Goal: Task Accomplishment & Management: Use online tool/utility

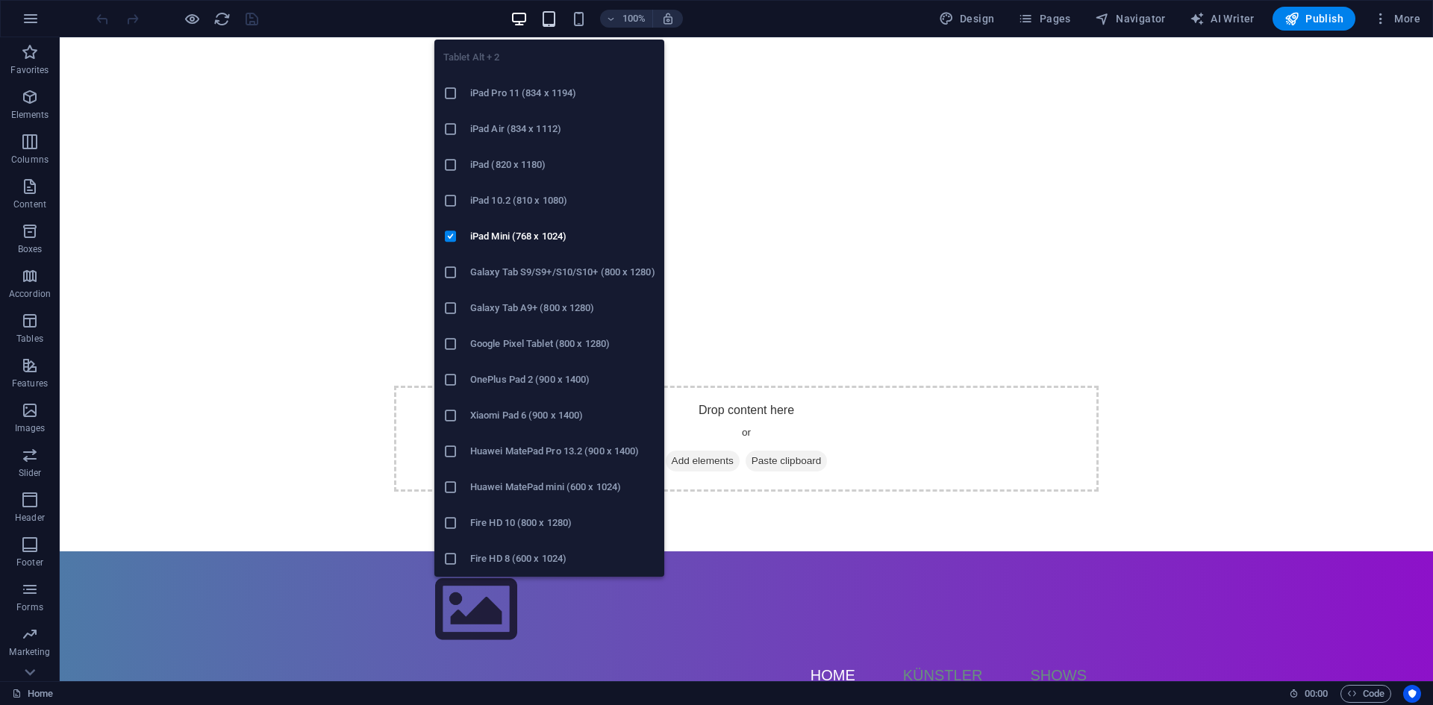
click at [548, 19] on icon "button" at bounding box center [548, 18] width 17 height 17
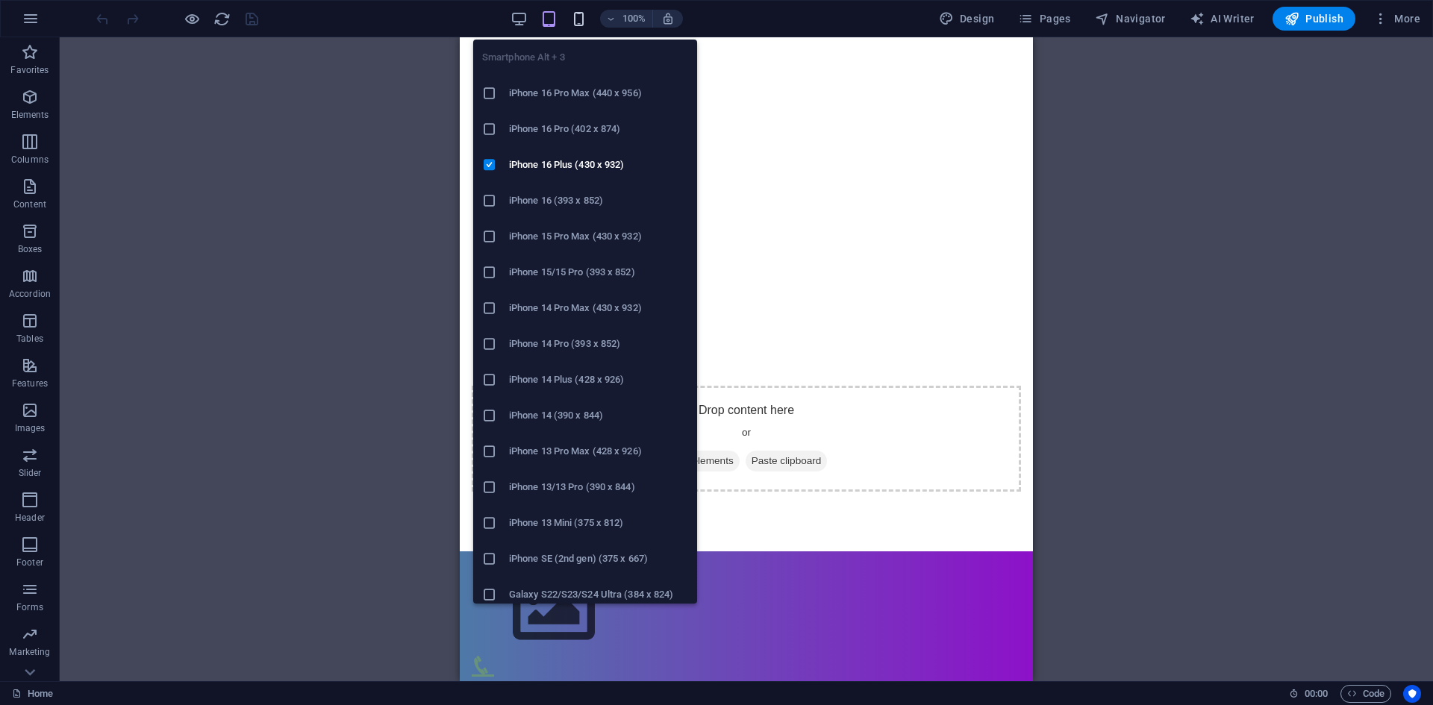
click at [578, 14] on icon "button" at bounding box center [578, 18] width 17 height 17
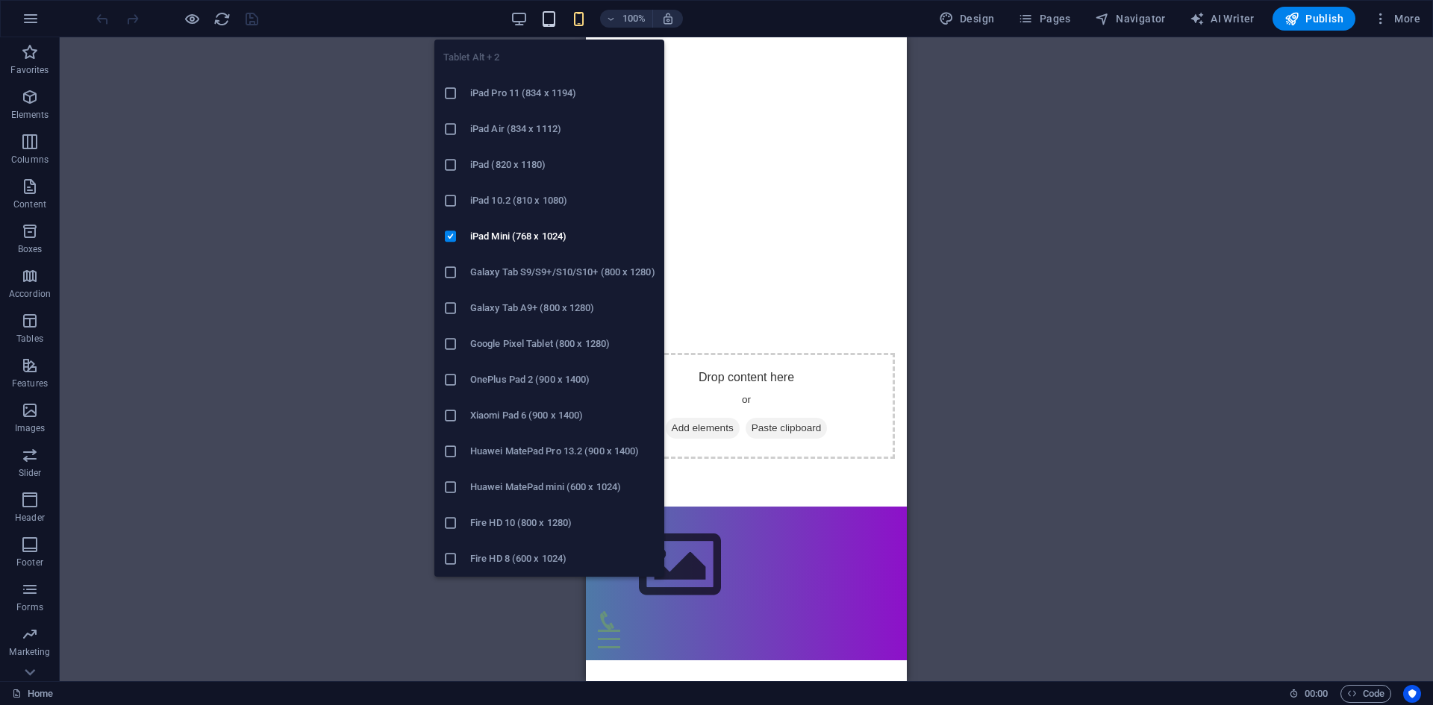
click at [557, 18] on icon "button" at bounding box center [548, 18] width 17 height 17
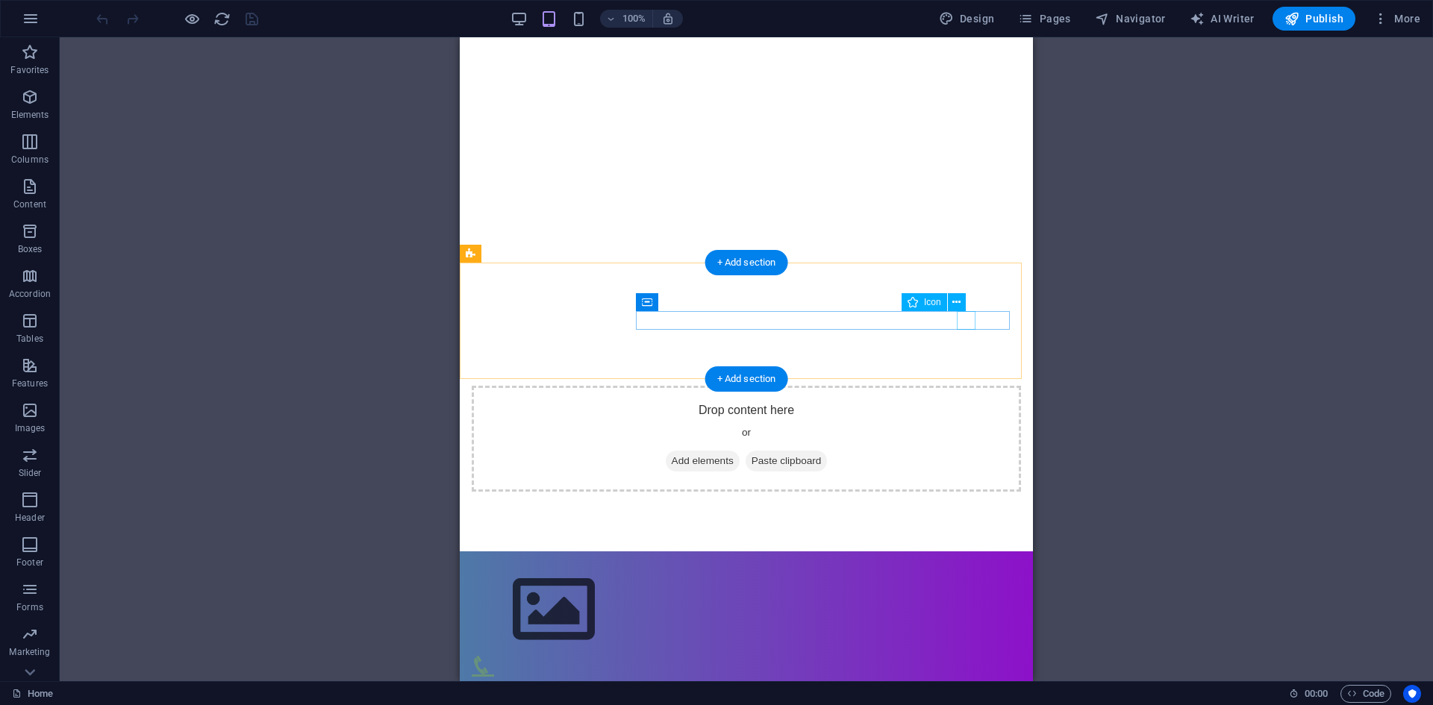
click at [966, 656] on figure at bounding box center [740, 665] width 537 height 19
click at [961, 309] on button at bounding box center [957, 302] width 18 height 18
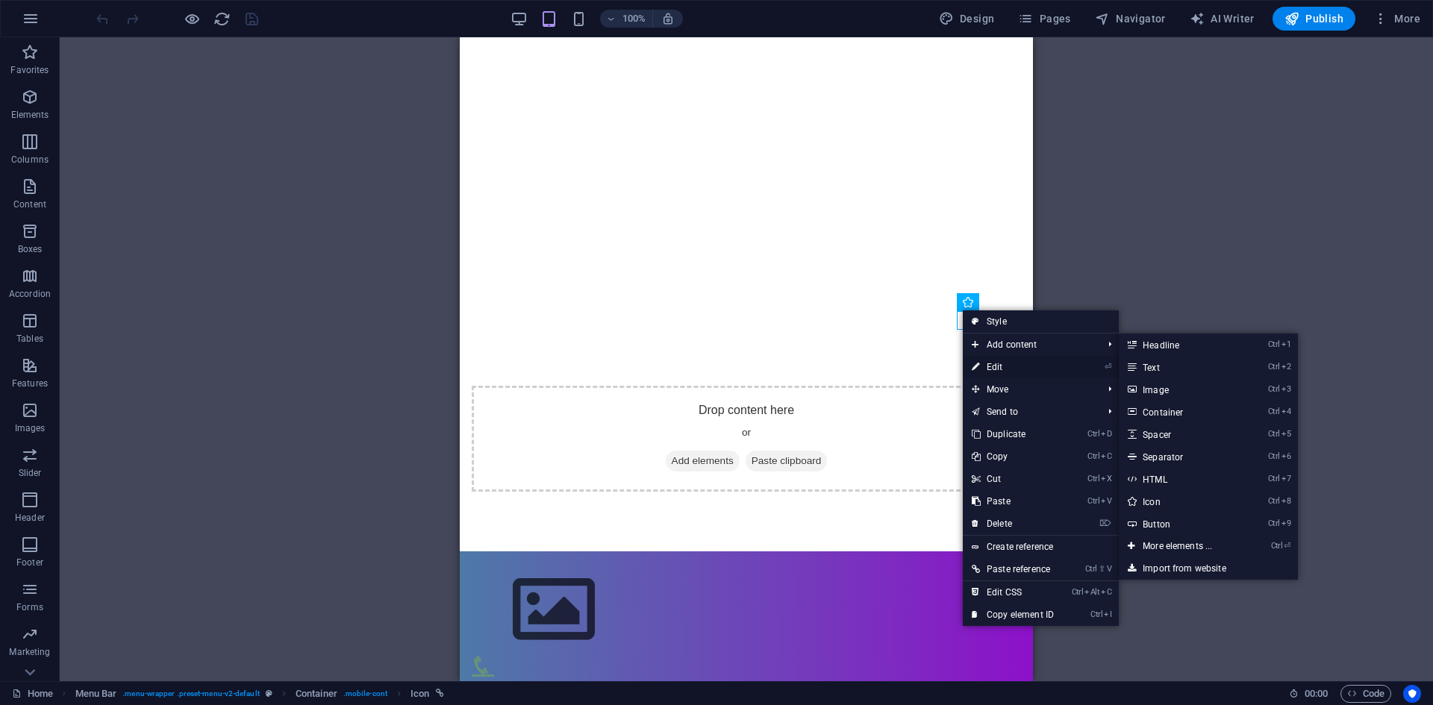
click at [987, 368] on link "⏎ Edit" at bounding box center [1013, 367] width 100 height 22
select select "xMidYMid"
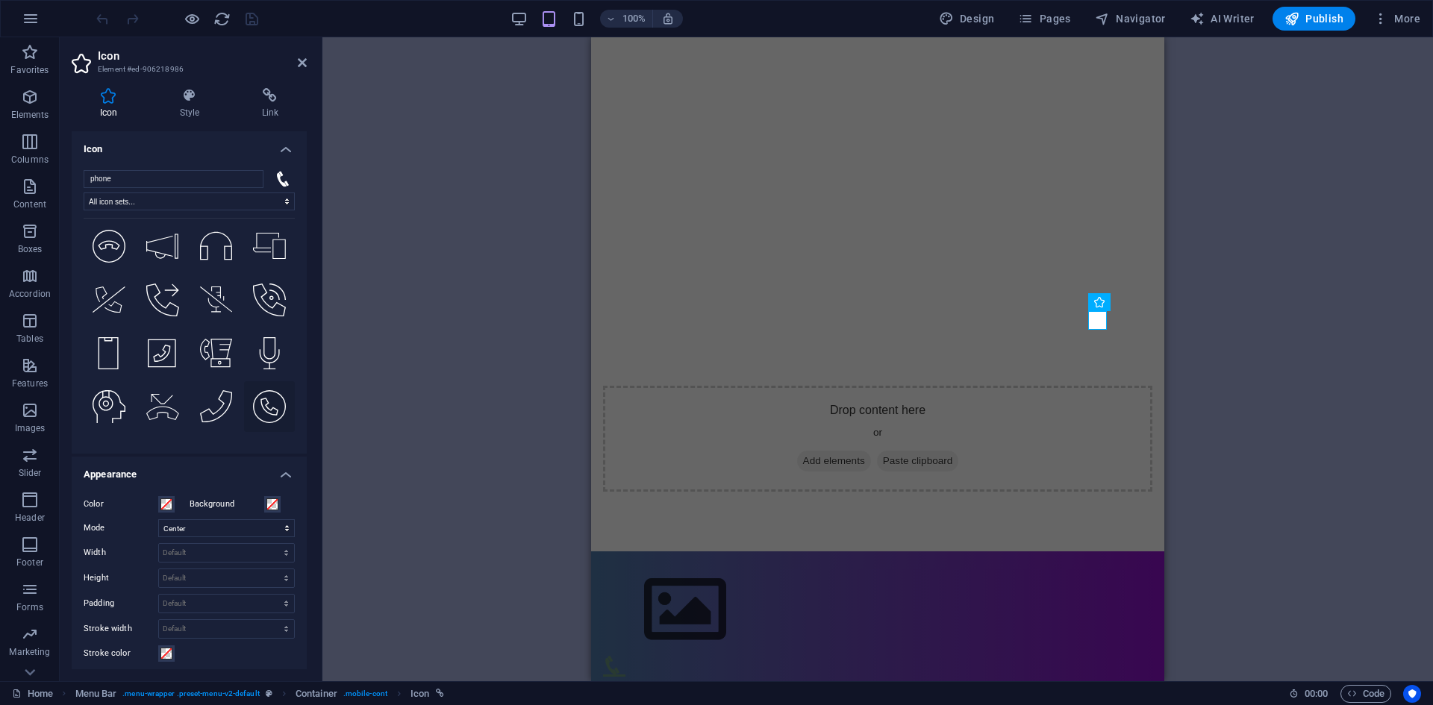
scroll to position [4629, 0]
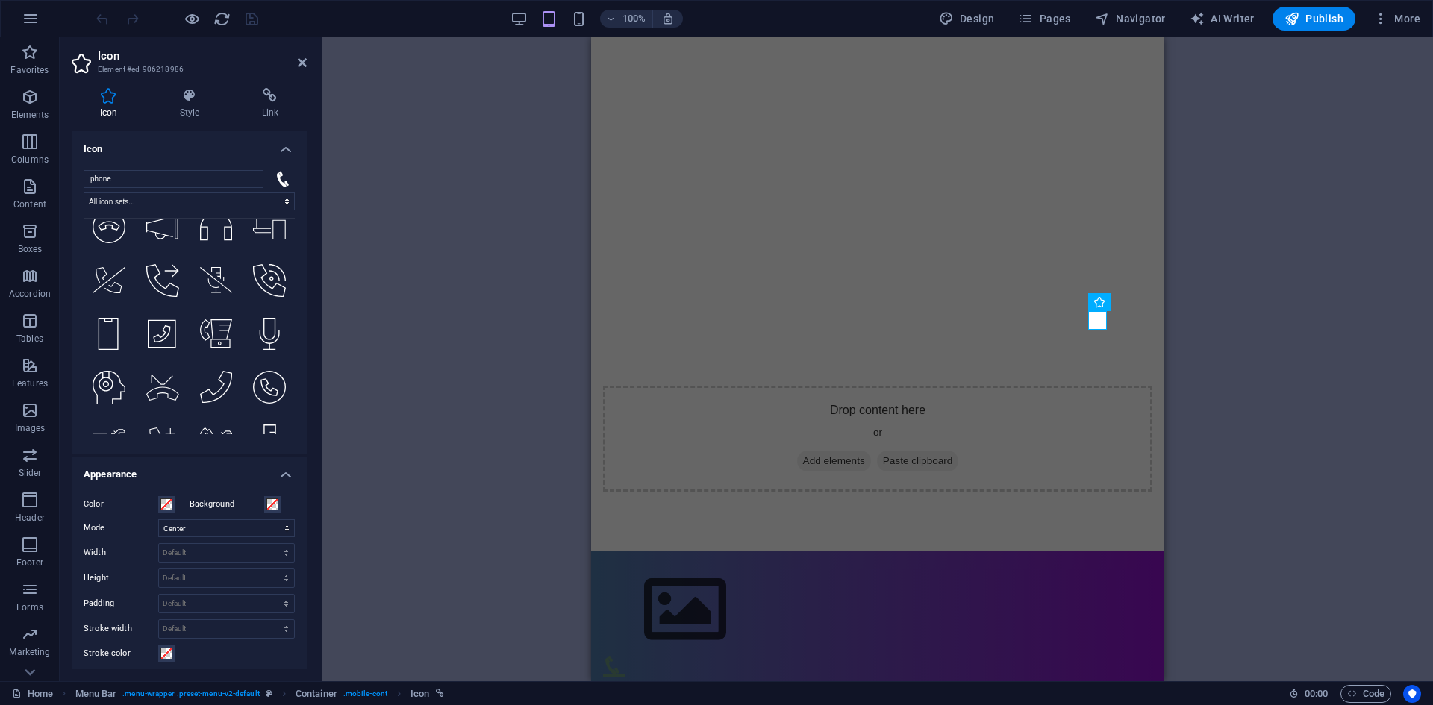
click at [276, 148] on h4 "Icon" at bounding box center [189, 144] width 235 height 27
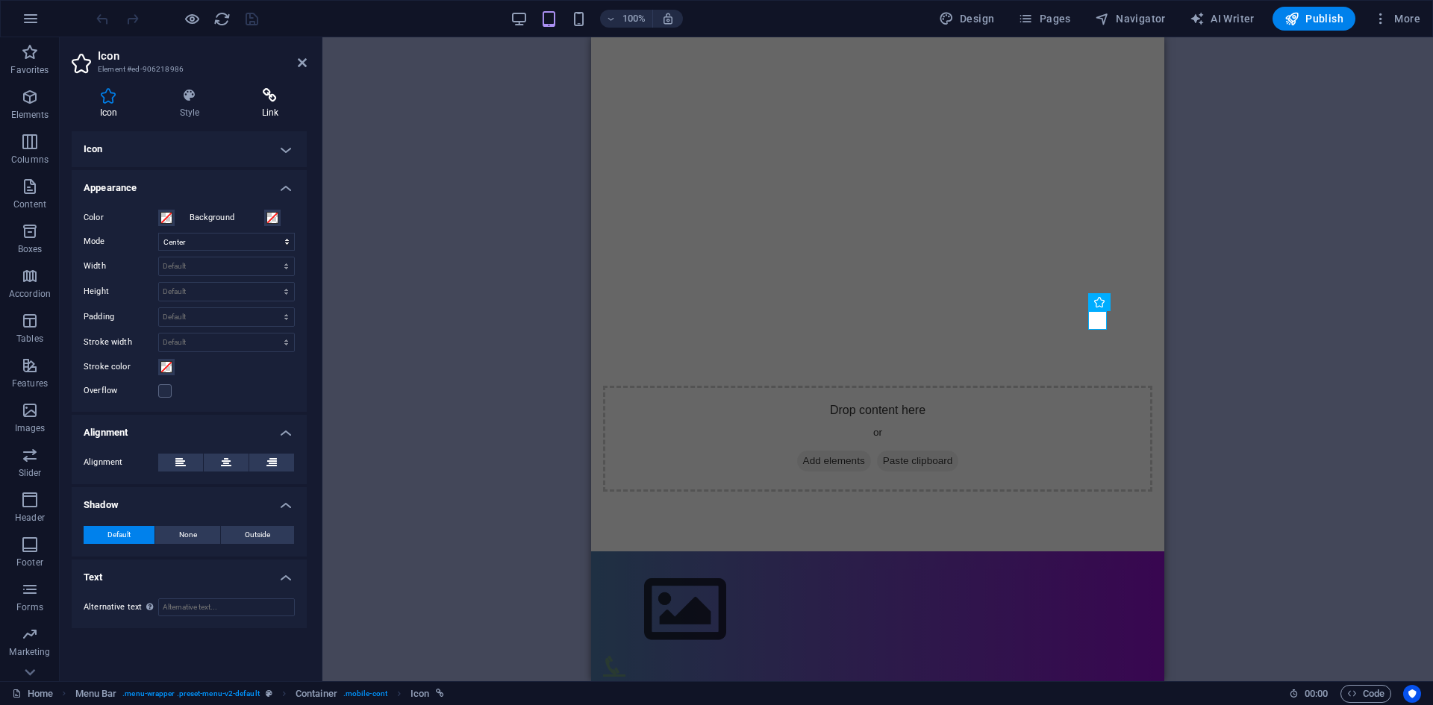
click at [266, 114] on h4 "Link" at bounding box center [270, 103] width 73 height 31
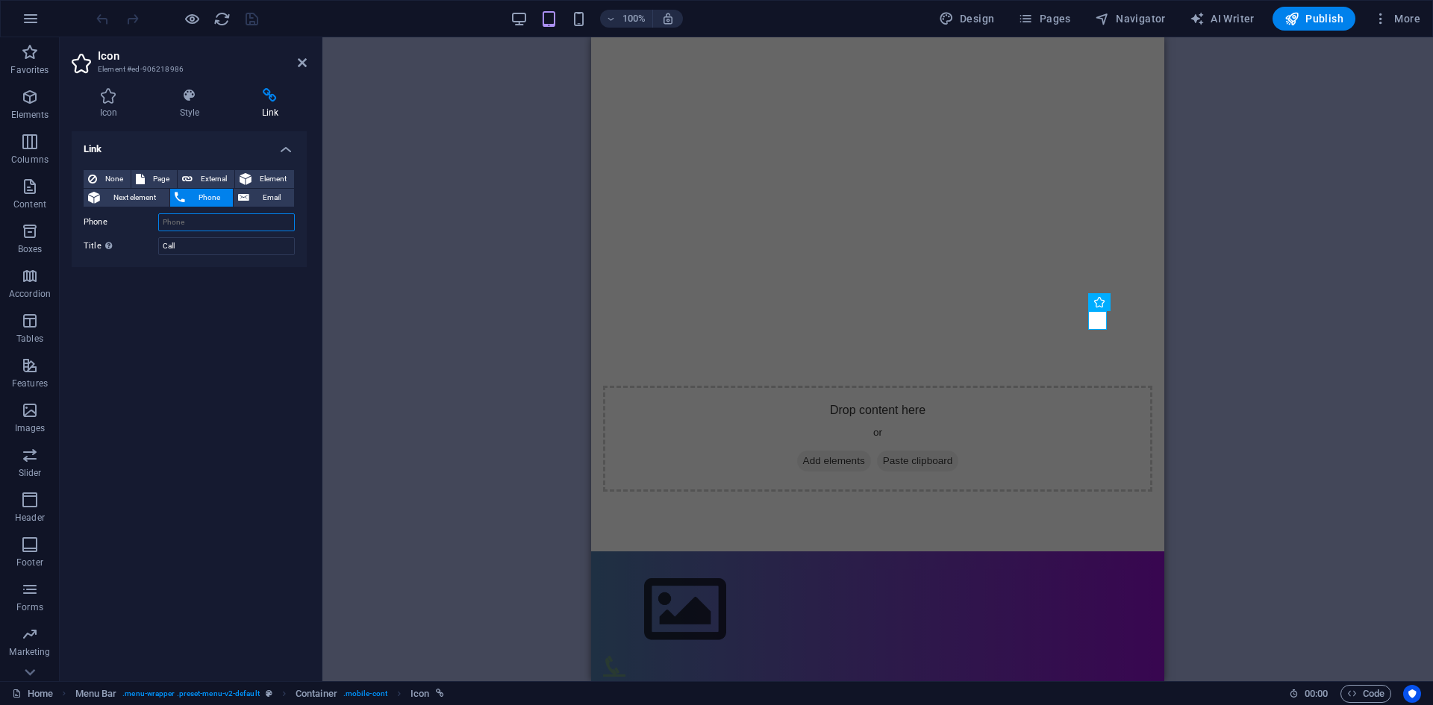
click at [187, 226] on input "Phone" at bounding box center [226, 222] width 137 height 18
type input "+4915234167140"
click at [178, 104] on h4 "Style" at bounding box center [192, 103] width 82 height 31
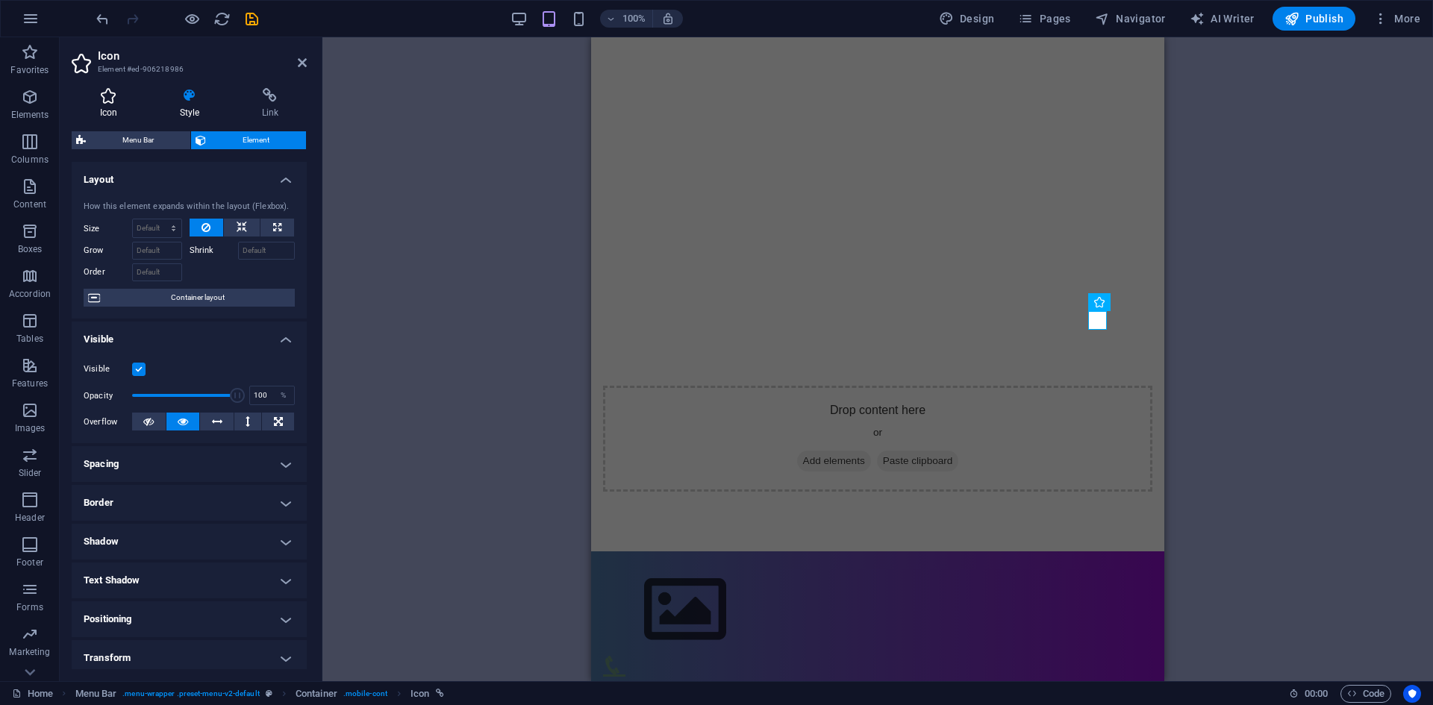
click at [104, 95] on icon at bounding box center [109, 95] width 74 height 15
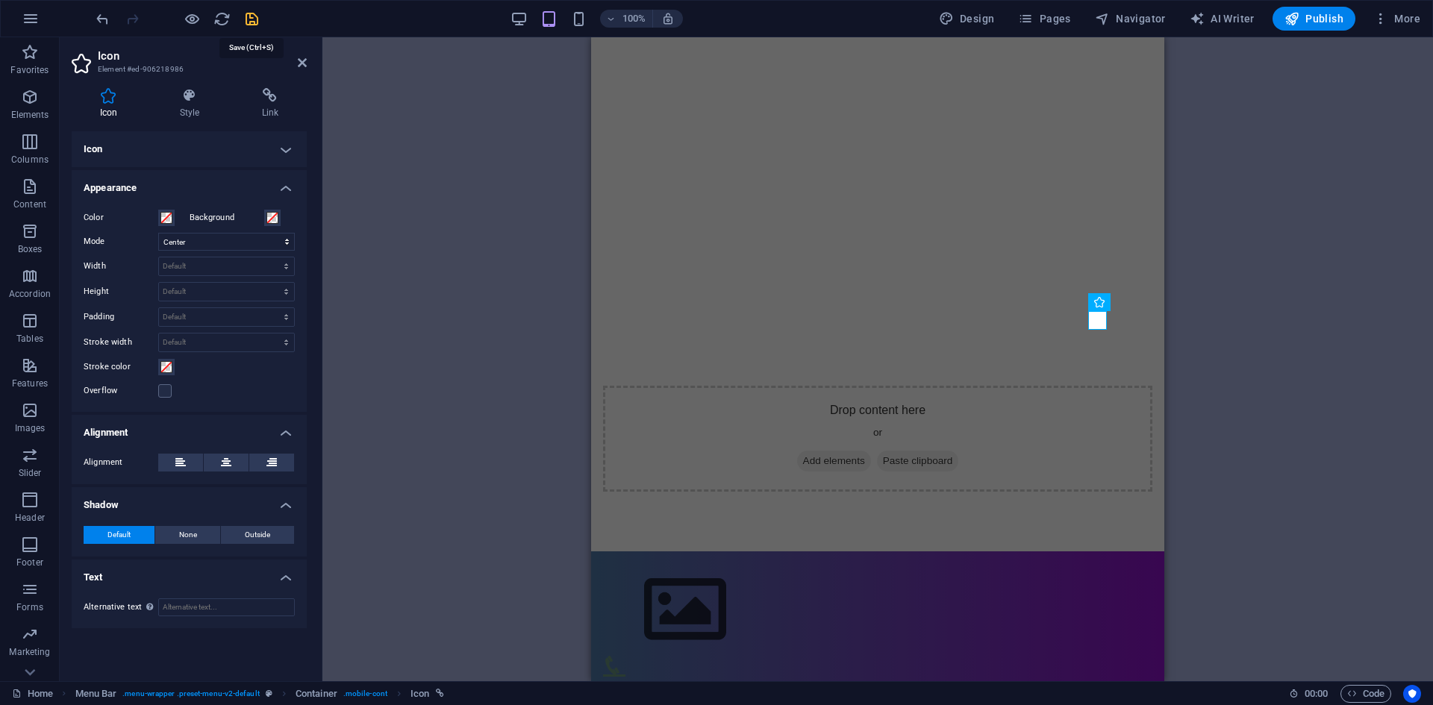
click at [244, 19] on icon "save" at bounding box center [251, 18] width 17 height 17
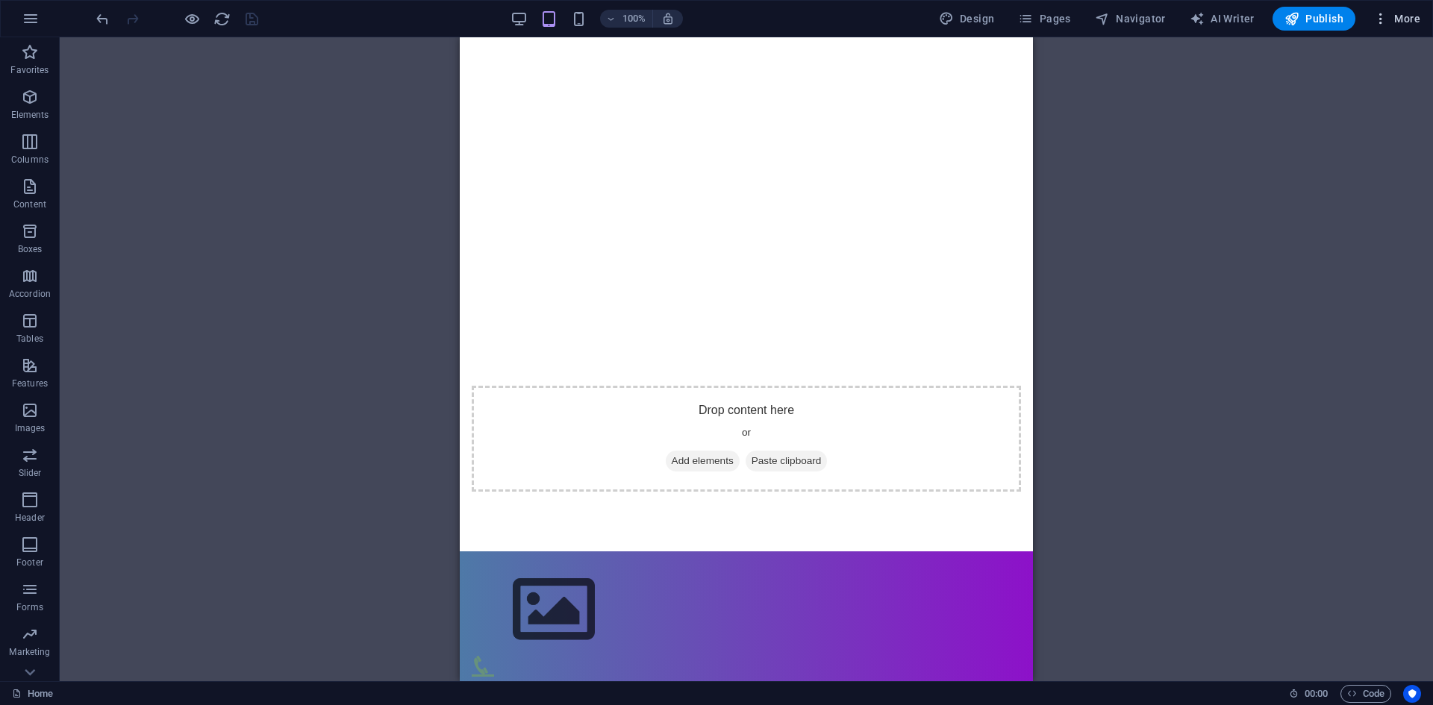
click at [1401, 16] on span "More" at bounding box center [1396, 18] width 47 height 15
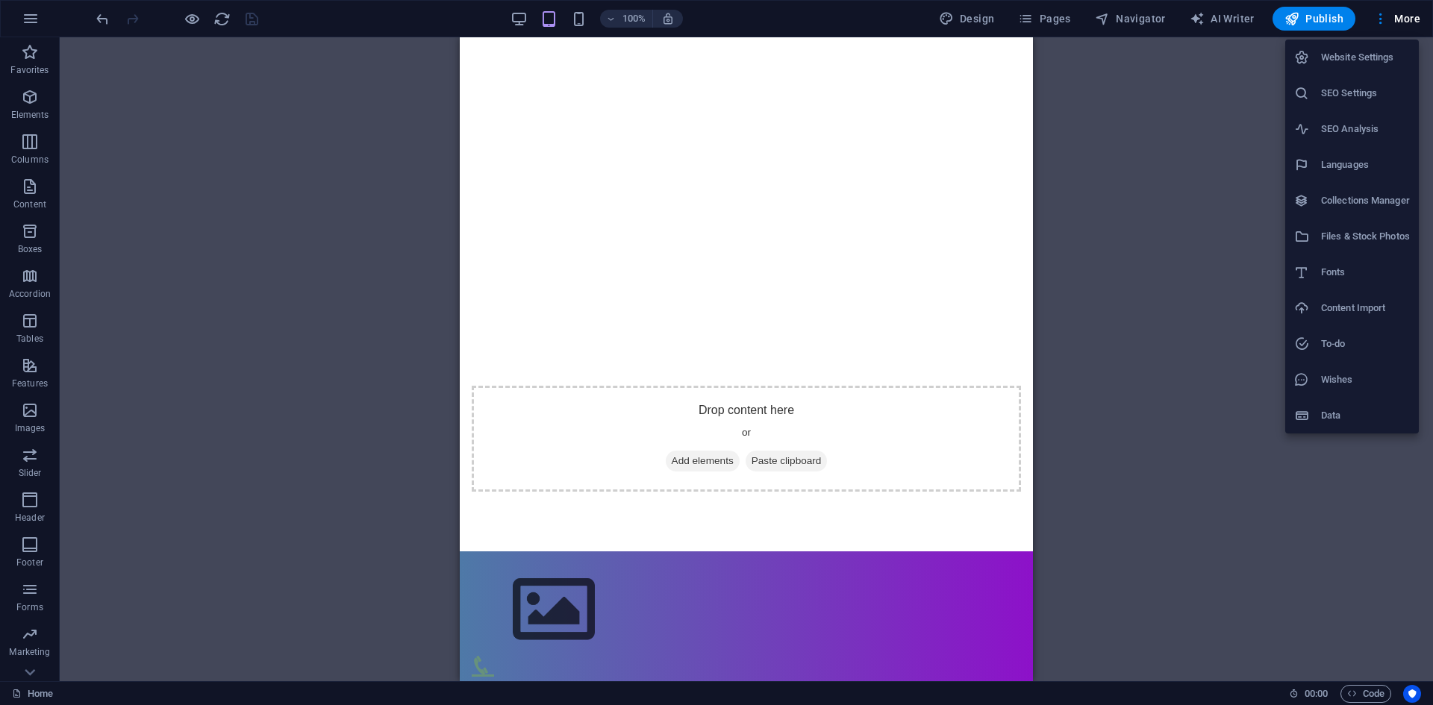
click at [1348, 425] on li "Data" at bounding box center [1352, 416] width 134 height 36
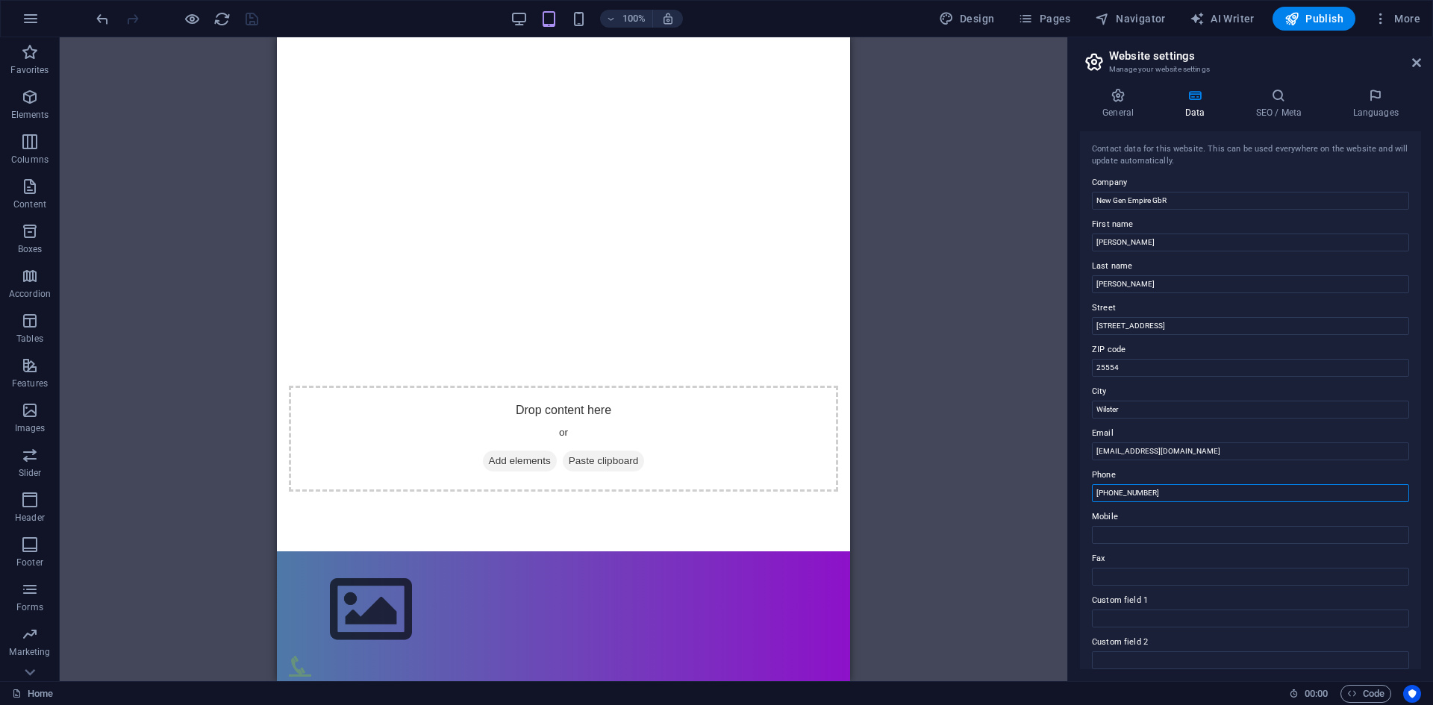
drag, startPoint x: 1107, startPoint y: 494, endPoint x: 1209, endPoint y: 498, distance: 102.3
click at [1209, 498] on input "+49 1575 2160250" at bounding box center [1250, 493] width 317 height 18
type input "+49 1575 2160250"
click at [985, 436] on div "Container Image Grid 3-4 Container Container Image Container Container Image Co…" at bounding box center [563, 359] width 1007 height 644
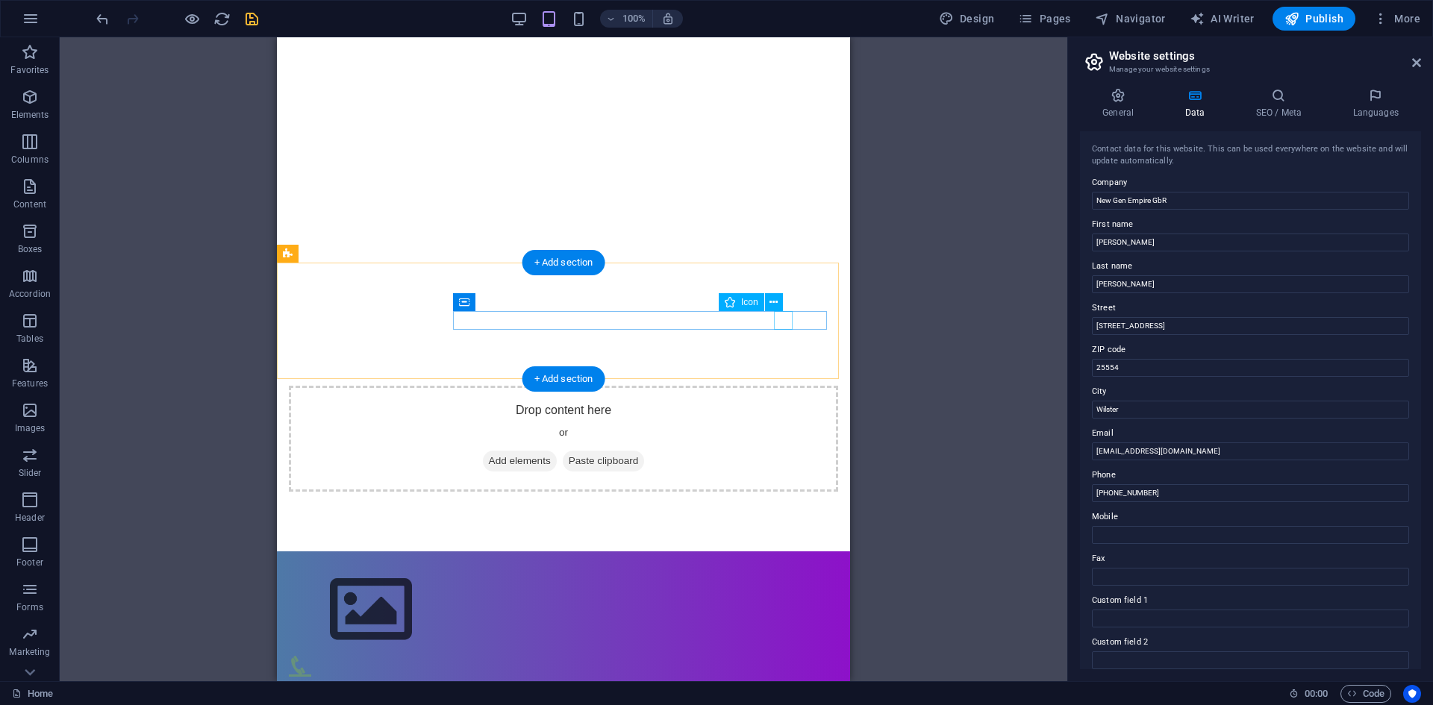
click at [785, 656] on figure at bounding box center [557, 665] width 537 height 19
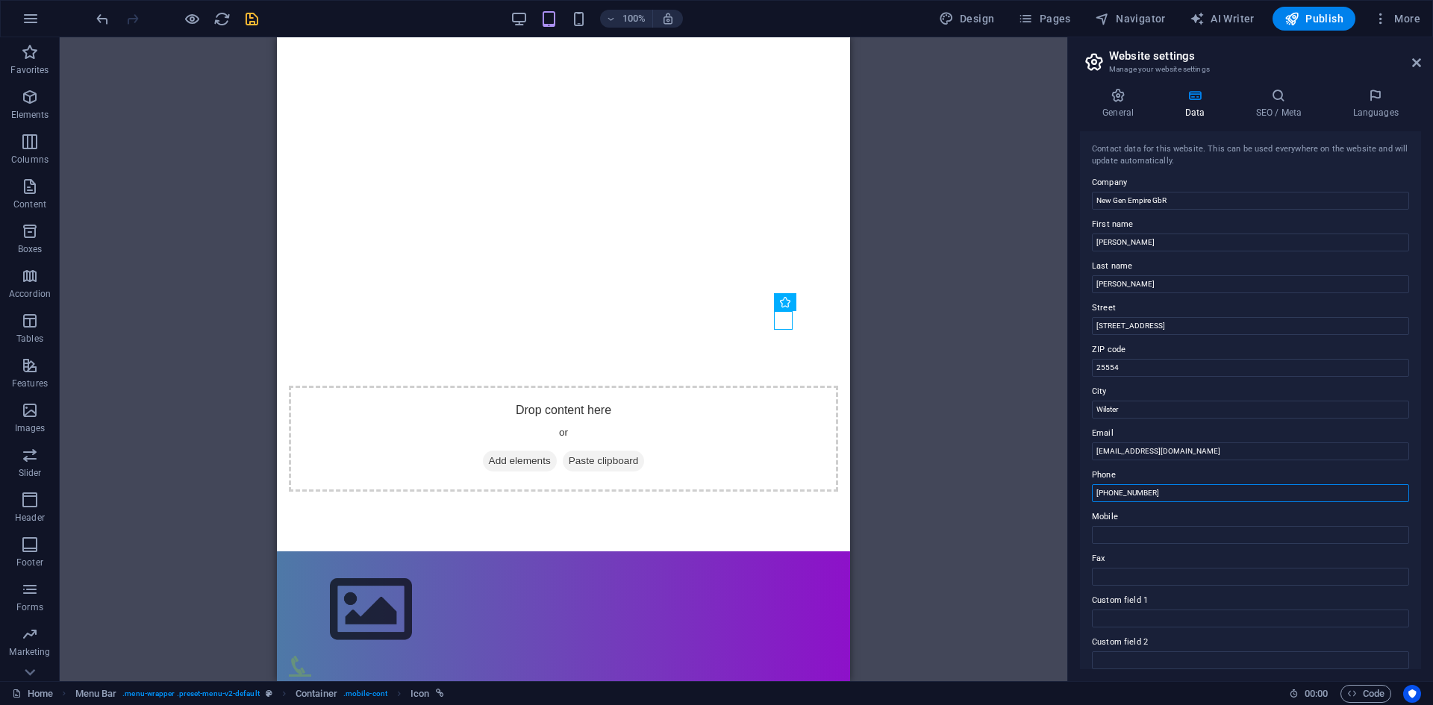
drag, startPoint x: 1169, startPoint y: 495, endPoint x: 1081, endPoint y: 491, distance: 87.4
click at [1081, 491] on div "Contact data for this website. This can be used everywhere on the website and w…" at bounding box center [1250, 400] width 341 height 538
click at [775, 306] on icon at bounding box center [773, 303] width 8 height 16
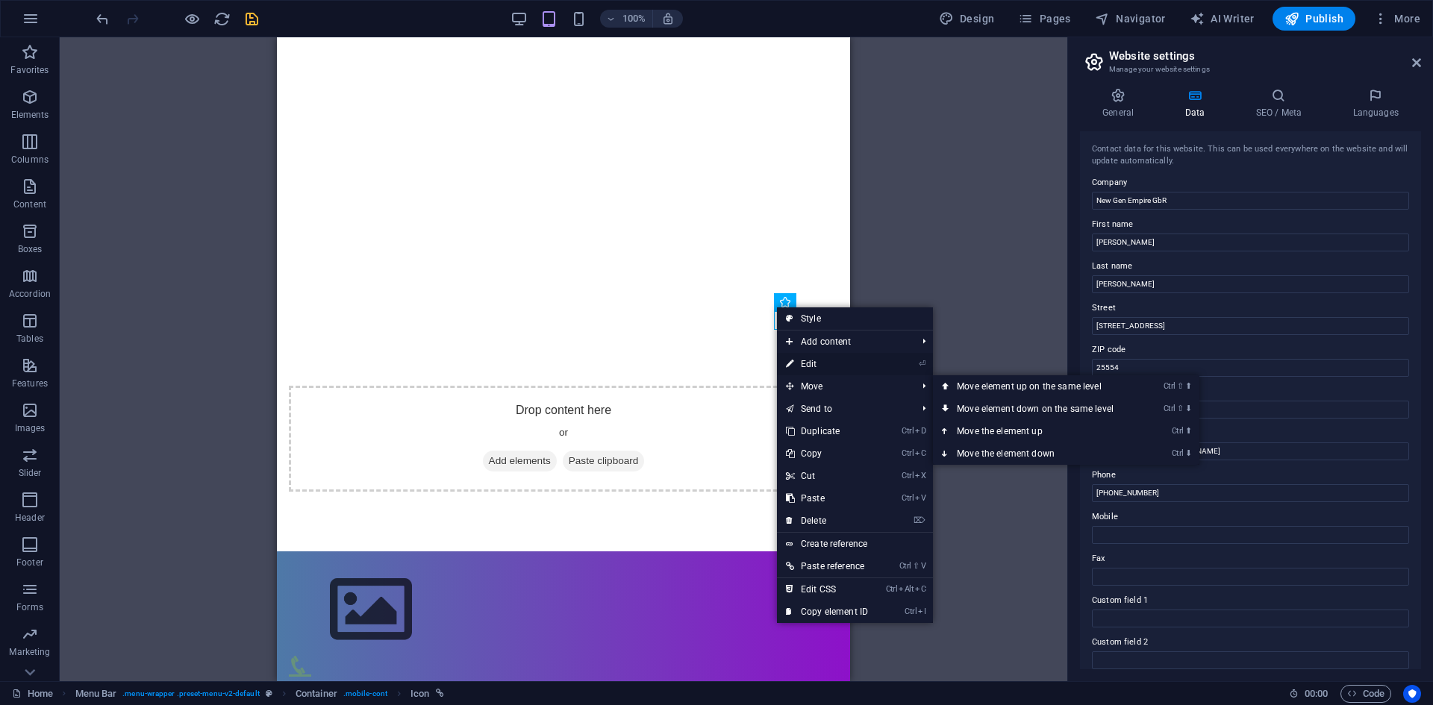
click at [839, 363] on link "⏎ Edit" at bounding box center [827, 364] width 100 height 22
select select "xMidYMid"
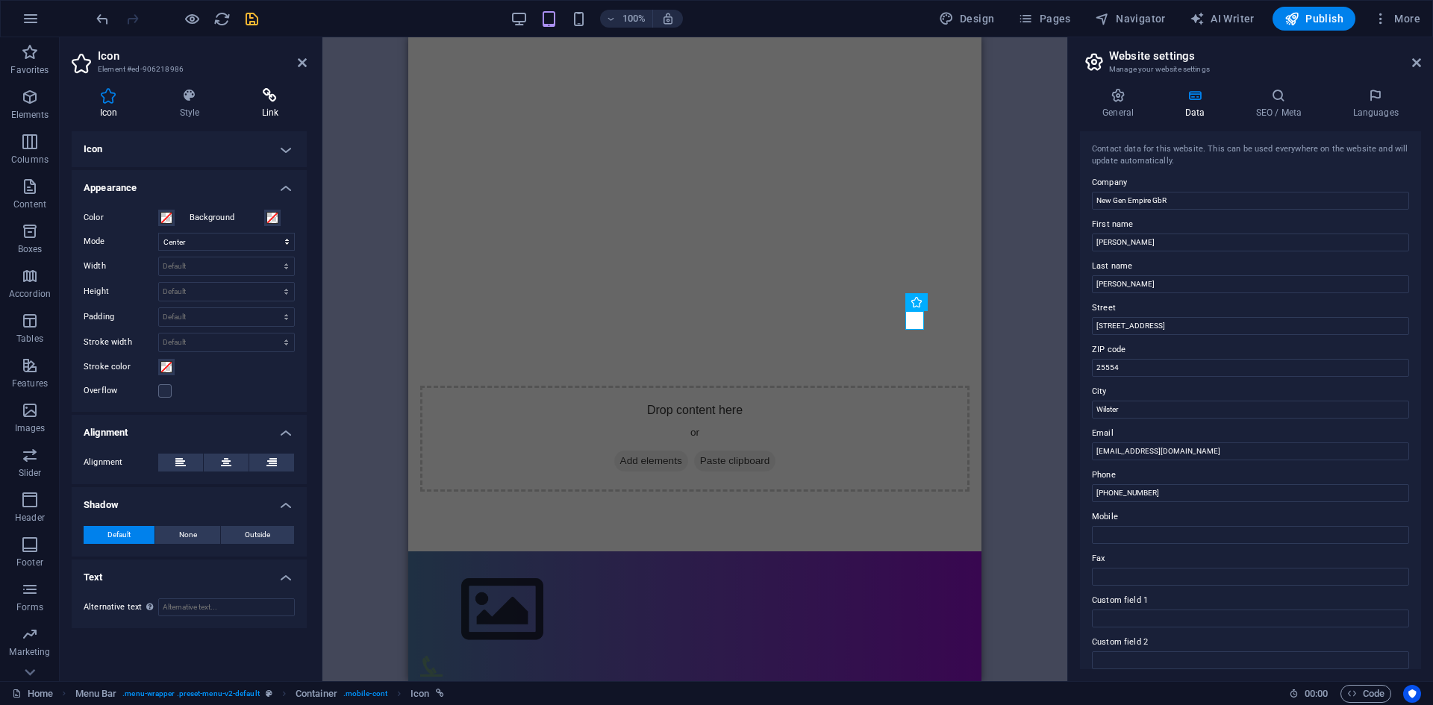
click at [256, 99] on icon at bounding box center [270, 95] width 73 height 15
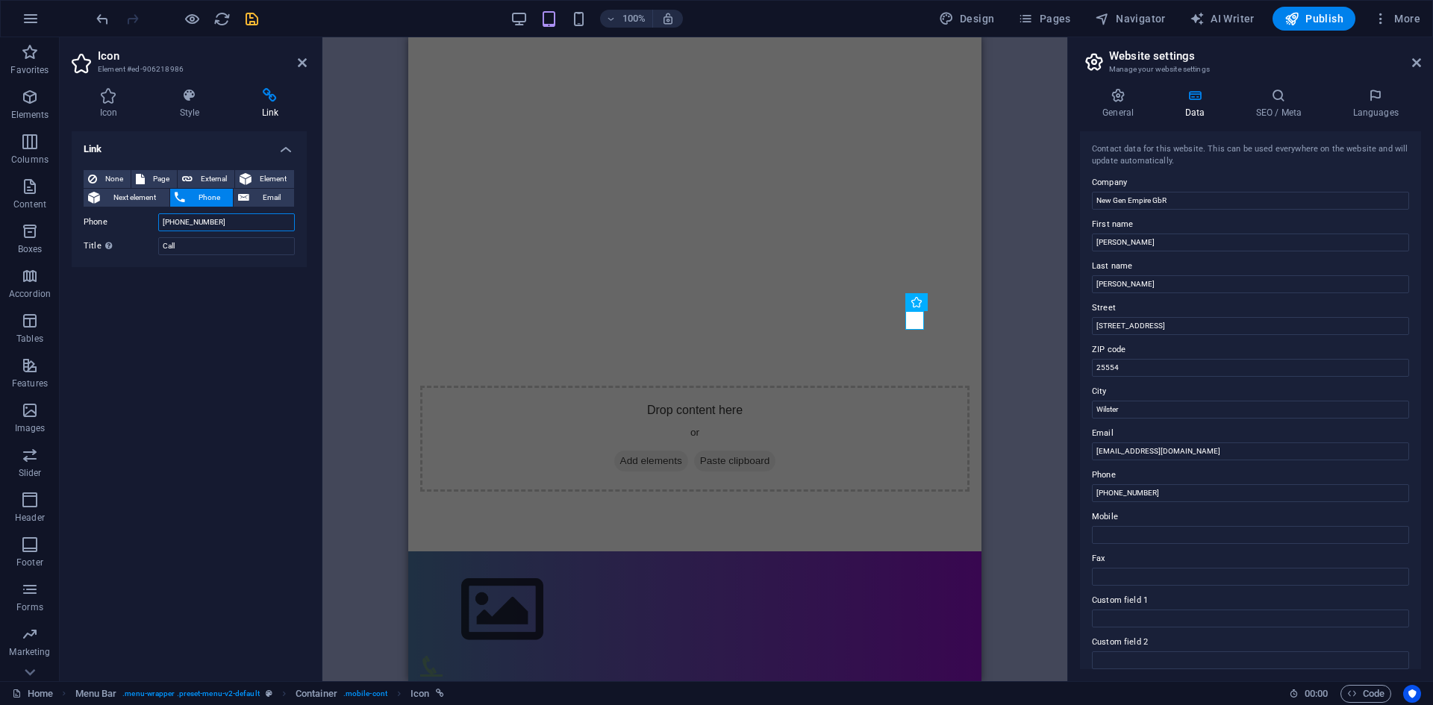
drag, startPoint x: 234, startPoint y: 223, endPoint x: 105, endPoint y: 223, distance: 129.1
click at [105, 223] on div "Phone +4915234167140" at bounding box center [189, 222] width 211 height 18
paste input "1575 216025"
click at [194, 220] on input "+49 1575 2160250" at bounding box center [226, 222] width 137 height 18
type input "+4915752160250"
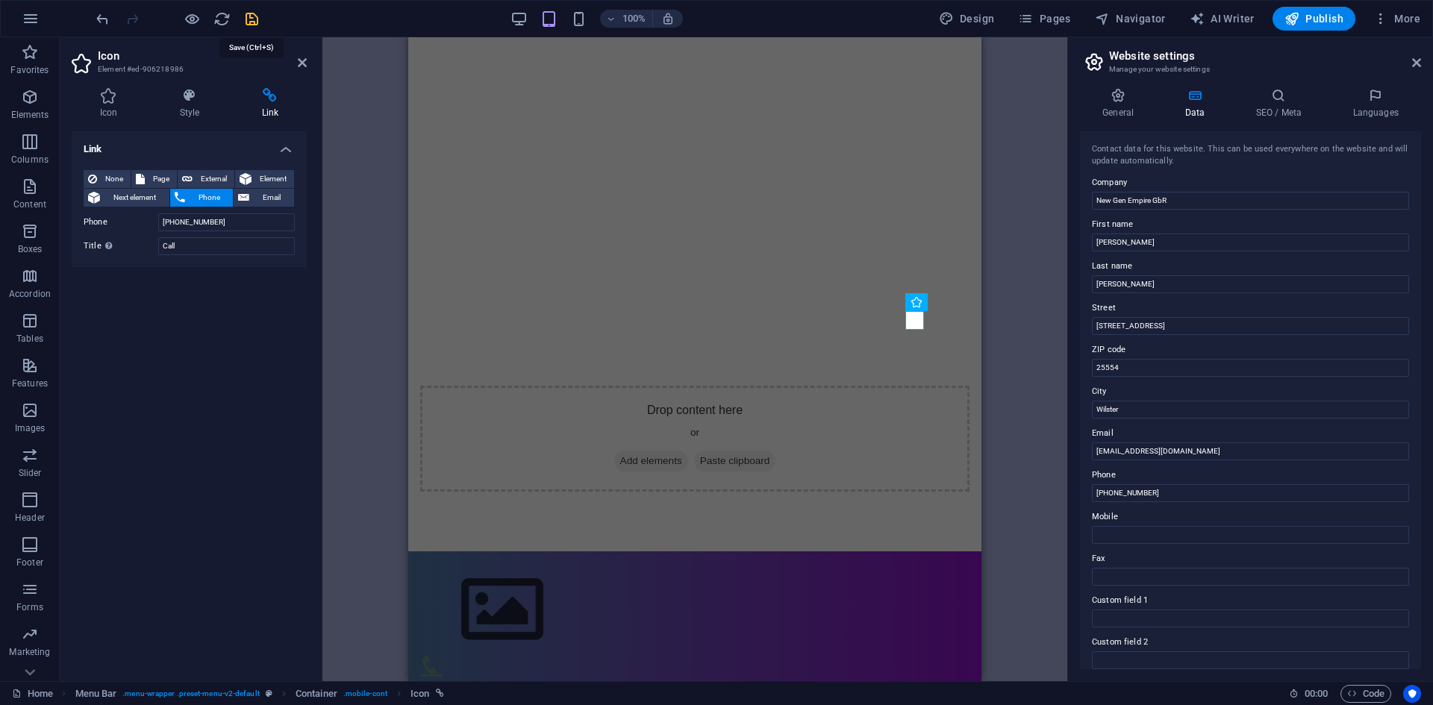
click at [254, 22] on icon "save" at bounding box center [251, 18] width 17 height 17
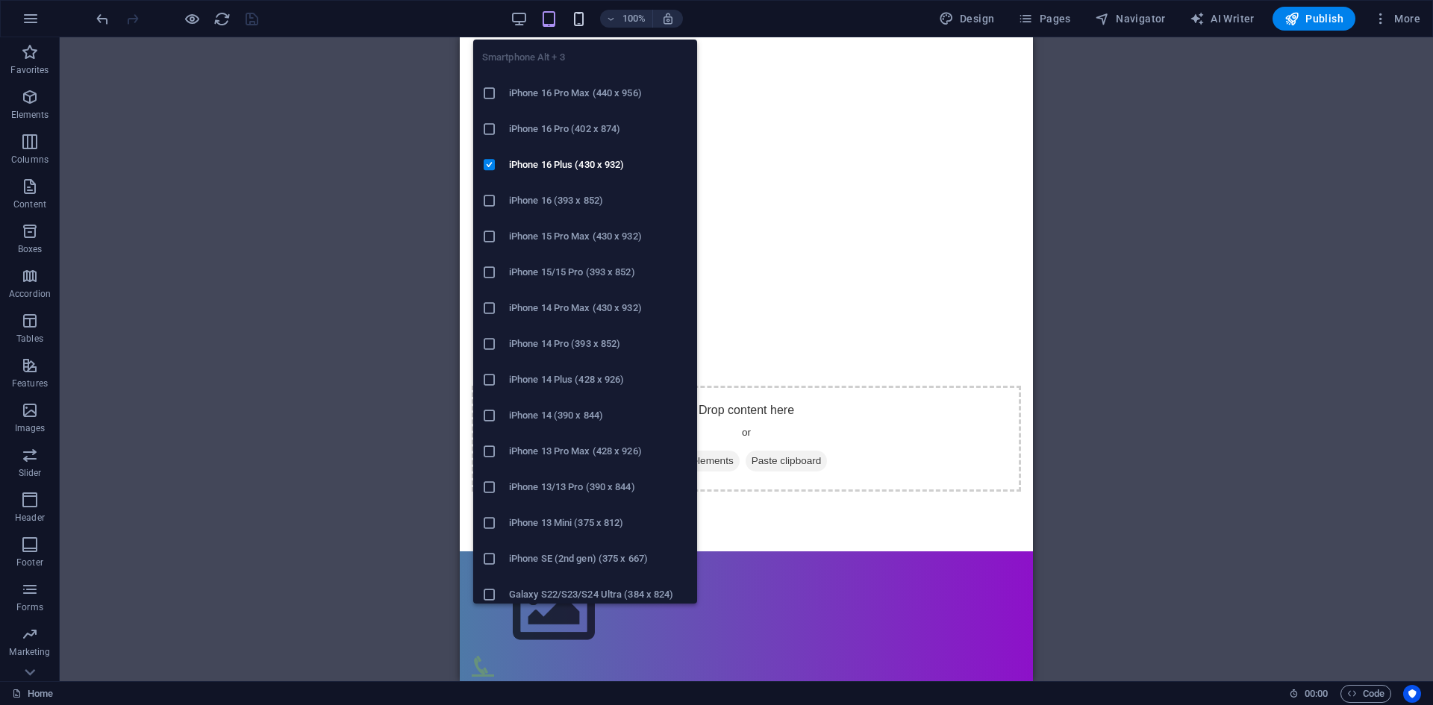
click at [583, 16] on icon "button" at bounding box center [578, 18] width 17 height 17
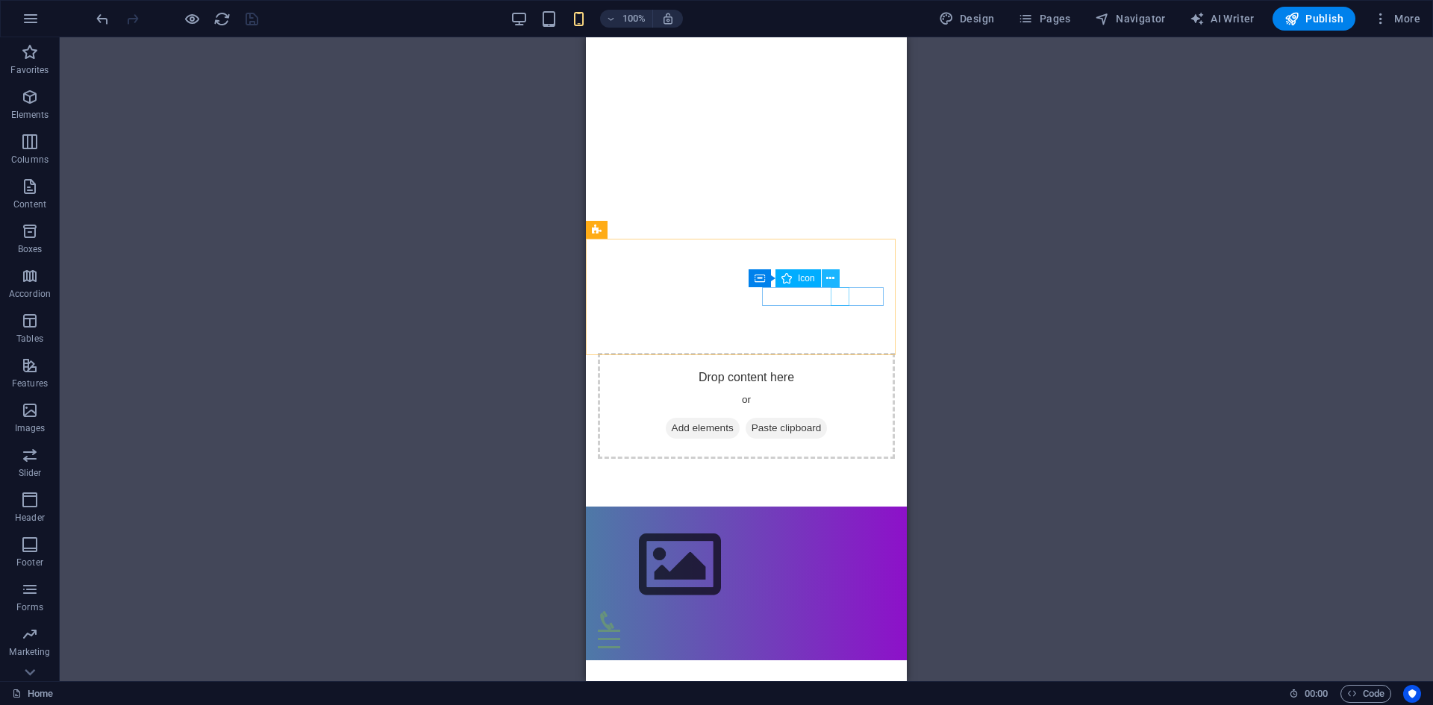
click at [834, 285] on icon at bounding box center [830, 279] width 8 height 16
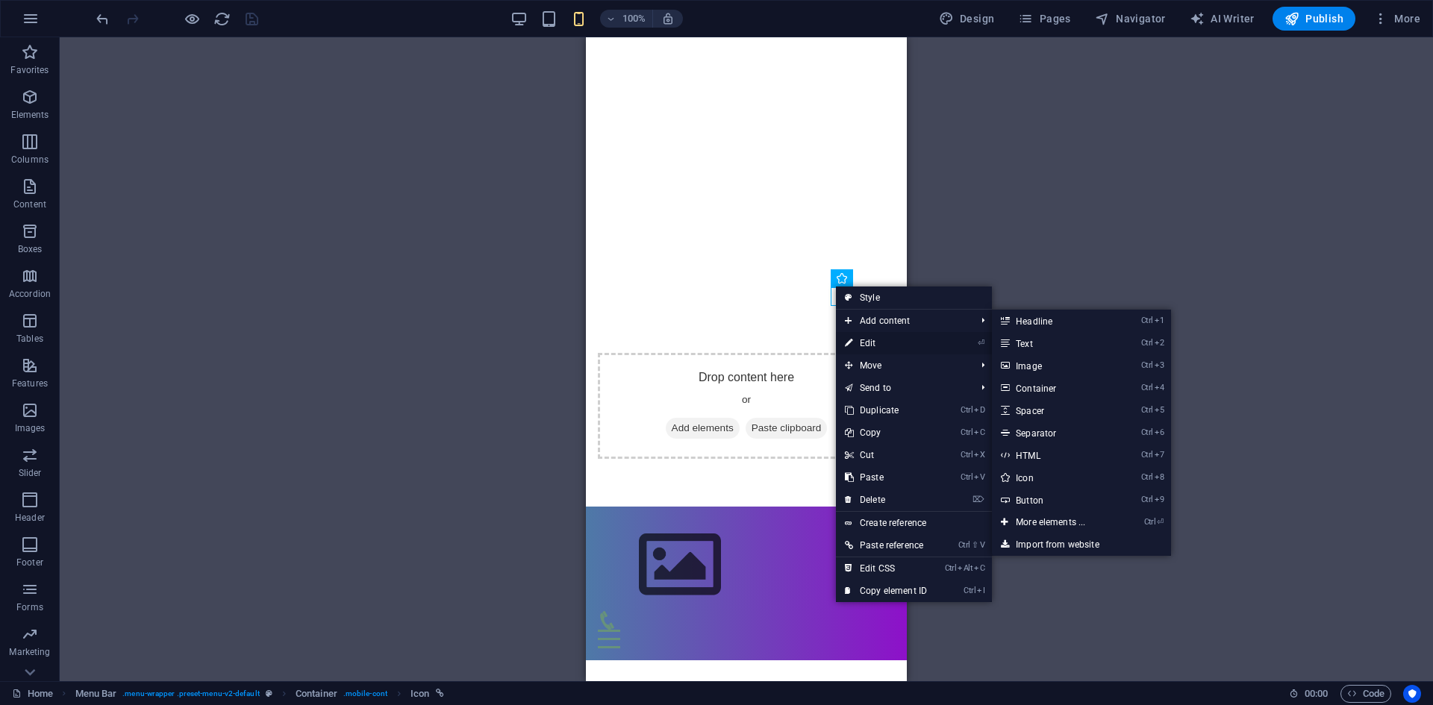
click at [865, 342] on link "⏎ Edit" at bounding box center [886, 343] width 100 height 22
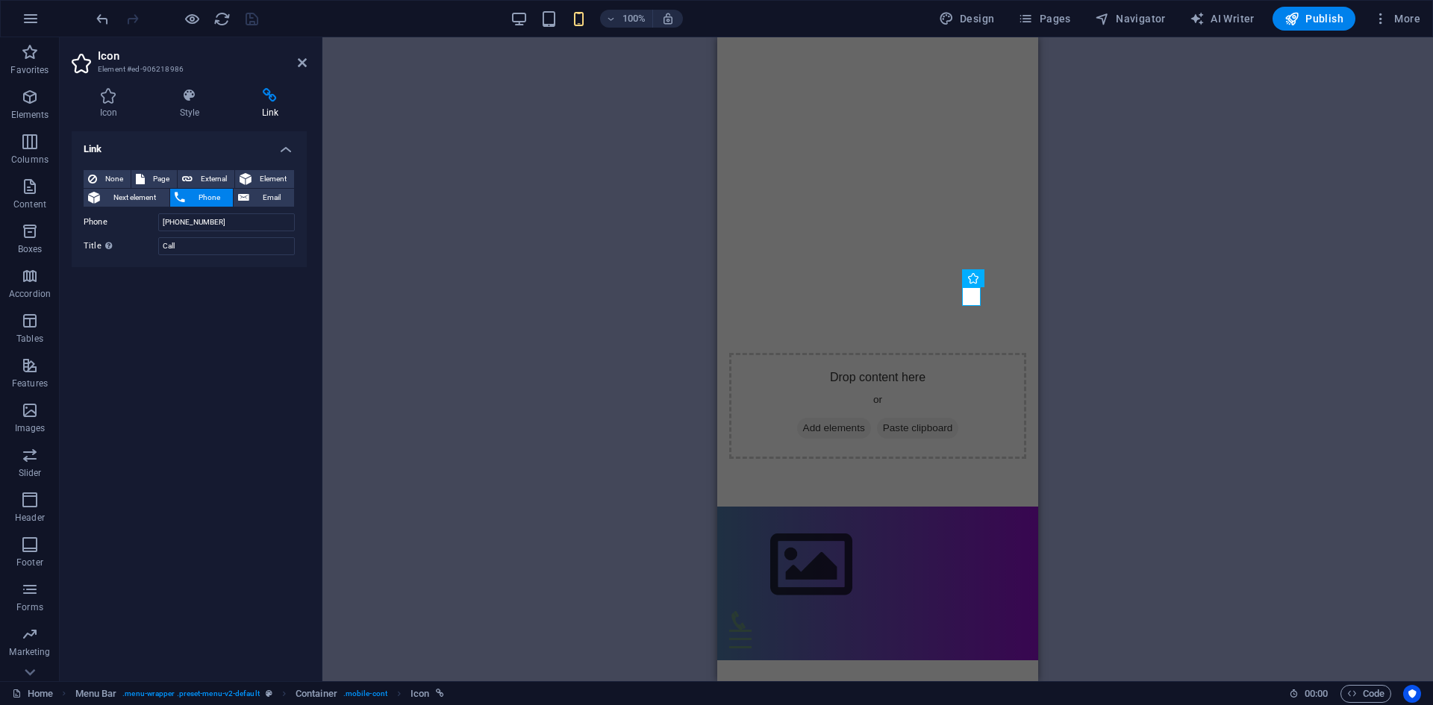
click at [1103, 197] on div "Container Image Grid 3-4 Container Container Image Container Container Image Co…" at bounding box center [877, 359] width 1110 height 644
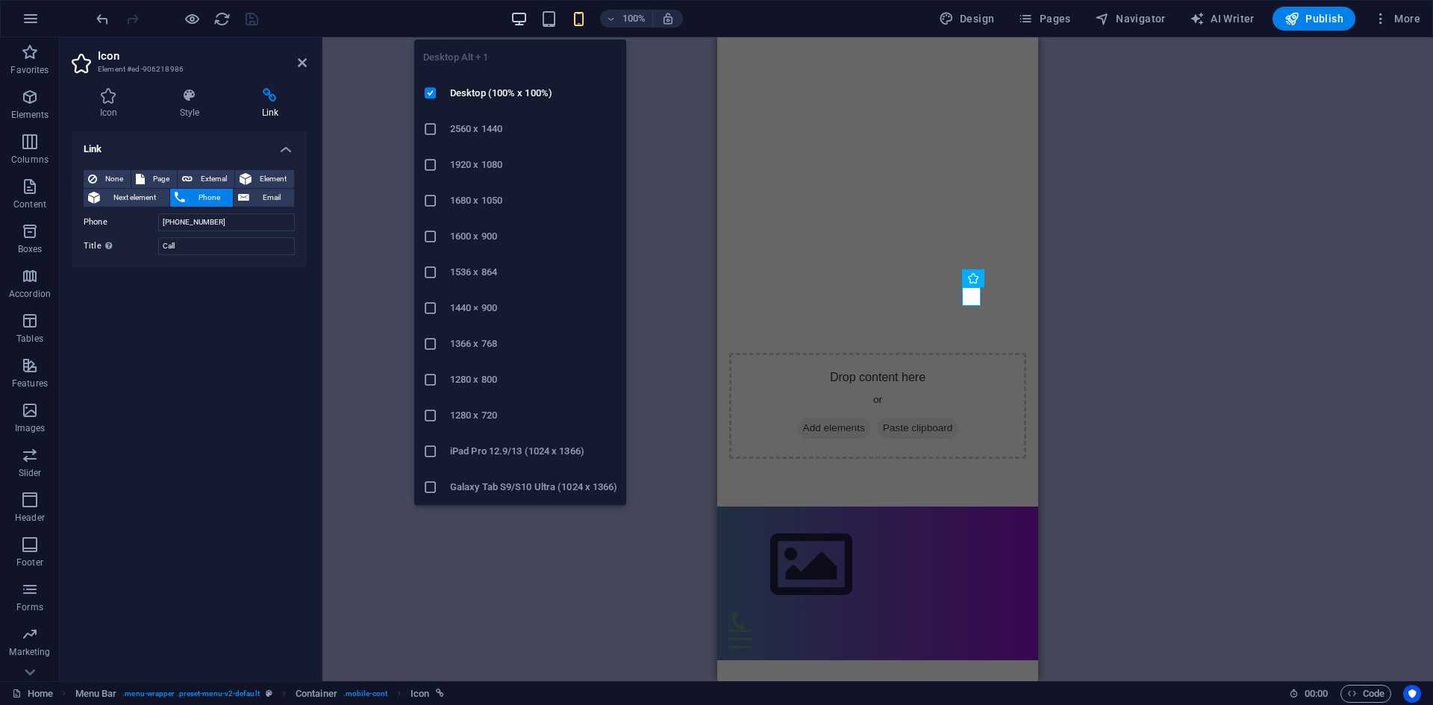
click at [522, 17] on icon "button" at bounding box center [518, 18] width 17 height 17
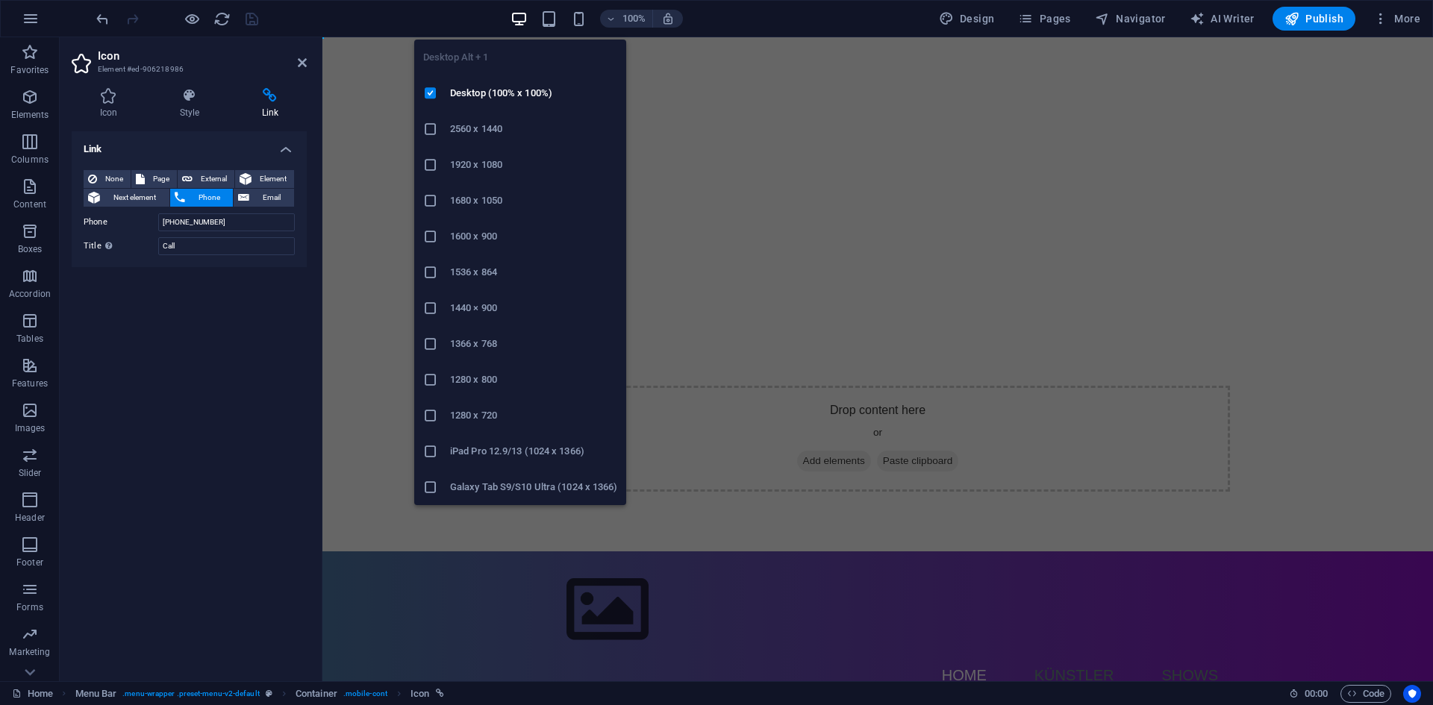
click at [481, 416] on h6 "1280 x 720" at bounding box center [533, 416] width 167 height 18
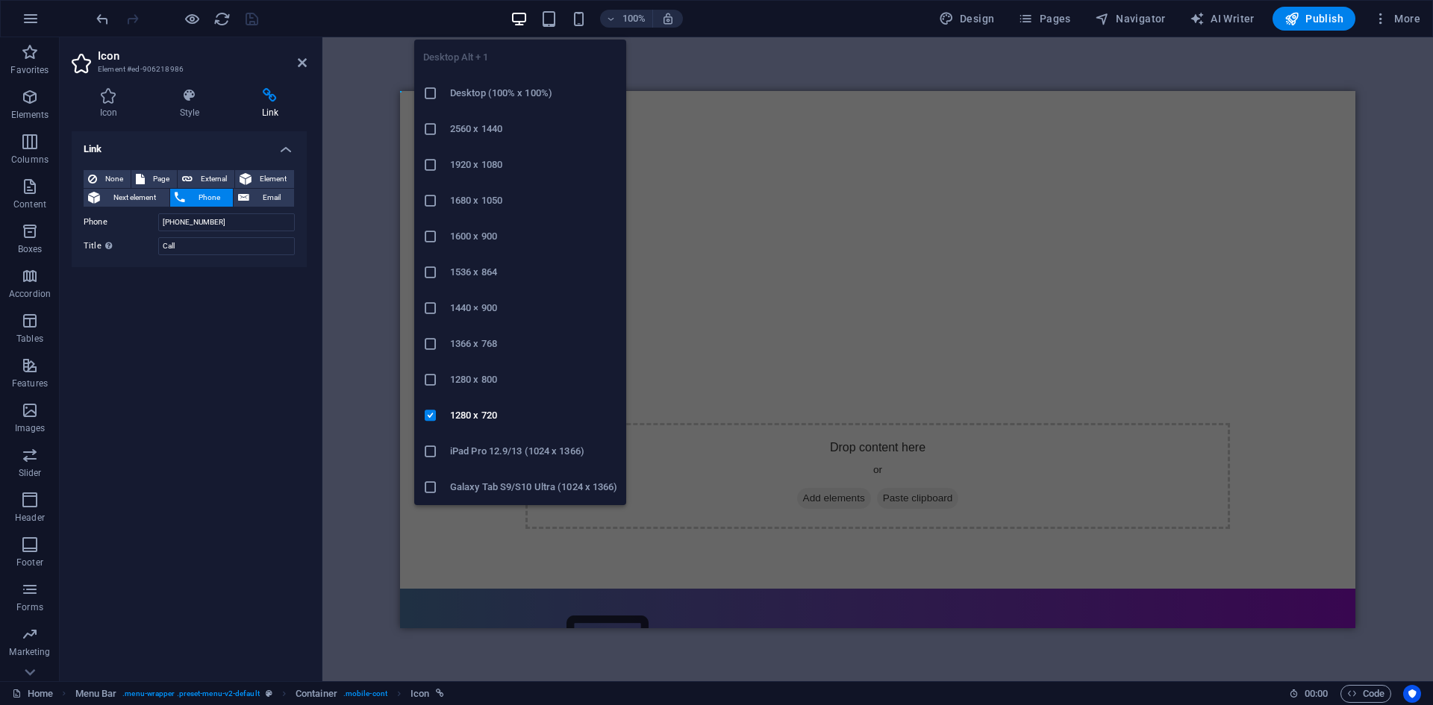
click at [495, 378] on h6 "1280 x 800" at bounding box center [533, 380] width 167 height 18
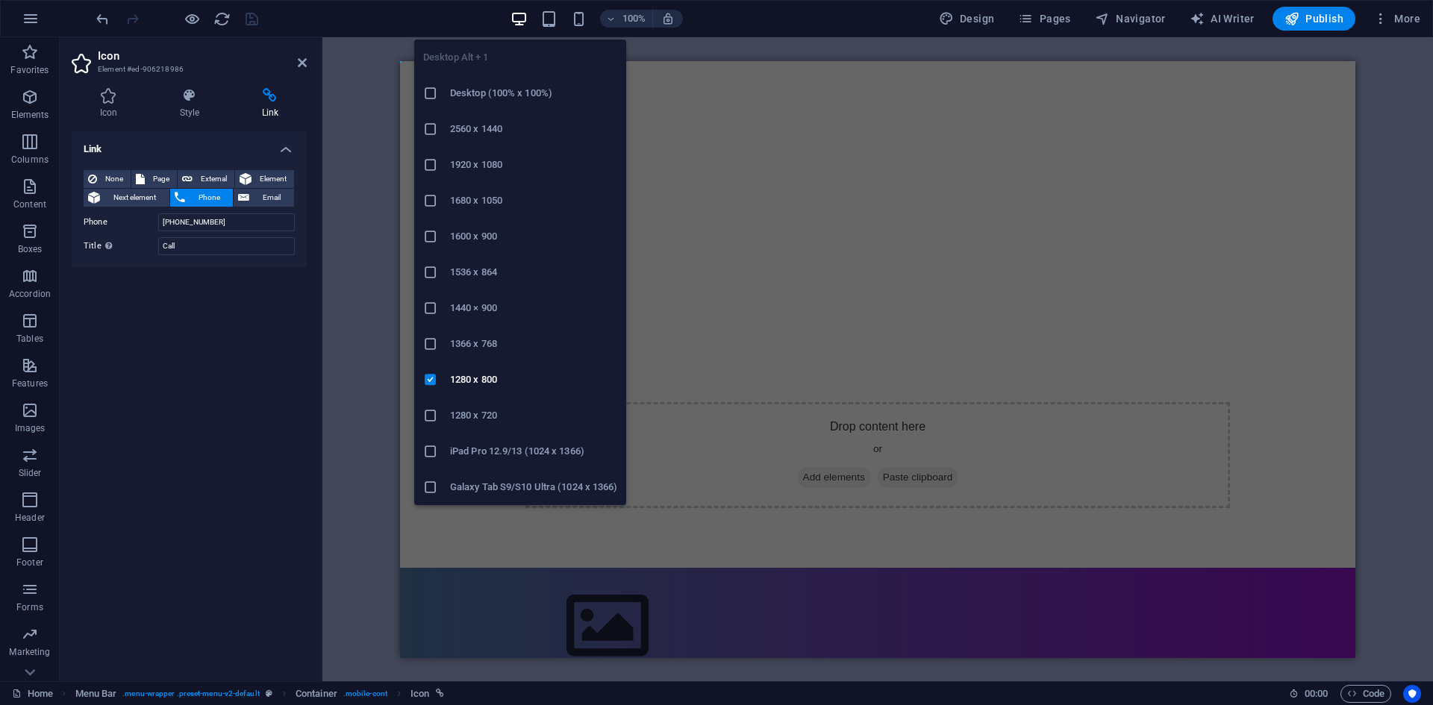
click at [472, 131] on h6 "2560 x 1440" at bounding box center [533, 129] width 167 height 18
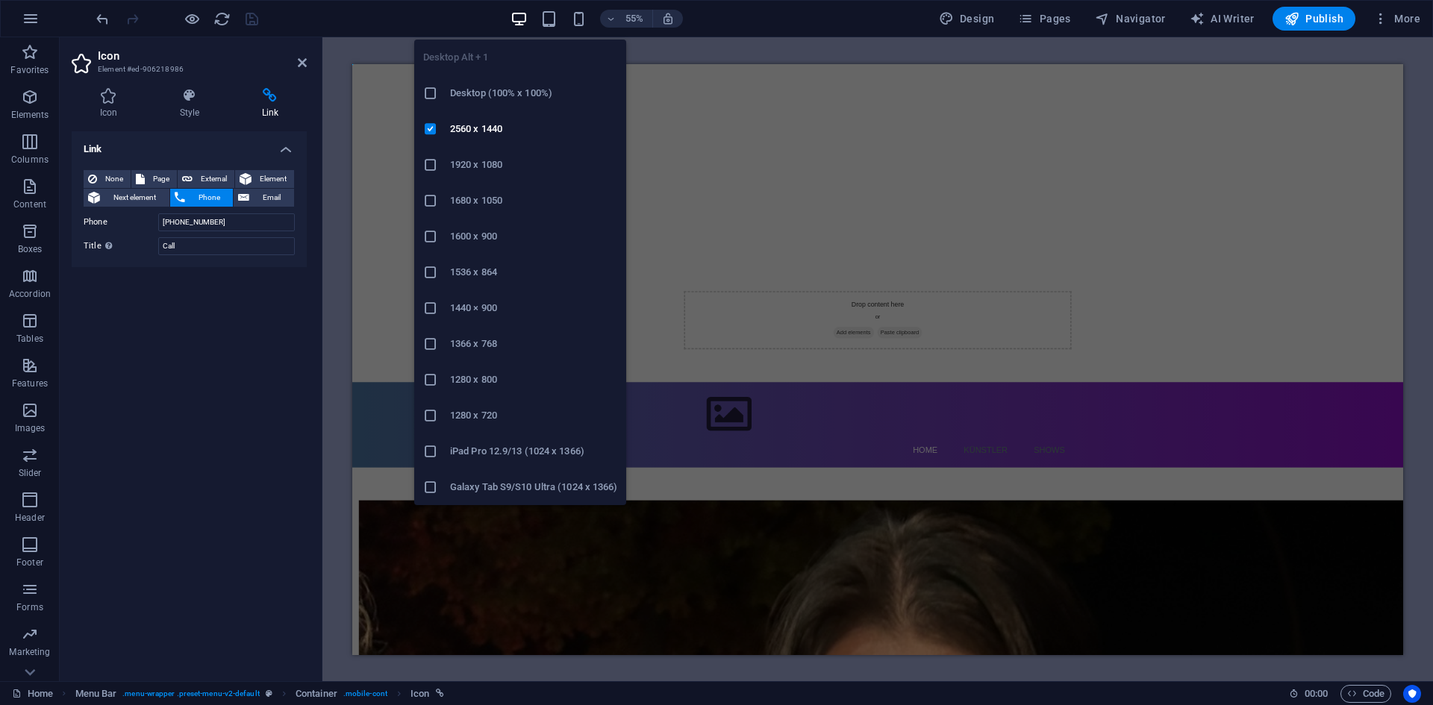
click at [504, 108] on li "Desktop (100% x 100%)" at bounding box center [520, 93] width 212 height 36
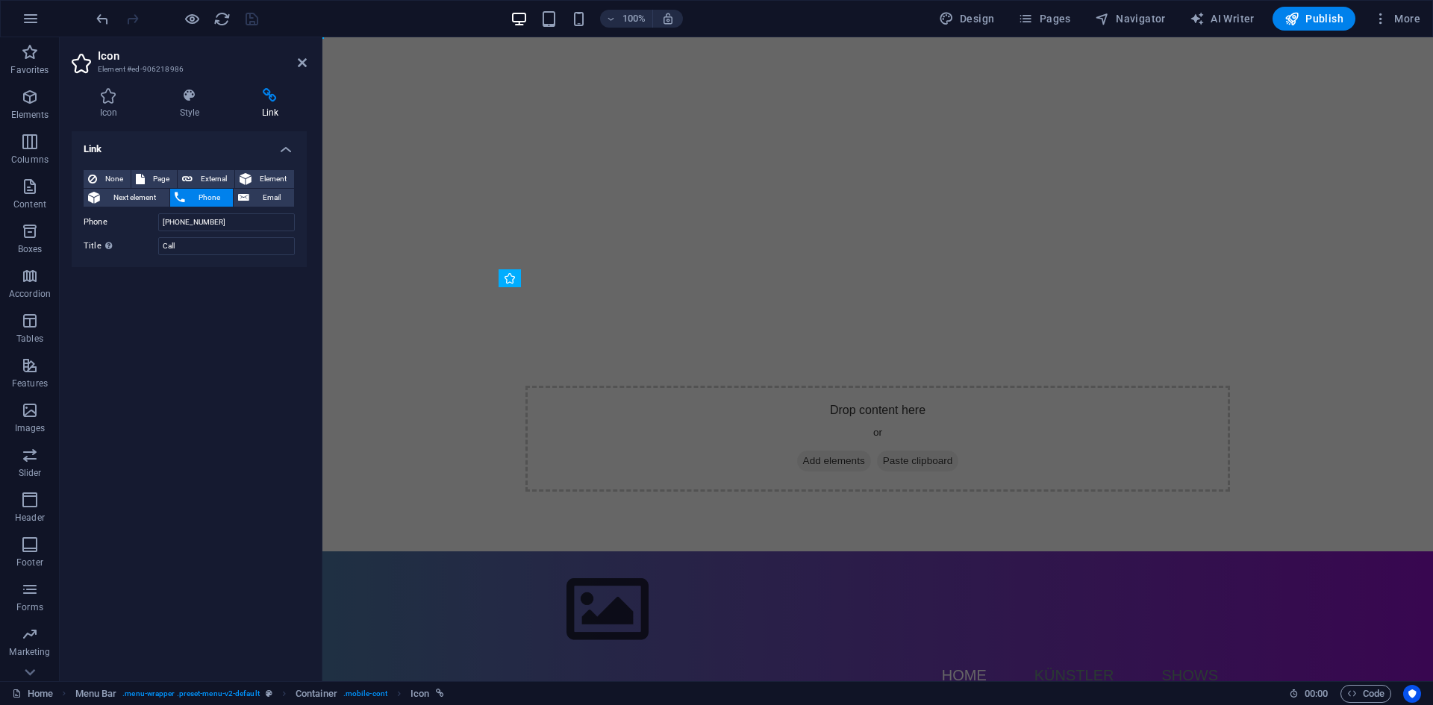
click at [370, 11] on div "100% Design Pages Navigator AI Writer Publish More" at bounding box center [759, 19] width 1333 height 24
click at [298, 61] on icon at bounding box center [302, 63] width 9 height 12
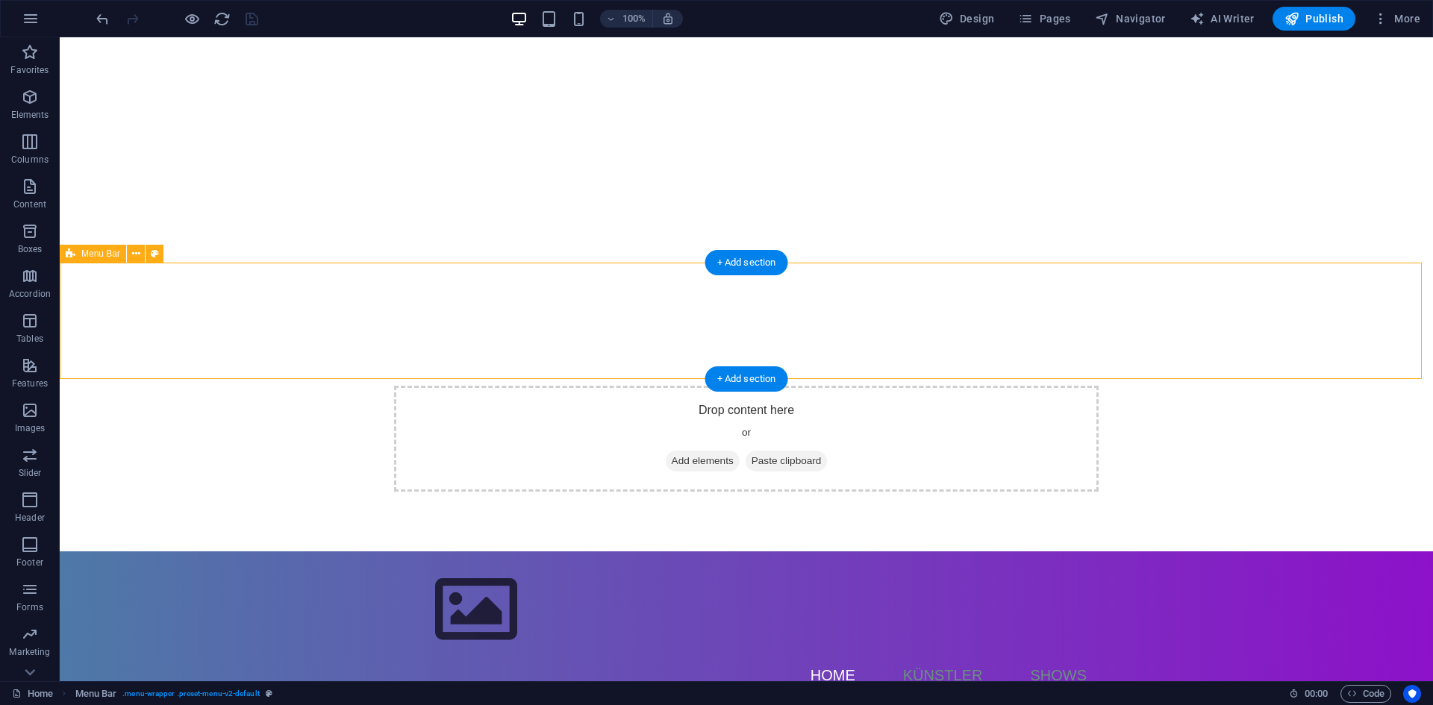
drag, startPoint x: 843, startPoint y: 263, endPoint x: 836, endPoint y: 286, distance: 23.6
click at [836, 551] on div "Menu Home Künstler Shows" at bounding box center [746, 628] width 1373 height 155
drag, startPoint x: 834, startPoint y: 262, endPoint x: 842, endPoint y: 470, distance: 208.3
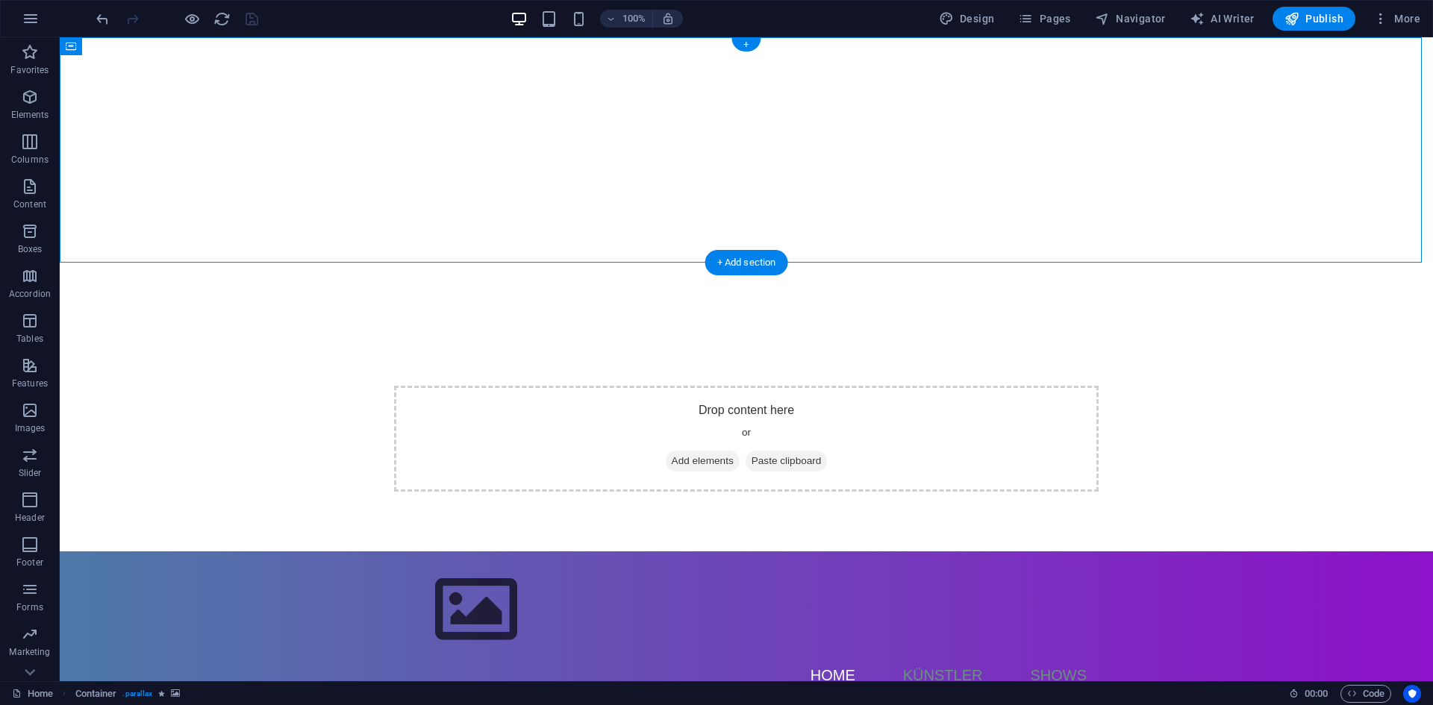
click at [886, 386] on div "Drop content here or Add elements Paste clipboard" at bounding box center [746, 439] width 704 height 106
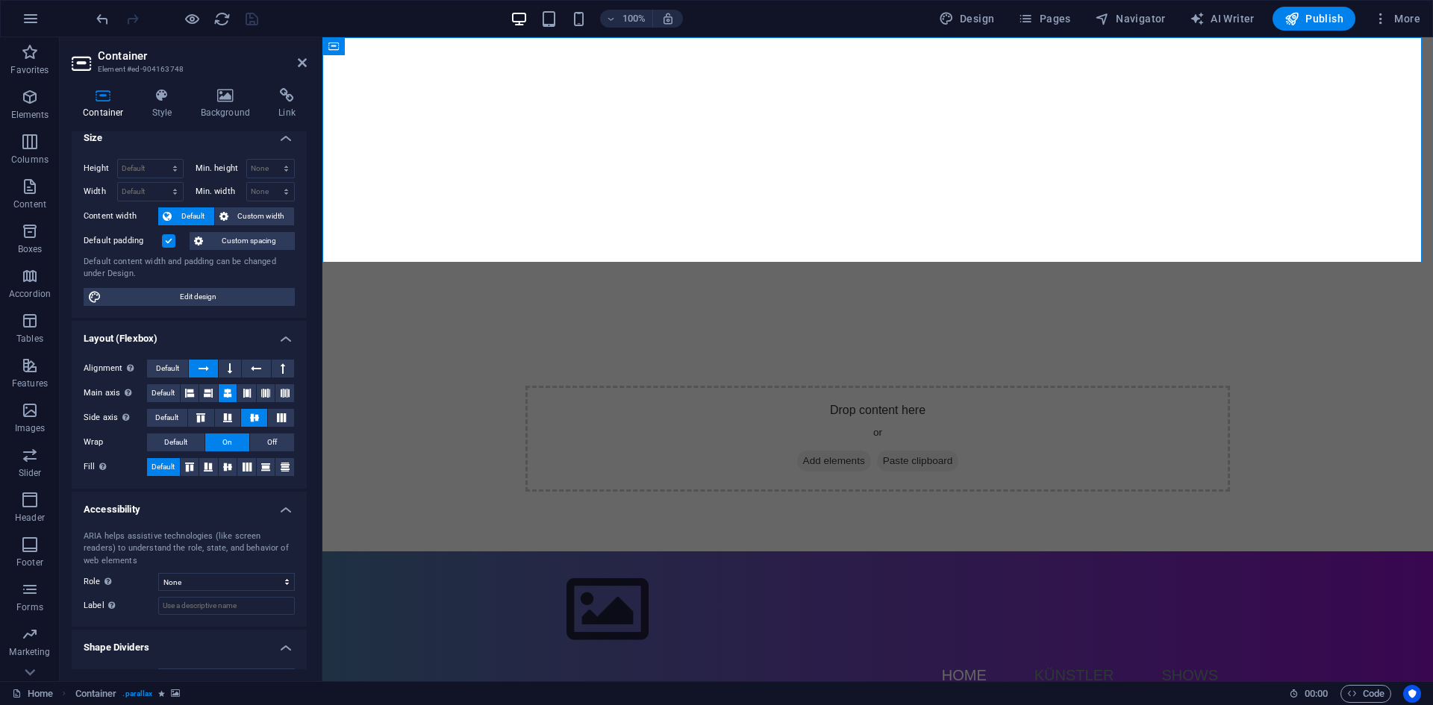
scroll to position [0, 0]
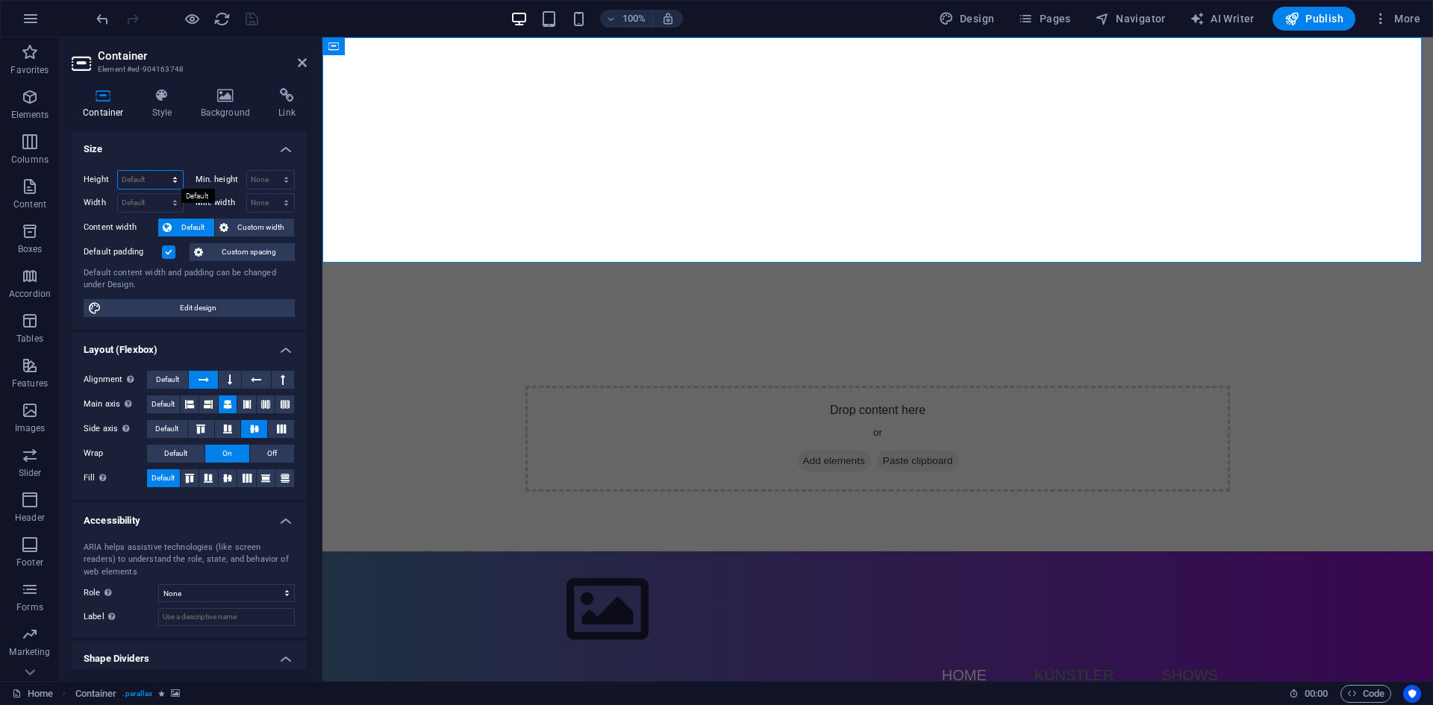
click at [169, 182] on select "Default px rem % vh vw" at bounding box center [150, 180] width 65 height 18
select select "%"
click at [160, 171] on select "Default px rem % vh vw" at bounding box center [150, 180] width 65 height 18
type input "100"
click at [163, 150] on h4 "Size" at bounding box center [189, 144] width 235 height 27
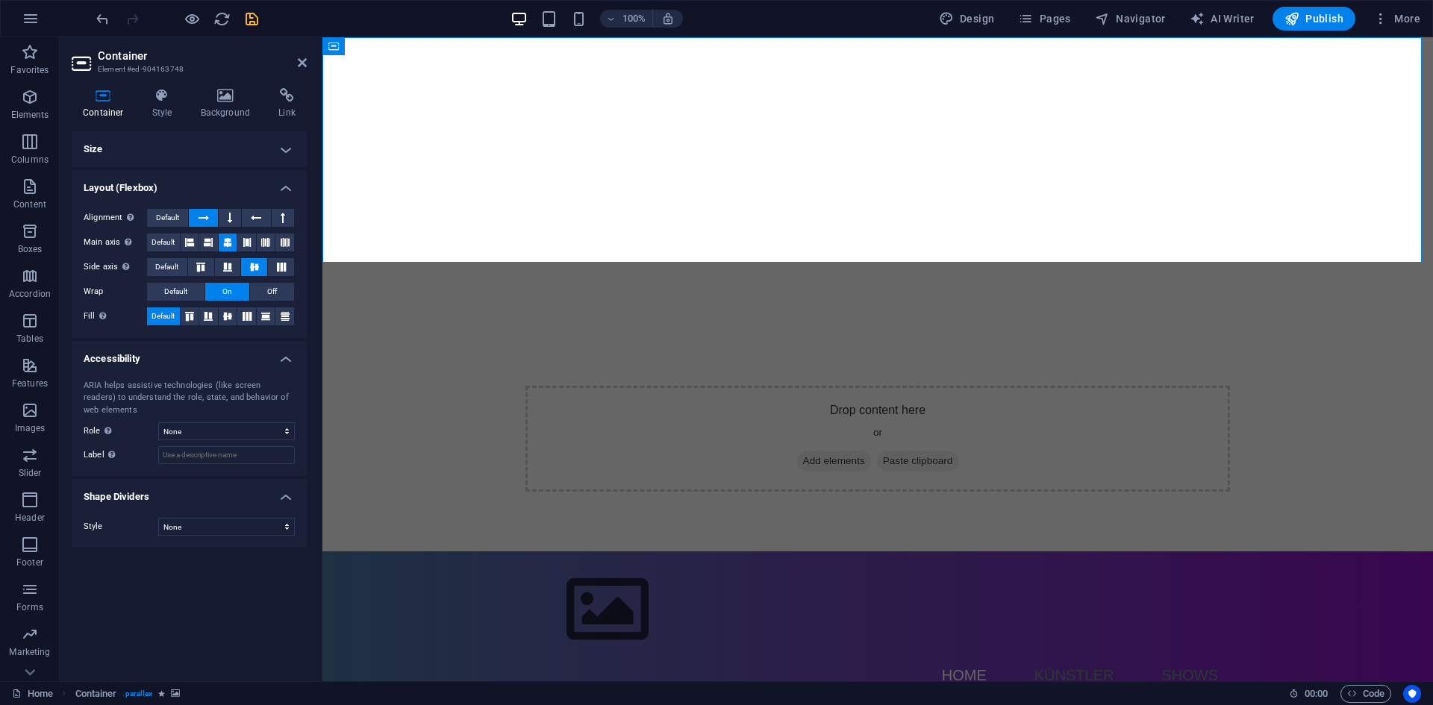
click at [163, 150] on h4 "Size" at bounding box center [189, 149] width 235 height 36
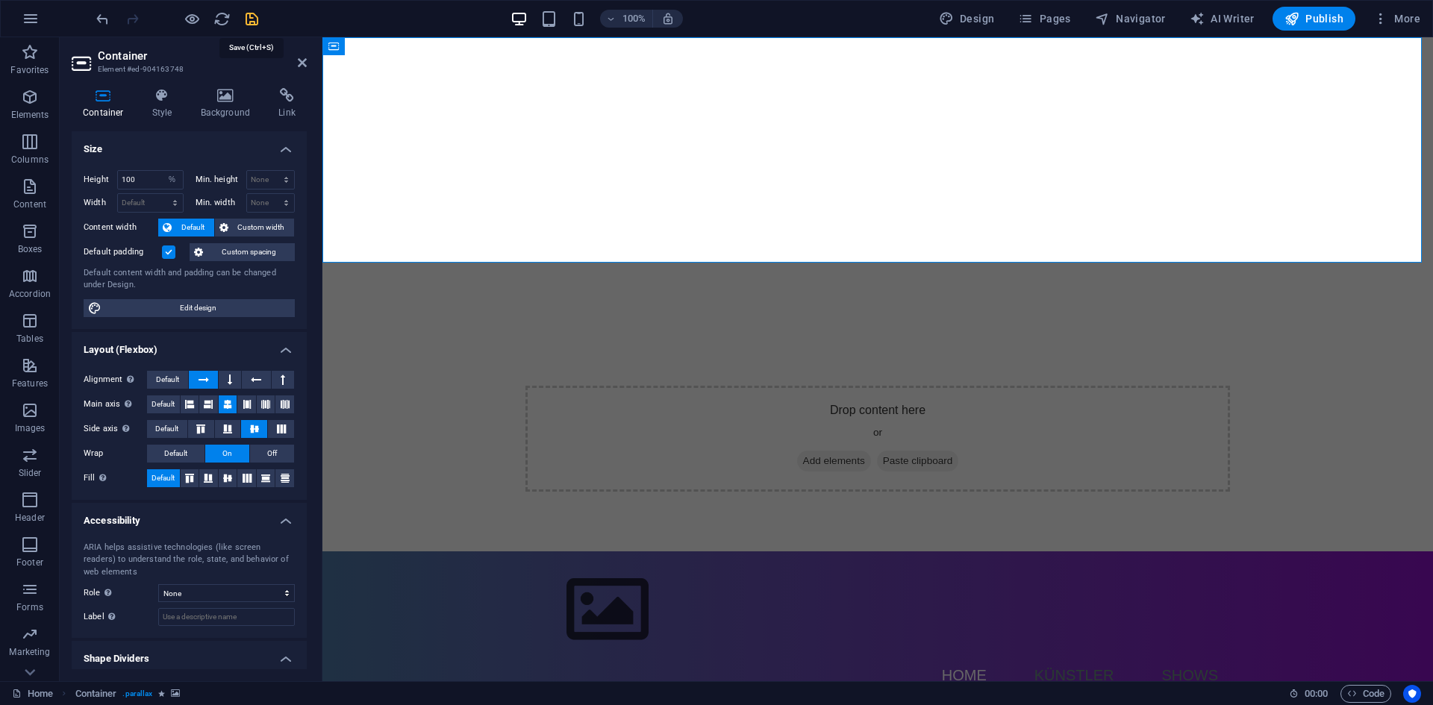
click at [258, 20] on icon "save" at bounding box center [251, 18] width 17 height 17
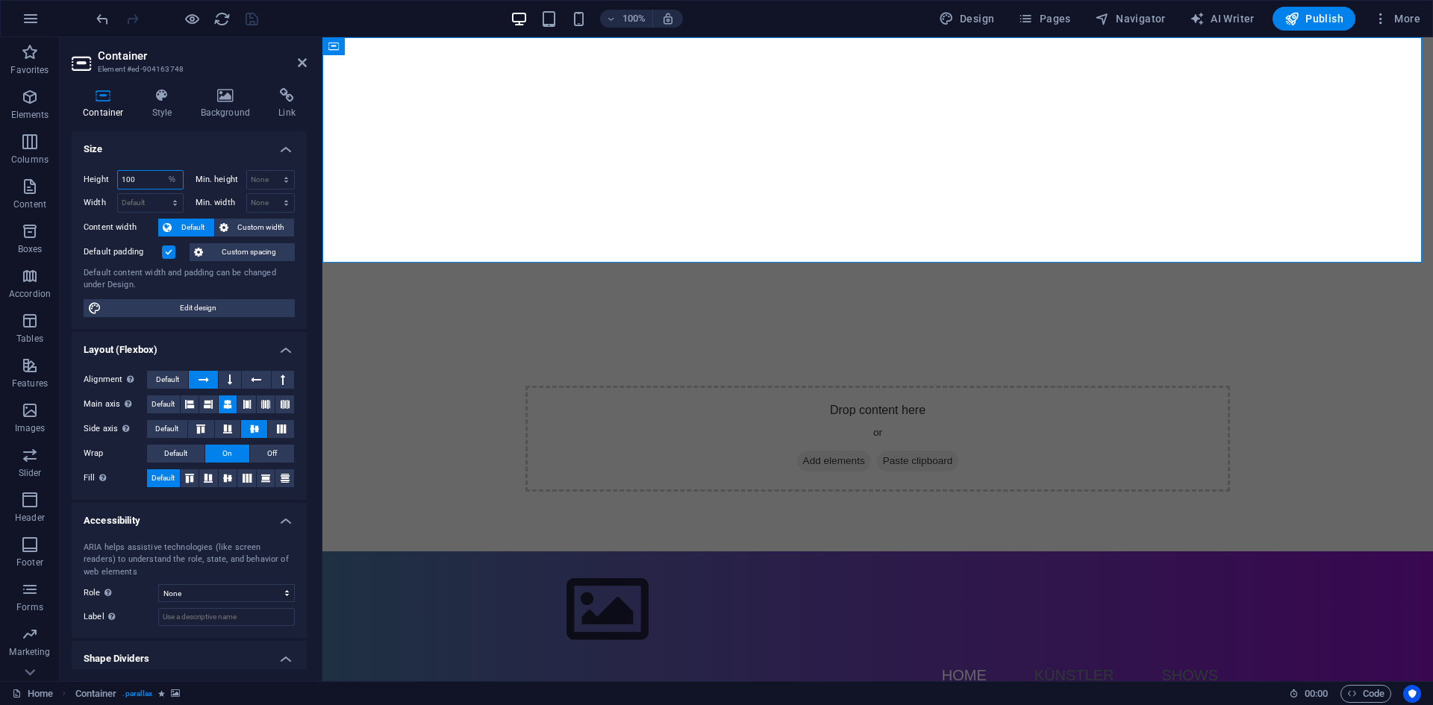
click at [156, 178] on input "100" at bounding box center [150, 180] width 65 height 18
click at [172, 176] on select "Default px rem % vh vw" at bounding box center [172, 180] width 21 height 18
select select "px"
click at [162, 171] on select "Default px rem % vh vw" at bounding box center [172, 180] width 21 height 18
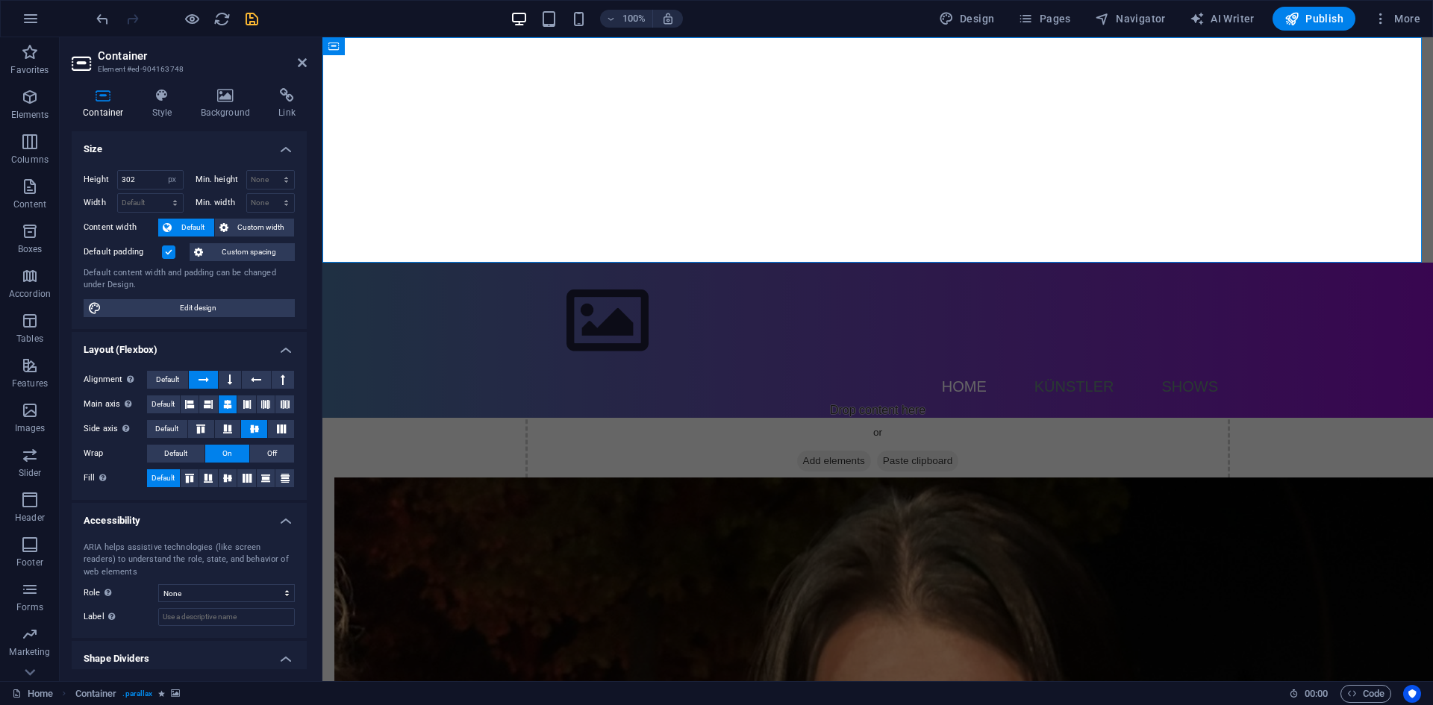
click at [163, 142] on h4 "Size" at bounding box center [189, 144] width 235 height 27
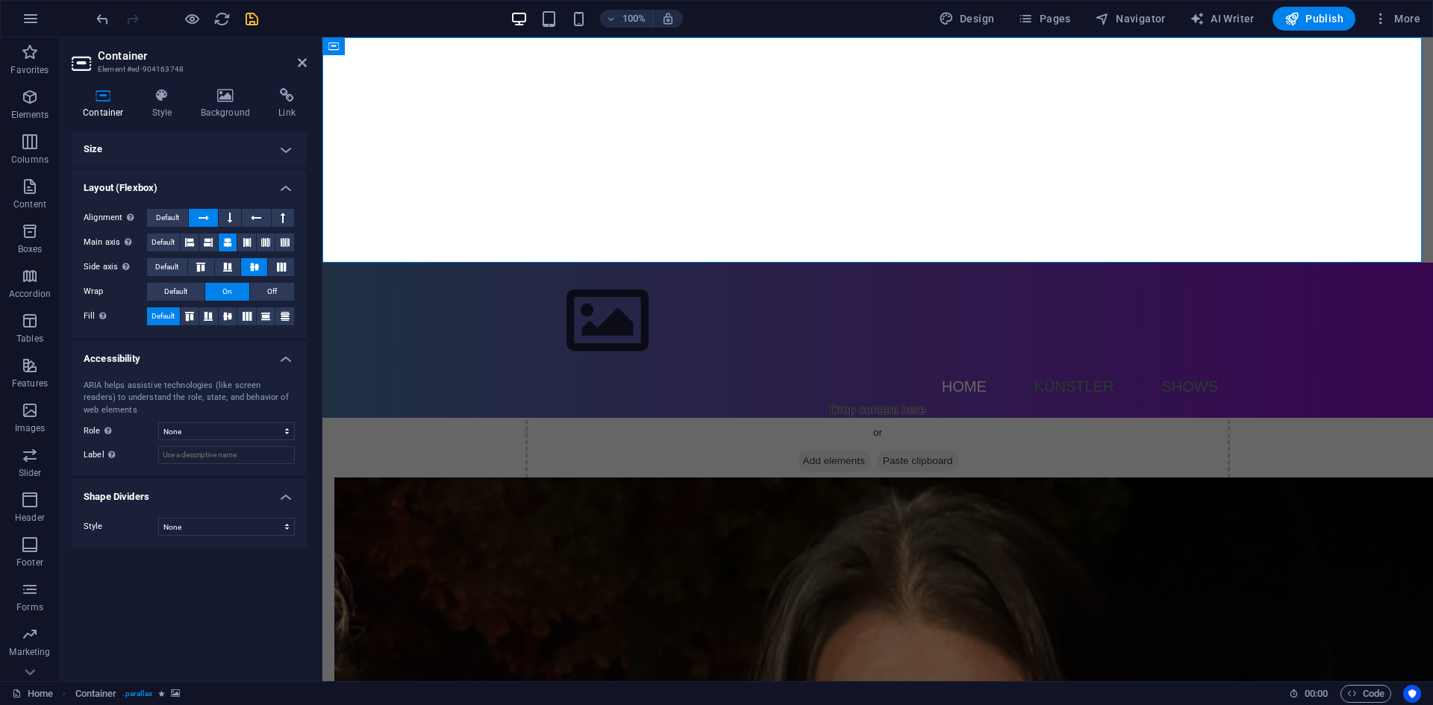
click at [160, 160] on h4 "Size" at bounding box center [189, 149] width 235 height 36
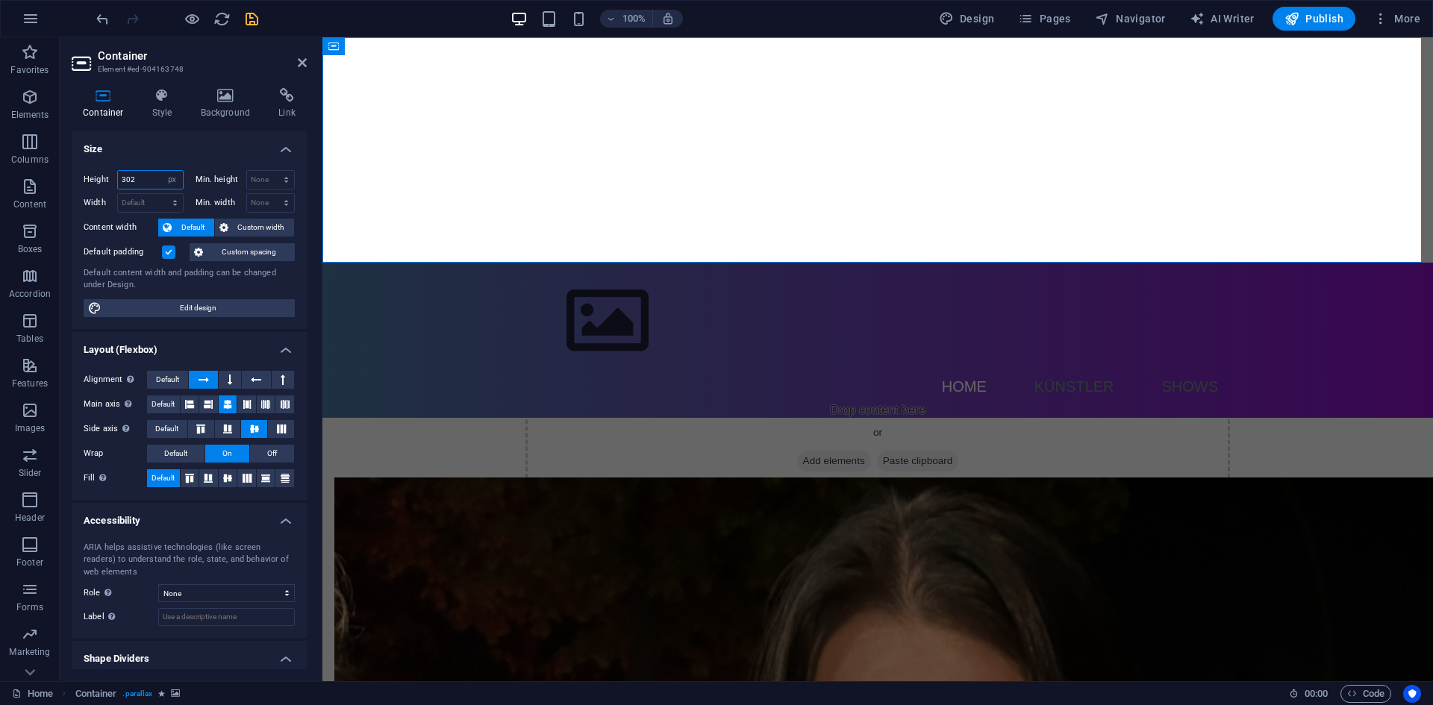
click at [152, 179] on input "302" at bounding box center [150, 180] width 65 height 18
drag, startPoint x: 152, startPoint y: 179, endPoint x: 119, endPoint y: 184, distance: 33.2
click at [119, 184] on input "302" at bounding box center [150, 180] width 65 height 18
type input "500"
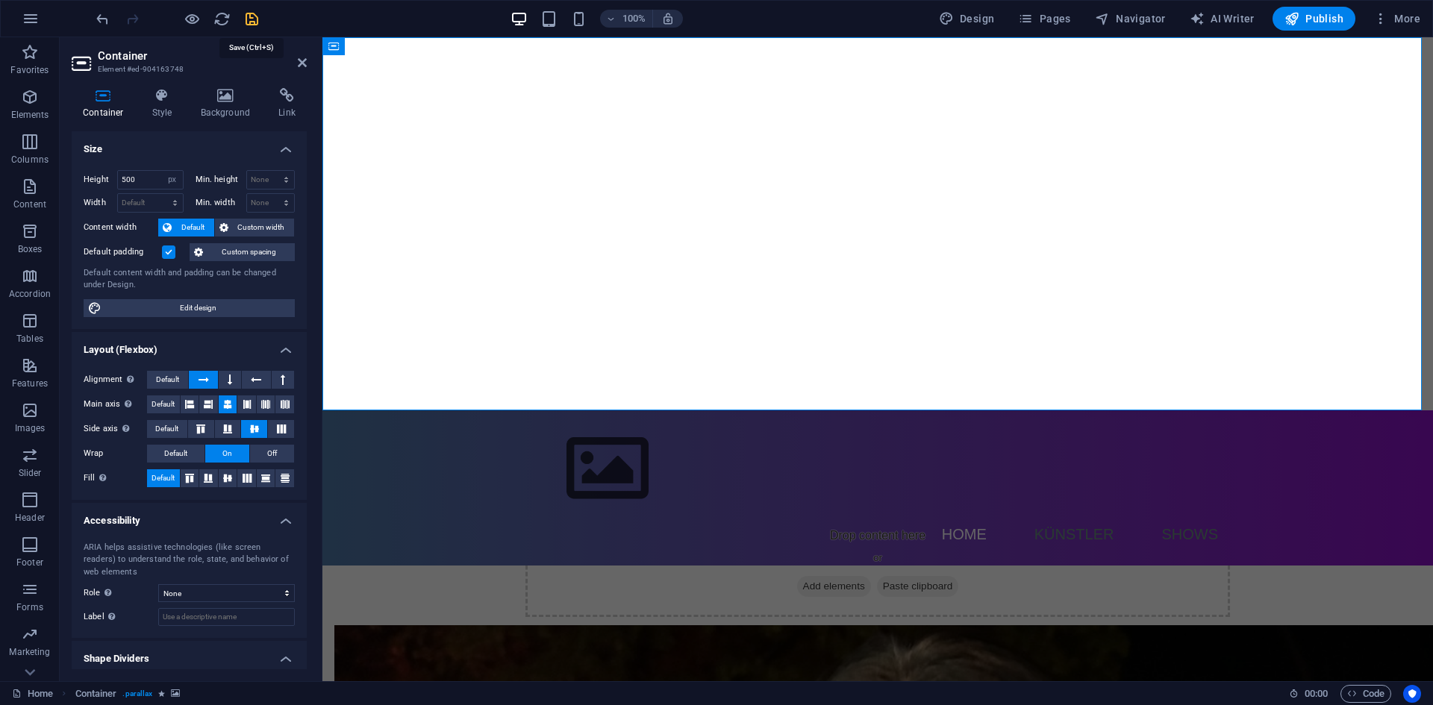
click at [250, 16] on icon "save" at bounding box center [251, 18] width 17 height 17
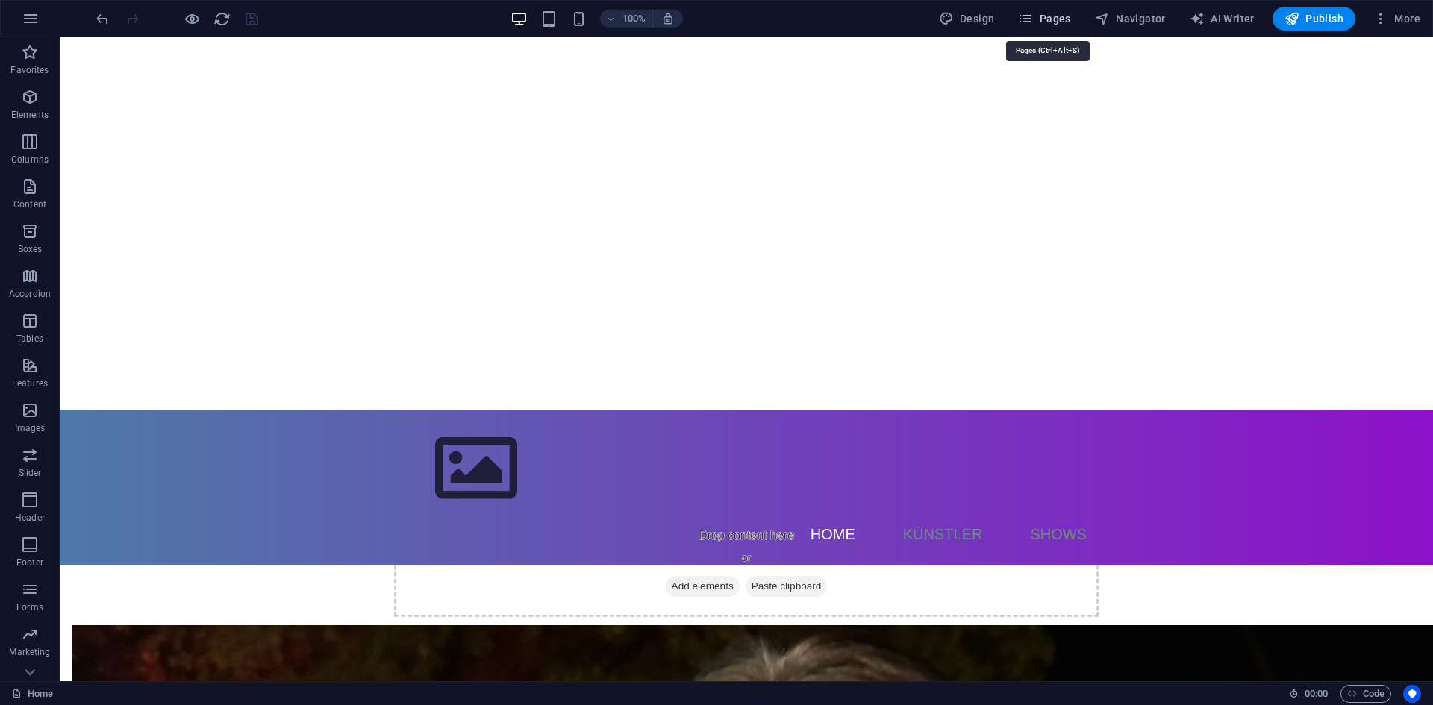
click at [1069, 12] on span "Pages" at bounding box center [1044, 18] width 52 height 15
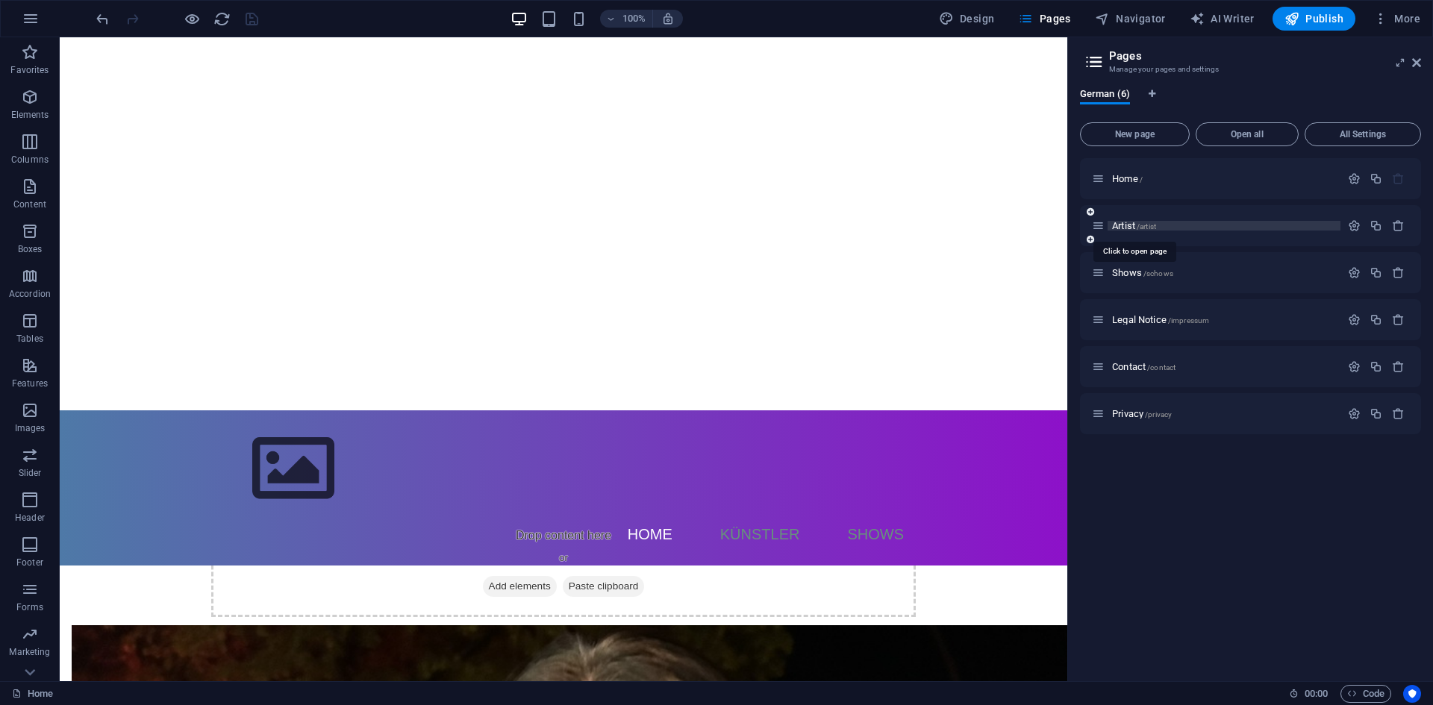
click at [1127, 228] on span "Artist /artist" at bounding box center [1134, 225] width 44 height 11
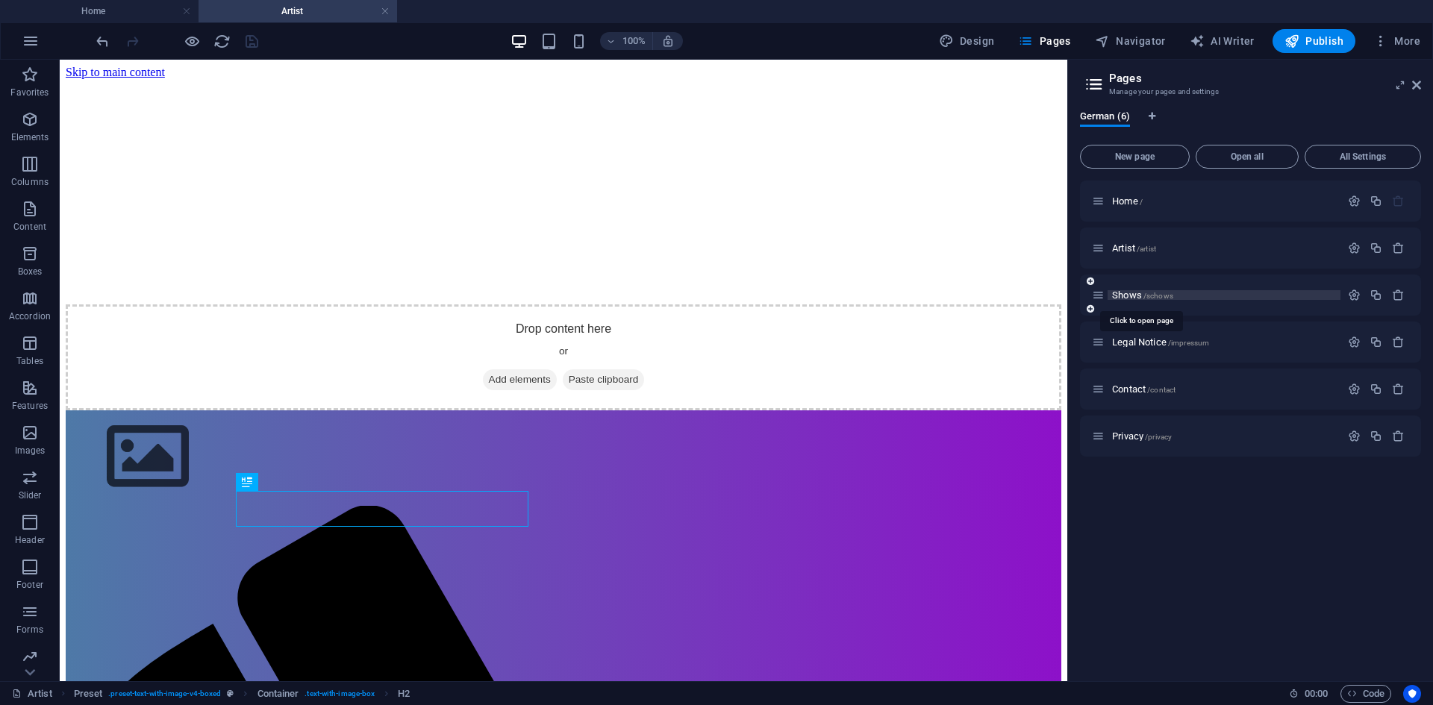
click at [1126, 294] on span "Shows /schows" at bounding box center [1142, 295] width 61 height 11
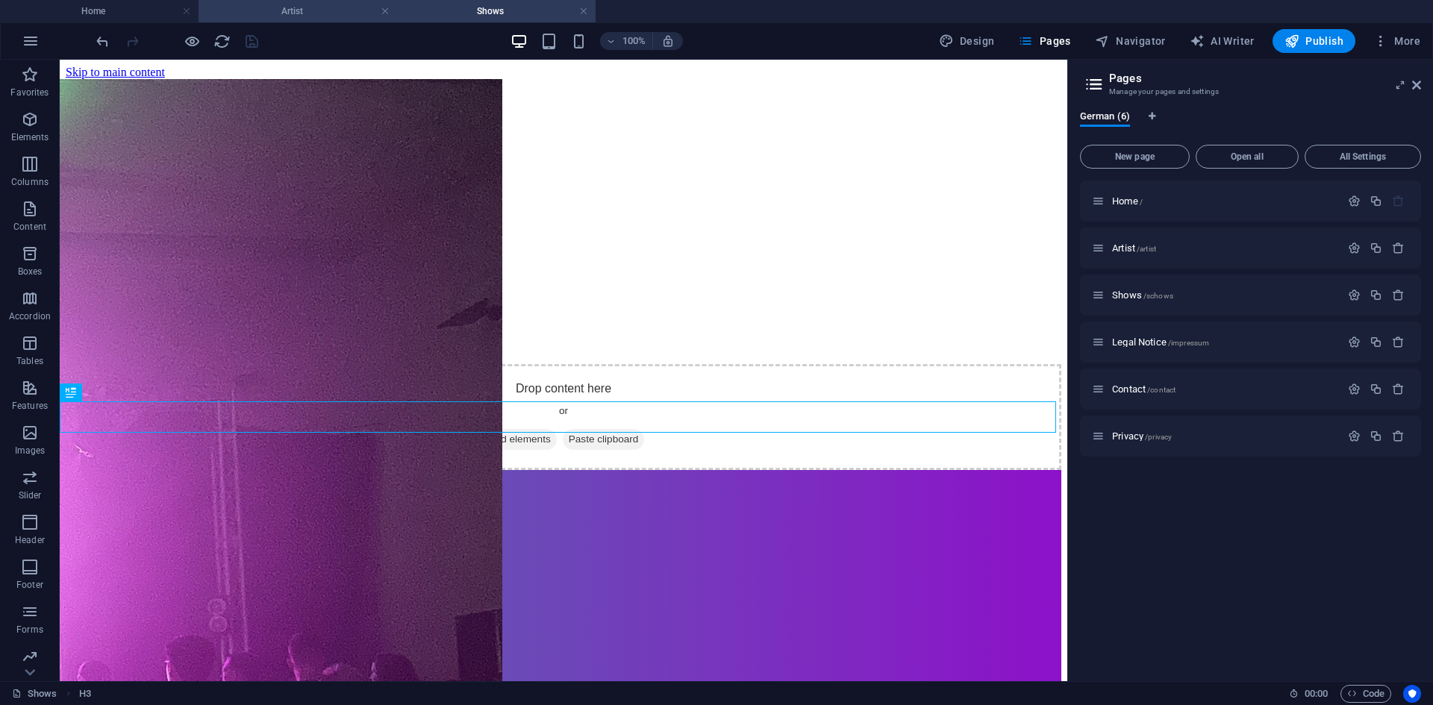
click at [340, 11] on h4 "Artist" at bounding box center [297, 11] width 198 height 16
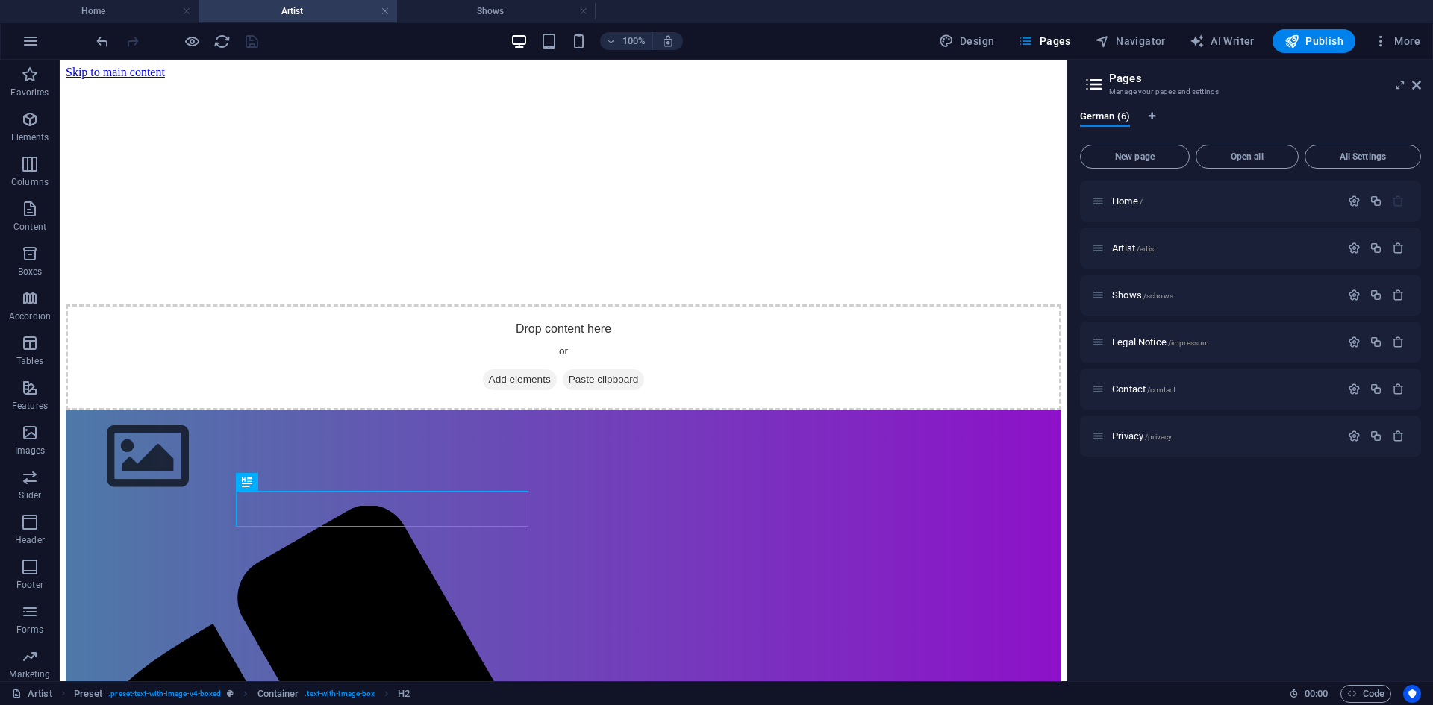
click at [162, 79] on figure at bounding box center [563, 79] width 995 height 0
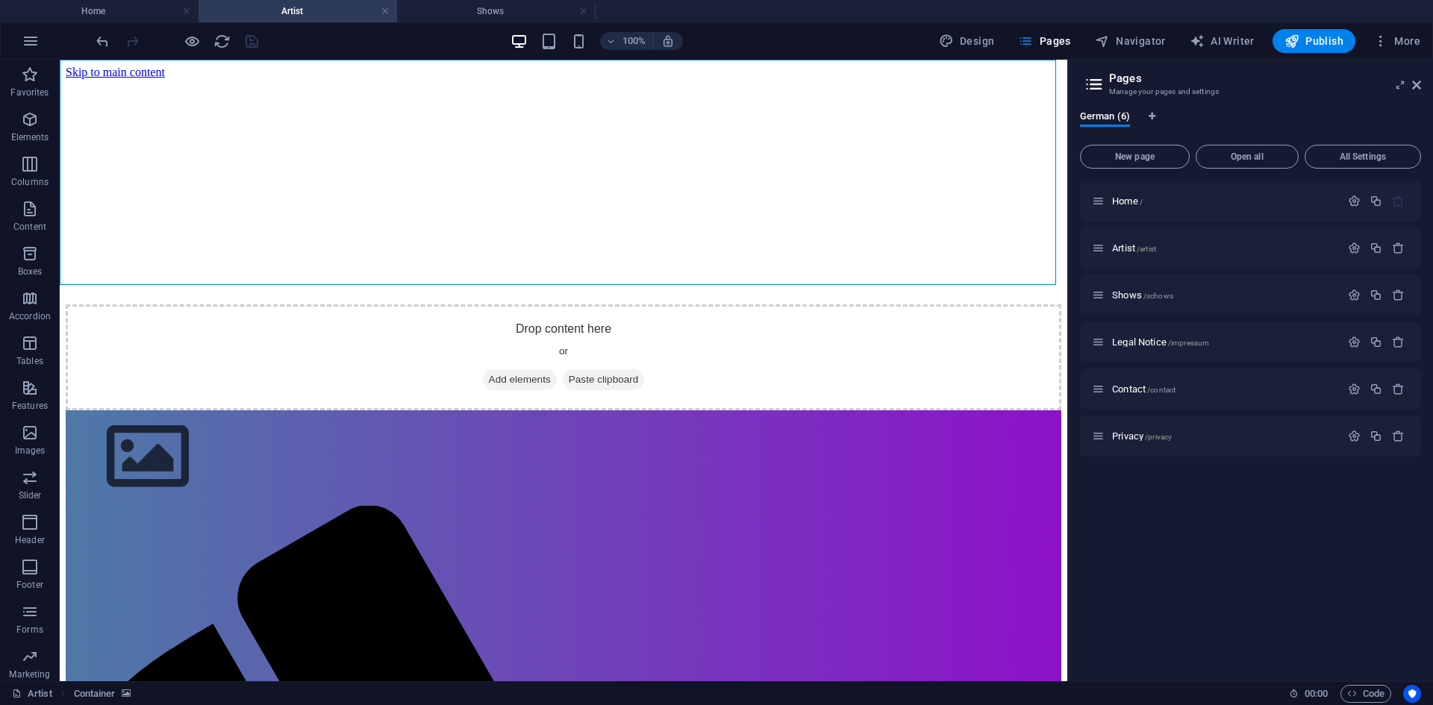
click at [162, 79] on figure at bounding box center [563, 79] width 995 height 0
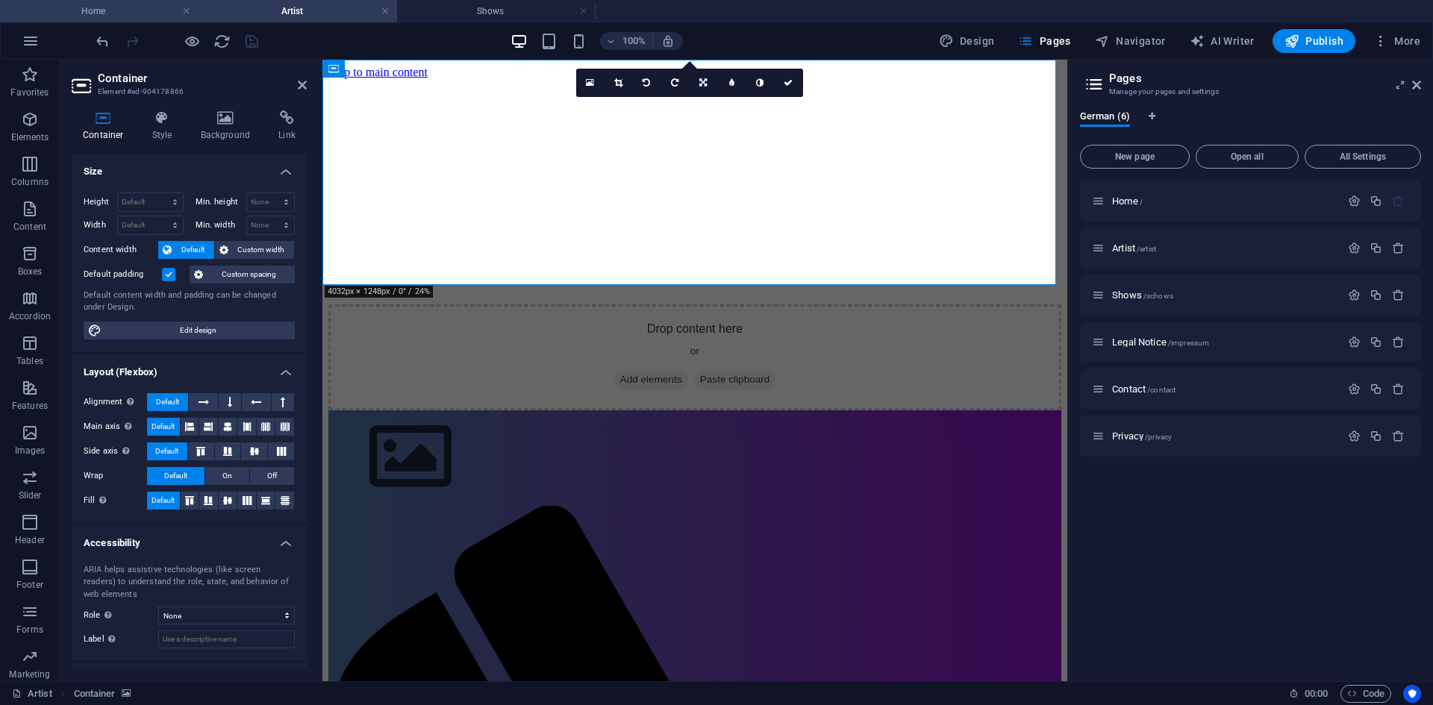
click at [124, 1] on li "Home" at bounding box center [99, 11] width 198 height 22
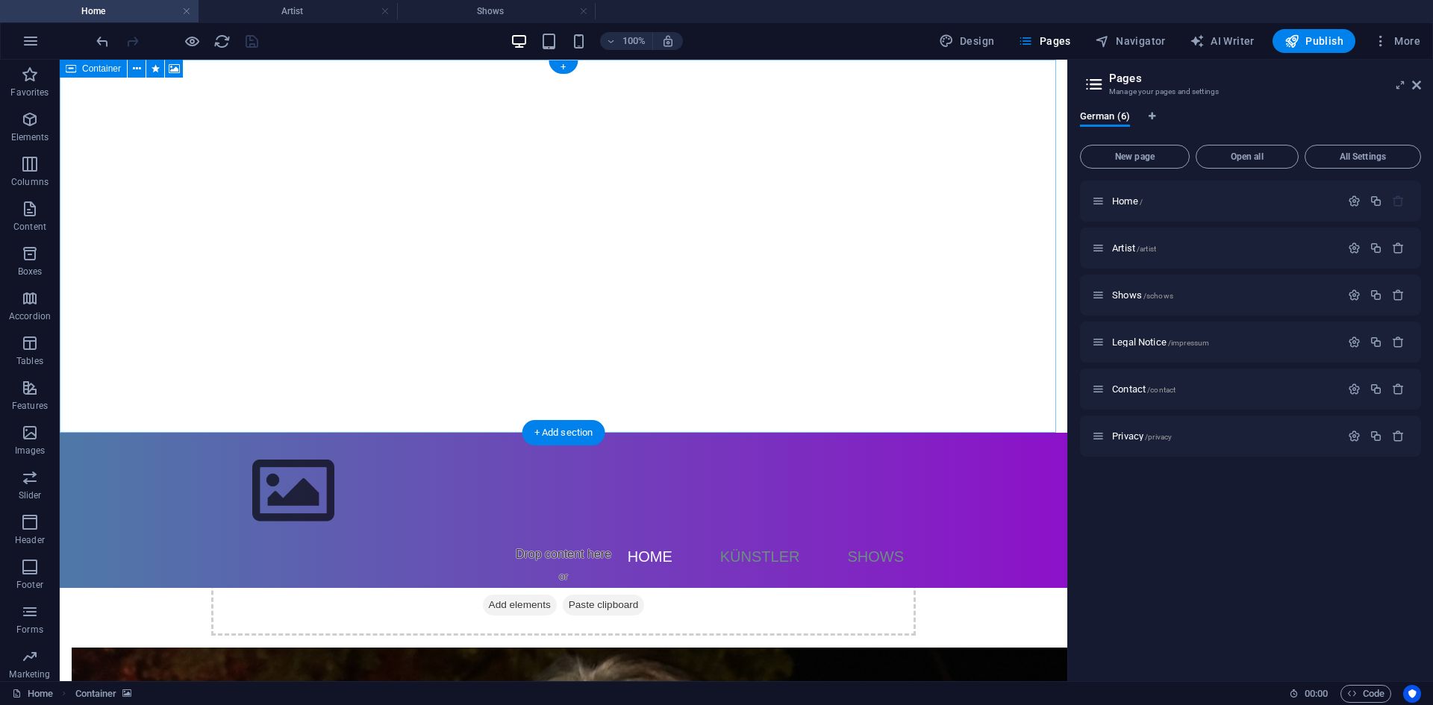
select select "px"
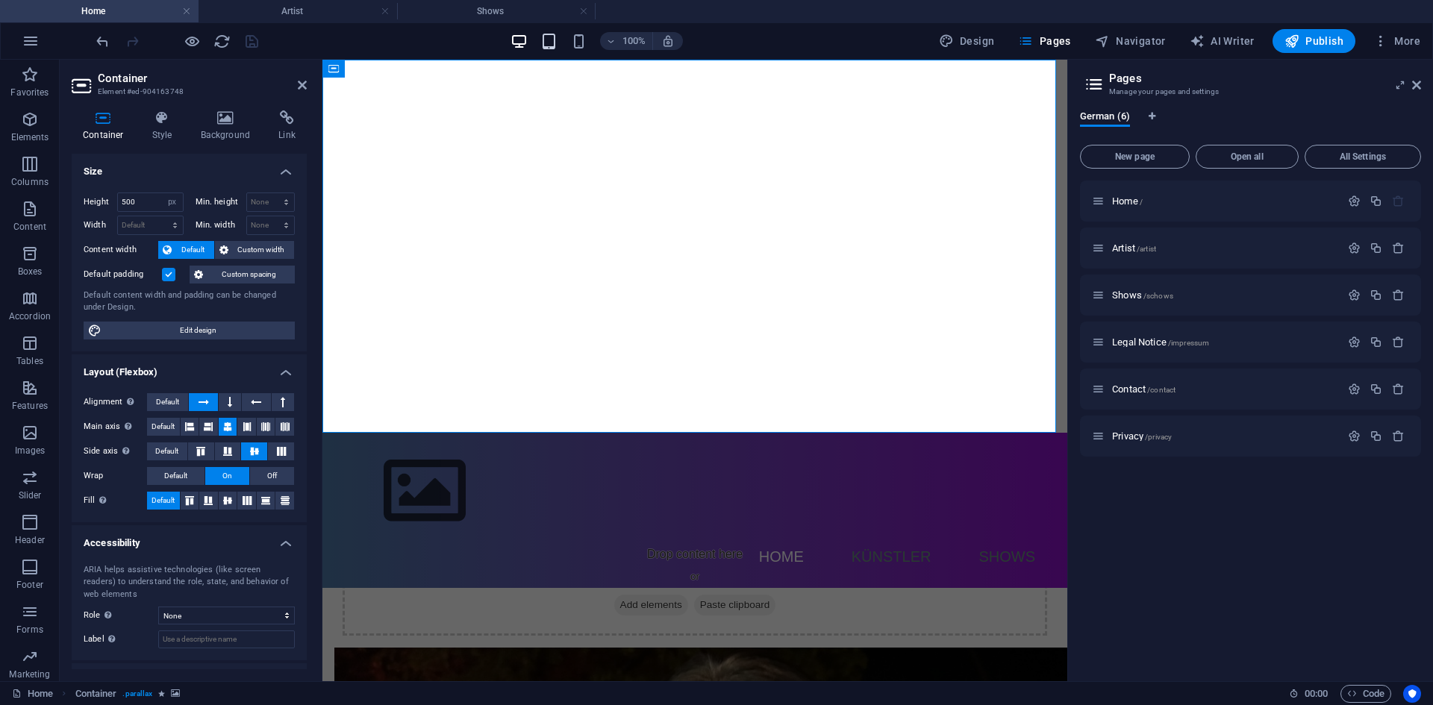
click at [546, 37] on icon "button" at bounding box center [548, 41] width 17 height 17
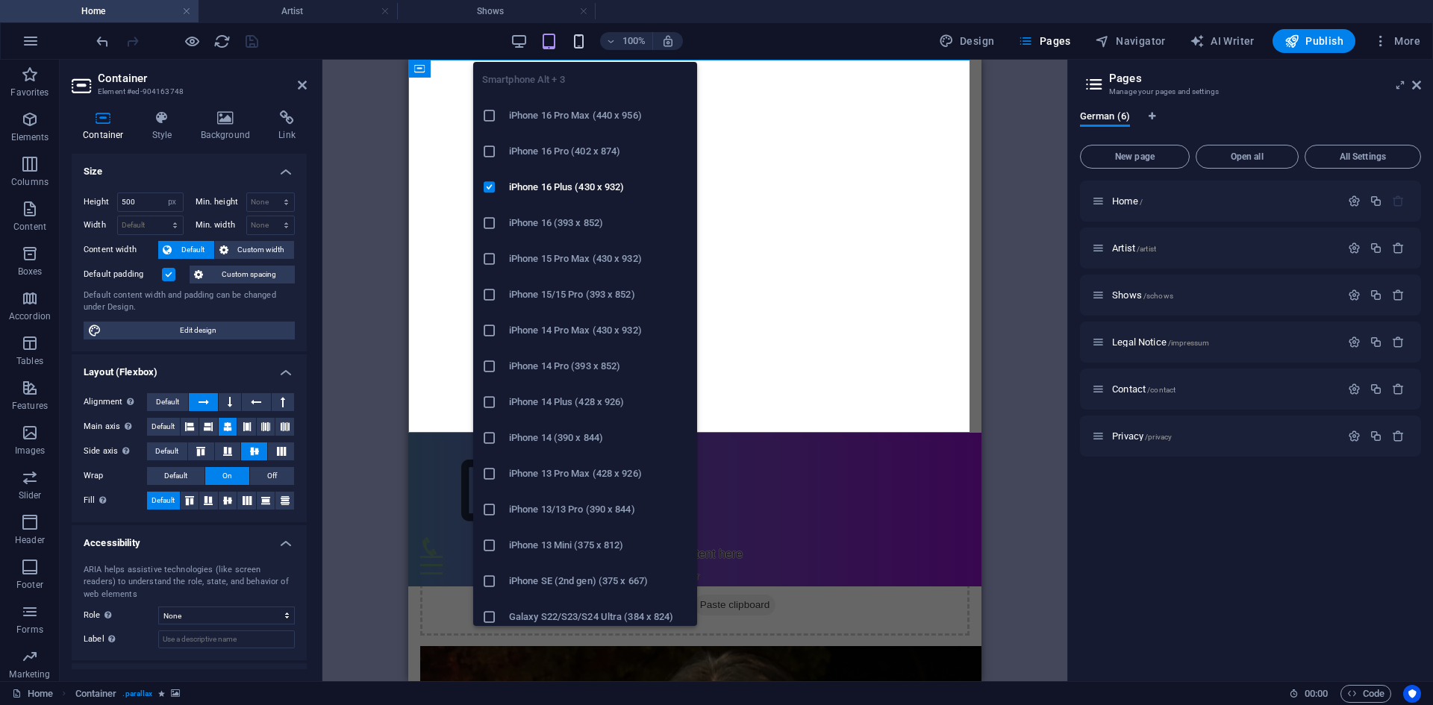
click at [576, 44] on icon "button" at bounding box center [578, 41] width 17 height 17
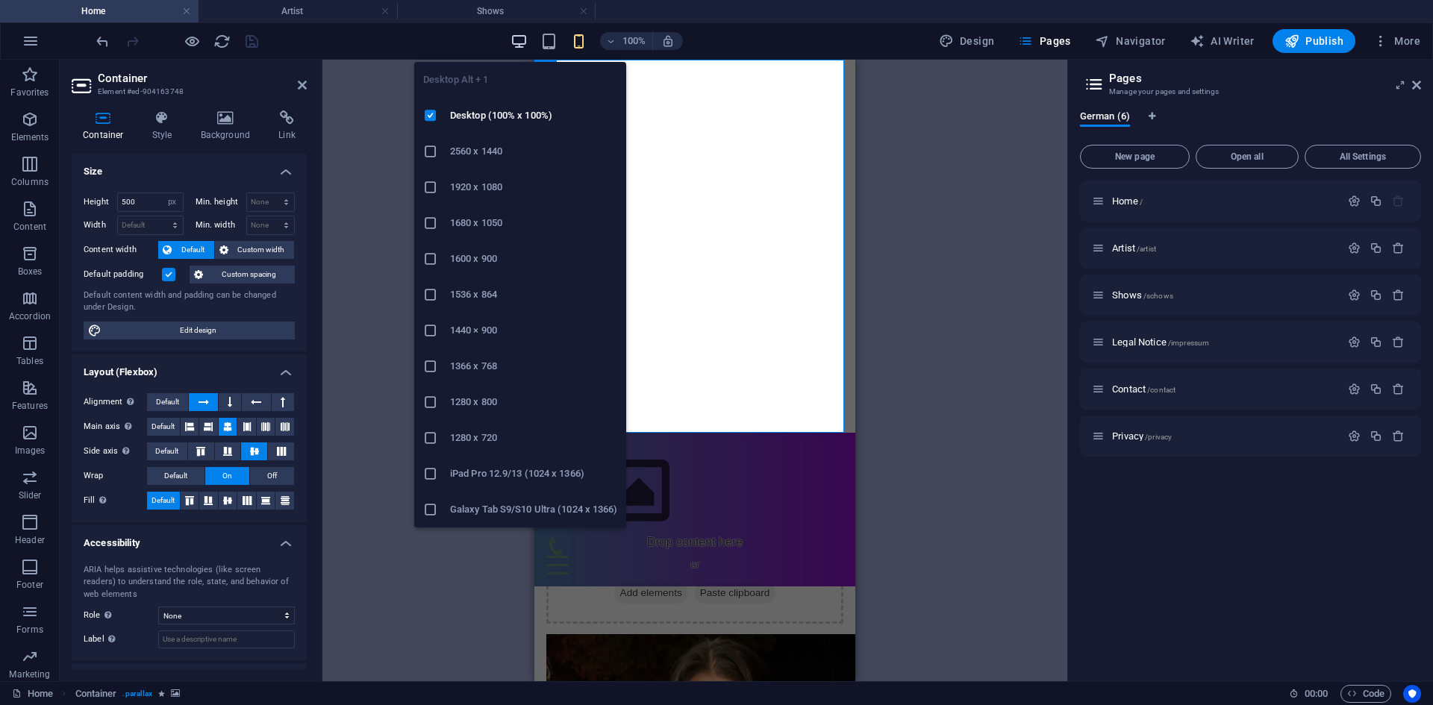
click at [526, 46] on icon "button" at bounding box center [518, 41] width 17 height 17
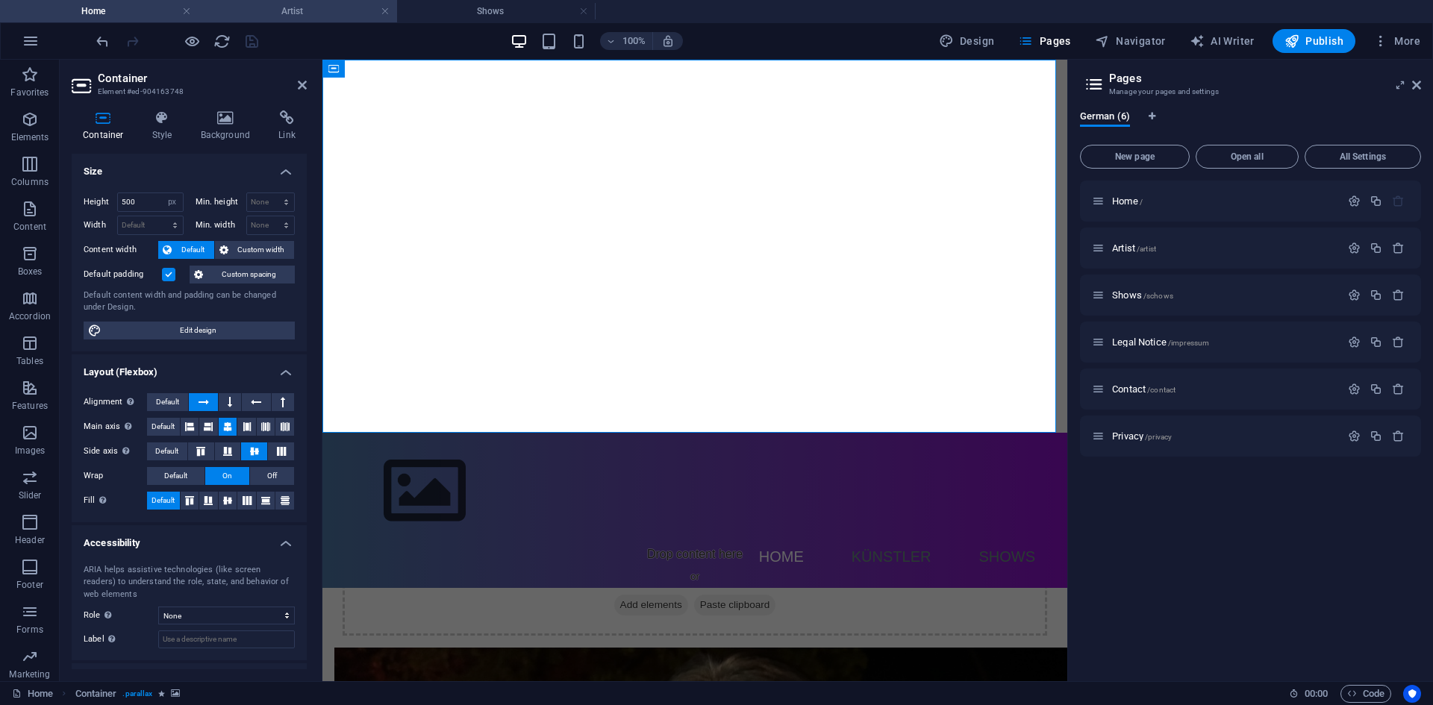
click at [308, 10] on h4 "Artist" at bounding box center [297, 11] width 198 height 16
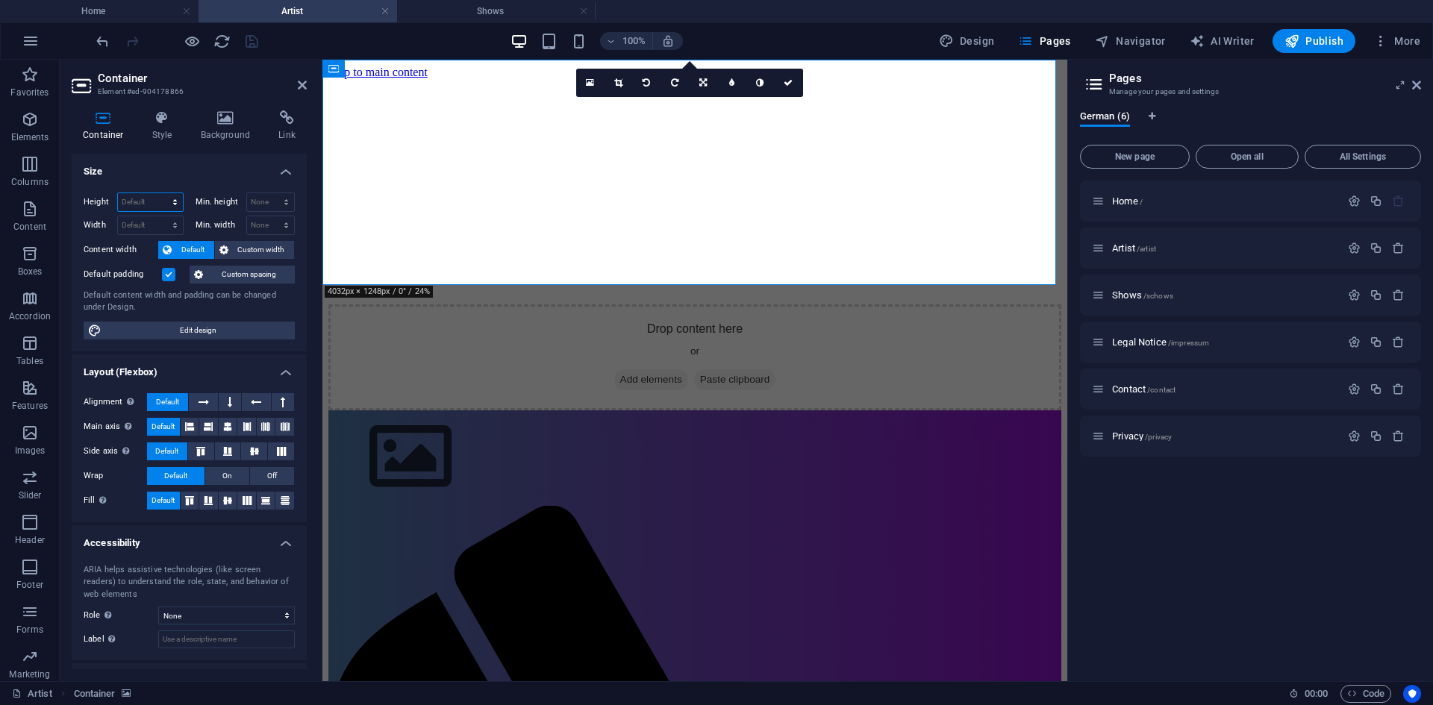
click at [135, 199] on select "Default px rem % vh vw" at bounding box center [150, 202] width 65 height 18
select select "px"
click at [160, 193] on select "Default px rem % vh vw" at bounding box center [150, 202] width 65 height 18
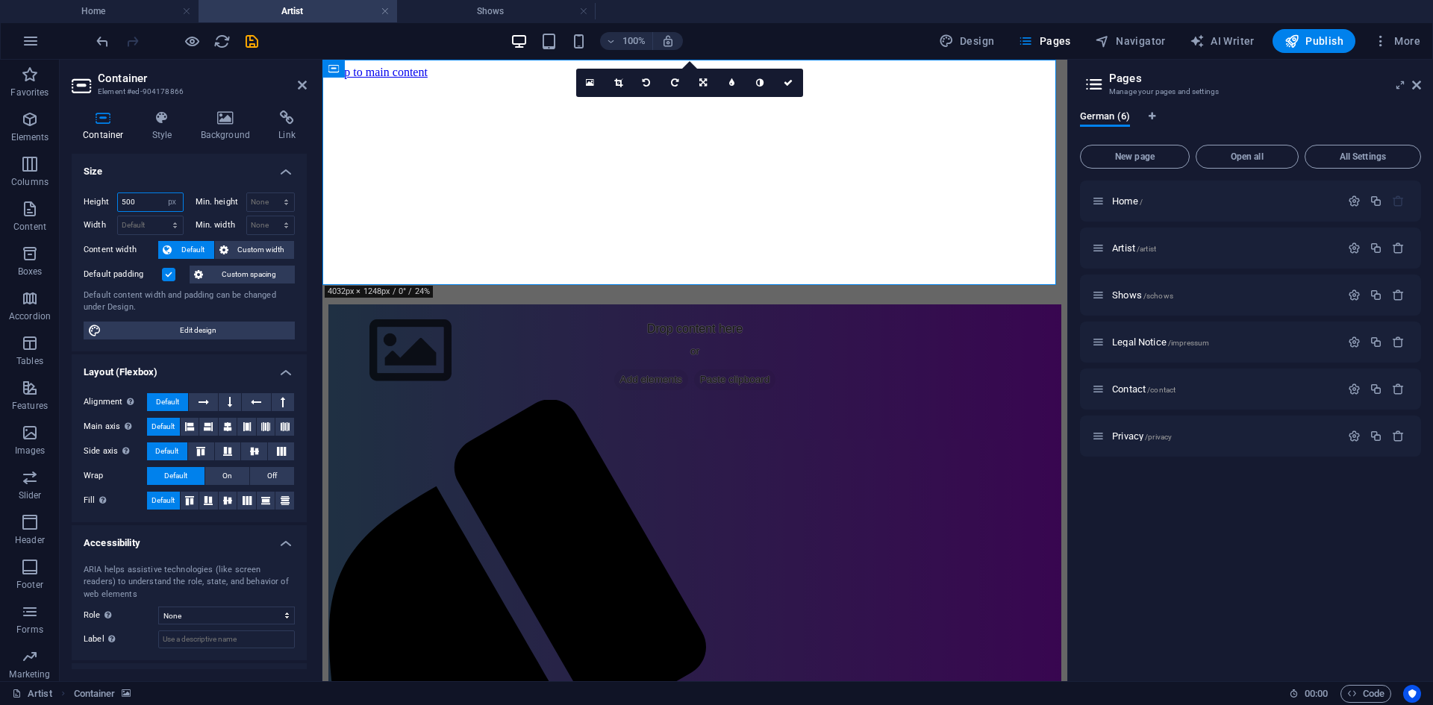
type input "500"
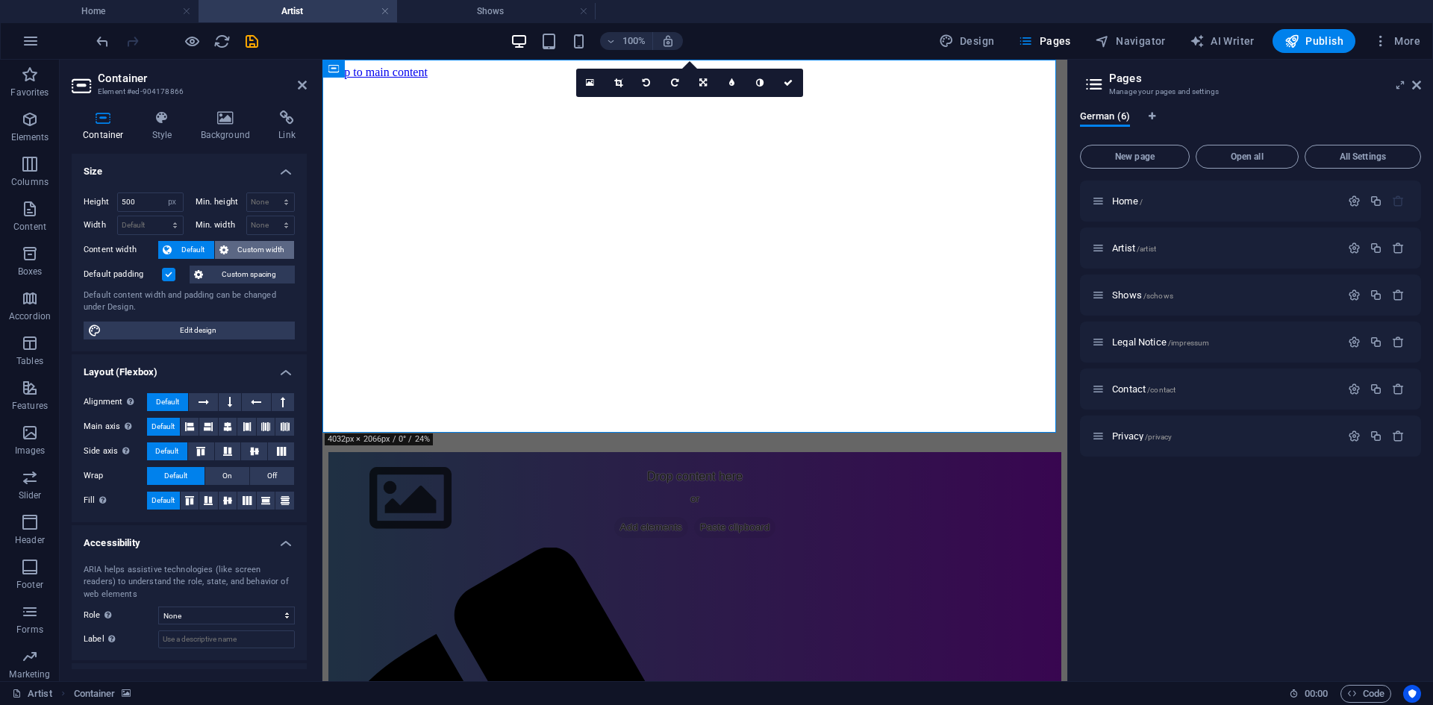
click at [268, 253] on span "Custom width" at bounding box center [261, 250] width 57 height 18
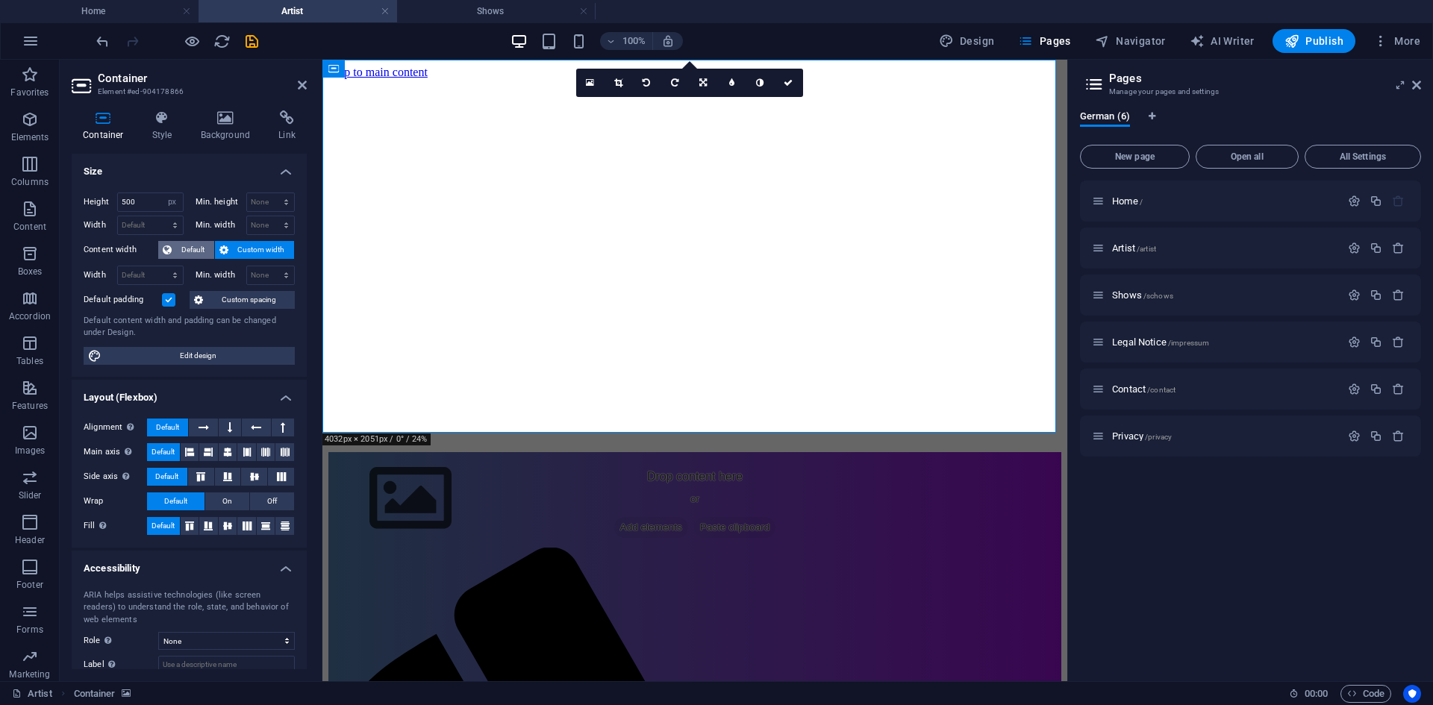
click at [201, 250] on span "Default" at bounding box center [193, 250] width 34 height 18
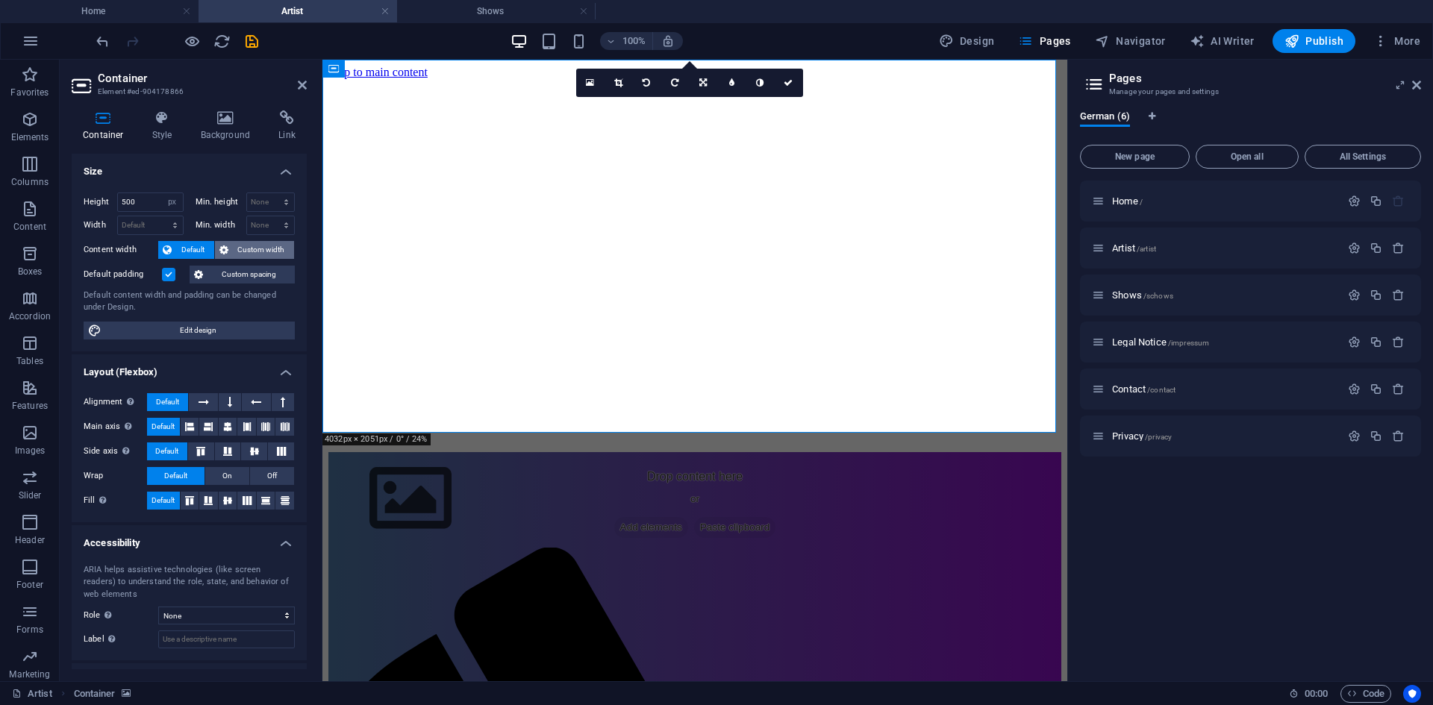
click at [222, 248] on icon at bounding box center [223, 250] width 9 height 18
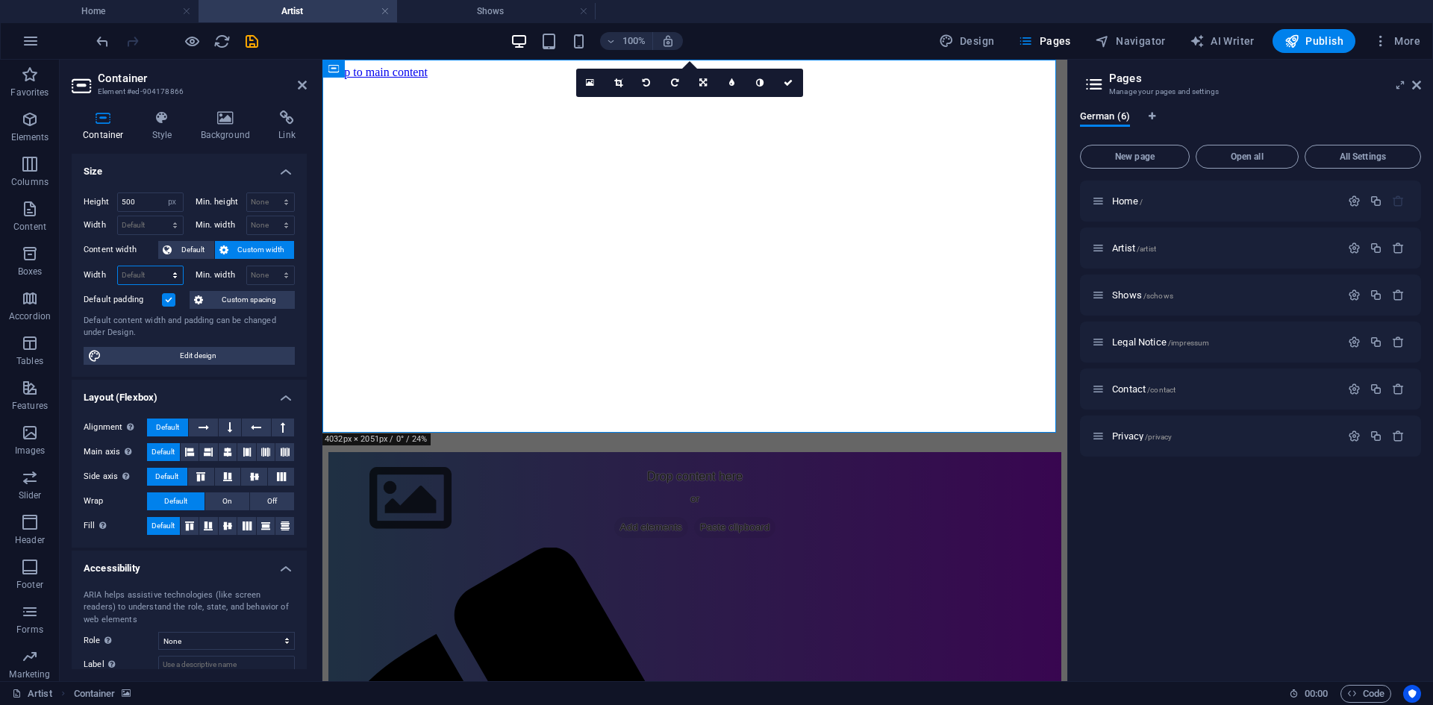
click at [137, 276] on select "Default px rem % em vh vw" at bounding box center [150, 275] width 65 height 18
select select "px"
click at [160, 266] on select "Default px rem % em vh vw" at bounding box center [150, 275] width 65 height 18
click at [153, 278] on input "983" at bounding box center [150, 275] width 65 height 18
drag, startPoint x: 153, startPoint y: 278, endPoint x: 123, endPoint y: 281, distance: 30.0
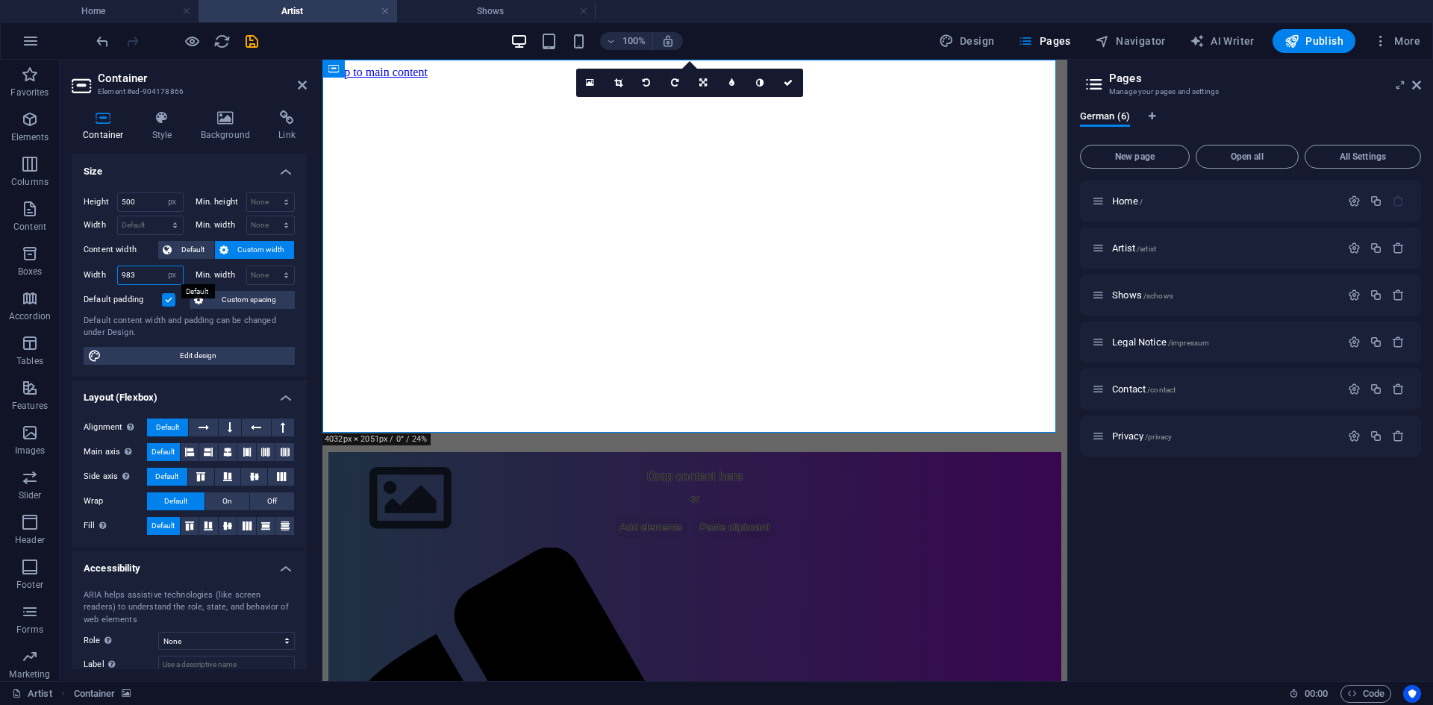
click at [123, 281] on input "983" at bounding box center [150, 275] width 65 height 18
type input "50"
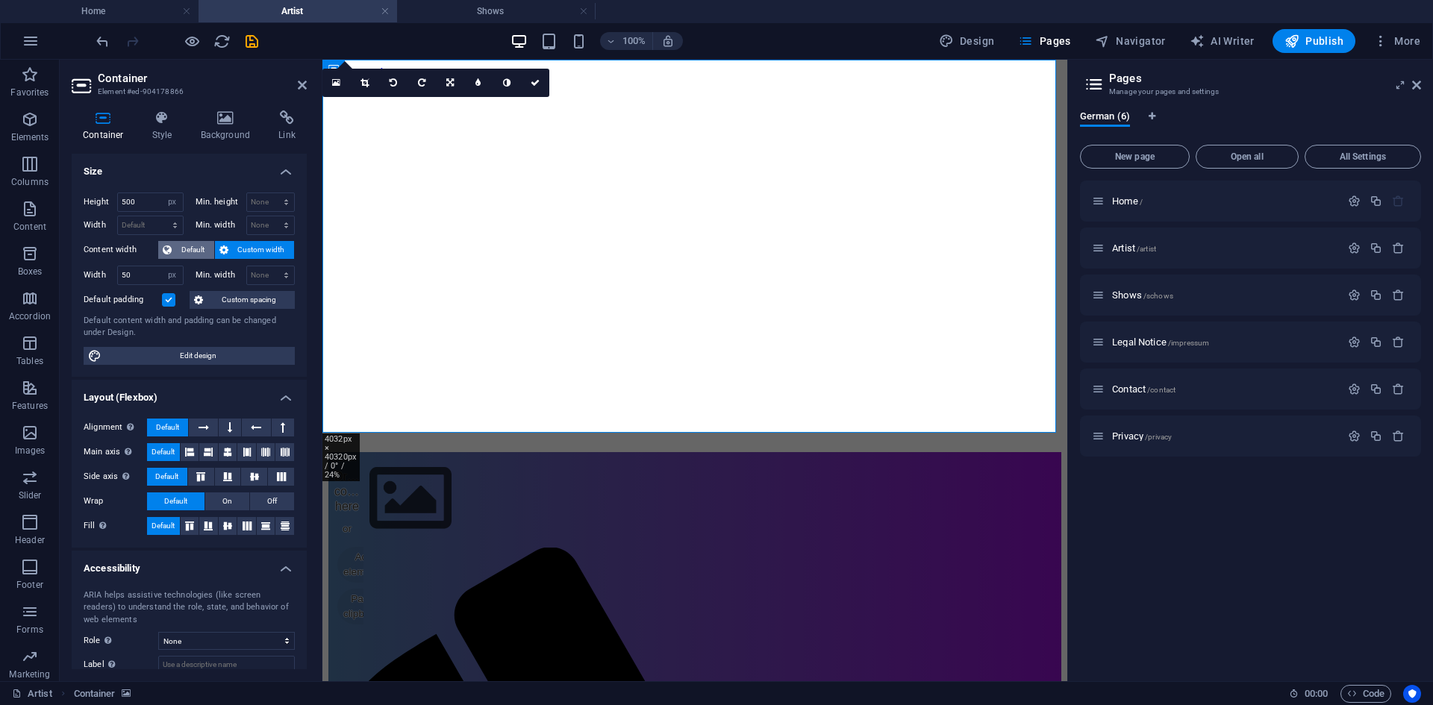
click at [190, 248] on span "Default" at bounding box center [193, 250] width 34 height 18
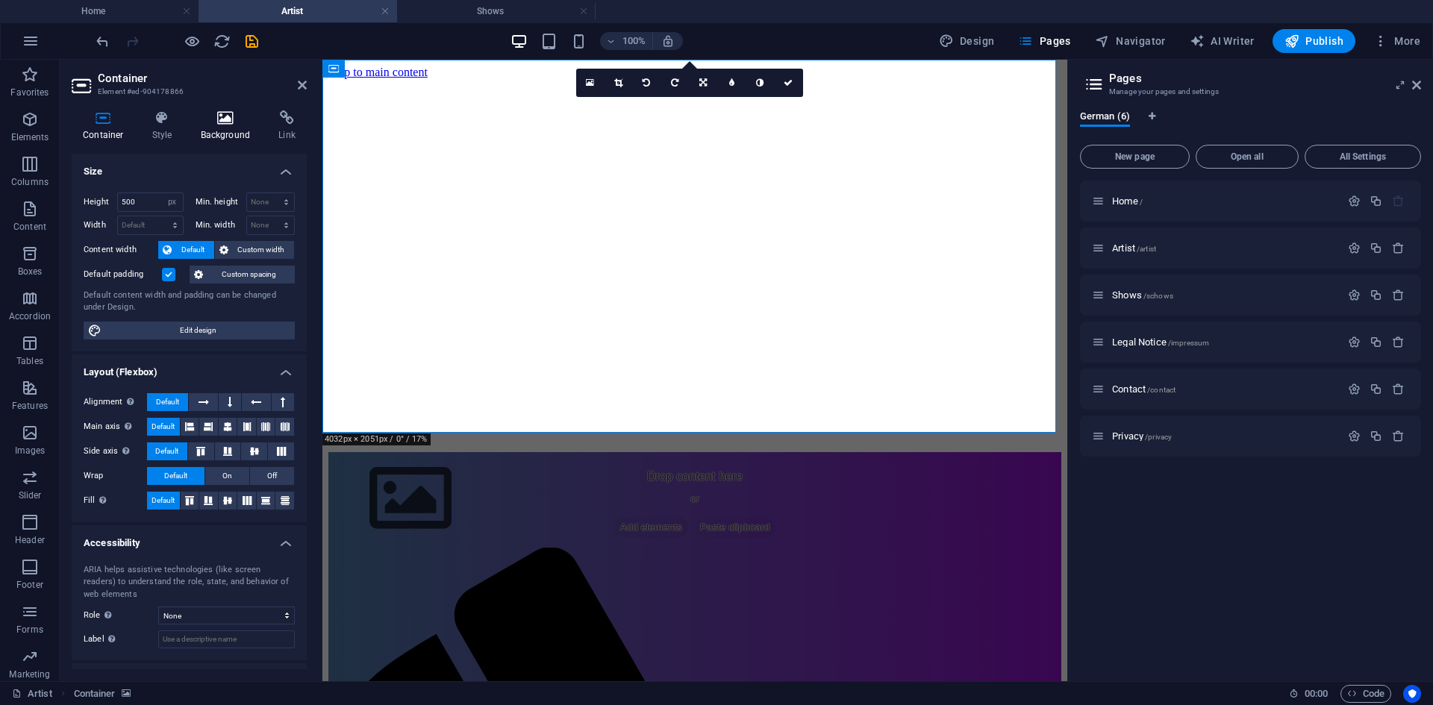
click at [231, 113] on icon at bounding box center [226, 117] width 72 height 15
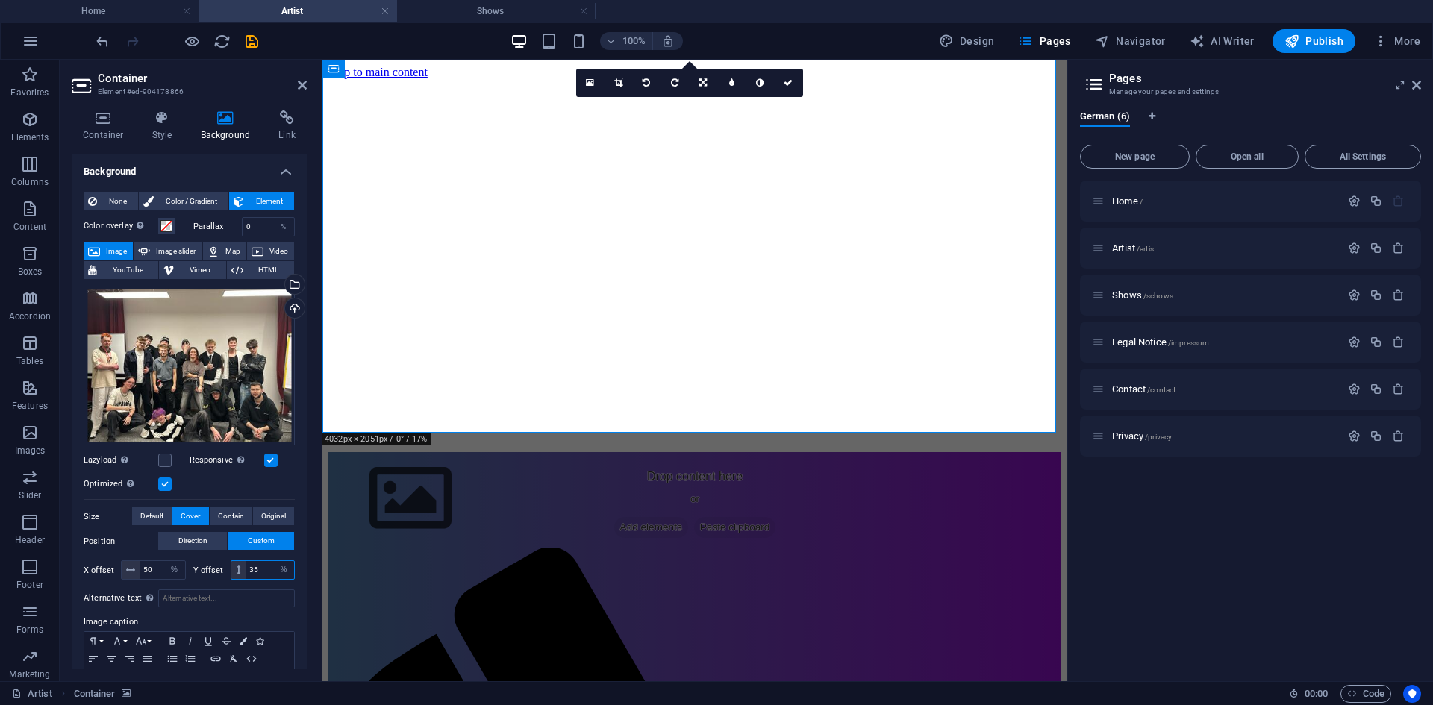
click at [260, 563] on input "35" at bounding box center [269, 570] width 49 height 18
click at [260, 563] on input "30" at bounding box center [269, 570] width 49 height 18
click at [260, 563] on input "40" at bounding box center [269, 570] width 49 height 18
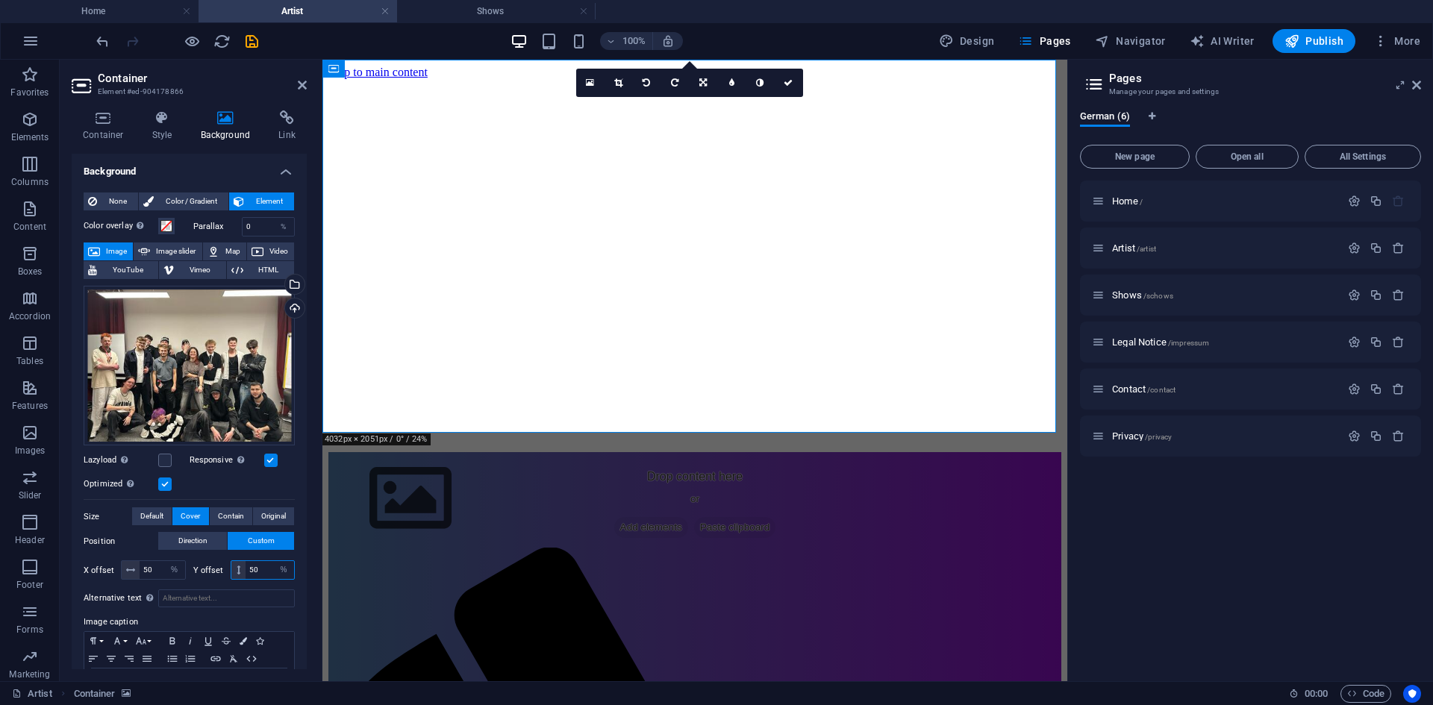
click at [260, 563] on input "50" at bounding box center [269, 570] width 49 height 18
click at [260, 563] on input "60" at bounding box center [269, 570] width 49 height 18
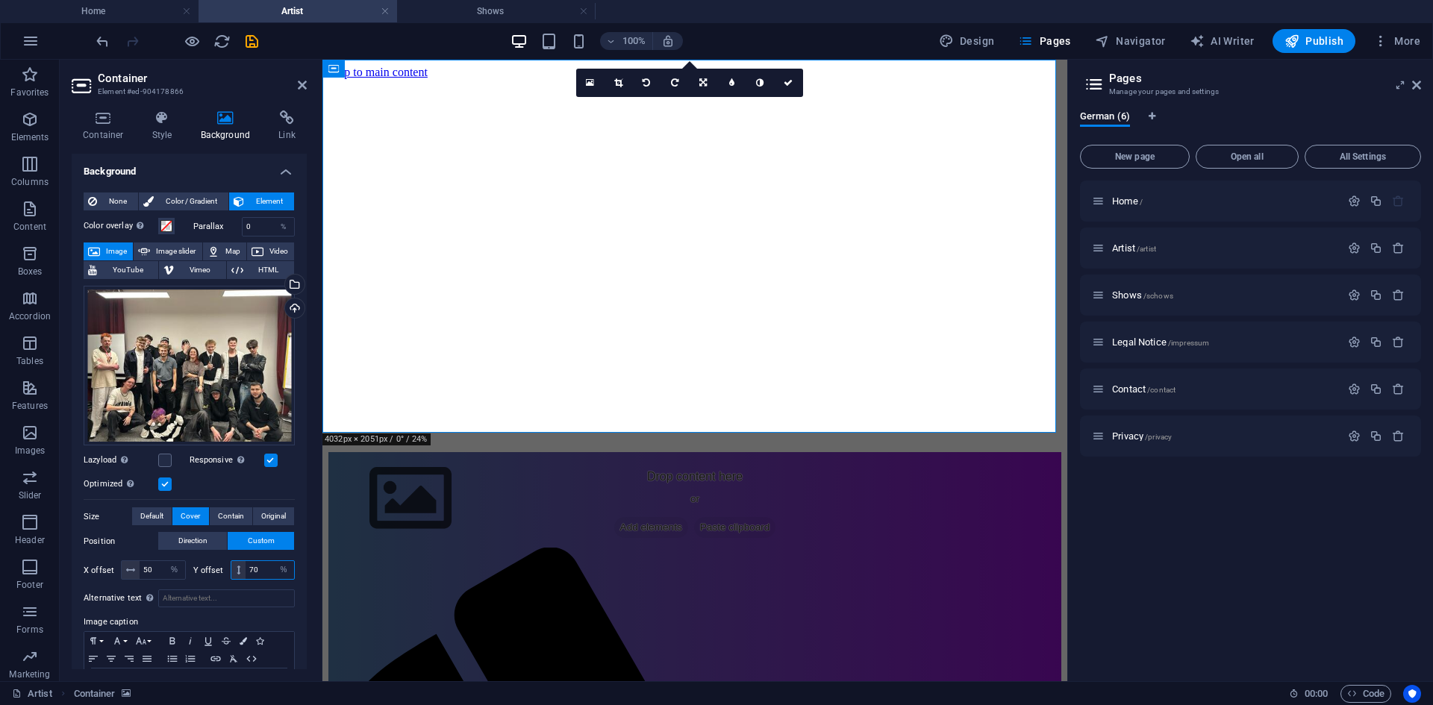
click at [260, 563] on input "70" at bounding box center [269, 570] width 49 height 18
type input "80"
click at [254, 44] on icon "save" at bounding box center [251, 41] width 17 height 17
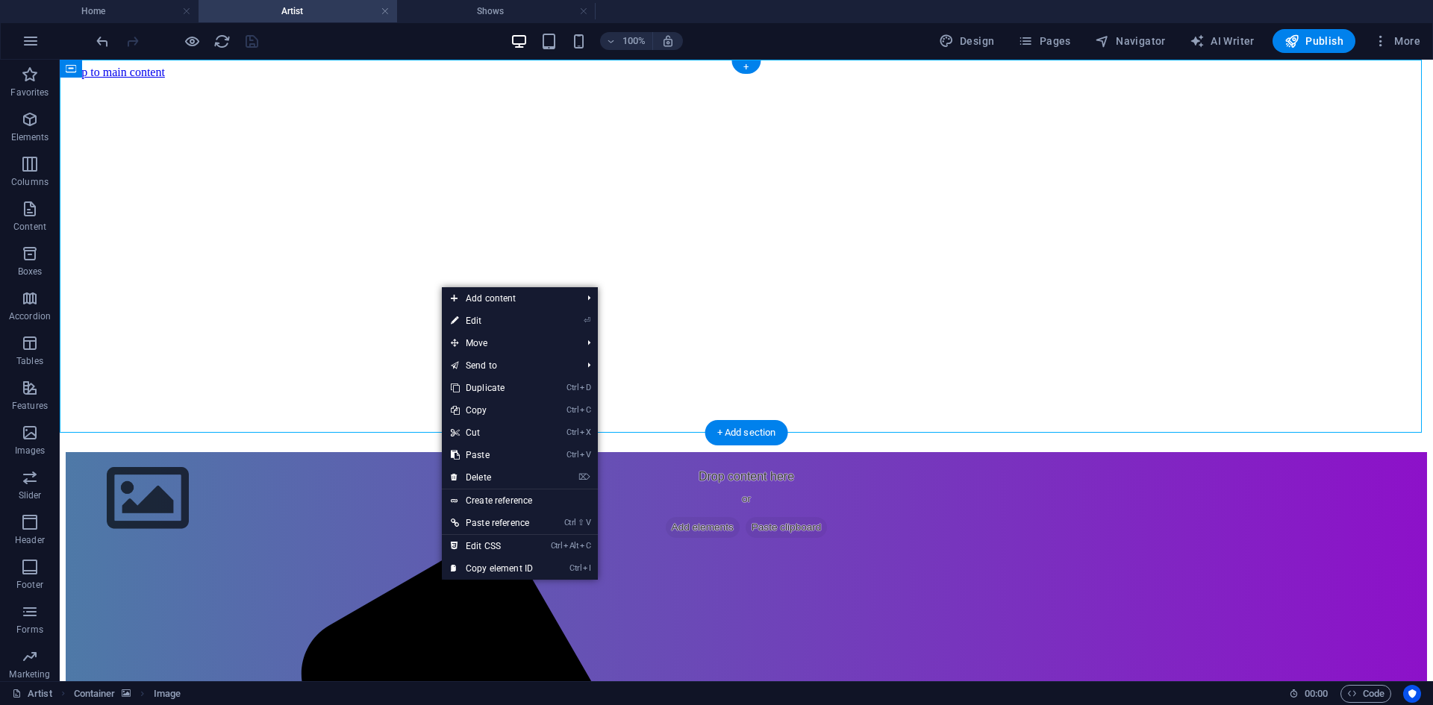
click at [283, 79] on figure at bounding box center [746, 79] width 1361 height 0
click at [284, 79] on figure at bounding box center [746, 79] width 1361 height 0
select select "%"
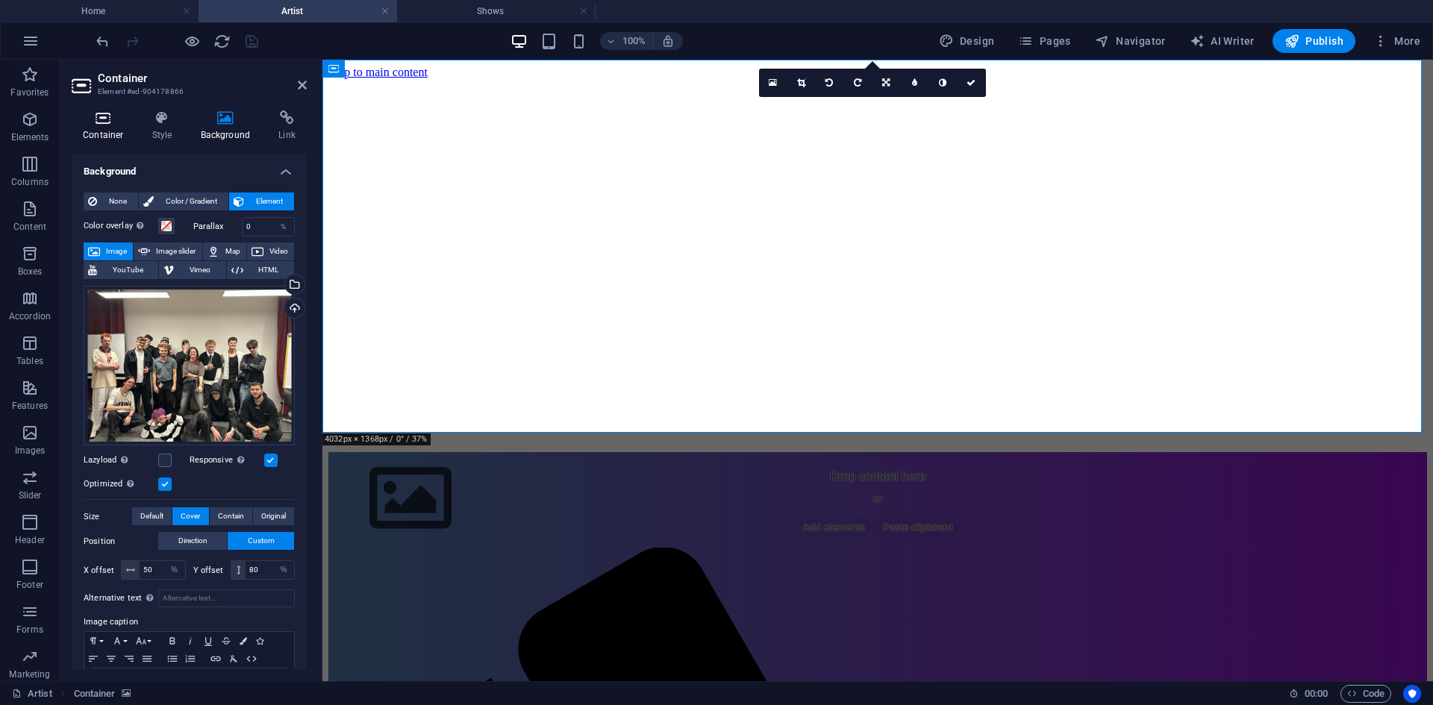
click at [118, 126] on h4 "Container" at bounding box center [106, 125] width 69 height 31
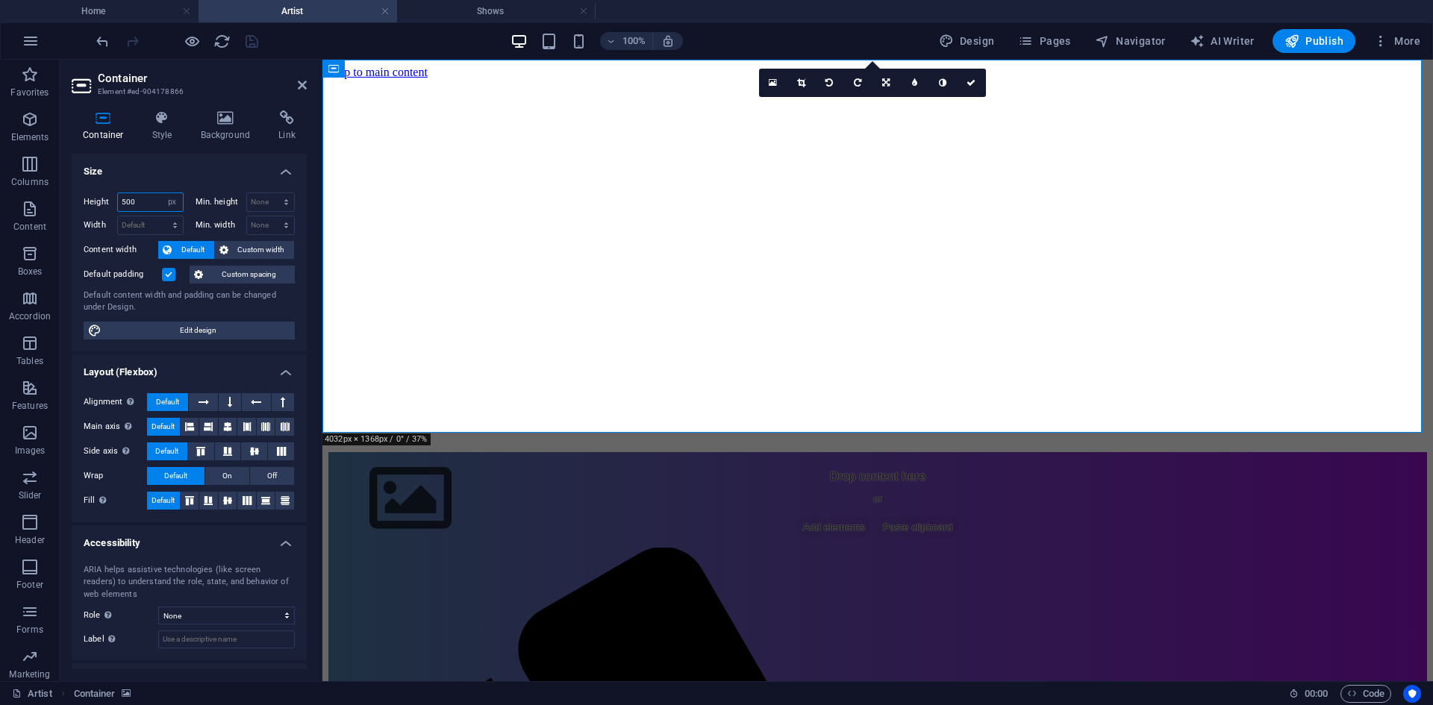
drag, startPoint x: 153, startPoint y: 203, endPoint x: 113, endPoint y: 205, distance: 40.4
click at [113, 205] on div "Height 500 Default px rem % vh vw" at bounding box center [134, 202] width 100 height 19
type input "1000"
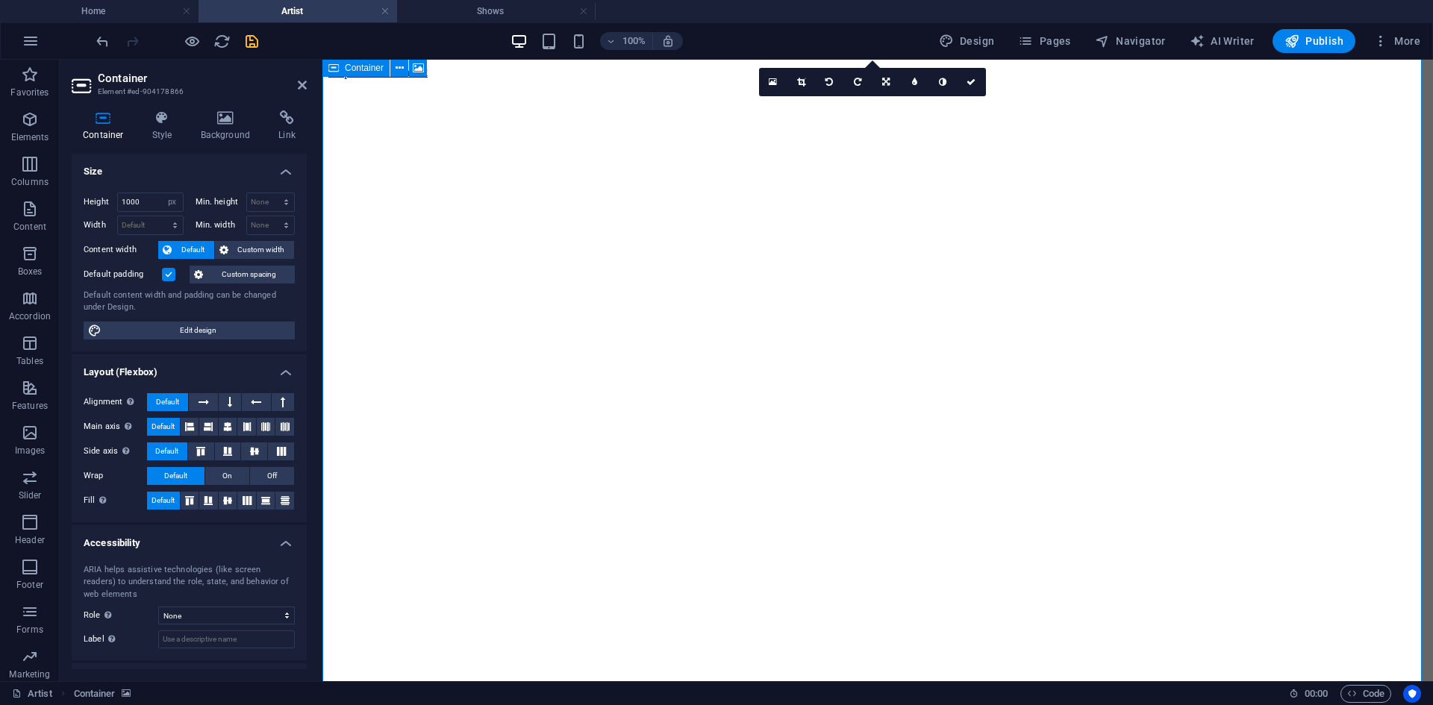
scroll to position [75, 0]
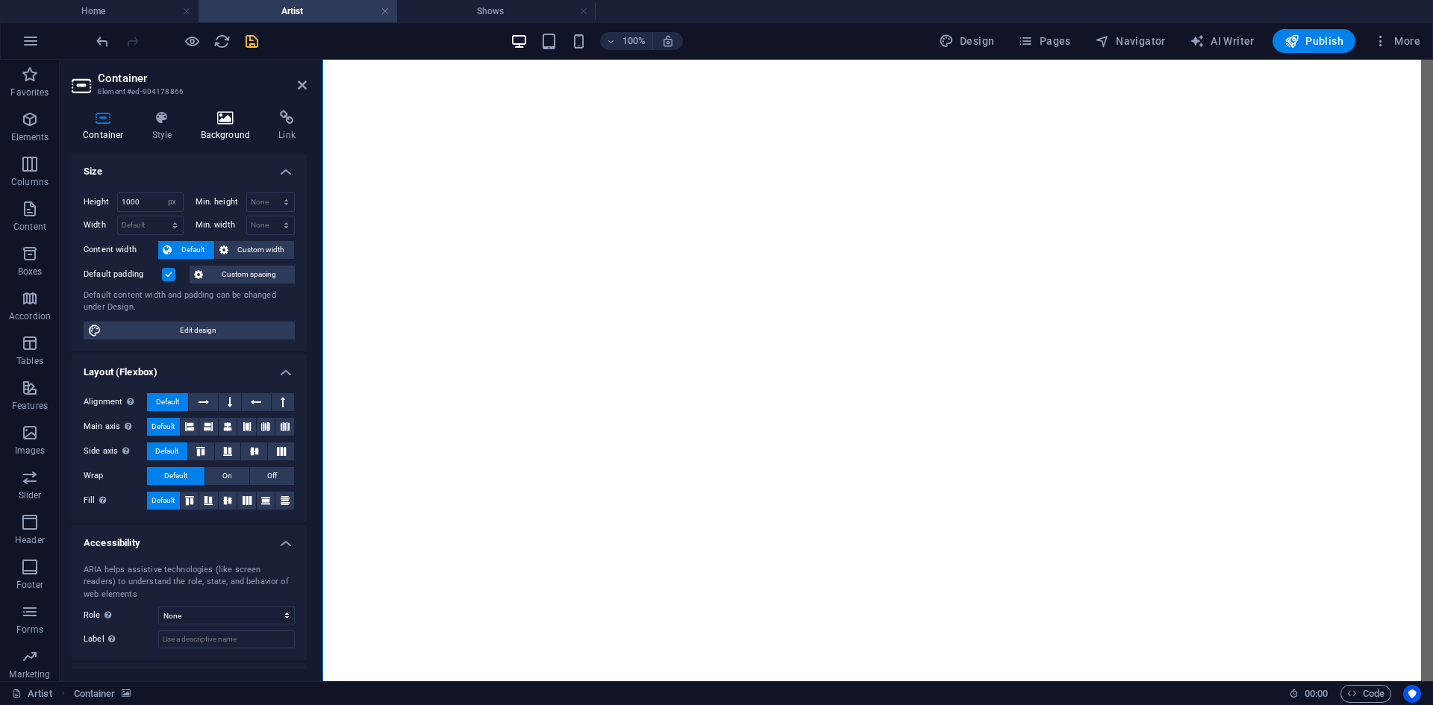
click at [248, 126] on h4 "Background" at bounding box center [229, 125] width 78 height 31
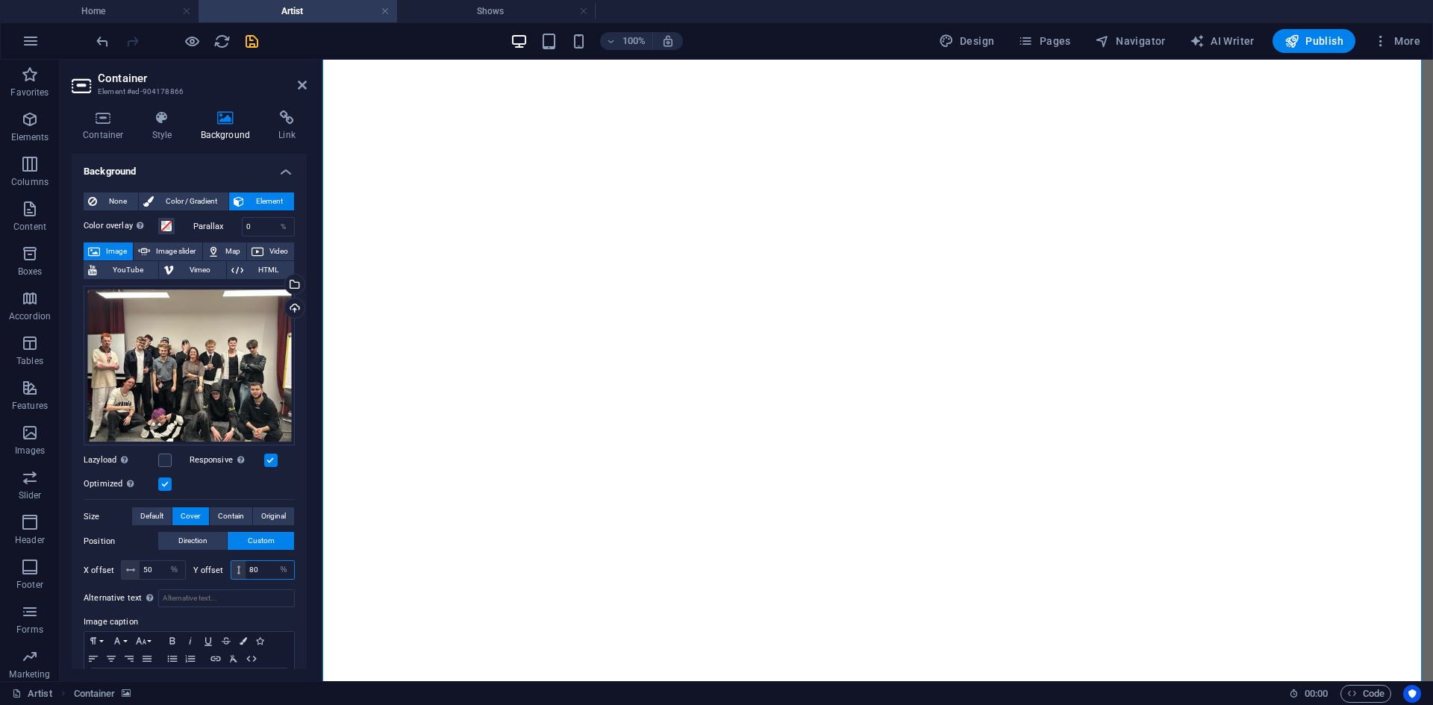
click at [266, 571] on input "80" at bounding box center [269, 570] width 49 height 18
click at [266, 571] on input "70" at bounding box center [269, 570] width 49 height 18
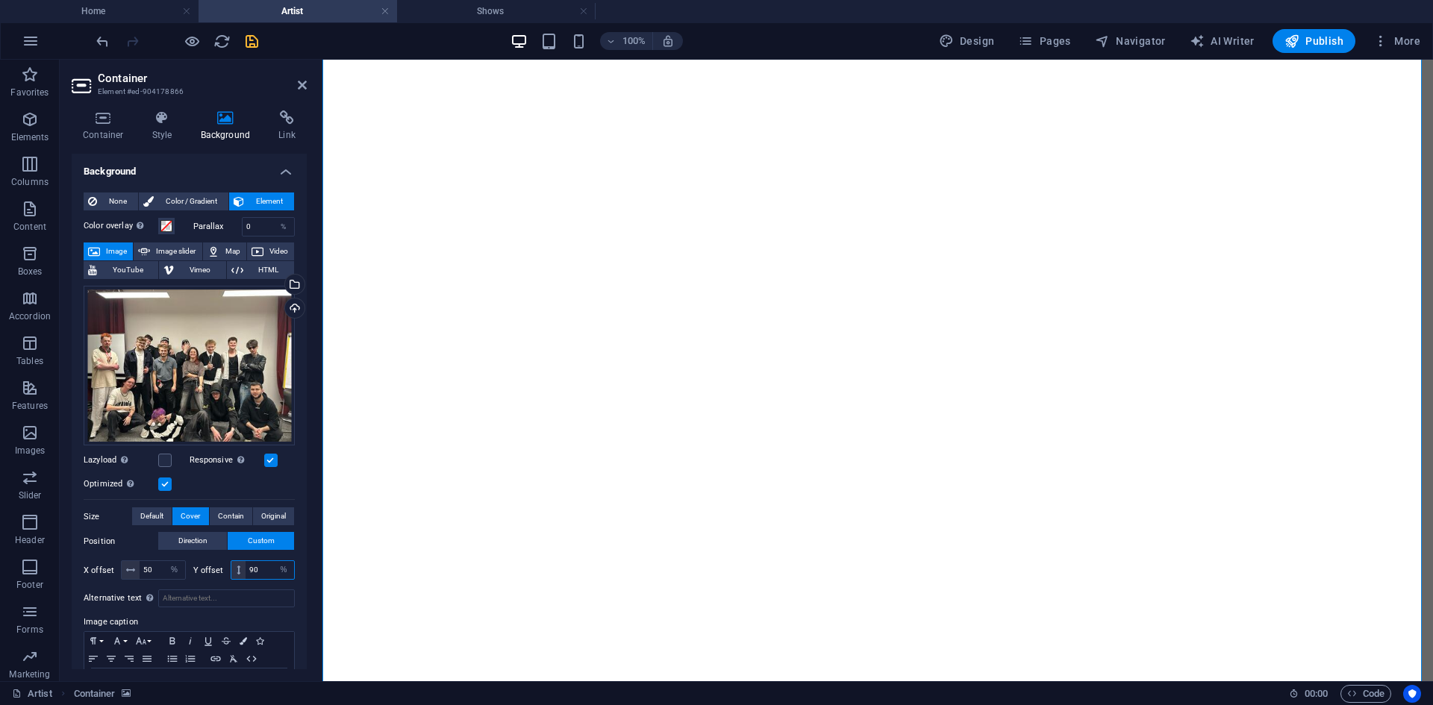
click at [266, 571] on input "90" at bounding box center [269, 570] width 49 height 18
click at [266, 571] on input "100" at bounding box center [269, 570] width 49 height 18
type input "120"
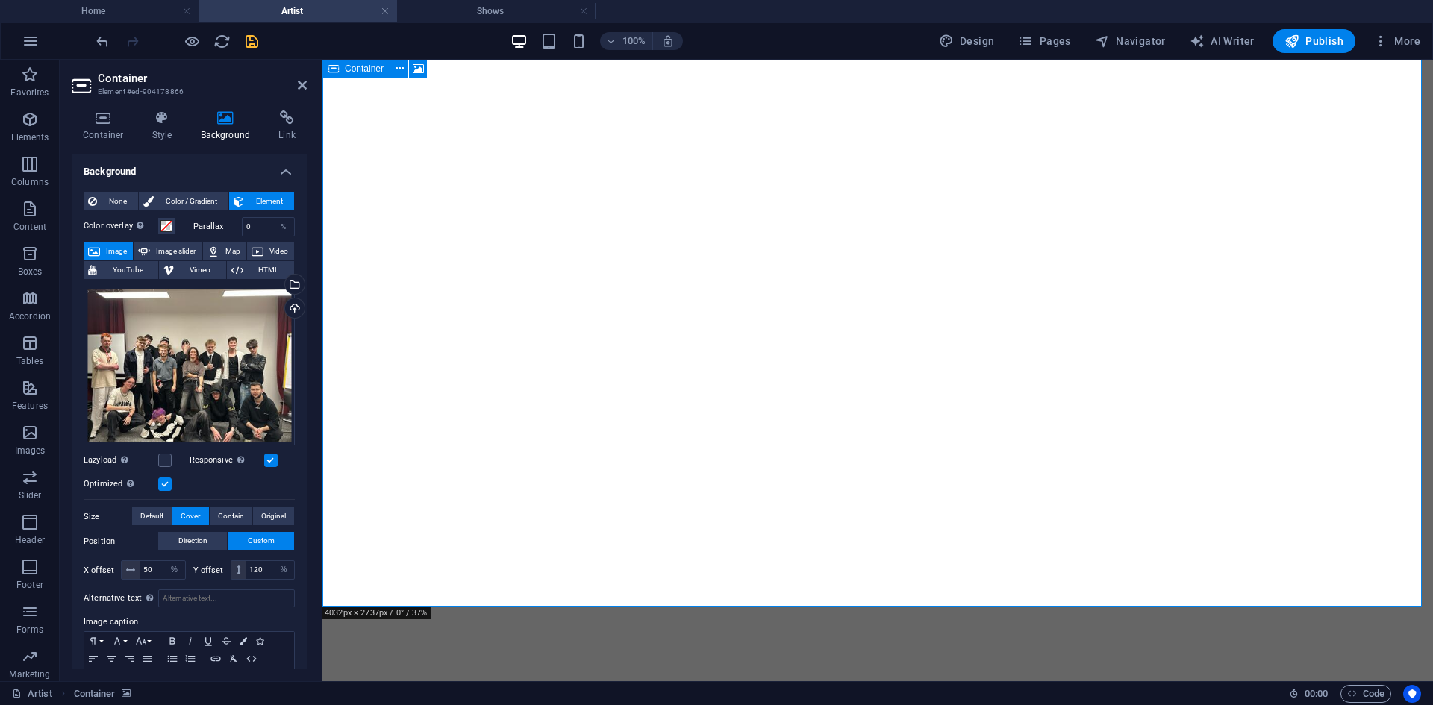
scroll to position [0, 0]
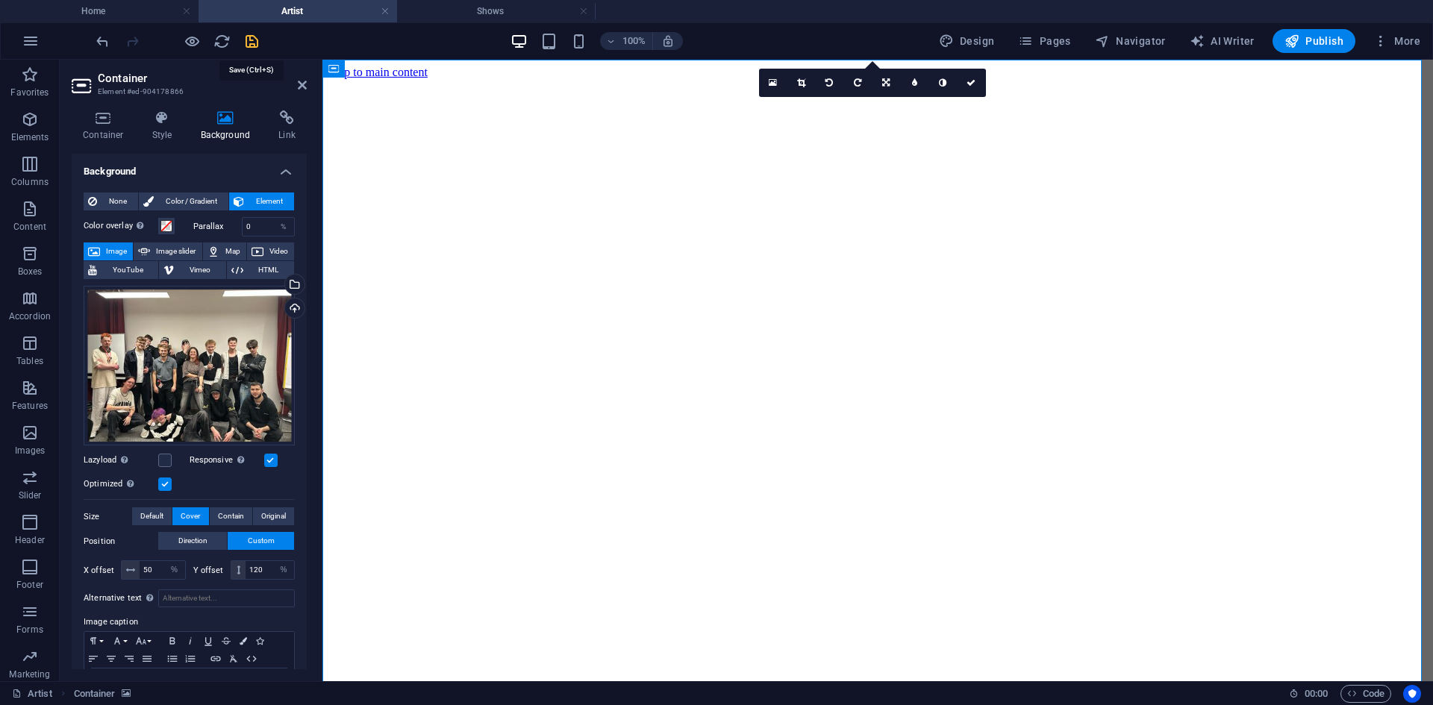
click at [253, 36] on icon "save" at bounding box center [251, 41] width 17 height 17
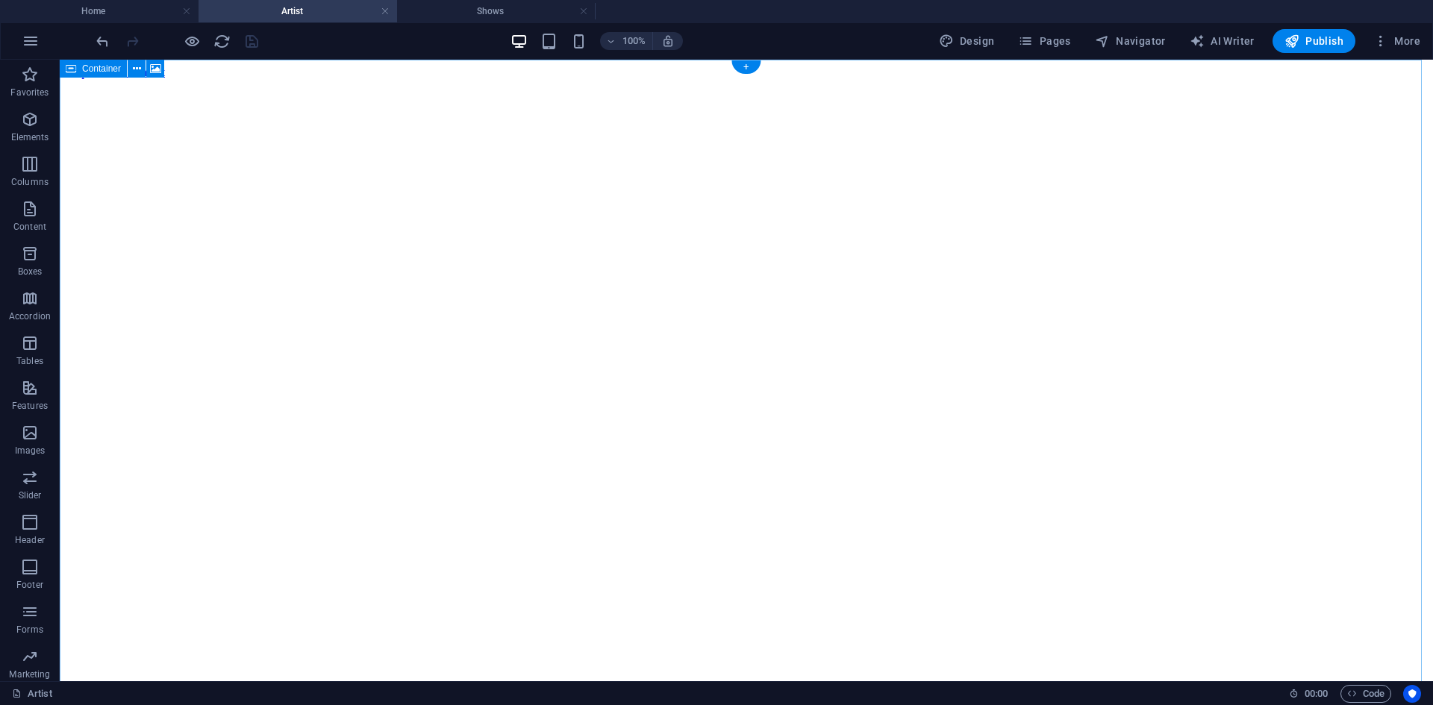
click at [295, 79] on figure at bounding box center [746, 79] width 1361 height 0
select select "%"
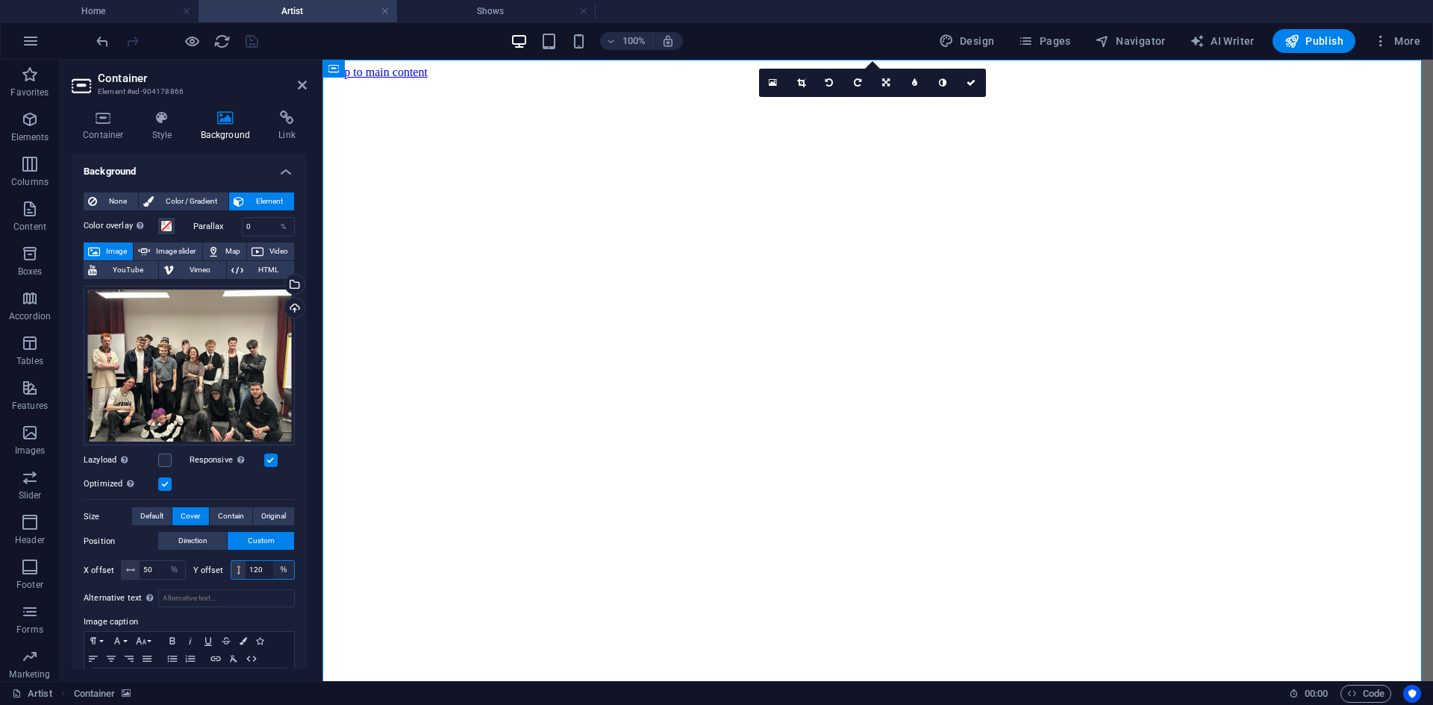
click at [273, 563] on select "px rem % vh vw" at bounding box center [283, 570] width 21 height 18
click at [265, 567] on input "120" at bounding box center [269, 570] width 49 height 18
type input "110"
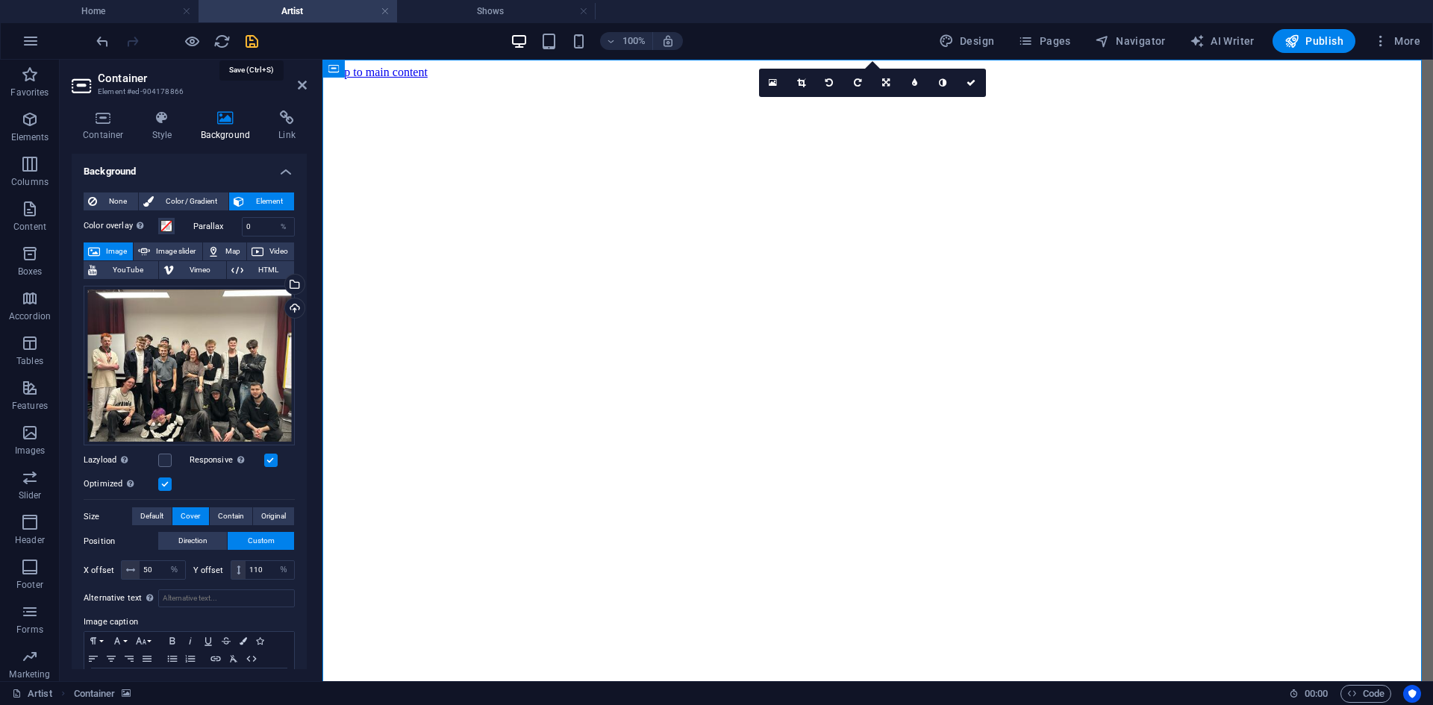
click at [242, 49] on div at bounding box center [176, 41] width 167 height 24
click at [251, 40] on icon "save" at bounding box center [251, 41] width 17 height 17
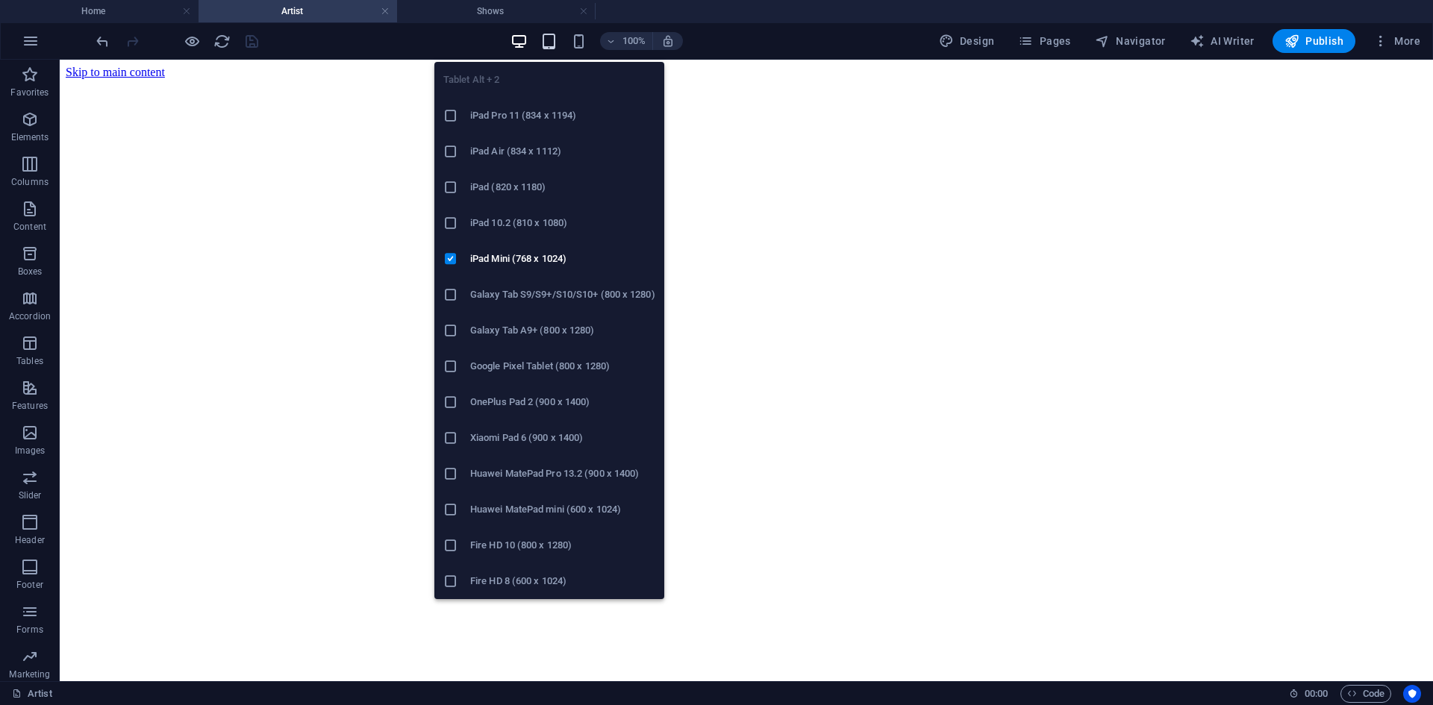
click at [550, 38] on icon "button" at bounding box center [548, 41] width 17 height 17
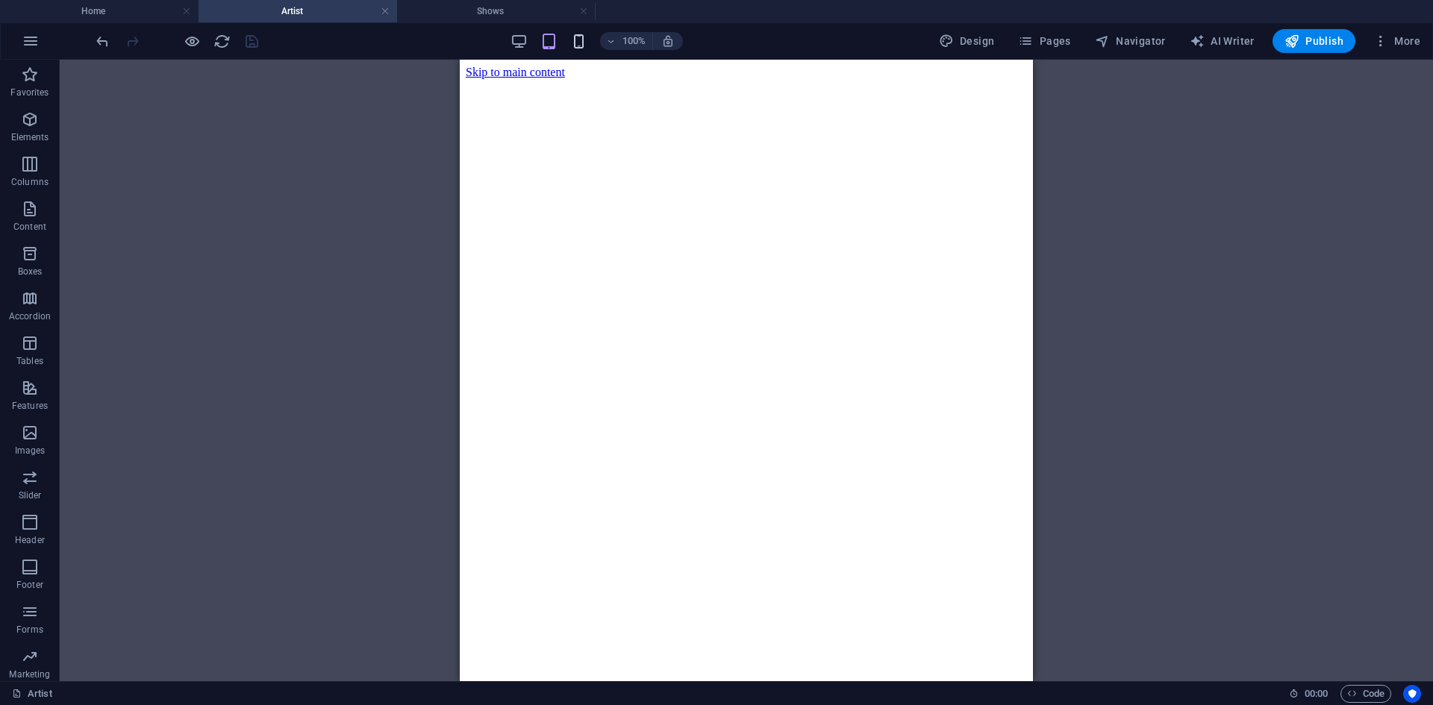
click at [572, 41] on span "button" at bounding box center [579, 41] width 18 height 17
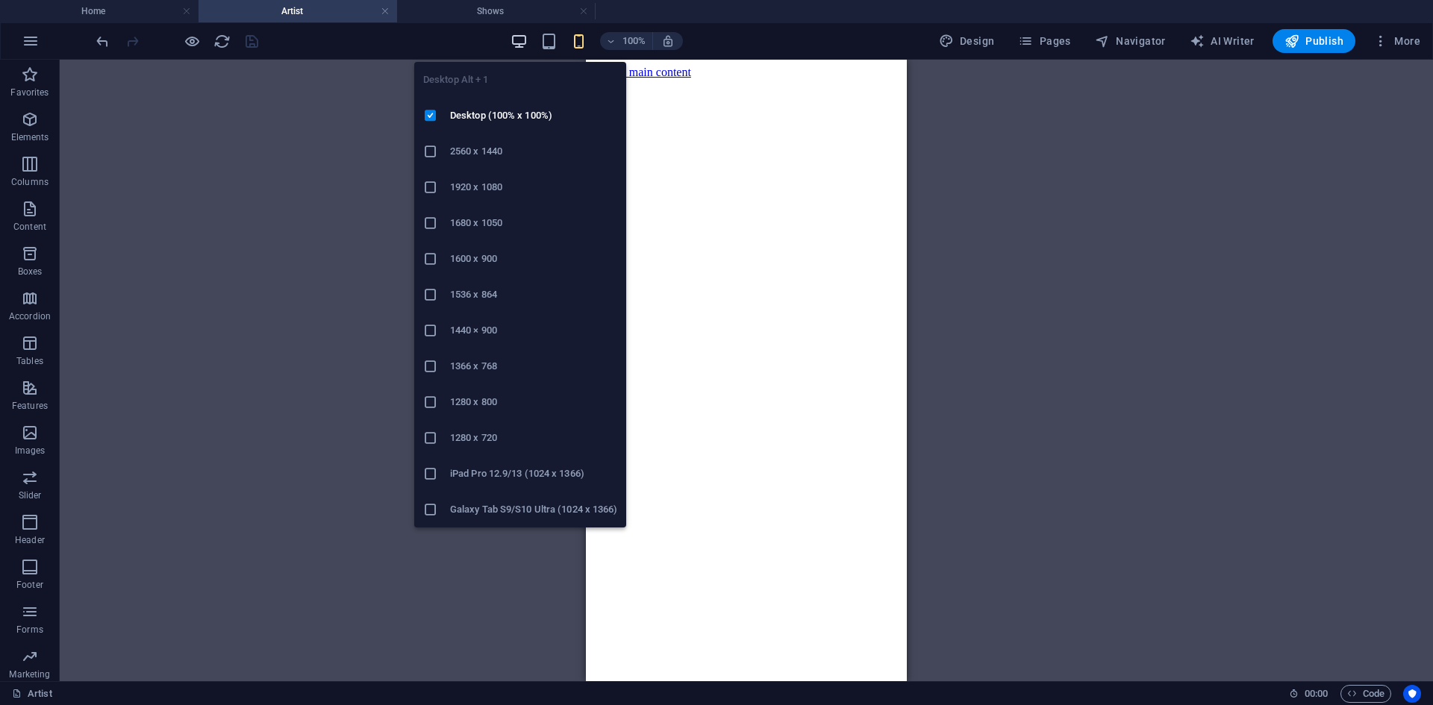
click at [519, 44] on icon "button" at bounding box center [518, 41] width 17 height 17
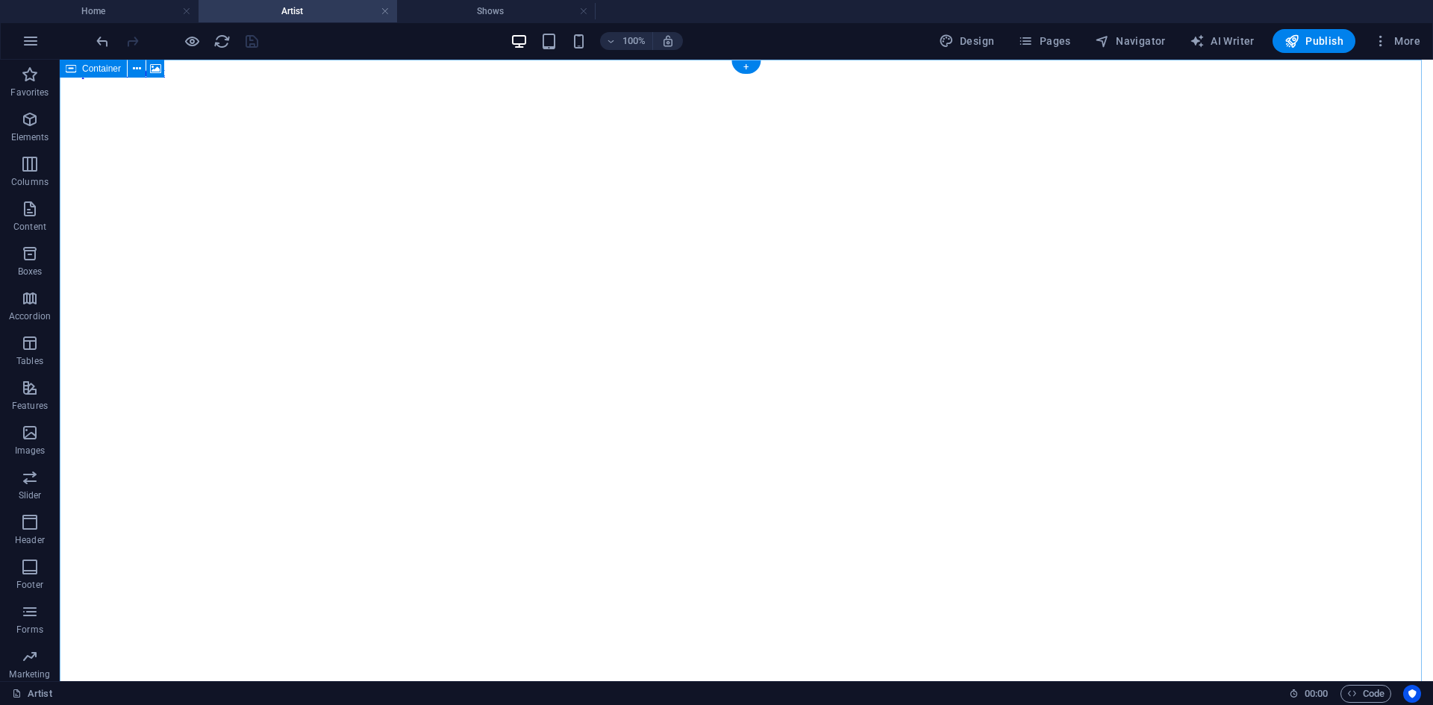
click at [229, 79] on figure at bounding box center [746, 79] width 1361 height 0
select select "%"
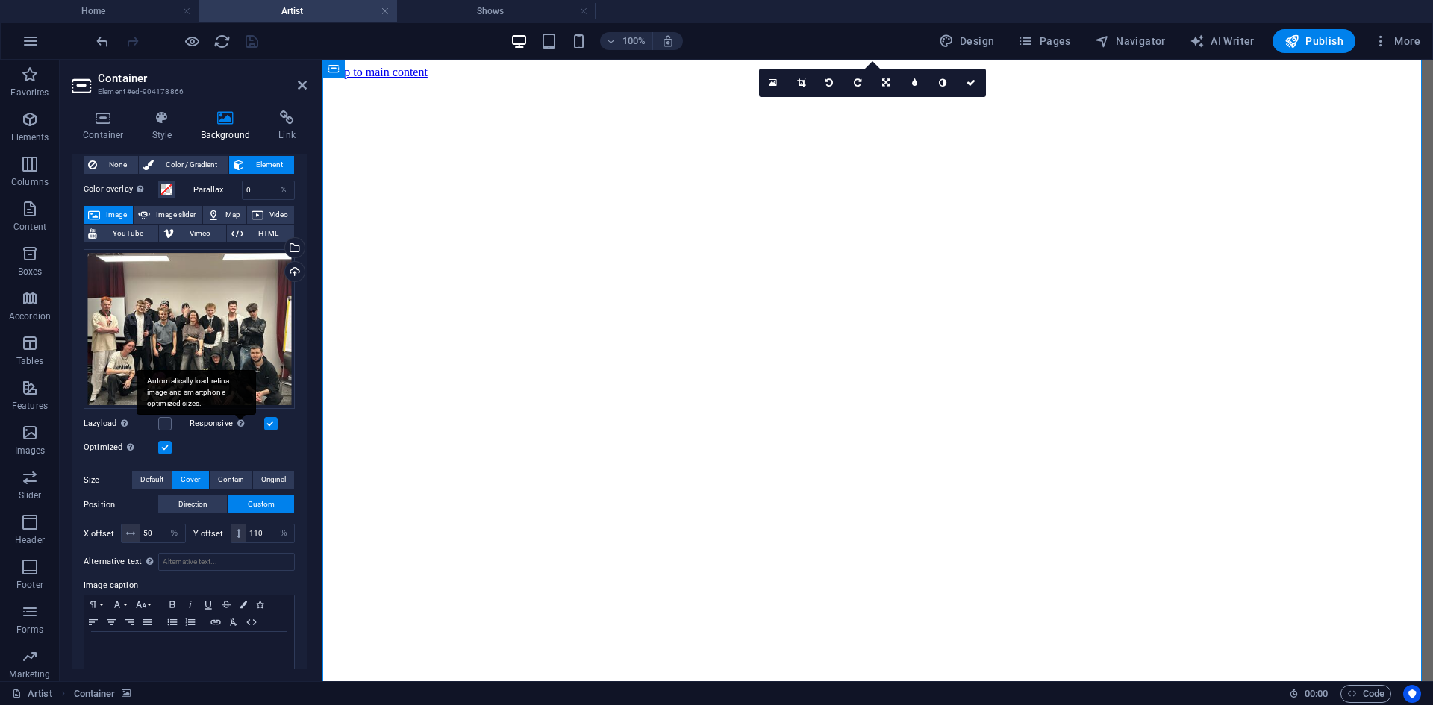
scroll to position [55, 0]
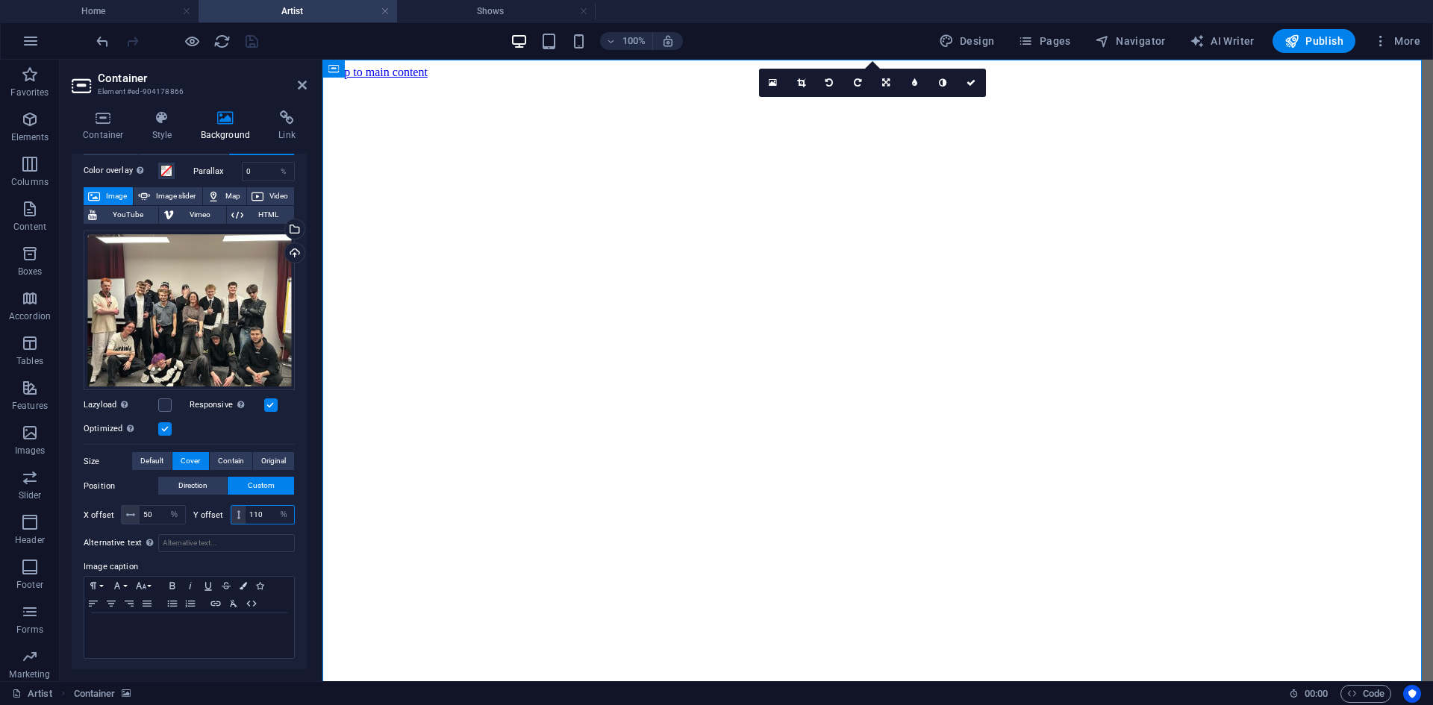
drag, startPoint x: 267, startPoint y: 513, endPoint x: 228, endPoint y: 512, distance: 38.8
click at [231, 512] on div "110 px rem % vh vw" at bounding box center [263, 514] width 65 height 19
type input "30"
click at [128, 122] on icon at bounding box center [103, 117] width 63 height 15
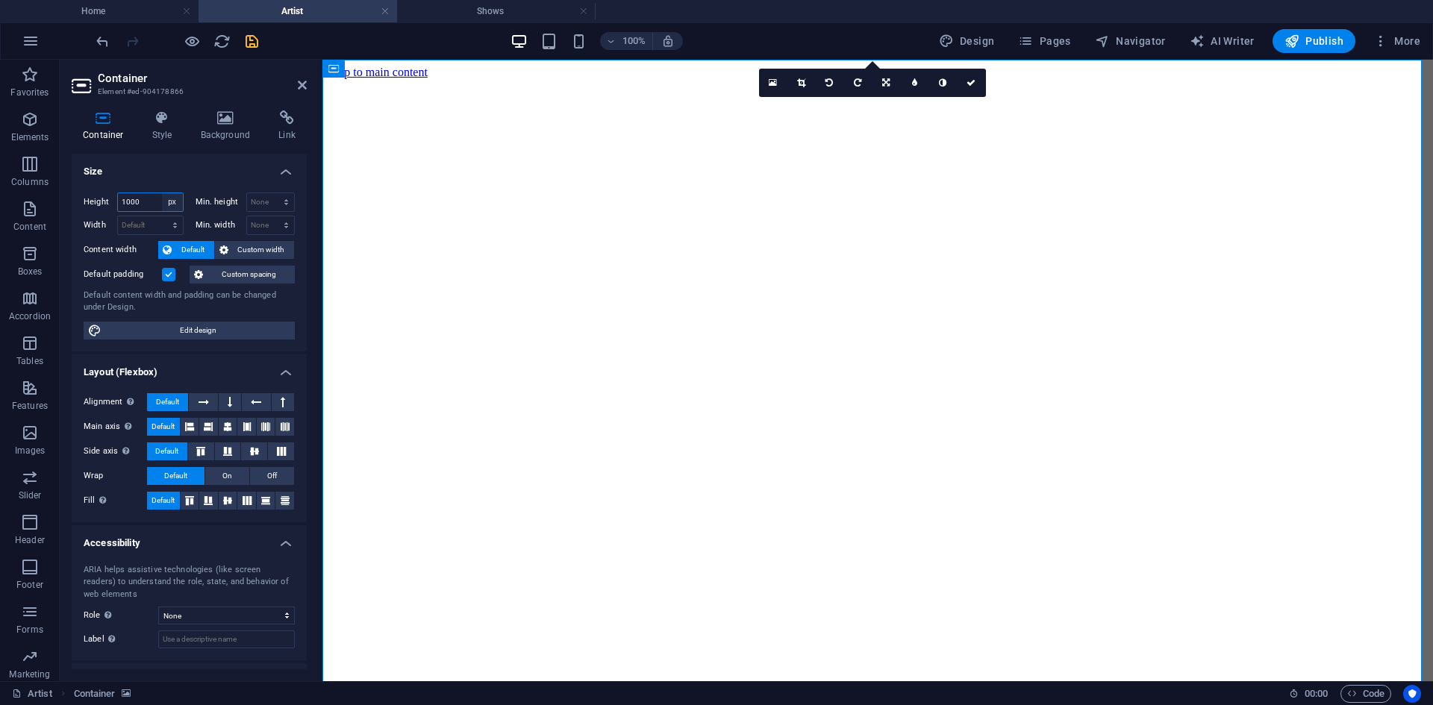
click at [162, 201] on select "Default px rem % vh vw" at bounding box center [172, 202] width 21 height 18
select select "default"
click at [162, 193] on select "Default px rem % vh vw" at bounding box center [172, 202] width 21 height 18
select select "DISABLED_OPTION_VALUE"
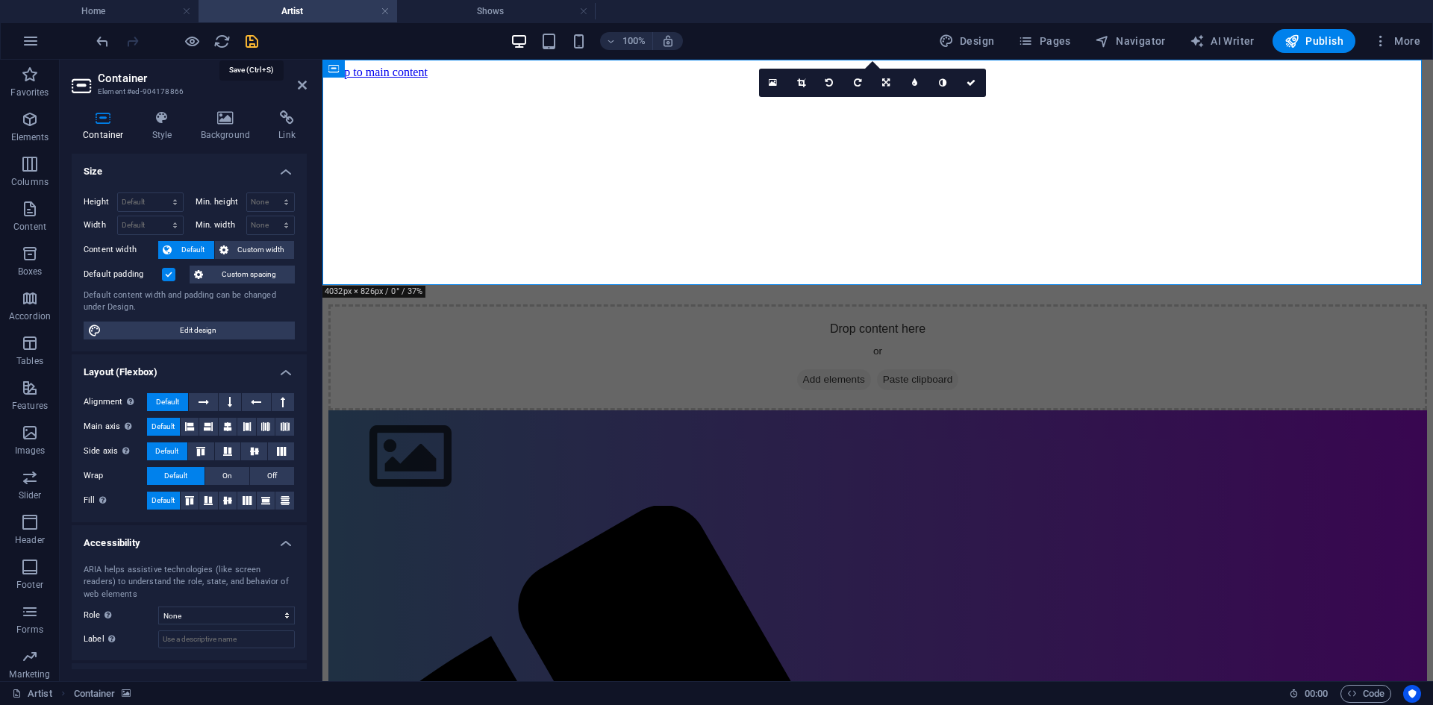
click at [256, 40] on icon "save" at bounding box center [251, 41] width 17 height 17
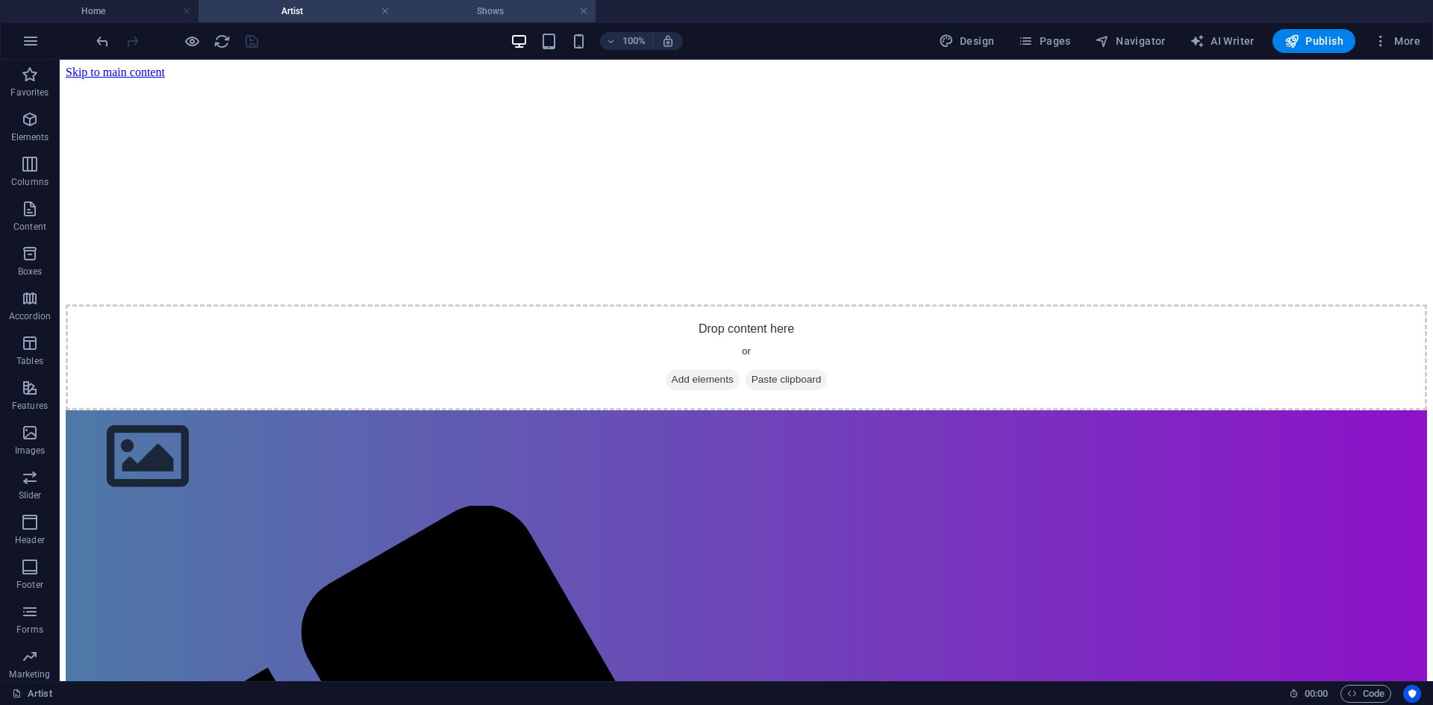
click at [464, 9] on h4 "Shows" at bounding box center [496, 11] width 198 height 16
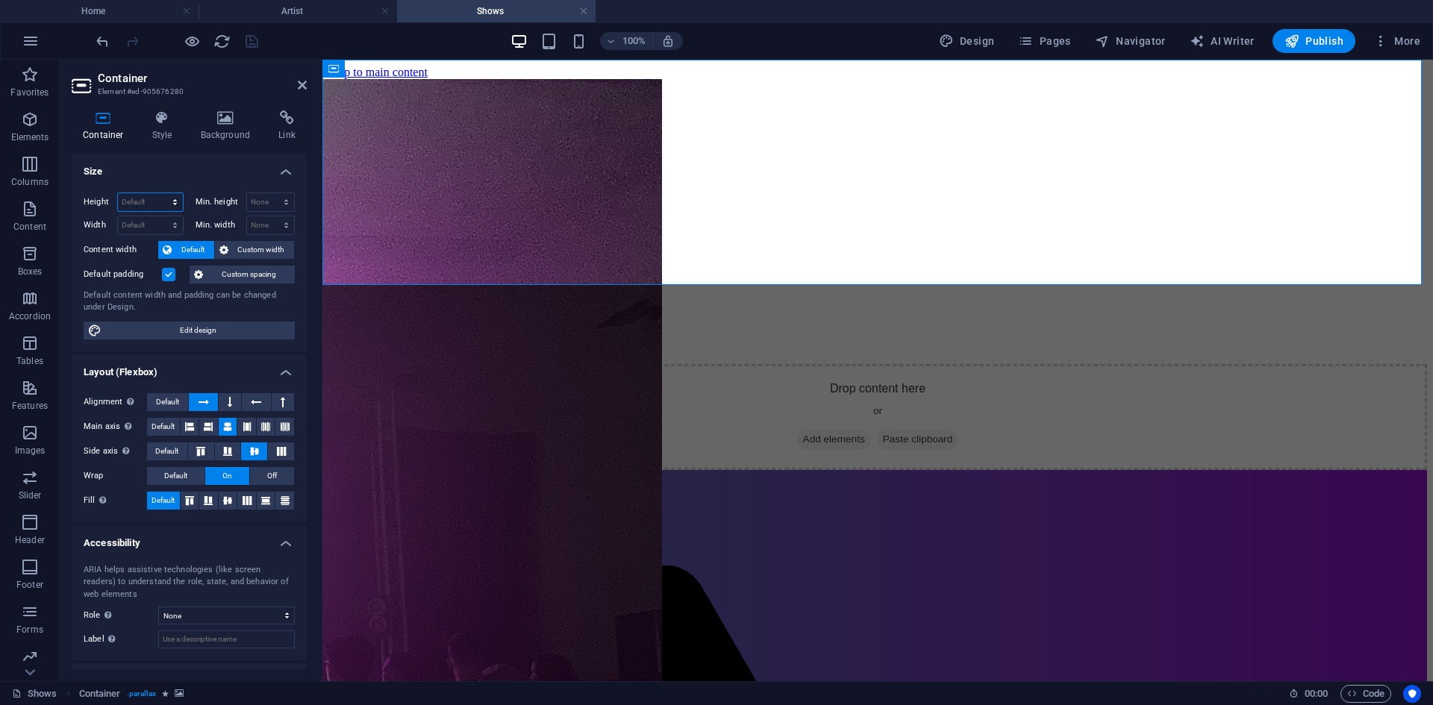
click at [153, 198] on select "Default px rem % vh vw" at bounding box center [150, 202] width 65 height 18
select select "px"
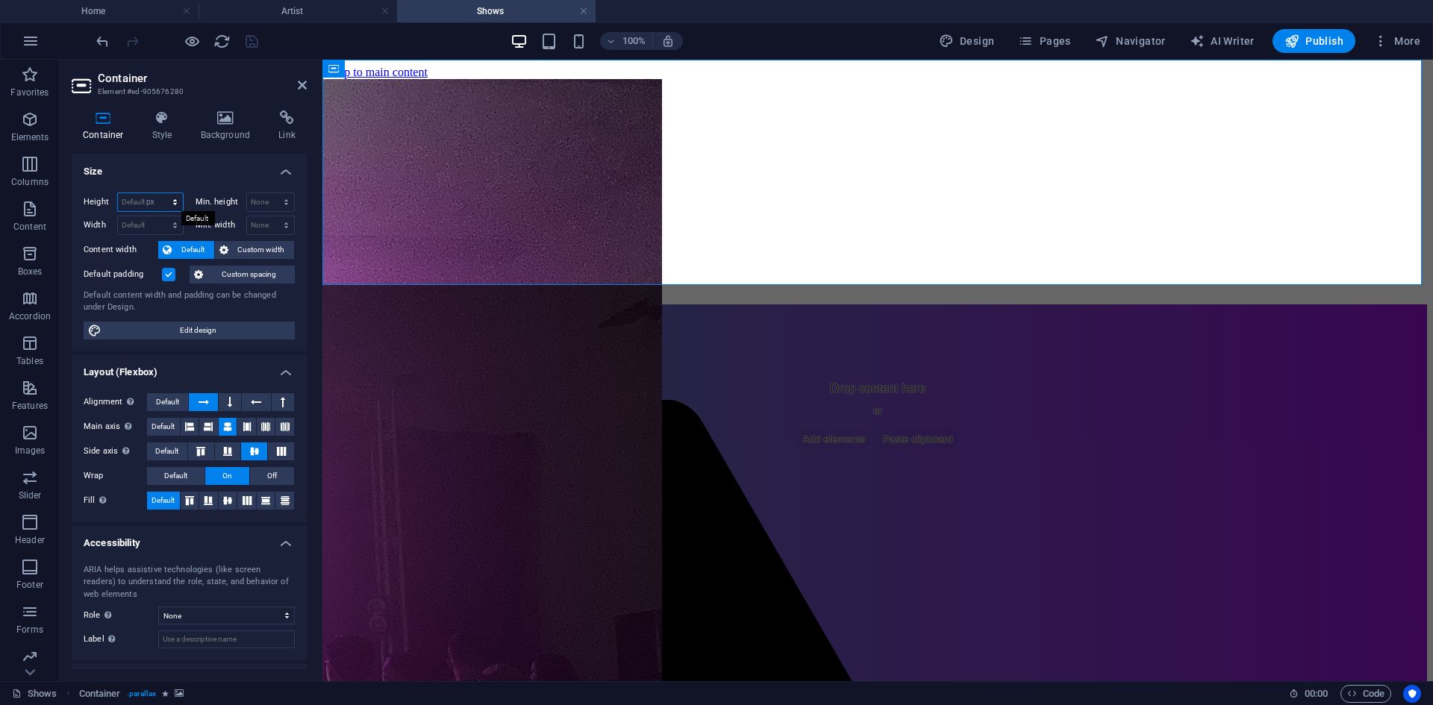
click at [160, 193] on select "Default px rem % vh vw" at bounding box center [150, 202] width 65 height 18
type input "500"
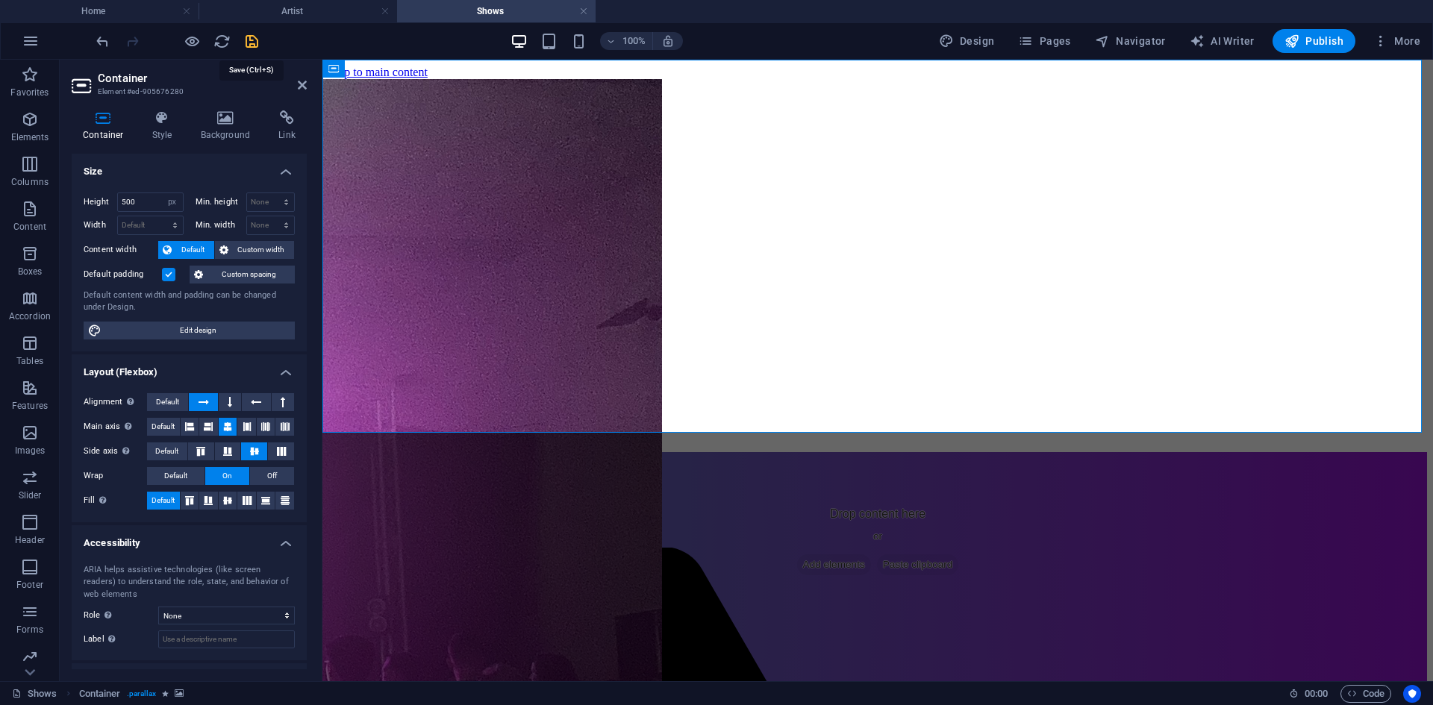
click at [246, 46] on icon "save" at bounding box center [251, 41] width 17 height 17
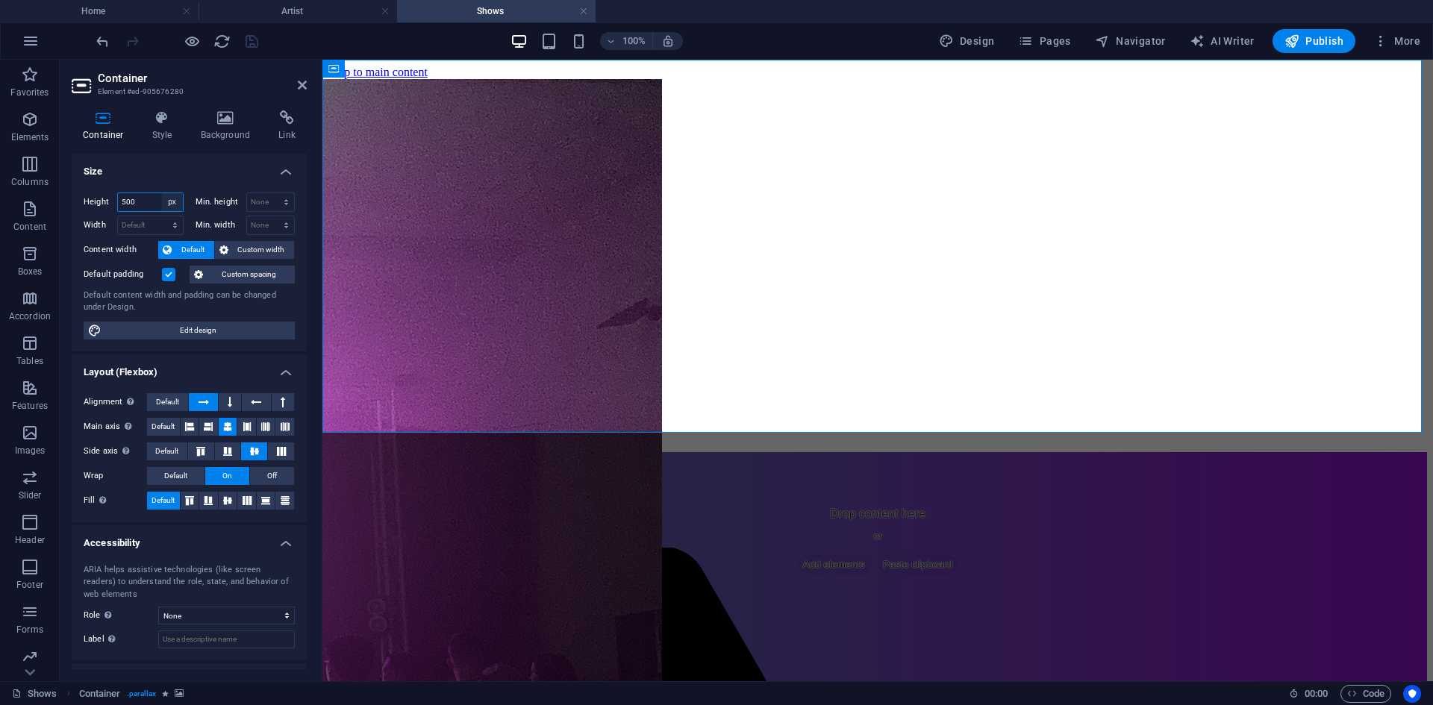
click at [166, 198] on select "Default px rem % vh vw" at bounding box center [172, 202] width 21 height 18
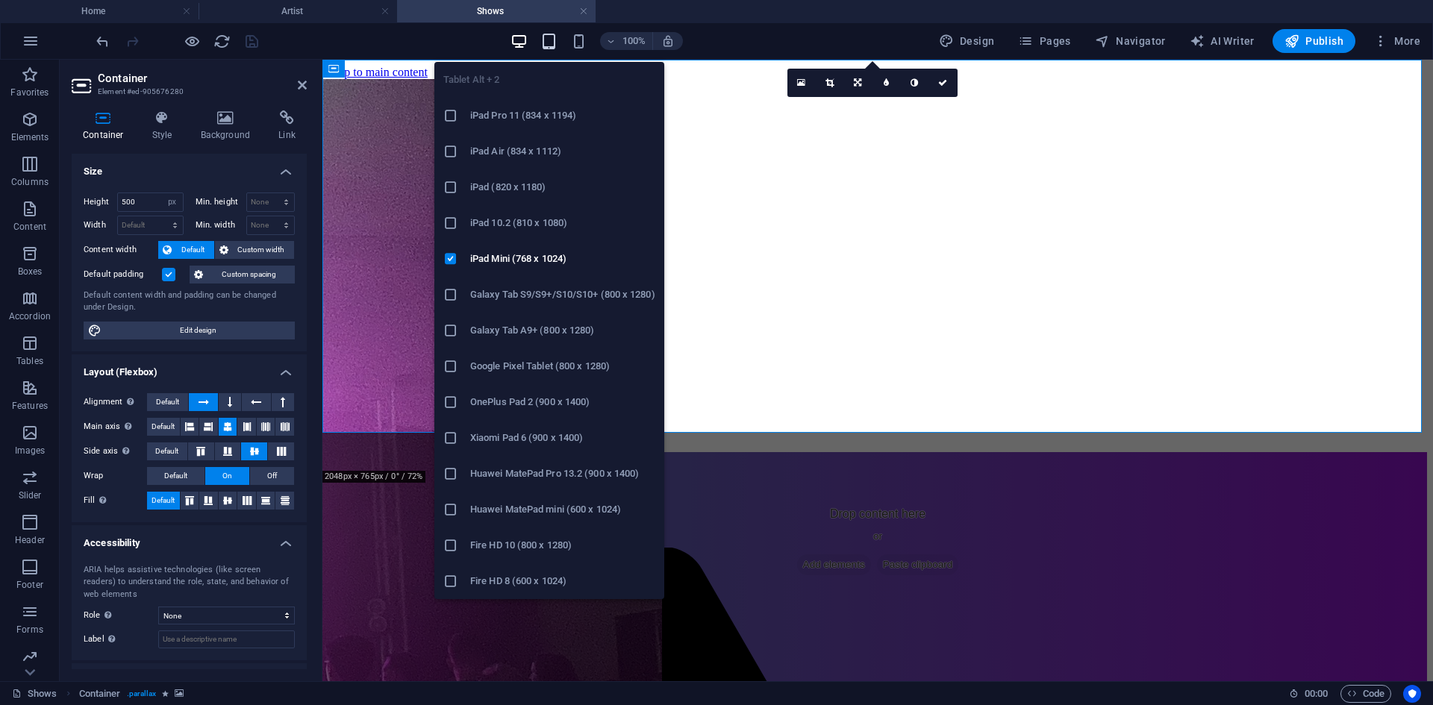
click at [551, 37] on icon "button" at bounding box center [548, 41] width 17 height 17
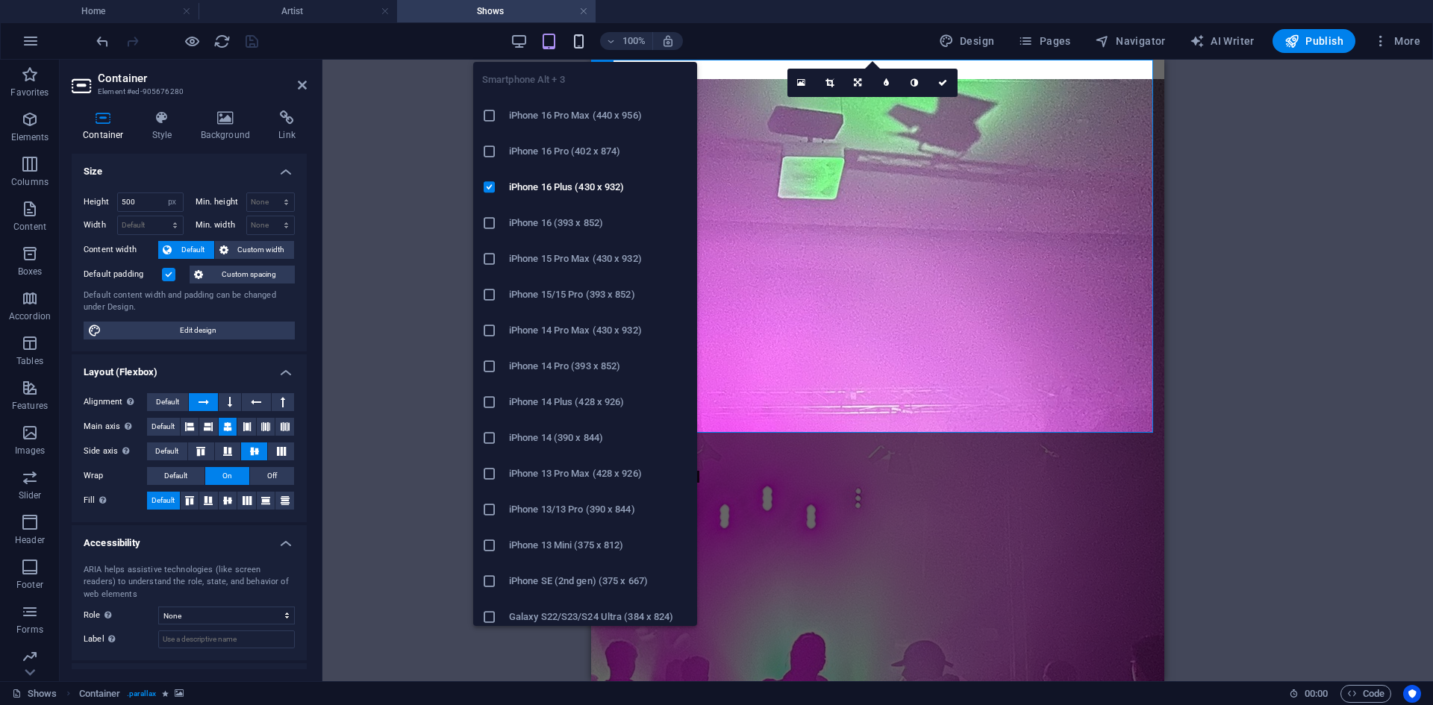
click at [587, 40] on icon "button" at bounding box center [578, 41] width 17 height 17
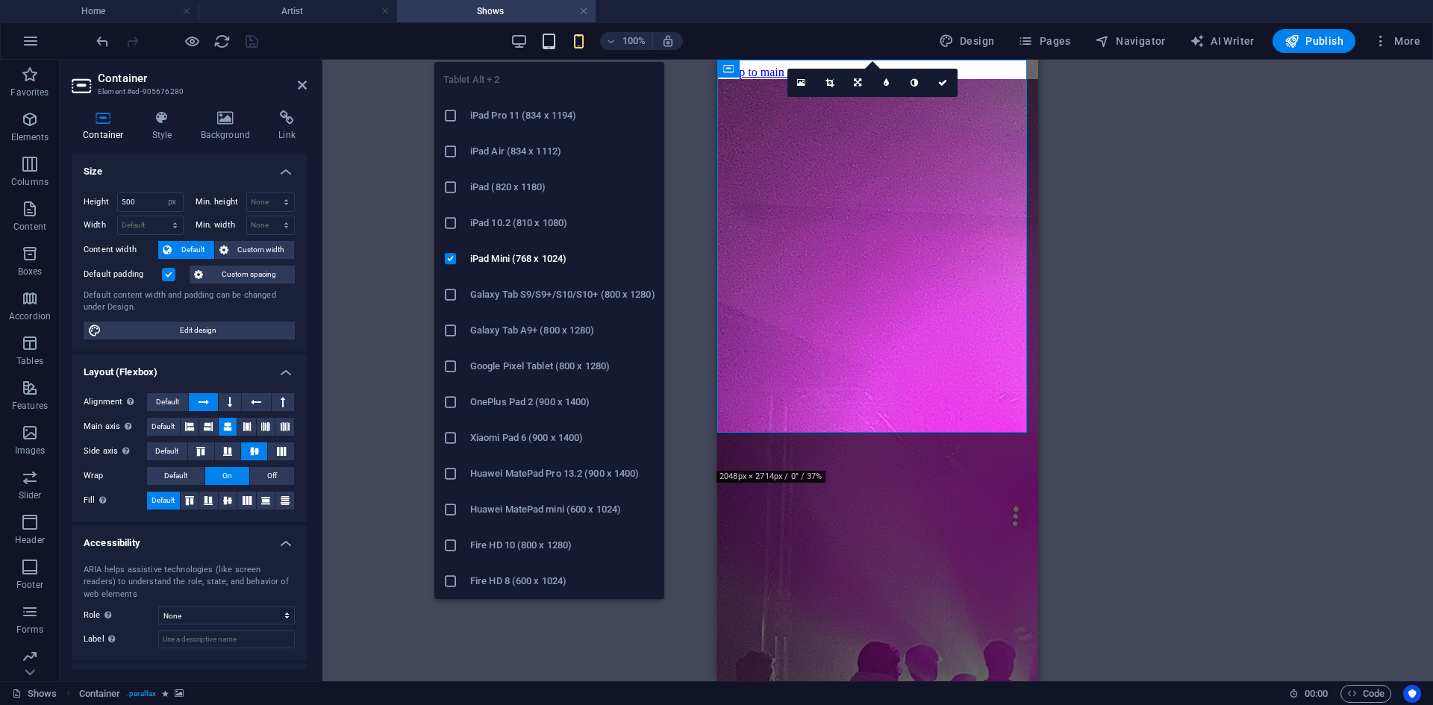
click at [557, 46] on icon "button" at bounding box center [548, 41] width 17 height 17
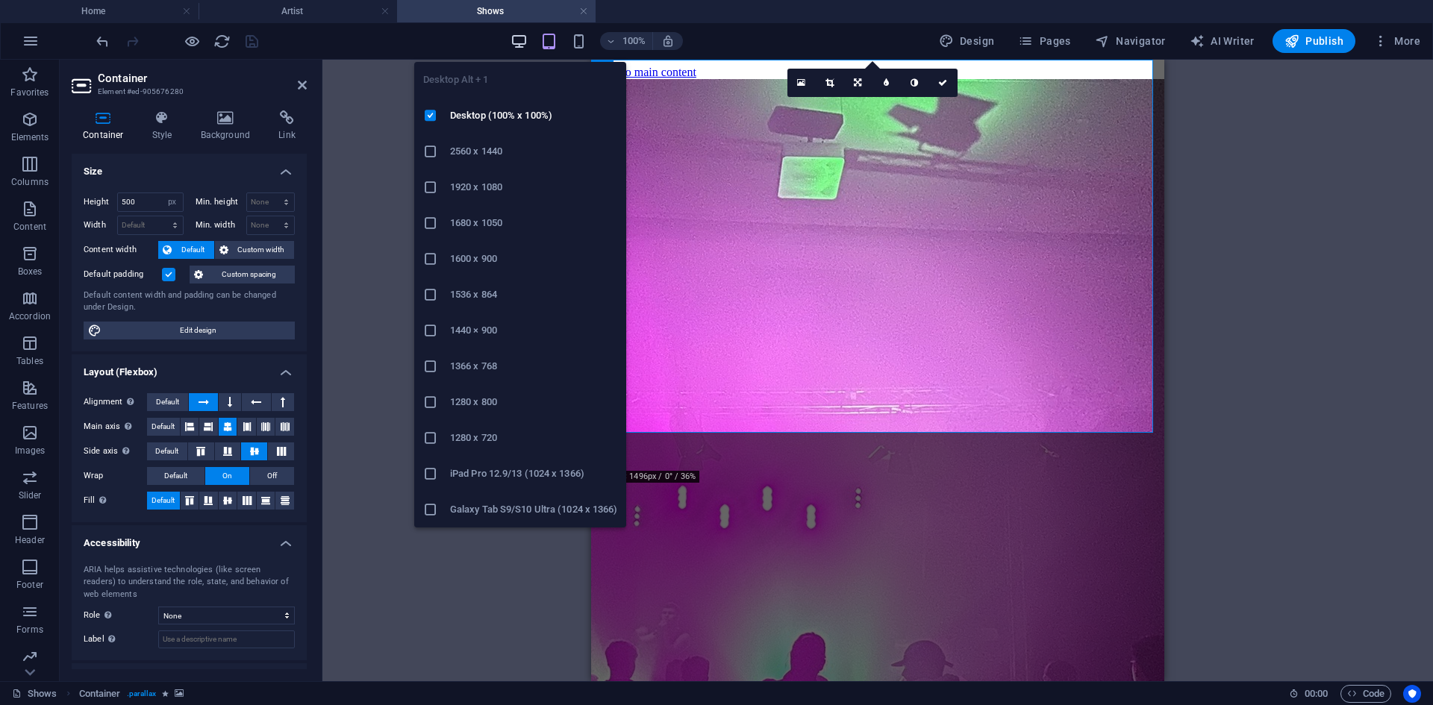
click at [522, 45] on icon "button" at bounding box center [518, 41] width 17 height 17
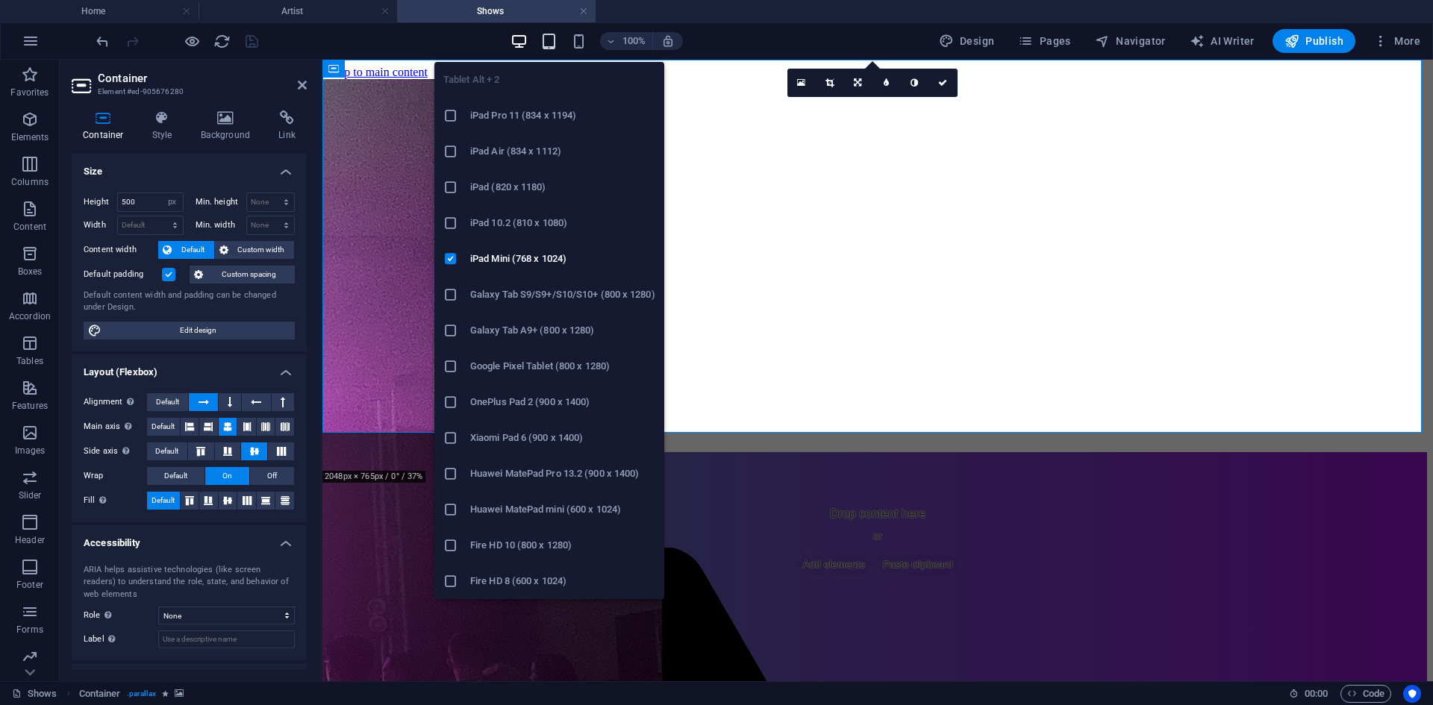
click at [548, 44] on icon "button" at bounding box center [548, 41] width 17 height 17
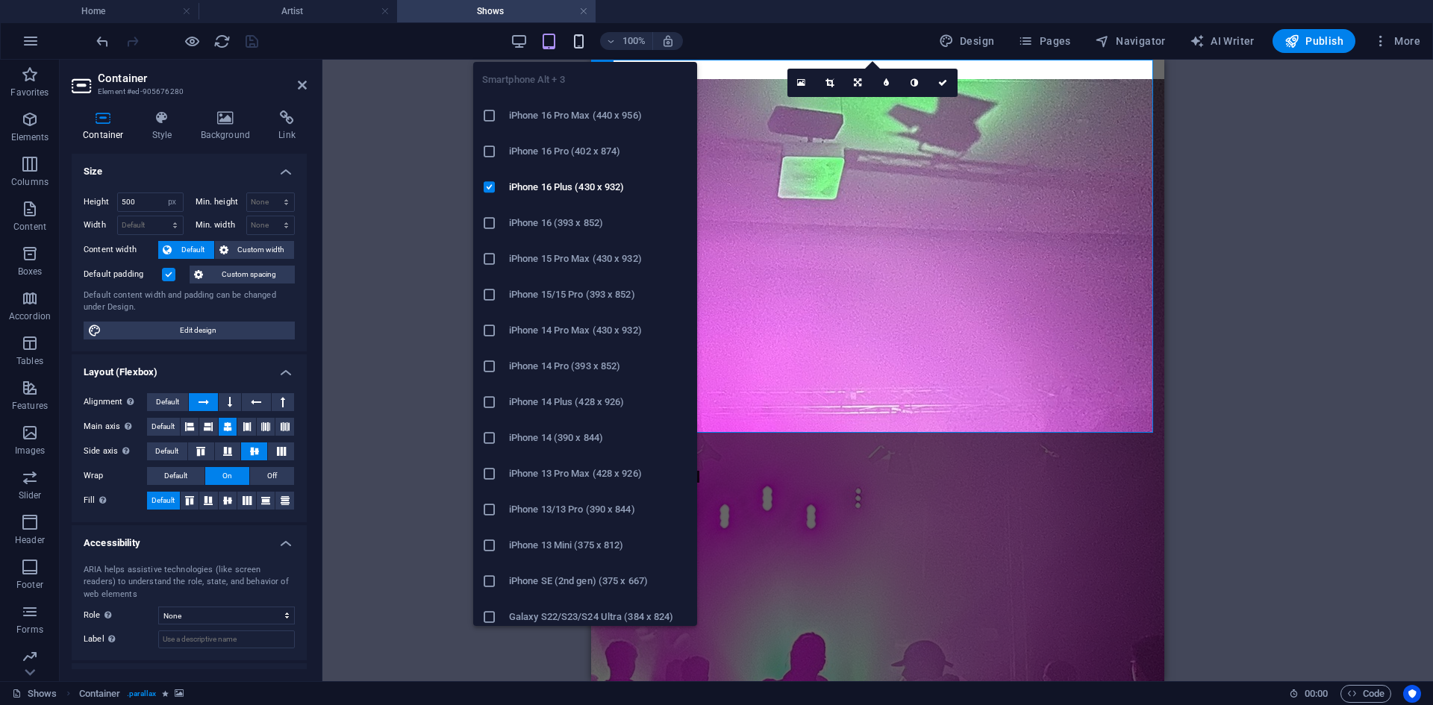
click at [574, 42] on icon "button" at bounding box center [578, 41] width 17 height 17
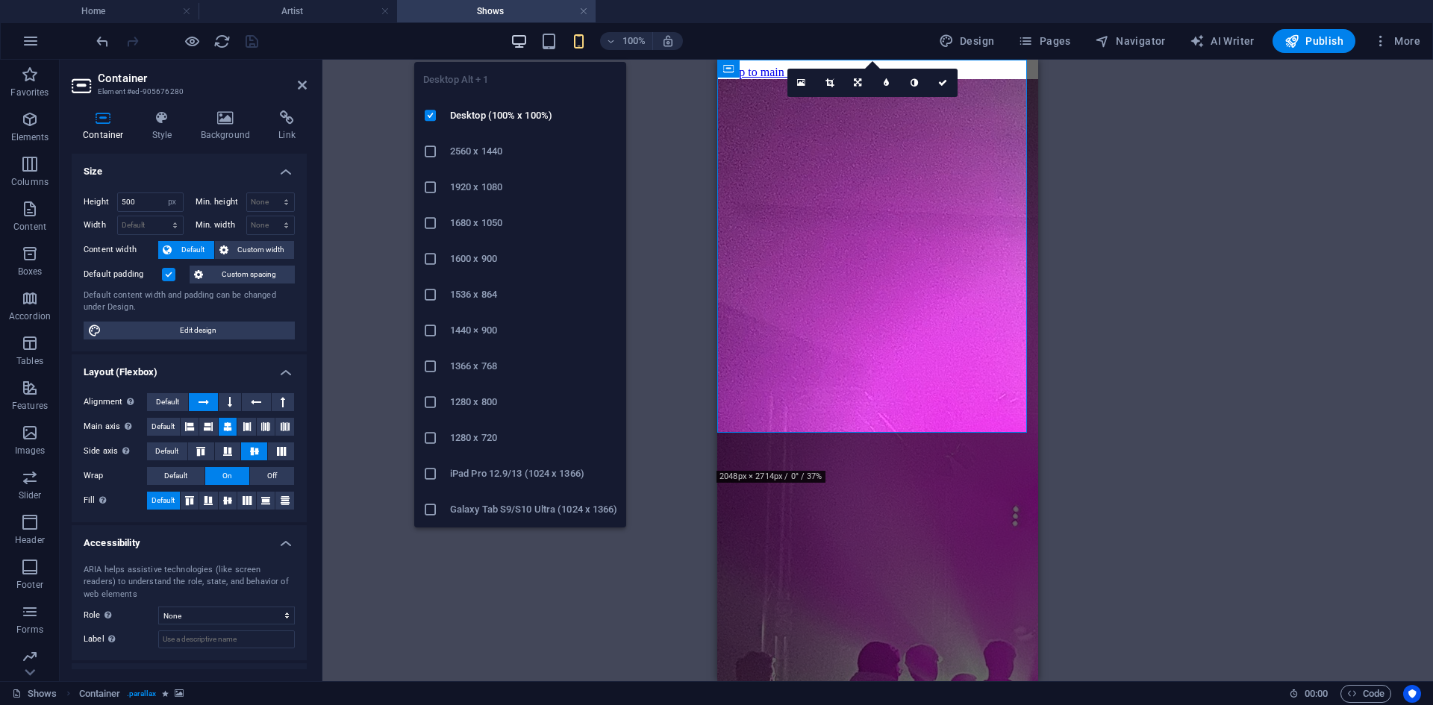
click at [525, 43] on icon "button" at bounding box center [518, 41] width 17 height 17
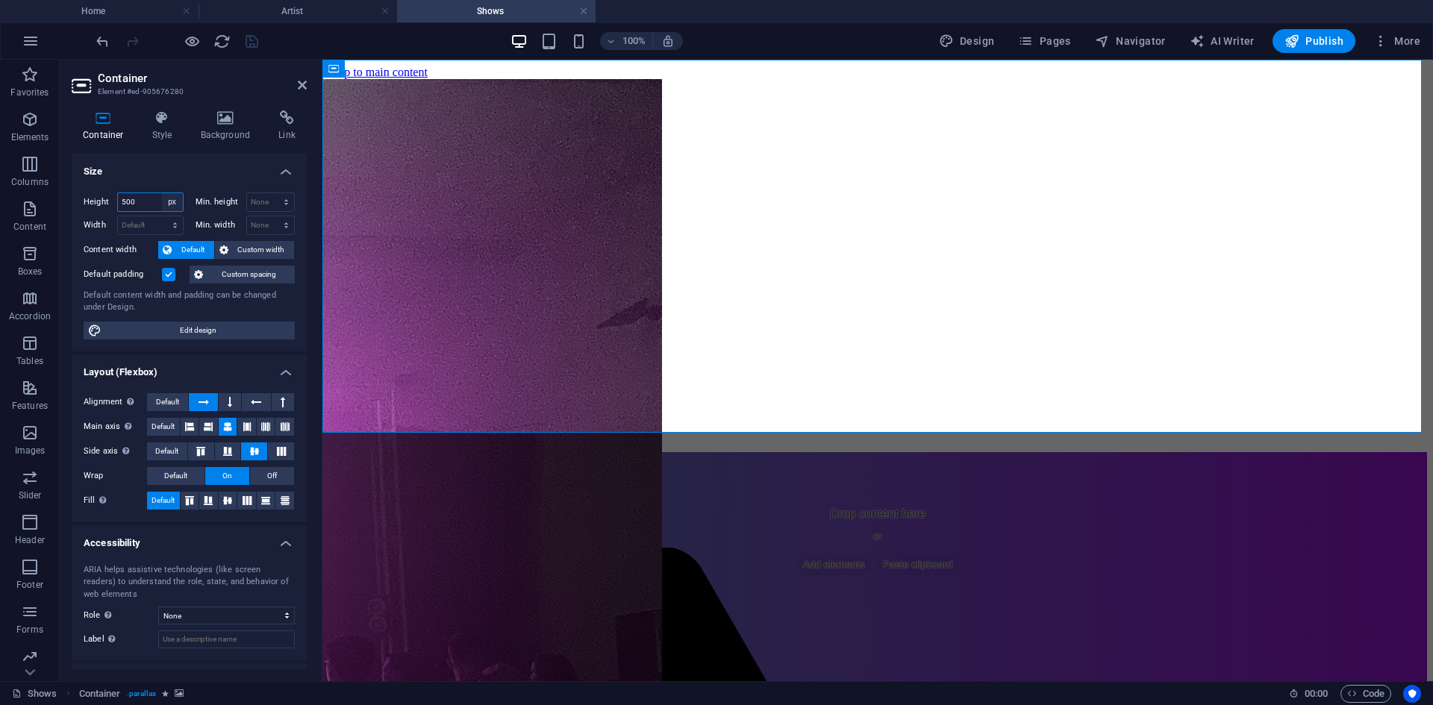
click at [172, 198] on select "Default px rem % vh vw" at bounding box center [172, 202] width 21 height 18
select select "rem"
click at [162, 193] on select "Default px rem % vh vw" at bounding box center [172, 202] width 21 height 18
type input "31.25"
click at [249, 35] on icon "save" at bounding box center [251, 41] width 17 height 17
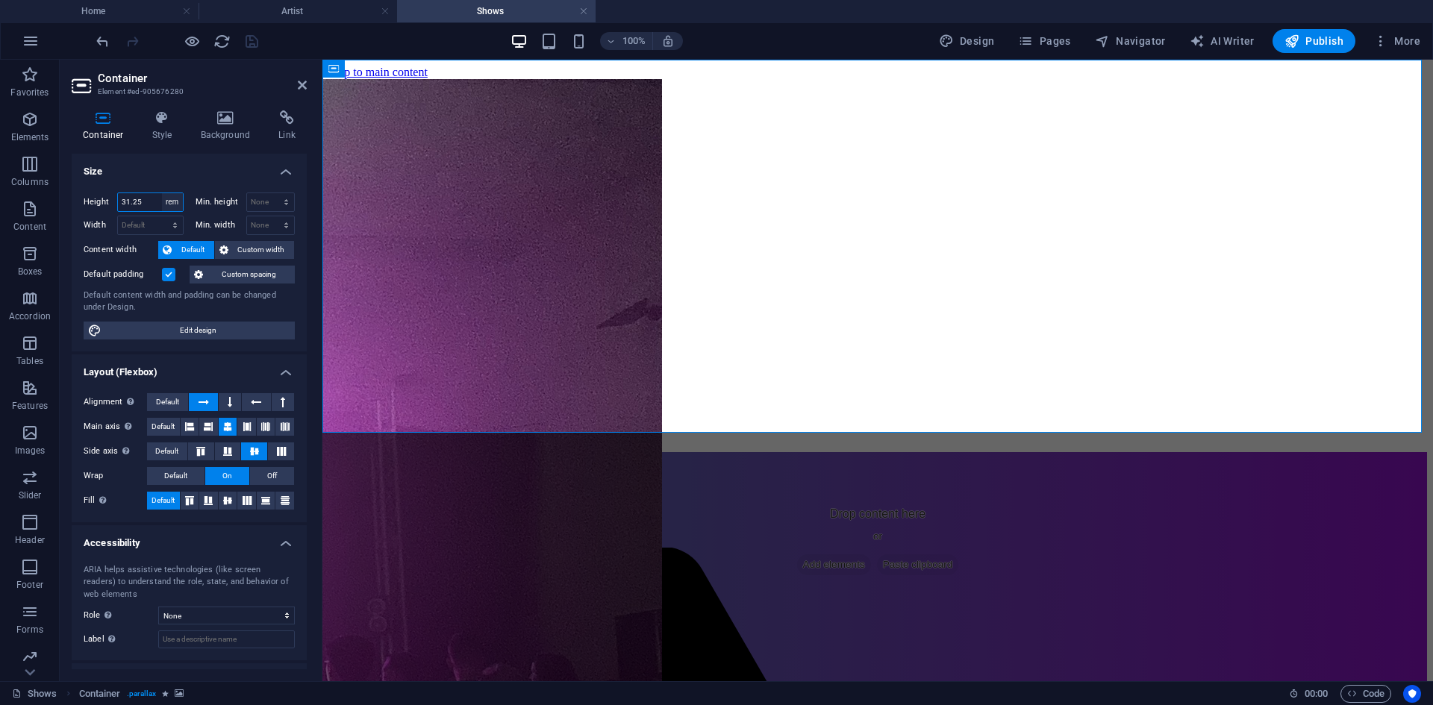
click at [166, 204] on select "Default px rem % vh vw" at bounding box center [172, 202] width 21 height 18
select select "%"
click at [162, 193] on select "Default px rem % vh vw" at bounding box center [172, 202] width 21 height 18
type input "100"
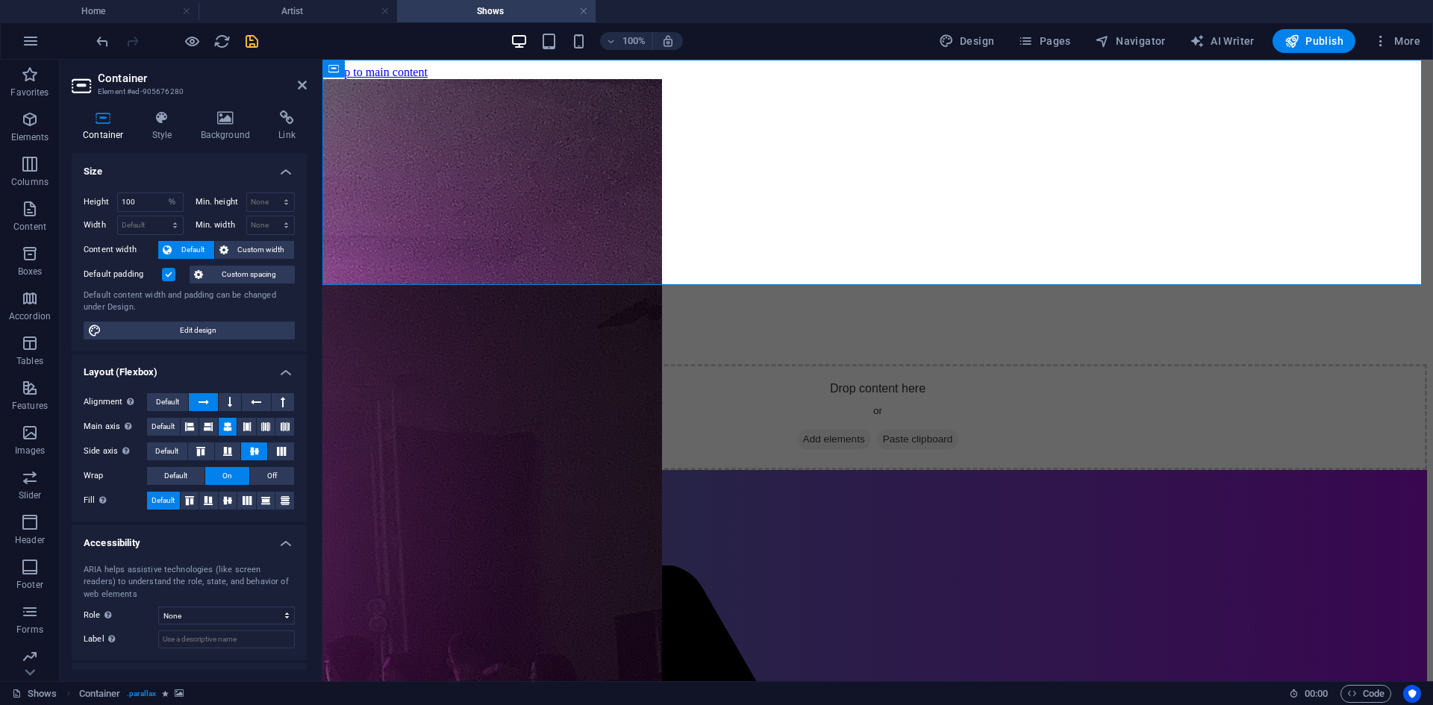
click at [188, 165] on h4 "Size" at bounding box center [189, 167] width 235 height 27
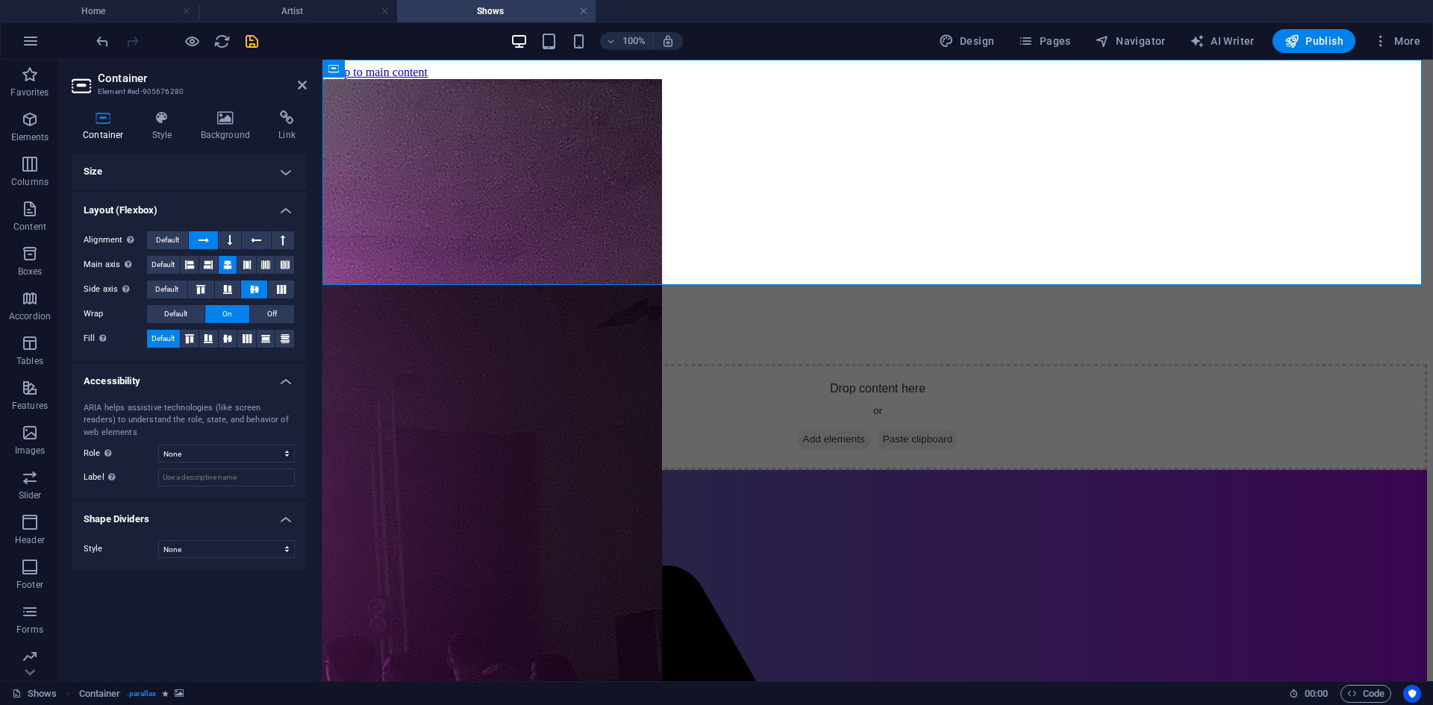
click at [132, 164] on h4 "Size" at bounding box center [189, 172] width 235 height 36
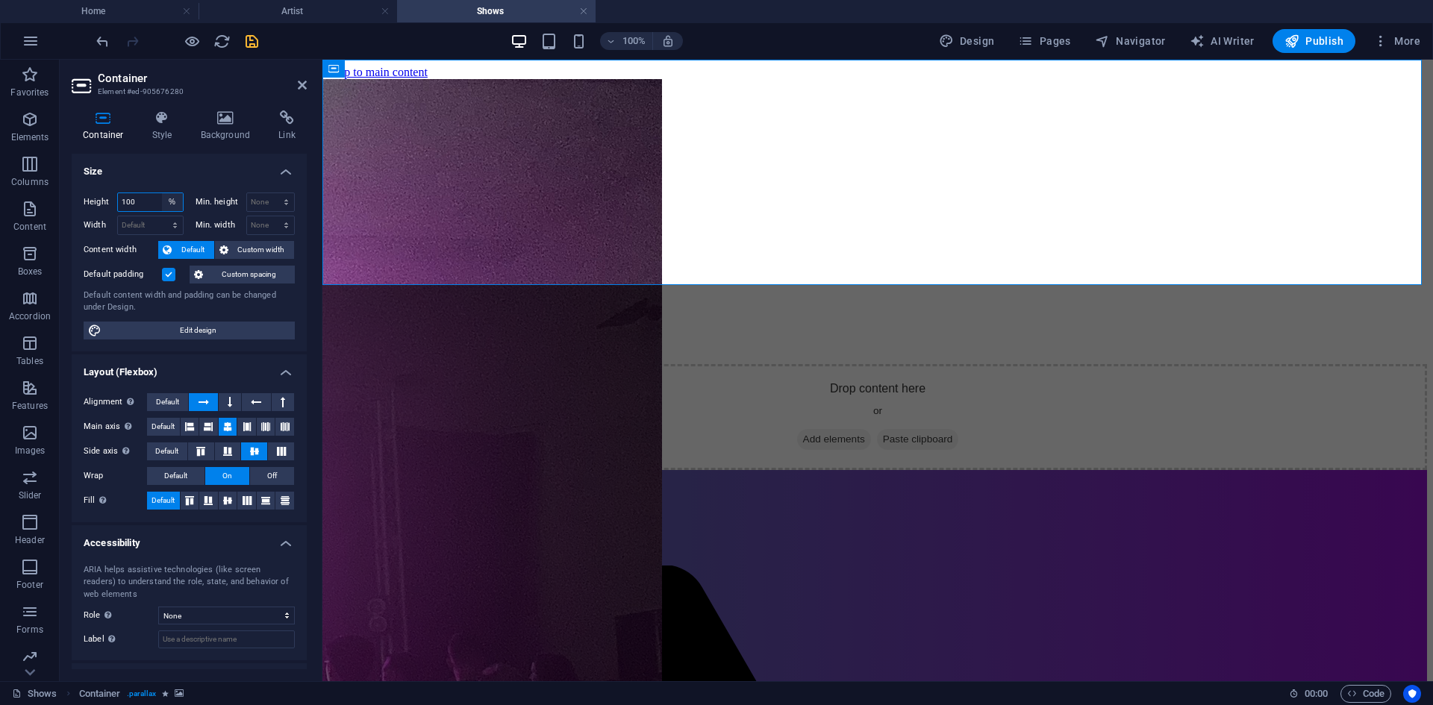
click at [176, 204] on select "Default px rem % vh vw" at bounding box center [172, 202] width 21 height 18
select select "vh"
click at [162, 193] on select "Default px rem % vh vw" at bounding box center [172, 202] width 21 height 18
type input "36.3"
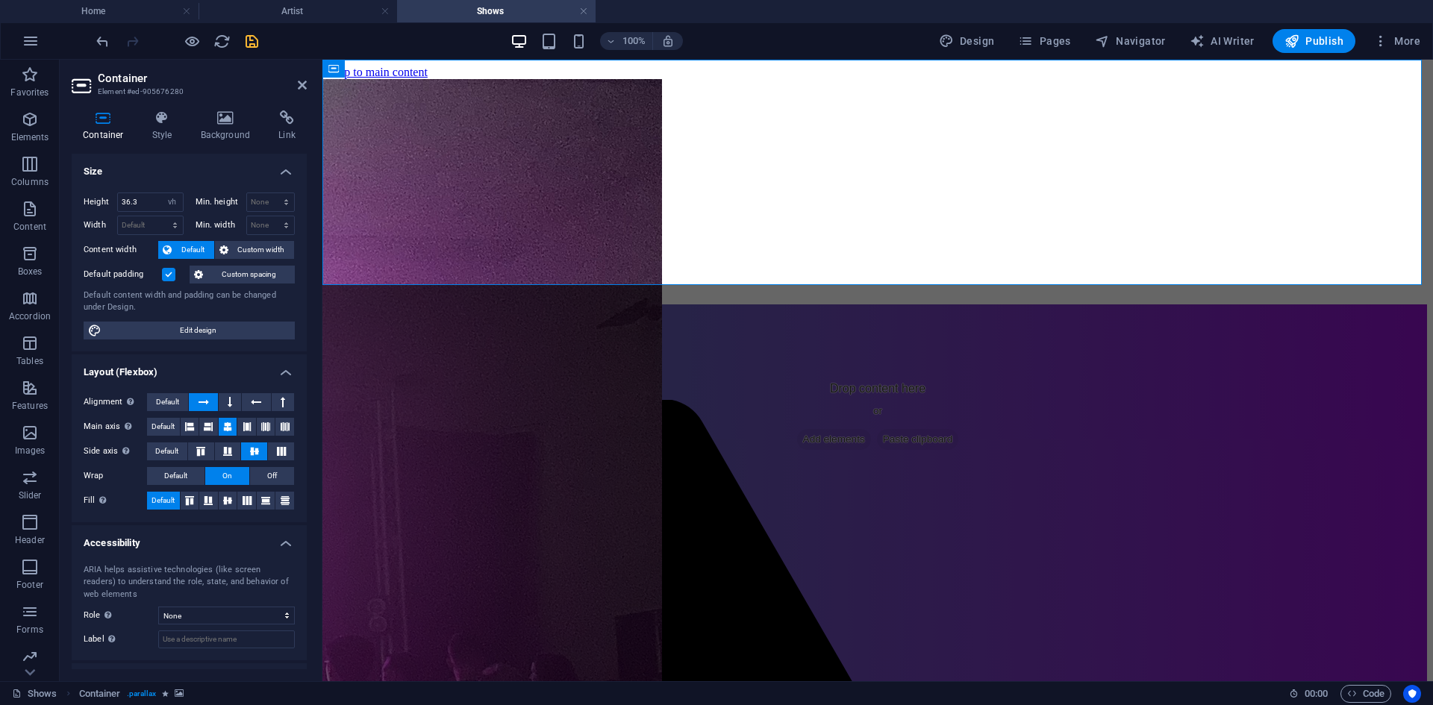
click at [179, 171] on h4 "Size" at bounding box center [189, 167] width 235 height 27
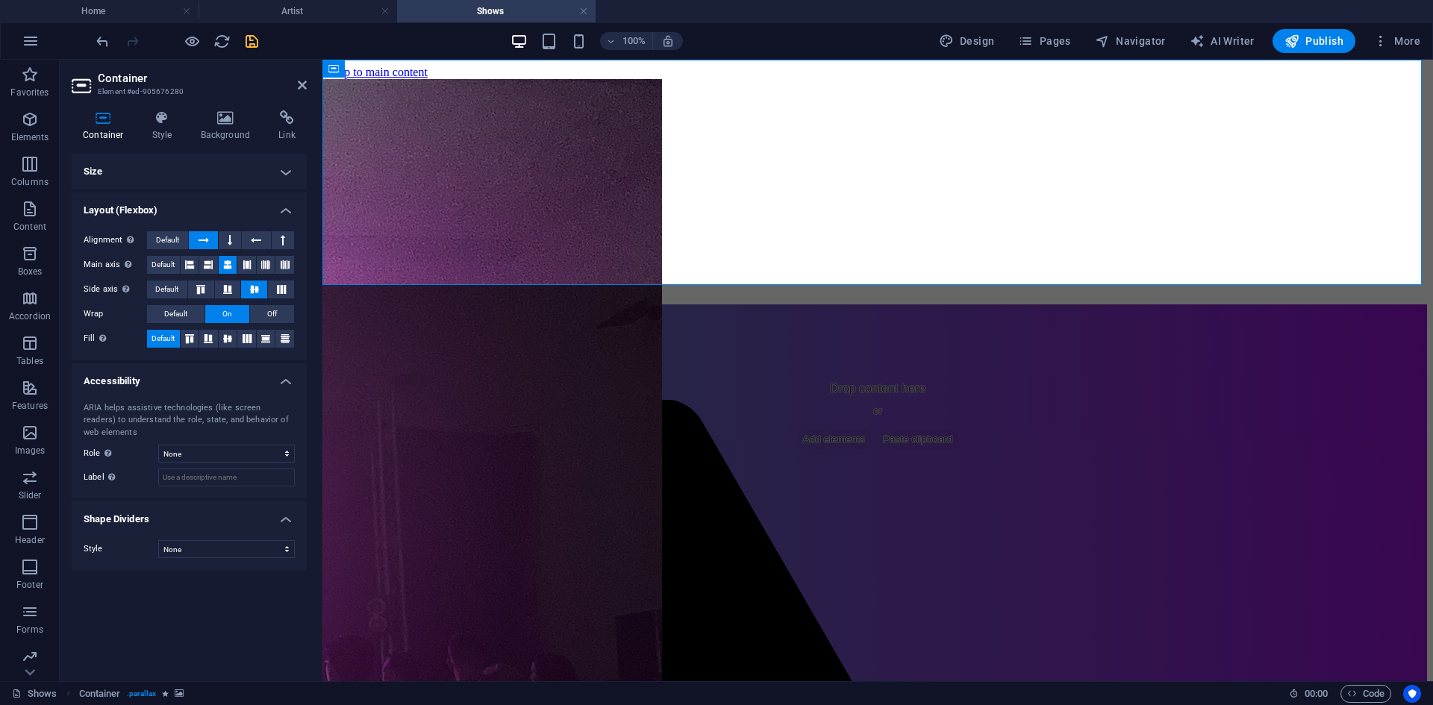
click at [265, 45] on div "100% Design Pages Navigator AI Writer Publish More" at bounding box center [759, 41] width 1333 height 24
click at [251, 40] on icon "save" at bounding box center [251, 41] width 17 height 17
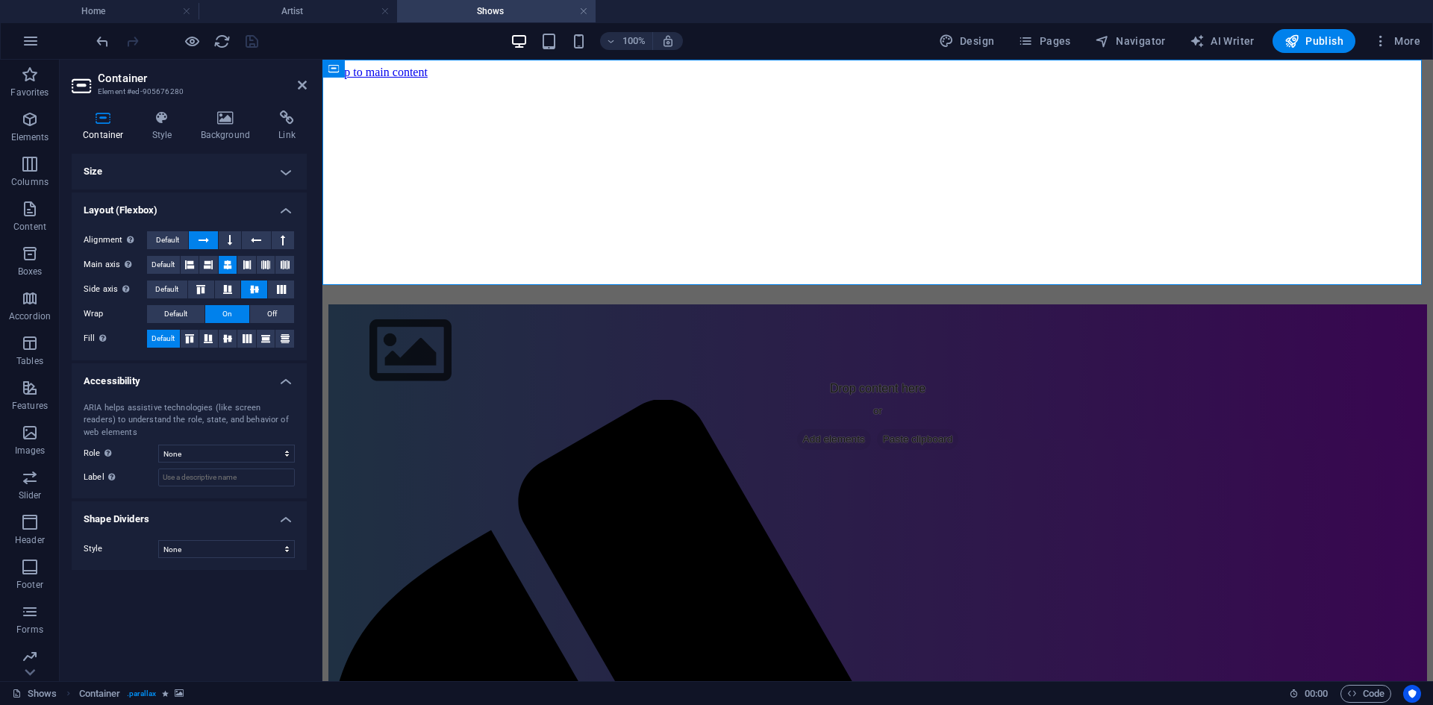
click at [237, 175] on h4 "Size" at bounding box center [189, 172] width 235 height 36
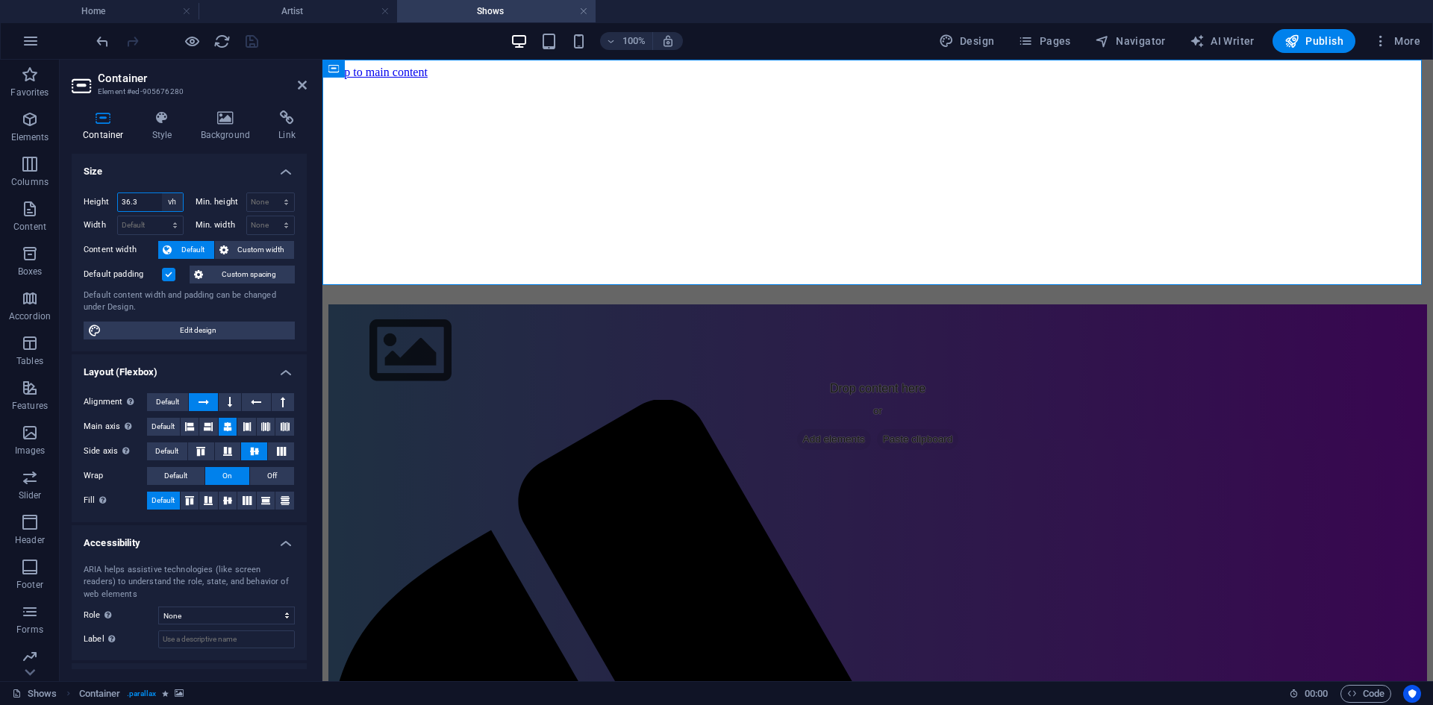
click at [164, 196] on select "Default px rem % vh vw" at bounding box center [172, 202] width 21 height 18
select select "vw"
click at [162, 193] on select "Default px rem % vh vw" at bounding box center [172, 202] width 21 height 18
type input "20.5"
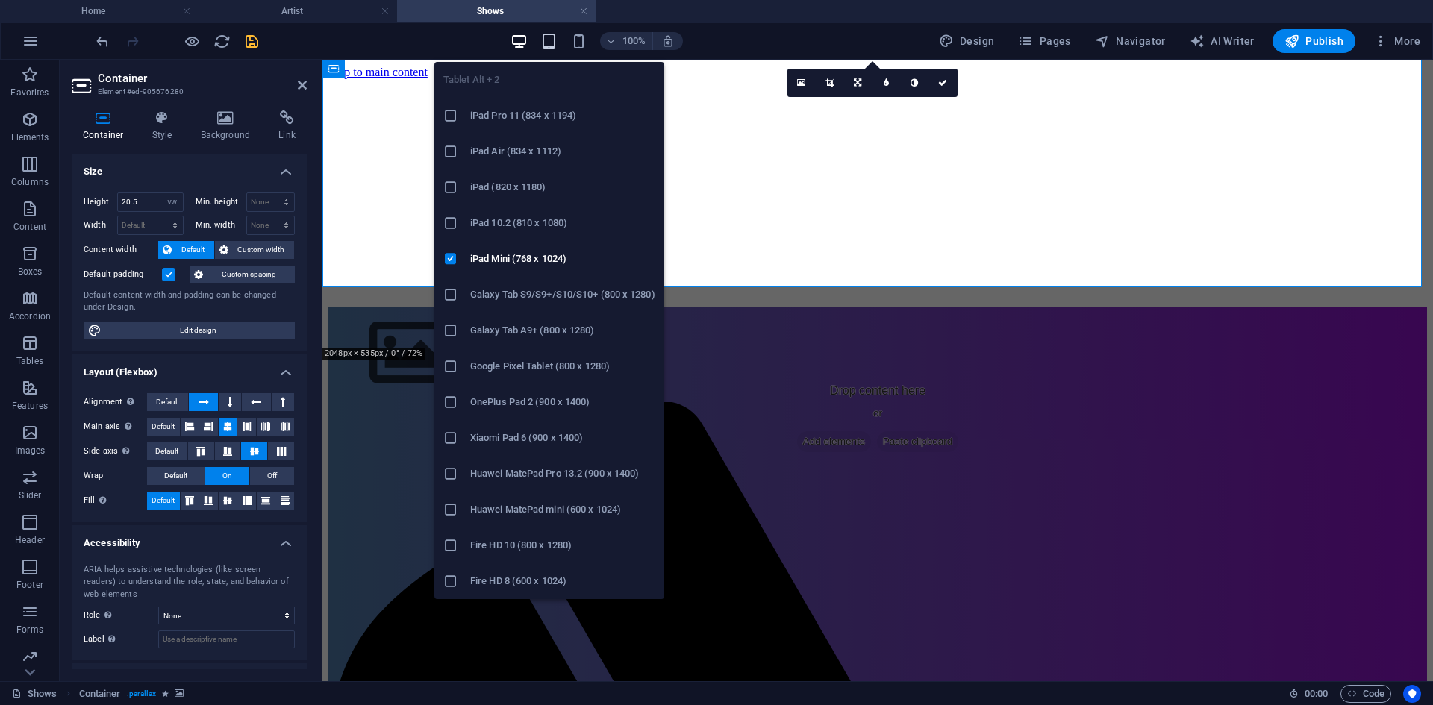
click at [551, 33] on icon "button" at bounding box center [548, 41] width 17 height 17
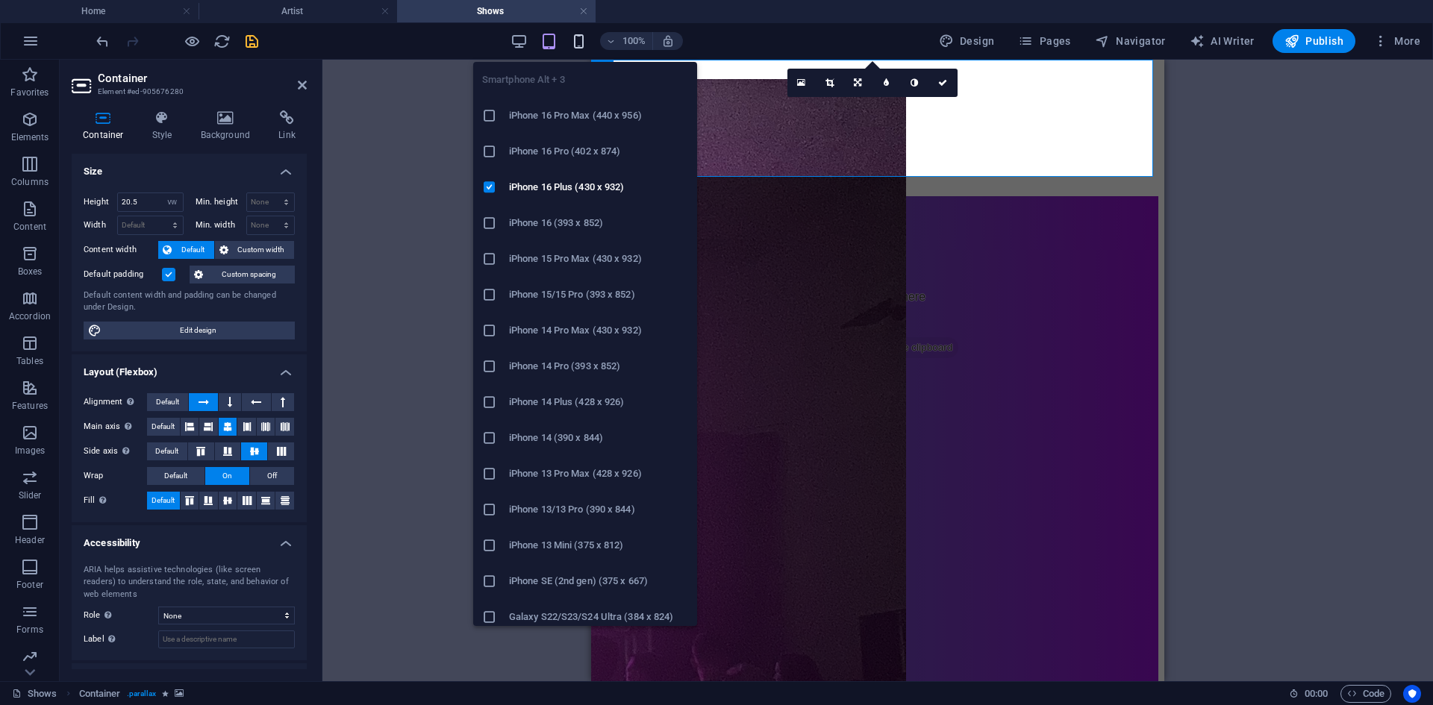
click at [575, 34] on icon "button" at bounding box center [578, 41] width 17 height 17
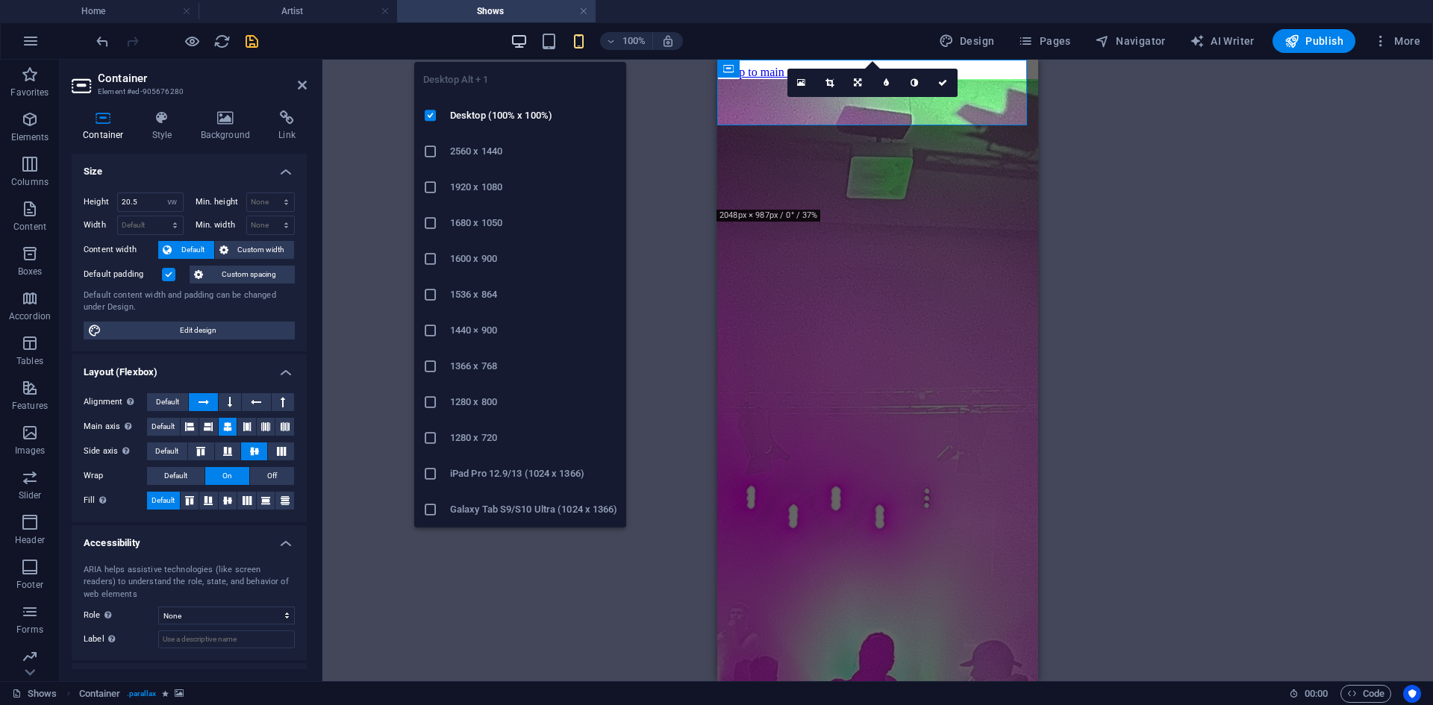
click at [522, 33] on icon "button" at bounding box center [518, 41] width 17 height 17
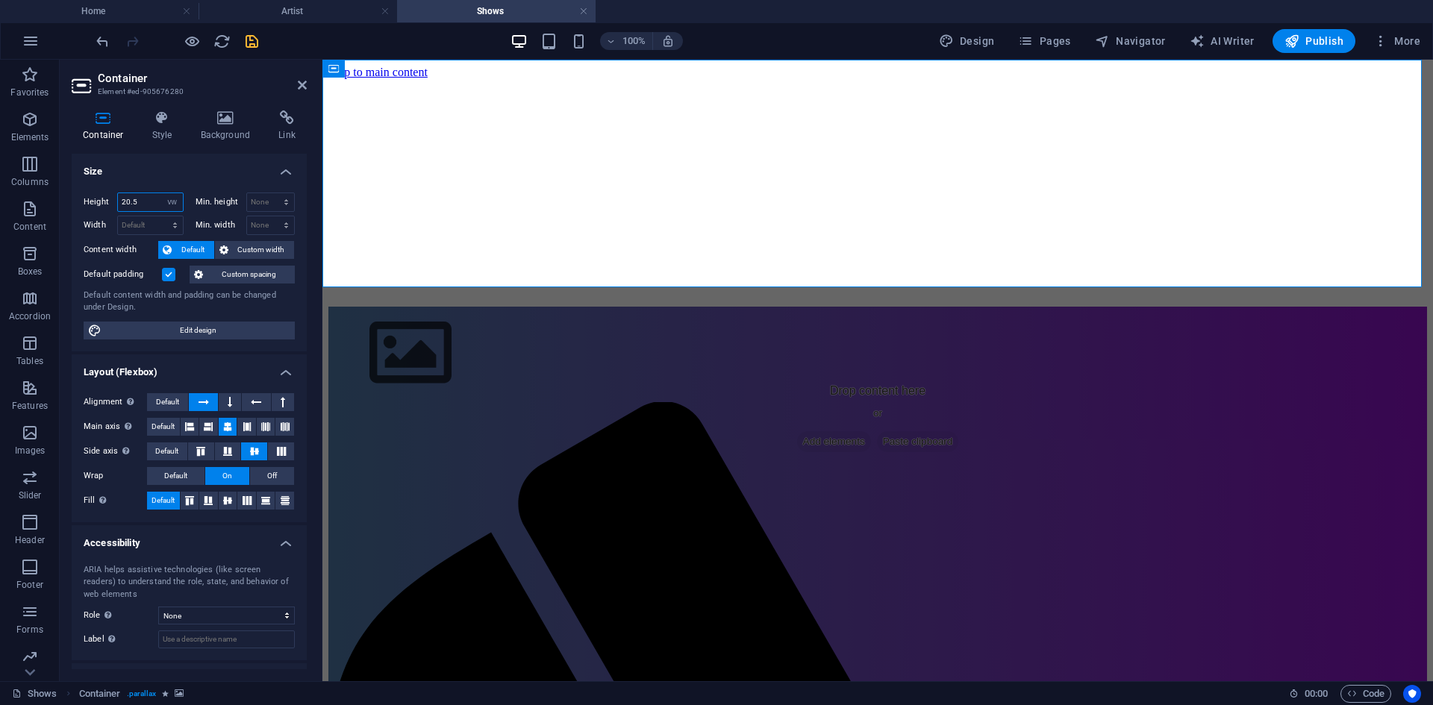
click at [159, 201] on input "20.5" at bounding box center [150, 202] width 65 height 18
click at [171, 202] on select "Default px rem % vh vw" at bounding box center [172, 202] width 21 height 18
select select "vh"
click at [162, 193] on select "Default px rem % vh vw" at bounding box center [172, 202] width 21 height 18
type input "36.6"
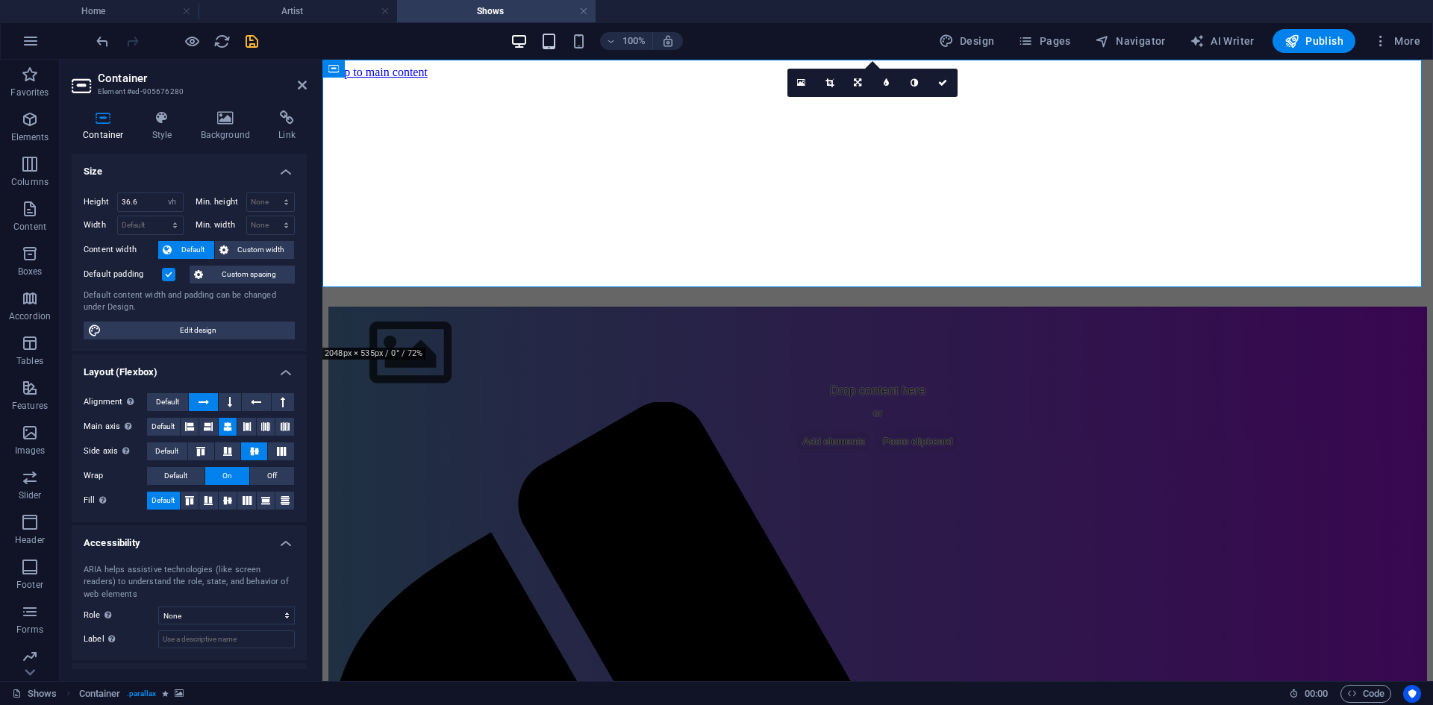
click at [542, 40] on span "button" at bounding box center [549, 41] width 18 height 17
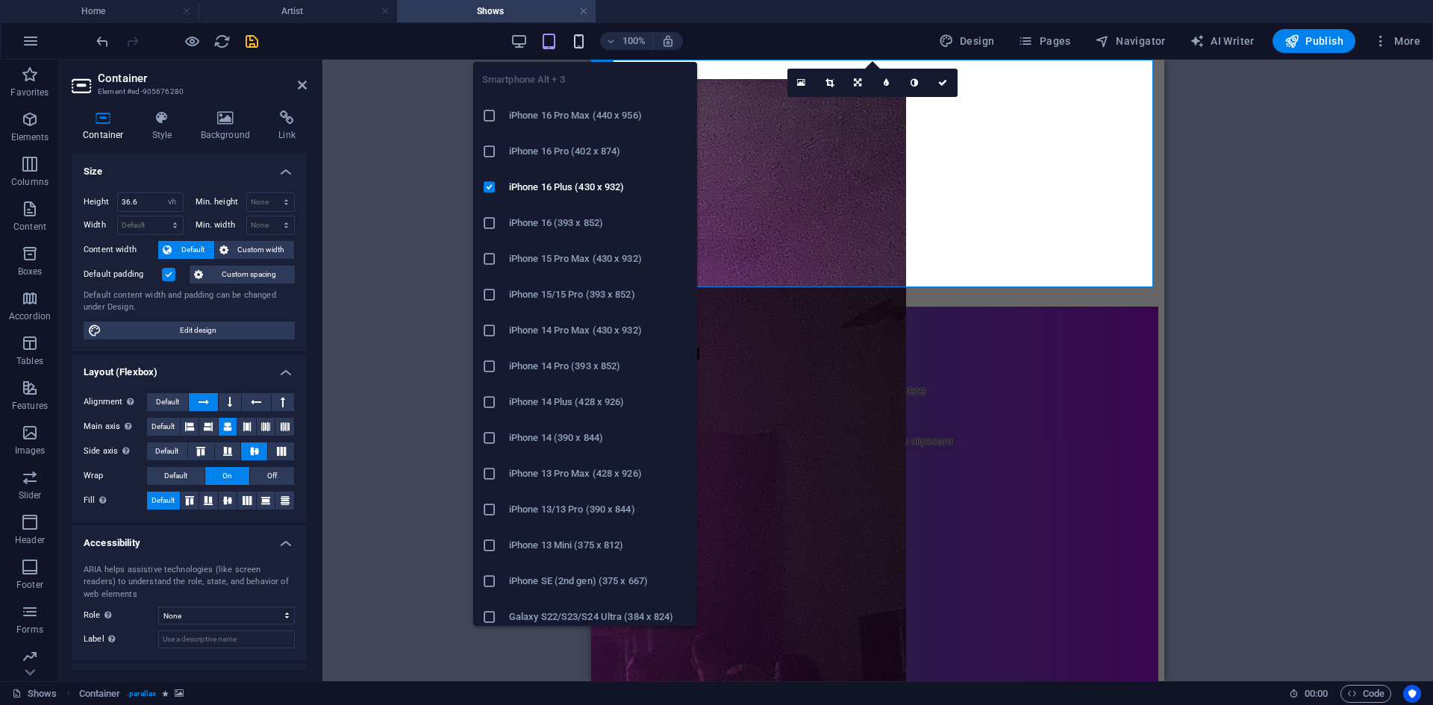
click at [584, 37] on icon "button" at bounding box center [578, 41] width 17 height 17
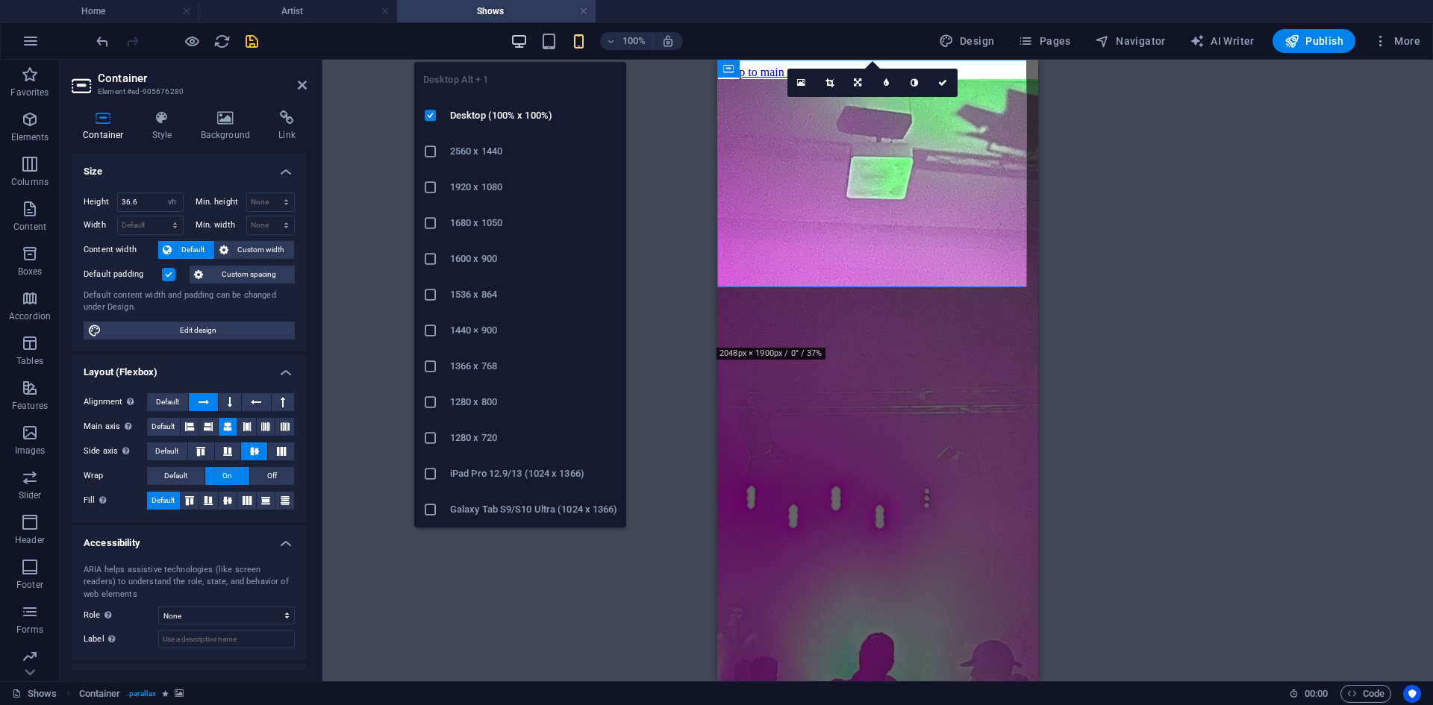
click at [522, 35] on icon "button" at bounding box center [518, 41] width 17 height 17
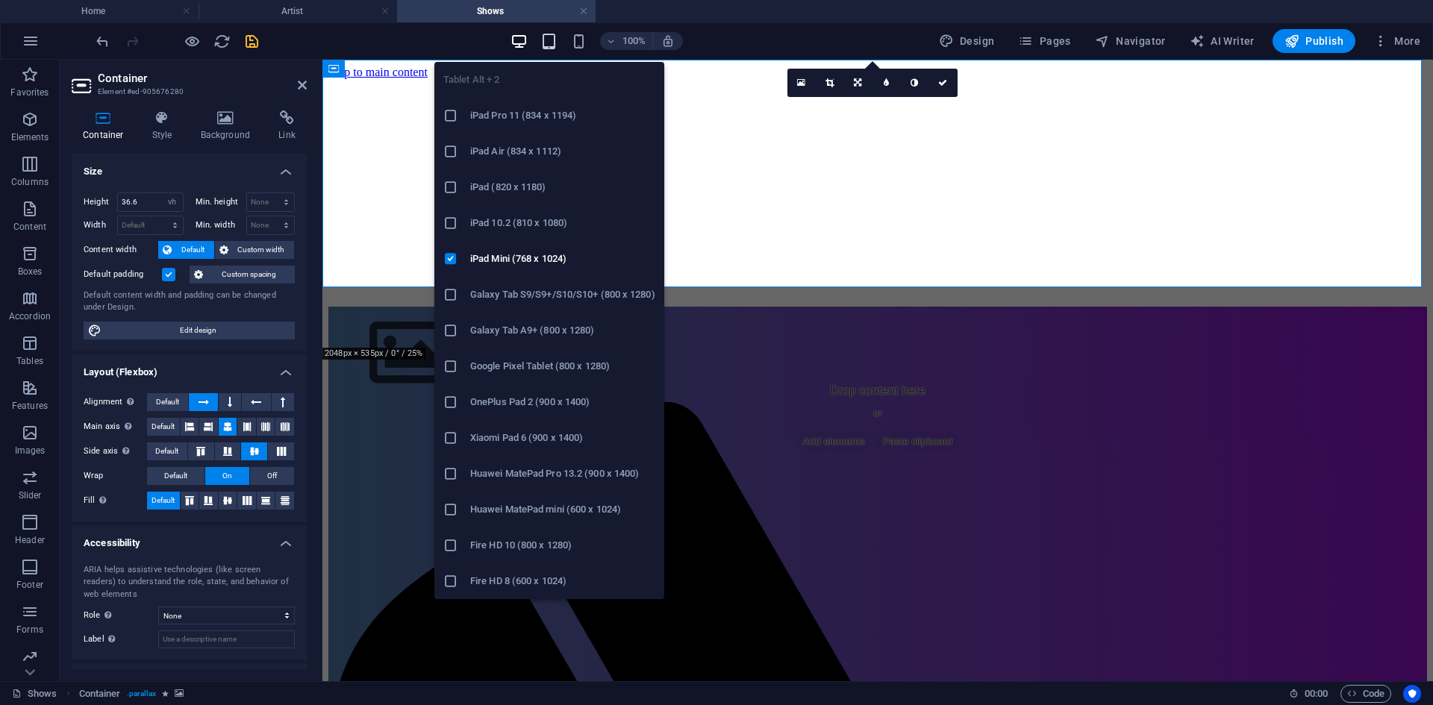
click at [557, 48] on icon "button" at bounding box center [548, 41] width 17 height 17
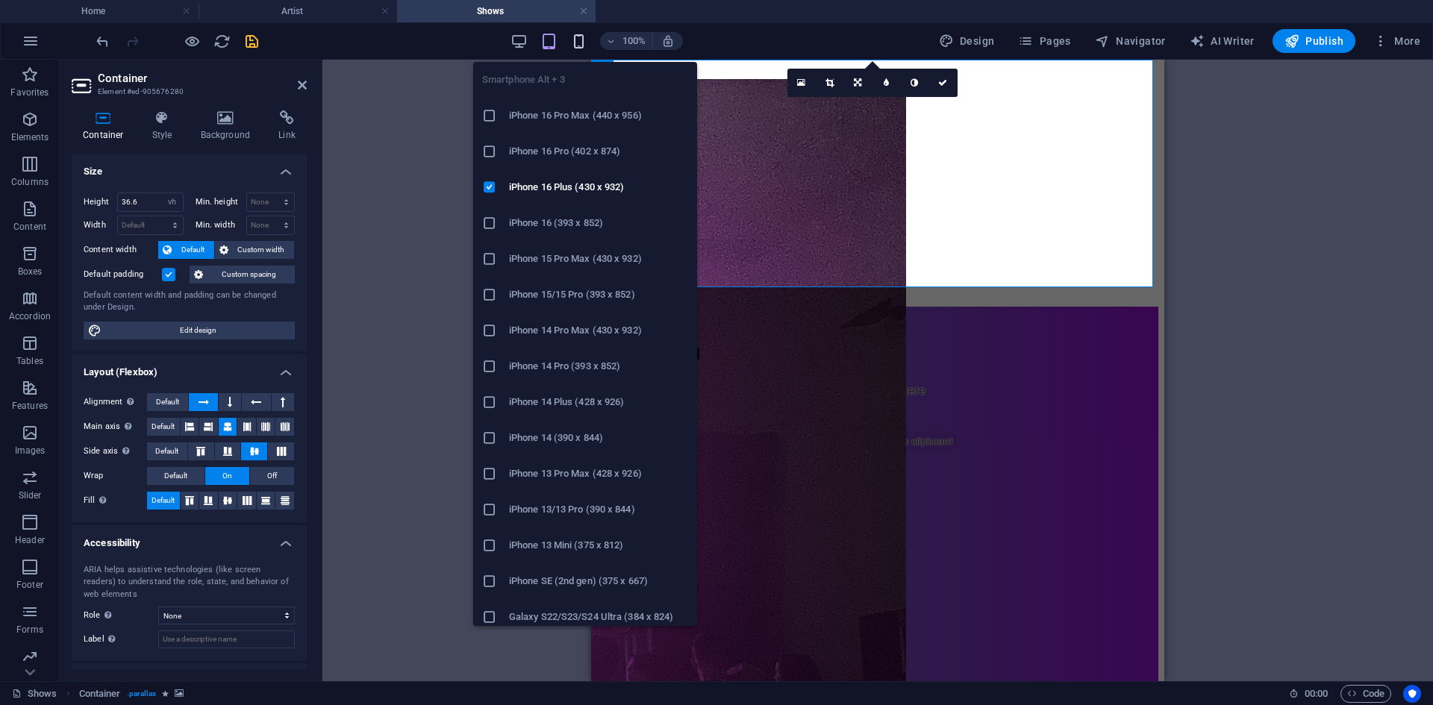
click at [582, 47] on icon "button" at bounding box center [578, 41] width 17 height 17
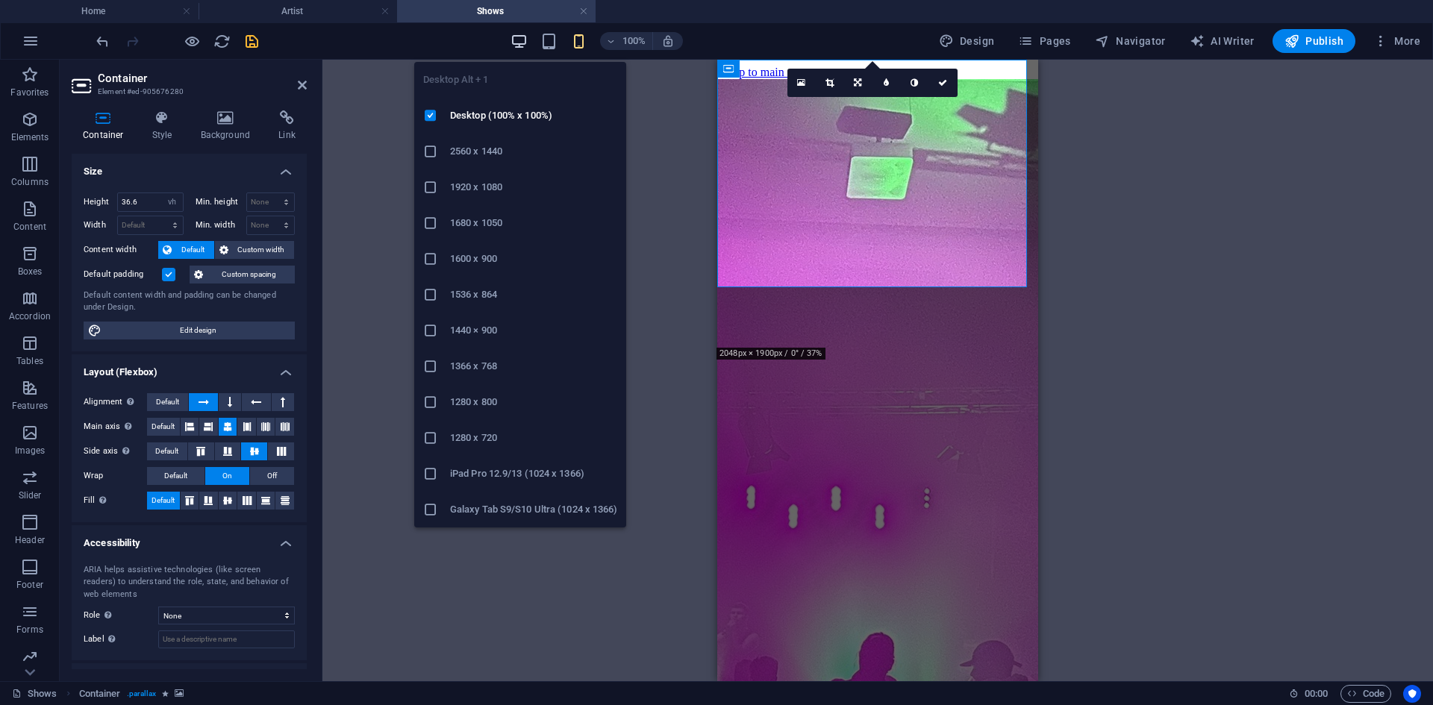
click at [528, 46] on icon "button" at bounding box center [518, 41] width 17 height 17
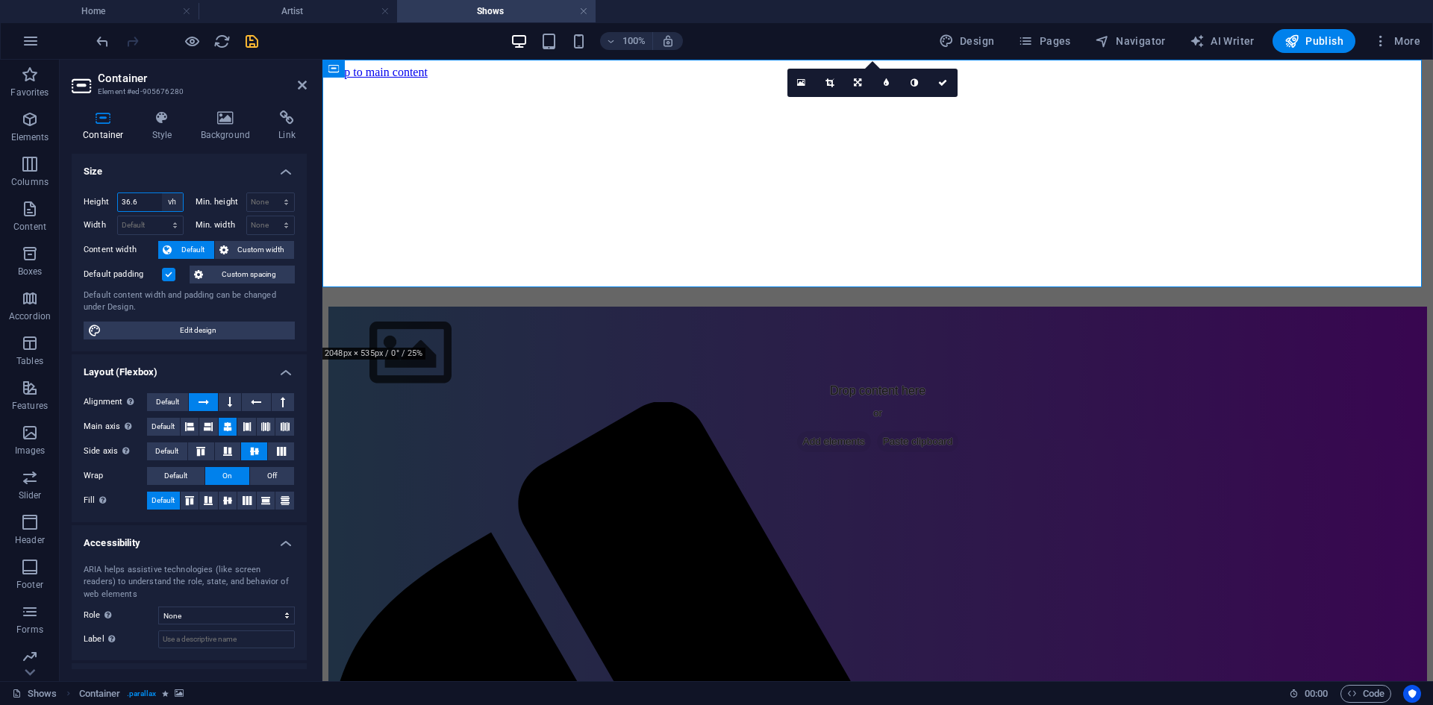
click at [175, 203] on select "Default px rem % vh vw" at bounding box center [172, 202] width 21 height 18
select select "px"
click at [162, 193] on select "Default px rem % vh vw" at bounding box center [172, 202] width 21 height 18
type input "305"
click at [175, 207] on select "Default px rem % vh vw" at bounding box center [172, 202] width 21 height 18
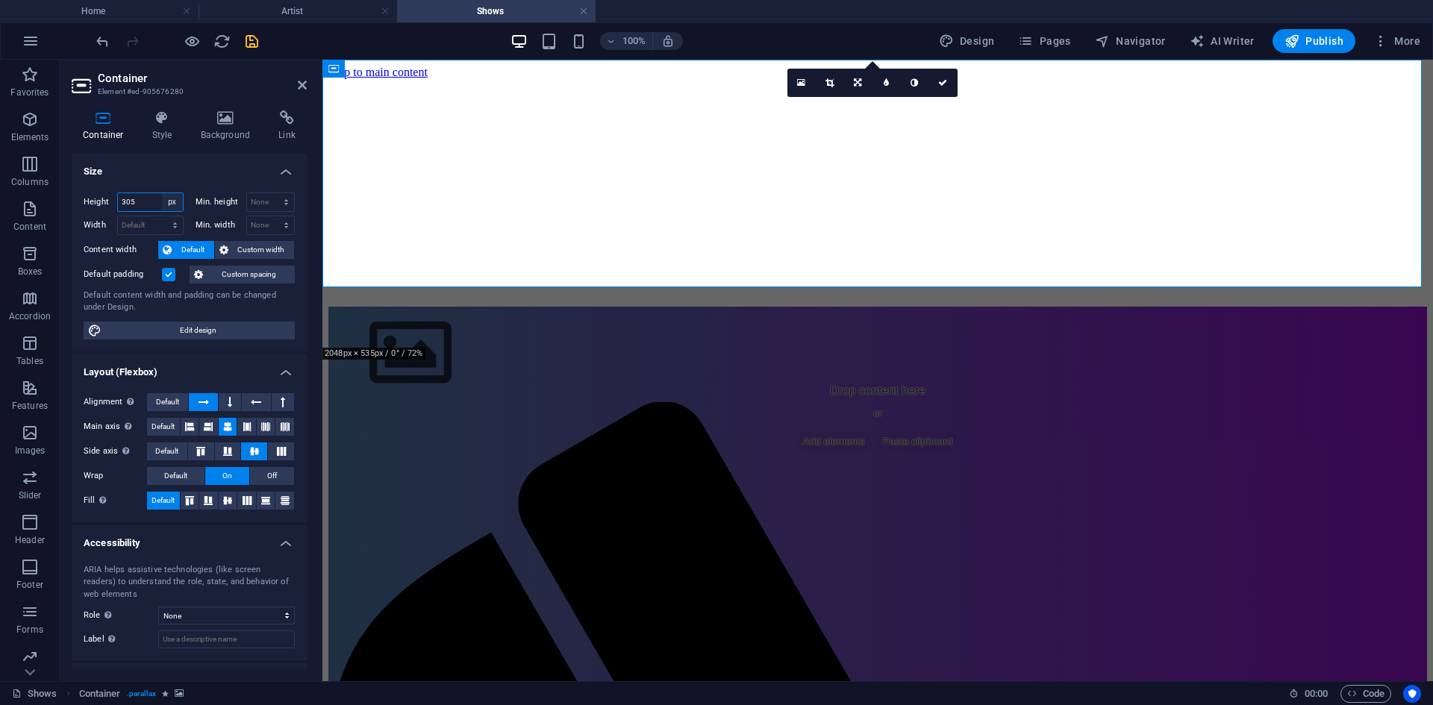
select select "rem"
click at [162, 193] on select "Default px rem % vh vw" at bounding box center [172, 202] width 21 height 18
type input "19.0625"
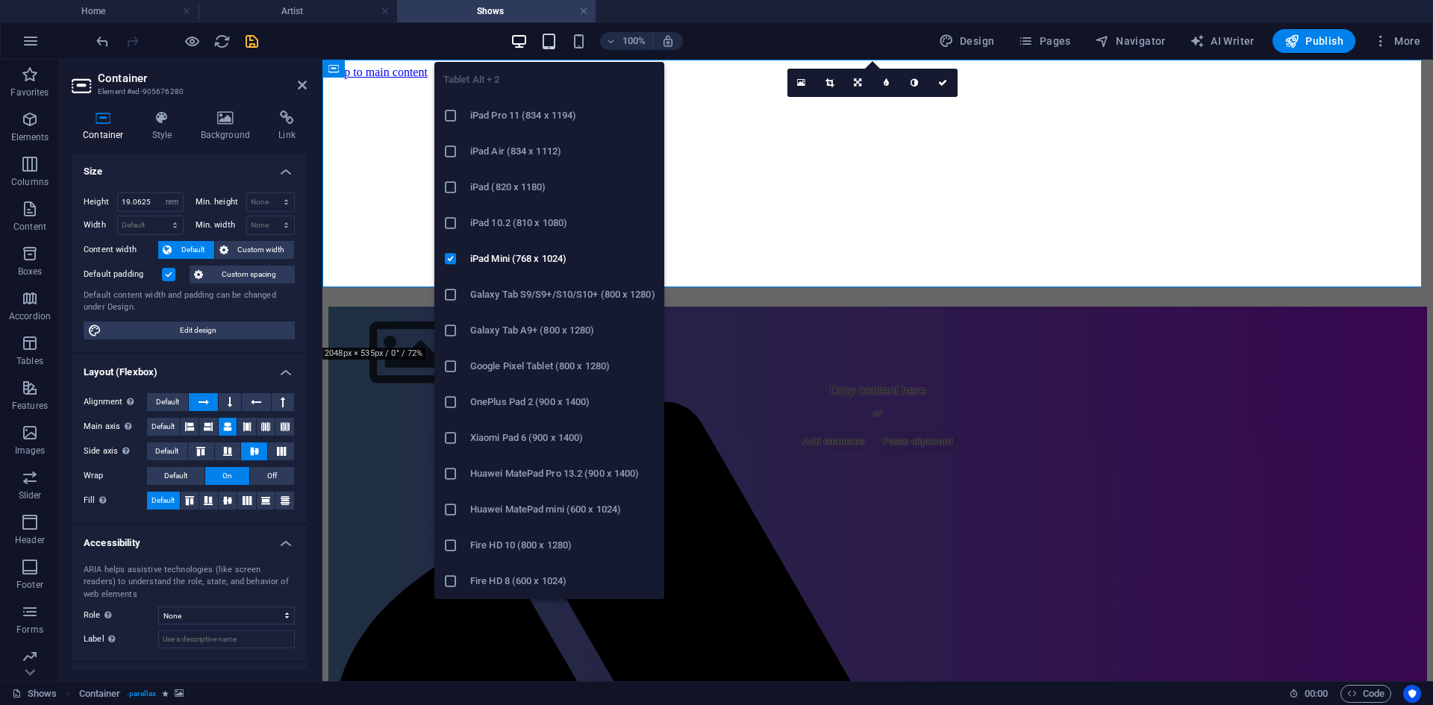
click at [556, 43] on icon "button" at bounding box center [548, 41] width 17 height 17
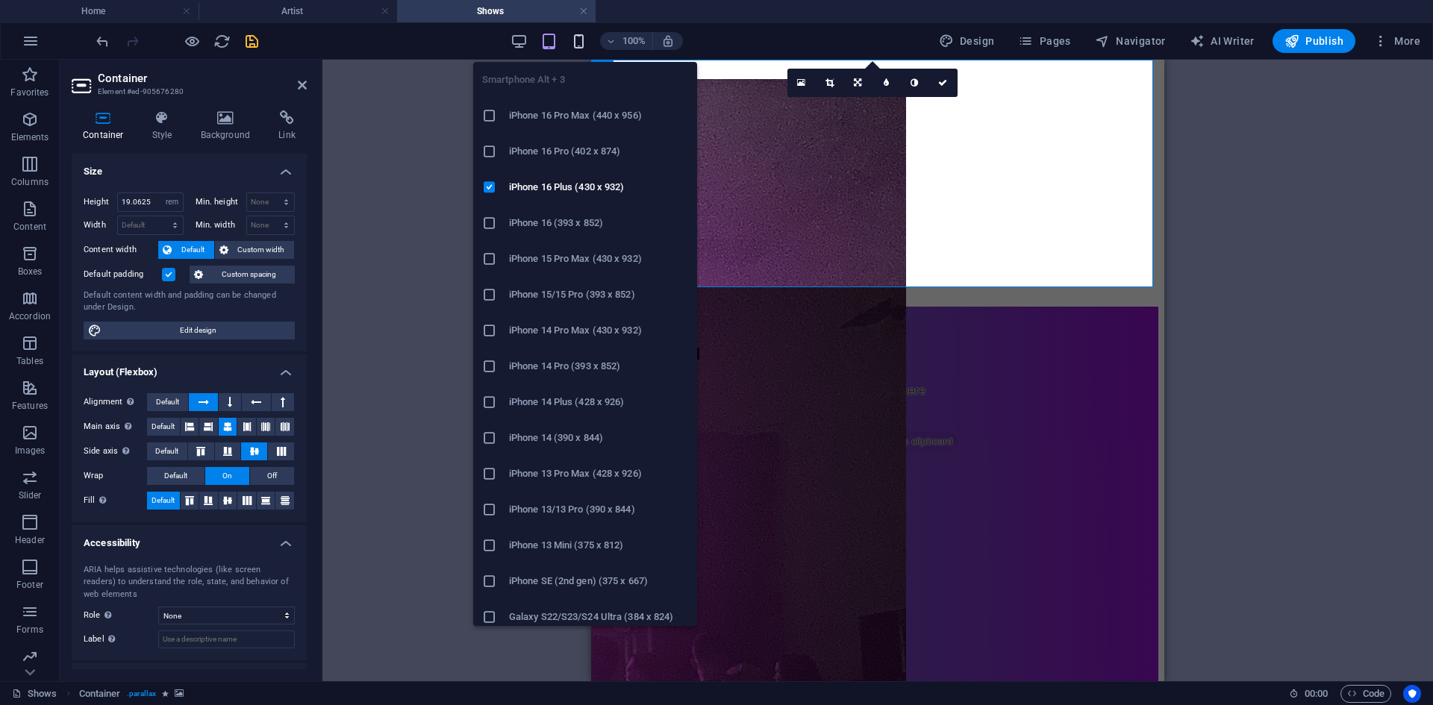
click at [578, 42] on icon "button" at bounding box center [578, 41] width 17 height 17
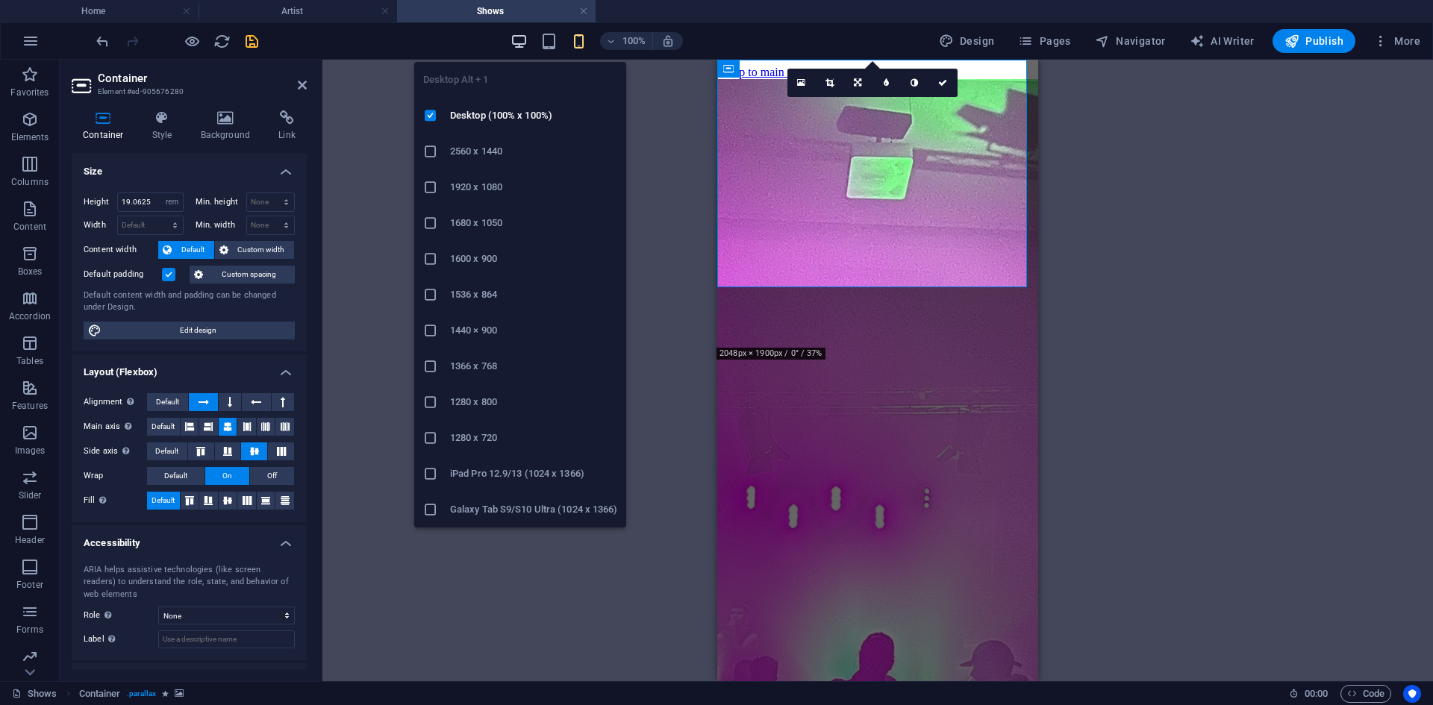
click at [527, 43] on icon "button" at bounding box center [518, 41] width 17 height 17
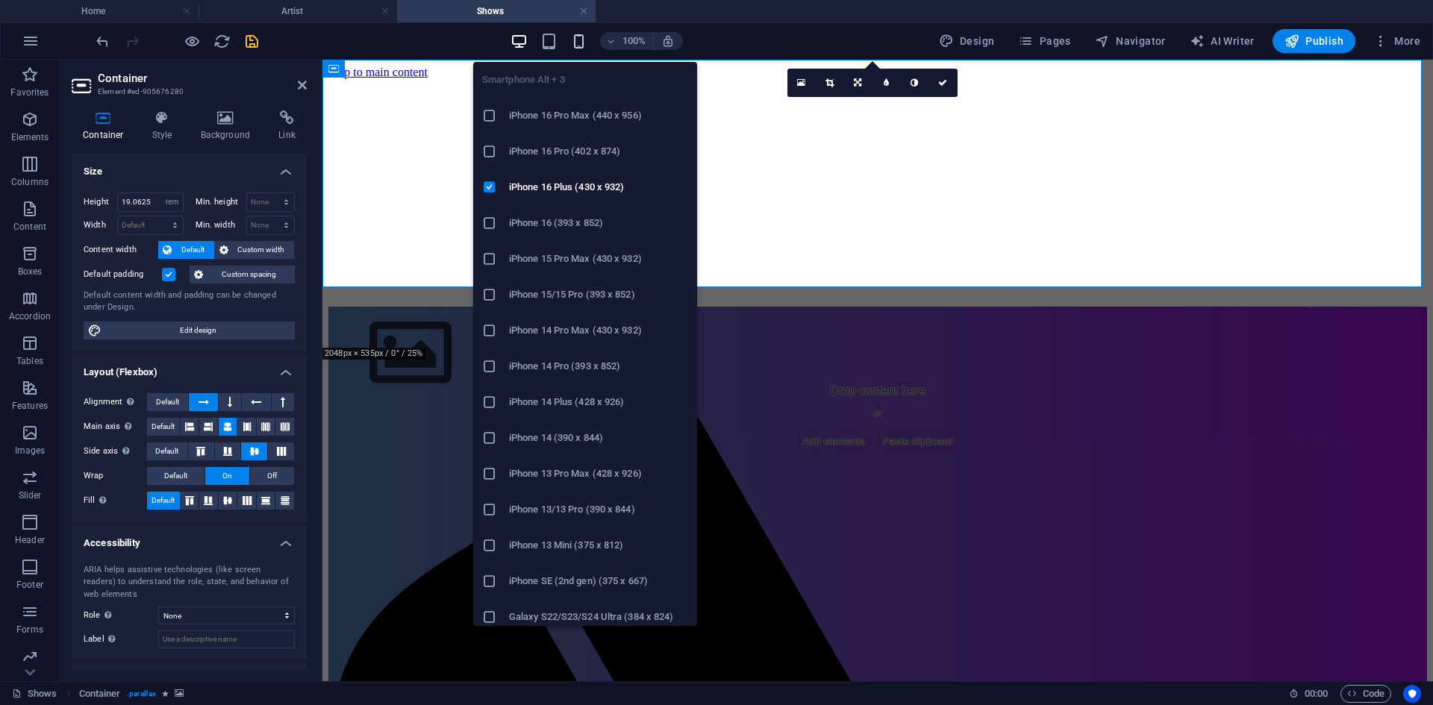
click at [575, 42] on icon "button" at bounding box center [578, 41] width 17 height 17
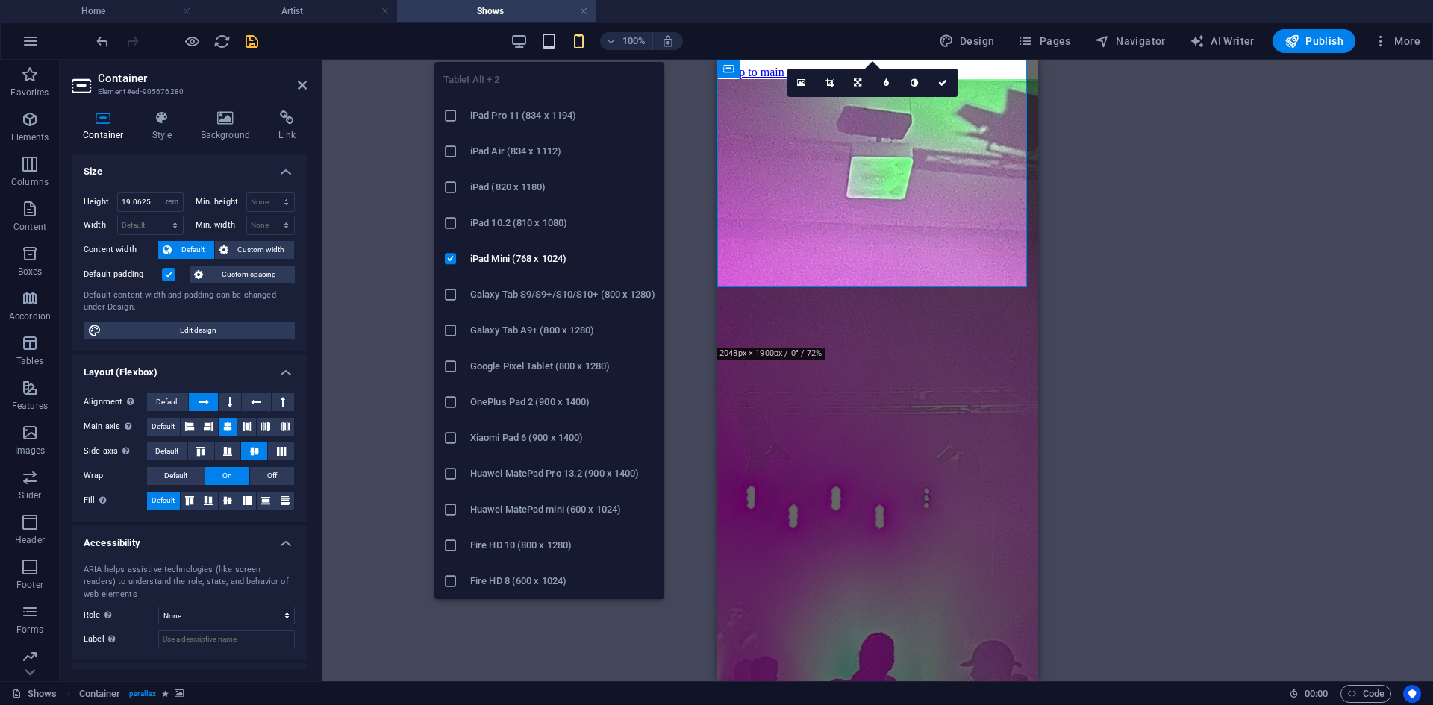
click at [551, 41] on icon "button" at bounding box center [548, 41] width 17 height 17
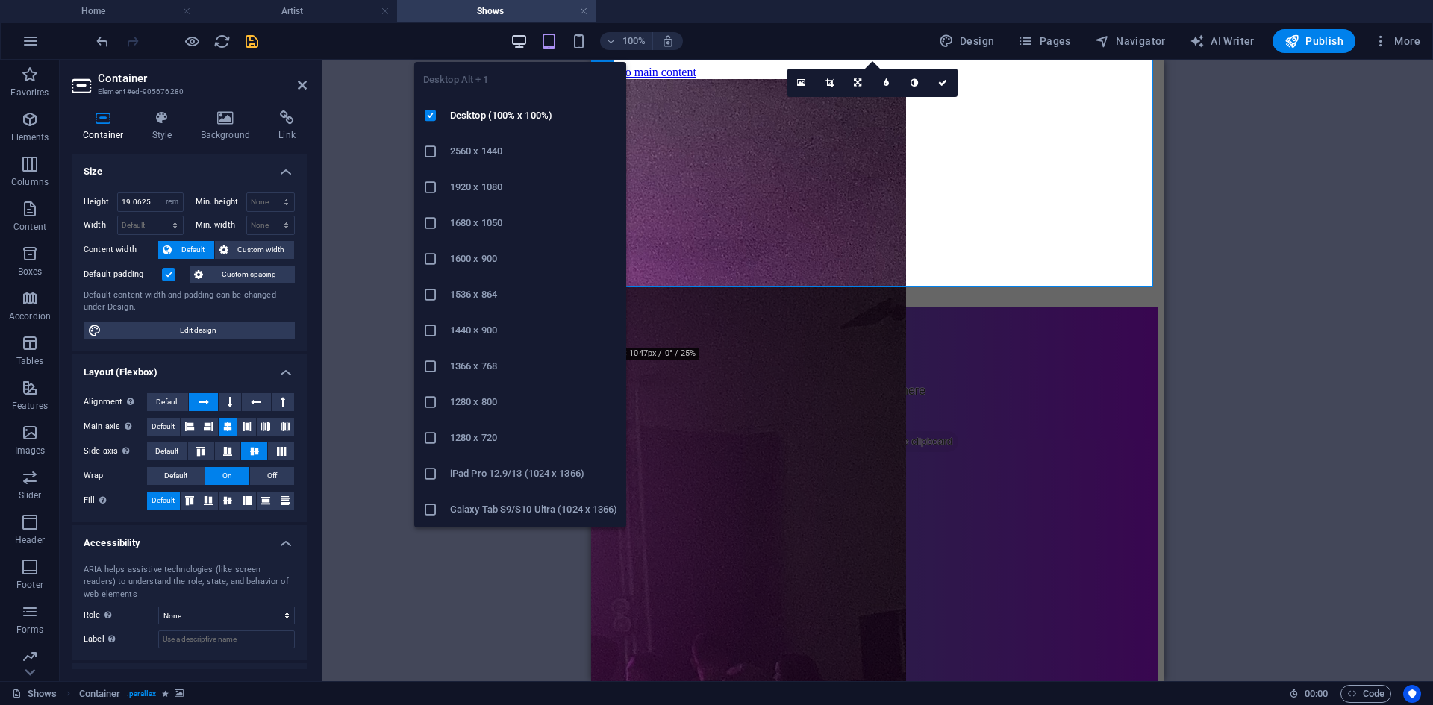
click at [524, 40] on icon "button" at bounding box center [518, 41] width 17 height 17
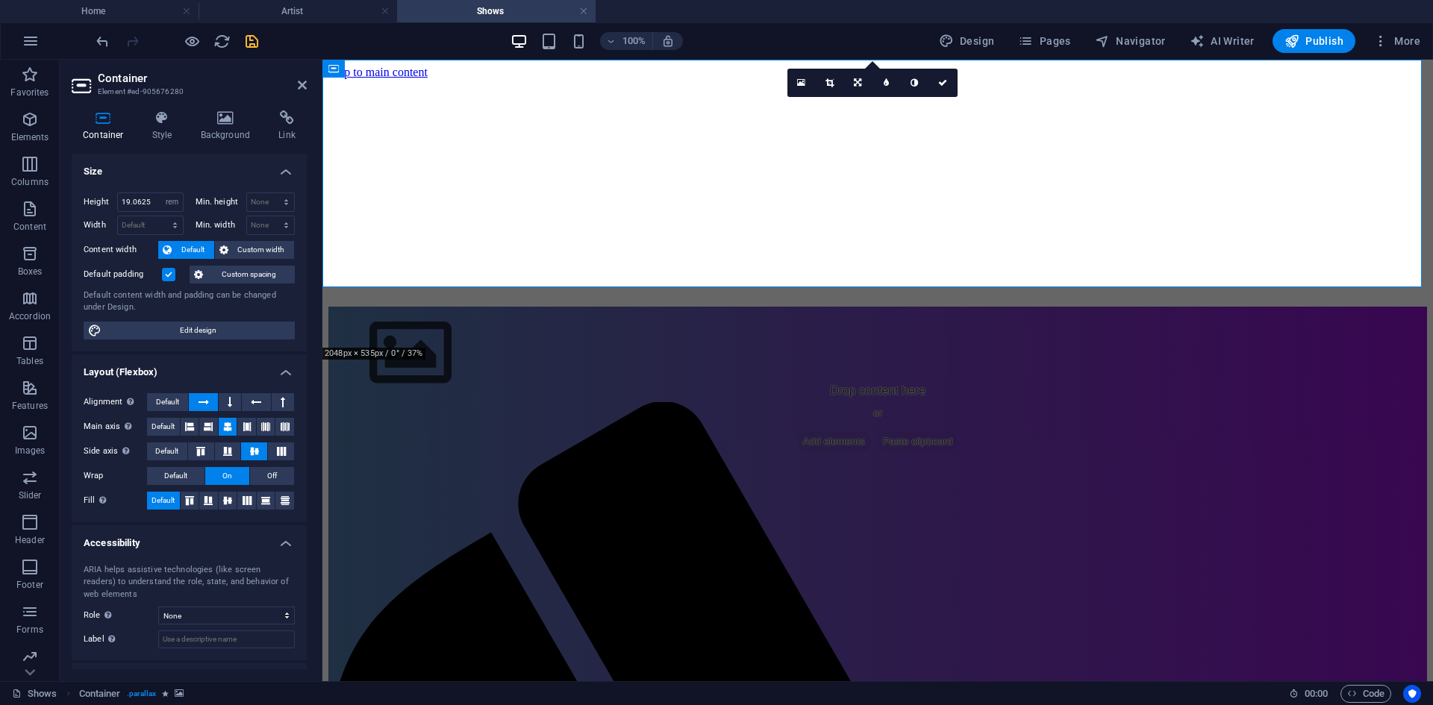
click at [569, 47] on div "100%" at bounding box center [596, 41] width 172 height 24
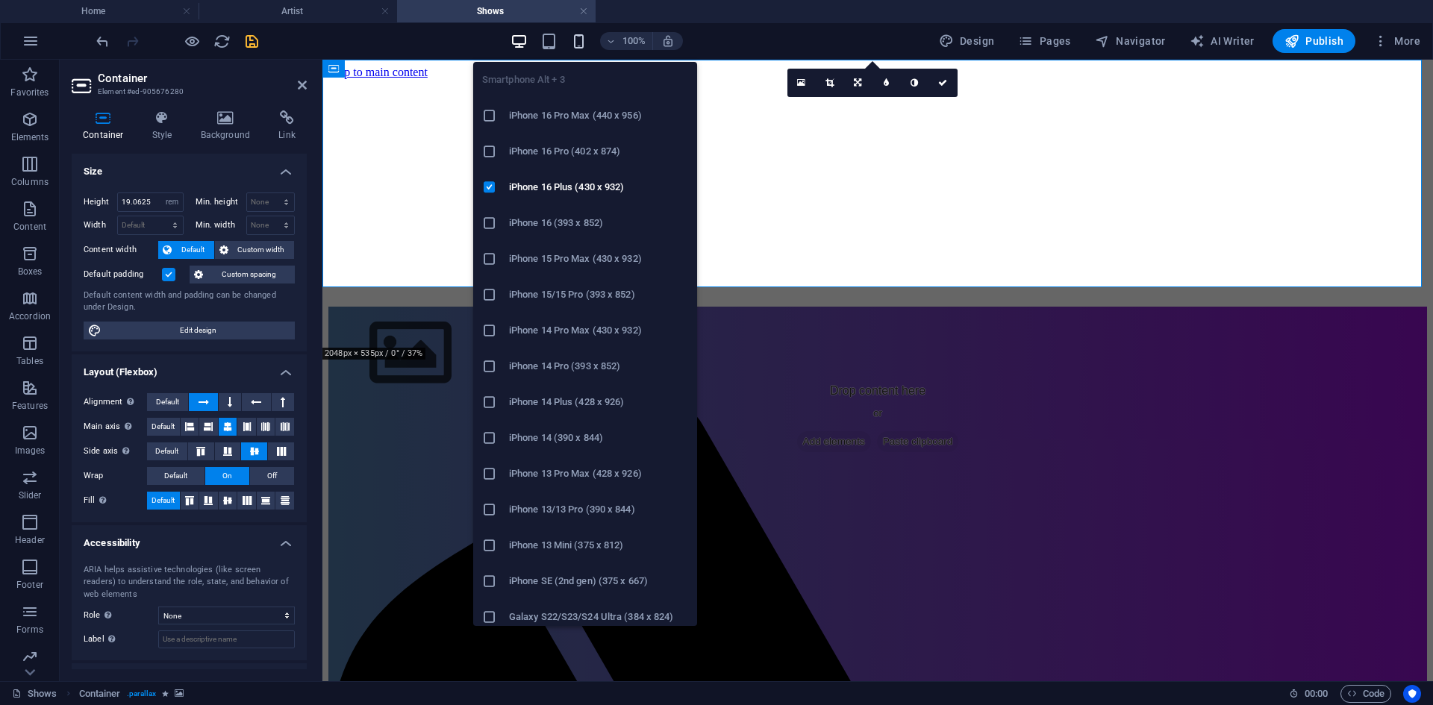
click at [575, 43] on icon "button" at bounding box center [578, 41] width 17 height 17
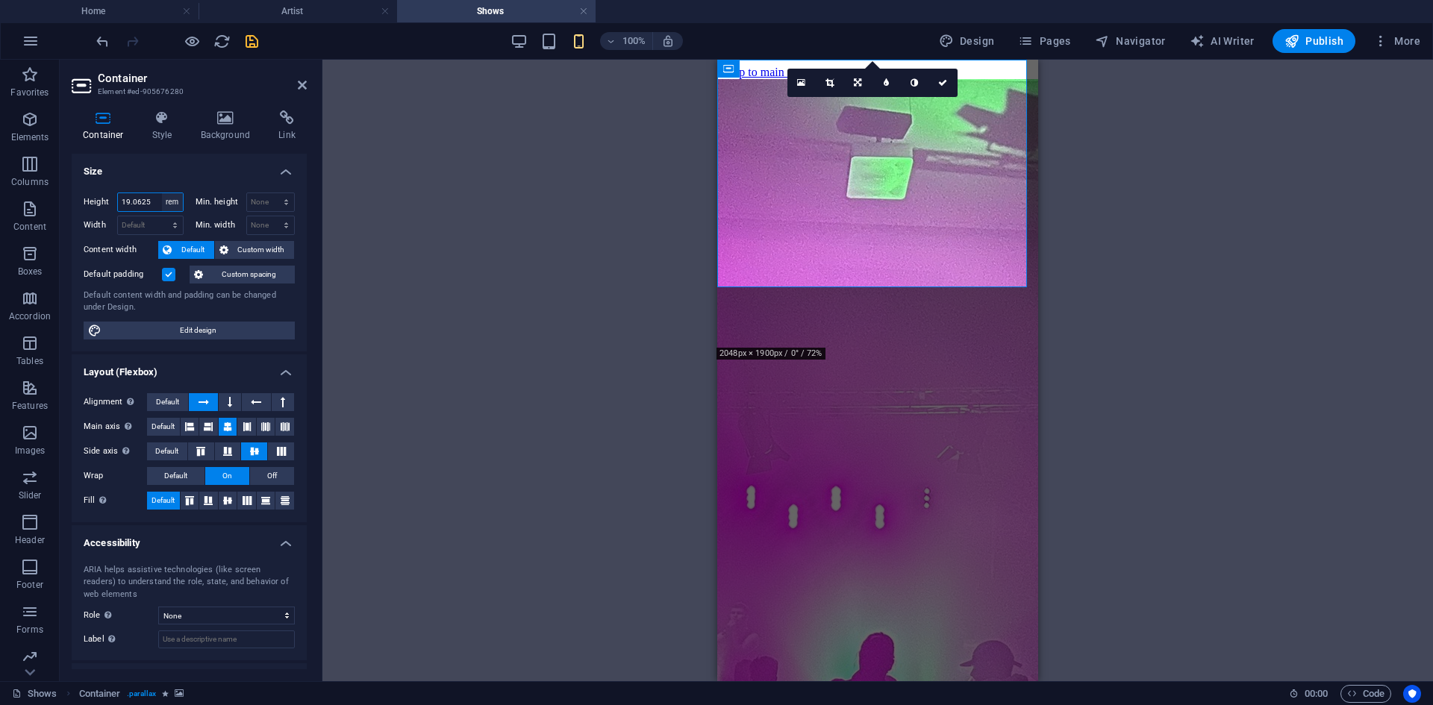
click at [179, 201] on select "Default px rem % vh vw" at bounding box center [172, 202] width 21 height 18
select select "vh"
click at [162, 193] on select "Default px rem % vh vw" at bounding box center [172, 202] width 21 height 18
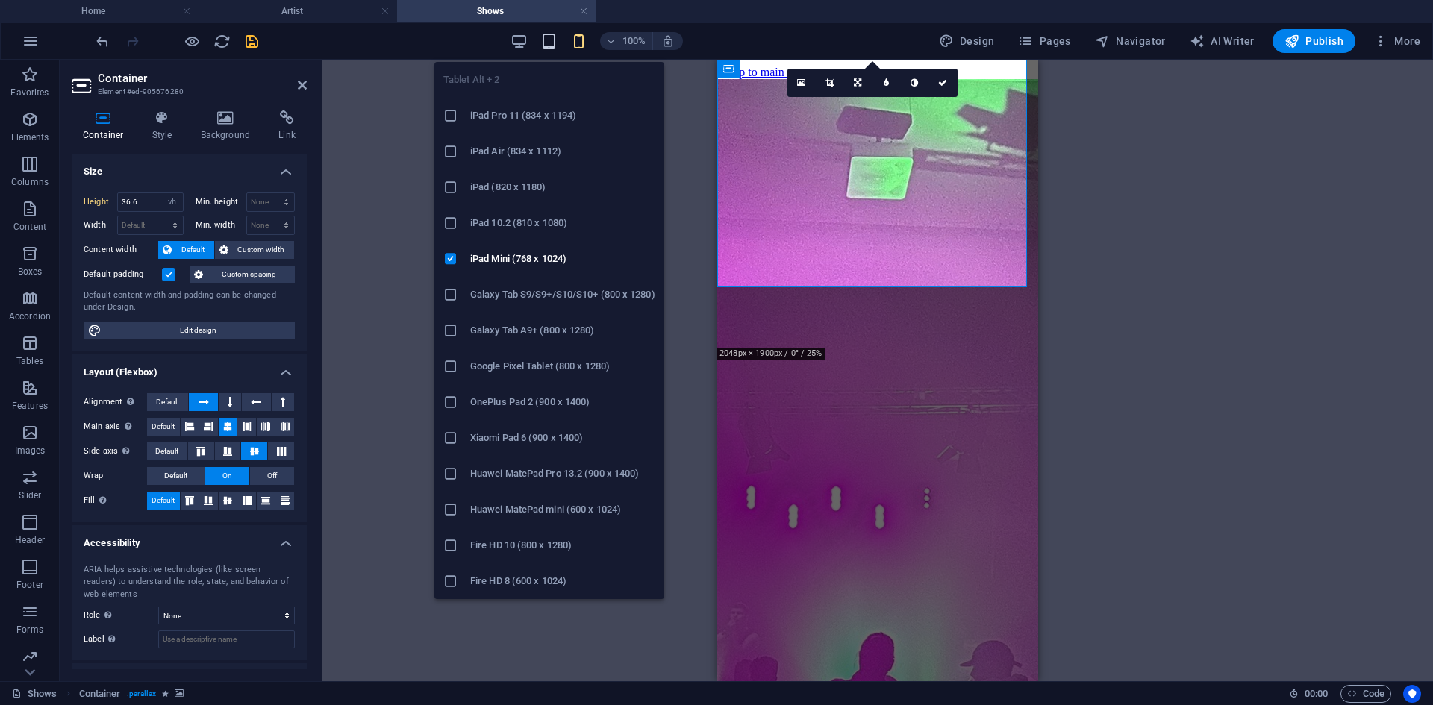
click at [555, 43] on icon "button" at bounding box center [548, 41] width 17 height 17
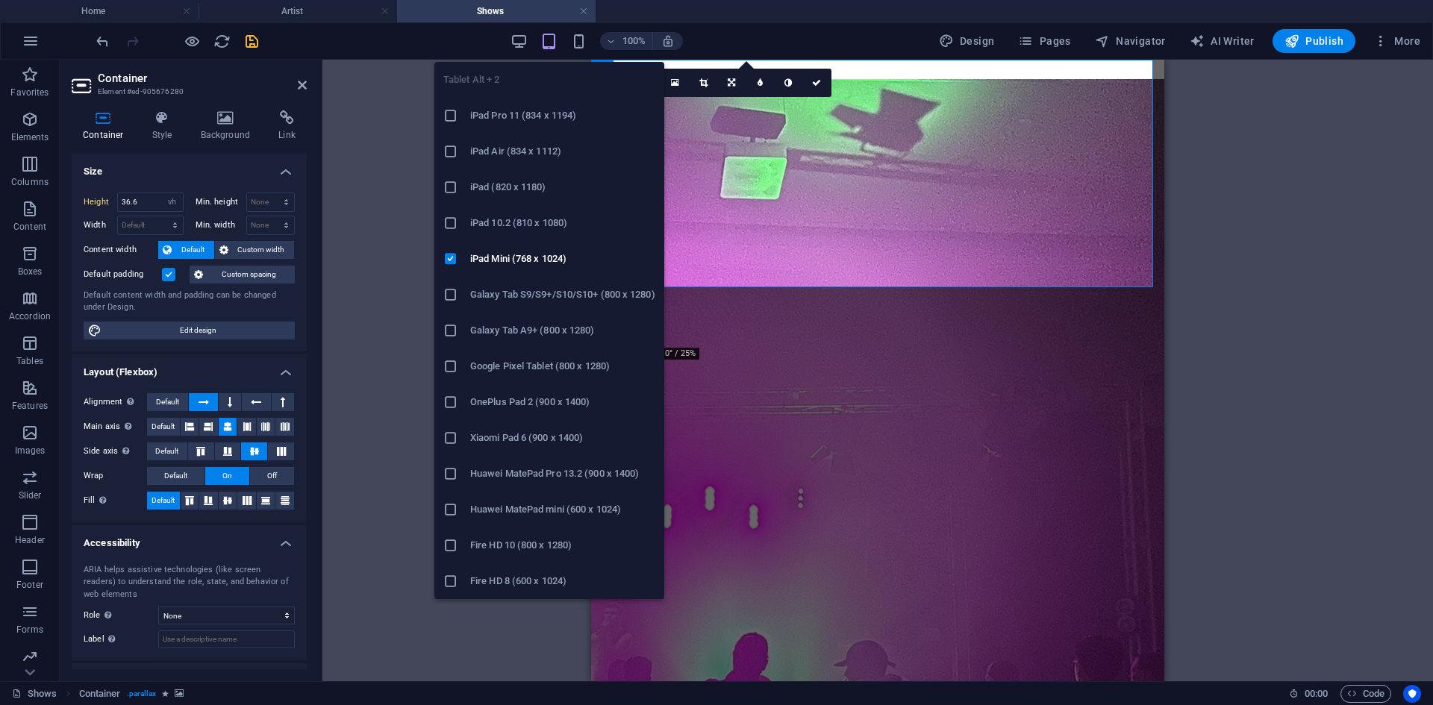
type input "19.0625"
select select "rem"
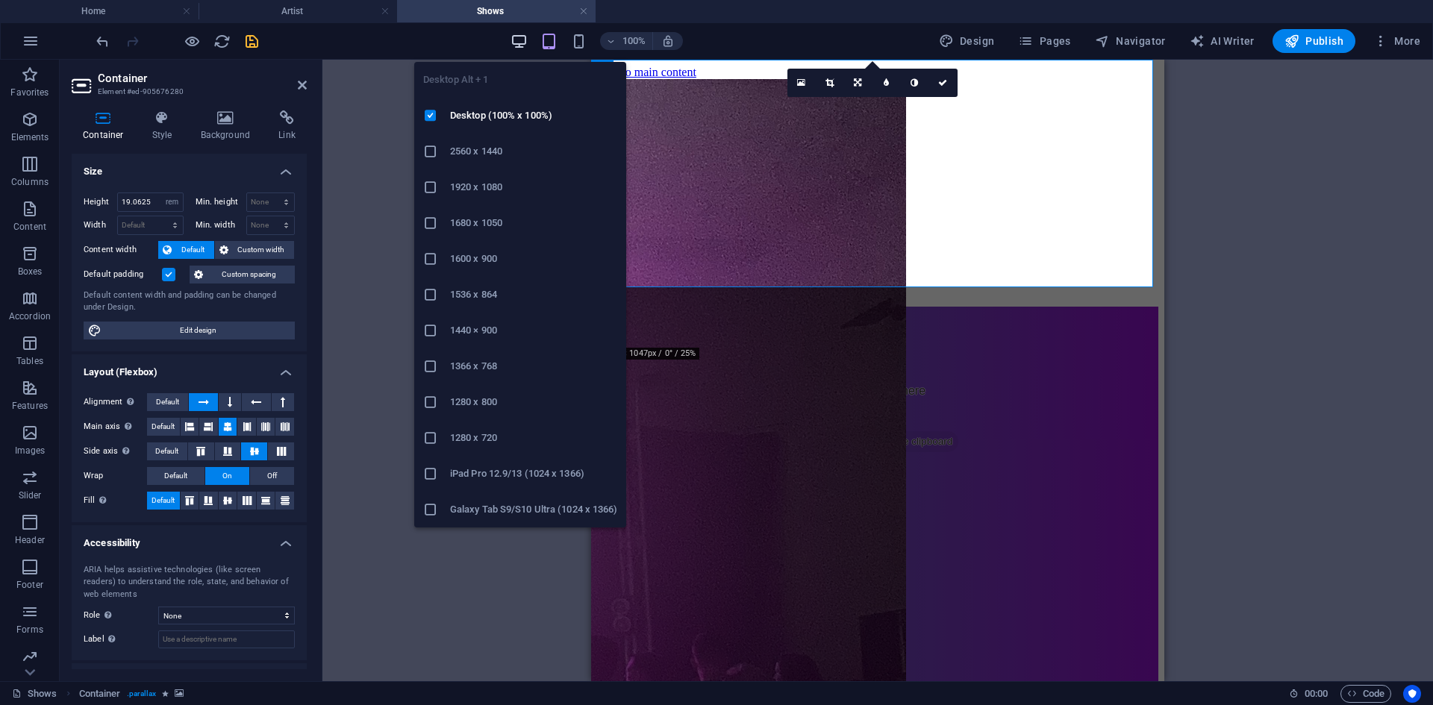
click at [517, 46] on icon "button" at bounding box center [518, 41] width 17 height 17
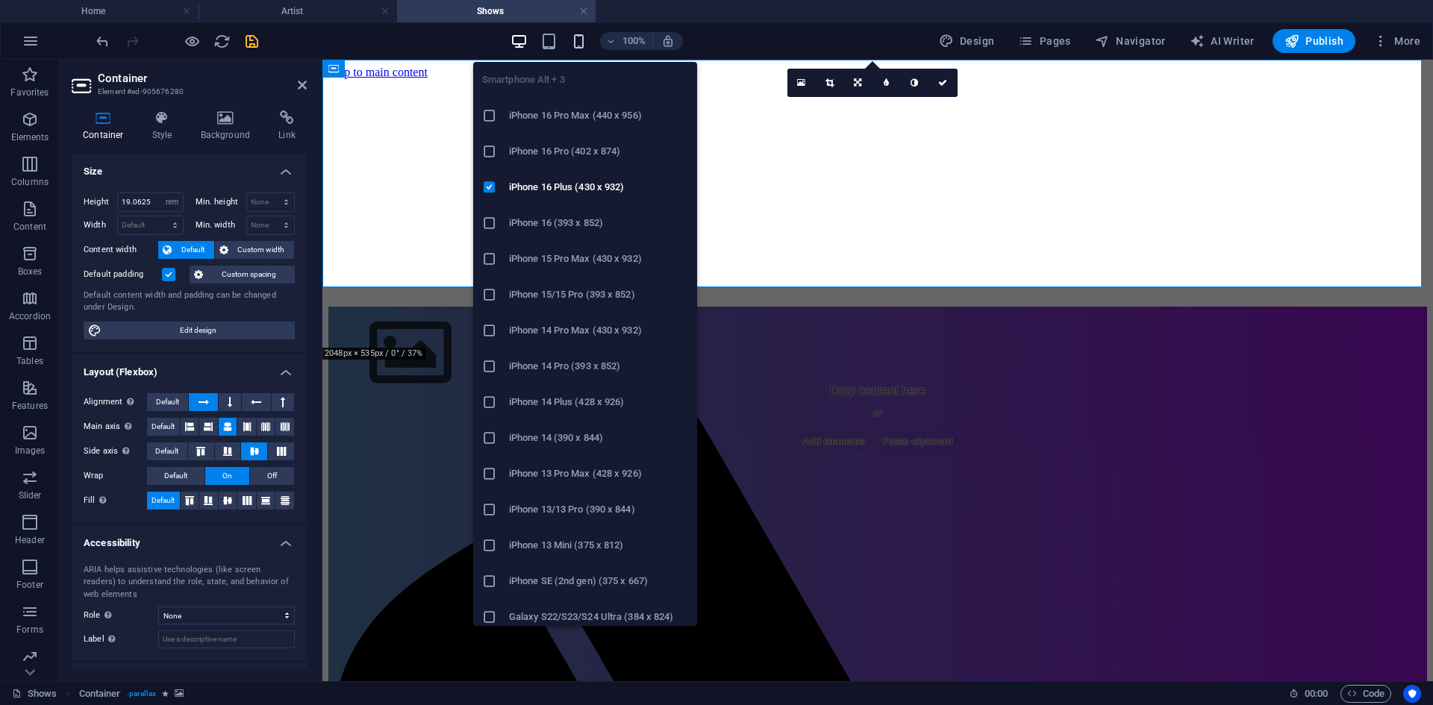
click at [575, 43] on icon "button" at bounding box center [578, 41] width 17 height 17
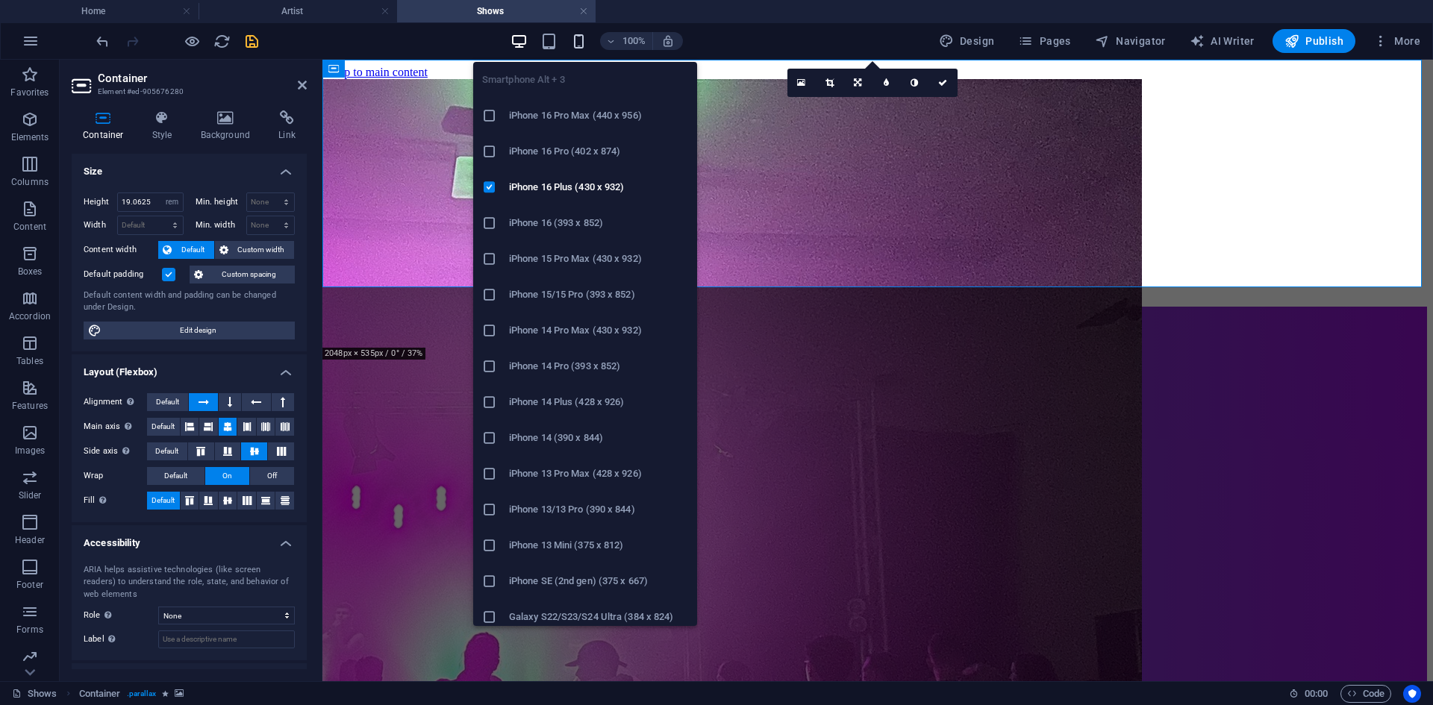
type input "36.6"
select select "vh"
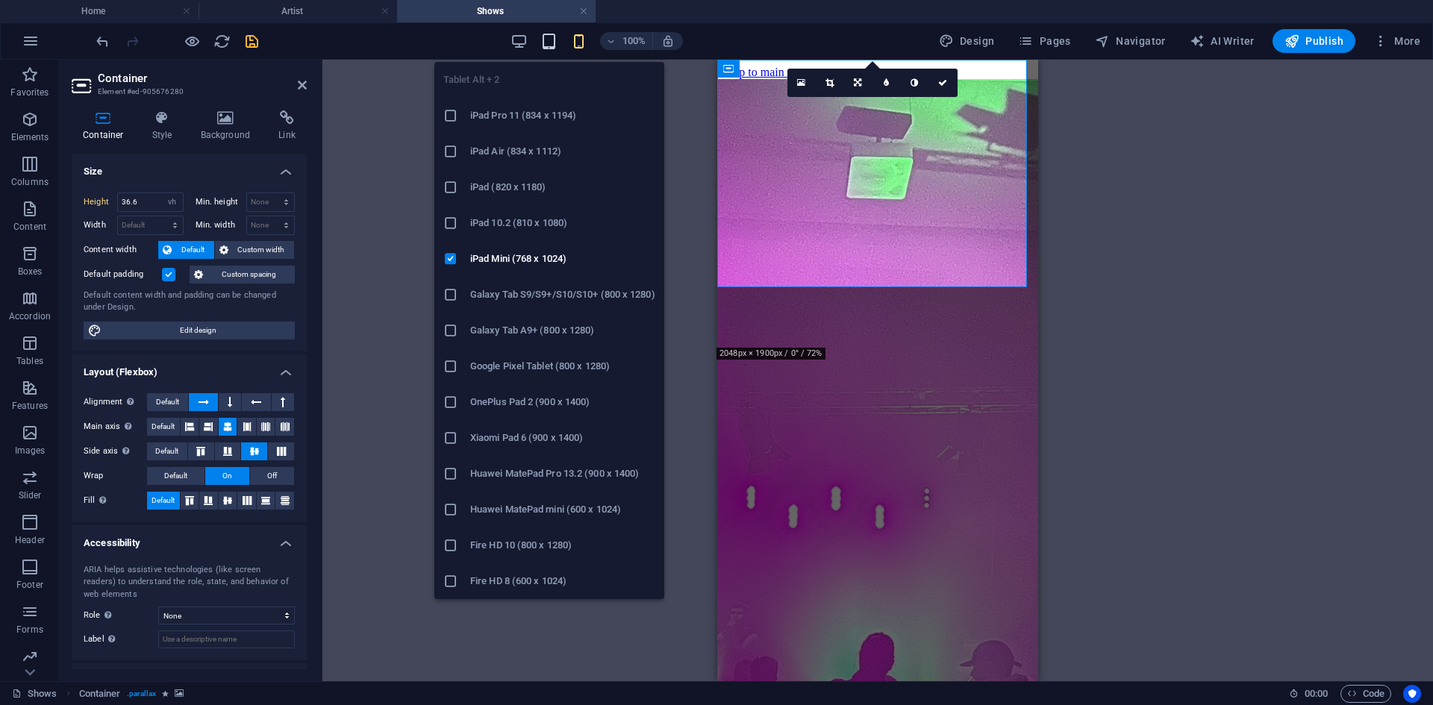
click at [548, 37] on icon "button" at bounding box center [548, 41] width 17 height 17
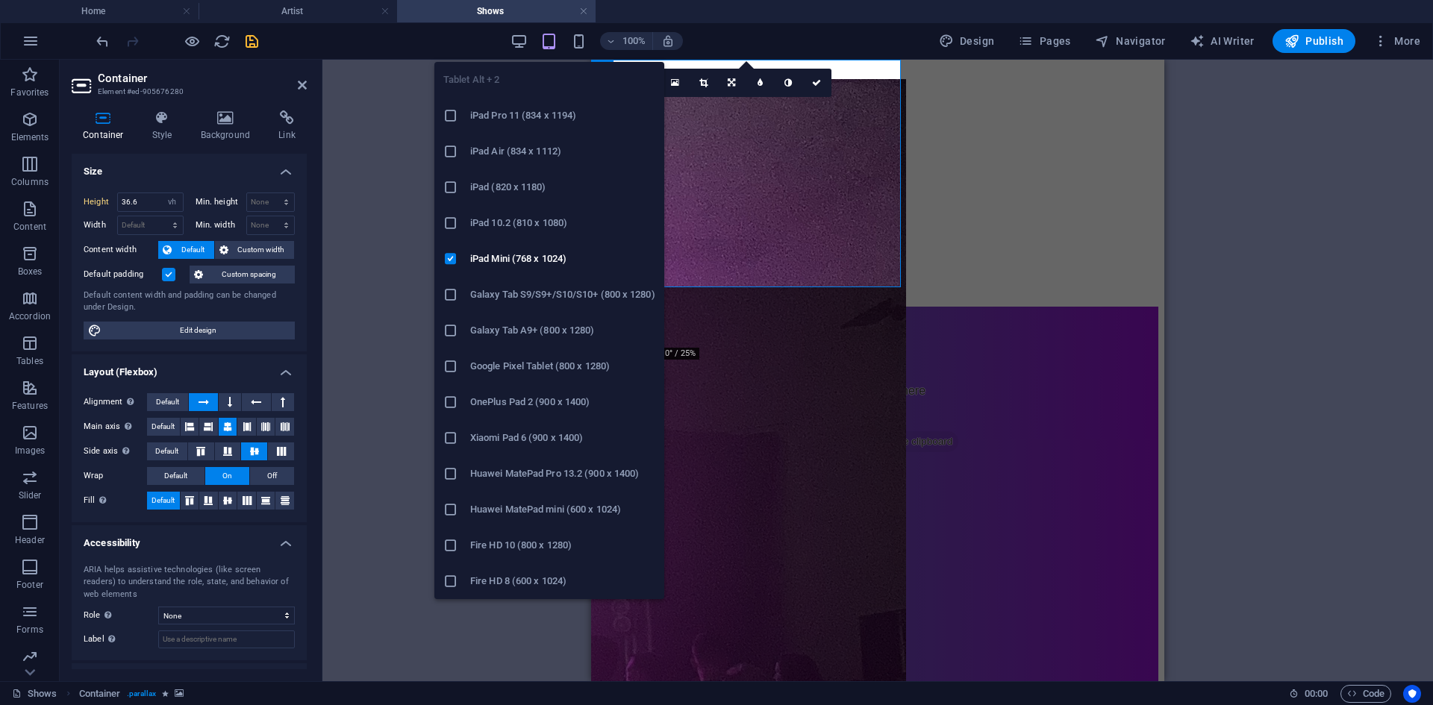
type input "19.0625"
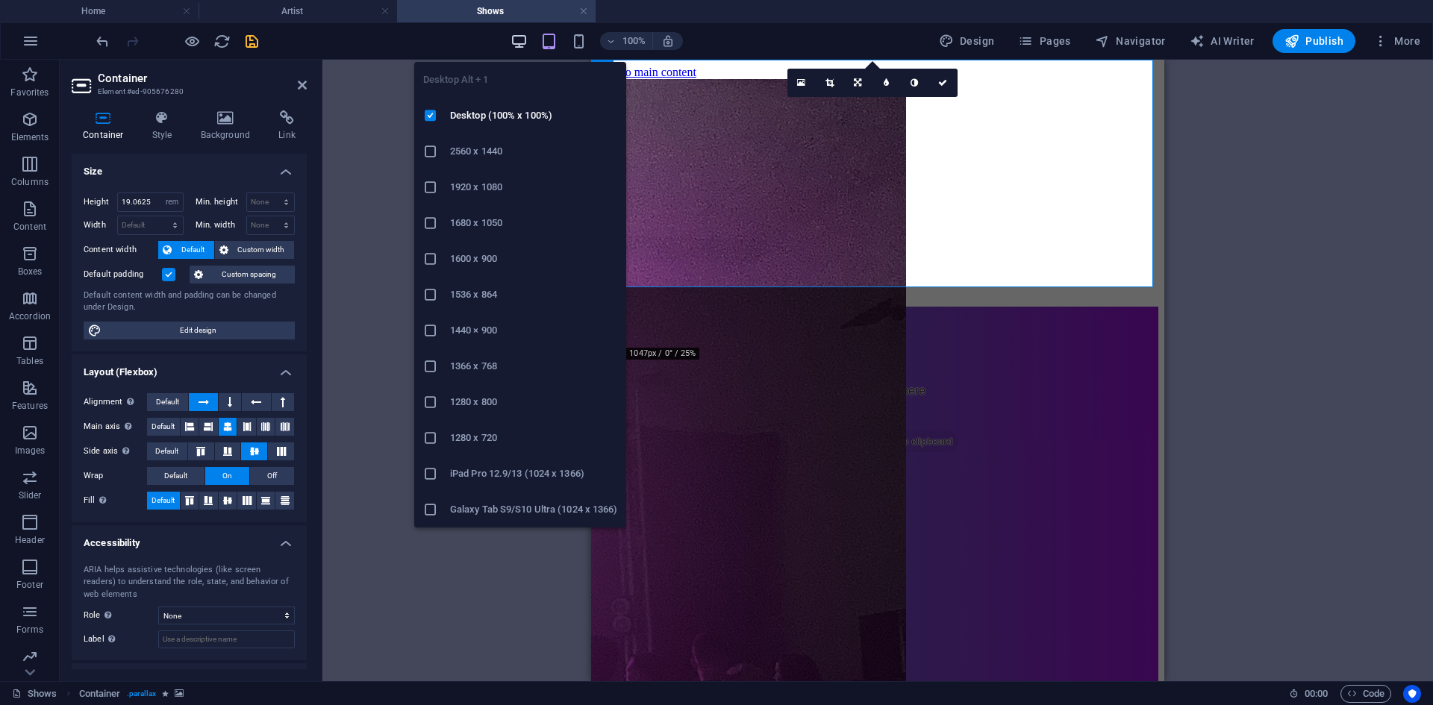
click at [518, 42] on icon "button" at bounding box center [518, 41] width 17 height 17
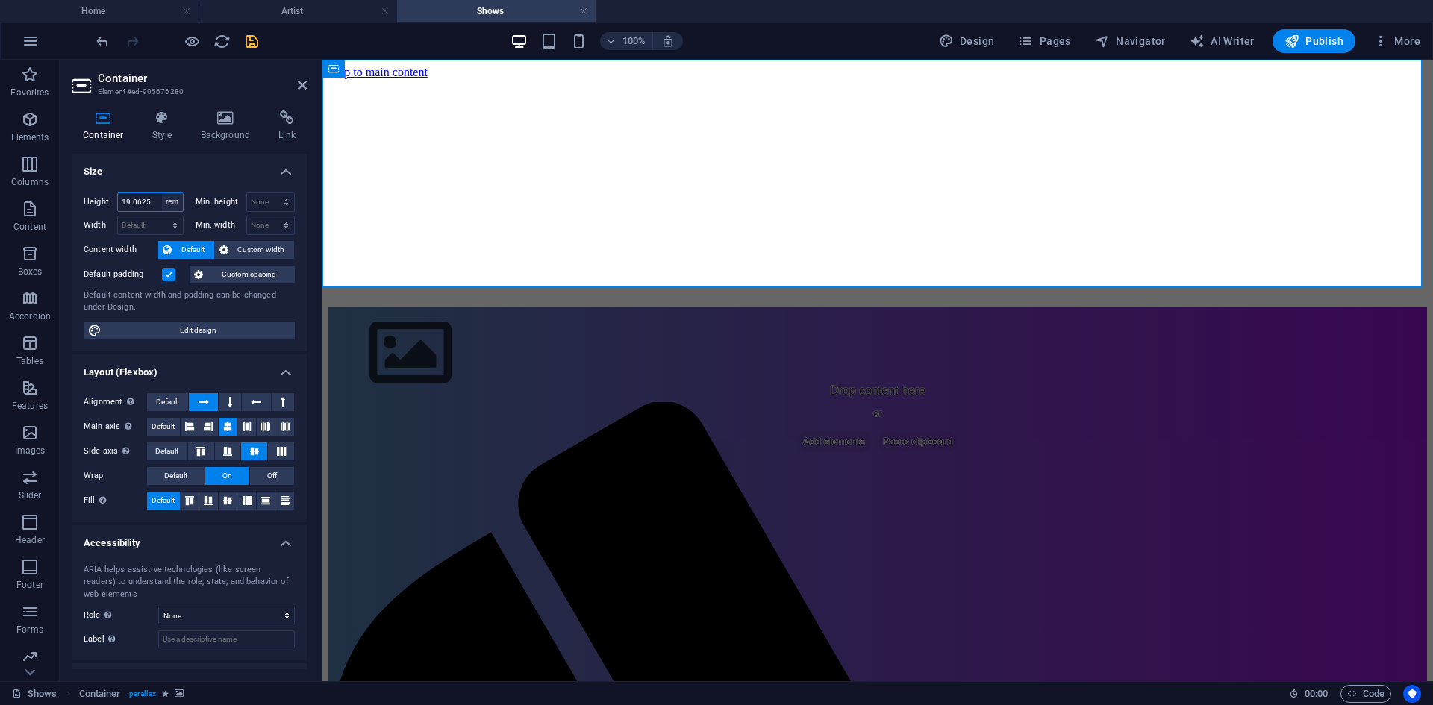
click at [172, 201] on select "Default px rem % vh vw" at bounding box center [172, 202] width 21 height 18
select select "vh"
click at [162, 193] on select "Default px rem % vh vw" at bounding box center [172, 202] width 21 height 18
type input "36.6"
click at [573, 40] on icon "button" at bounding box center [578, 41] width 17 height 17
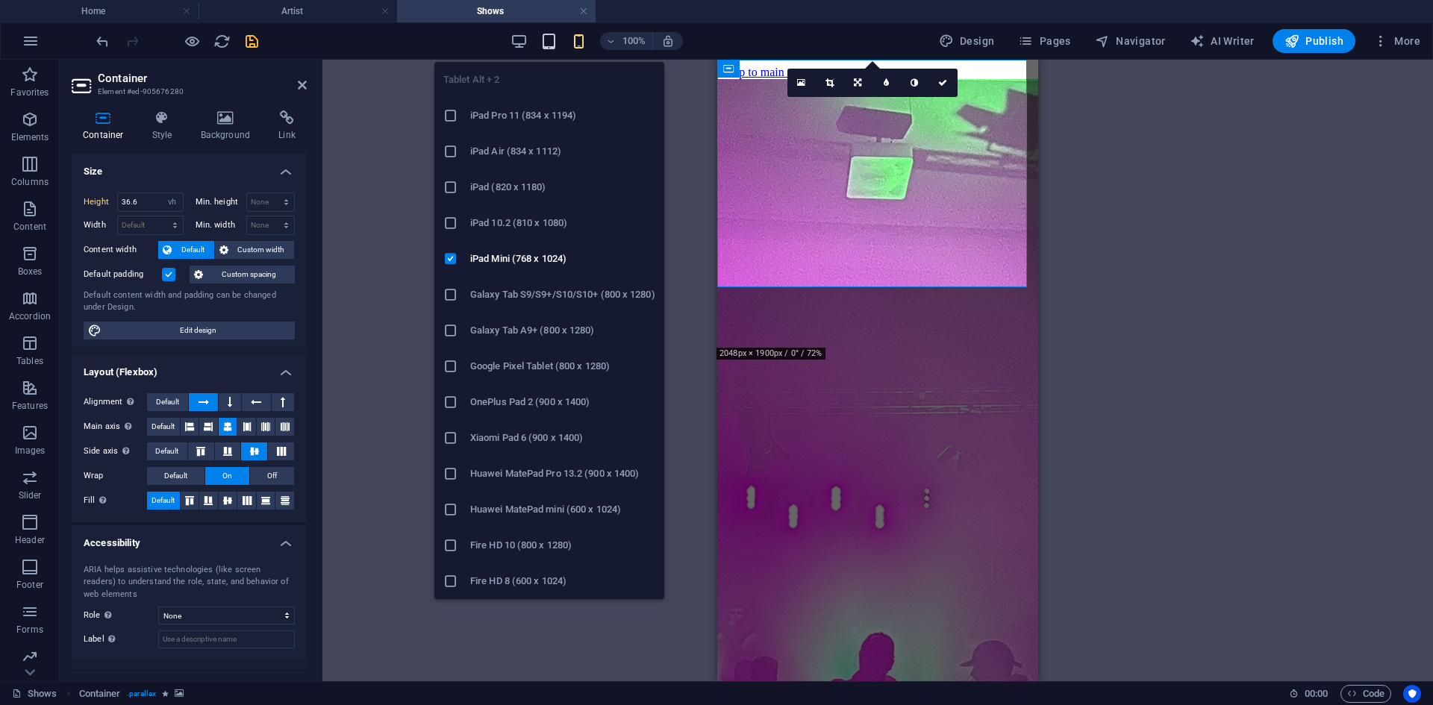
click at [553, 40] on icon "button" at bounding box center [548, 41] width 17 height 17
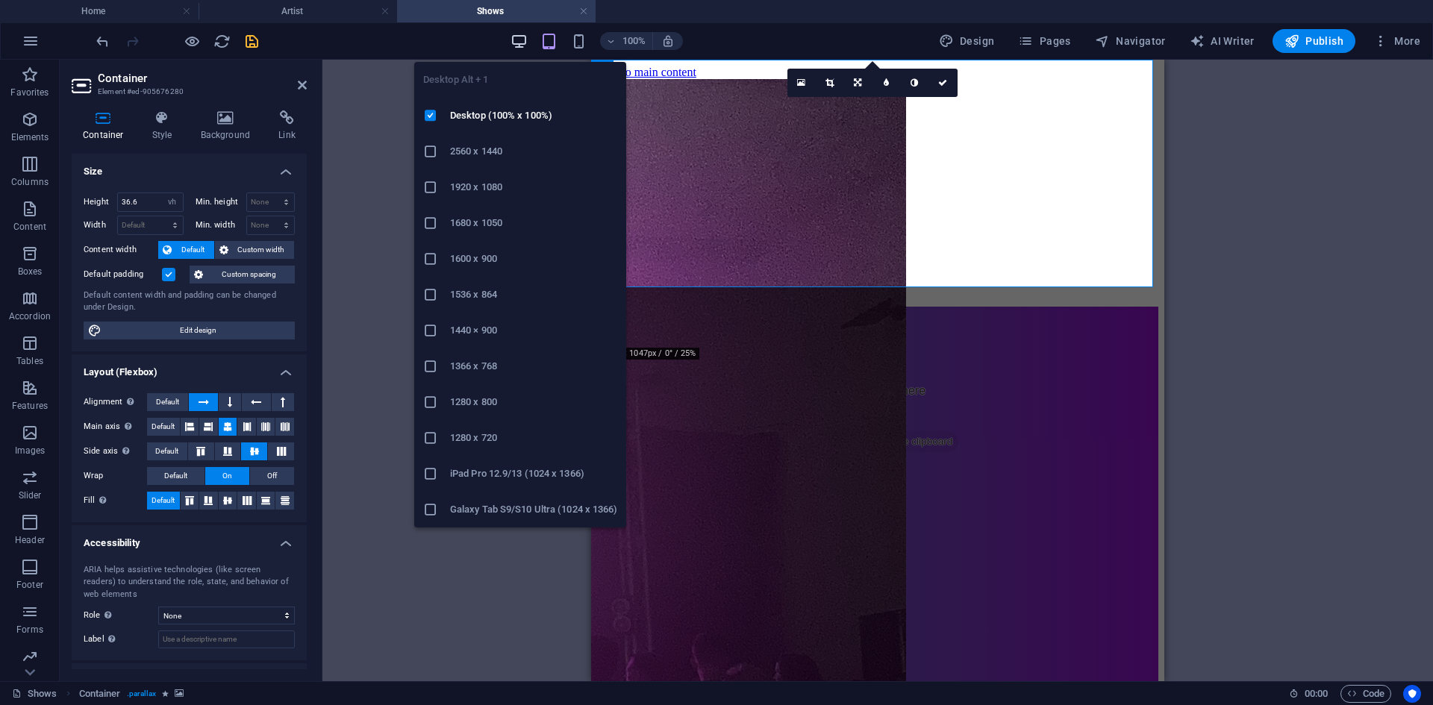
click at [525, 43] on icon "button" at bounding box center [518, 41] width 17 height 17
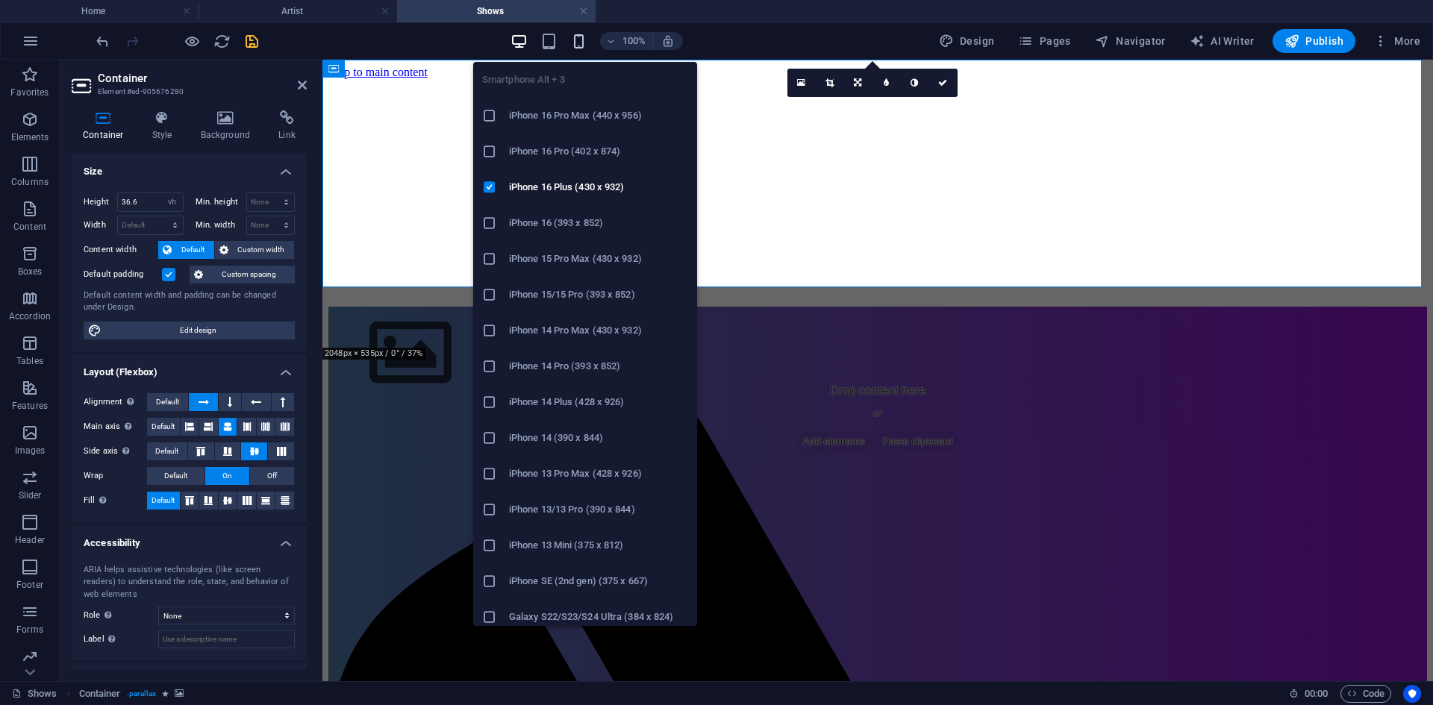
click at [583, 39] on icon "button" at bounding box center [578, 41] width 17 height 17
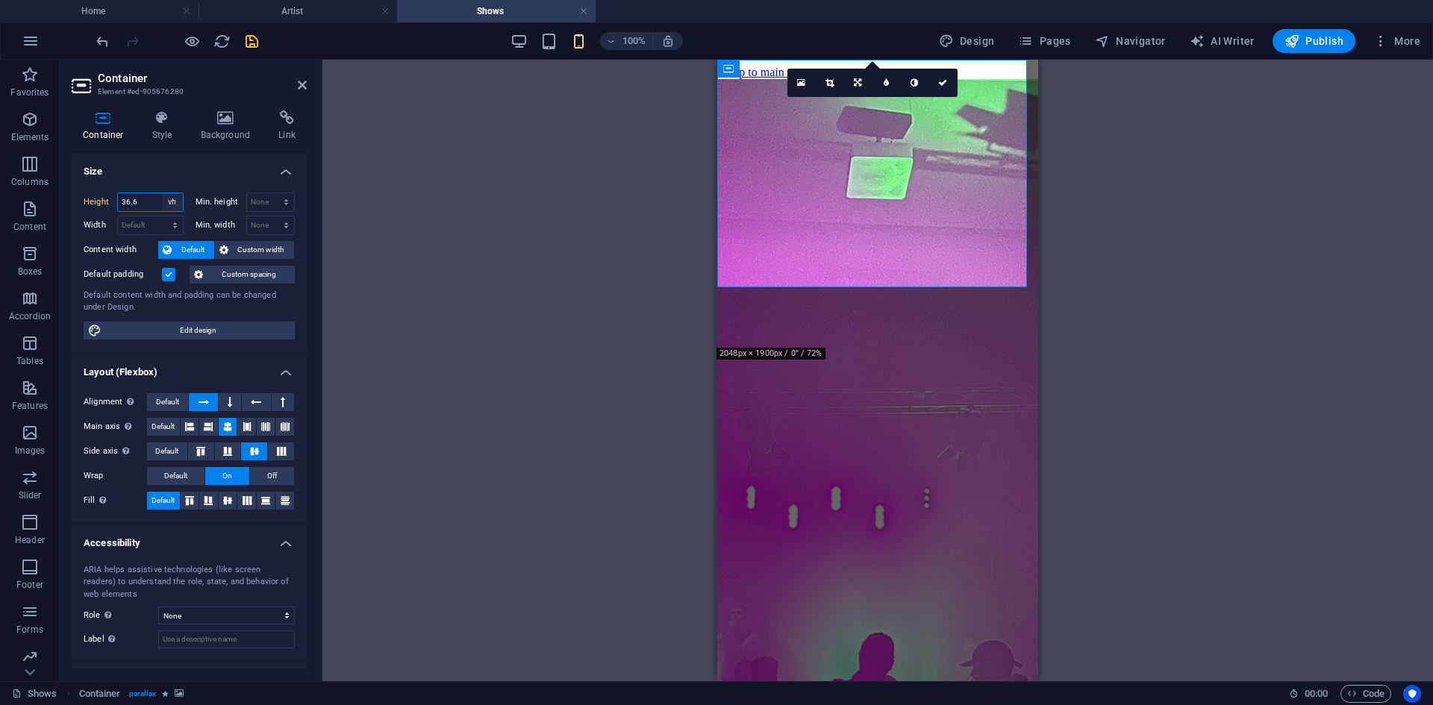
click at [170, 201] on select "Default px rem % vh vw" at bounding box center [172, 202] width 21 height 18
select select "rem"
click at [162, 193] on select "Default px rem % vh vw" at bounding box center [172, 202] width 21 height 18
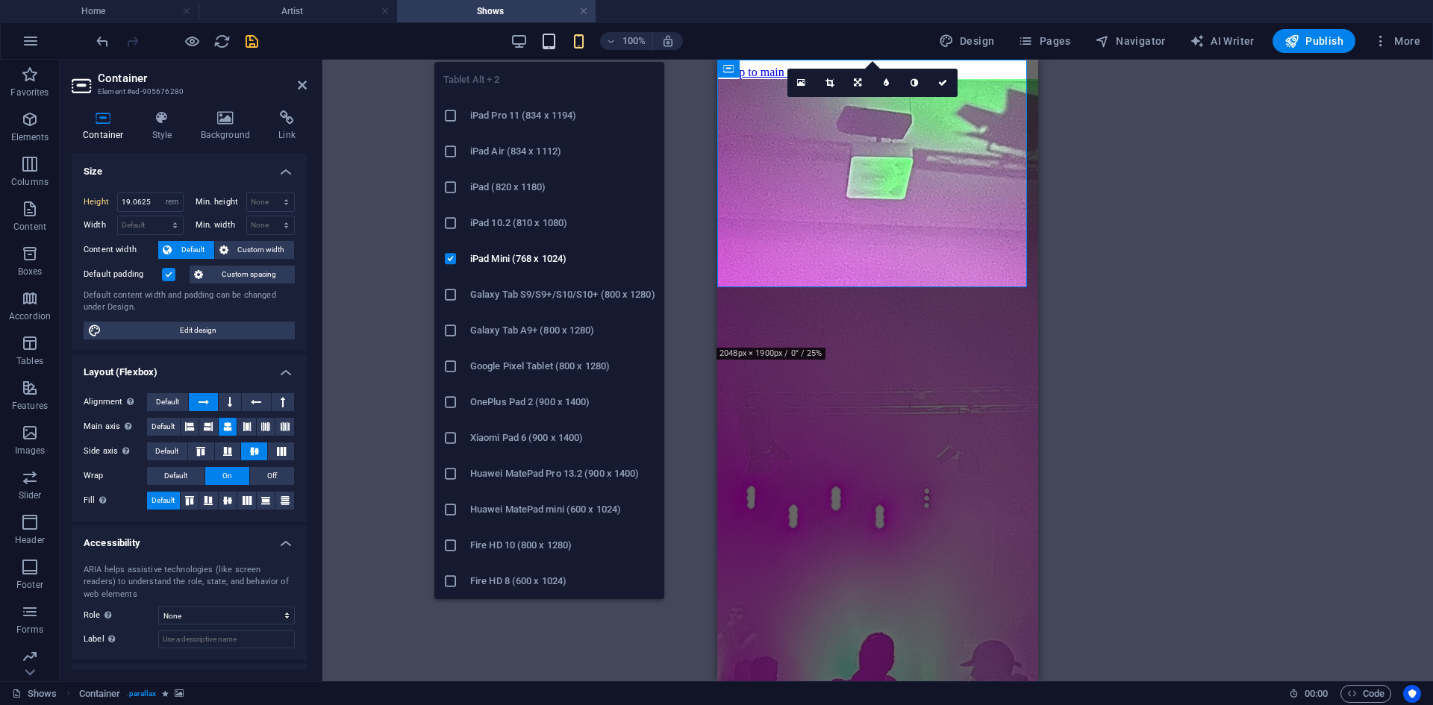
click at [548, 48] on icon "button" at bounding box center [548, 41] width 17 height 17
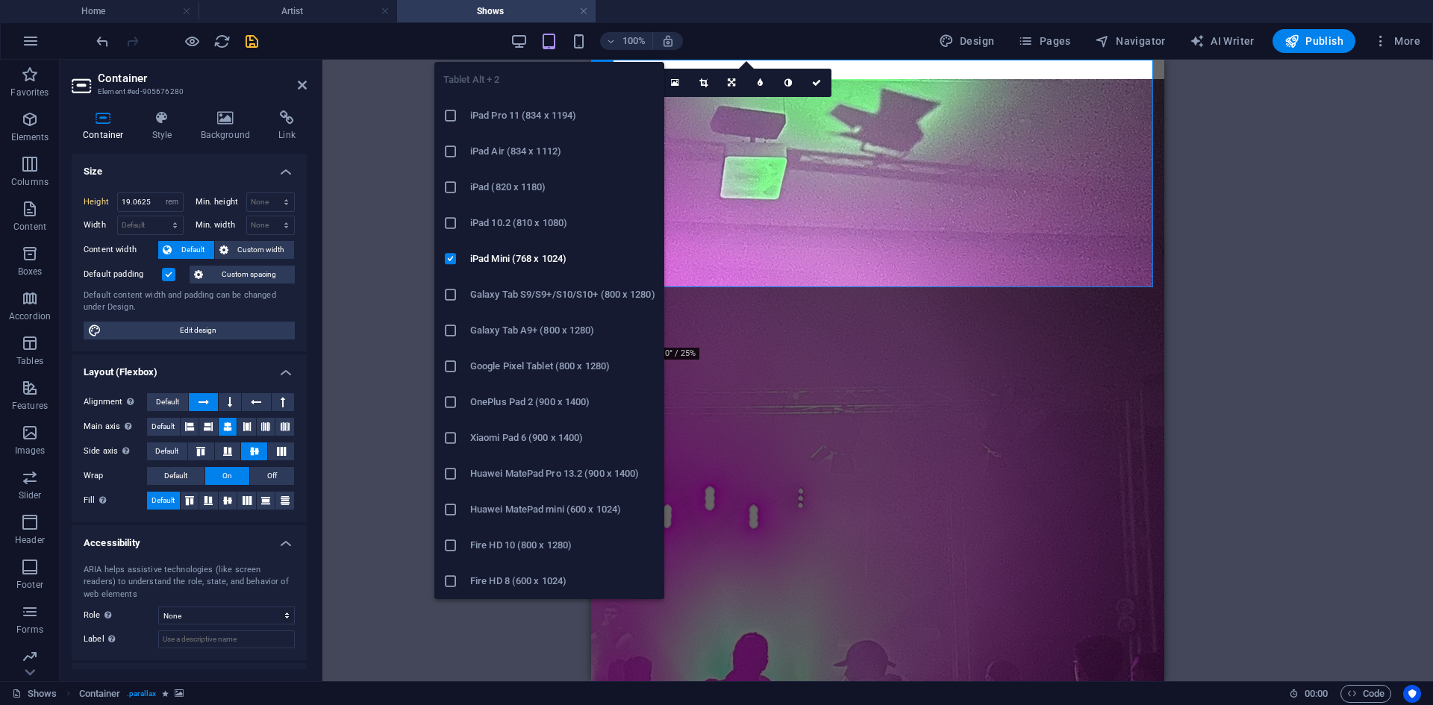
type input "36.6"
select select "vh"
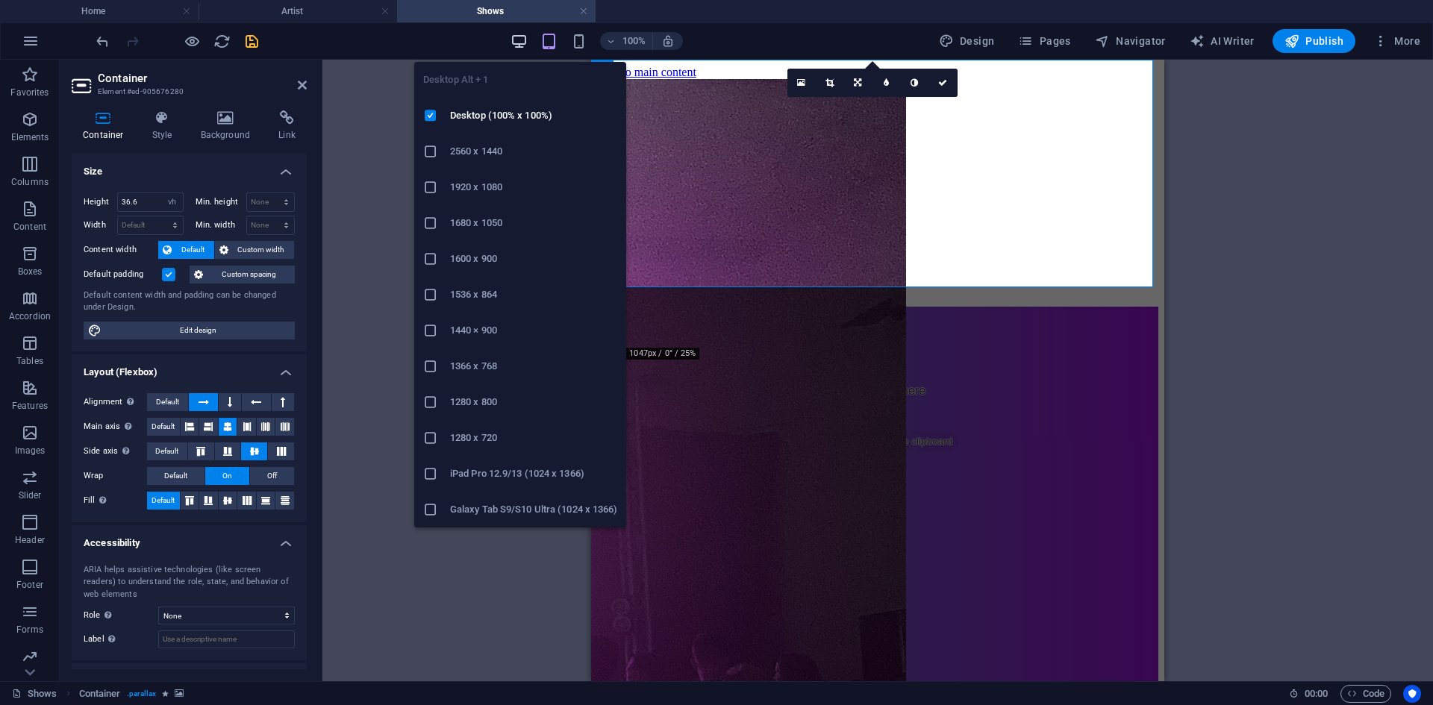
click at [517, 37] on icon "button" at bounding box center [518, 41] width 17 height 17
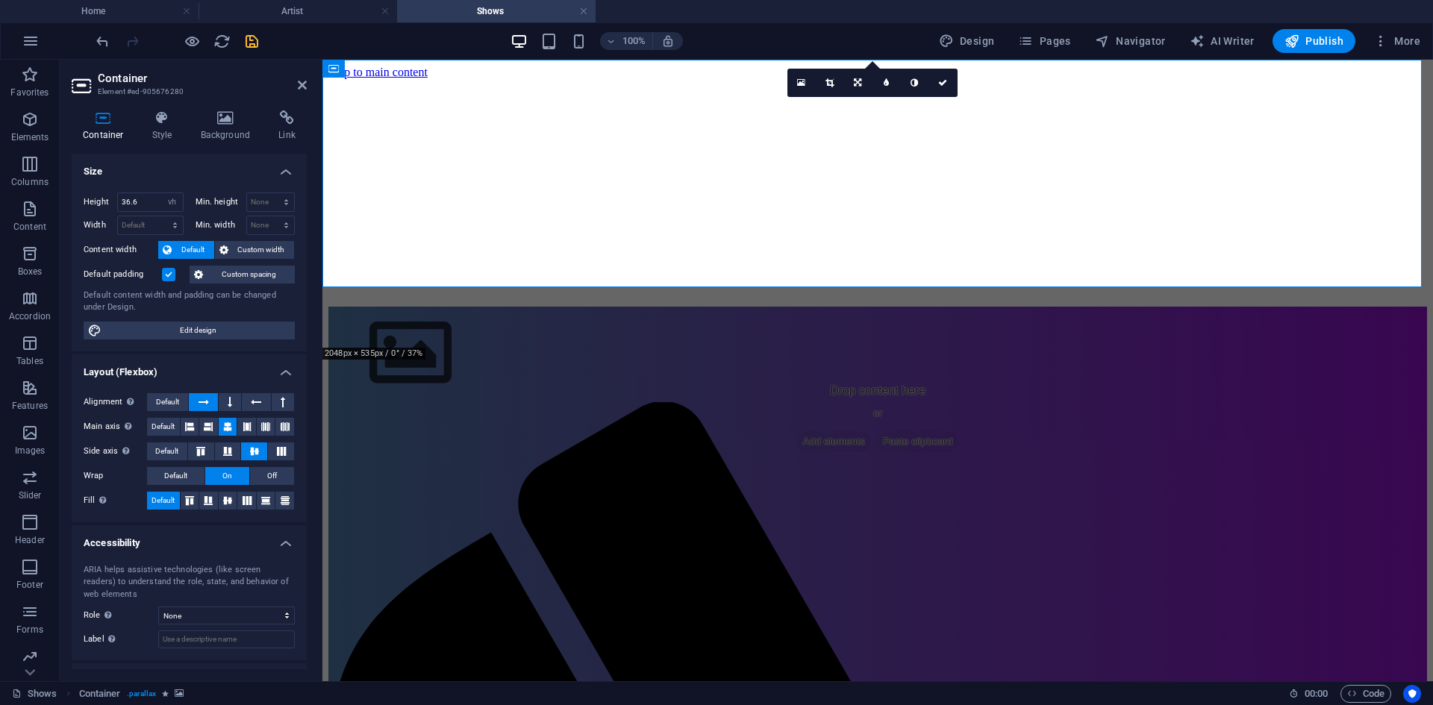
click at [252, 49] on icon "save" at bounding box center [251, 41] width 17 height 17
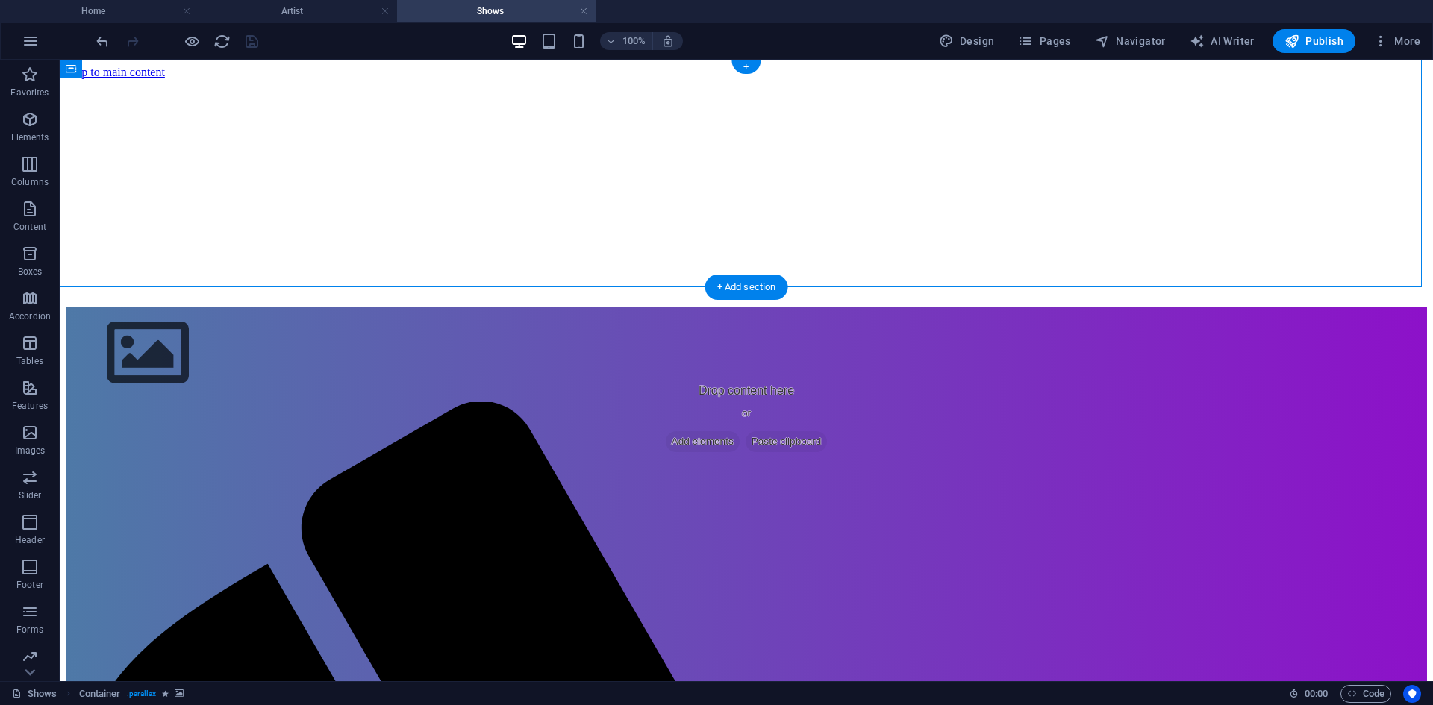
select select "vh"
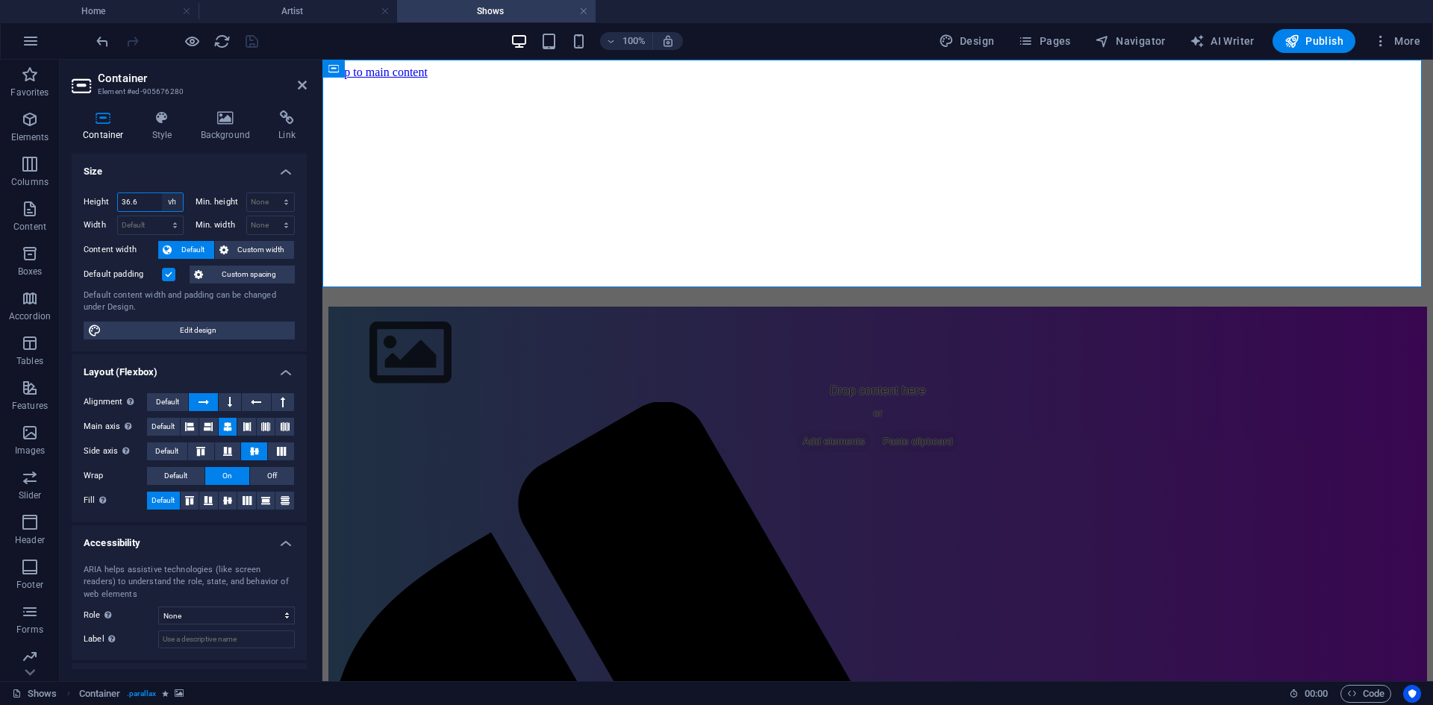
click at [173, 198] on select "Default px rem % vh vw" at bounding box center [172, 202] width 21 height 18
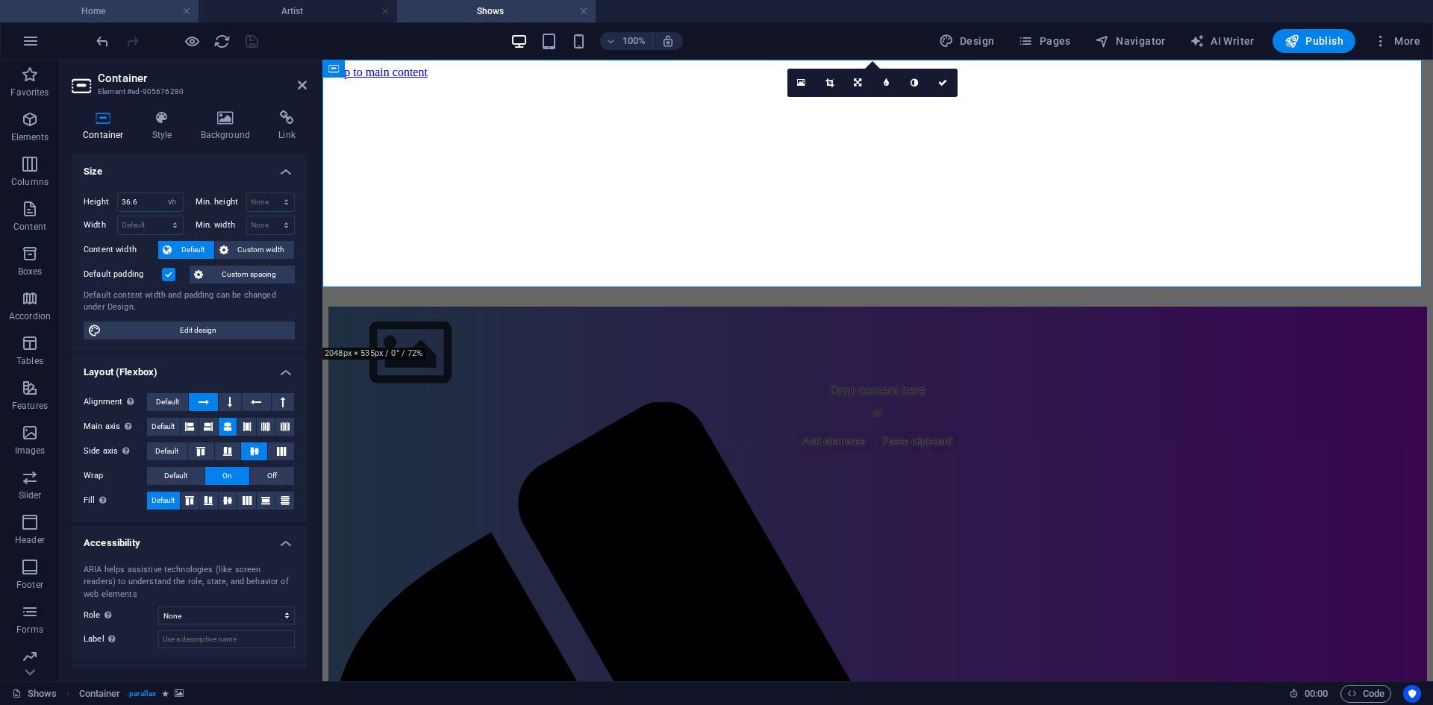
click at [120, 15] on h4 "Home" at bounding box center [99, 11] width 198 height 16
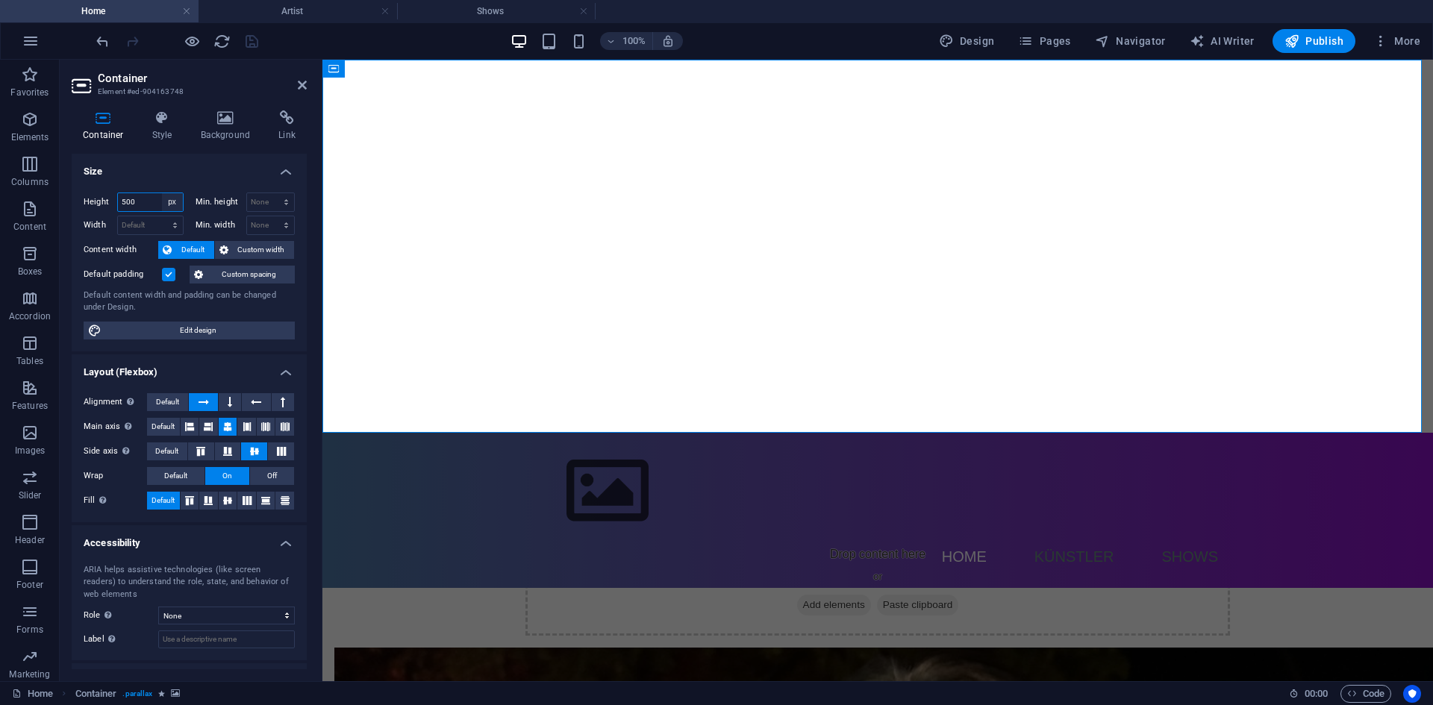
click at [167, 204] on select "Default px rem % vh vw" at bounding box center [172, 202] width 21 height 18
select select "rem"
click at [162, 193] on select "Default px rem % vh vw" at bounding box center [172, 202] width 21 height 18
type input "31.25"
click at [245, 46] on icon "save" at bounding box center [251, 41] width 17 height 17
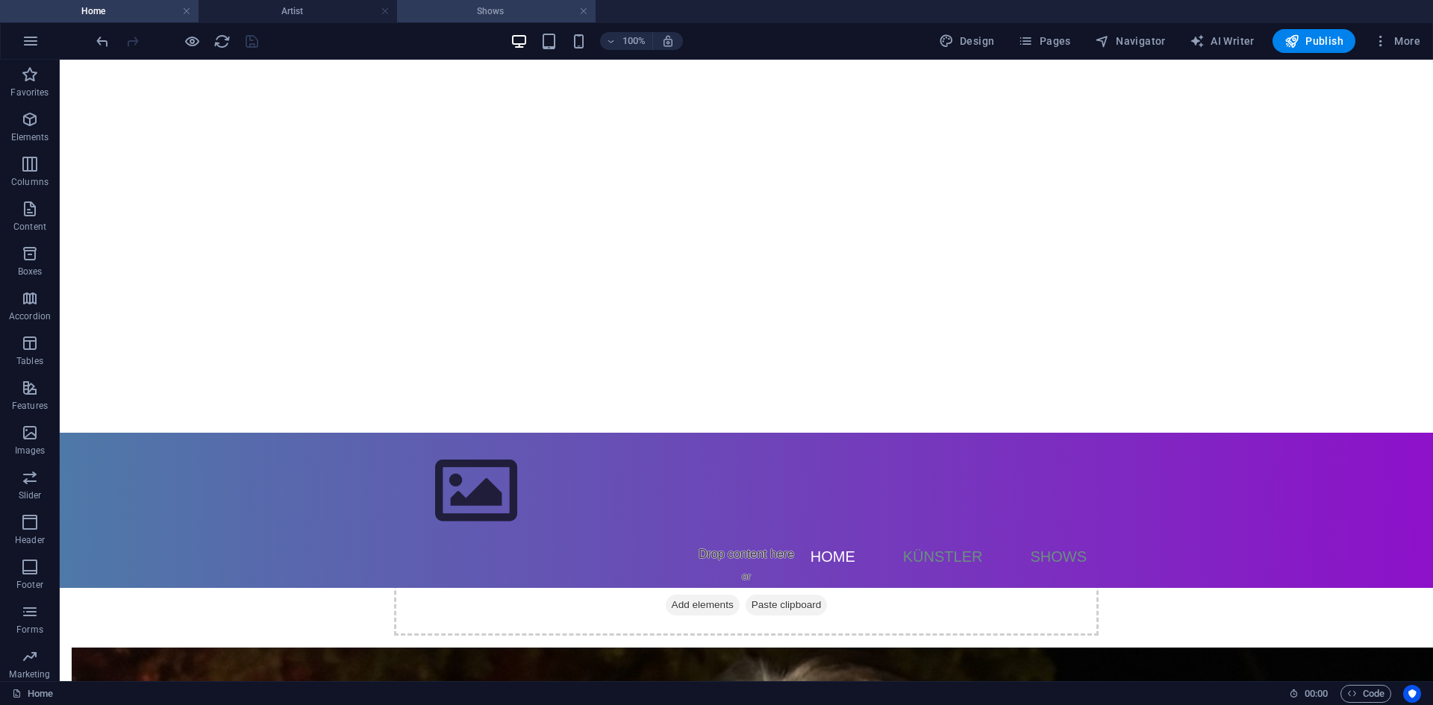
click at [454, 12] on h4 "Shows" at bounding box center [496, 11] width 198 height 16
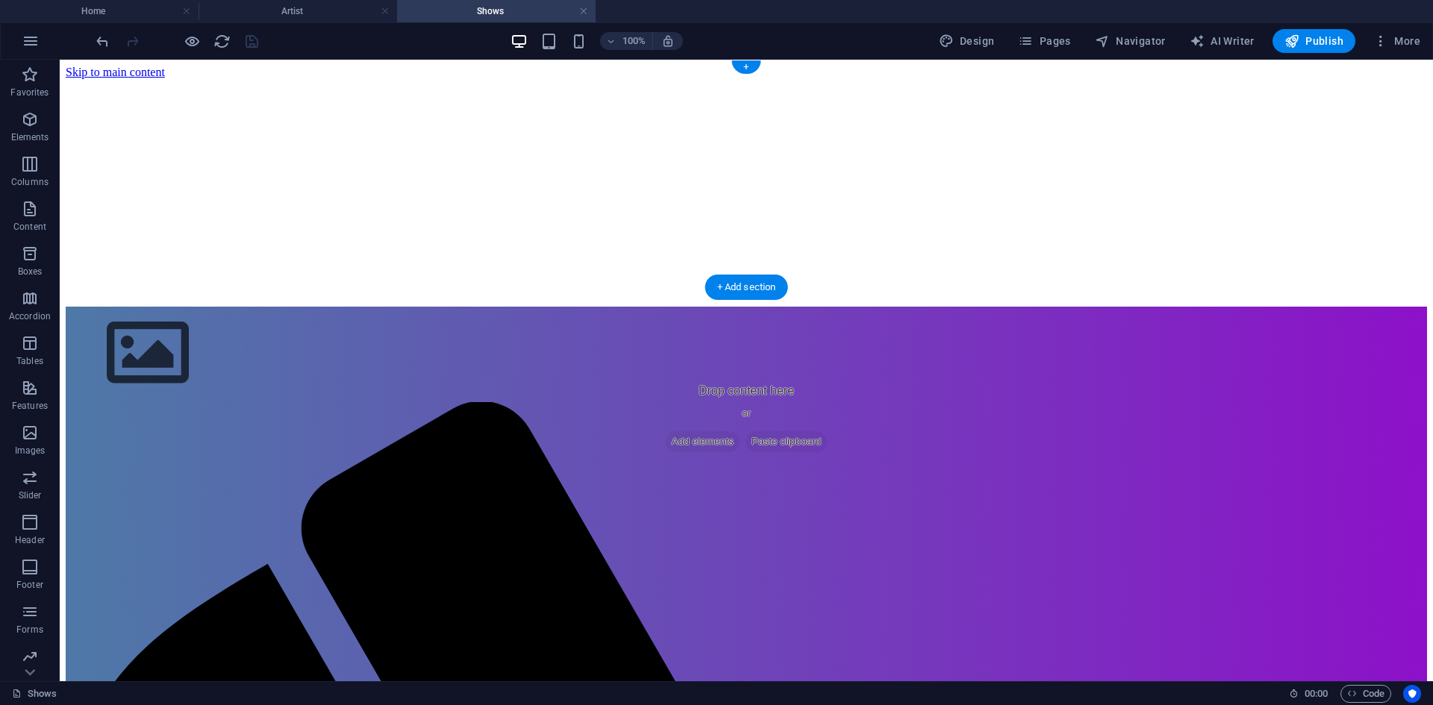
drag, startPoint x: 191, startPoint y: 104, endPoint x: 167, endPoint y: 113, distance: 25.5
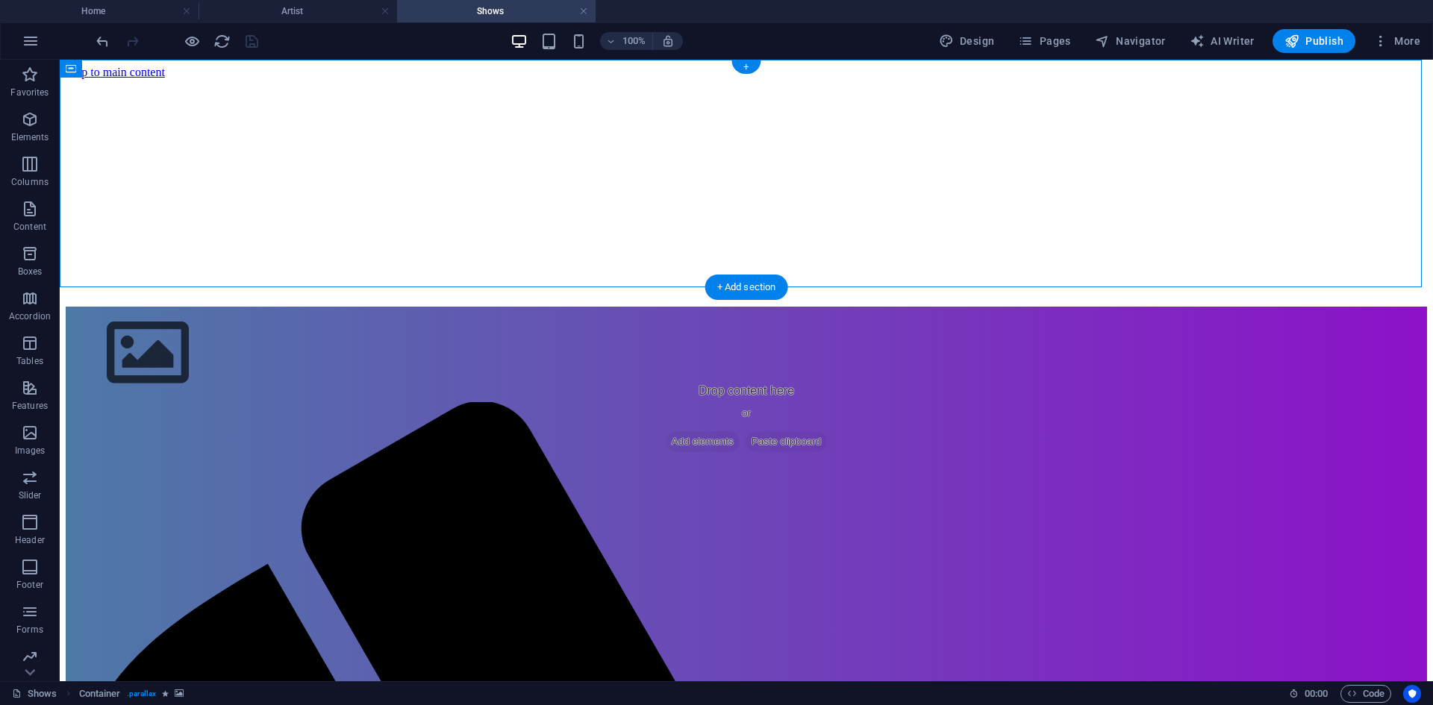
select select "vh"
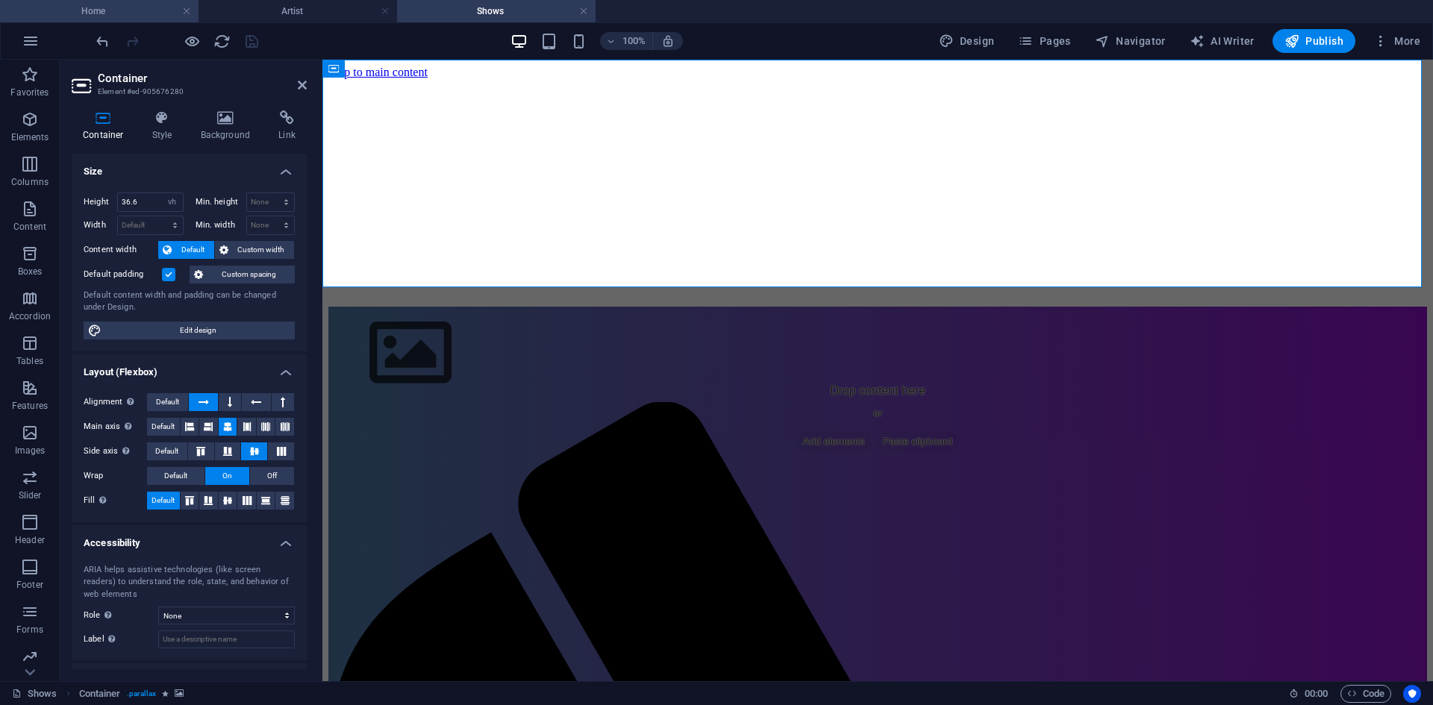
click at [128, 17] on h4 "Home" at bounding box center [99, 11] width 198 height 16
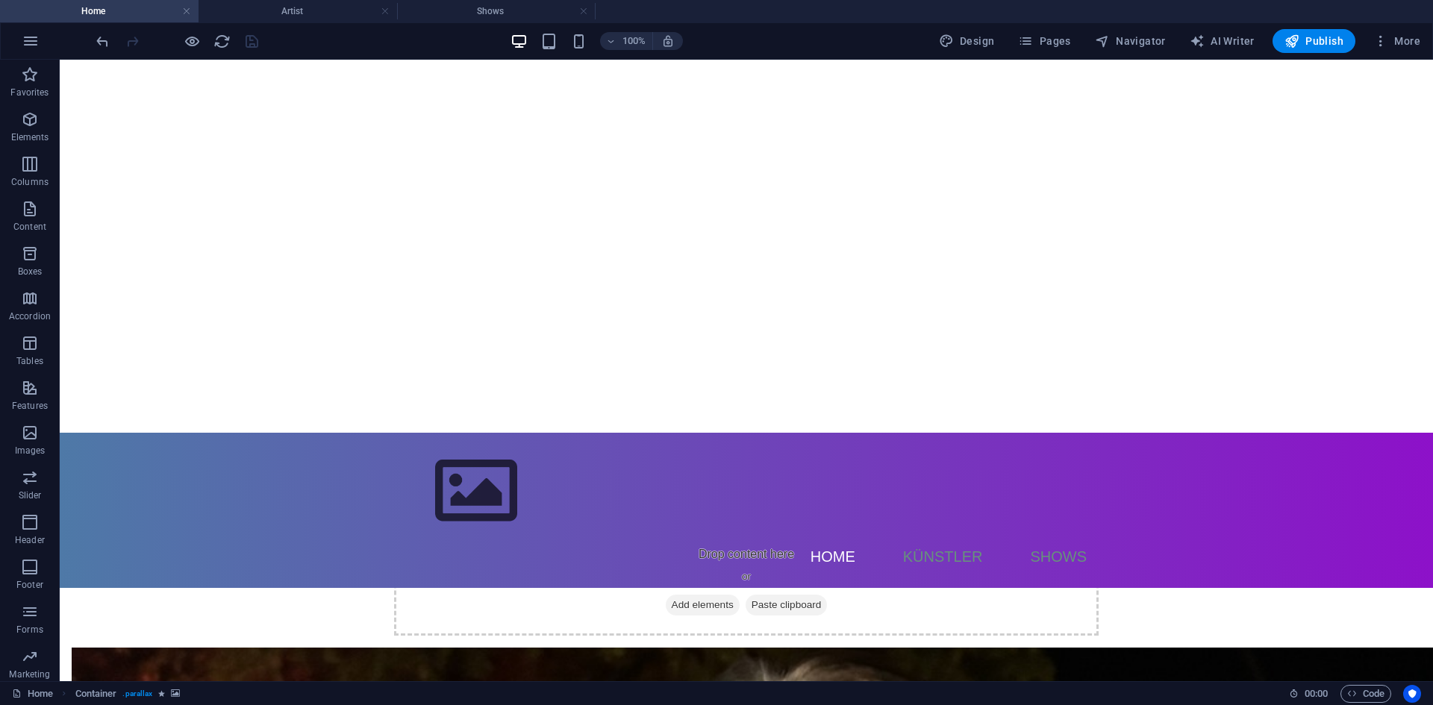
click at [128, 17] on h4 "Home" at bounding box center [99, 11] width 198 height 16
select select "rem"
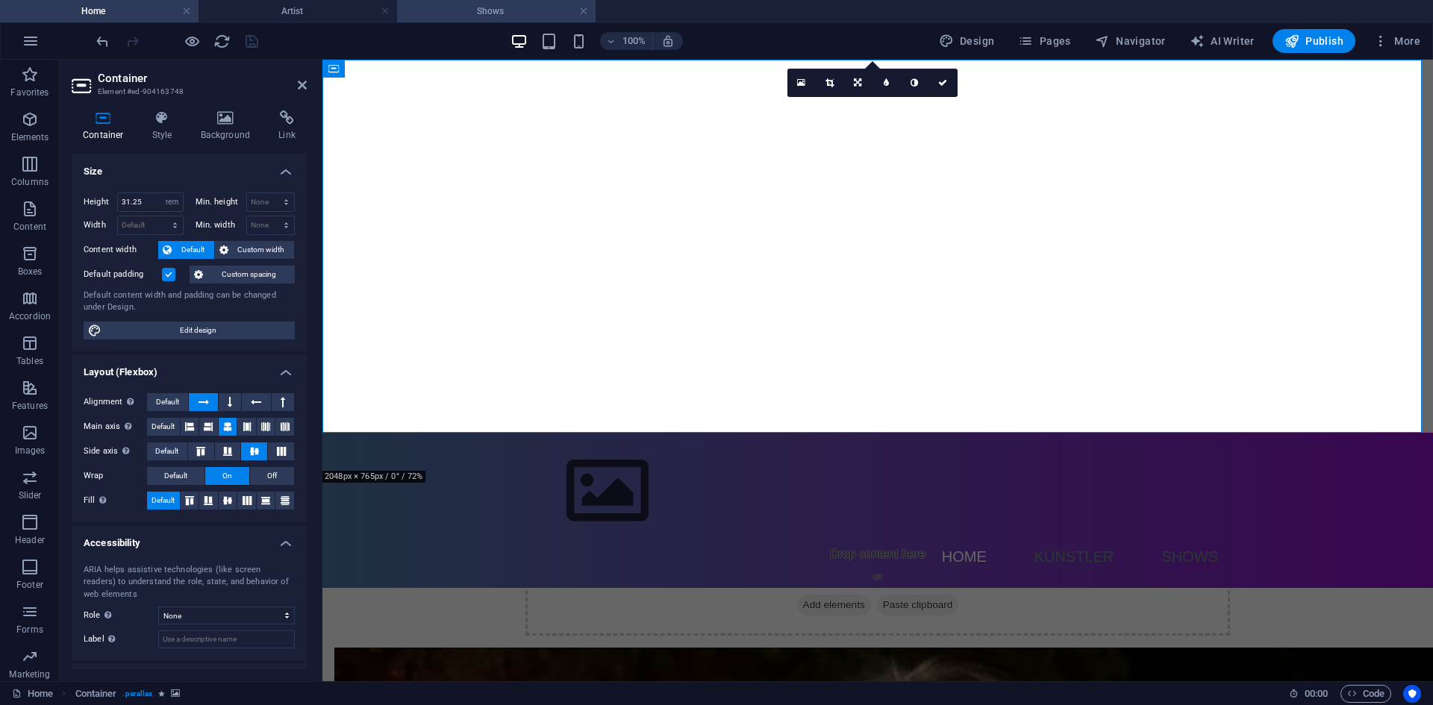
click at [534, 10] on h4 "Shows" at bounding box center [496, 11] width 198 height 16
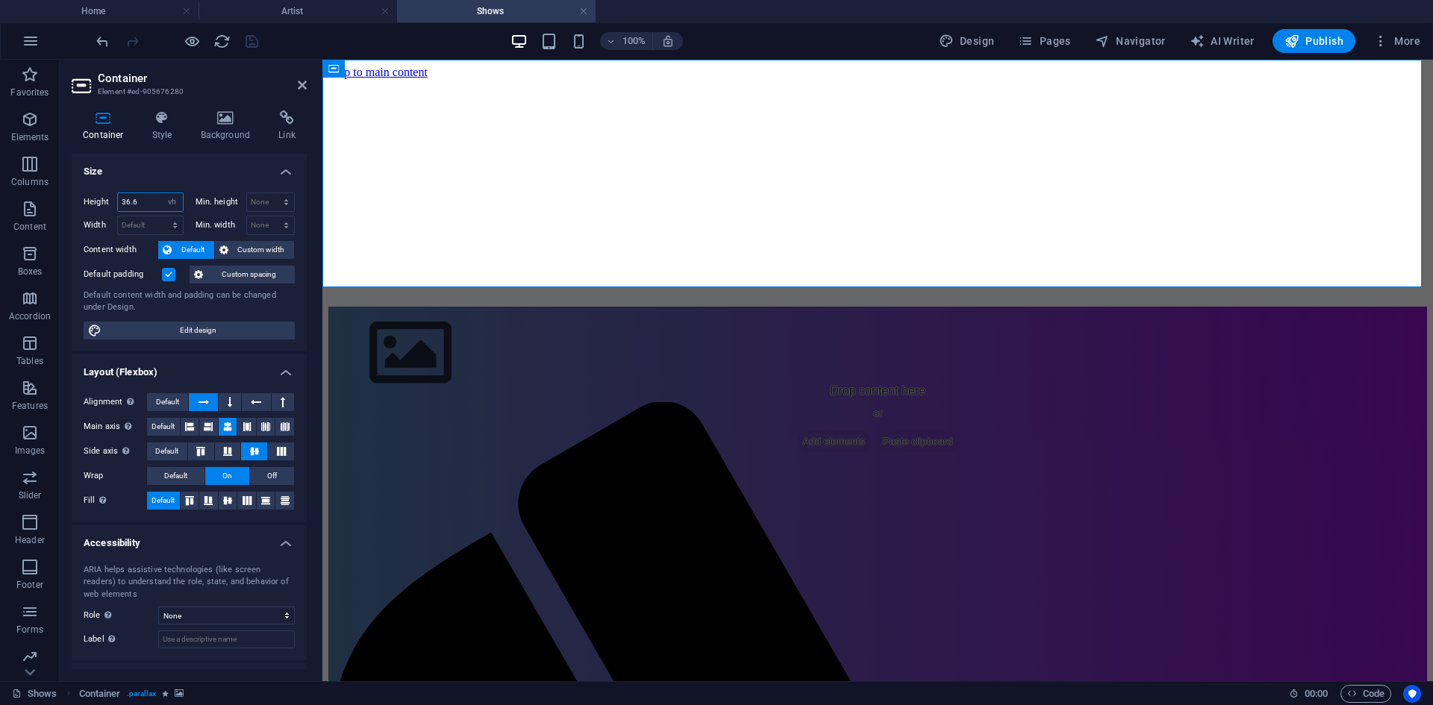
drag, startPoint x: 154, startPoint y: 193, endPoint x: 91, endPoint y: 196, distance: 62.7
click at [91, 196] on div "Height 36.6 Default px rem % vh vw" at bounding box center [134, 202] width 100 height 19
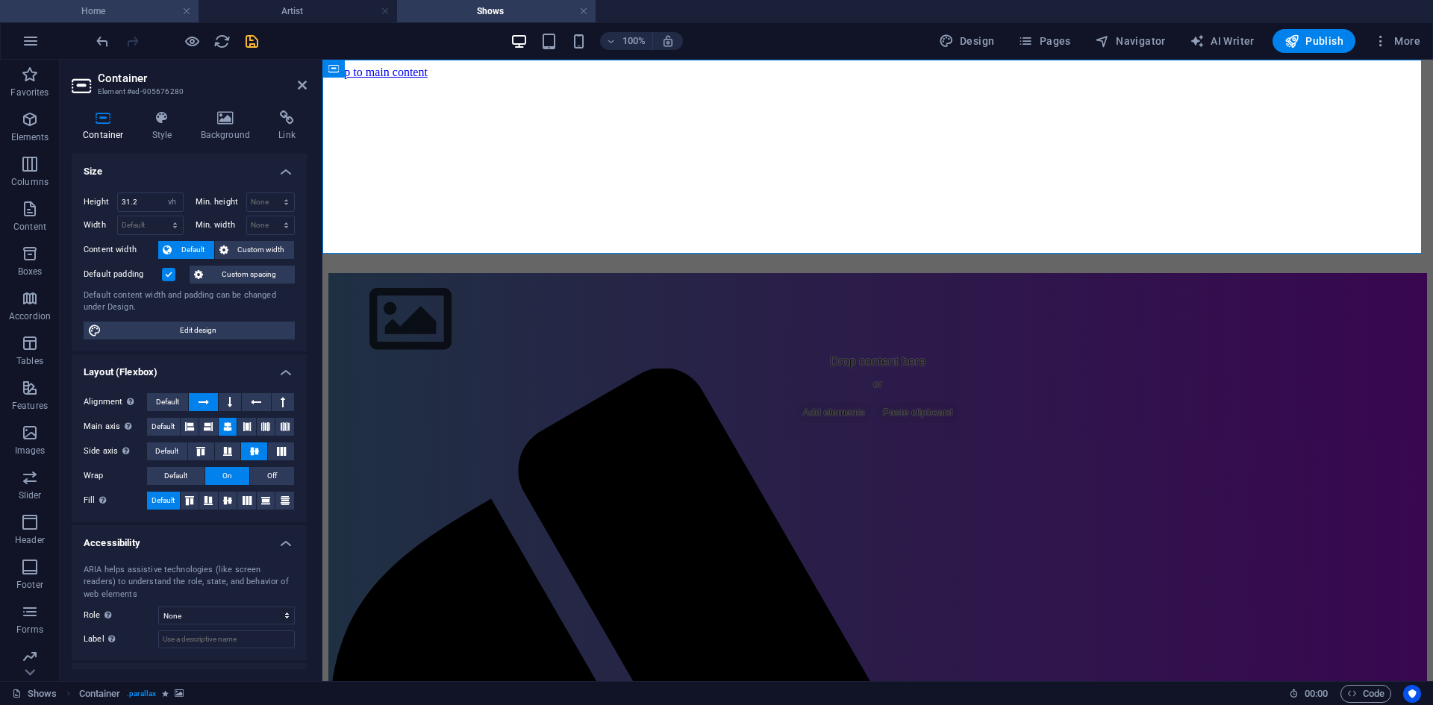
click at [121, 12] on h4 "Home" at bounding box center [99, 11] width 198 height 16
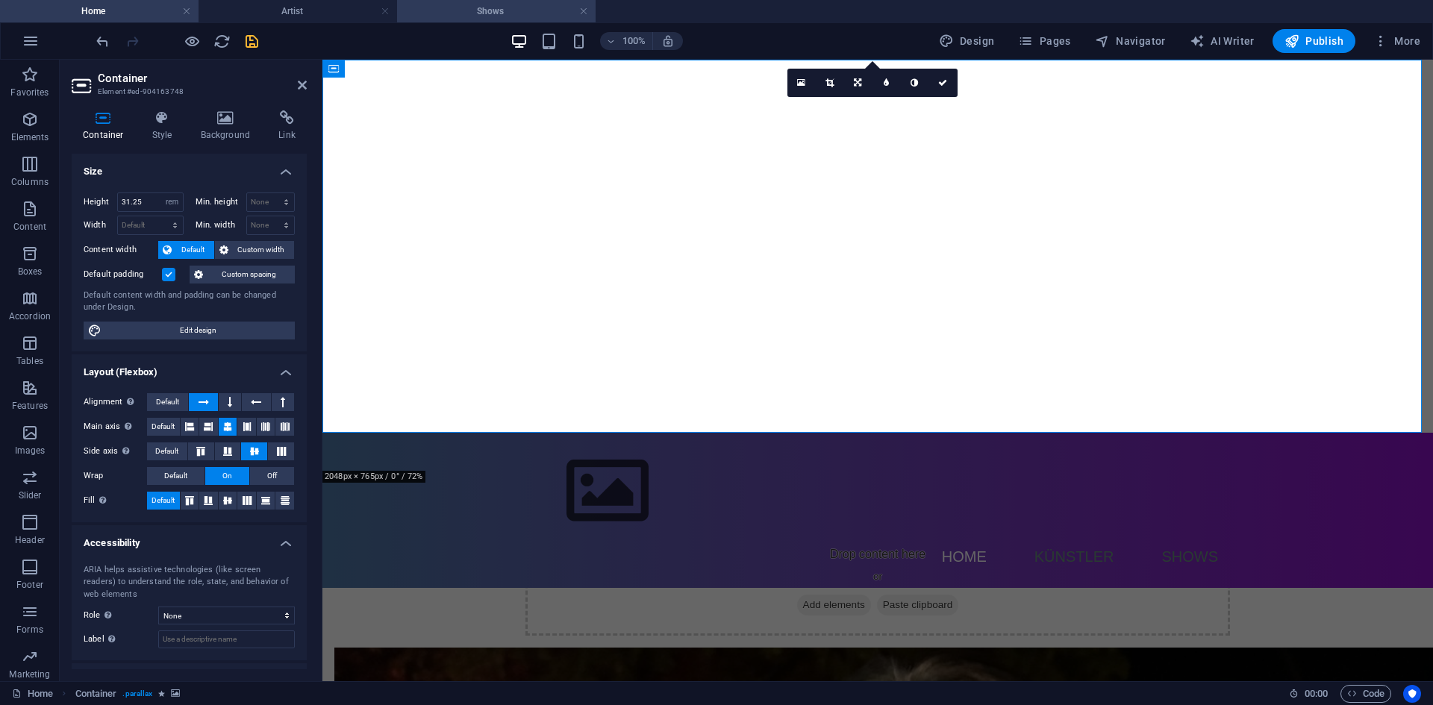
click at [442, 3] on h4 "Shows" at bounding box center [496, 11] width 198 height 16
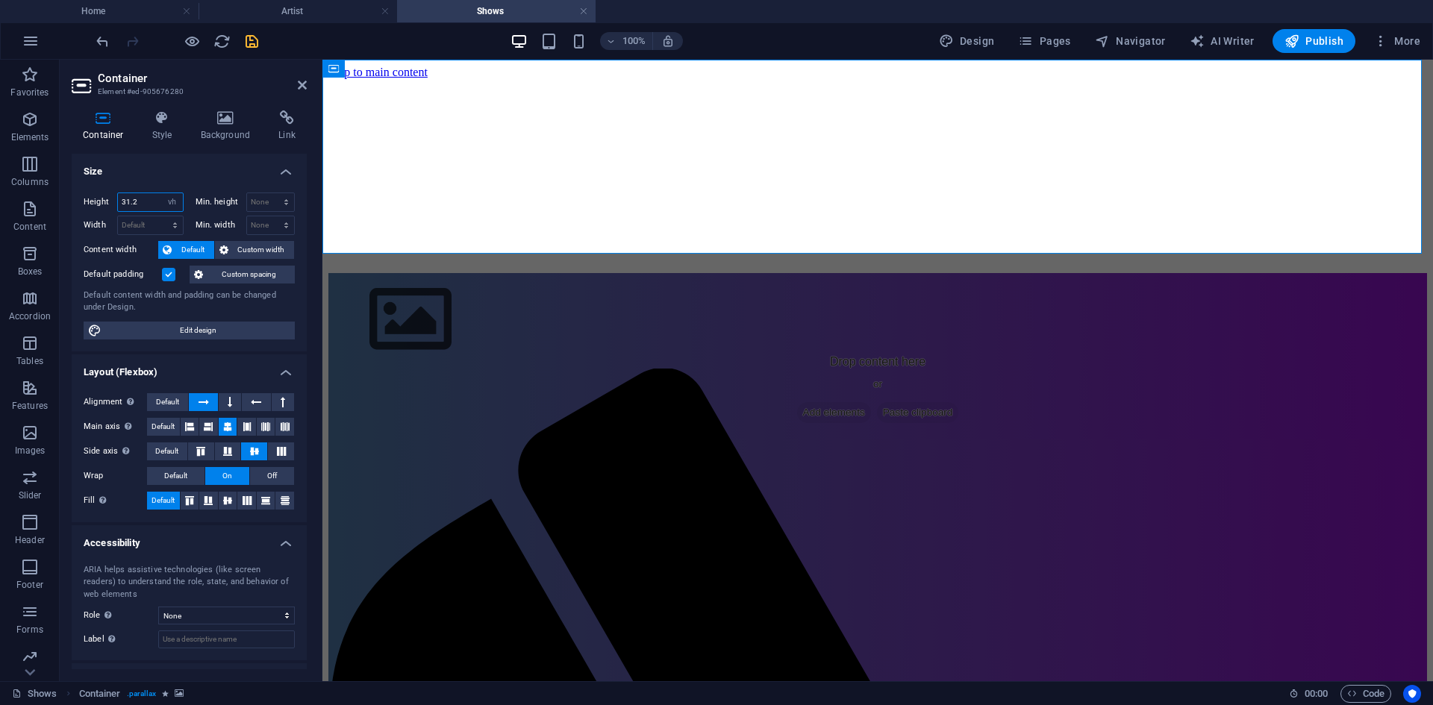
click at [151, 198] on input "31.2" at bounding box center [150, 202] width 65 height 18
click at [142, 201] on input "31.2" at bounding box center [150, 202] width 65 height 18
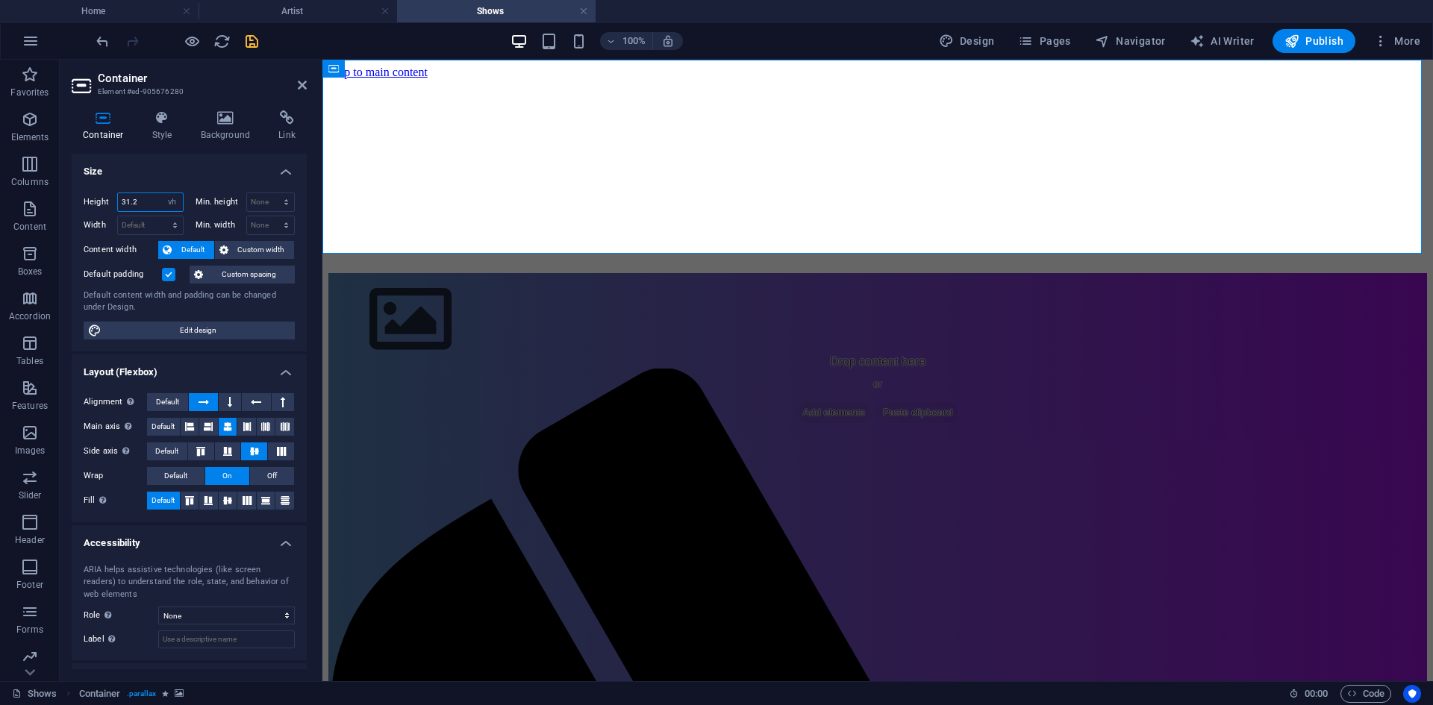
type input "31.2"
click at [169, 200] on select "Default px rem % vh vw" at bounding box center [172, 202] width 21 height 18
select select "default"
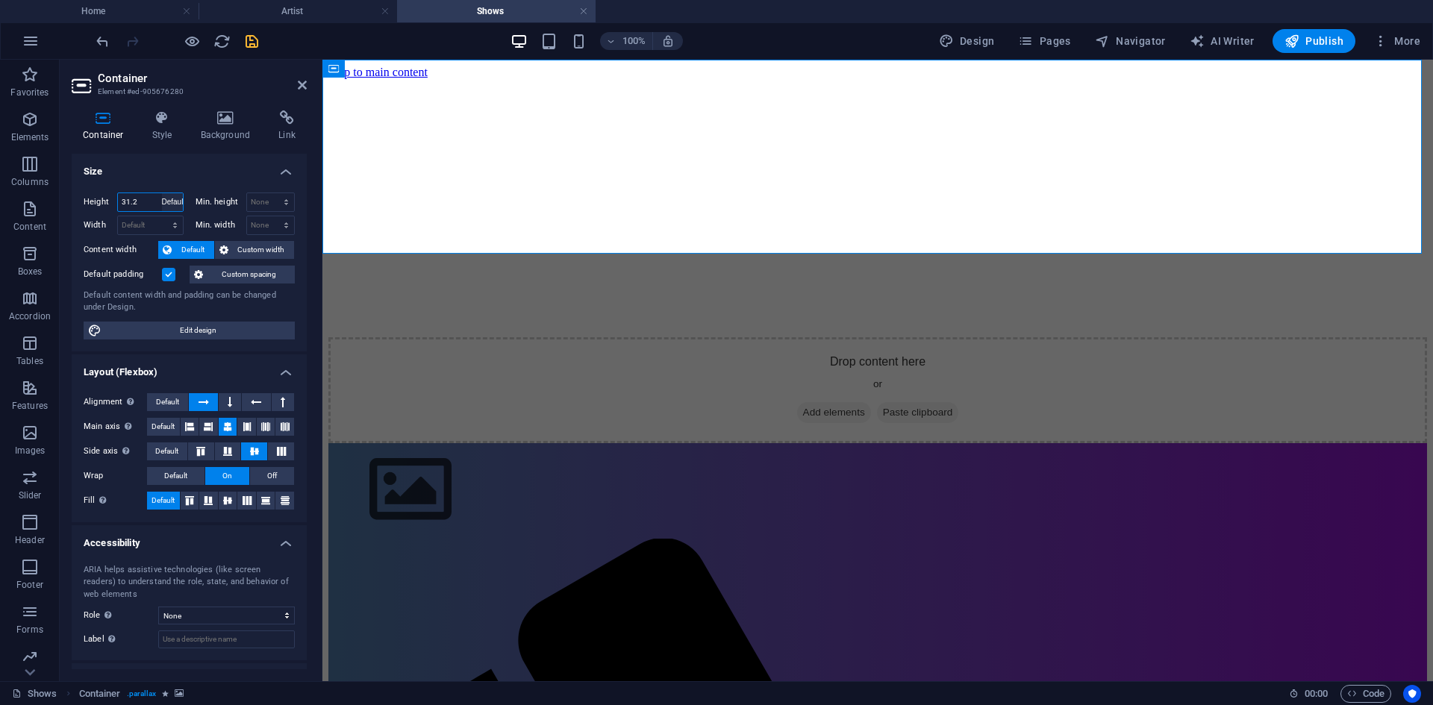
click at [162, 193] on select "Default px rem % vh vw" at bounding box center [172, 202] width 21 height 18
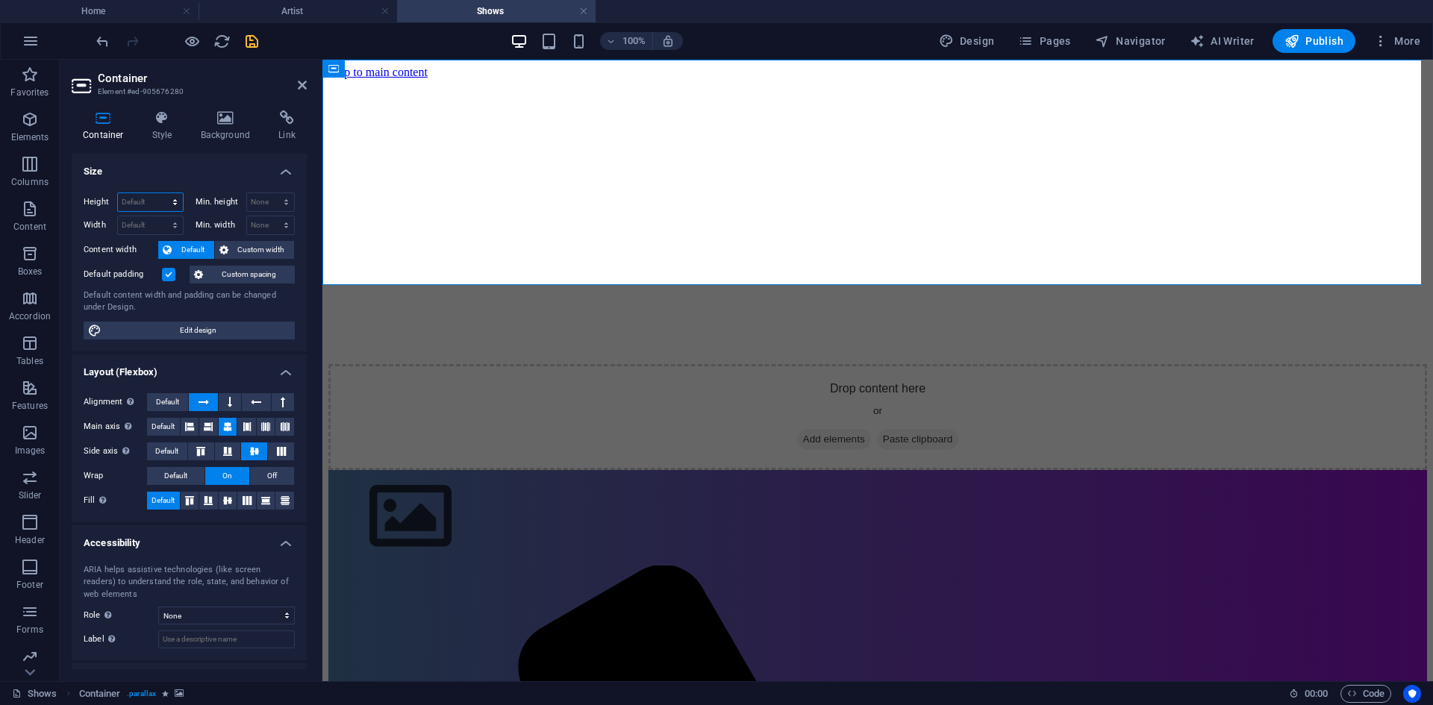
click at [163, 202] on select "Default px rem % vh vw" at bounding box center [150, 202] width 65 height 18
select select "rem"
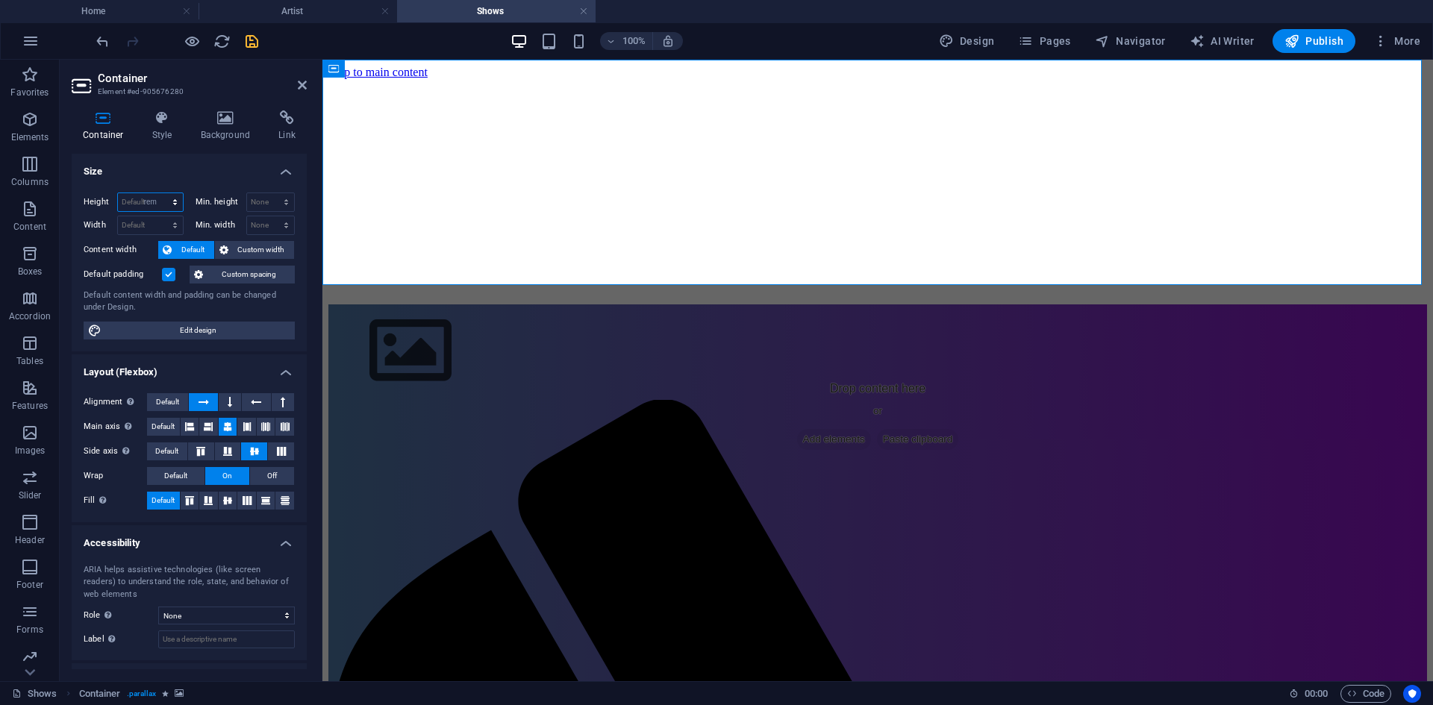
click at [160, 193] on select "Default px rem % vh vw" at bounding box center [150, 202] width 65 height 18
click at [154, 181] on div "Height 18.875 Default px rem % vh vw Min. height None px rem % vh vw Width Defa…" at bounding box center [189, 266] width 235 height 171
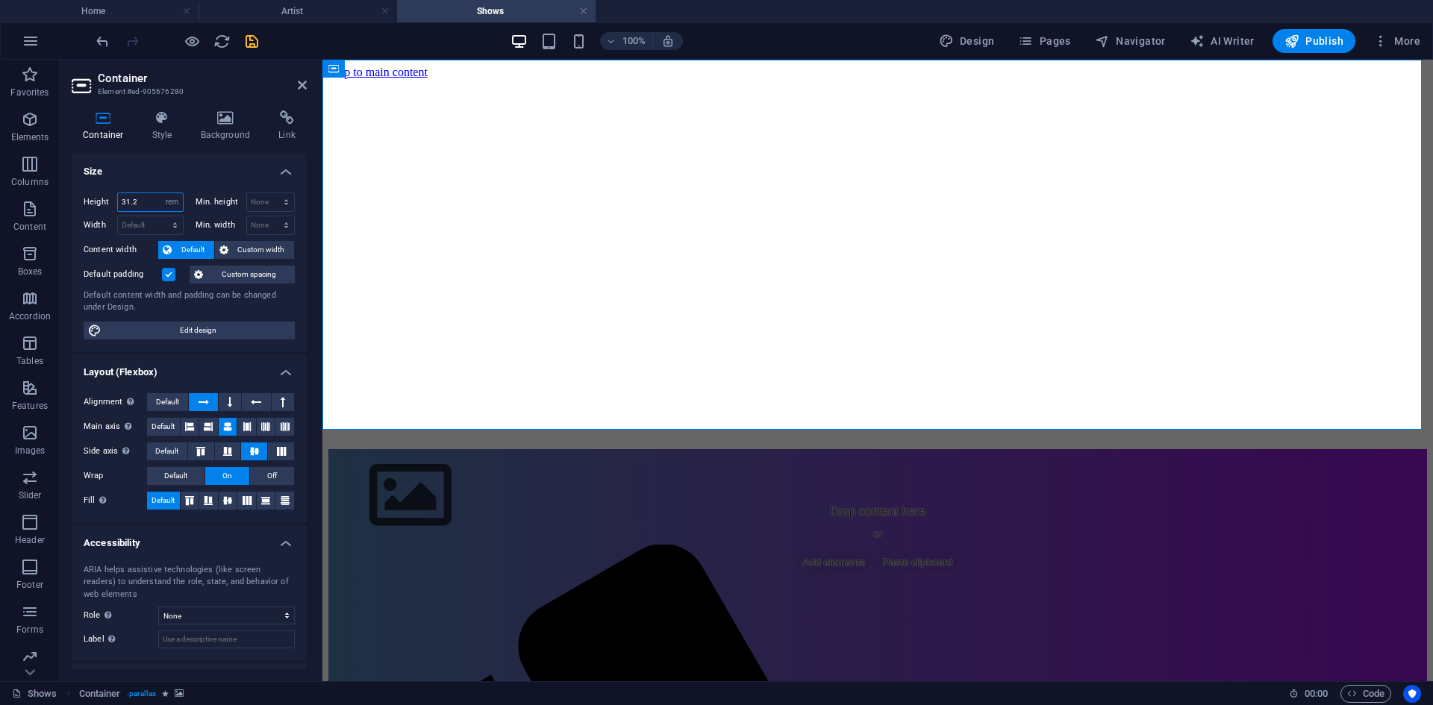
type input "31.2"
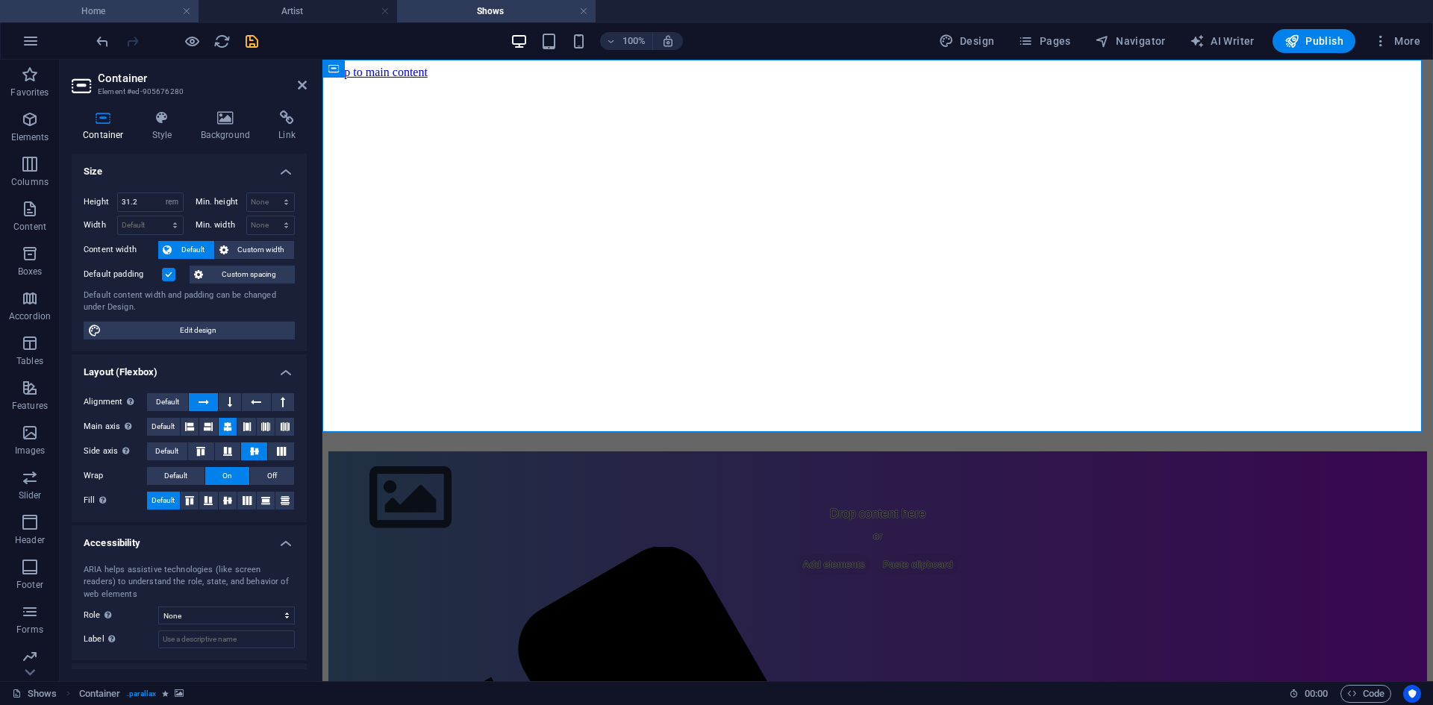
click at [118, 11] on h4 "Home" at bounding box center [99, 11] width 198 height 16
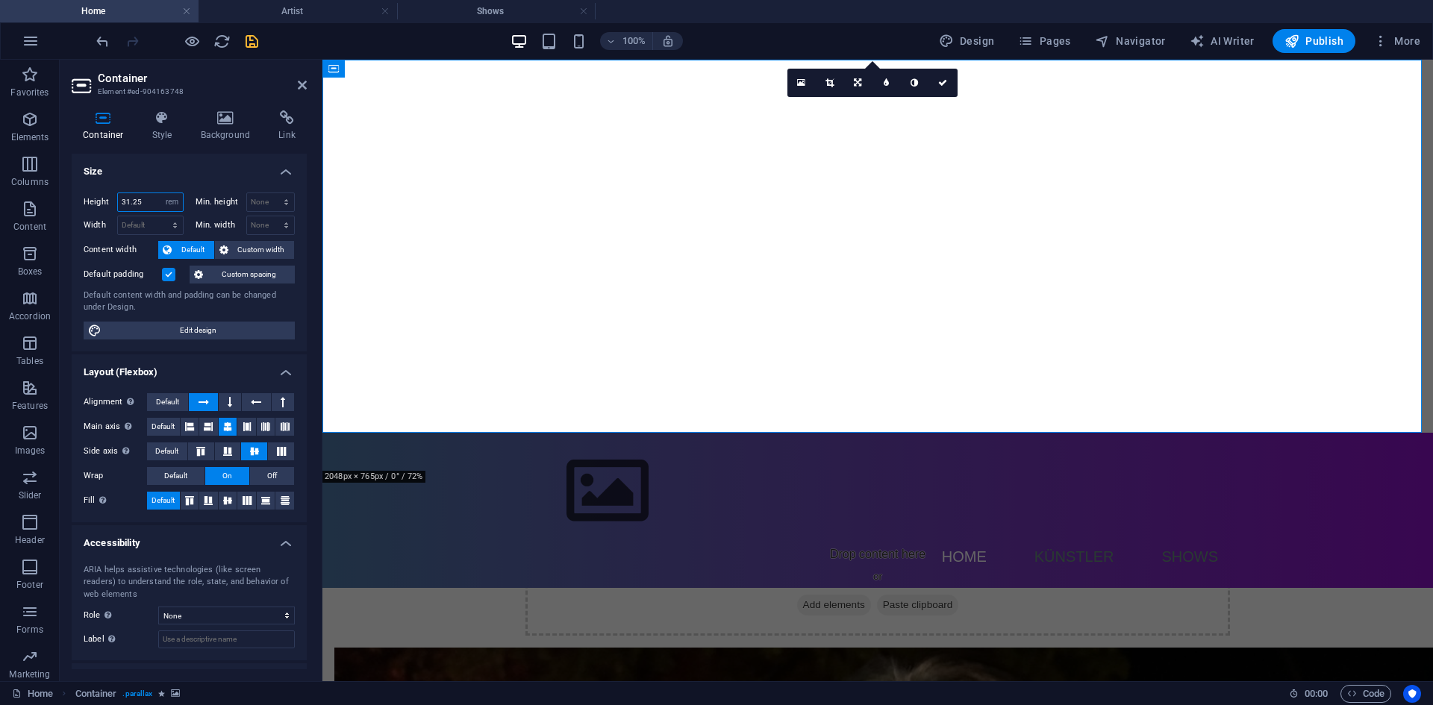
click at [143, 193] on input "31.25" at bounding box center [150, 202] width 65 height 18
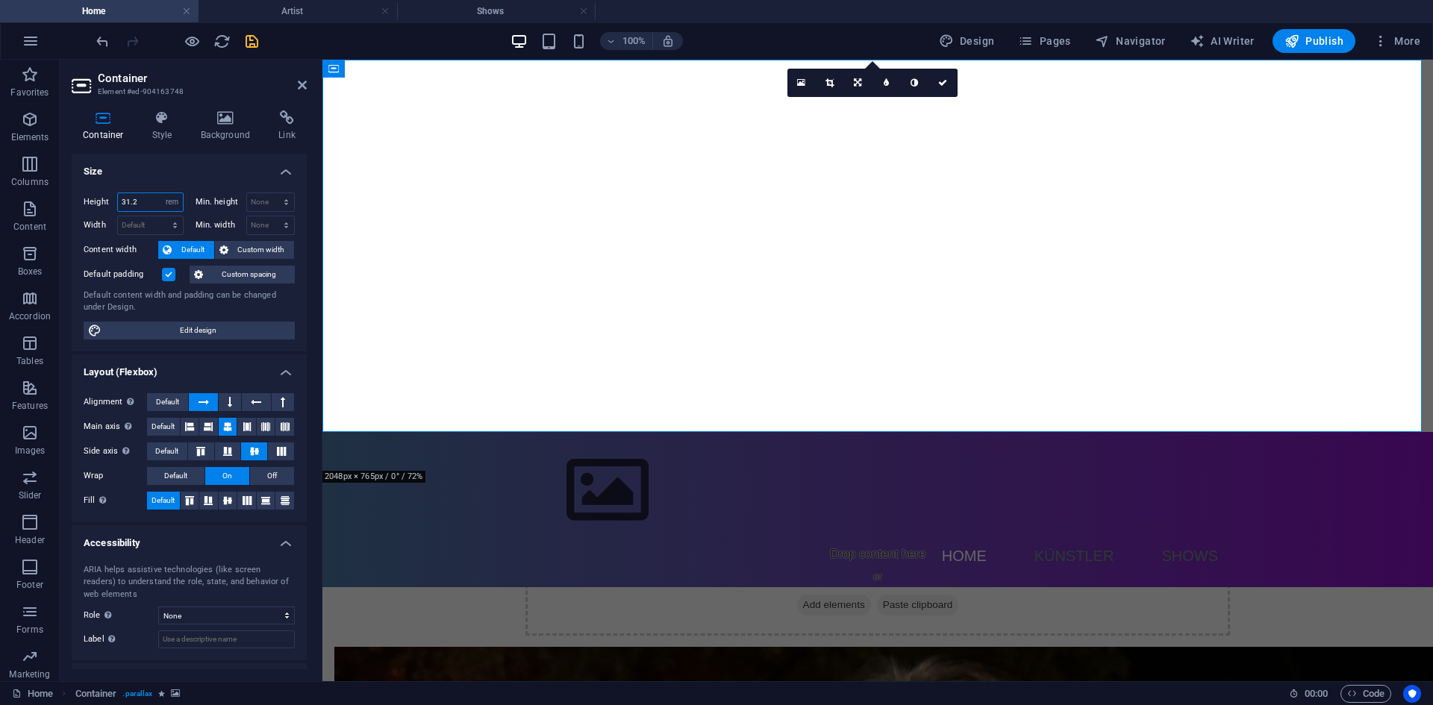
type input "31.2"
click at [248, 45] on icon "save" at bounding box center [251, 41] width 17 height 17
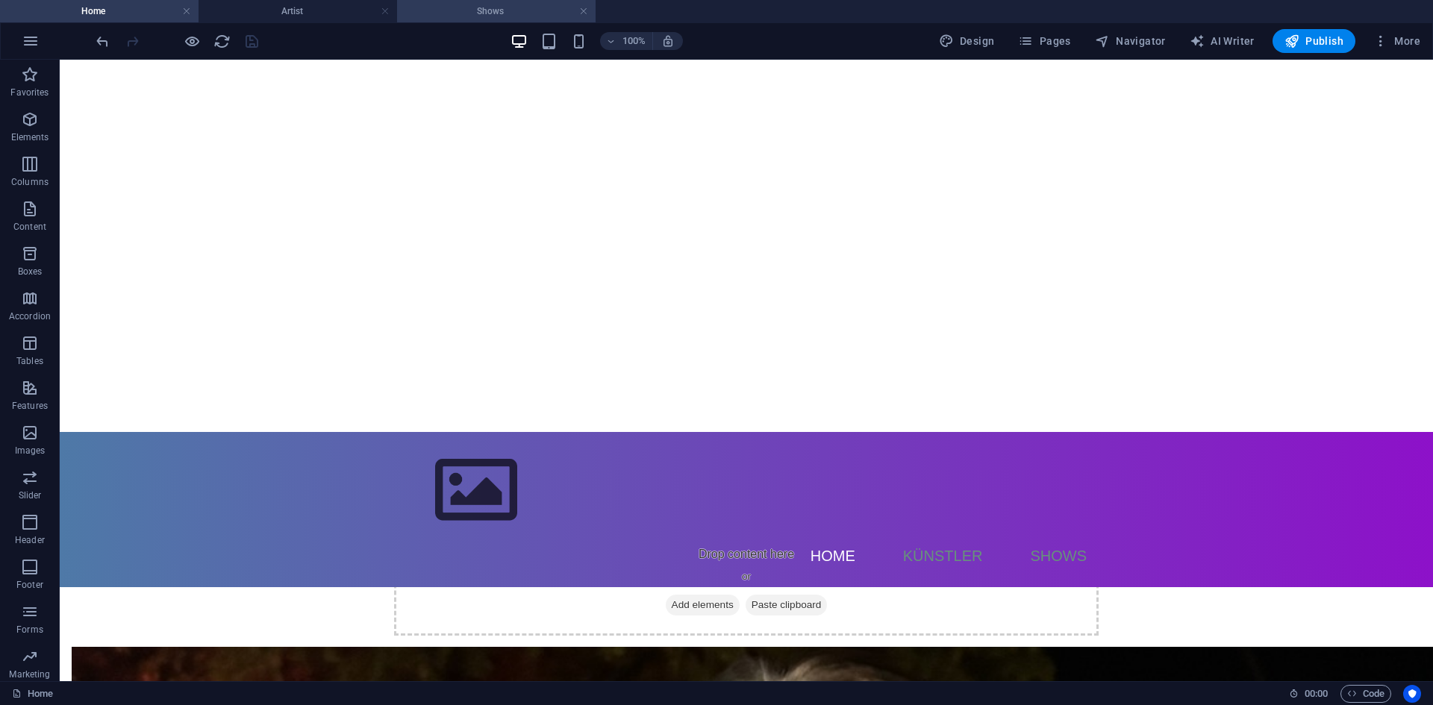
click at [431, 15] on h4 "Shows" at bounding box center [496, 11] width 198 height 16
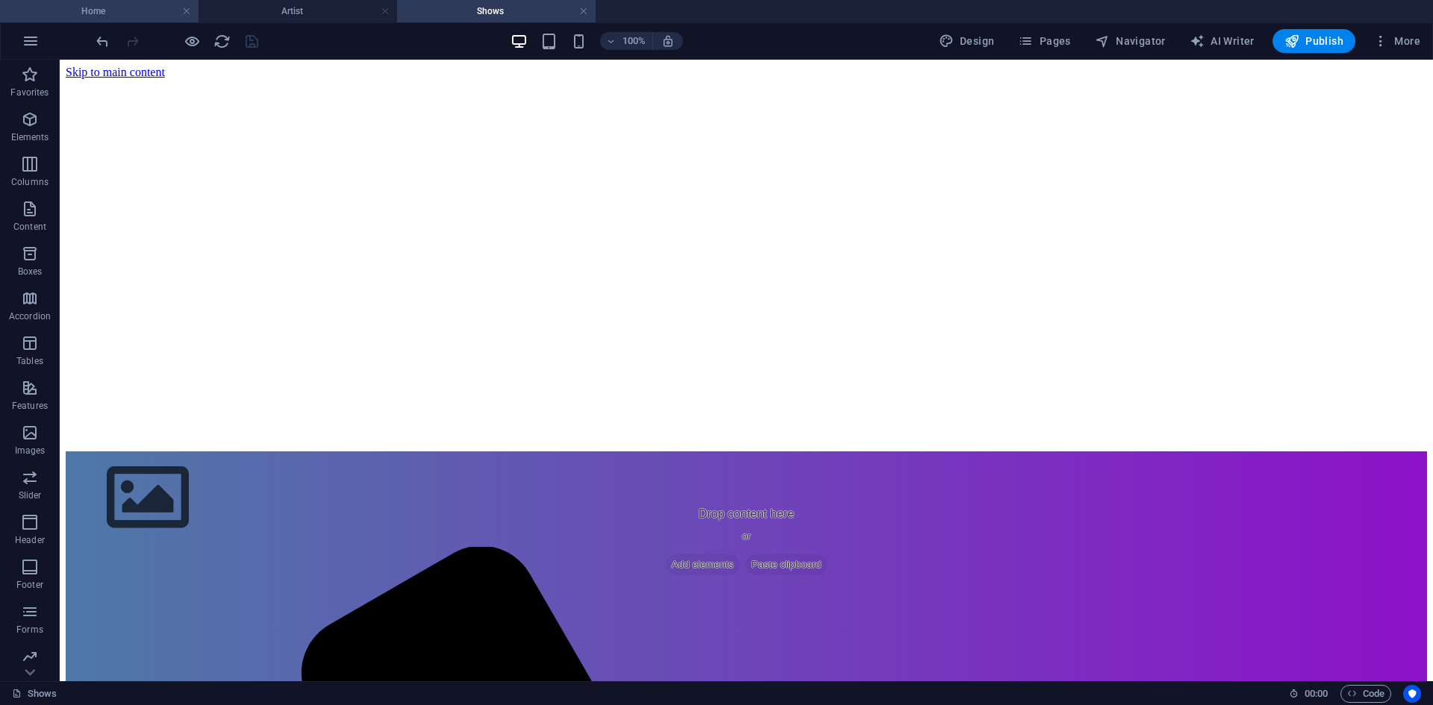
click at [142, 15] on h4 "Home" at bounding box center [99, 11] width 198 height 16
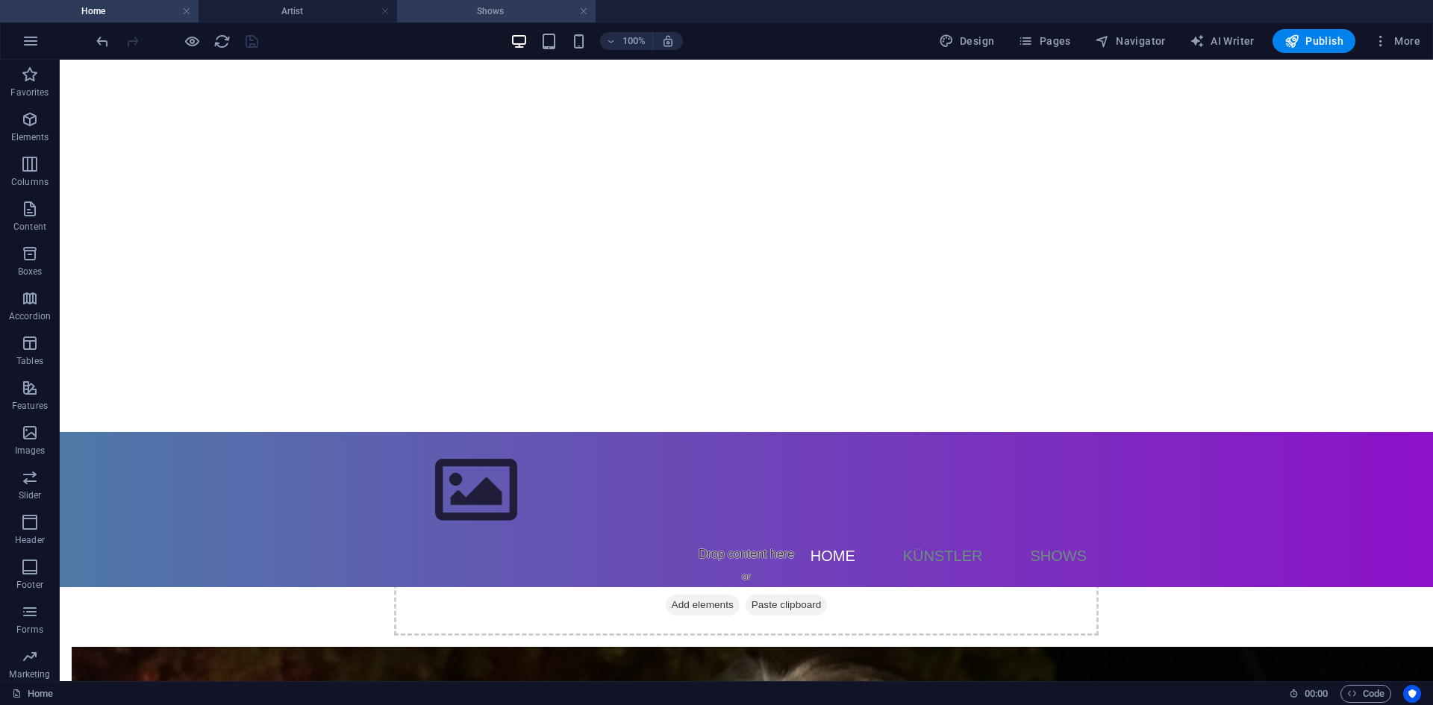
click at [459, 15] on h4 "Shows" at bounding box center [496, 11] width 198 height 16
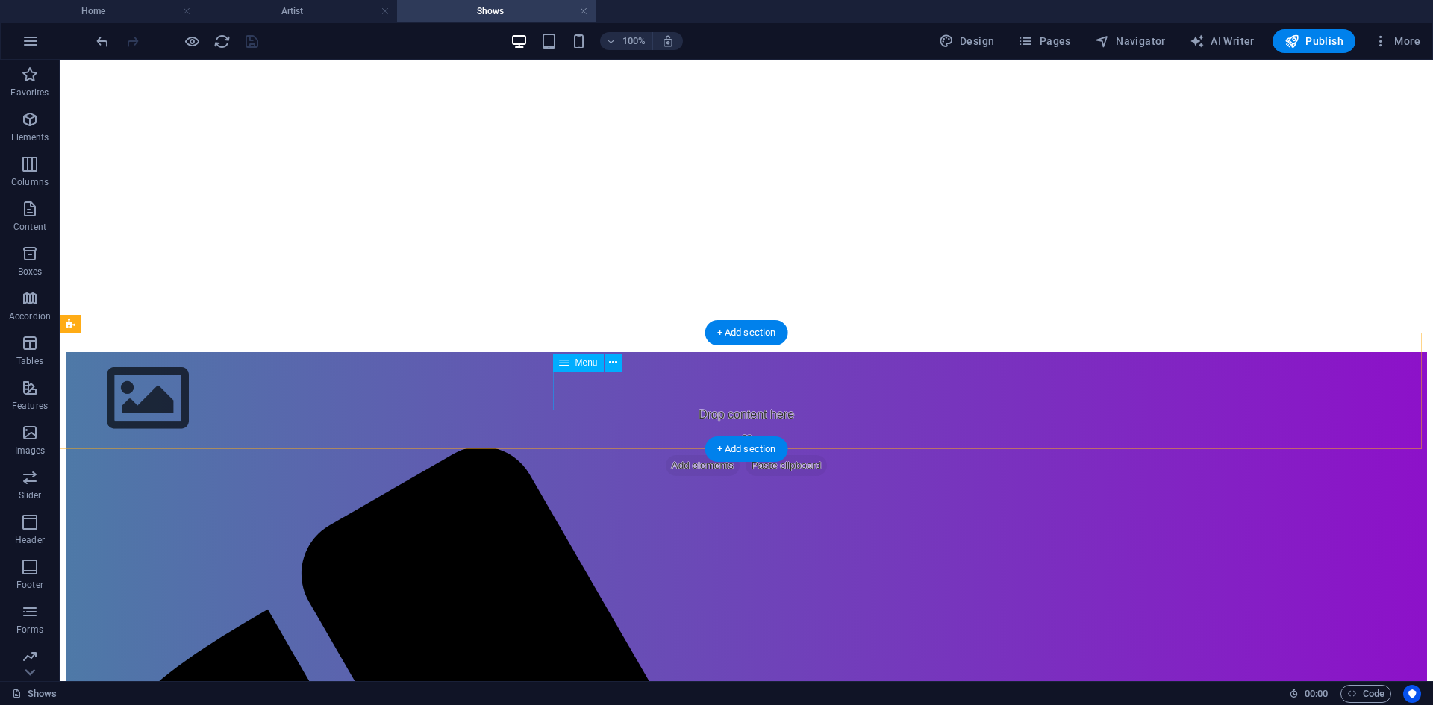
scroll to position [224, 0]
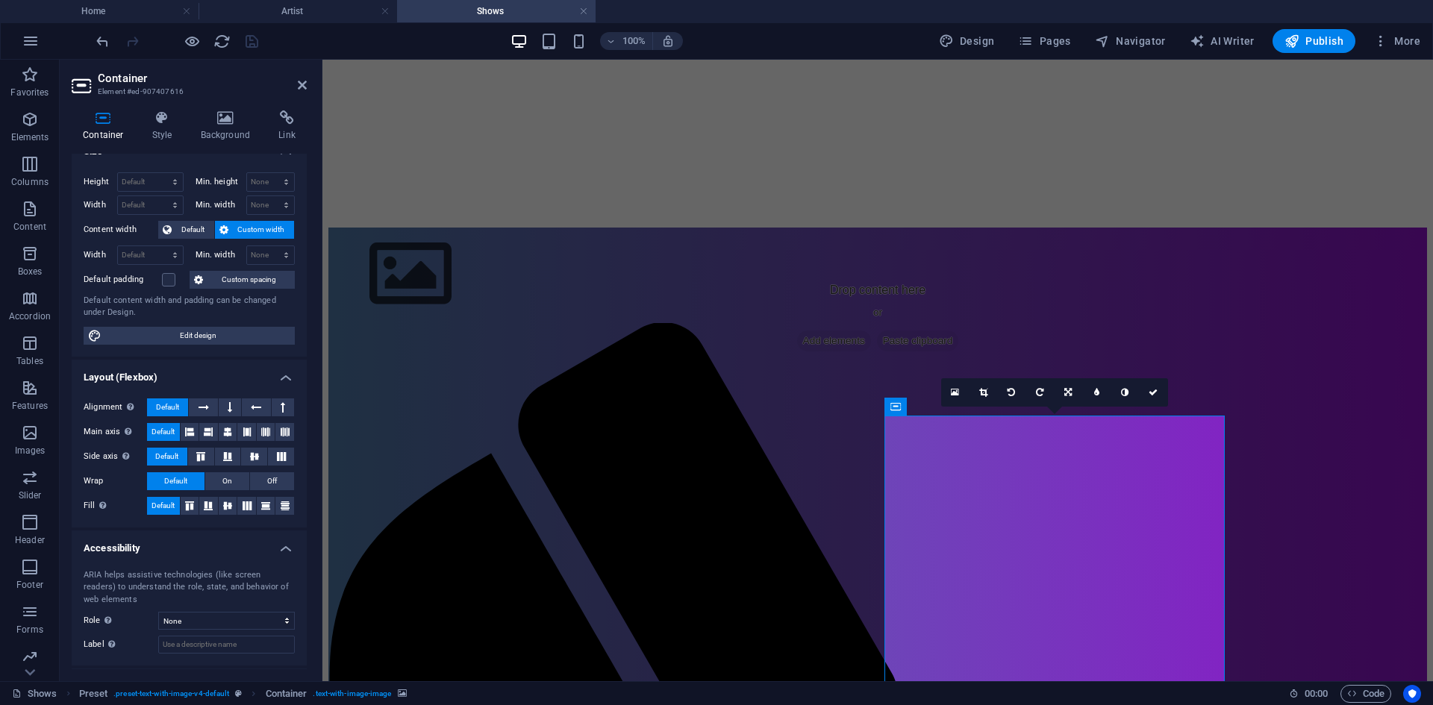
scroll to position [0, 0]
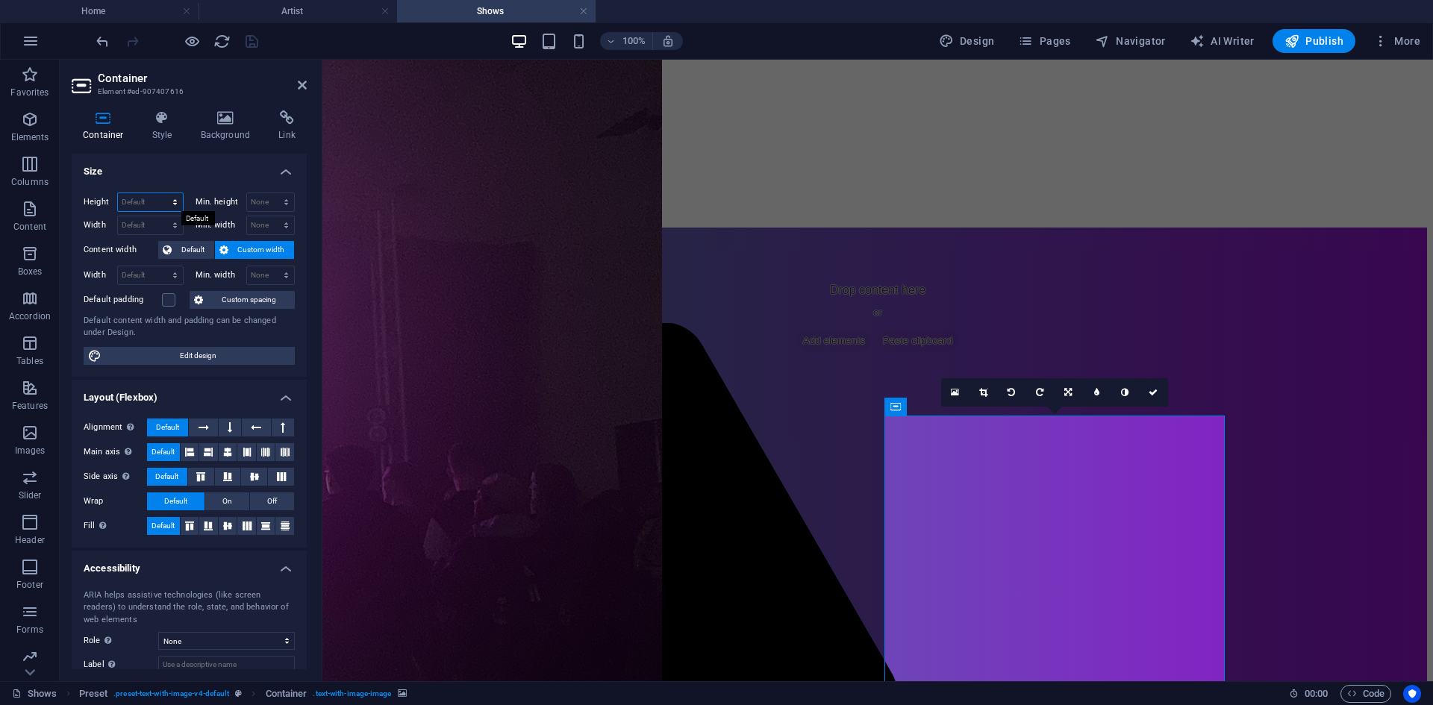
click at [162, 197] on select "Default px rem % vh vw" at bounding box center [150, 202] width 65 height 18
select select "%"
click at [160, 193] on select "Default px rem % vh vw" at bounding box center [150, 202] width 65 height 18
type input "100"
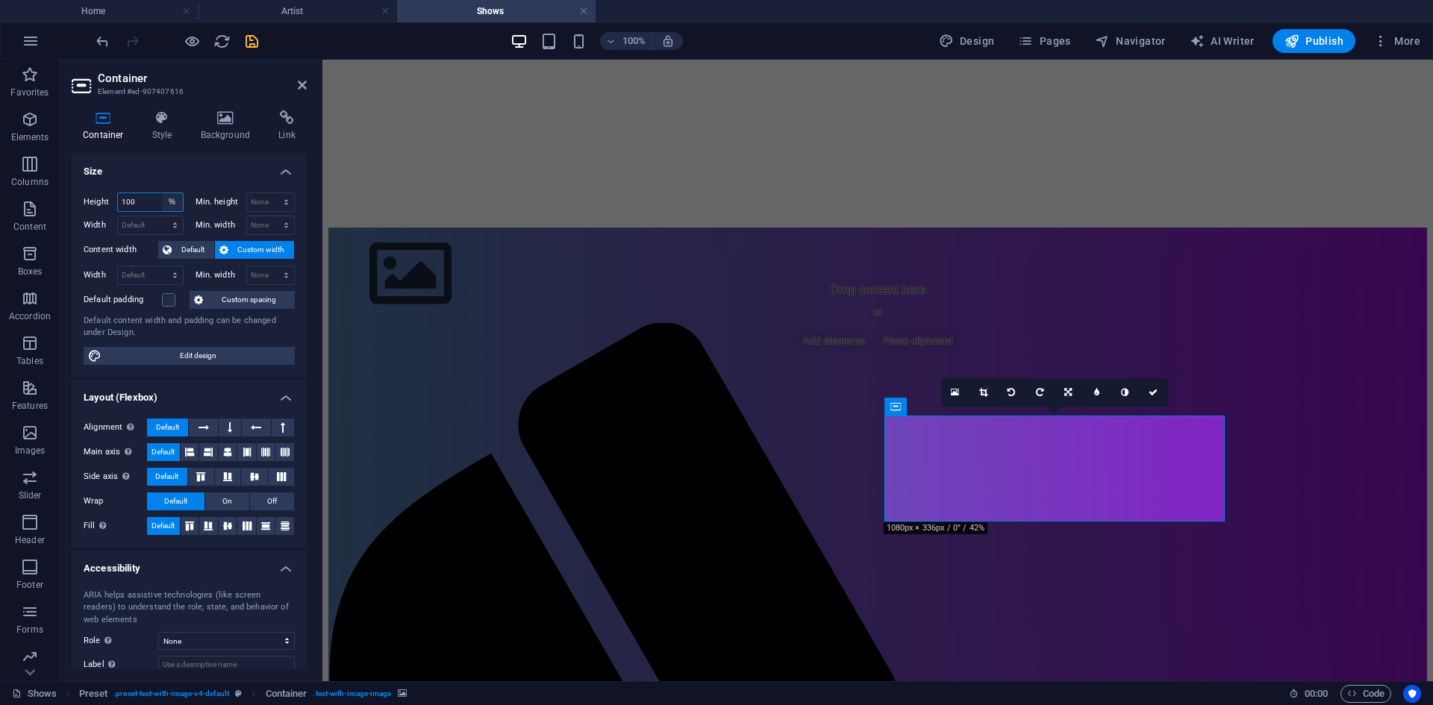
click at [168, 201] on select "Default px rem % vh vw" at bounding box center [172, 202] width 21 height 18
select select "rem"
click at [162, 193] on select "Default px rem % vh vw" at bounding box center [172, 202] width 21 height 18
type input "8.875"
click at [172, 207] on select "Default px rem % vh vw" at bounding box center [172, 202] width 21 height 18
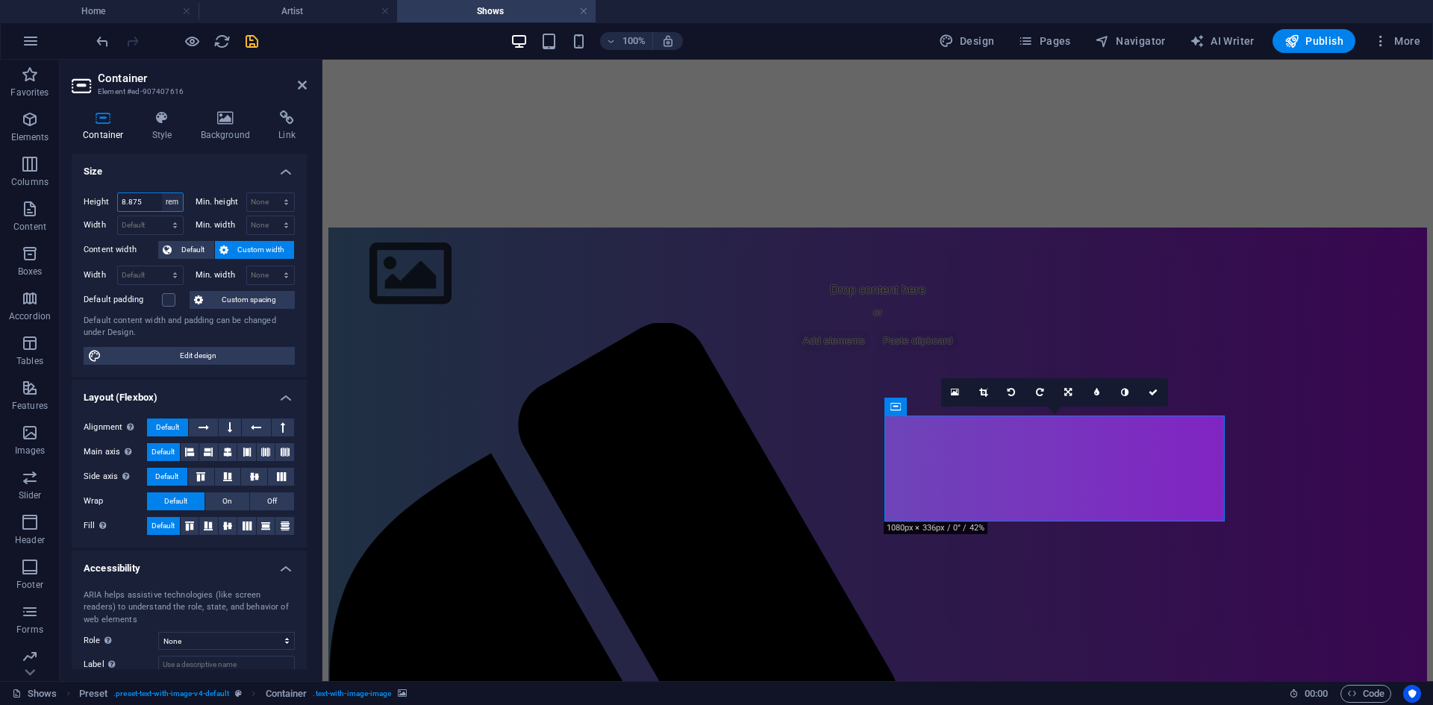
select select "default"
click at [162, 193] on select "Default px rem % vh vw" at bounding box center [172, 202] width 21 height 18
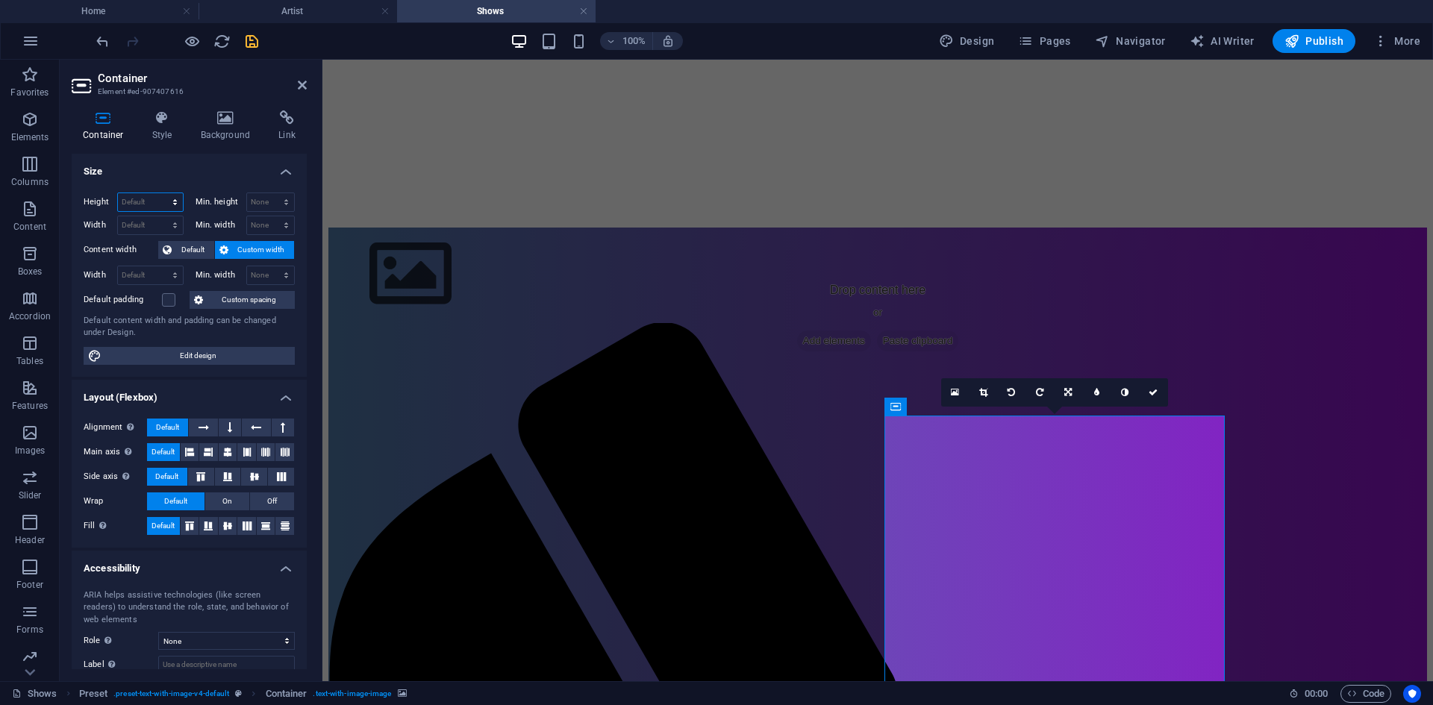
click at [172, 203] on select "Default px rem % vh vw" at bounding box center [150, 202] width 65 height 18
select select "rem"
click at [160, 193] on select "Default px rem % vh vw" at bounding box center [150, 202] width 65 height 18
type input "34.125"
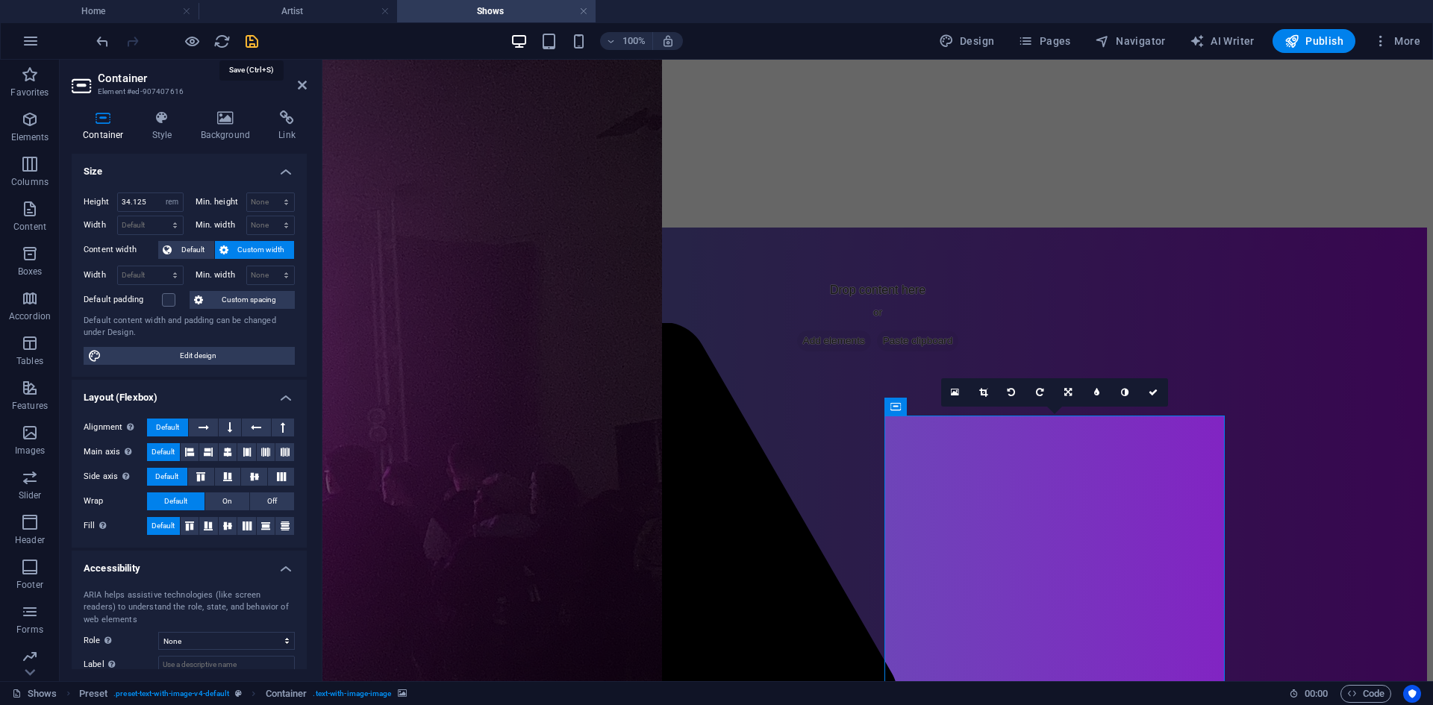
click at [250, 44] on icon "save" at bounding box center [251, 41] width 17 height 17
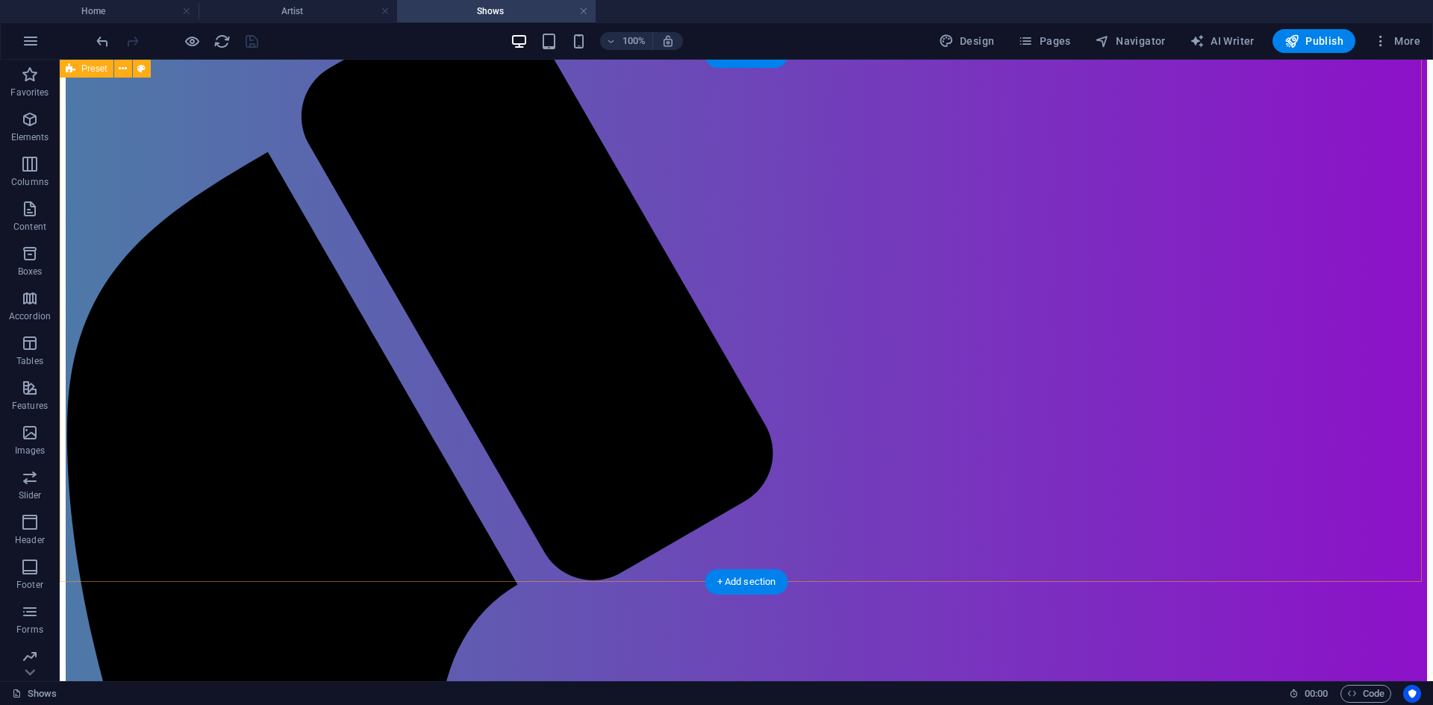
scroll to position [522, 0]
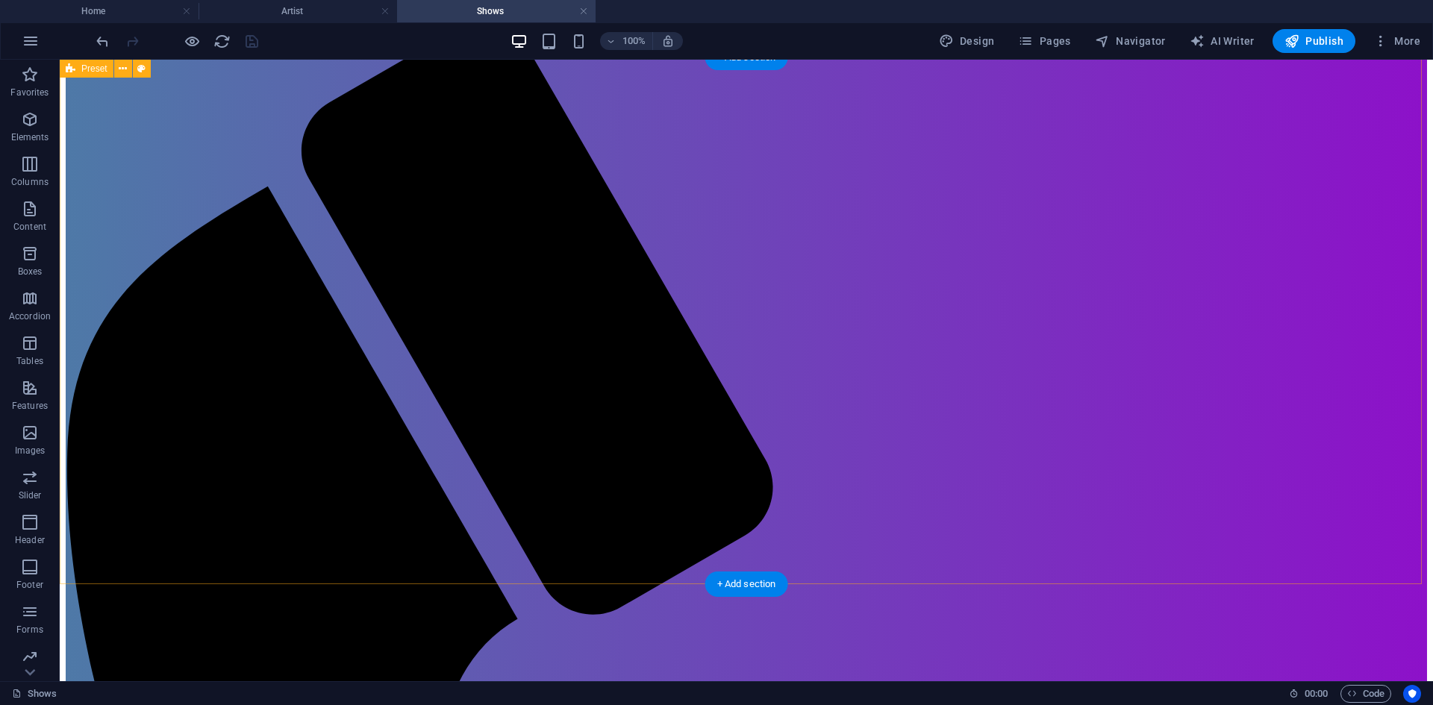
select select "rem"
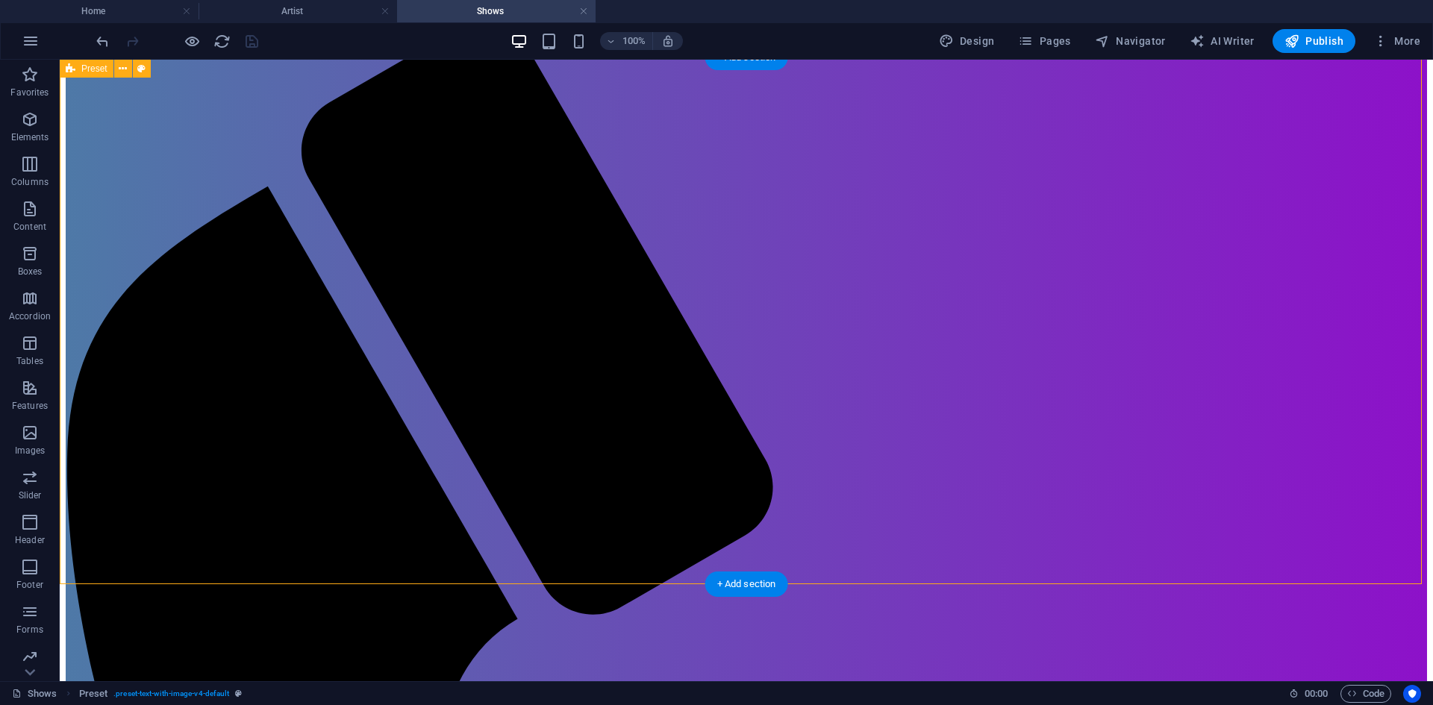
select select "rem"
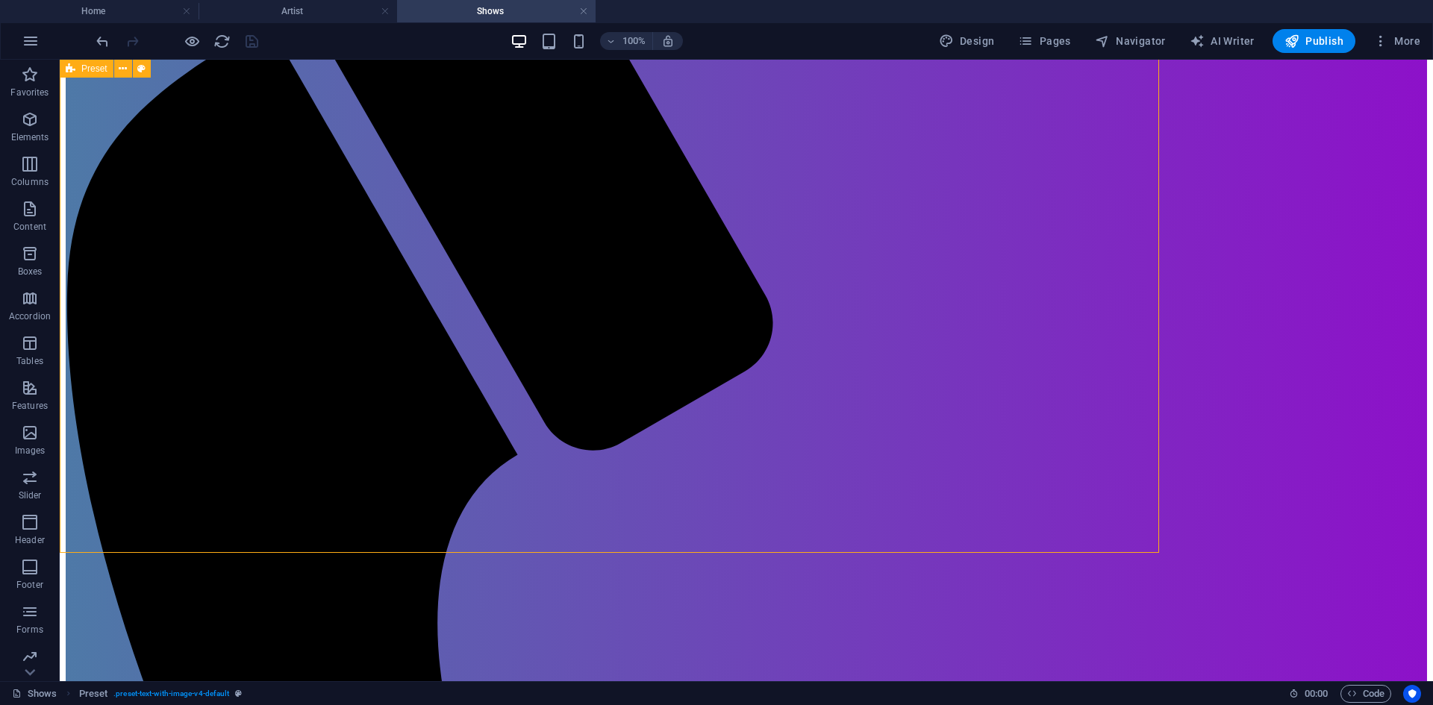
scroll to position [895, 0]
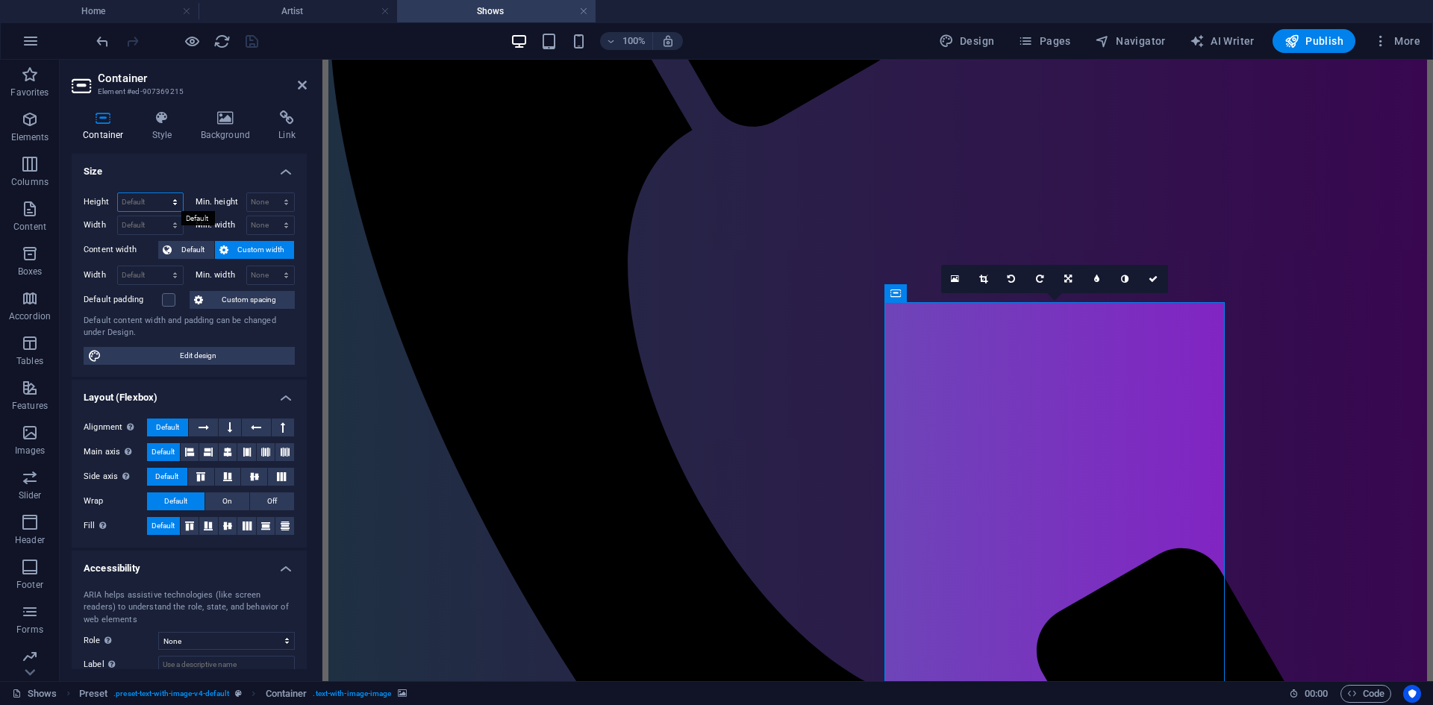
click at [138, 193] on select "Default px rem % vh vw" at bounding box center [150, 202] width 65 height 18
select select "vh"
click at [160, 193] on select "Default px rem % vh vw" at bounding box center [150, 202] width 65 height 18
type input "61.9"
click at [250, 40] on icon "save" at bounding box center [251, 41] width 17 height 17
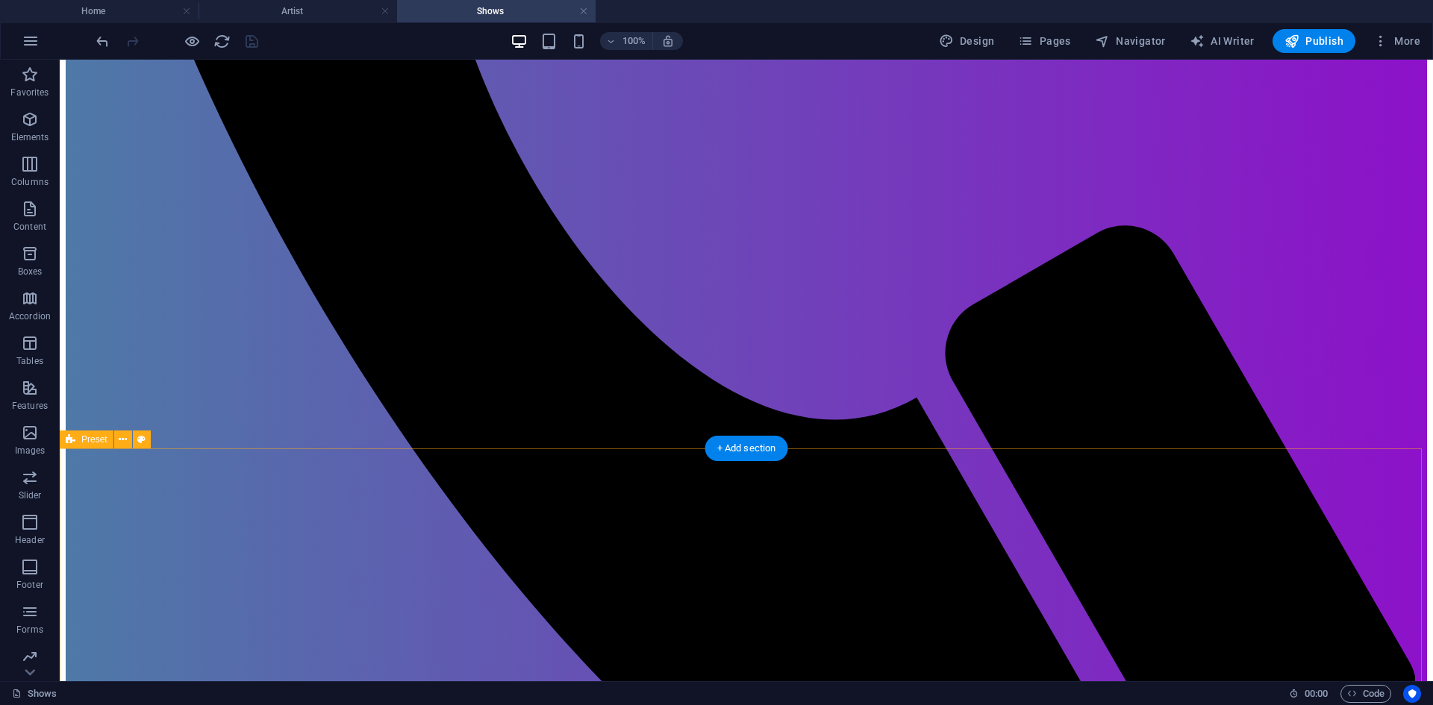
scroll to position [1492, 0]
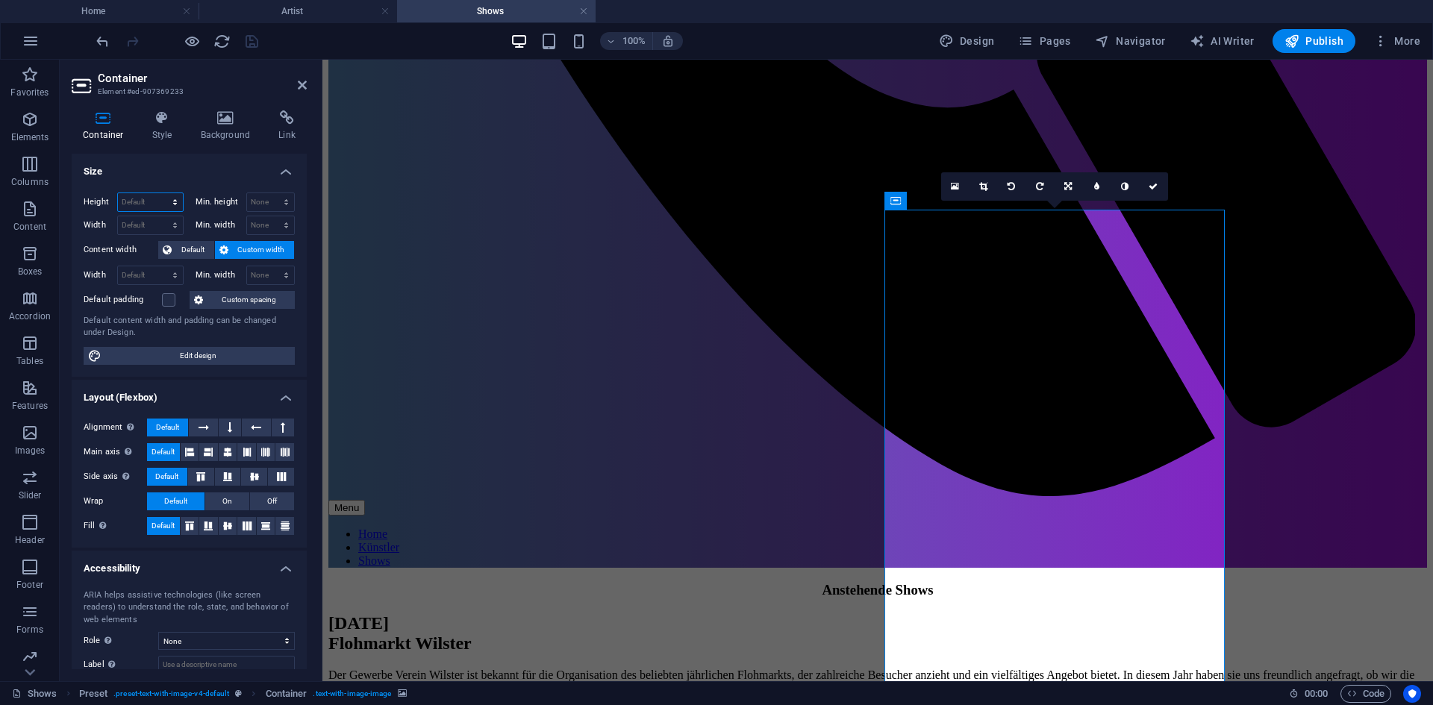
click at [154, 193] on select "Default px rem % vh vw" at bounding box center [150, 202] width 65 height 18
select select "vw"
click at [160, 193] on select "Default px rem % vh vw" at bounding box center [150, 202] width 65 height 18
type input "49.3"
click at [247, 43] on icon "save" at bounding box center [251, 41] width 17 height 17
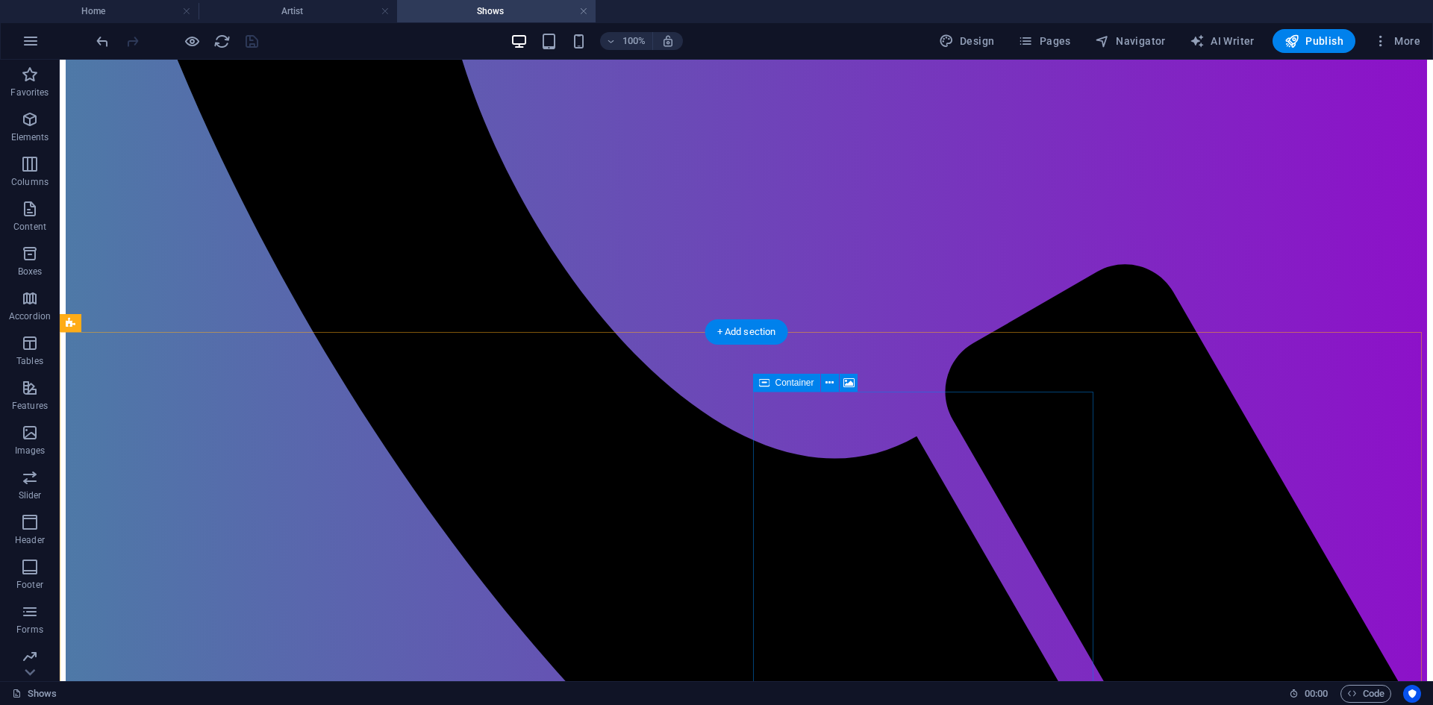
scroll to position [1414, 0]
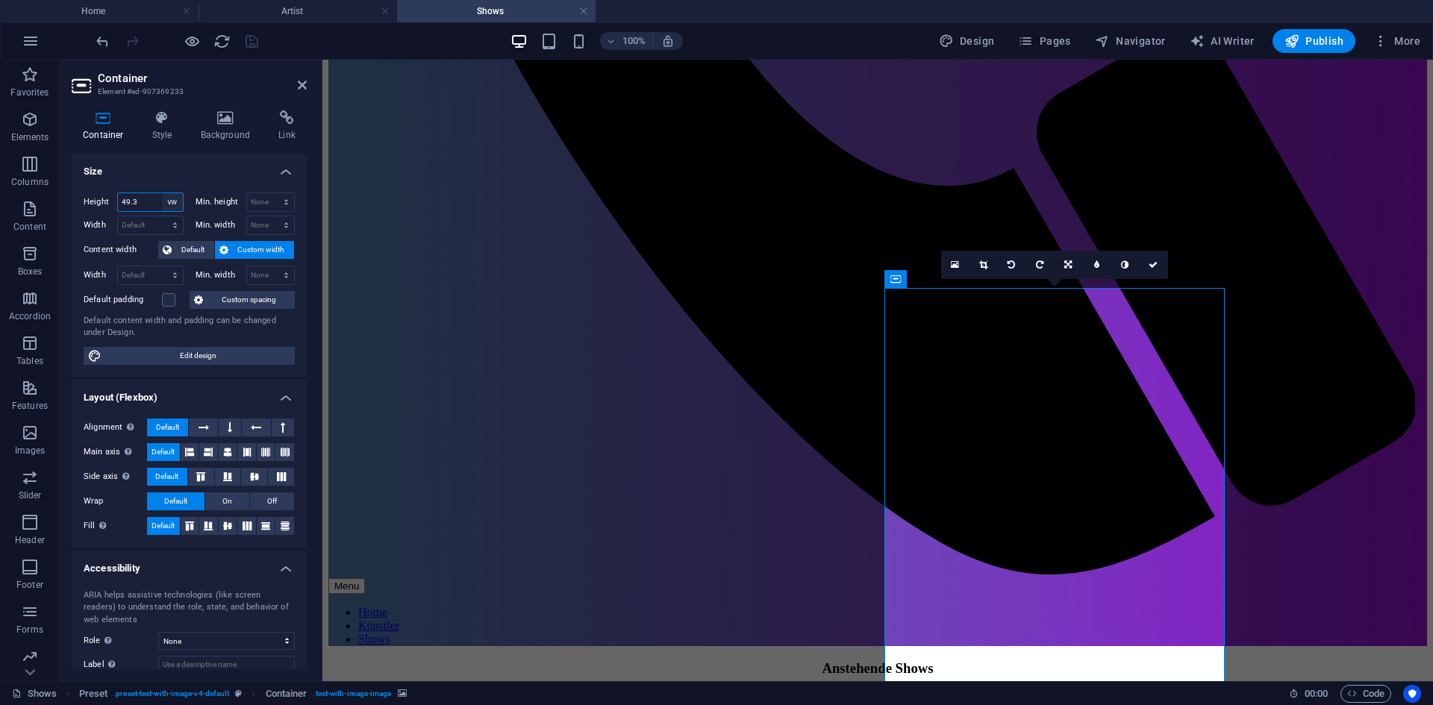
click at [180, 206] on select "Default px rem % vh vw" at bounding box center [172, 202] width 21 height 18
select select "rem"
click at [162, 193] on select "Default px rem % vh vw" at bounding box center [172, 202] width 21 height 18
type input "45.875"
click at [249, 36] on icon "save" at bounding box center [251, 41] width 17 height 17
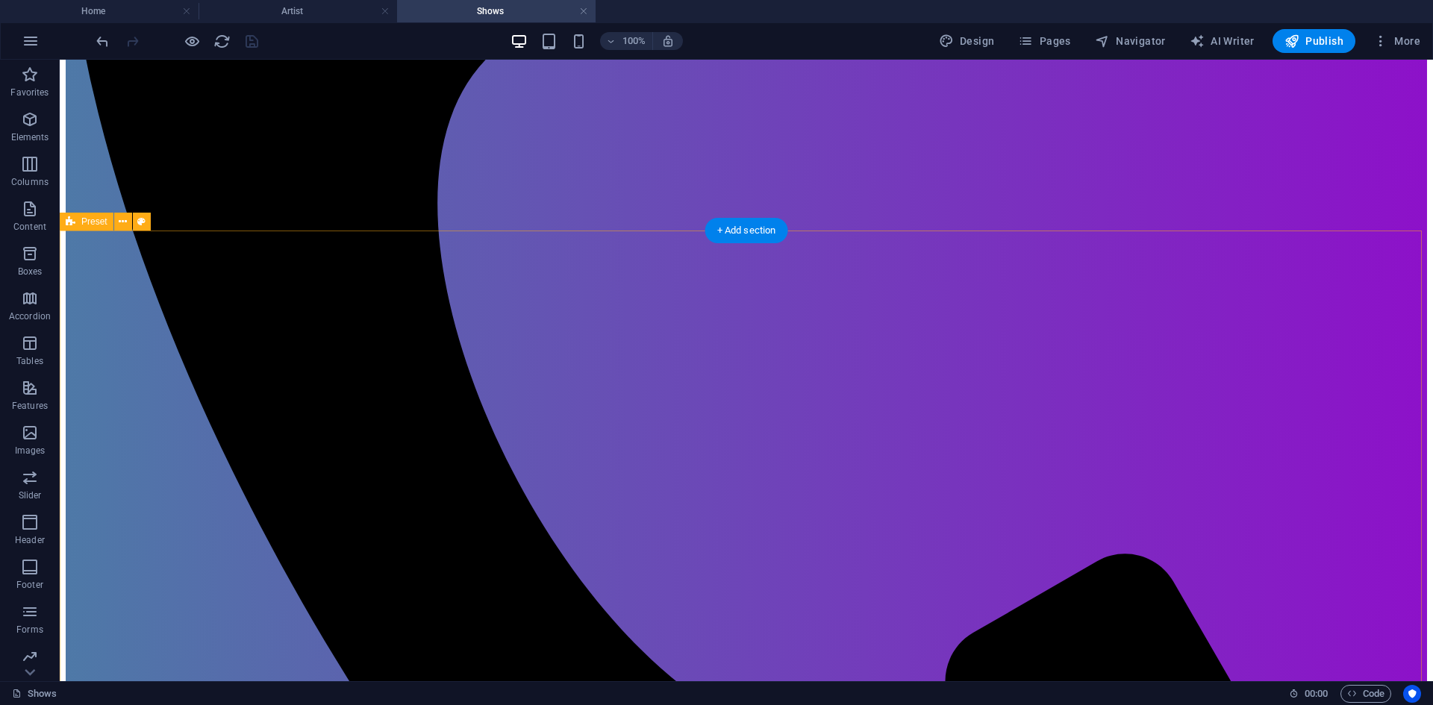
scroll to position [892, 0]
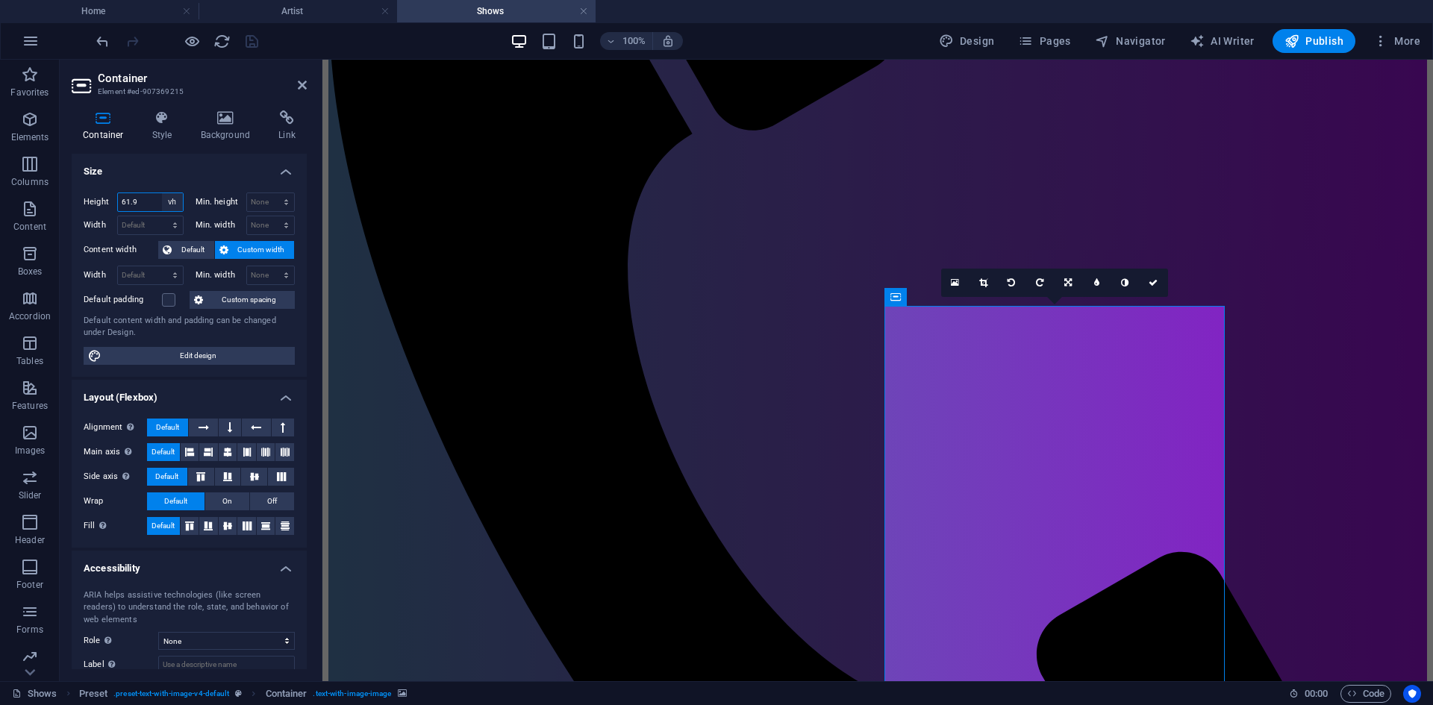
click at [171, 206] on select "Default px rem % vh vw" at bounding box center [172, 202] width 21 height 18
select select "rem"
click at [162, 193] on select "Default px rem % vh vw" at bounding box center [172, 202] width 21 height 18
type input "32.25"
click at [245, 44] on icon "save" at bounding box center [251, 41] width 17 height 17
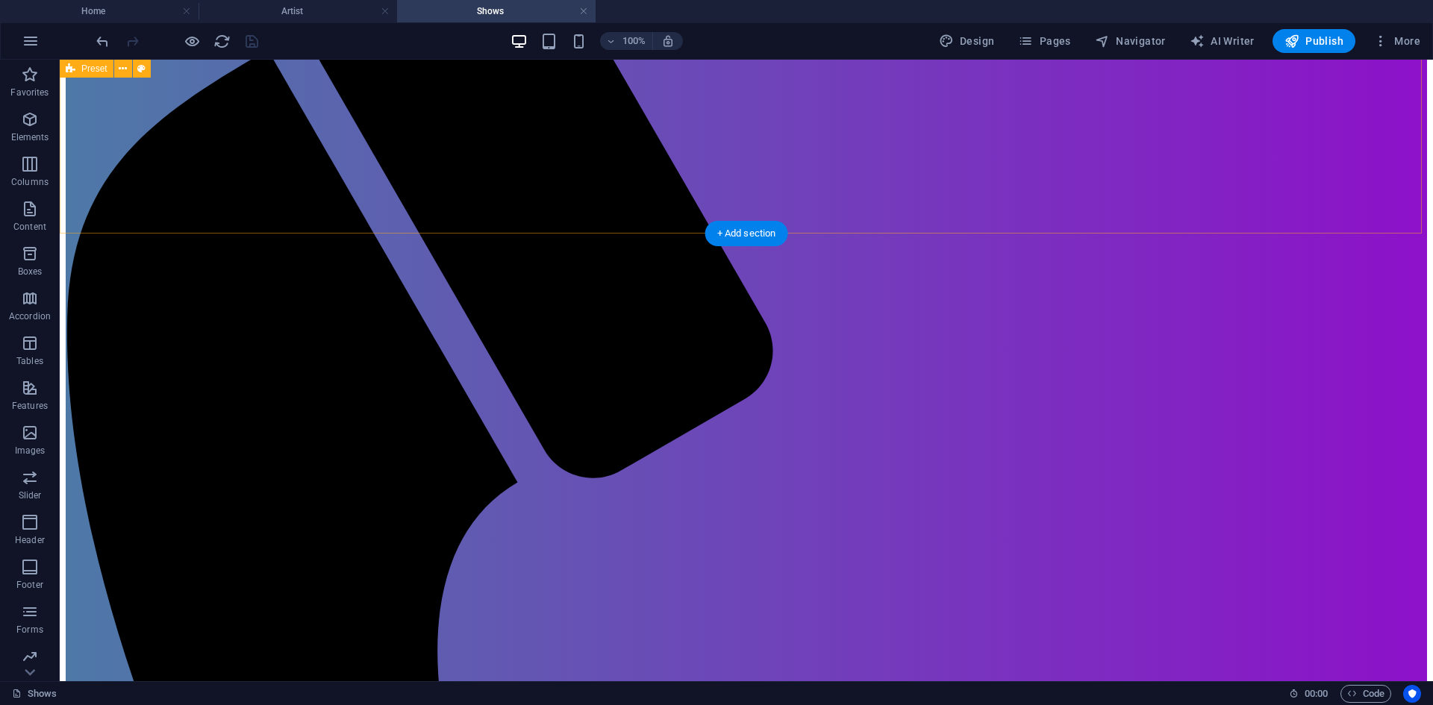
scroll to position [519, 0]
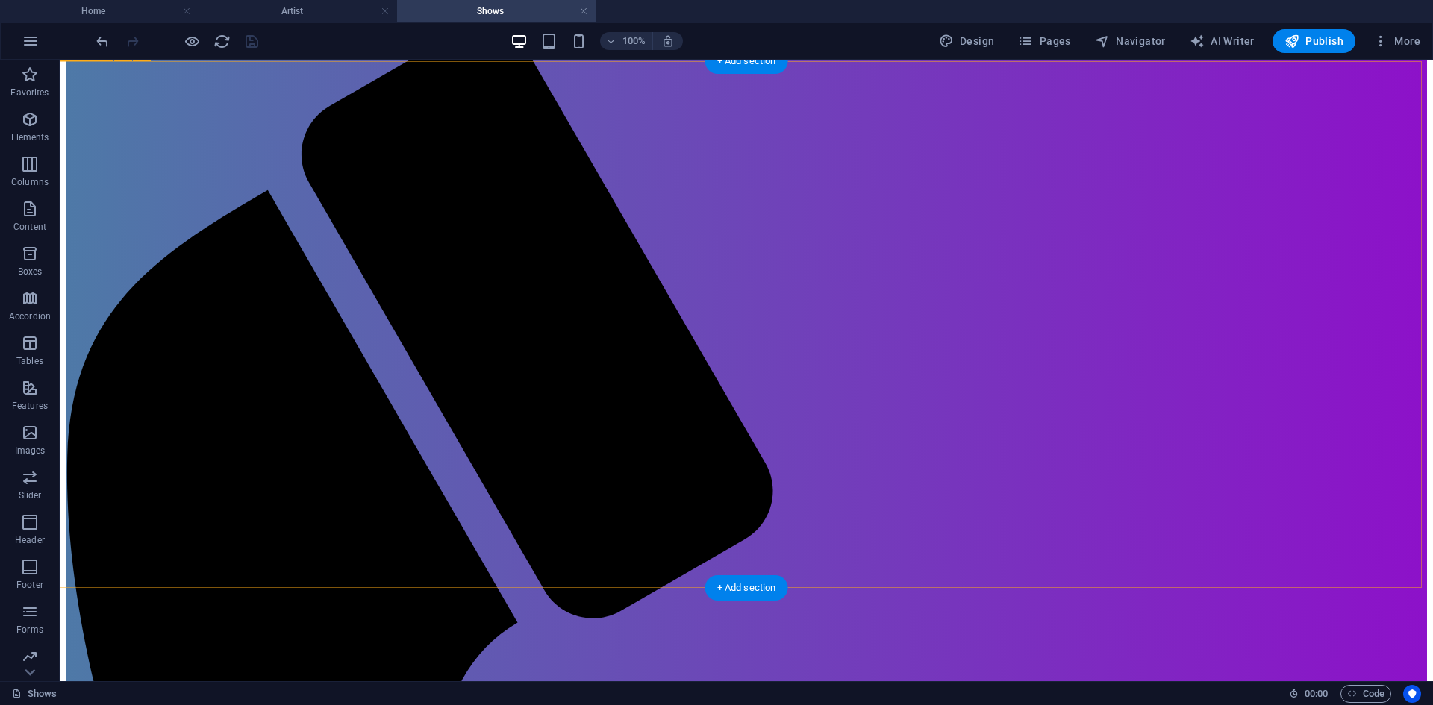
select select "rem"
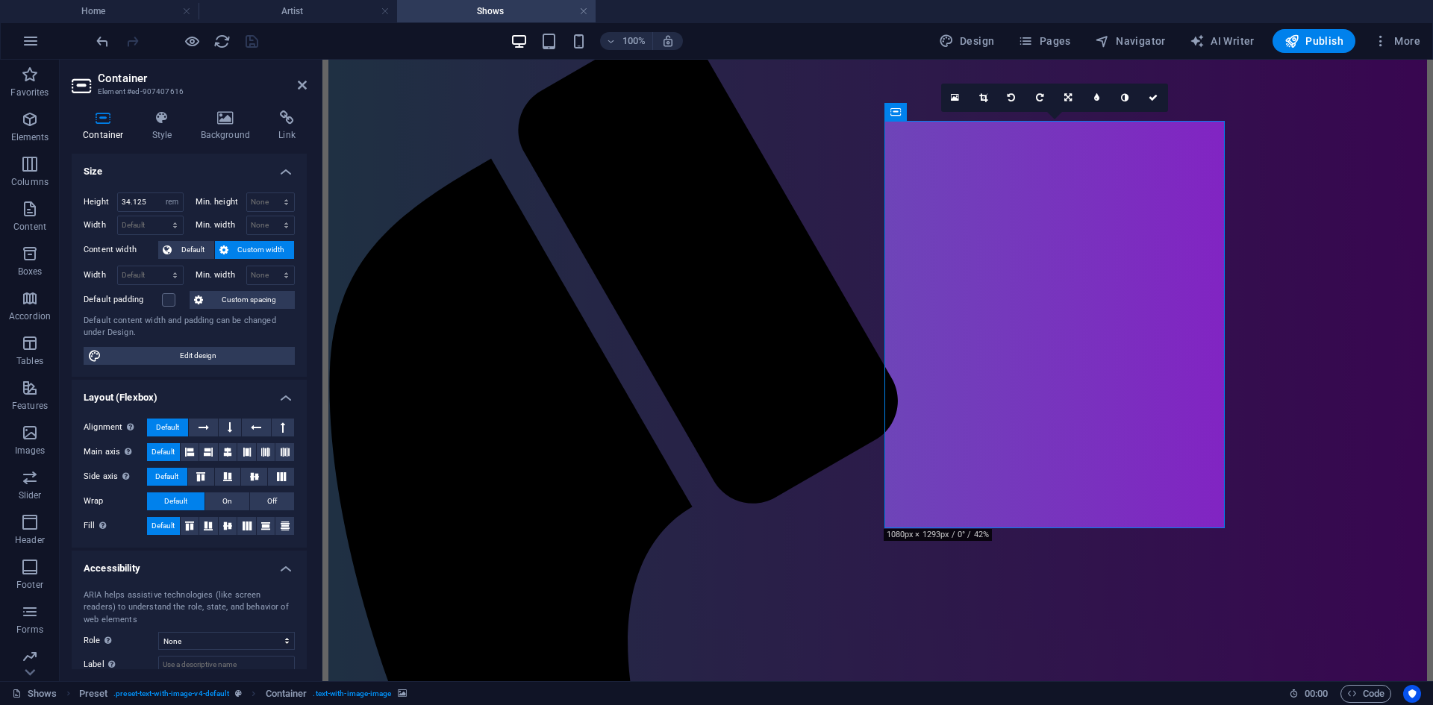
click at [320, 226] on div at bounding box center [320, 371] width 3 height 622
drag, startPoint x: 302, startPoint y: 90, endPoint x: 243, endPoint y: 31, distance: 83.4
click at [302, 90] on icon at bounding box center [302, 85] width 9 height 12
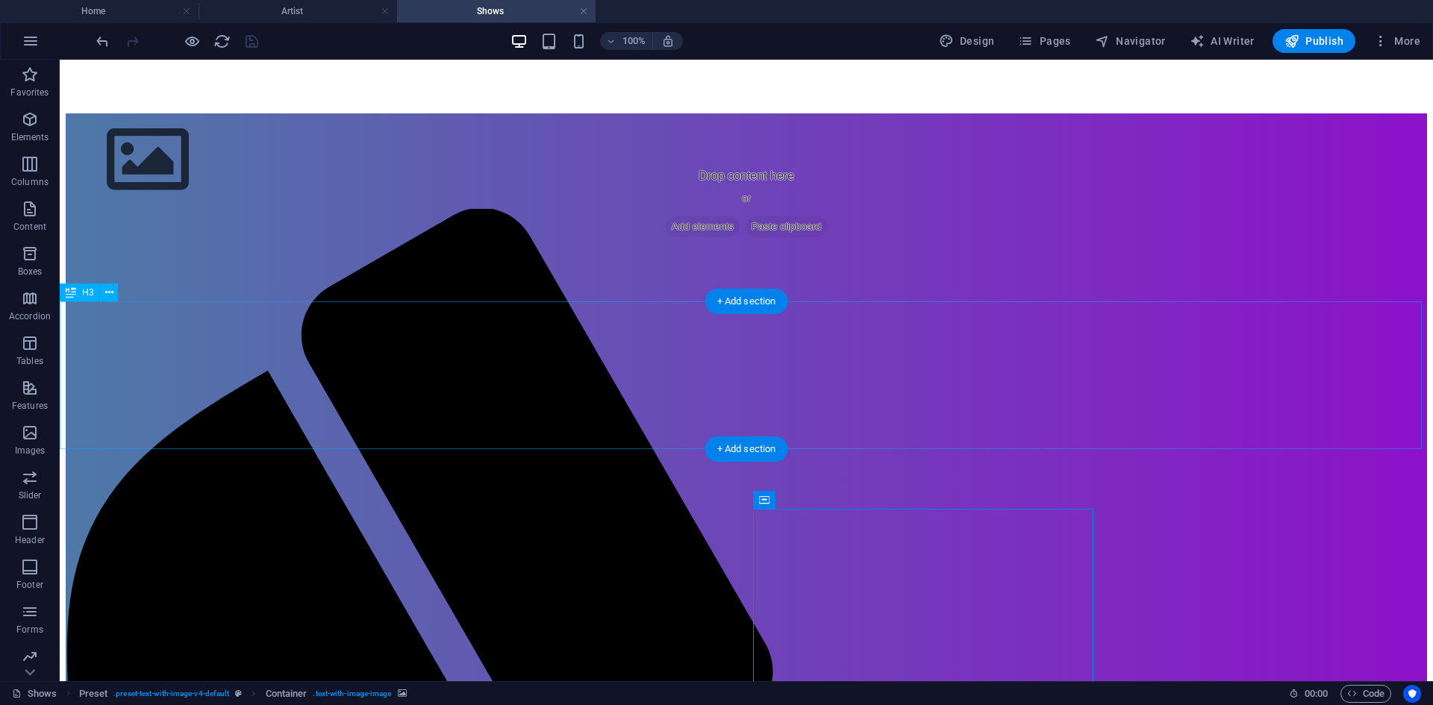
scroll to position [71, 0]
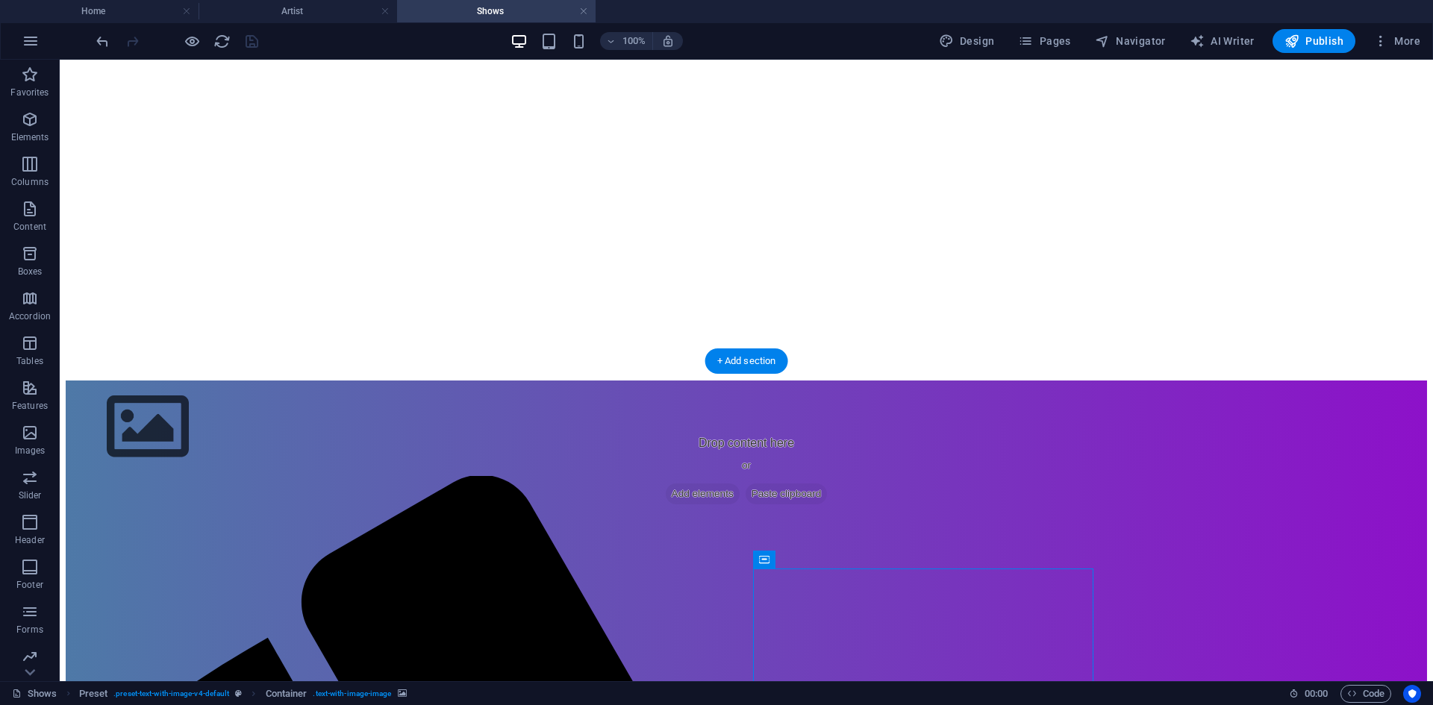
select select "rem"
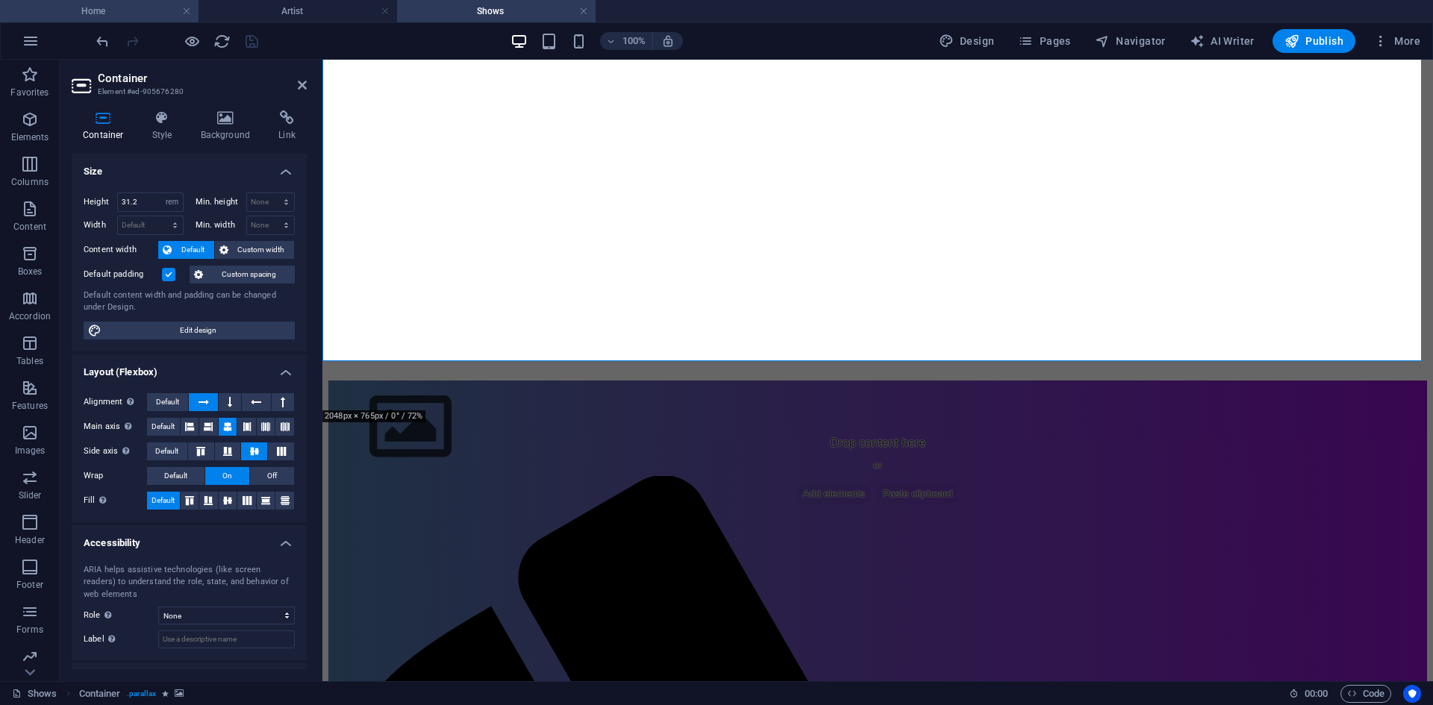
click at [104, 13] on h4 "Home" at bounding box center [99, 11] width 198 height 16
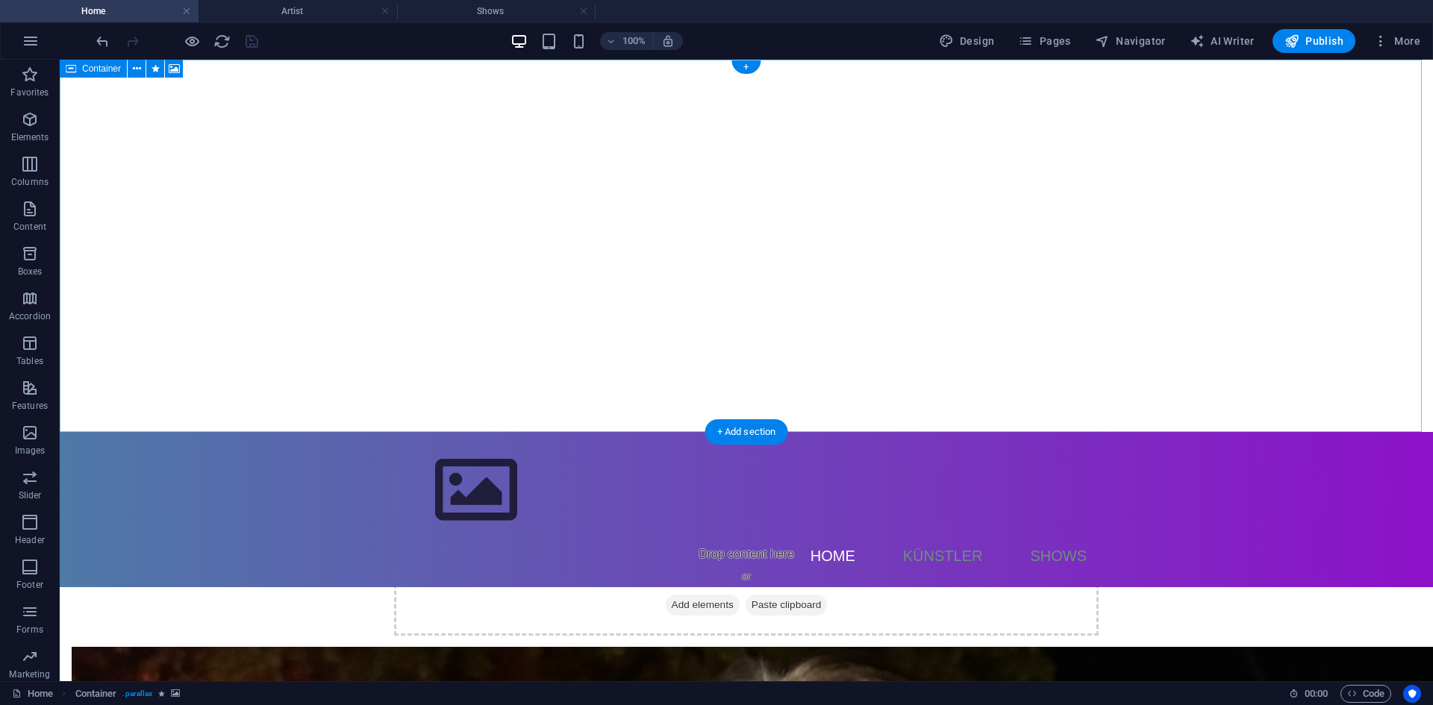
select select "rem"
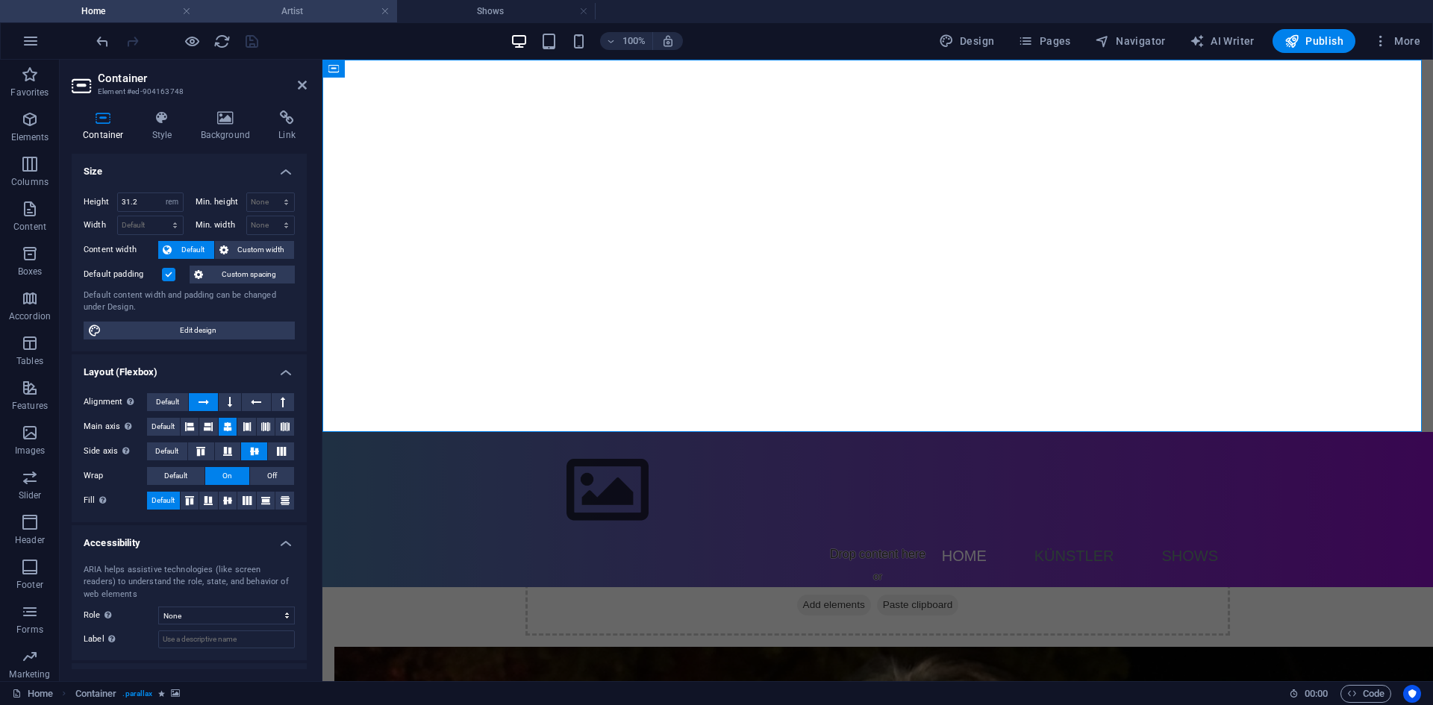
click at [266, 6] on h4 "Artist" at bounding box center [297, 11] width 198 height 16
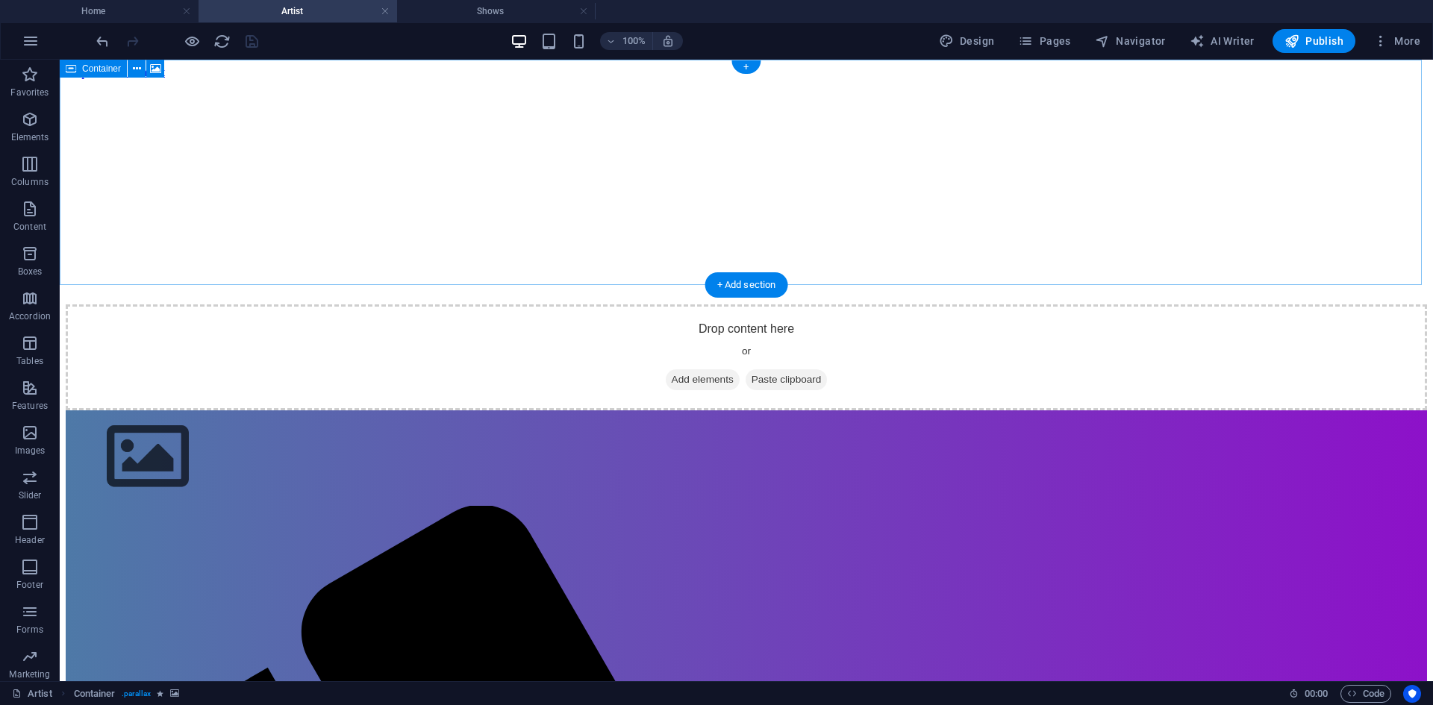
click at [248, 79] on figure at bounding box center [746, 79] width 1361 height 0
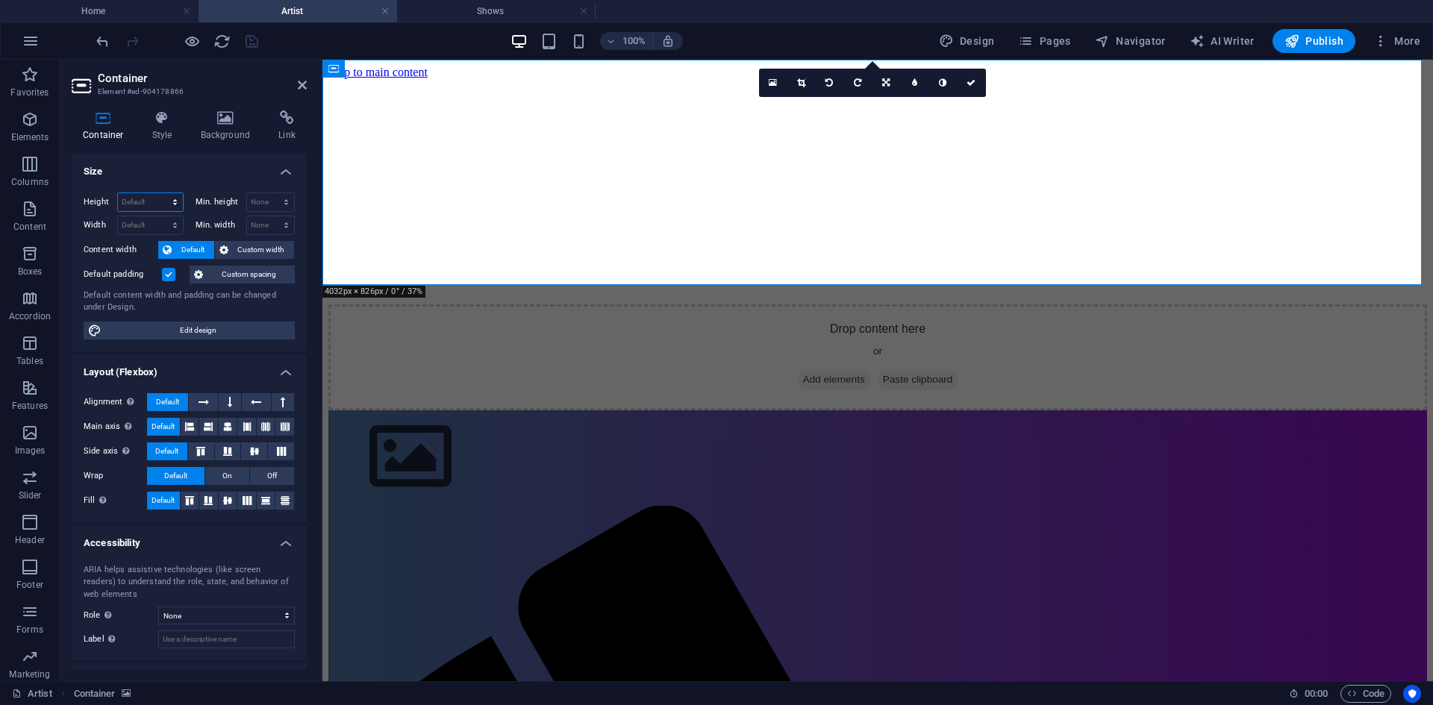
click at [163, 201] on select "Default px rem % vh vw" at bounding box center [150, 202] width 65 height 18
select select "rem"
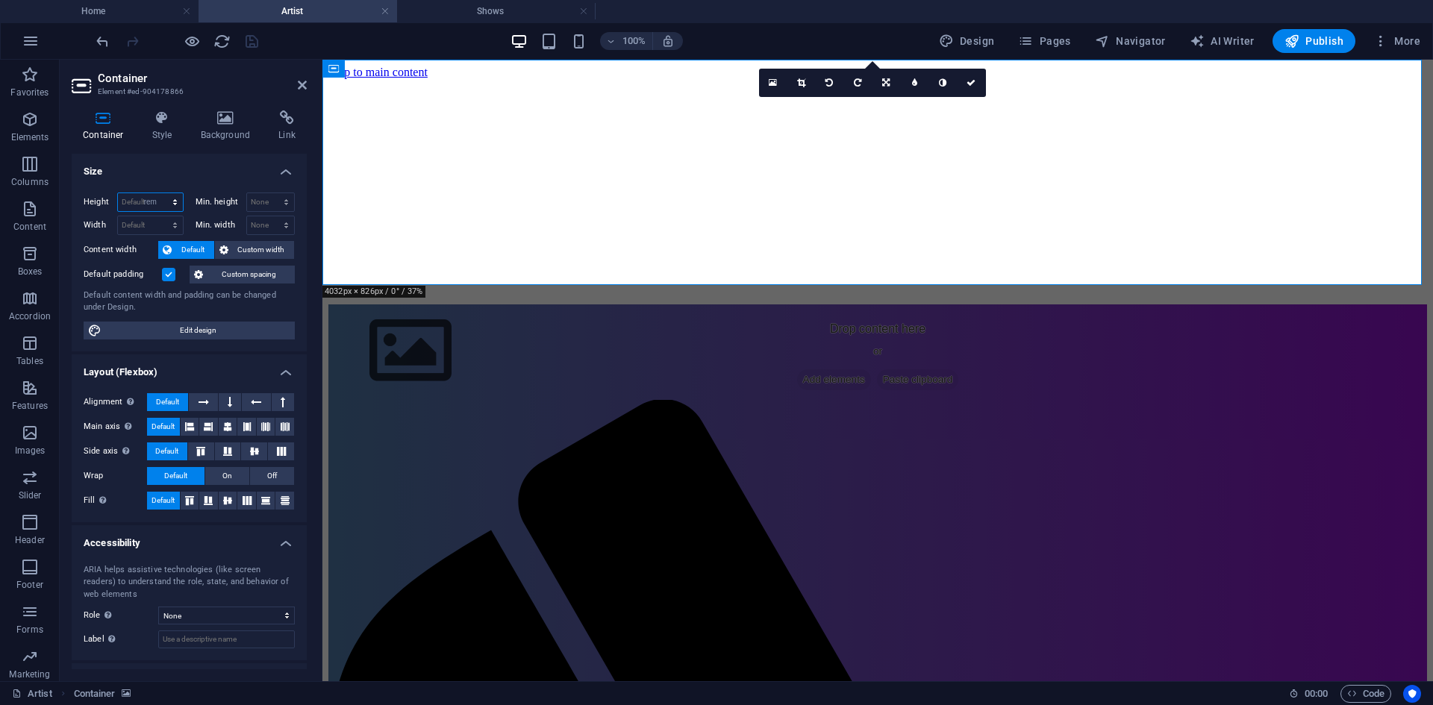
click at [160, 193] on select "Default px rem % vh vw" at bounding box center [150, 202] width 65 height 18
type input "18.875"
click at [254, 47] on icon "save" at bounding box center [251, 41] width 17 height 17
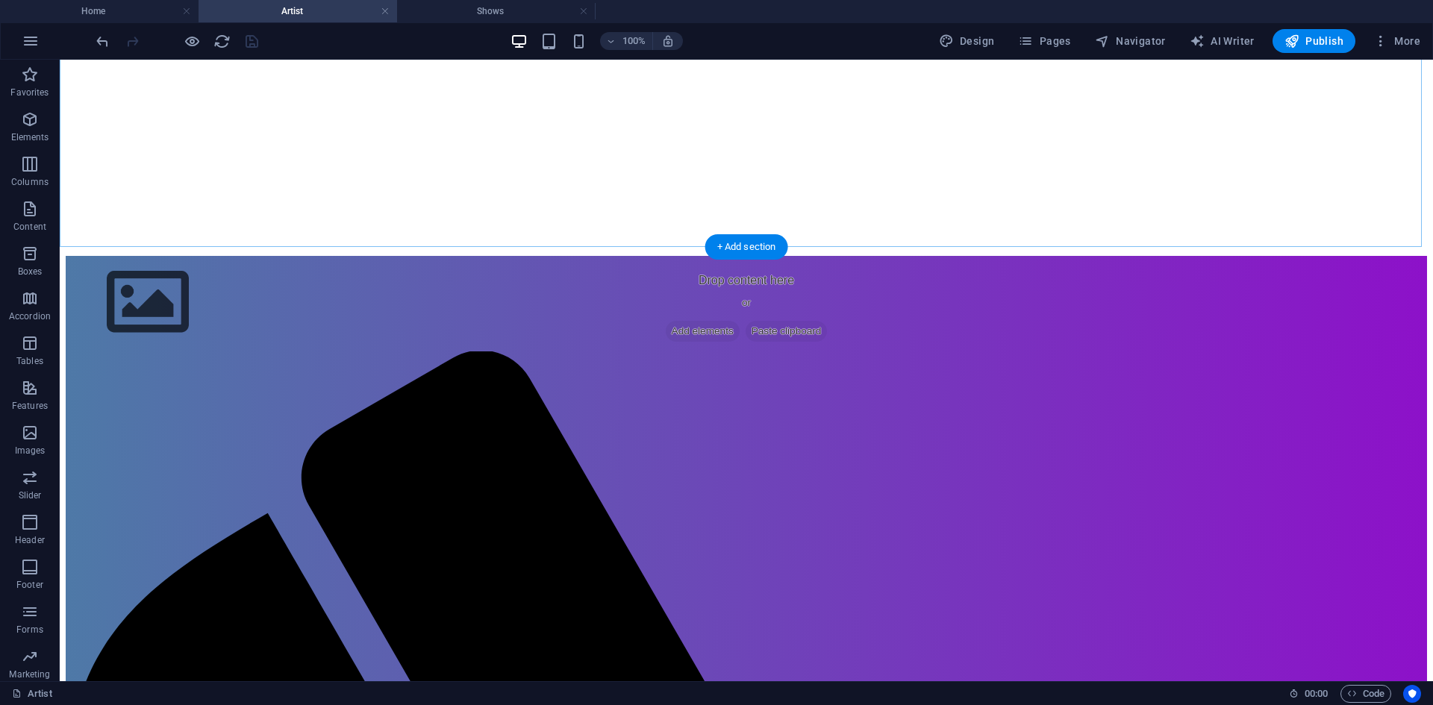
scroll to position [75, 0]
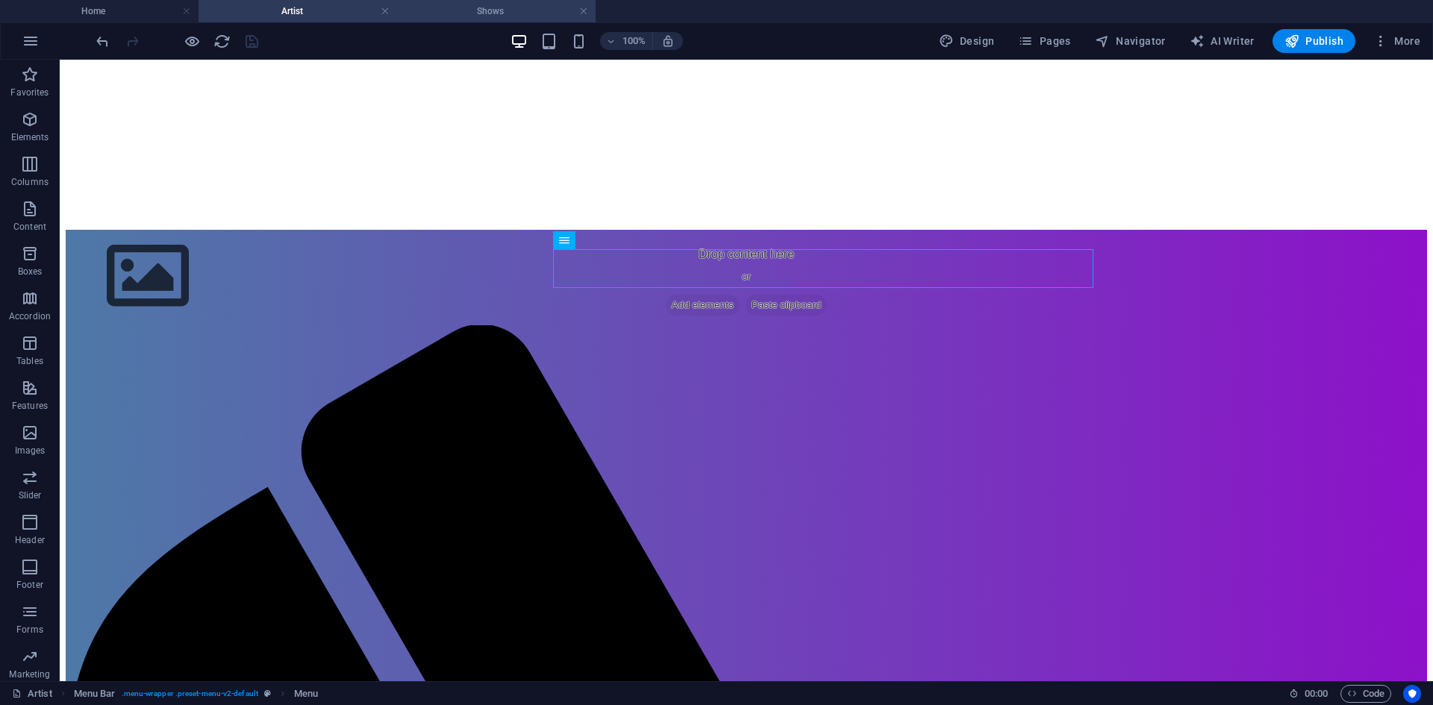
click at [447, 14] on h4 "Shows" at bounding box center [496, 11] width 198 height 16
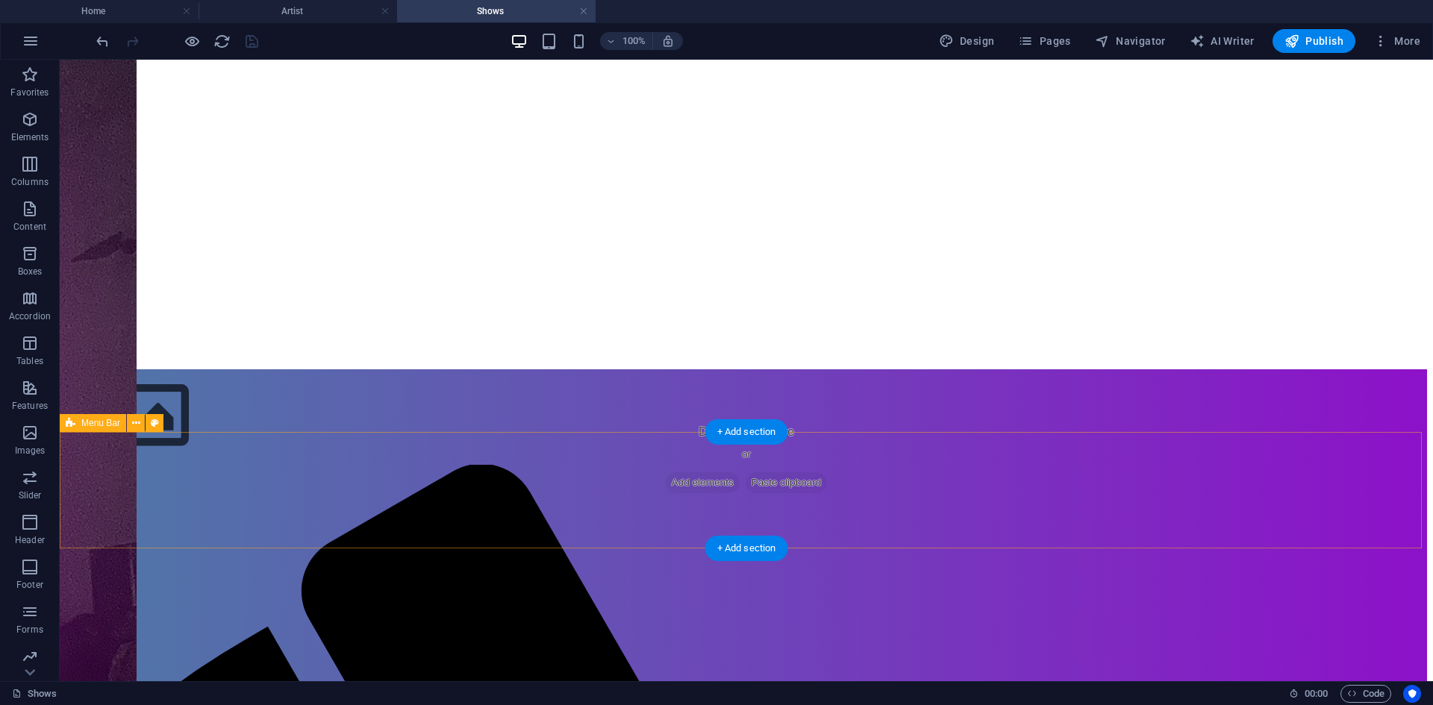
scroll to position [149, 0]
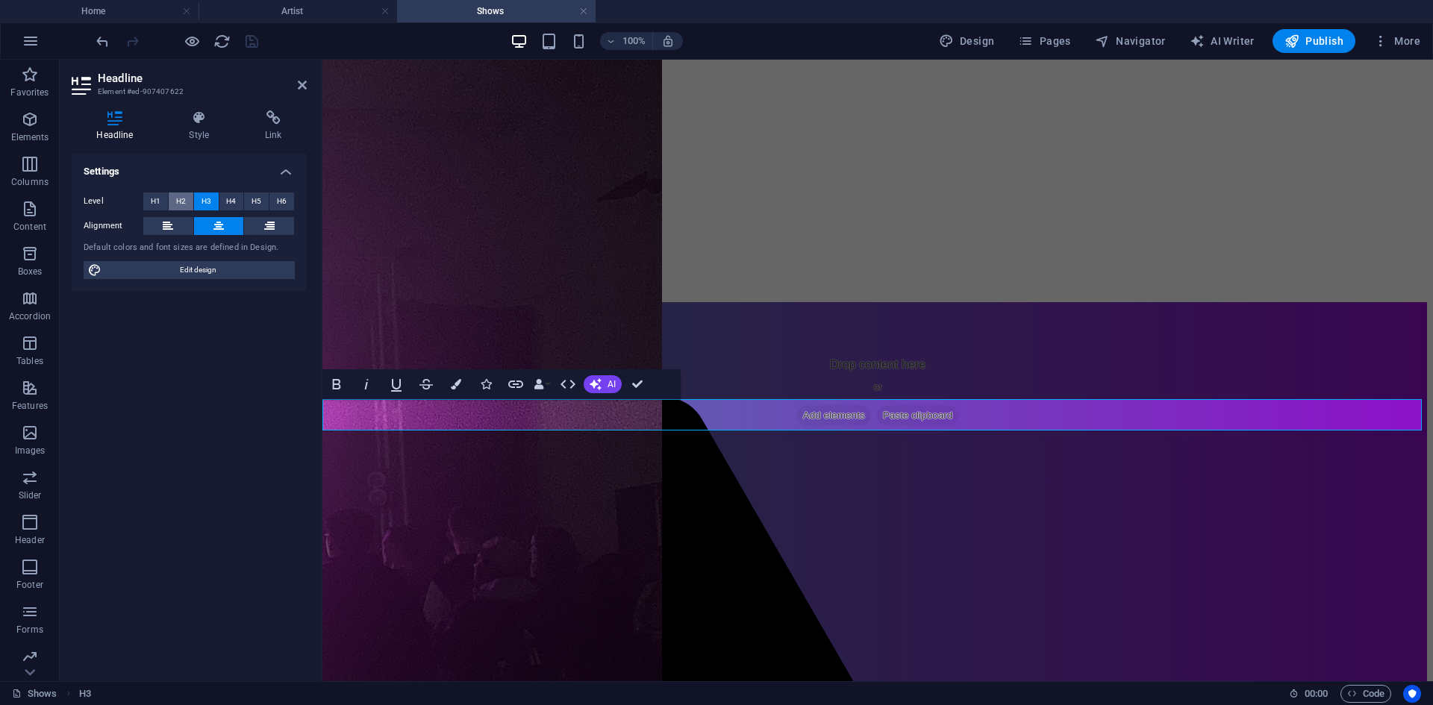
click at [176, 195] on span "H2" at bounding box center [181, 202] width 10 height 18
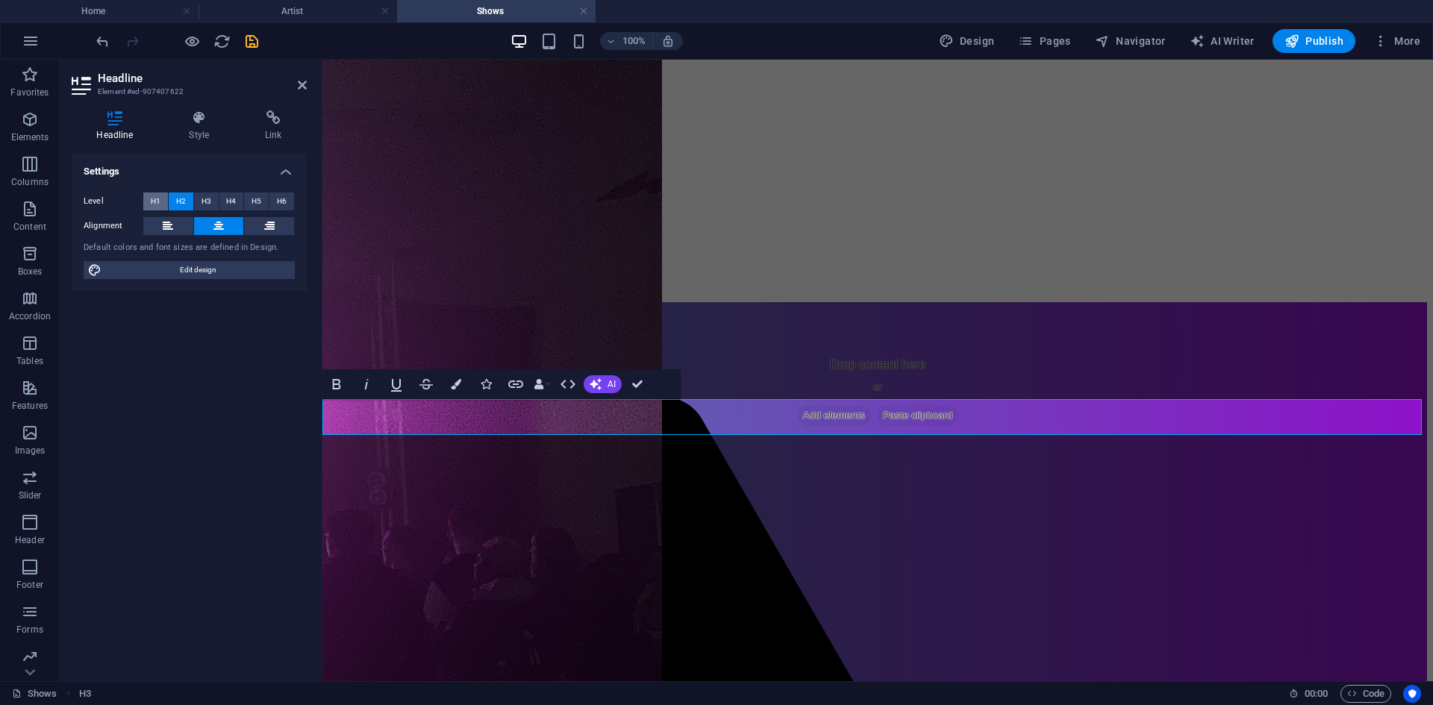
click at [157, 195] on span "H1" at bounding box center [156, 202] width 10 height 18
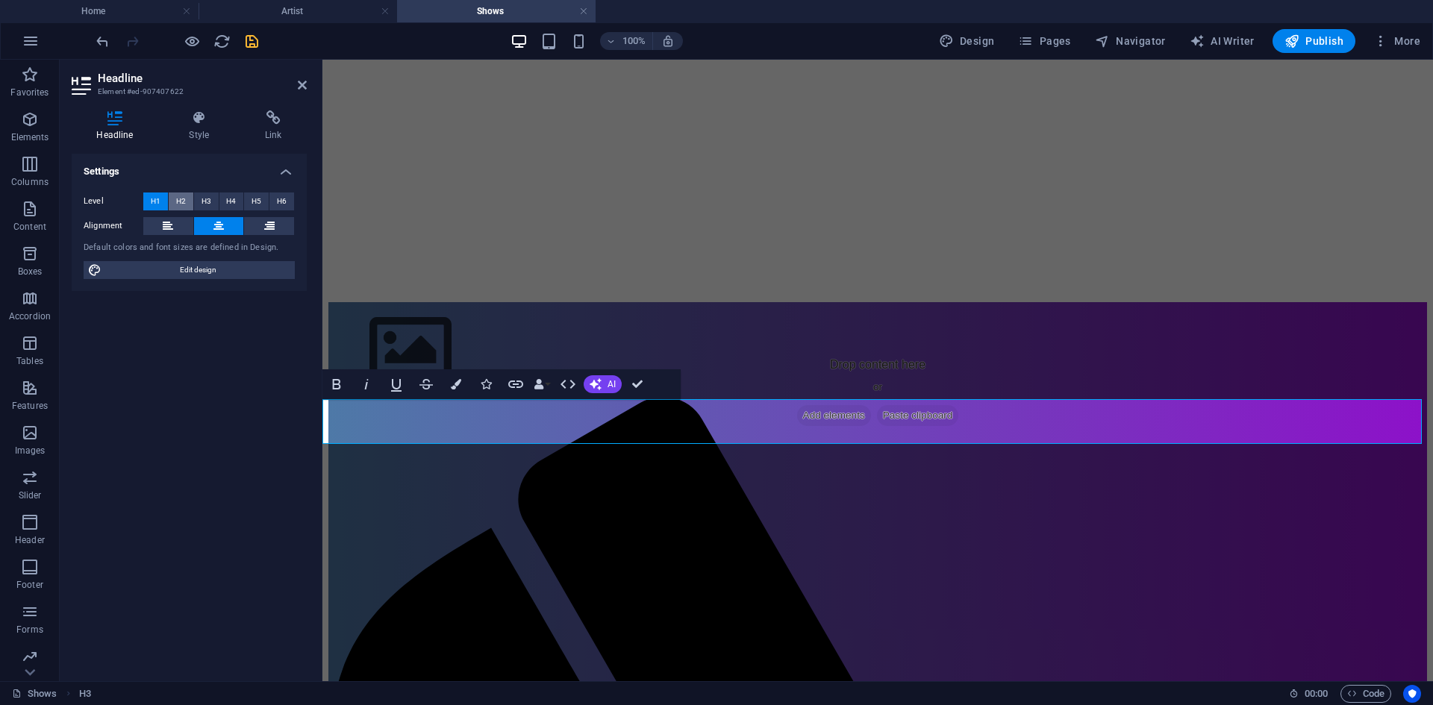
click at [171, 195] on button "H2" at bounding box center [181, 202] width 25 height 18
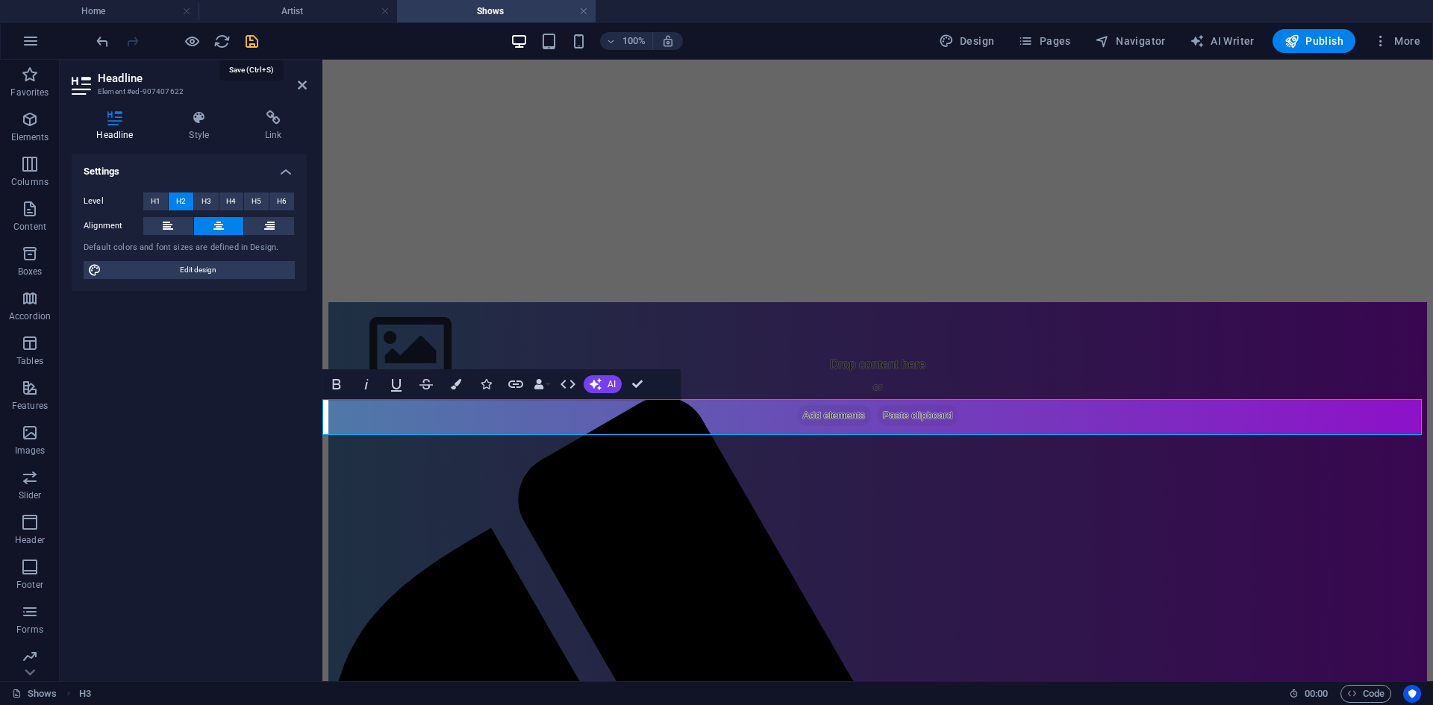
click at [249, 41] on icon "save" at bounding box center [251, 41] width 17 height 17
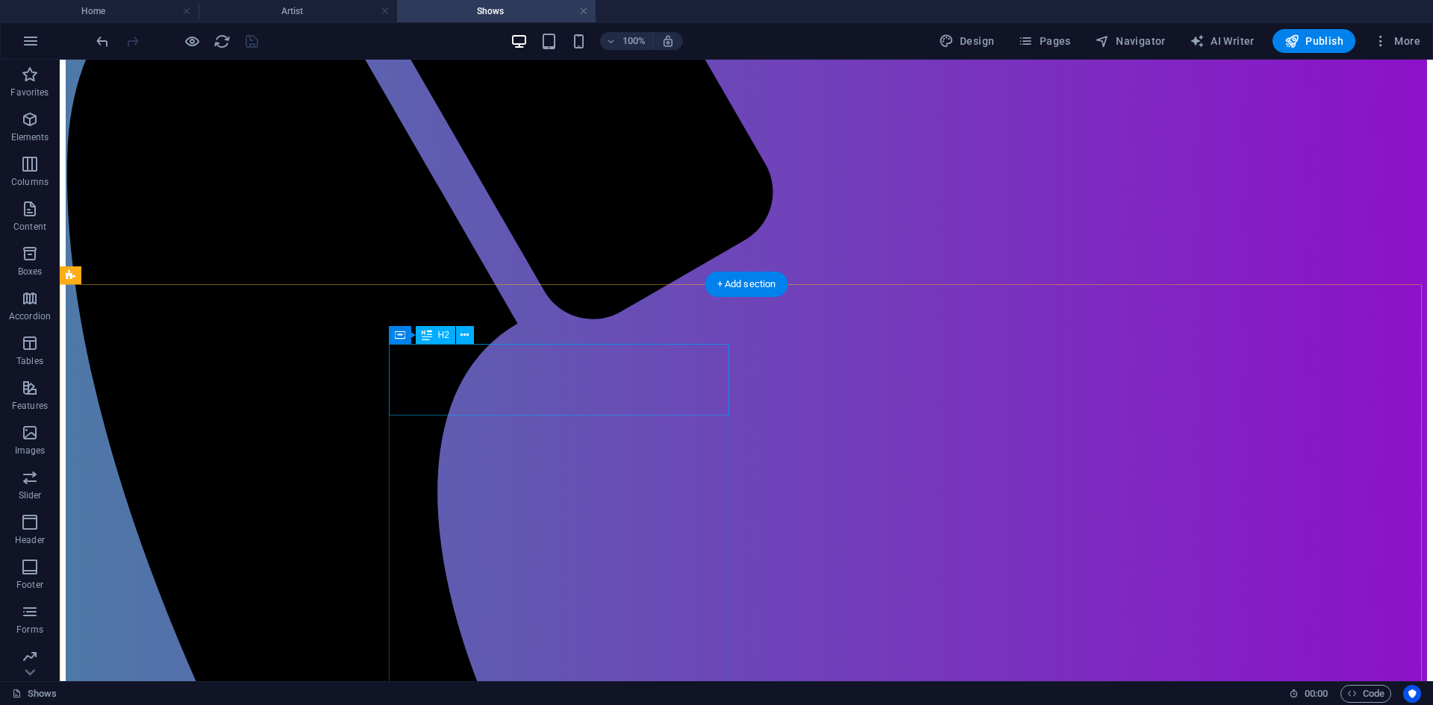
scroll to position [746, 0]
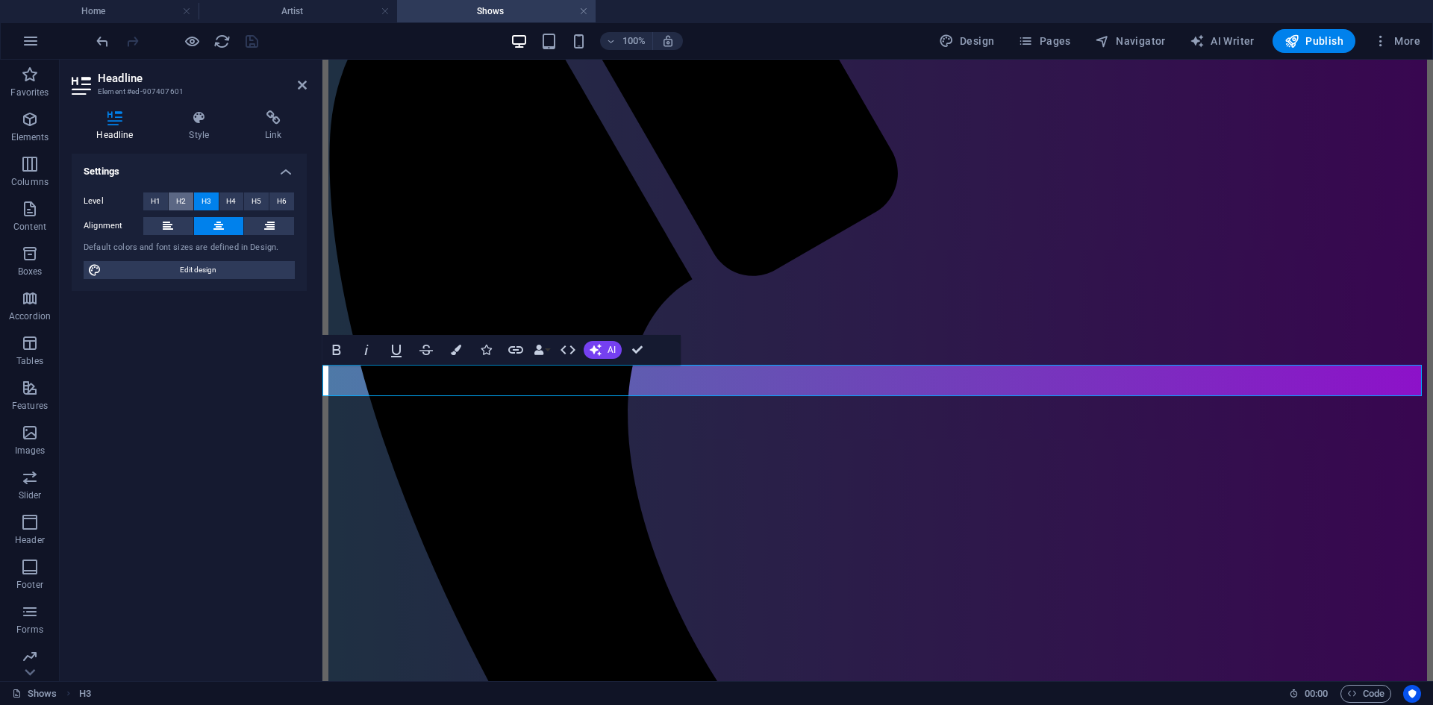
click at [177, 195] on span "H2" at bounding box center [181, 202] width 10 height 18
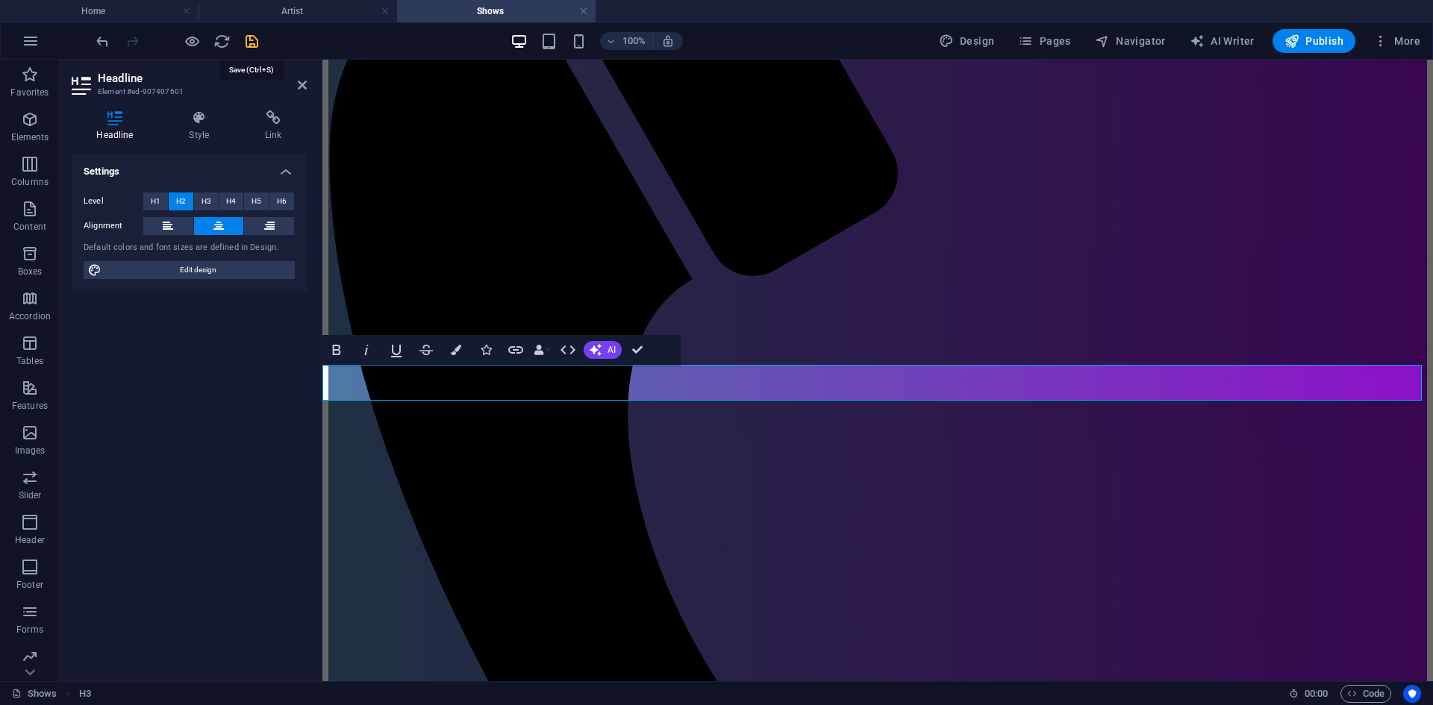
click at [244, 46] on icon "save" at bounding box center [251, 41] width 17 height 17
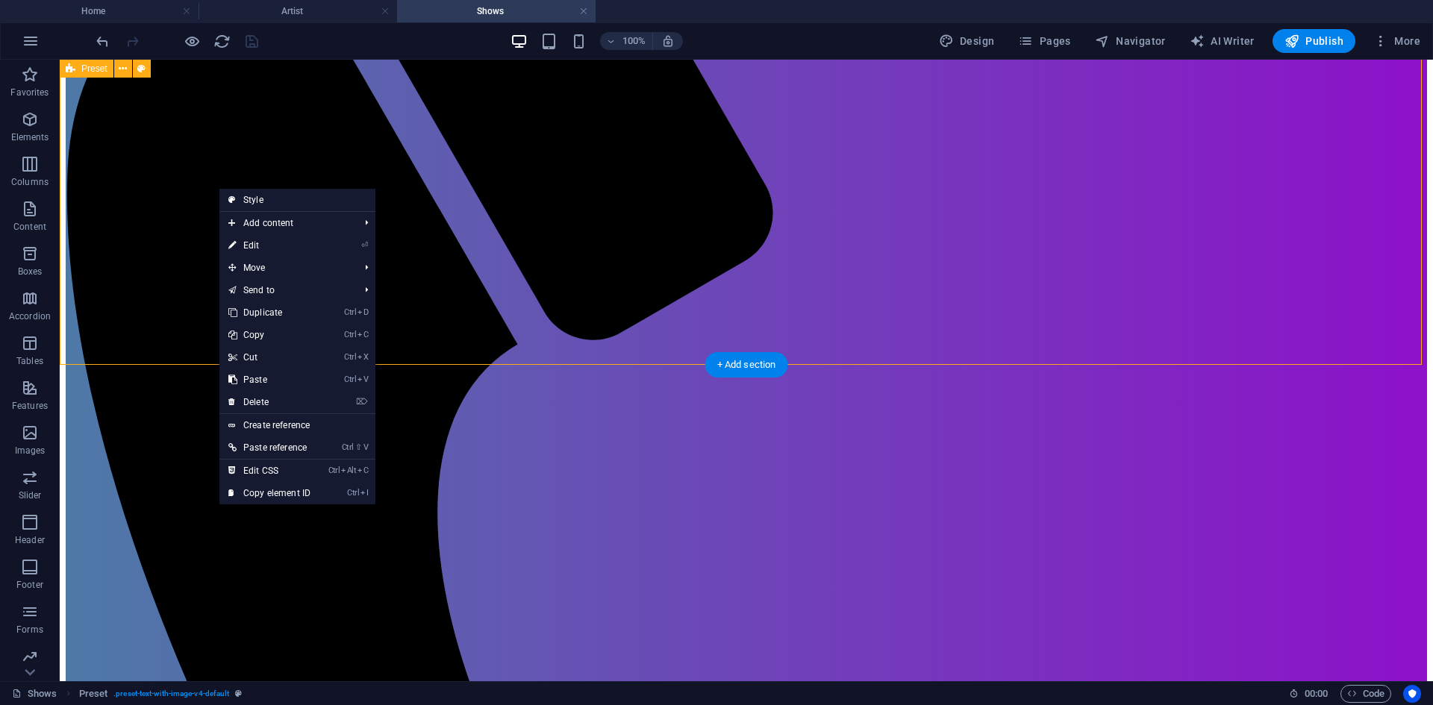
scroll to position [821, 0]
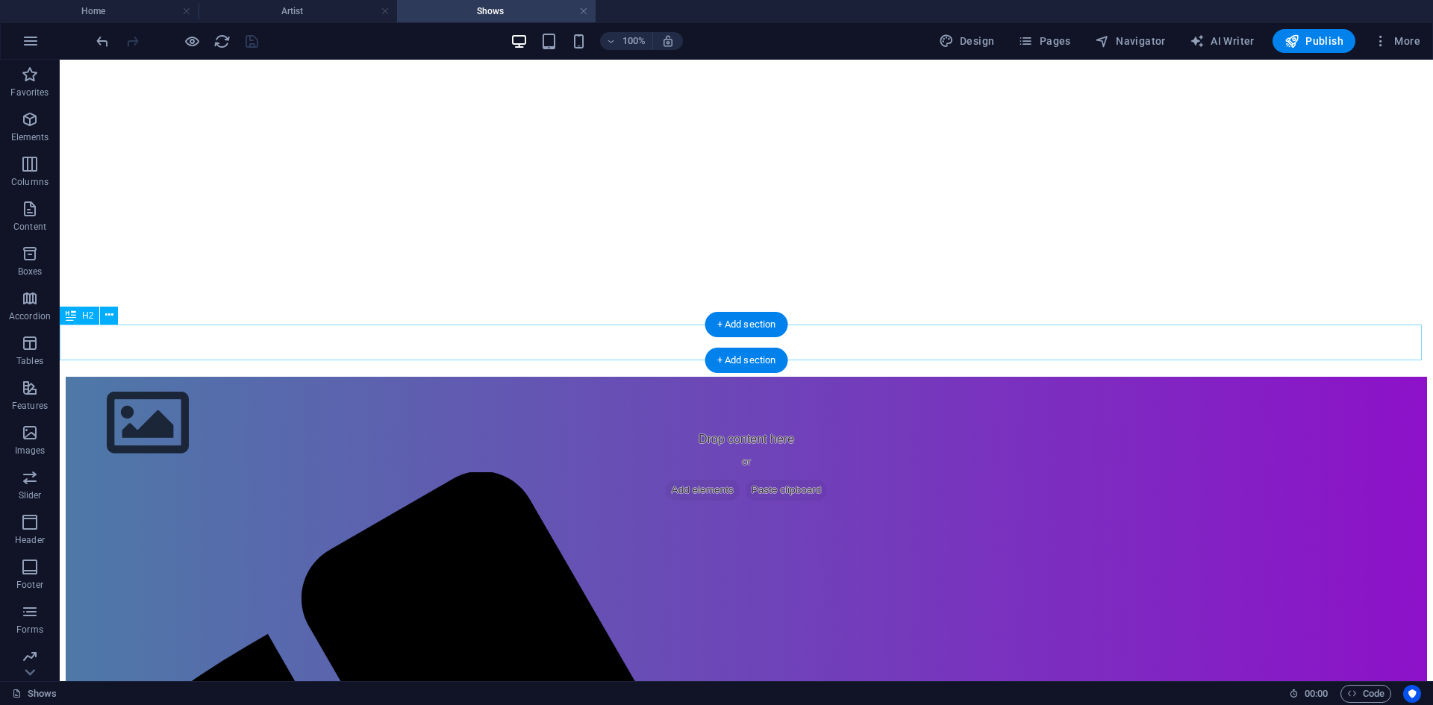
scroll to position [0, 0]
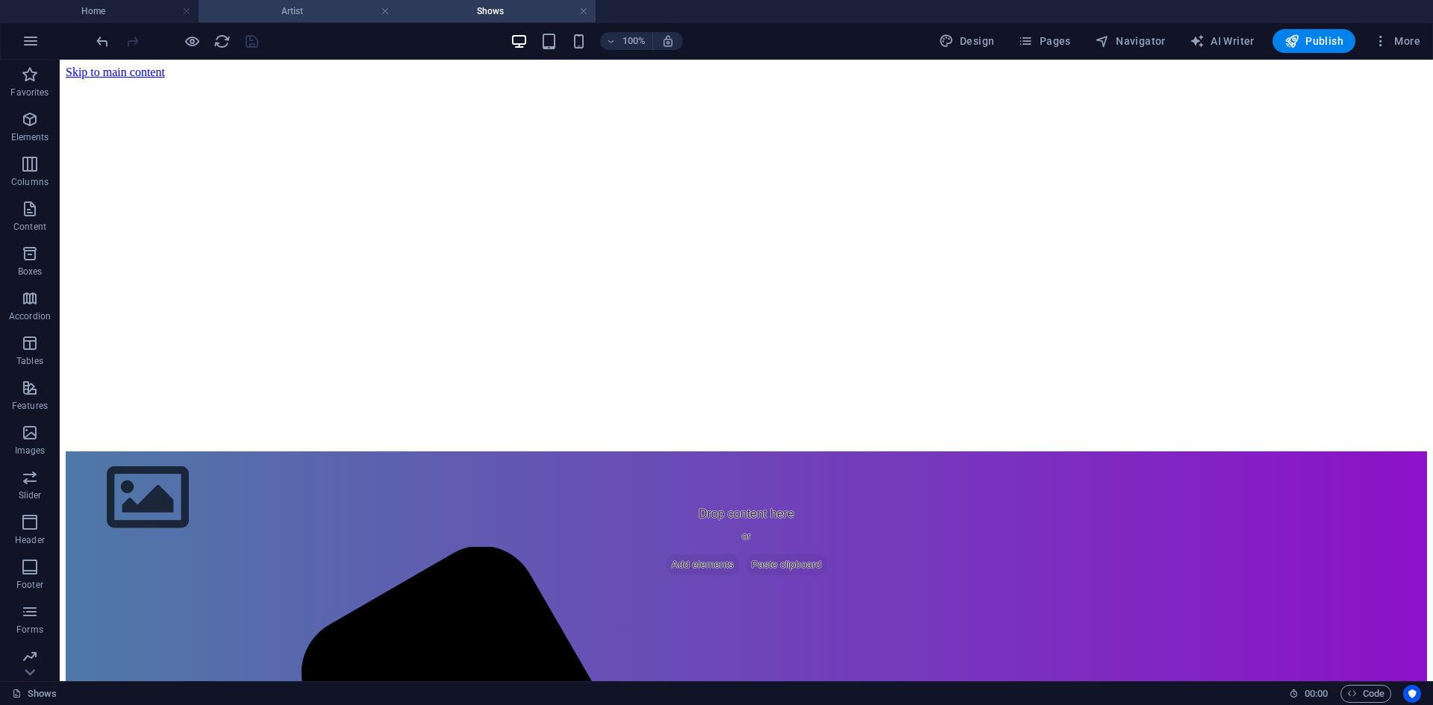
click at [272, 4] on h4 "Artist" at bounding box center [297, 11] width 198 height 16
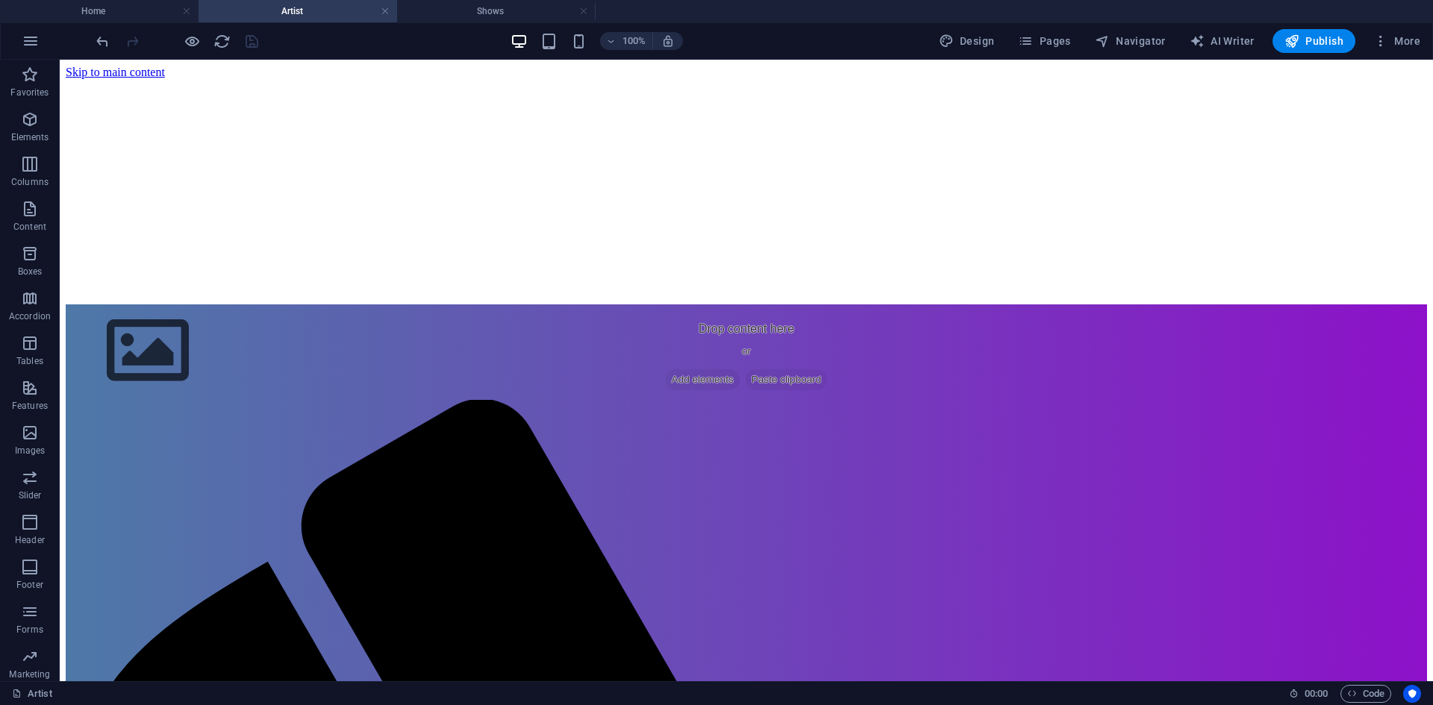
scroll to position [75, 0]
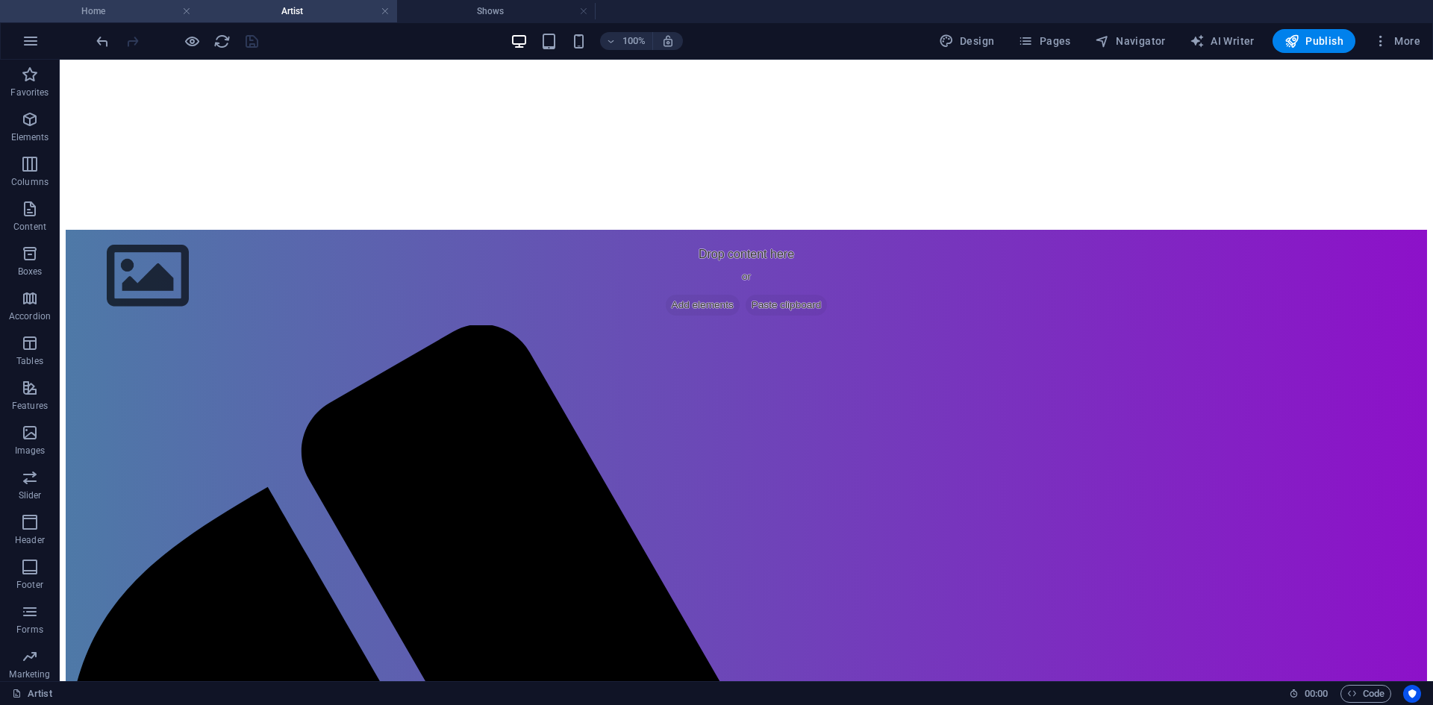
click at [140, 5] on h4 "Home" at bounding box center [99, 11] width 198 height 16
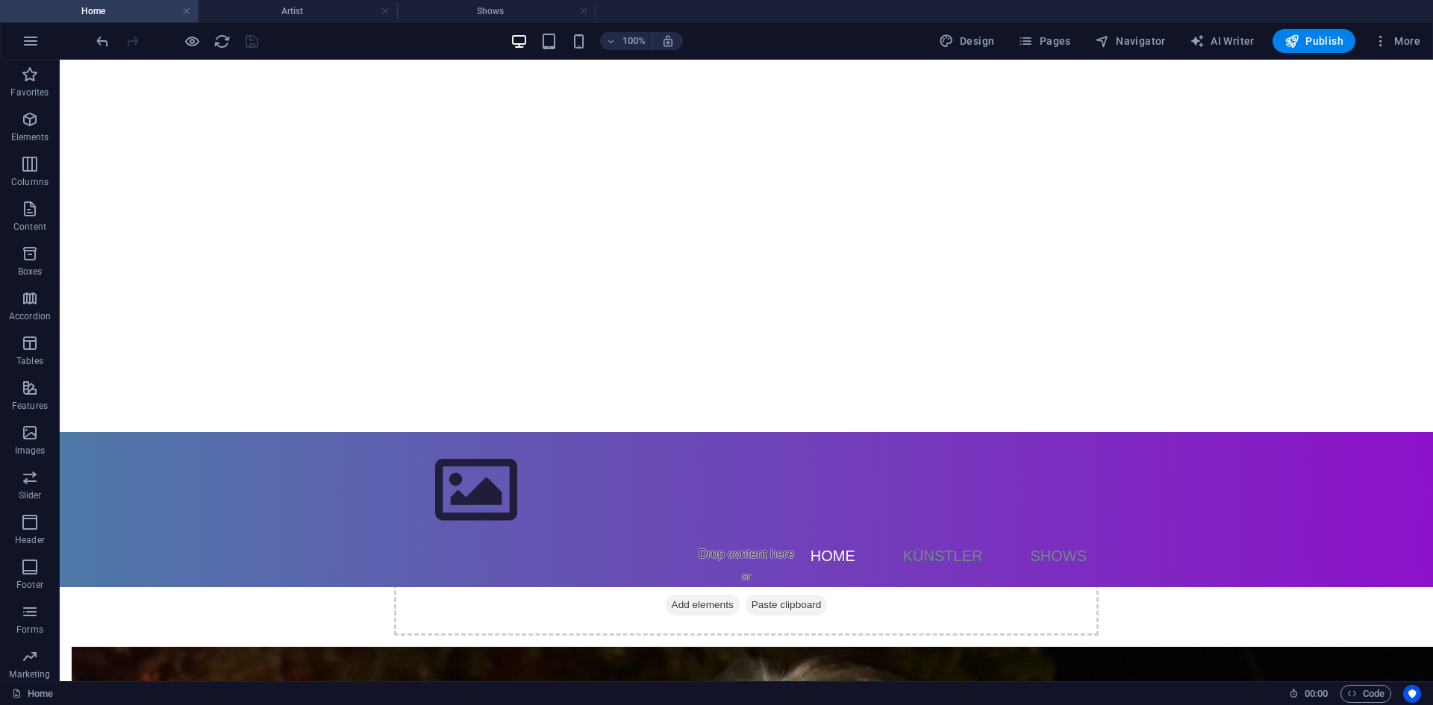
scroll to position [0, 0]
click at [240, 7] on h4 "Artist" at bounding box center [297, 11] width 198 height 16
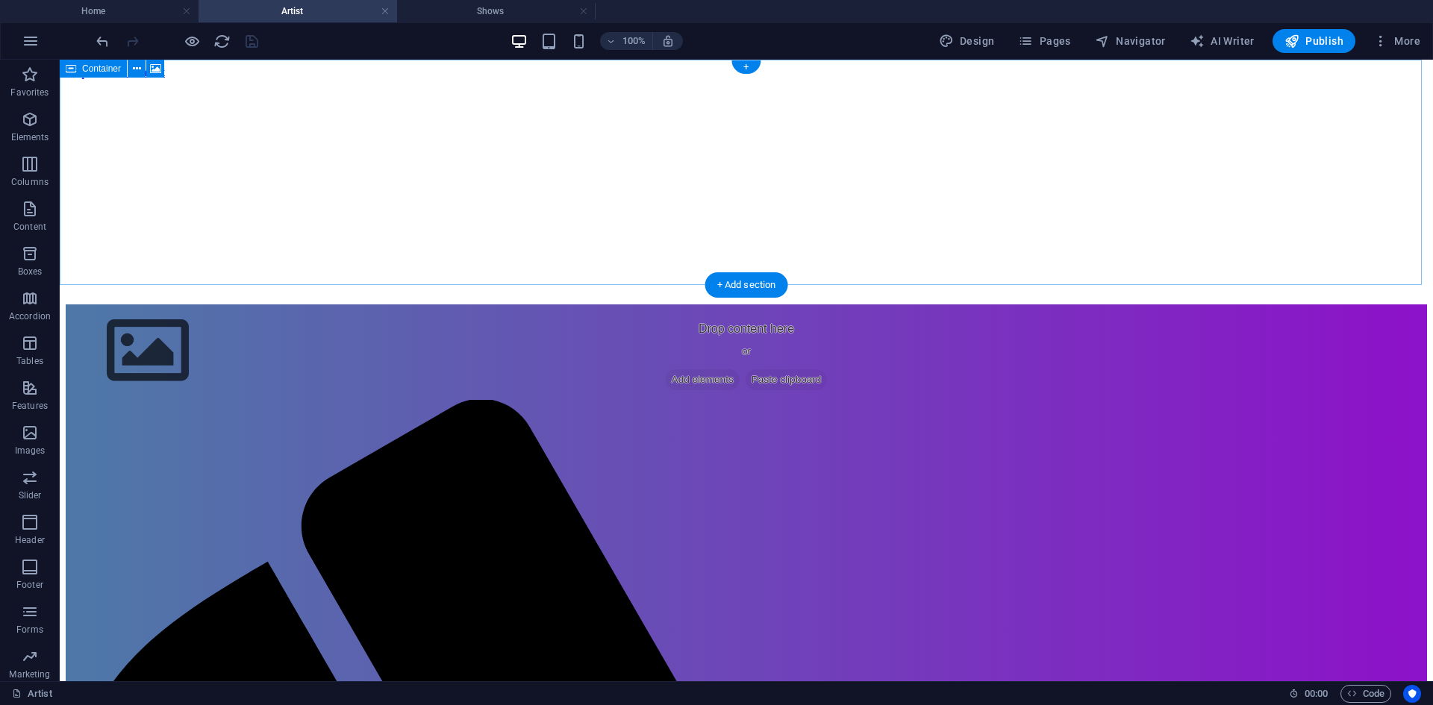
click at [248, 79] on figure at bounding box center [746, 79] width 1361 height 0
select select "rem"
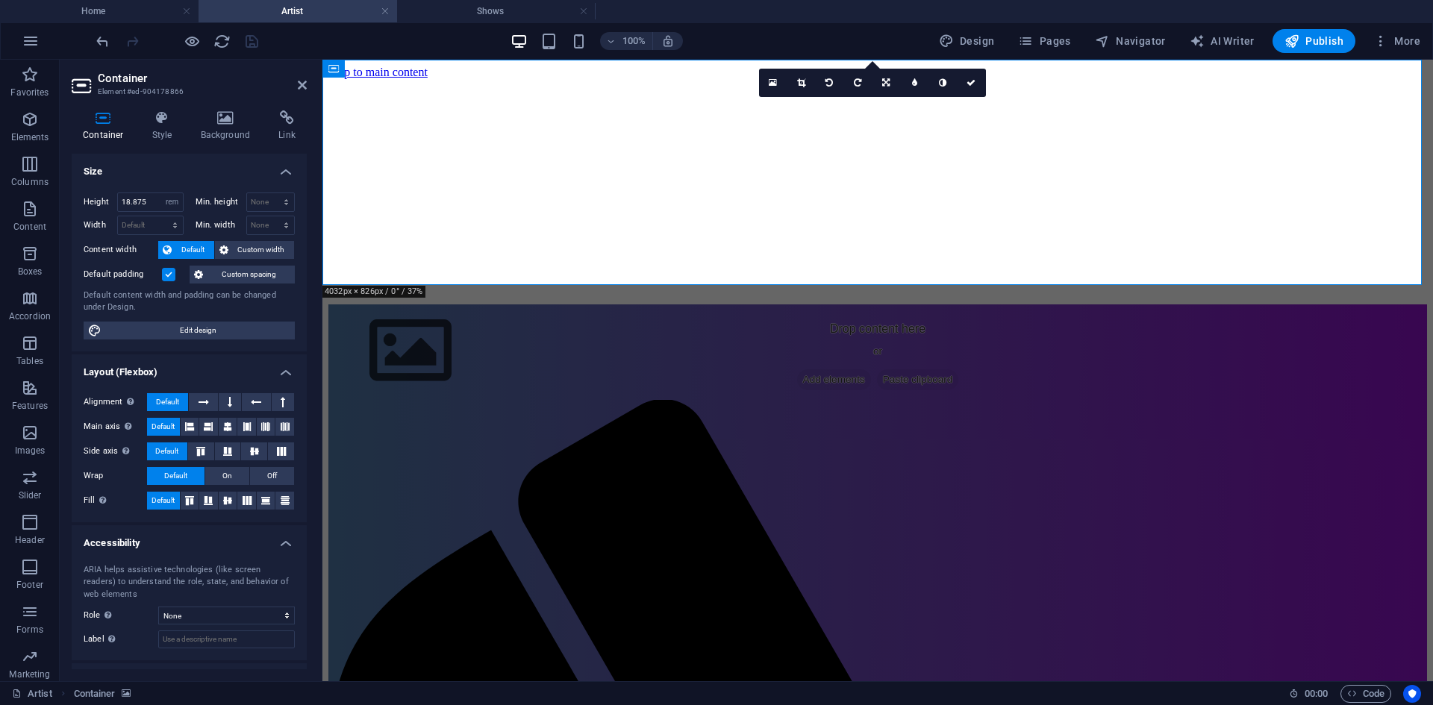
click at [342, 41] on div "100% Design Pages Navigator AI Writer Publish More" at bounding box center [759, 41] width 1333 height 24
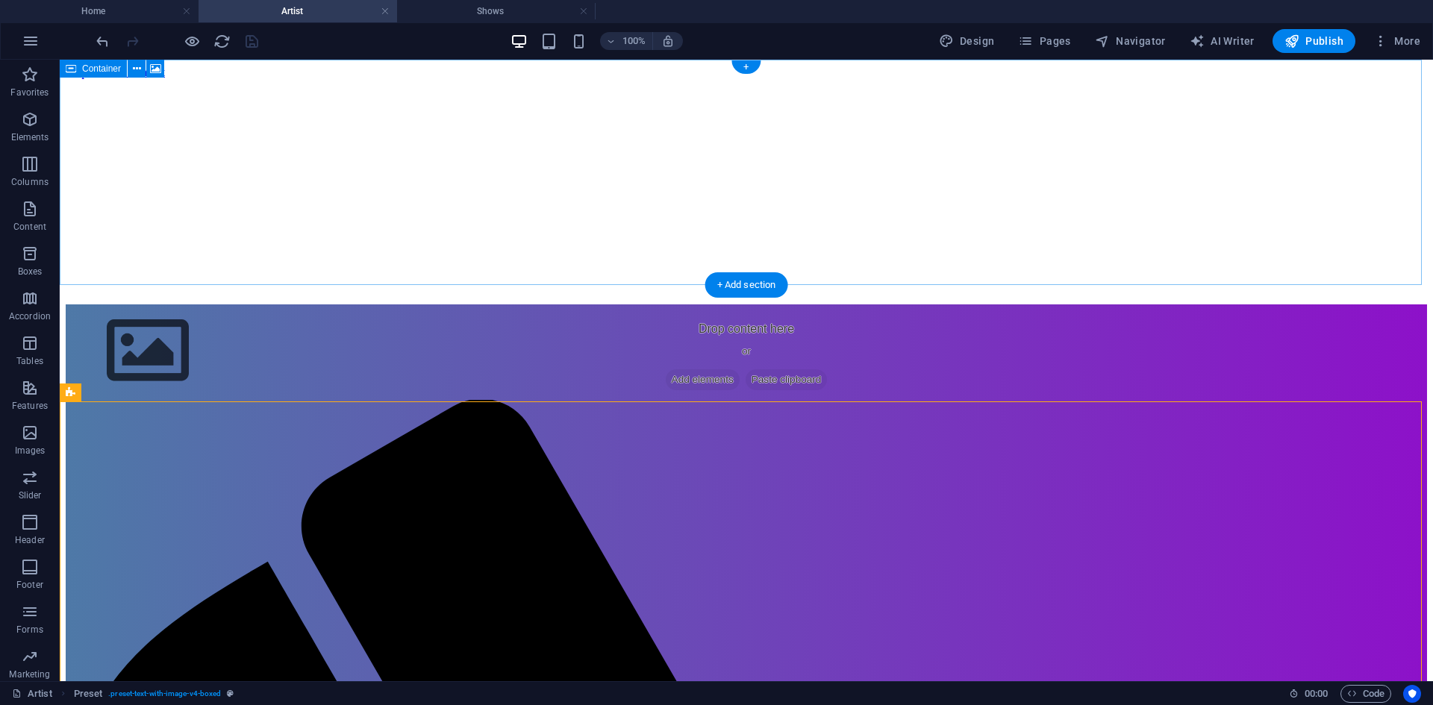
click at [266, 79] on figure at bounding box center [746, 79] width 1361 height 0
select select "rem"
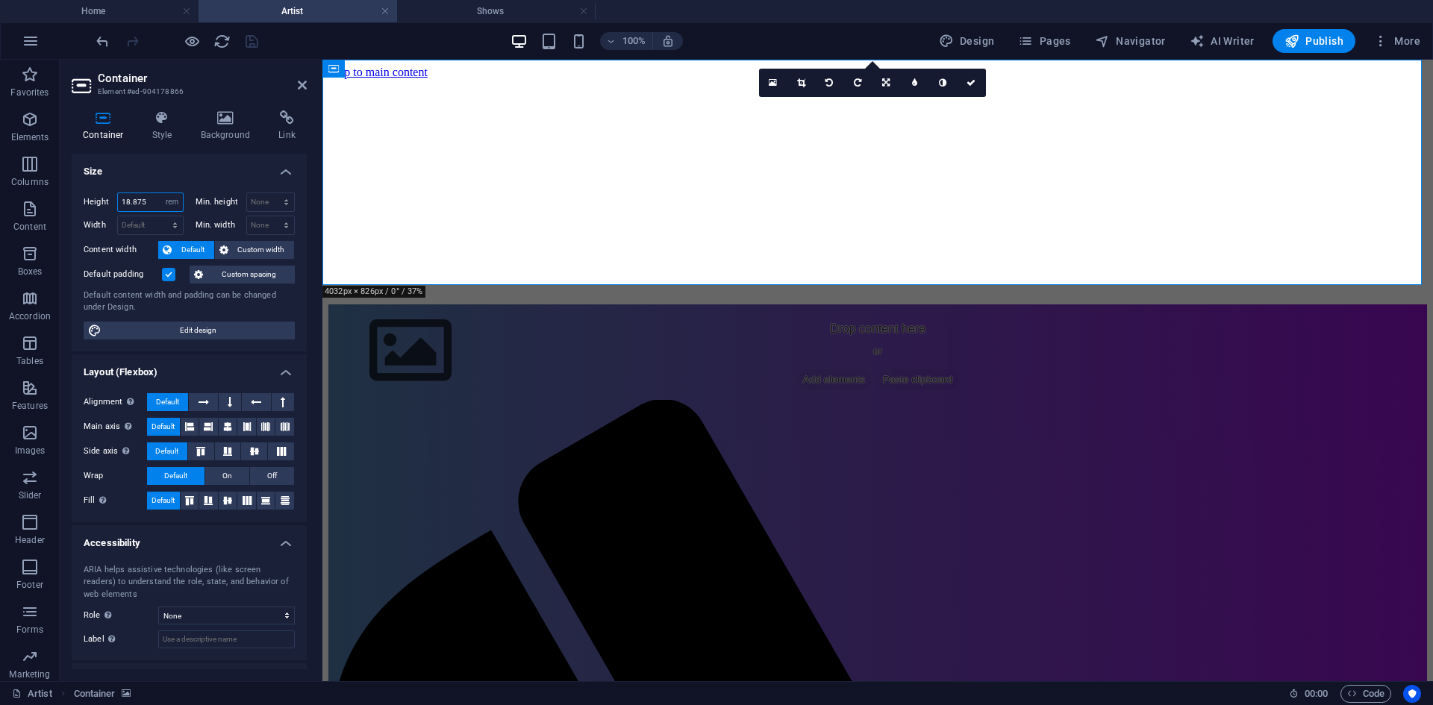
drag, startPoint x: 151, startPoint y: 201, endPoint x: 127, endPoint y: 201, distance: 23.9
click at [127, 201] on input "18.875" at bounding box center [150, 202] width 65 height 18
click at [151, 4] on h4 "Home" at bounding box center [99, 11] width 198 height 16
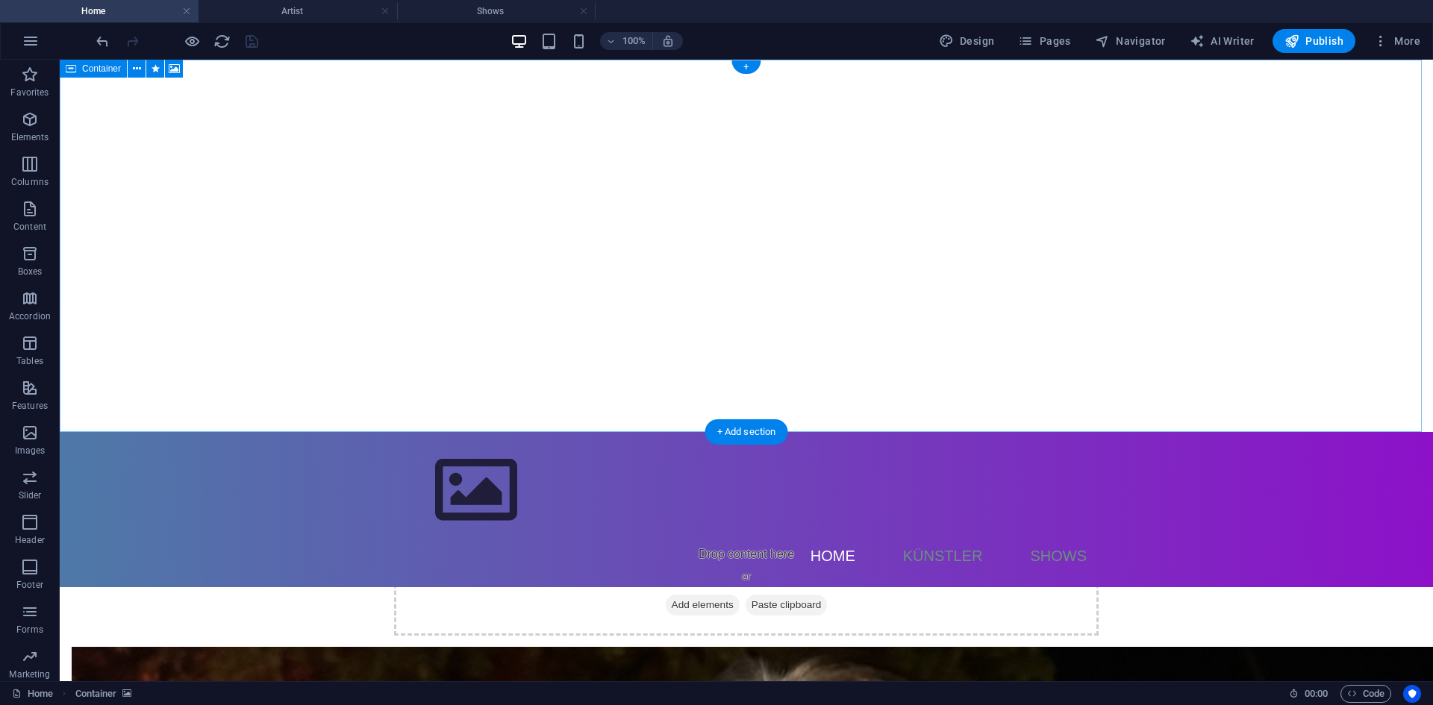
select select "rem"
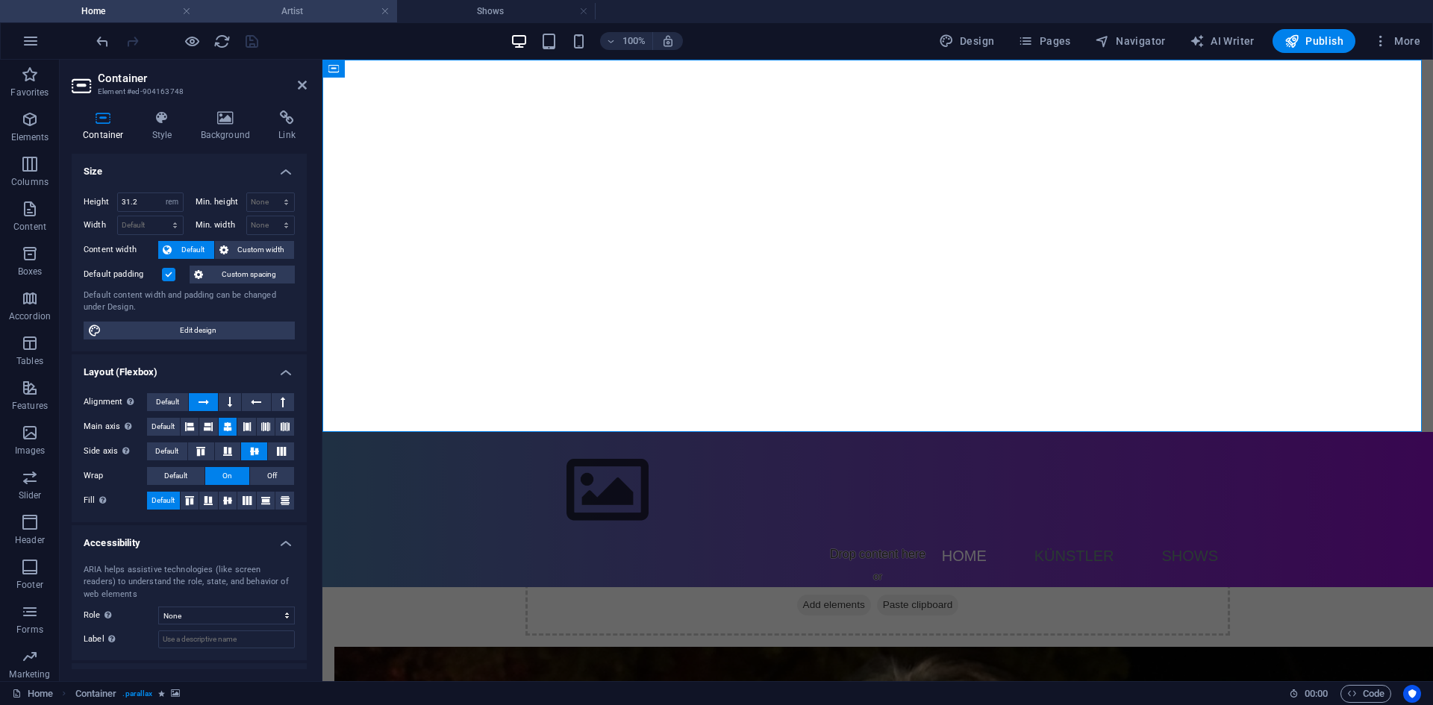
click at [230, 7] on h4 "Artist" at bounding box center [297, 11] width 198 height 16
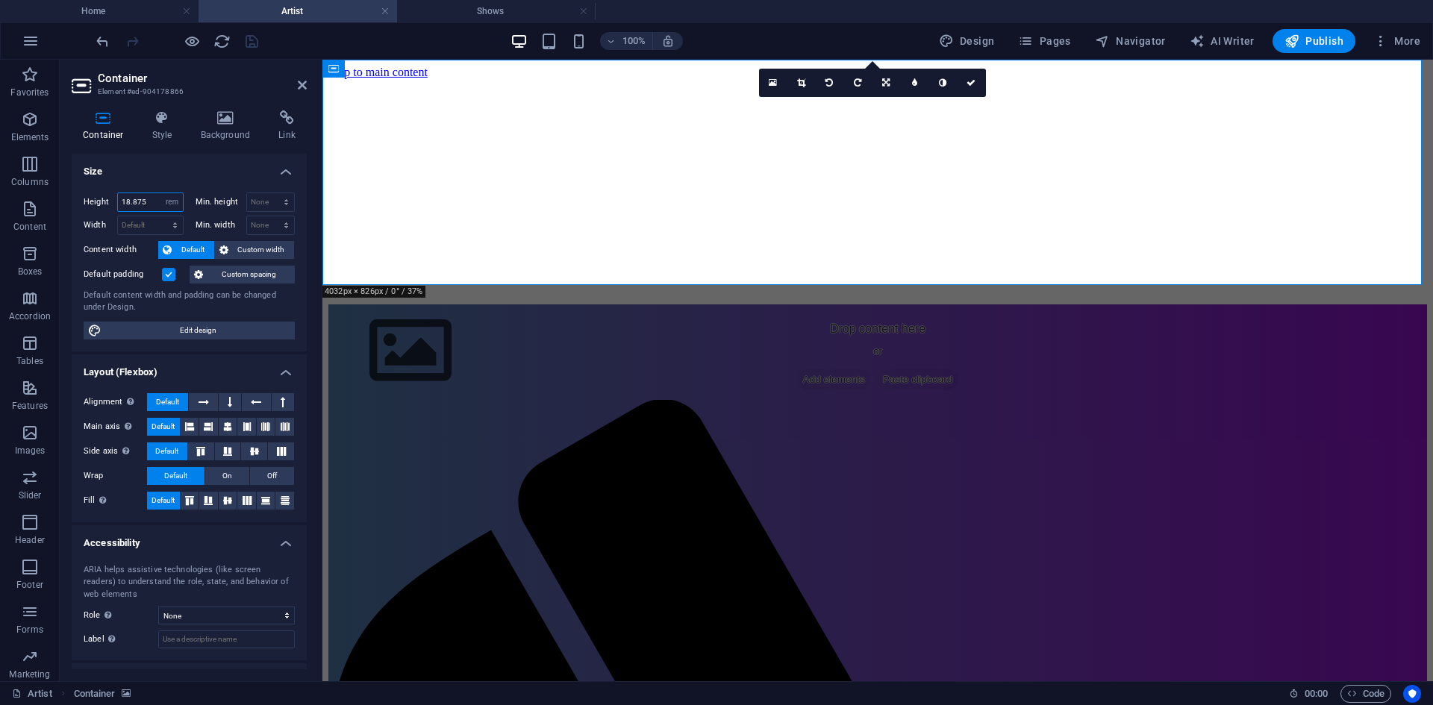
click at [152, 198] on input "18.875" at bounding box center [150, 202] width 65 height 18
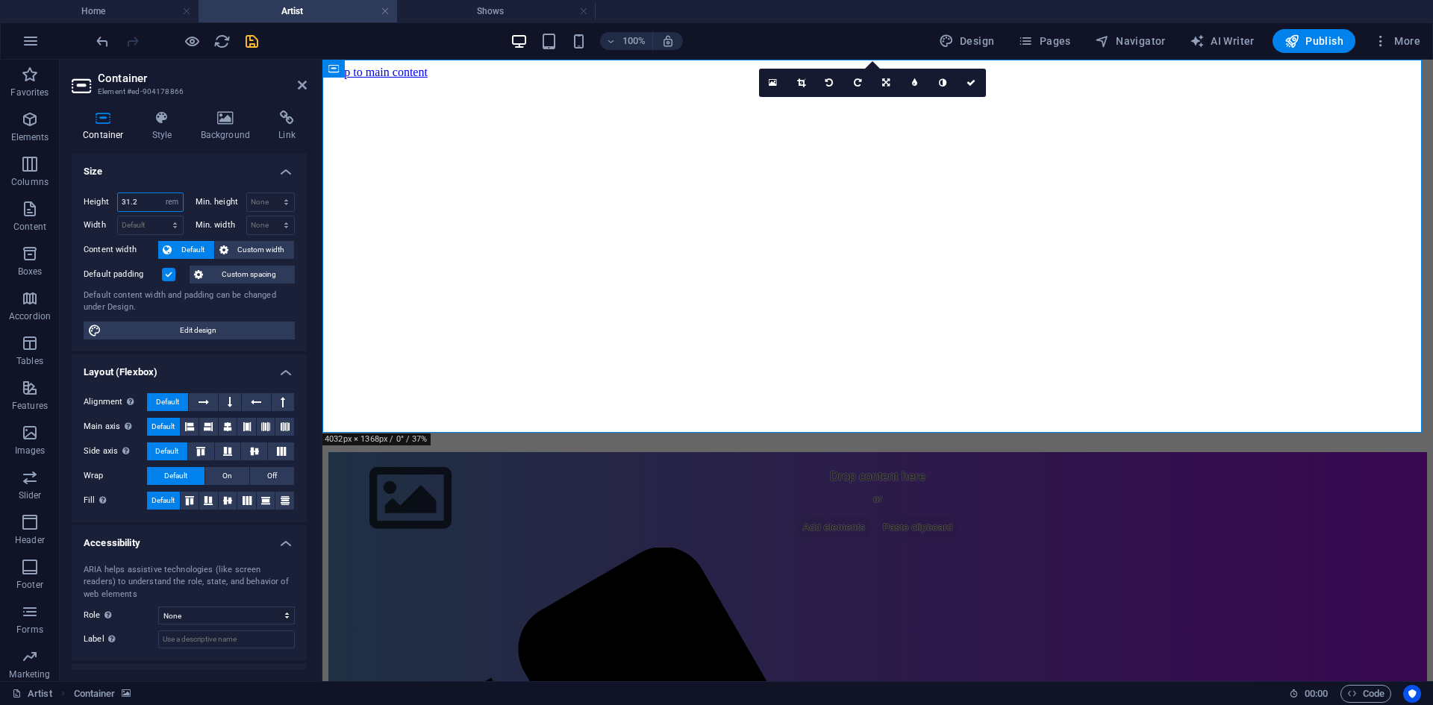
type input "31.2"
click at [243, 49] on icon "save" at bounding box center [251, 41] width 17 height 17
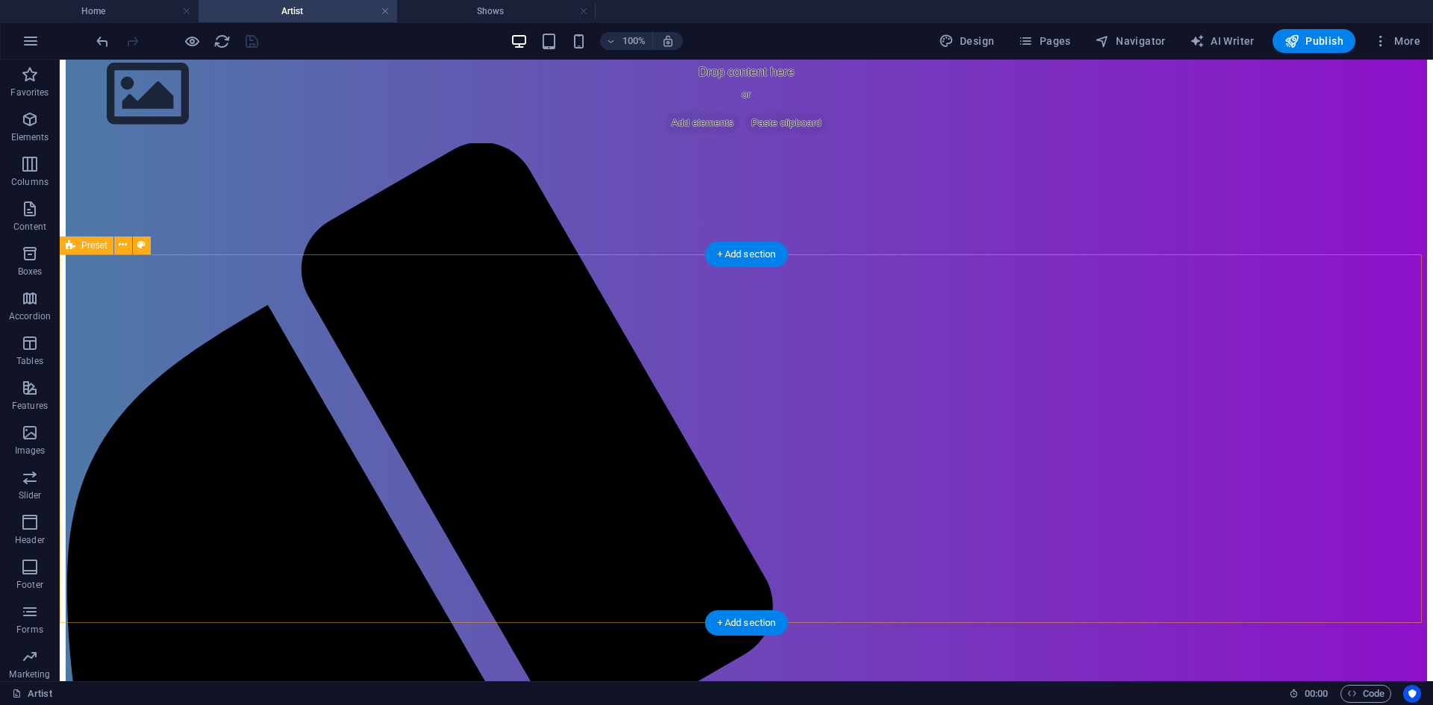
scroll to position [204, 0]
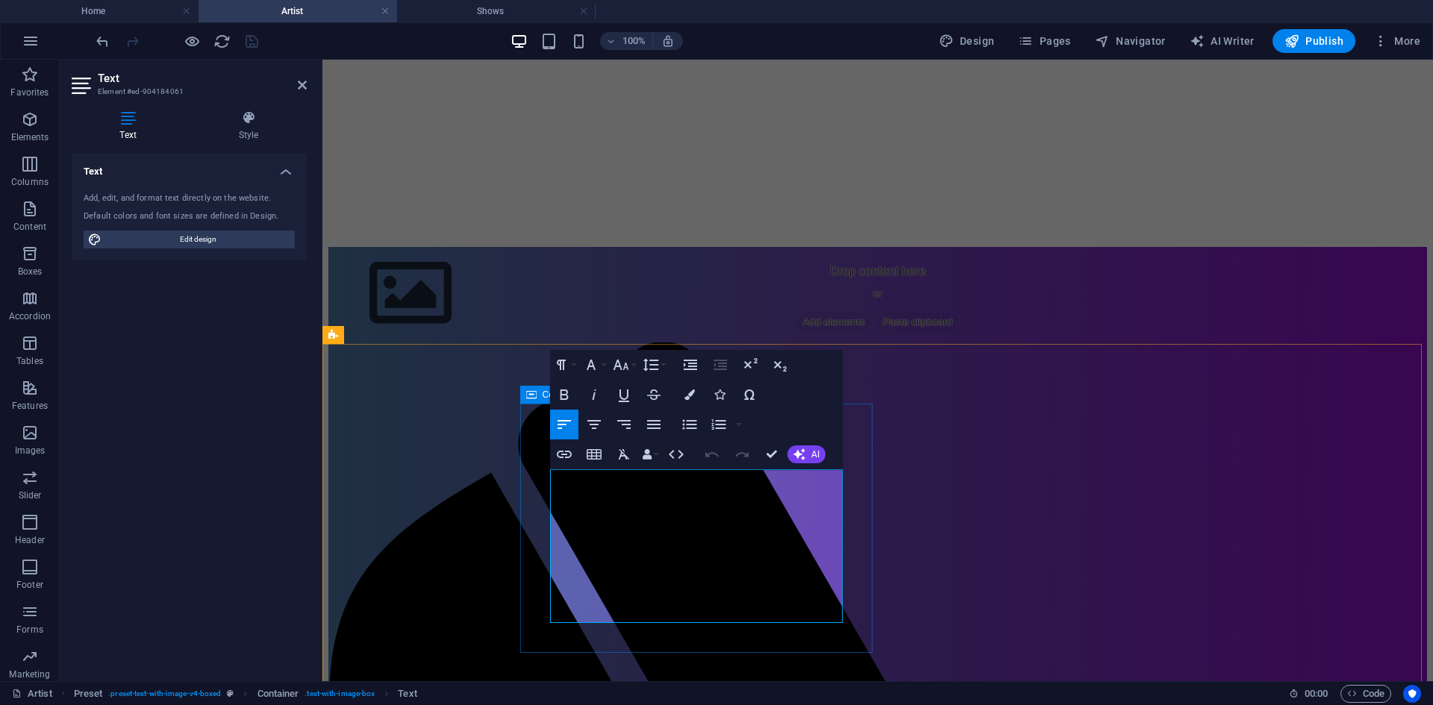
drag, startPoint x: 654, startPoint y: 619, endPoint x: 542, endPoint y: 476, distance: 181.2
copy div "BABO und GB sind ein sich addierendes Duo auf der Stage. Die beiden machen Musi…"
drag, startPoint x: 768, startPoint y: 454, endPoint x: 708, endPoint y: 393, distance: 84.9
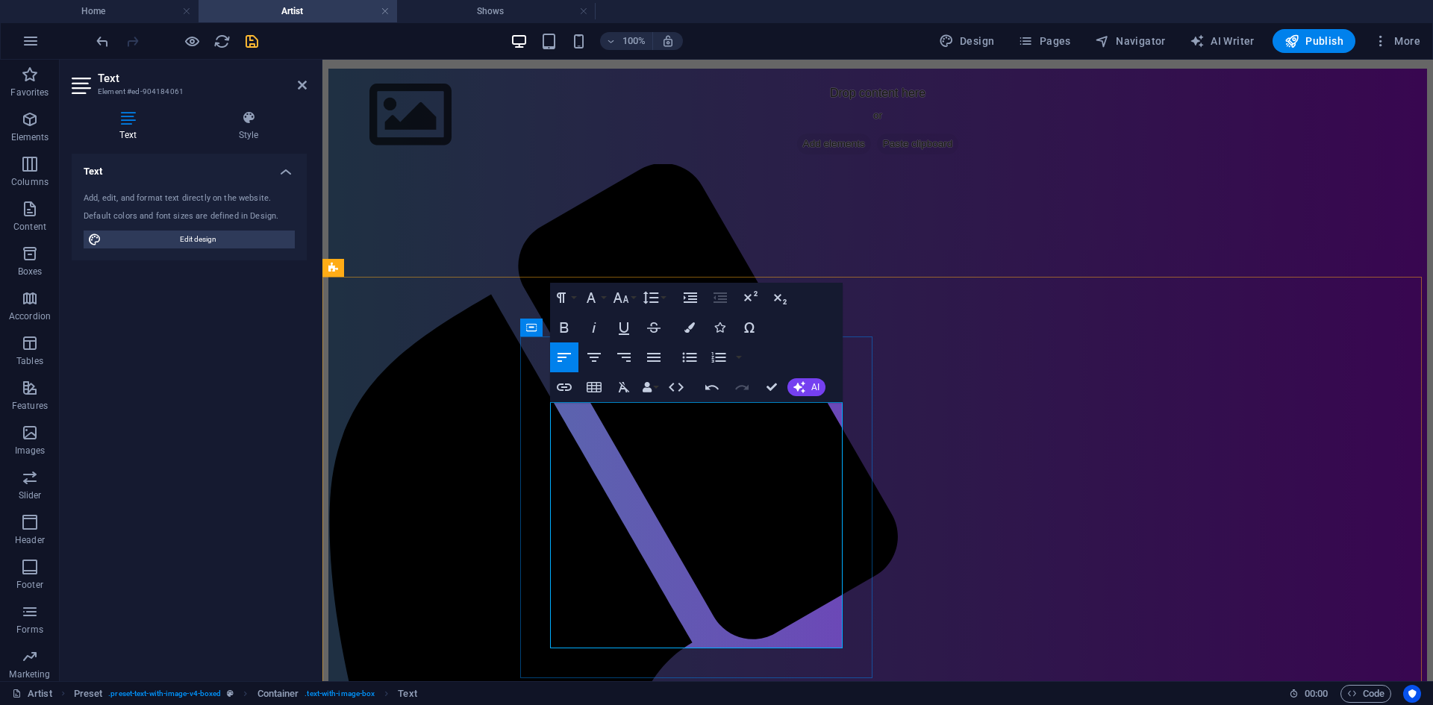
scroll to position [428, 0]
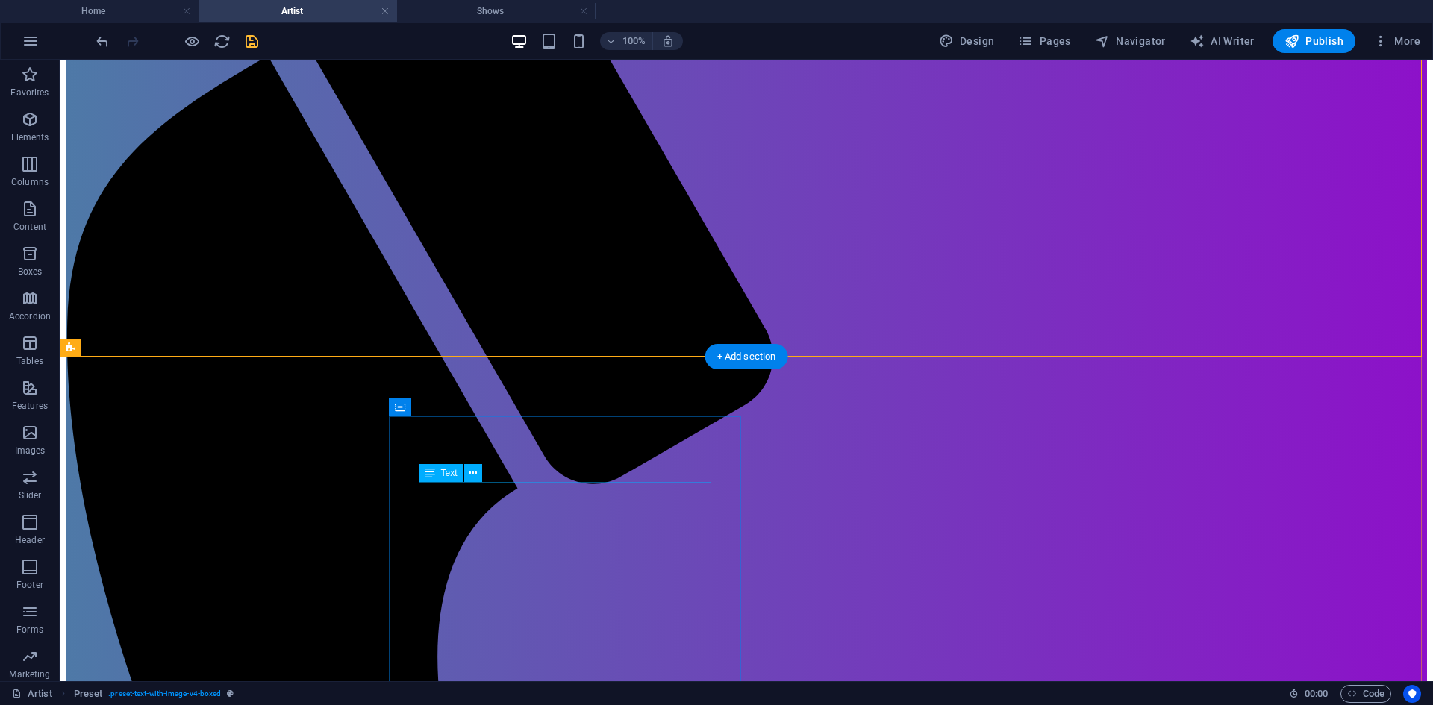
scroll to position [727, 0]
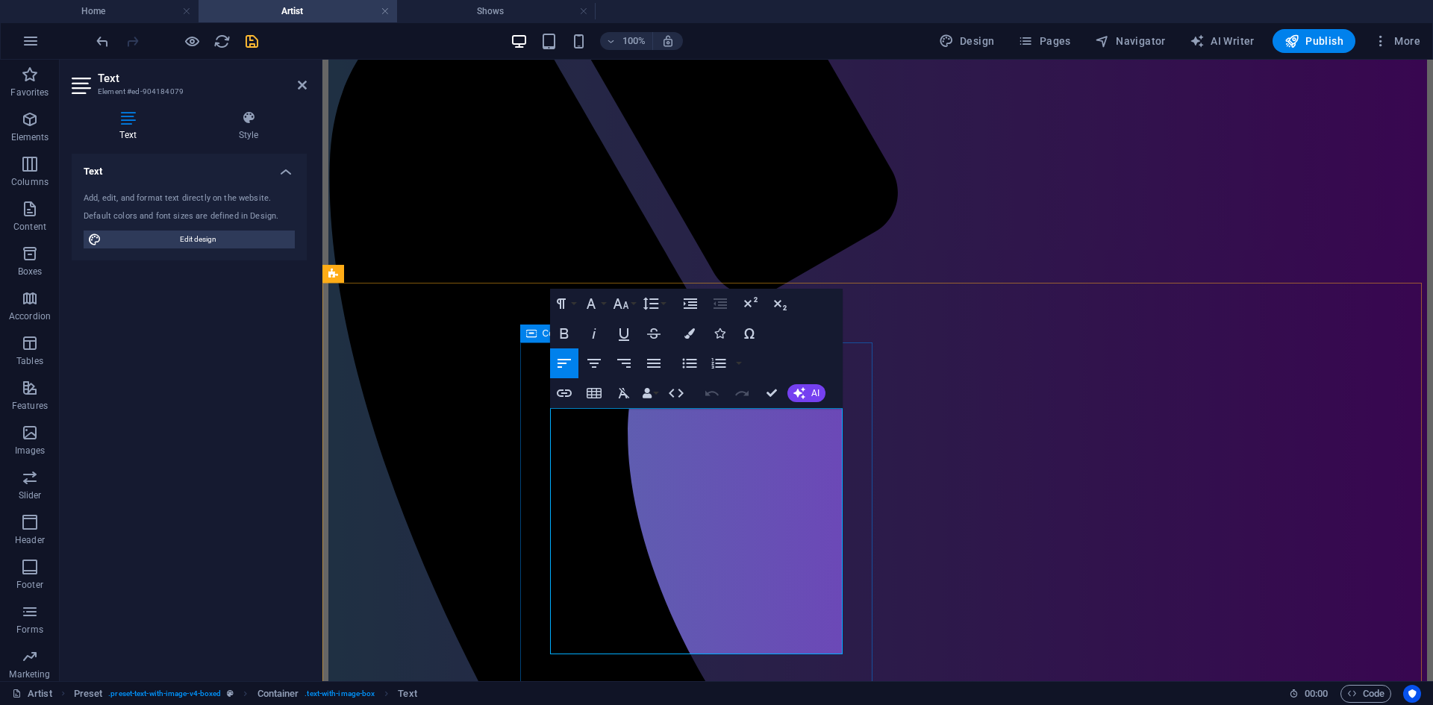
drag, startPoint x: 552, startPoint y: 418, endPoint x: 801, endPoint y: 658, distance: 346.2
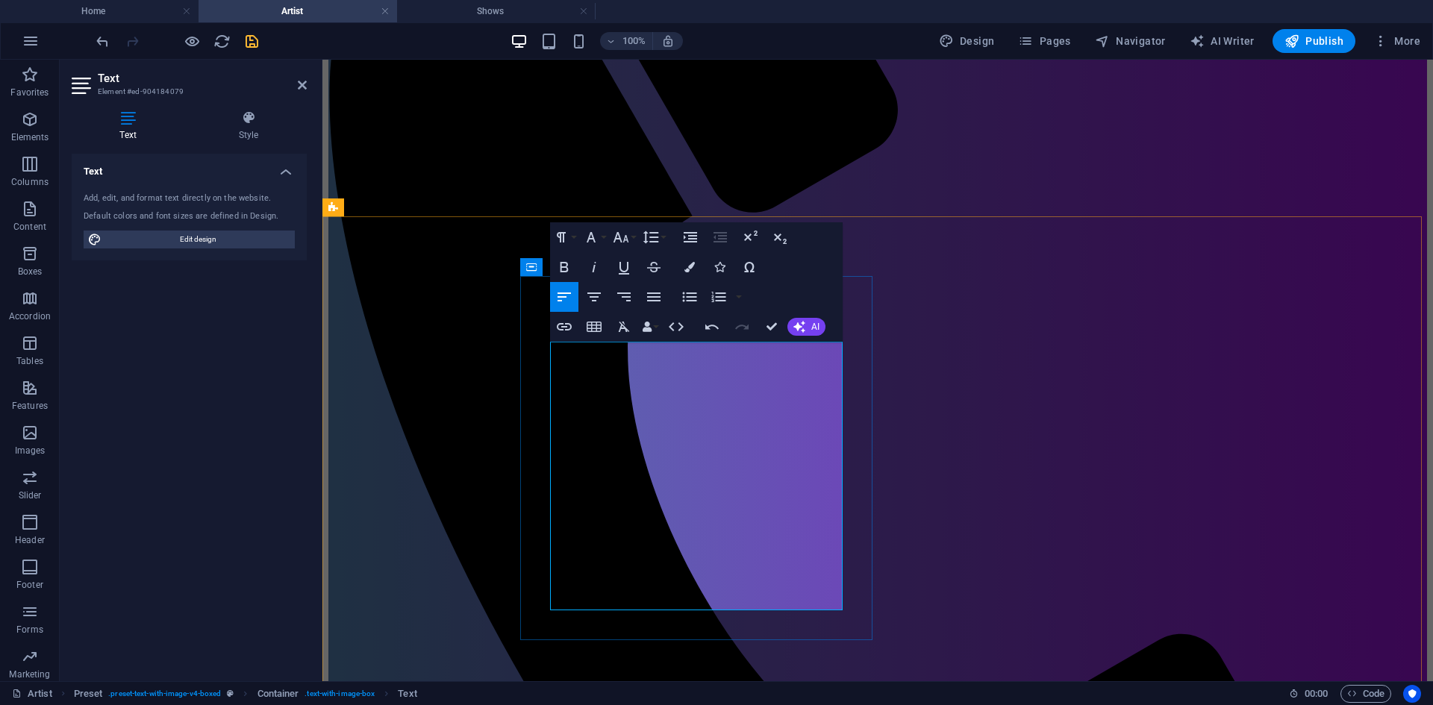
scroll to position [842, 0]
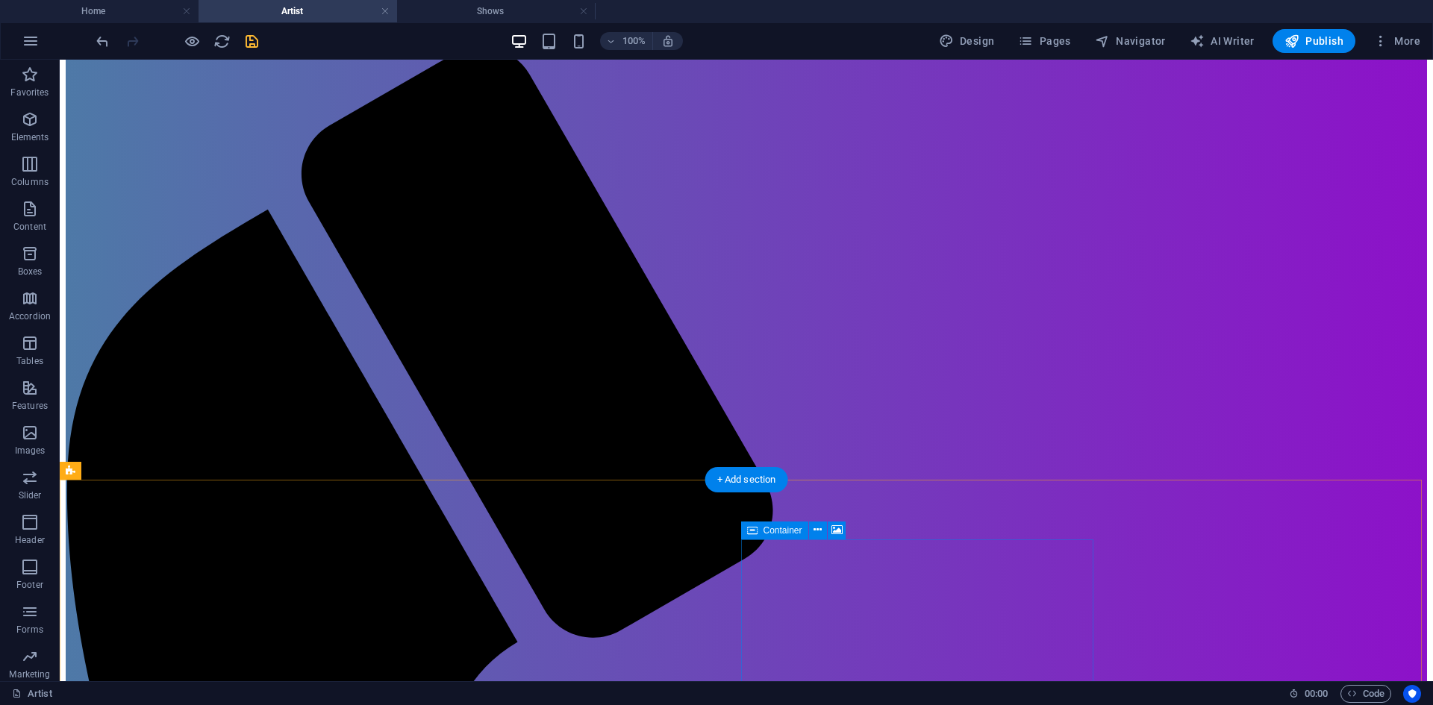
scroll to position [543, 0]
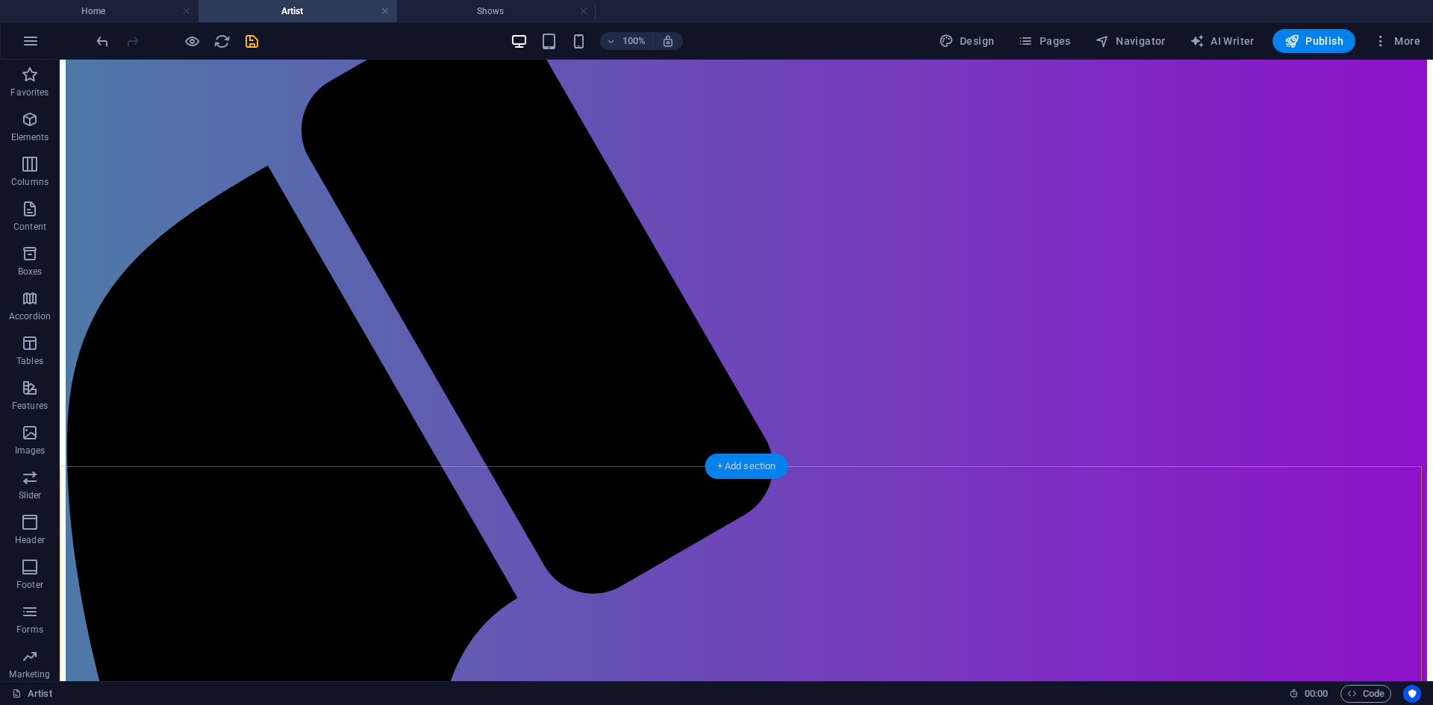
click at [751, 461] on div "+ Add section" at bounding box center [746, 466] width 83 height 25
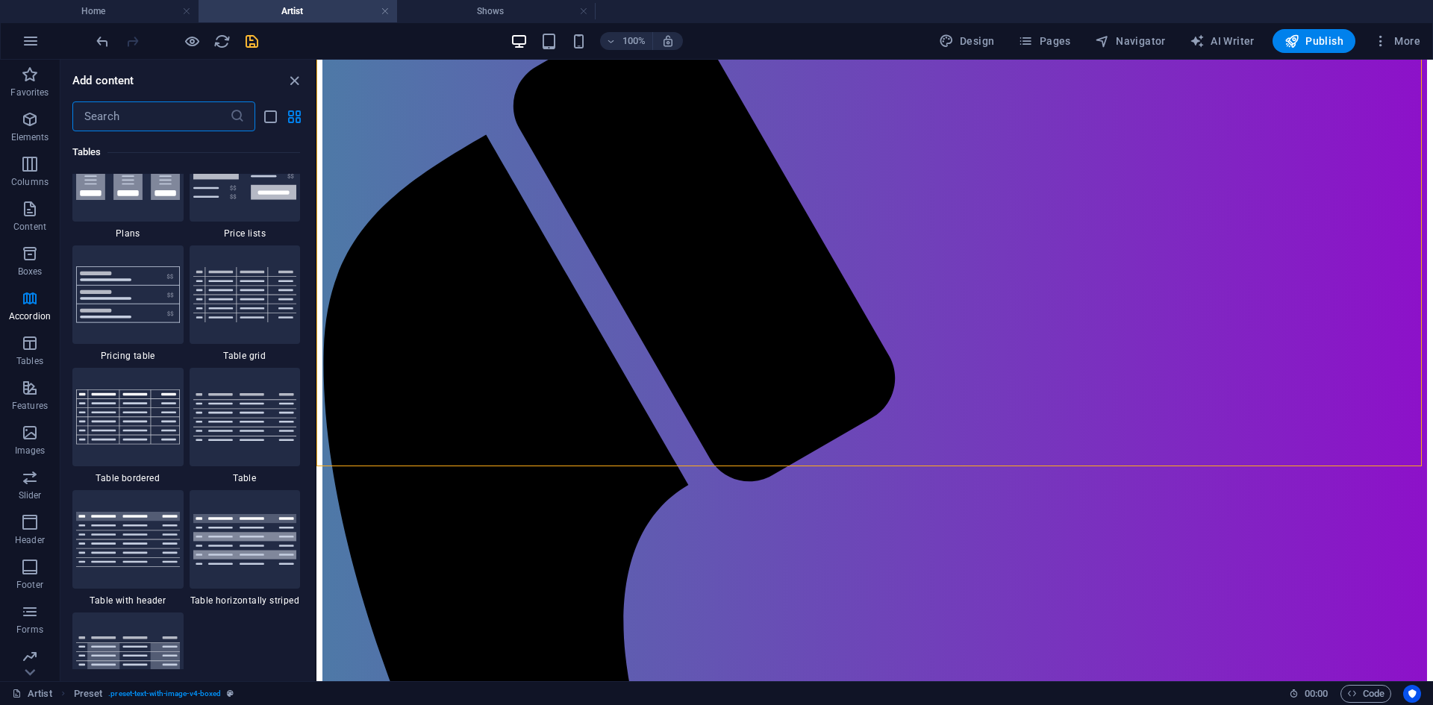
scroll to position [5222, 0]
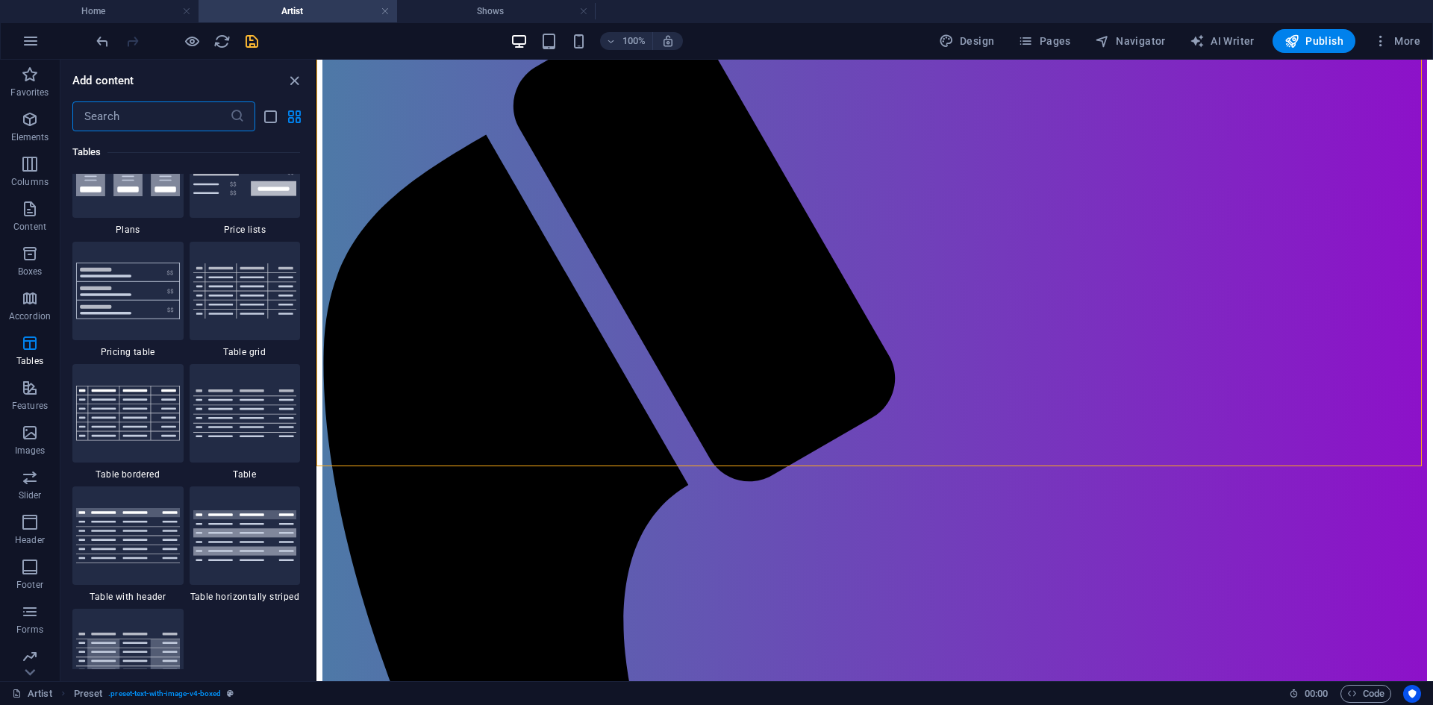
click at [94, 116] on input "text" at bounding box center [150, 116] width 157 height 30
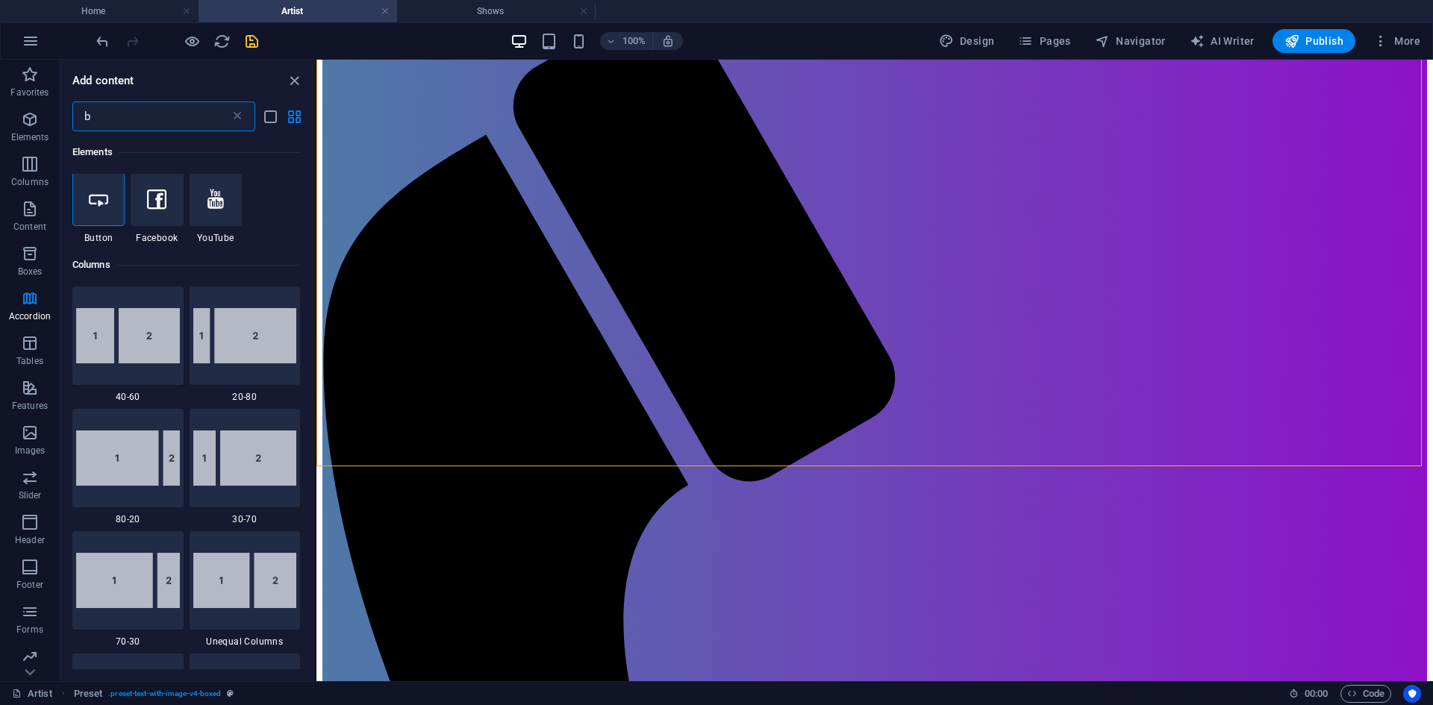
scroll to position [0, 0]
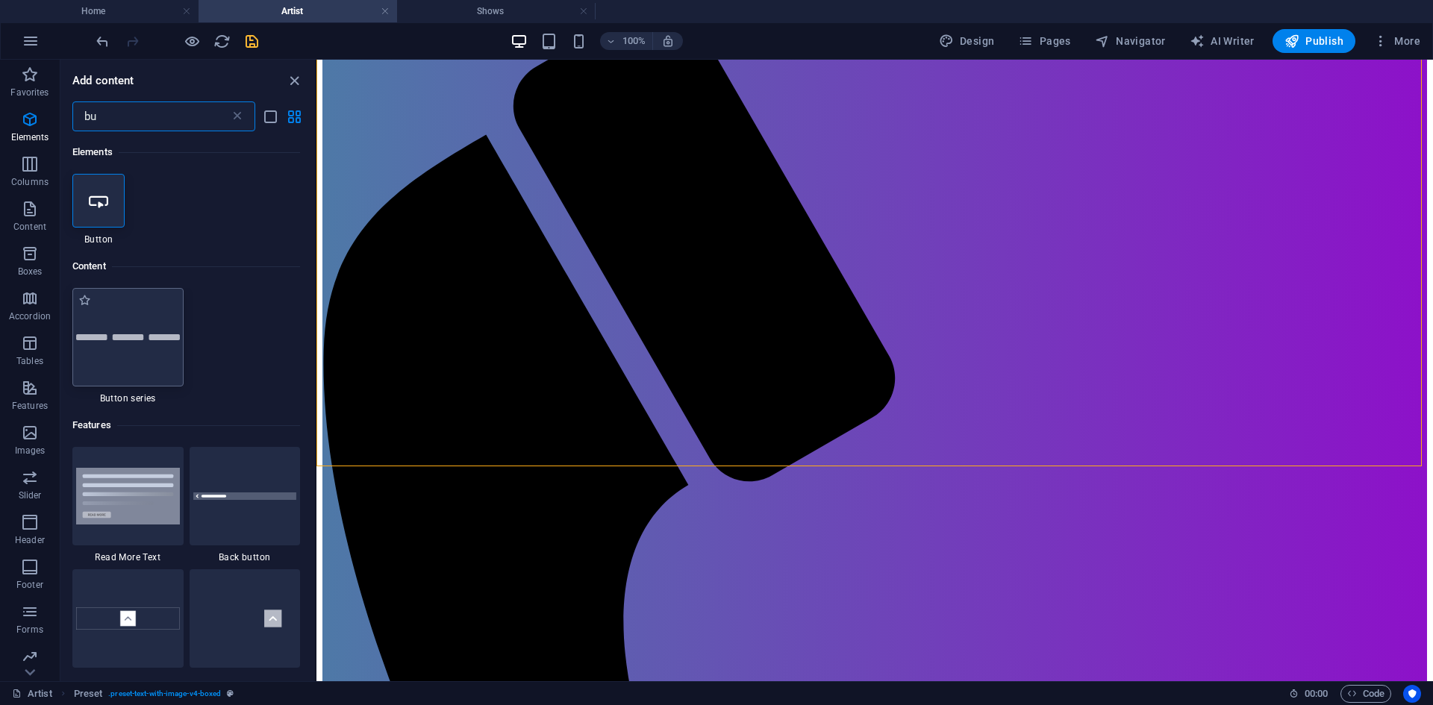
type input "bu"
click at [146, 352] on div at bounding box center [127, 337] width 111 height 98
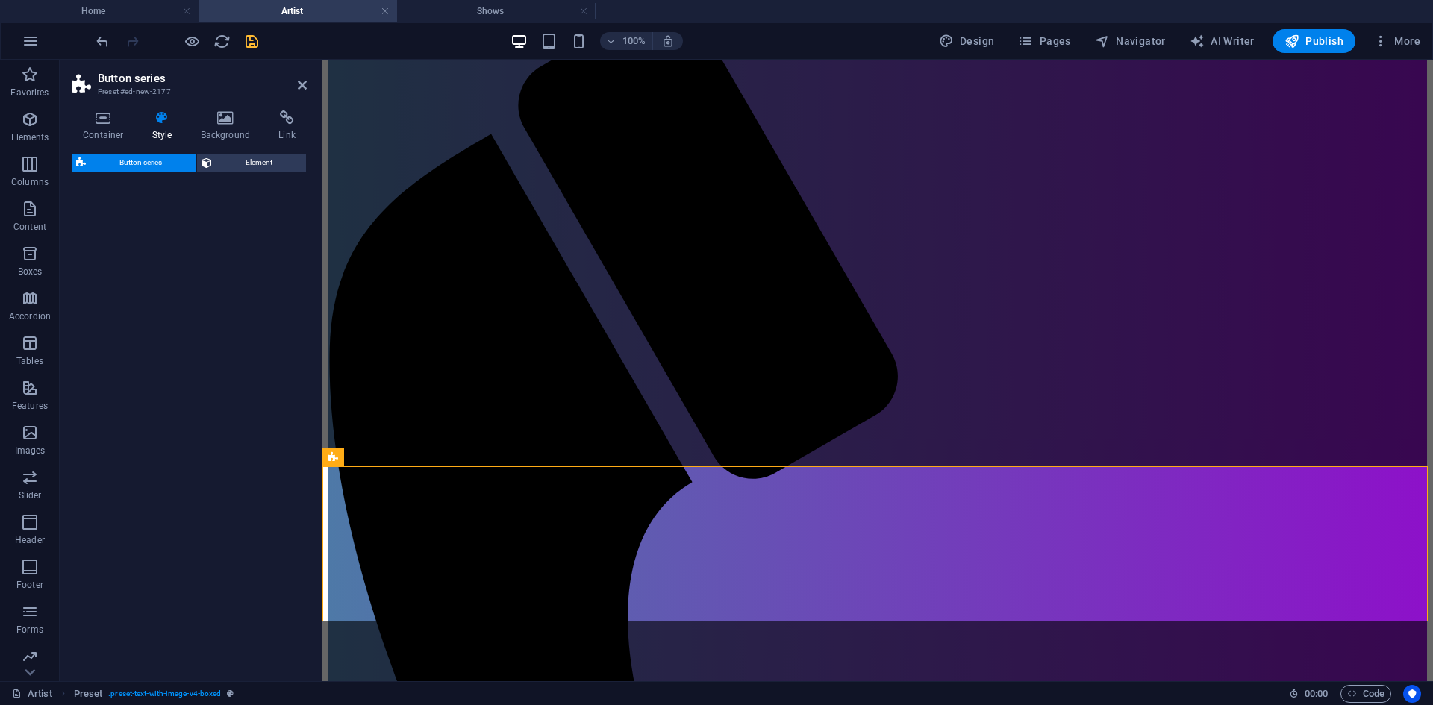
select select "rem"
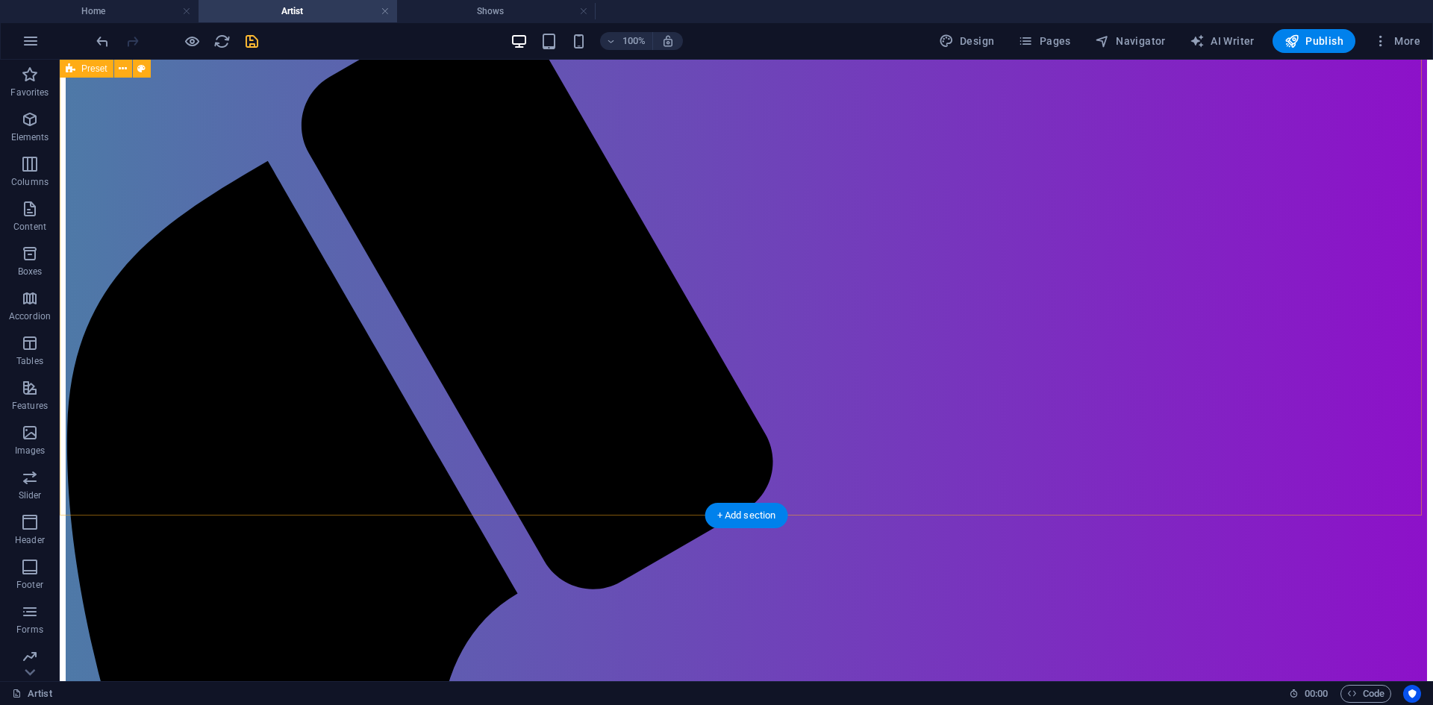
scroll to position [400, 0]
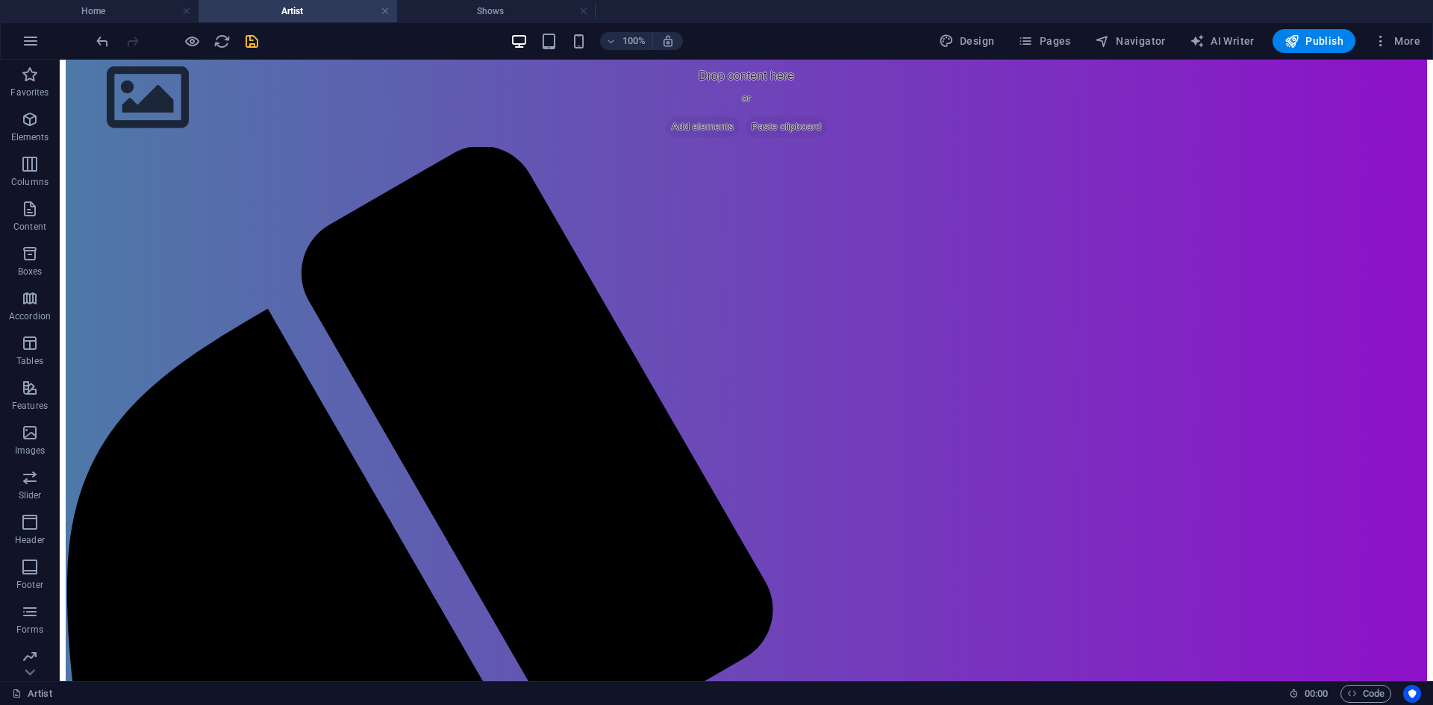
click at [1000, 704] on div "Artist 00 : 00 Code" at bounding box center [716, 693] width 1433 height 24
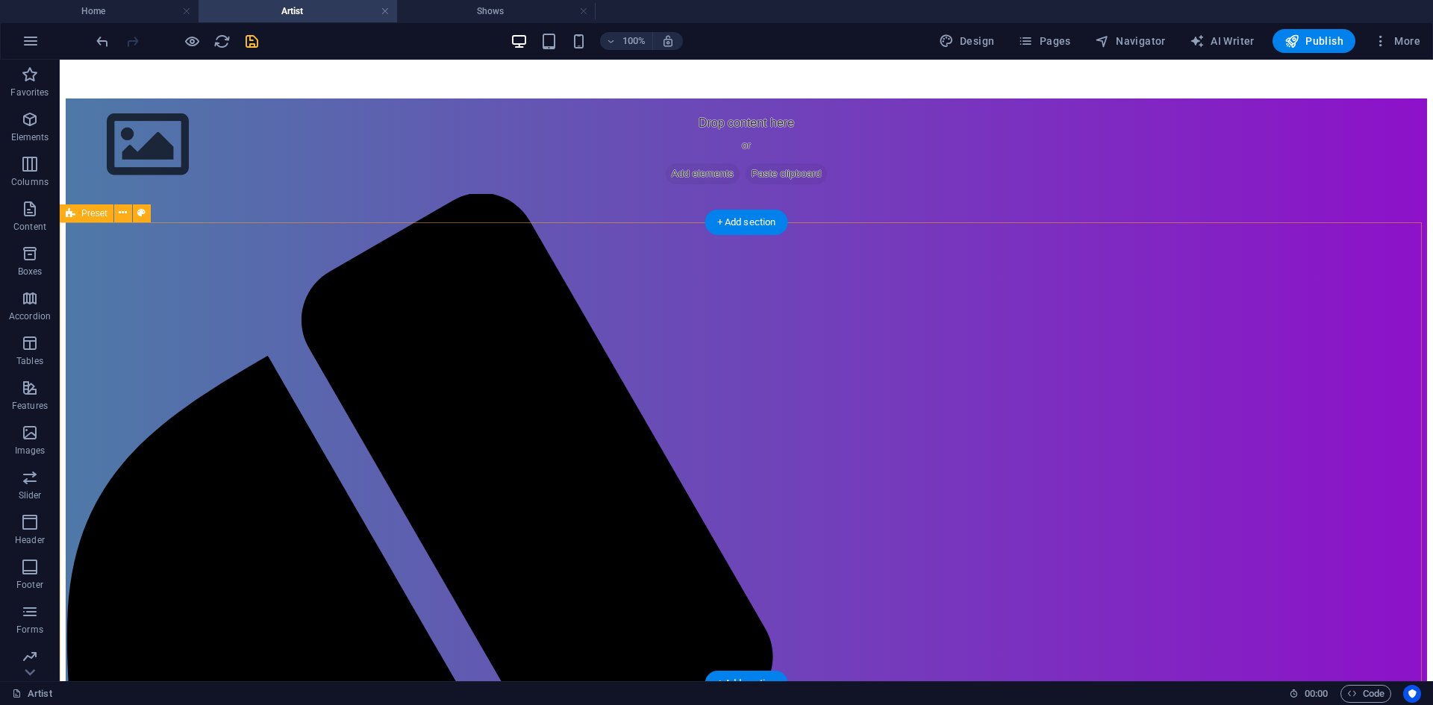
scroll to position [597, 0]
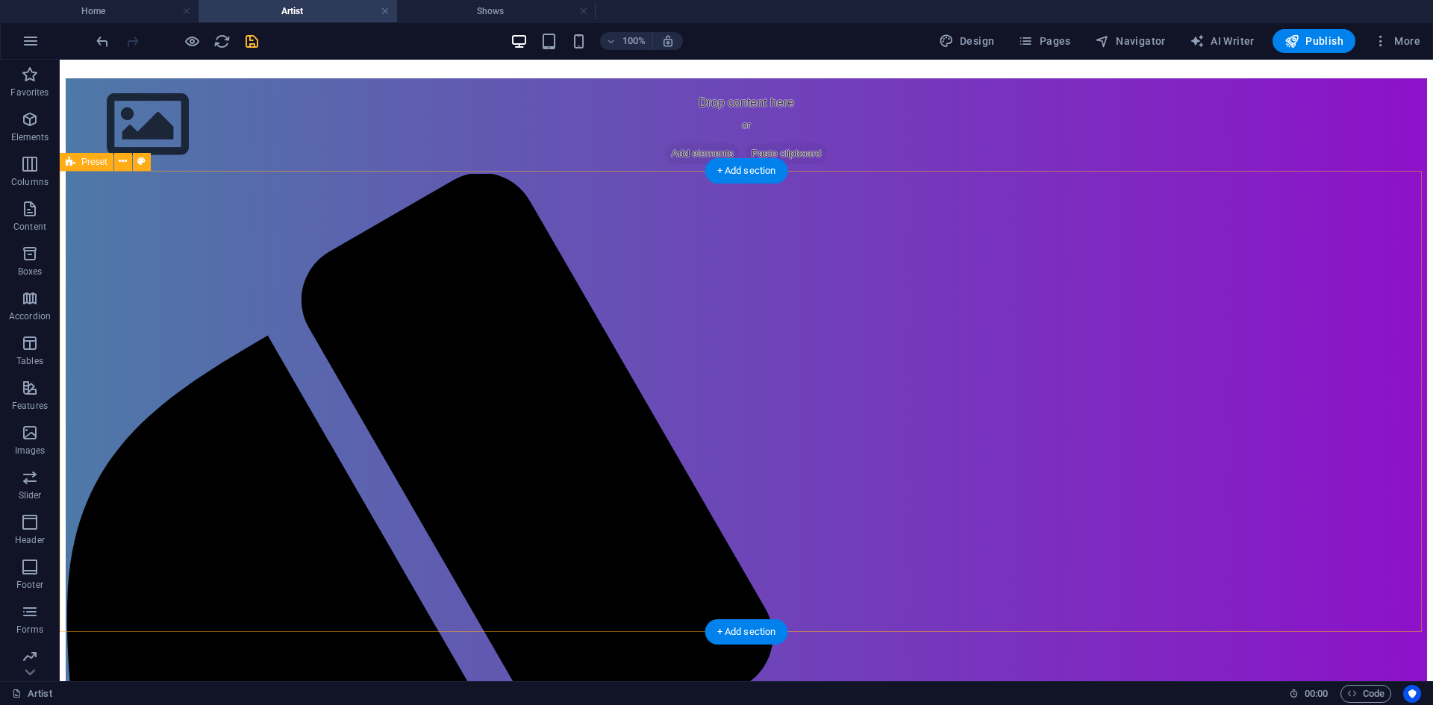
scroll to position [522, 0]
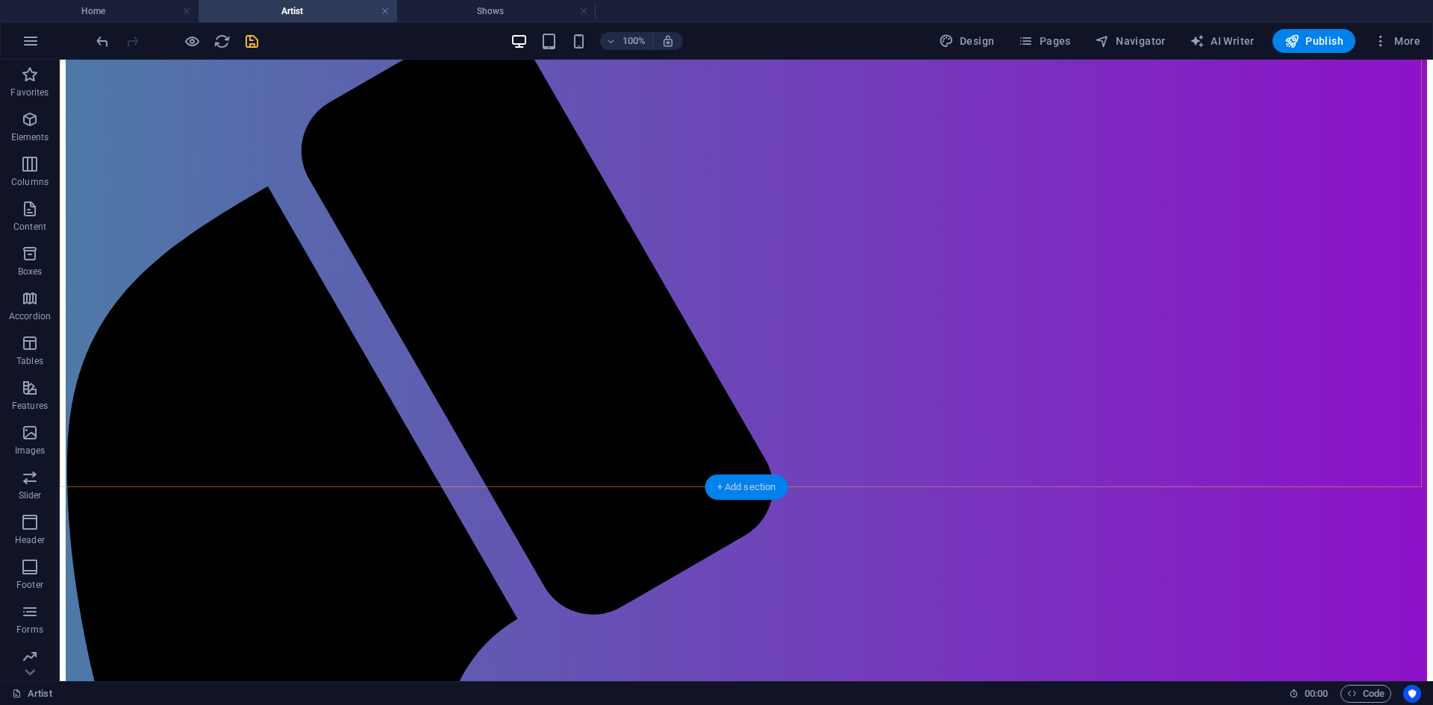
click at [763, 486] on div "+ Add section" at bounding box center [746, 487] width 83 height 25
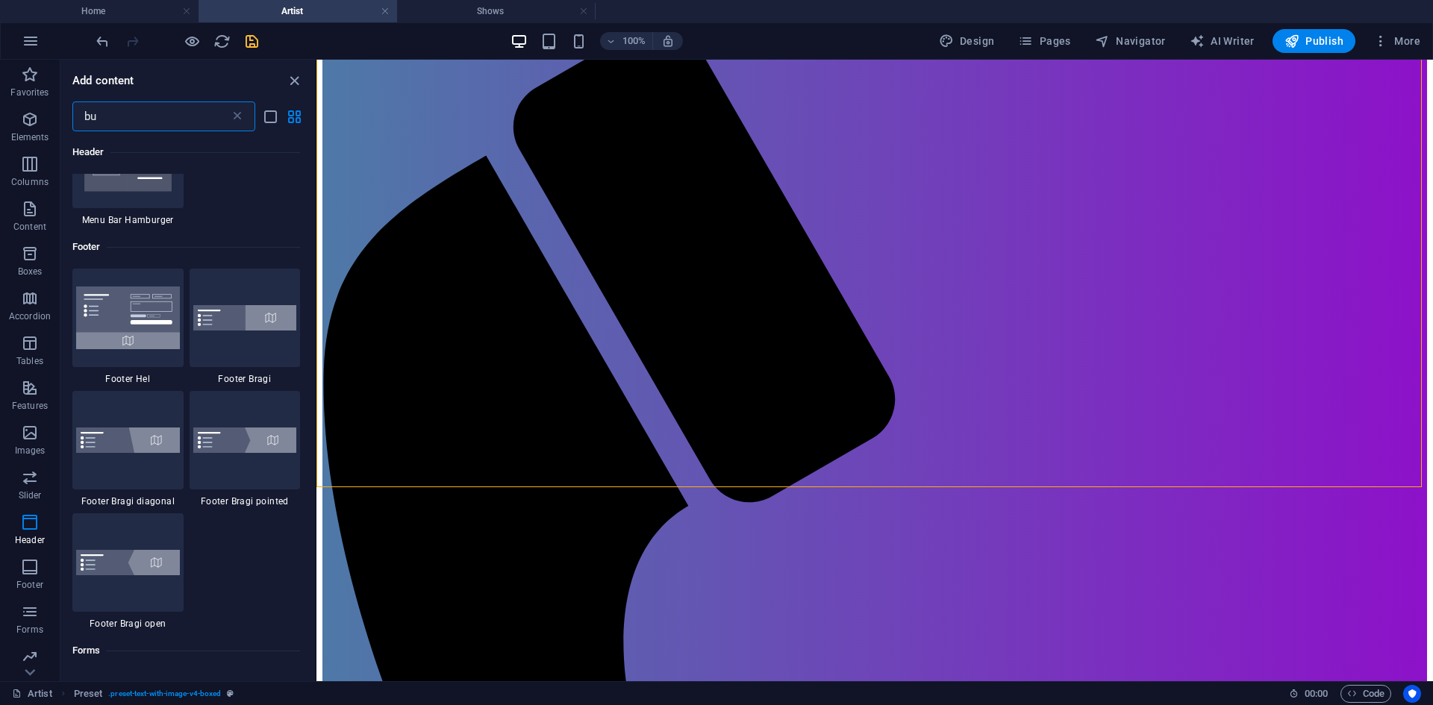
scroll to position [338, 0]
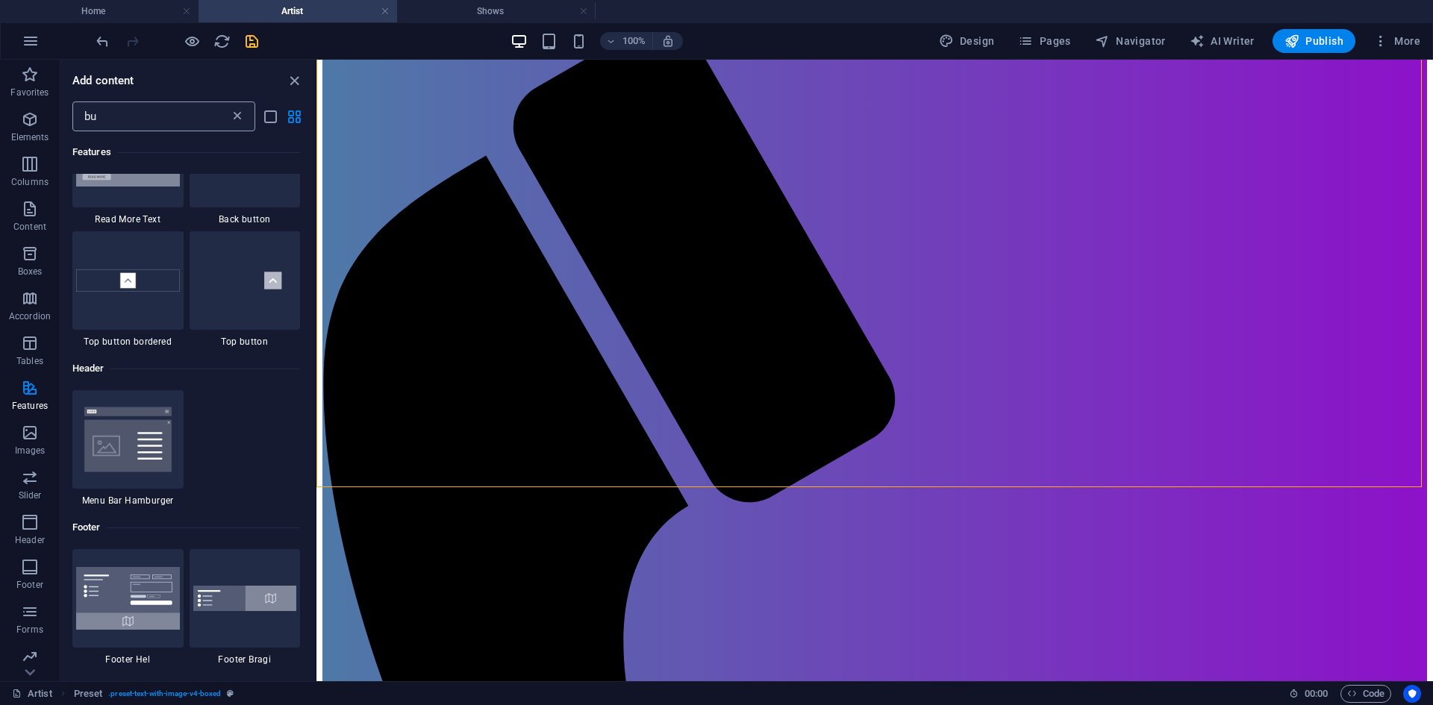
click at [232, 115] on icon at bounding box center [237, 116] width 15 height 15
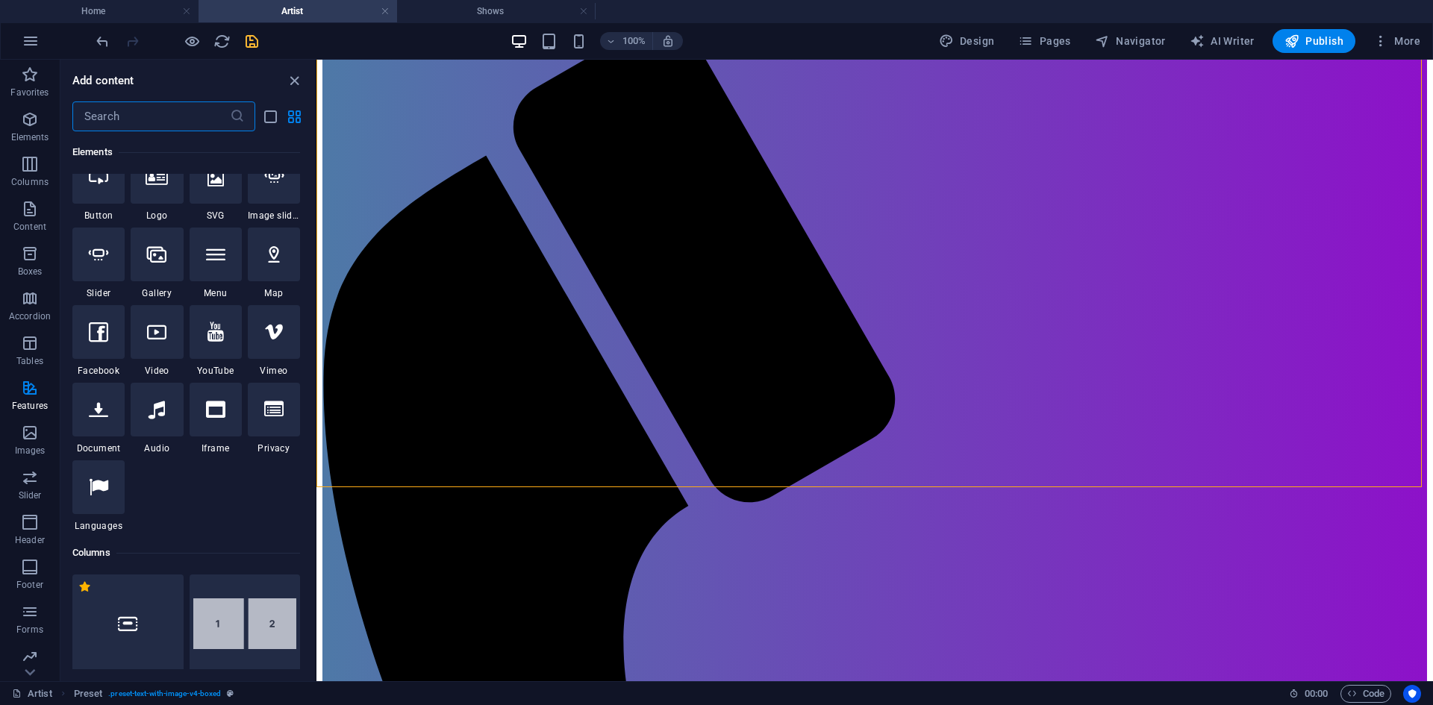
scroll to position [5881, 0]
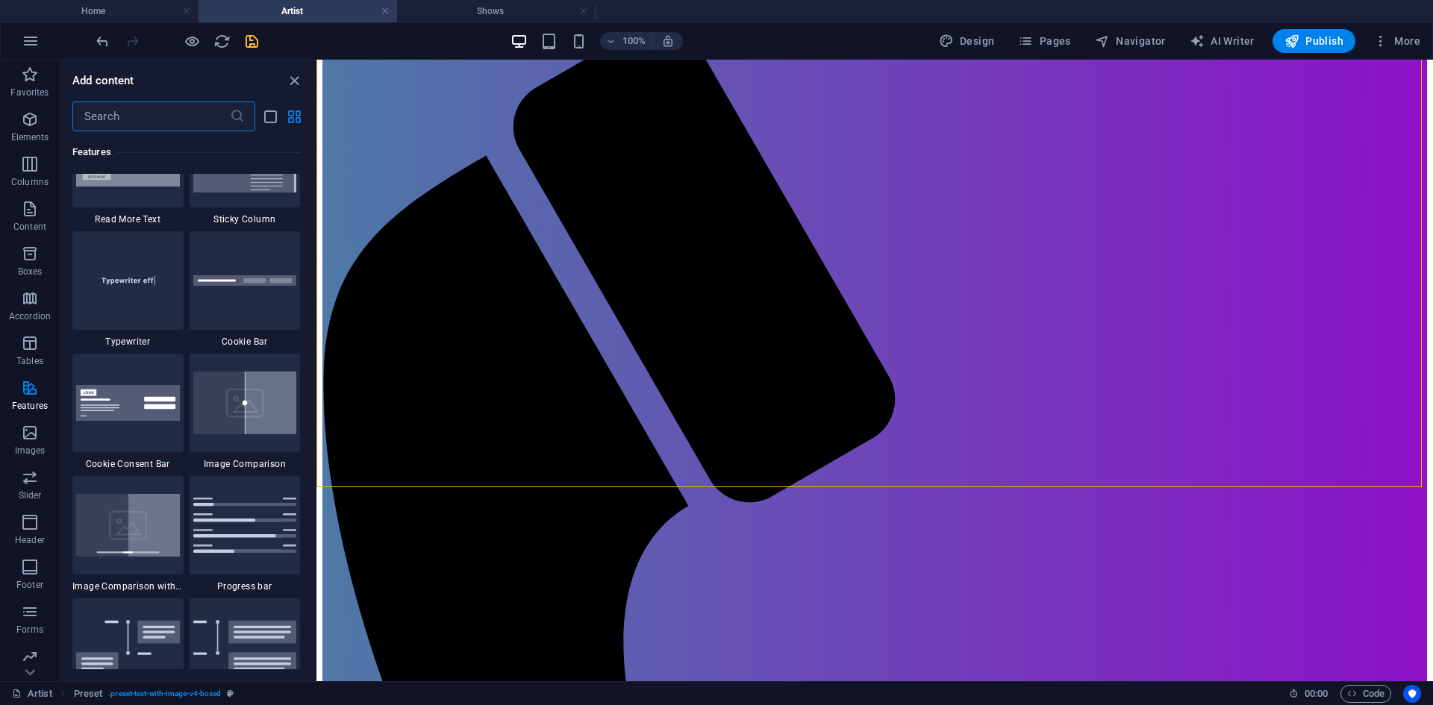
click at [207, 124] on input "text" at bounding box center [150, 116] width 157 height 30
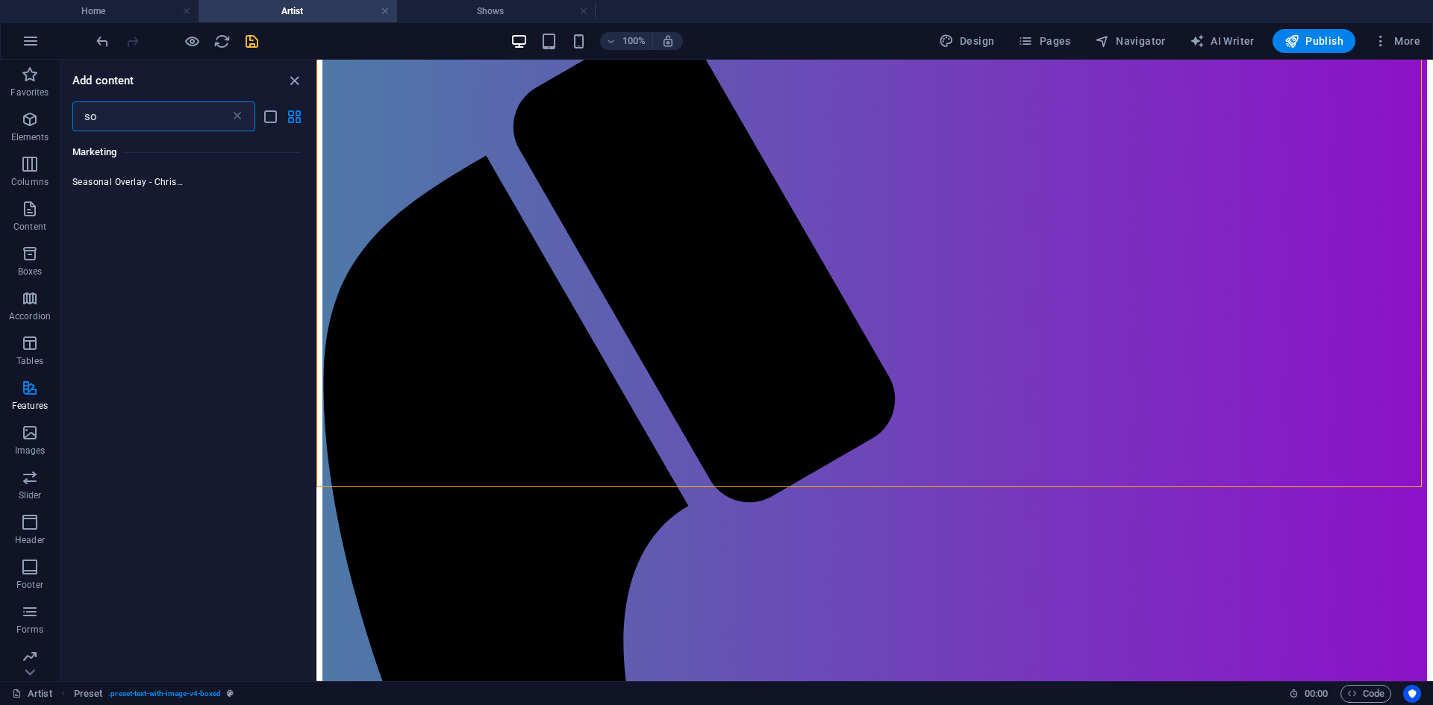
scroll to position [0, 0]
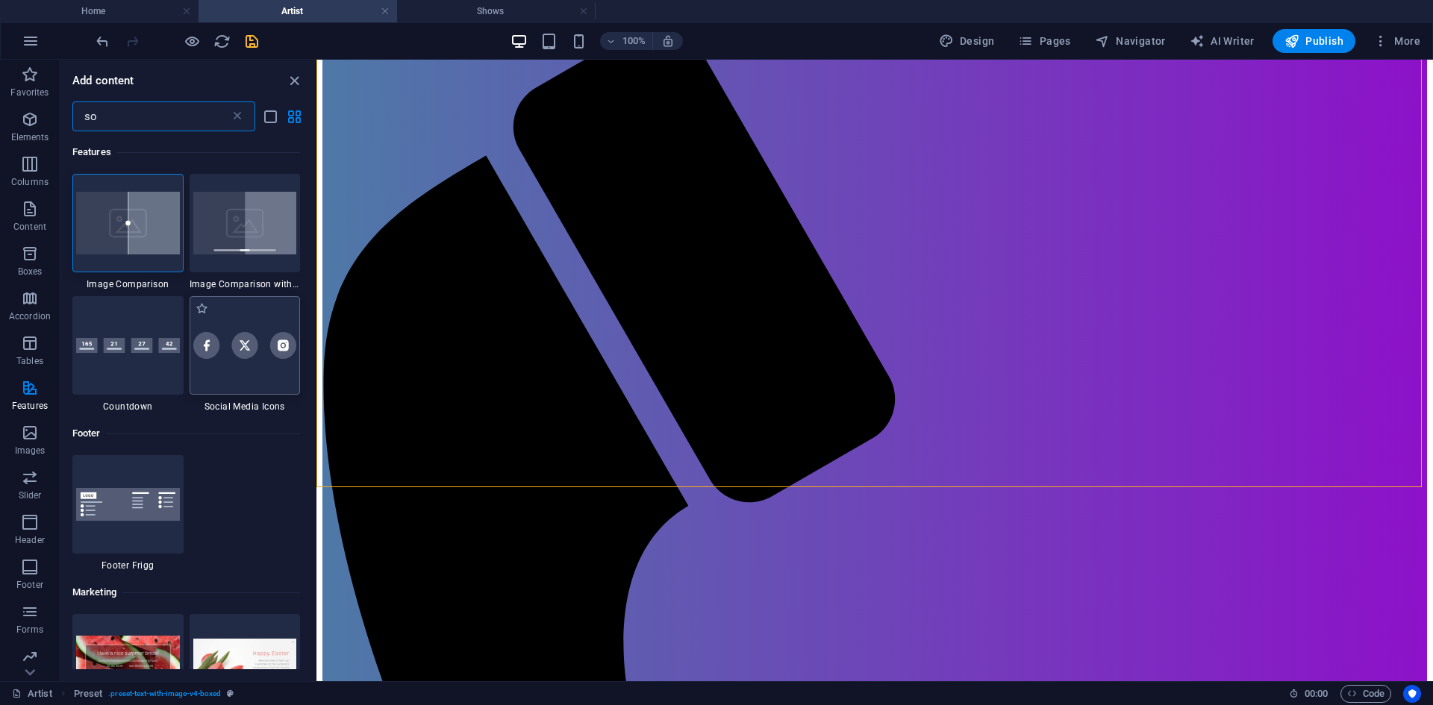
type input "so"
click at [274, 364] on div at bounding box center [245, 345] width 111 height 98
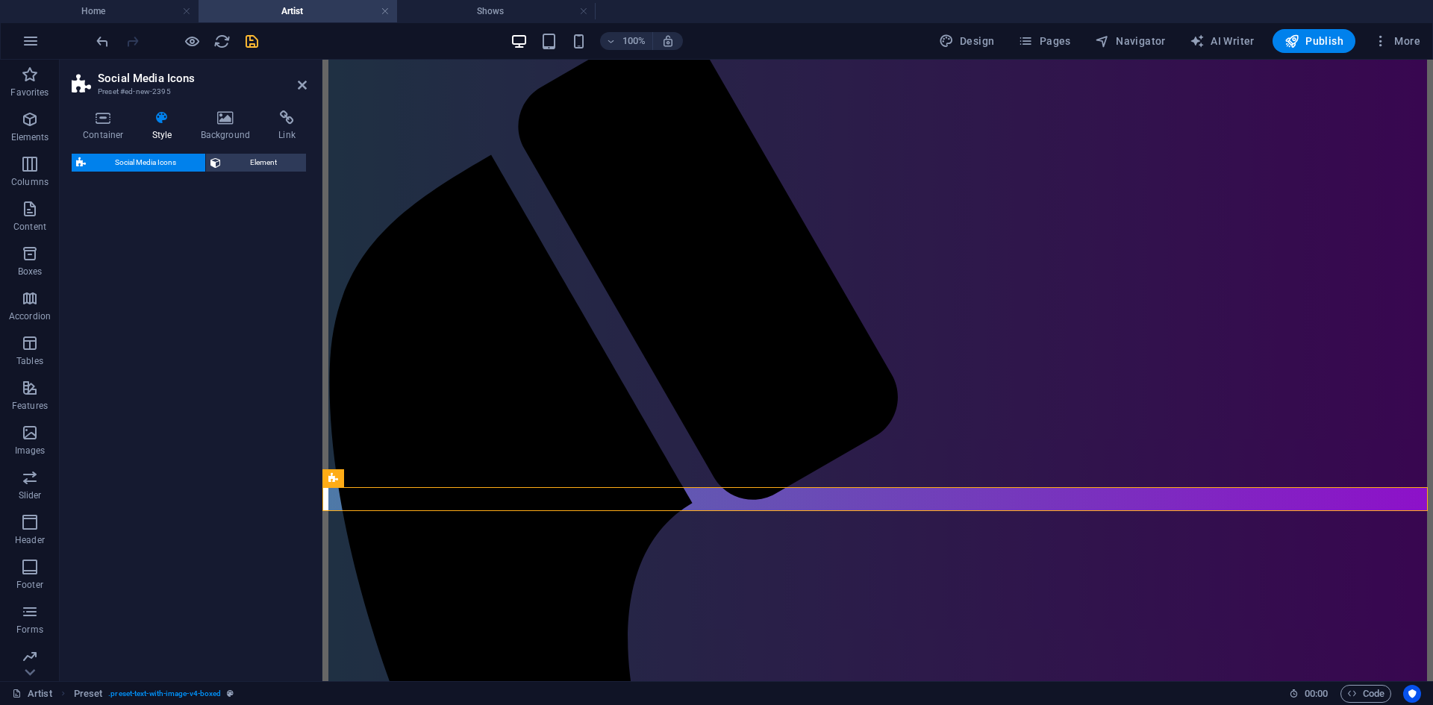
select select "rem"
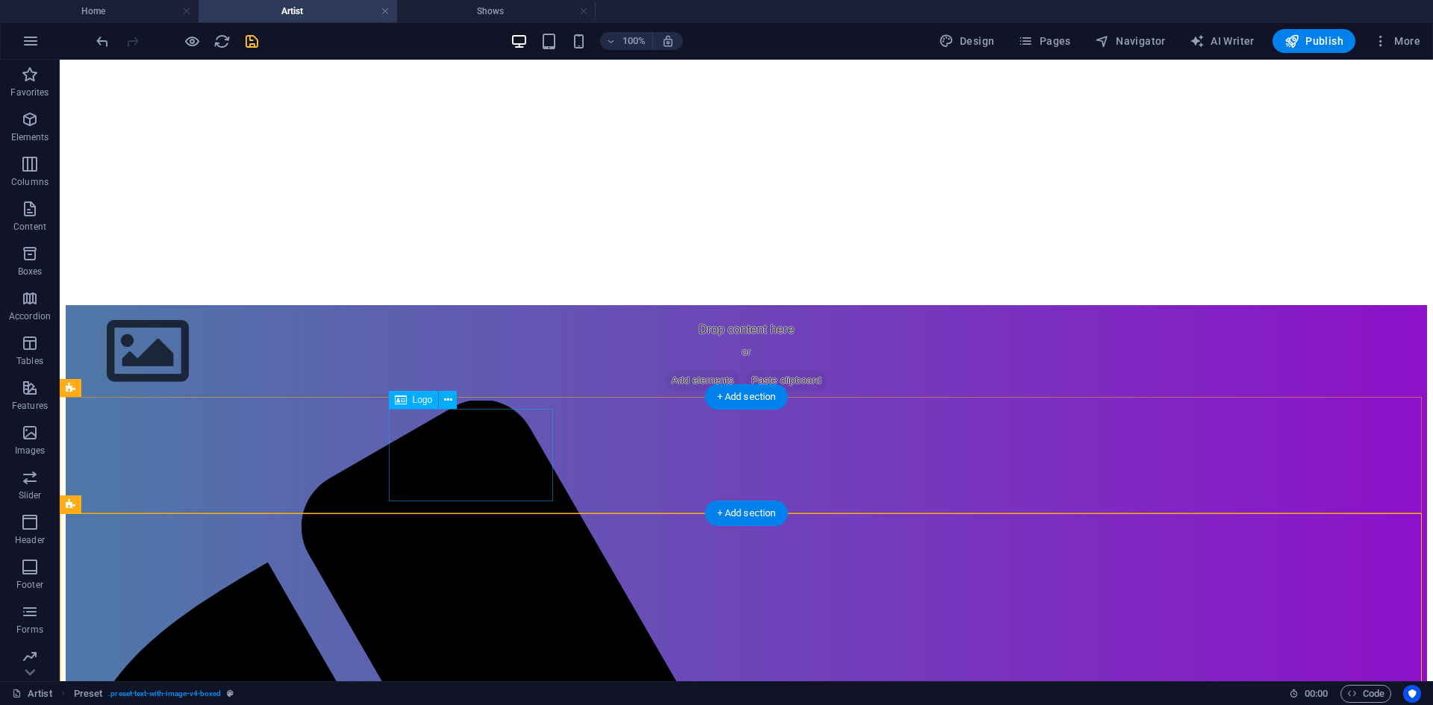
scroll to position [149, 0]
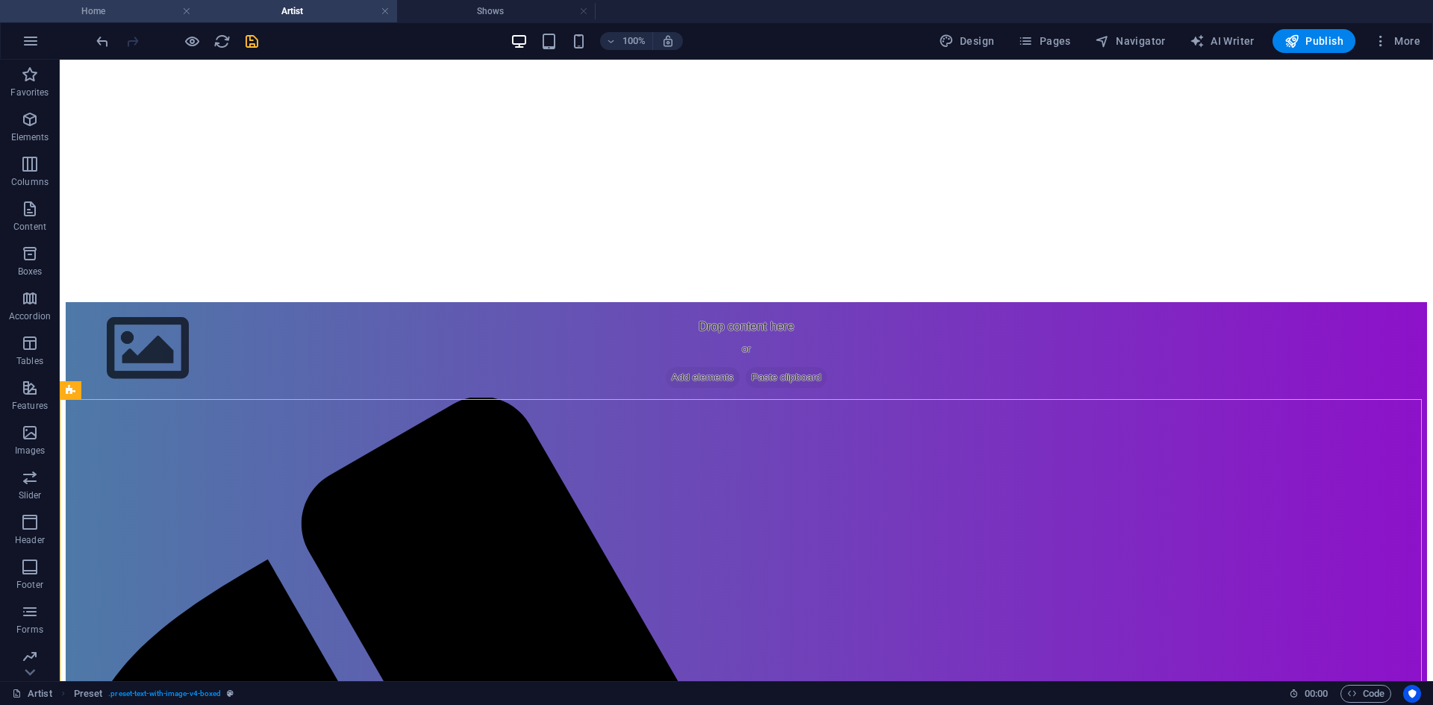
click at [110, 12] on h4 "Home" at bounding box center [99, 11] width 198 height 16
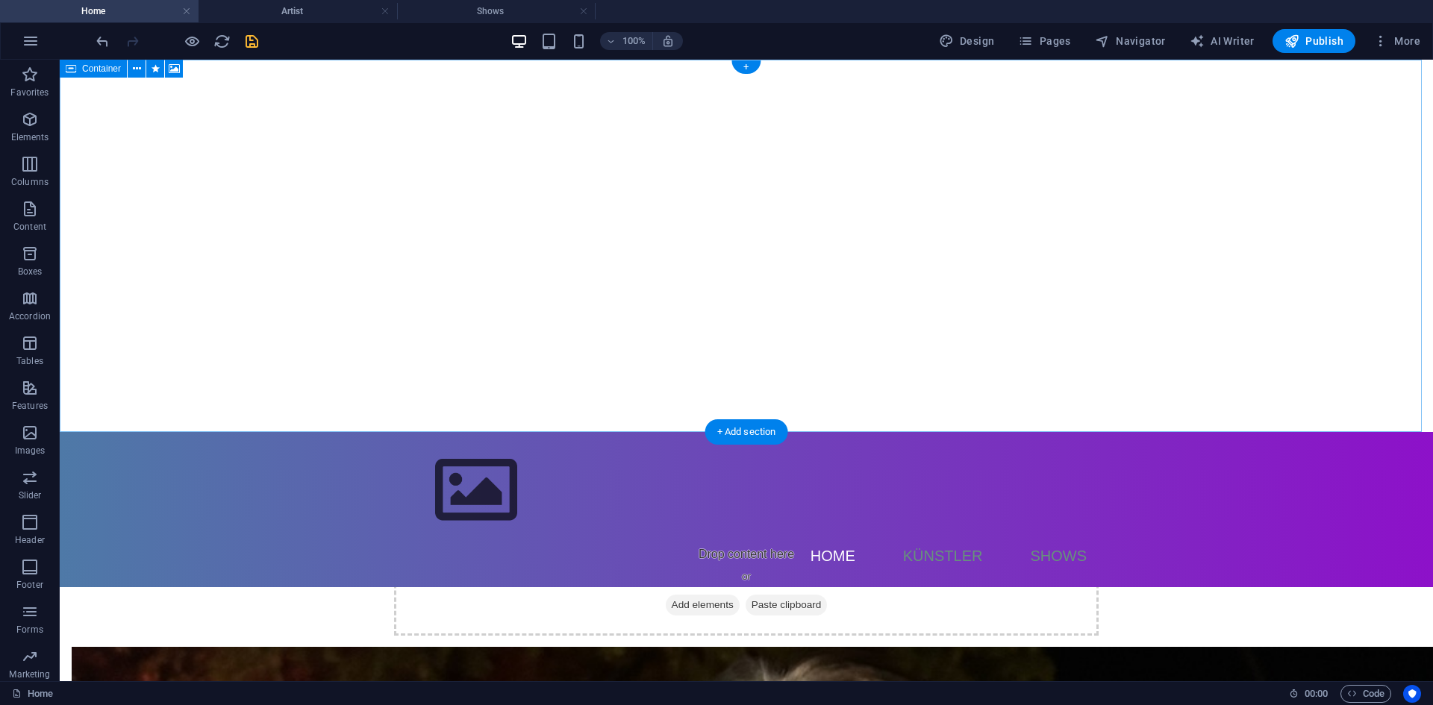
select select "rem"
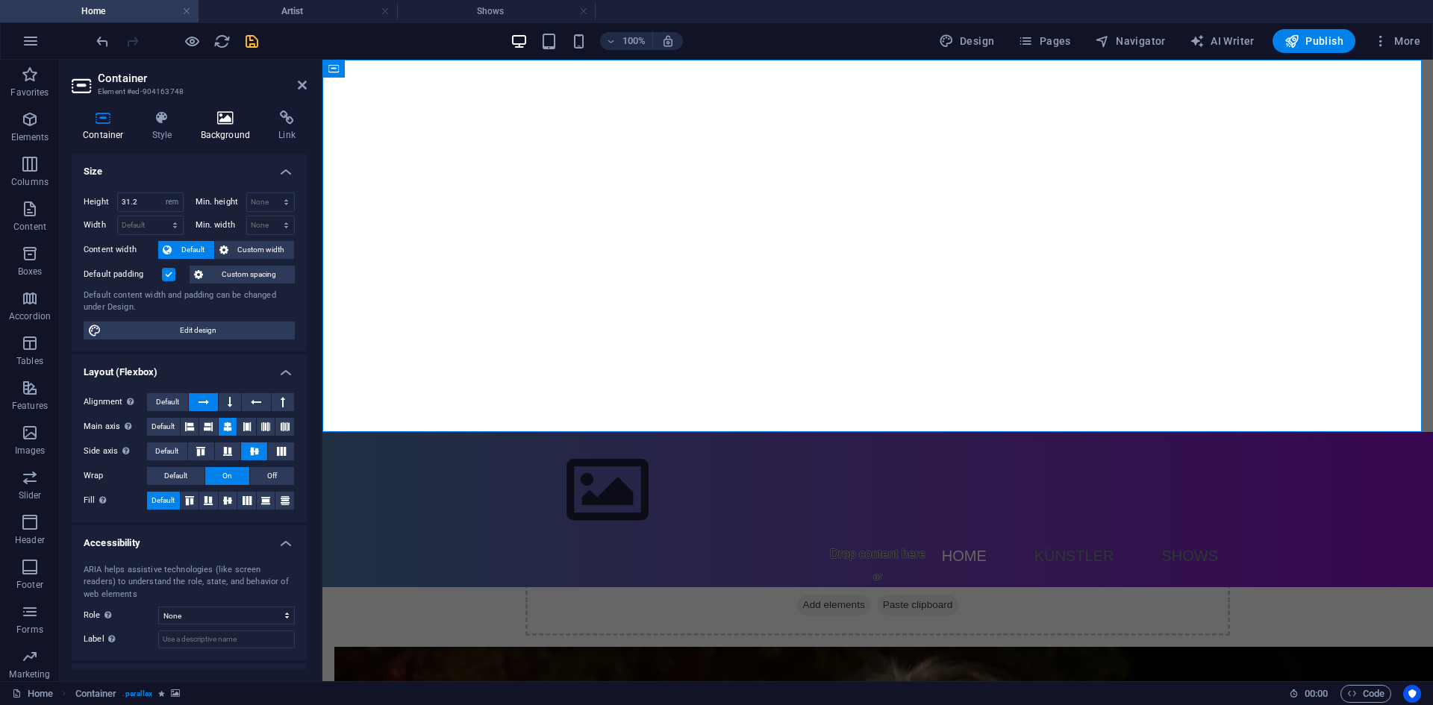
click at [215, 123] on icon at bounding box center [226, 117] width 72 height 15
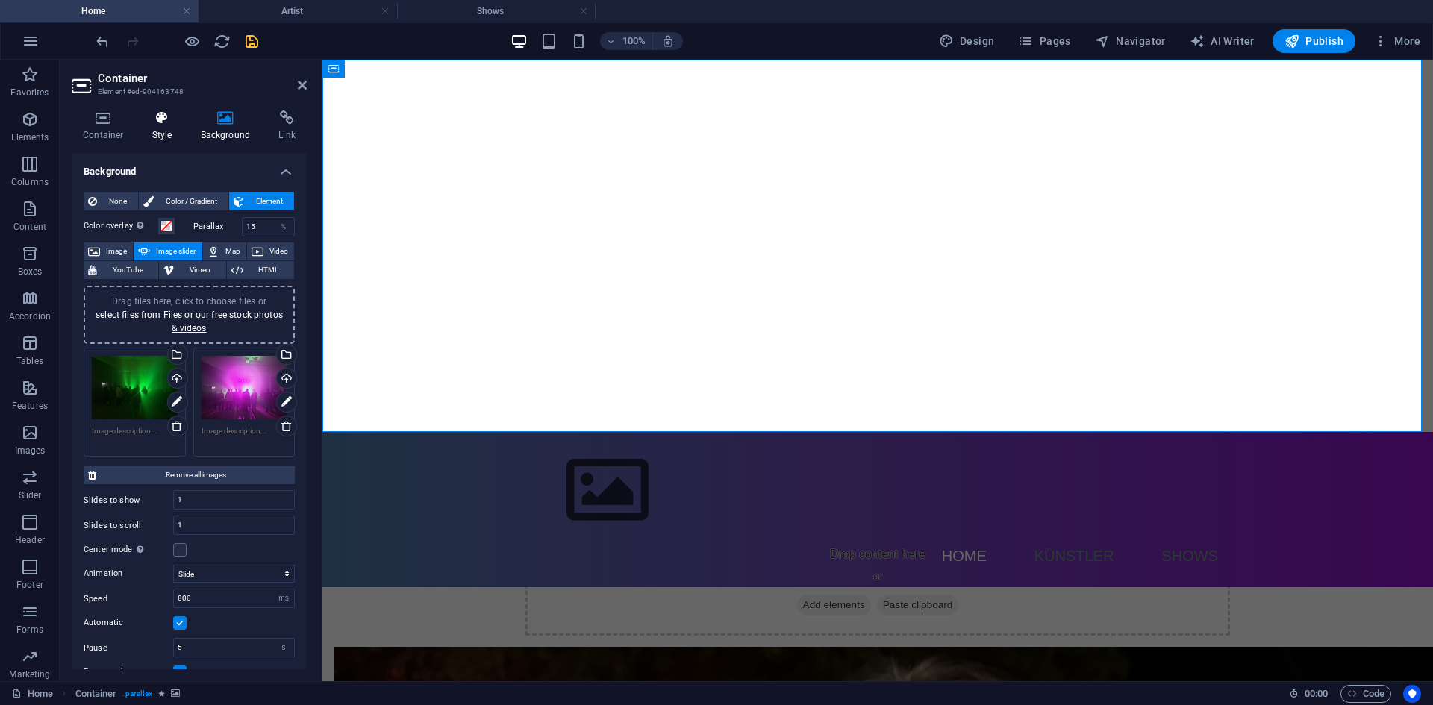
click at [169, 119] on icon at bounding box center [162, 117] width 43 height 15
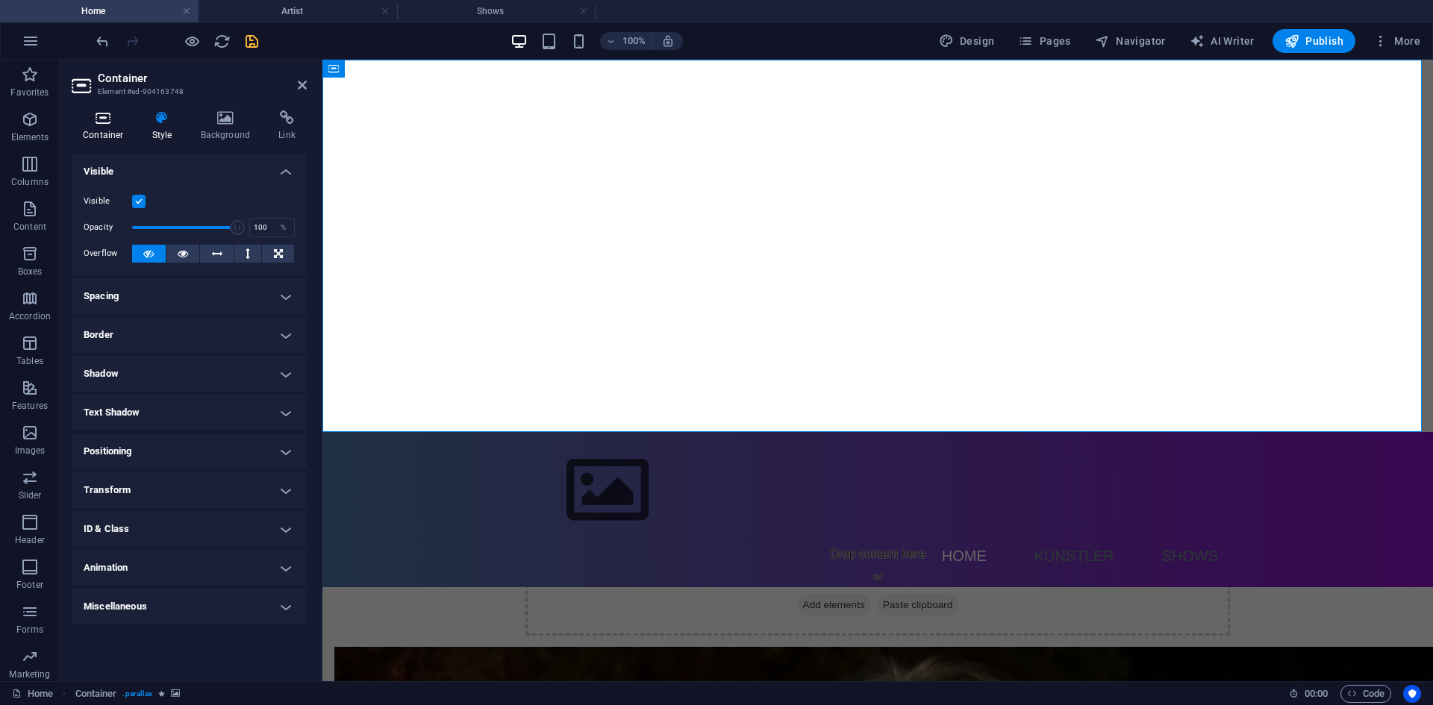
click at [115, 126] on h4 "Container" at bounding box center [106, 125] width 69 height 31
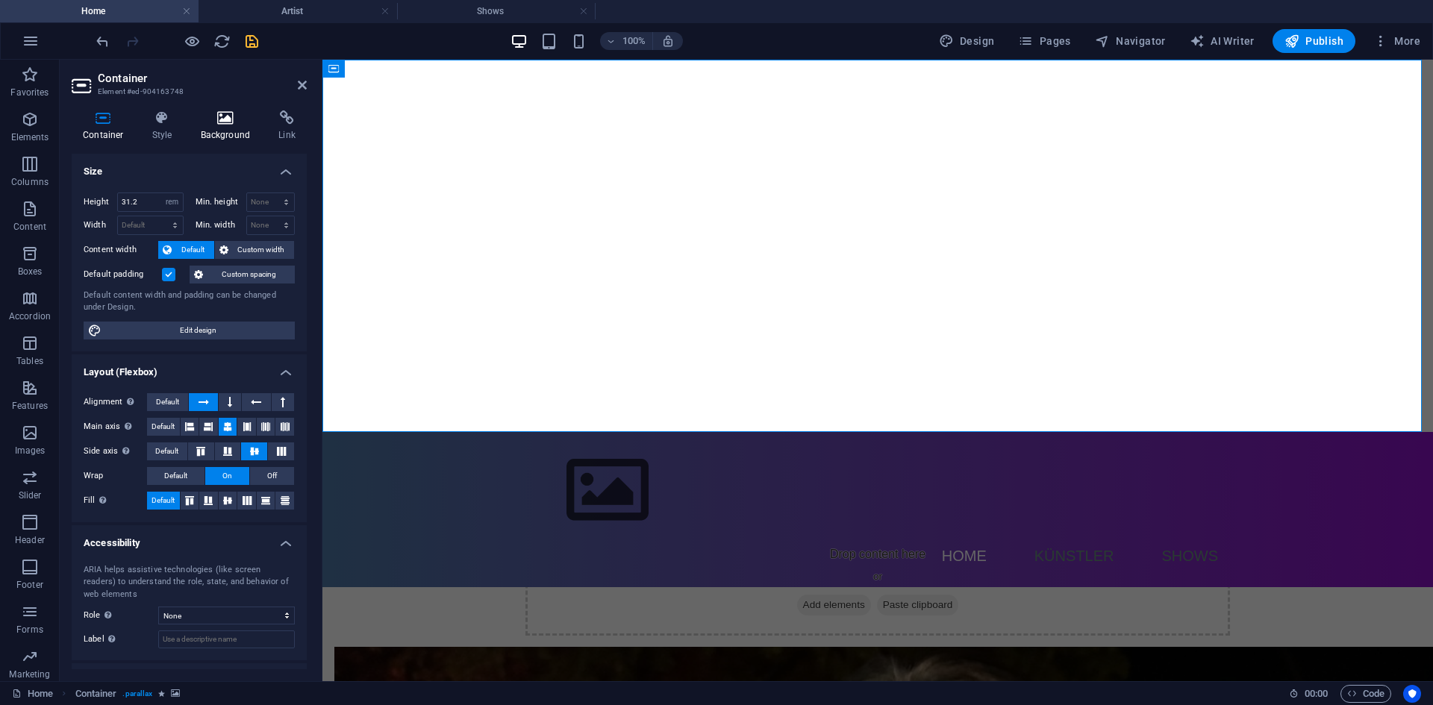
click at [234, 122] on icon at bounding box center [226, 117] width 72 height 15
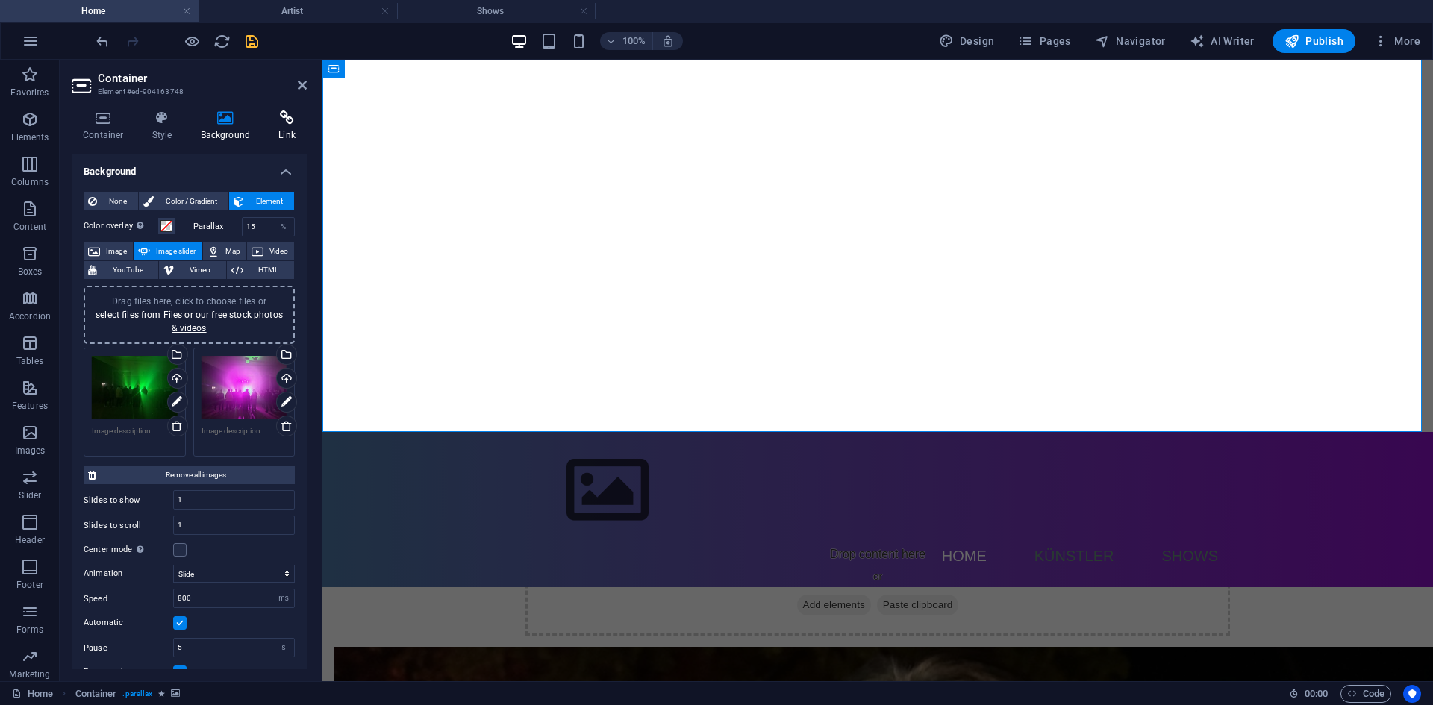
click at [297, 119] on icon at bounding box center [287, 117] width 40 height 15
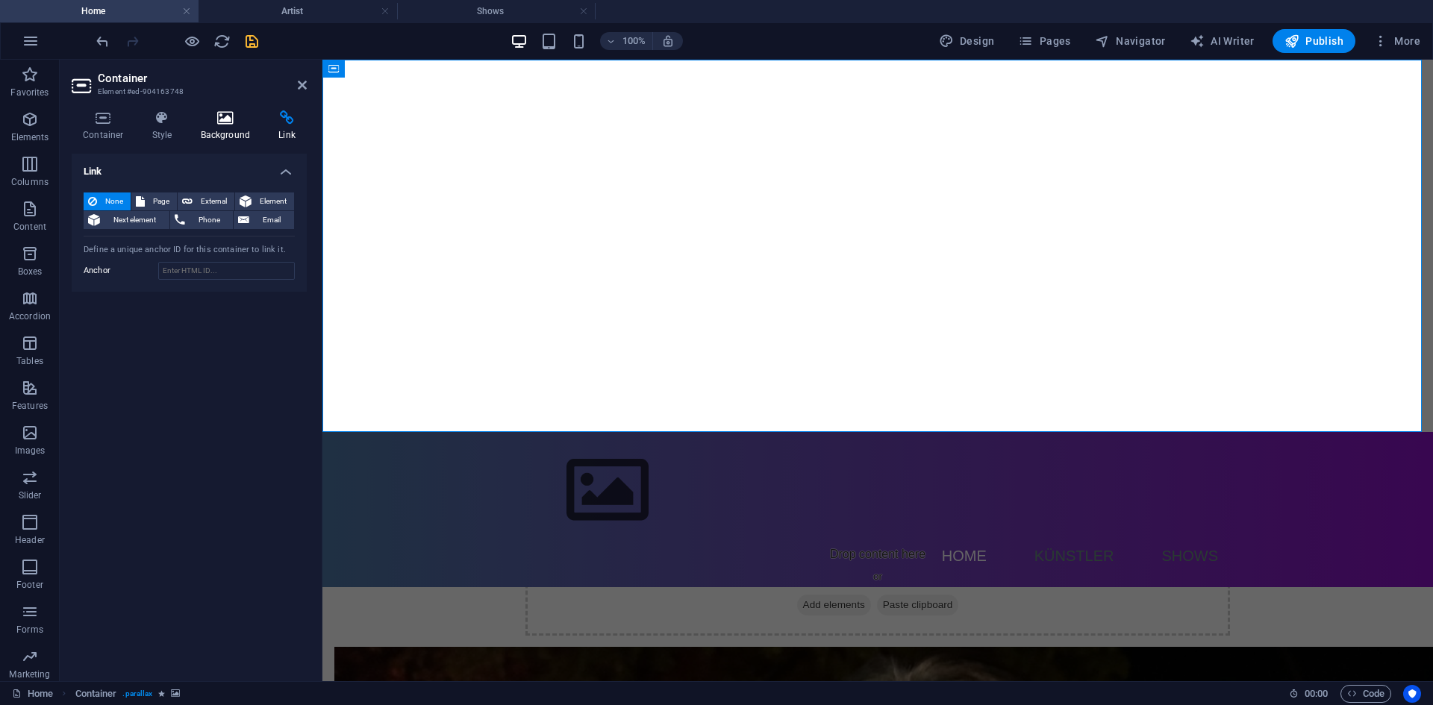
click at [228, 120] on icon at bounding box center [226, 117] width 72 height 15
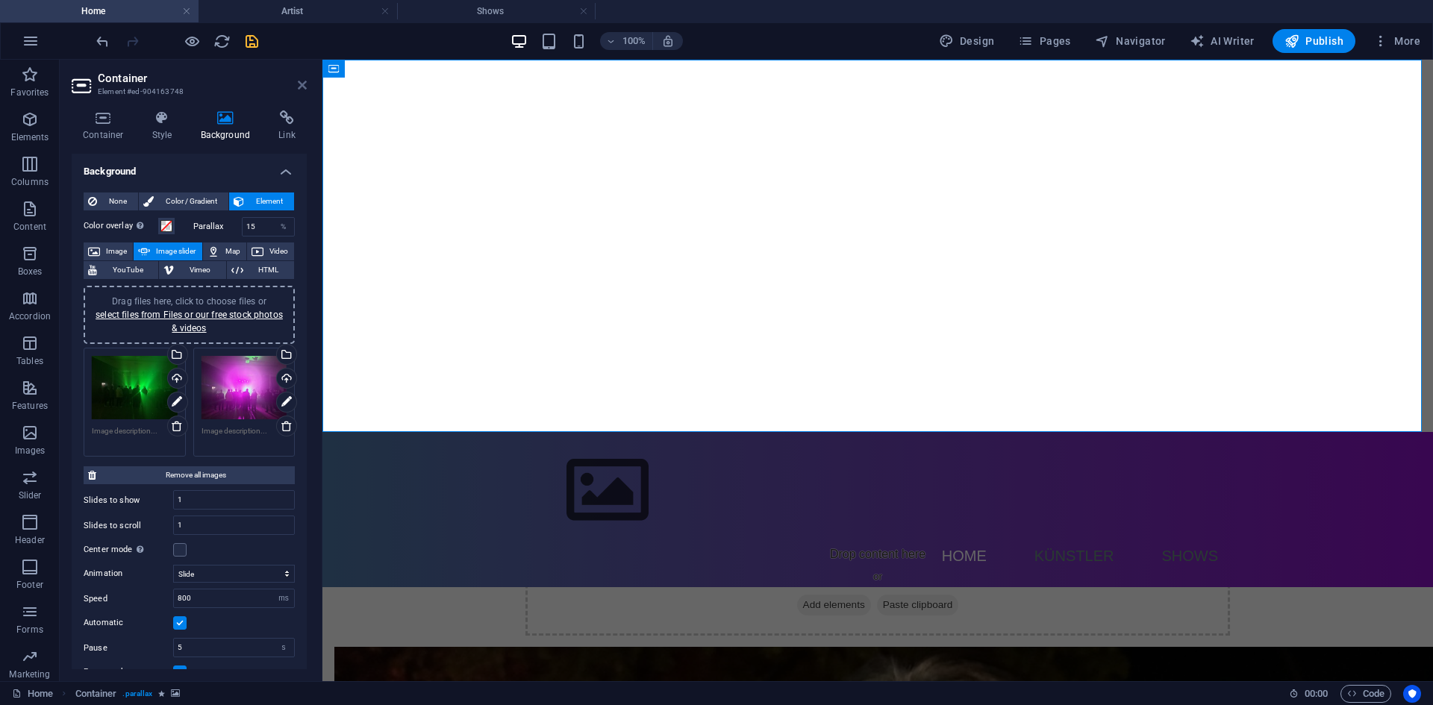
click at [300, 84] on icon at bounding box center [302, 85] width 9 height 12
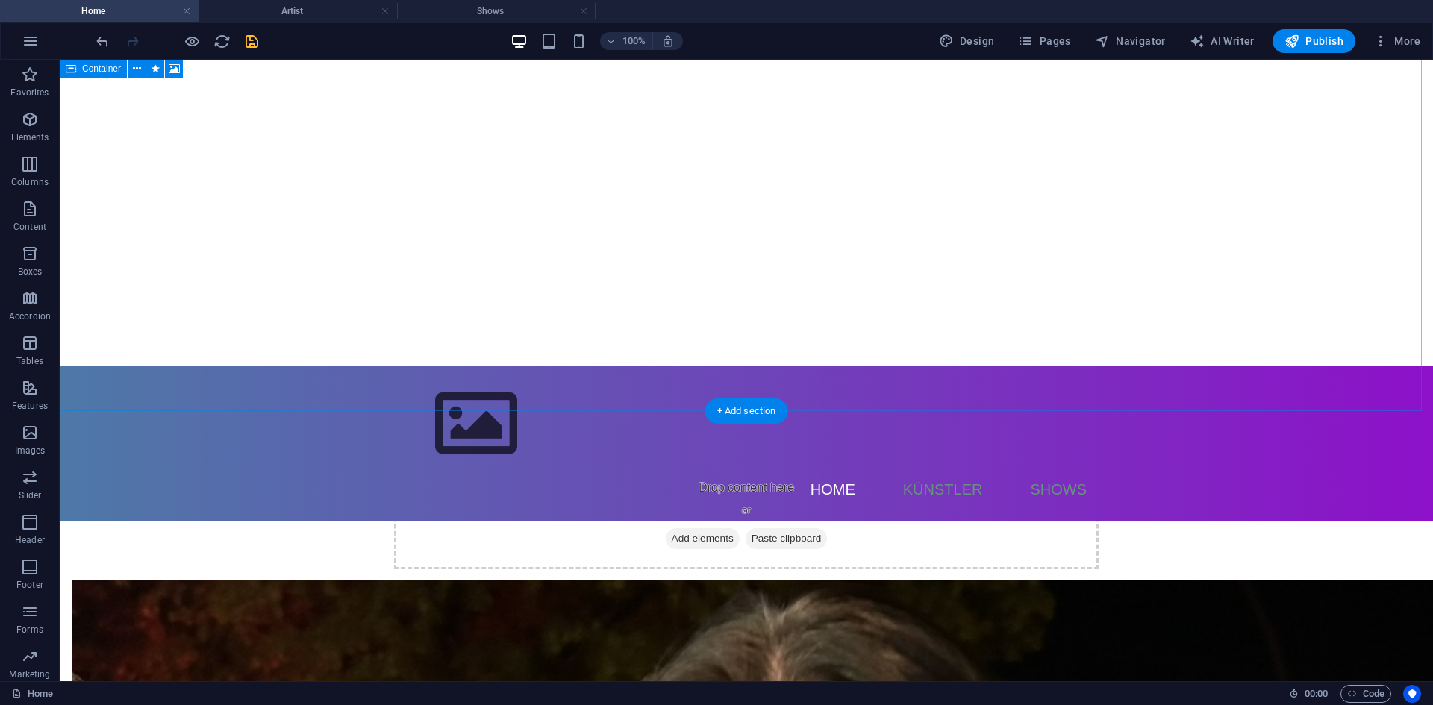
scroll to position [17, 0]
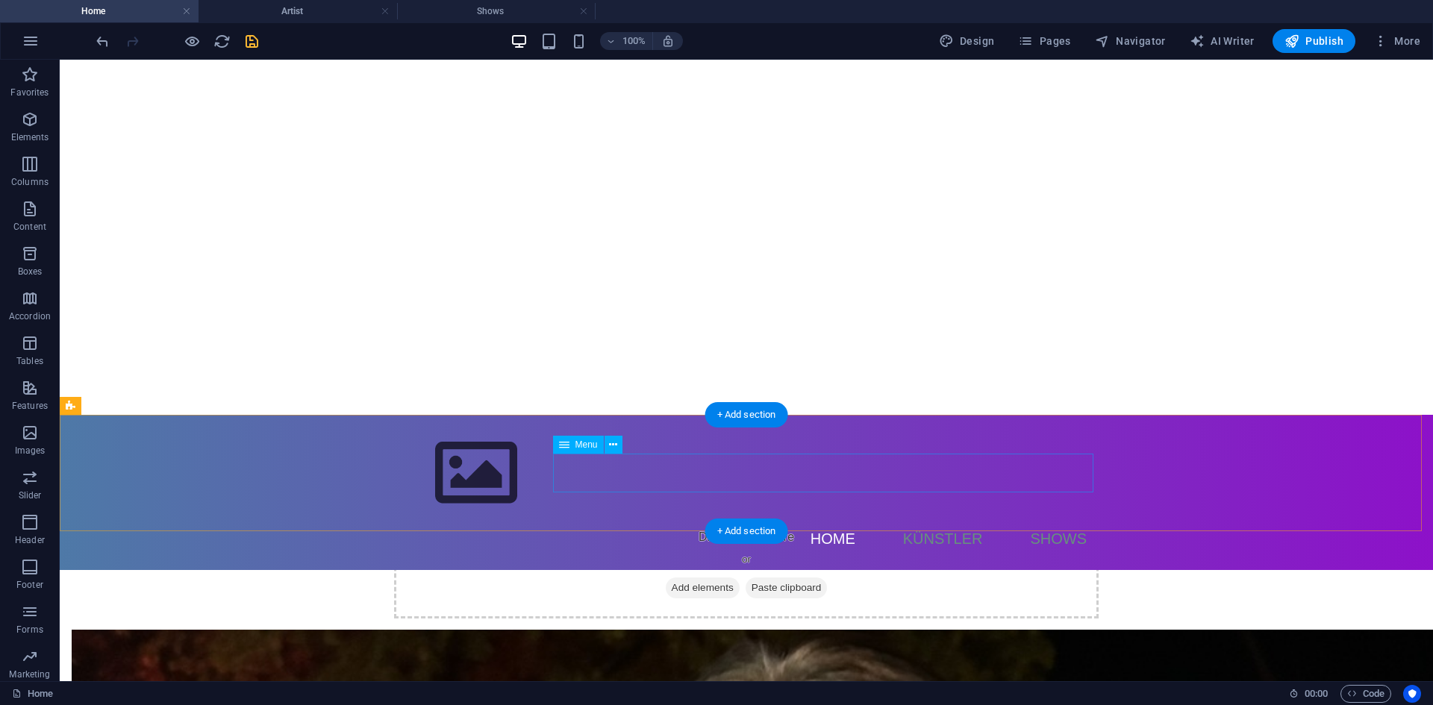
click at [622, 519] on nav "Home Künstler Shows" at bounding box center [746, 538] width 704 height 39
click at [680, 519] on nav "Home Künstler Shows" at bounding box center [746, 538] width 704 height 39
click at [612, 445] on icon at bounding box center [613, 445] width 8 height 16
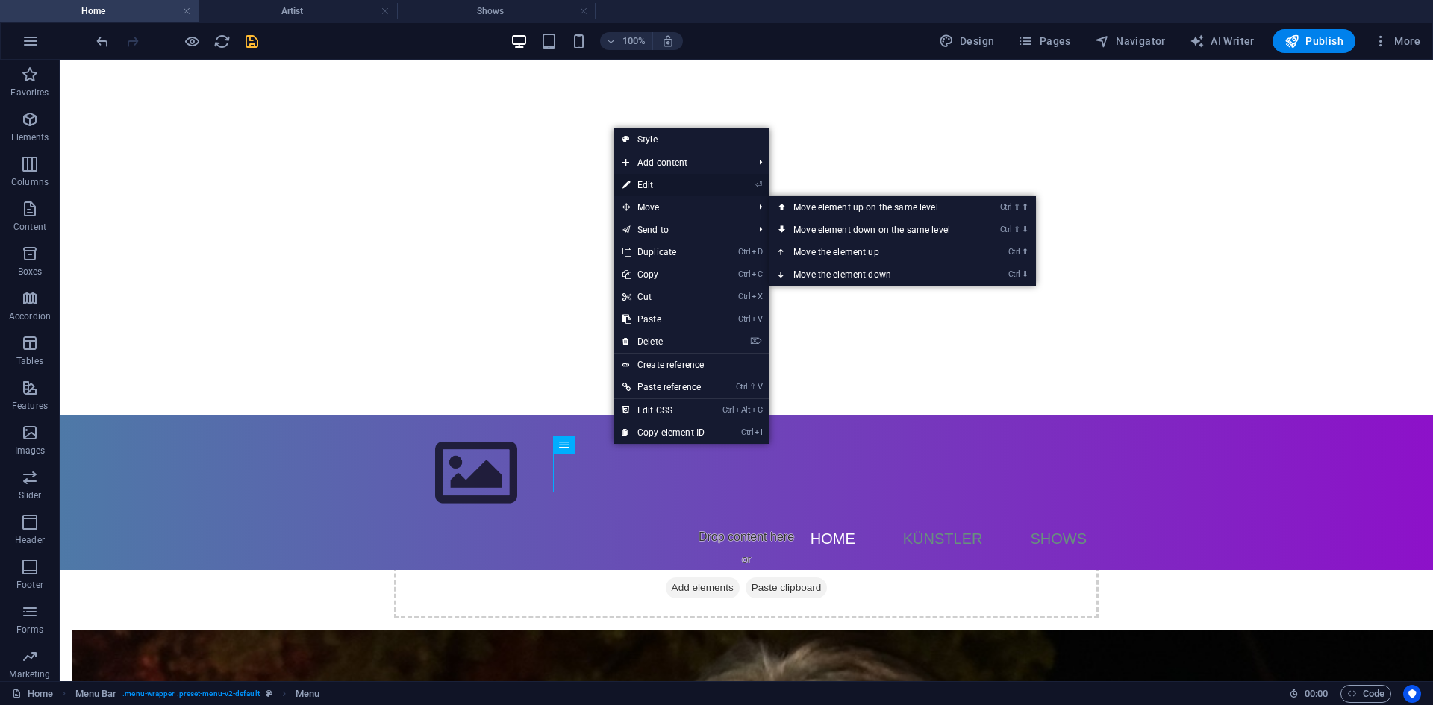
click at [681, 178] on link "⏎ Edit" at bounding box center [663, 185] width 100 height 22
select select
select select "1"
select select
select select "2"
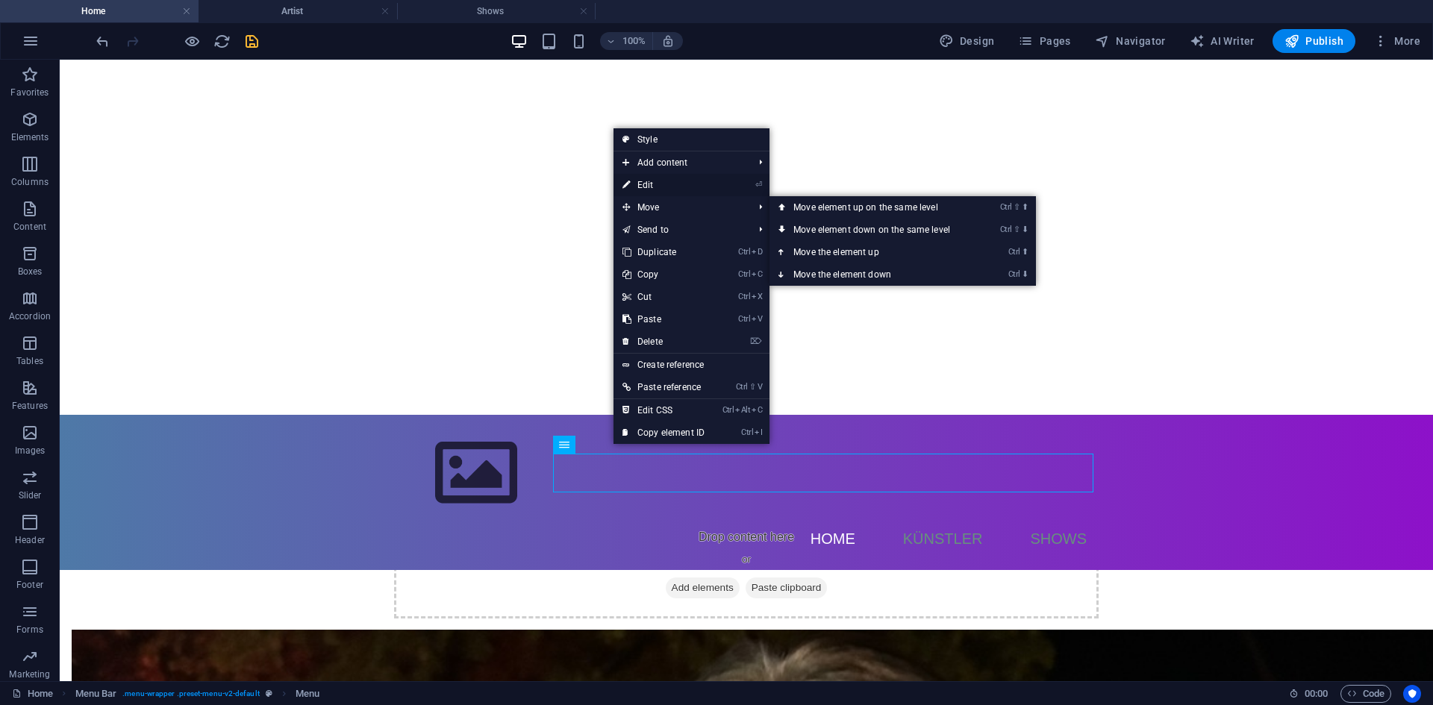
select select
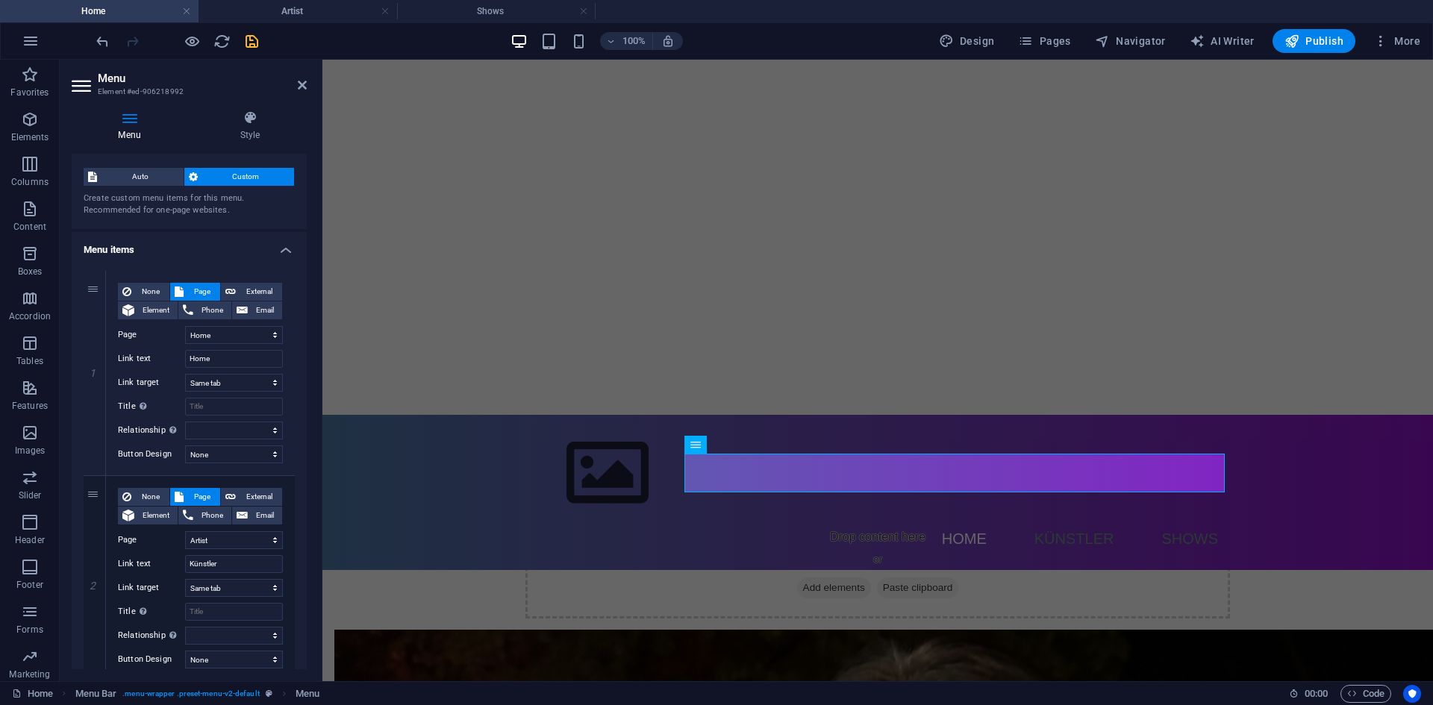
scroll to position [0, 0]
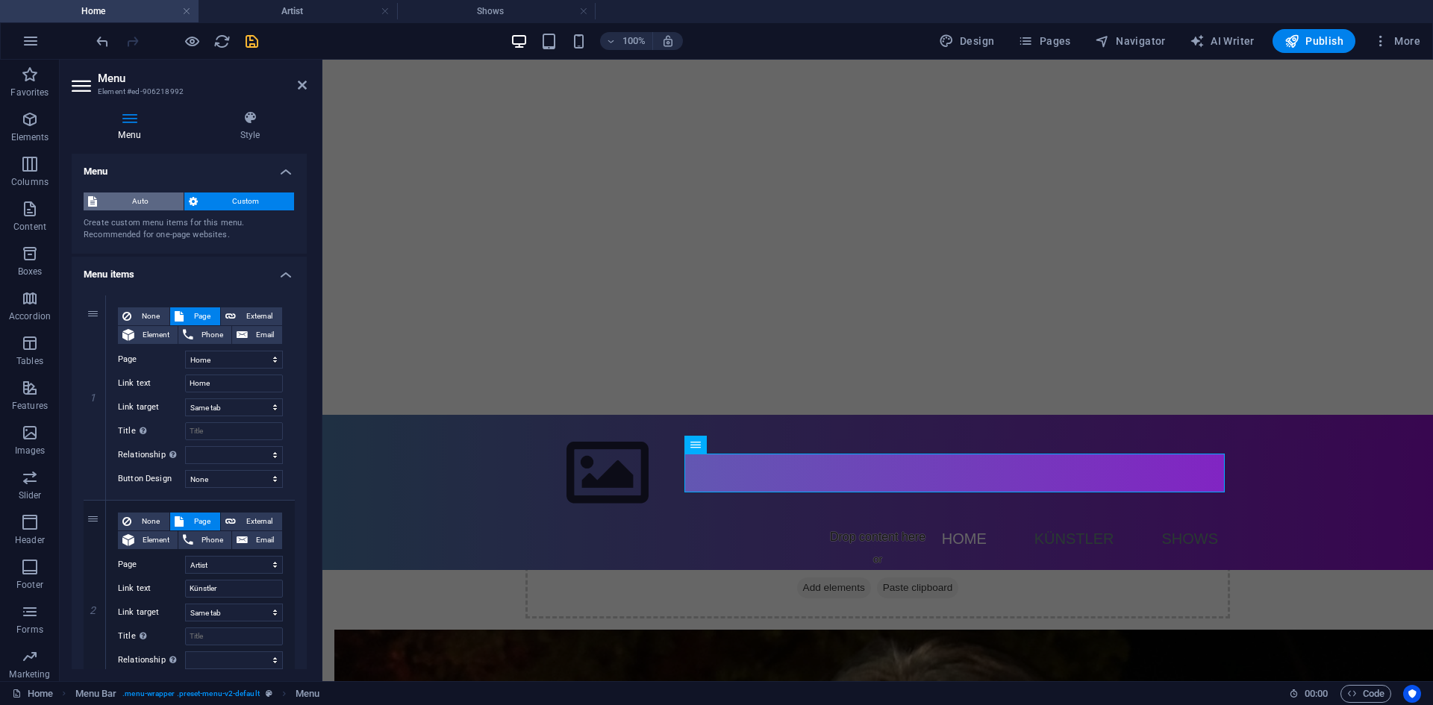
click at [137, 199] on span "Auto" at bounding box center [140, 202] width 78 height 18
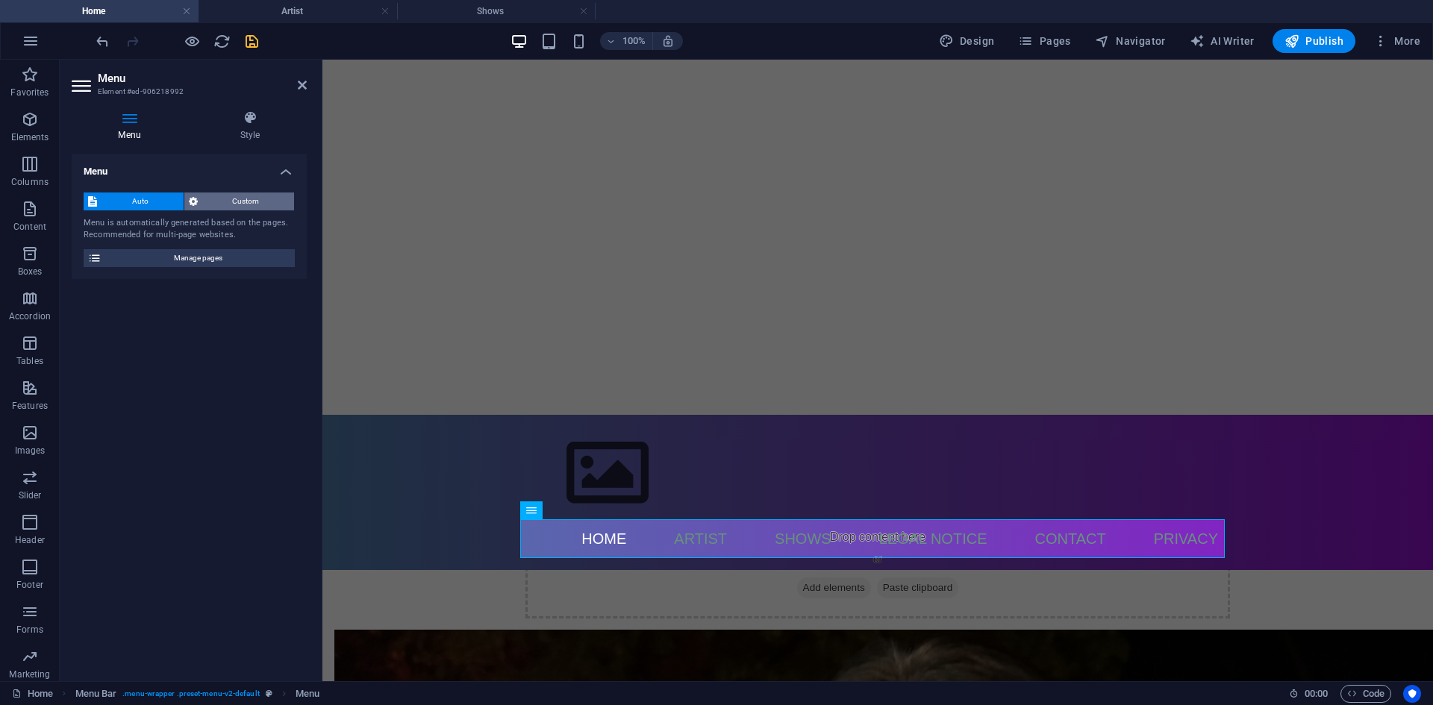
click at [250, 200] on span "Custom" at bounding box center [246, 202] width 88 height 18
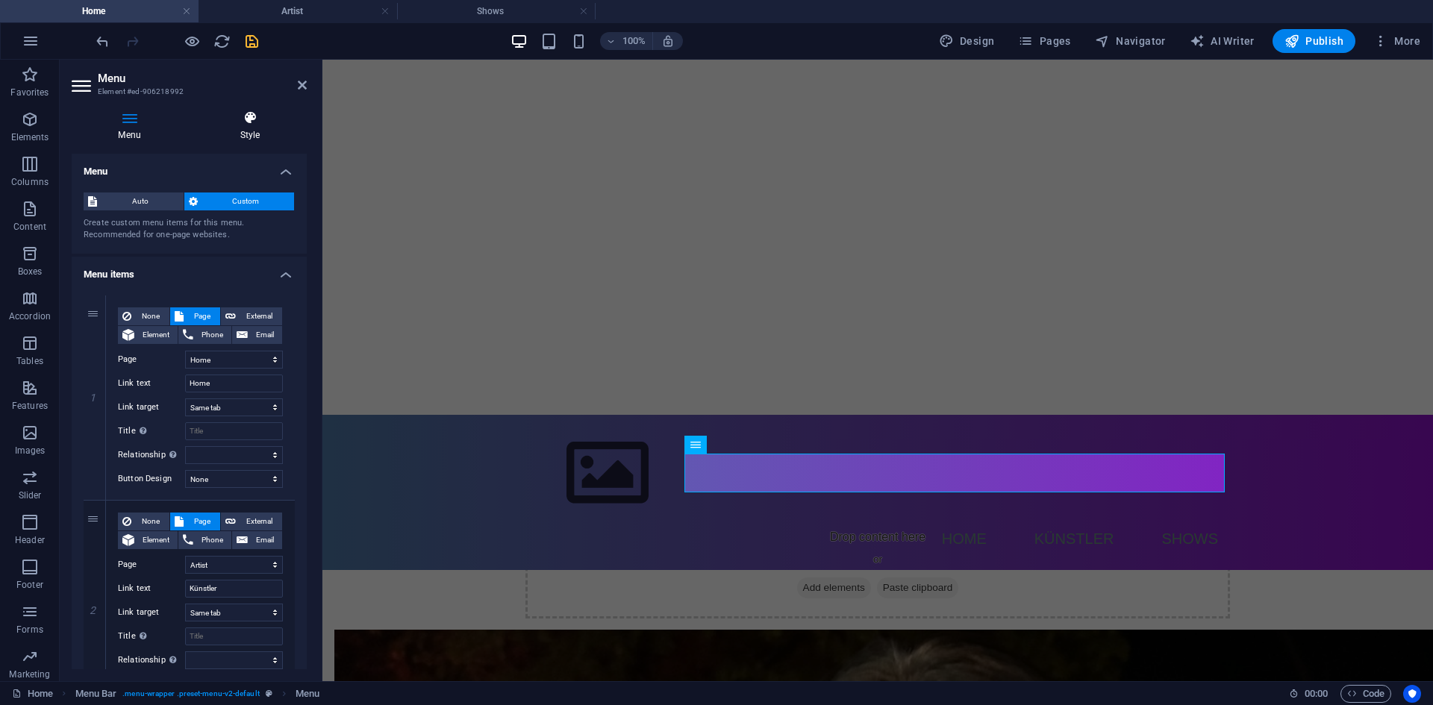
click at [237, 120] on icon at bounding box center [249, 117] width 113 height 15
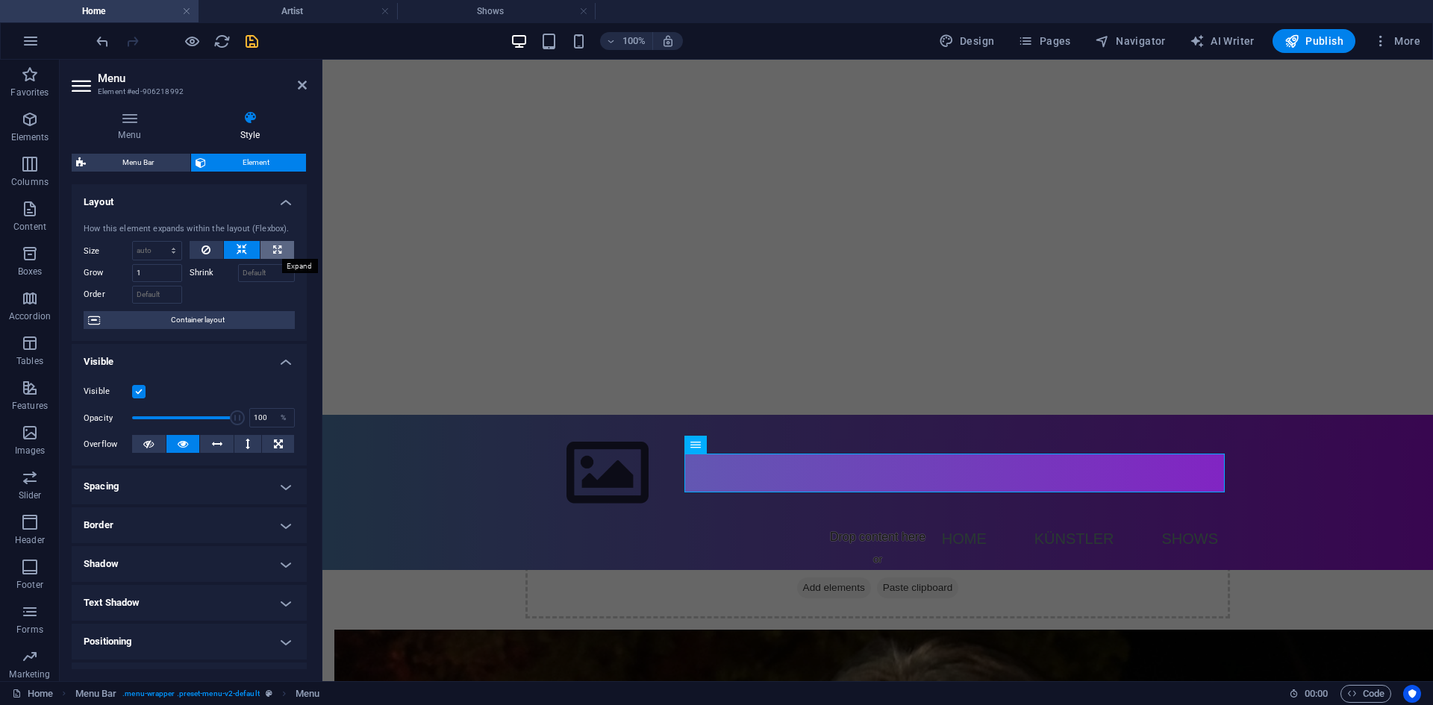
click at [281, 254] on button at bounding box center [277, 250] width 34 height 18
type input "100"
select select "%"
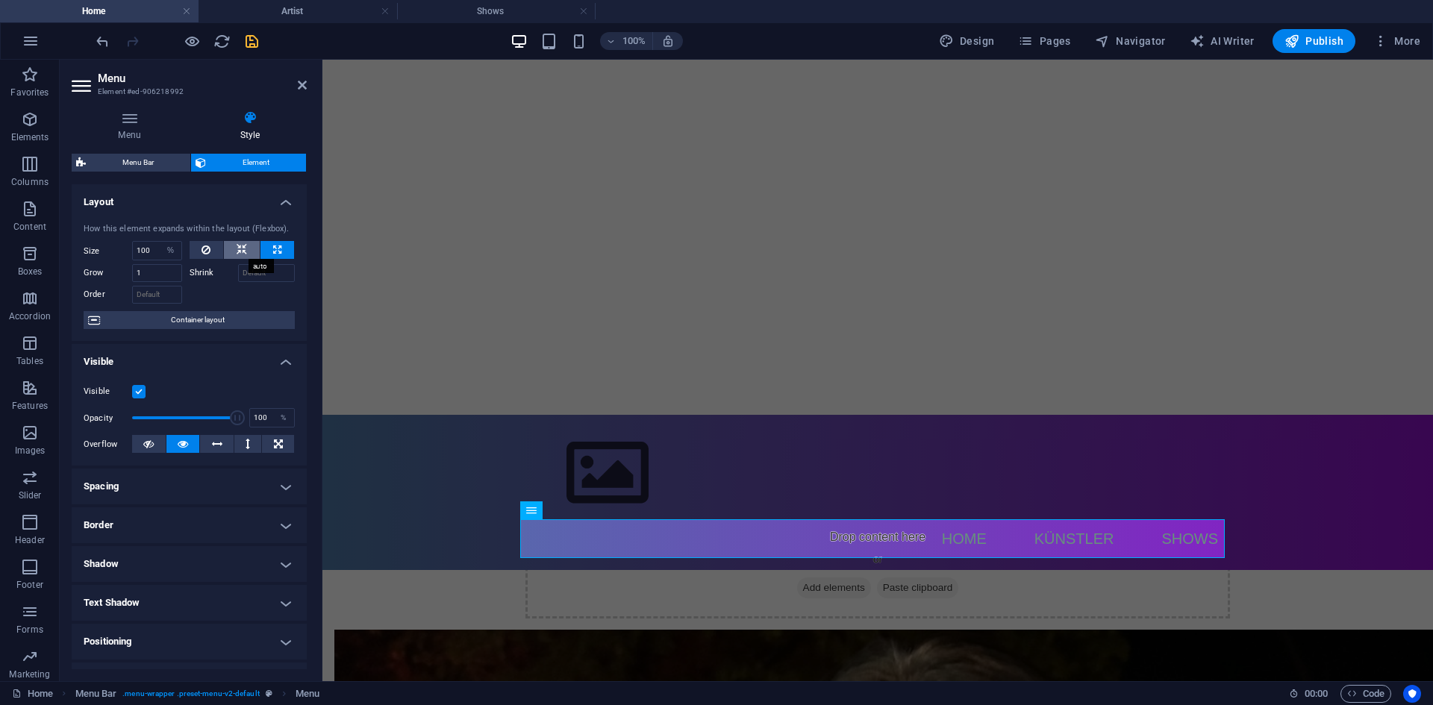
click at [237, 252] on icon at bounding box center [242, 250] width 10 height 18
select select "DISABLED_OPTION_VALUE"
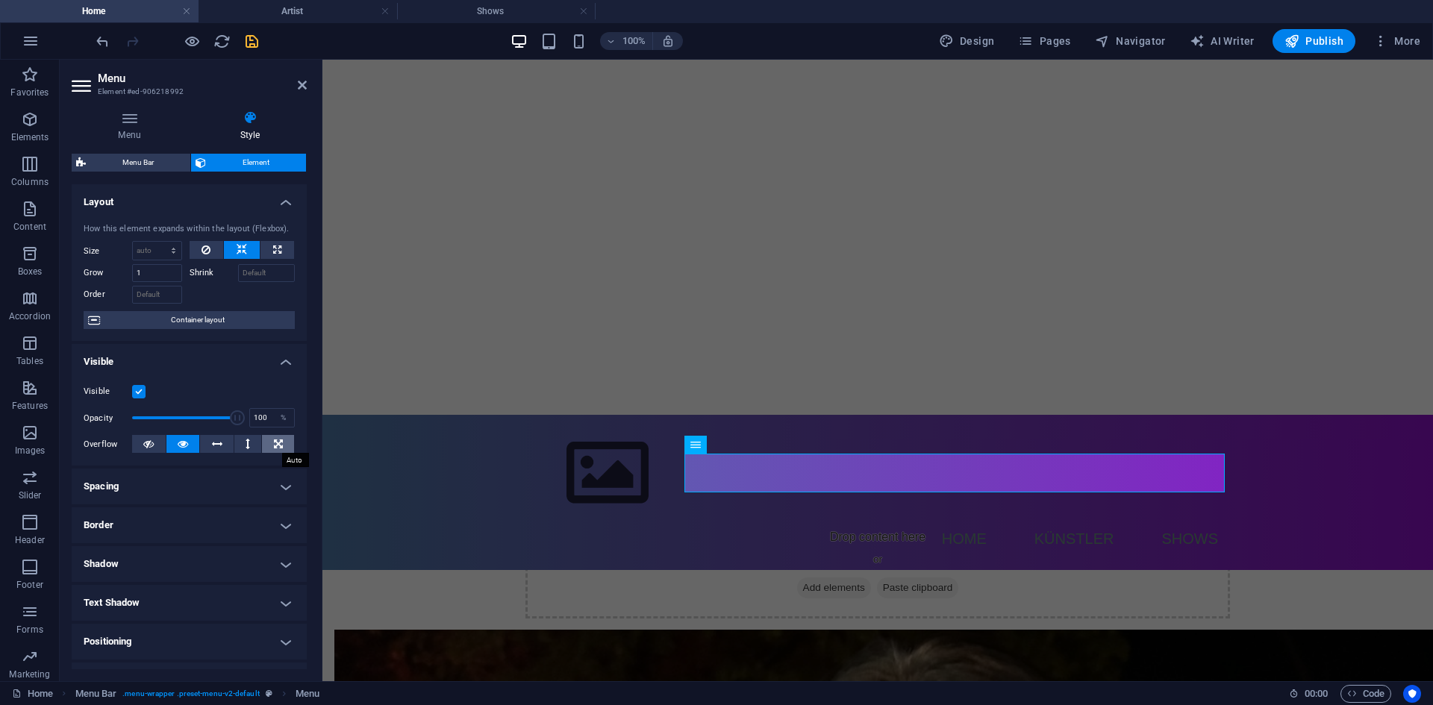
click at [287, 438] on button at bounding box center [278, 444] width 32 height 18
click at [242, 447] on button at bounding box center [248, 444] width 28 height 18
click at [209, 446] on button at bounding box center [217, 444] width 34 height 18
click at [183, 448] on icon at bounding box center [183, 444] width 10 height 18
click at [227, 442] on button at bounding box center [217, 444] width 34 height 18
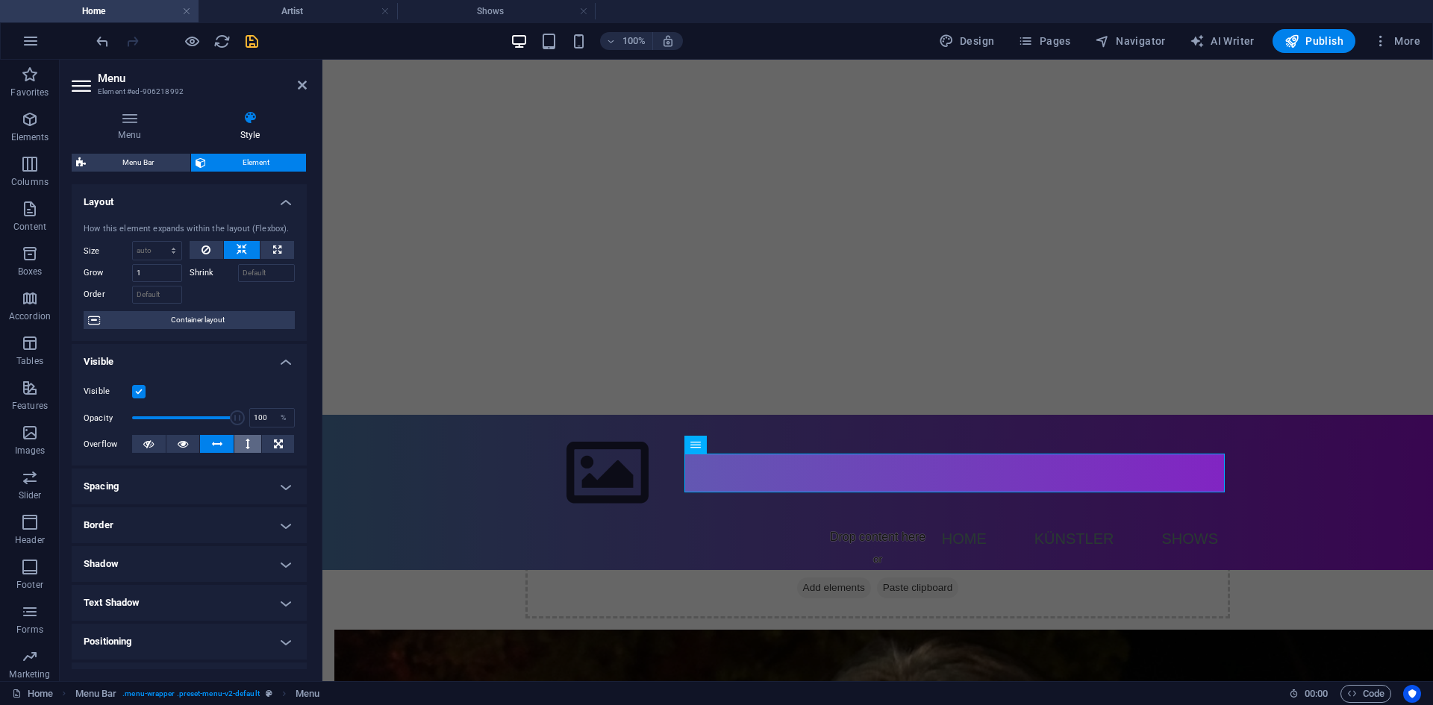
click at [254, 445] on button at bounding box center [248, 444] width 28 height 18
click at [278, 442] on icon at bounding box center [278, 444] width 9 height 18
click at [234, 441] on button at bounding box center [248, 444] width 28 height 18
click at [196, 440] on button at bounding box center [183, 444] width 34 height 18
click at [225, 440] on button at bounding box center [217, 444] width 34 height 18
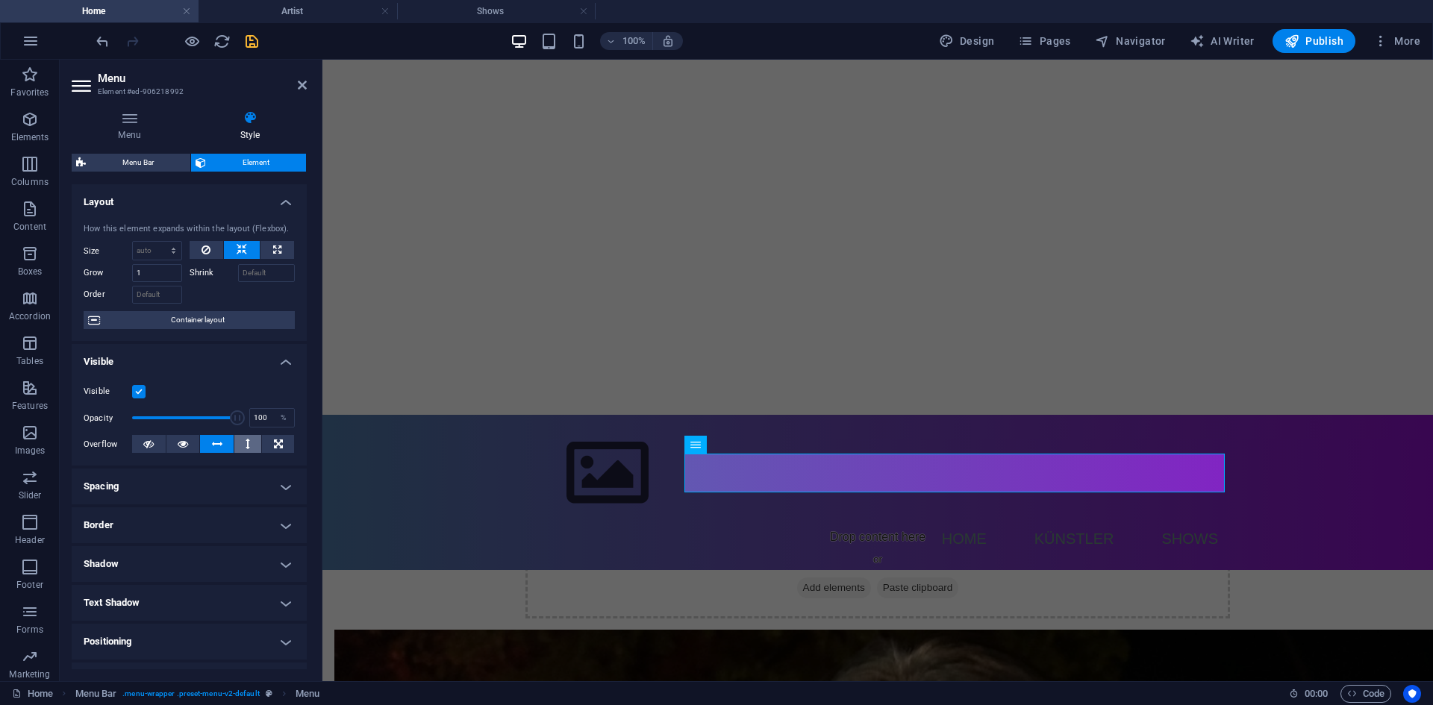
click at [256, 439] on button at bounding box center [248, 444] width 28 height 18
drag, startPoint x: 216, startPoint y: 434, endPoint x: 244, endPoint y: 442, distance: 29.5
click at [216, 434] on div "Visible Opacity 100 % Overflow" at bounding box center [189, 418] width 235 height 95
click at [245, 444] on icon at bounding box center [247, 444] width 4 height 18
click at [222, 446] on button at bounding box center [217, 444] width 34 height 18
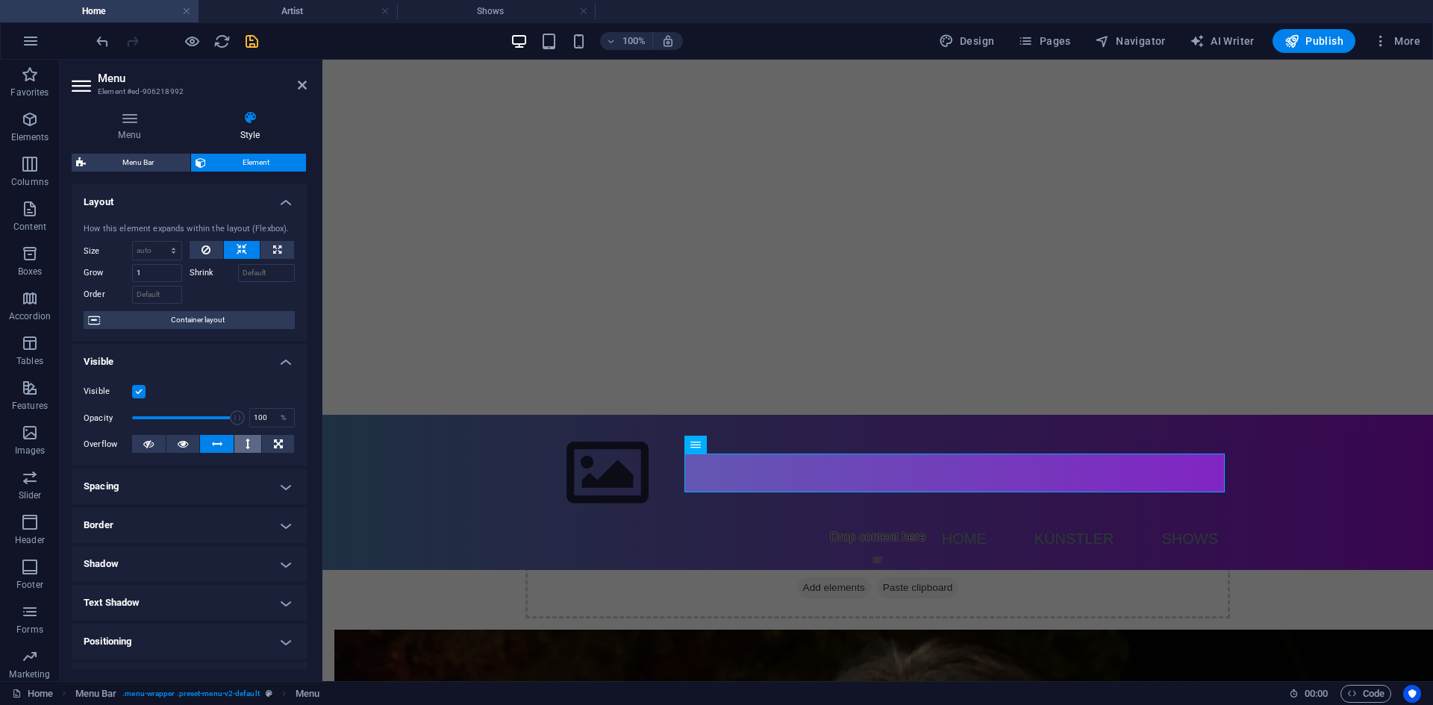
click at [251, 440] on button at bounding box center [248, 444] width 28 height 18
click at [219, 448] on icon at bounding box center [217, 444] width 10 height 18
click at [178, 448] on icon at bounding box center [183, 444] width 10 height 18
click at [148, 453] on icon at bounding box center [148, 444] width 10 height 18
drag, startPoint x: 203, startPoint y: 450, endPoint x: 222, endPoint y: 451, distance: 18.7
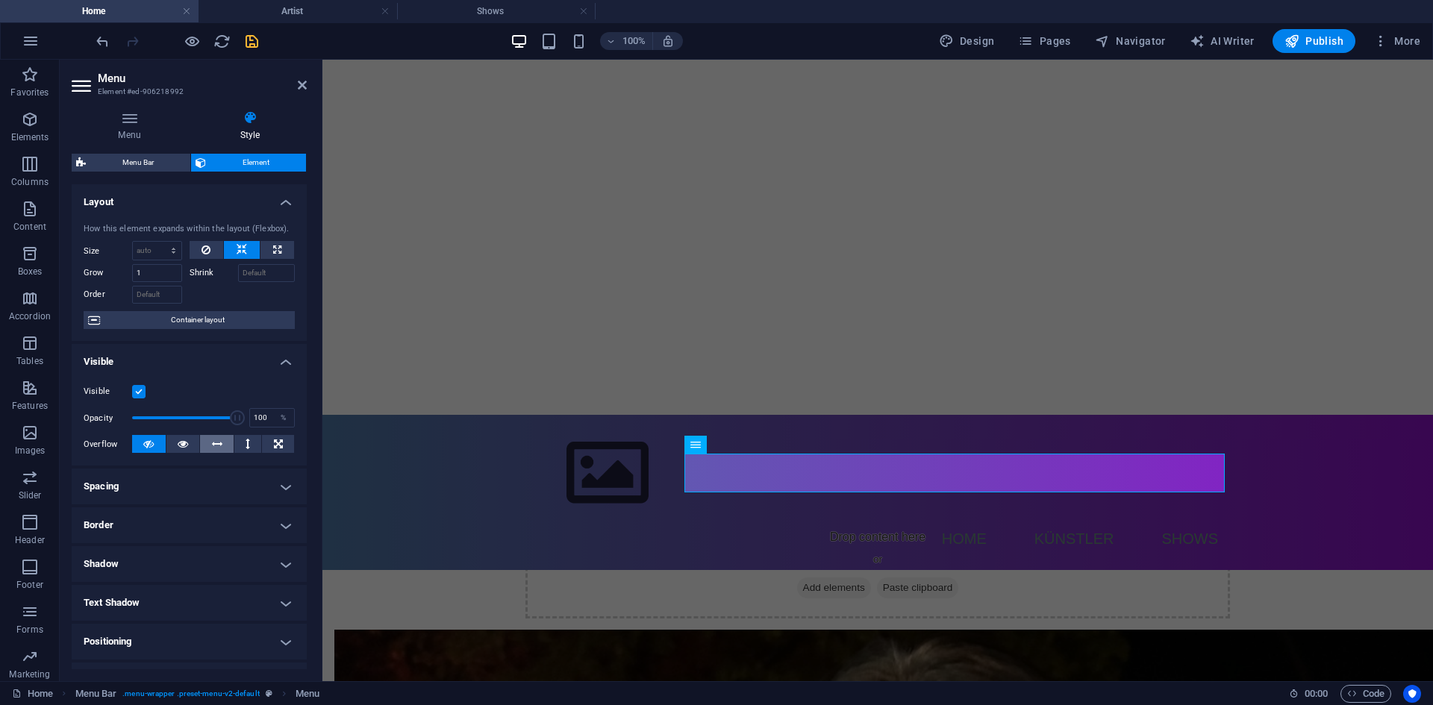
click at [208, 451] on div "Overflow" at bounding box center [189, 444] width 211 height 19
click at [236, 451] on button at bounding box center [248, 444] width 28 height 18
click at [246, 448] on icon at bounding box center [247, 444] width 4 height 18
click at [200, 451] on button at bounding box center [217, 444] width 34 height 18
drag, startPoint x: 183, startPoint y: 451, endPoint x: 152, endPoint y: 450, distance: 30.6
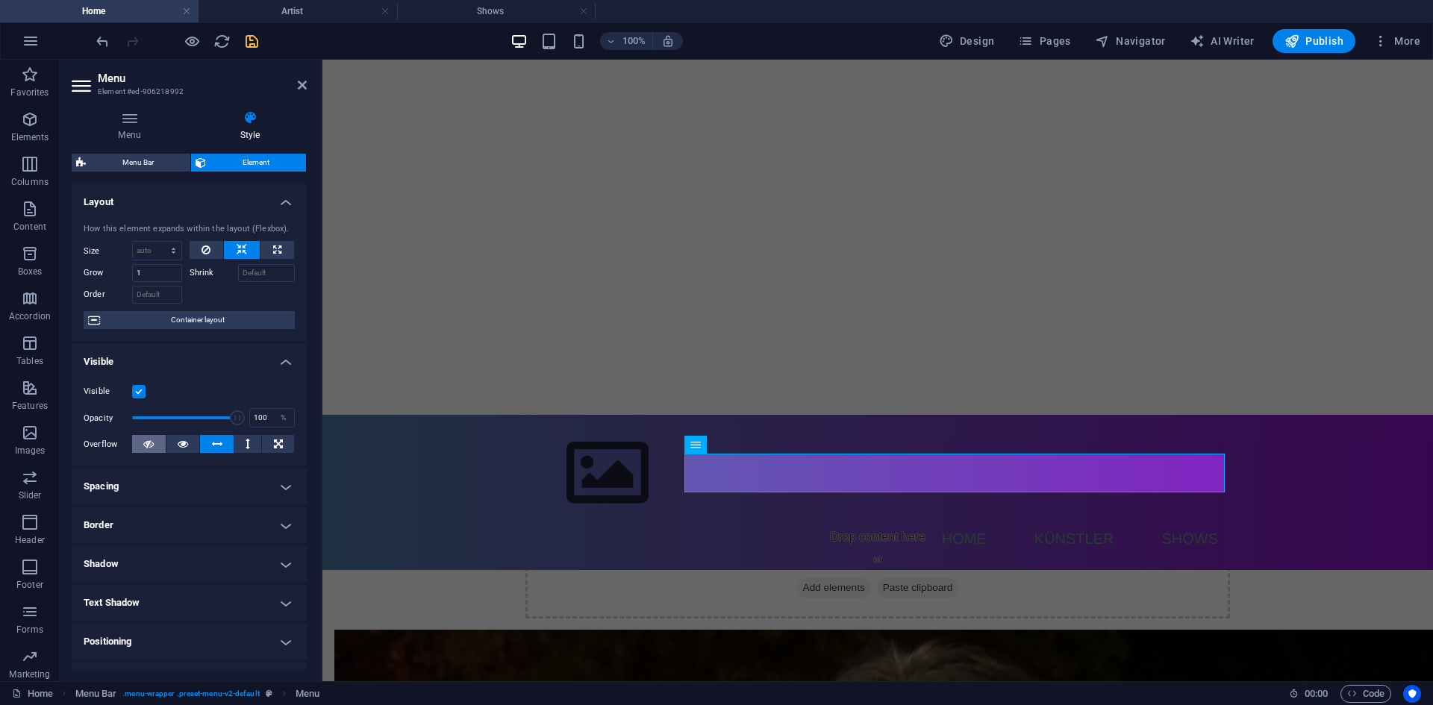
click at [181, 452] on icon at bounding box center [183, 444] width 10 height 18
click at [152, 450] on icon at bounding box center [148, 444] width 10 height 18
click at [264, 441] on button at bounding box center [278, 444] width 32 height 18
click at [275, 351] on h4 "Visible" at bounding box center [189, 357] width 235 height 27
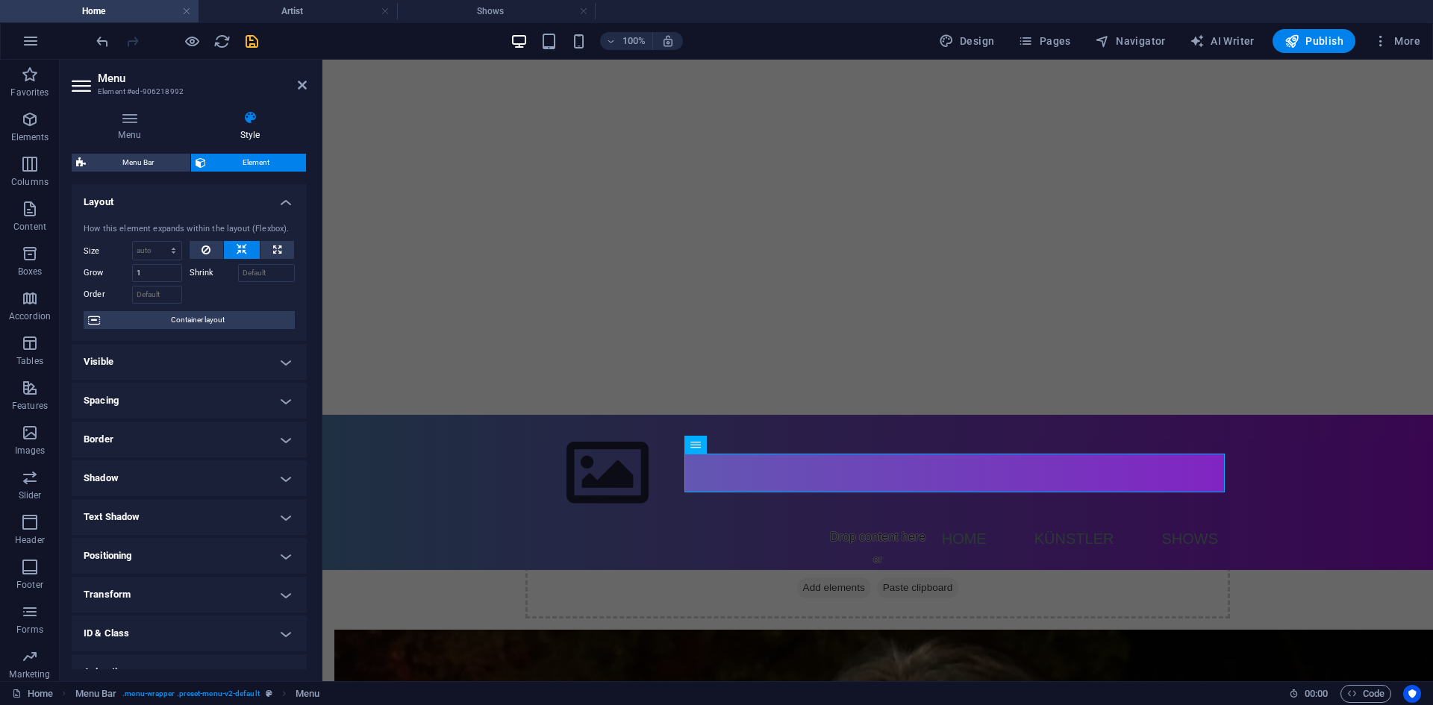
click at [275, 398] on h4 "Spacing" at bounding box center [189, 401] width 235 height 36
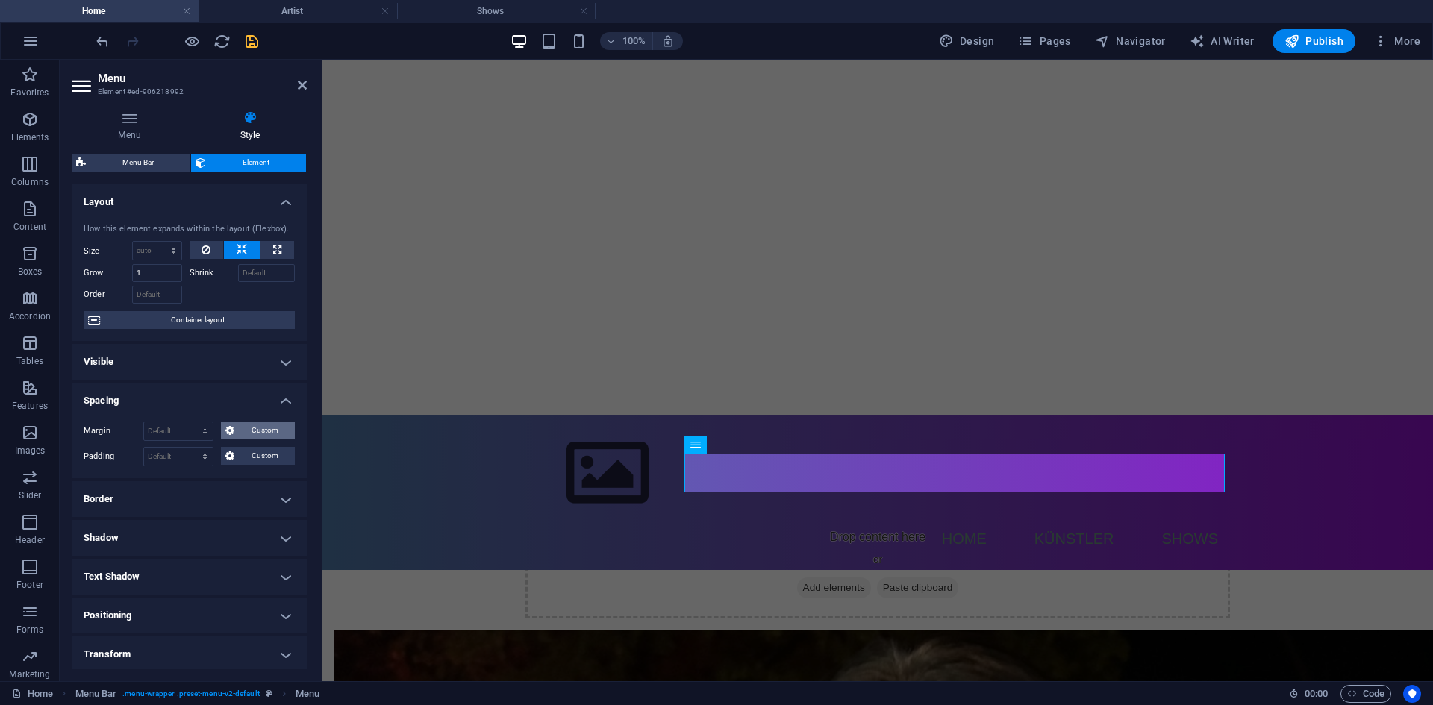
click at [233, 429] on icon at bounding box center [229, 431] width 9 height 18
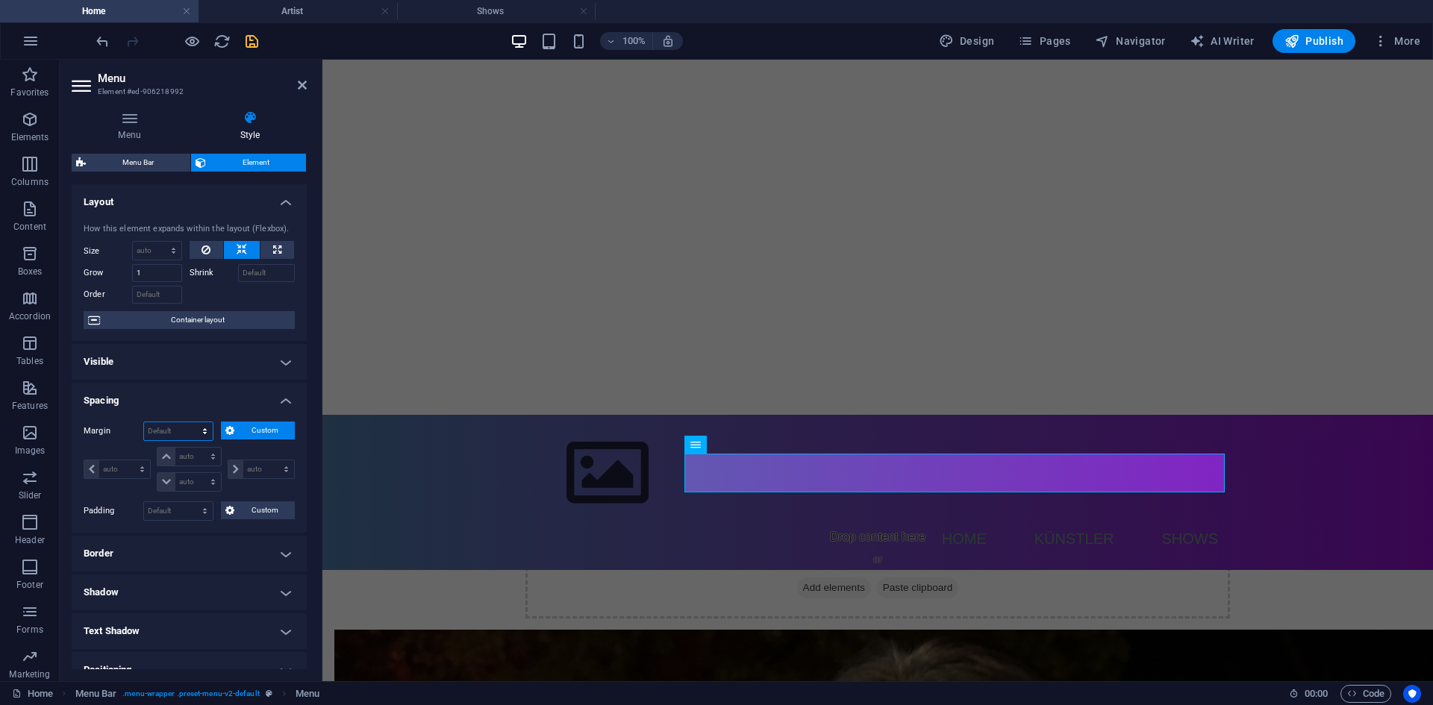
click at [201, 433] on select "Default auto px % rem vw vh Custom" at bounding box center [178, 431] width 69 height 18
select select "%"
click at [190, 422] on select "Default auto px % rem vw vh Custom" at bounding box center [178, 431] width 69 height 18
type input "100"
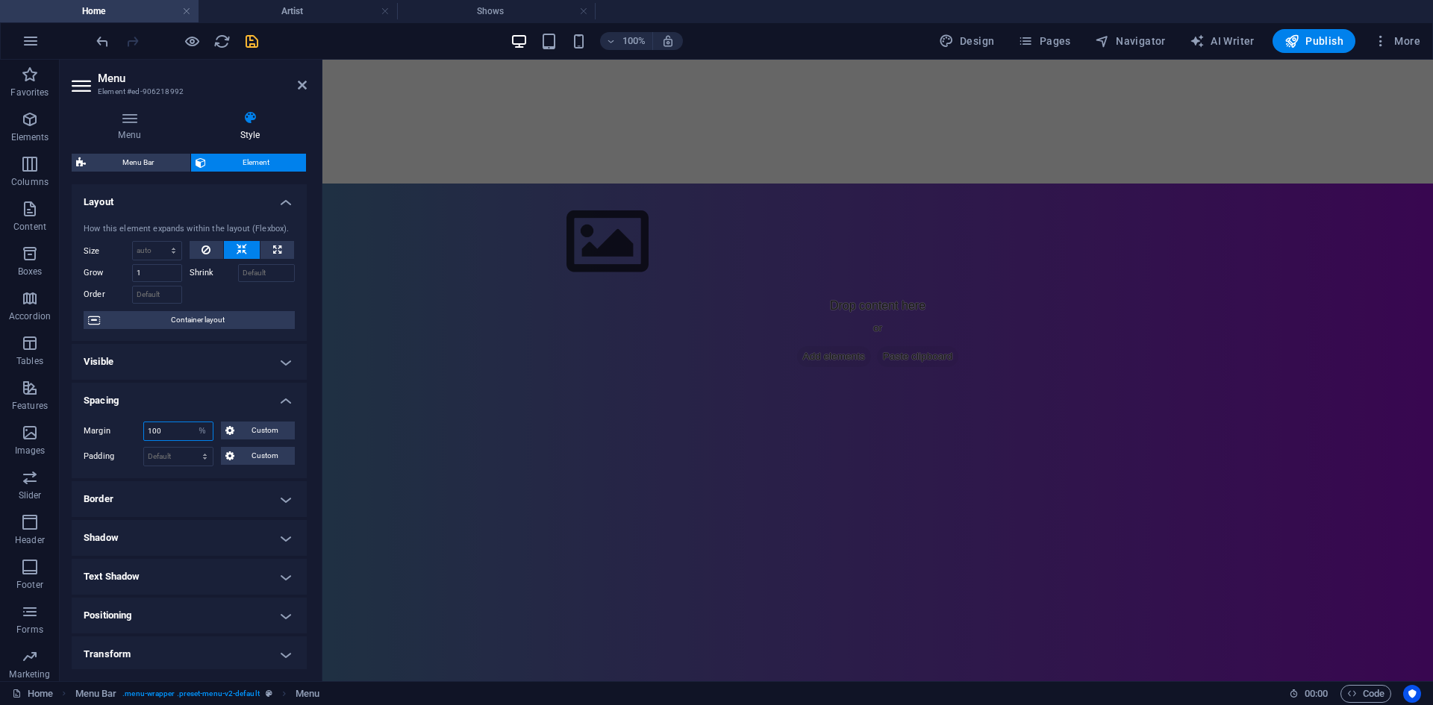
scroll to position [895, 0]
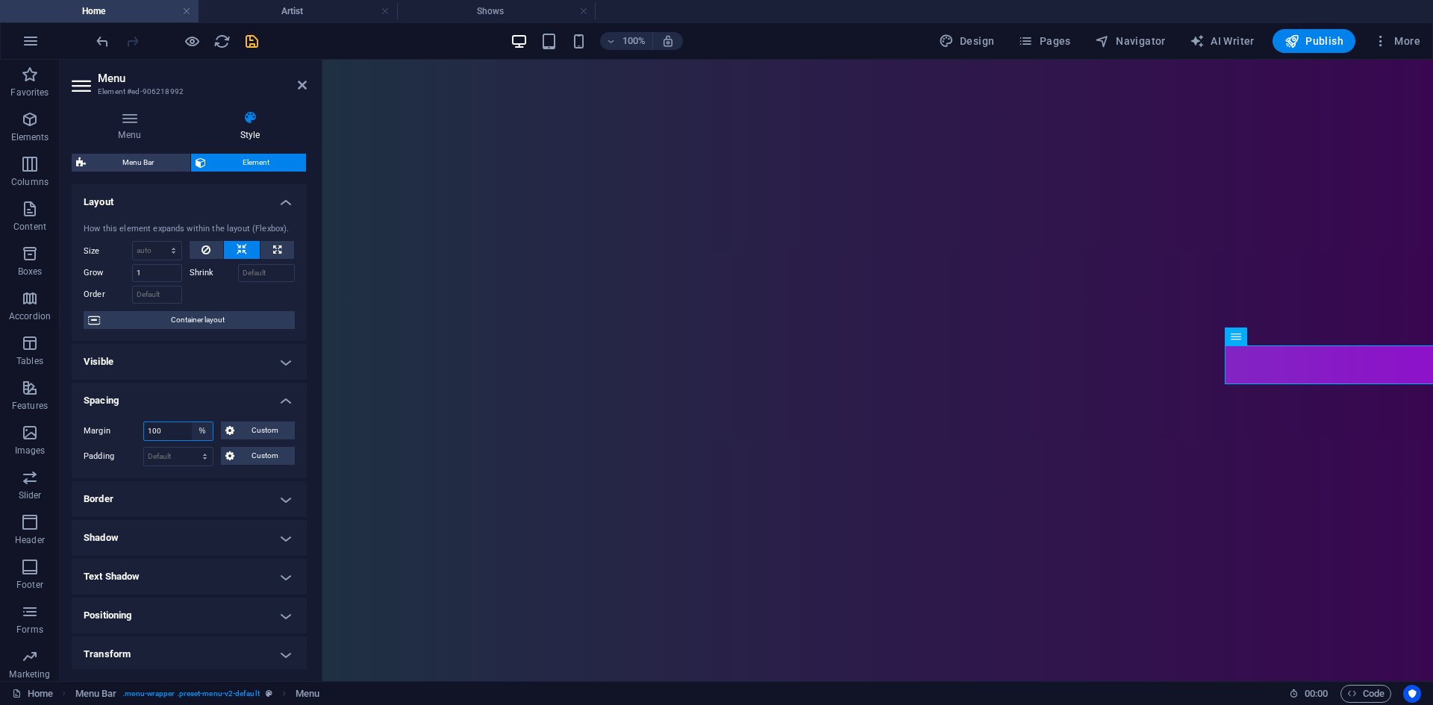
click at [200, 428] on select "Default auto px % rem vw vh Custom" at bounding box center [202, 431] width 21 height 18
click at [192, 422] on select "Default auto px % rem vw vh Custom" at bounding box center [202, 431] width 21 height 18
click at [198, 439] on select "Default auto px % rem vw vh Custom" at bounding box center [202, 431] width 21 height 18
select select "px"
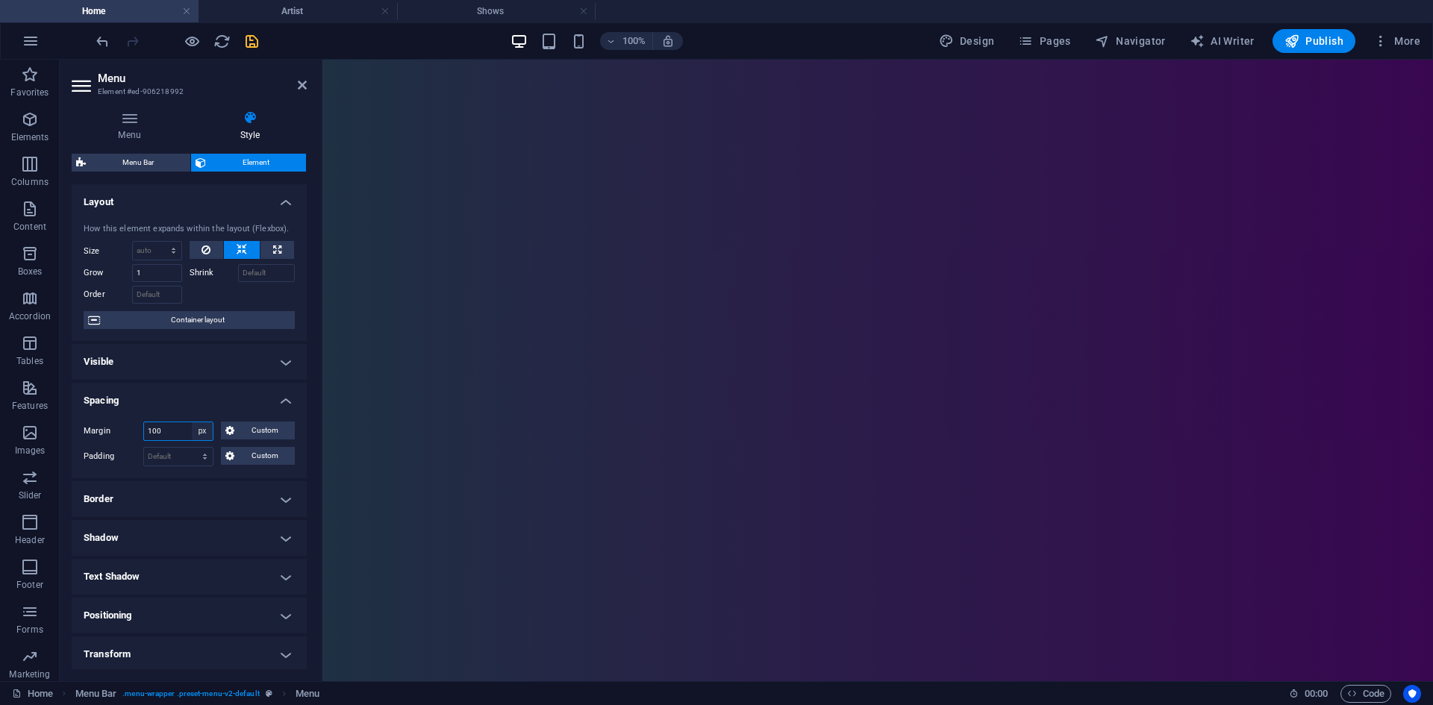
click at [192, 422] on select "Default auto px % rem vw vh Custom" at bounding box center [202, 431] width 21 height 18
type input "1600"
click at [211, 432] on select "Default auto px % rem vw vh Custom" at bounding box center [202, 431] width 21 height 18
select select "auto"
click at [192, 422] on select "Default auto px % rem vw vh Custom" at bounding box center [202, 431] width 21 height 18
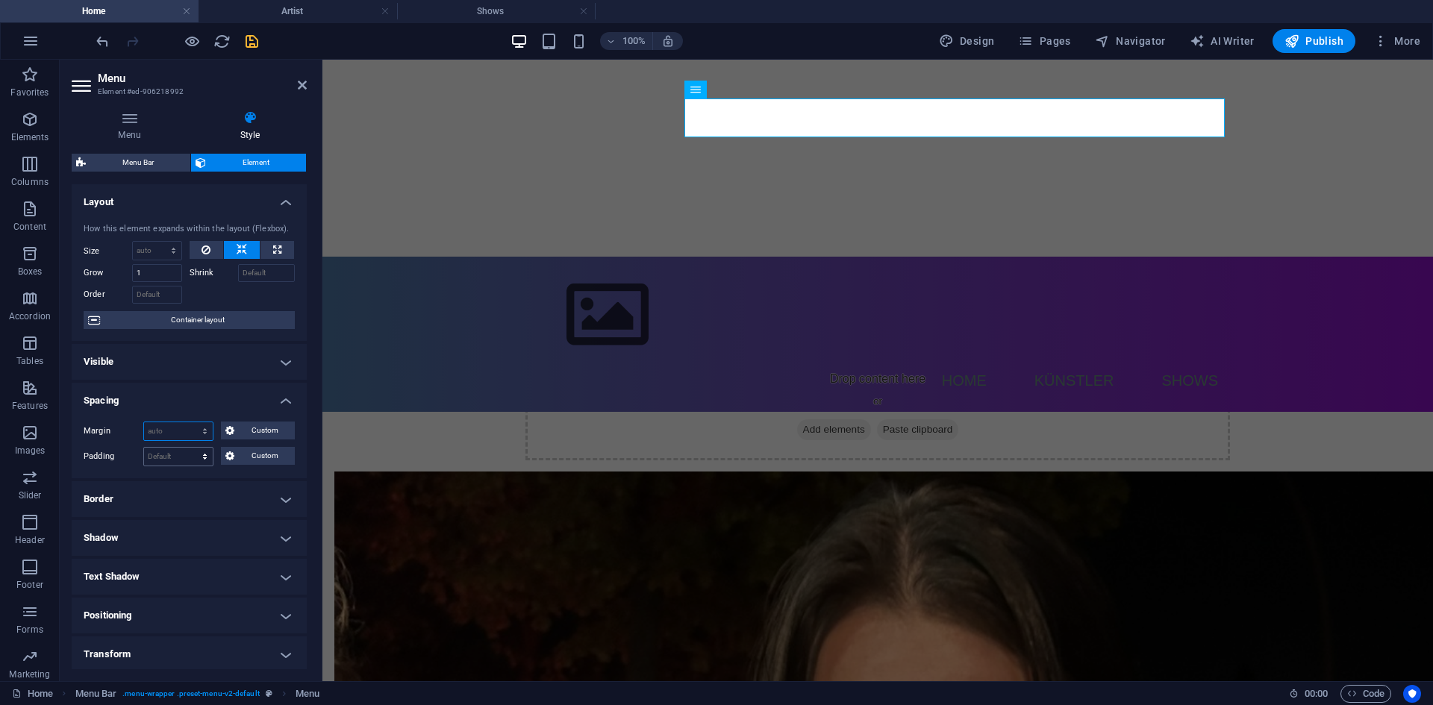
scroll to position [120, 0]
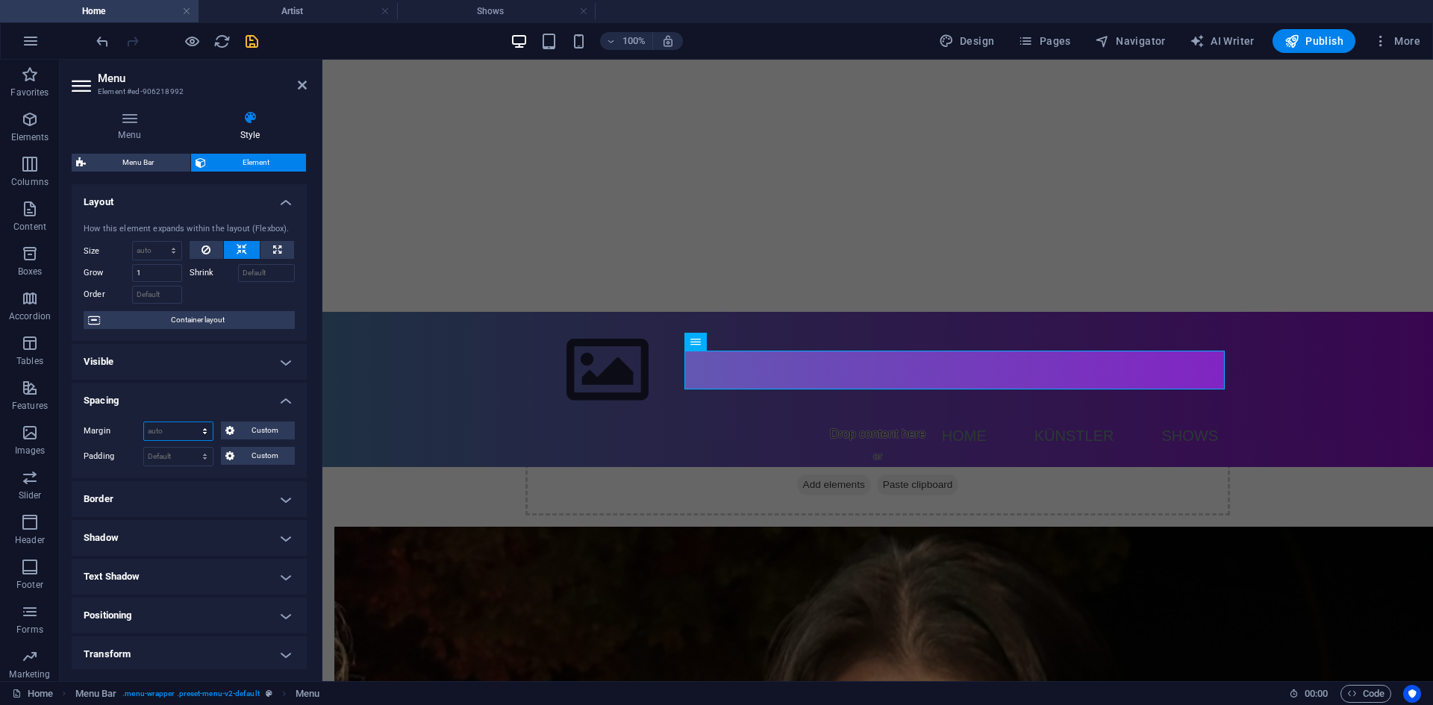
click at [191, 432] on select "Default auto px % rem vw vh Custom" at bounding box center [178, 431] width 69 height 18
select select "vh"
click at [190, 422] on select "Default auto px % rem vw vh Custom" at bounding box center [178, 431] width 69 height 18
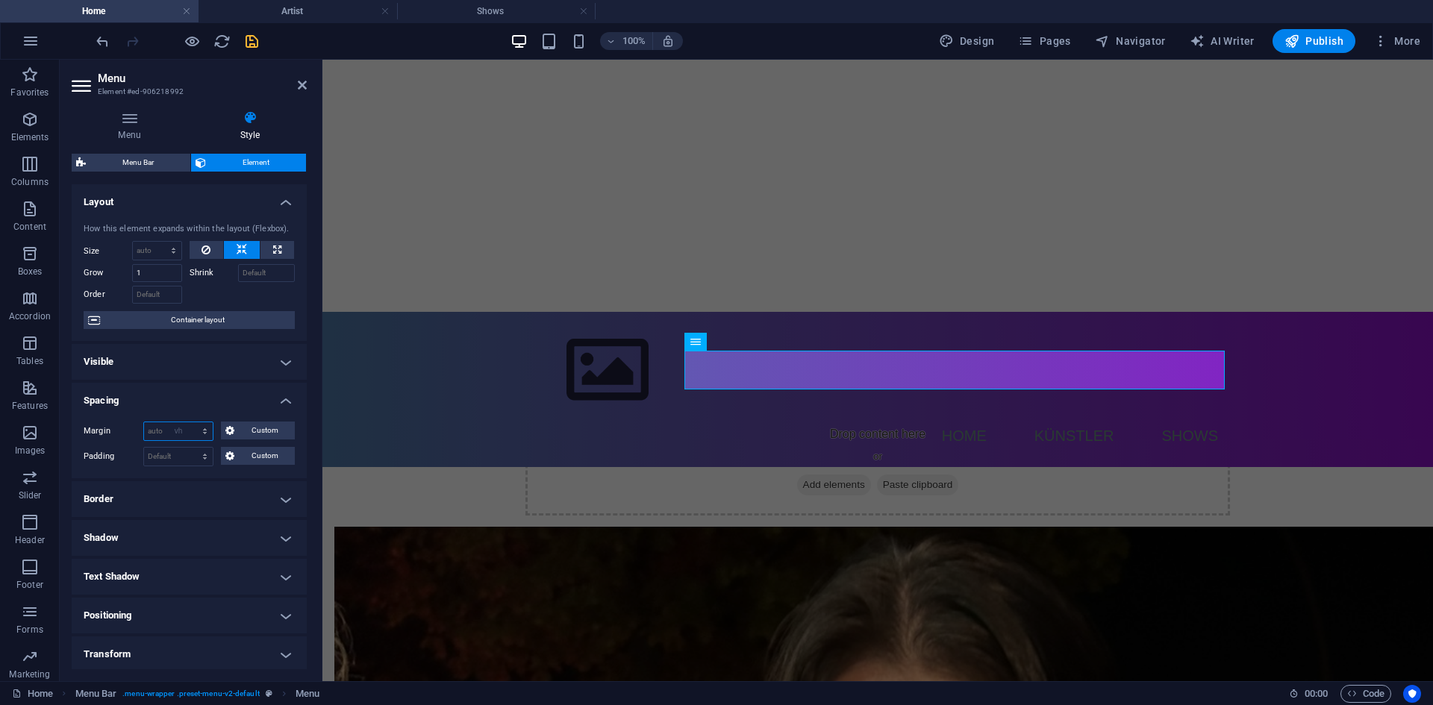
type input "0"
click at [207, 437] on select "Default auto px % rem vw vh Custom" at bounding box center [202, 431] width 21 height 18
click at [192, 422] on select "Default auto px % rem vw vh Custom" at bounding box center [202, 431] width 21 height 18
click at [191, 413] on div "Margin 0 Default auto px % rem vw vh Custom Custom 0 auto px % rem vw vh 0 auto…" at bounding box center [189, 444] width 235 height 69
click at [195, 432] on select "Default auto px % rem vw vh Custom" at bounding box center [202, 431] width 21 height 18
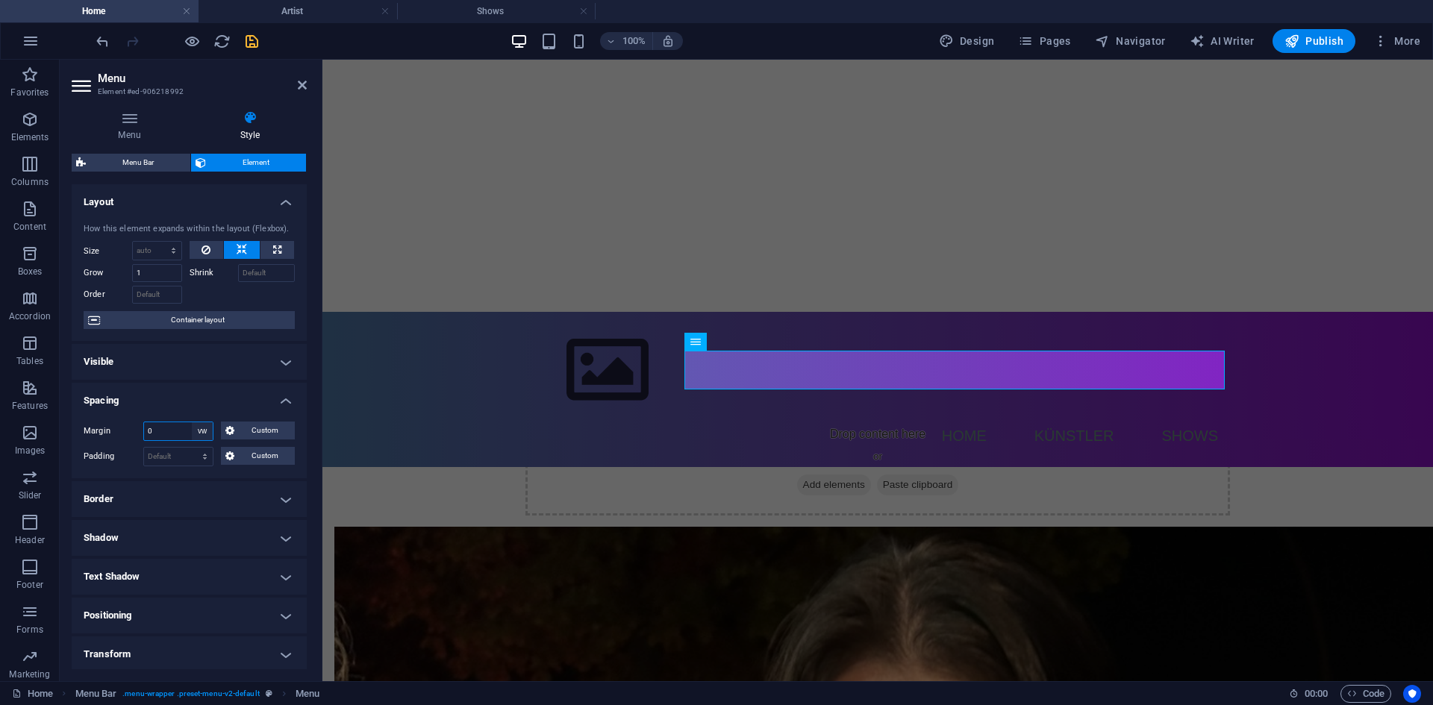
select select "rem"
click at [192, 422] on select "Default auto px % rem vw vh Custom" at bounding box center [202, 431] width 21 height 18
click at [453, 46] on div "100% Design Pages Navigator AI Writer Publish More" at bounding box center [759, 41] width 1333 height 24
click at [479, 14] on h4 "Shows" at bounding box center [496, 11] width 198 height 16
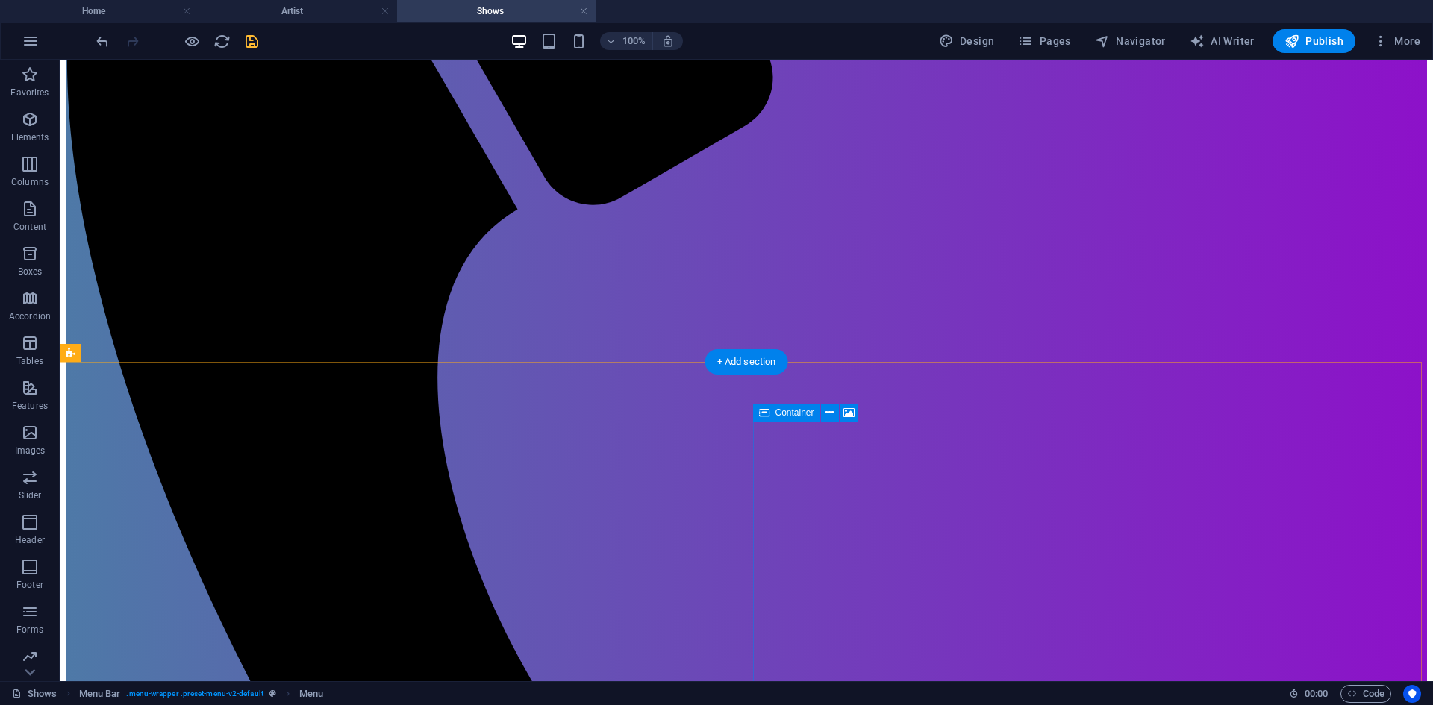
scroll to position [970, 0]
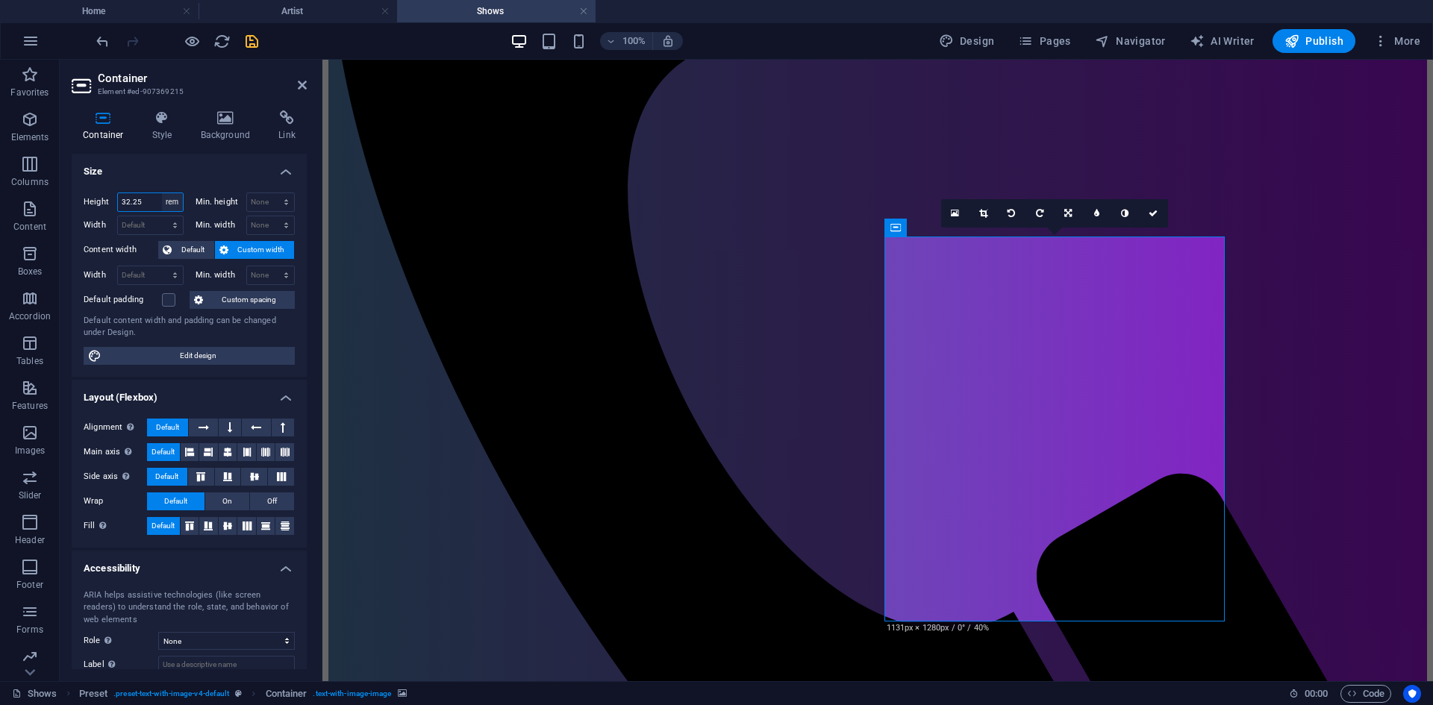
click at [171, 198] on select "Default px rem % vh vw" at bounding box center [172, 202] width 21 height 18
select select "vh"
click at [162, 193] on select "Default px rem % vh vw" at bounding box center [172, 202] width 21 height 18
type input "61.9"
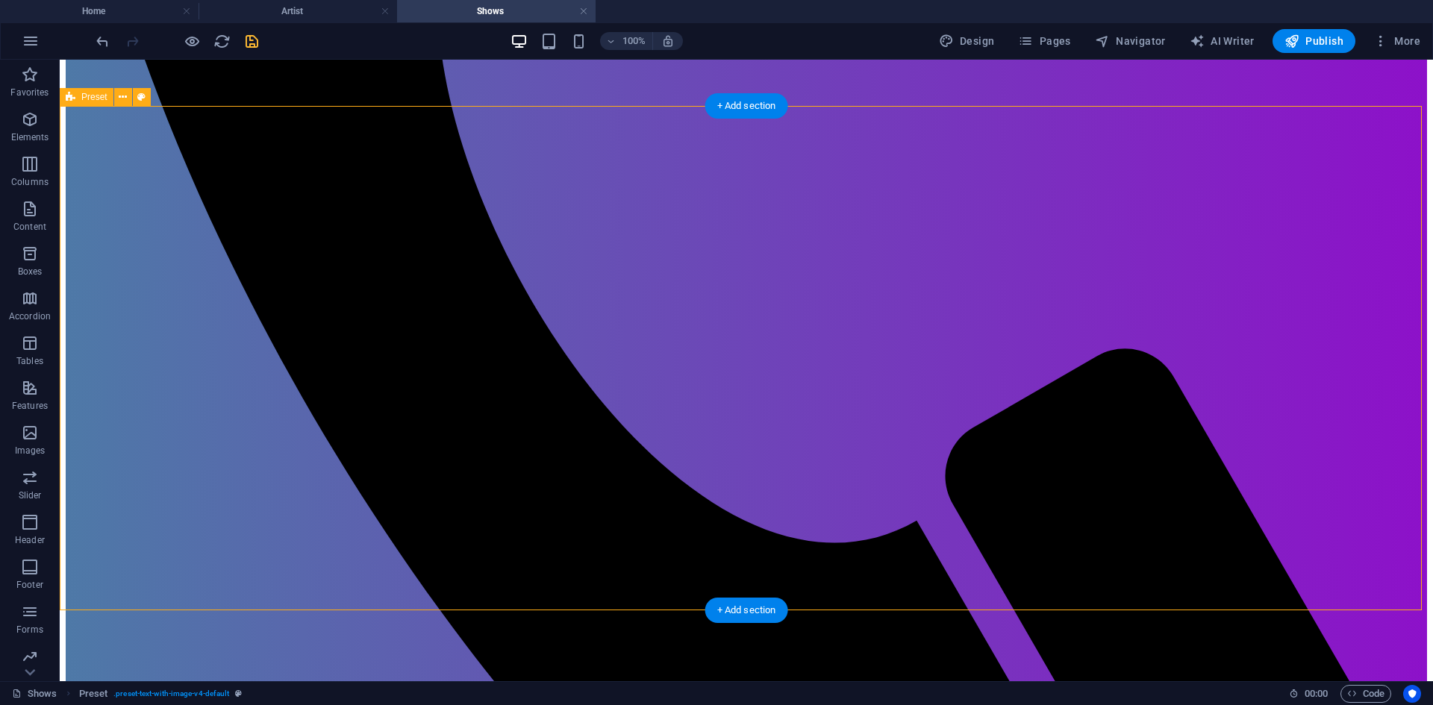
scroll to position [1343, 0]
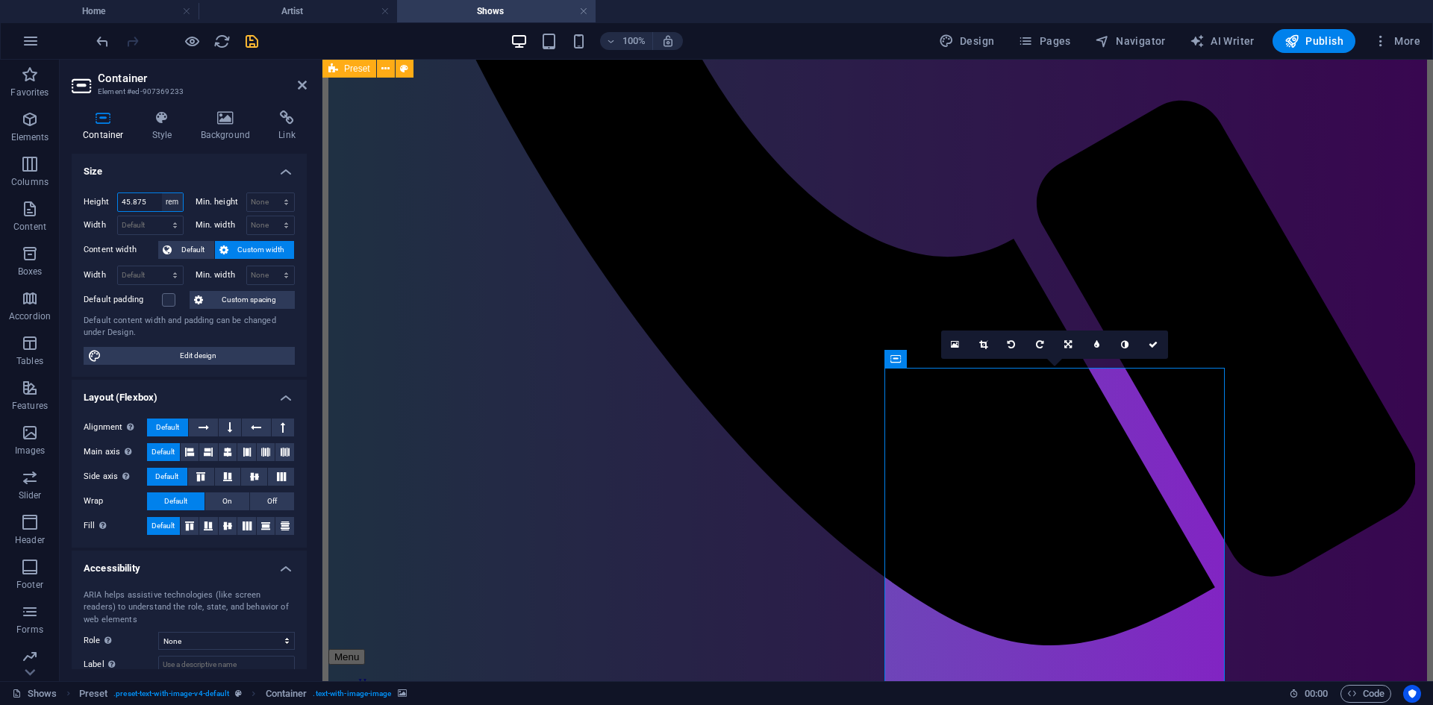
click at [172, 198] on select "Default px rem % vh vw" at bounding box center [172, 202] width 21 height 18
select select "vw"
click at [162, 193] on select "Default px rem % vh vw" at bounding box center [172, 202] width 21 height 18
type input "49.8"
click at [419, 303] on div "Preset" at bounding box center [372, 299] width 101 height 19
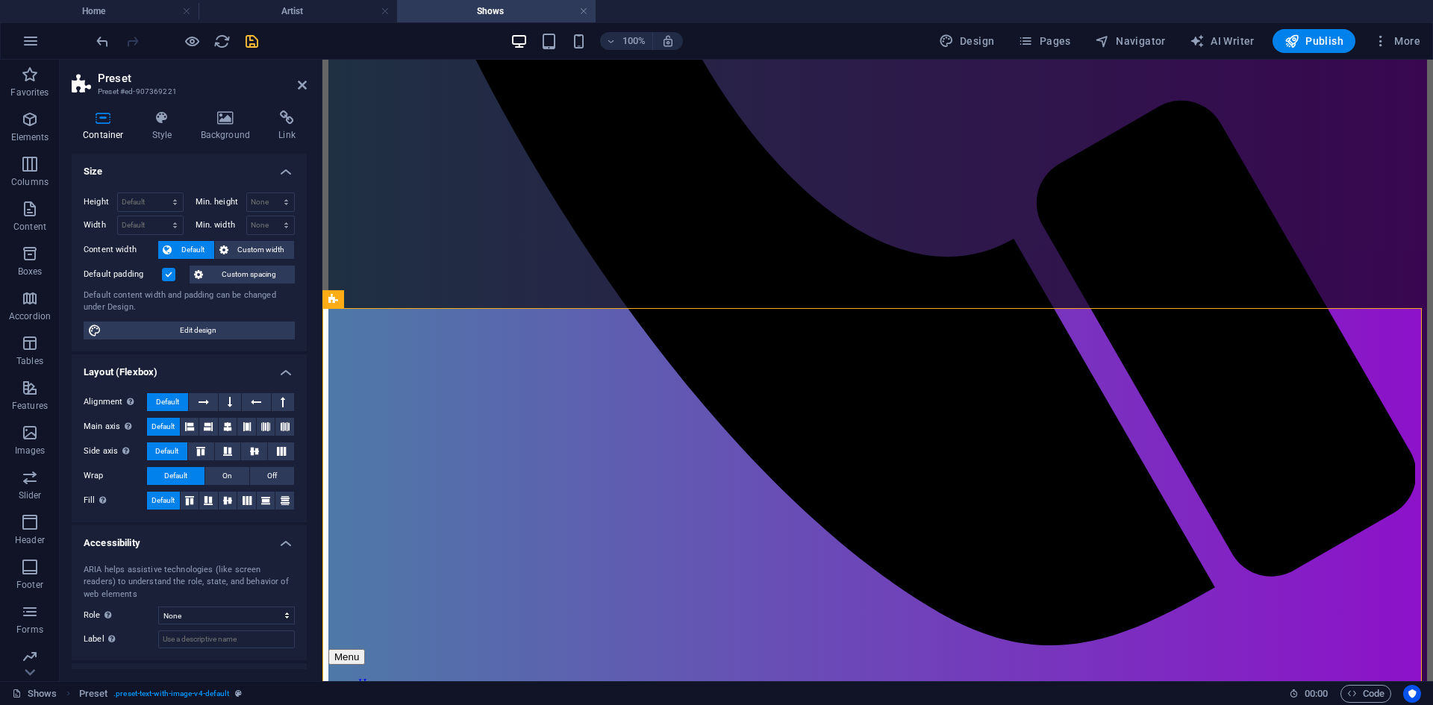
click at [251, 41] on icon "save" at bounding box center [251, 41] width 17 height 17
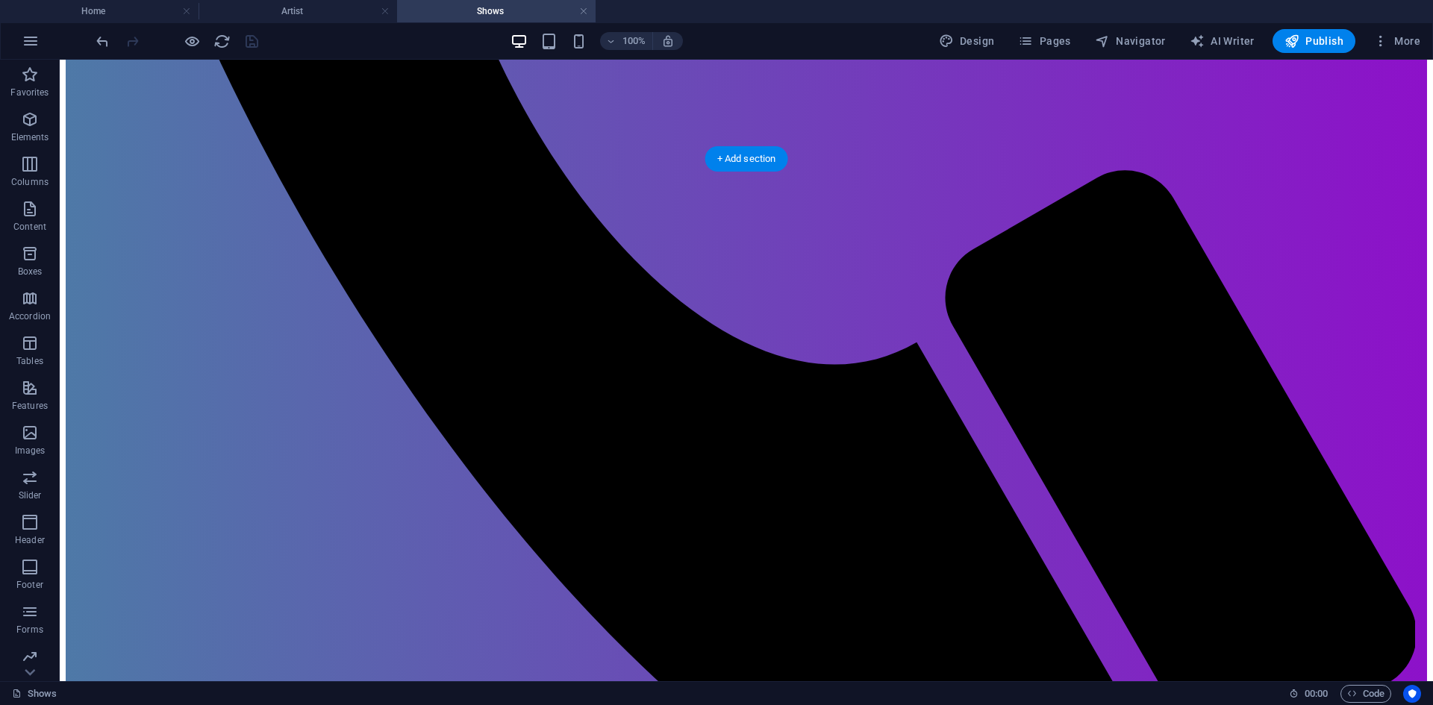
scroll to position [1492, 0]
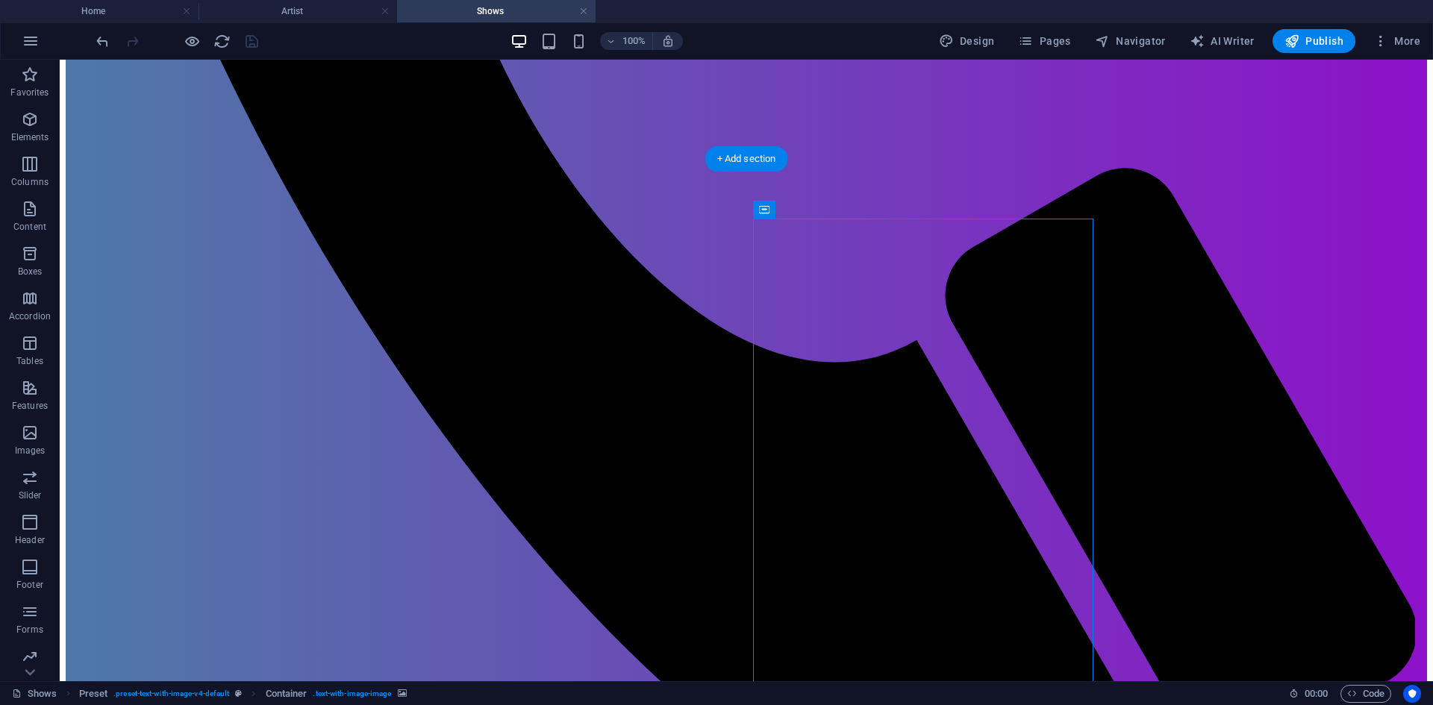
select select "vw"
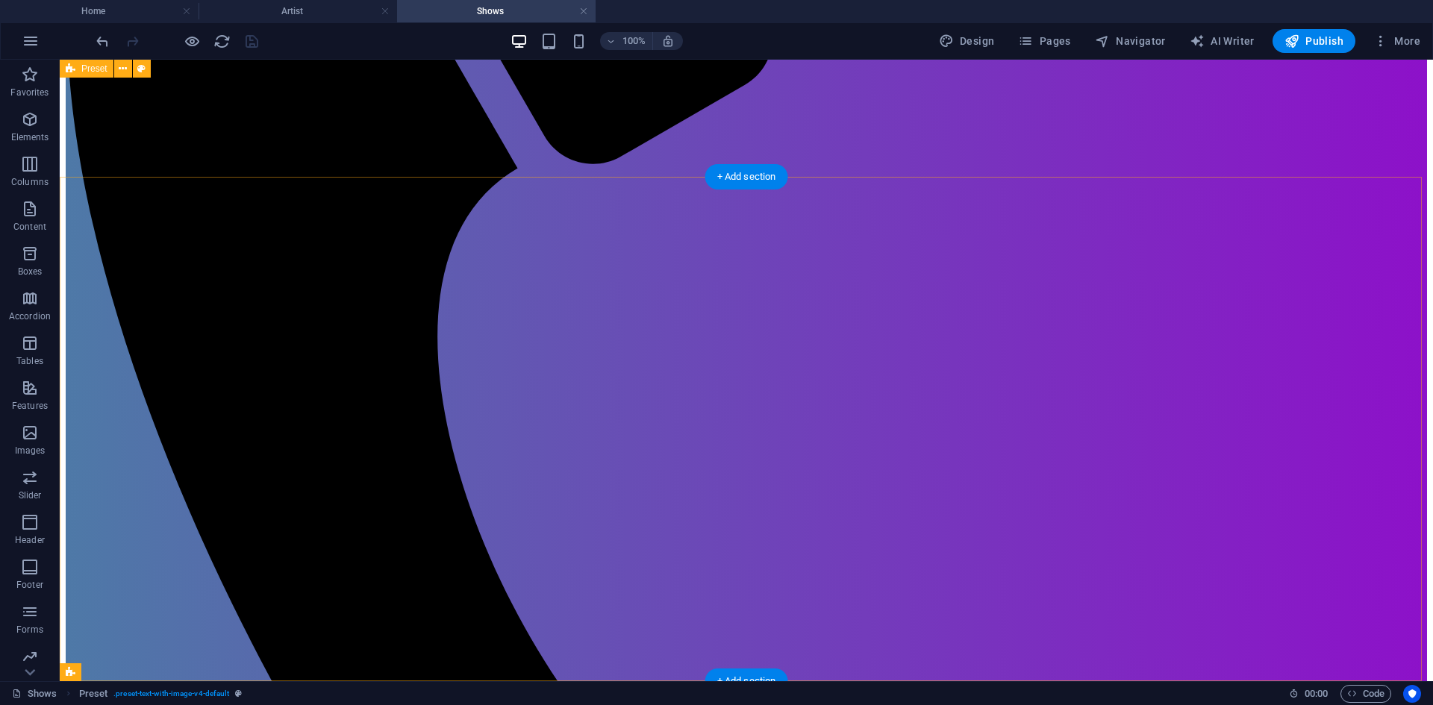
scroll to position [970, 0]
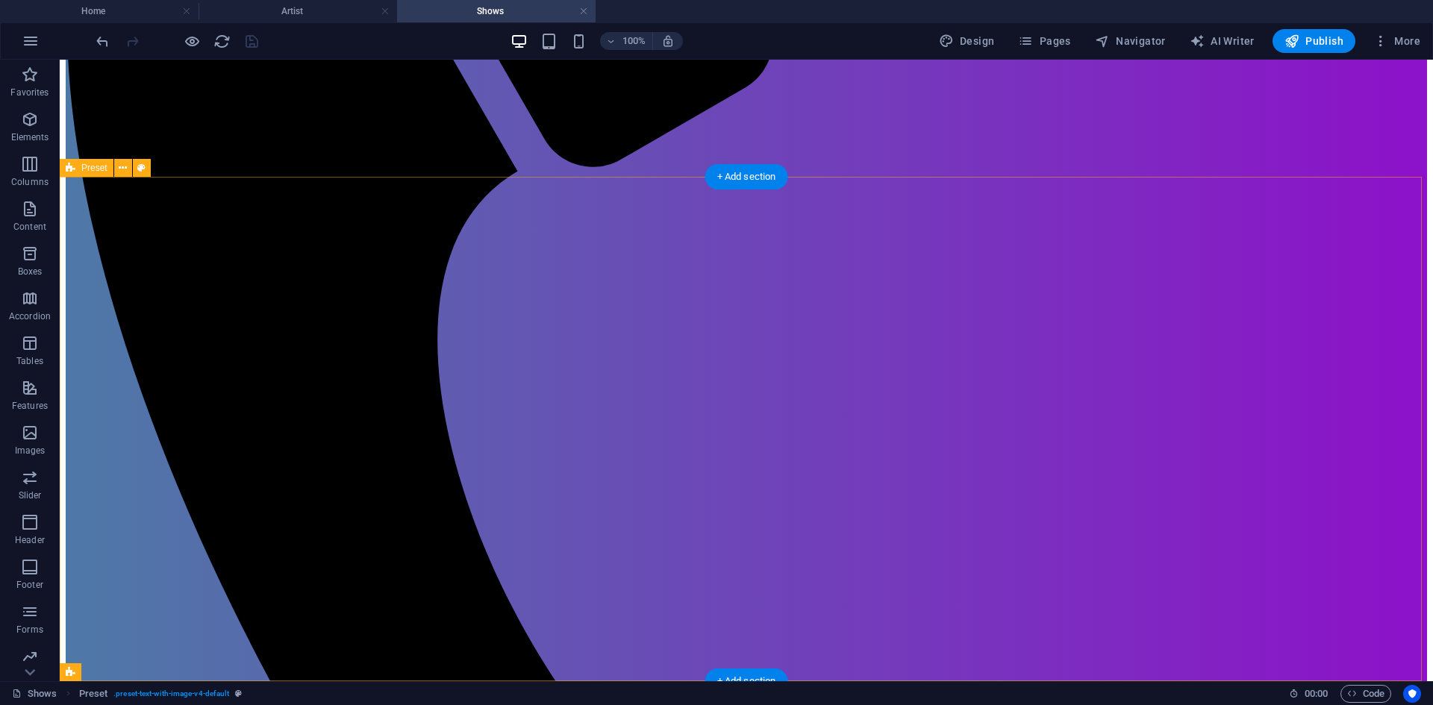
select select "vh"
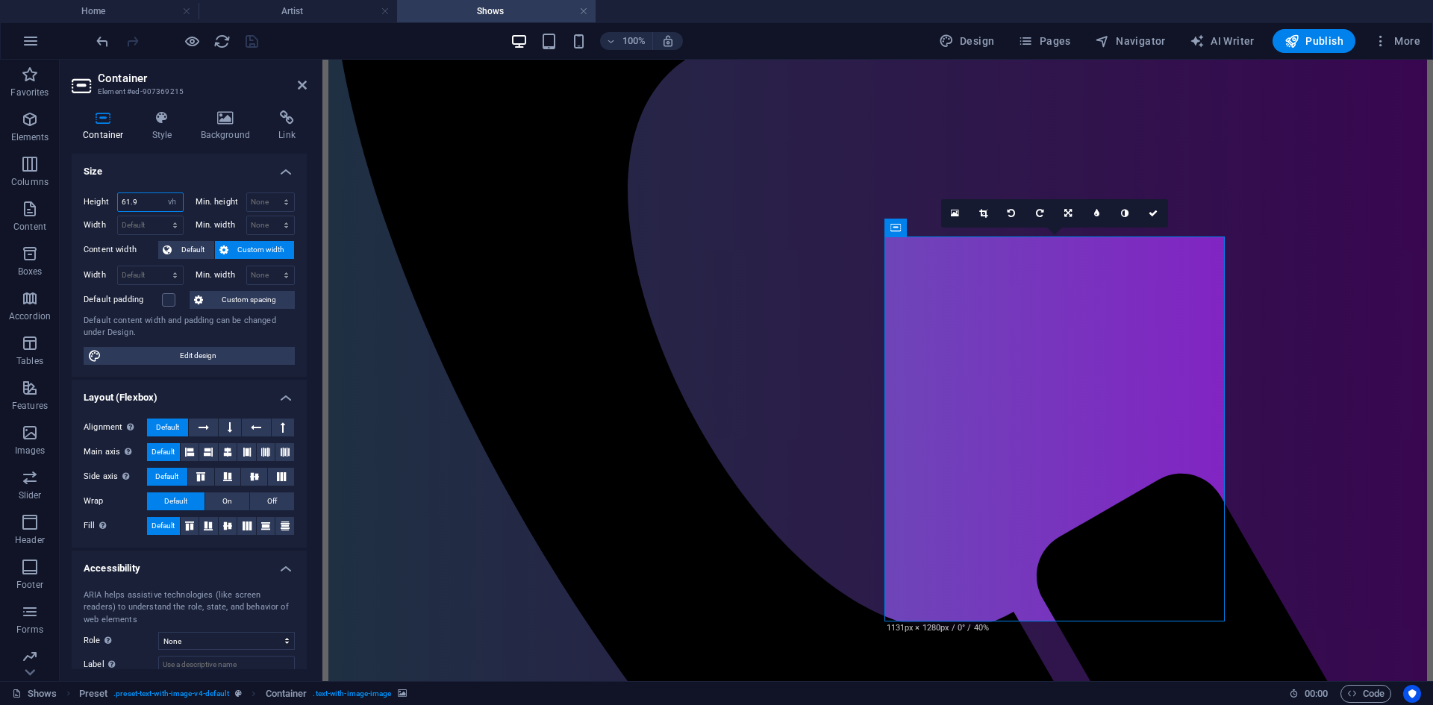
click at [159, 195] on input "61.9" at bounding box center [150, 202] width 65 height 18
click at [165, 202] on select "Default px rem % vh vw" at bounding box center [172, 202] width 21 height 18
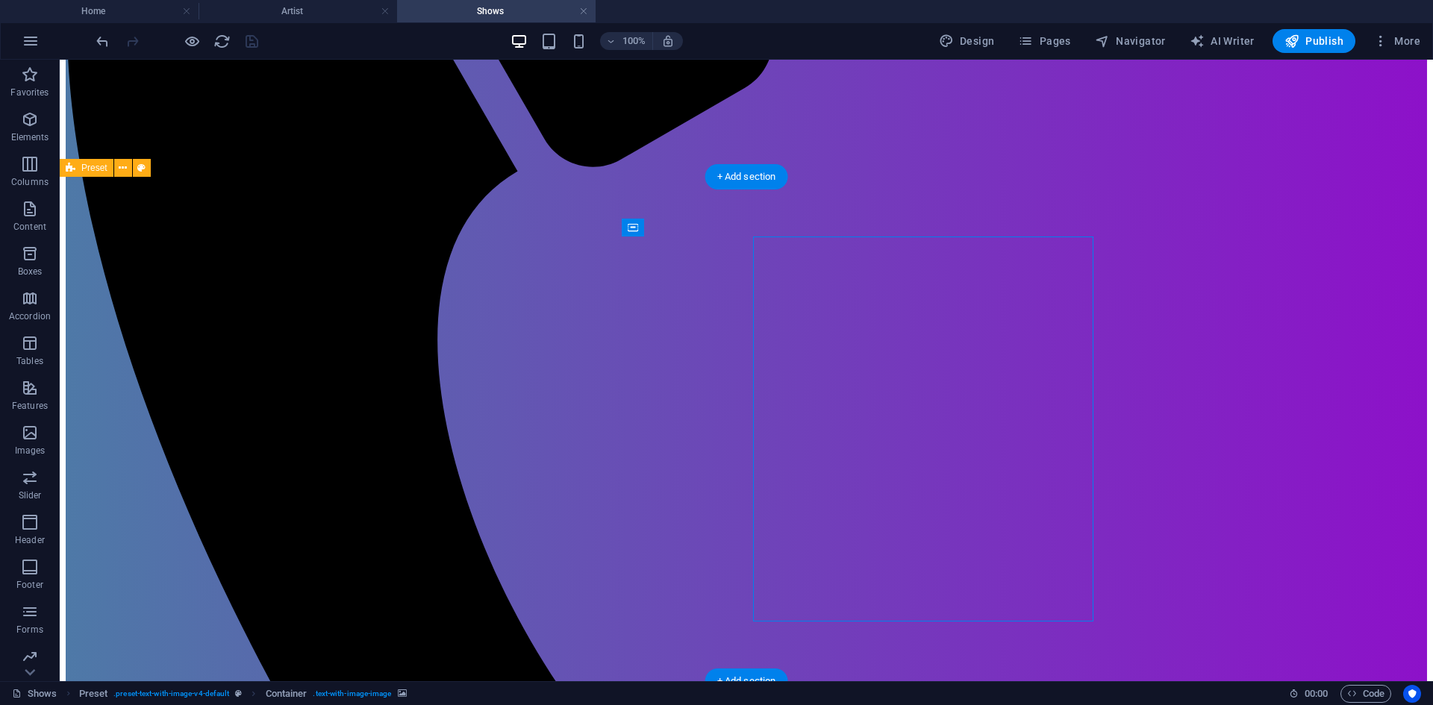
select select "vh"
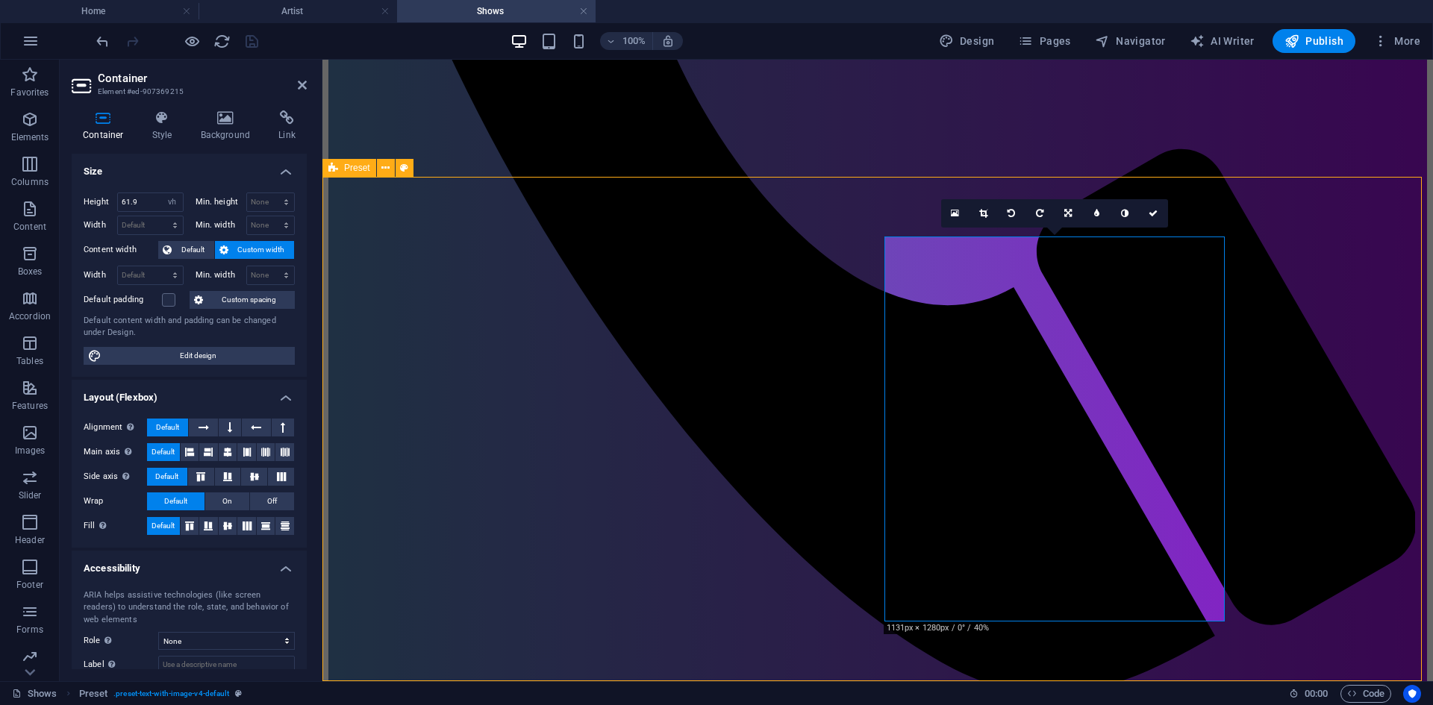
scroll to position [1343, 0]
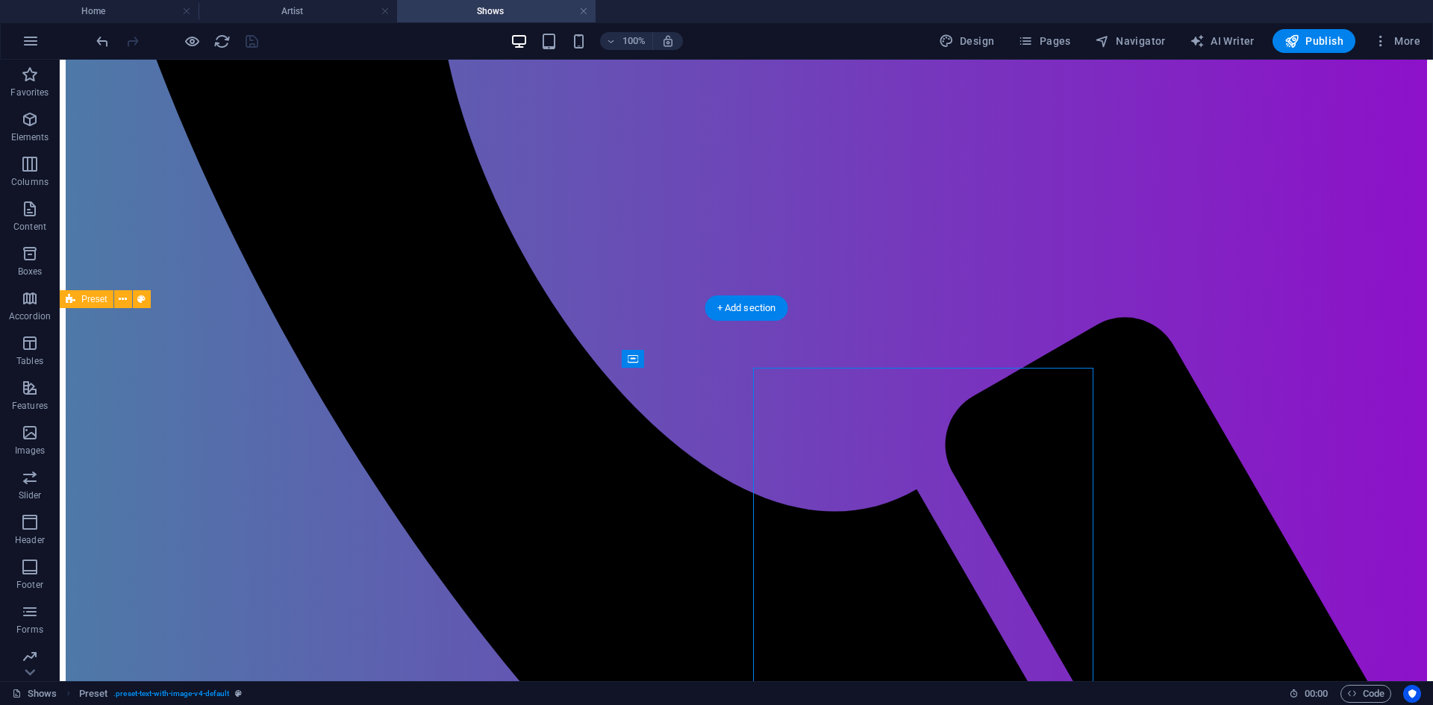
select select "vw"
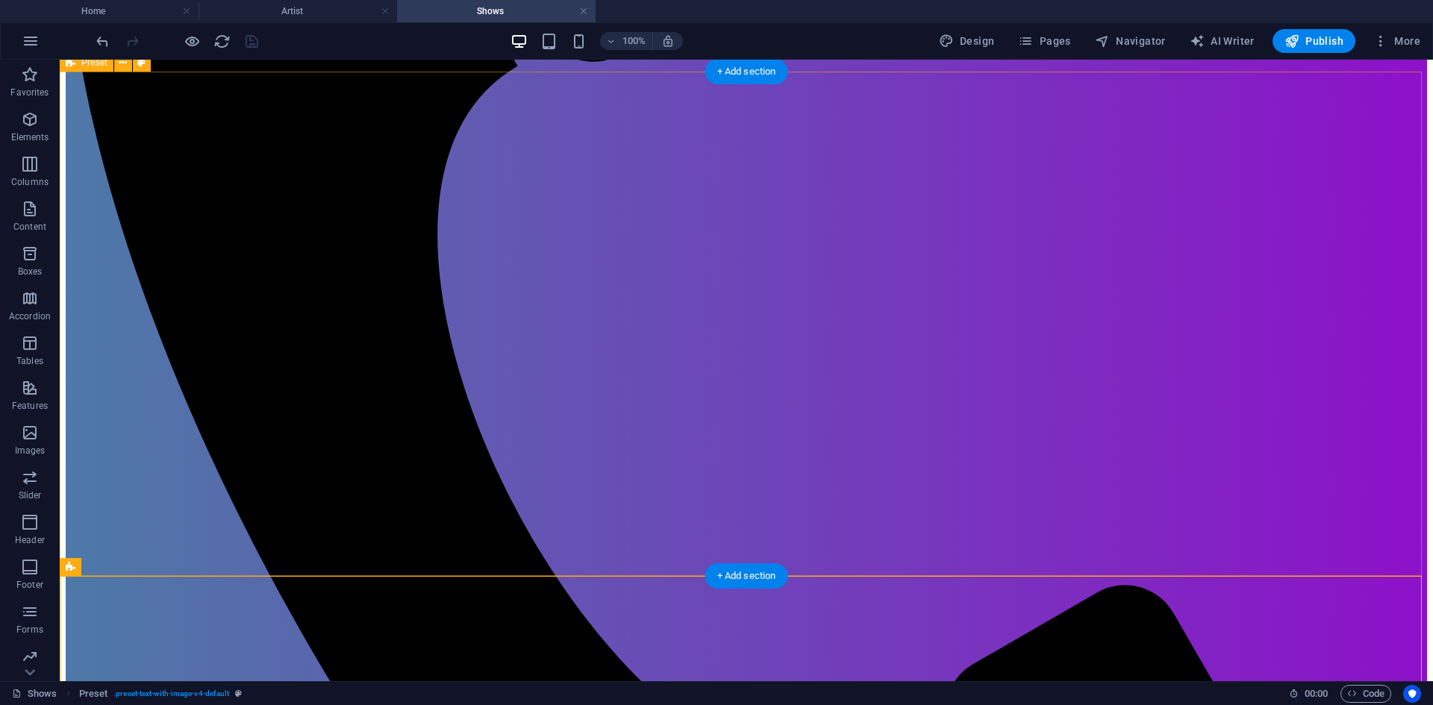
scroll to position [553, 0]
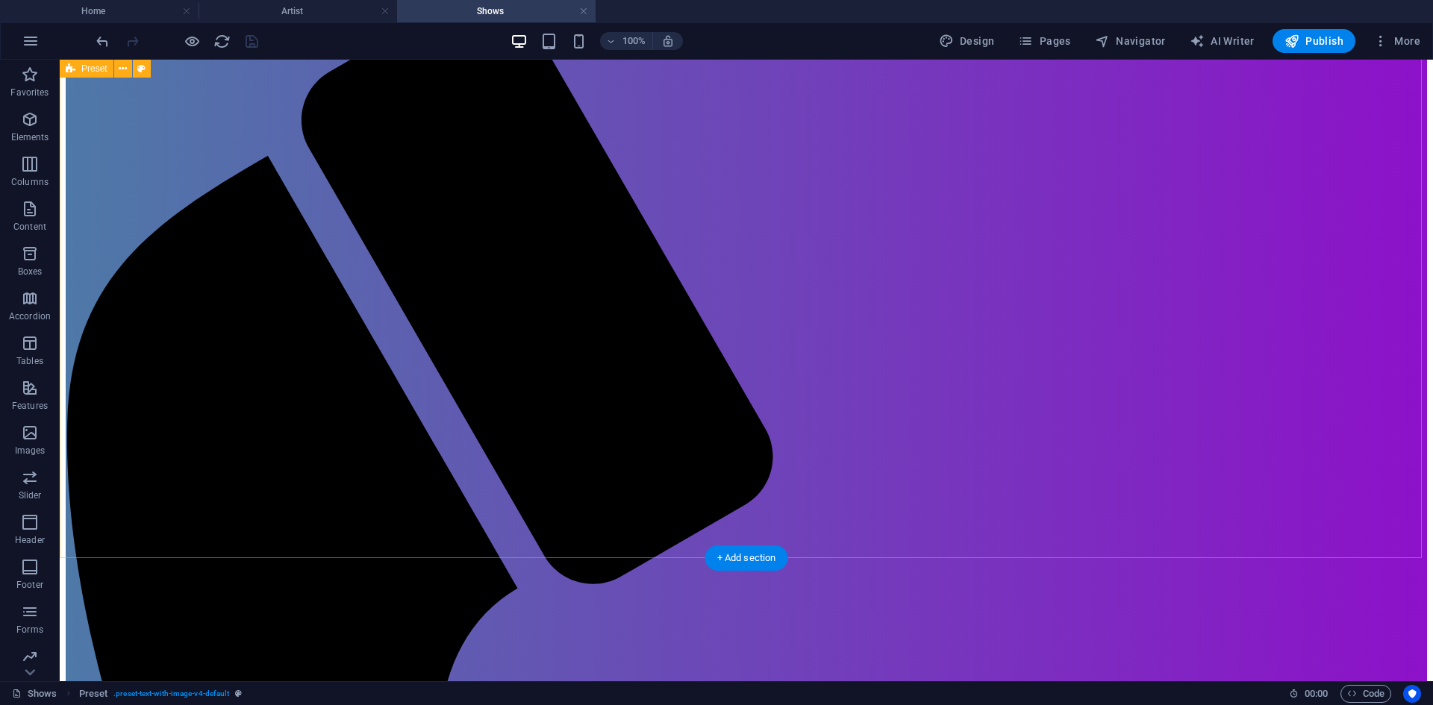
drag, startPoint x: 973, startPoint y: 375, endPoint x: 710, endPoint y: 375, distance: 262.7
select select "rem"
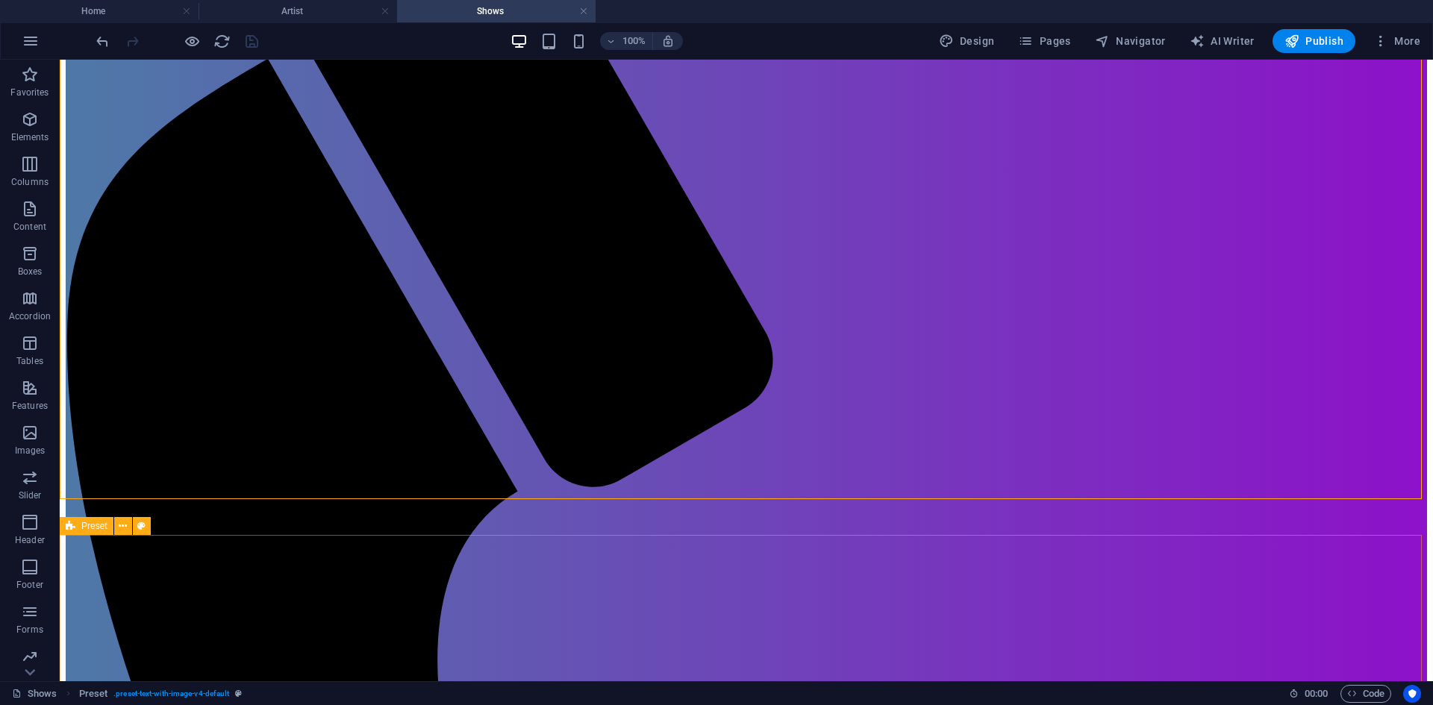
scroll to position [851, 0]
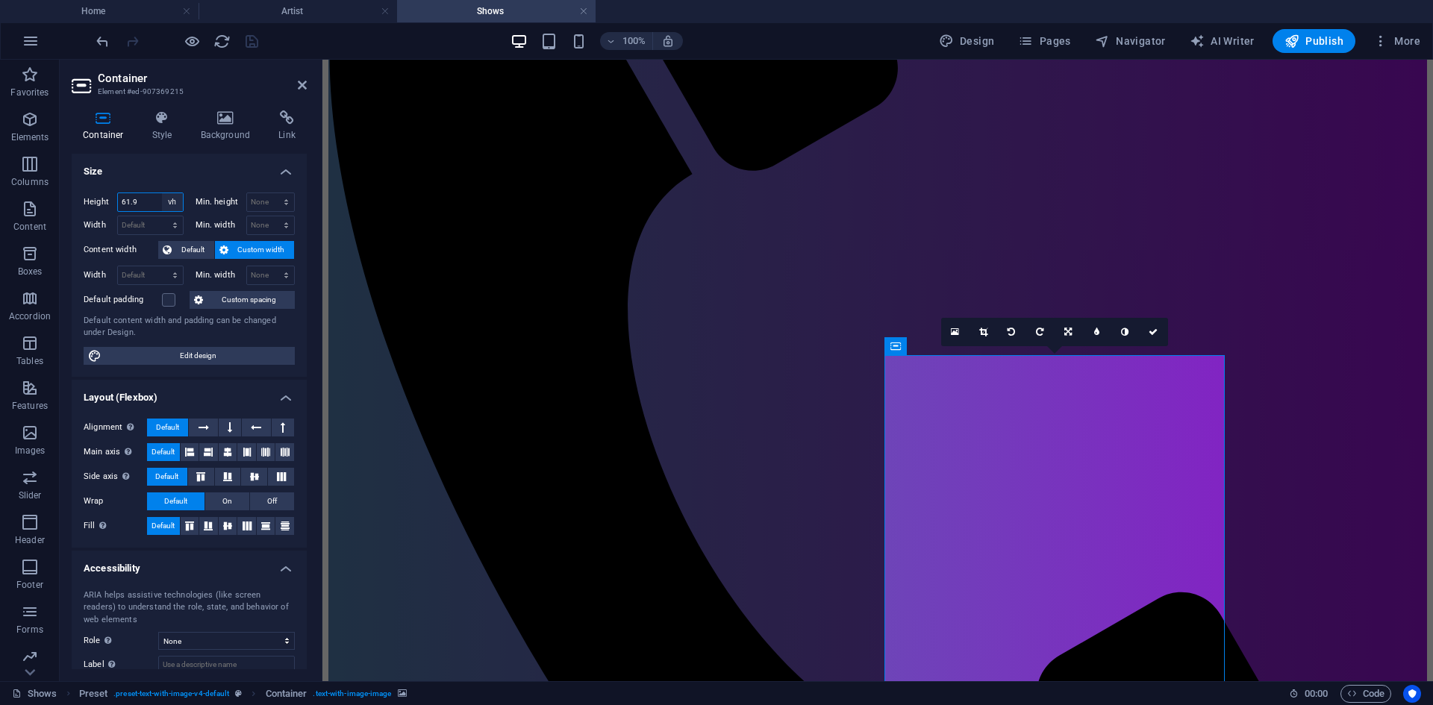
click at [172, 204] on select "Default px rem % vh vw" at bounding box center [172, 202] width 21 height 18
select select "rem"
click at [162, 193] on select "Default px rem % vh vw" at bounding box center [172, 202] width 21 height 18
type input "32.25"
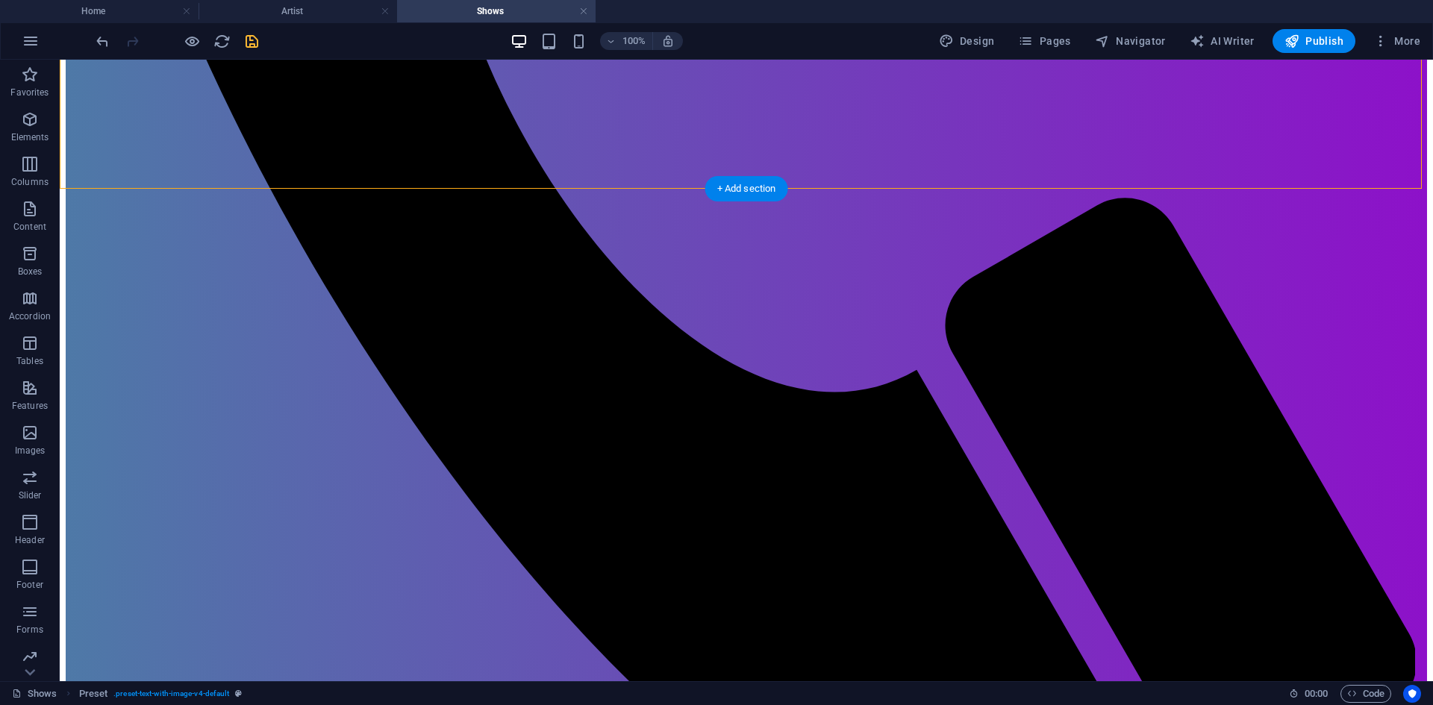
scroll to position [1598, 0]
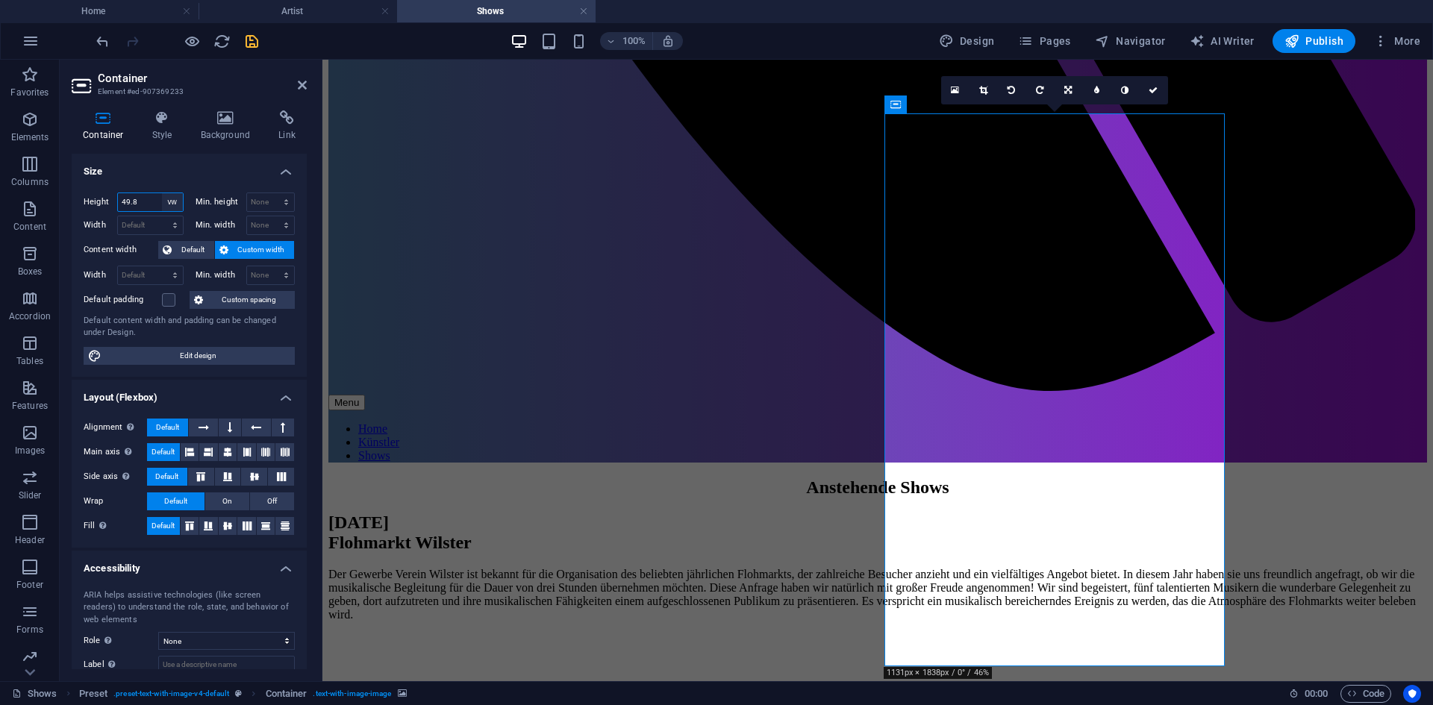
click at [175, 203] on select "Default px rem % vh vw" at bounding box center [172, 202] width 21 height 18
select select "rem"
click at [162, 193] on select "Default px rem % vh vw" at bounding box center [172, 202] width 21 height 18
type input "46.3125"
click at [245, 41] on icon "save" at bounding box center [251, 41] width 17 height 17
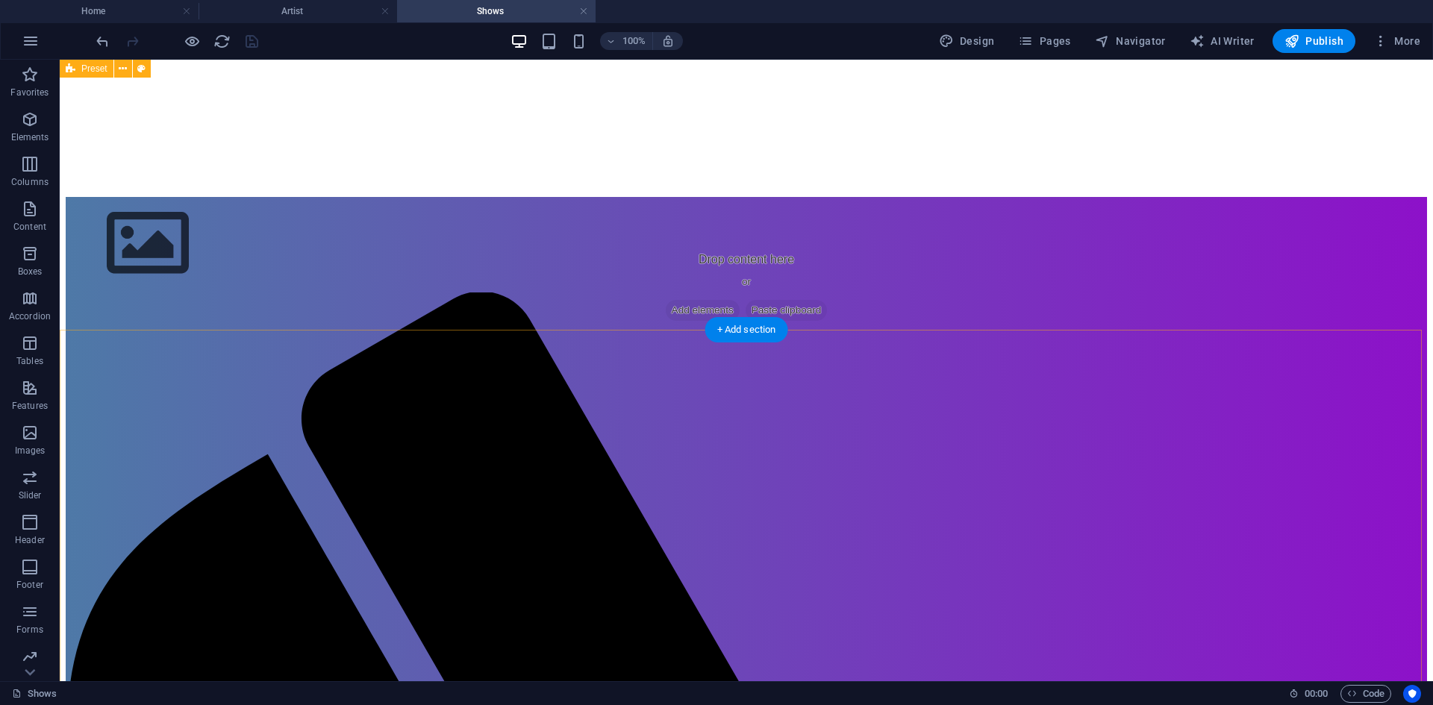
scroll to position [0, 0]
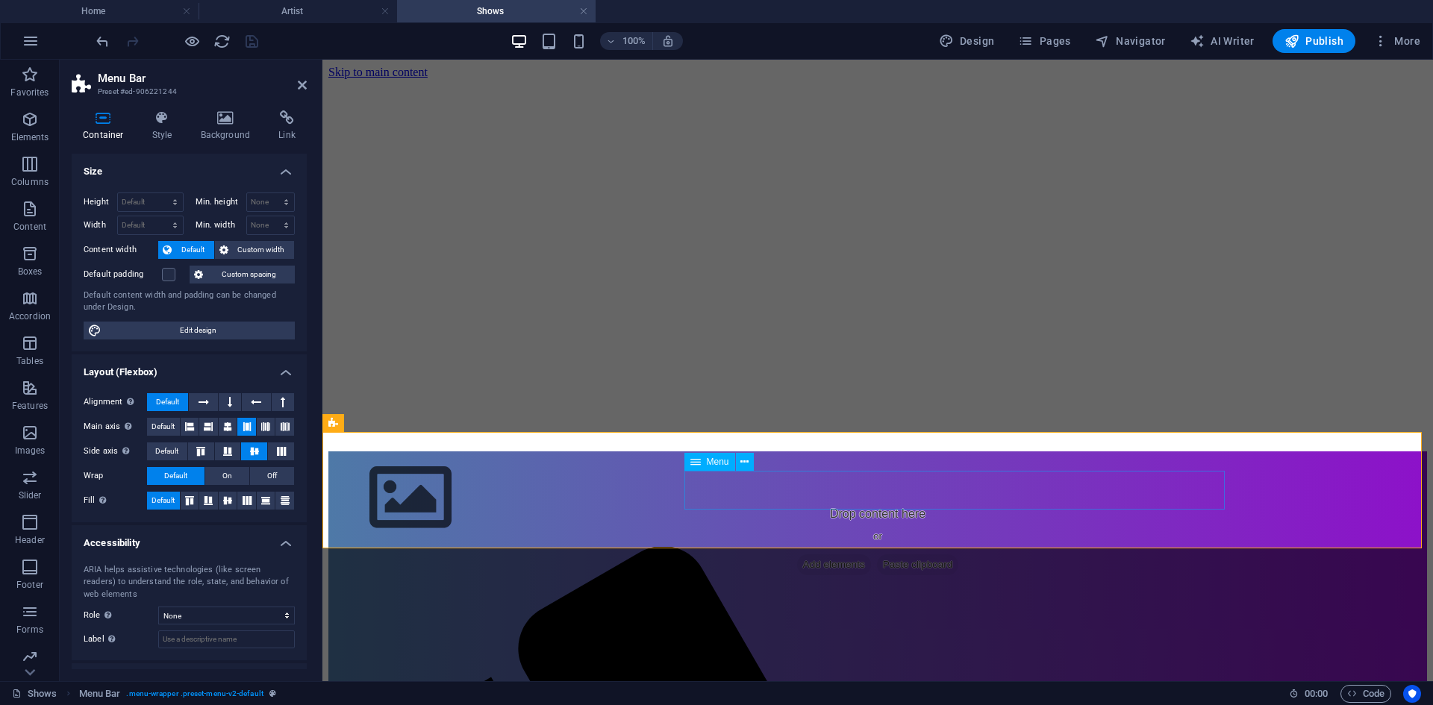
select select
select select "1"
select select
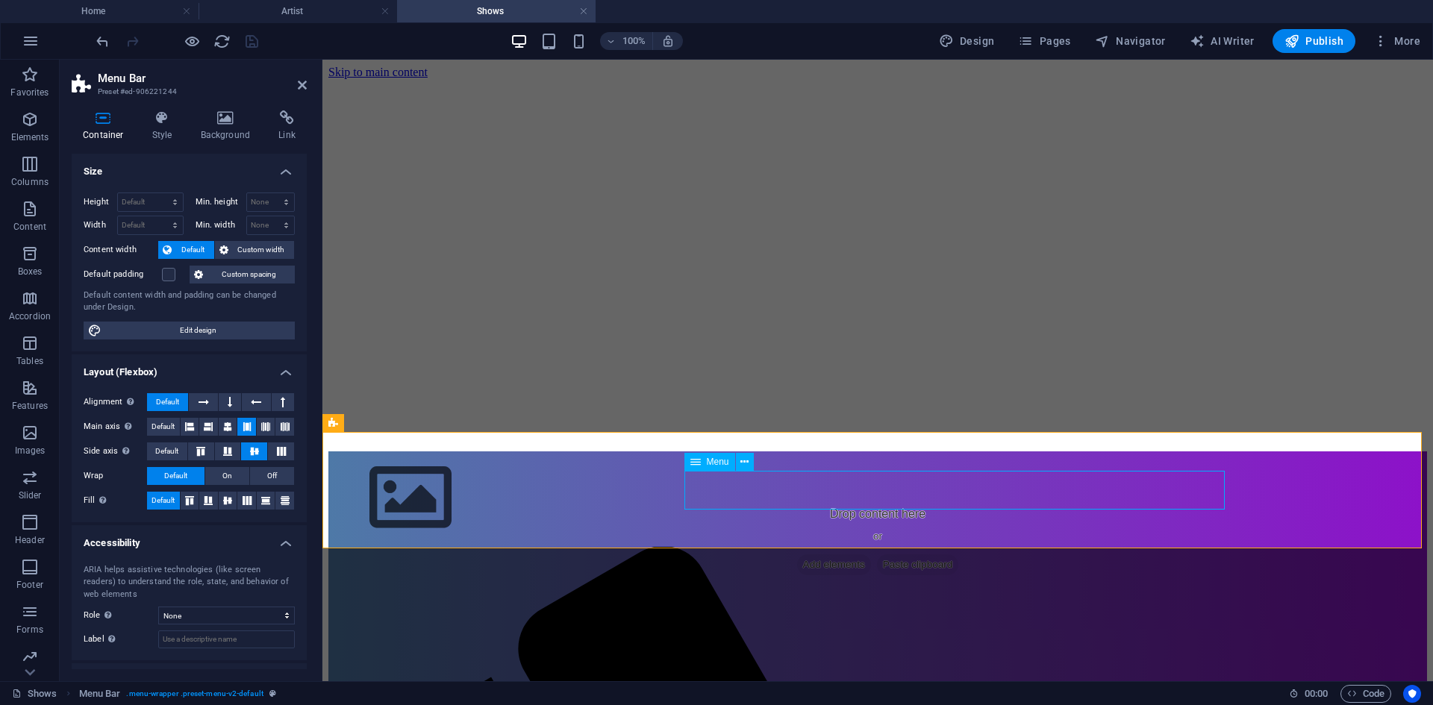
select select "2"
select select
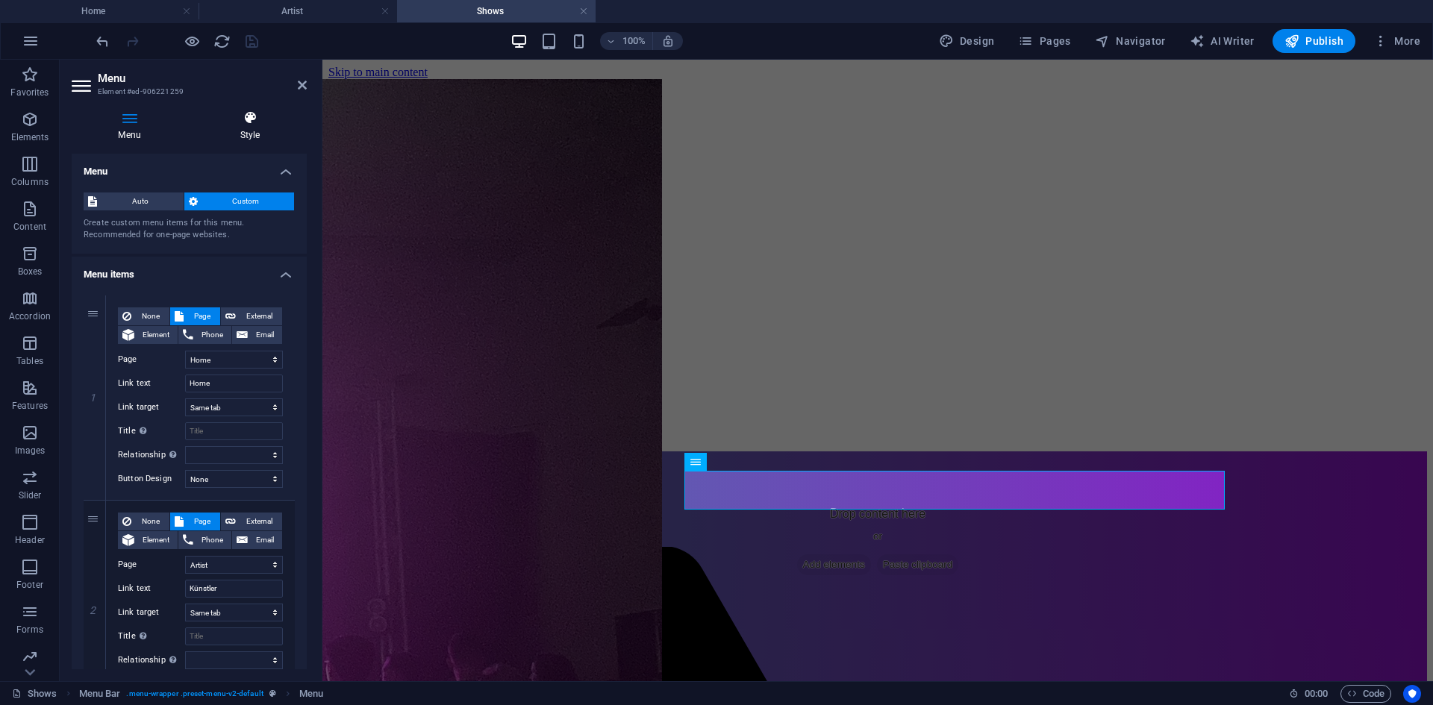
click at [258, 116] on icon at bounding box center [249, 117] width 113 height 15
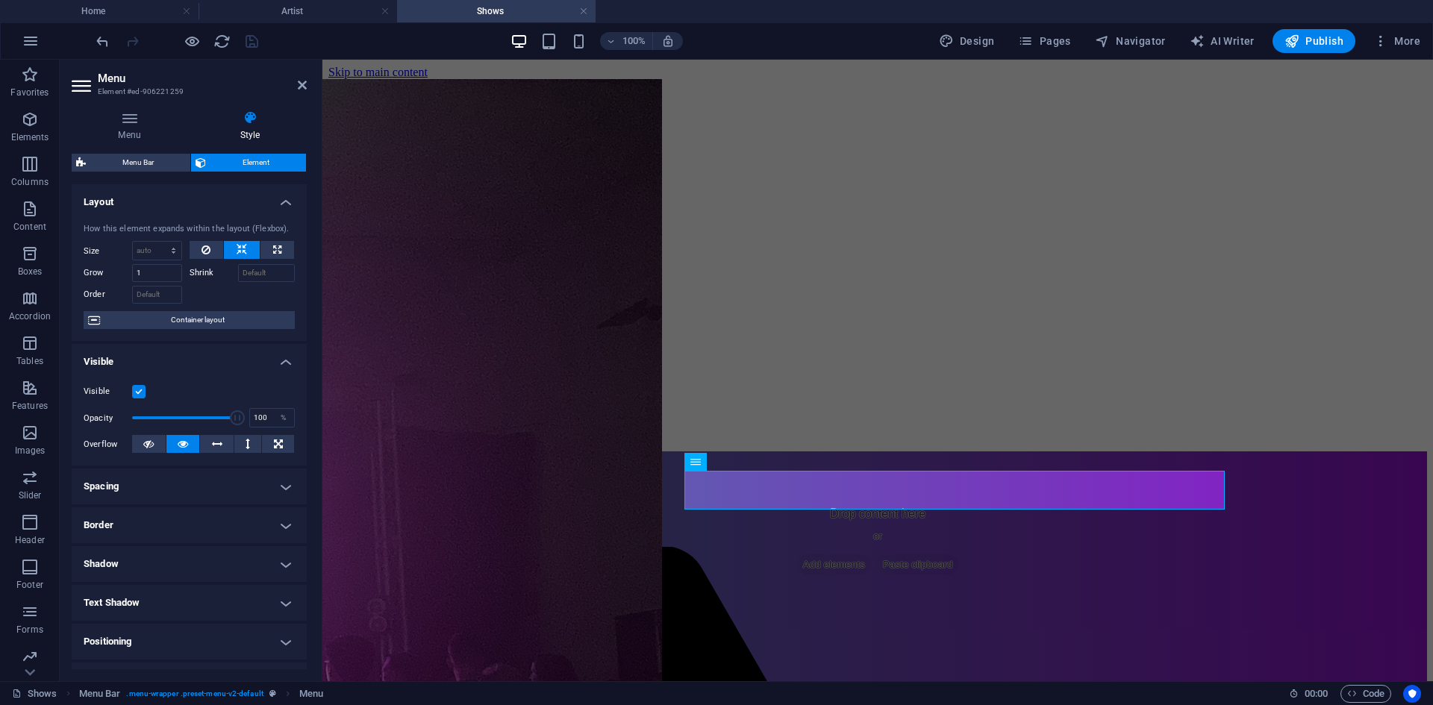
click at [300, 487] on h4 "Spacing" at bounding box center [189, 487] width 235 height 36
click at [207, 516] on select "Default auto px % rem vw vh Custom" at bounding box center [178, 517] width 69 height 18
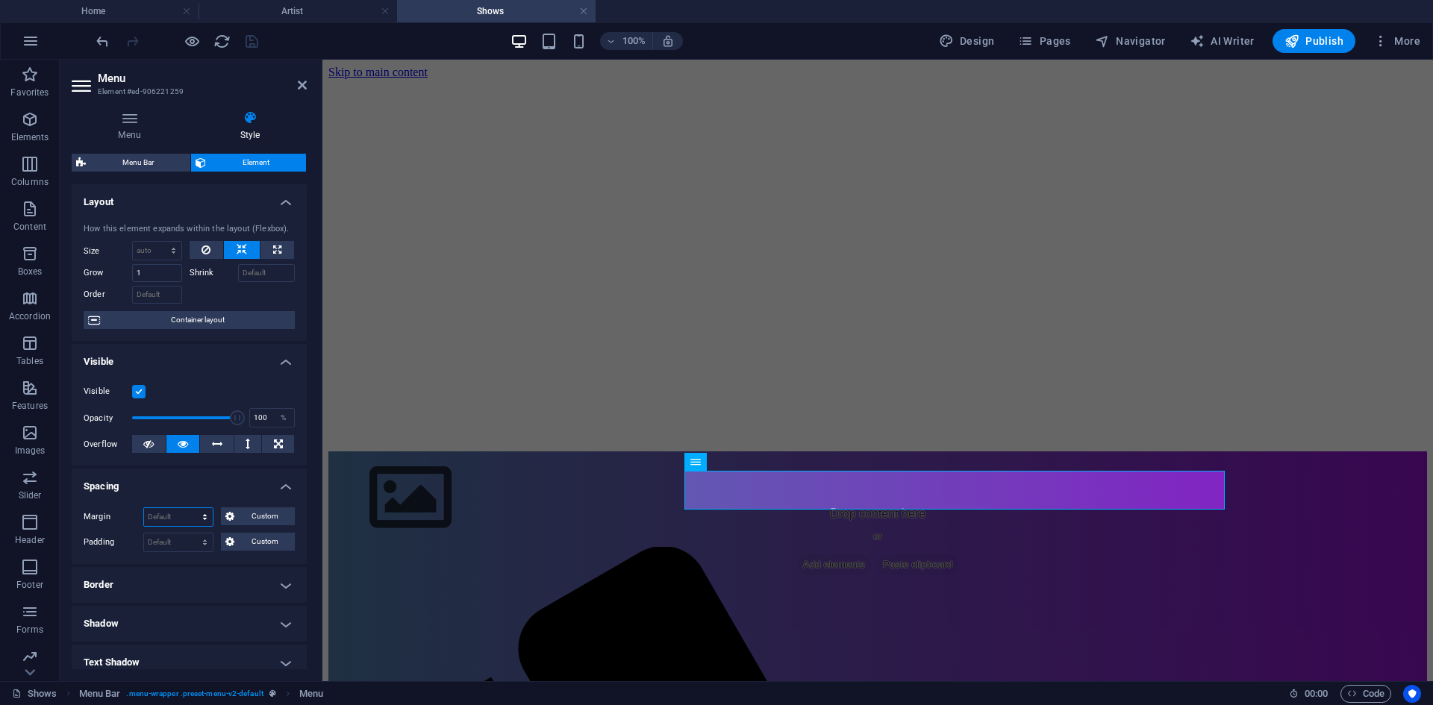
select select "rem"
click at [190, 508] on select "Default auto px % rem vw vh Custom" at bounding box center [178, 517] width 69 height 18
type input "0"
click at [209, 545] on select "Default px rem % vh vw Custom" at bounding box center [178, 543] width 69 height 18
select select "rem"
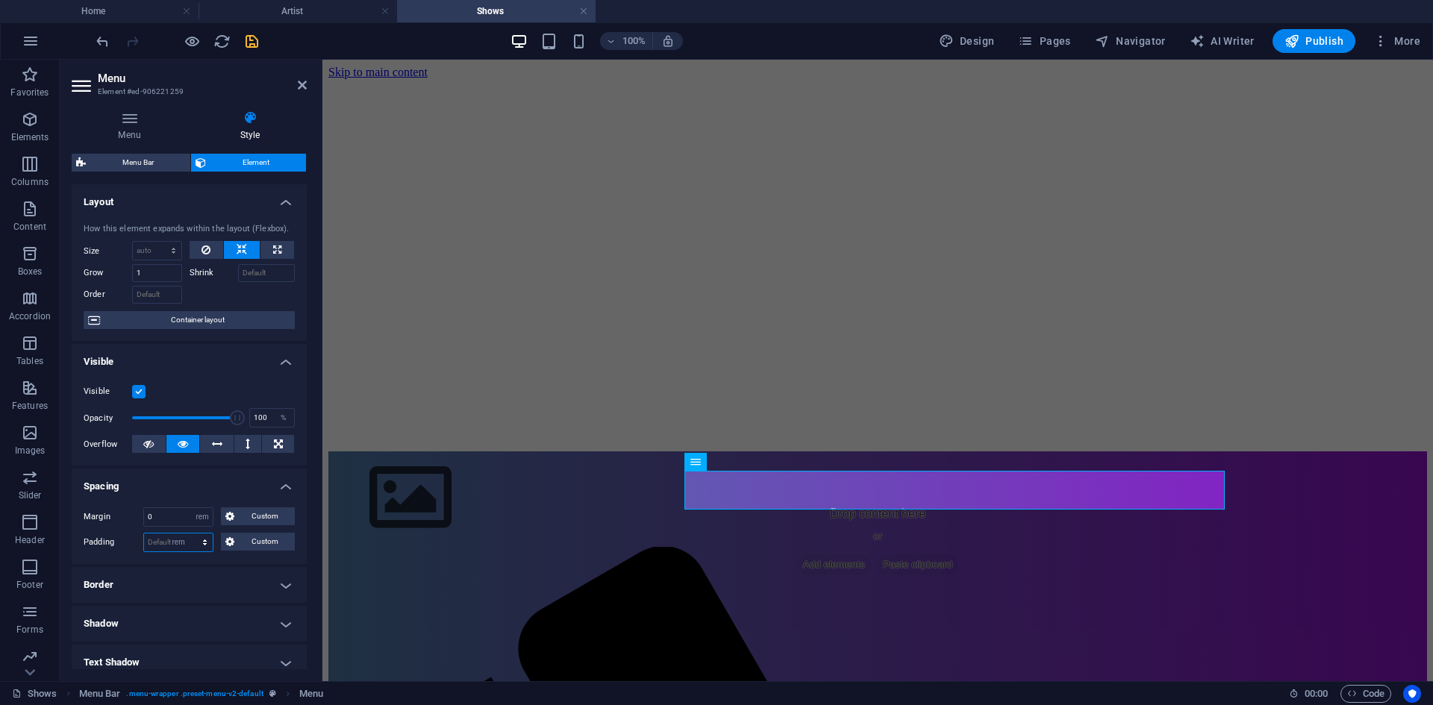
click at [190, 534] on select "Default px rem % vh vw Custom" at bounding box center [178, 543] width 69 height 18
type input "0"
click at [178, 519] on input "0" at bounding box center [178, 517] width 69 height 18
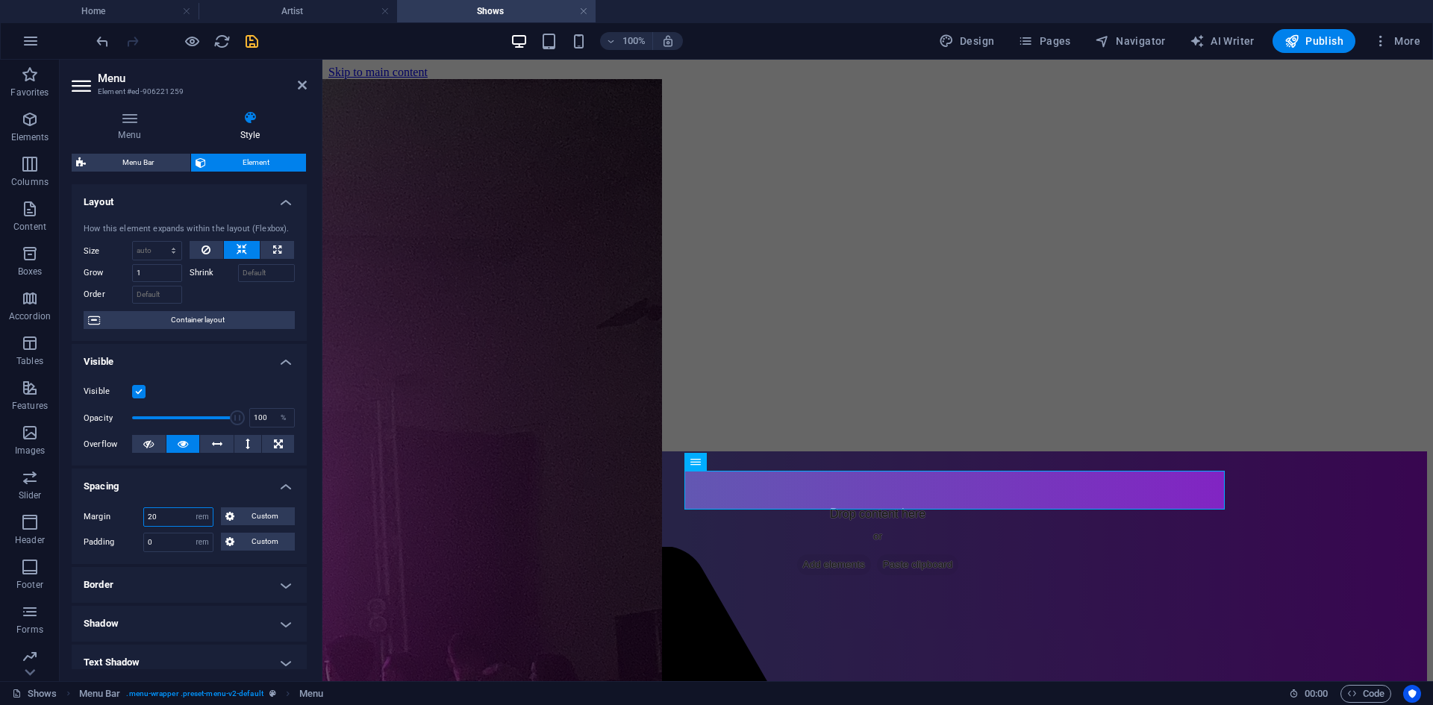
type input "20"
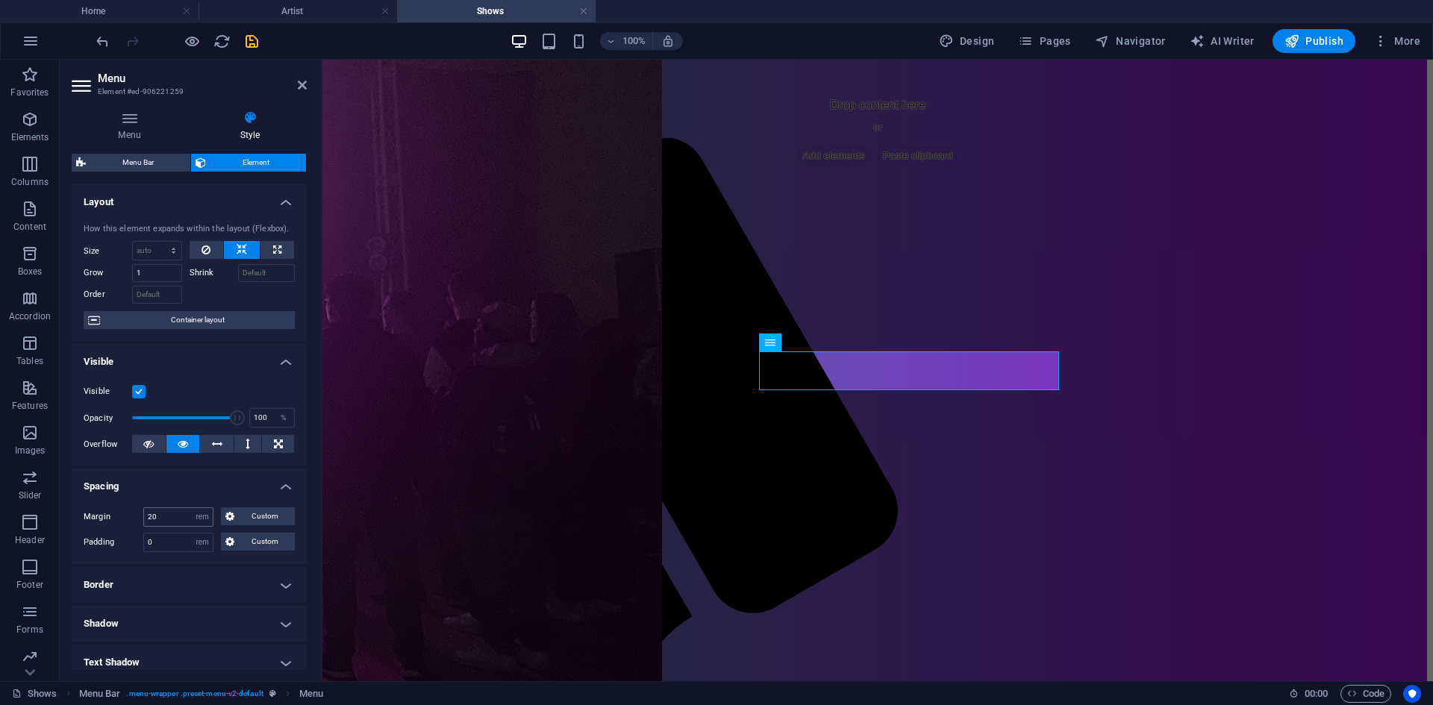
scroll to position [424, 0]
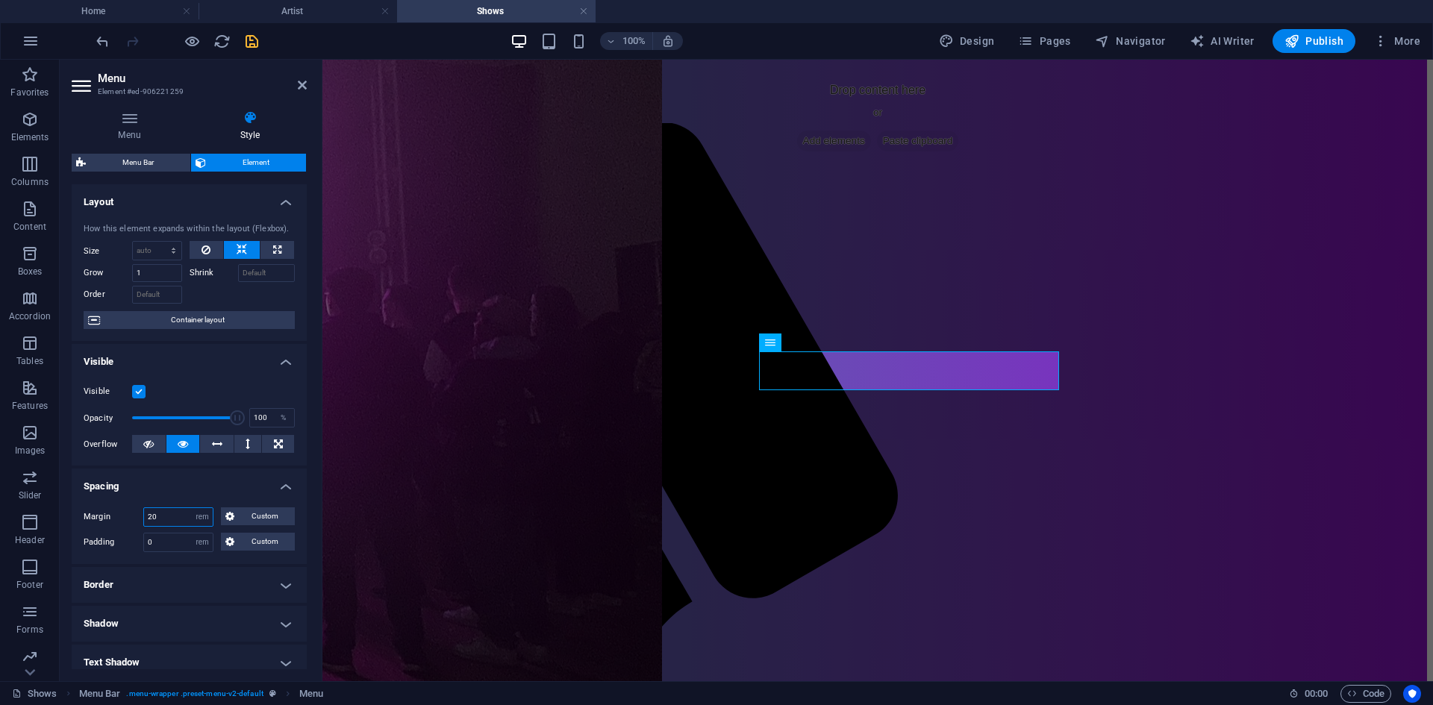
click at [178, 519] on input "20" at bounding box center [178, 517] width 69 height 18
type input "0"
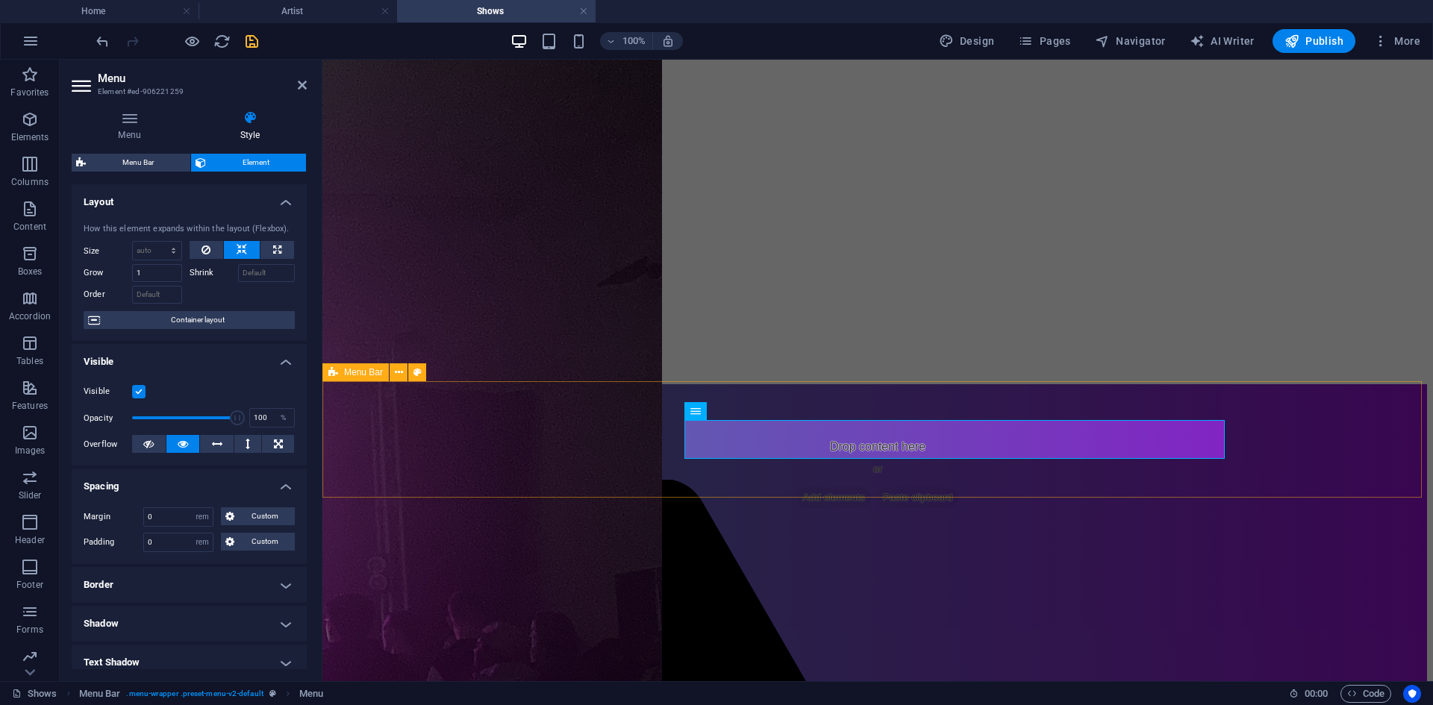
scroll to position [51, 0]
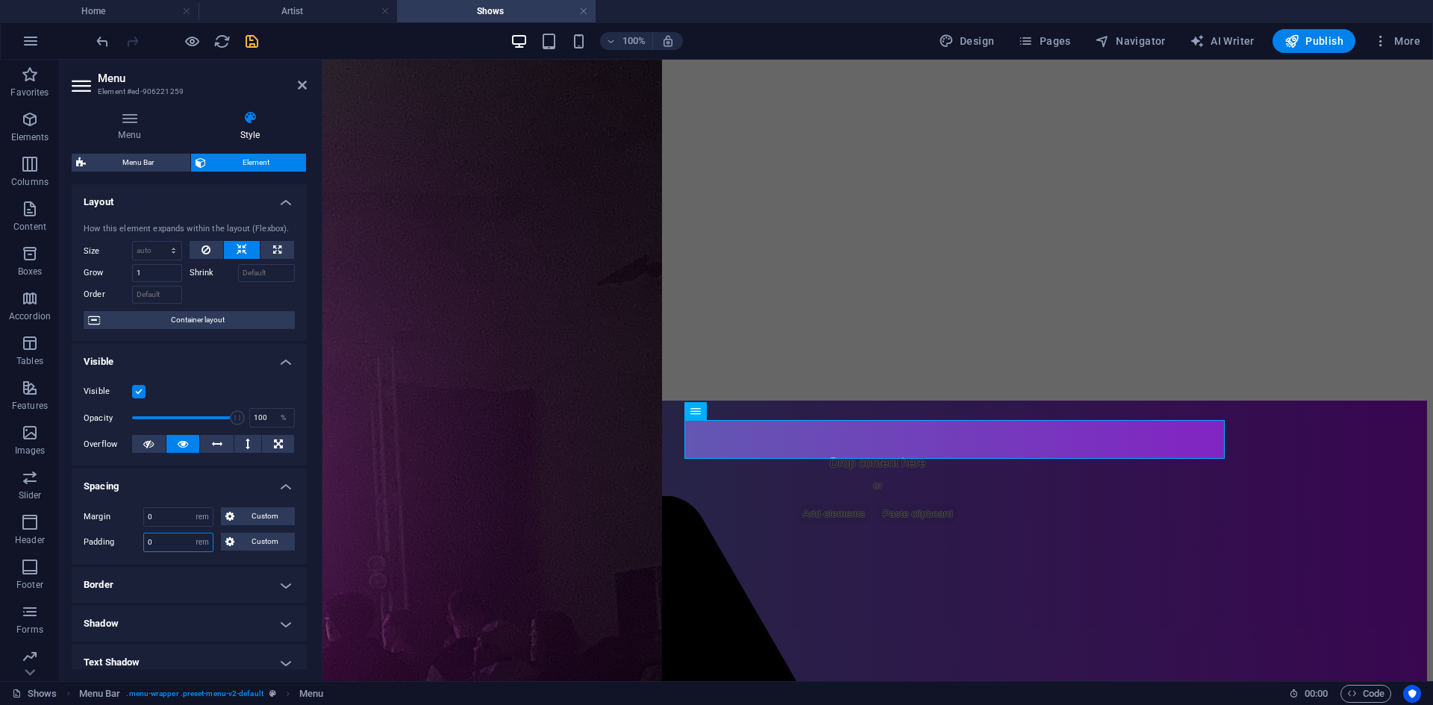
click at [172, 538] on input "0" at bounding box center [178, 543] width 69 height 18
type input "20"
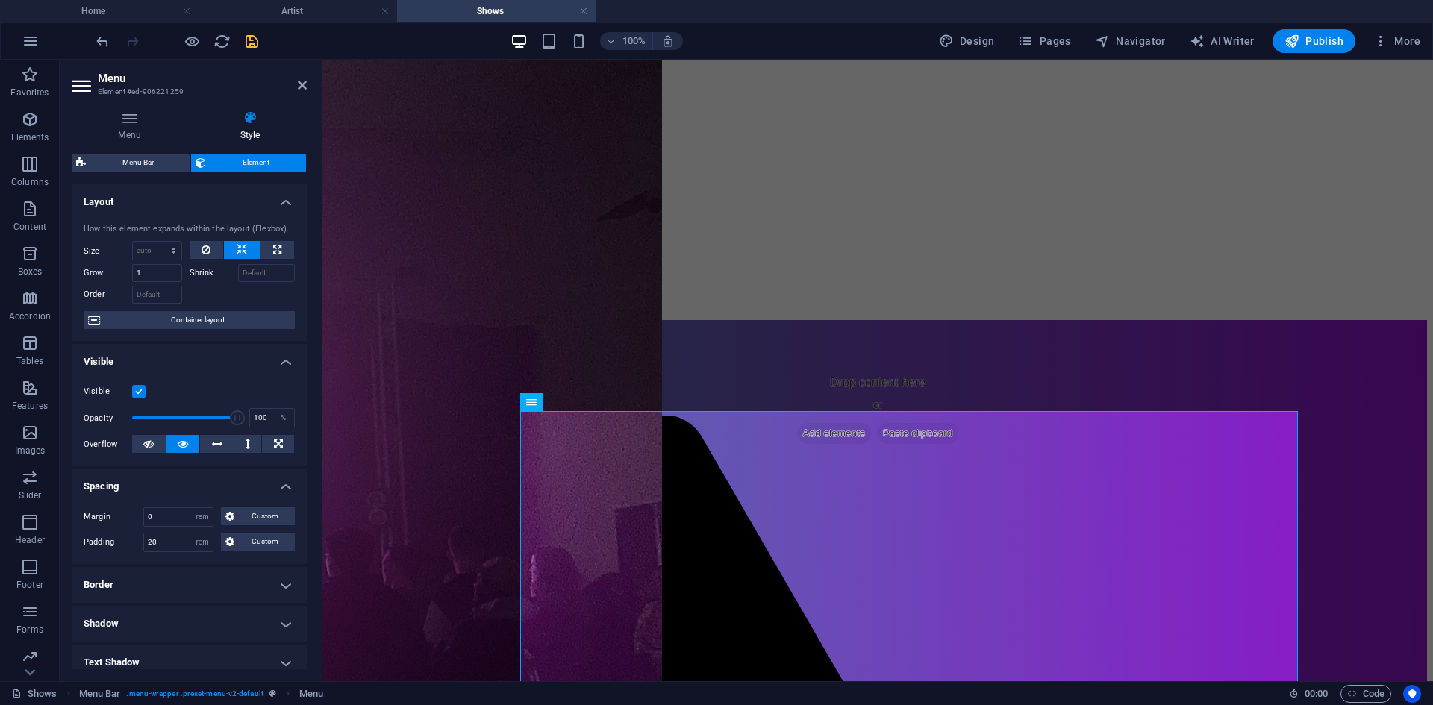
scroll to position [125, 0]
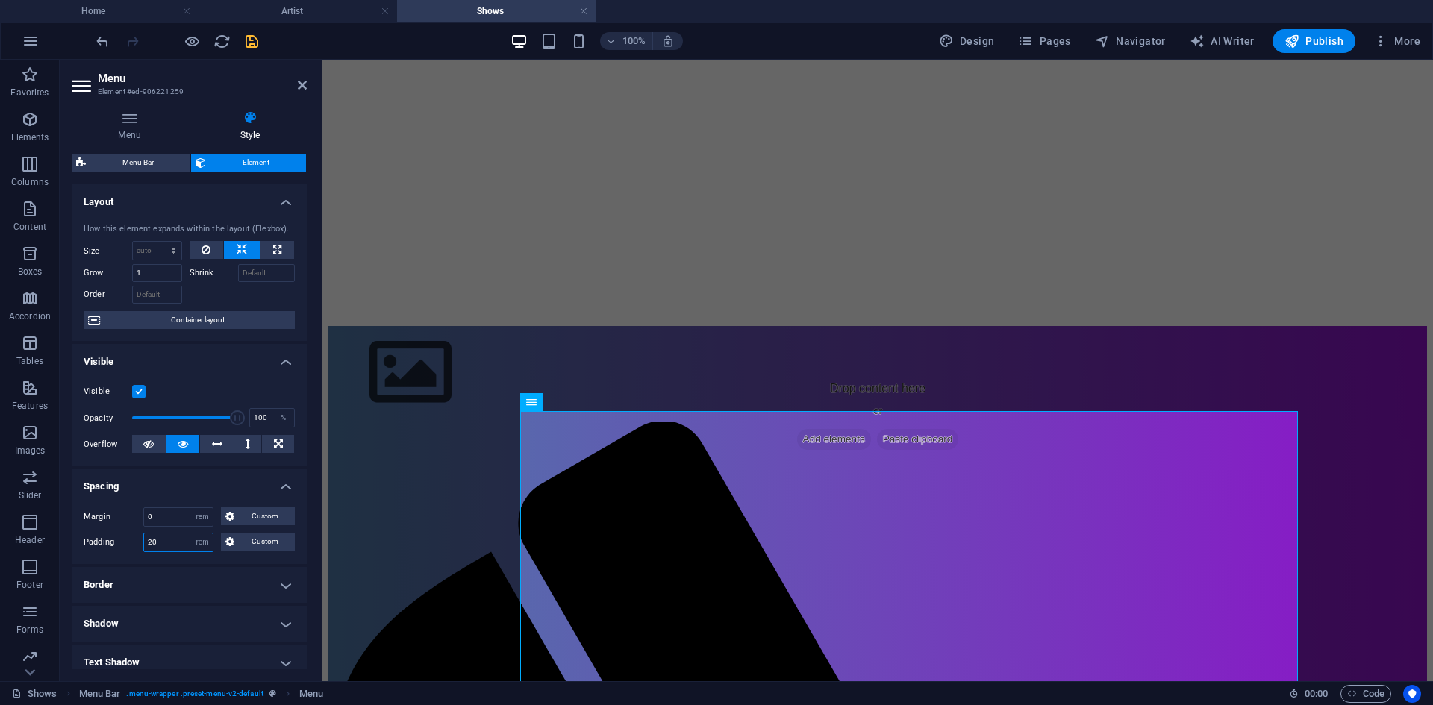
drag, startPoint x: 175, startPoint y: 550, endPoint x: 138, endPoint y: 551, distance: 37.3
click at [138, 551] on div "Padding 20 Default px rem % vh vw Custom Custom" at bounding box center [189, 542] width 211 height 19
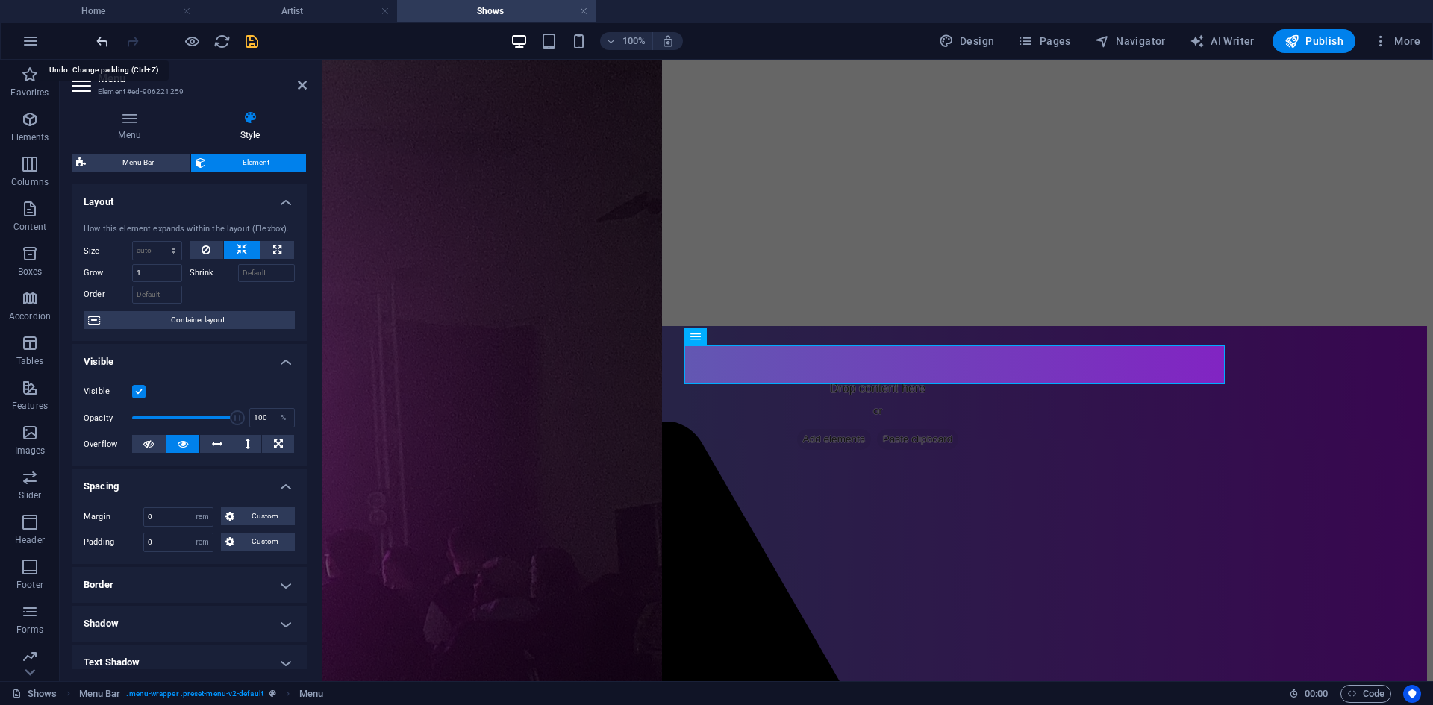
click at [106, 44] on icon "undo" at bounding box center [102, 41] width 17 height 17
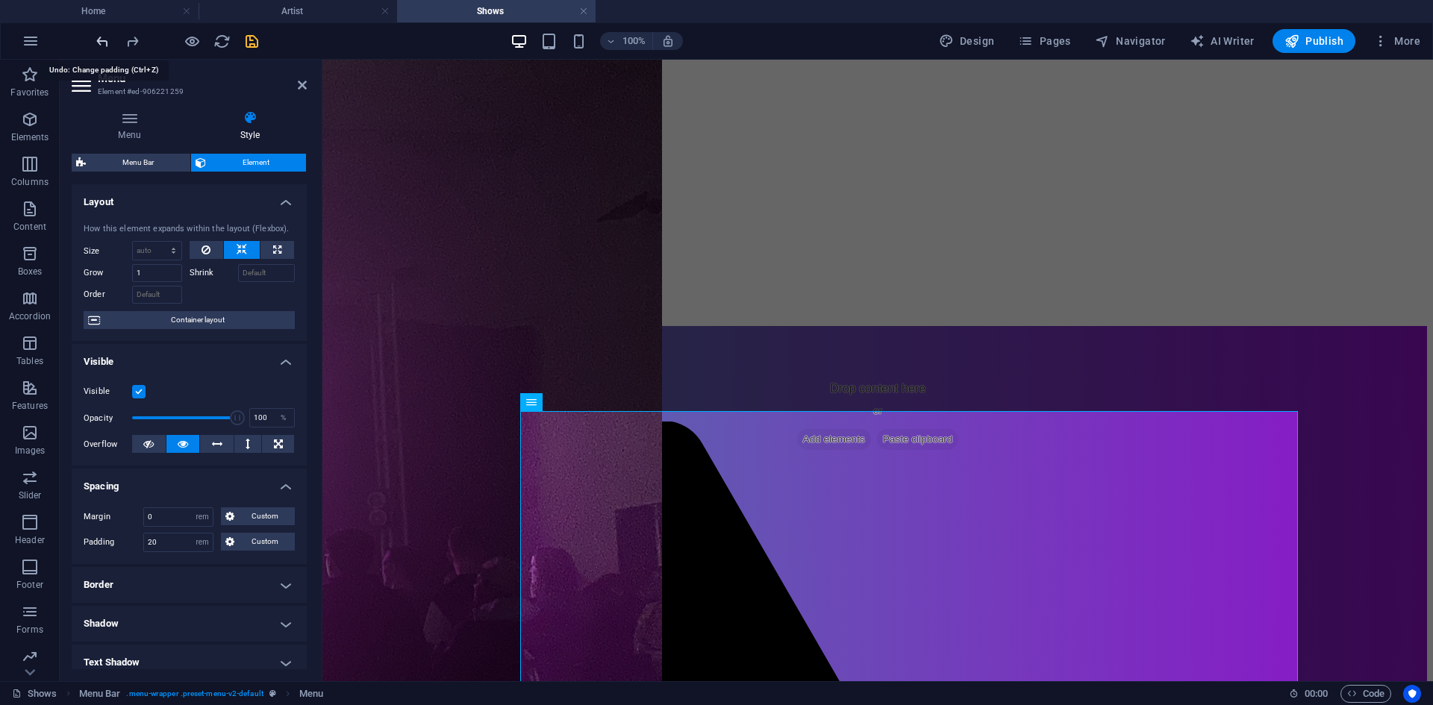
click at [106, 44] on icon "undo" at bounding box center [102, 41] width 17 height 17
type input "0"
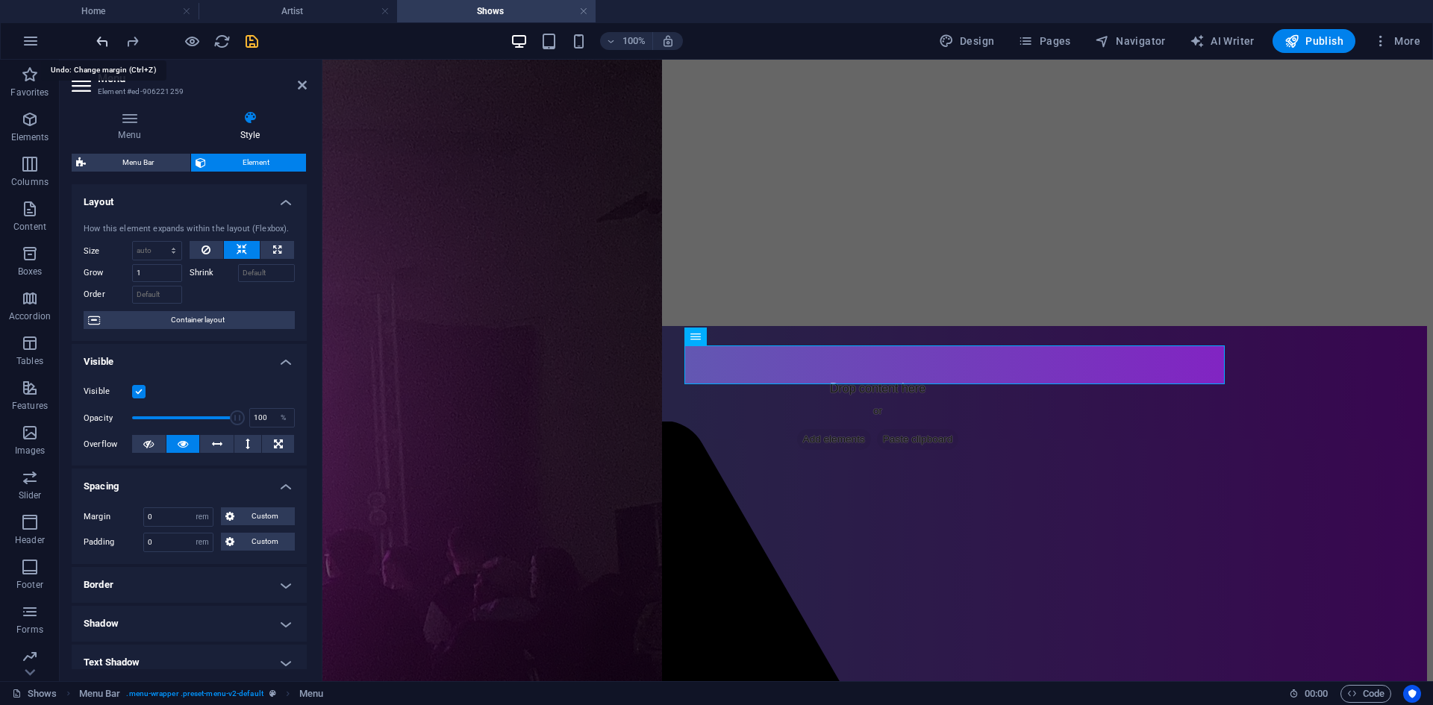
click at [106, 44] on icon "undo" at bounding box center [102, 41] width 17 height 17
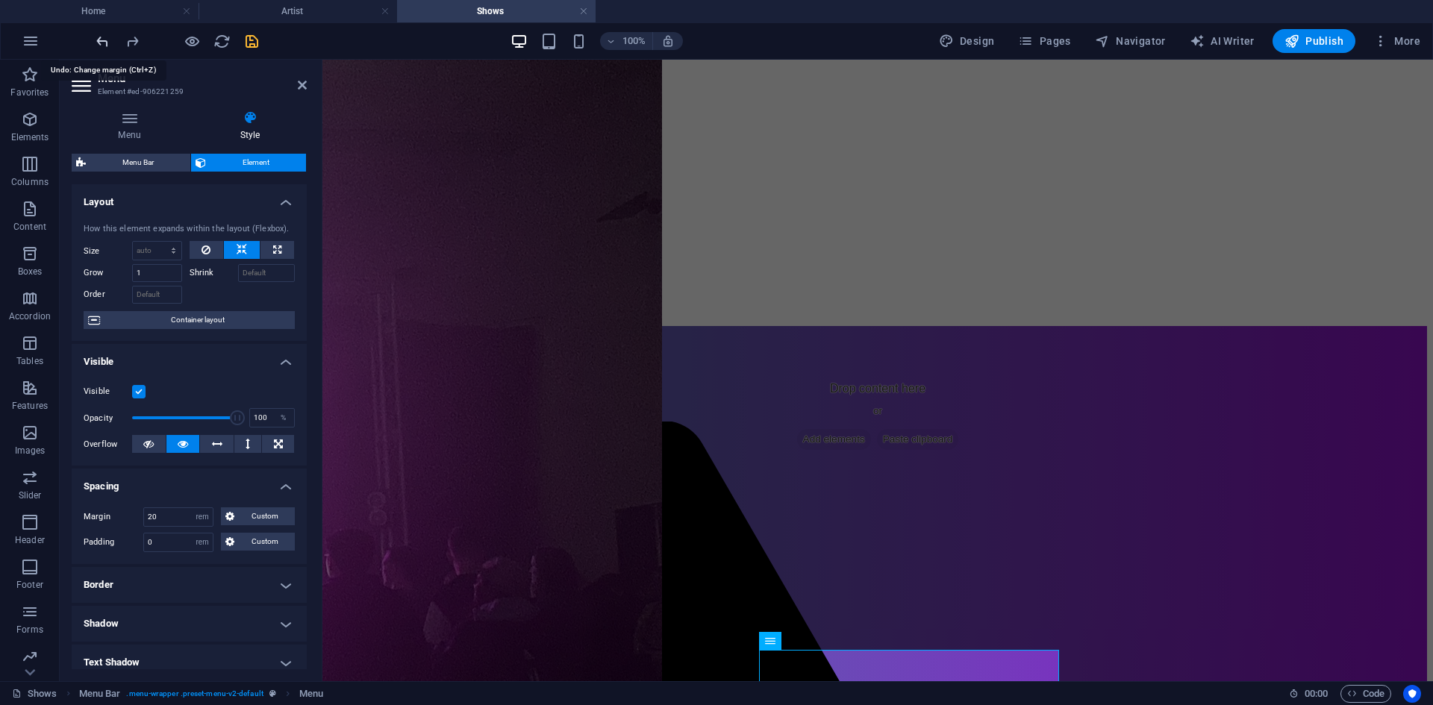
click at [106, 44] on icon "undo" at bounding box center [102, 41] width 17 height 17
type input "0"
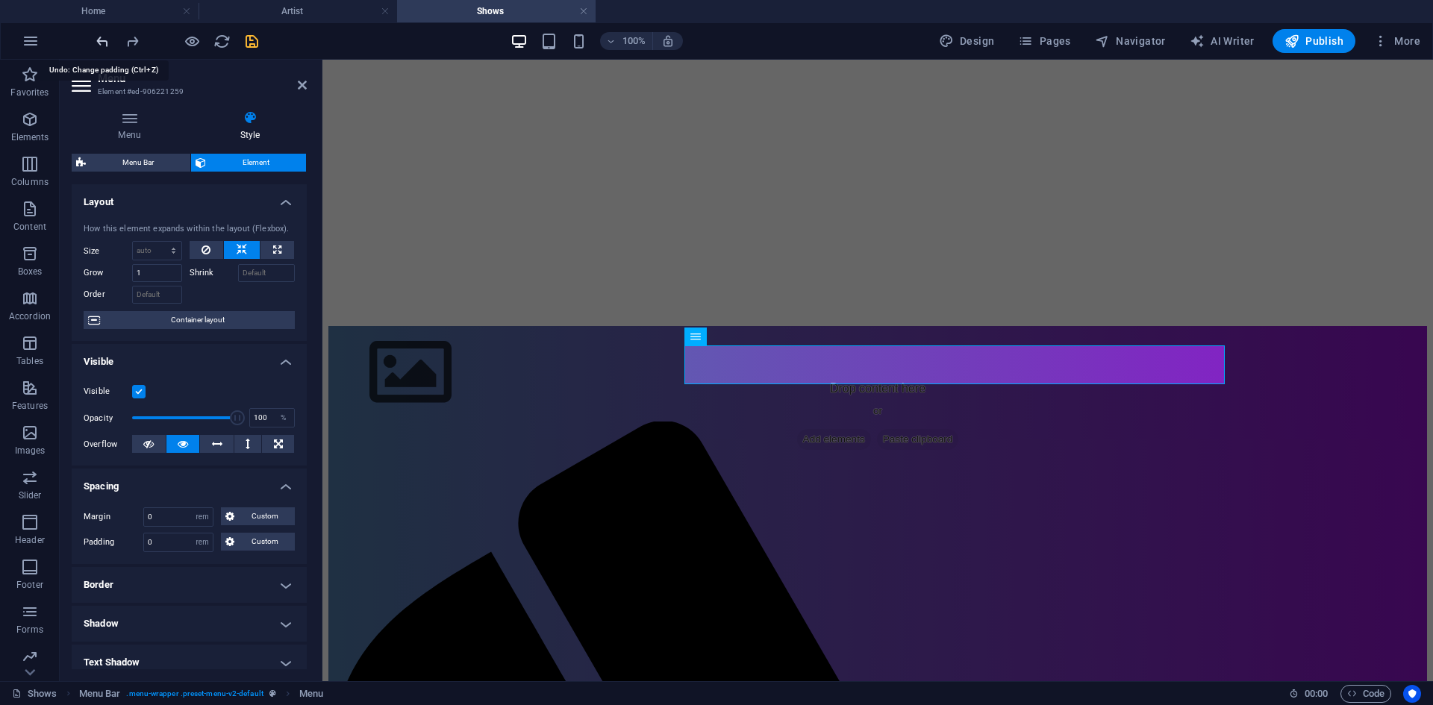
click at [106, 44] on icon "undo" at bounding box center [102, 41] width 17 height 17
select select "DISABLED_OPTION_VALUE"
click at [106, 44] on icon "undo" at bounding box center [102, 41] width 17 height 17
select select "DISABLED_OPTION_VALUE"
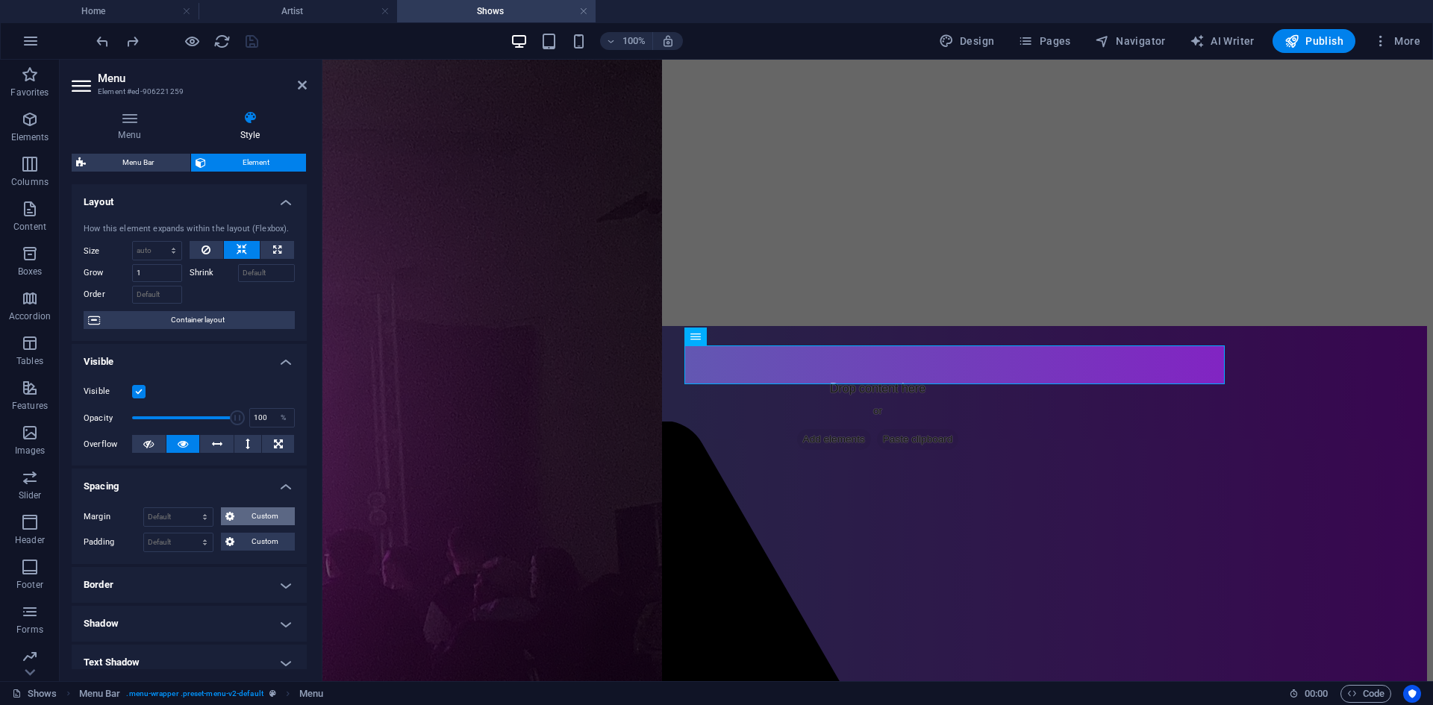
click at [250, 522] on span "Custom" at bounding box center [264, 516] width 51 height 18
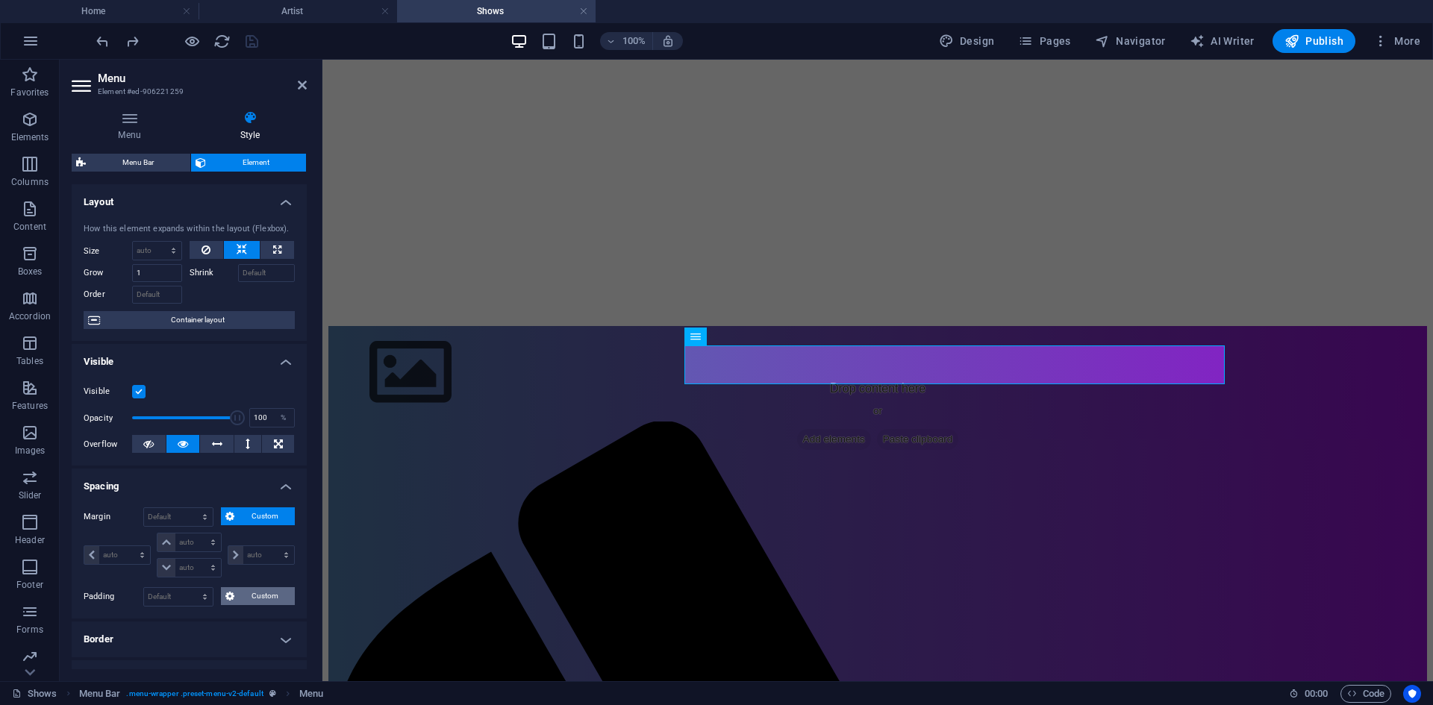
click at [260, 593] on span "Custom" at bounding box center [264, 596] width 51 height 18
click at [201, 565] on select "auto px % rem vw vh" at bounding box center [188, 568] width 63 height 18
click at [252, 575] on div "auto px % rem vw vh" at bounding box center [260, 555] width 70 height 45
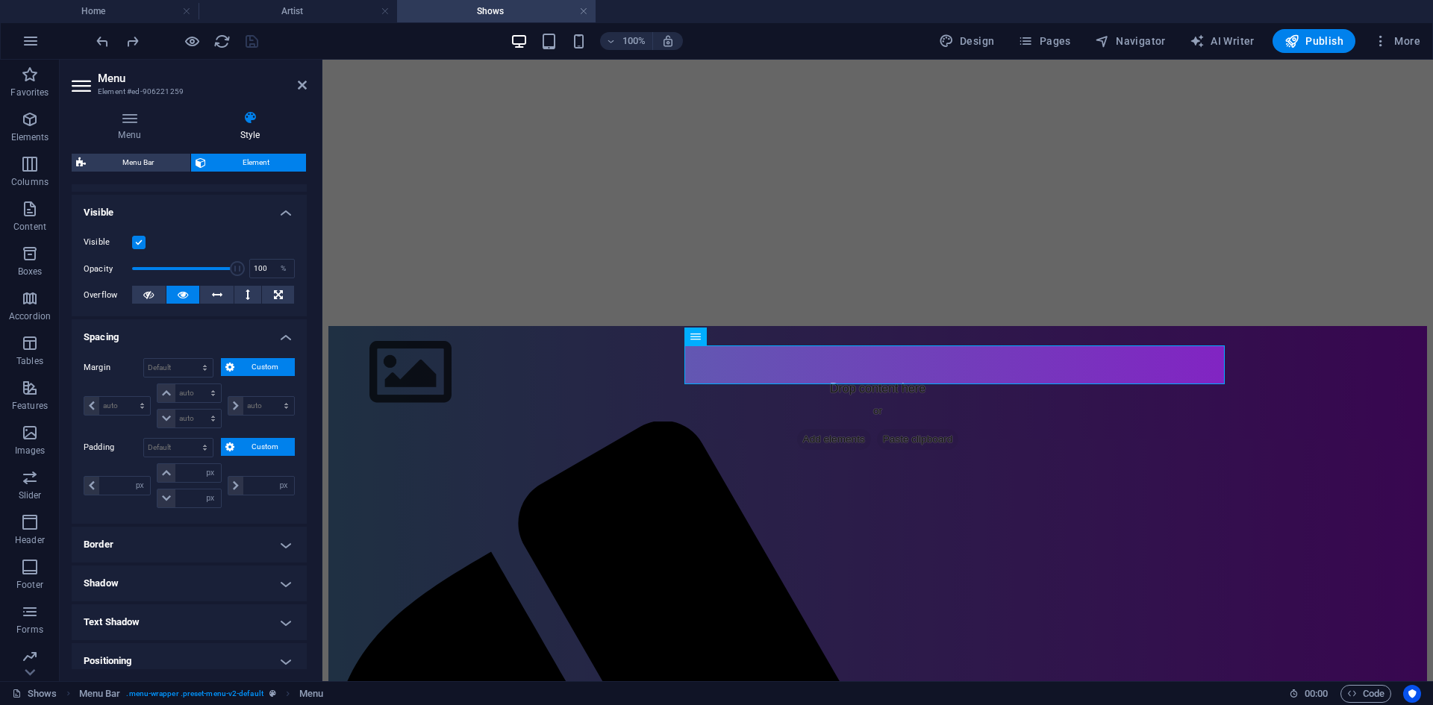
scroll to position [75, 0]
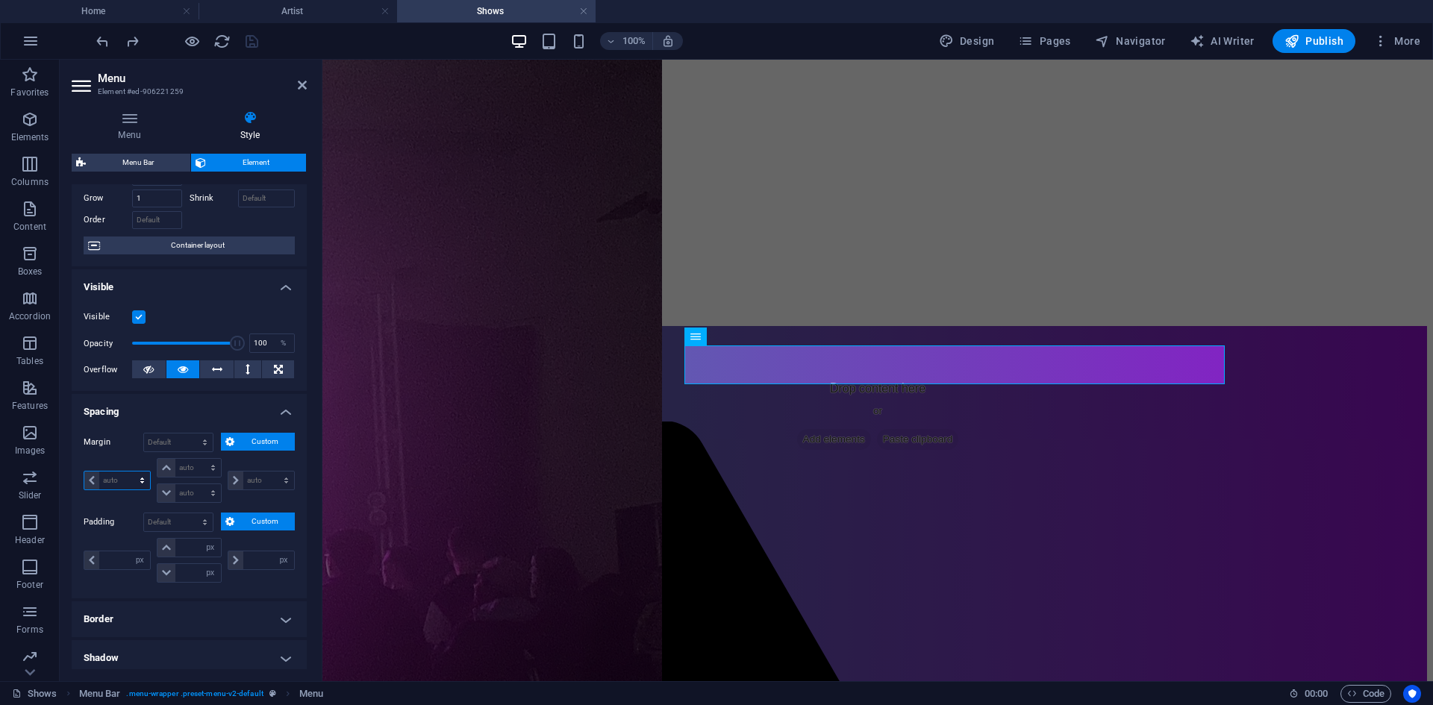
click at [115, 479] on select "auto px % rem vw vh" at bounding box center [117, 481] width 66 height 18
select select "rem"
click at [128, 472] on select "auto px % rem vw vh" at bounding box center [117, 481] width 66 height 18
type input "0"
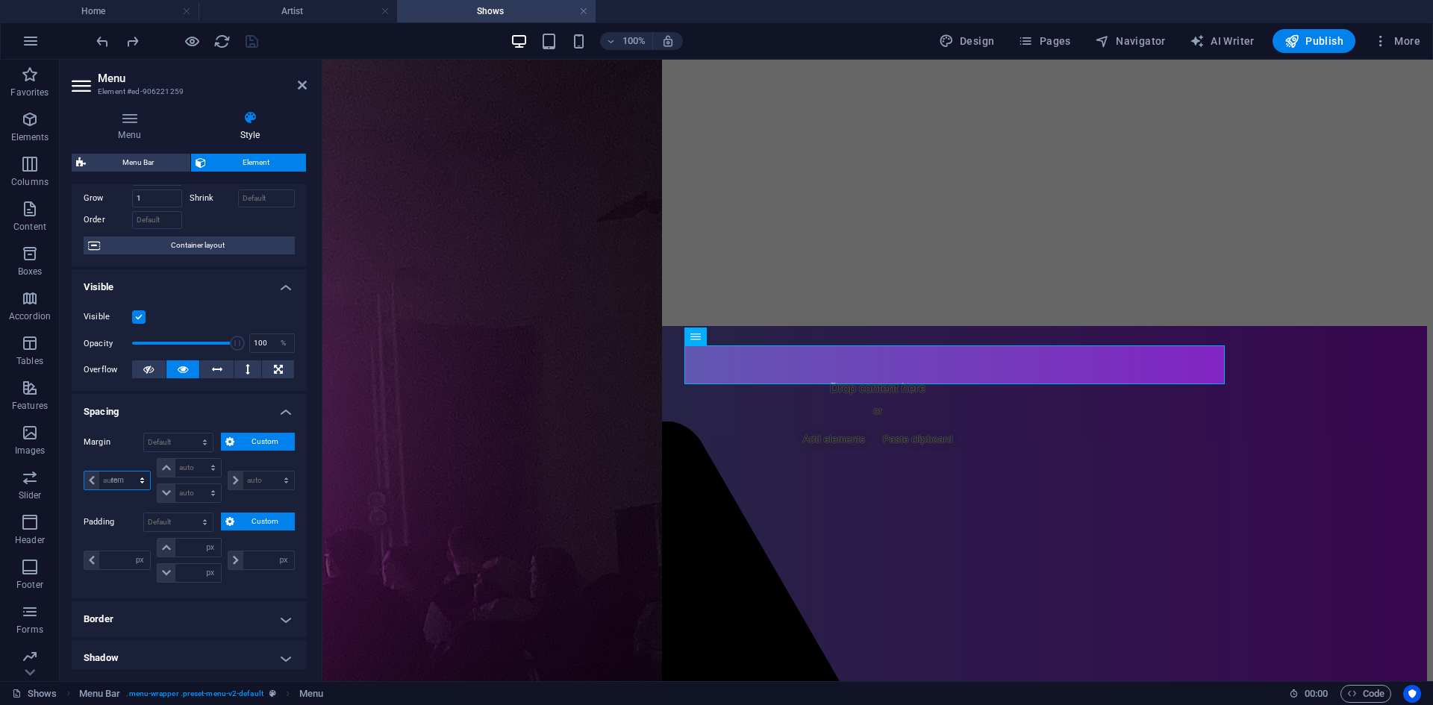
select select "px"
type input "0"
select select "px"
type input "0"
select select "px"
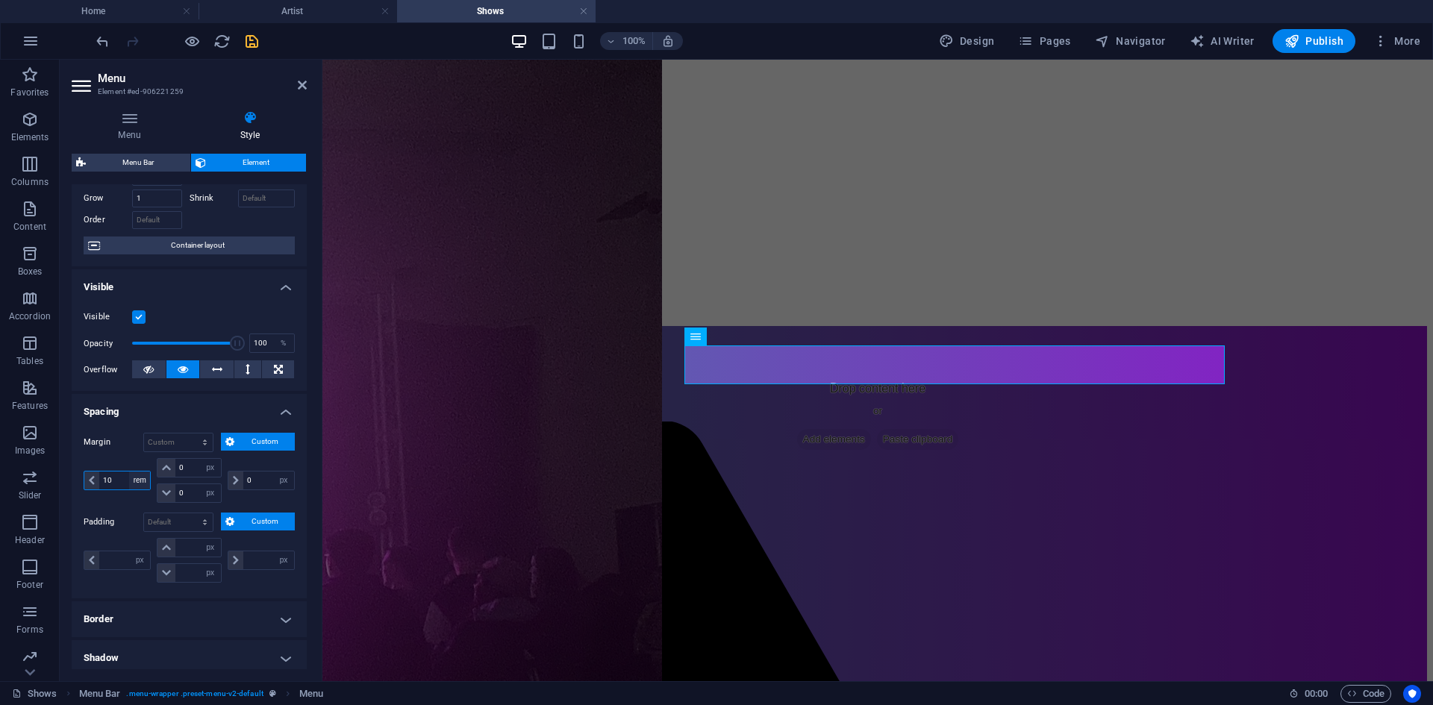
type input "10"
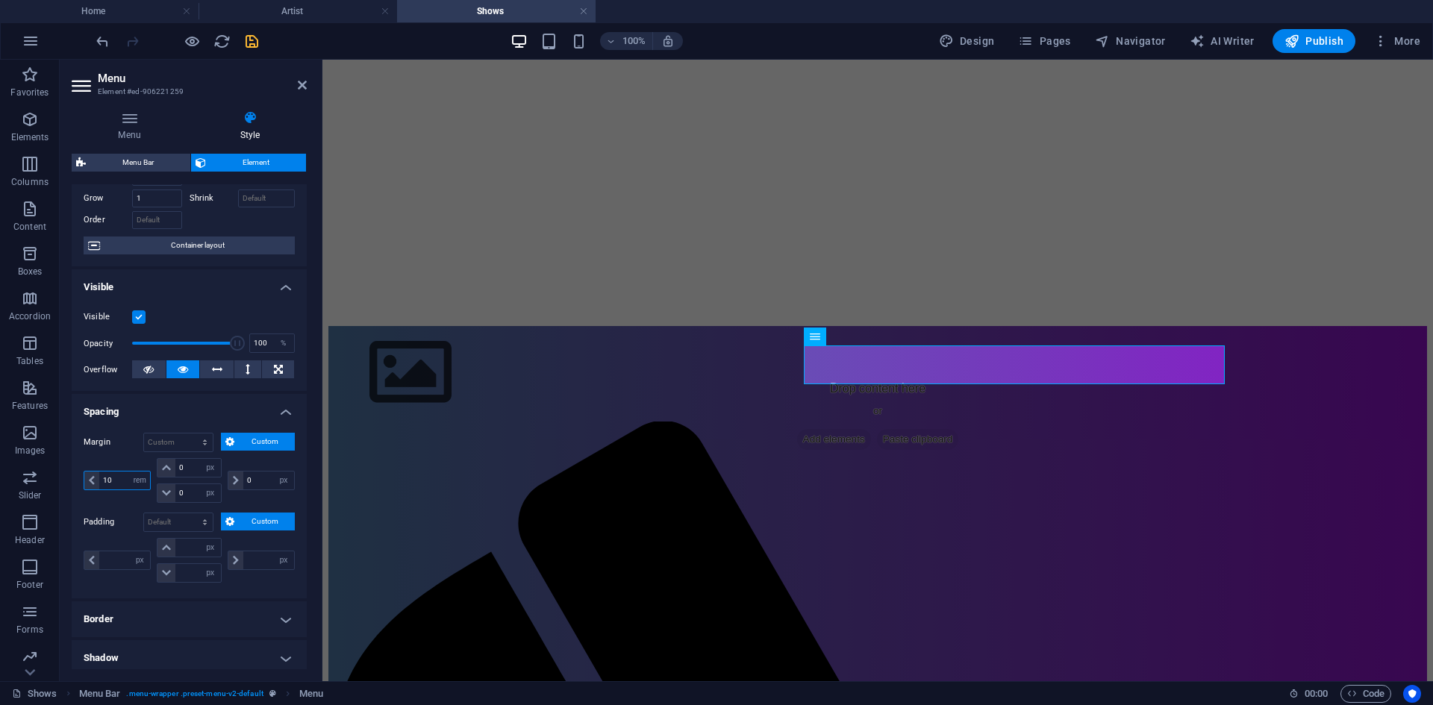
click at [128, 479] on input "10" at bounding box center [124, 481] width 51 height 18
click at [263, 477] on input "0" at bounding box center [268, 481] width 51 height 18
type input "10"
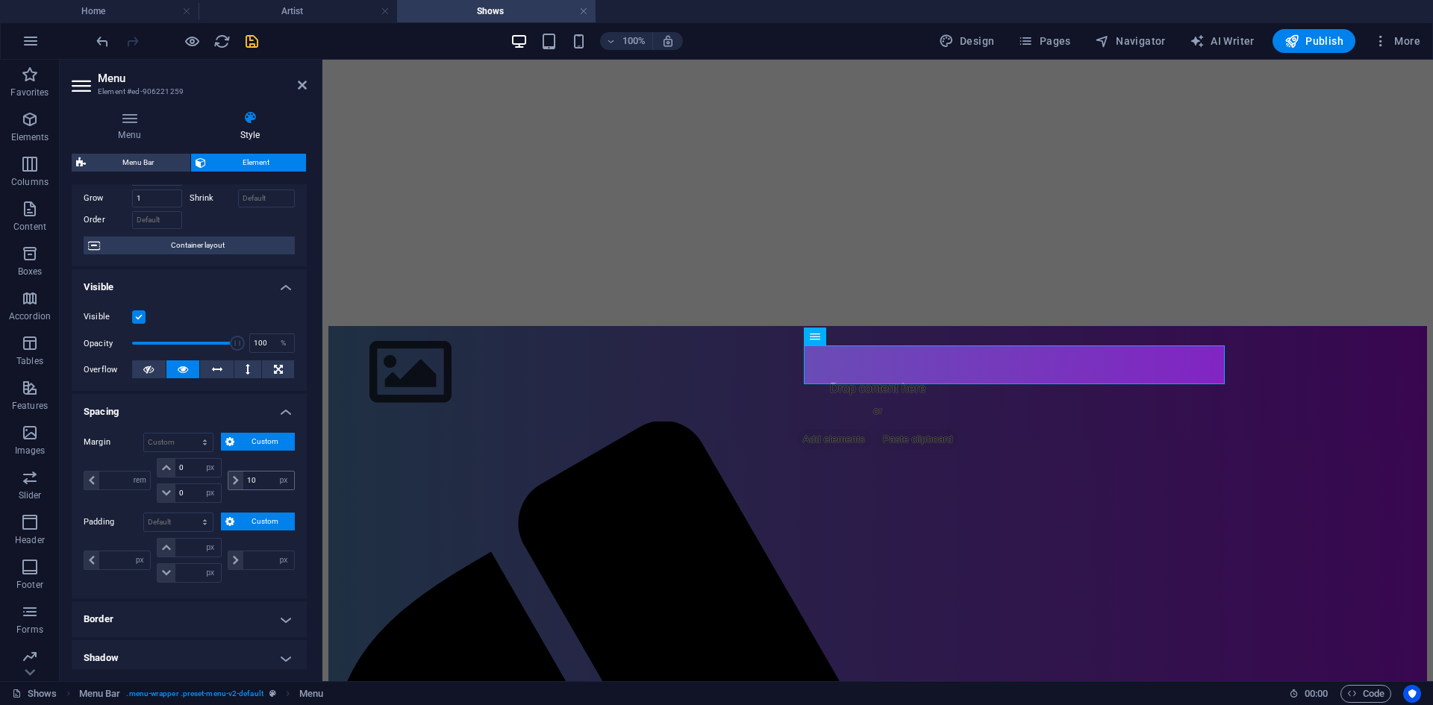
type input "10"
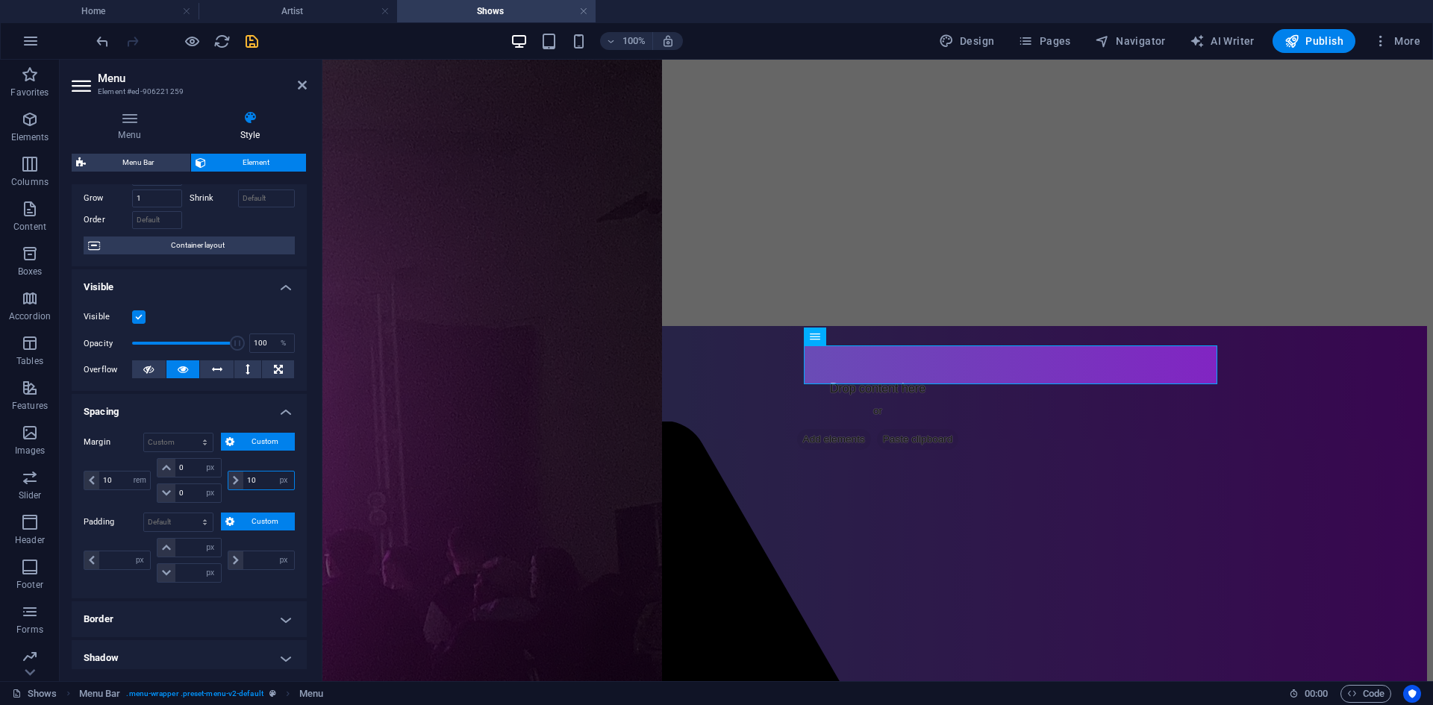
click at [263, 477] on input "10" at bounding box center [268, 481] width 51 height 18
click at [263, 477] on input "50" at bounding box center [268, 481] width 51 height 18
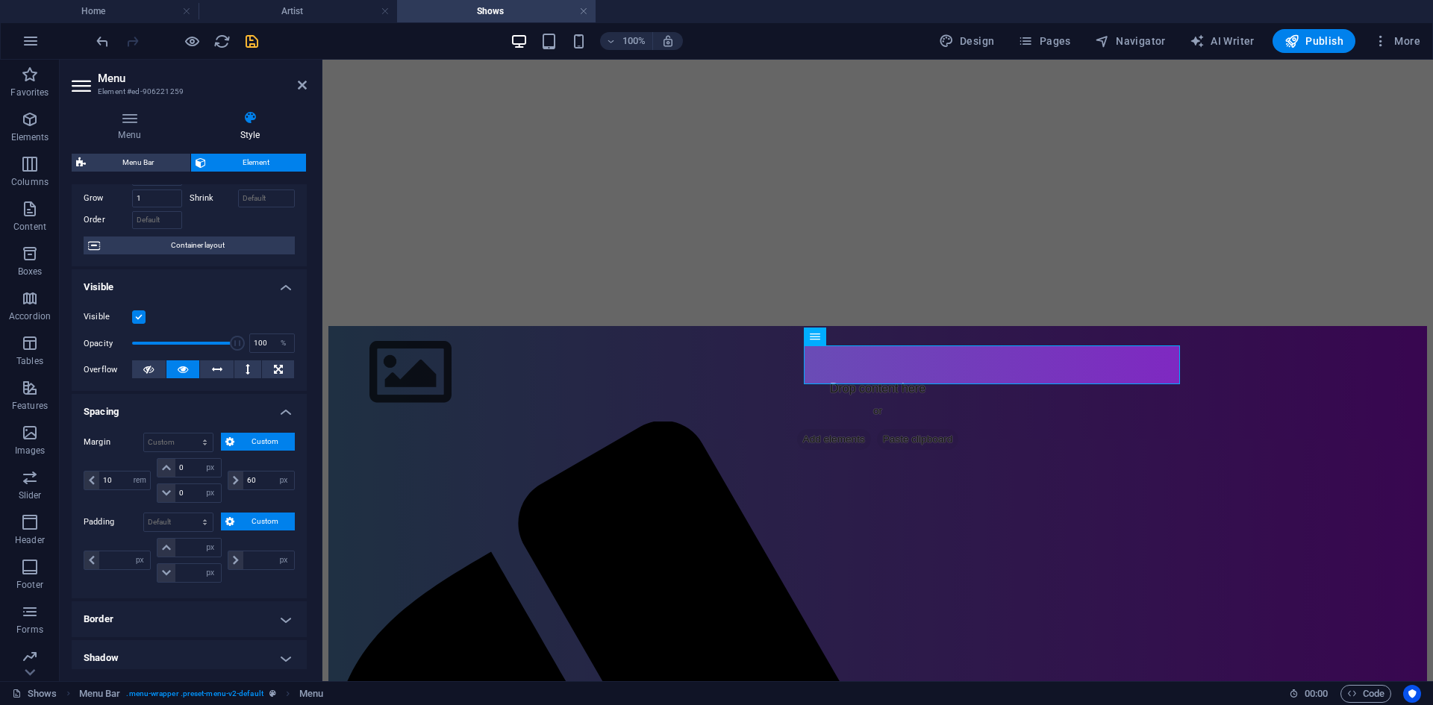
click at [284, 436] on span "Custom" at bounding box center [264, 442] width 51 height 18
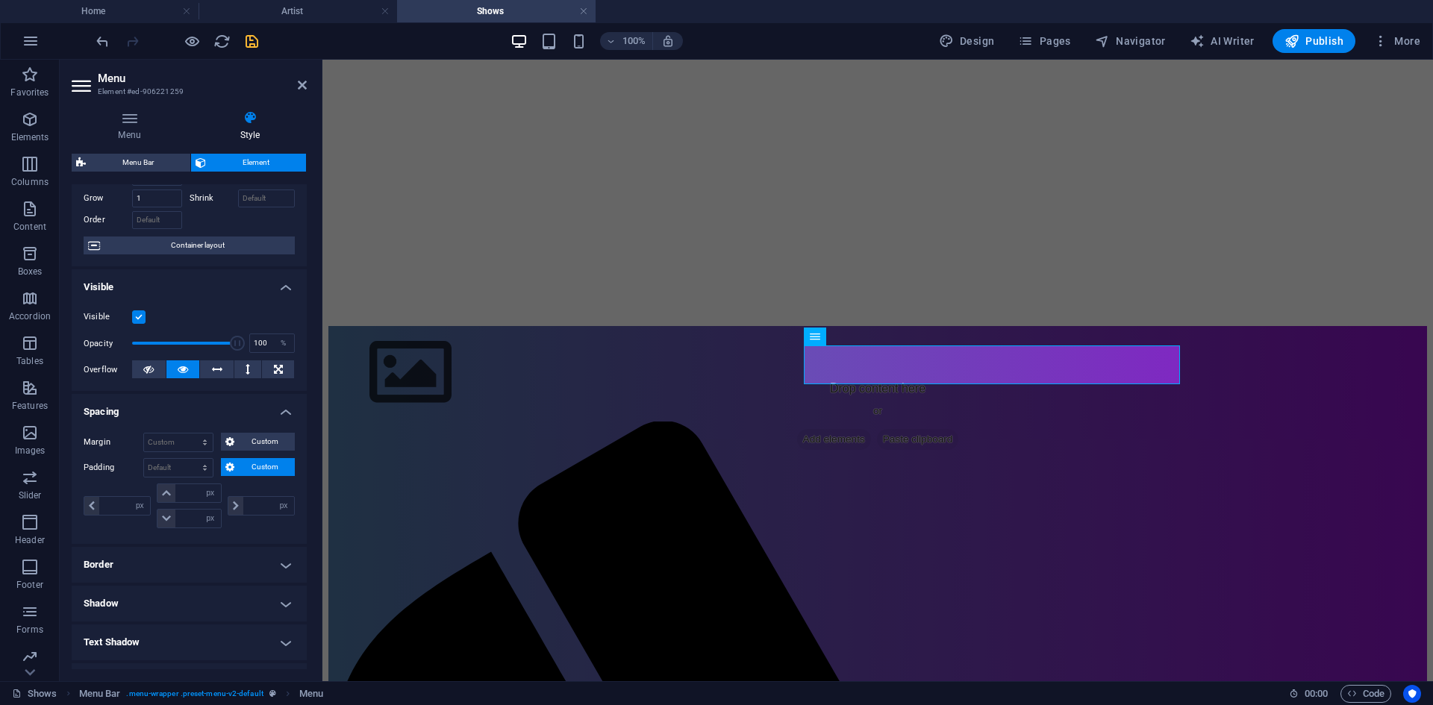
click at [267, 467] on span "Custom" at bounding box center [264, 467] width 51 height 18
click at [98, 46] on icon "undo" at bounding box center [102, 41] width 17 height 17
type input "0"
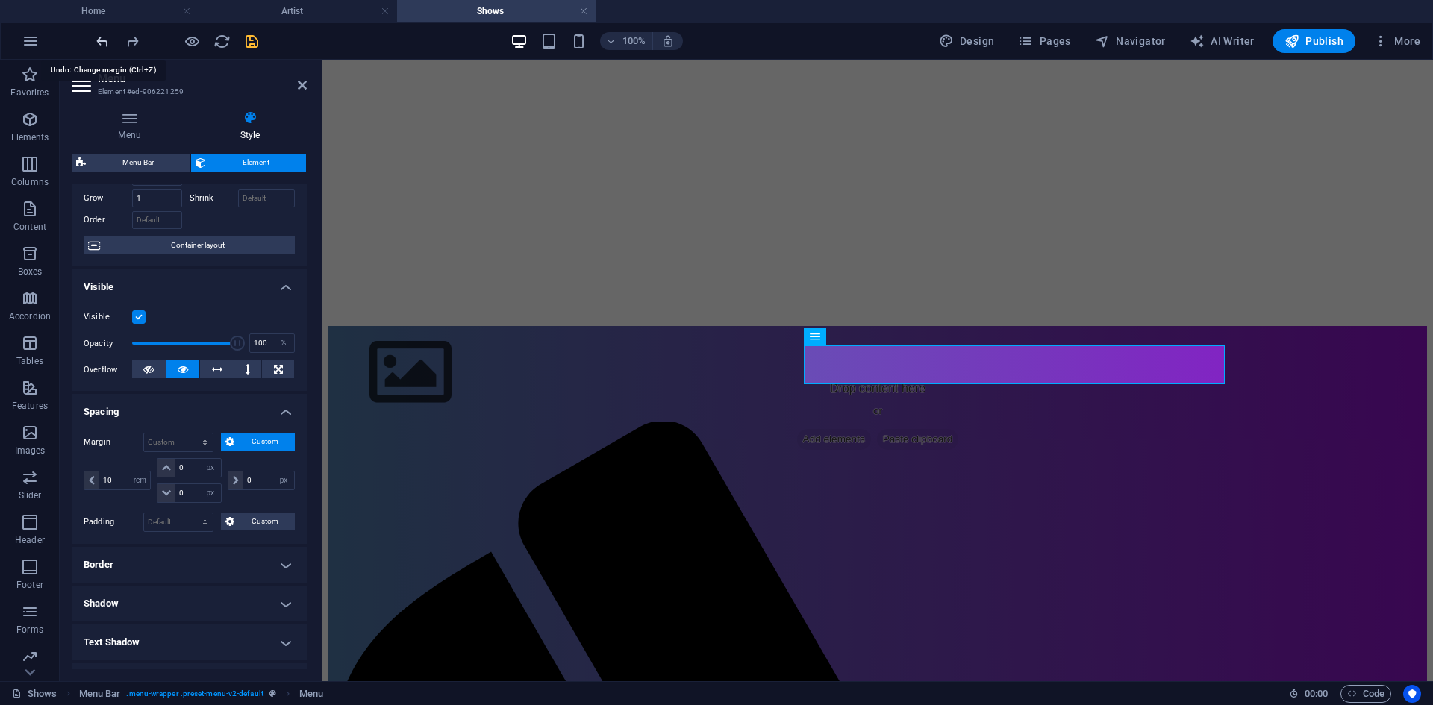
click at [98, 46] on icon "undo" at bounding box center [102, 41] width 17 height 17
type input "0"
click at [98, 46] on icon "undo" at bounding box center [102, 41] width 17 height 17
select select "DISABLED_OPTION_VALUE"
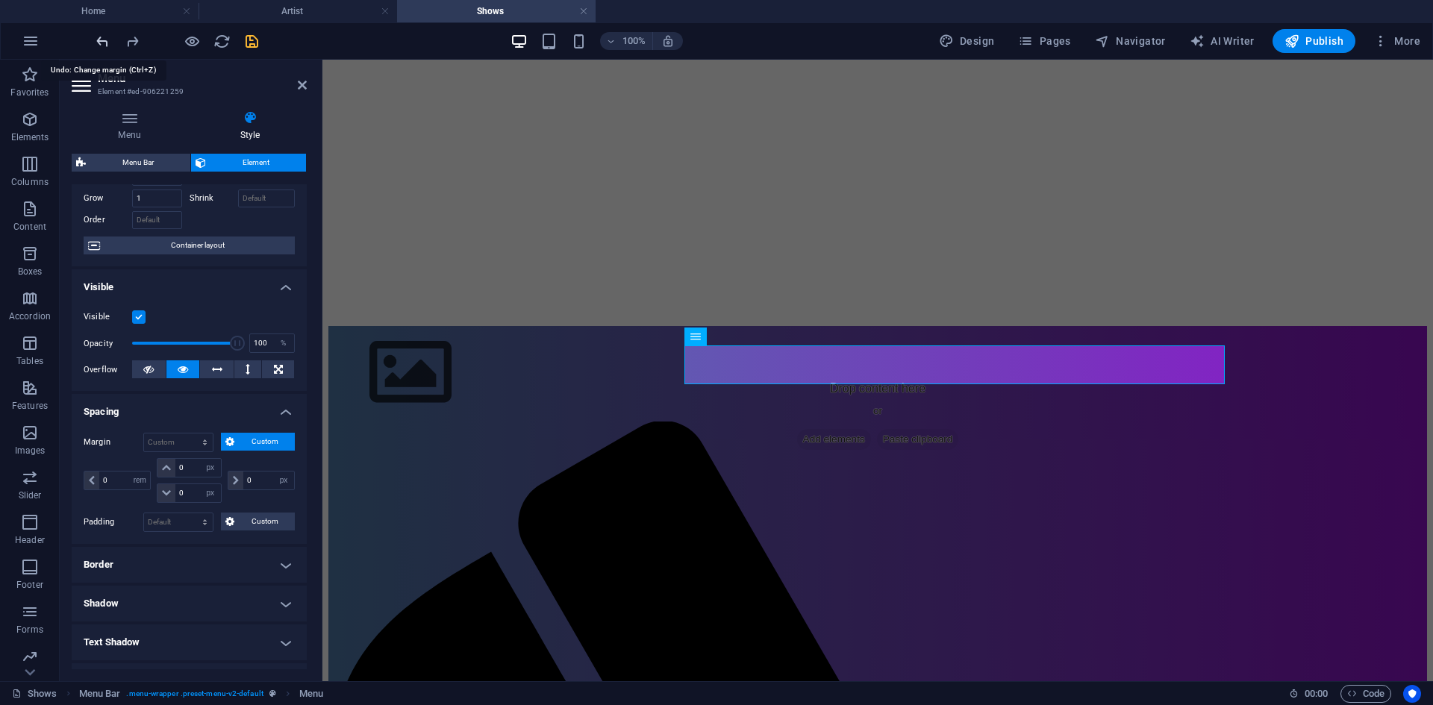
select select "DISABLED_OPTION_VALUE"
click at [98, 46] on icon "undo" at bounding box center [102, 41] width 17 height 17
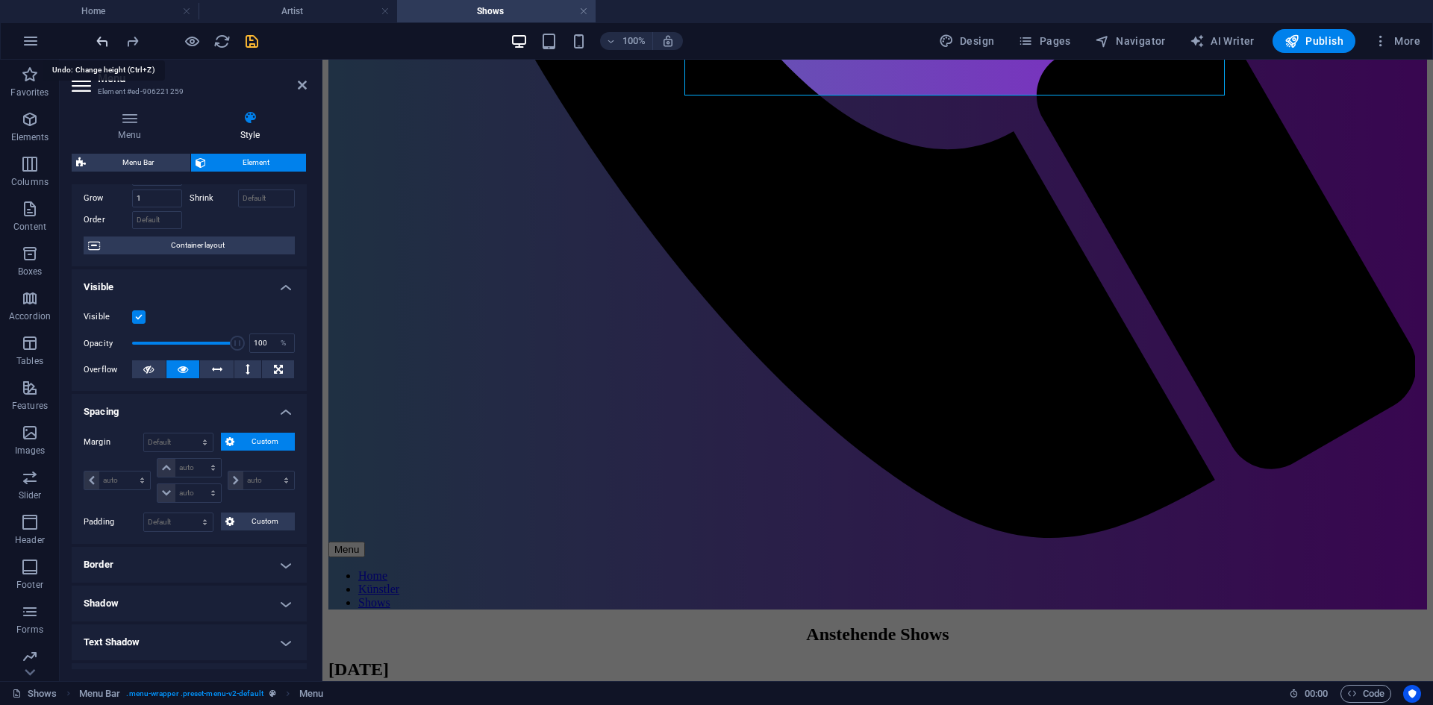
scroll to position [1617, 0]
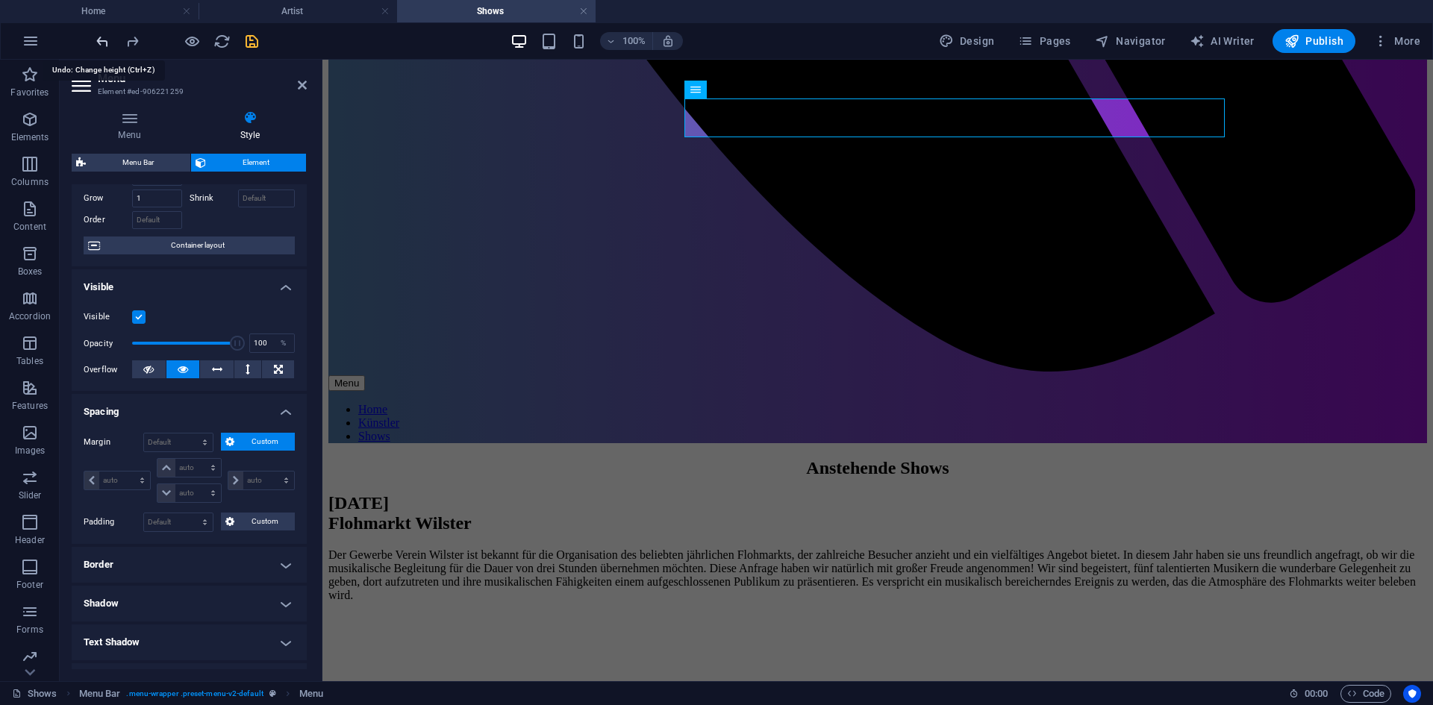
click at [104, 40] on icon "undo" at bounding box center [102, 41] width 17 height 17
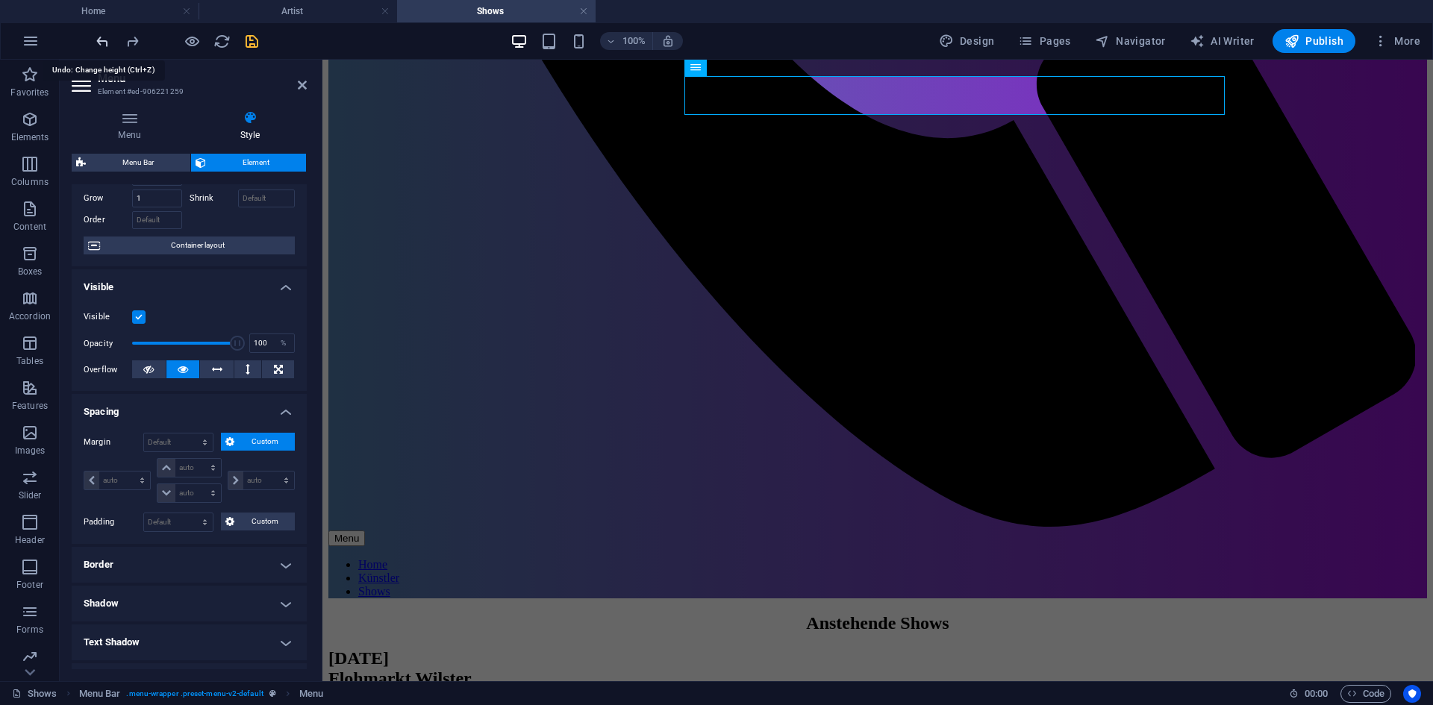
scroll to position [1029, 0]
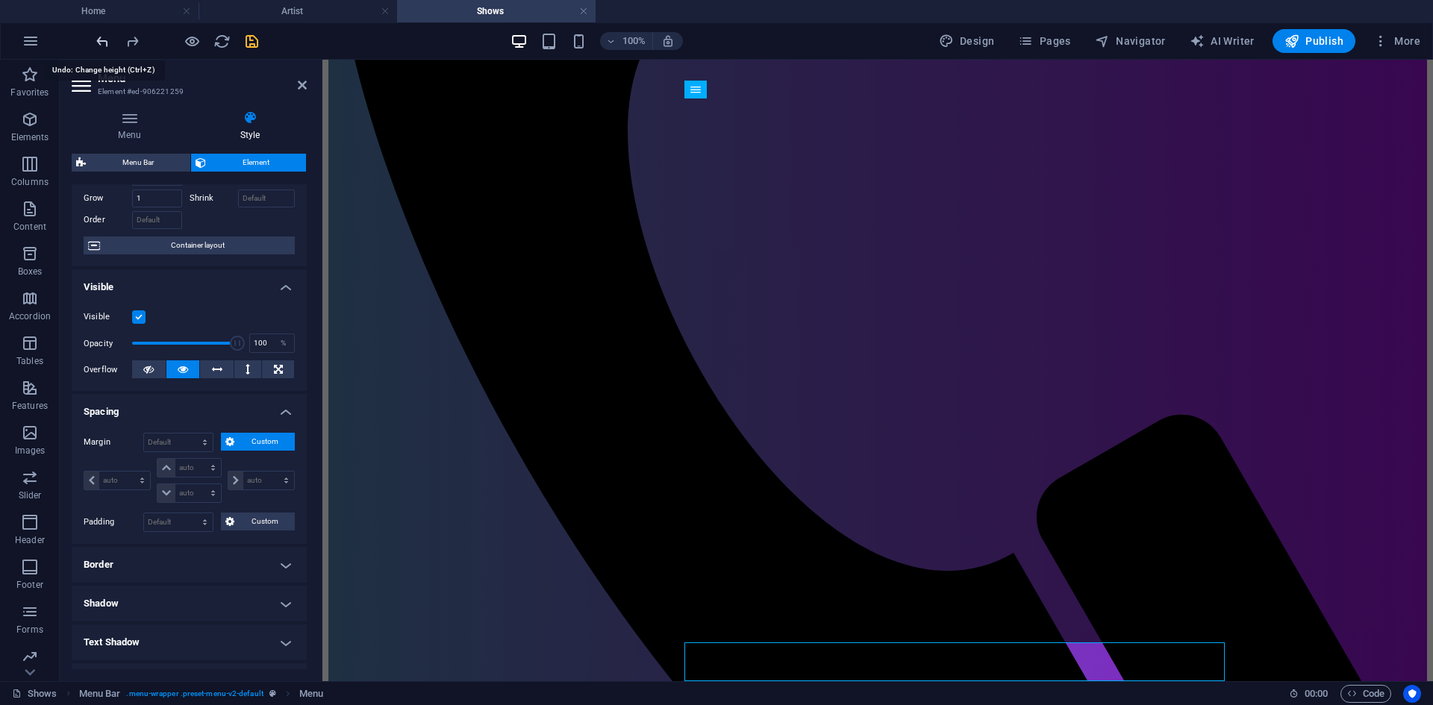
click at [104, 40] on icon "undo" at bounding box center [102, 41] width 17 height 17
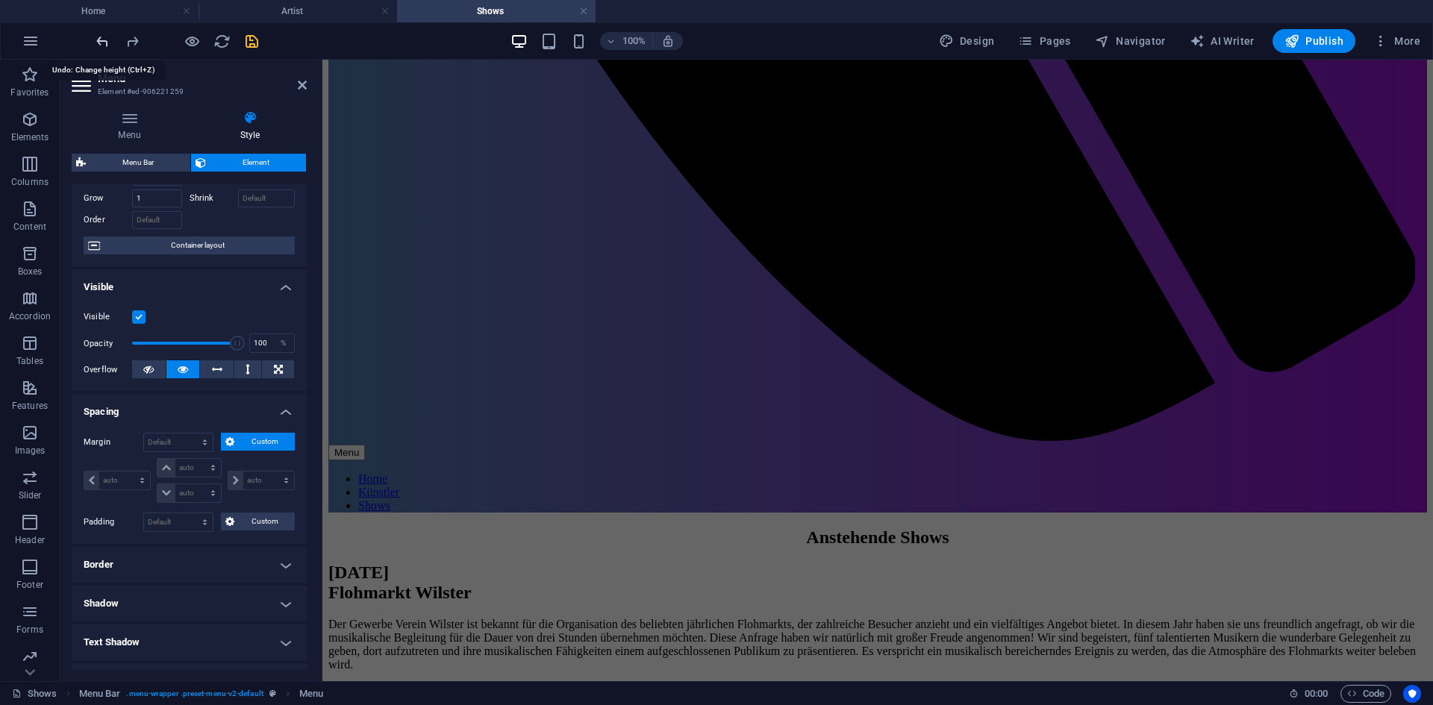
scroll to position [1615, 0]
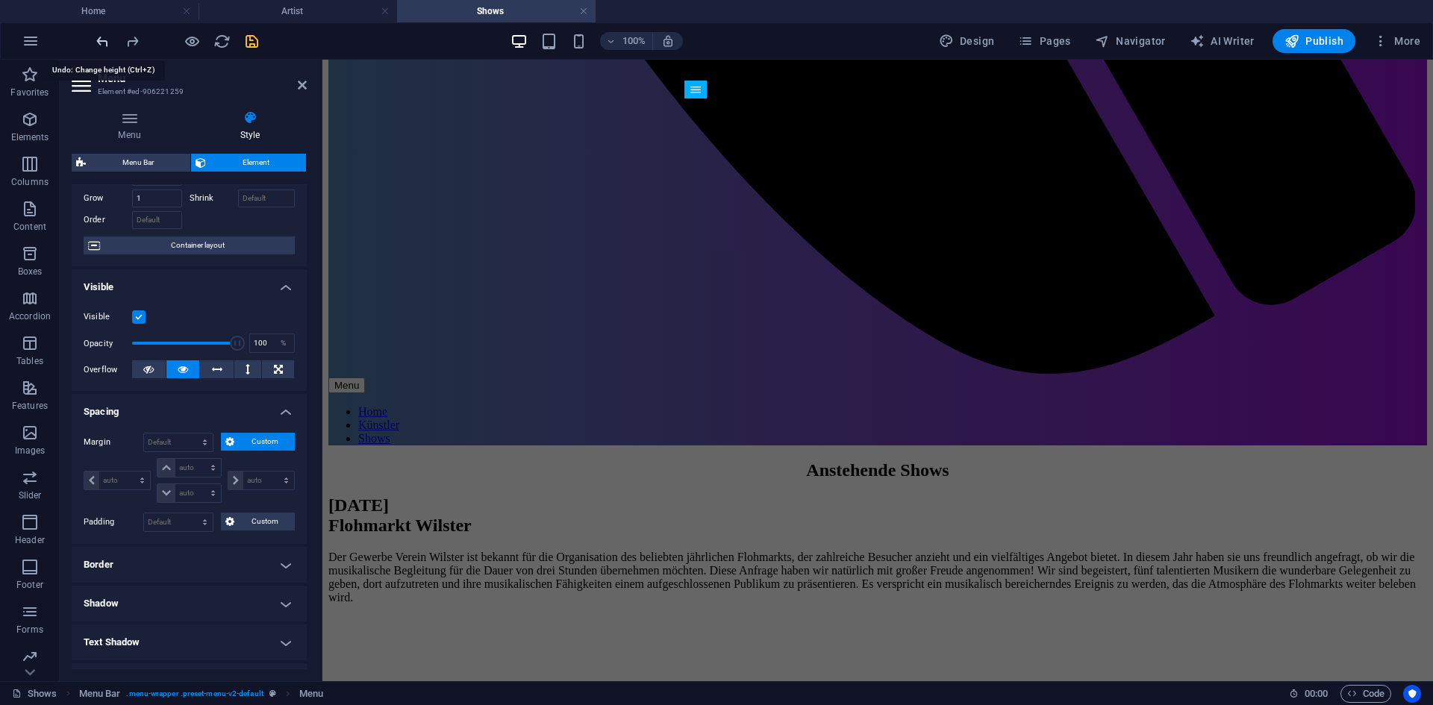
click at [104, 40] on icon "undo" at bounding box center [102, 41] width 17 height 17
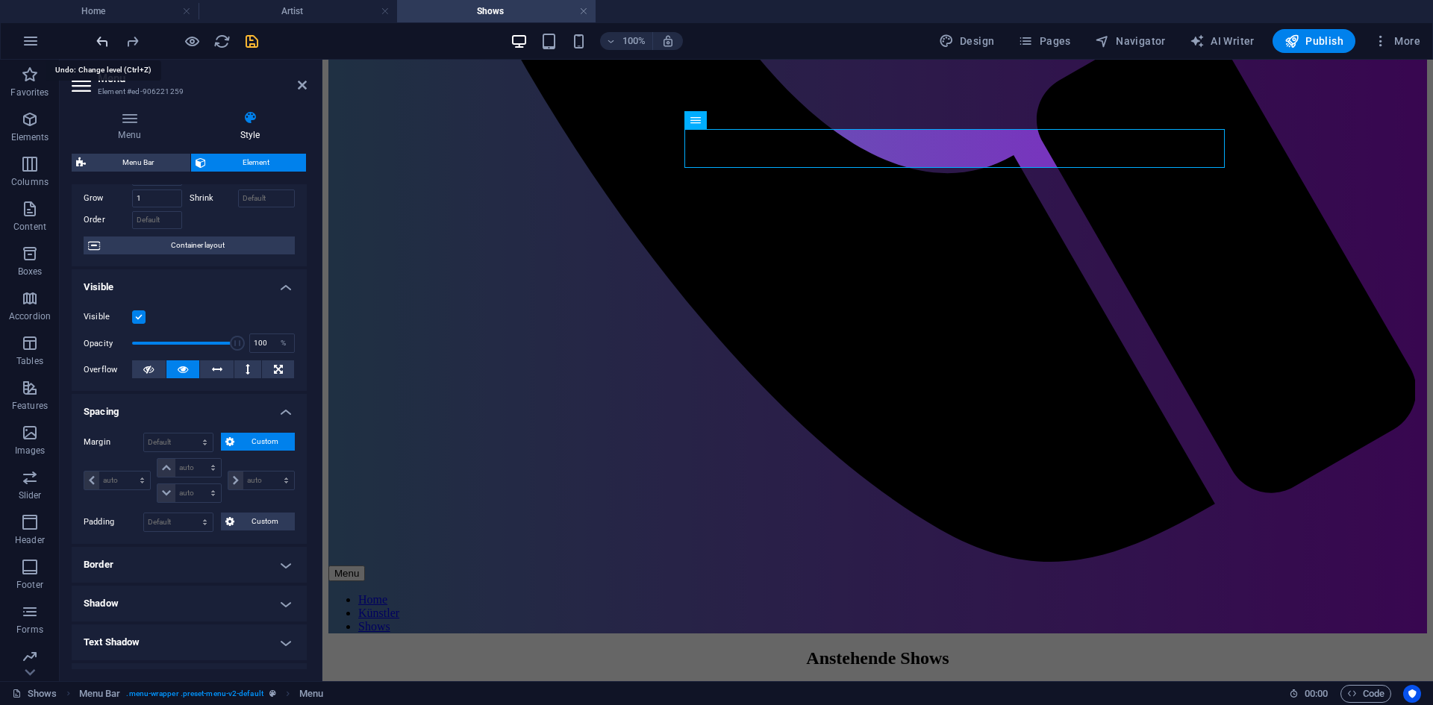
scroll to position [1029, 0]
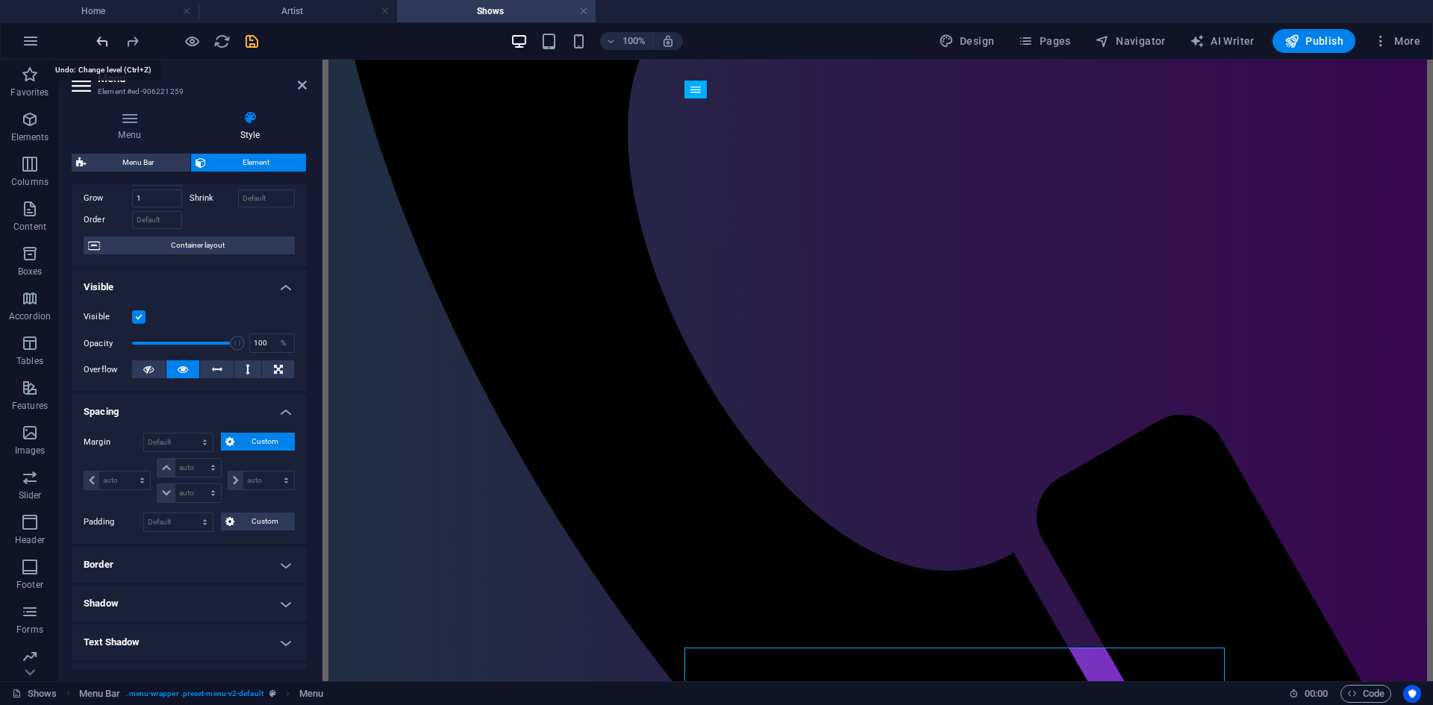
click at [104, 40] on icon "undo" at bounding box center [102, 41] width 17 height 17
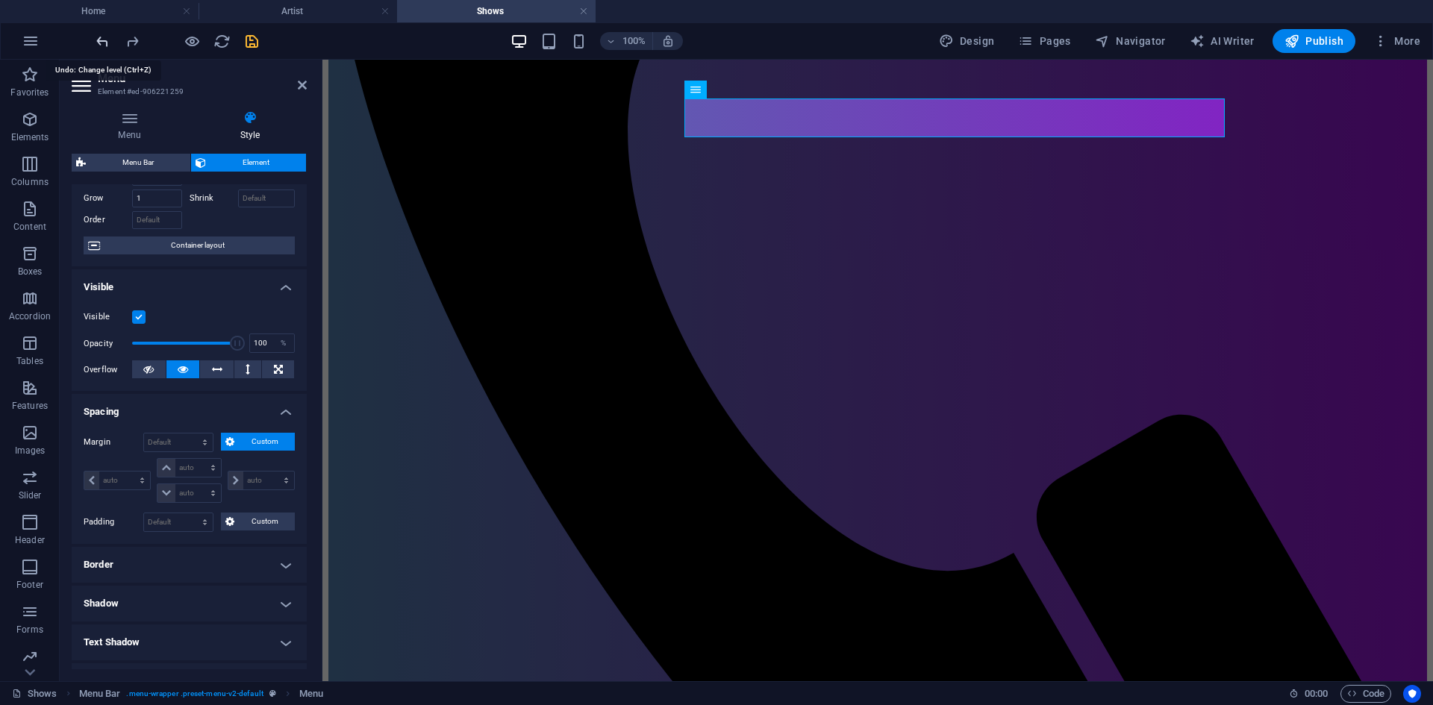
click at [104, 40] on icon "undo" at bounding box center [102, 41] width 17 height 17
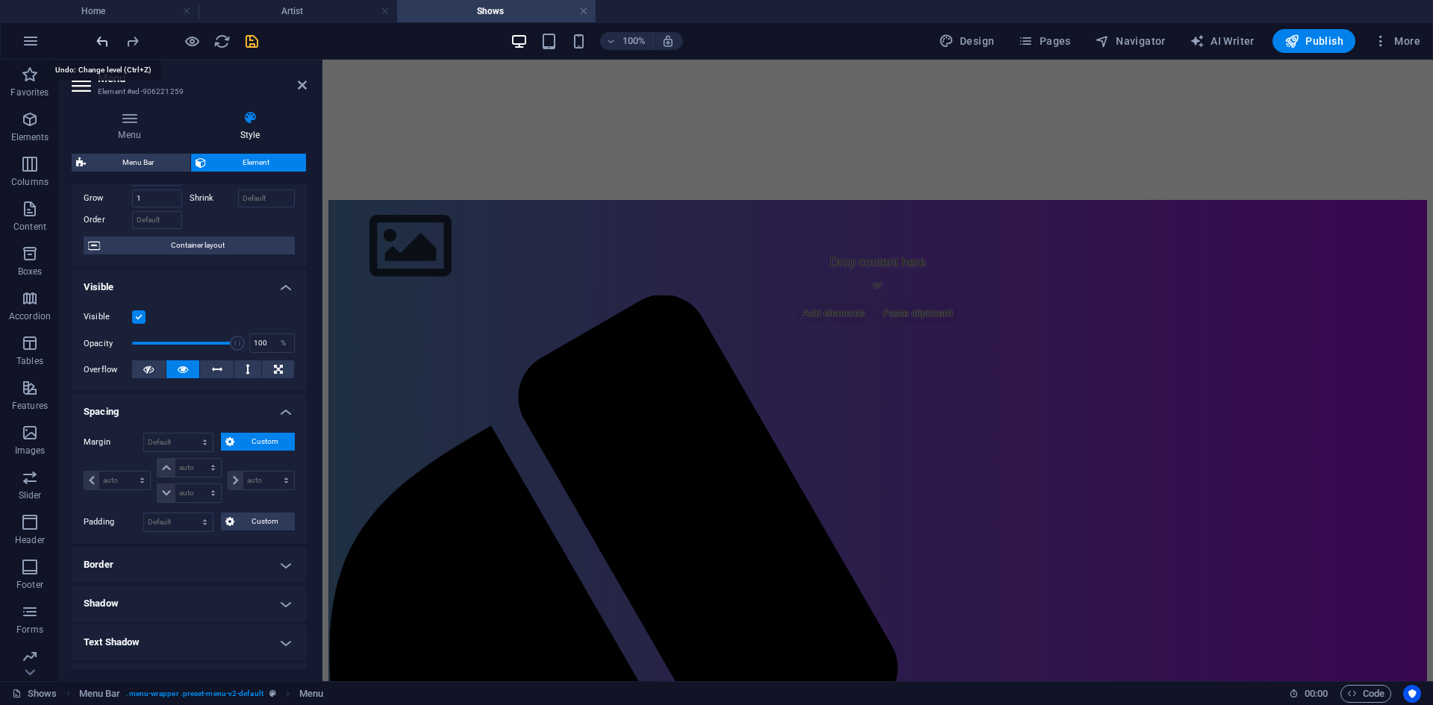
scroll to position [200, 0]
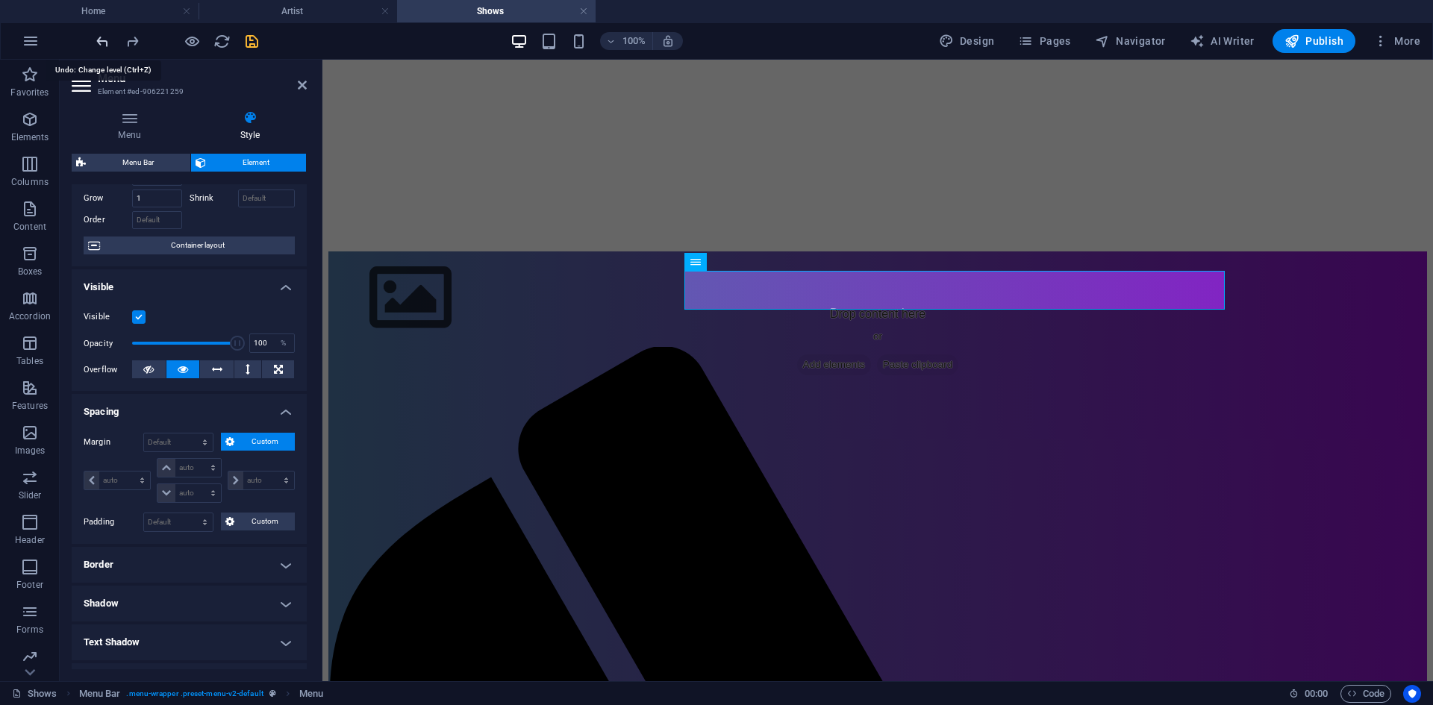
click at [104, 40] on icon "undo" at bounding box center [102, 41] width 17 height 17
click at [129, 44] on icon "redo" at bounding box center [132, 41] width 17 height 17
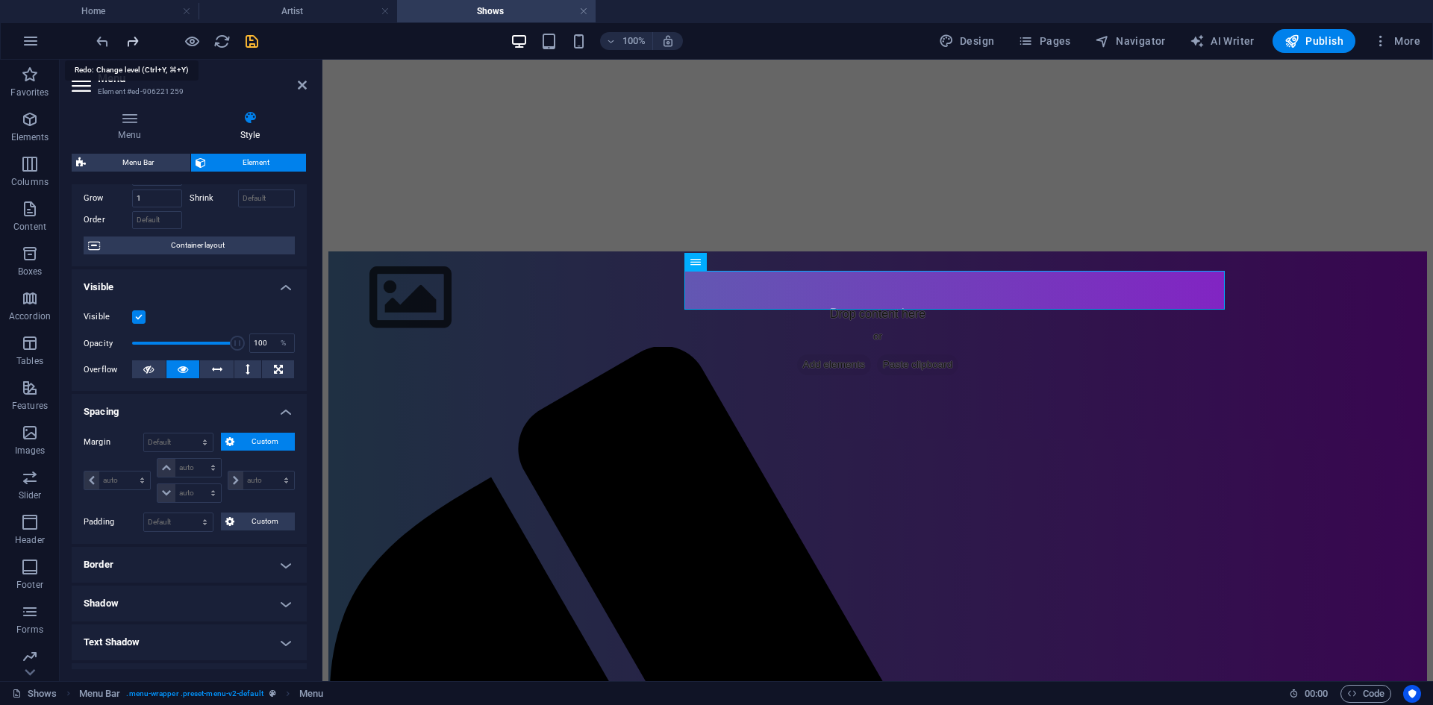
click at [129, 44] on icon "redo" at bounding box center [132, 41] width 17 height 17
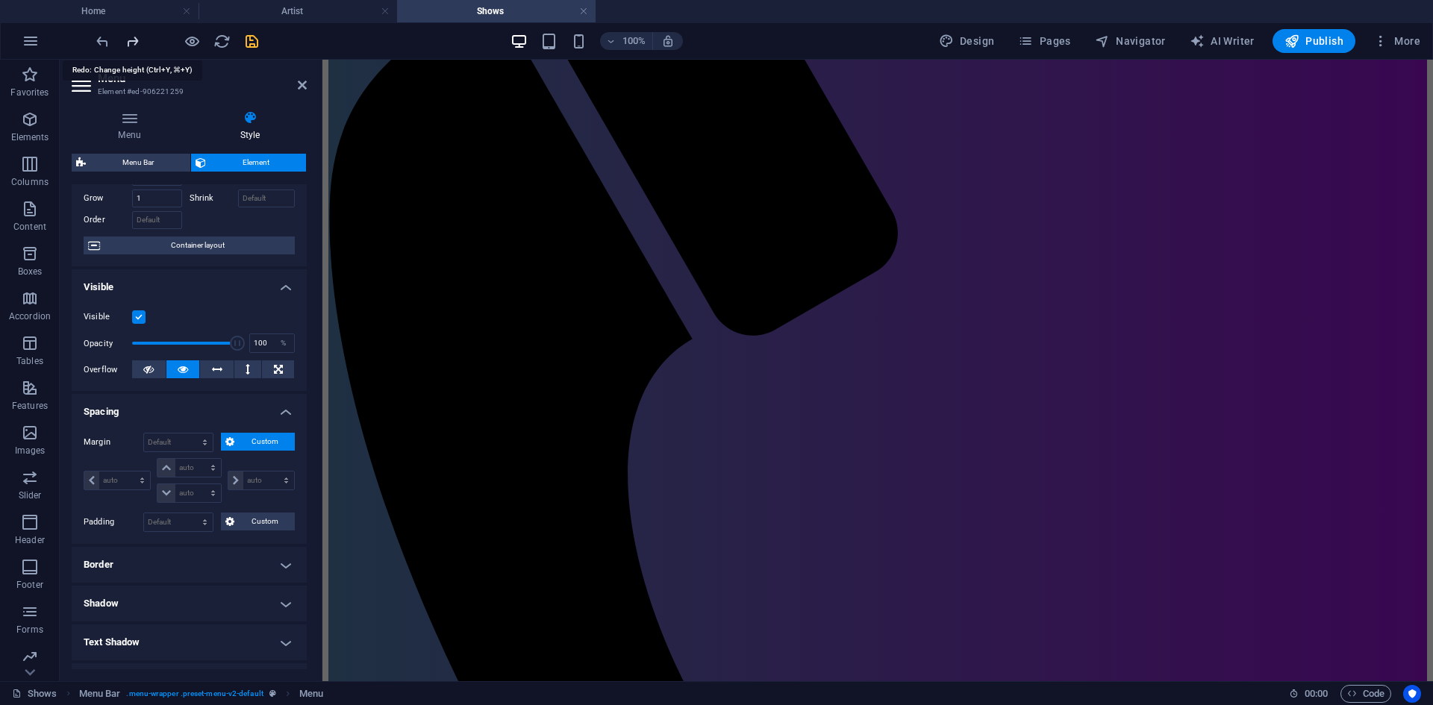
scroll to position [759, 0]
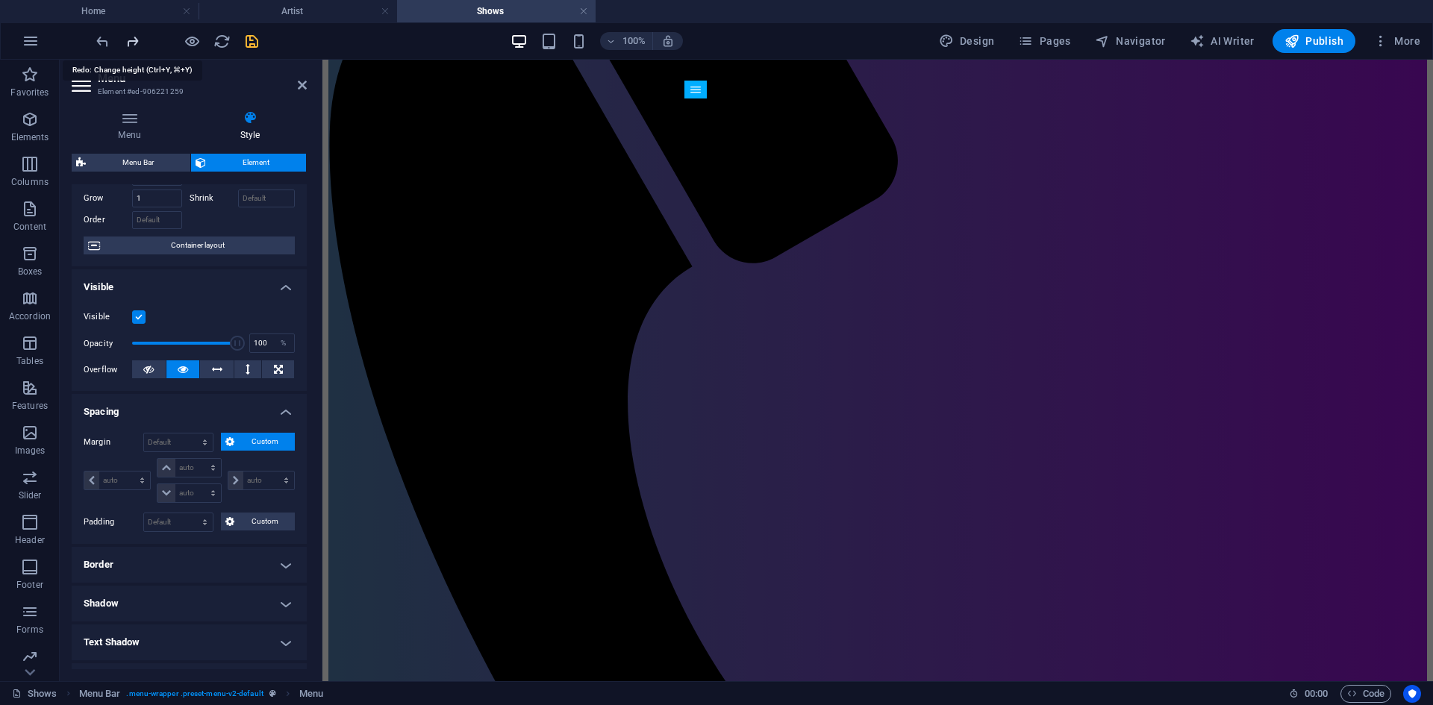
click at [129, 44] on icon "redo" at bounding box center [132, 41] width 17 height 17
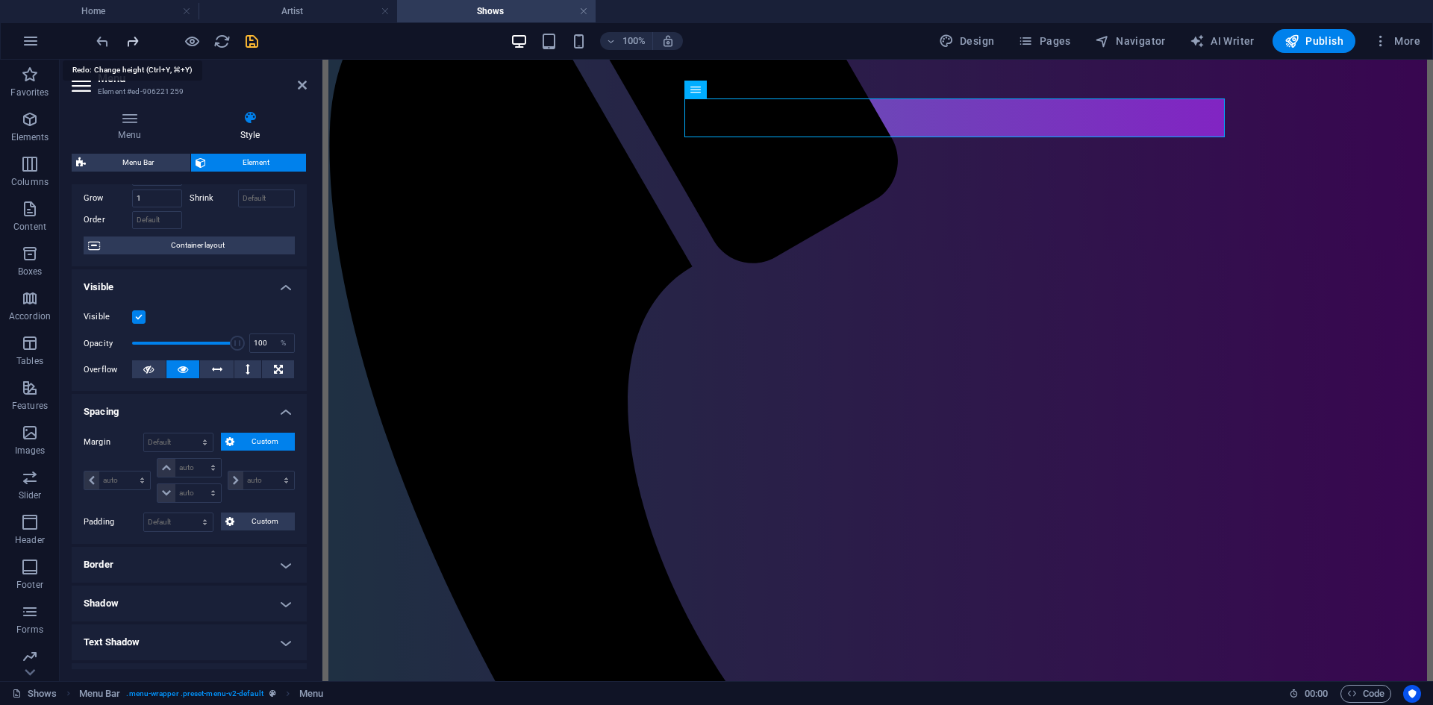
click at [129, 44] on icon "redo" at bounding box center [132, 41] width 17 height 17
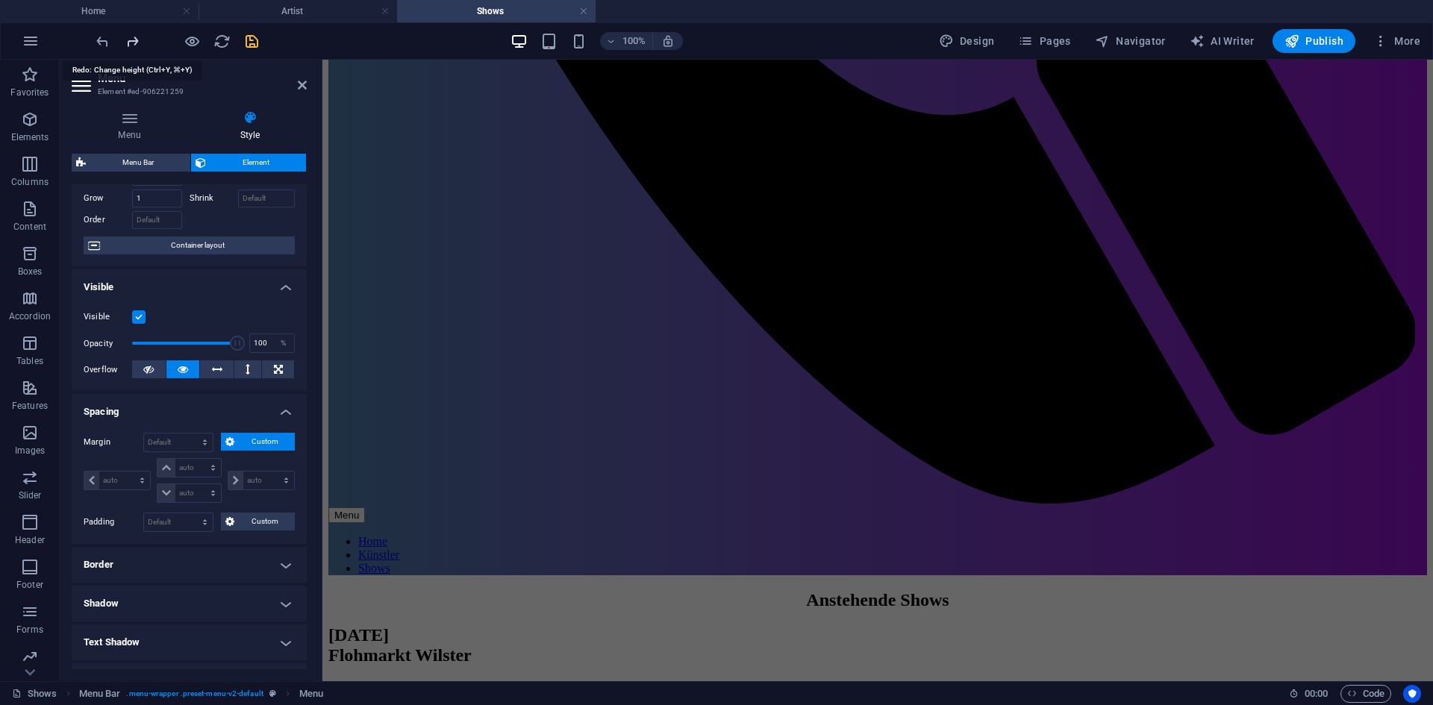
scroll to position [1617, 0]
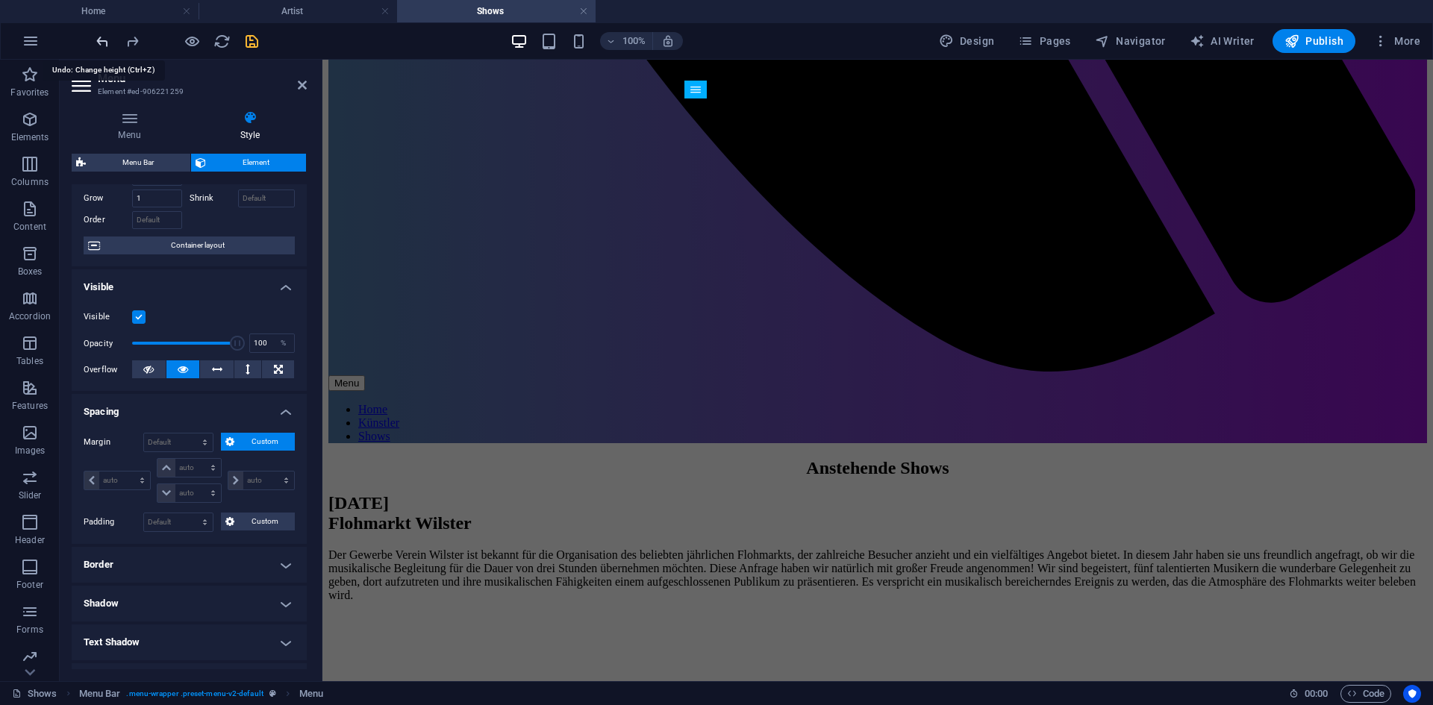
click at [104, 40] on icon "undo" at bounding box center [102, 41] width 17 height 17
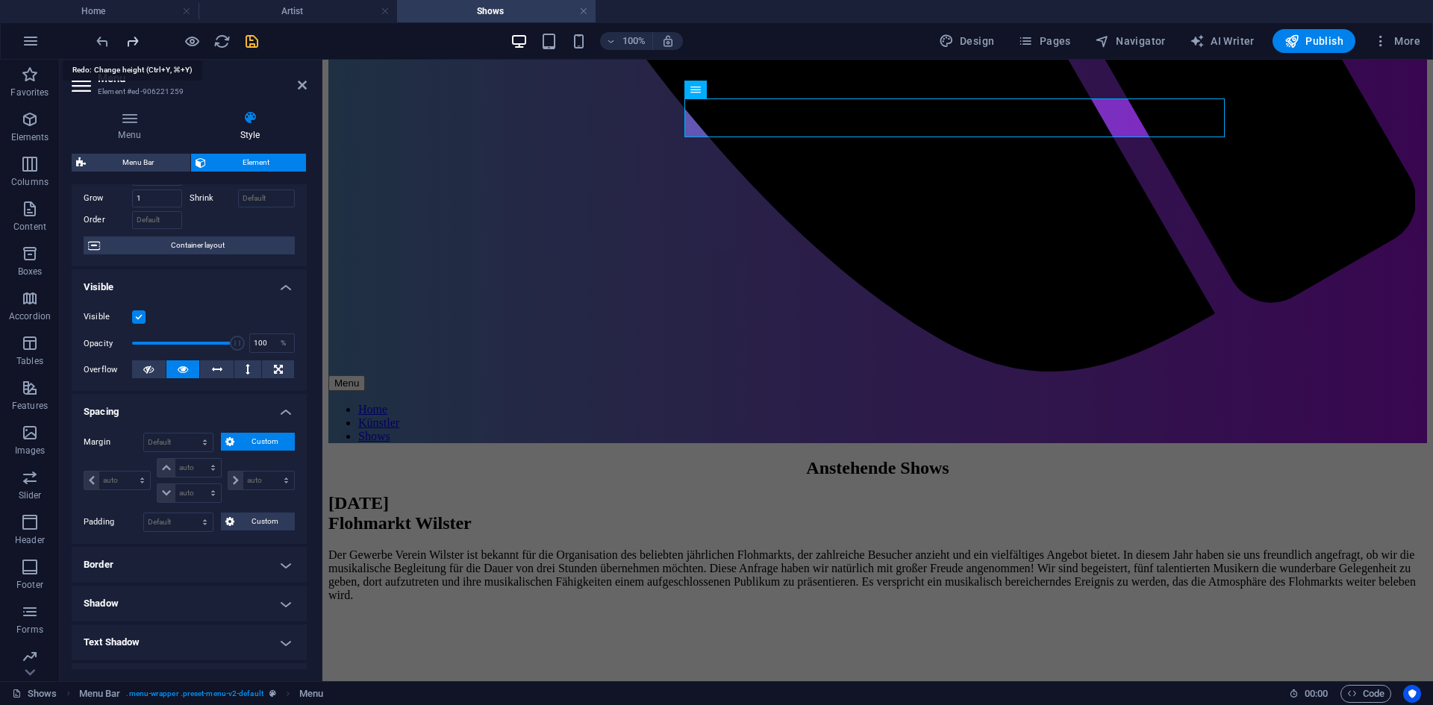
click at [137, 49] on icon "redo" at bounding box center [132, 41] width 17 height 17
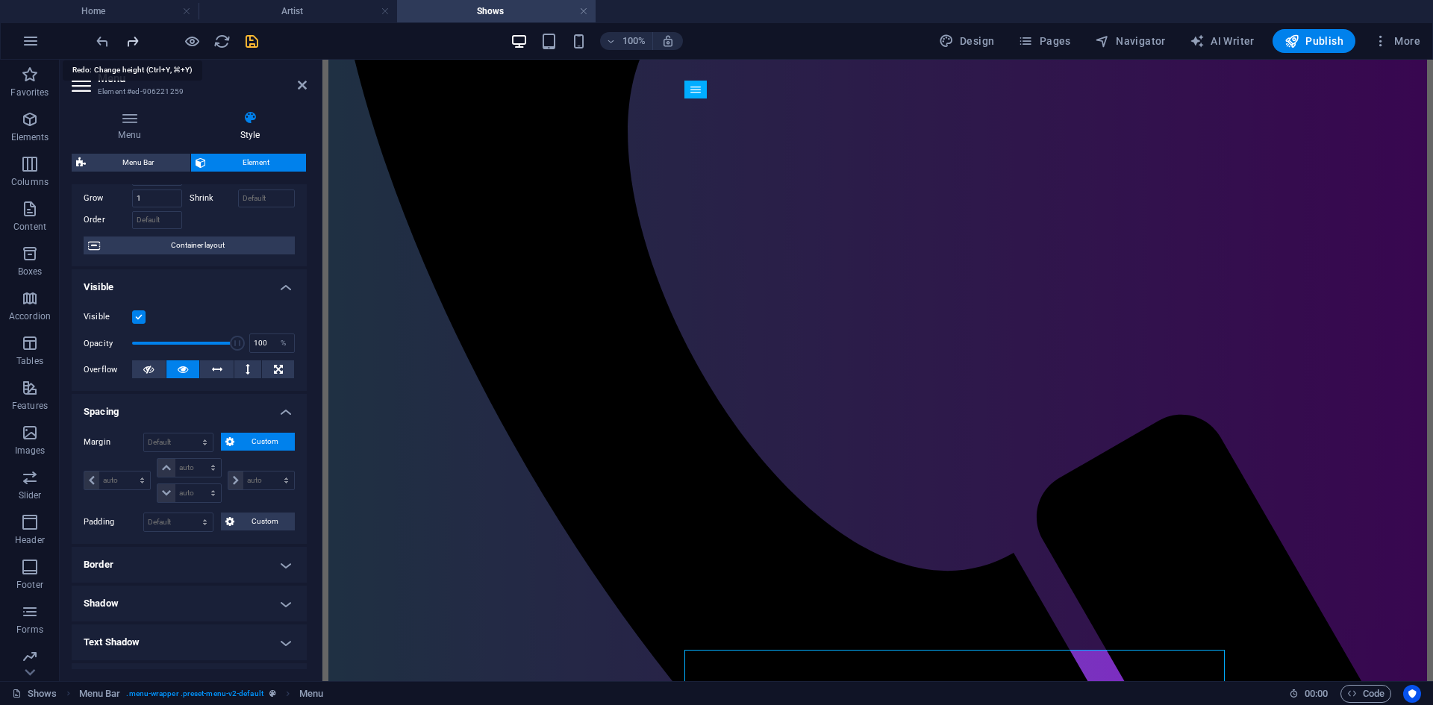
click at [137, 49] on icon "redo" at bounding box center [132, 41] width 17 height 17
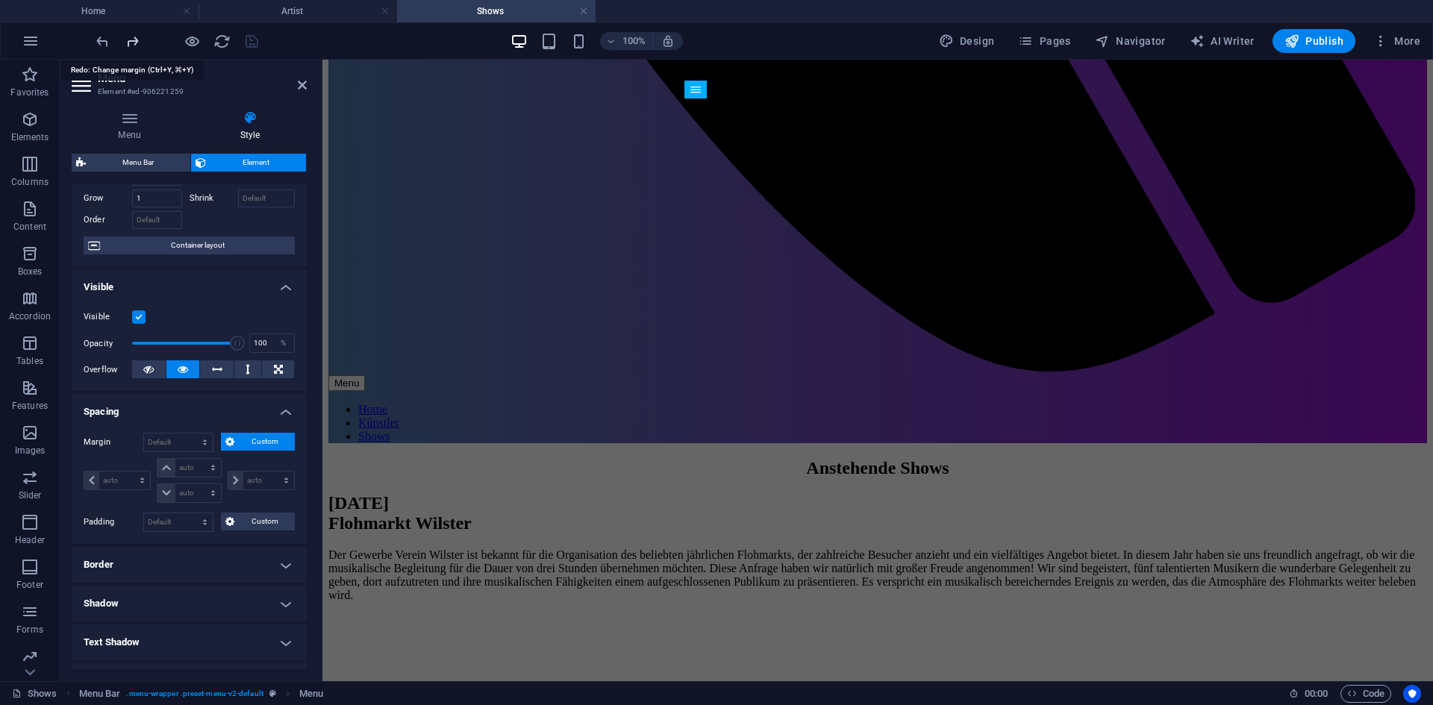
click at [137, 49] on icon "redo" at bounding box center [132, 41] width 17 height 17
type input "0"
select select "rem"
type input "0"
select select "px"
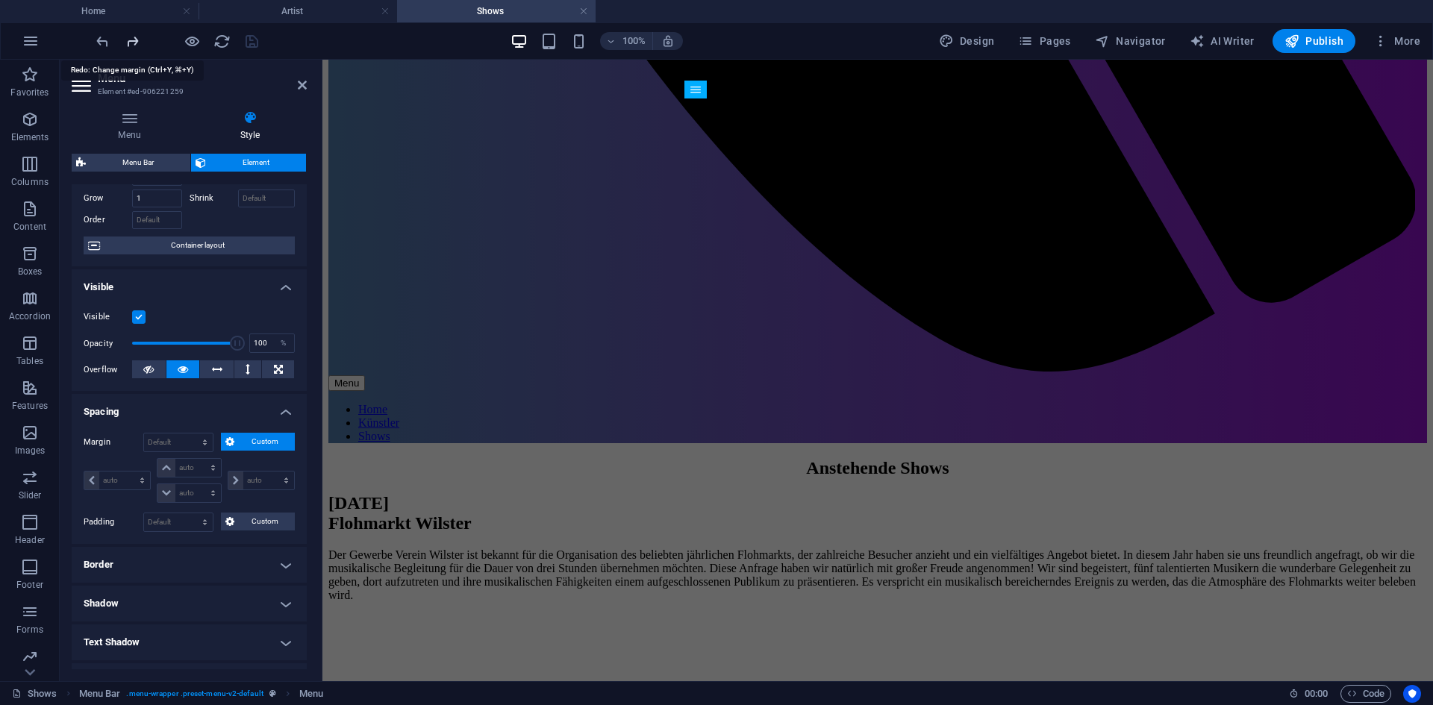
type input "0"
select select "px"
type input "0"
select select "px"
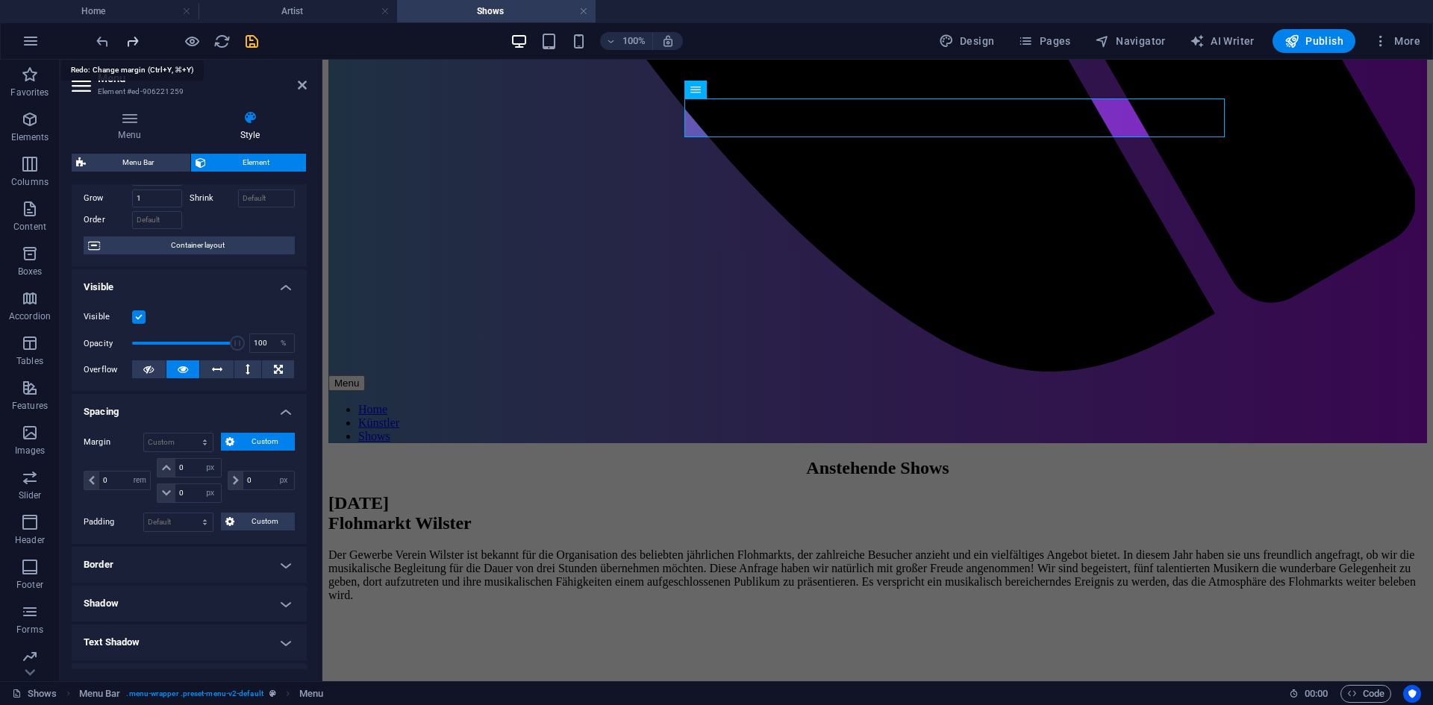
click at [137, 49] on icon "redo" at bounding box center [132, 41] width 17 height 17
click at [117, 43] on div at bounding box center [176, 41] width 167 height 24
click at [110, 40] on icon "undo" at bounding box center [102, 41] width 17 height 17
type input "0"
click at [246, 39] on icon "save" at bounding box center [251, 41] width 17 height 17
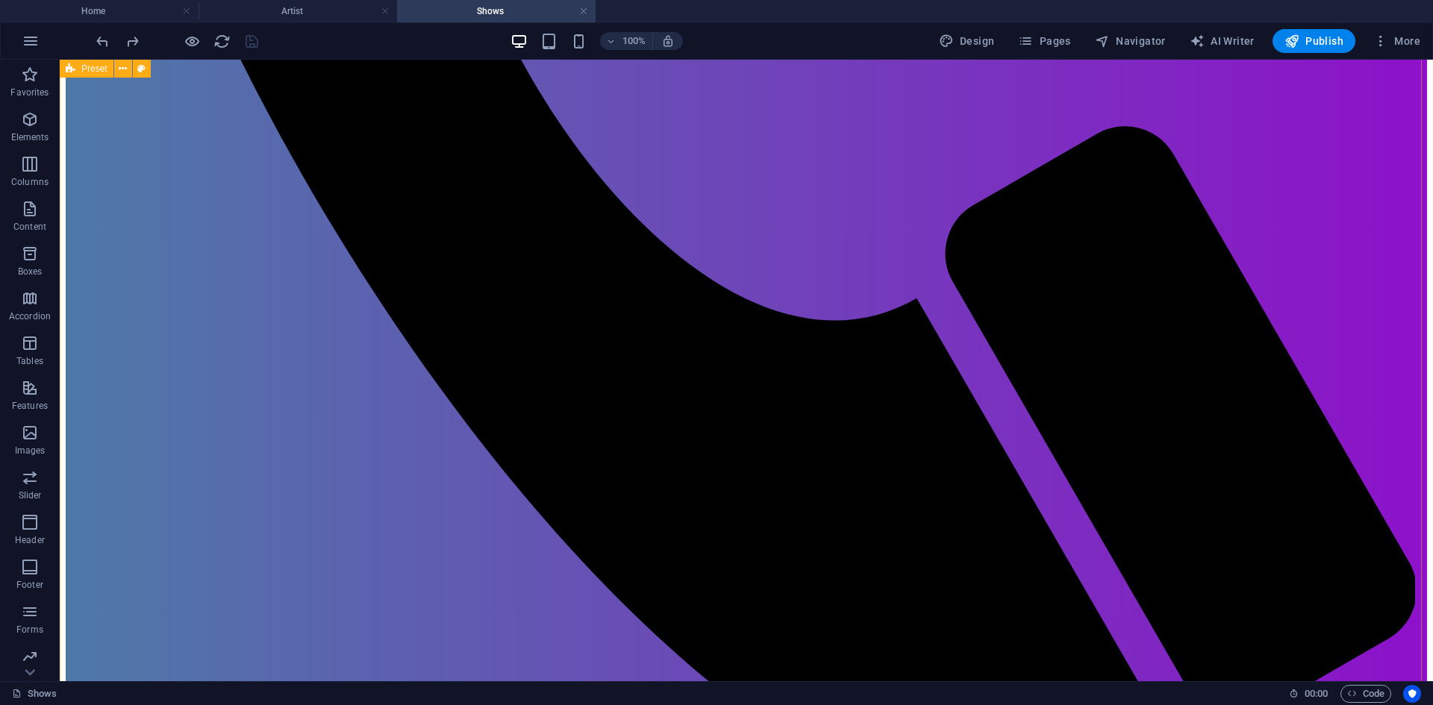
scroll to position [1468, 0]
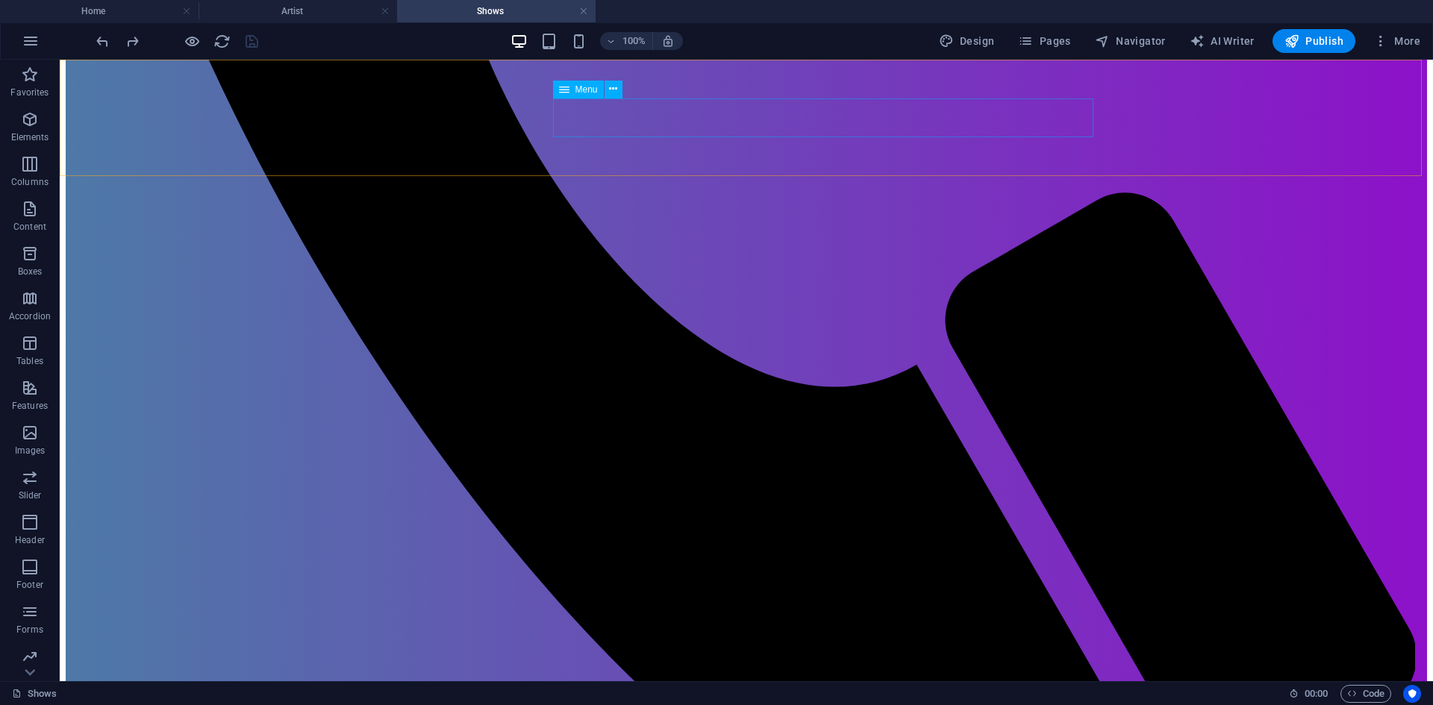
select select "rem"
select select "px"
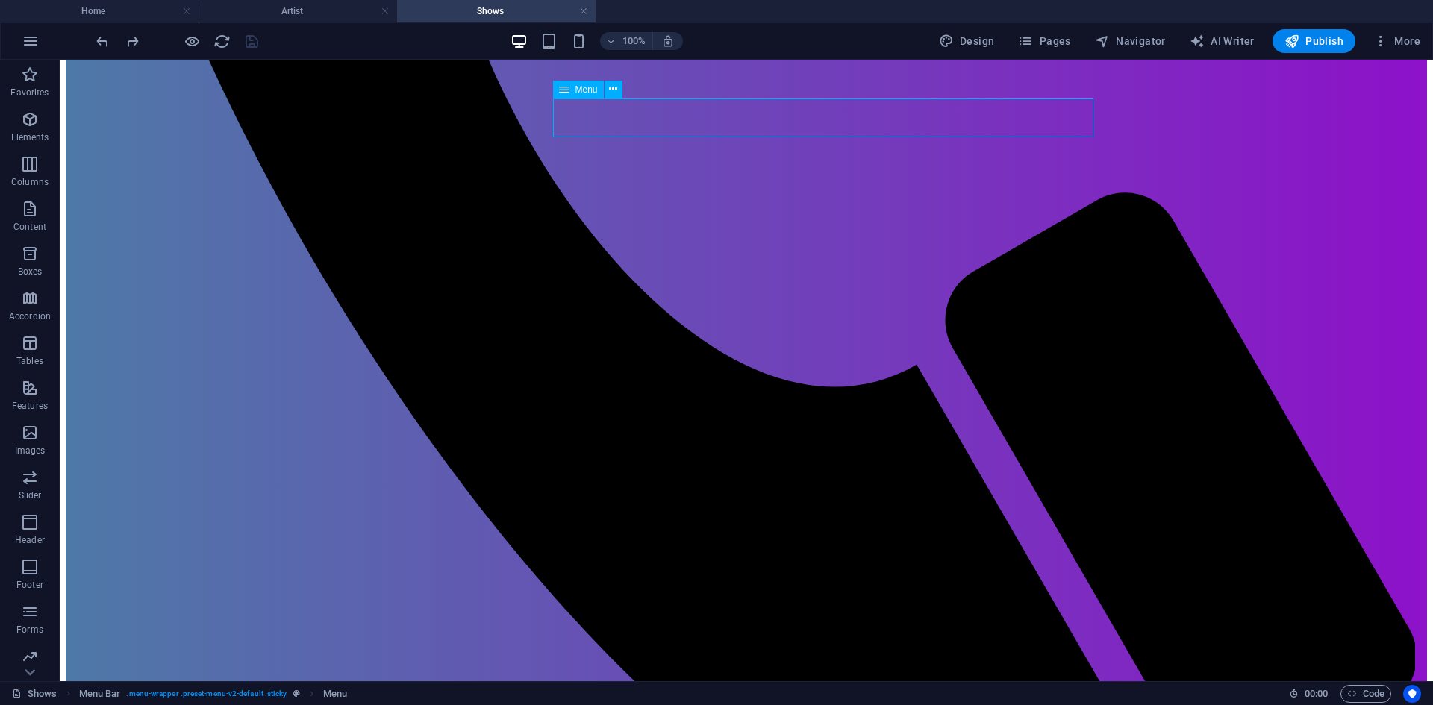
select select "px"
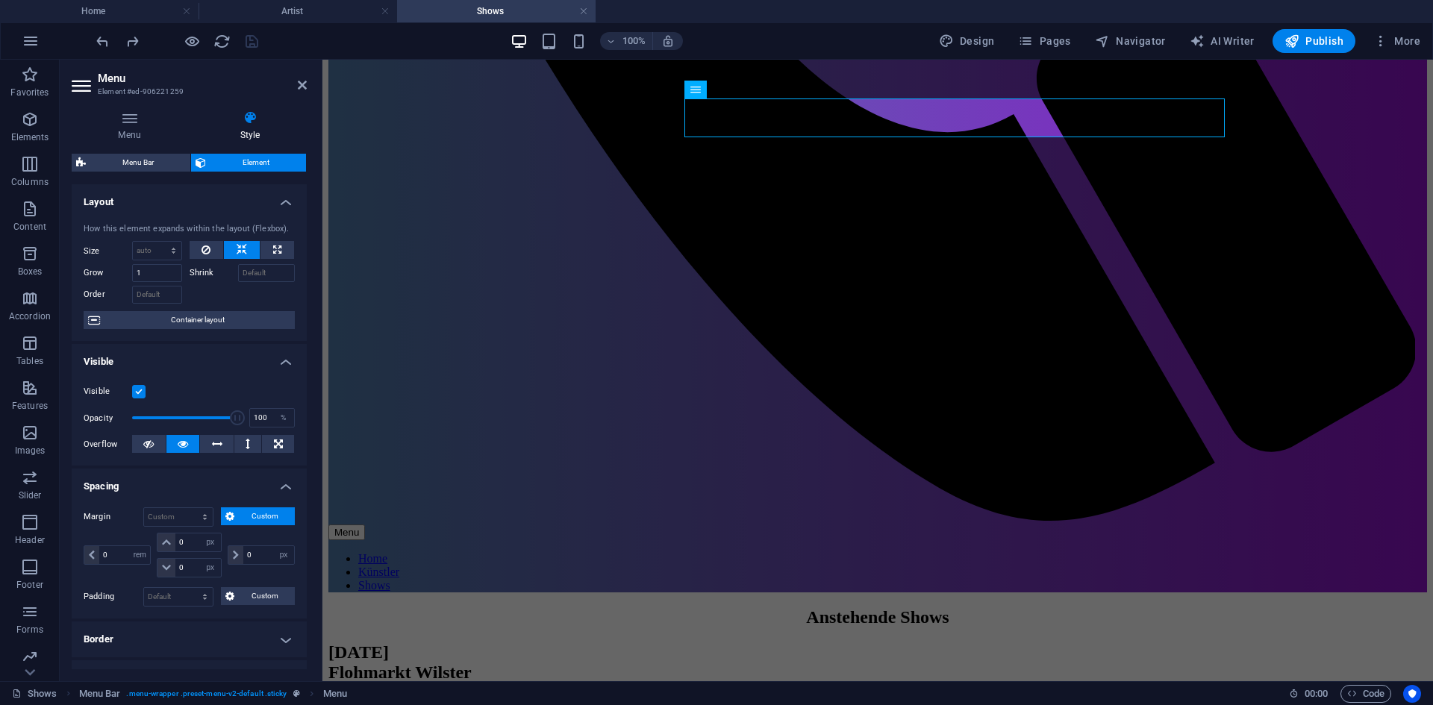
click at [241, 514] on span "Custom" at bounding box center [264, 516] width 51 height 18
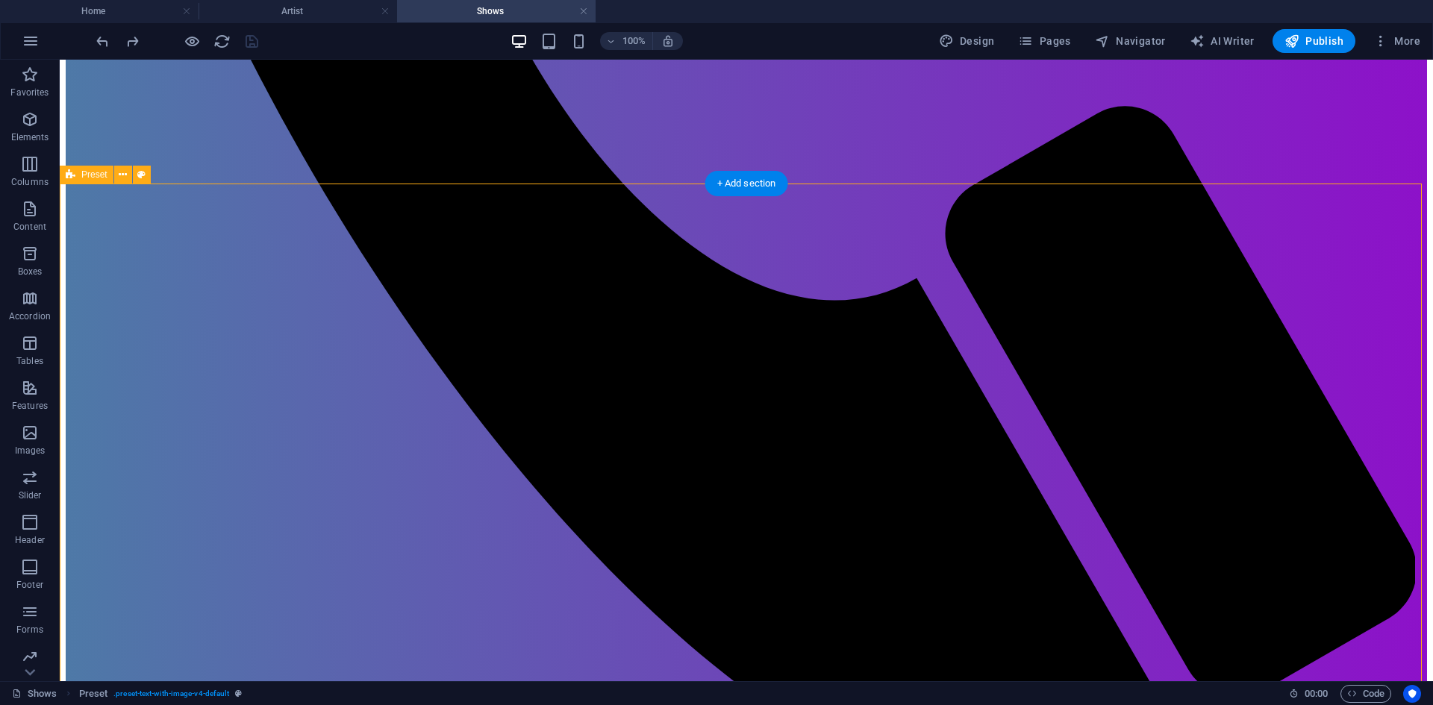
scroll to position [1672, 0]
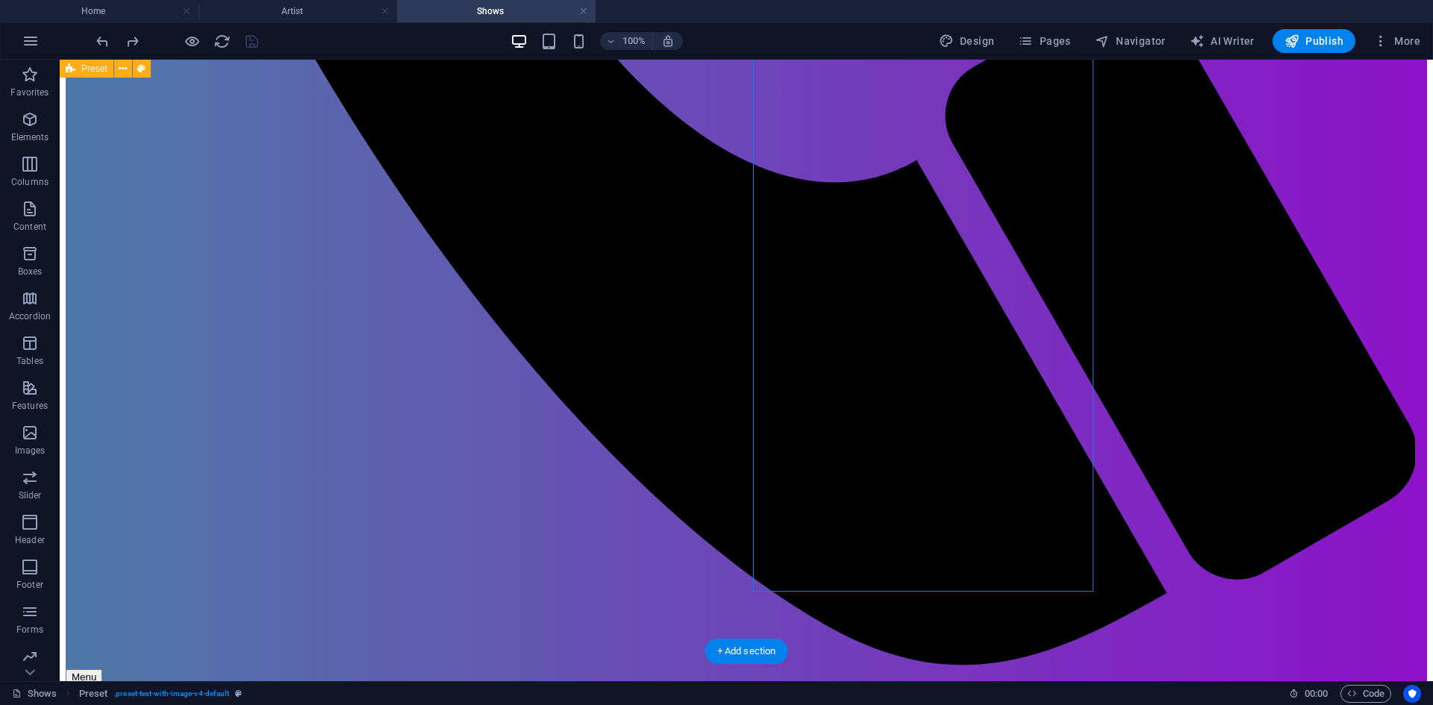
select select "rem"
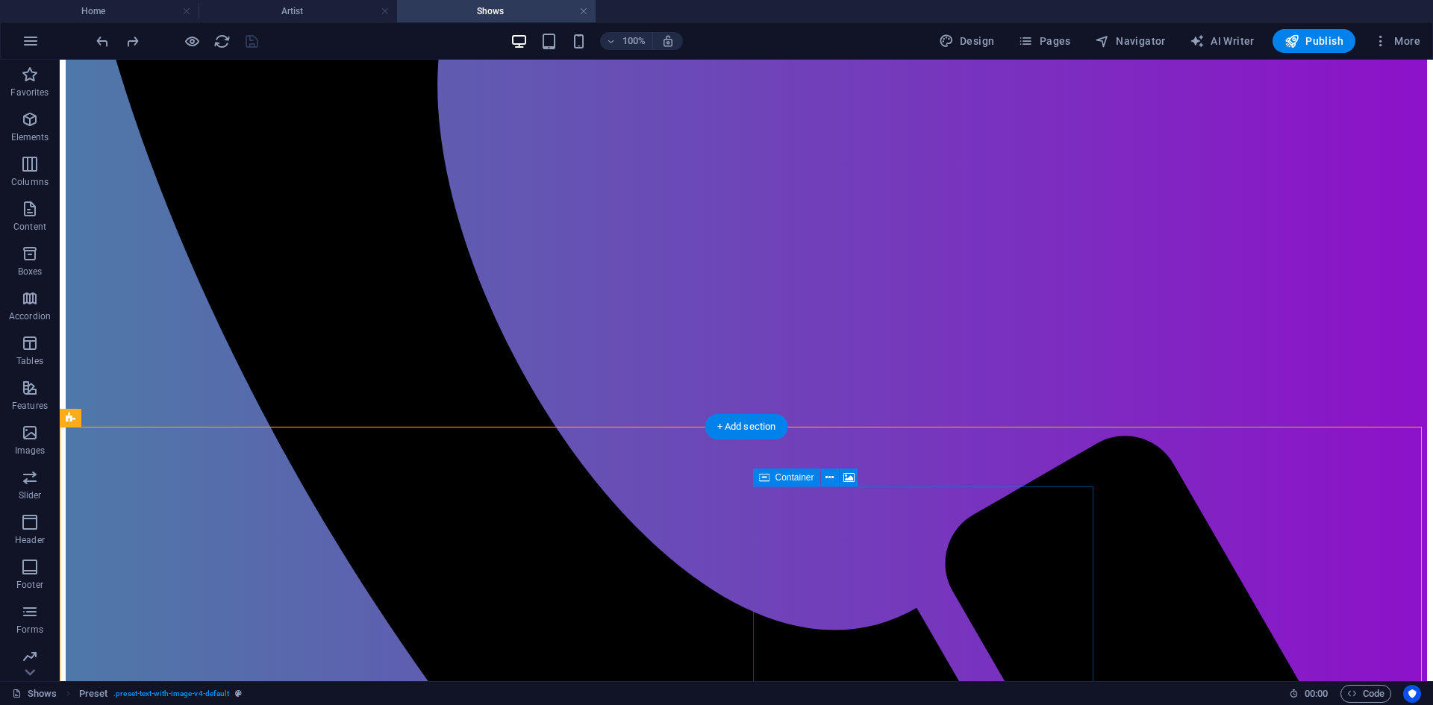
scroll to position [851, 0]
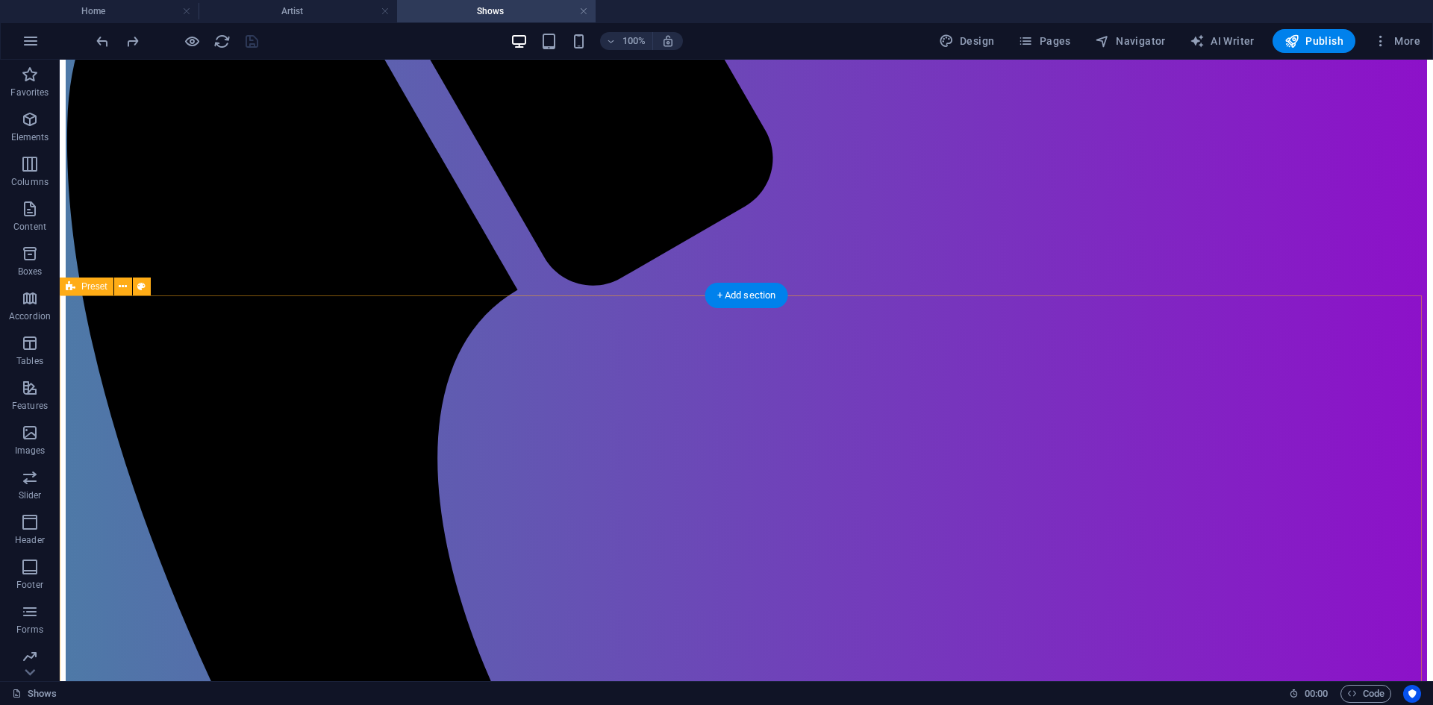
select select "rem"
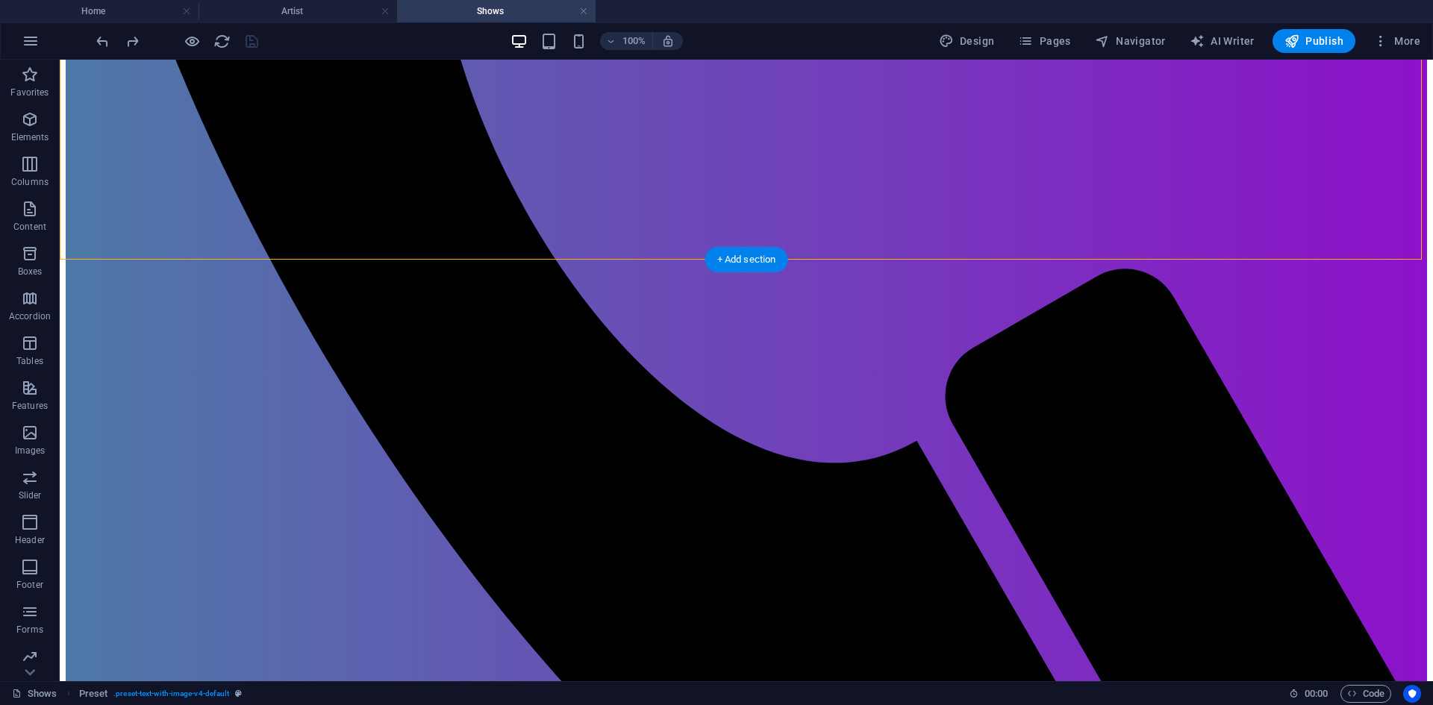
scroll to position [1523, 0]
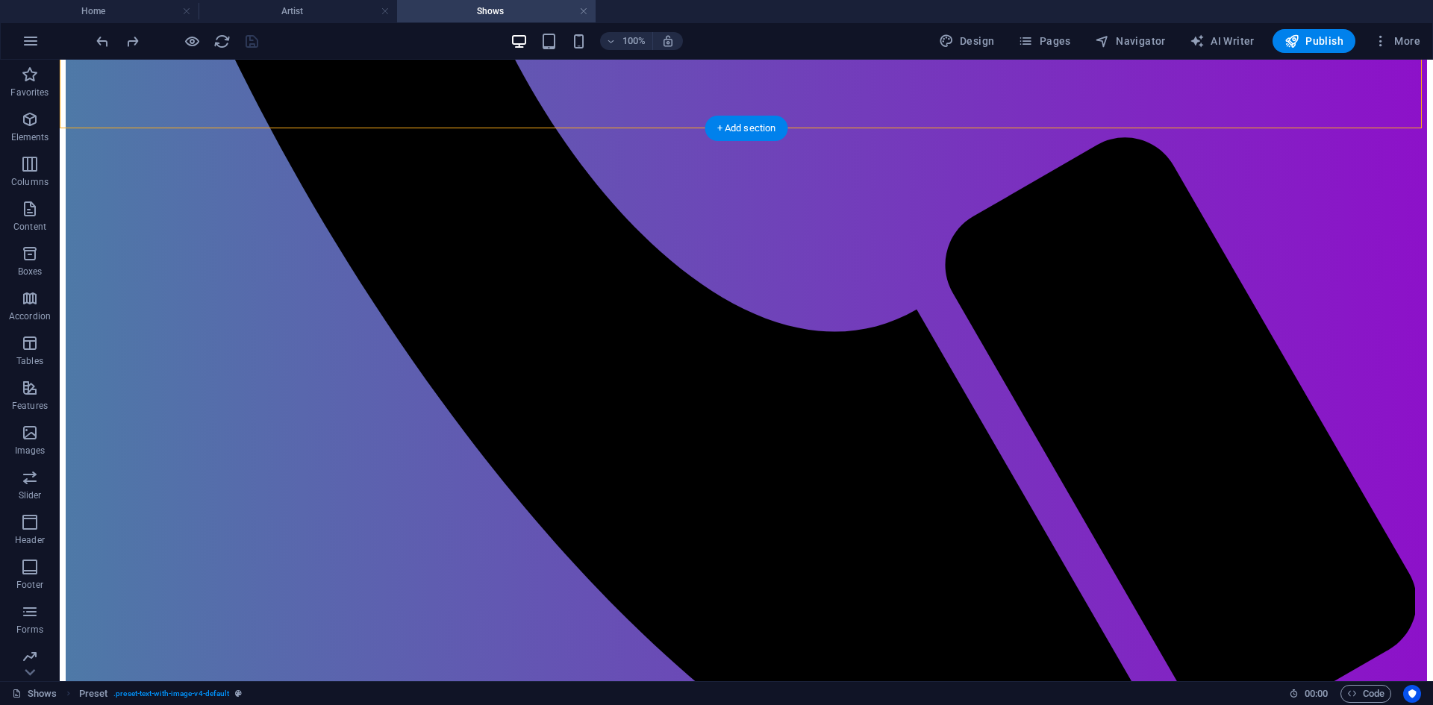
select select "rem"
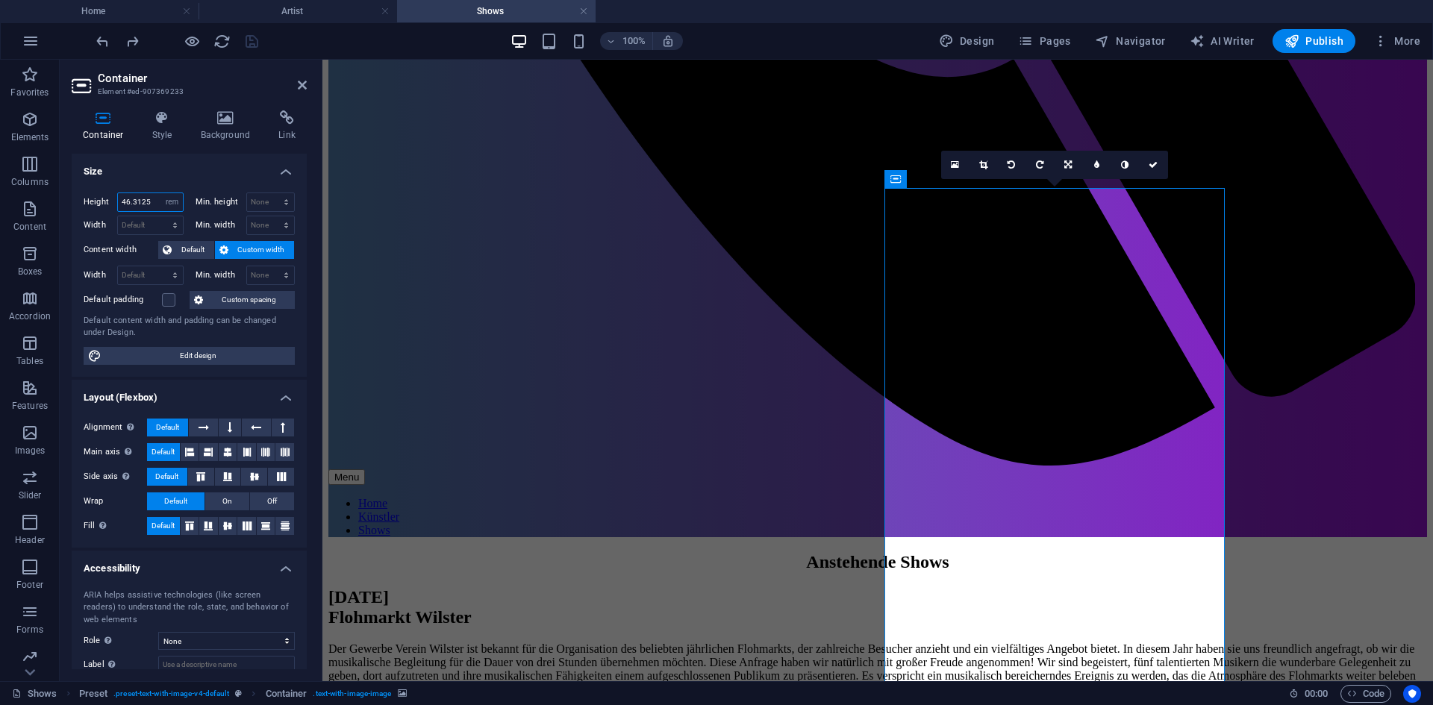
click at [152, 201] on input "46.3125" at bounding box center [150, 202] width 65 height 18
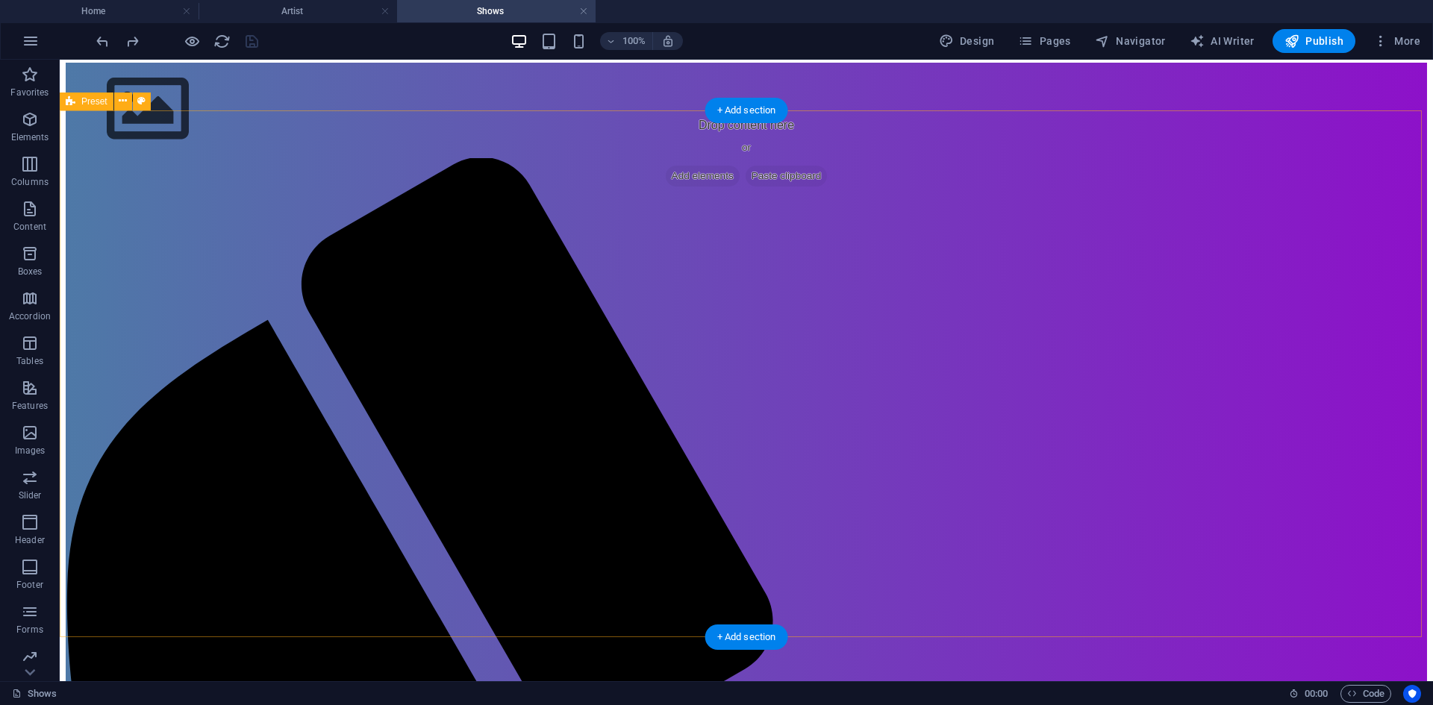
scroll to position [180, 0]
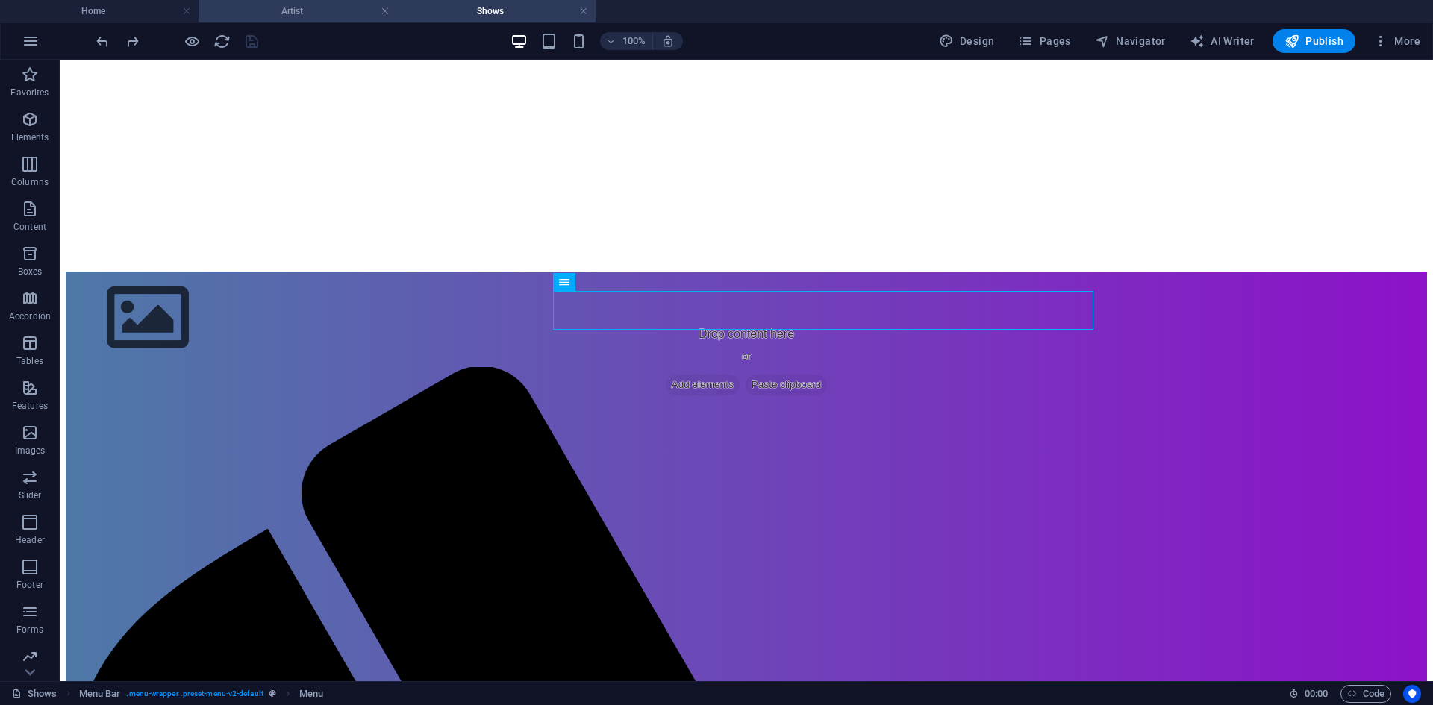
click at [325, 7] on h4 "Artist" at bounding box center [297, 11] width 198 height 16
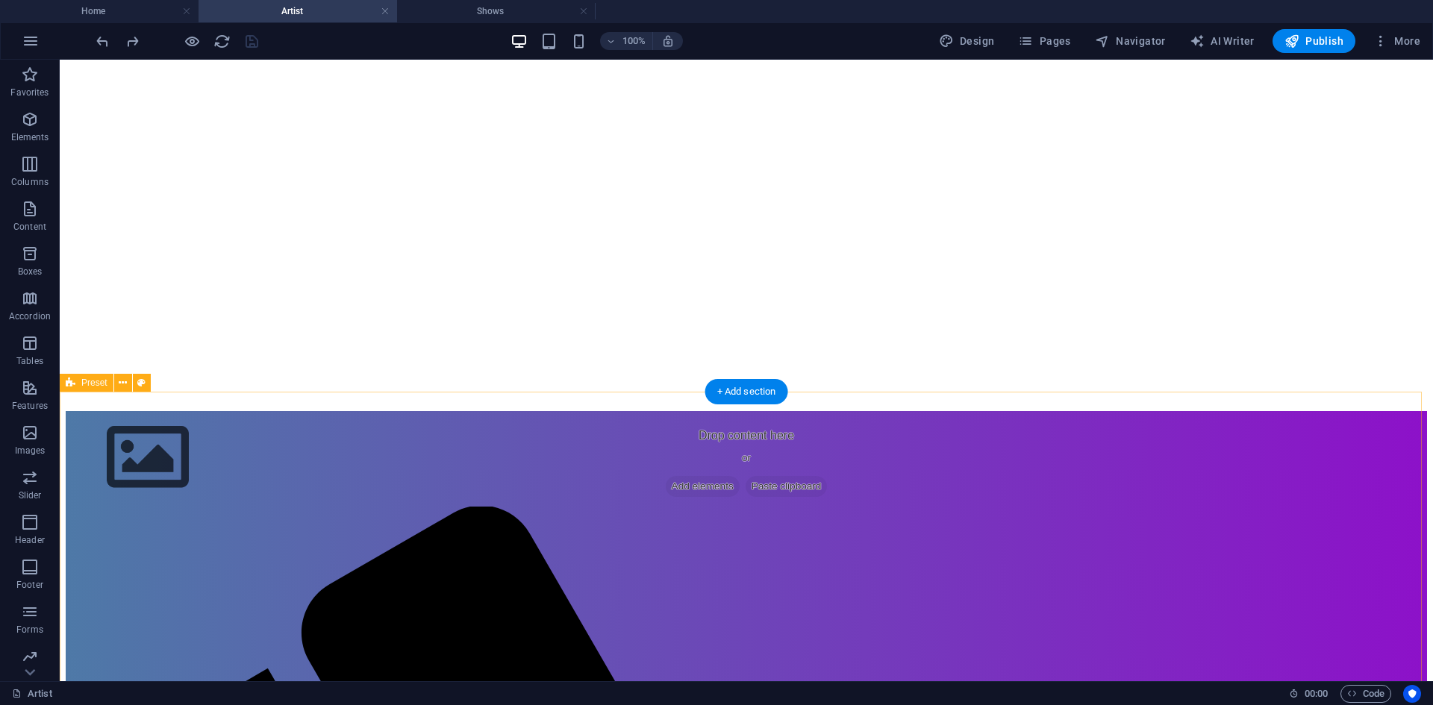
scroll to position [0, 0]
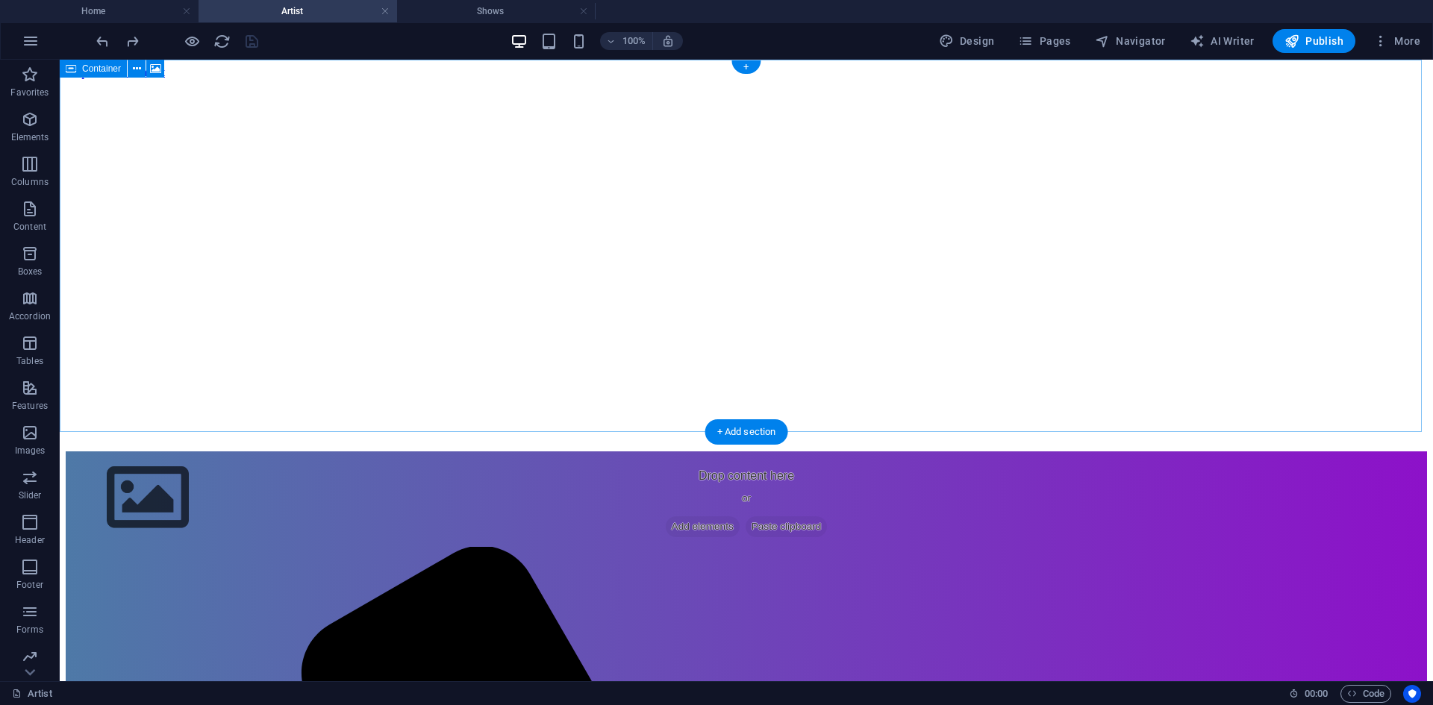
click at [234, 79] on figure at bounding box center [746, 79] width 1361 height 0
select select "rem"
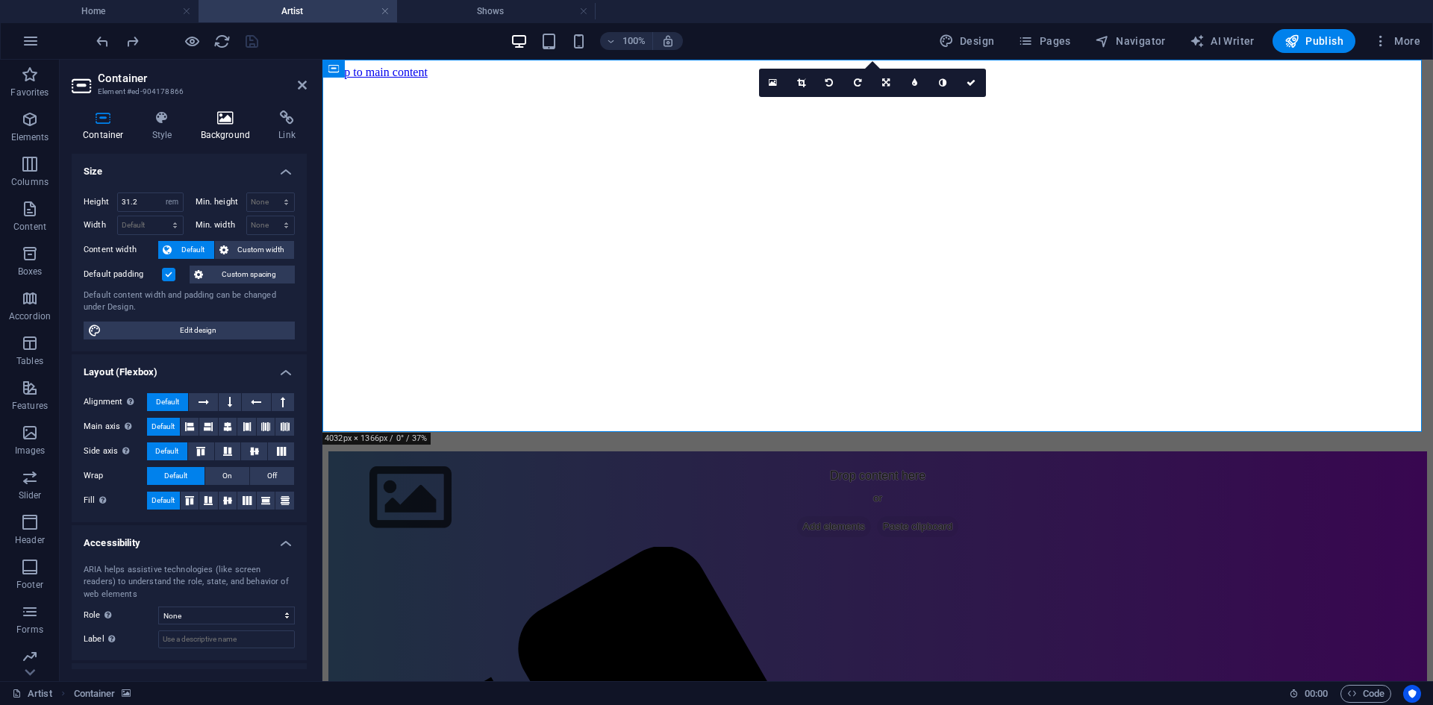
click at [240, 112] on icon at bounding box center [226, 117] width 72 height 15
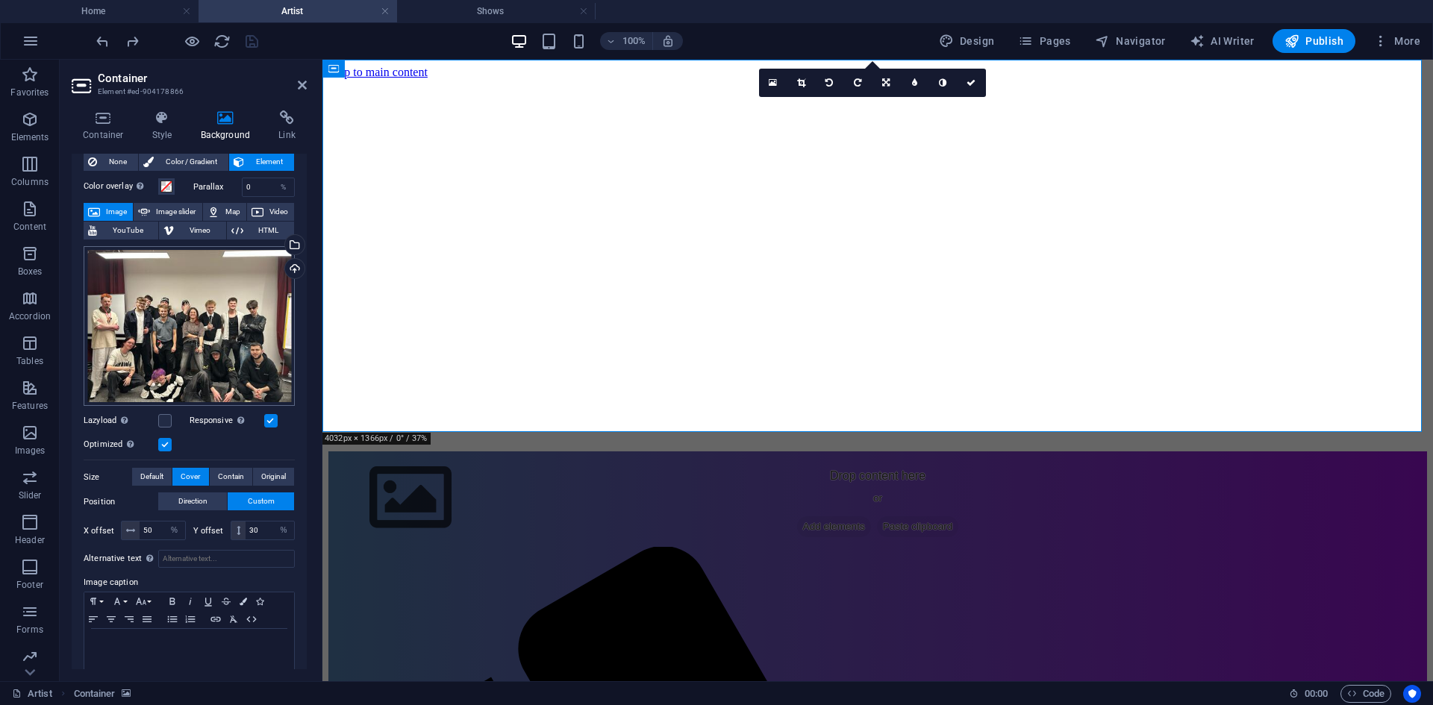
scroll to position [55, 0]
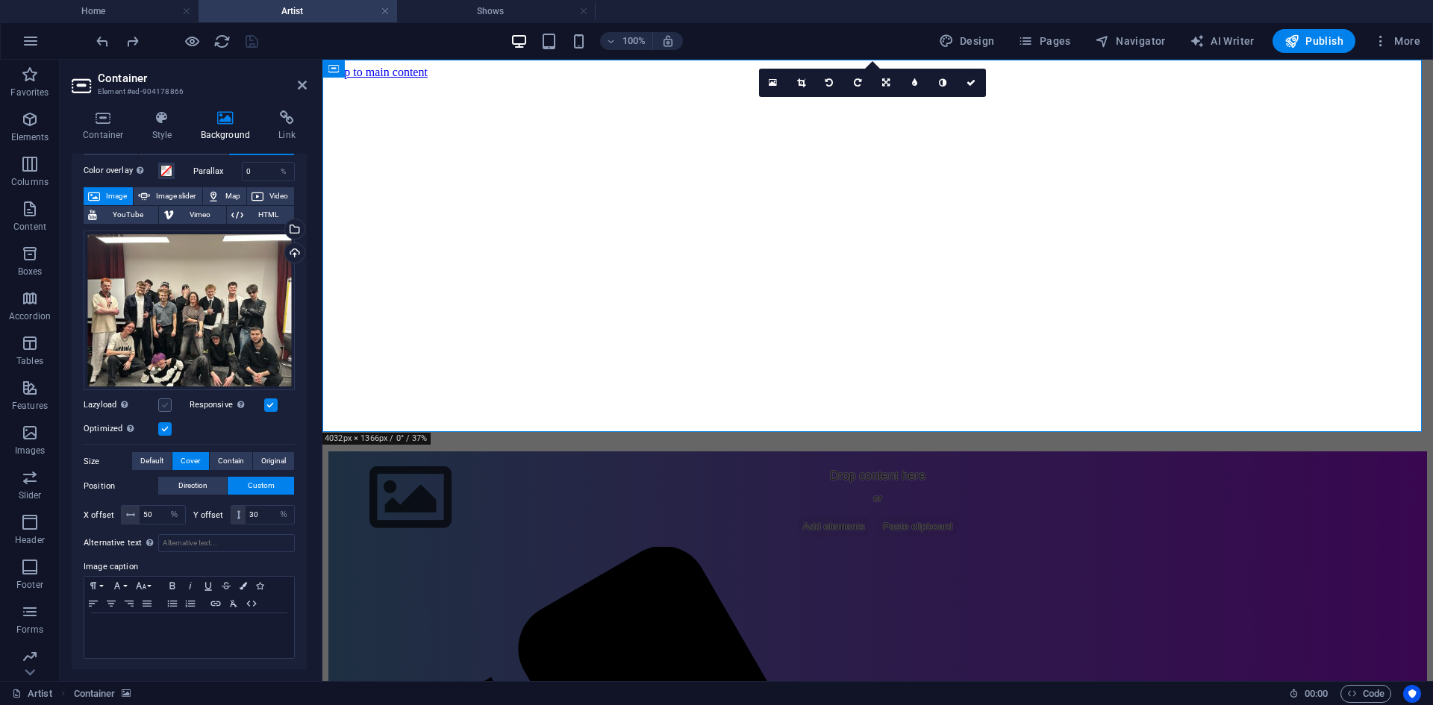
click at [160, 404] on label at bounding box center [164, 404] width 13 height 13
click at [0, 0] on input "Lazyload Loading images after the page loads improves page speed." at bounding box center [0, 0] width 0 height 0
click at [259, 44] on icon "save" at bounding box center [251, 41] width 17 height 17
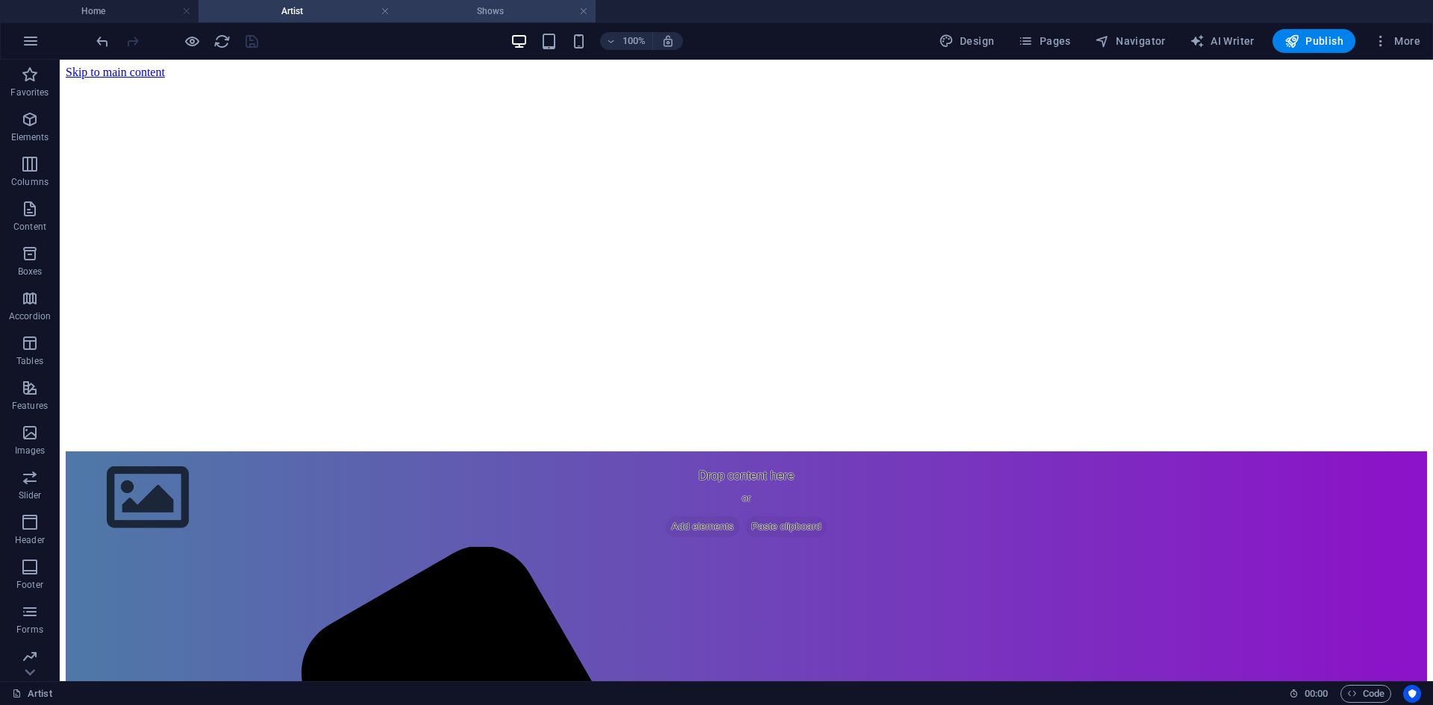
click at [451, 11] on h4 "Shows" at bounding box center [496, 11] width 198 height 16
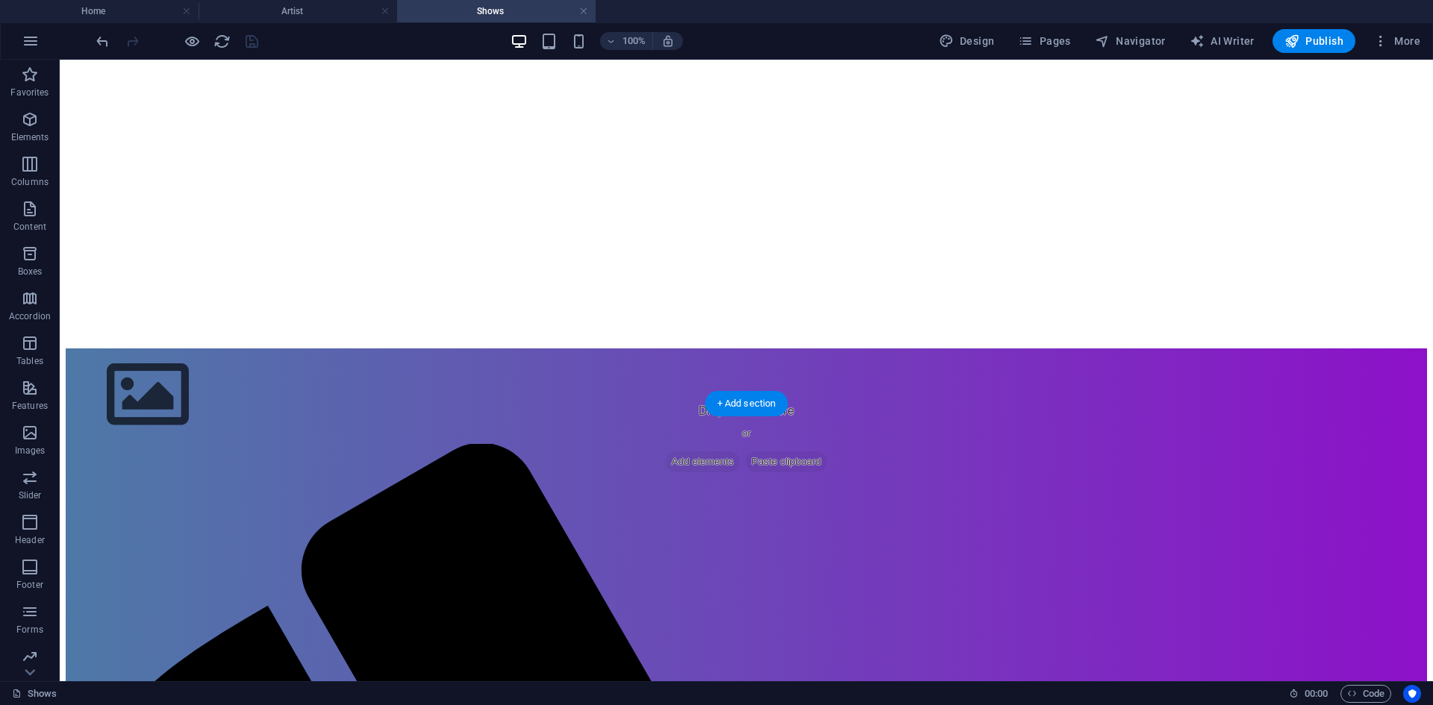
scroll to position [0, 0]
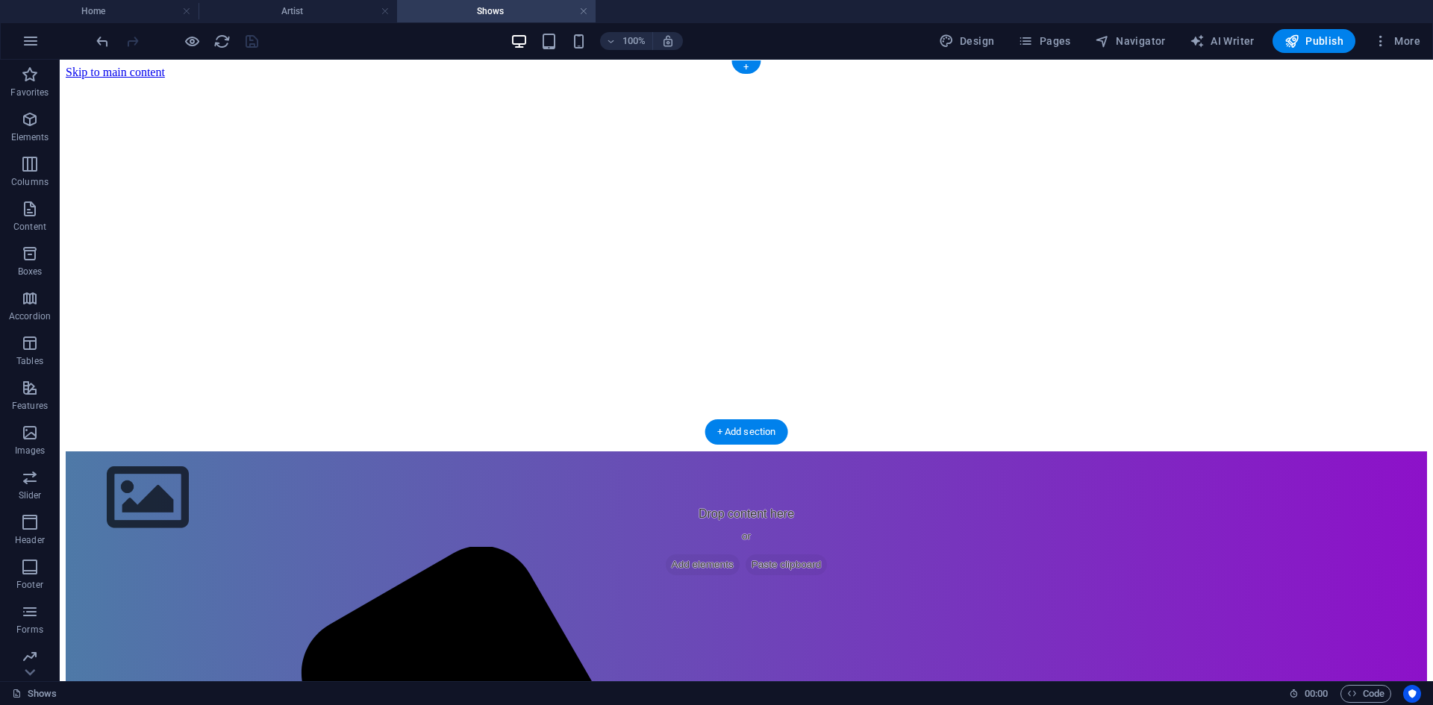
select select "rem"
select select "ms"
select select "s"
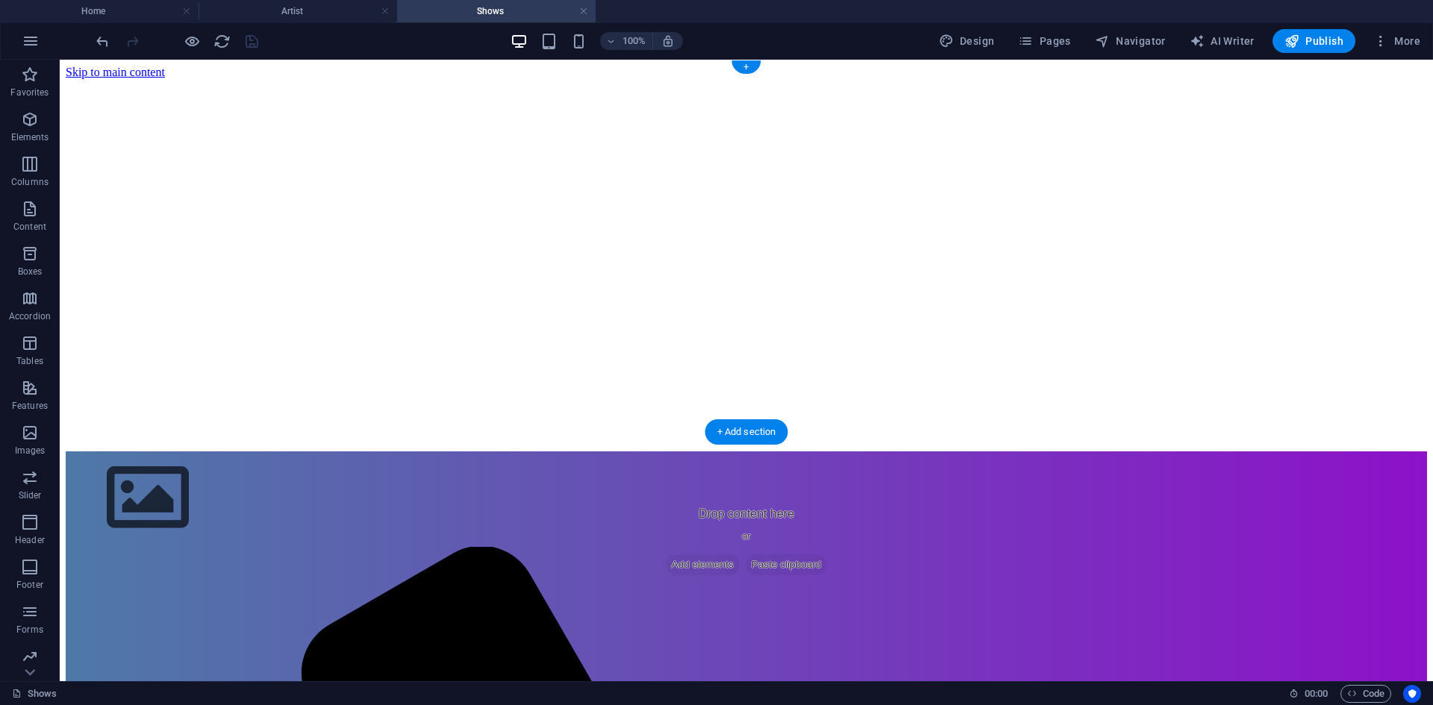
select select "progressive"
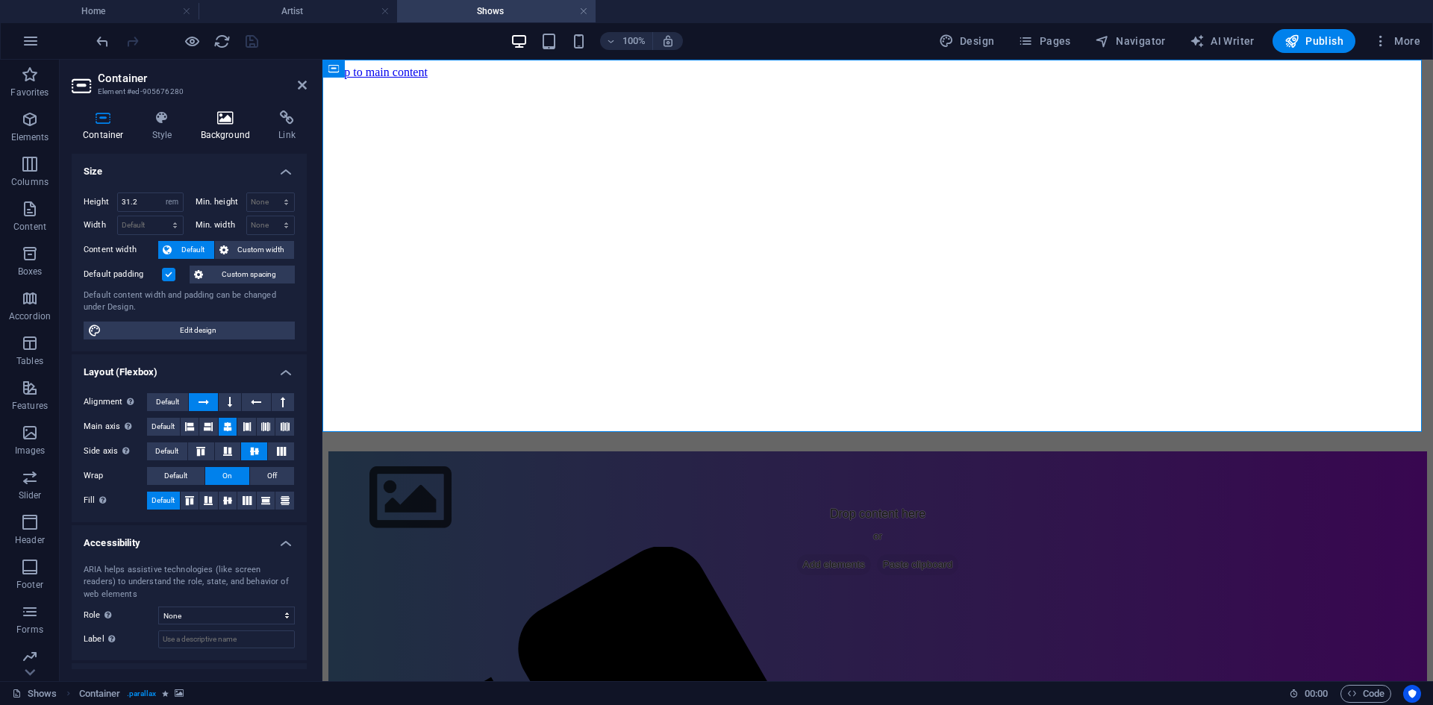
click at [228, 128] on h4 "Background" at bounding box center [229, 125] width 78 height 31
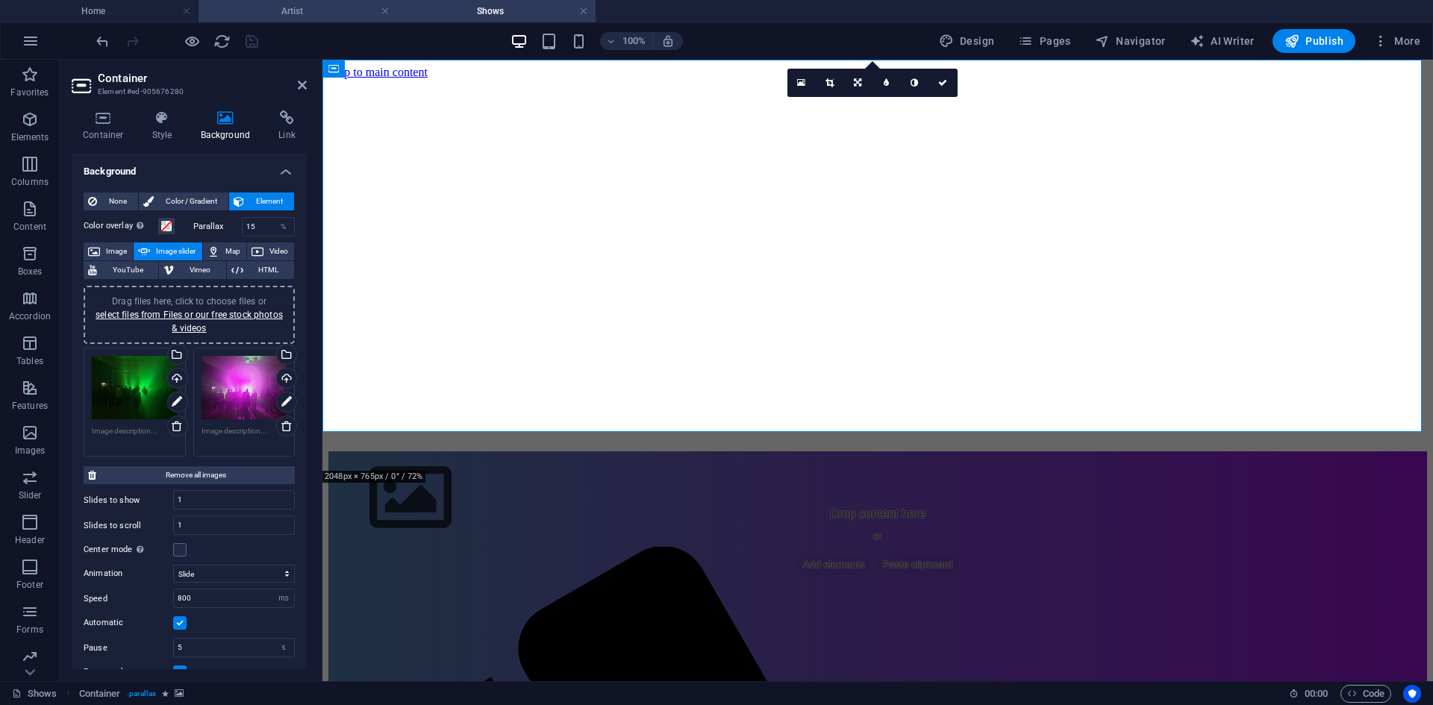
click at [307, 14] on h4 "Artist" at bounding box center [297, 11] width 198 height 16
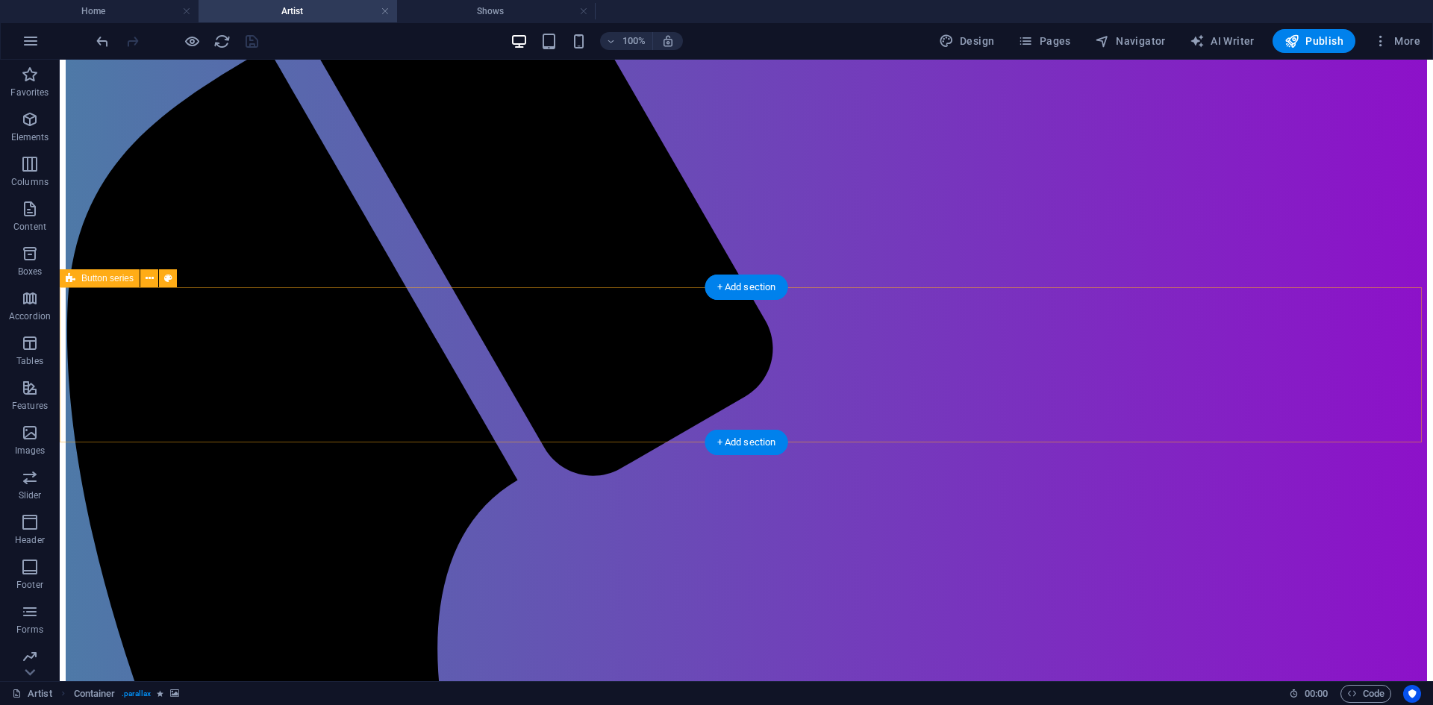
scroll to position [746, 0]
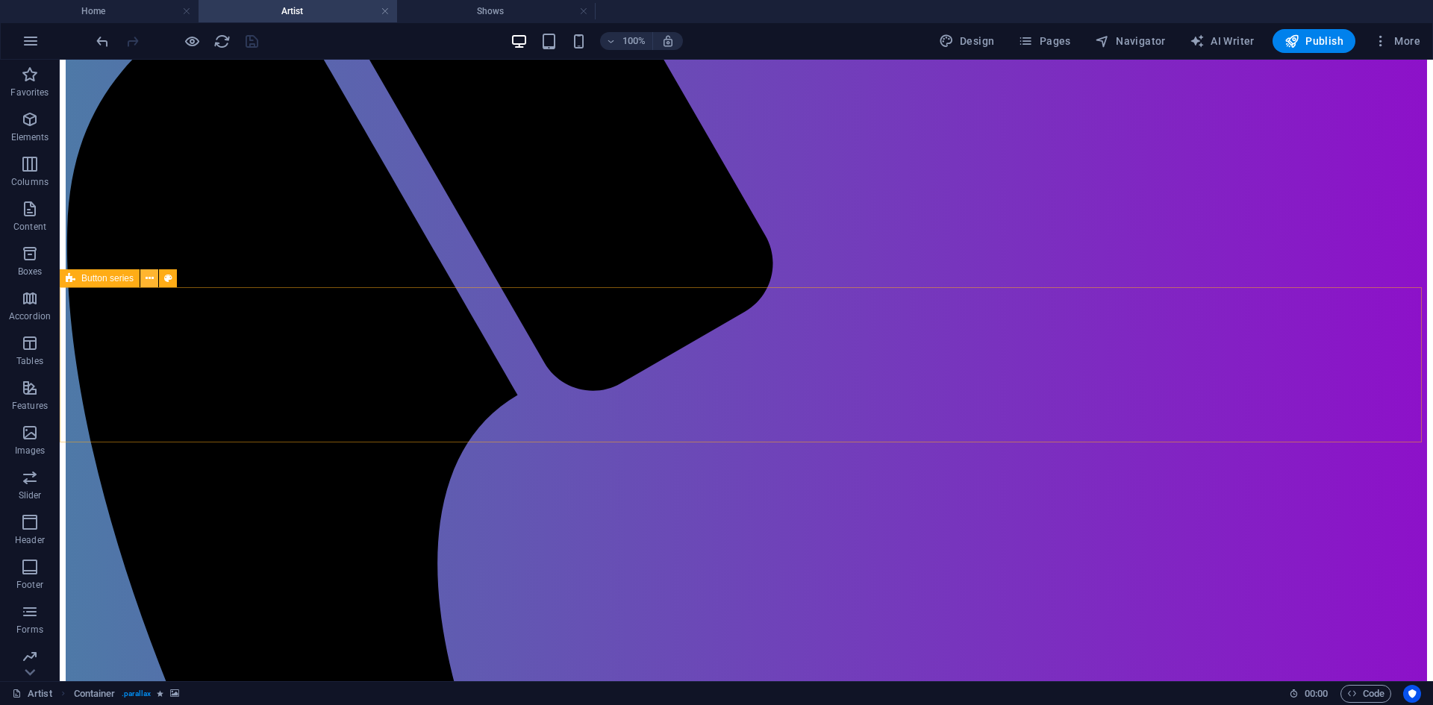
click at [157, 281] on button at bounding box center [149, 278] width 18 height 18
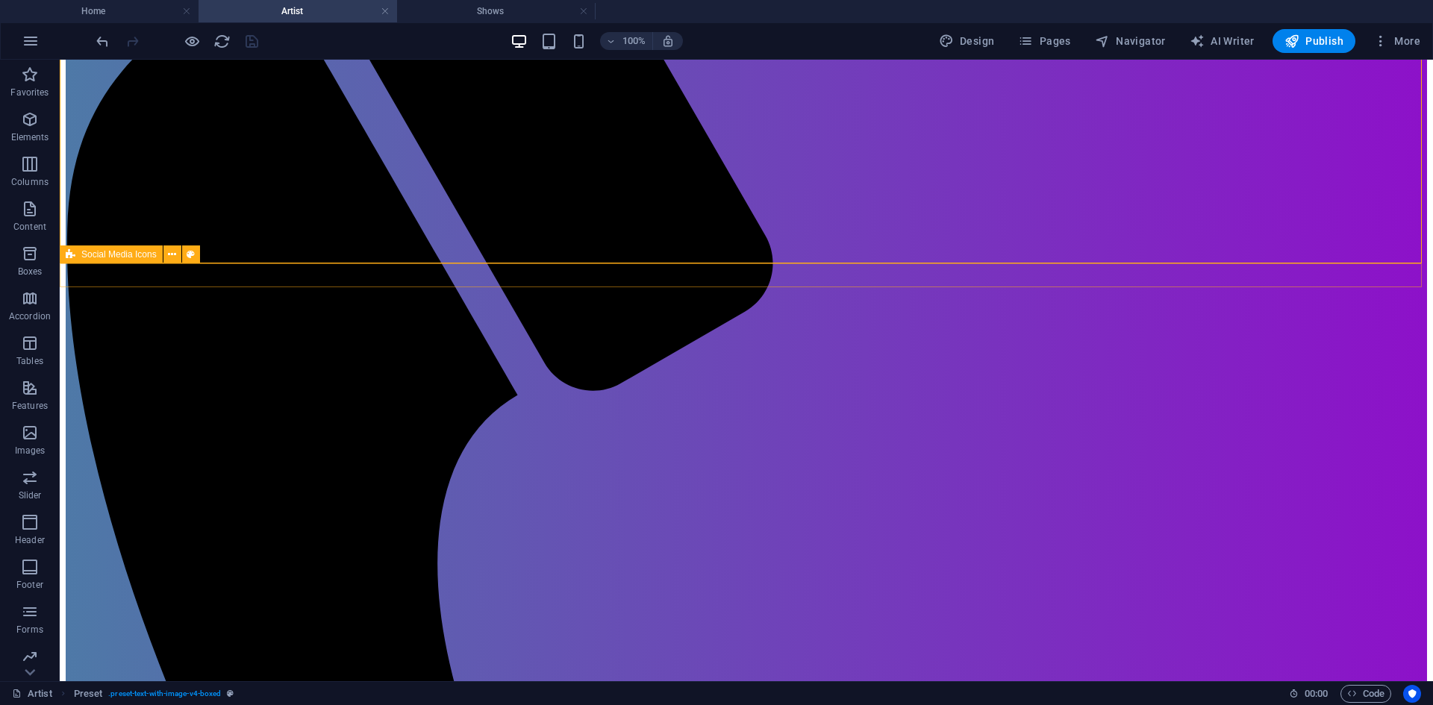
click at [170, 253] on icon at bounding box center [172, 255] width 8 height 16
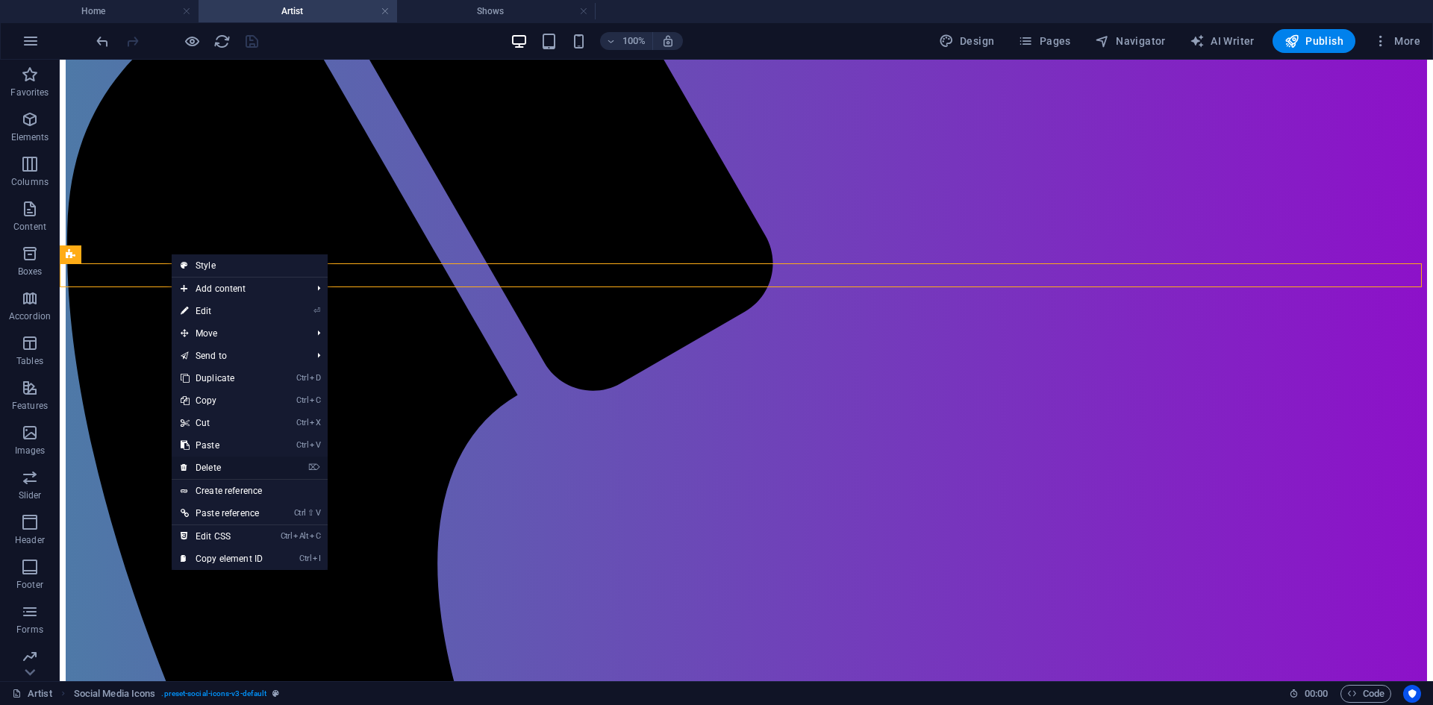
click at [248, 472] on link "⌦ Delete" at bounding box center [222, 468] width 100 height 22
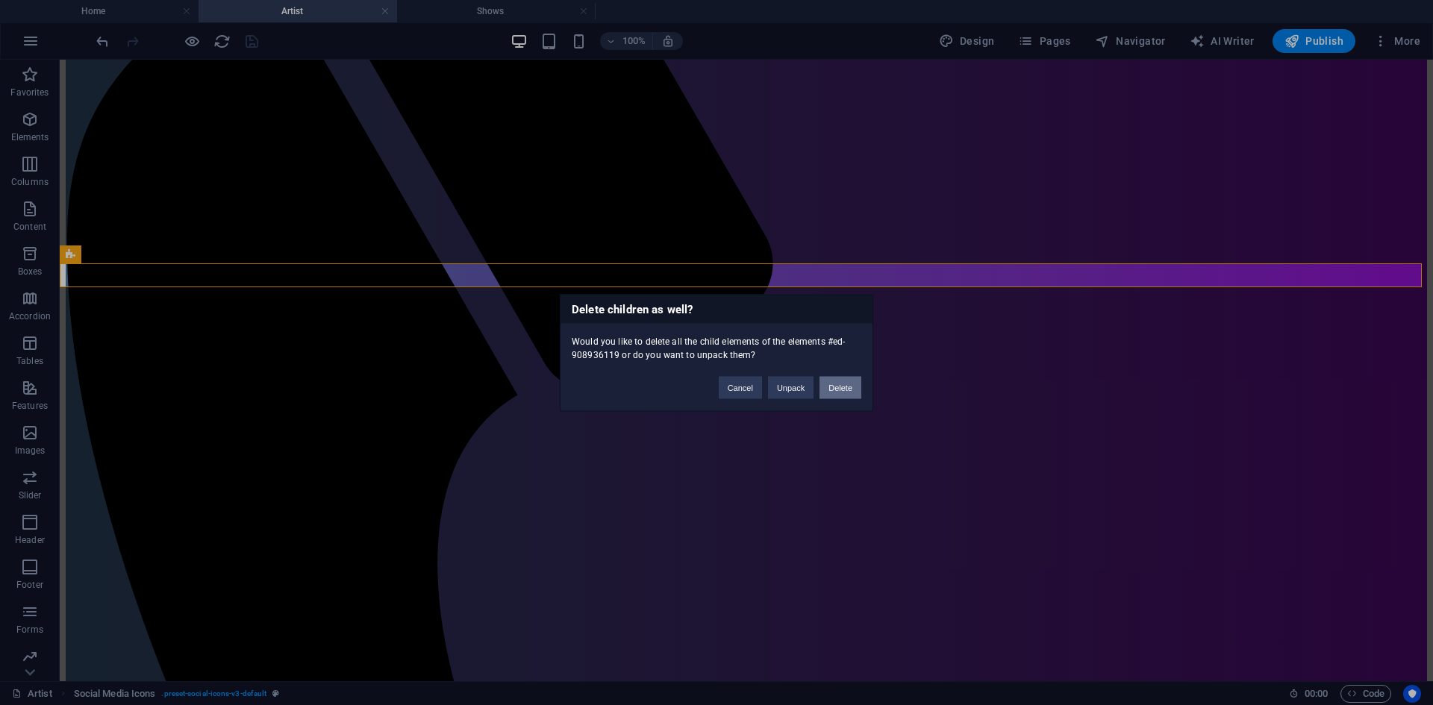
click at [838, 392] on button "Delete" at bounding box center [840, 387] width 42 height 22
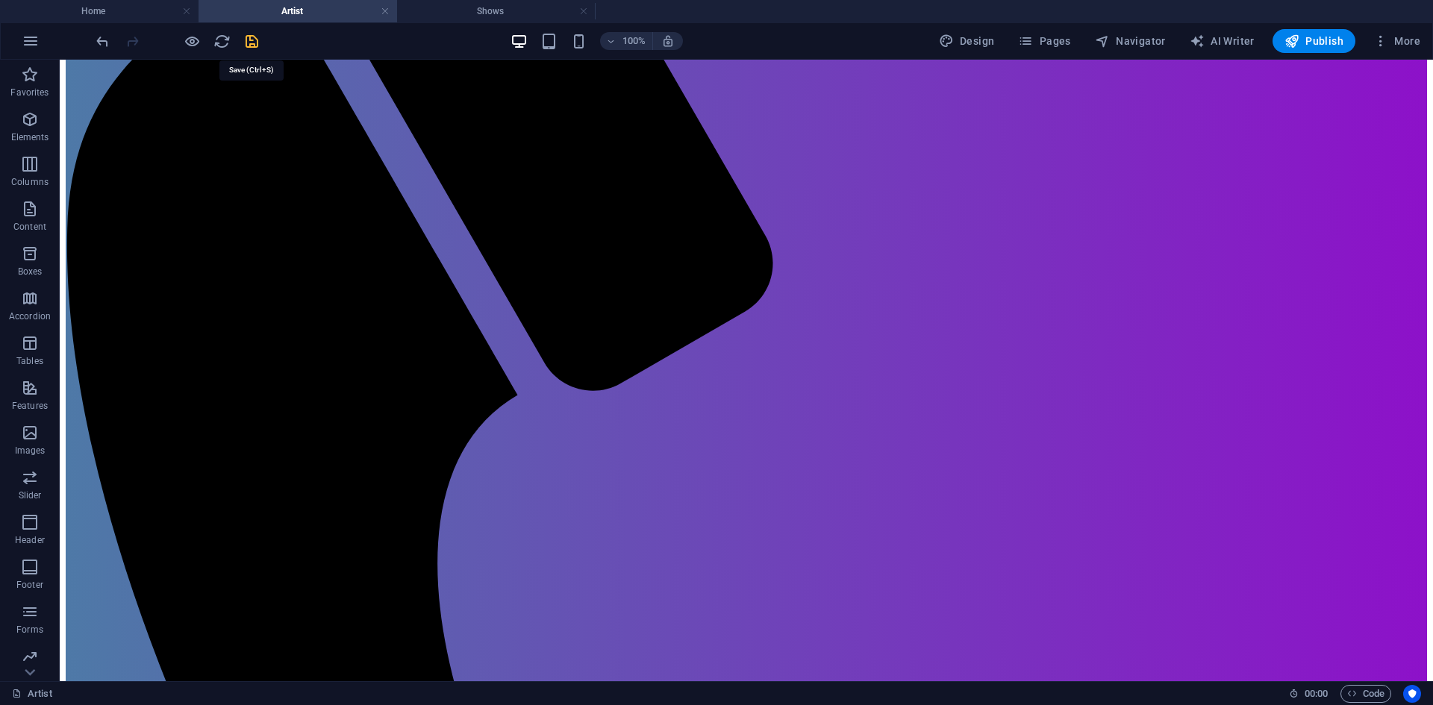
click at [251, 40] on icon "save" at bounding box center [251, 41] width 17 height 17
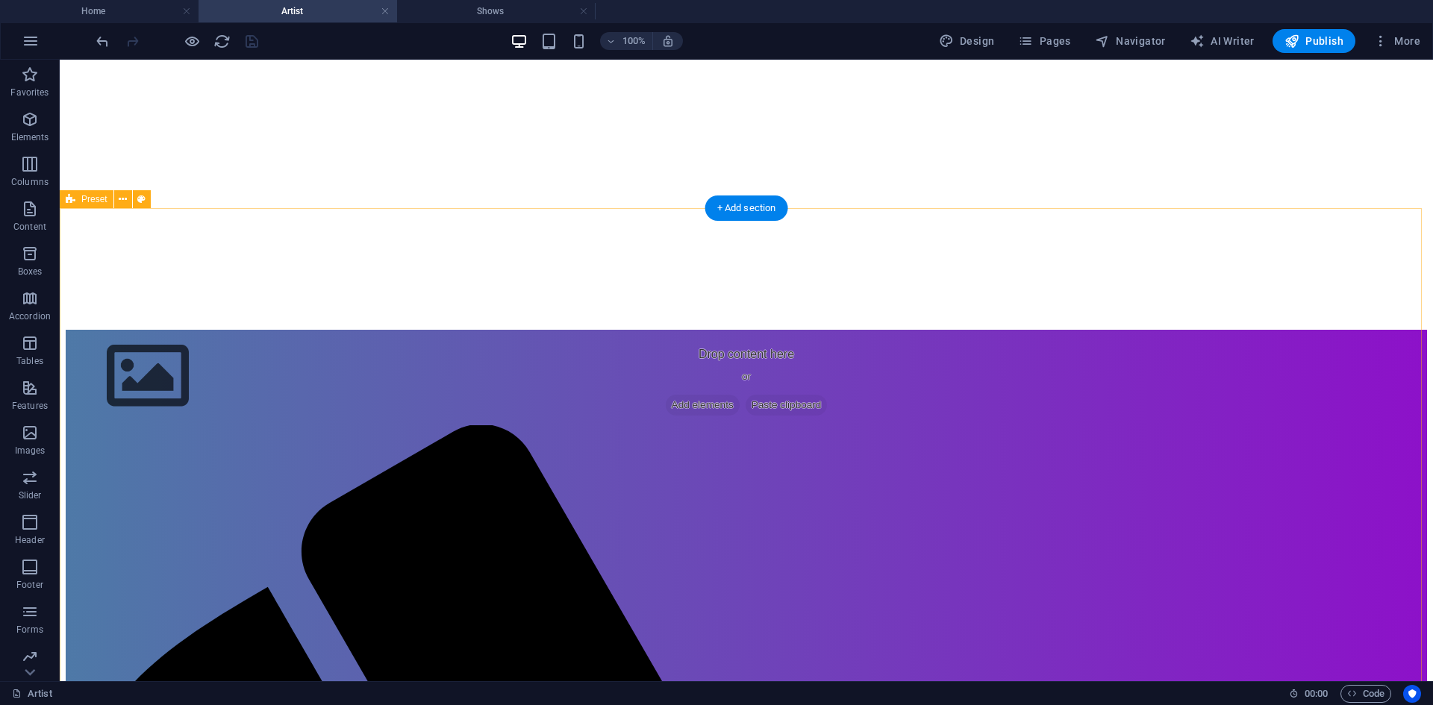
scroll to position [0, 0]
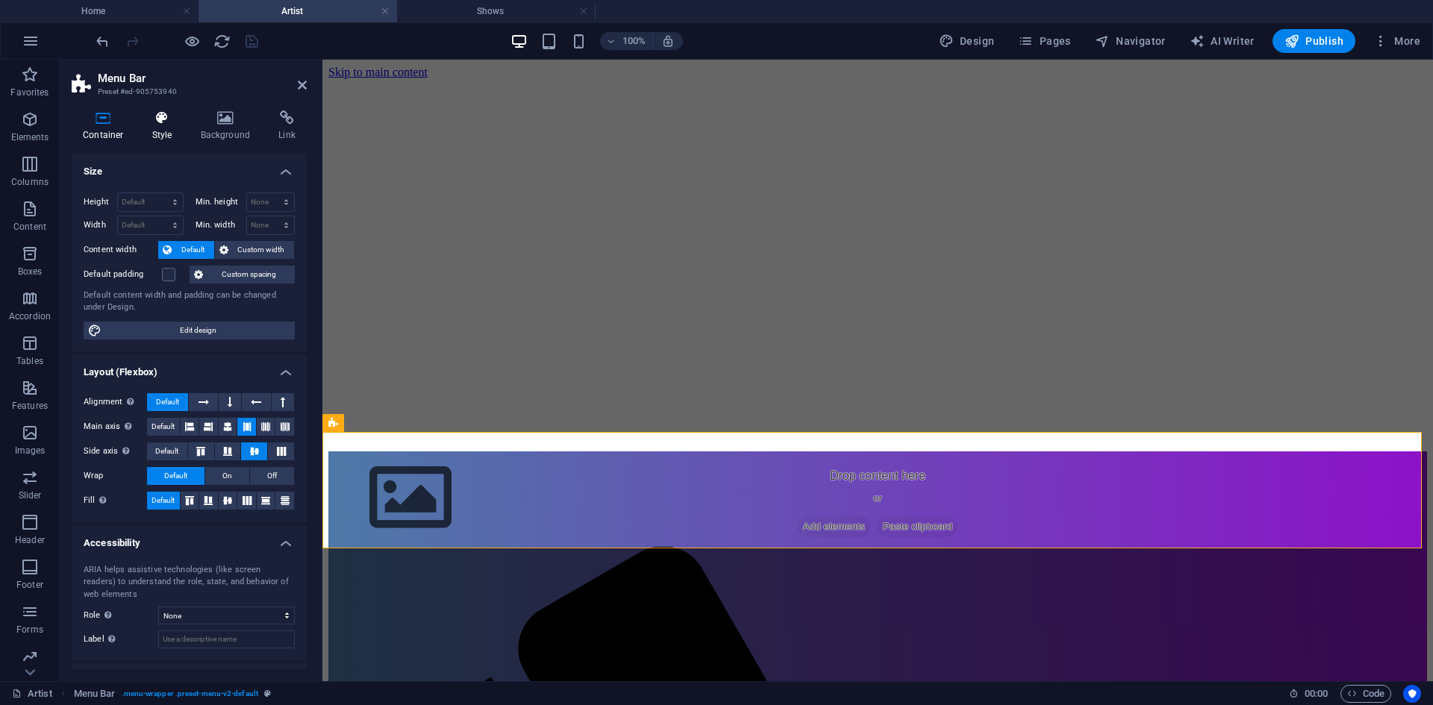
click at [145, 122] on icon at bounding box center [162, 117] width 43 height 15
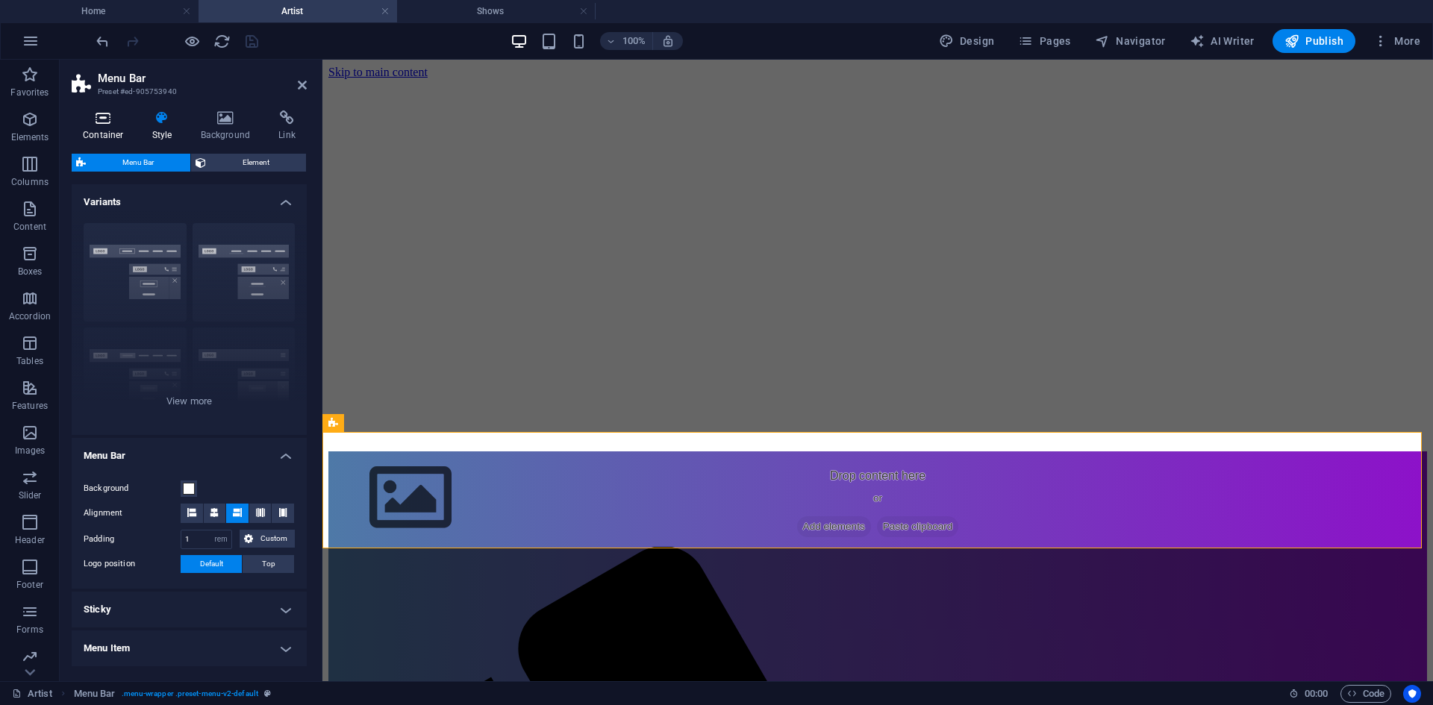
click at [118, 129] on h4 "Container" at bounding box center [106, 125] width 69 height 31
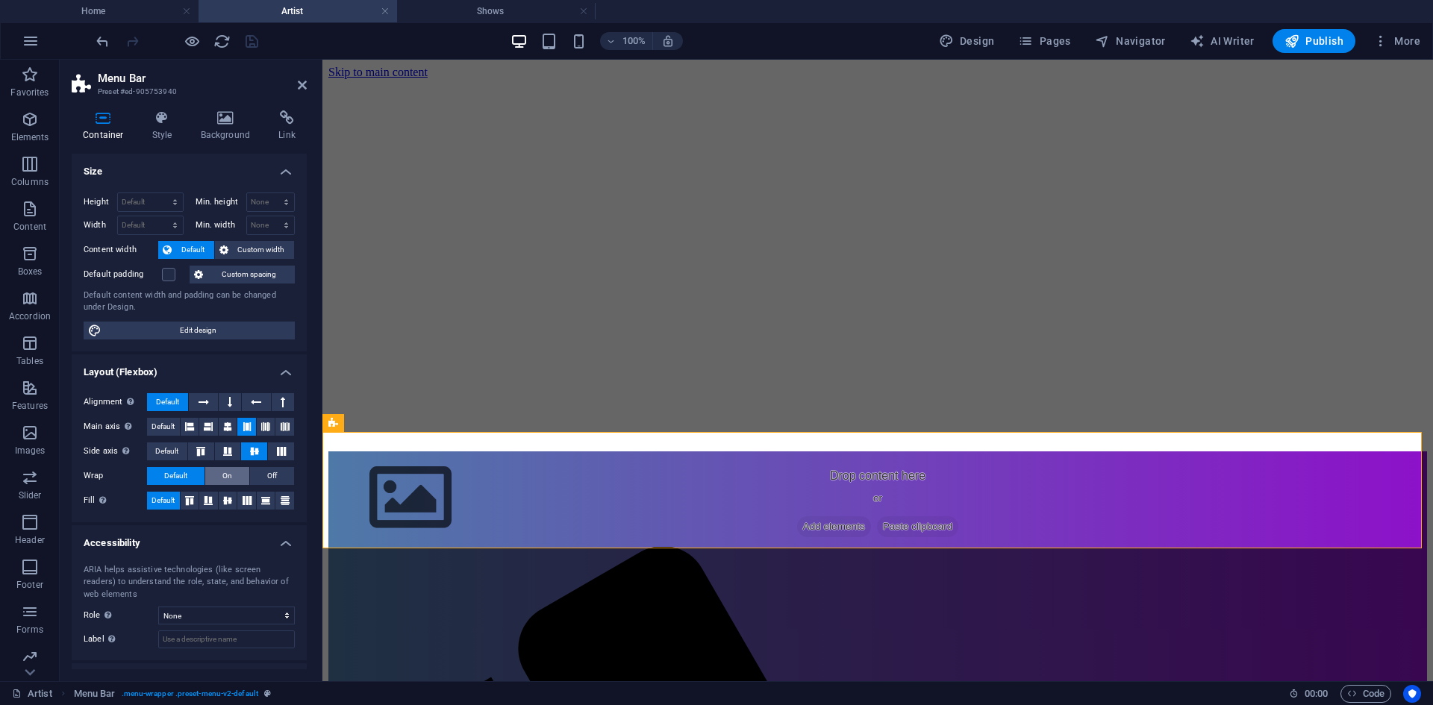
click at [229, 474] on span "On" at bounding box center [227, 476] width 10 height 18
click at [255, 45] on icon "save" at bounding box center [251, 41] width 17 height 17
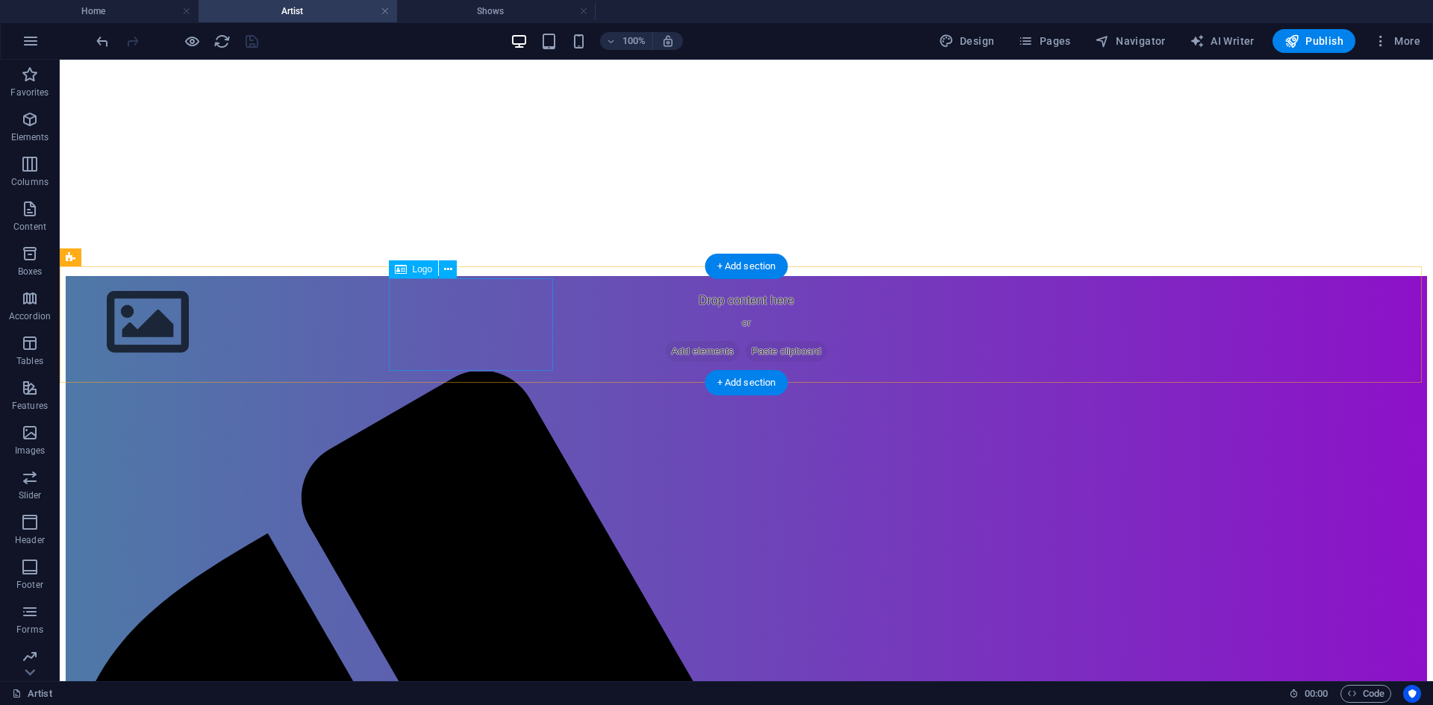
scroll to position [149, 0]
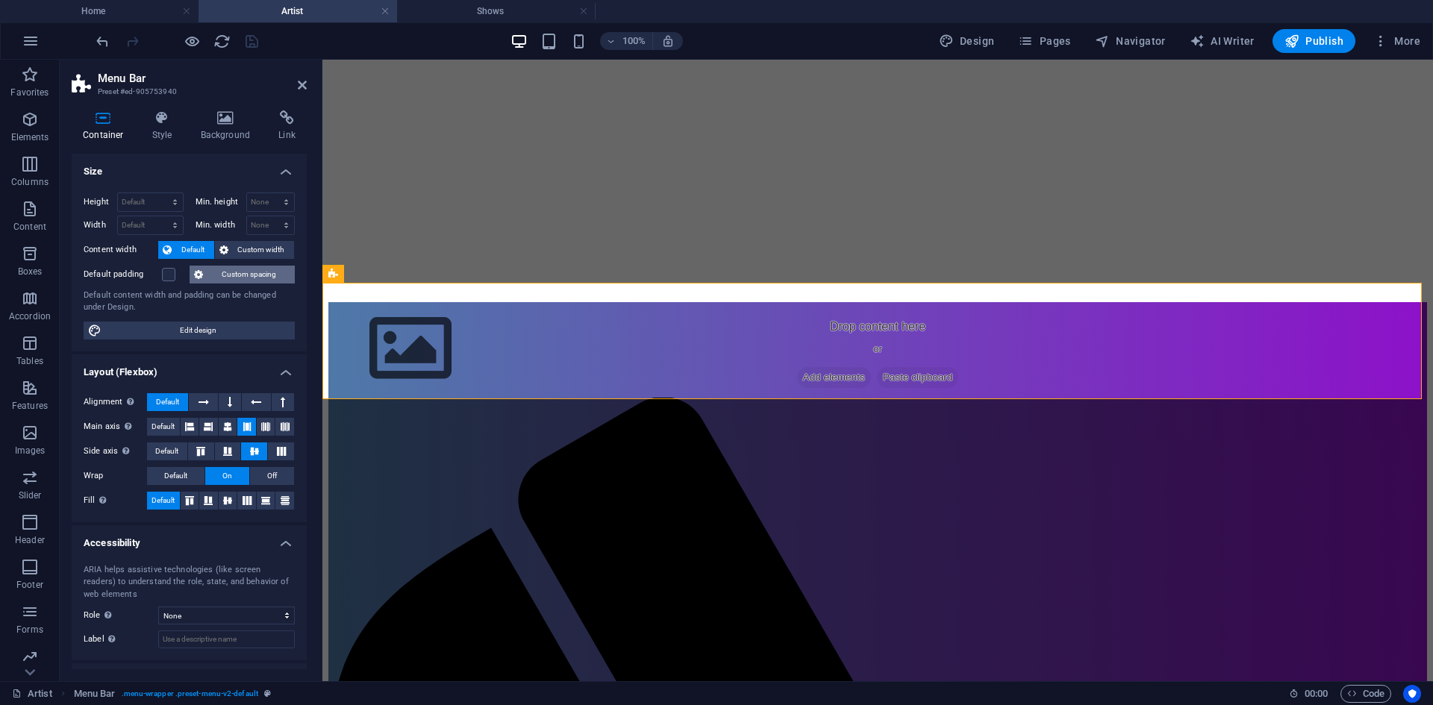
click at [223, 276] on span "Custom spacing" at bounding box center [248, 275] width 83 height 18
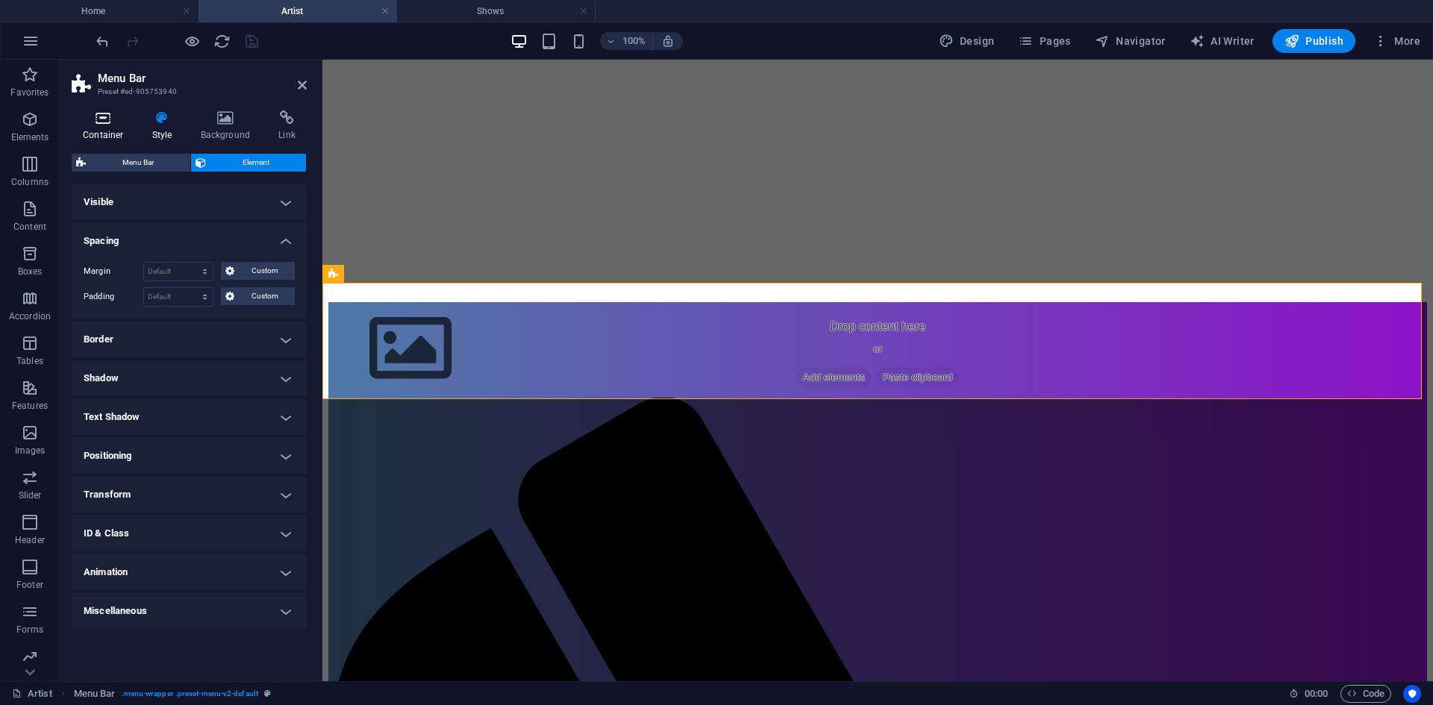
click at [122, 120] on icon at bounding box center [103, 117] width 63 height 15
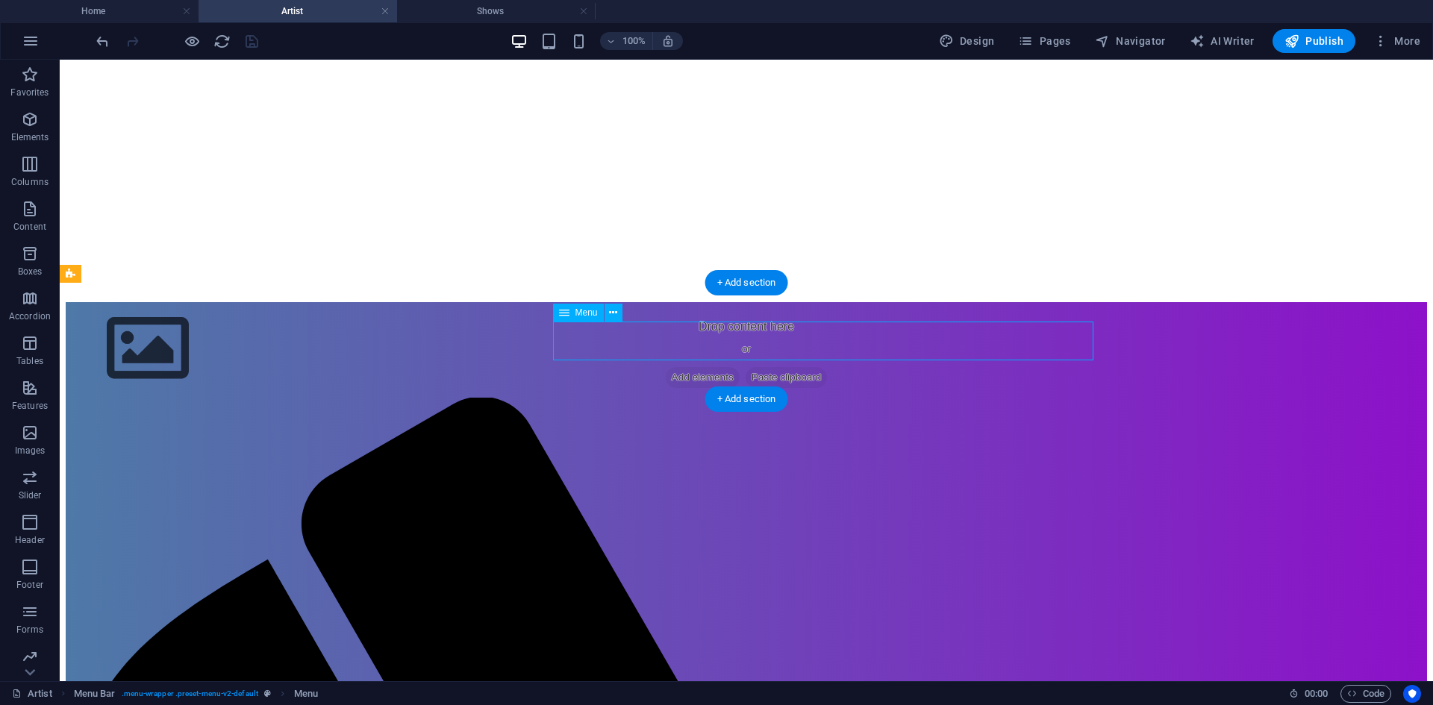
select select
select select "1"
select select
select select "2"
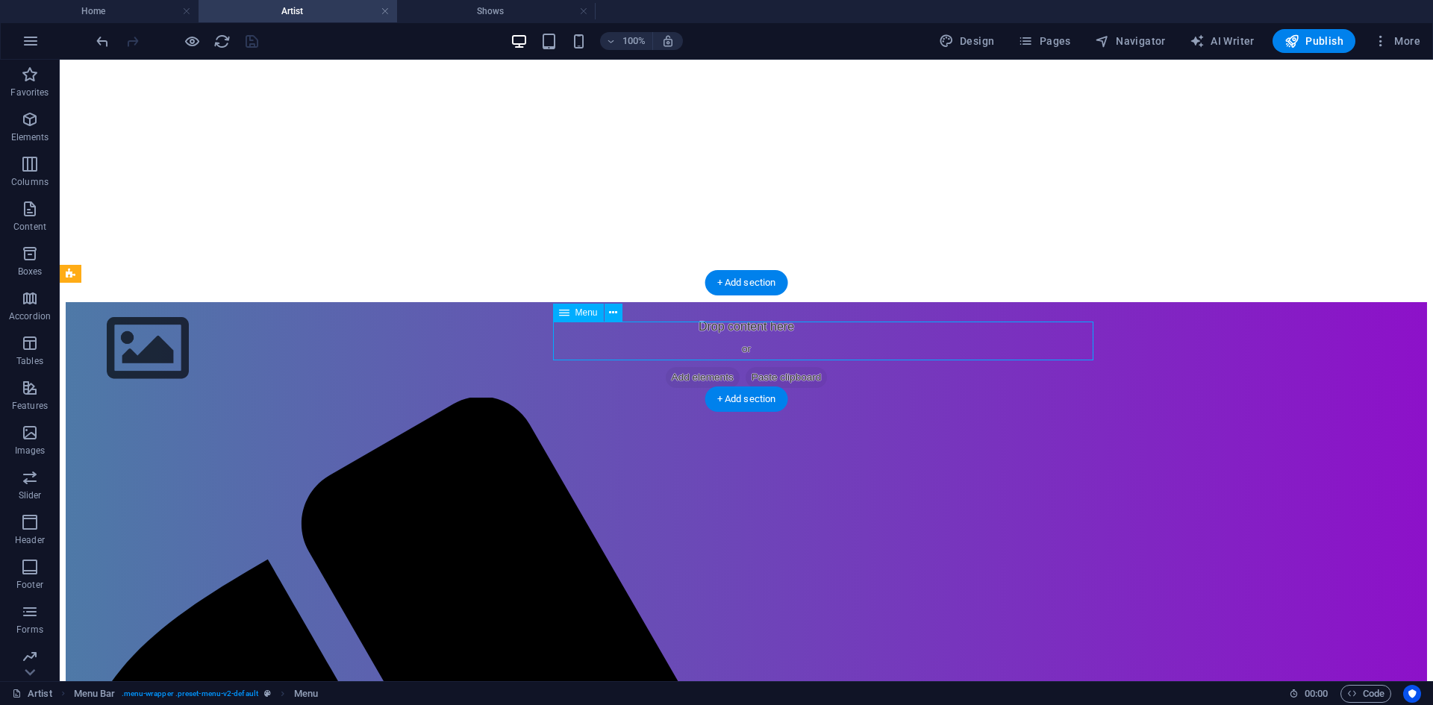
select select
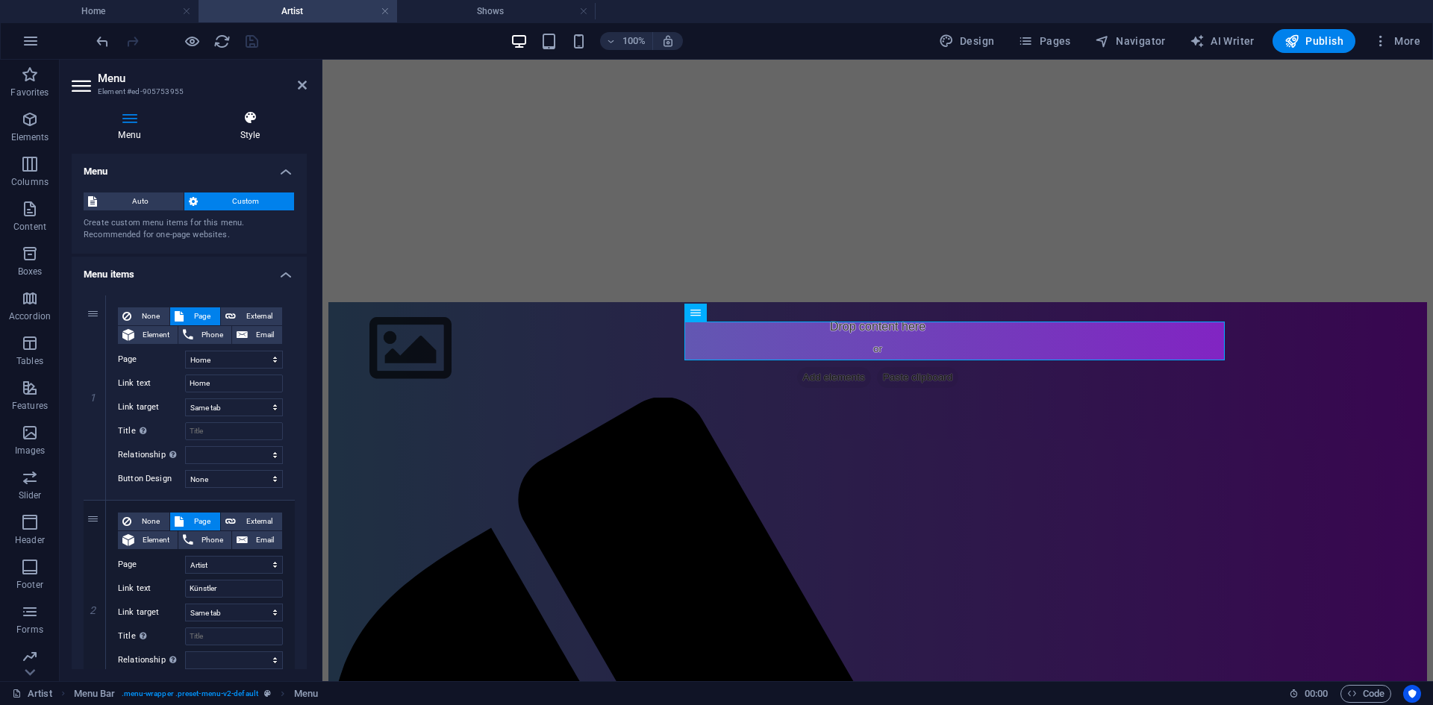
click at [254, 118] on icon at bounding box center [249, 117] width 113 height 15
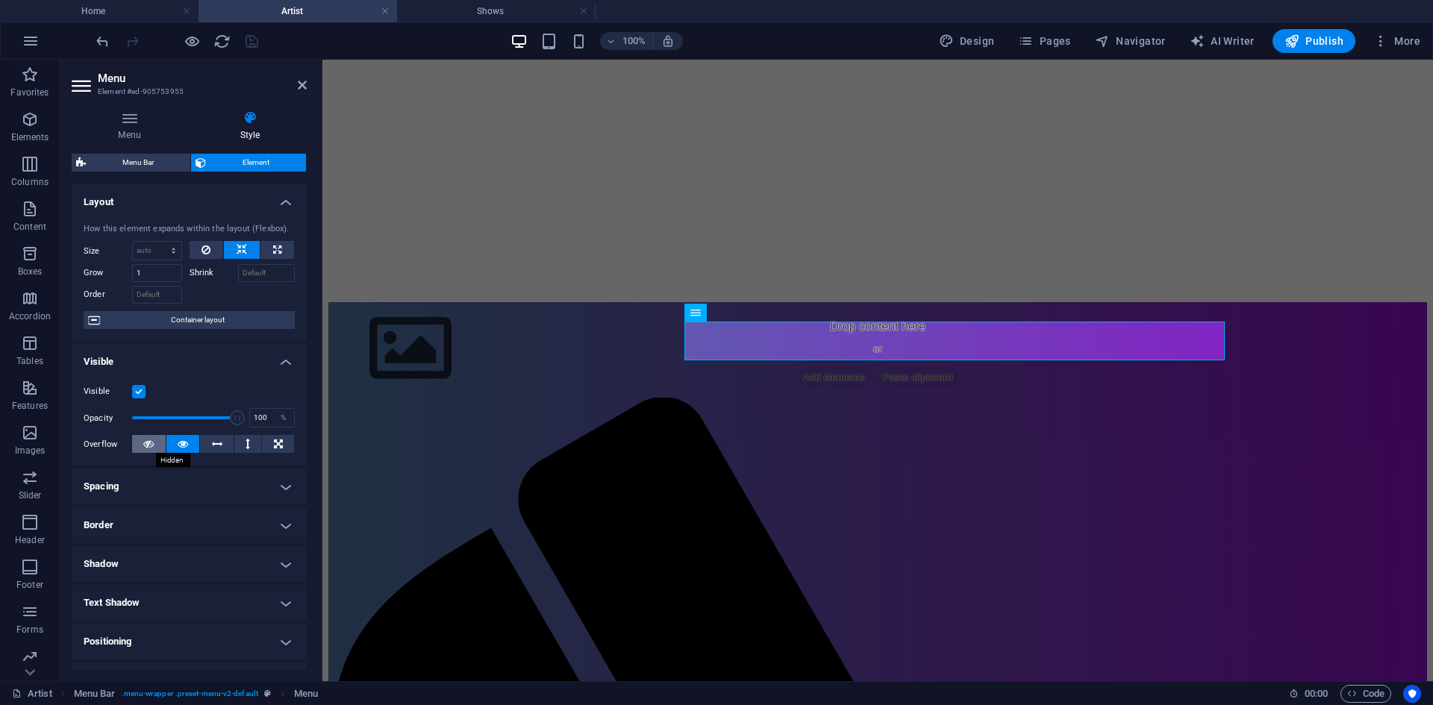
click at [152, 451] on icon at bounding box center [148, 444] width 10 height 18
click at [252, 46] on icon "save" at bounding box center [251, 41] width 17 height 17
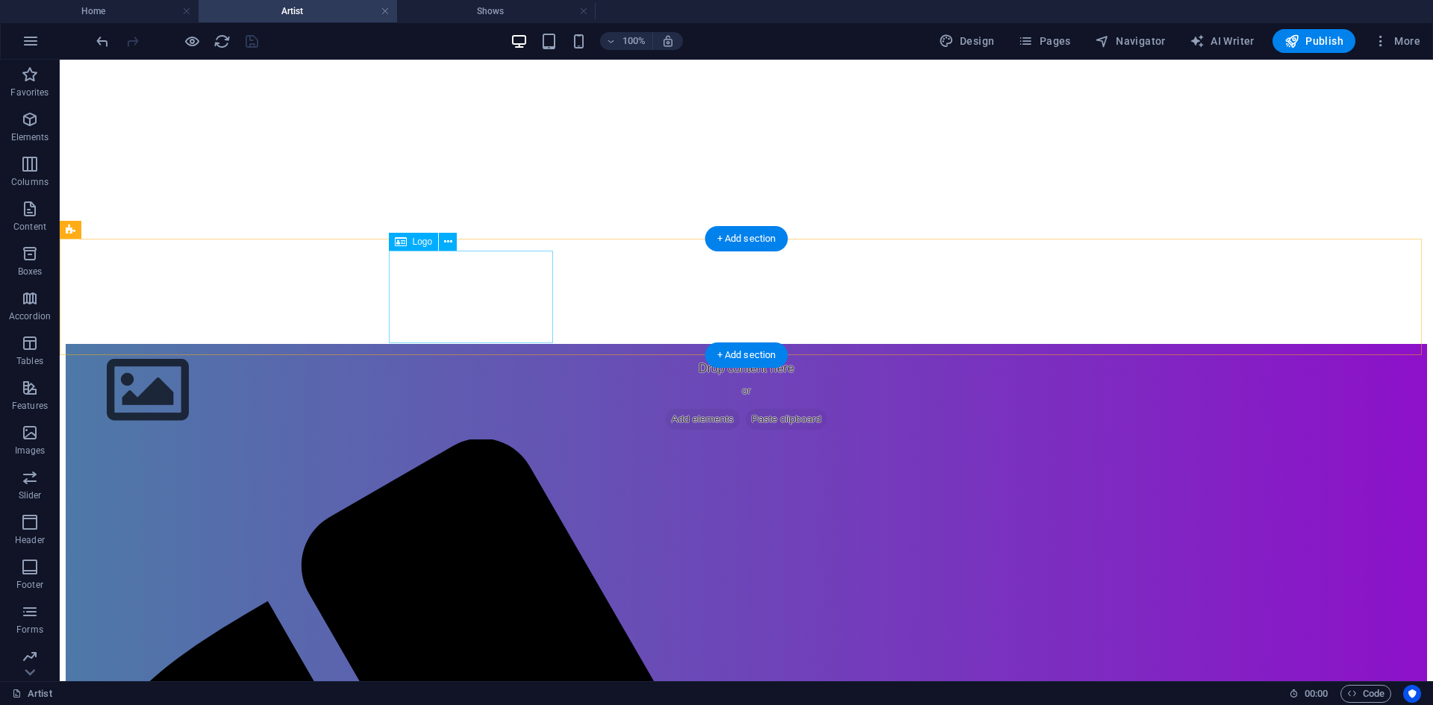
scroll to position [0, 0]
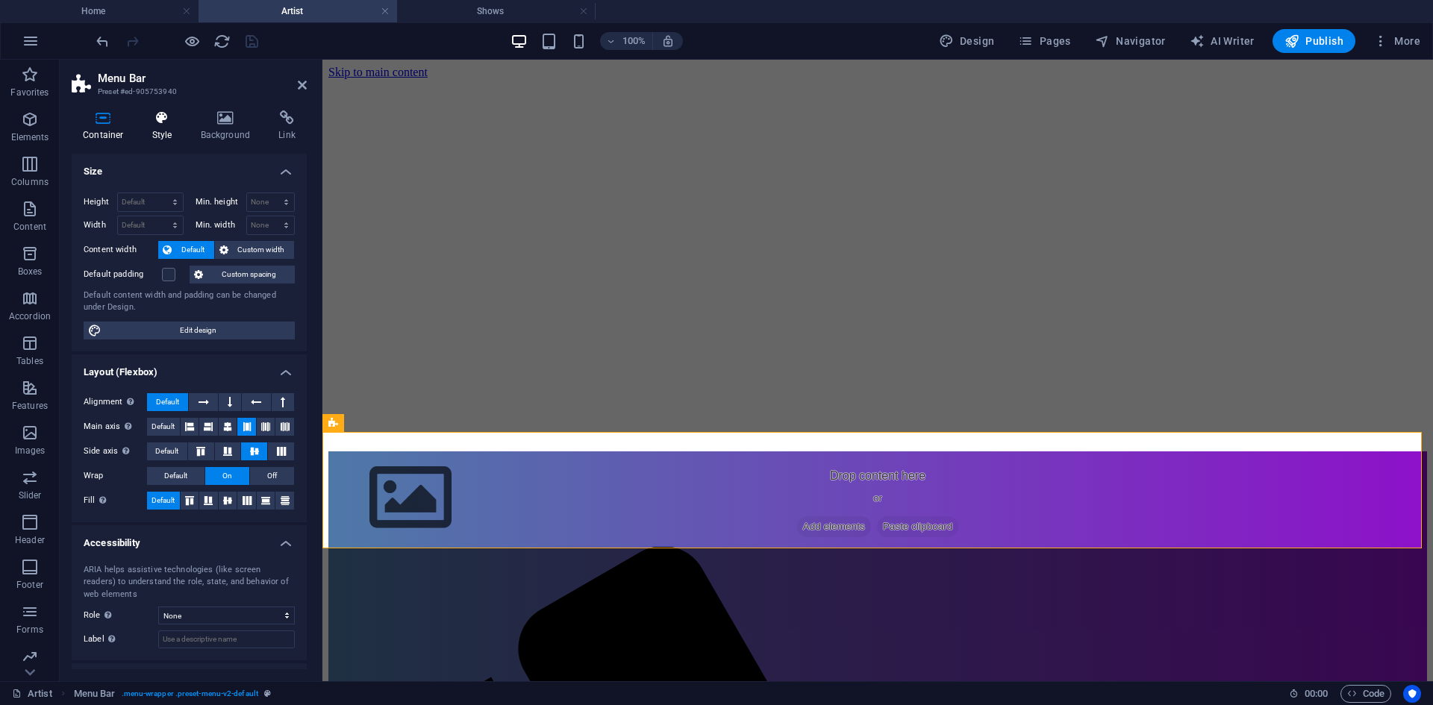
click at [157, 127] on h4 "Style" at bounding box center [165, 125] width 49 height 31
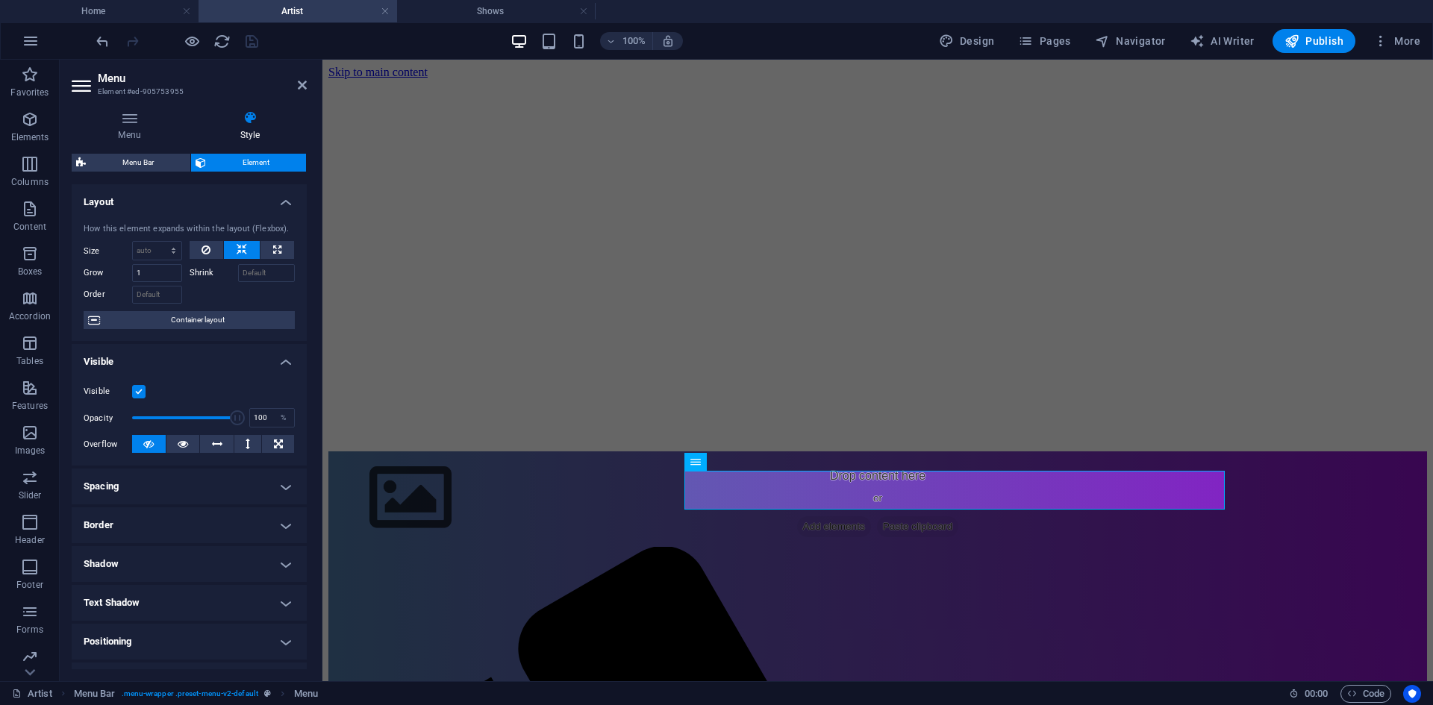
scroll to position [75, 0]
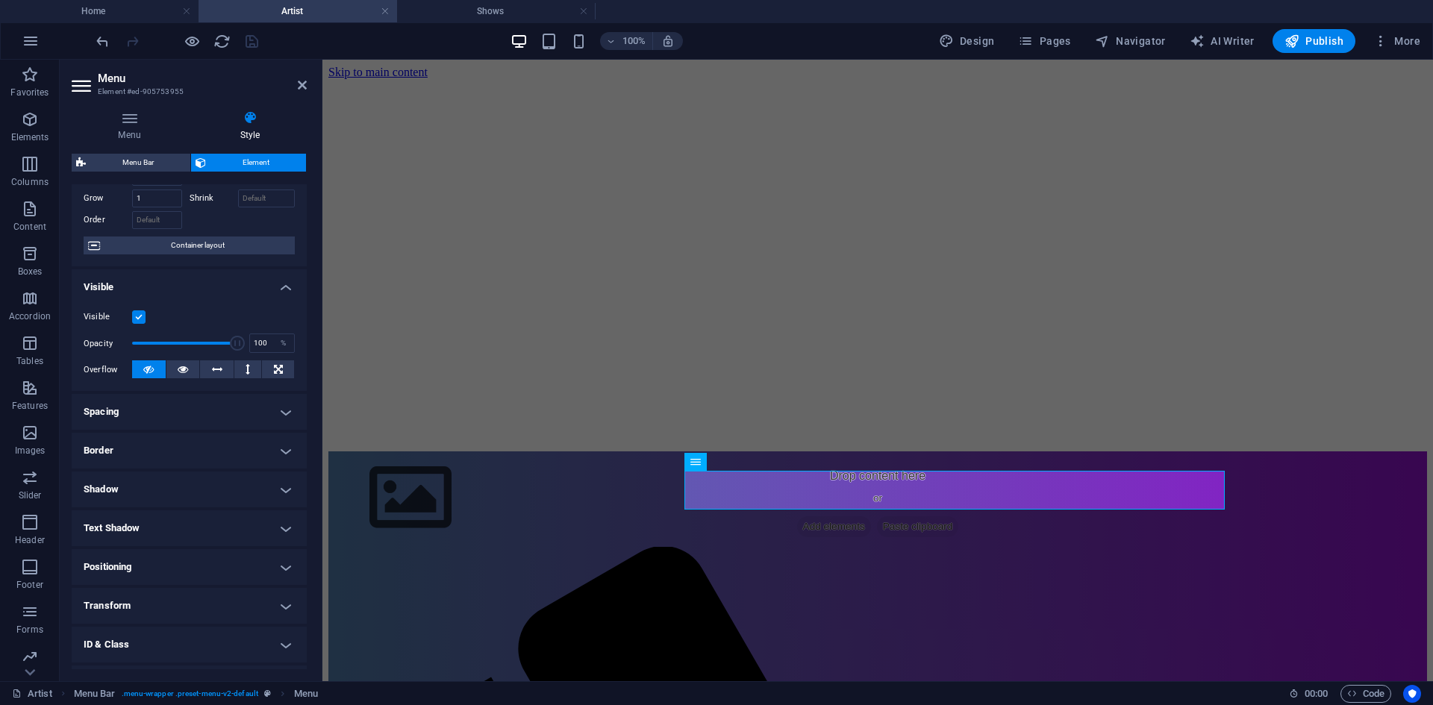
click at [233, 413] on h4 "Spacing" at bounding box center [189, 412] width 235 height 36
click at [277, 496] on h4 "Border" at bounding box center [189, 510] width 235 height 36
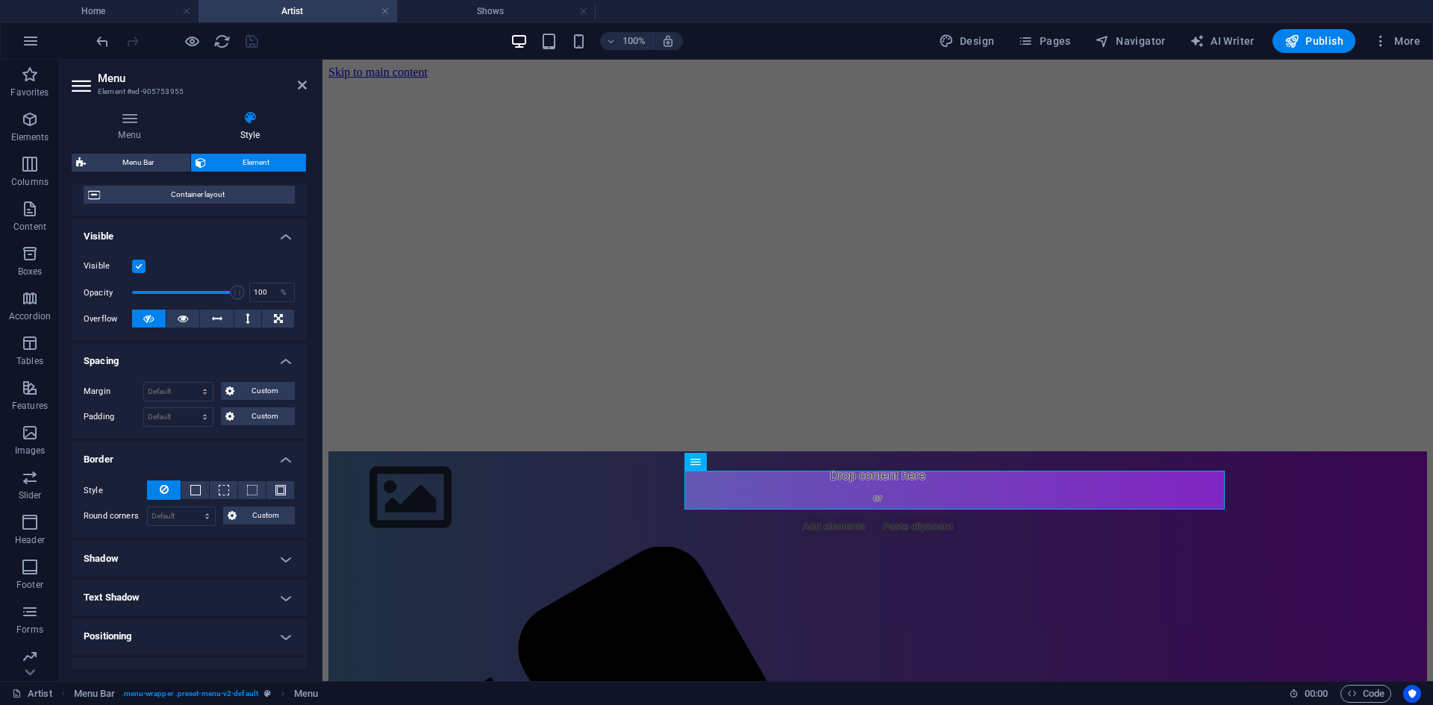
scroll to position [149, 0]
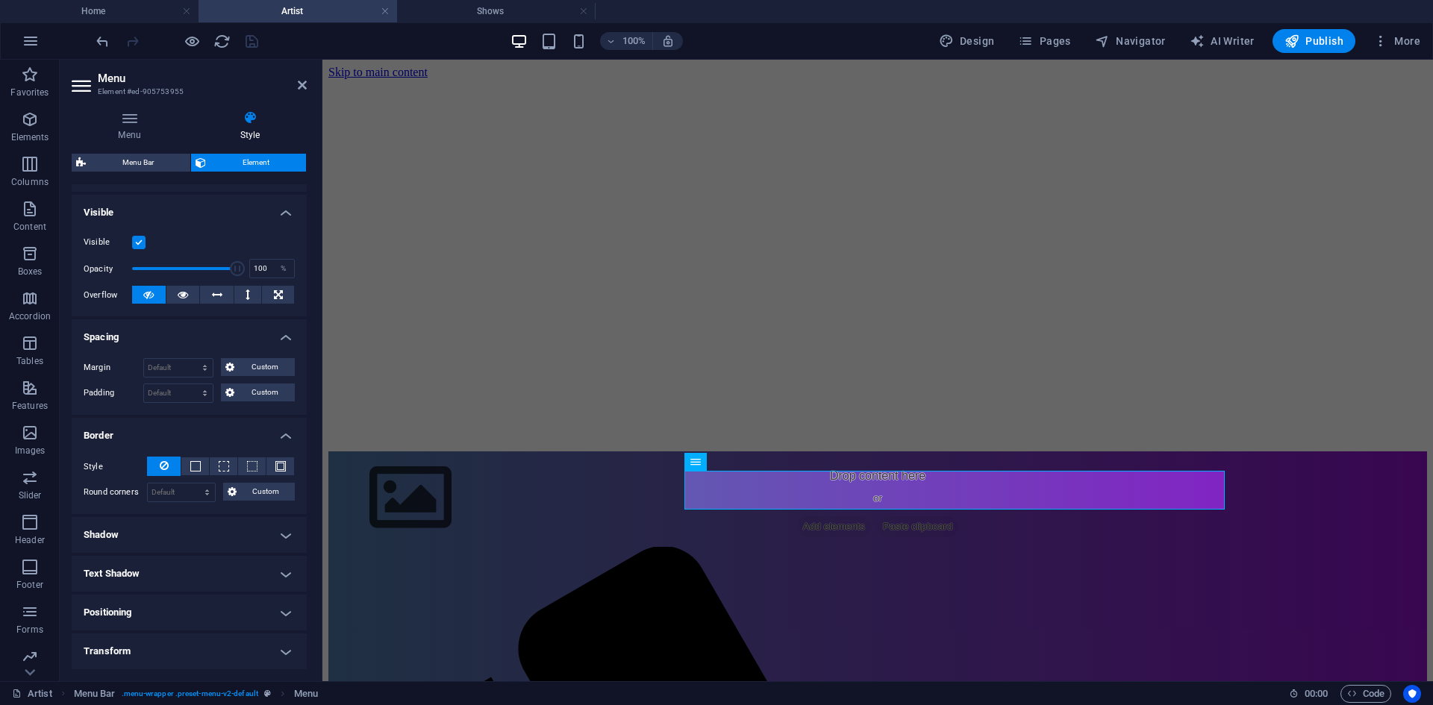
click at [291, 539] on h4 "Shadow" at bounding box center [189, 535] width 235 height 36
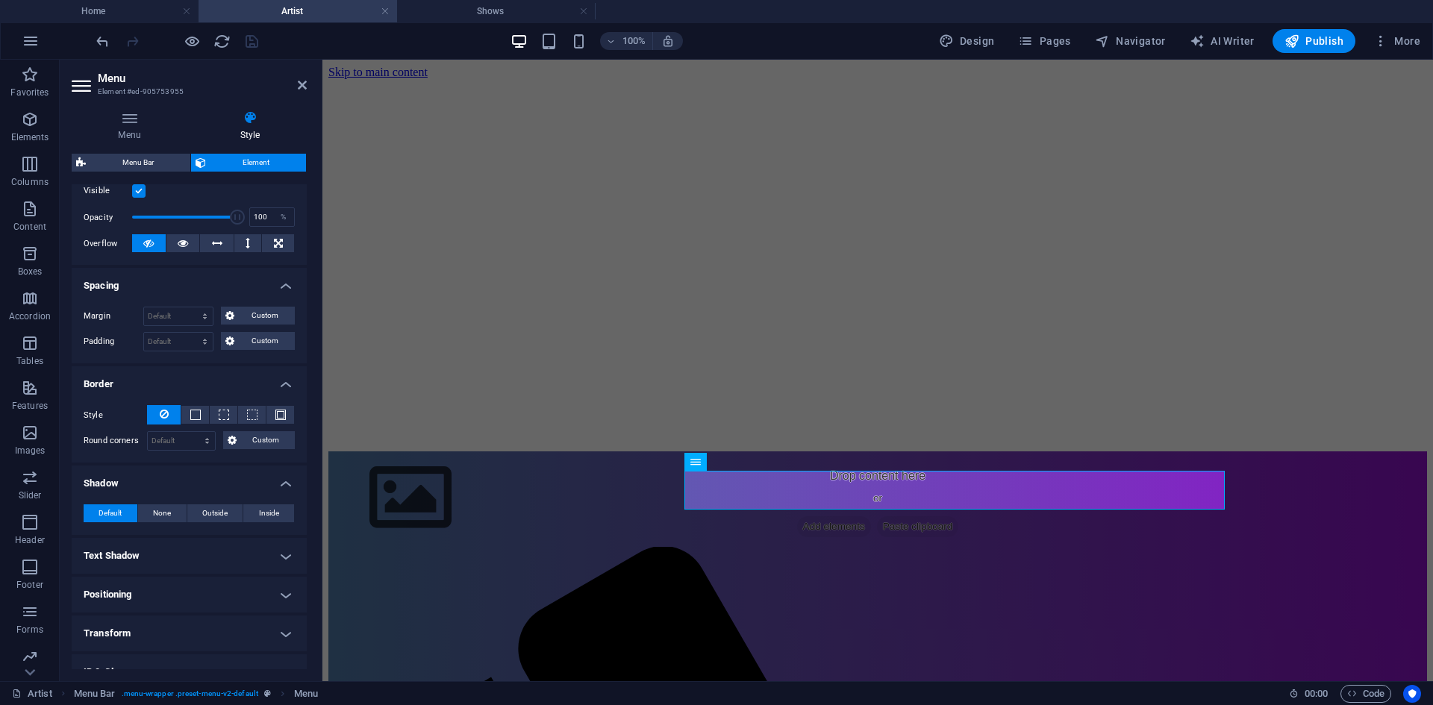
scroll to position [224, 0]
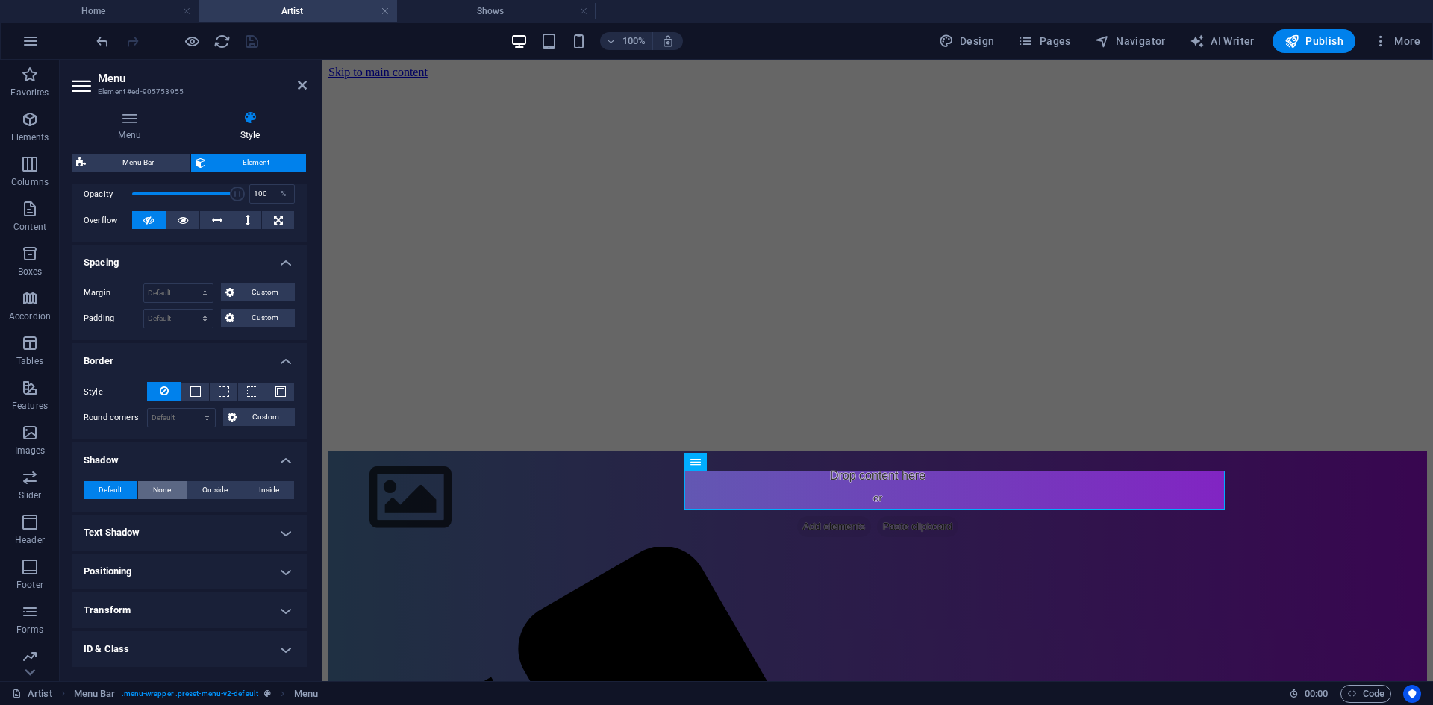
click at [164, 491] on span "None" at bounding box center [162, 490] width 18 height 18
click at [280, 533] on h4 "Text Shadow" at bounding box center [189, 533] width 235 height 36
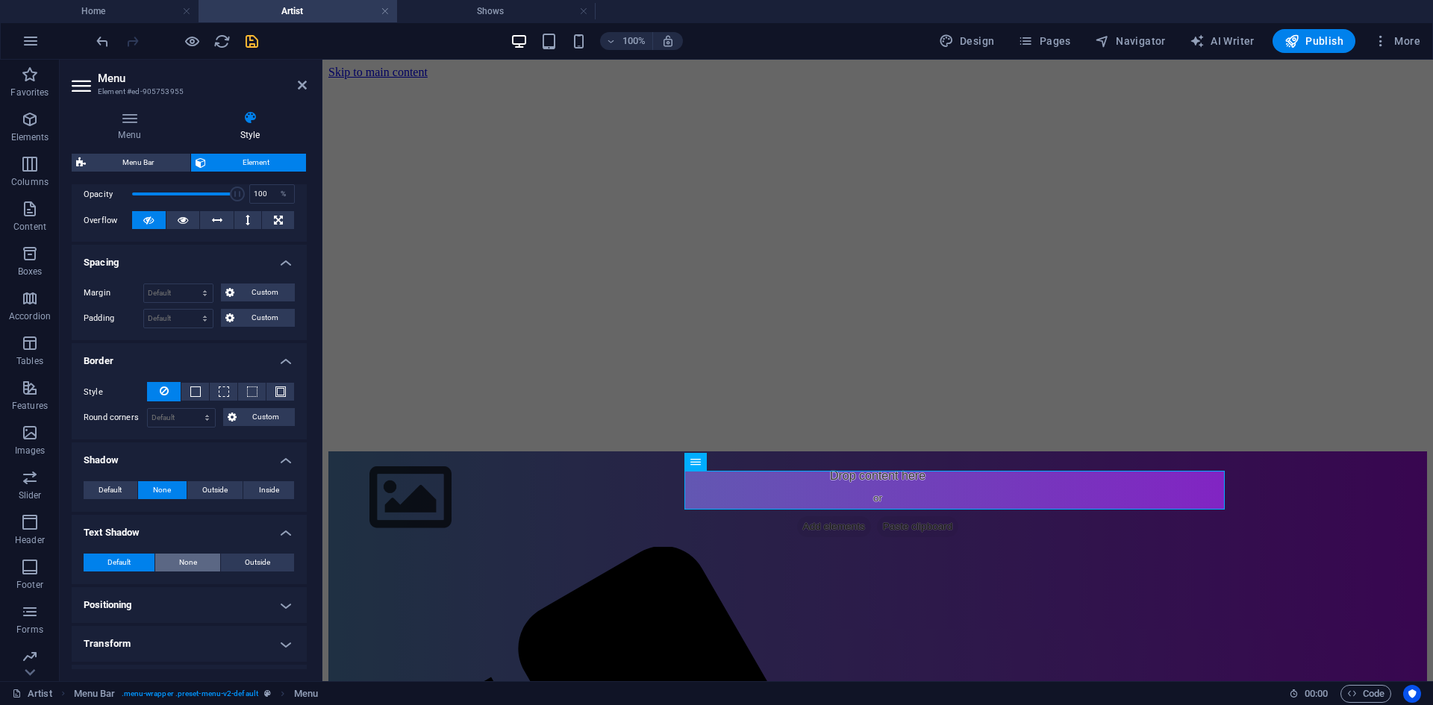
click at [181, 560] on span "None" at bounding box center [188, 563] width 18 height 18
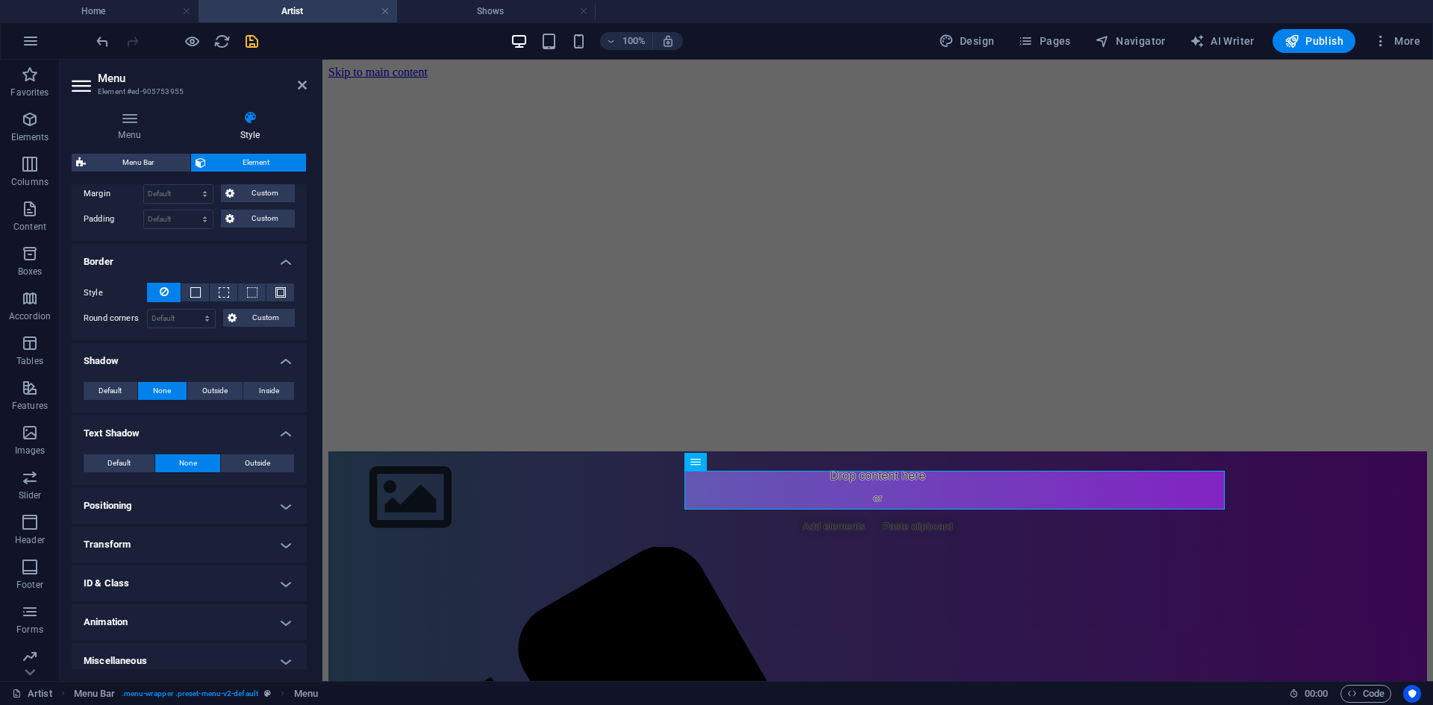
scroll to position [333, 0]
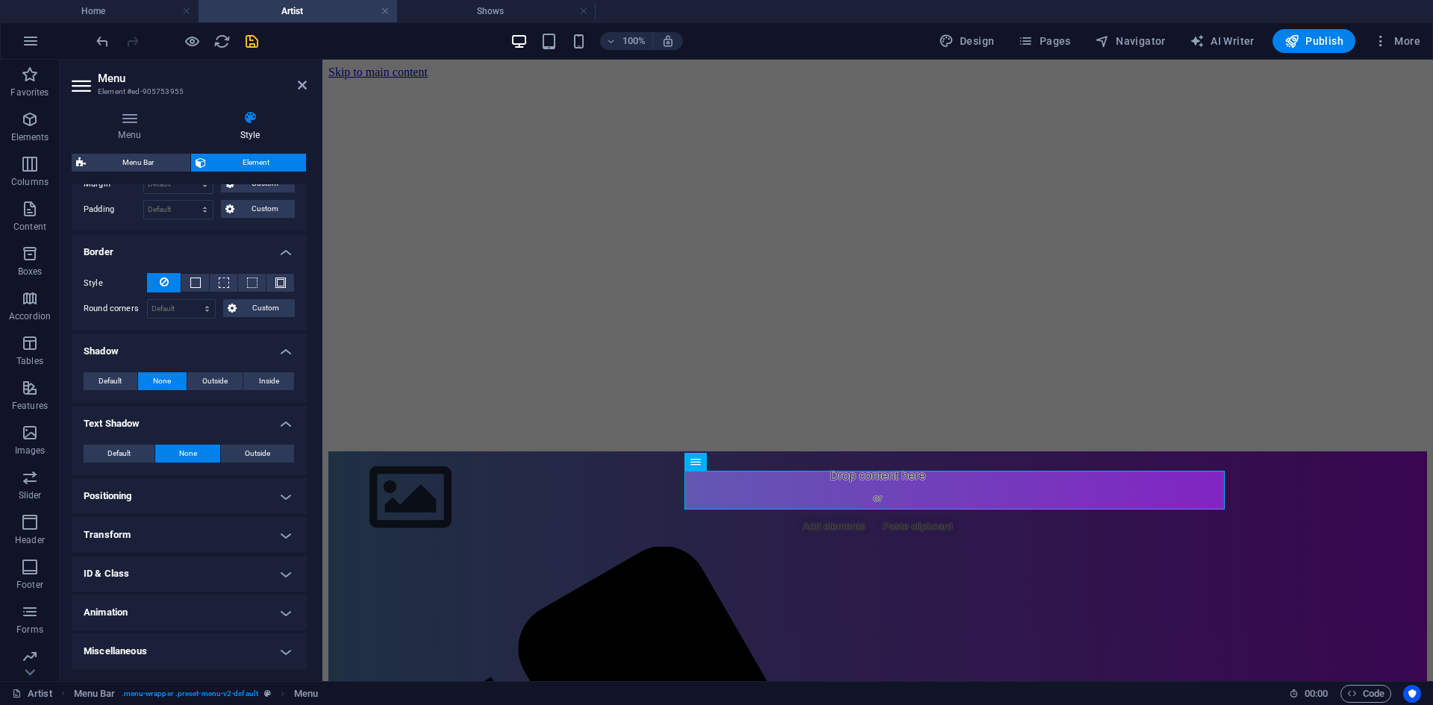
click at [266, 491] on h4 "Positioning" at bounding box center [189, 496] width 235 height 36
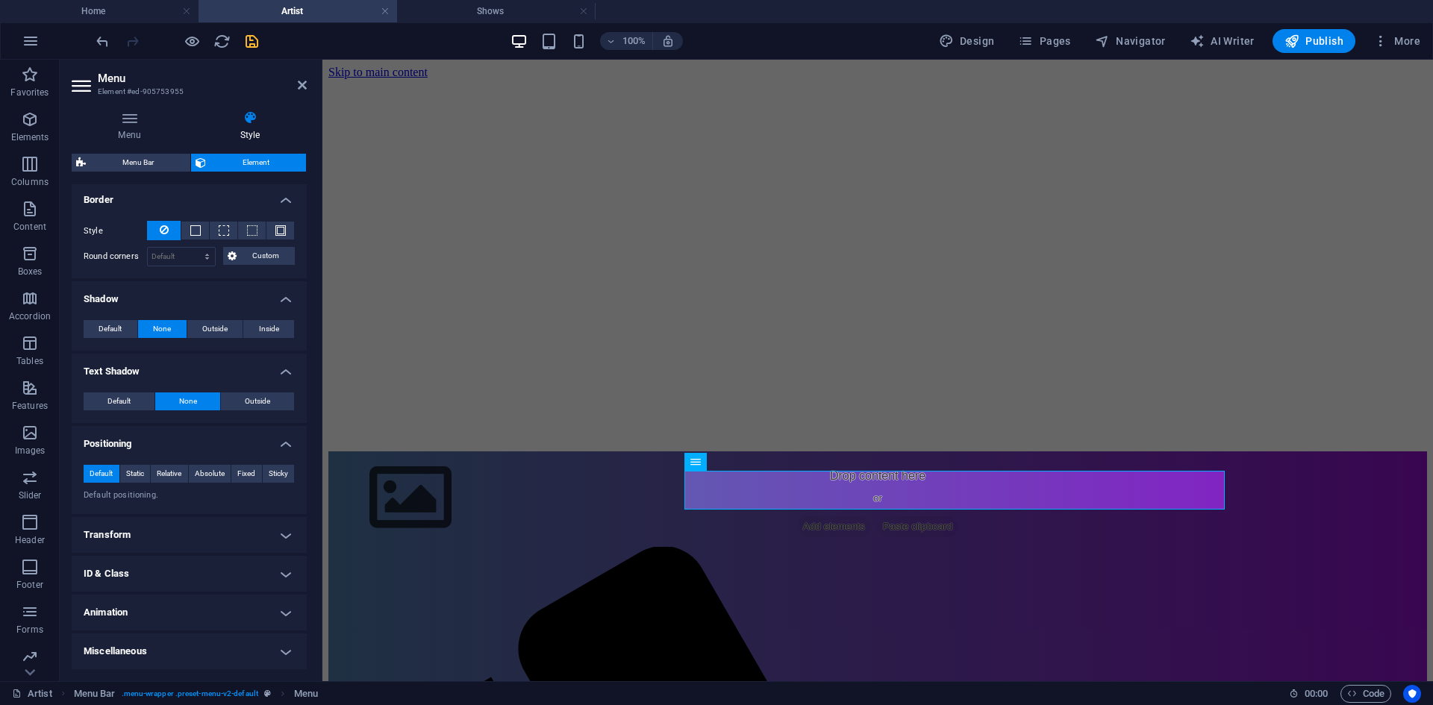
click at [247, 30] on div at bounding box center [176, 41] width 167 height 24
click at [249, 39] on icon "save" at bounding box center [251, 41] width 17 height 17
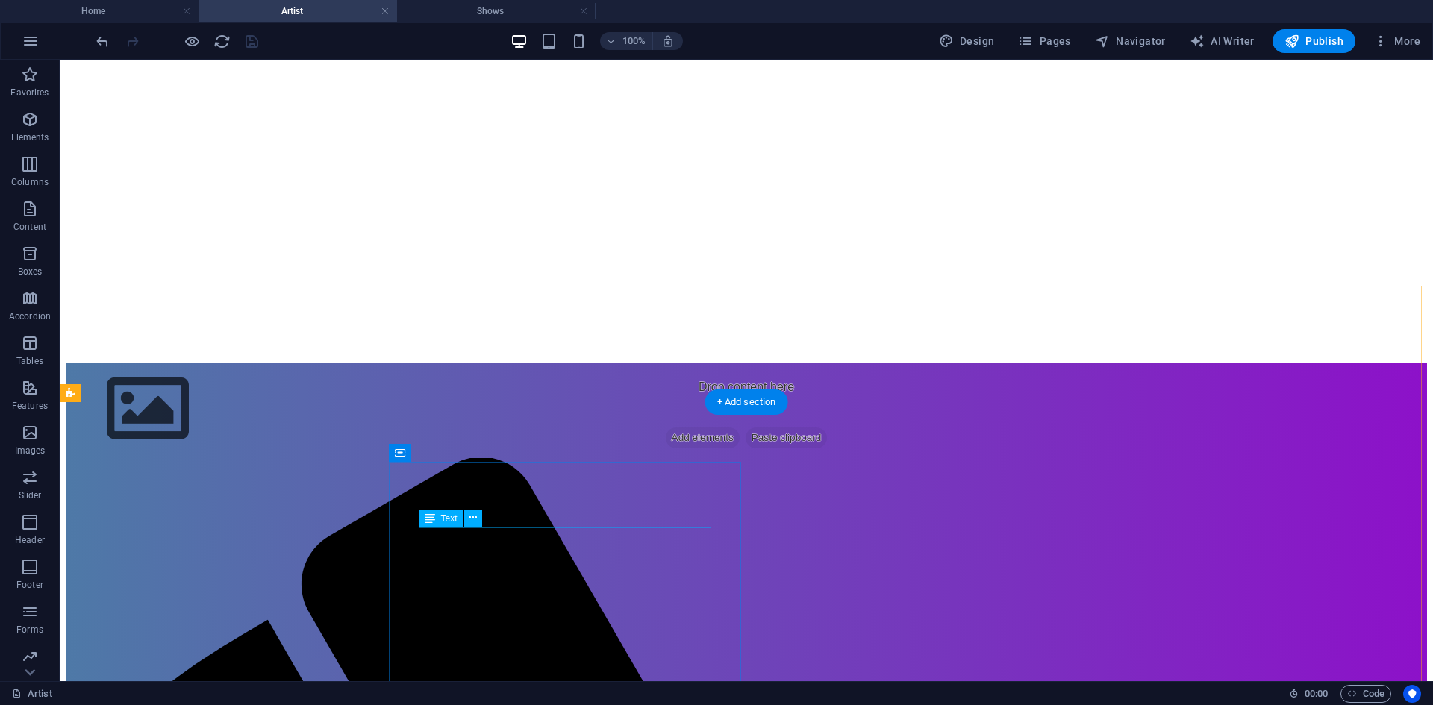
scroll to position [75, 0]
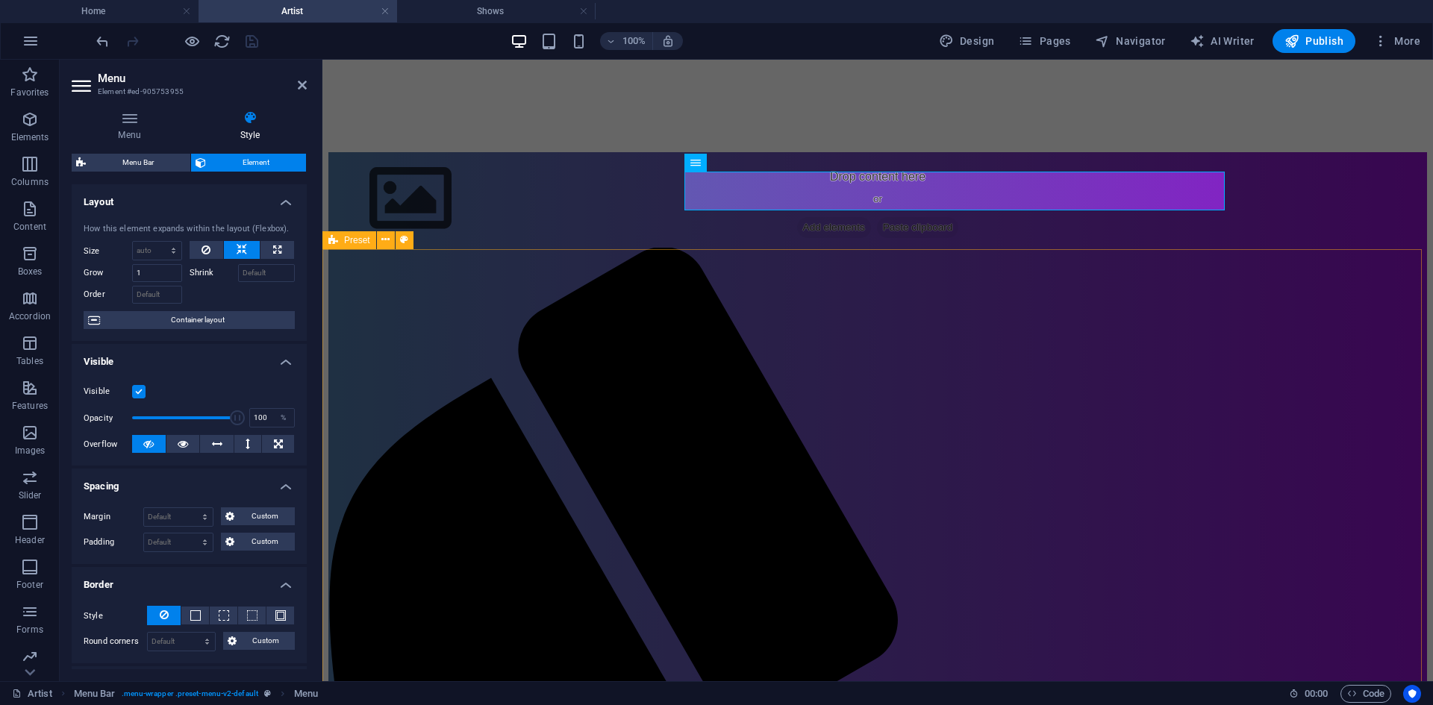
scroll to position [149, 0]
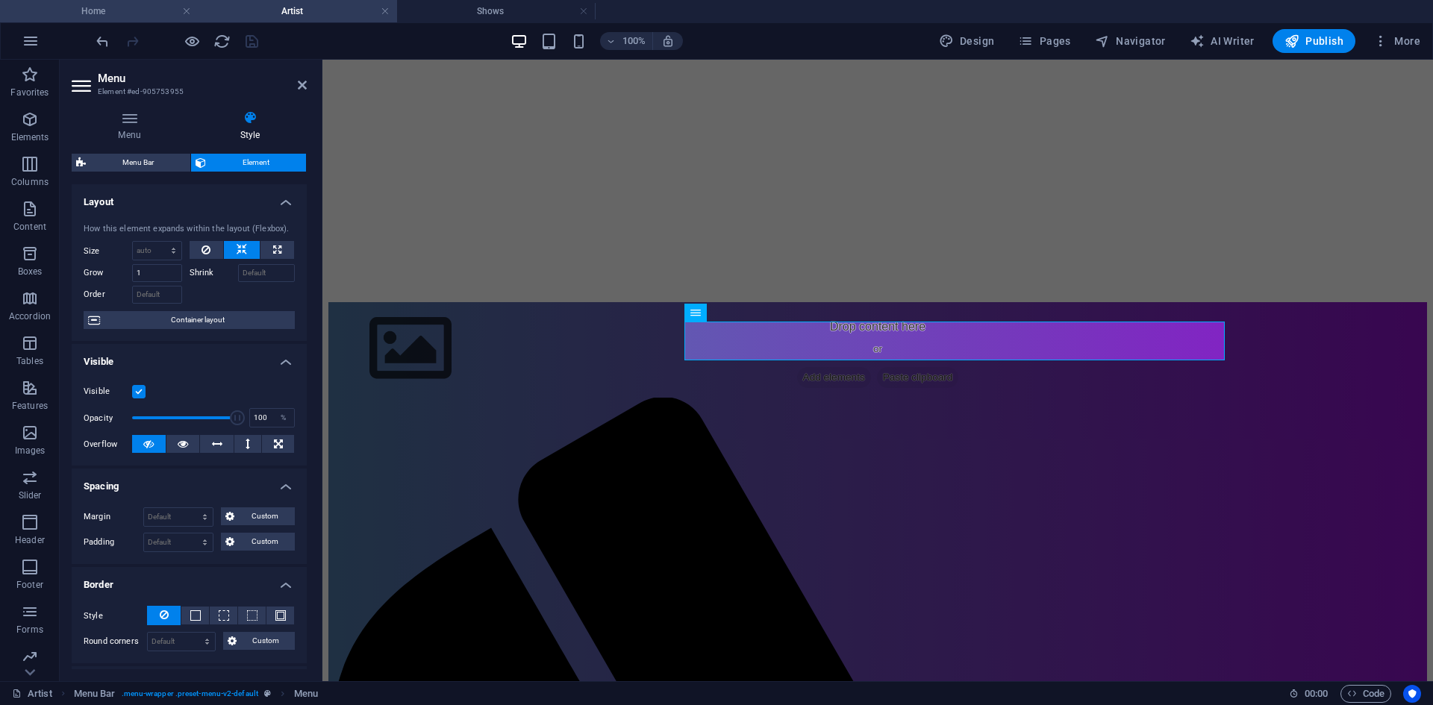
click at [134, 9] on h4 "Home" at bounding box center [99, 11] width 198 height 16
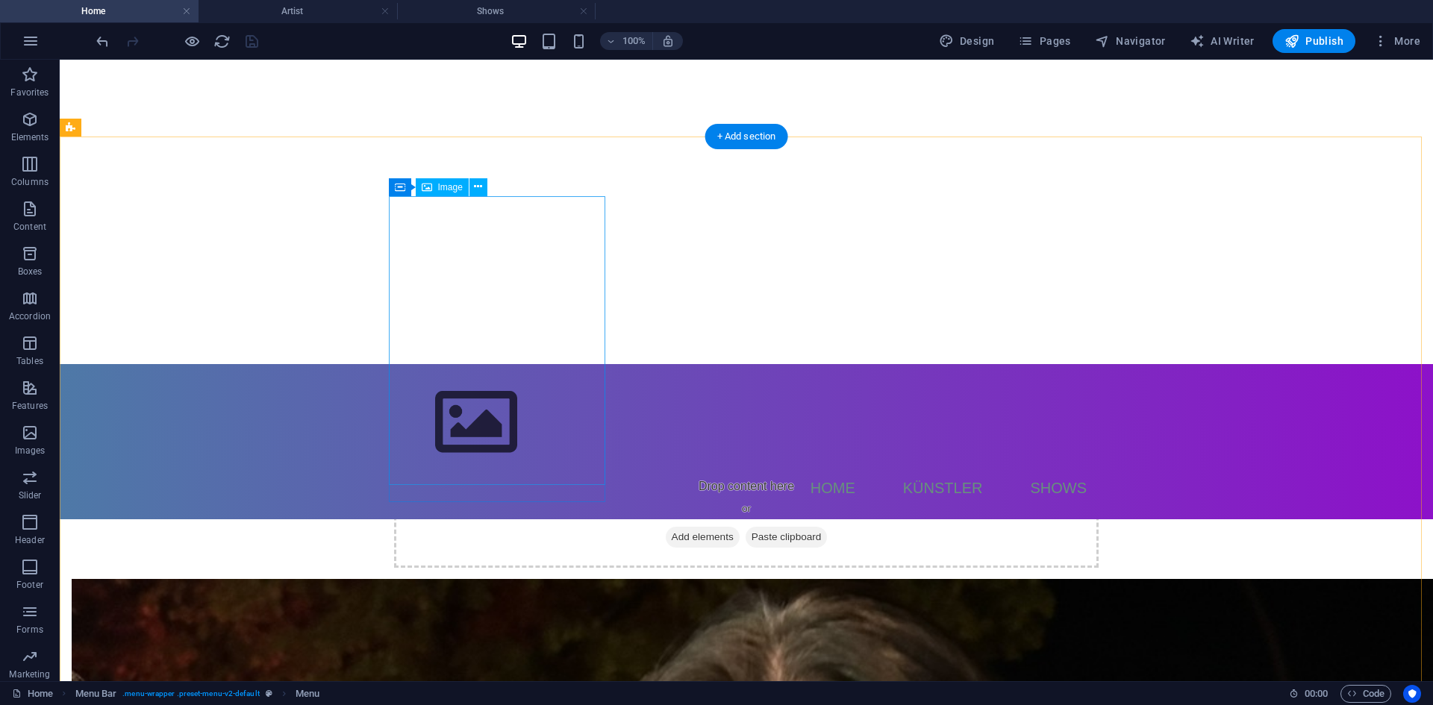
scroll to position [17, 0]
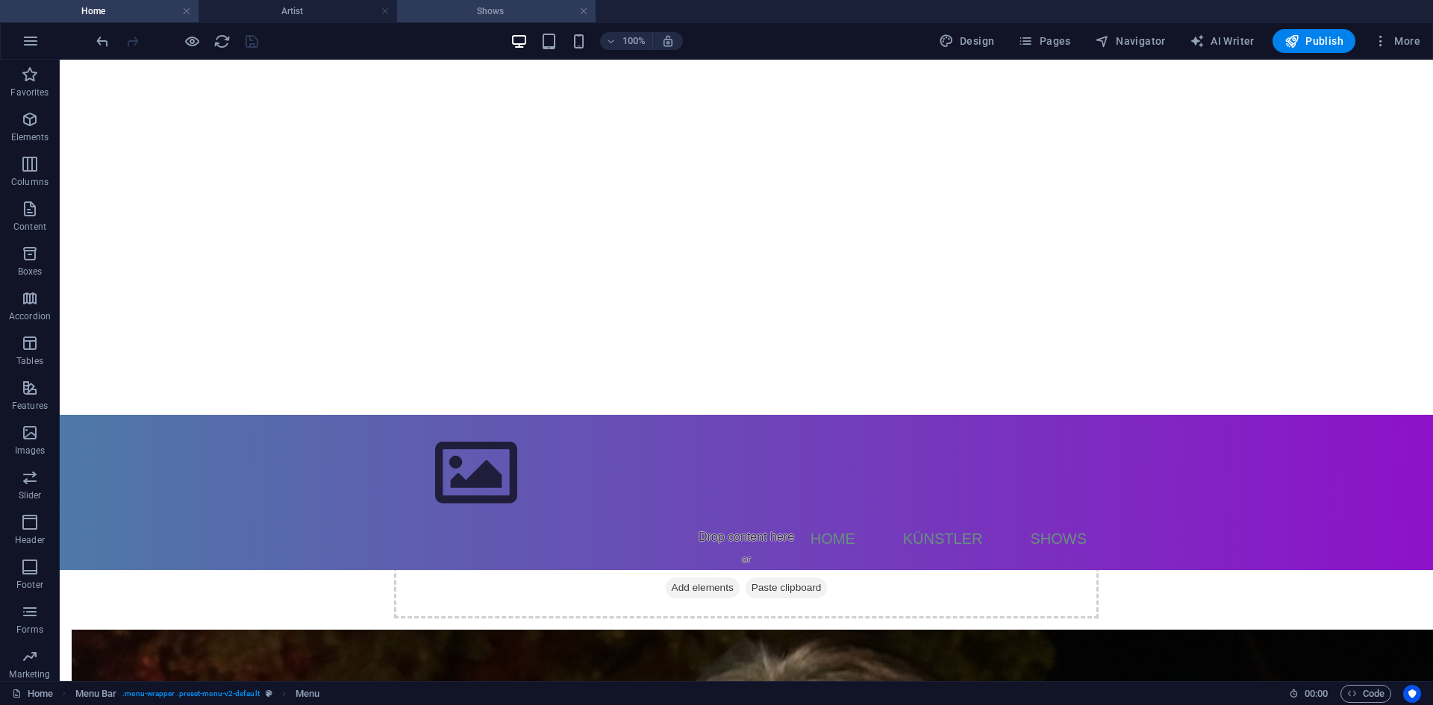
click at [462, 13] on h4 "Shows" at bounding box center [496, 11] width 198 height 16
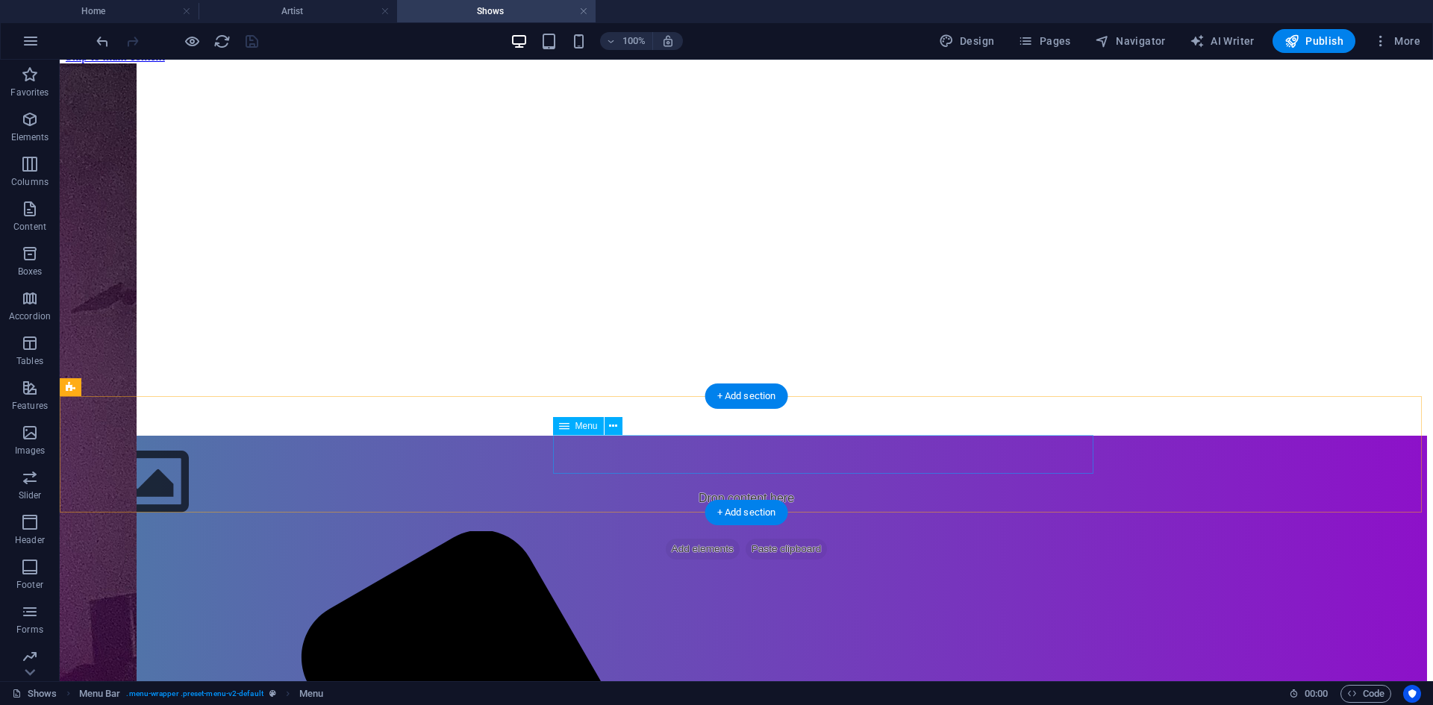
scroll to position [0, 0]
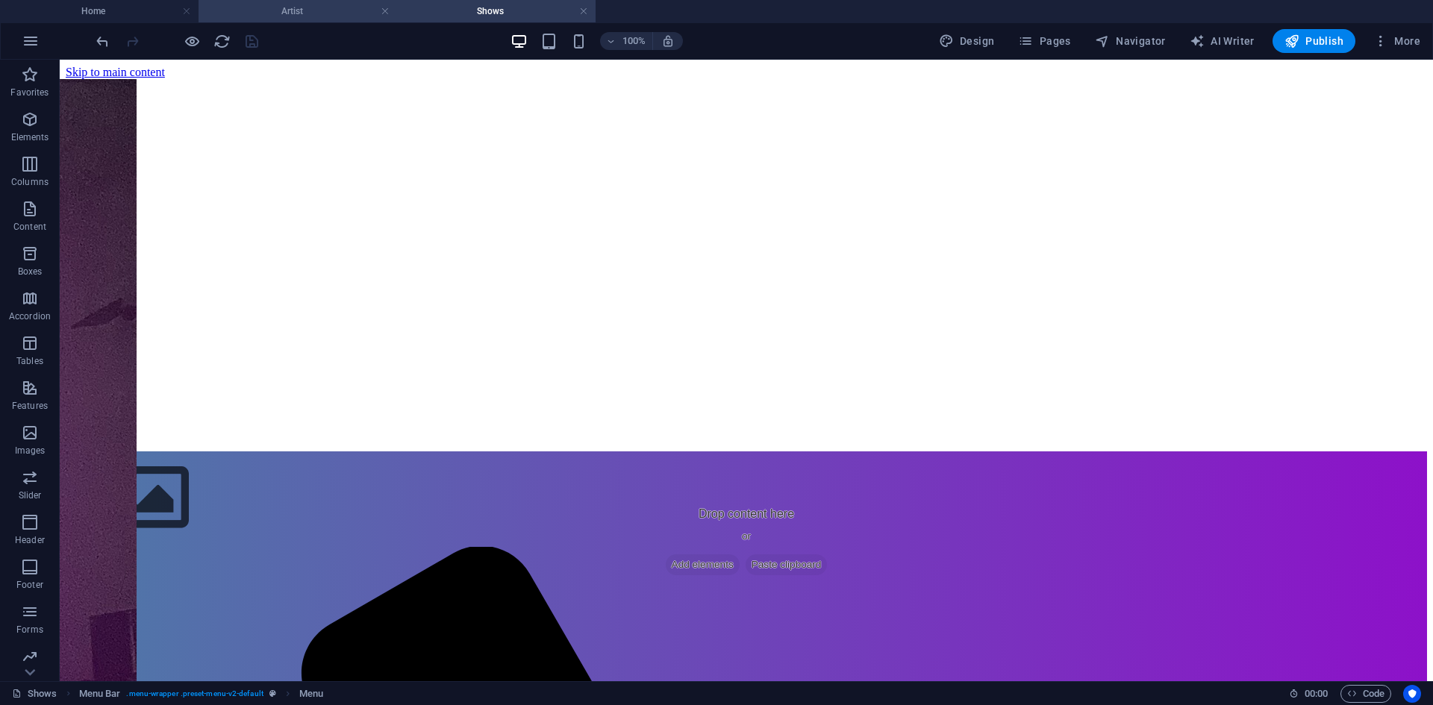
click at [245, 4] on h4 "Artist" at bounding box center [297, 11] width 198 height 16
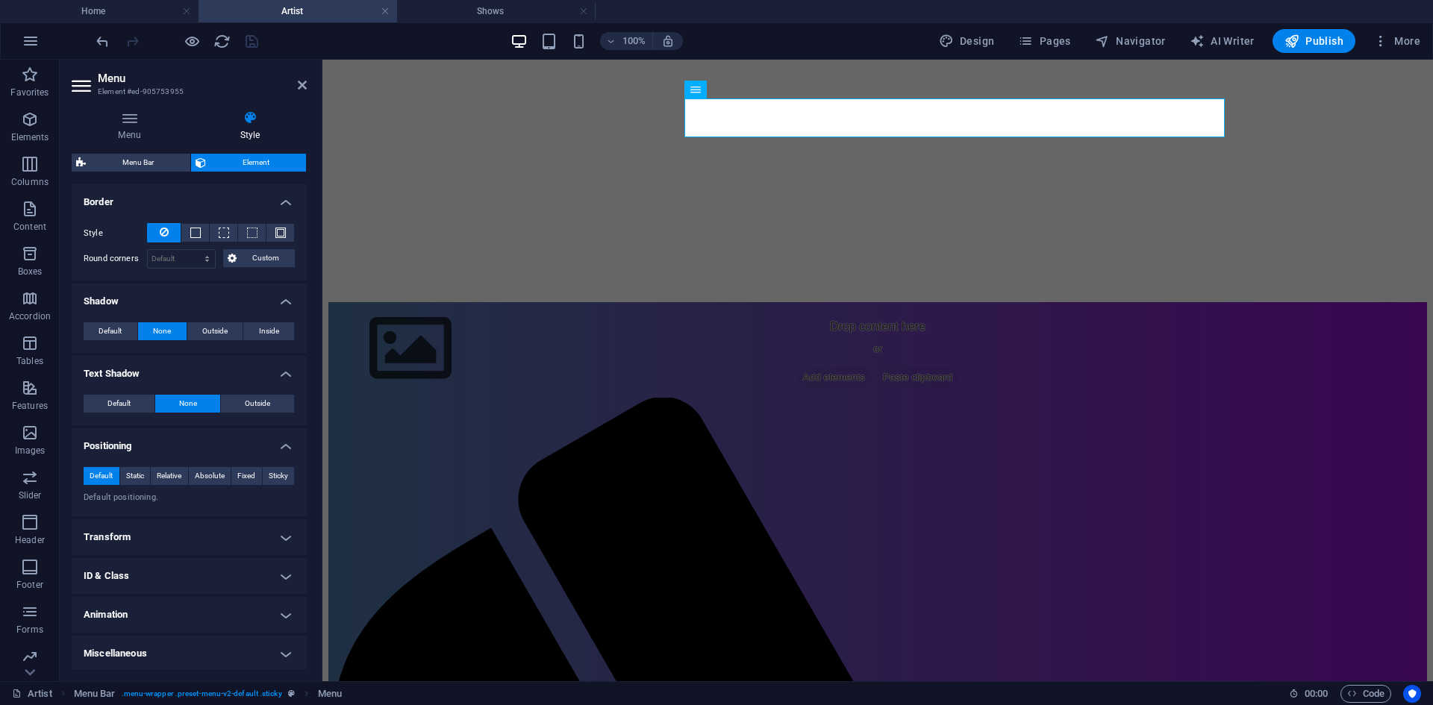
scroll to position [385, 0]
click at [228, 533] on h4 "Transform" at bounding box center [189, 535] width 235 height 36
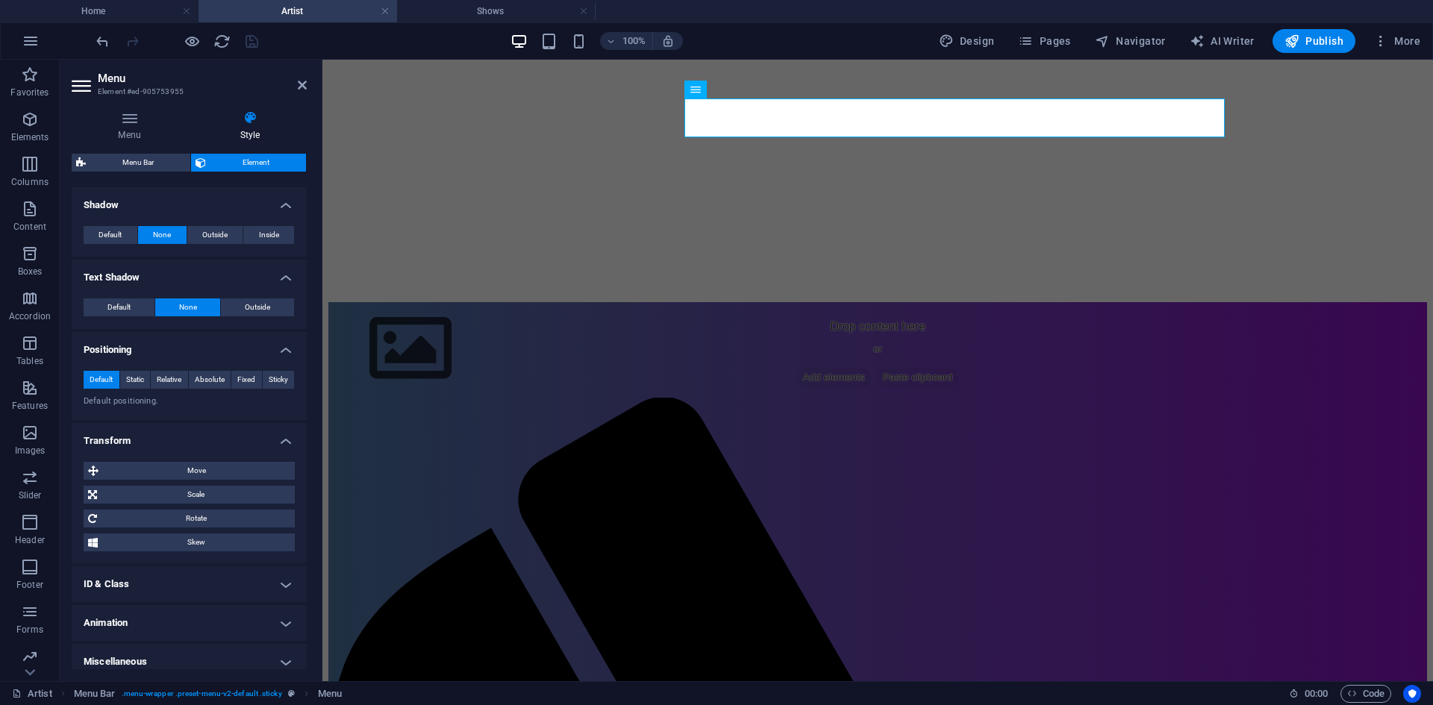
scroll to position [489, 0]
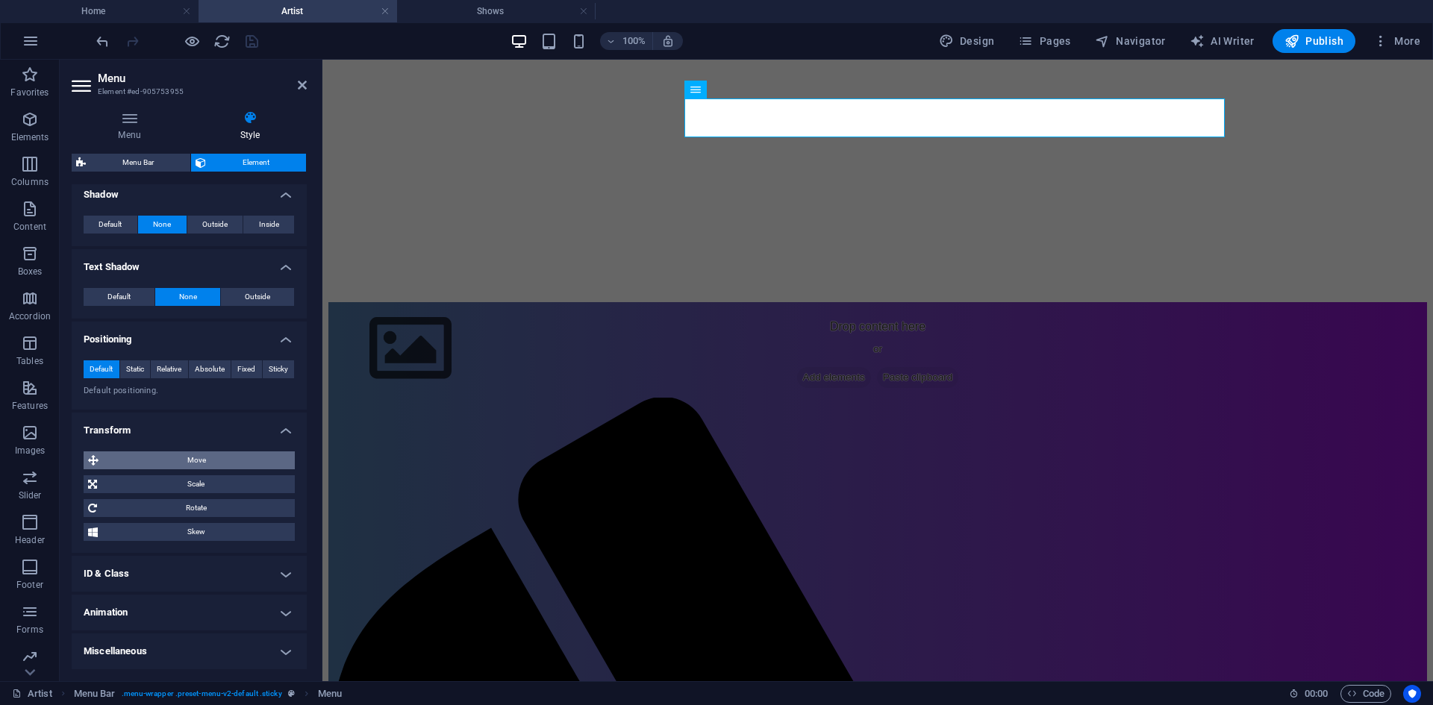
click at [240, 464] on span "Move" at bounding box center [196, 460] width 187 height 18
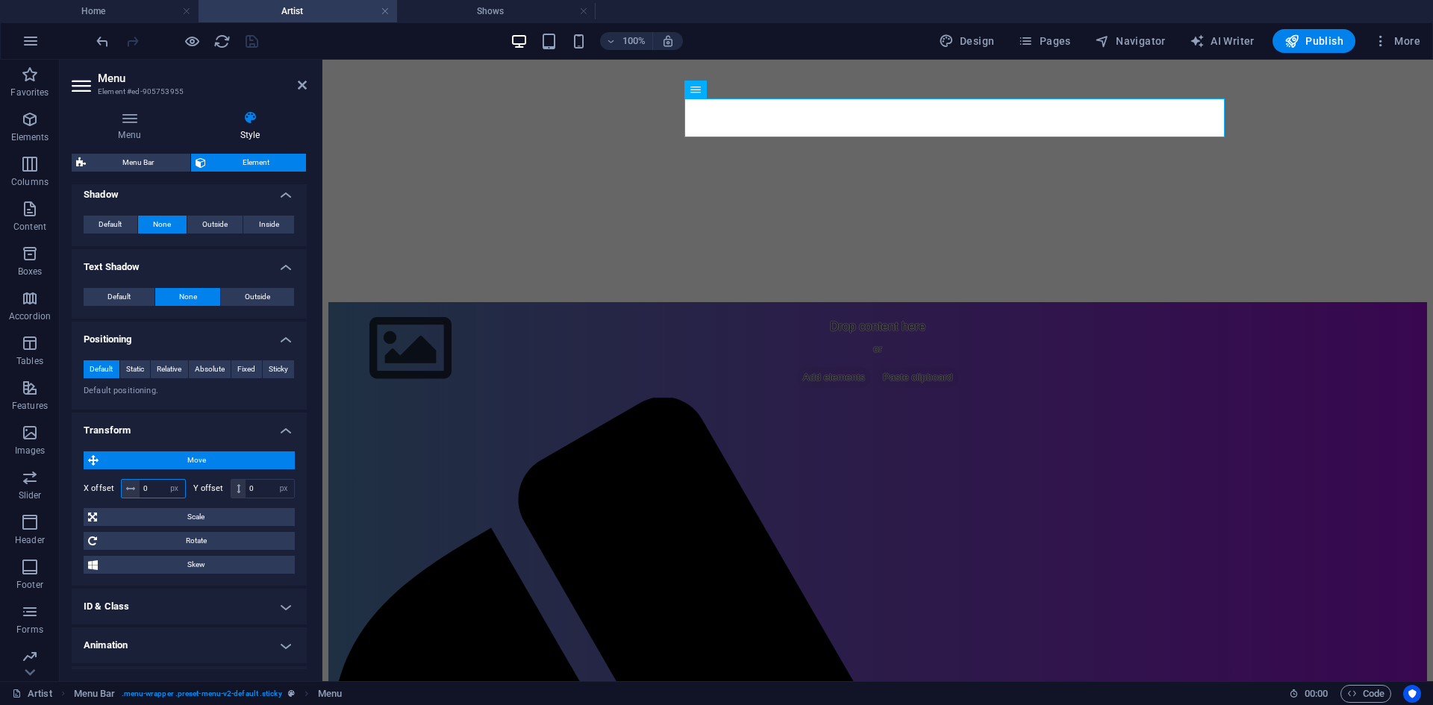
click at [160, 484] on input "0" at bounding box center [163, 489] width 46 height 18
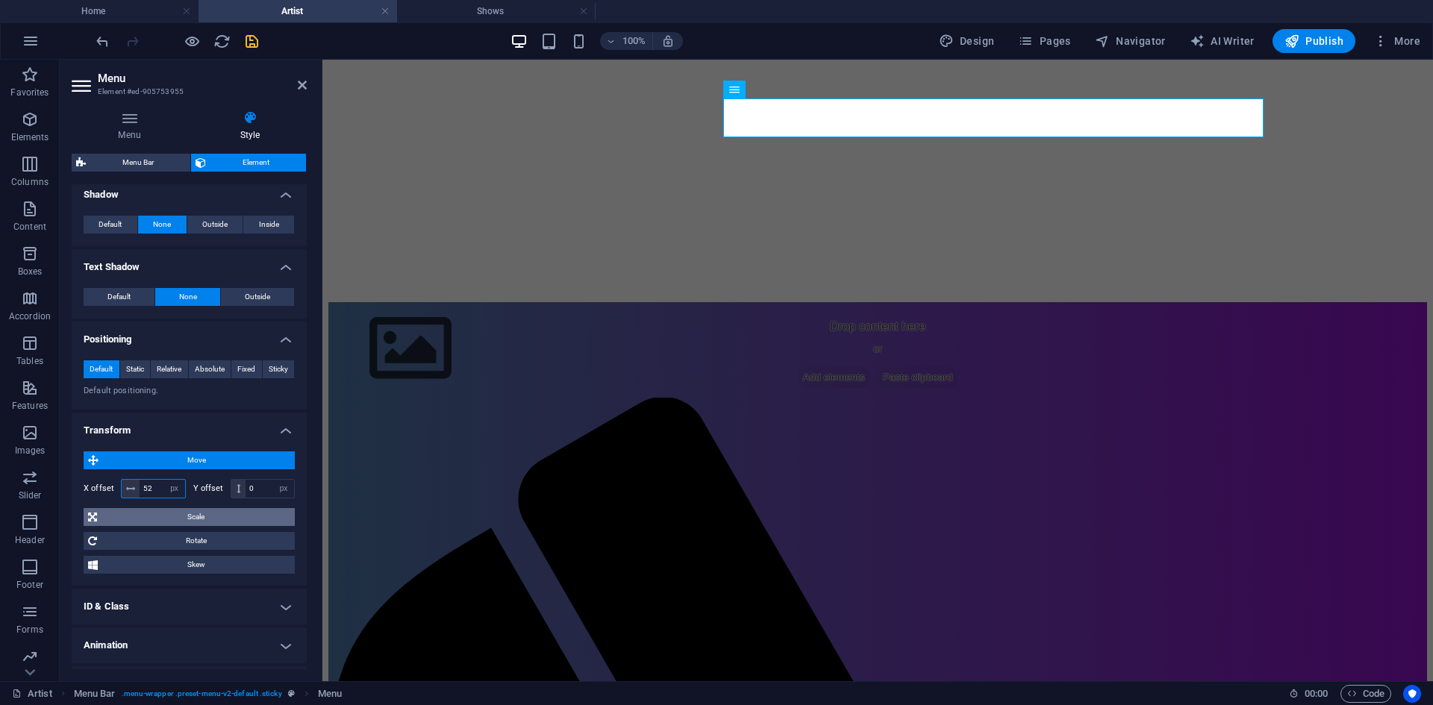
type input "5"
click at [1029, 37] on icon "button" at bounding box center [1025, 41] width 15 height 15
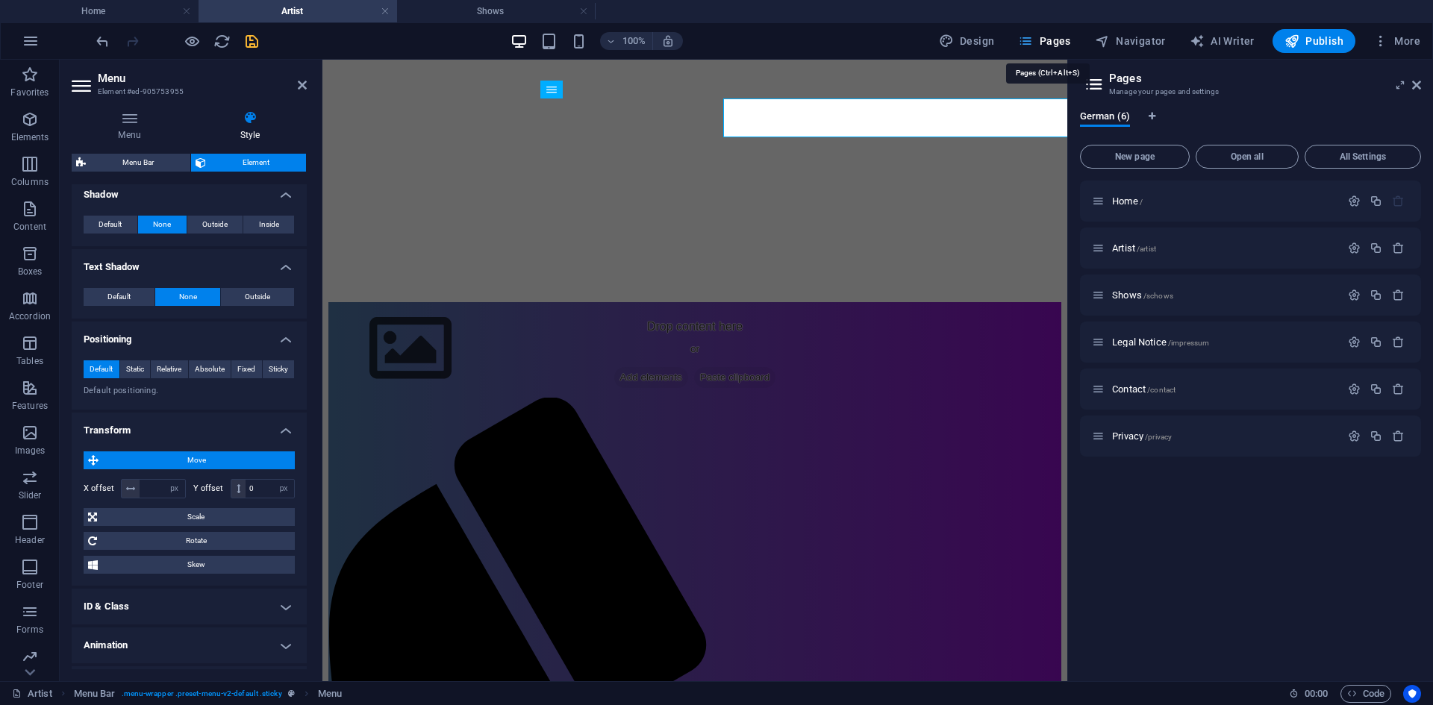
type input "52"
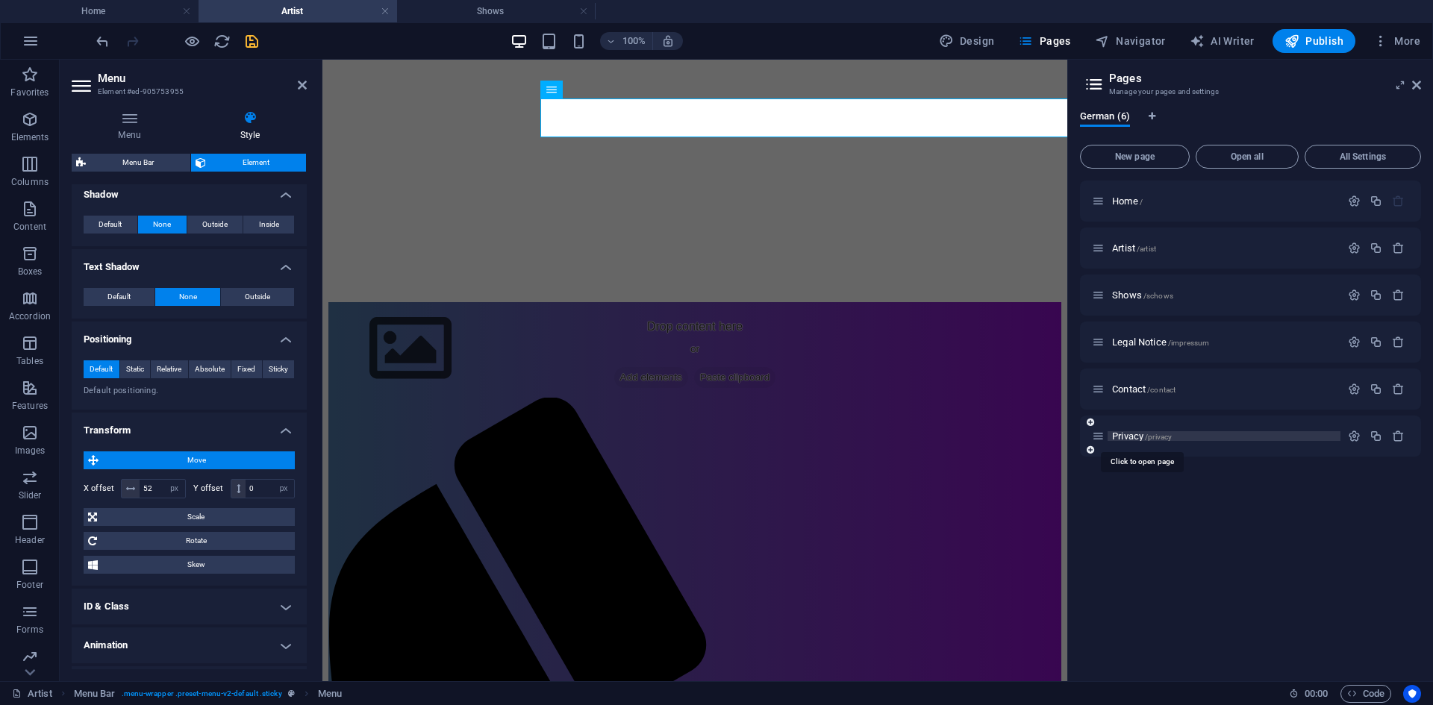
click at [1131, 436] on span "Privacy /privacy" at bounding box center [1142, 436] width 60 height 11
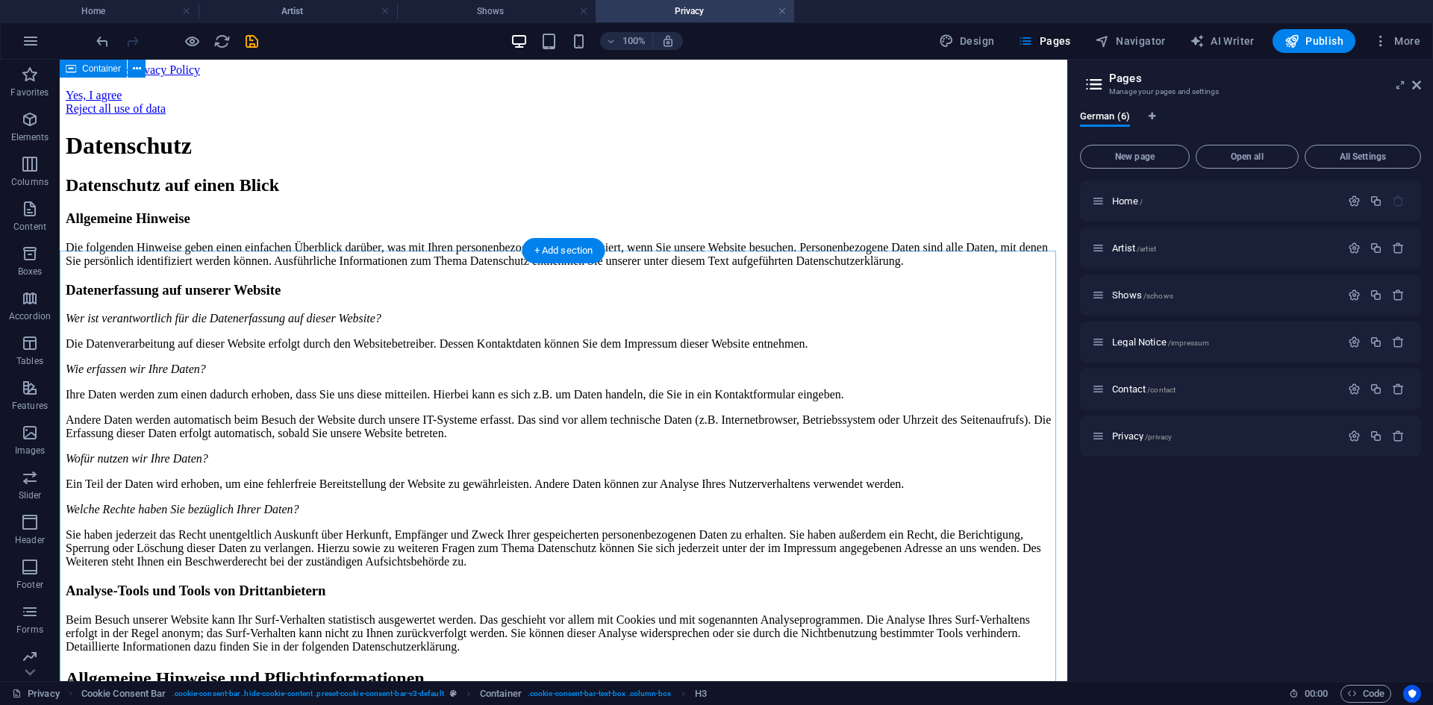
scroll to position [0, 0]
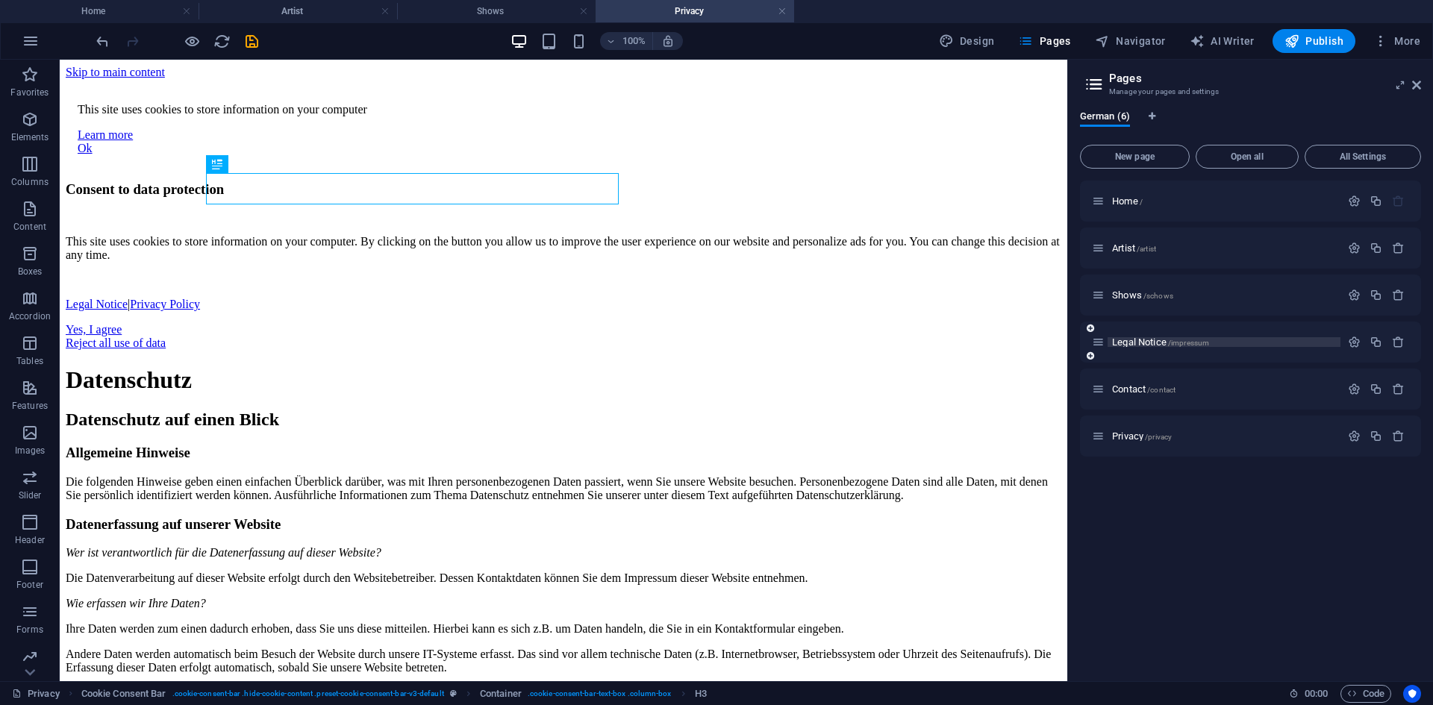
click at [1138, 346] on span "Legal Notice /impressum" at bounding box center [1160, 342] width 97 height 11
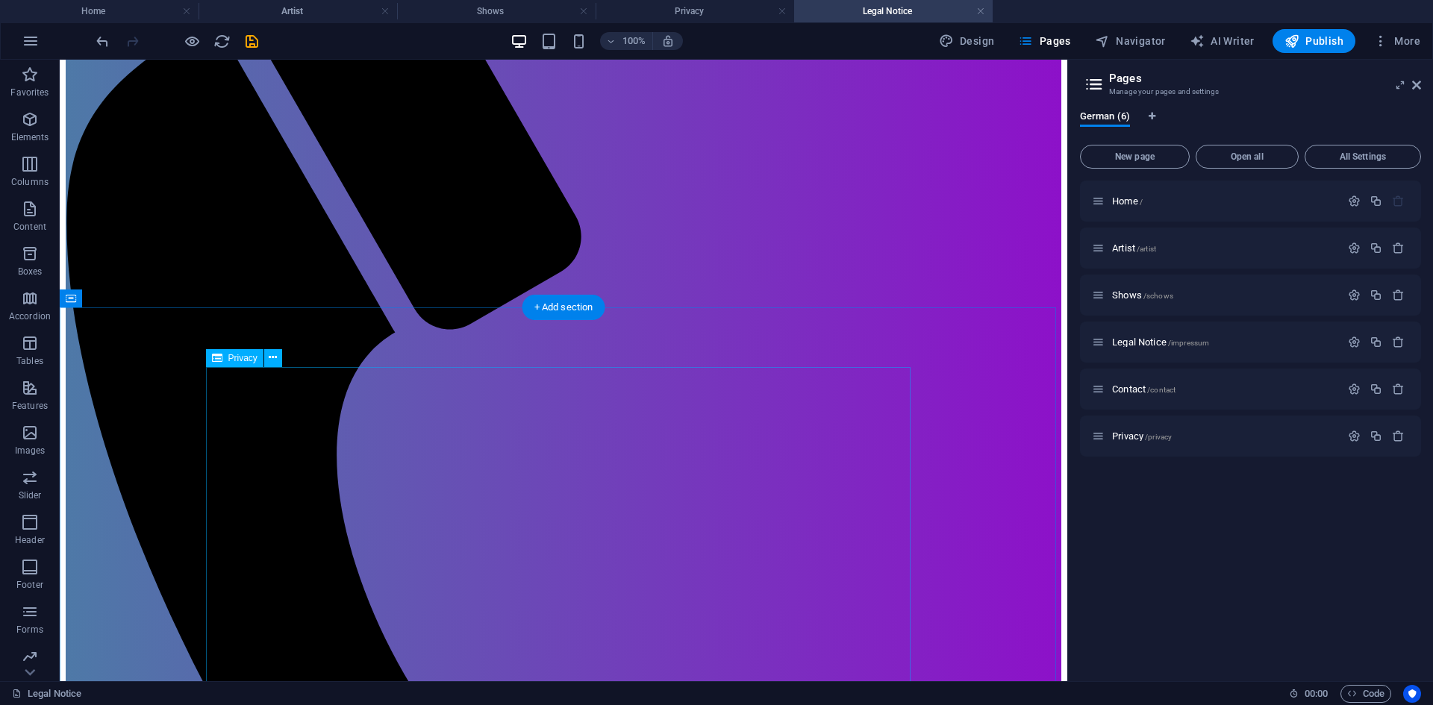
scroll to position [224, 0]
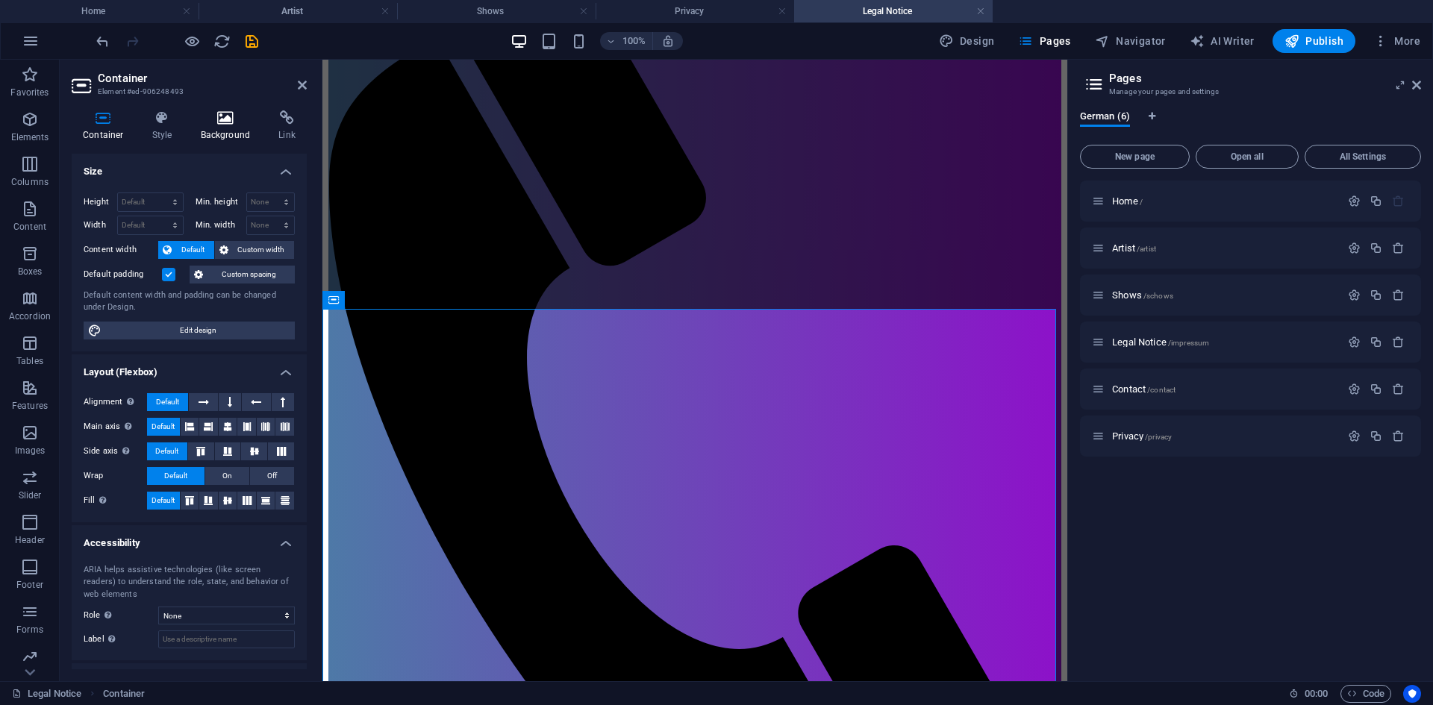
click at [216, 128] on h4 "Background" at bounding box center [229, 125] width 78 height 31
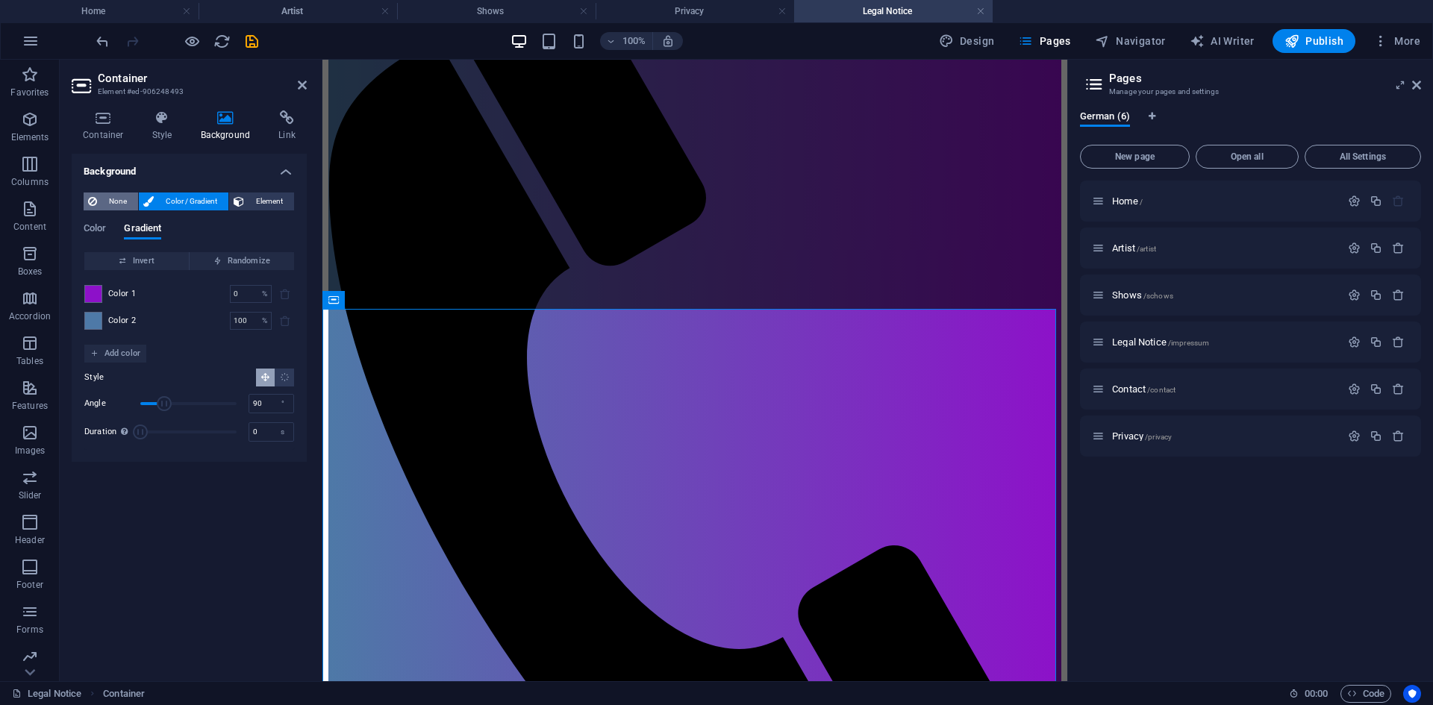
click at [125, 207] on span "None" at bounding box center [117, 202] width 32 height 18
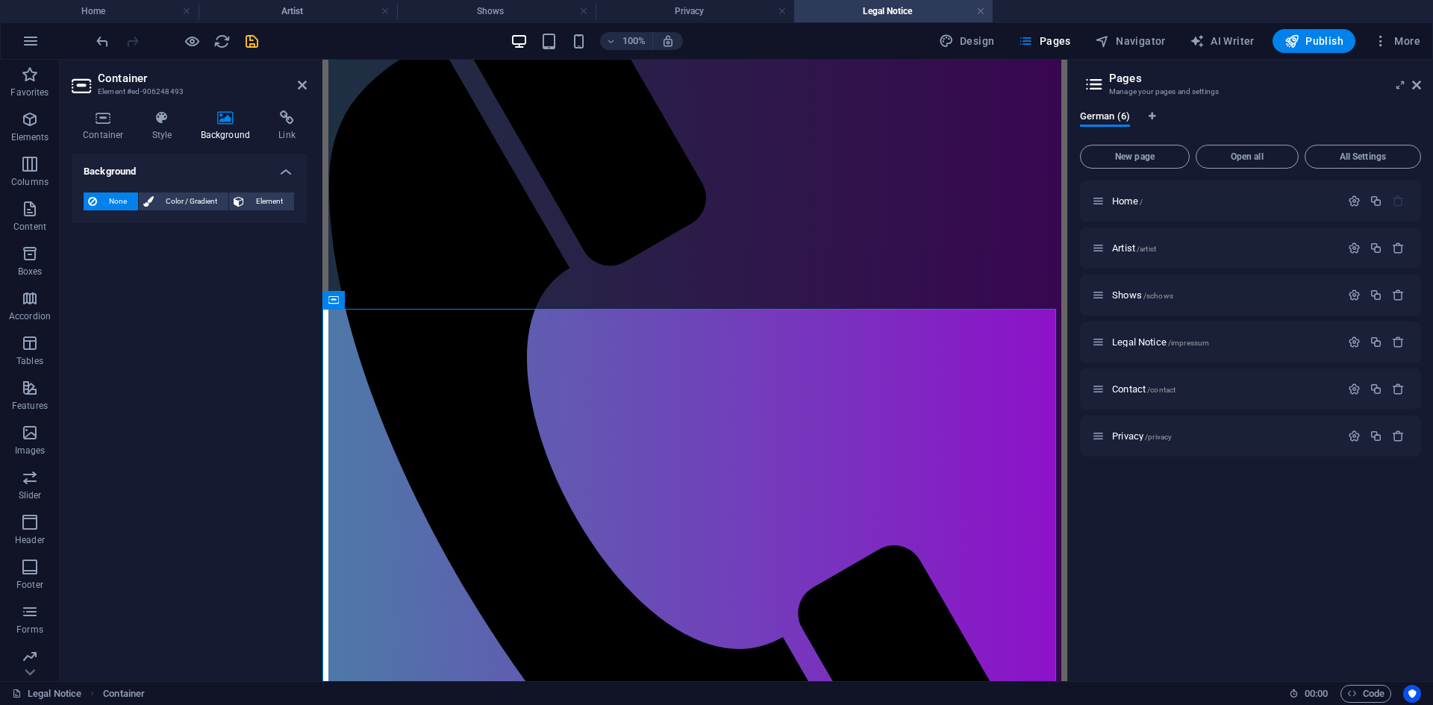
click at [257, 43] on icon "save" at bounding box center [251, 41] width 17 height 17
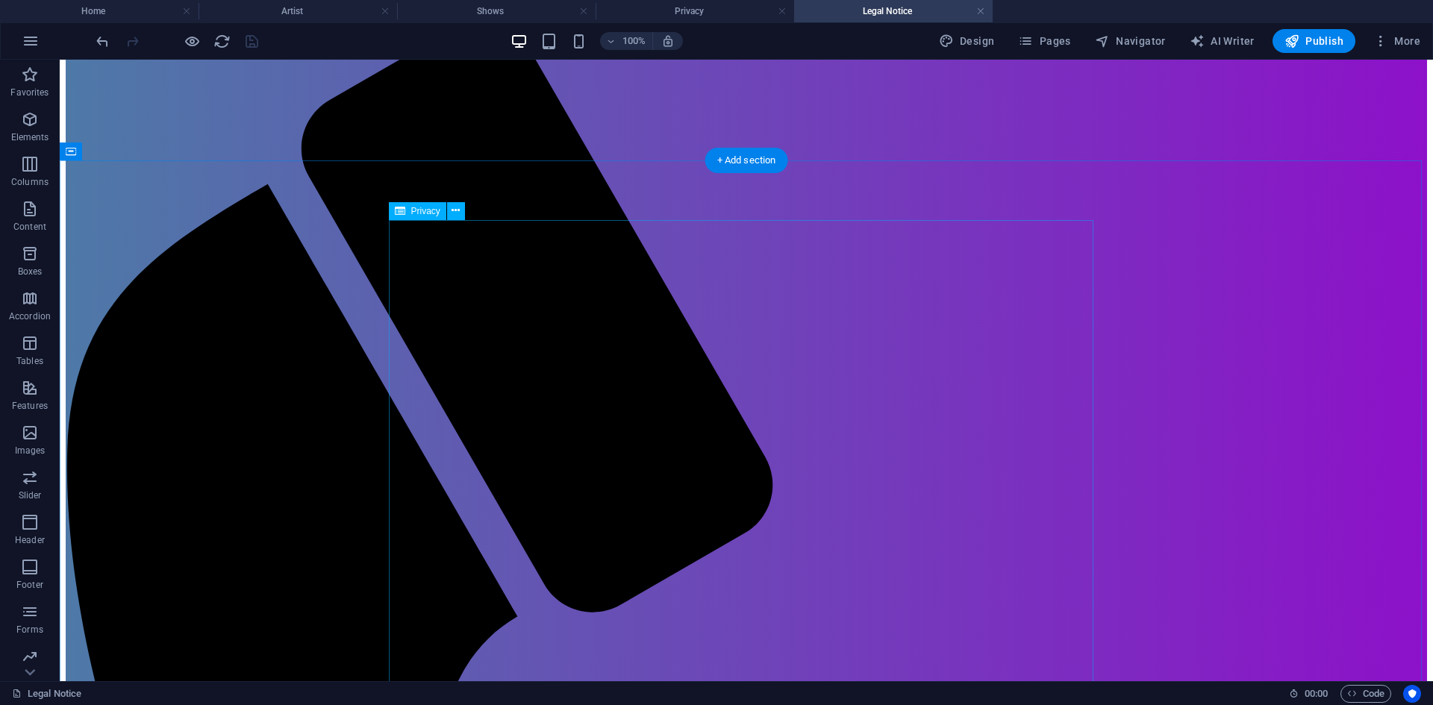
scroll to position [0, 0]
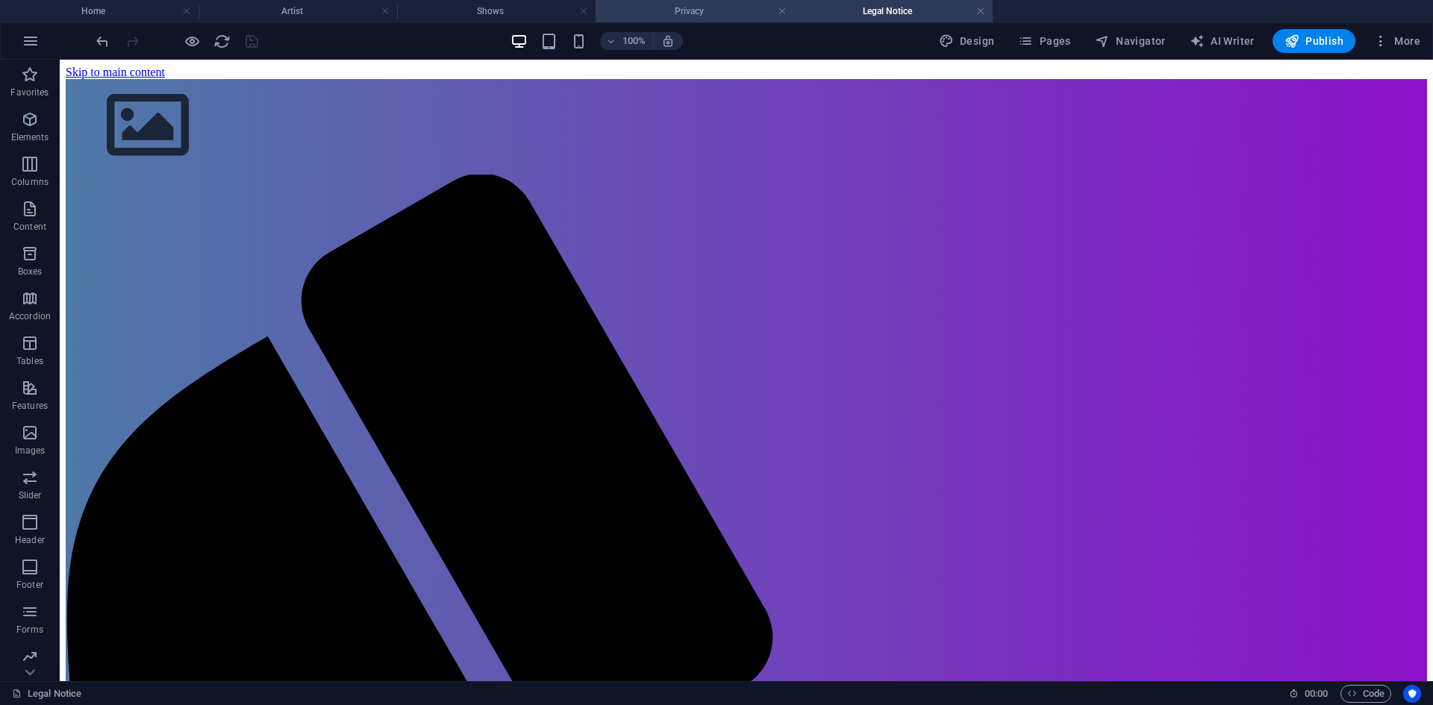
click at [711, 12] on h4 "Privacy" at bounding box center [694, 11] width 198 height 16
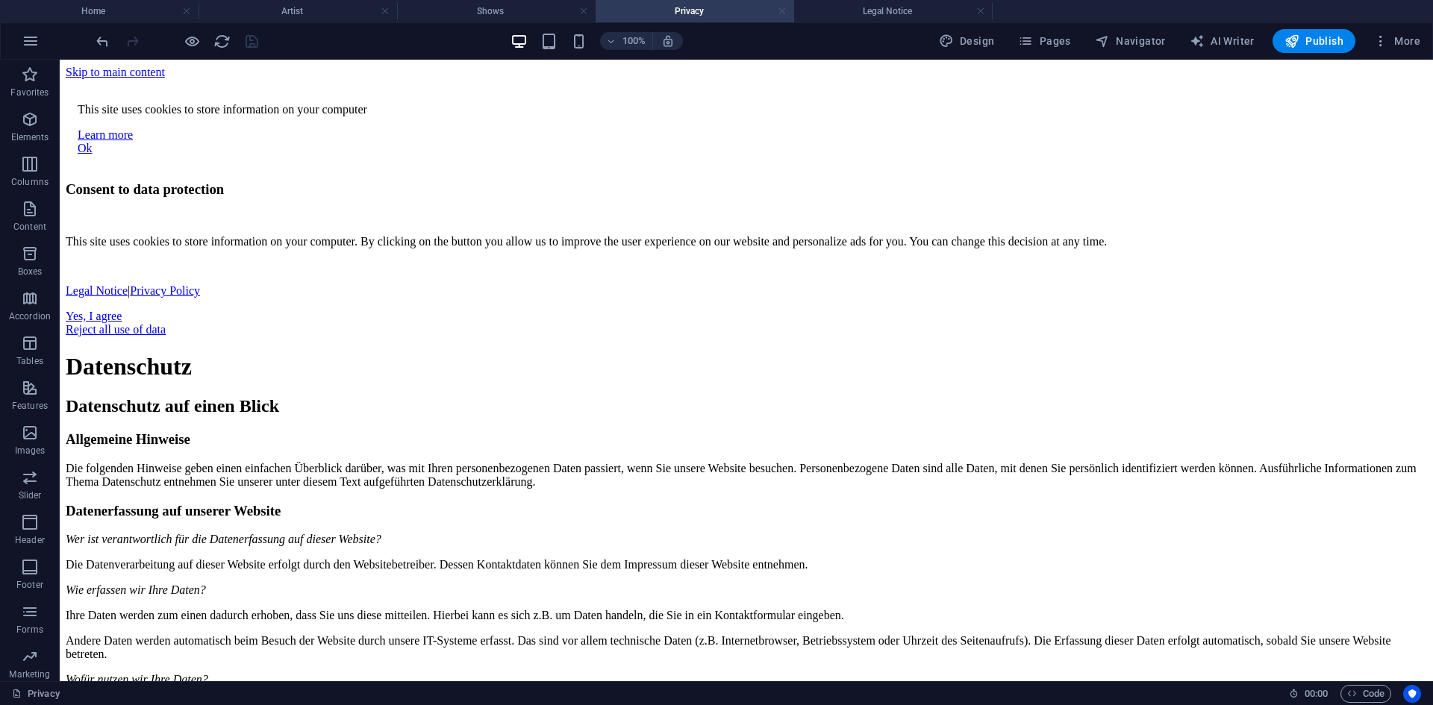
click at [785, 13] on link at bounding box center [782, 11] width 9 height 14
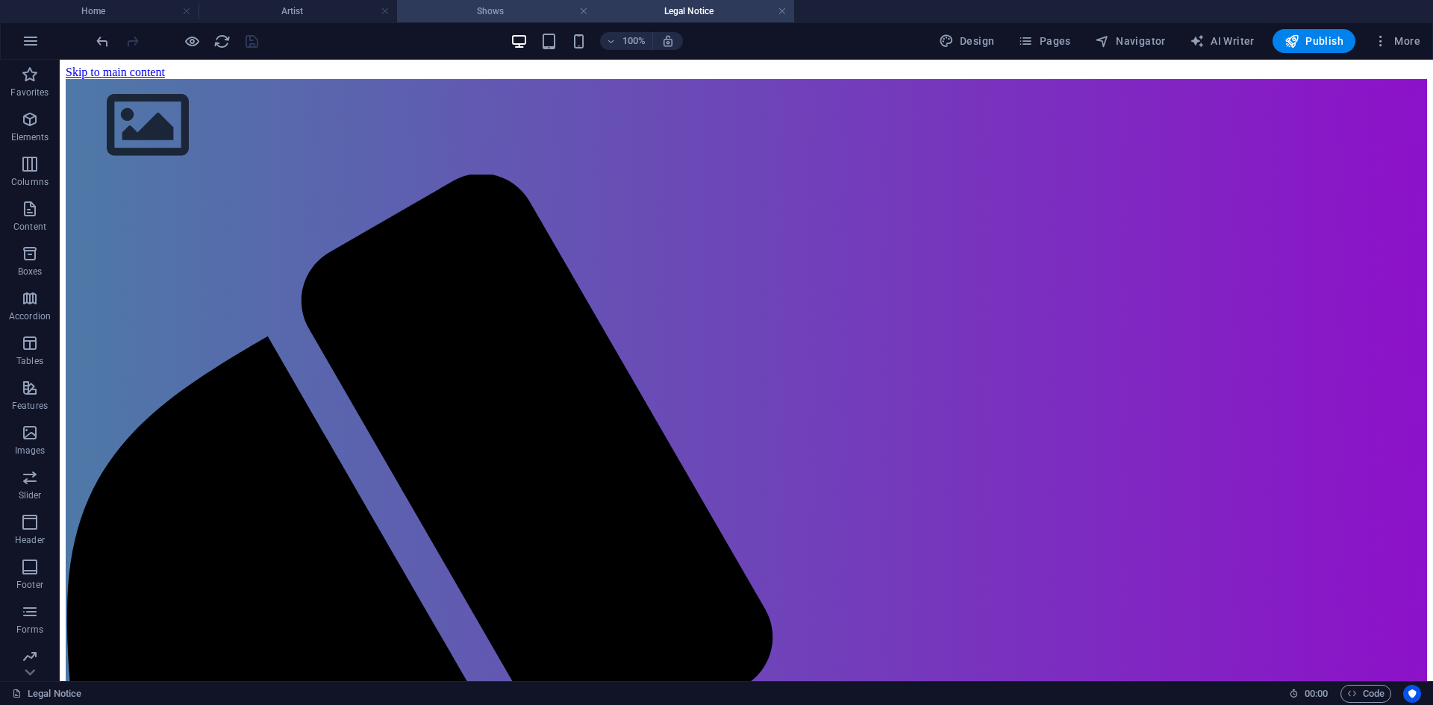
click at [527, 12] on h4 "Shows" at bounding box center [496, 11] width 198 height 16
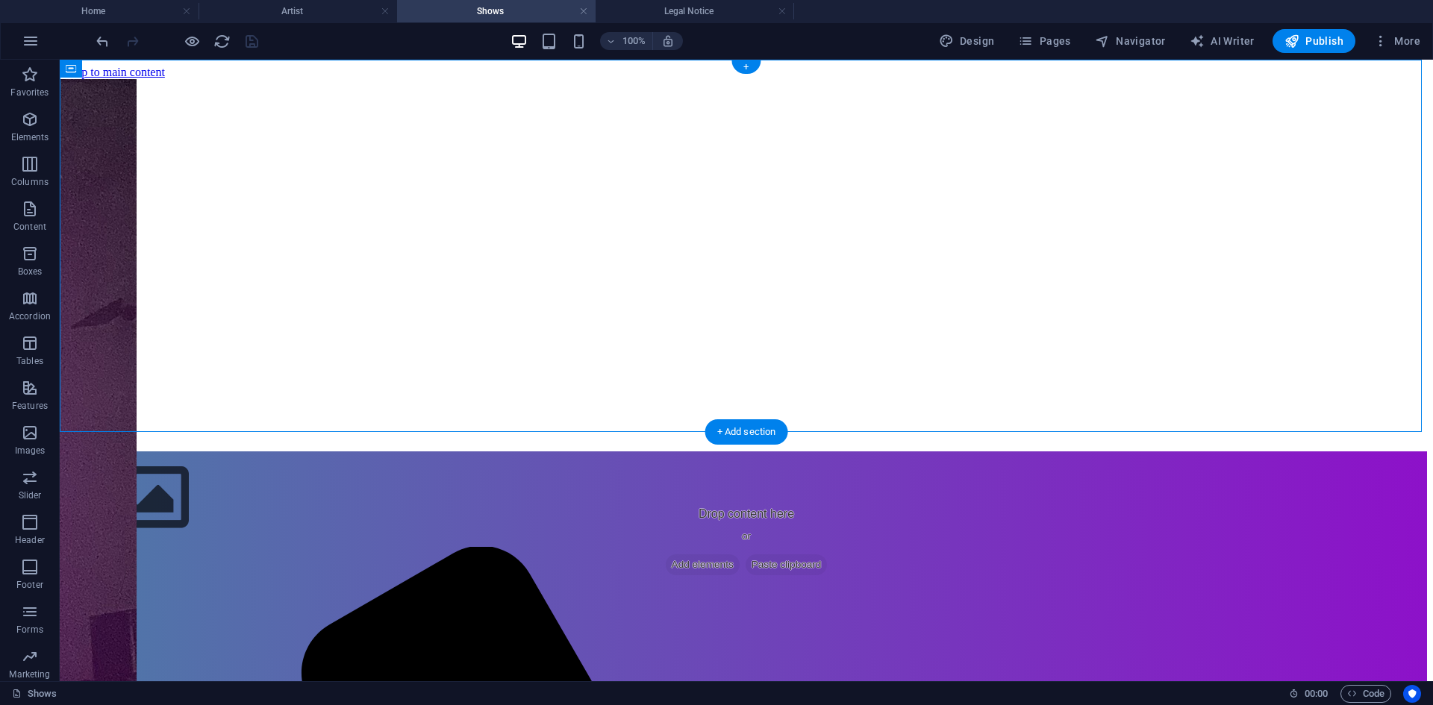
select select "ms"
select select "s"
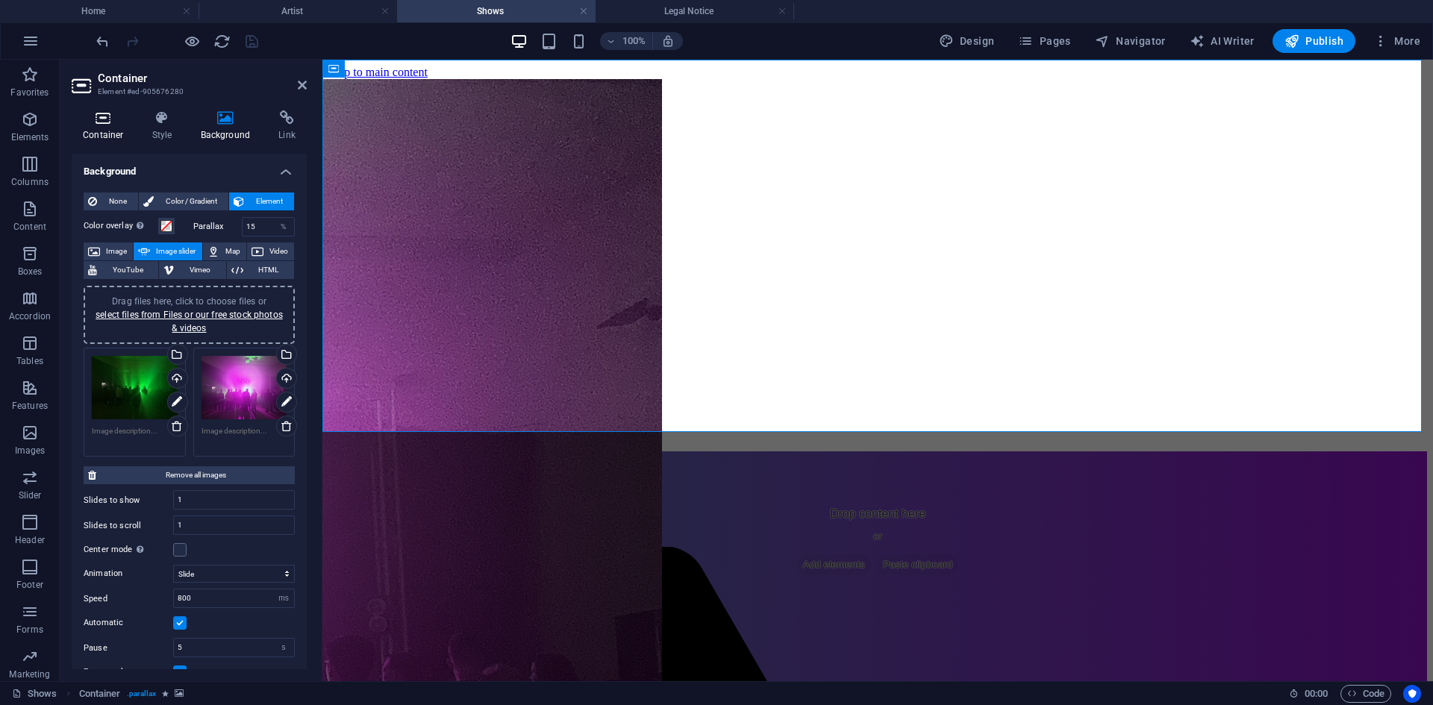
click at [130, 128] on h4 "Container" at bounding box center [106, 125] width 69 height 31
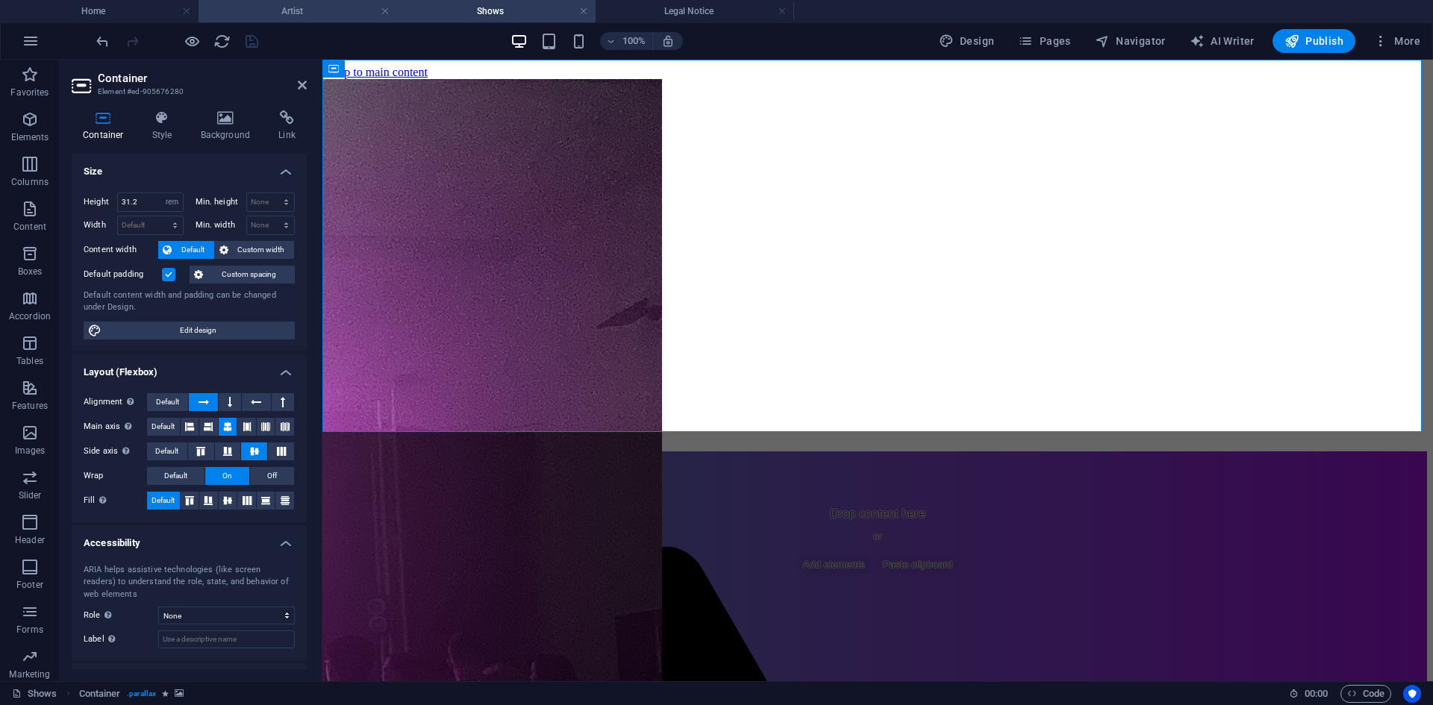
click at [262, 6] on h4 "Artist" at bounding box center [297, 11] width 198 height 16
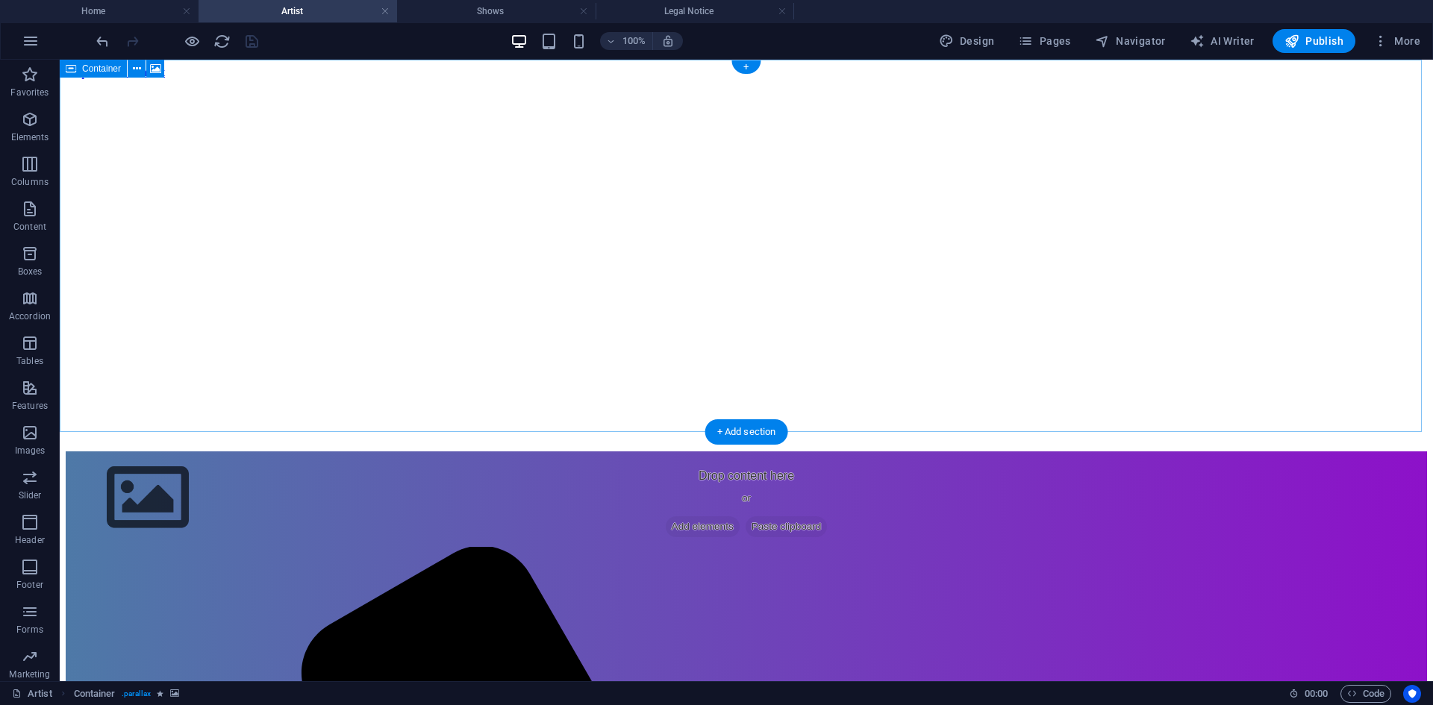
click at [194, 79] on figure at bounding box center [746, 79] width 1361 height 0
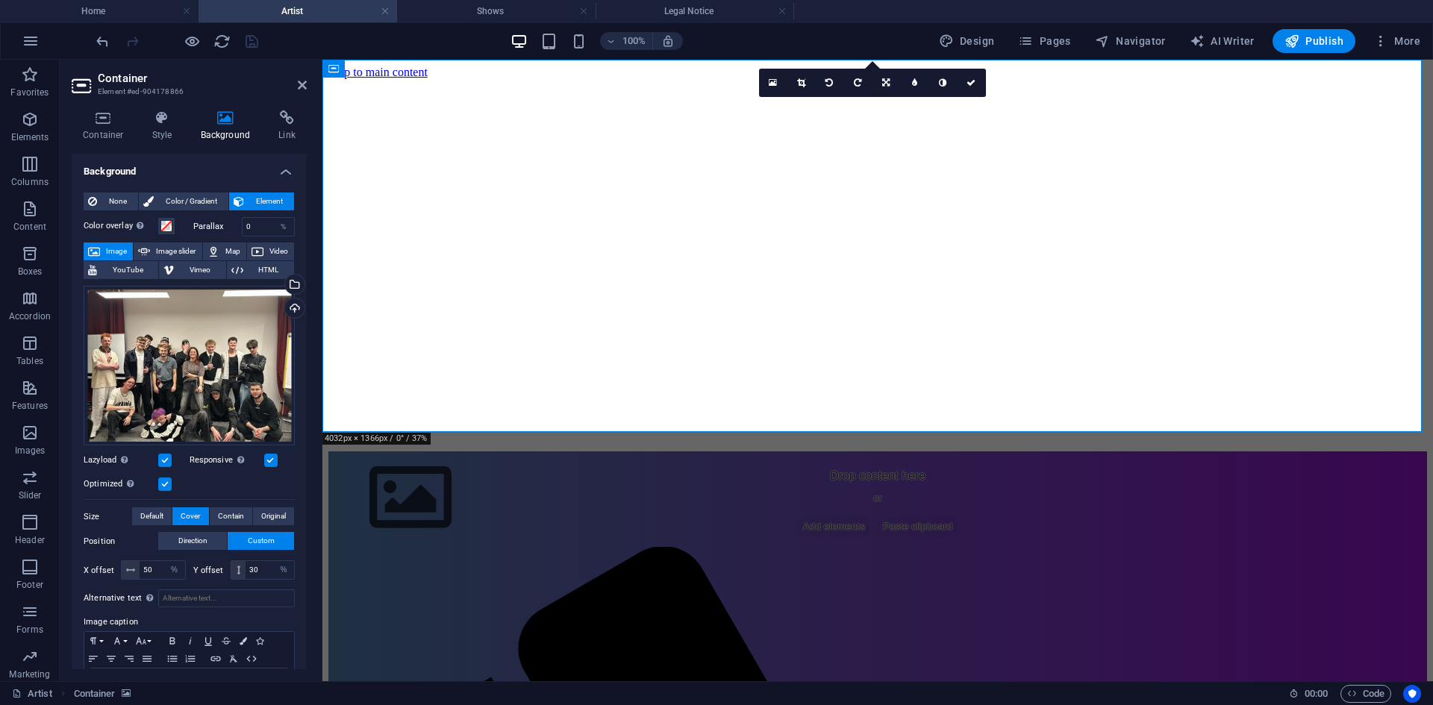
click at [194, 269] on span "Vimeo" at bounding box center [199, 270] width 43 height 18
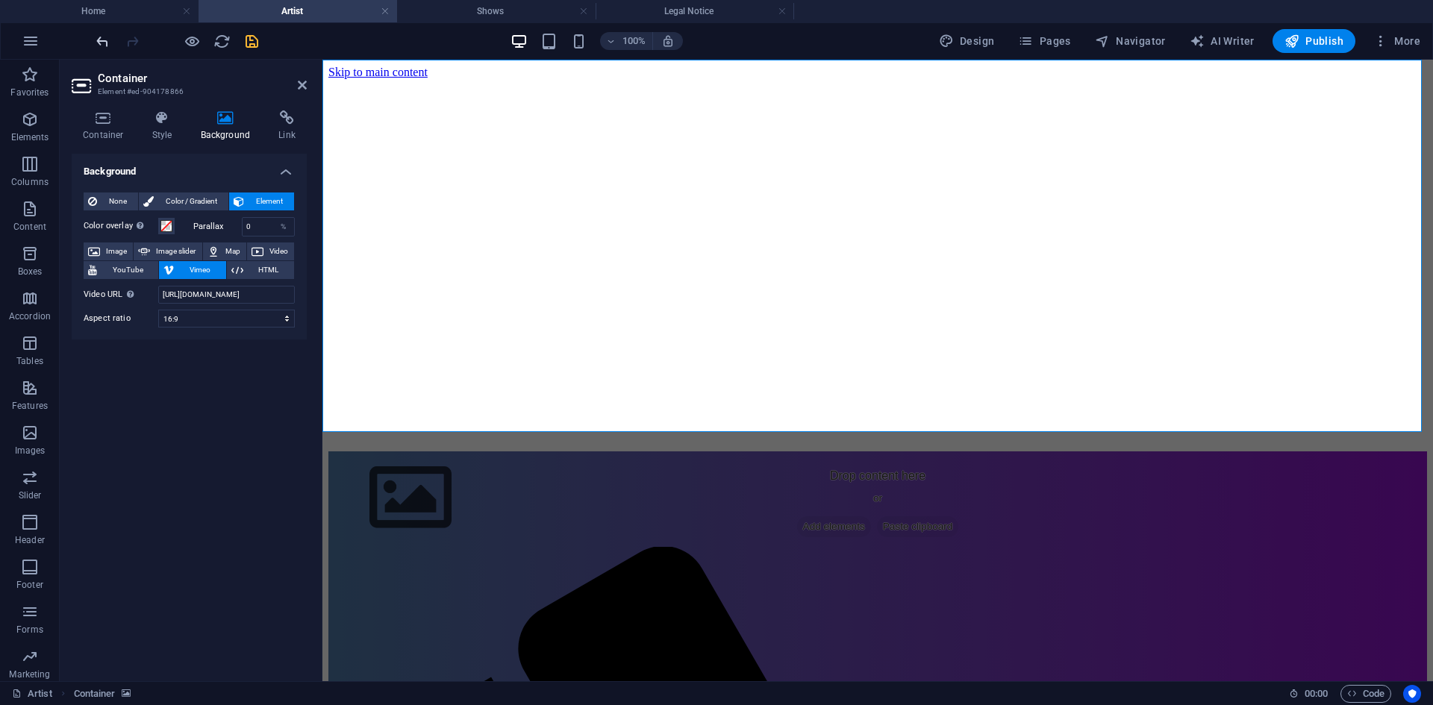
click at [104, 43] on icon "undo" at bounding box center [102, 41] width 17 height 17
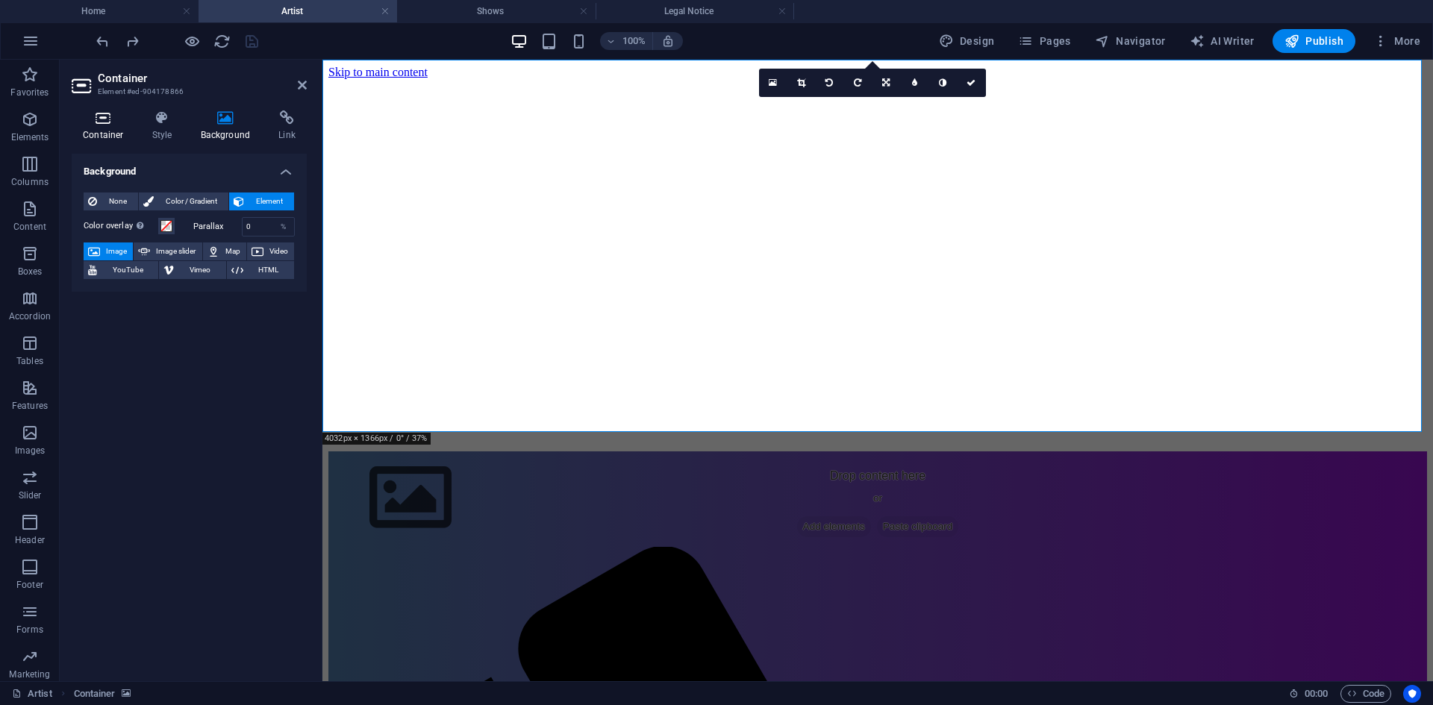
click at [105, 130] on h4 "Container" at bounding box center [106, 125] width 69 height 31
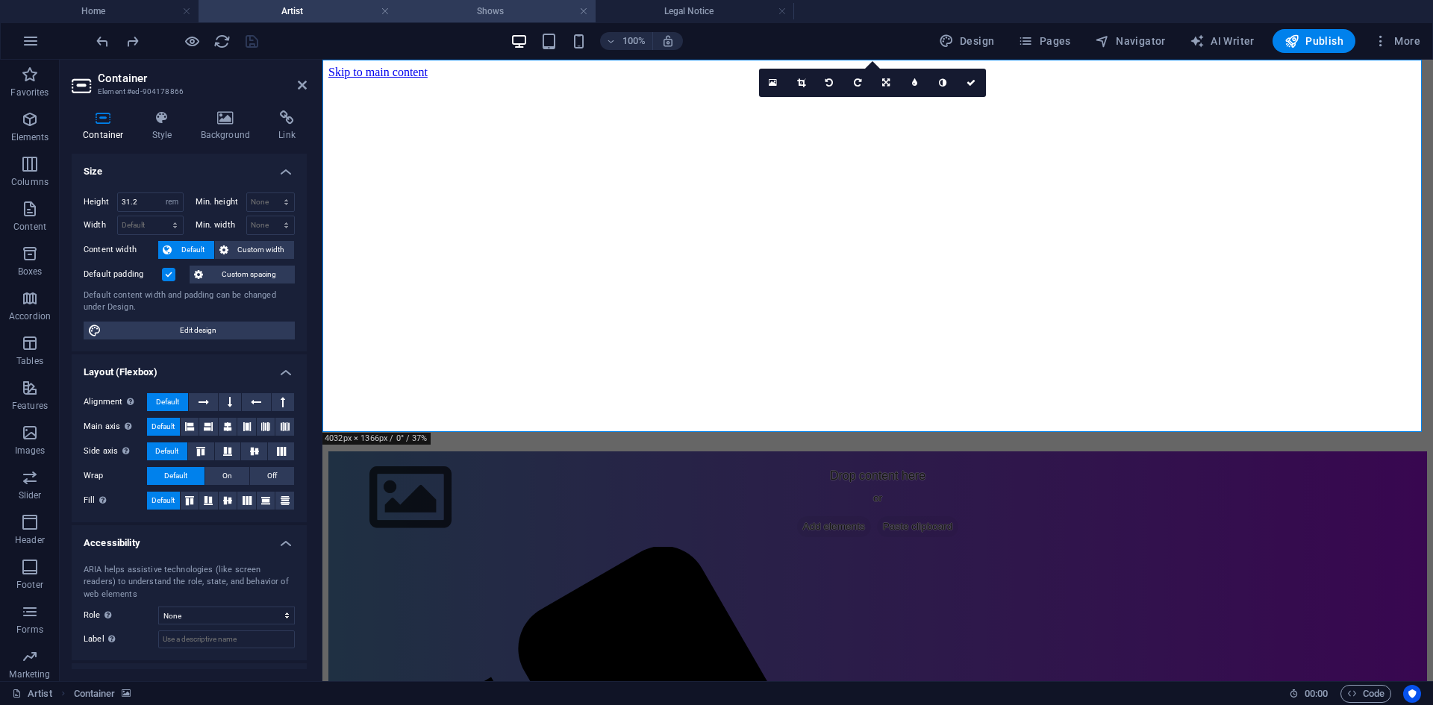
click at [422, 7] on h4 "Shows" at bounding box center [496, 11] width 198 height 16
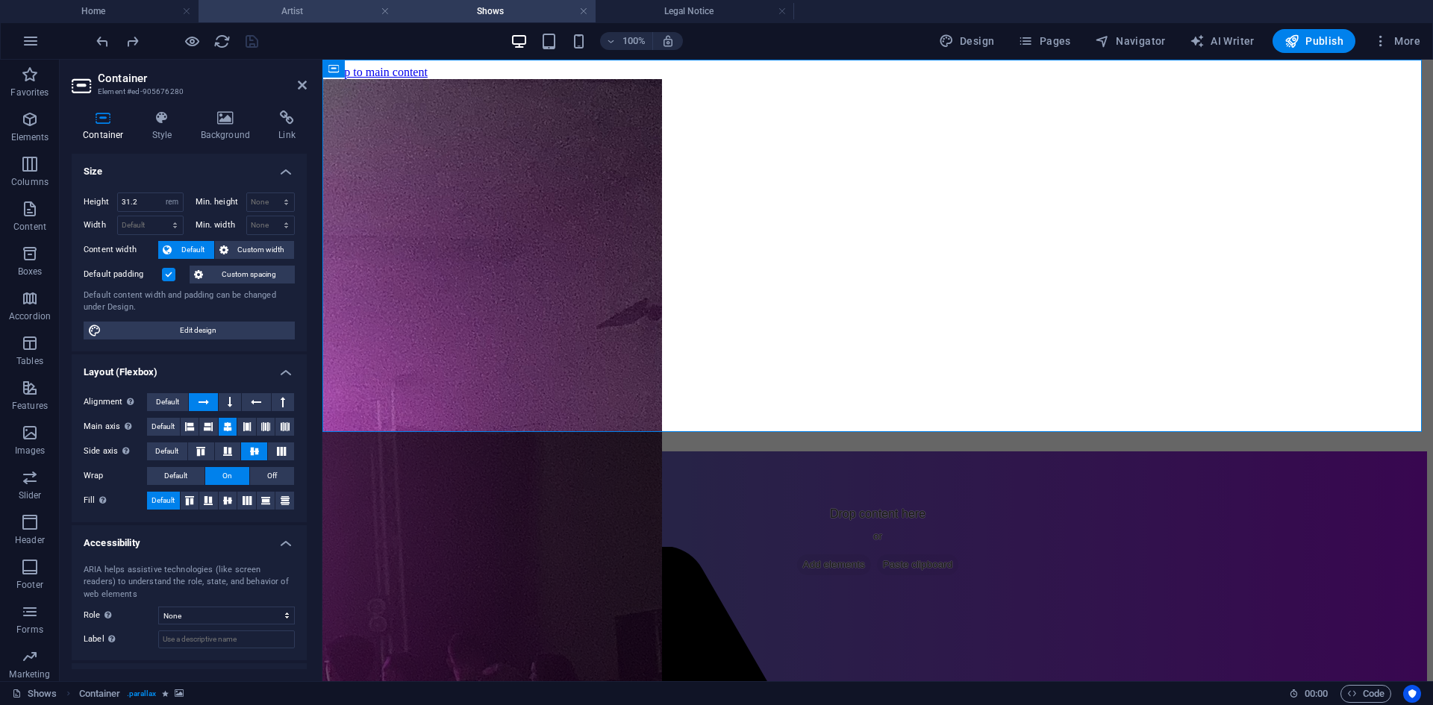
click at [334, 4] on h4 "Artist" at bounding box center [297, 11] width 198 height 16
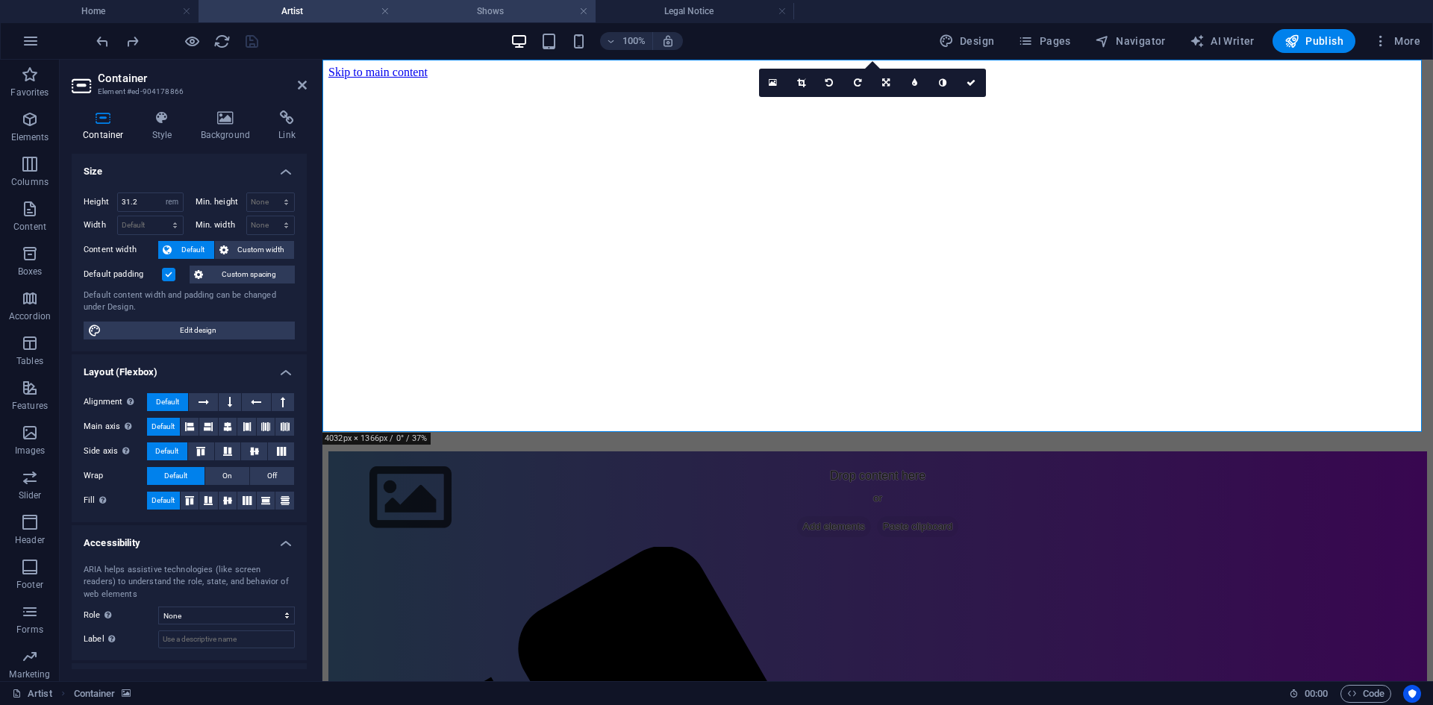
click at [415, 4] on h4 "Shows" at bounding box center [496, 11] width 198 height 16
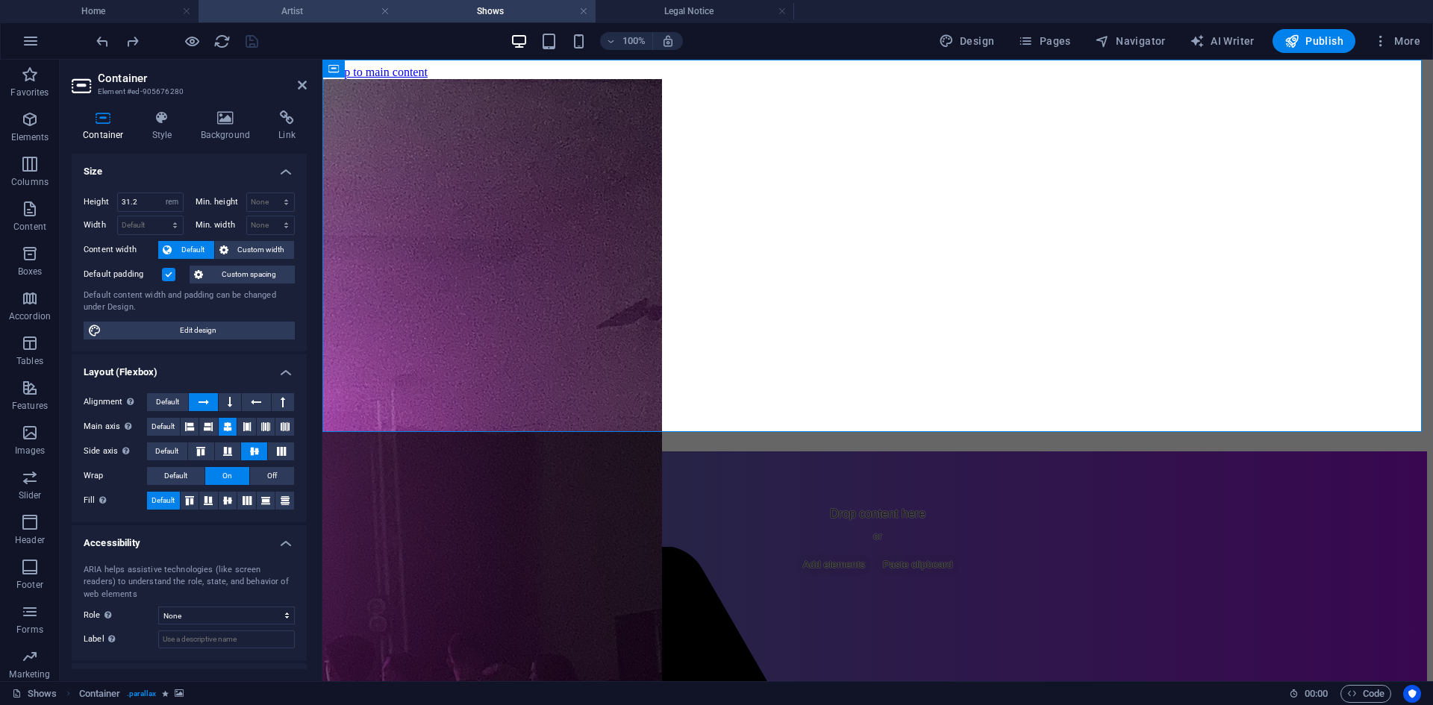
click at [331, 9] on h4 "Artist" at bounding box center [297, 11] width 198 height 16
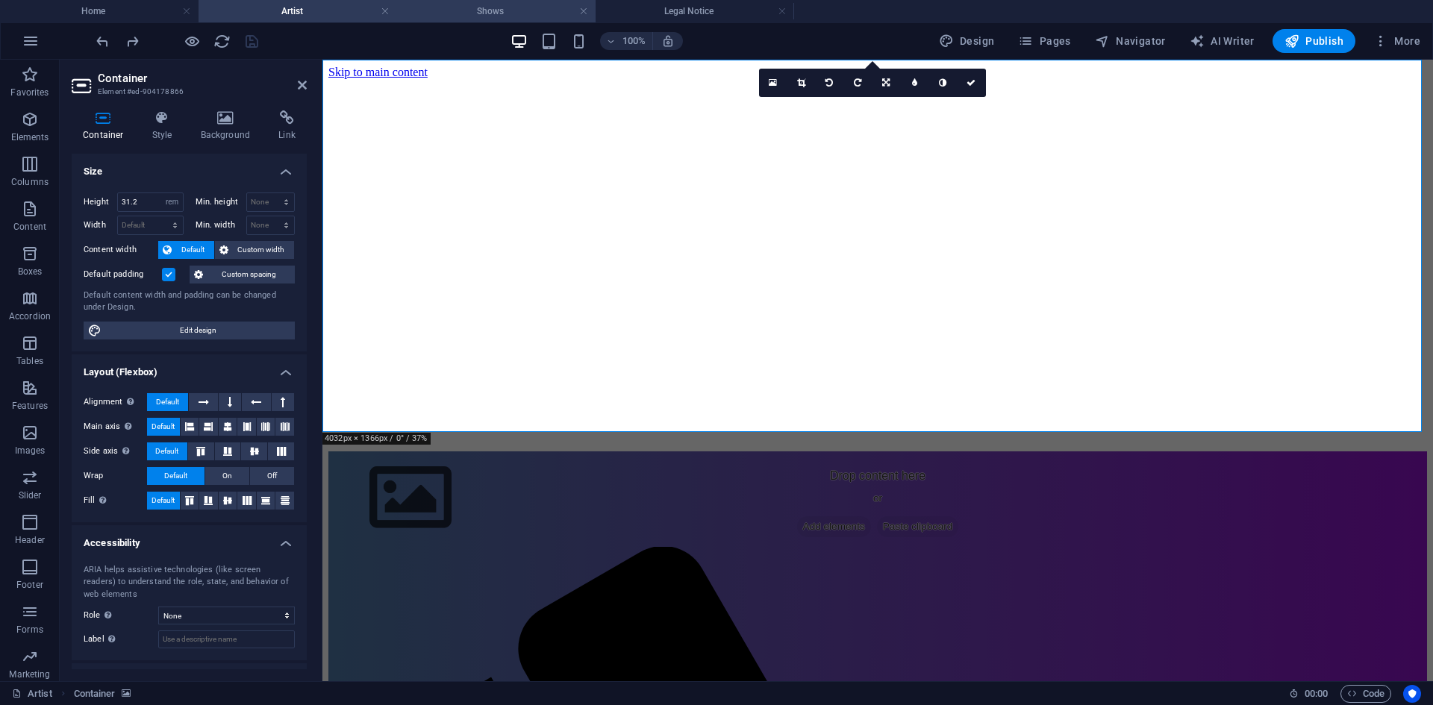
click at [403, 13] on h4 "Shows" at bounding box center [496, 11] width 198 height 16
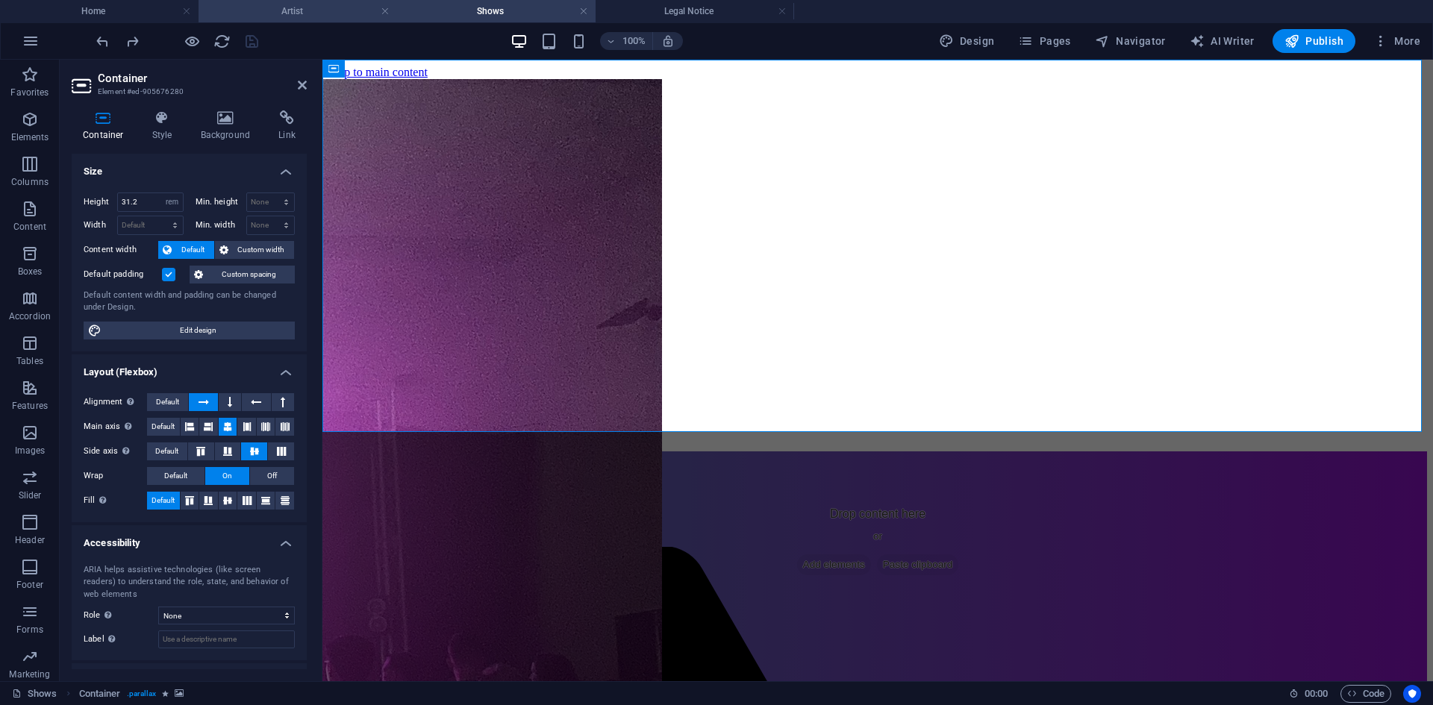
click at [344, 16] on h4 "Artist" at bounding box center [297, 11] width 198 height 16
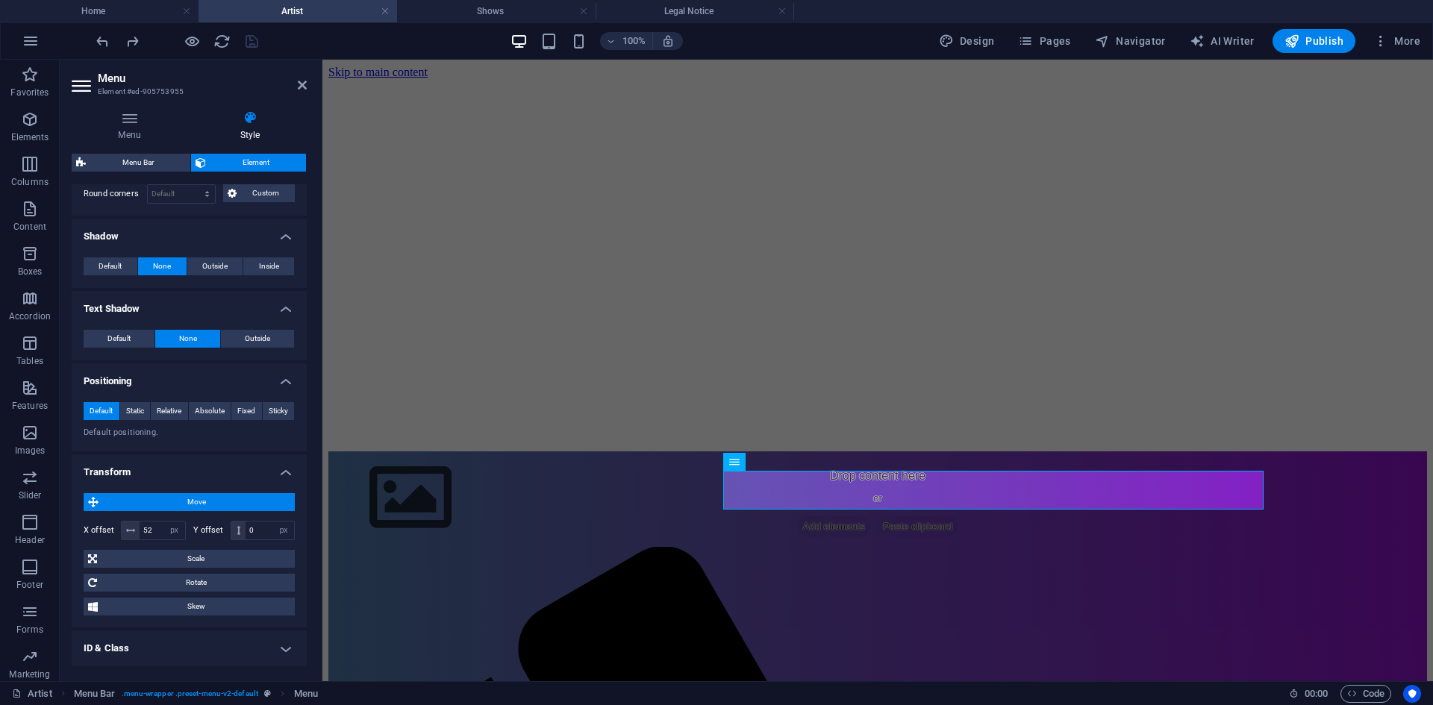
scroll to position [75, 0]
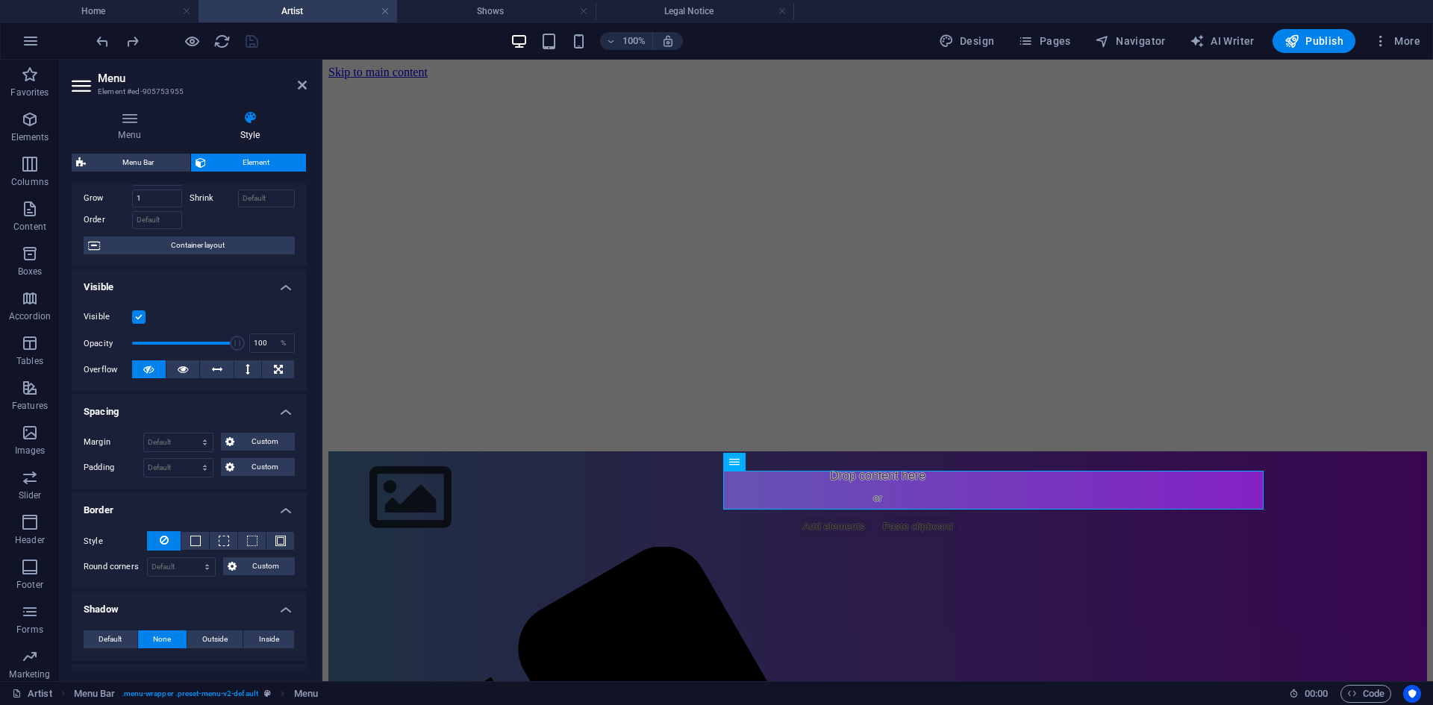
click at [307, 87] on aside "Menu Element #ed-905753955 Menu Style Menu Auto Custom Create custom menu items…" at bounding box center [191, 371] width 263 height 622
click at [301, 91] on link at bounding box center [302, 85] width 9 height 13
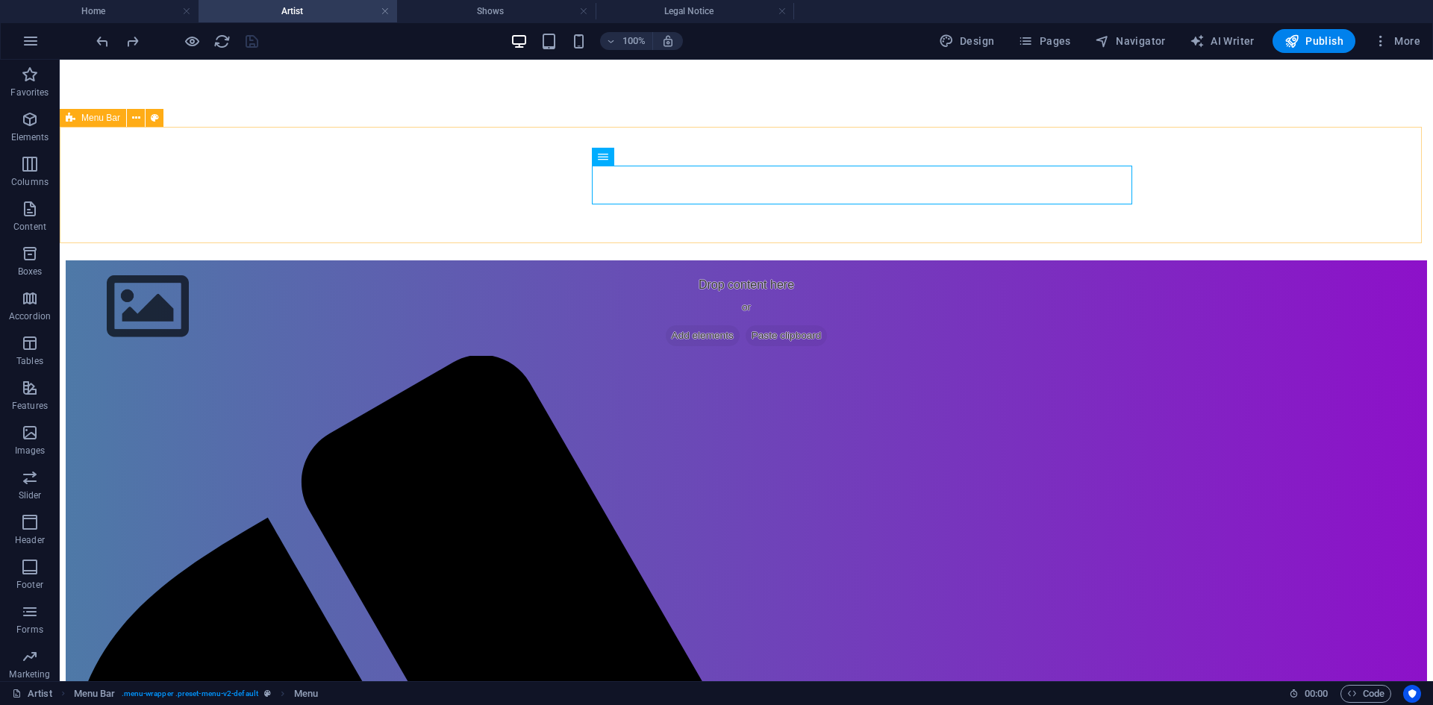
scroll to position [176, 0]
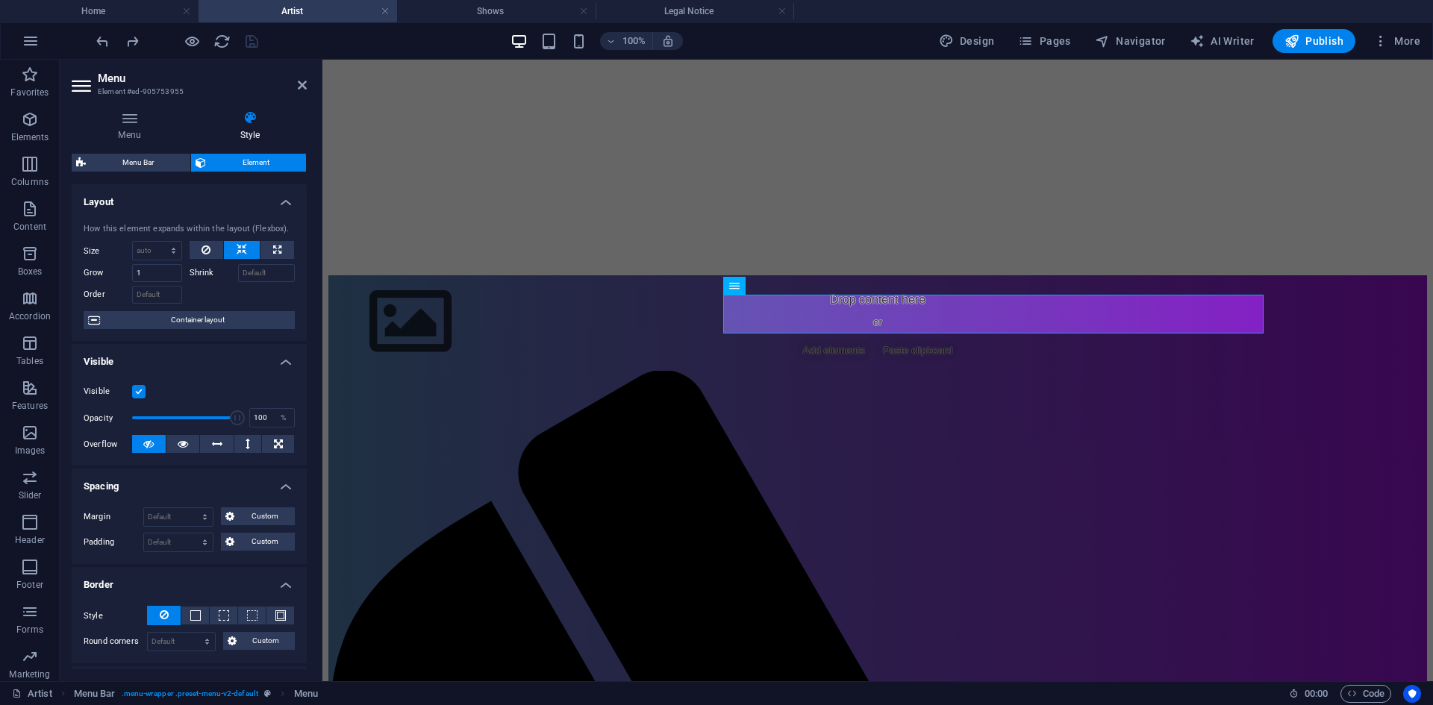
click at [296, 88] on header "Menu Element #ed-905753955" at bounding box center [189, 79] width 235 height 39
click at [298, 86] on icon at bounding box center [302, 85] width 9 height 12
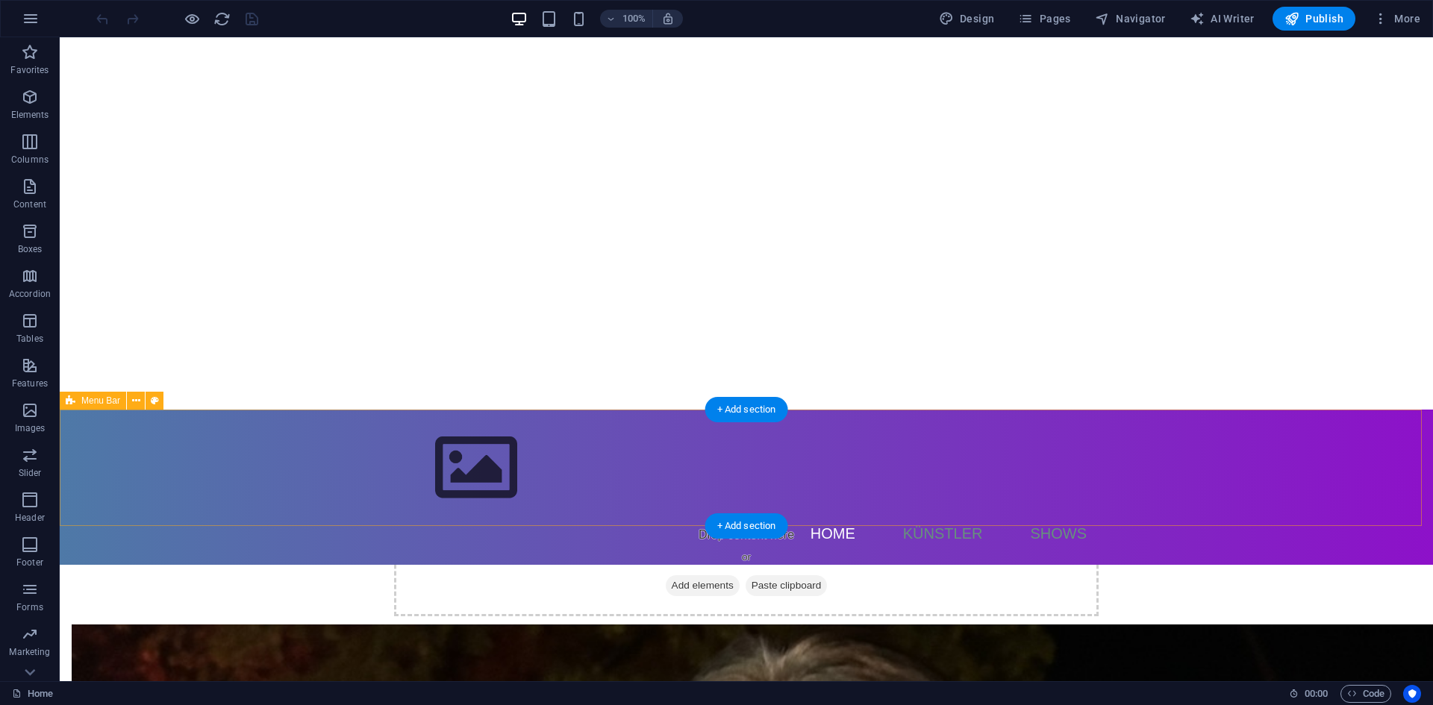
click at [266, 466] on div "Menu Home Künstler Shows" at bounding box center [746, 487] width 1373 height 155
click at [833, 514] on nav "Home Künstler Shows" at bounding box center [746, 533] width 704 height 39
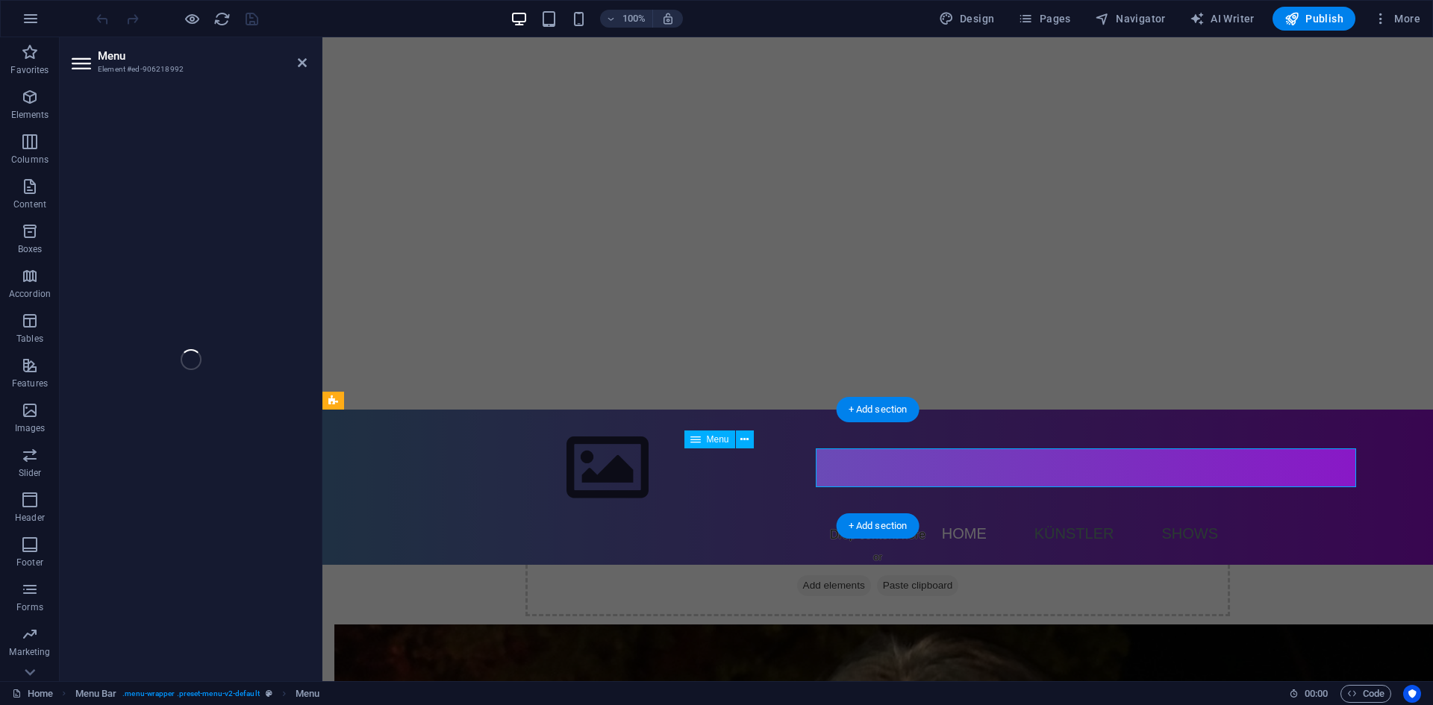
select select
select select "1"
select select
select select "2"
select select
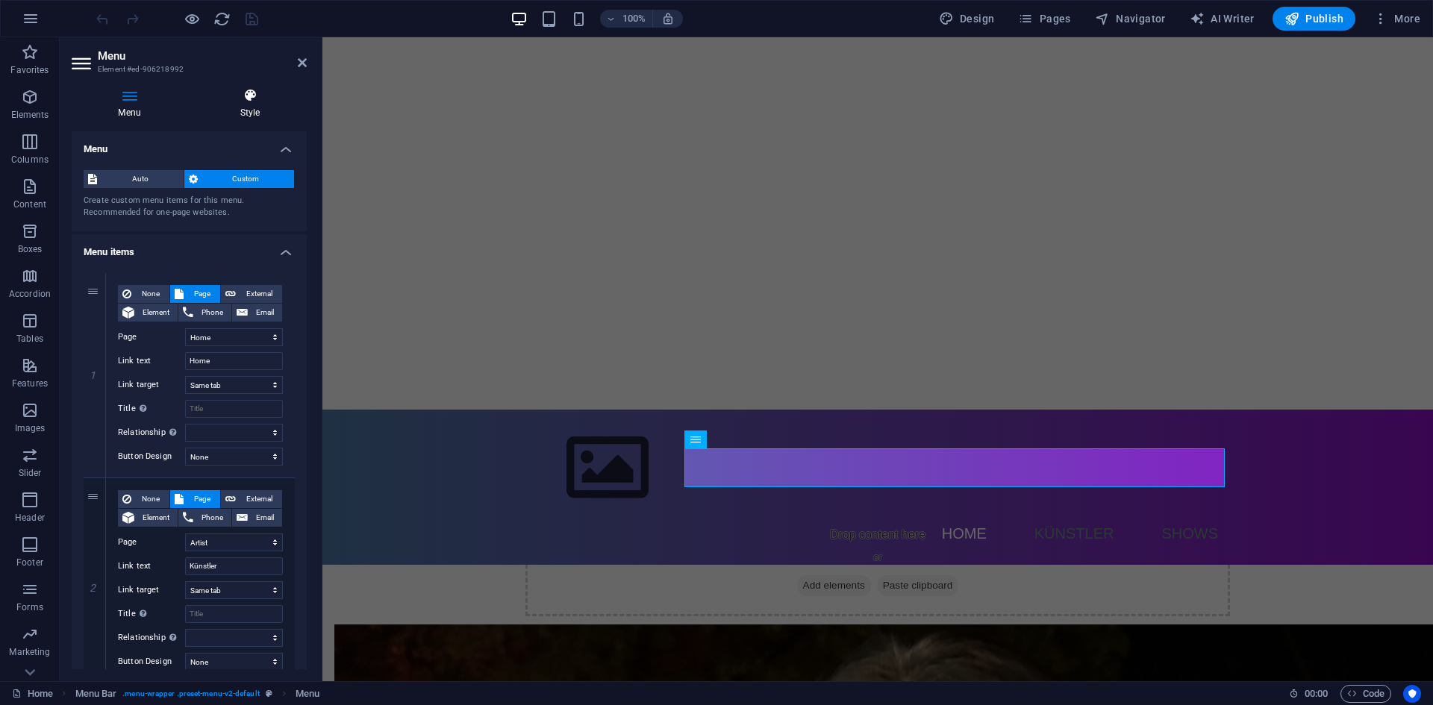
click at [261, 118] on h4 "Style" at bounding box center [249, 103] width 113 height 31
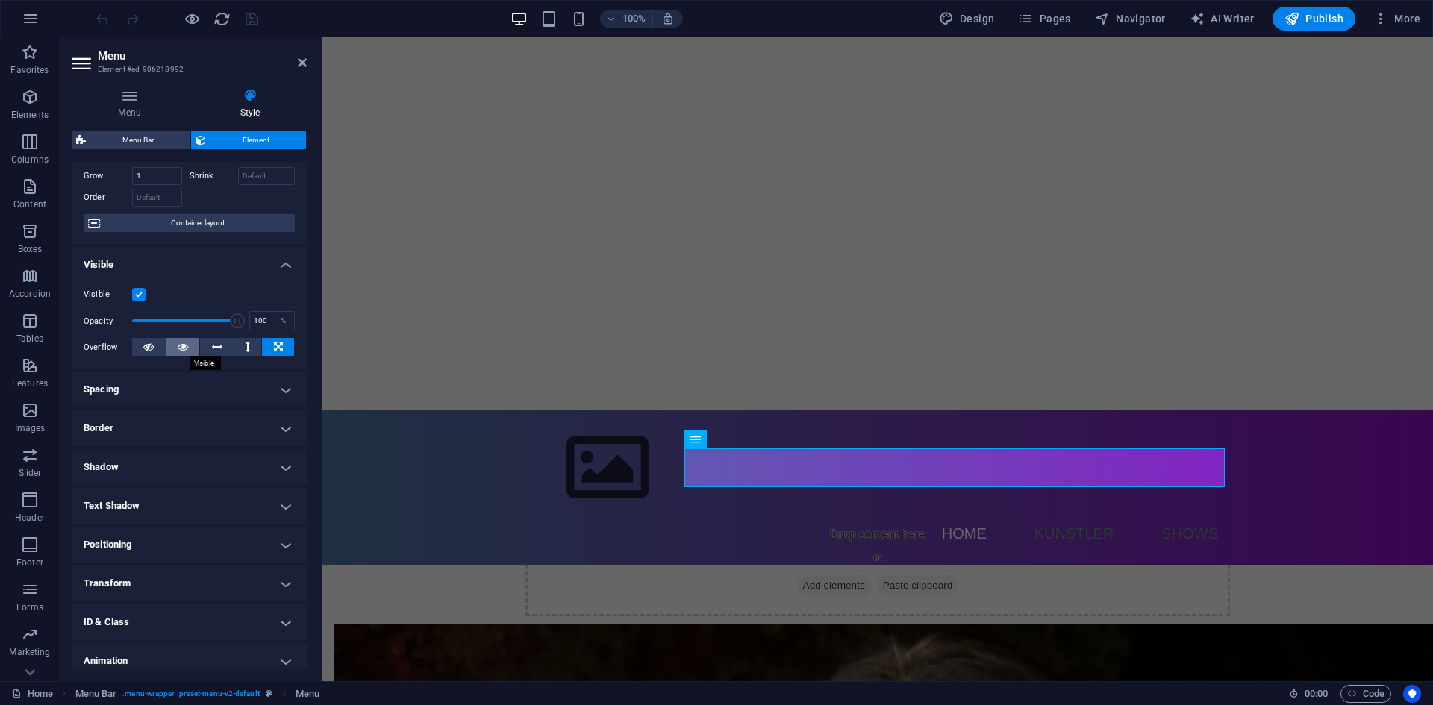
click at [171, 352] on button at bounding box center [183, 347] width 34 height 18
click at [157, 350] on button at bounding box center [149, 347] width 34 height 18
click at [257, 13] on icon "save" at bounding box center [251, 18] width 17 height 17
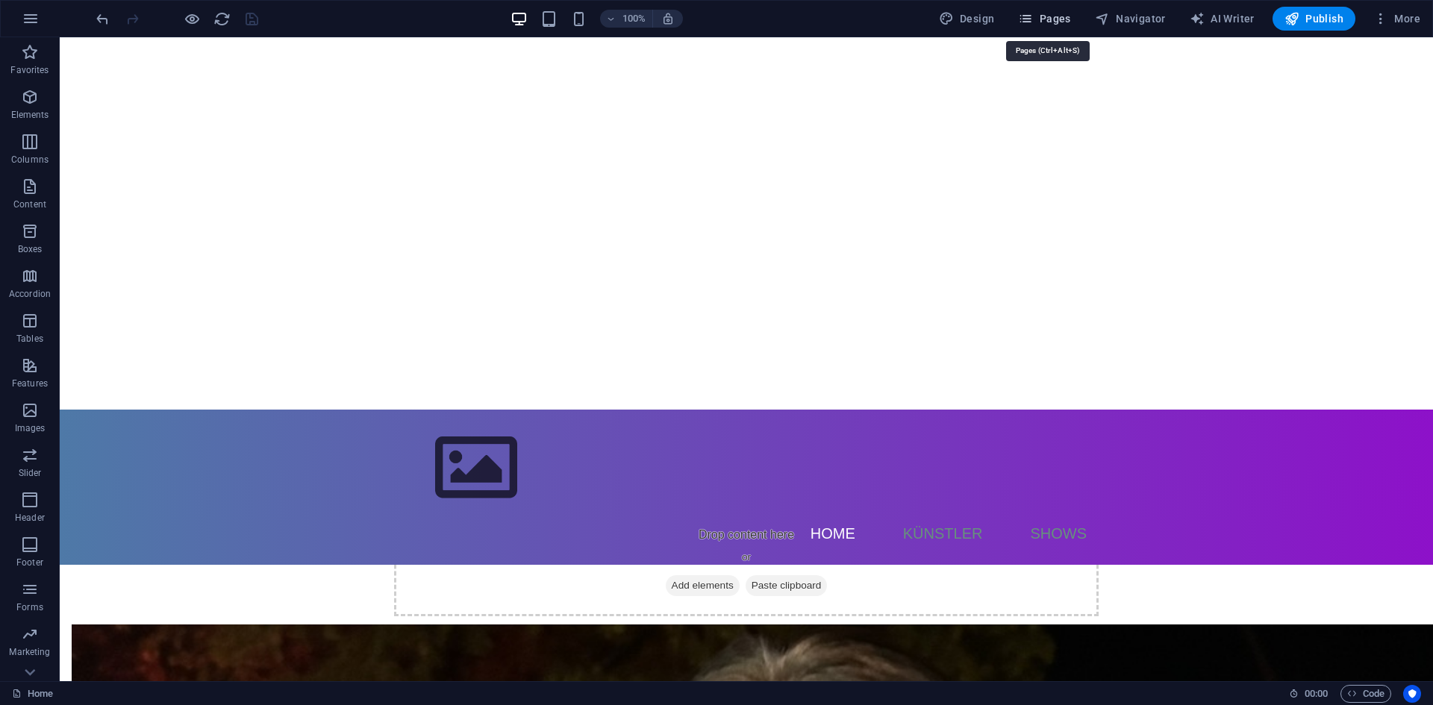
click at [1054, 19] on span "Pages" at bounding box center [1044, 18] width 52 height 15
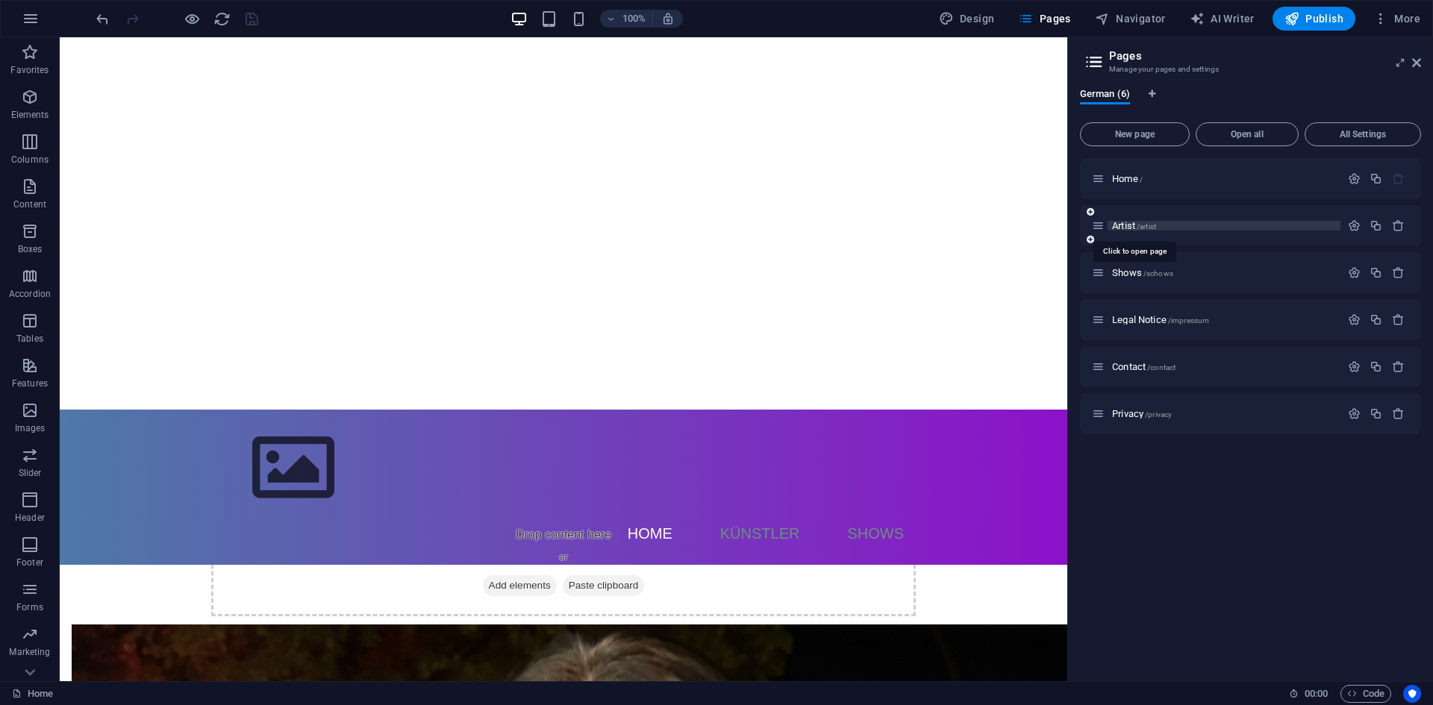
click at [1120, 228] on span "Artist /artist" at bounding box center [1134, 225] width 44 height 11
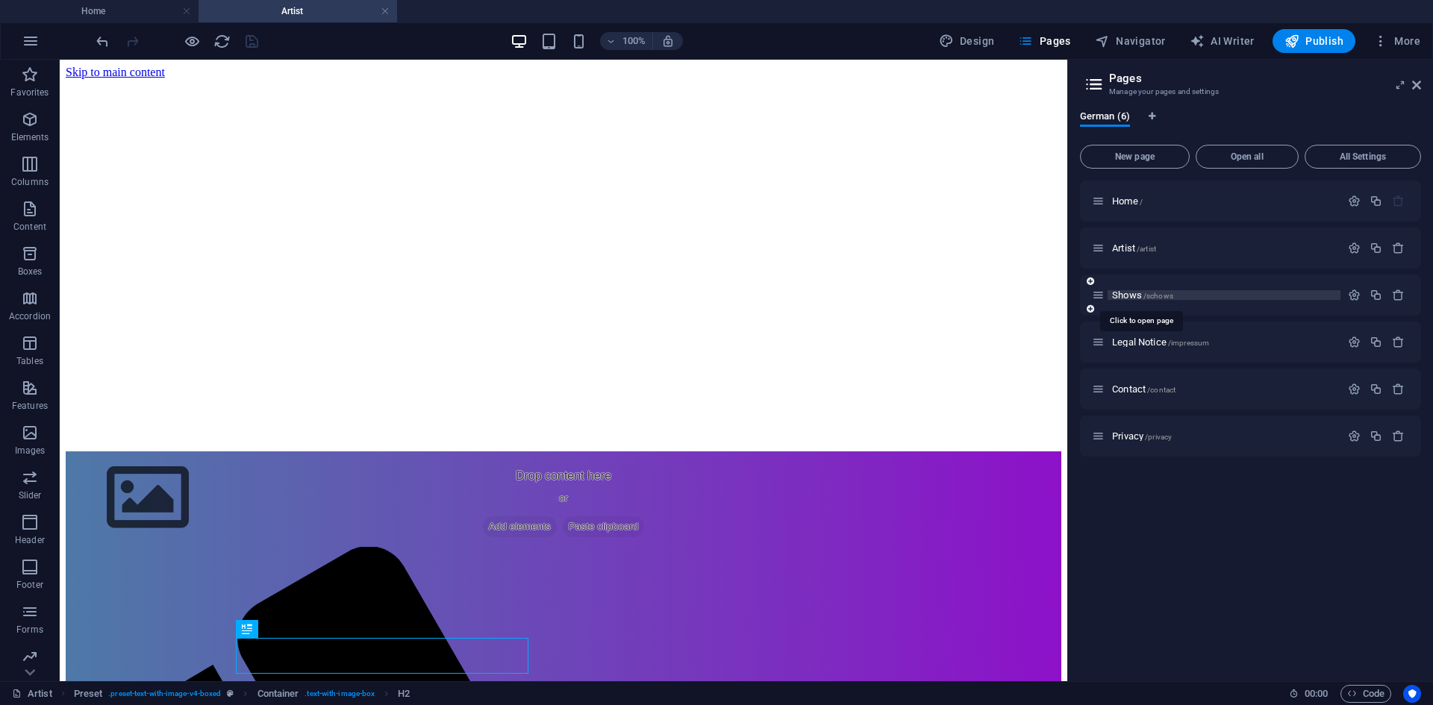
click at [1142, 293] on span "Shows /schows" at bounding box center [1142, 295] width 61 height 11
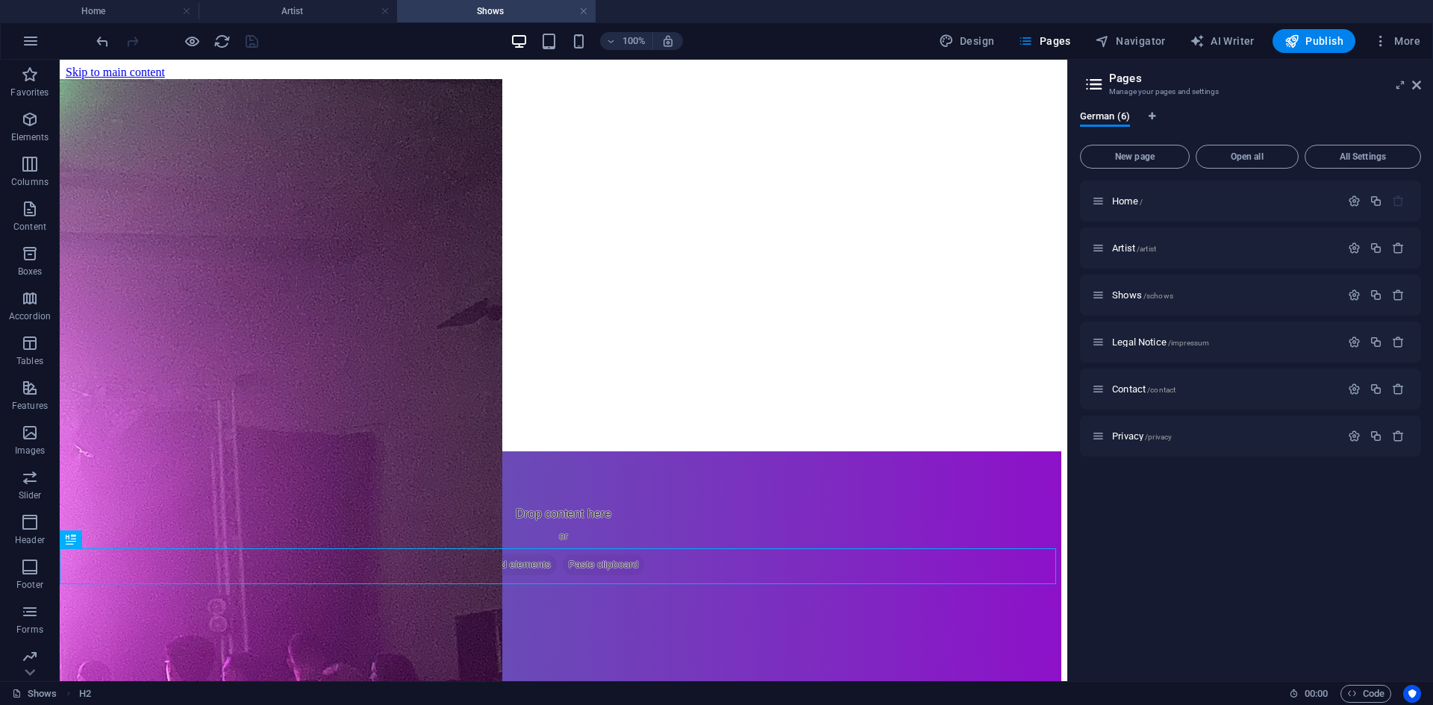
click at [333, 24] on div "100% Design Pages Navigator AI Writer Publish More" at bounding box center [716, 41] width 1431 height 36
click at [334, 19] on li "Artist" at bounding box center [297, 11] width 198 height 22
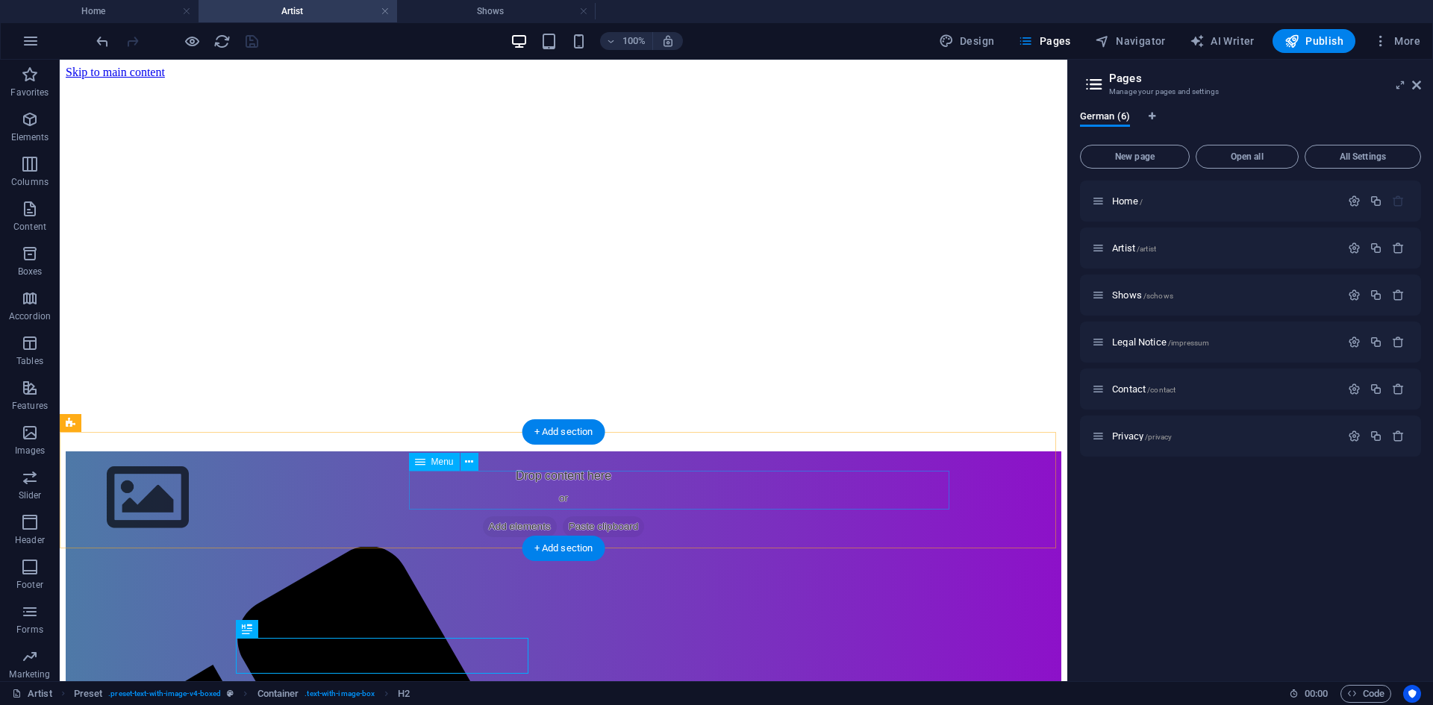
select select
select select "1"
select select
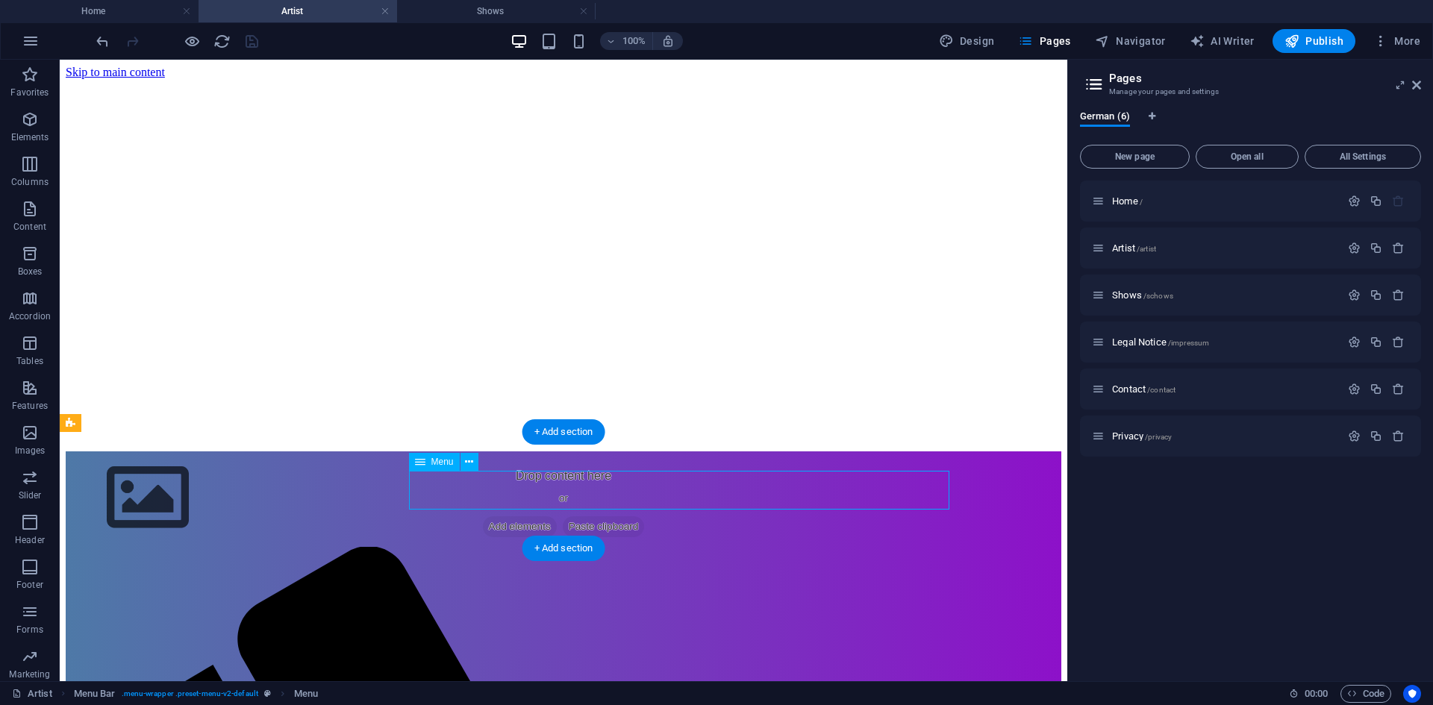
select select "2"
select select
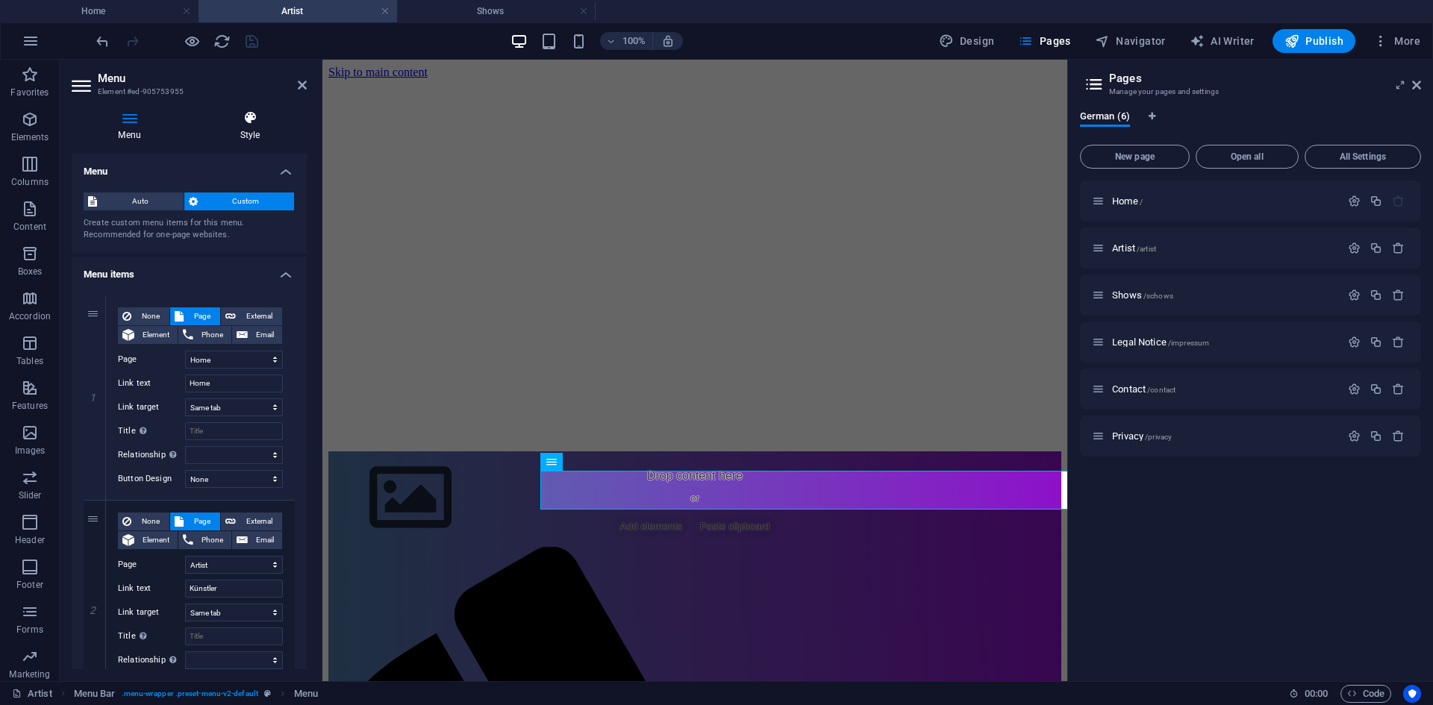
click at [240, 133] on h4 "Style" at bounding box center [249, 125] width 113 height 31
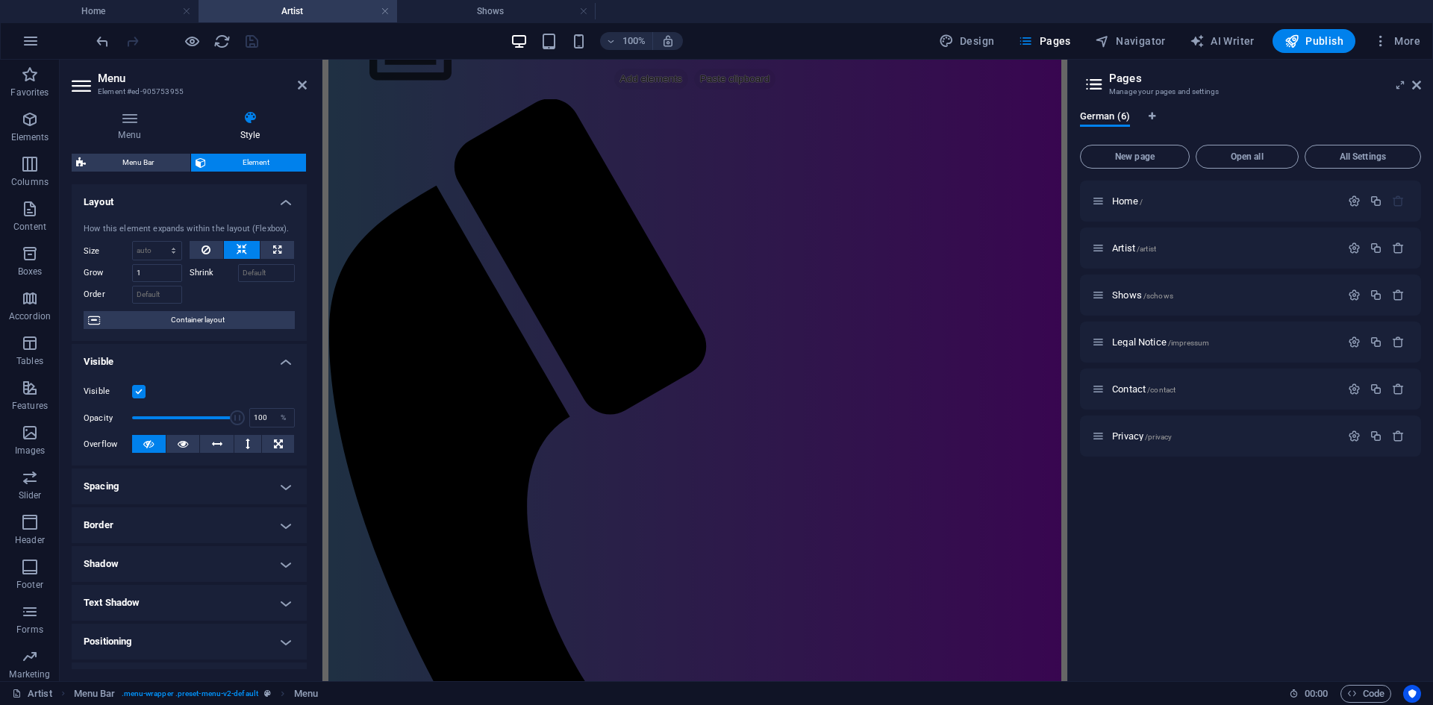
scroll to position [522, 0]
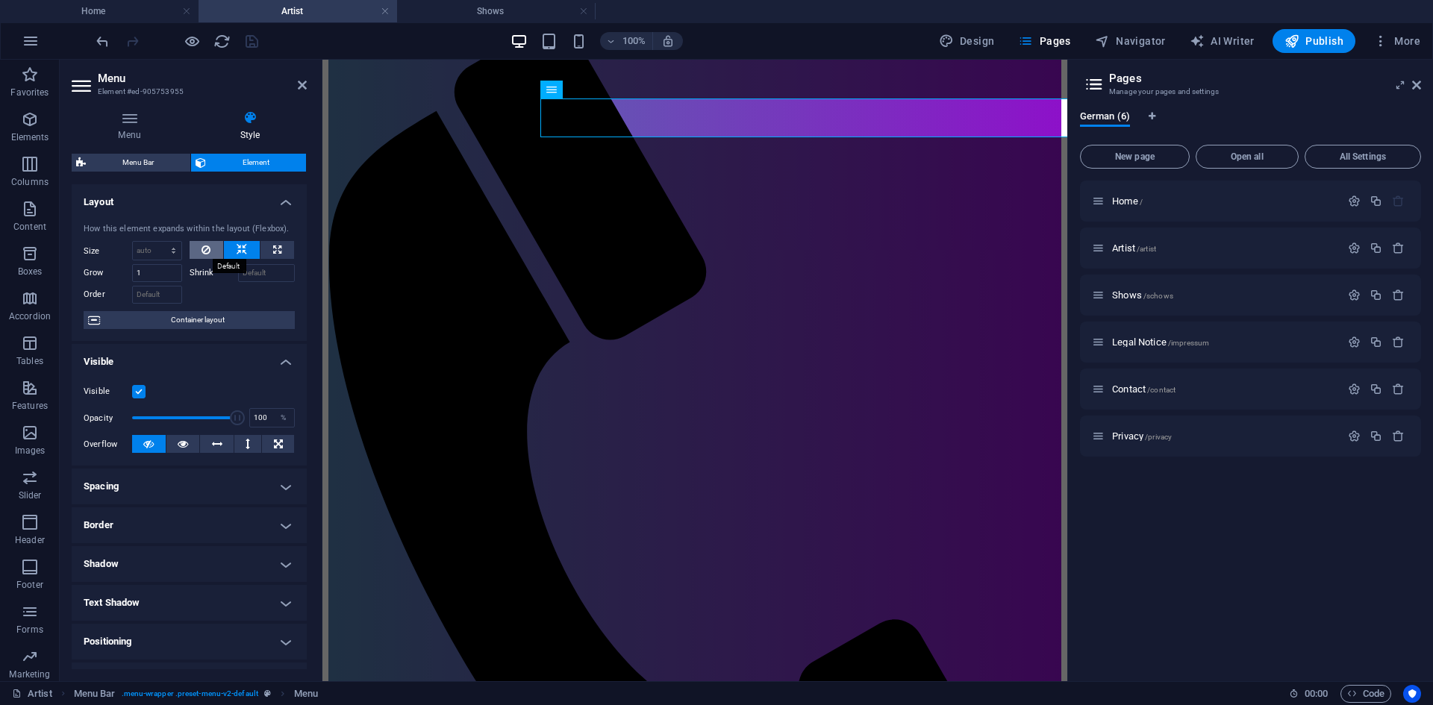
click at [194, 248] on button at bounding box center [207, 250] width 34 height 18
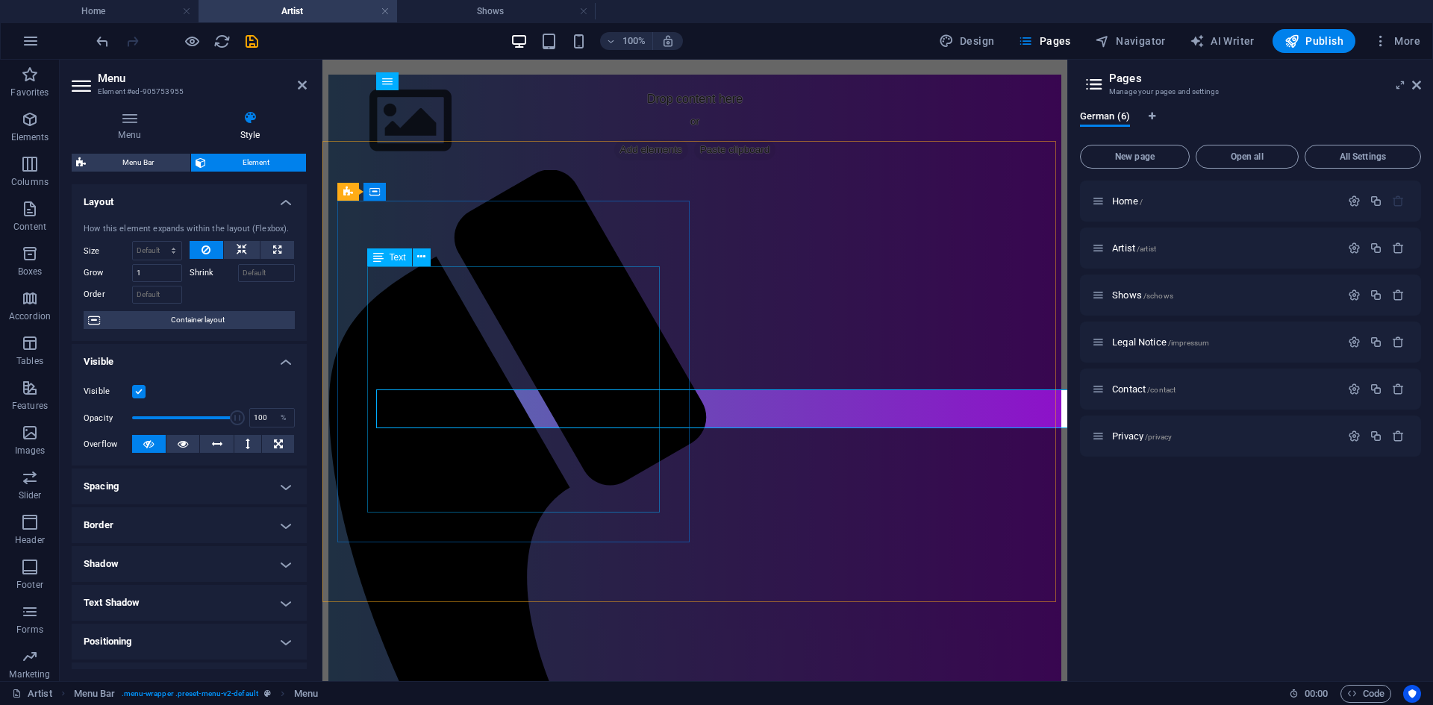
scroll to position [373, 0]
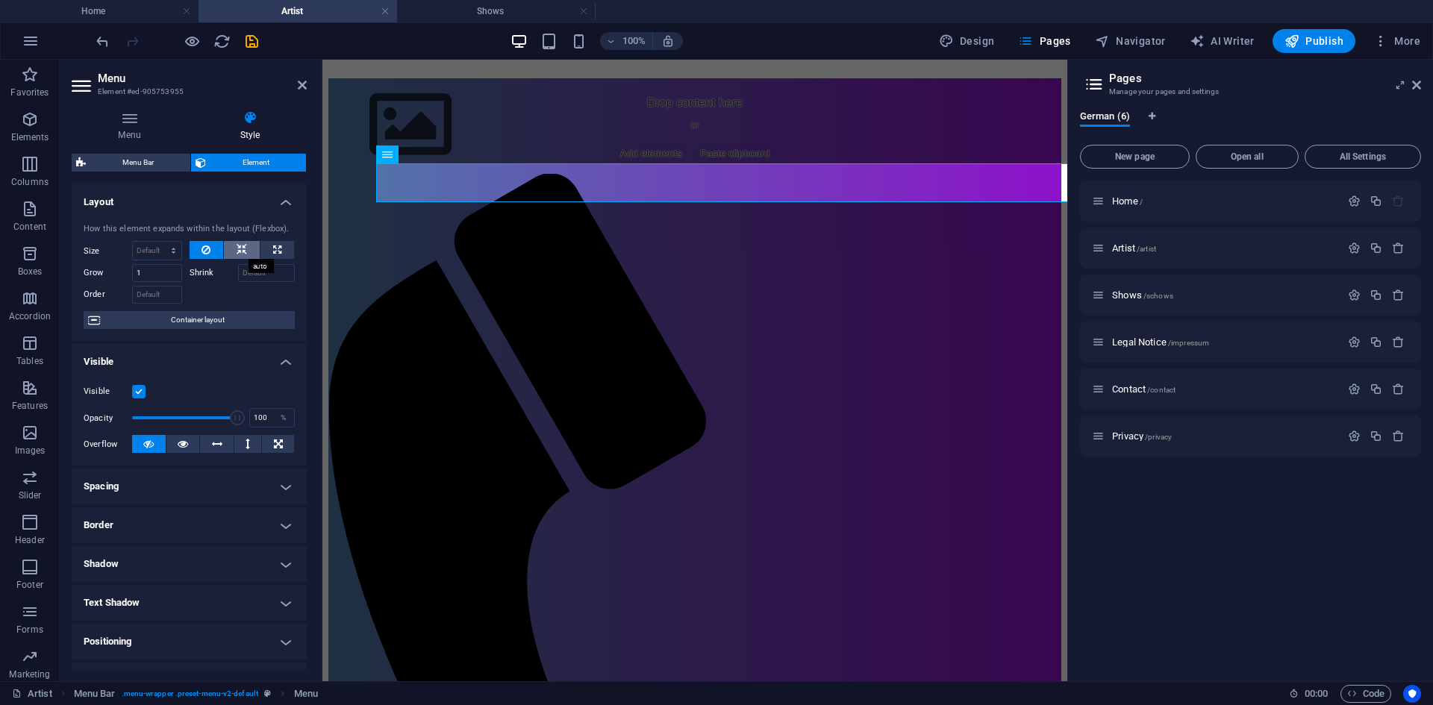
click at [240, 254] on icon at bounding box center [242, 250] width 10 height 18
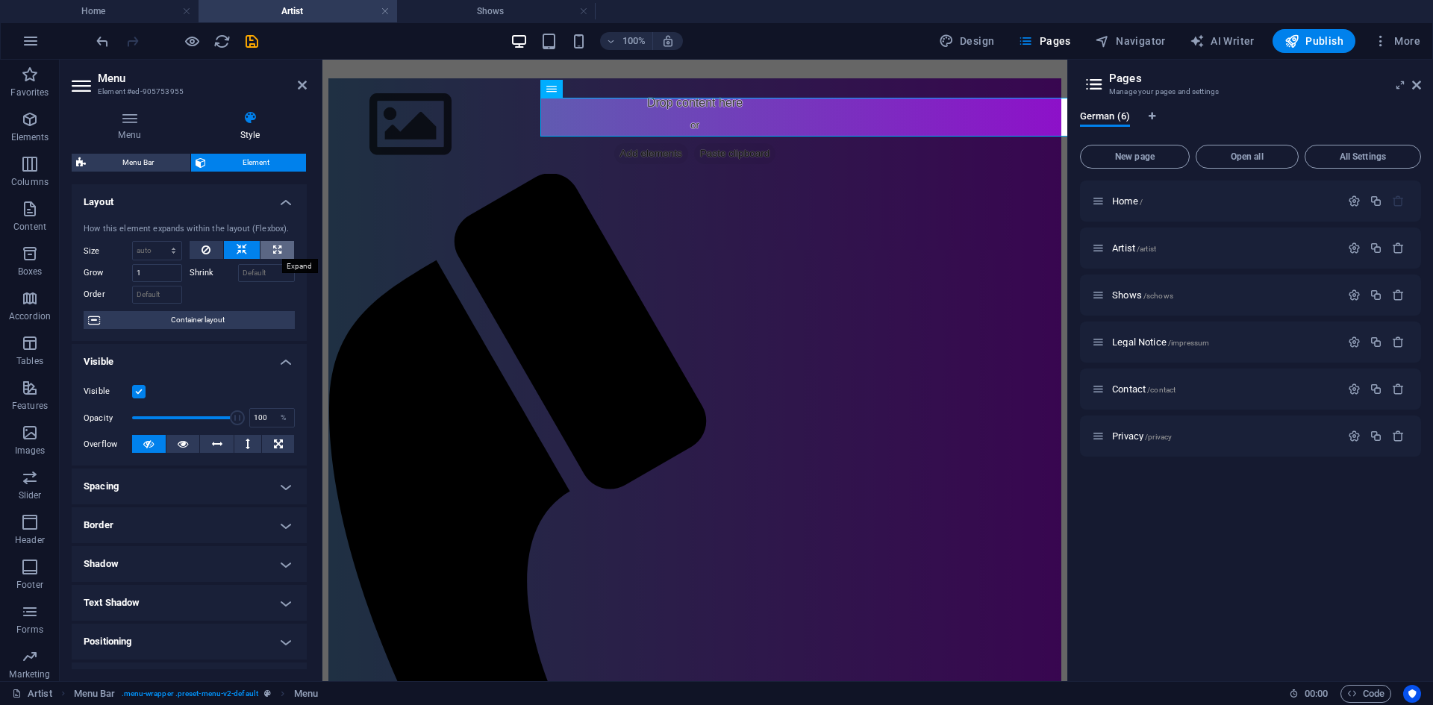
click at [267, 253] on button at bounding box center [277, 250] width 34 height 18
type input "100"
select select "%"
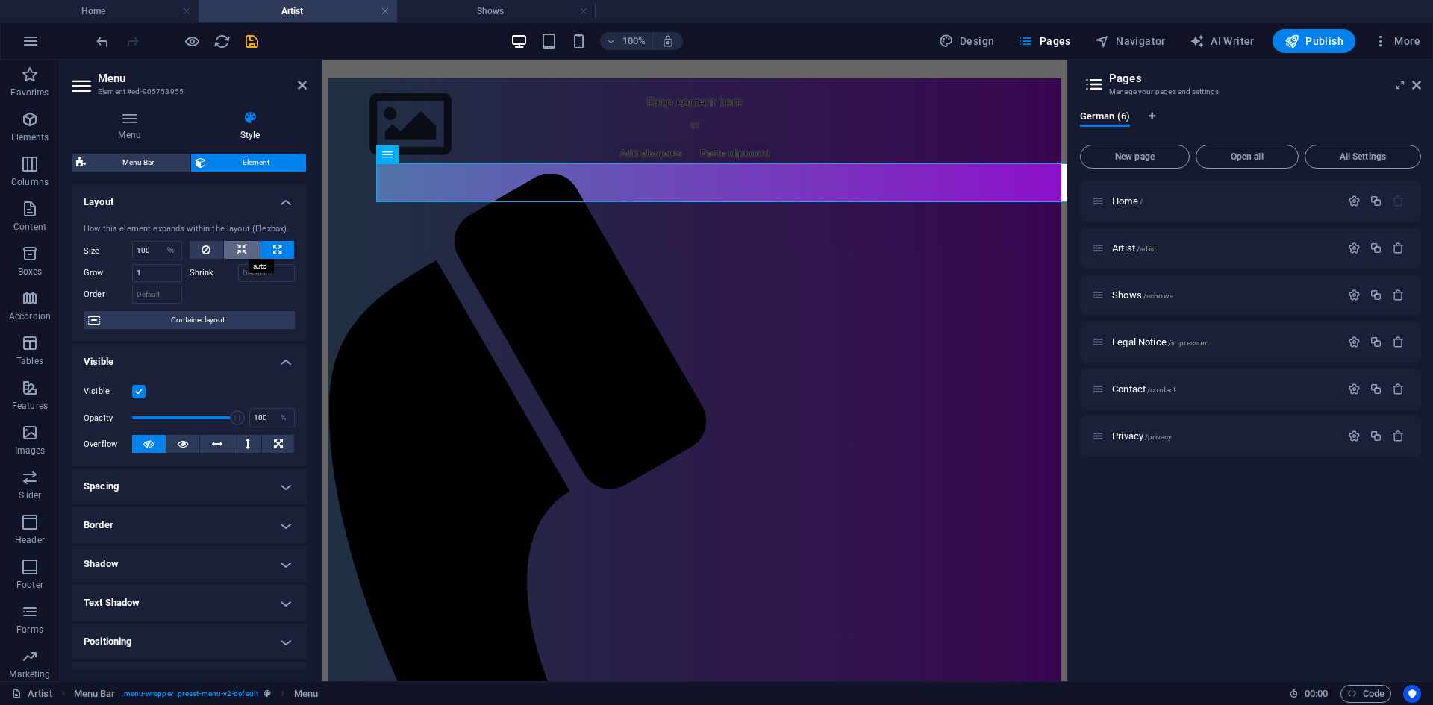
click at [252, 248] on button at bounding box center [242, 250] width 36 height 18
select select "DISABLED_OPTION_VALUE"
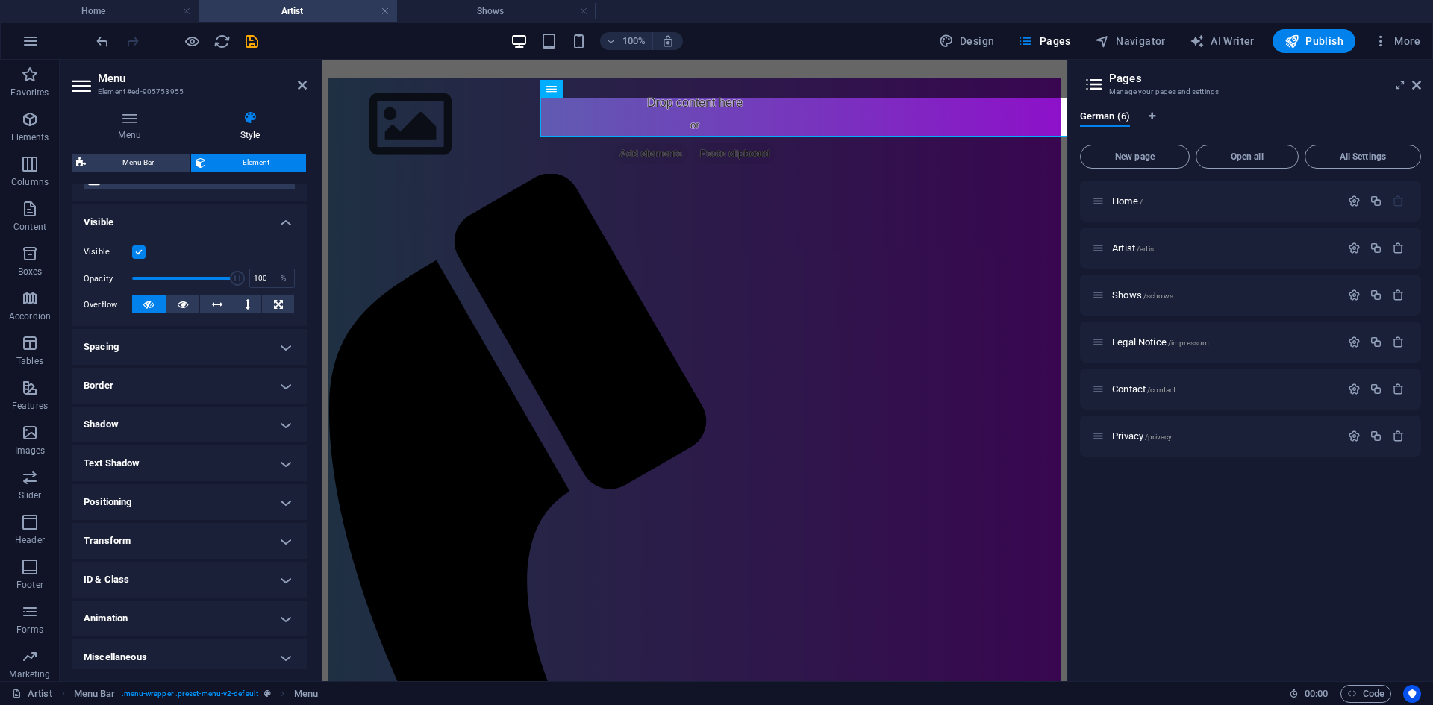
scroll to position [146, 0]
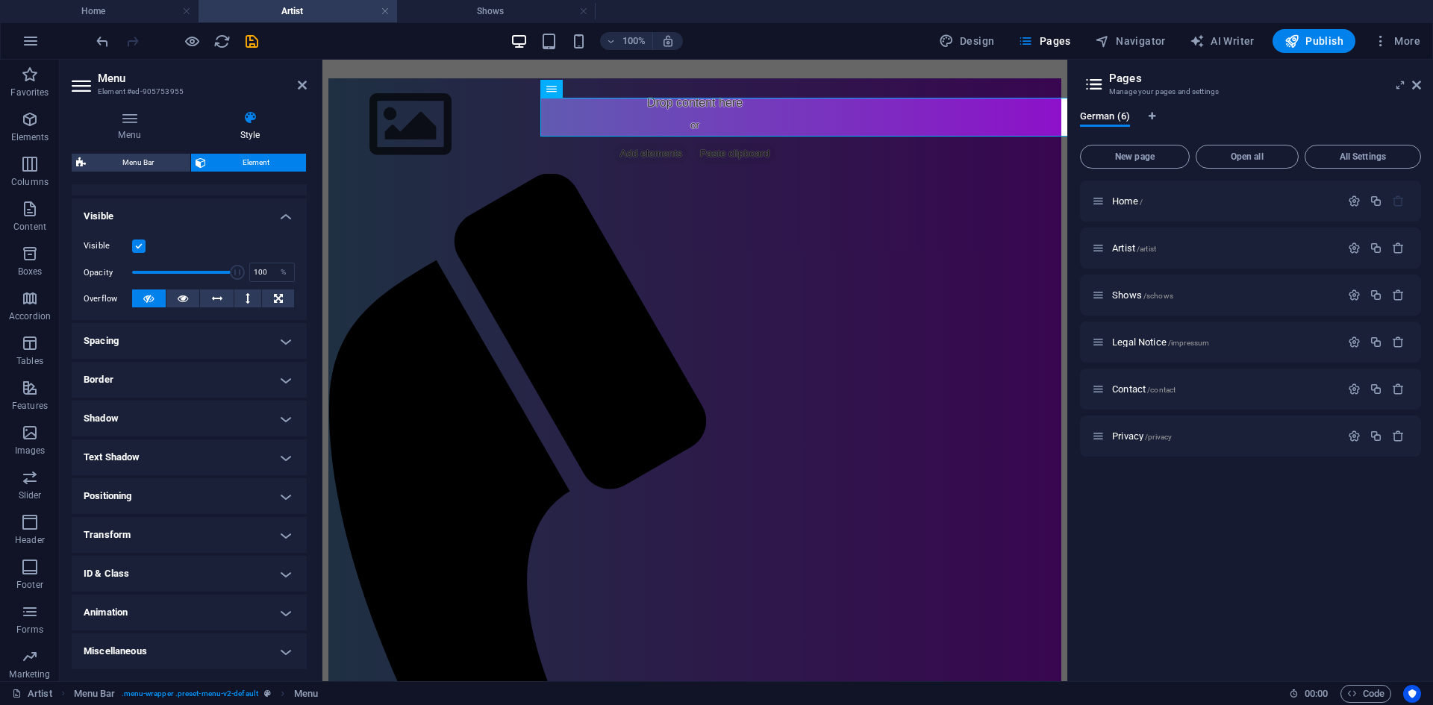
click at [287, 338] on h4 "Spacing" at bounding box center [189, 341] width 235 height 36
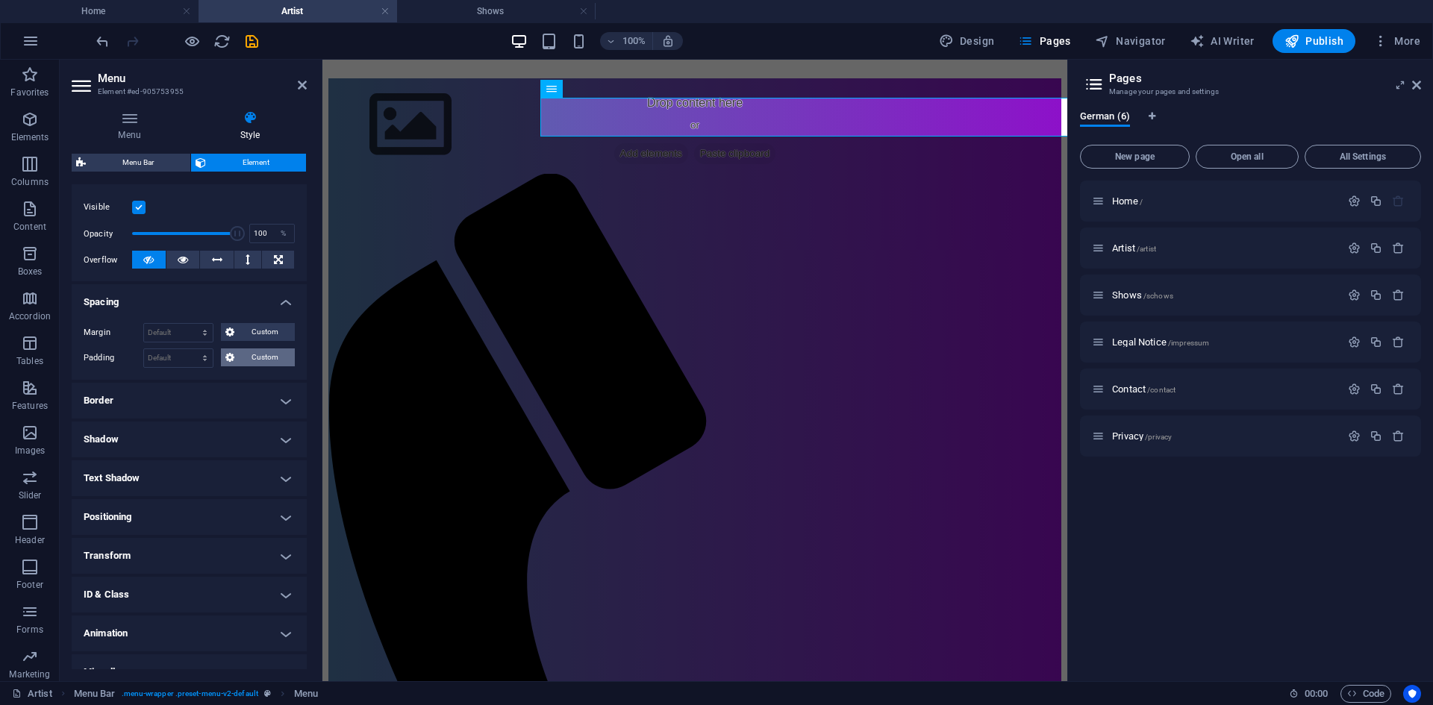
scroll to position [205, 0]
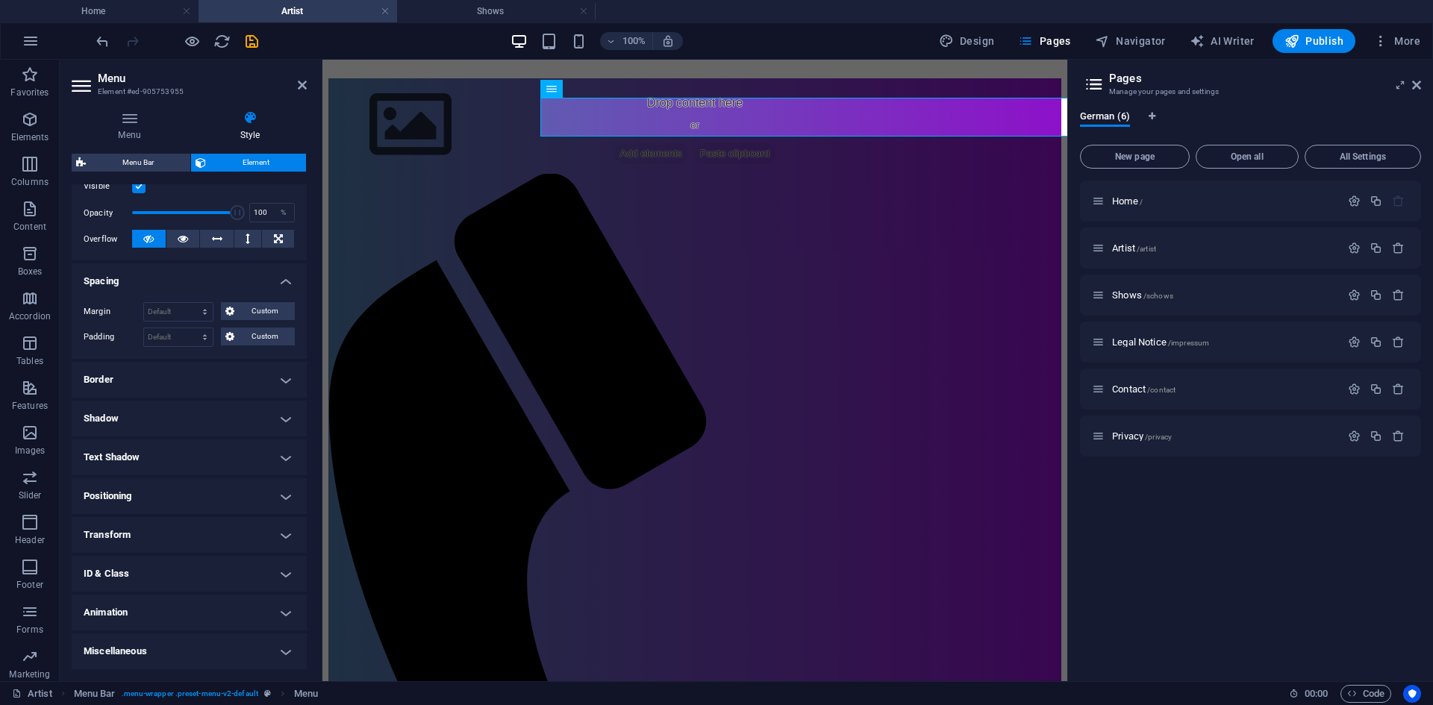
click at [284, 370] on h4 "Border" at bounding box center [189, 380] width 235 height 36
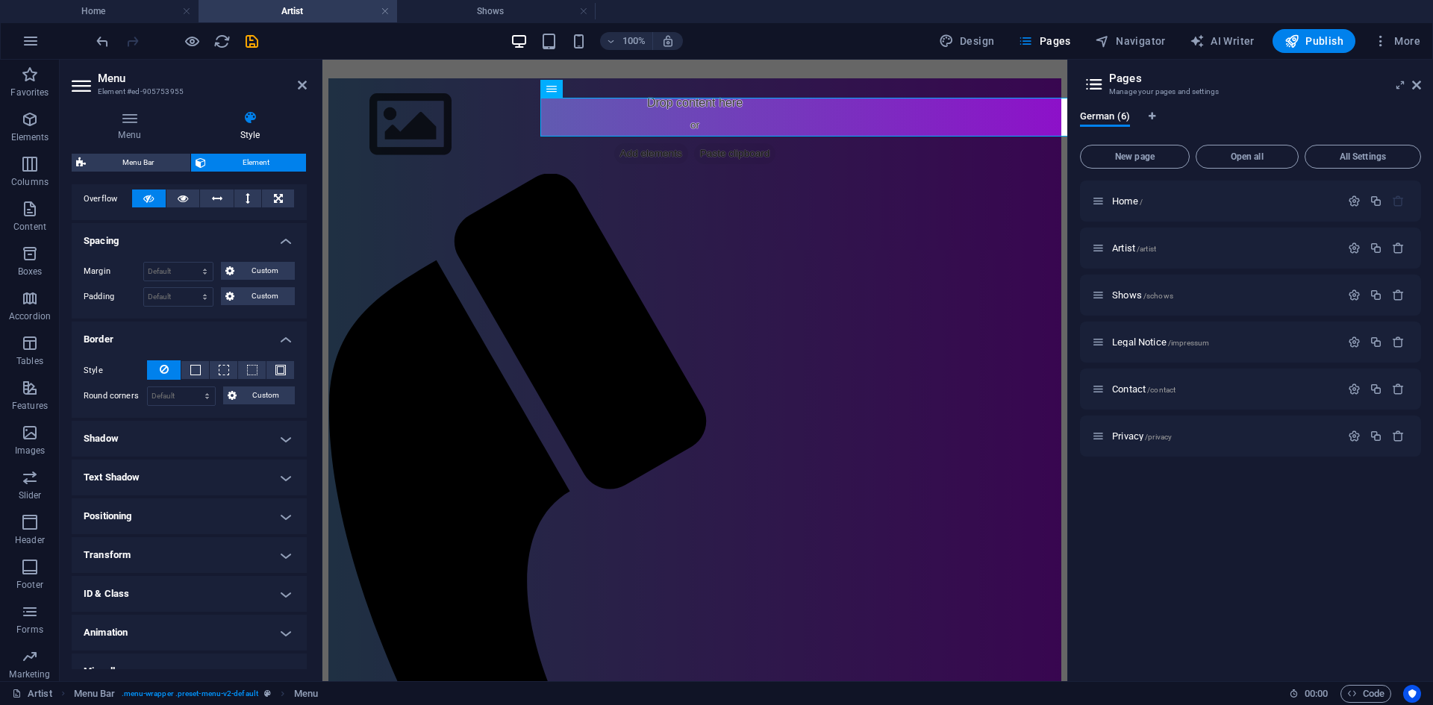
scroll to position [266, 0]
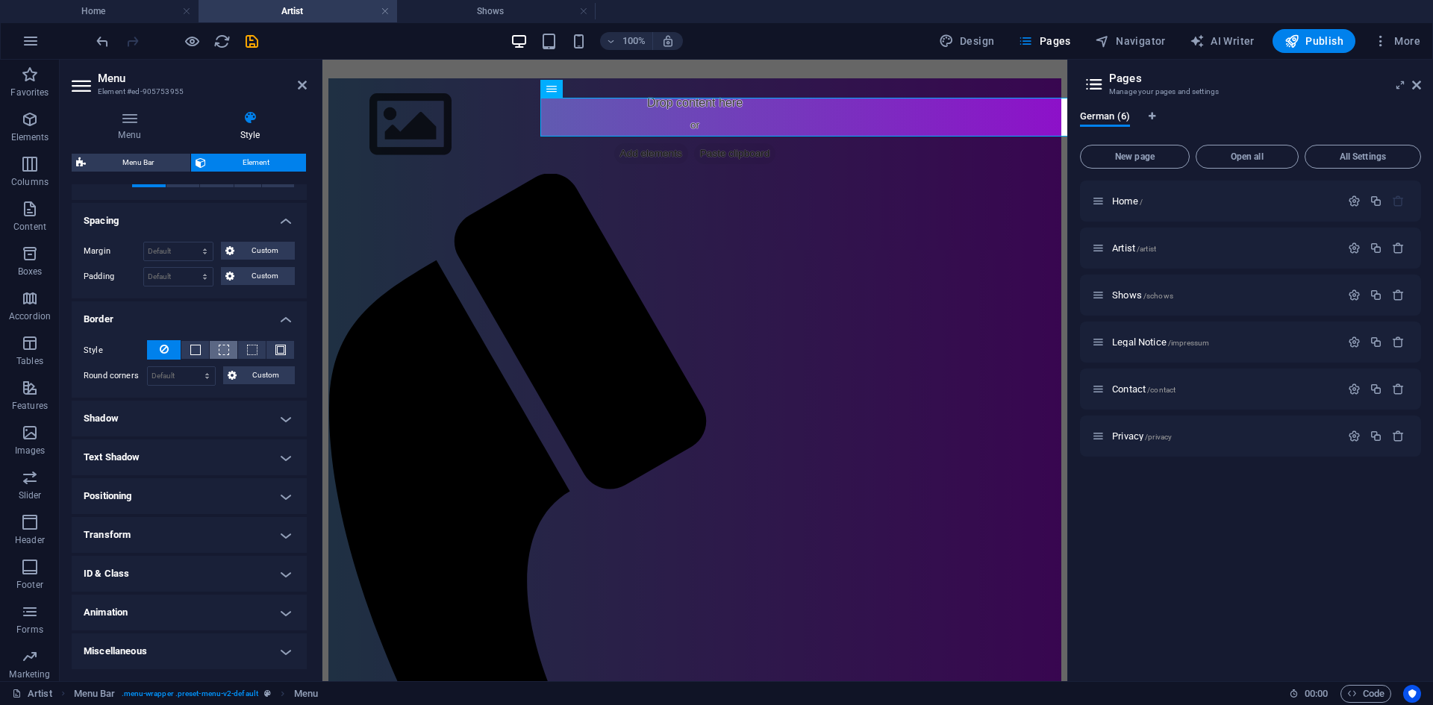
click at [216, 348] on button at bounding box center [224, 350] width 28 height 18
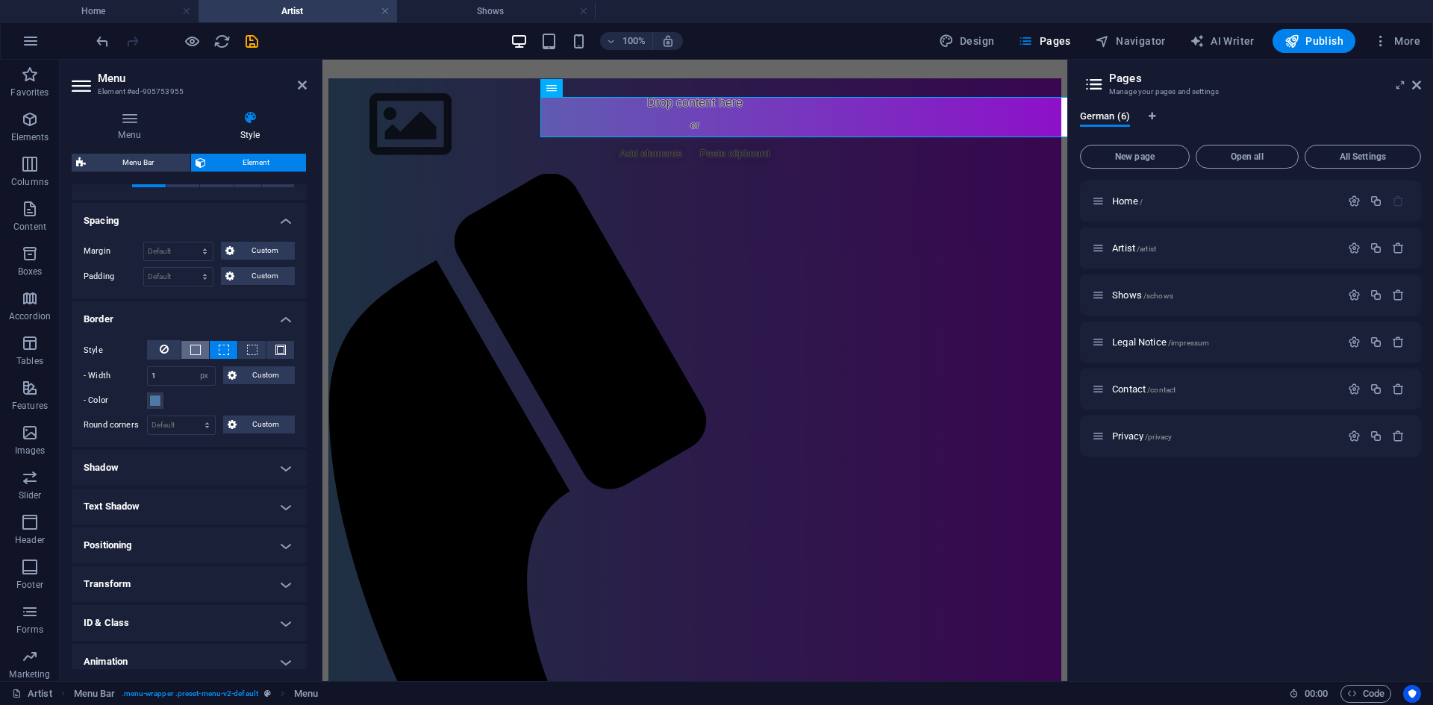
click at [192, 348] on span at bounding box center [195, 350] width 10 height 10
click at [171, 345] on button at bounding box center [164, 349] width 34 height 19
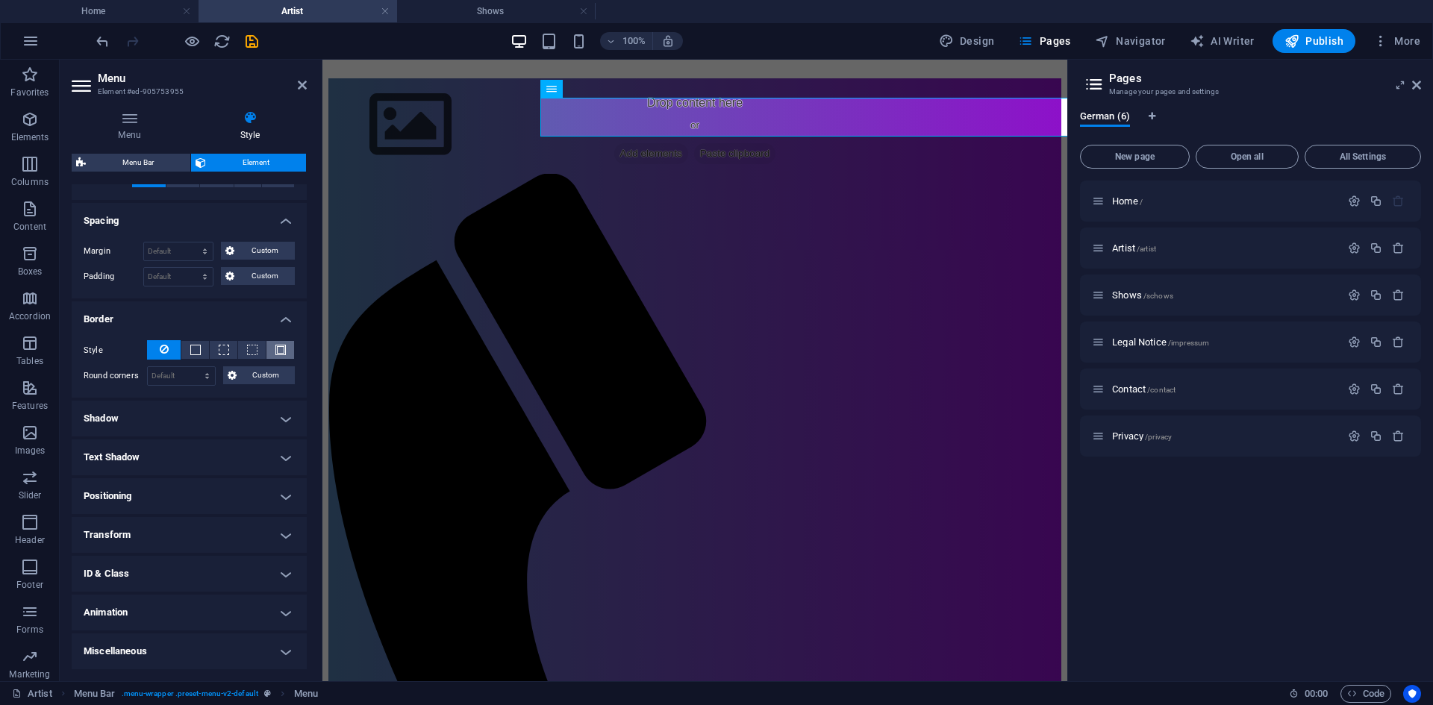
click at [275, 349] on span at bounding box center [280, 350] width 10 height 10
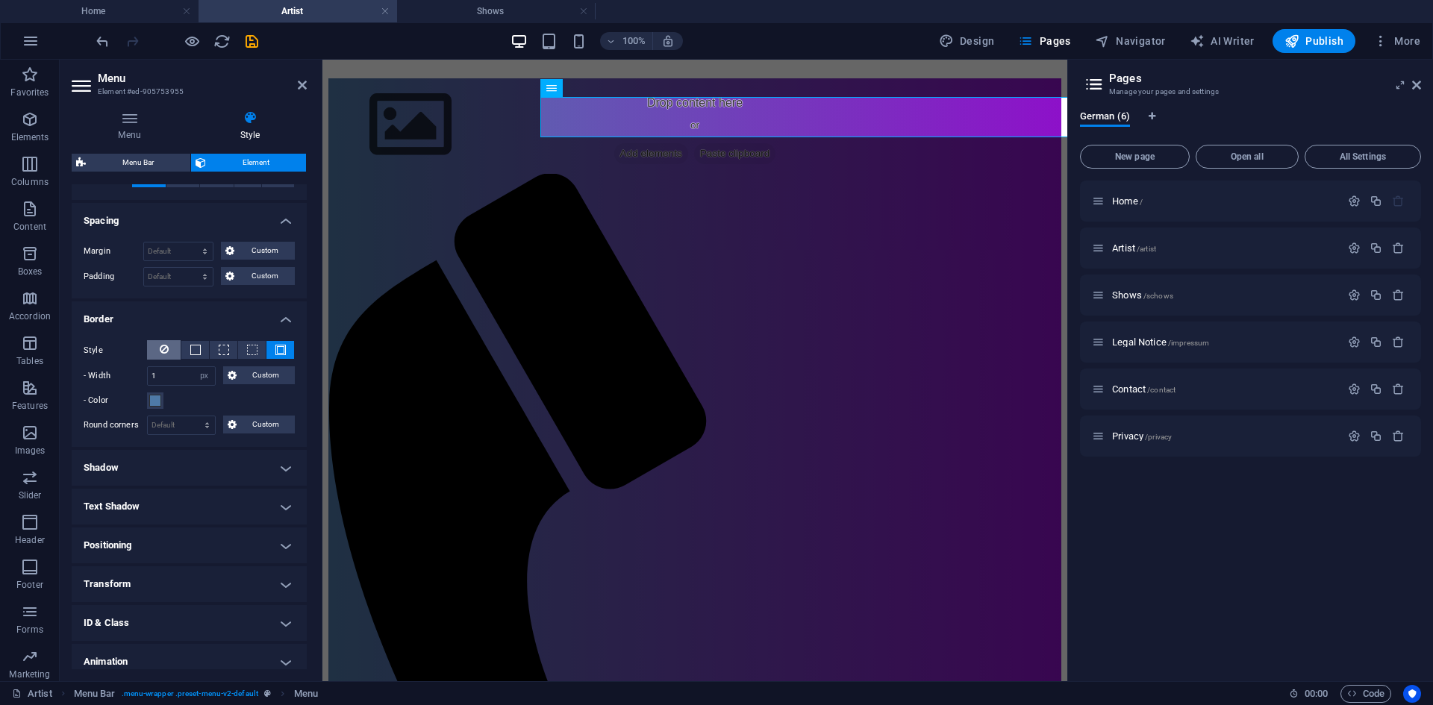
click at [177, 348] on button at bounding box center [164, 349] width 34 height 19
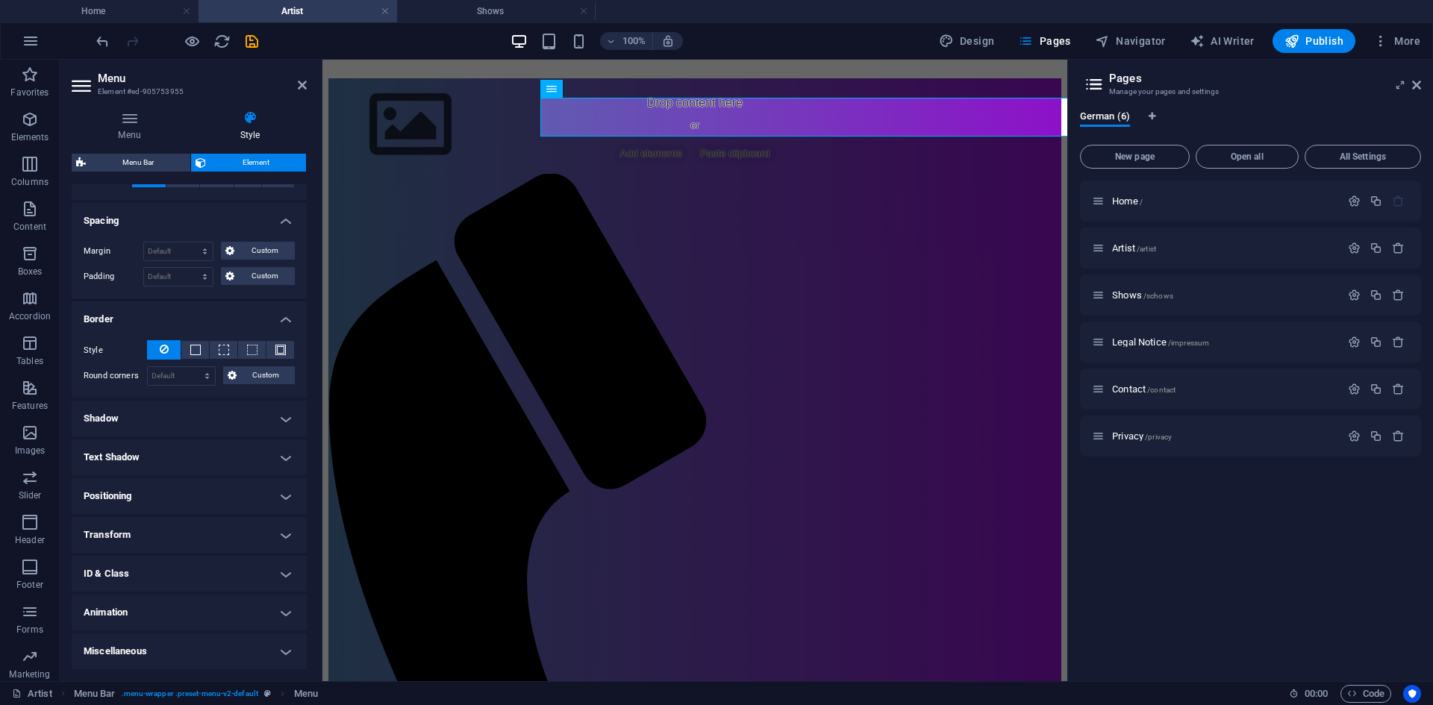
click at [284, 410] on h4 "Shadow" at bounding box center [189, 419] width 235 height 36
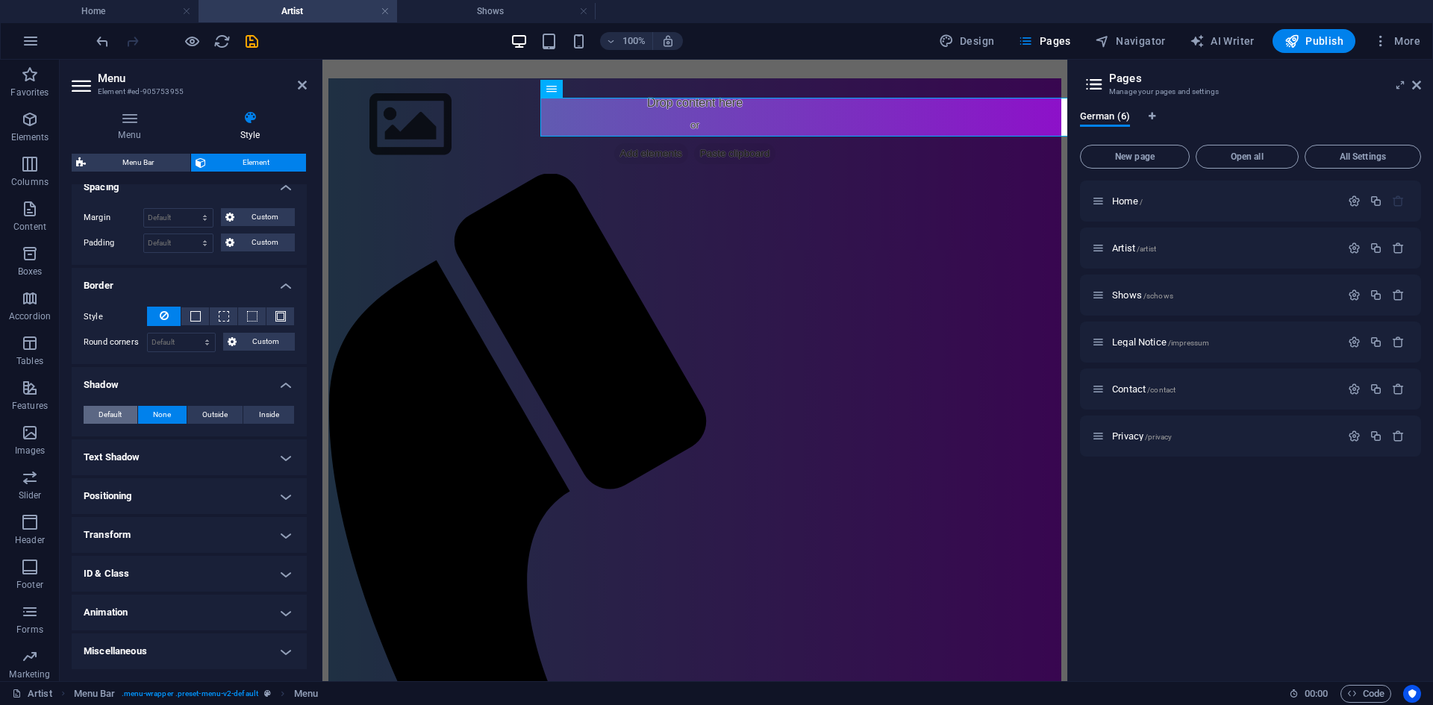
click at [117, 409] on span "Default" at bounding box center [109, 415] width 23 height 18
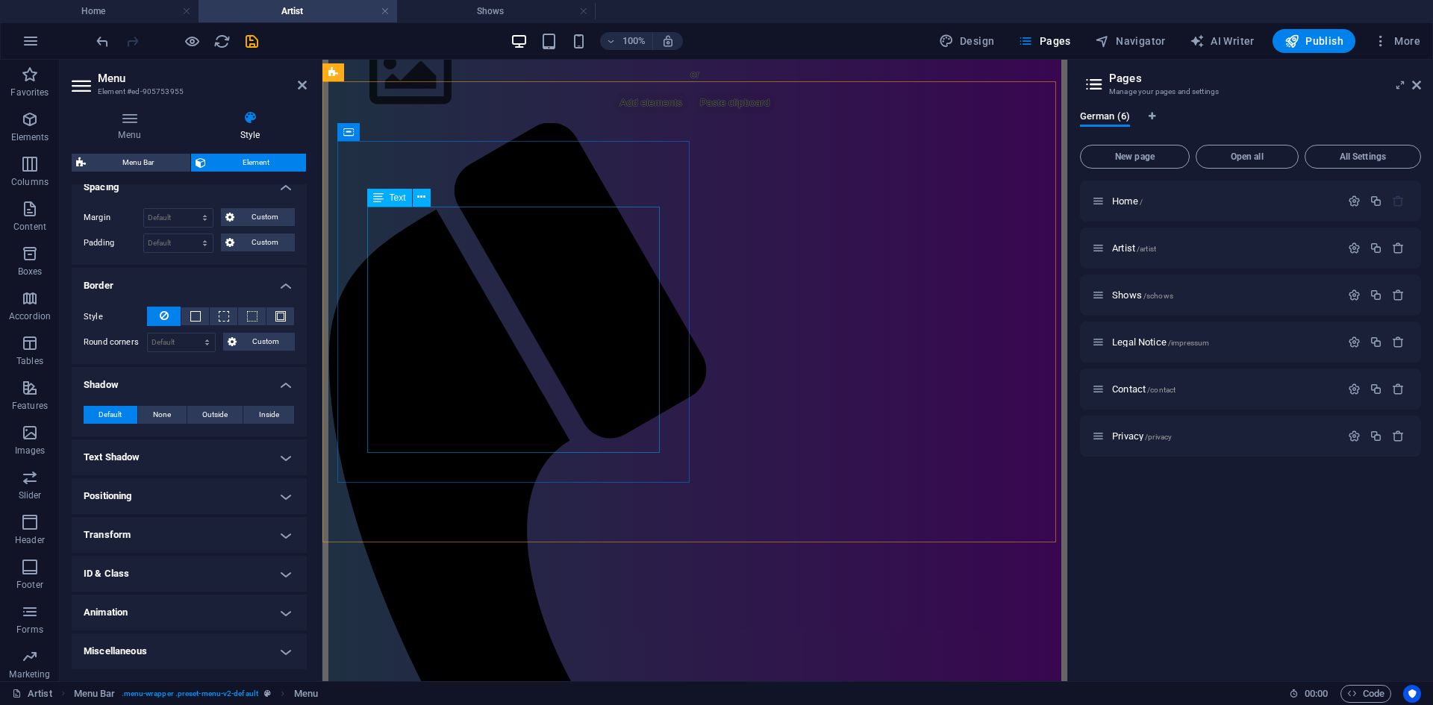
scroll to position [522, 0]
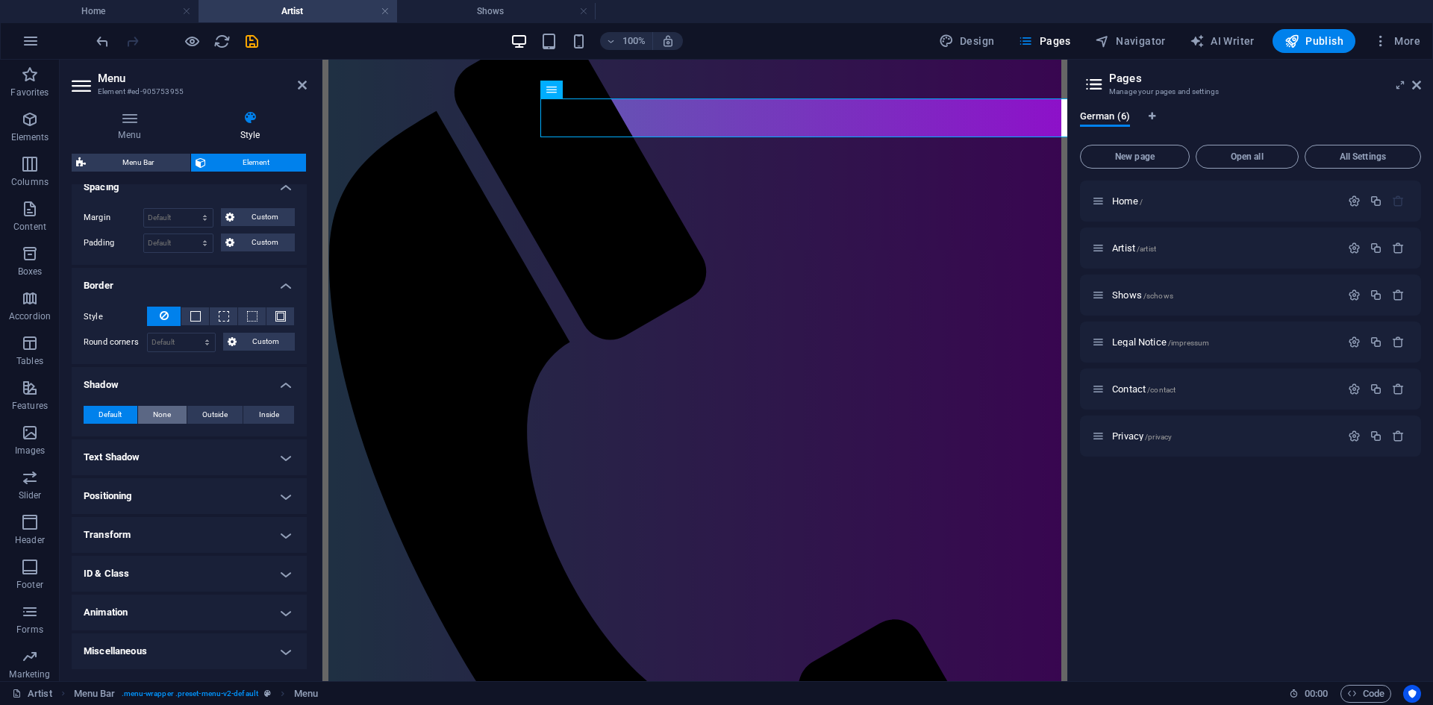
click at [171, 415] on button "None" at bounding box center [162, 415] width 49 height 18
click at [218, 418] on span "Outside" at bounding box center [214, 415] width 25 height 18
type input "2"
type input "4"
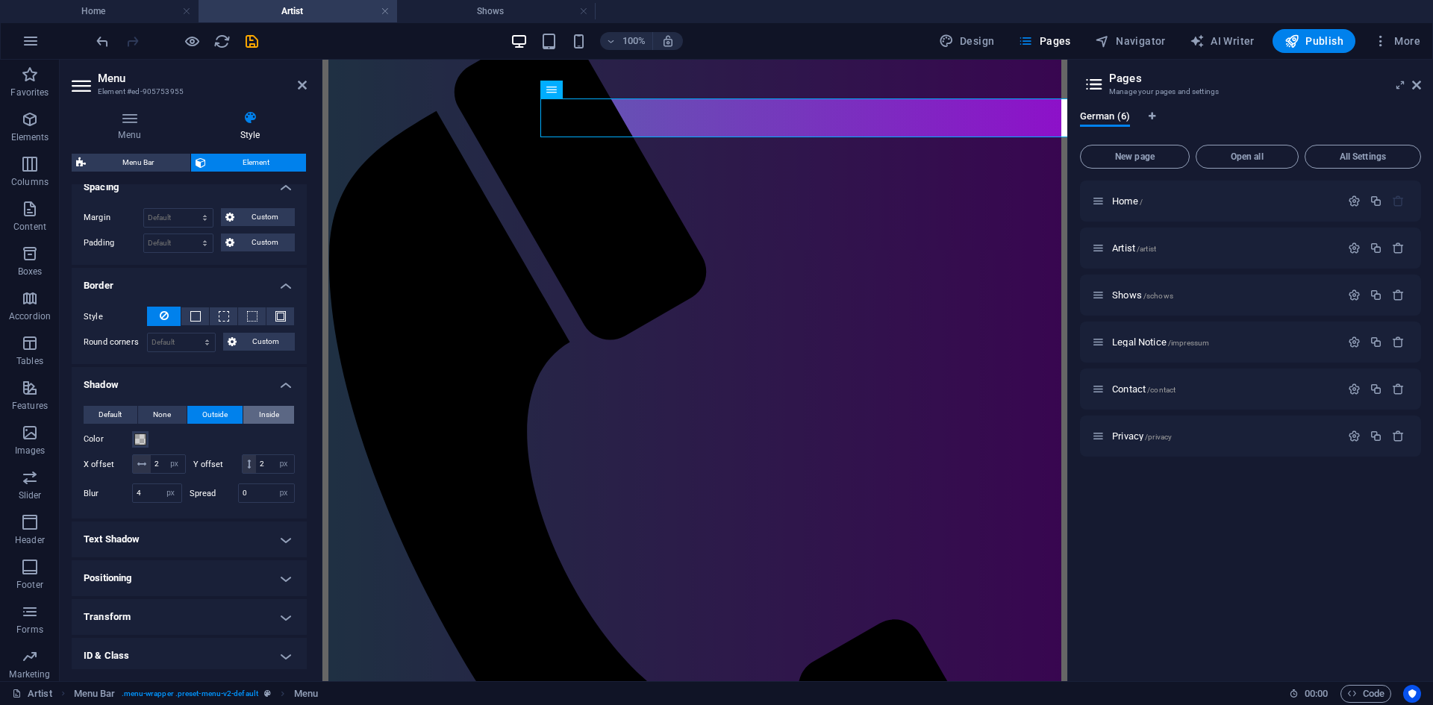
click at [262, 414] on span "Inside" at bounding box center [269, 415] width 20 height 18
click at [134, 416] on button "Default" at bounding box center [111, 415] width 54 height 18
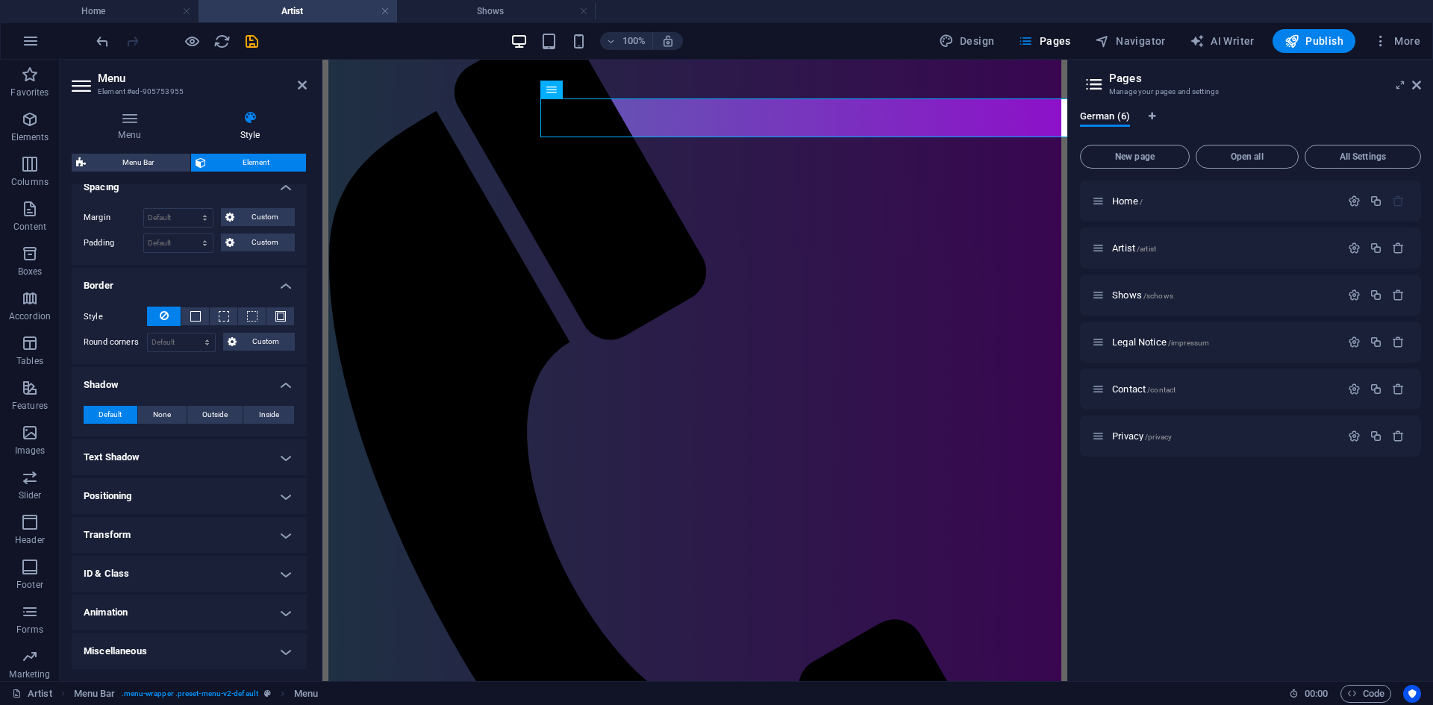
click at [281, 456] on h4 "Text Shadow" at bounding box center [189, 457] width 235 height 36
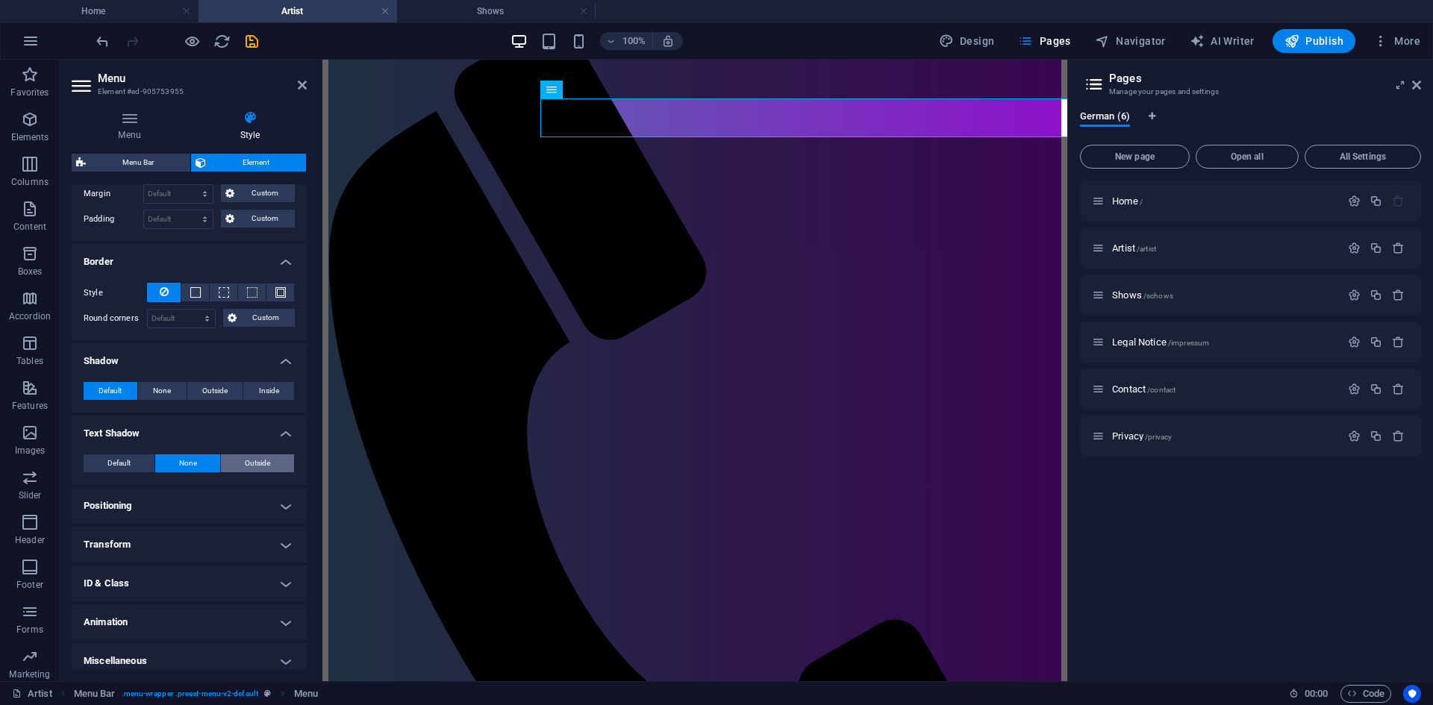
scroll to position [333, 0]
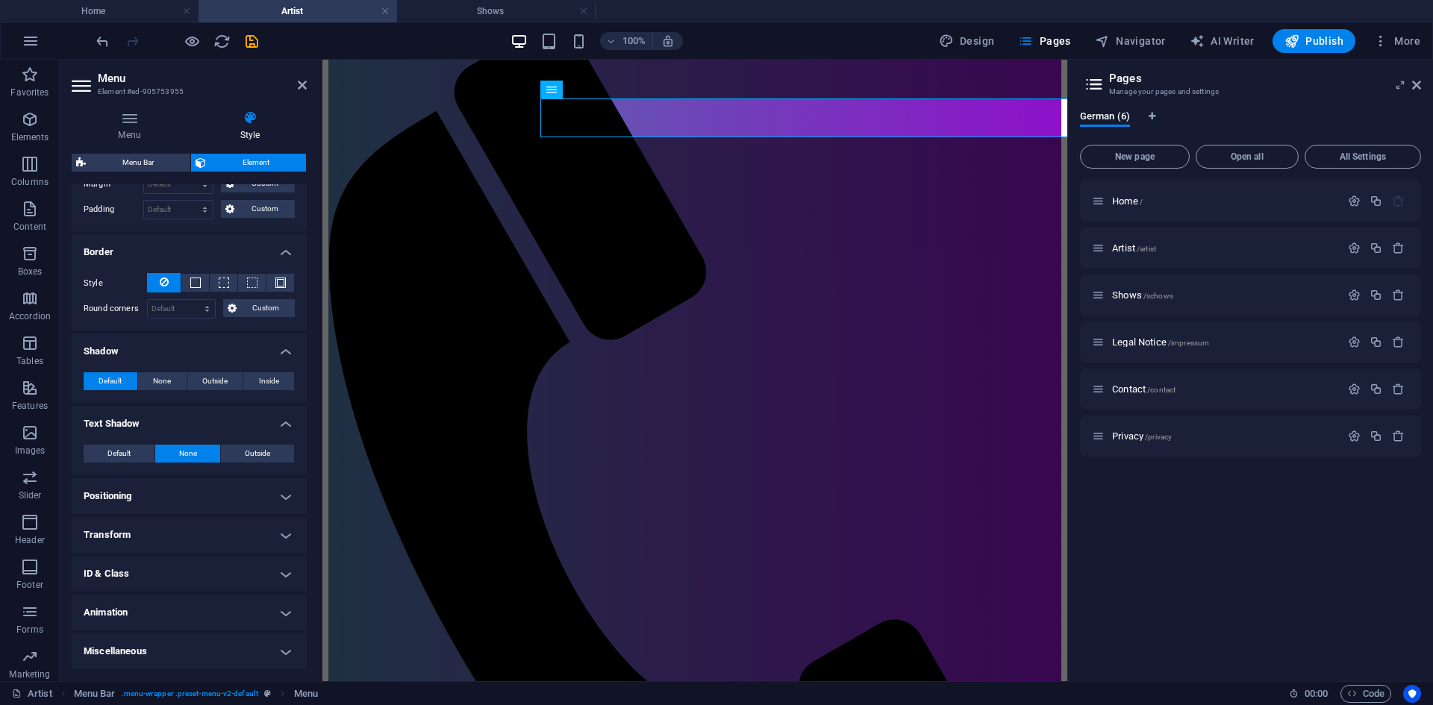
click at [281, 498] on h4 "Positioning" at bounding box center [189, 496] width 235 height 36
click at [164, 382] on span "None" at bounding box center [162, 381] width 18 height 18
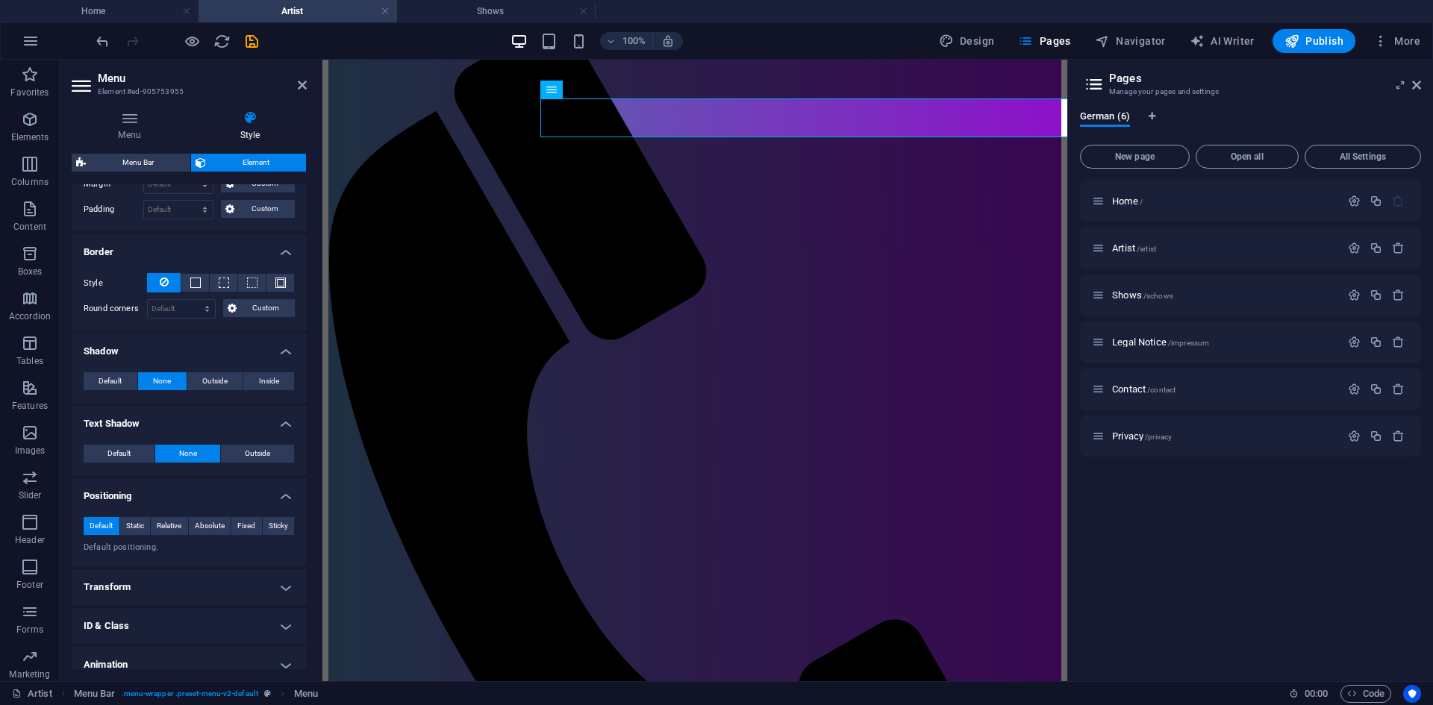
scroll to position [385, 0]
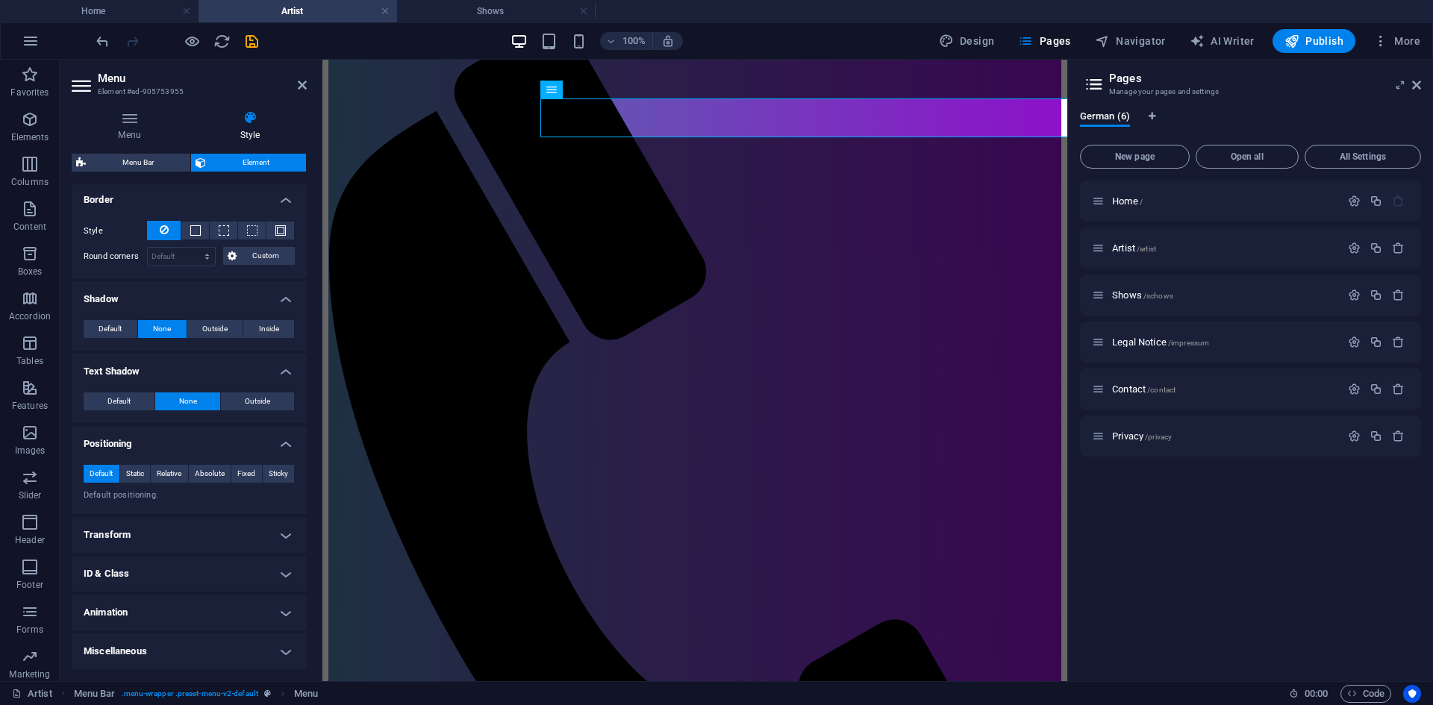
click at [278, 538] on h4 "Transform" at bounding box center [189, 535] width 235 height 36
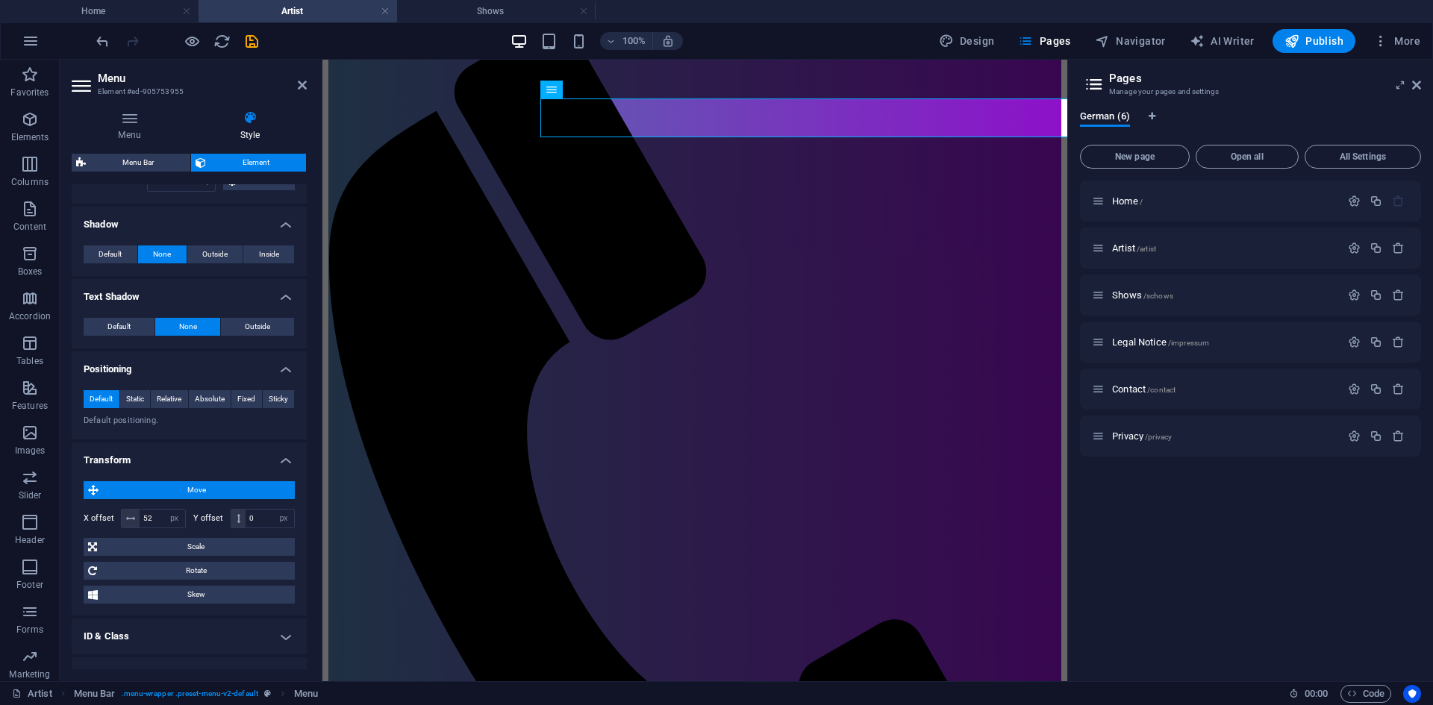
scroll to position [522, 0]
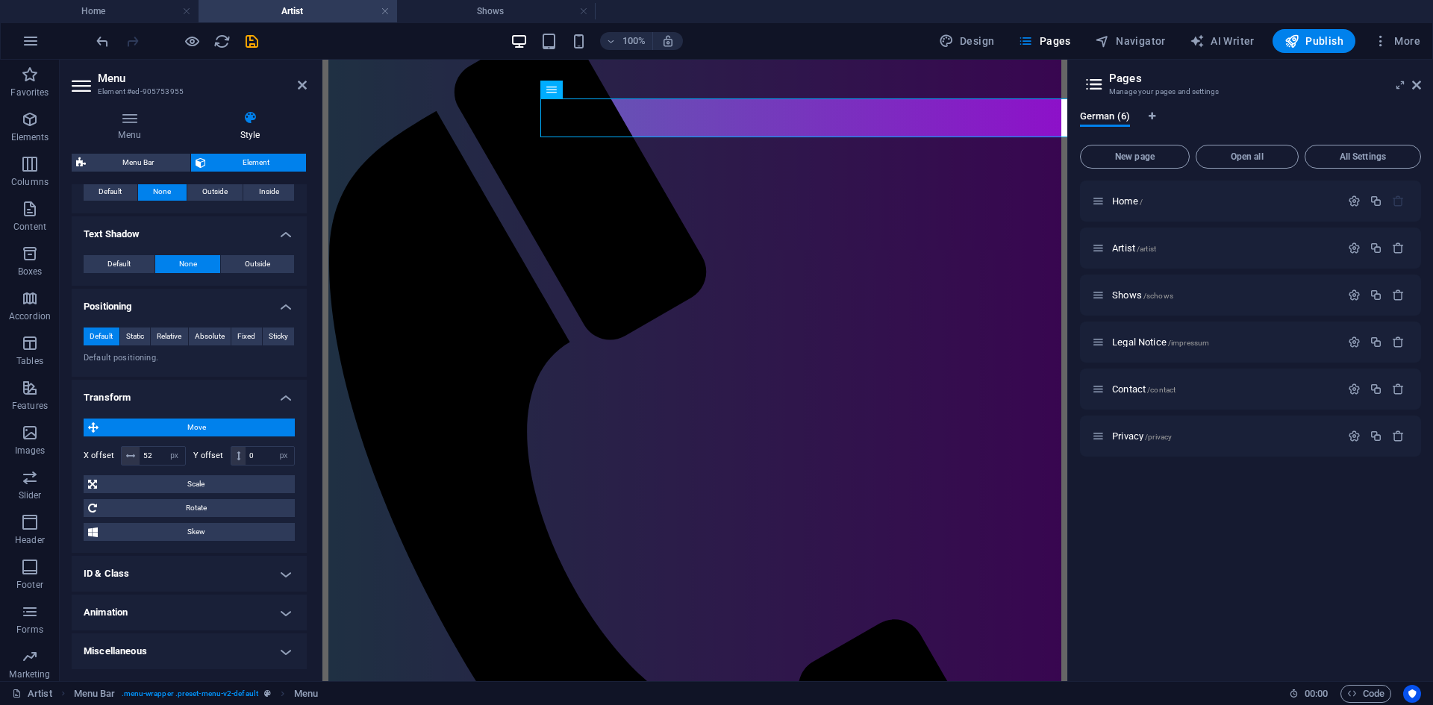
click at [237, 425] on span "Move" at bounding box center [196, 428] width 187 height 18
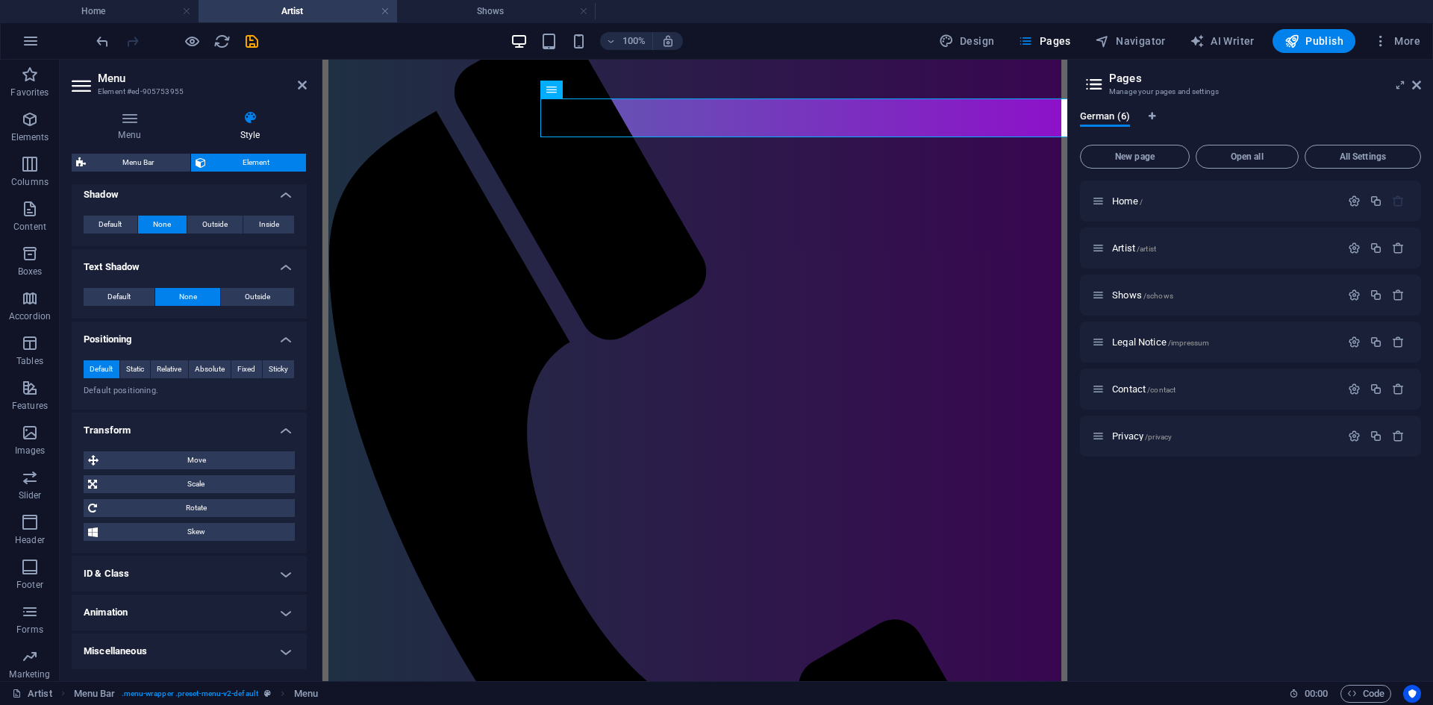
click at [277, 431] on h4 "Transform" at bounding box center [189, 426] width 235 height 27
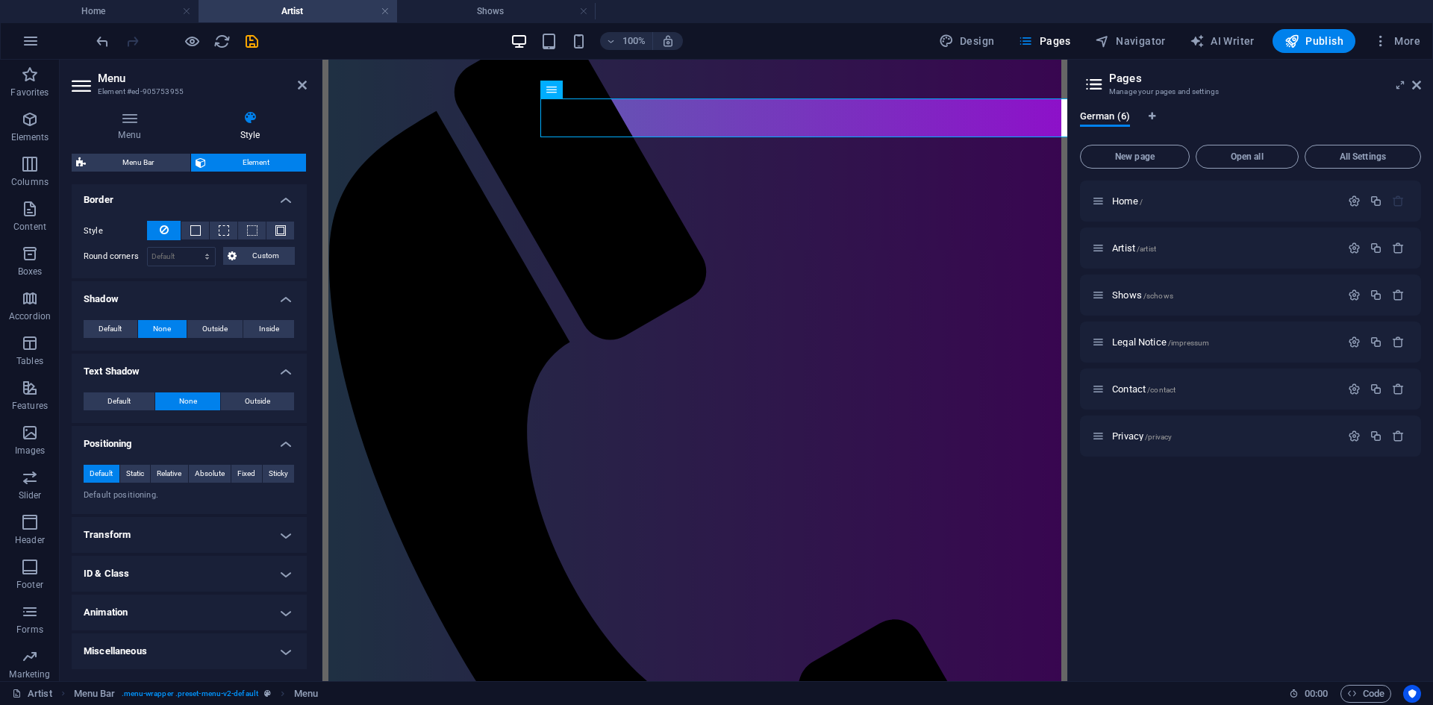
scroll to position [385, 0]
click at [275, 532] on h4 "Transform" at bounding box center [189, 535] width 235 height 36
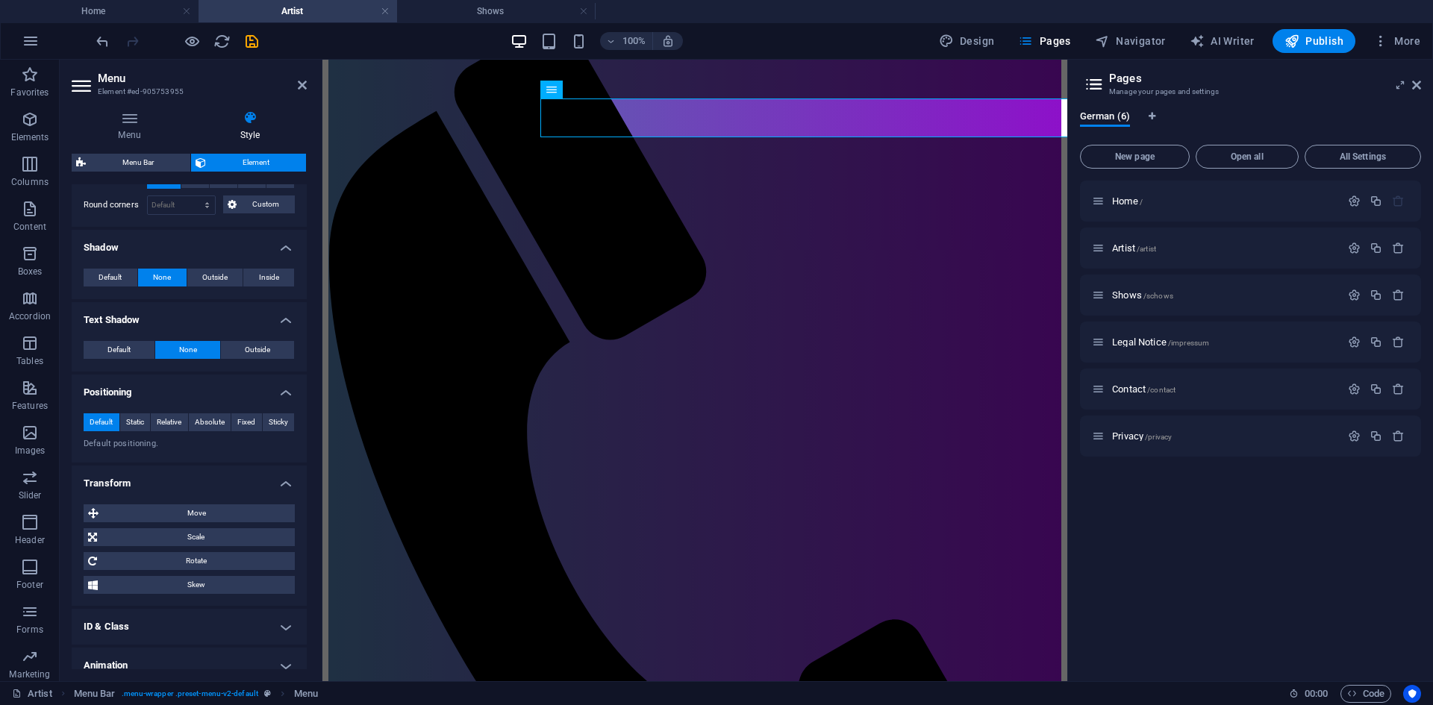
scroll to position [489, 0]
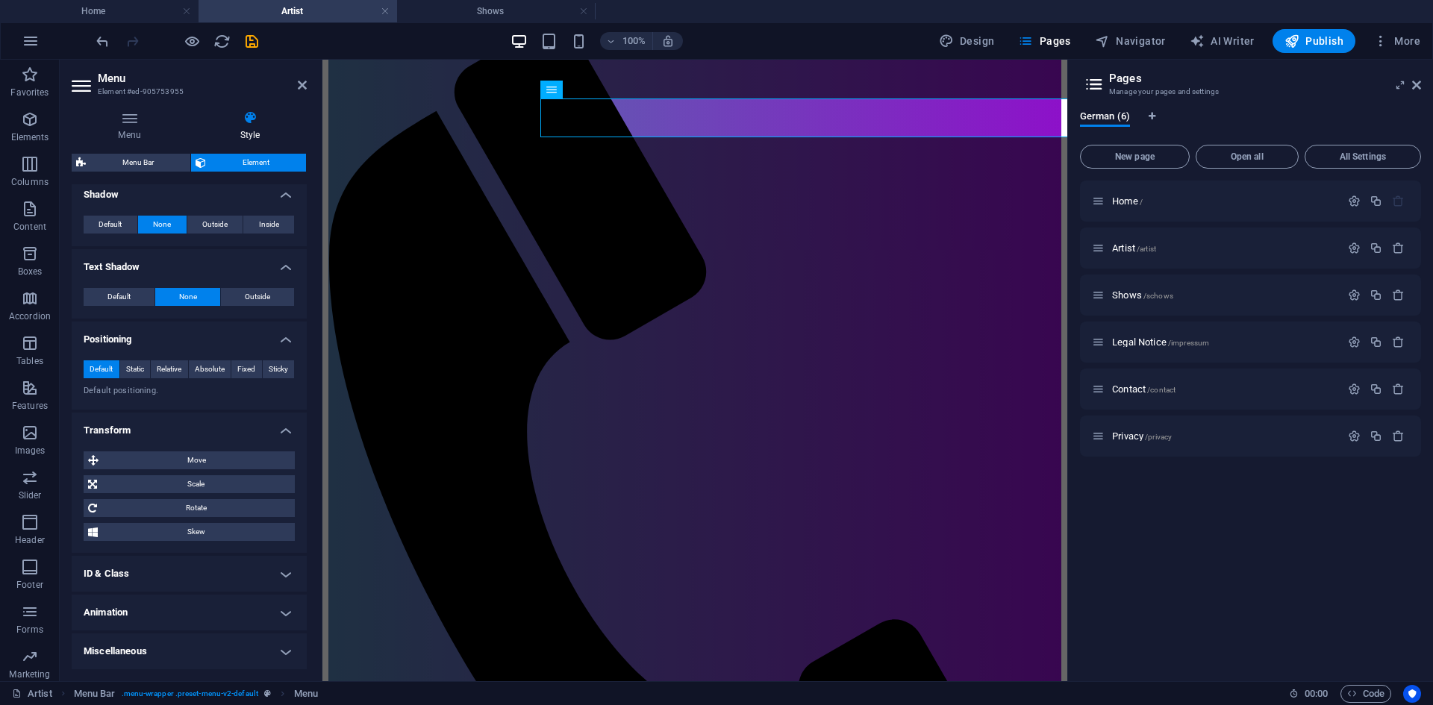
click at [275, 580] on h4 "ID & Class" at bounding box center [189, 574] width 235 height 36
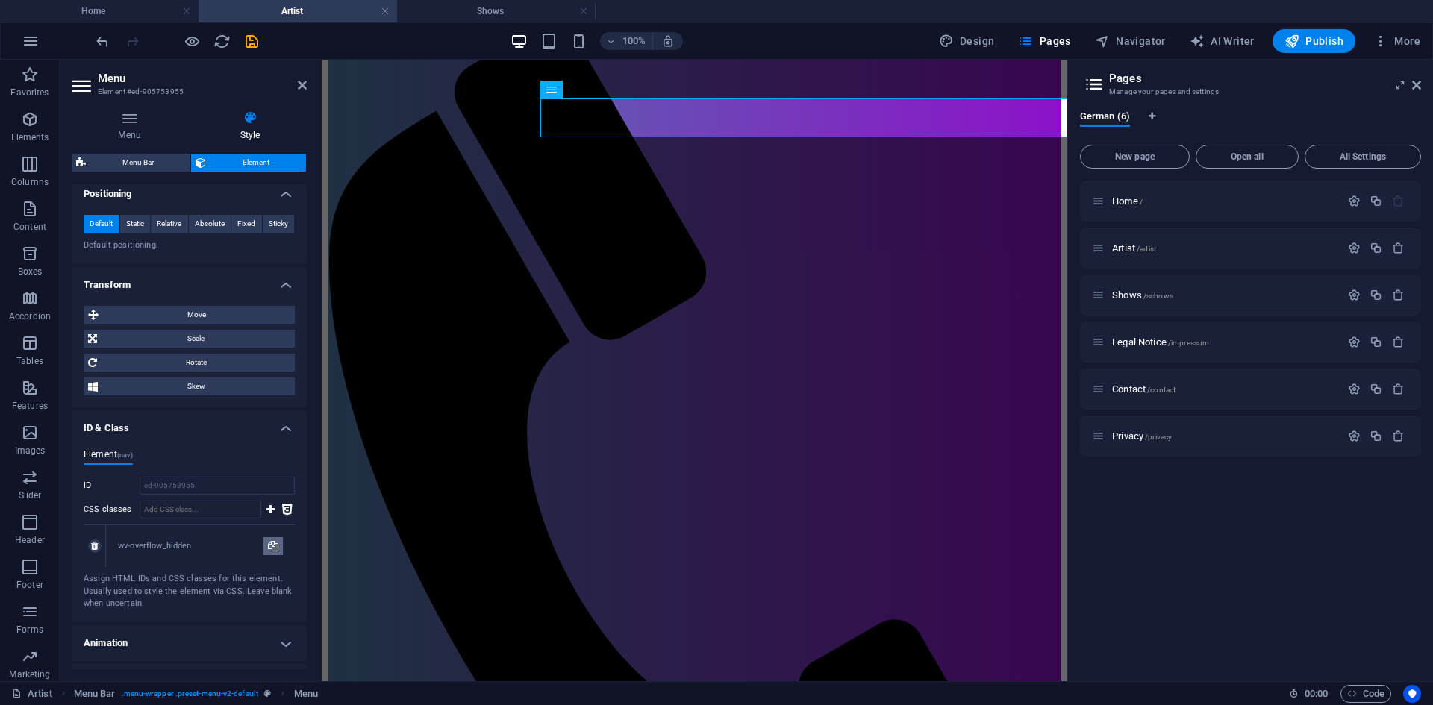
scroll to position [666, 0]
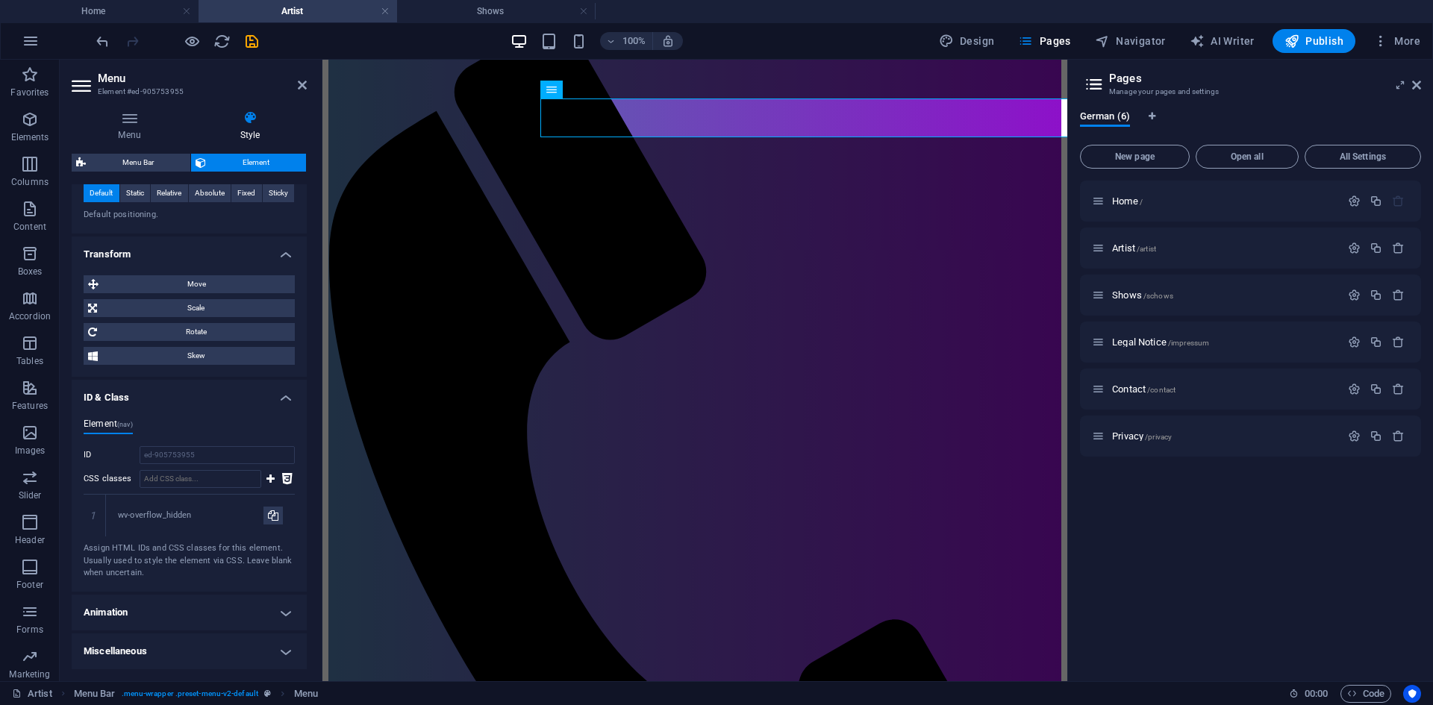
click at [265, 613] on h4 "Animation" at bounding box center [189, 613] width 235 height 36
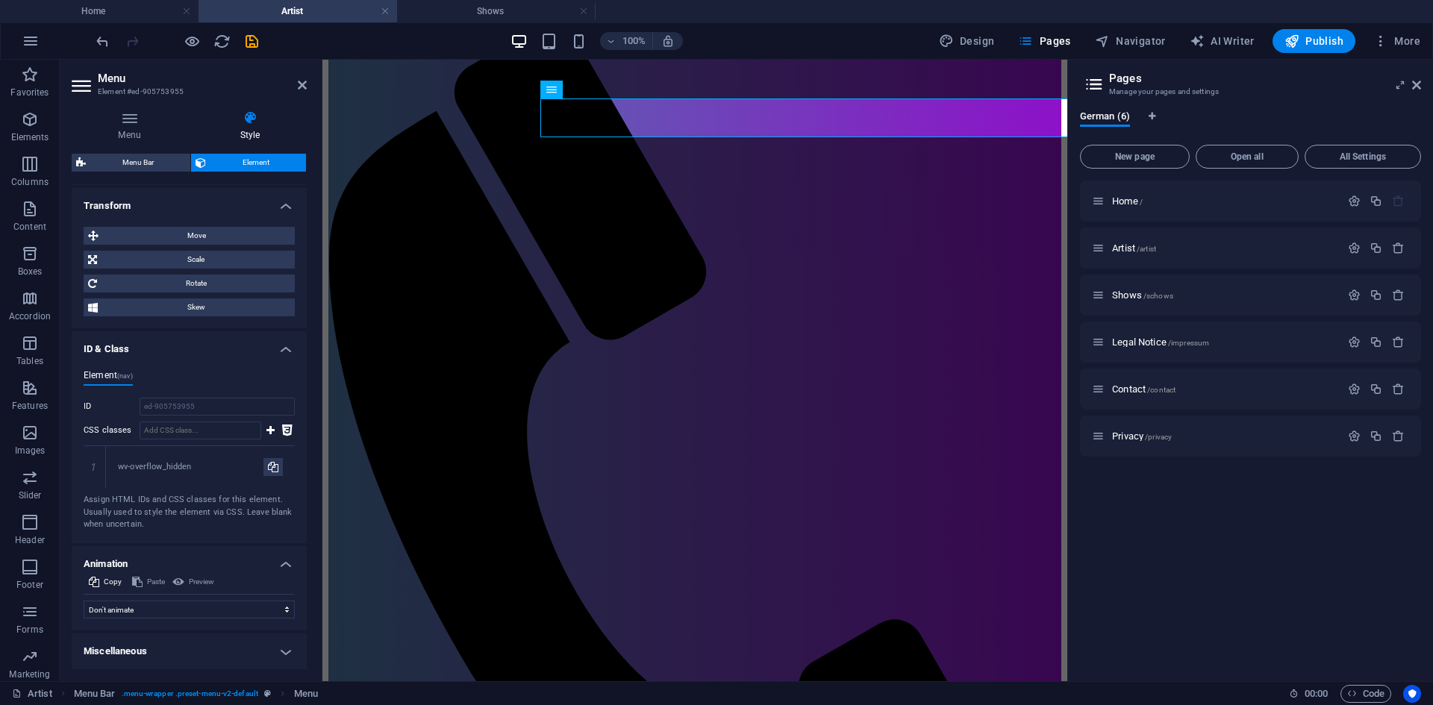
click at [243, 667] on h4 "Miscellaneous" at bounding box center [189, 652] width 235 height 36
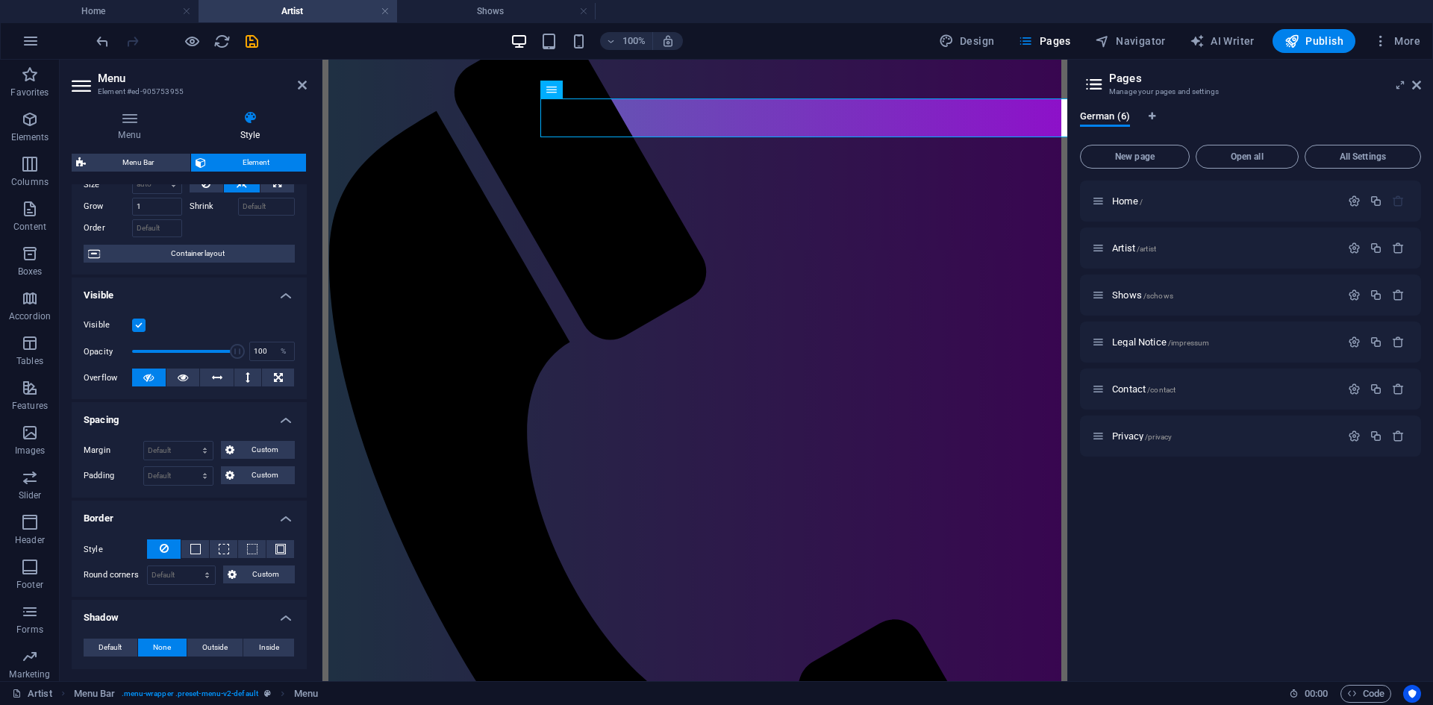
scroll to position [0, 0]
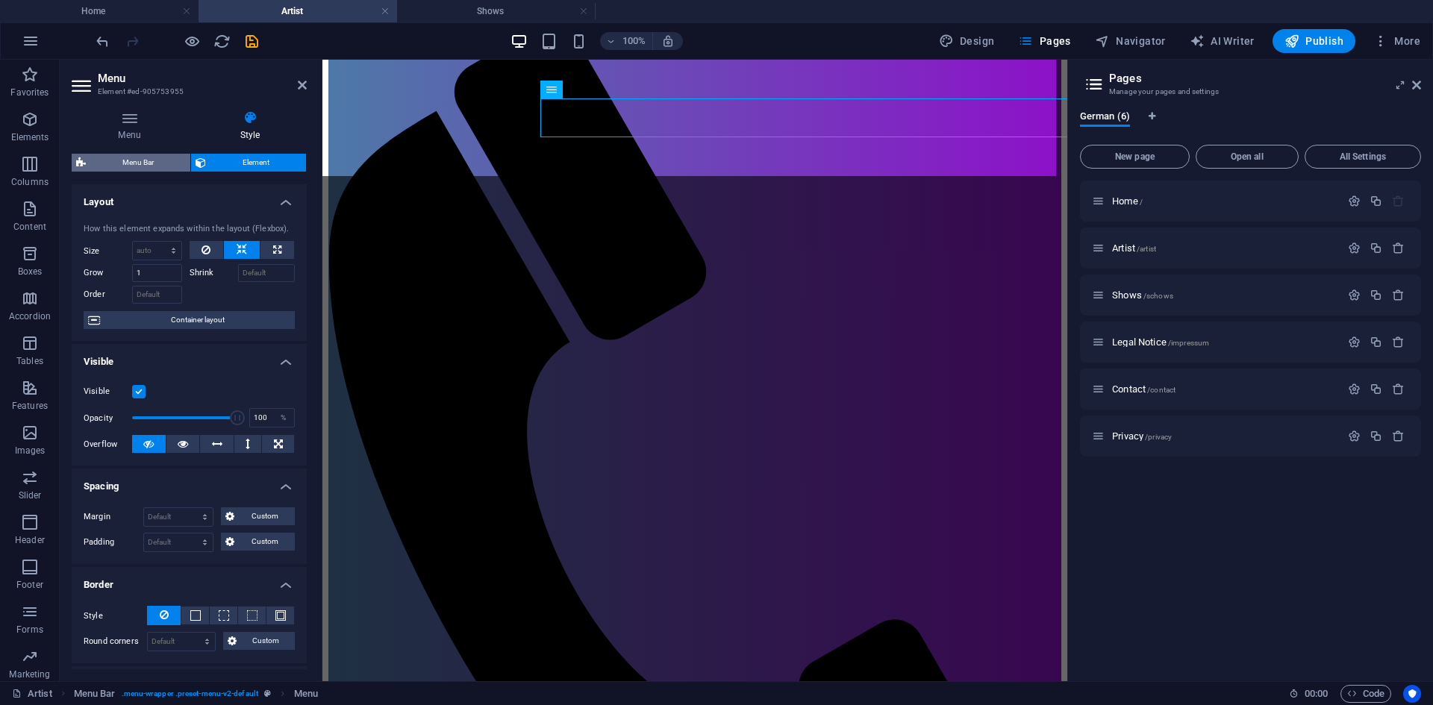
click at [156, 162] on span "Menu Bar" at bounding box center [138, 163] width 96 height 18
select select "rem"
select select "preset-menu-v2-default"
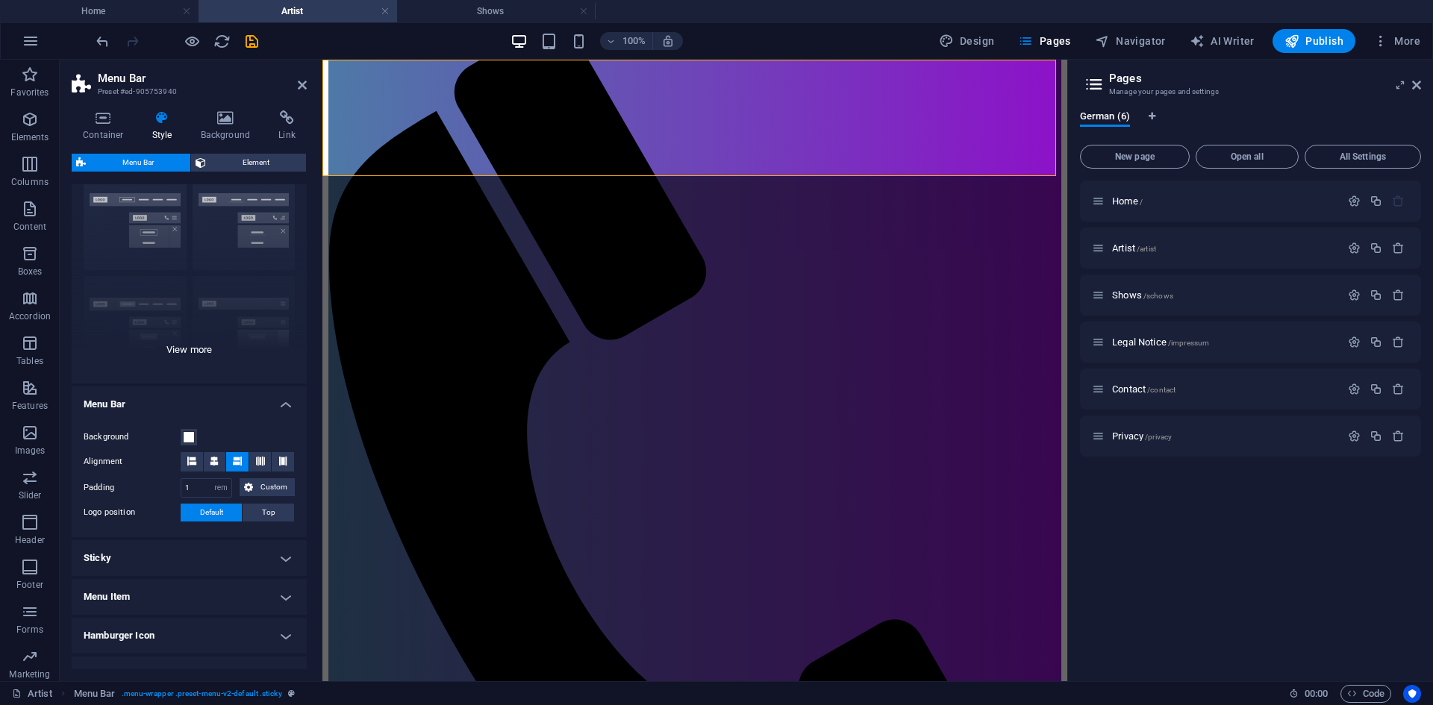
scroll to position [75, 0]
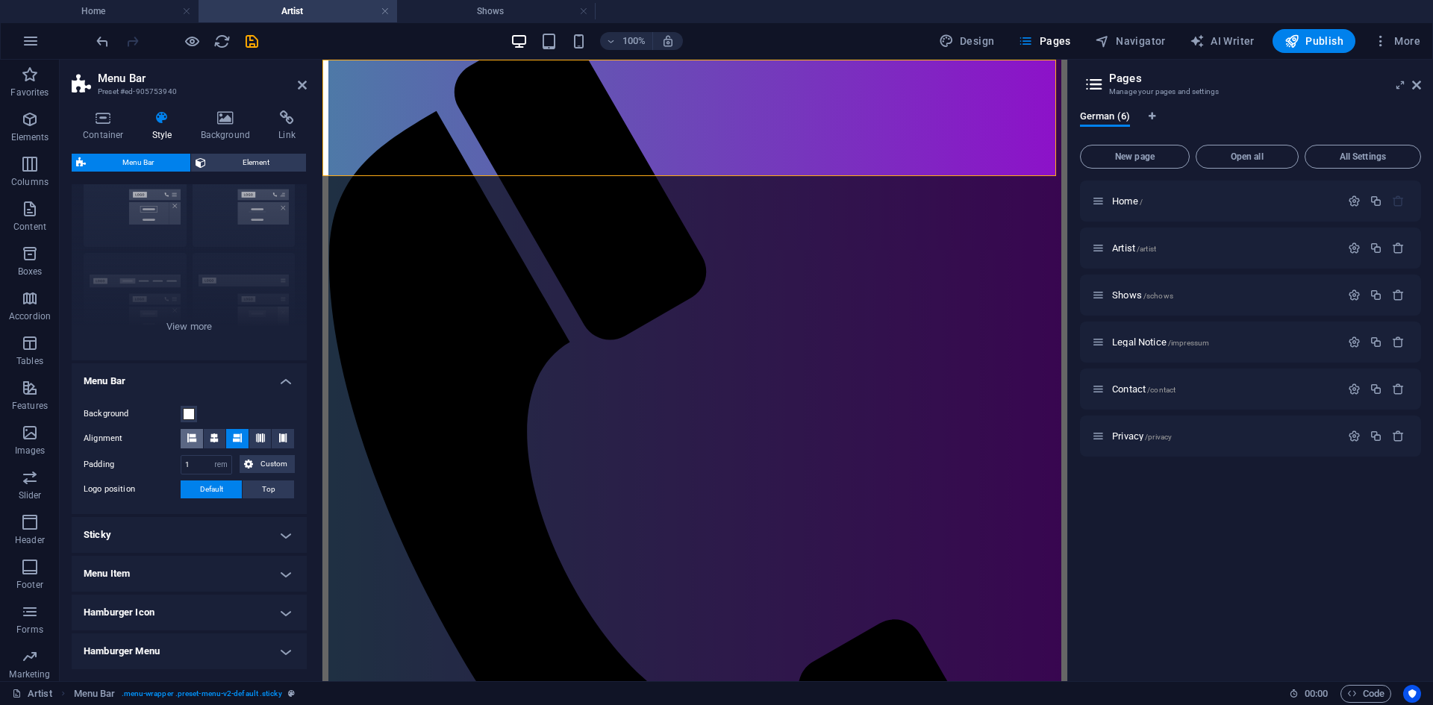
click at [195, 438] on icon at bounding box center [191, 438] width 9 height 9
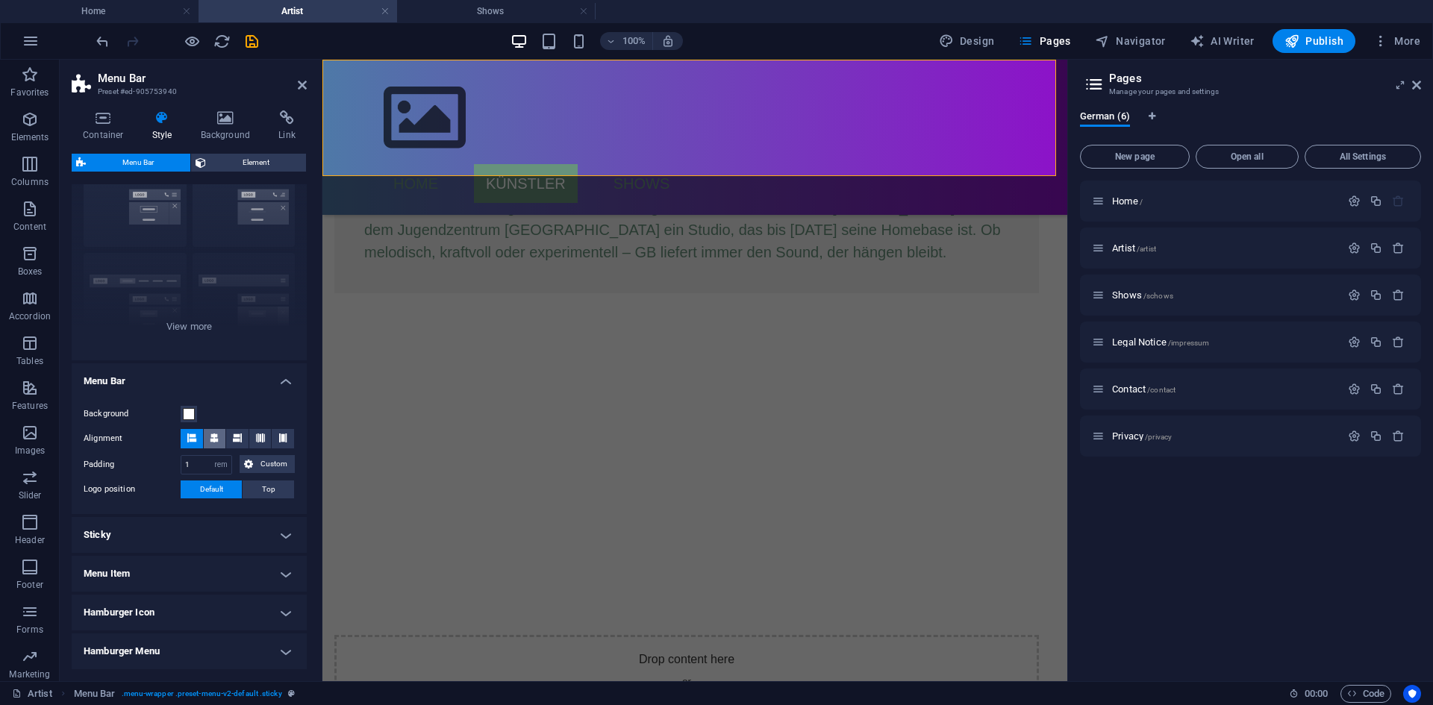
click at [220, 441] on button at bounding box center [215, 438] width 22 height 19
click at [190, 434] on icon at bounding box center [191, 438] width 9 height 9
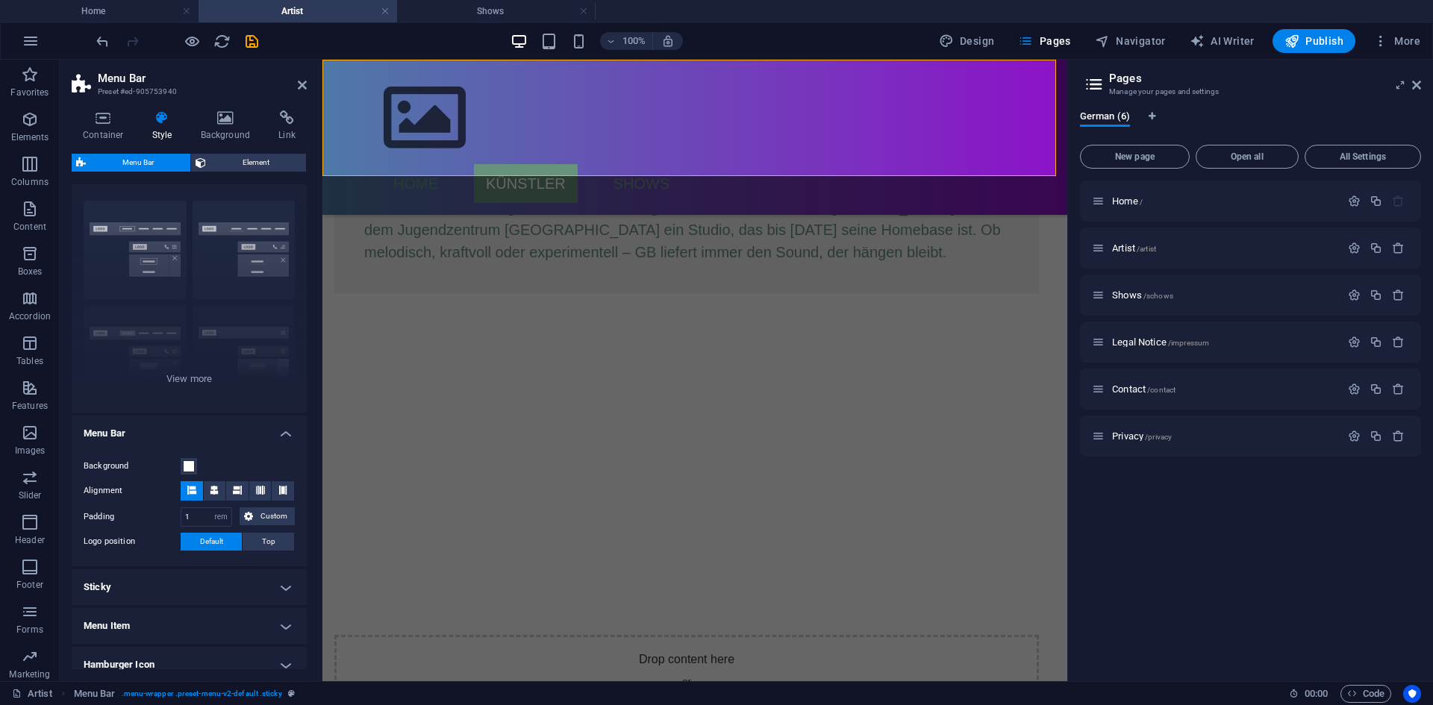
scroll to position [0, 0]
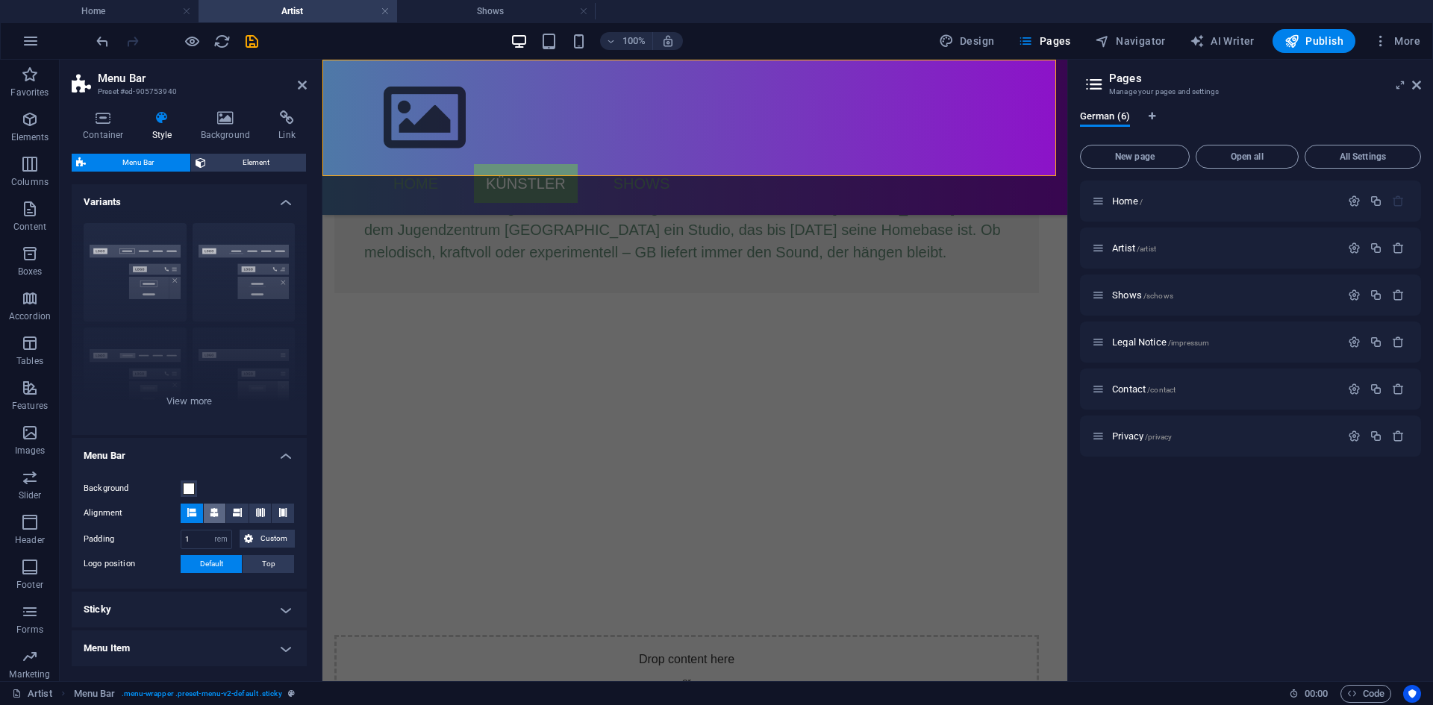
click at [218, 508] on icon at bounding box center [214, 512] width 9 height 9
click at [230, 509] on button at bounding box center [237, 513] width 22 height 19
click at [221, 510] on button at bounding box center [215, 513] width 22 height 19
click at [260, 510] on icon at bounding box center [260, 512] width 9 height 9
click at [278, 511] on icon at bounding box center [282, 512] width 9 height 9
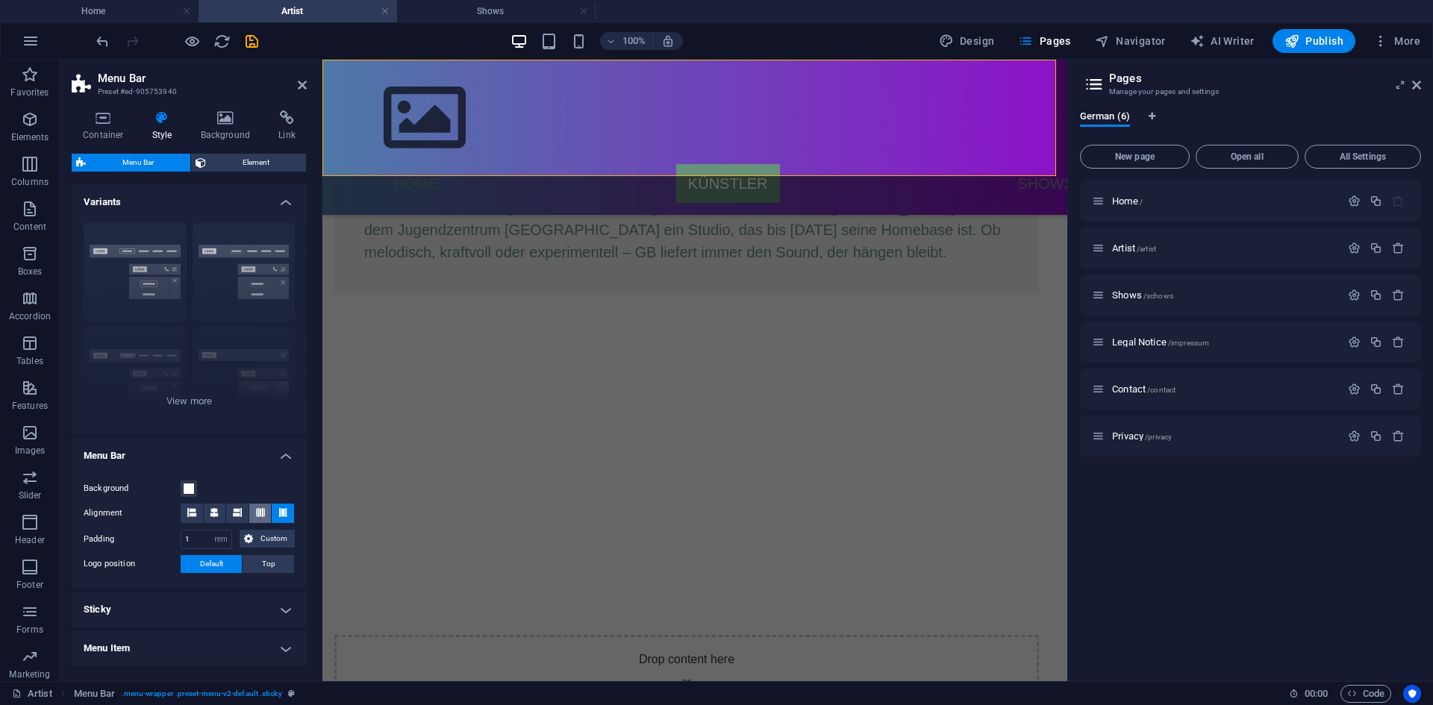
click at [262, 514] on icon at bounding box center [260, 512] width 9 height 9
click at [262, 567] on span "Top" at bounding box center [268, 564] width 13 height 18
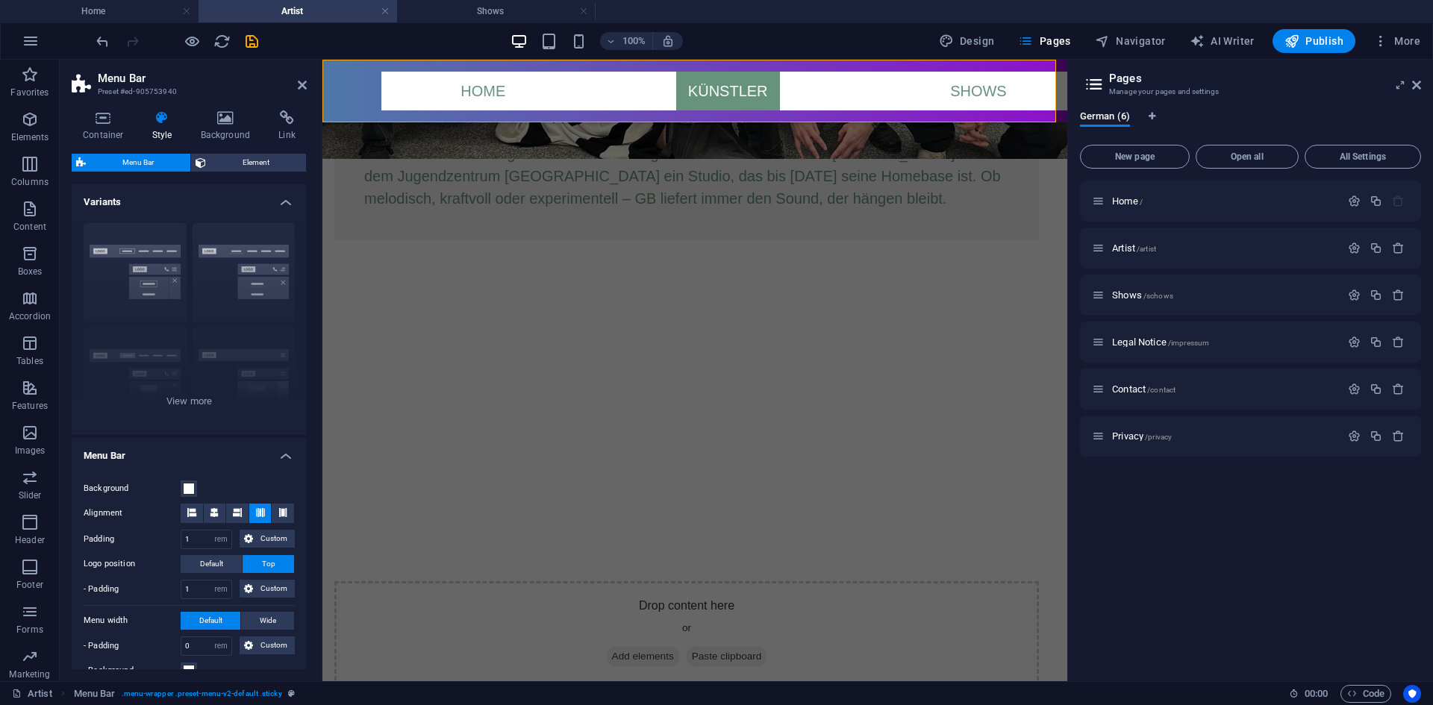
scroll to position [469, 0]
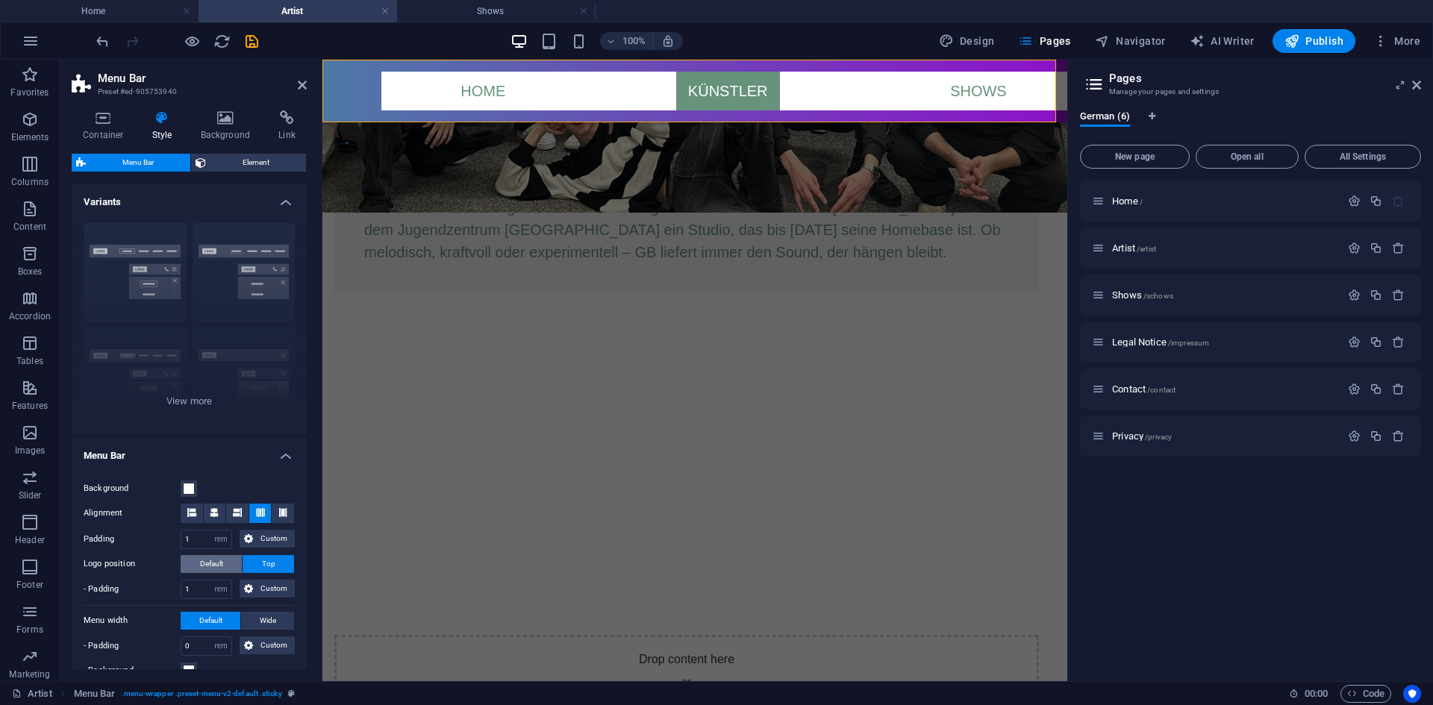
click at [221, 563] on span "Default" at bounding box center [211, 564] width 23 height 18
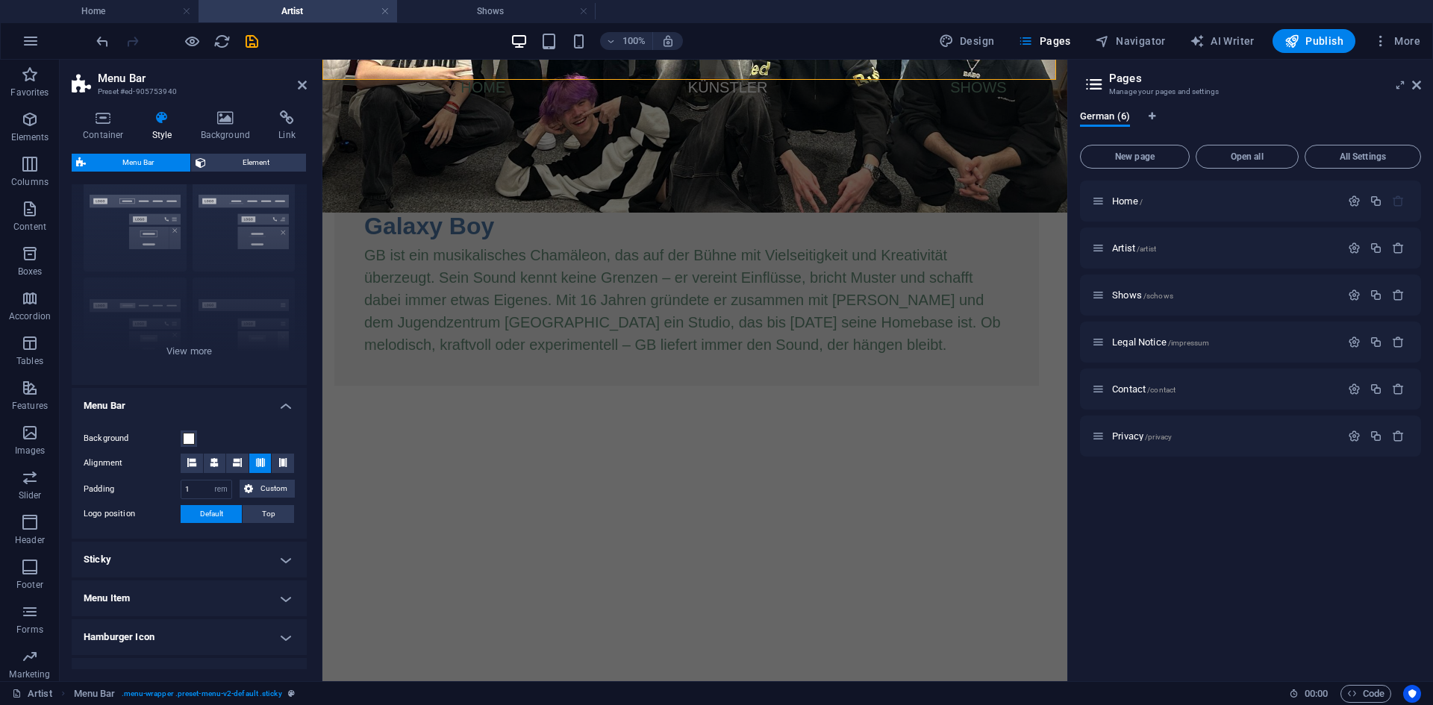
scroll to position [75, 0]
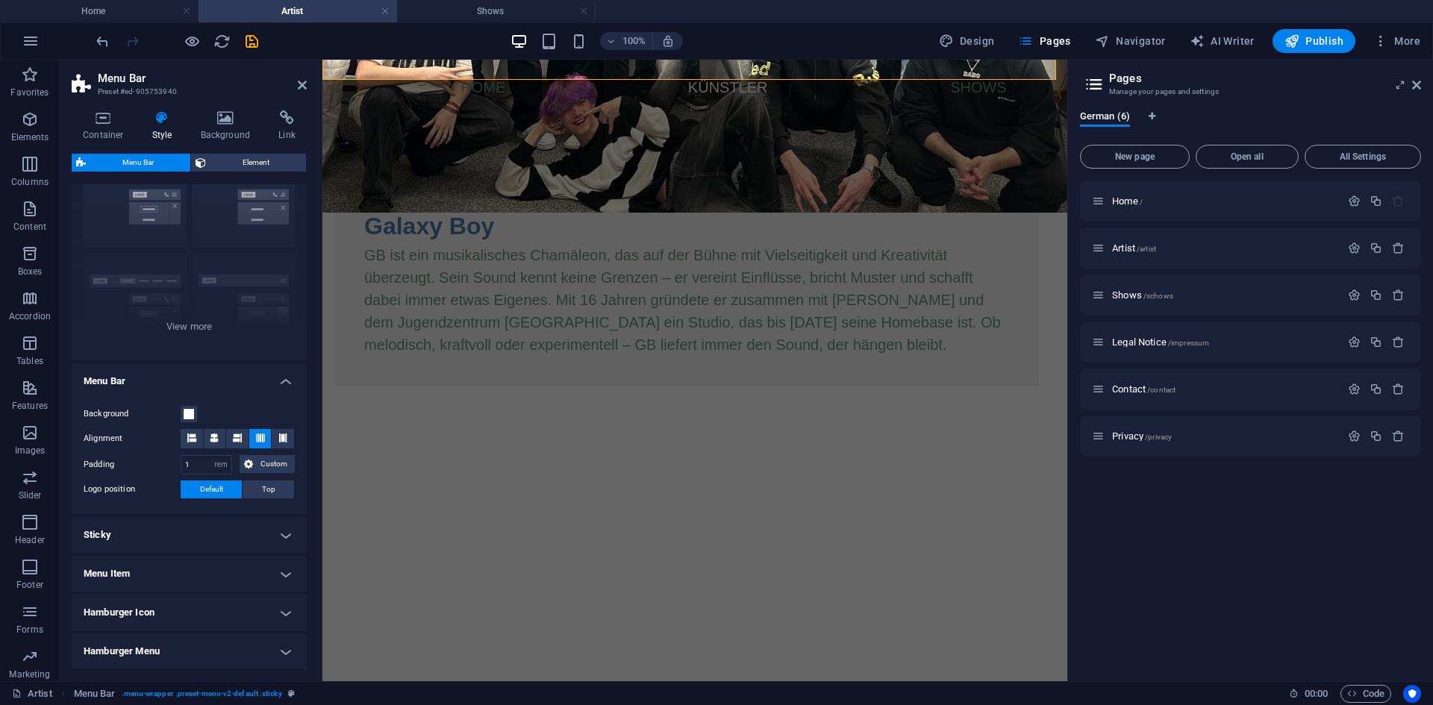
click at [198, 538] on h4 "Sticky" at bounding box center [189, 535] width 235 height 36
click at [198, 538] on h4 "Sticky" at bounding box center [189, 530] width 235 height 27
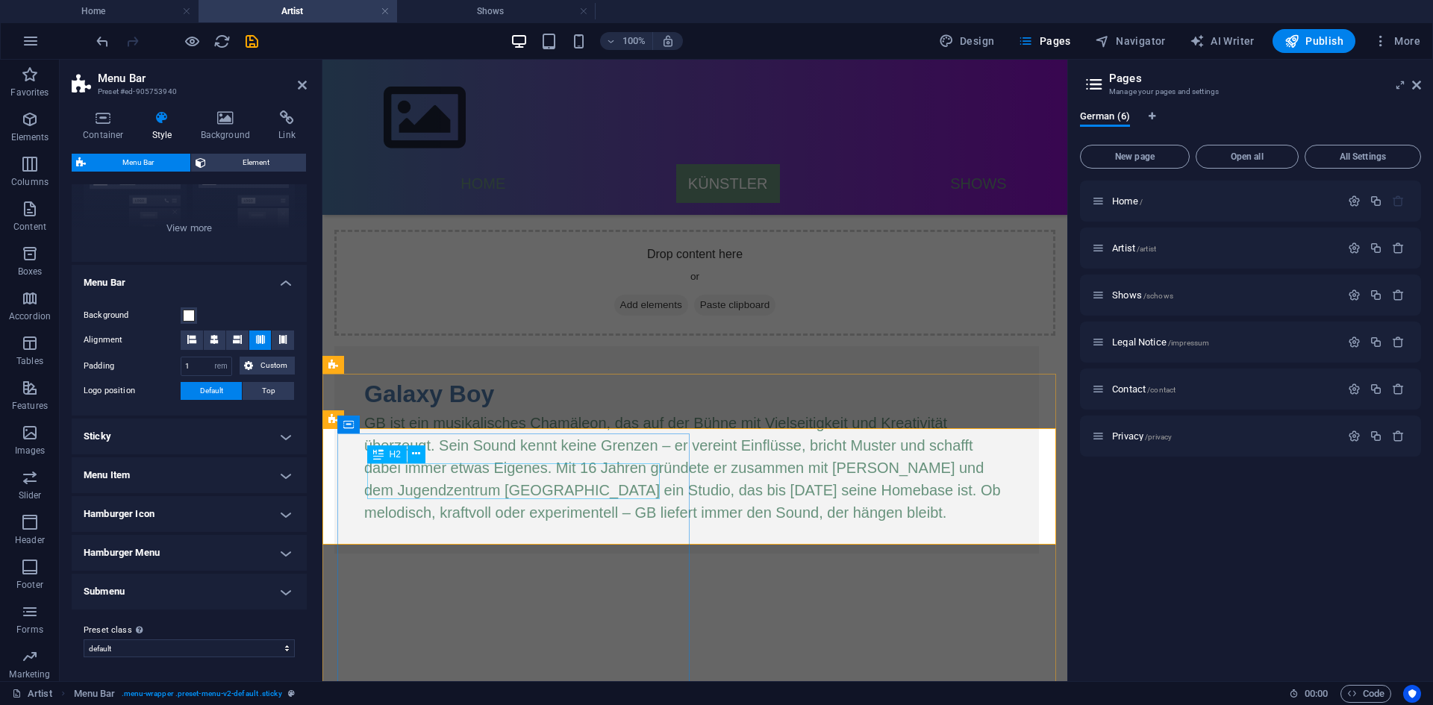
scroll to position [170, 0]
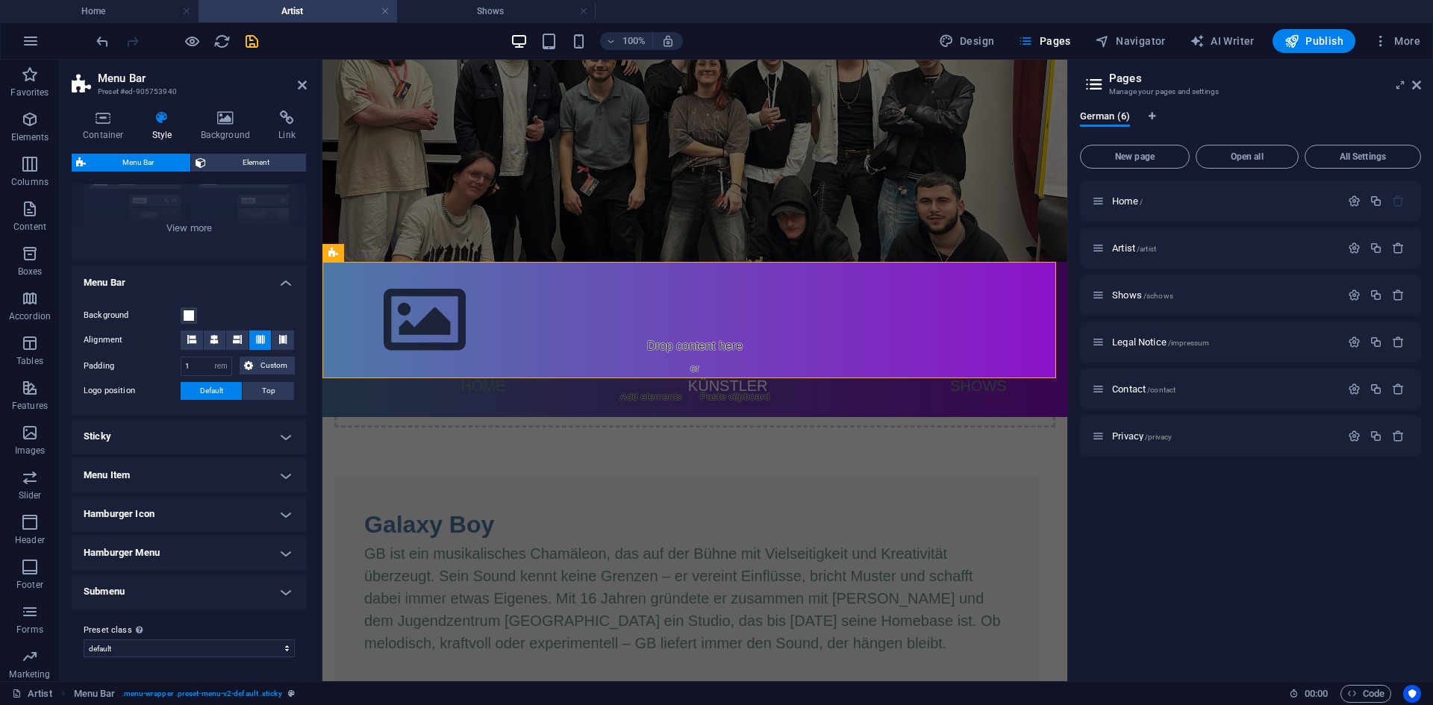
click at [245, 45] on icon "save" at bounding box center [251, 41] width 17 height 17
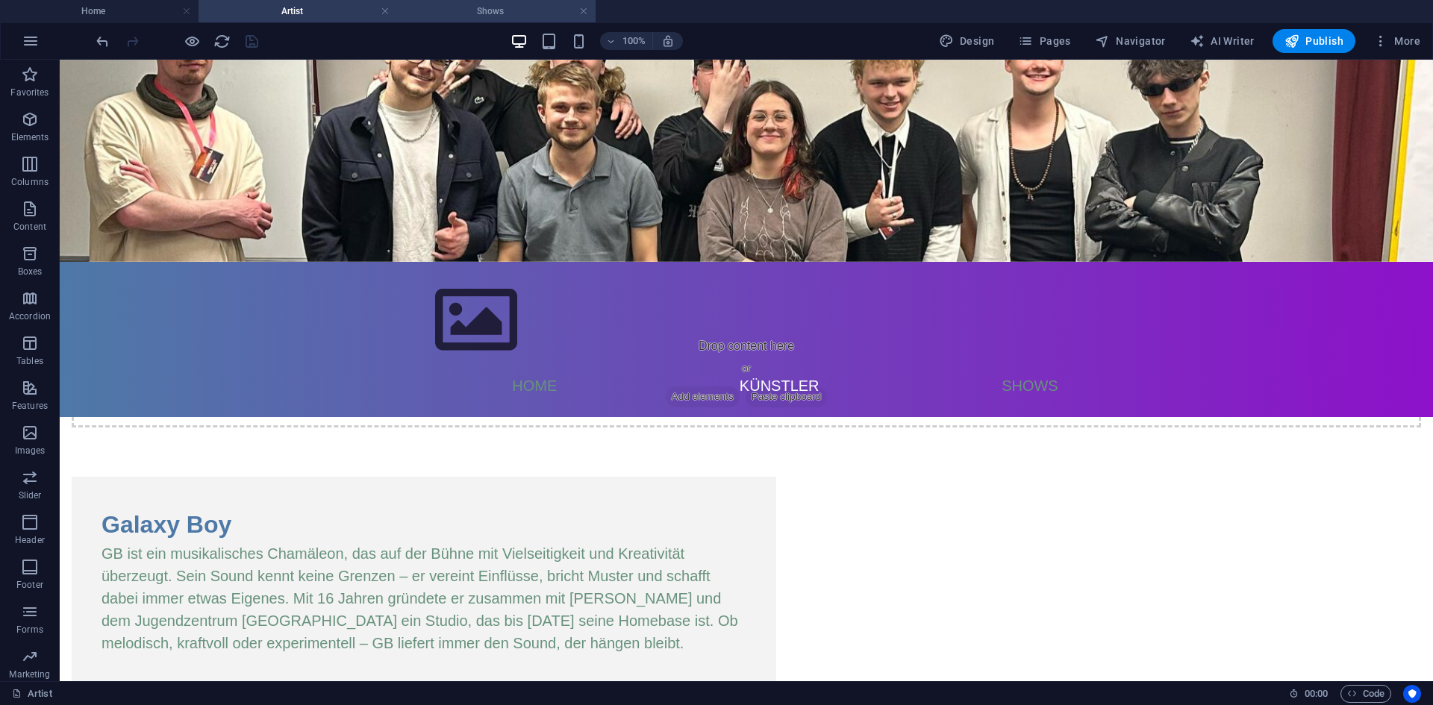
click at [456, 9] on h4 "Shows" at bounding box center [496, 11] width 198 height 16
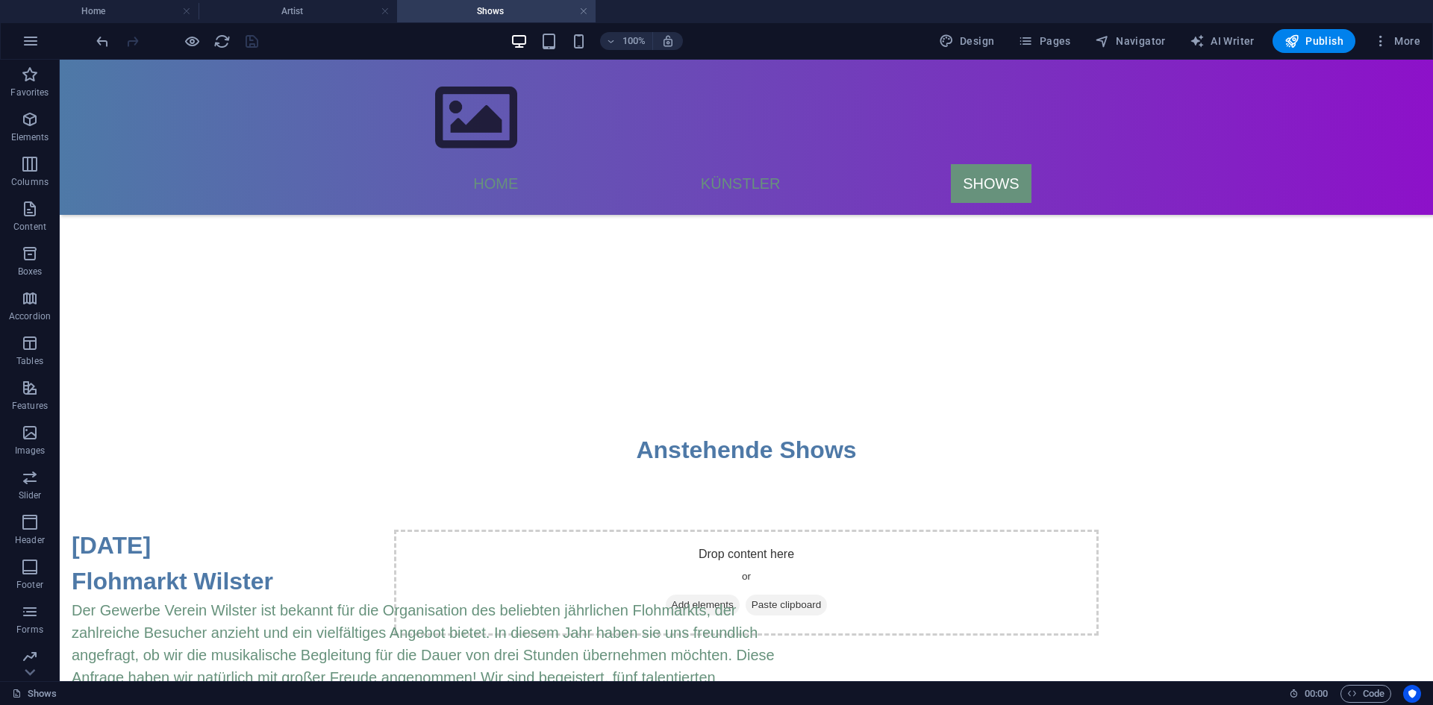
scroll to position [0, 0]
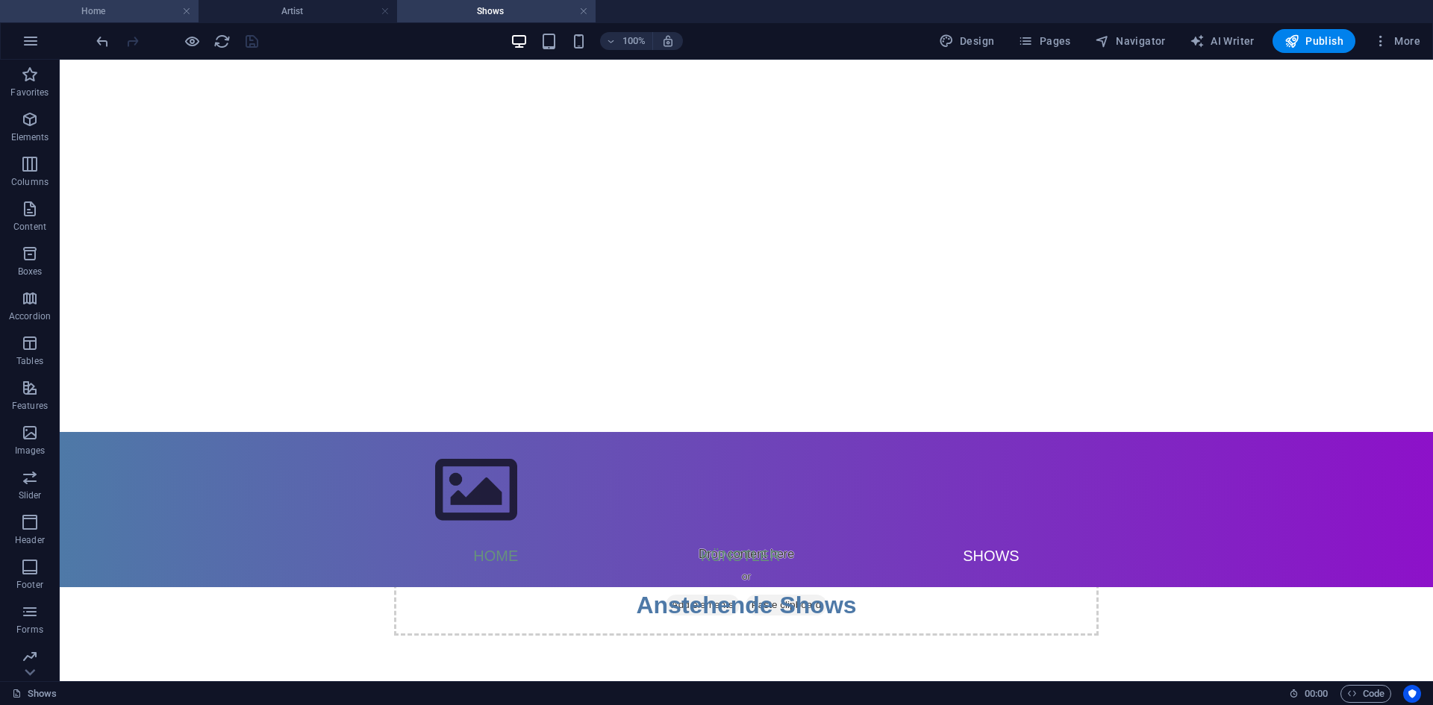
click at [159, 9] on h4 "Home" at bounding box center [99, 11] width 198 height 16
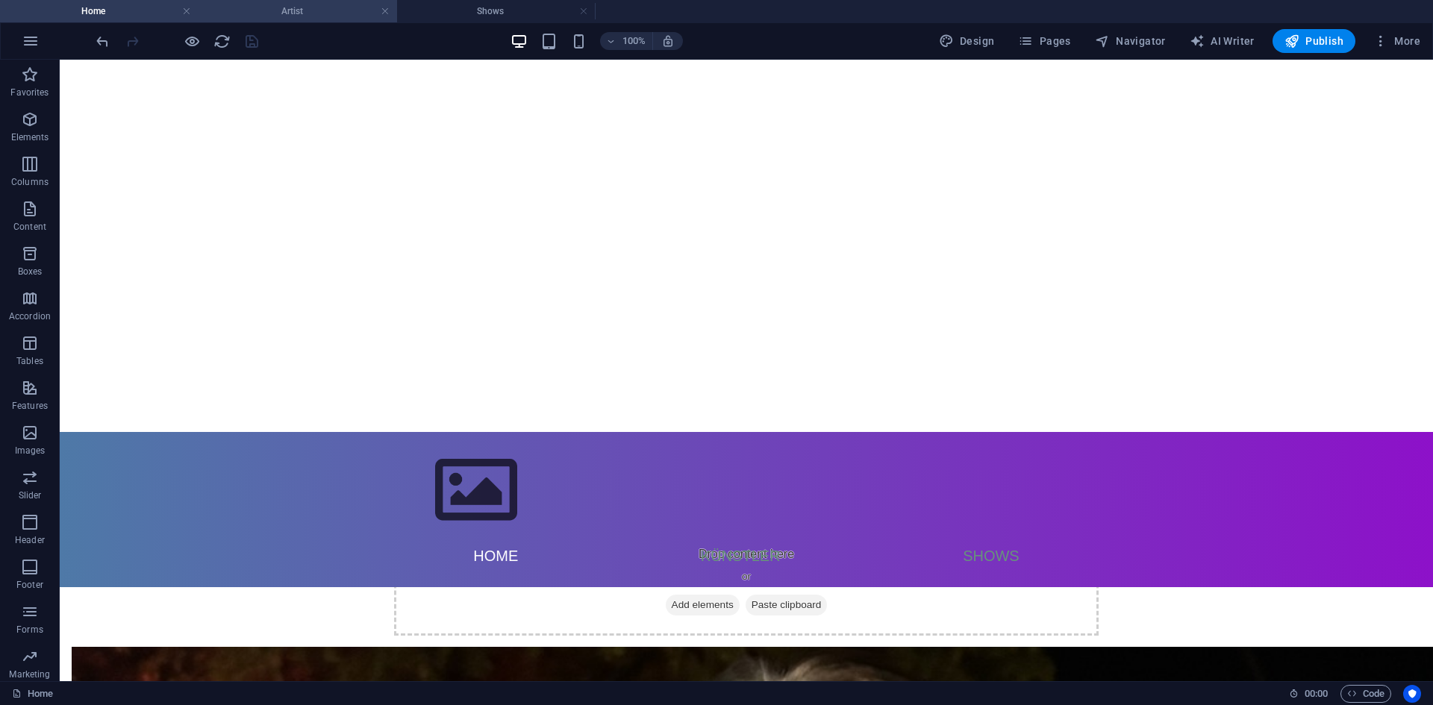
click at [272, 16] on h4 "Artist" at bounding box center [297, 11] width 198 height 16
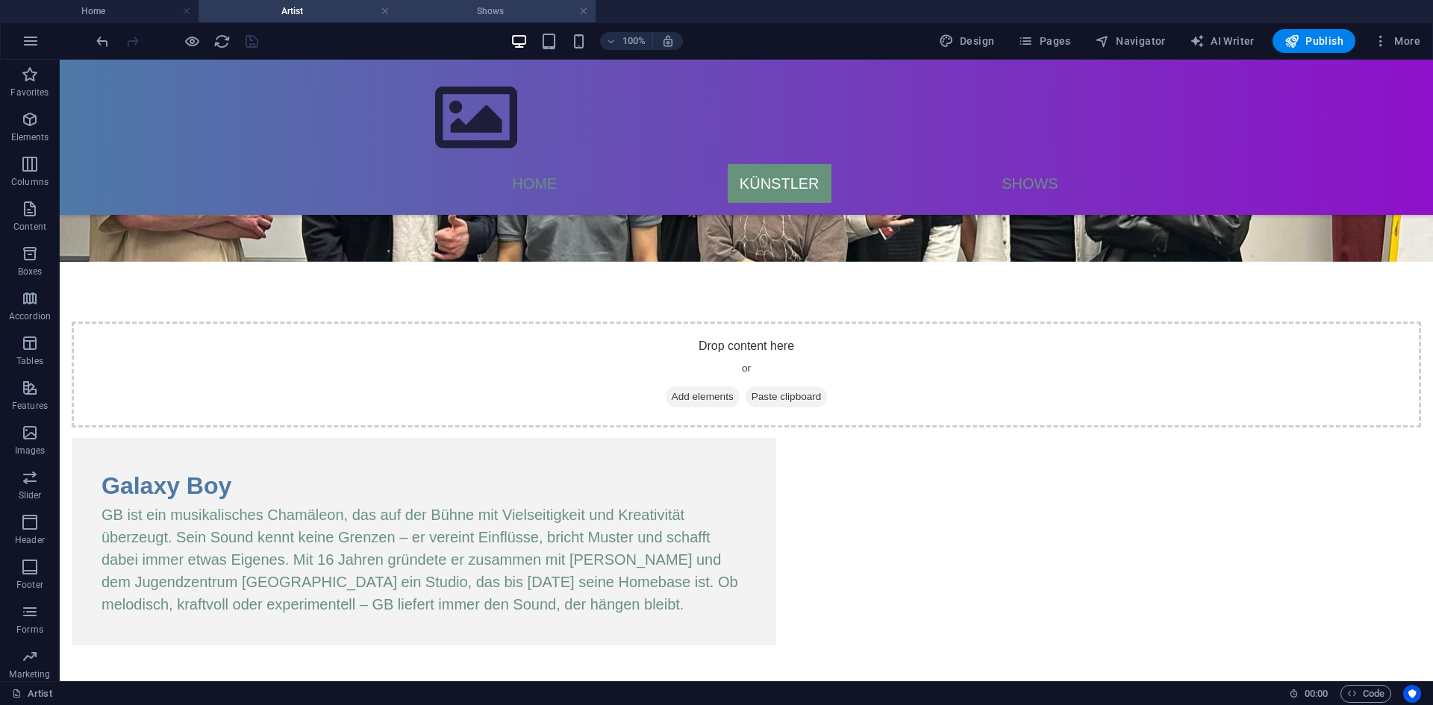
click at [497, 11] on h4 "Shows" at bounding box center [496, 11] width 198 height 16
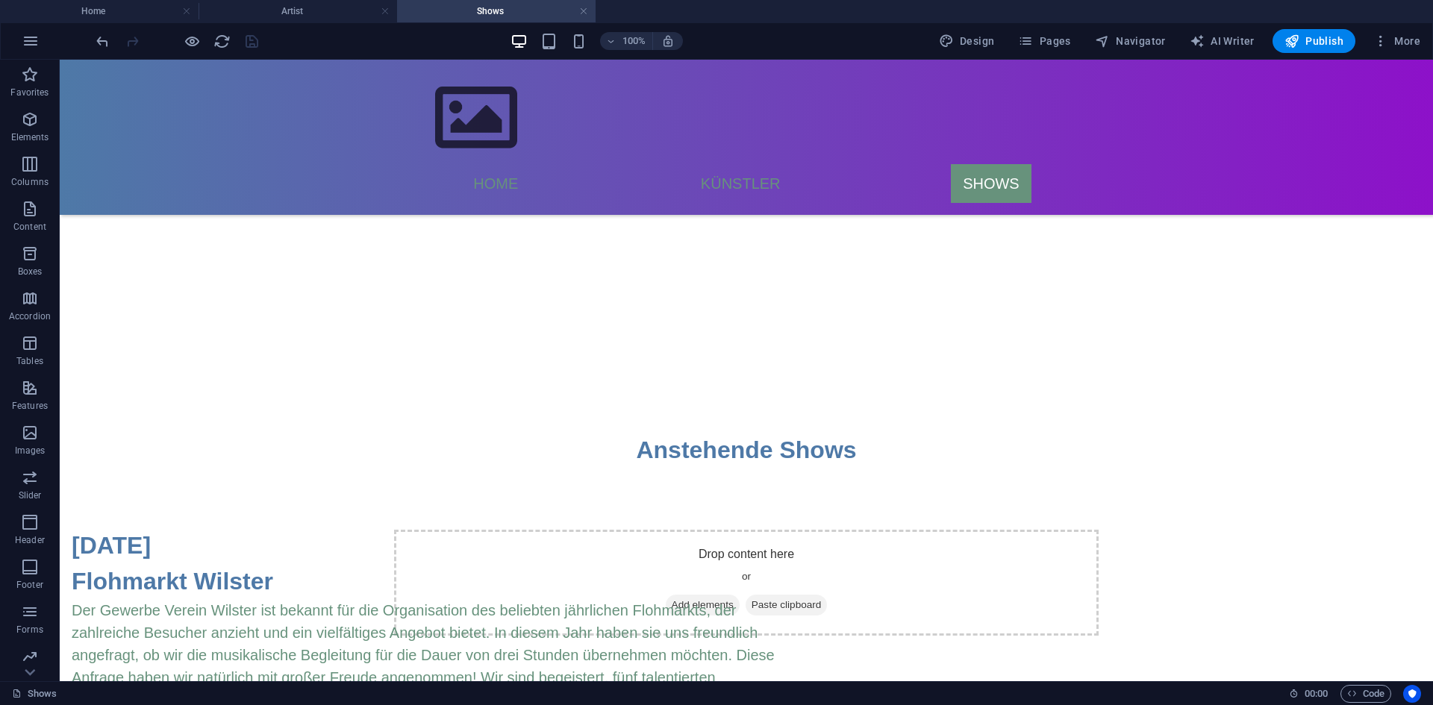
scroll to position [0, 0]
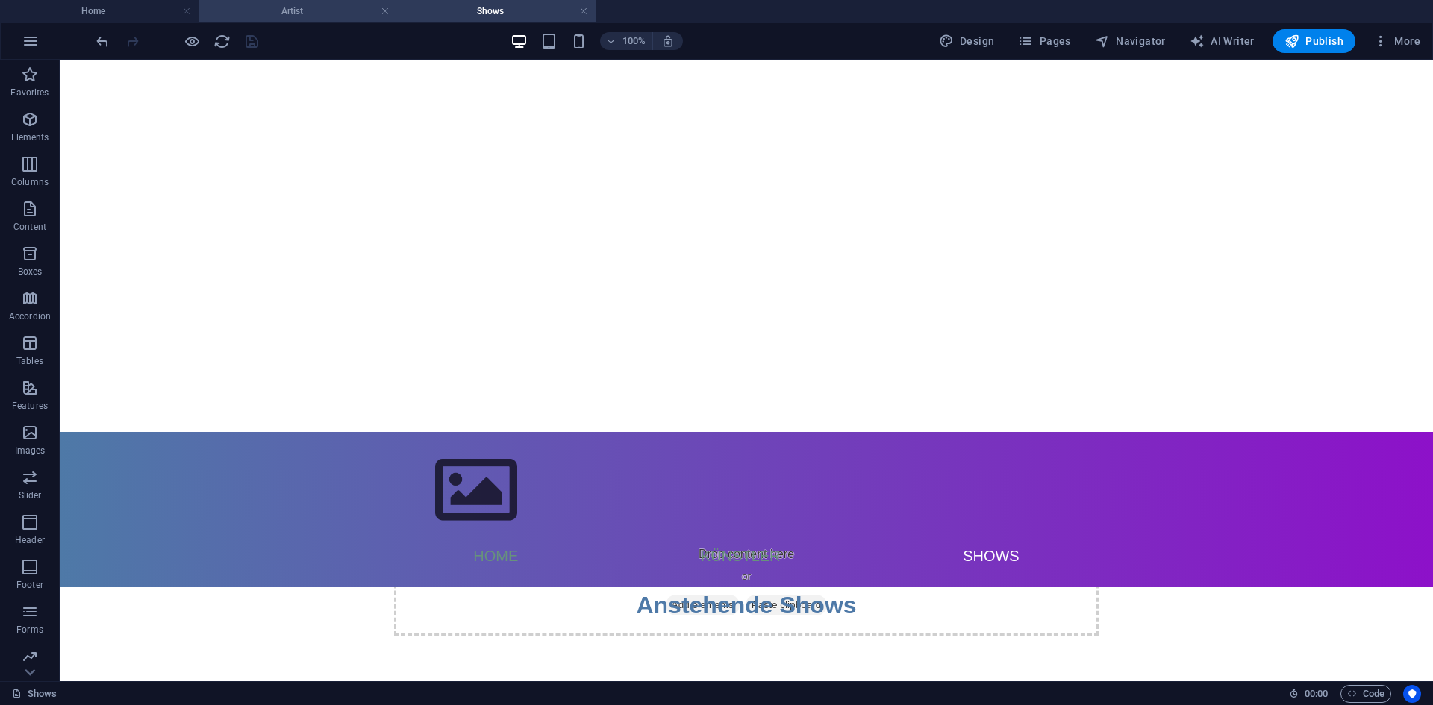
click at [354, 9] on h4 "Artist" at bounding box center [297, 11] width 198 height 16
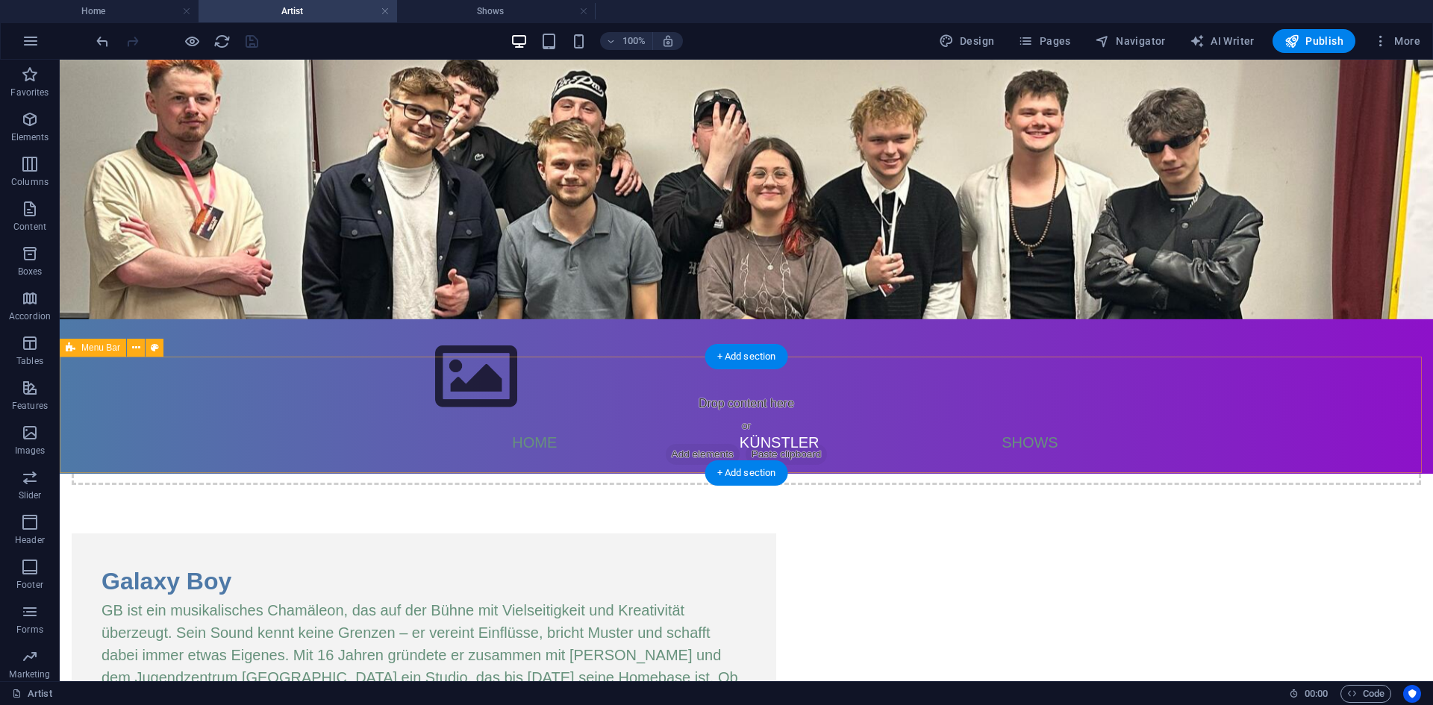
scroll to position [149, 0]
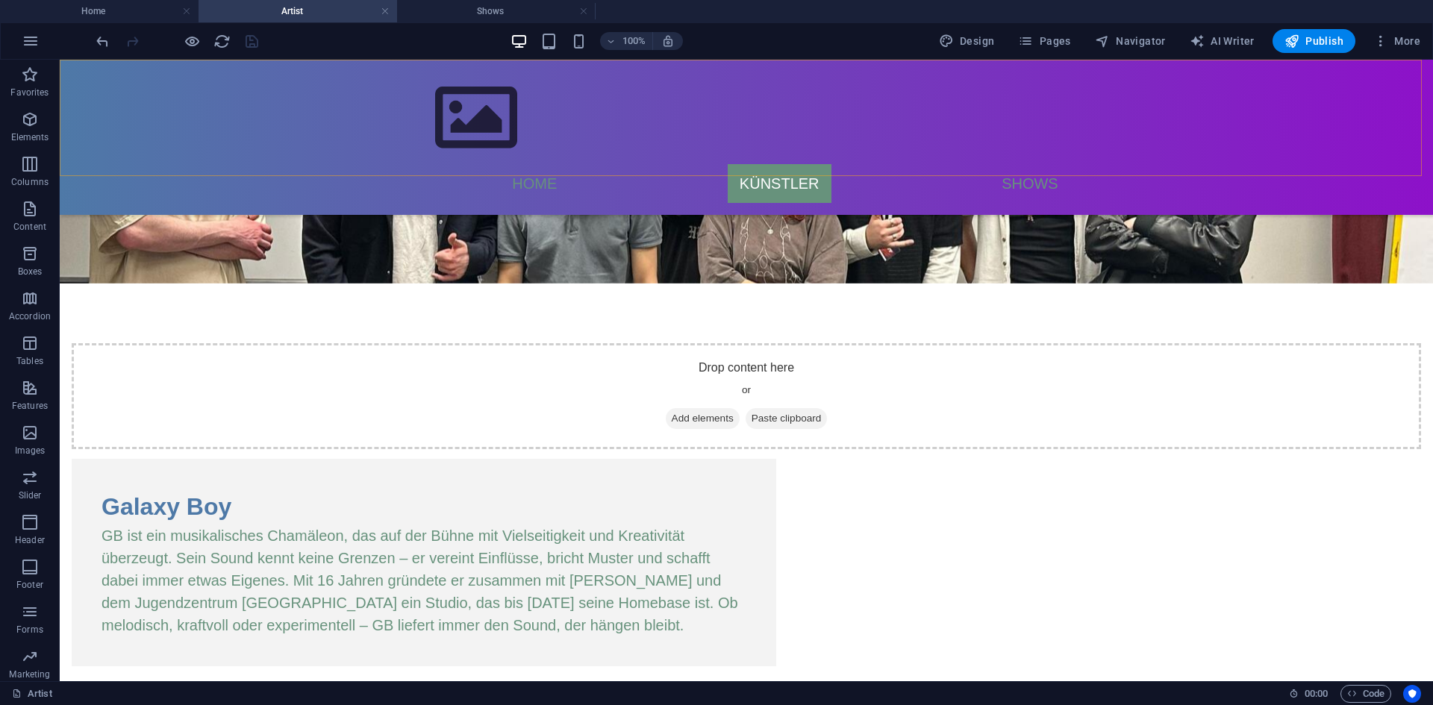
click at [304, 121] on div "Menu Home Künstler Shows" at bounding box center [746, 137] width 1373 height 155
select select "rem"
select select "preset-menu-v2-default"
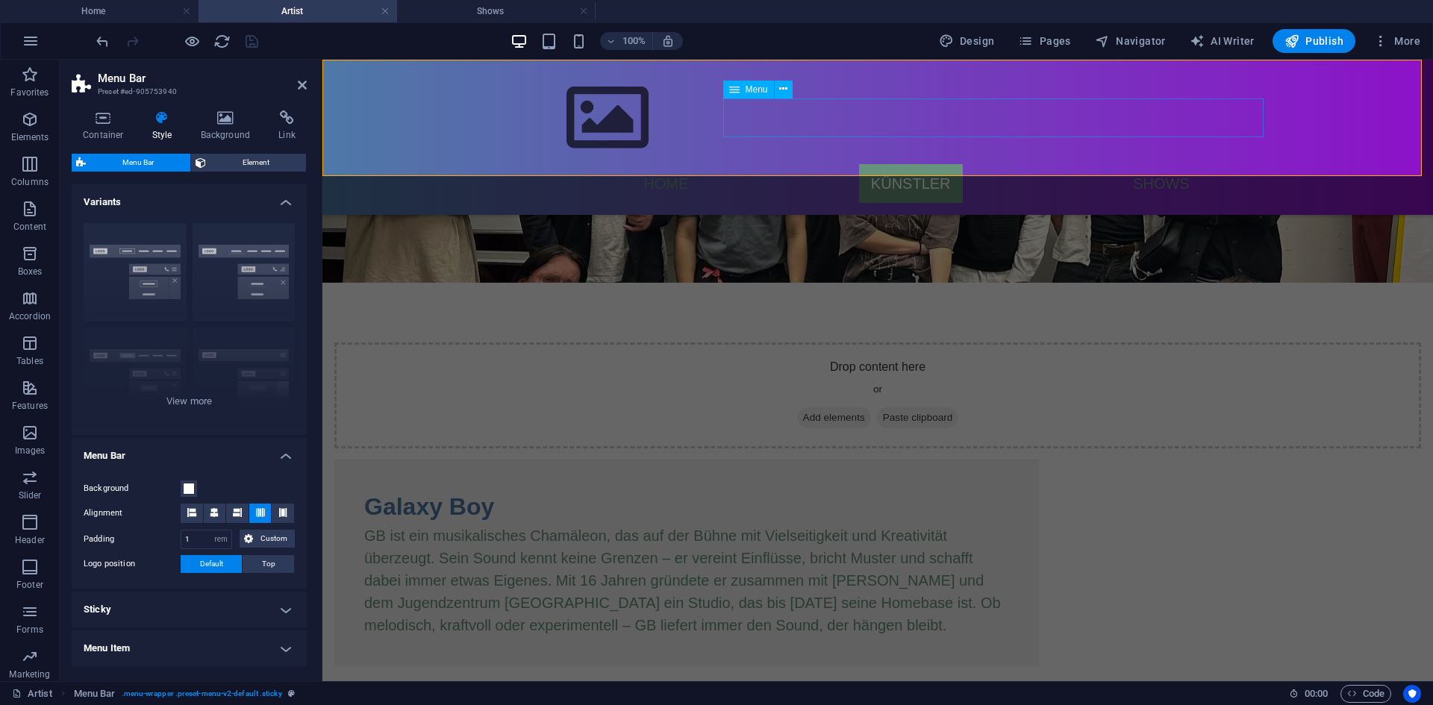
click at [778, 164] on nav "Home Künstler Shows" at bounding box center [916, 183] width 704 height 39
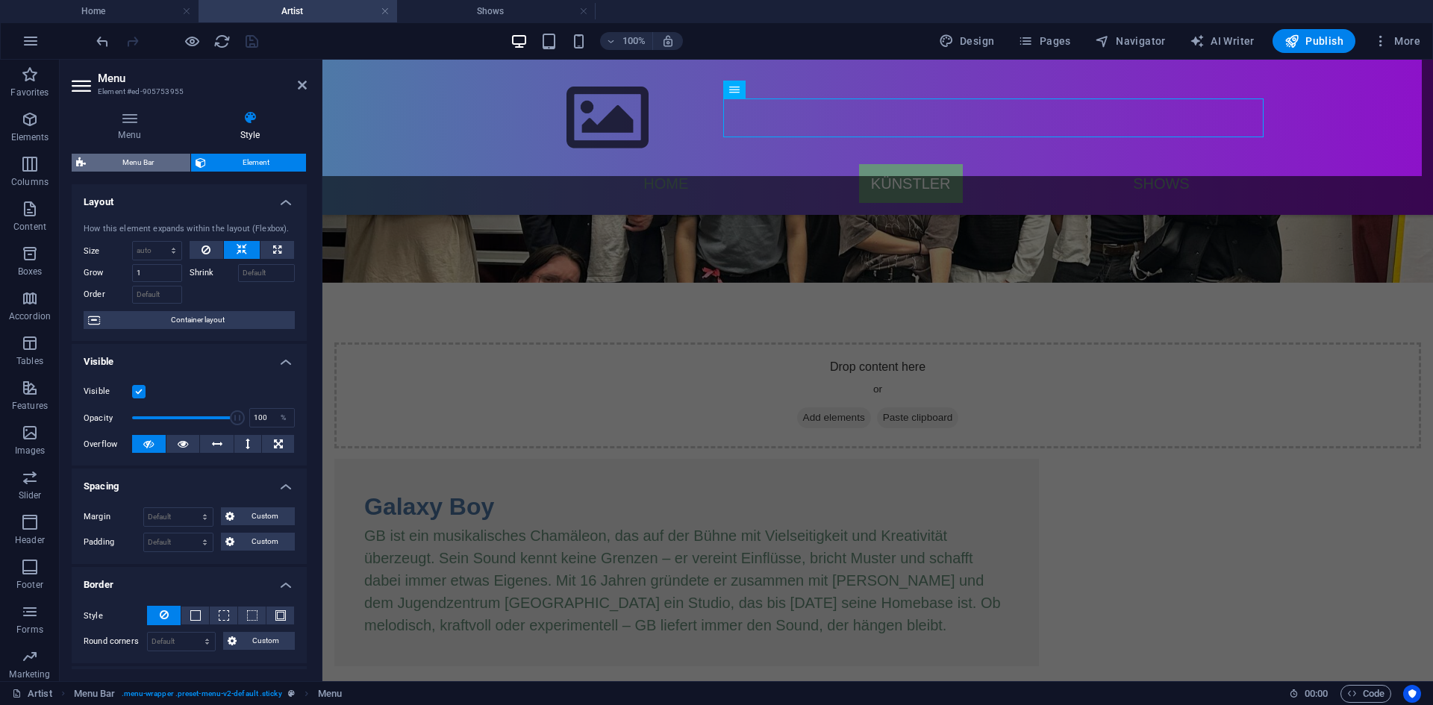
click at [102, 160] on span "Menu Bar" at bounding box center [138, 163] width 96 height 18
select select "rem"
select select "preset-menu-v2-default"
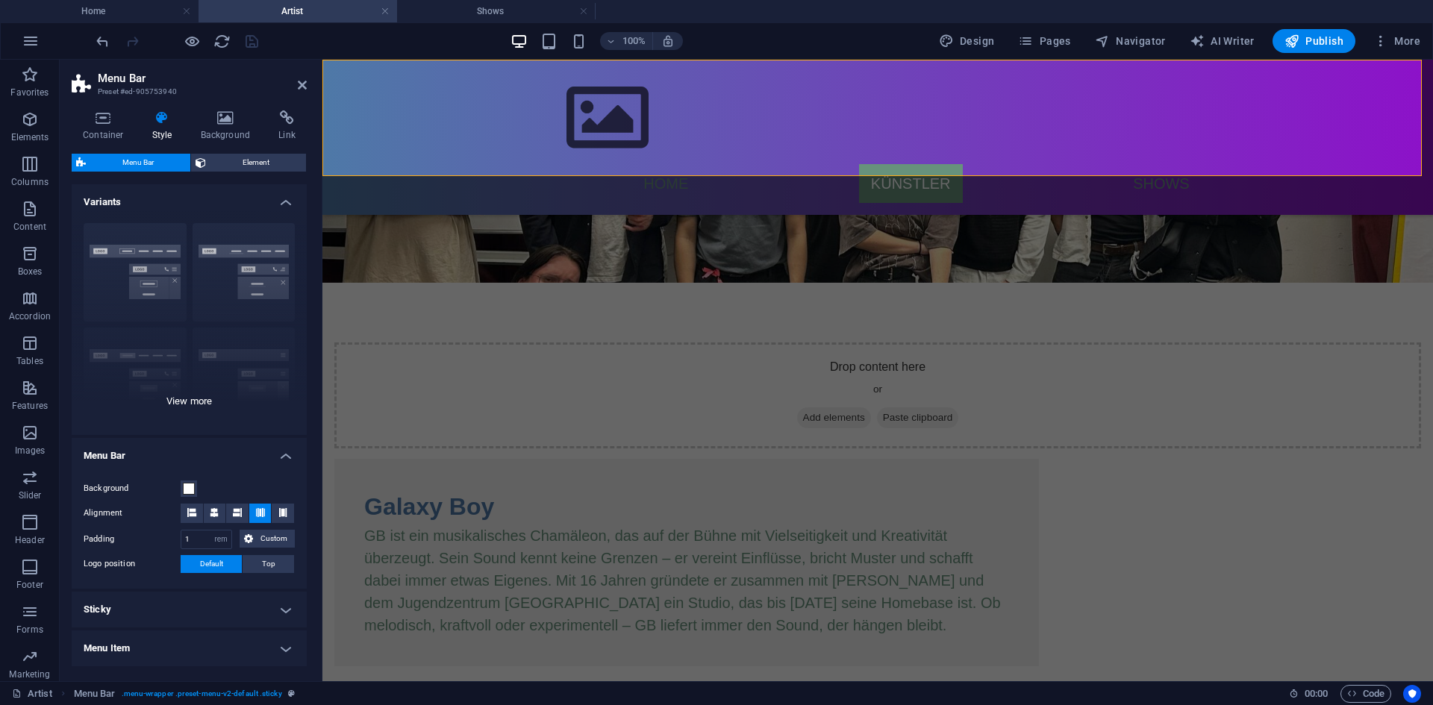
click at [262, 288] on div "Border Centered Default Fixed Loki Trigger Wide XXL" at bounding box center [189, 323] width 235 height 224
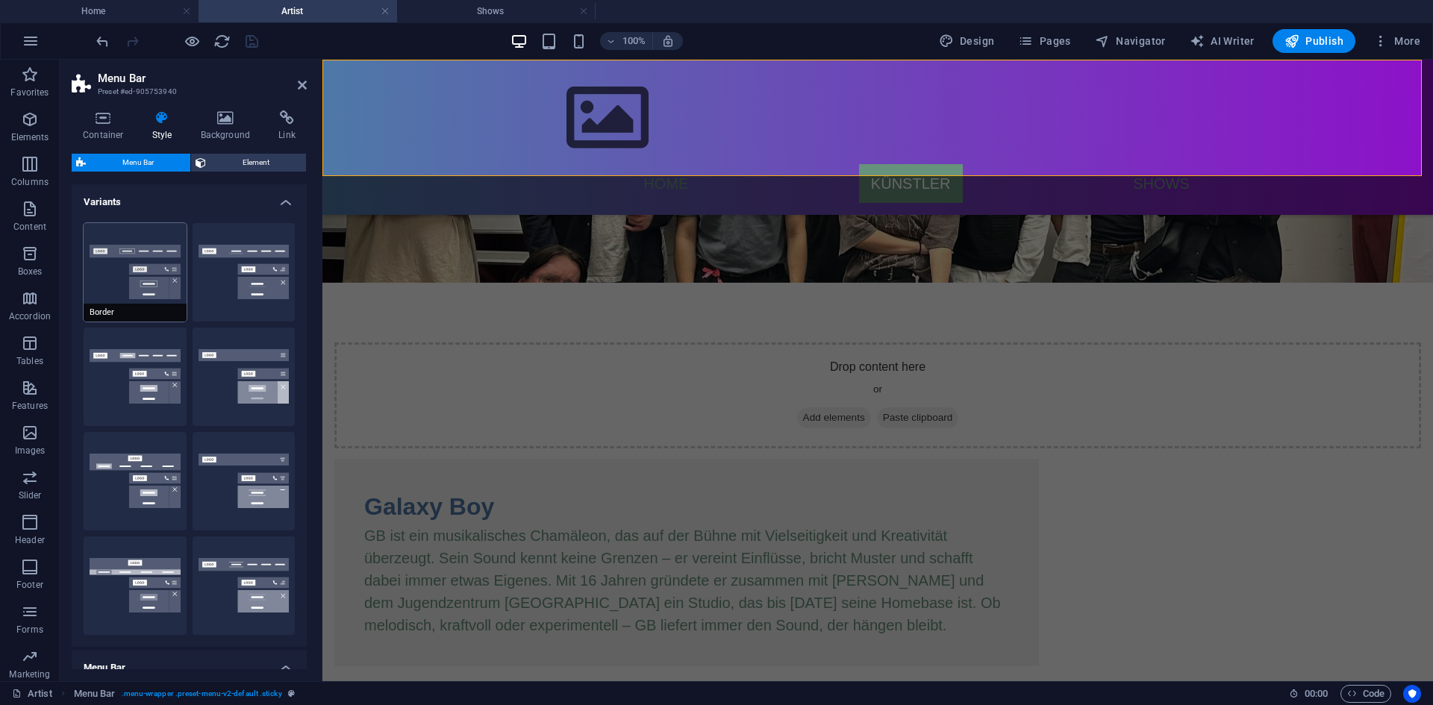
click at [157, 285] on button "Border" at bounding box center [135, 272] width 103 height 98
click at [222, 281] on button "Centered" at bounding box center [244, 272] width 103 height 98
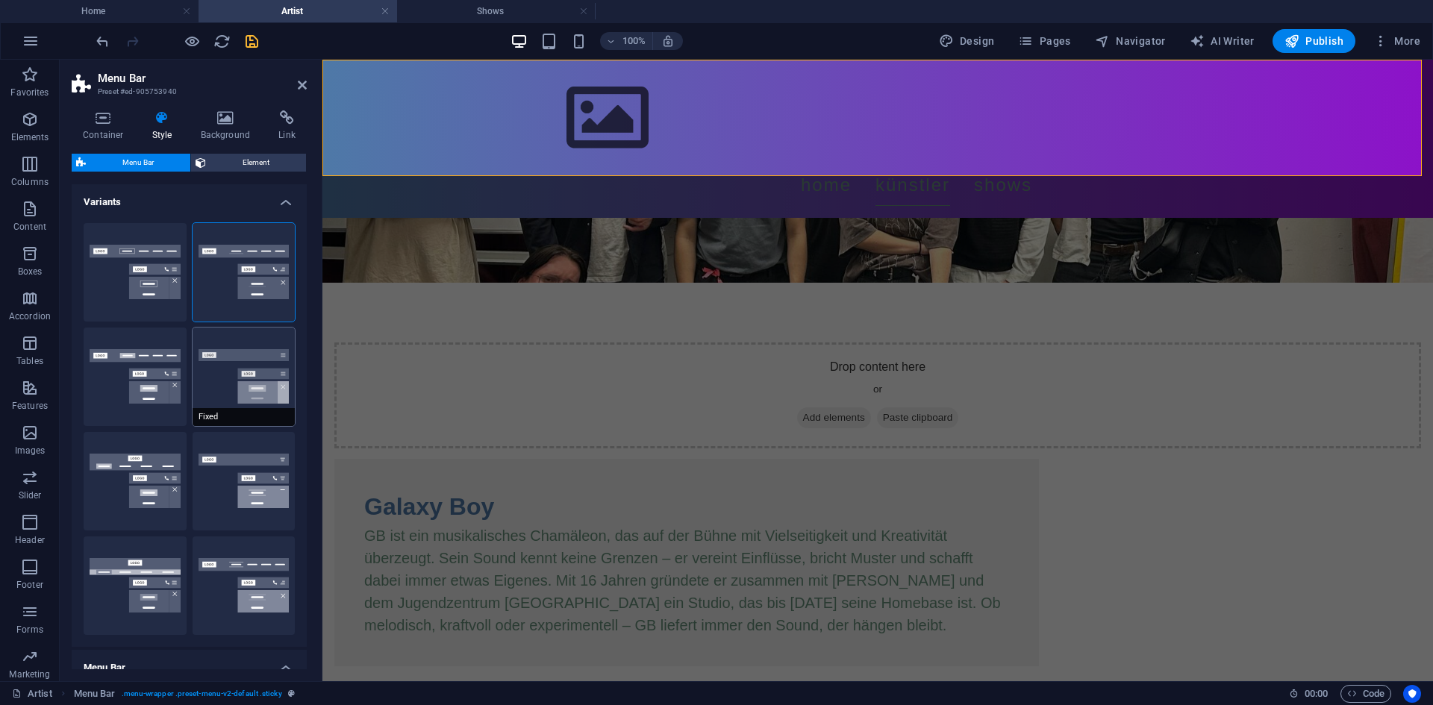
click at [212, 383] on button "Fixed" at bounding box center [244, 377] width 103 height 98
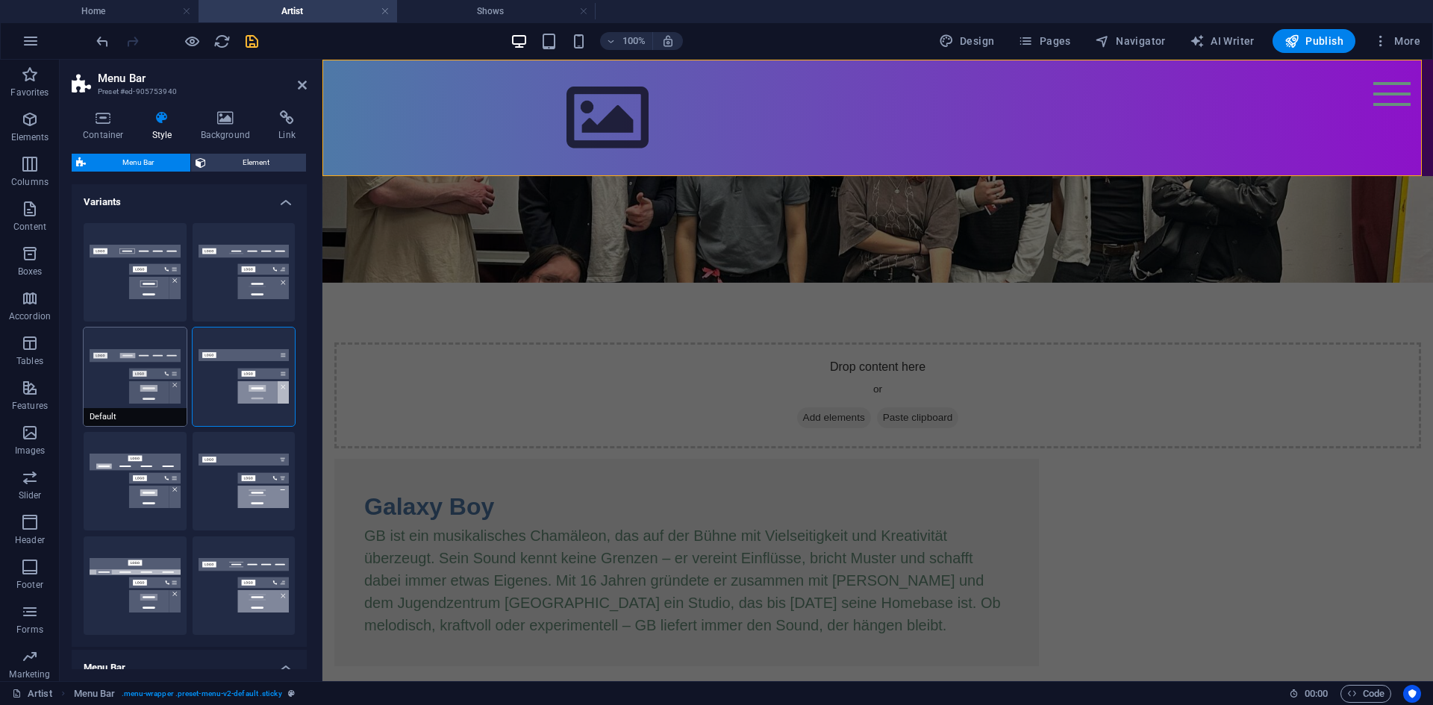
click at [104, 370] on button "Default" at bounding box center [135, 377] width 103 height 98
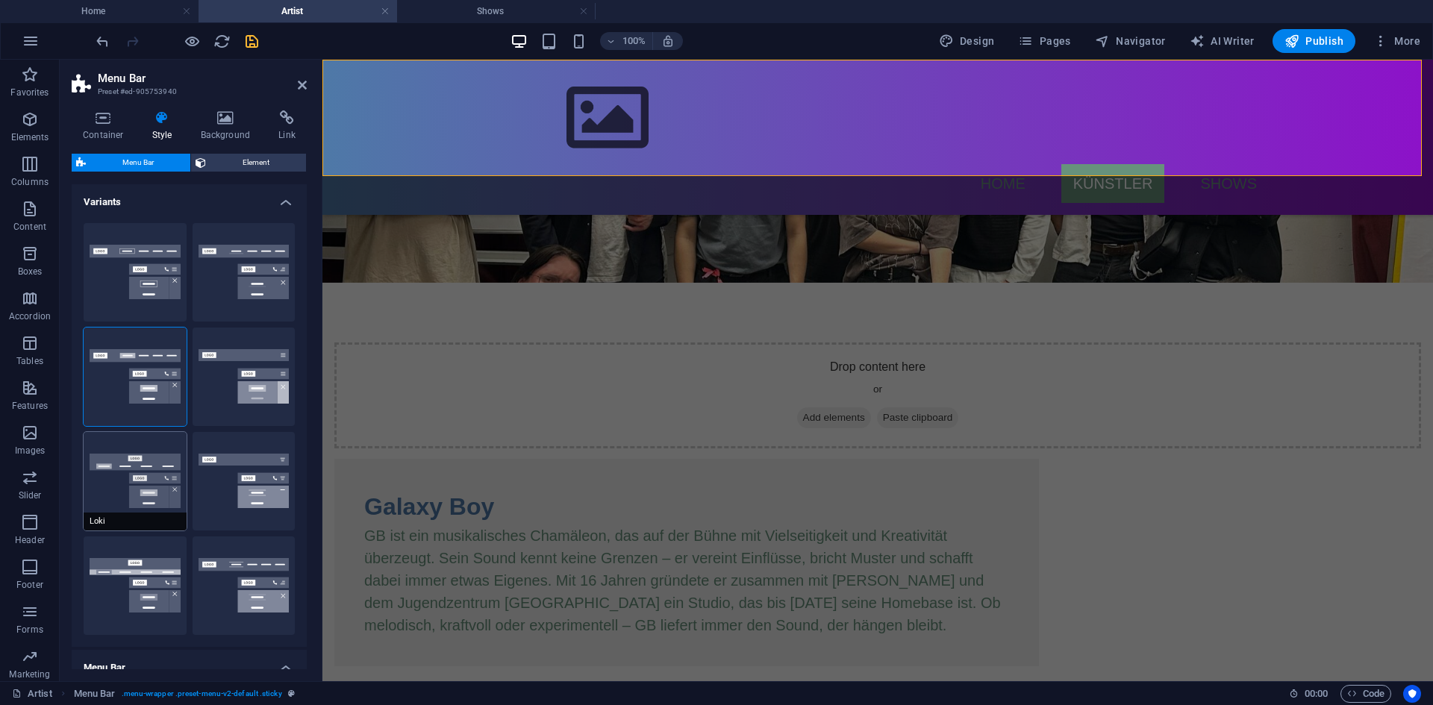
click at [162, 489] on button "Loki" at bounding box center [135, 481] width 103 height 98
type input "0"
select select "DISABLED_OPTION_VALUE"
type input "2"
type input "1"
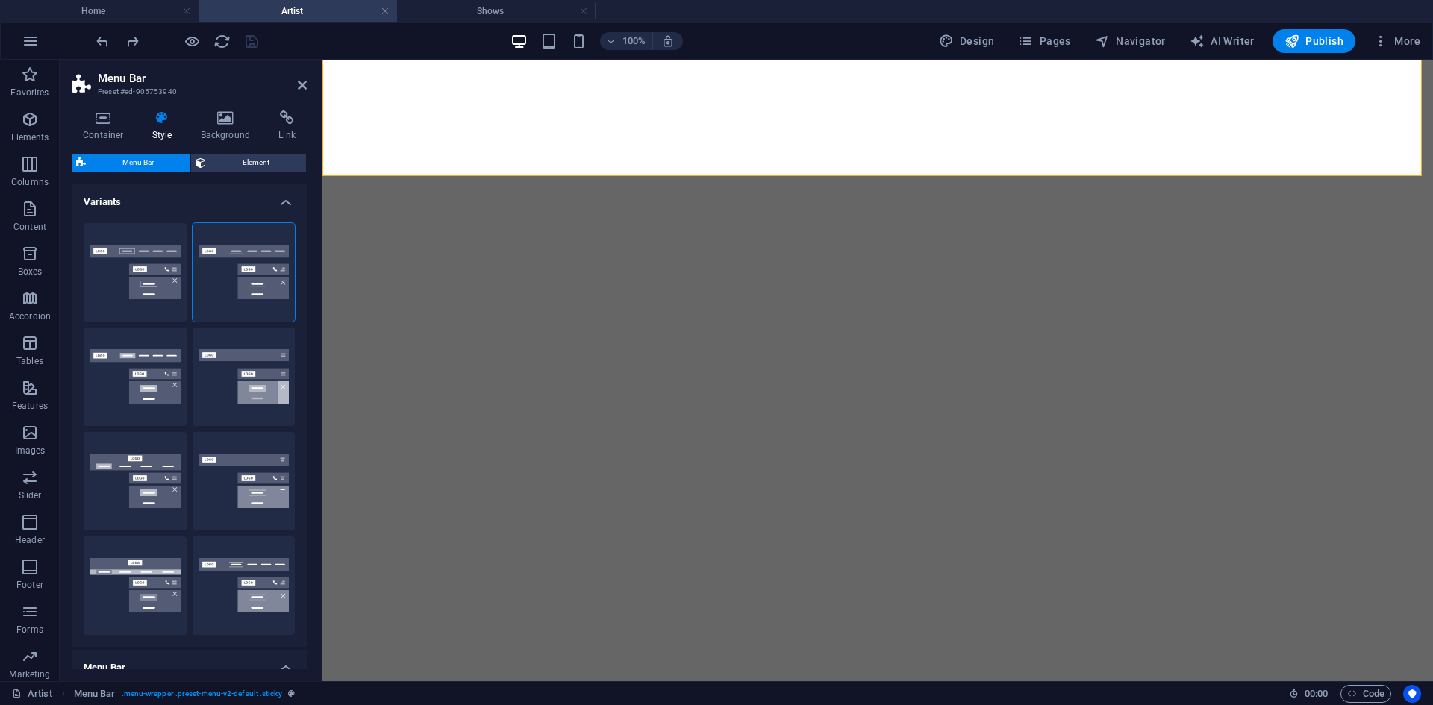
select select "rem"
select select "preset-menu-v2-default"
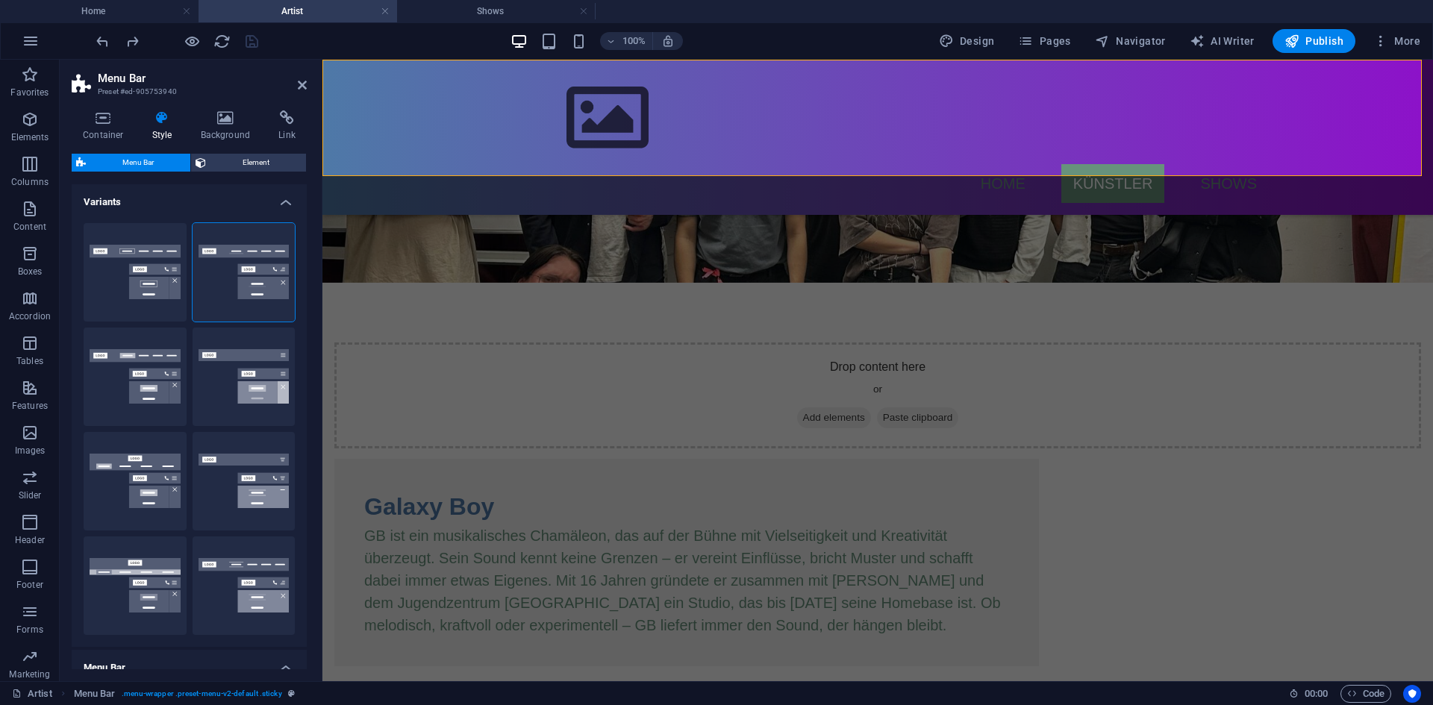
scroll to position [75, 0]
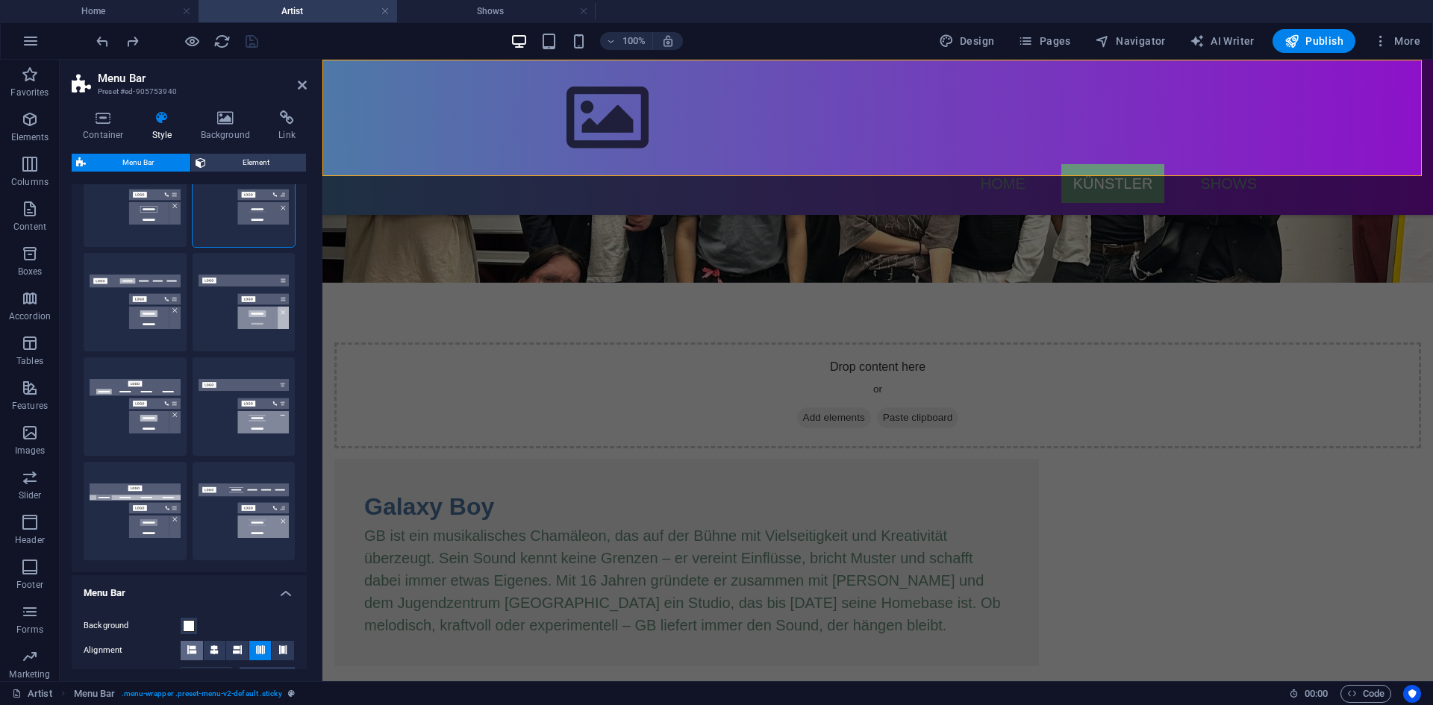
click at [193, 644] on span at bounding box center [191, 650] width 9 height 19
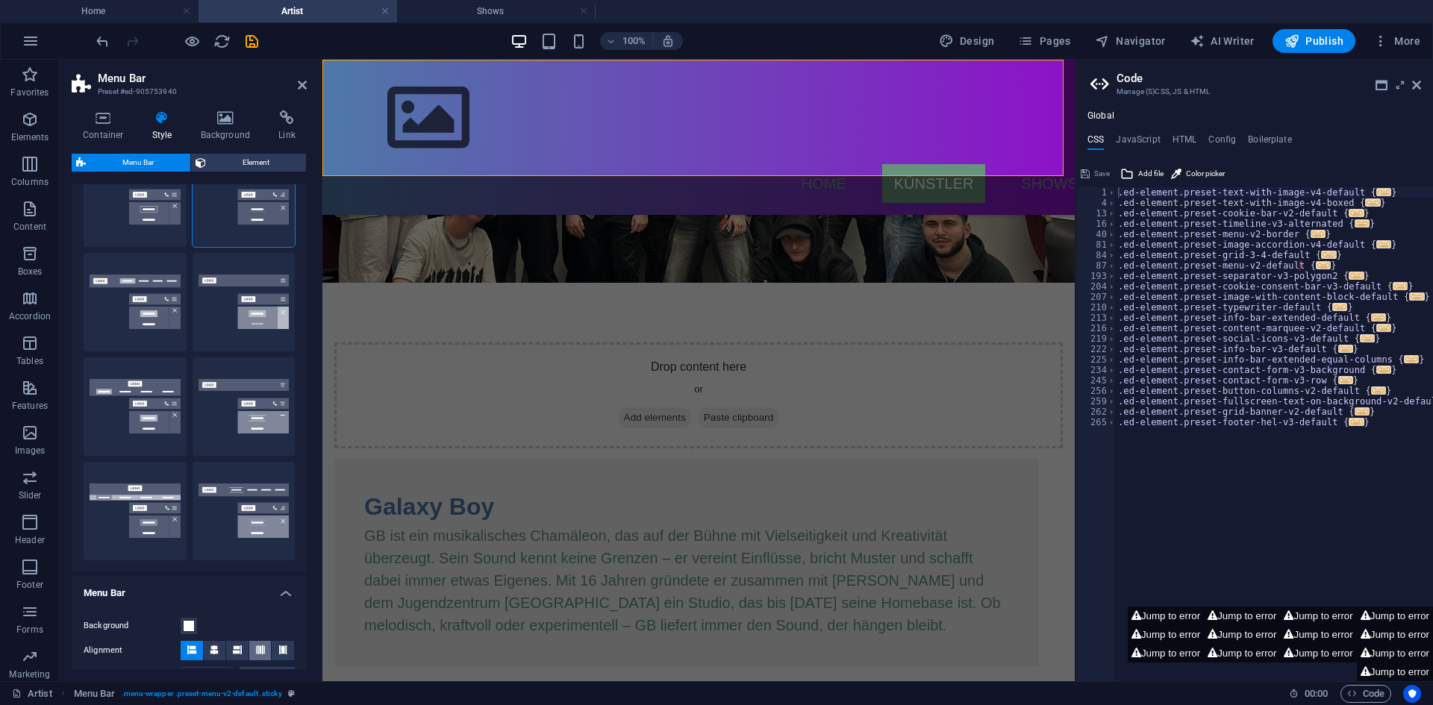
click at [267, 658] on button at bounding box center [260, 650] width 22 height 19
click at [875, 164] on nav "Home Künstler Shows" at bounding box center [737, 183] width 704 height 39
select select "px"
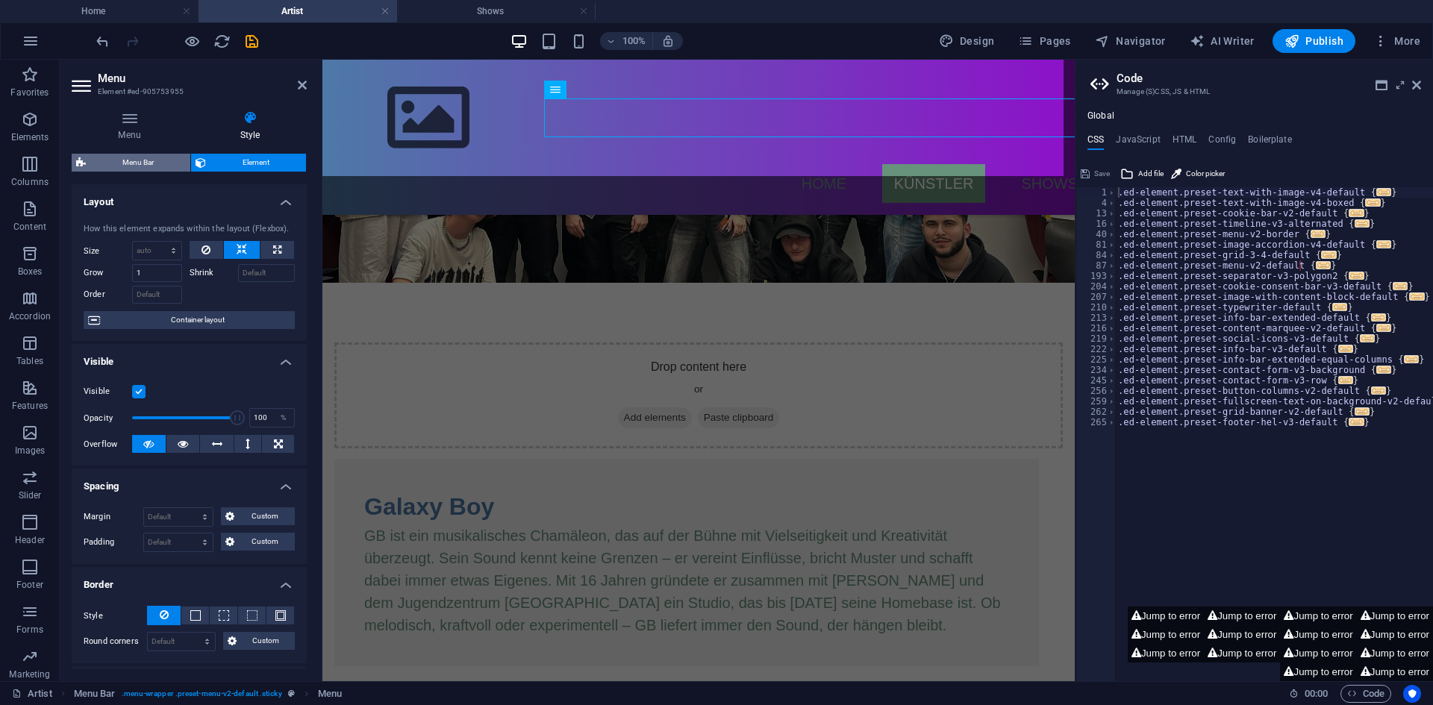
click at [154, 162] on span "Menu Bar" at bounding box center [138, 163] width 96 height 18
select select "rem"
select select "preset-menu-v2-default"
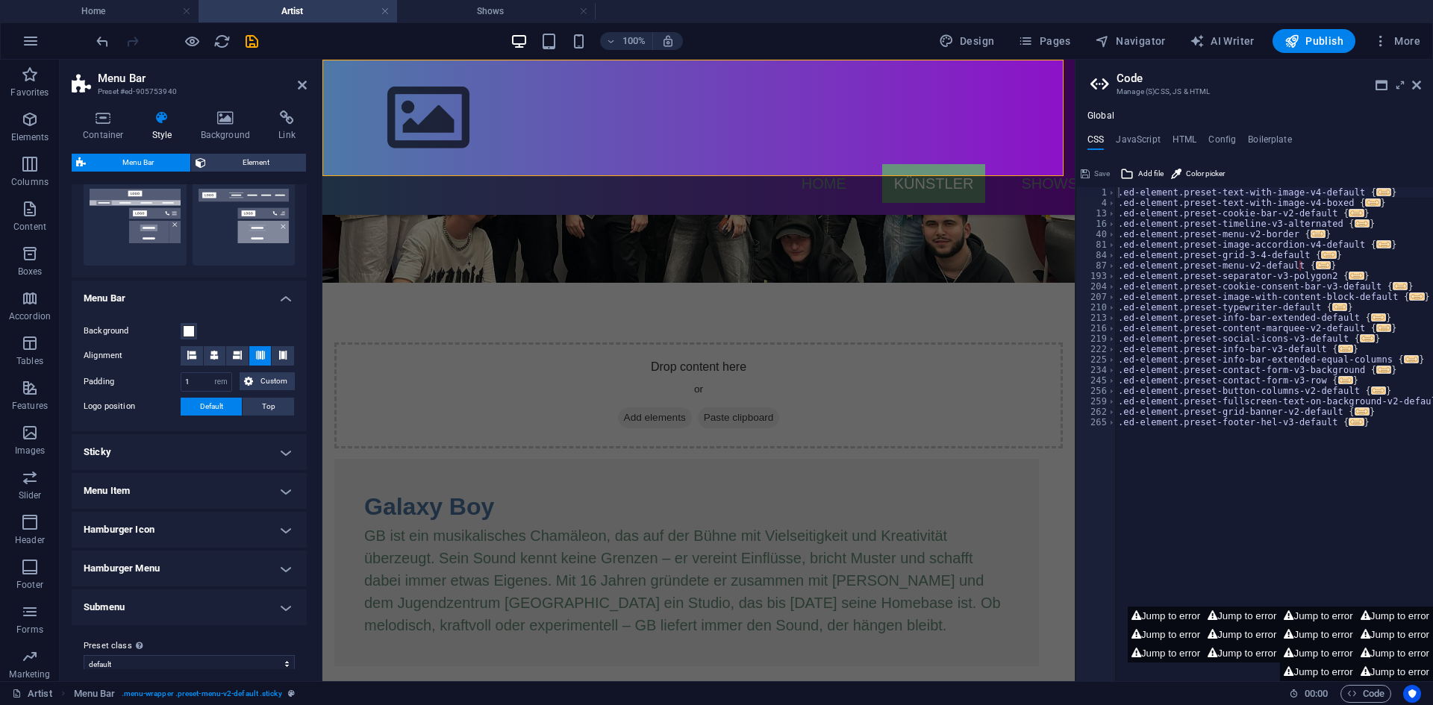
scroll to position [373, 0]
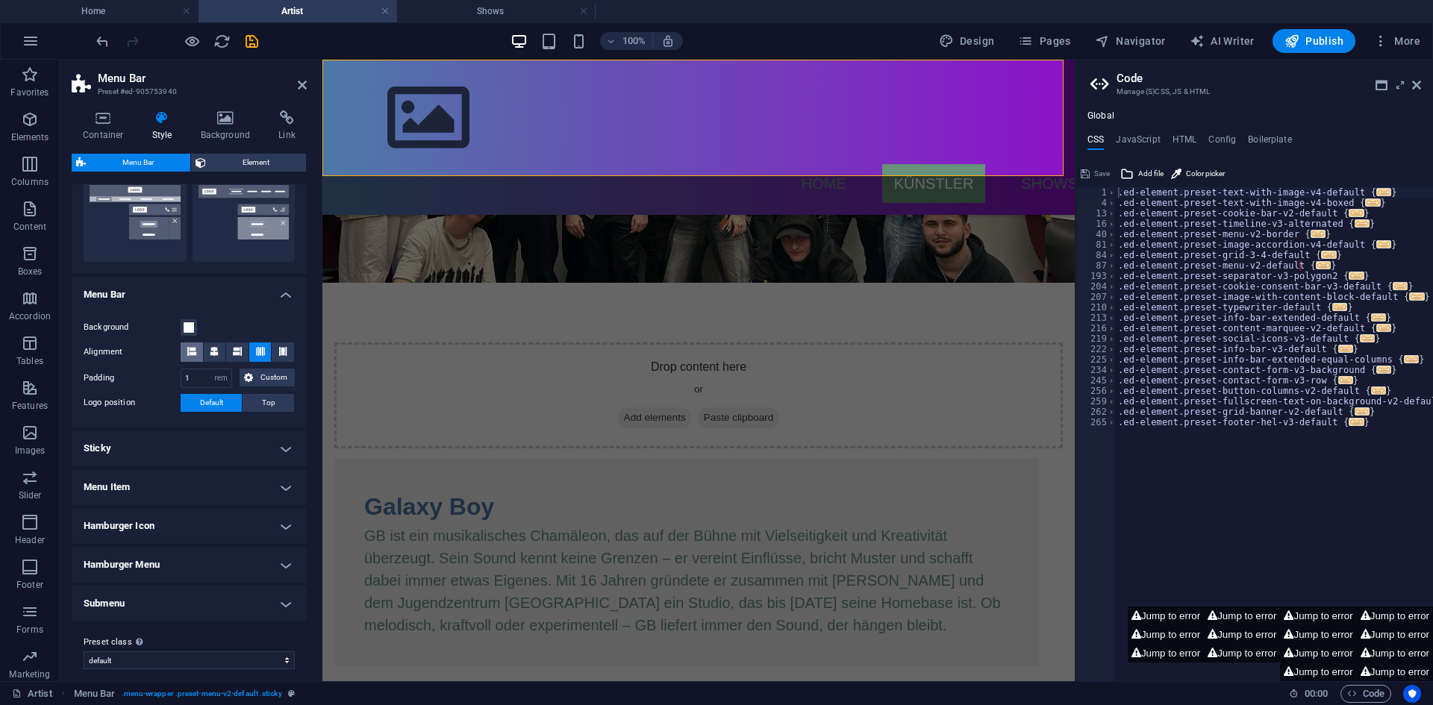
click at [199, 351] on button at bounding box center [192, 351] width 22 height 19
click at [237, 357] on span at bounding box center [237, 351] width 9 height 19
click at [1413, 78] on h2 "Code" at bounding box center [1268, 78] width 304 height 13
click at [1415, 84] on icon at bounding box center [1416, 85] width 9 height 12
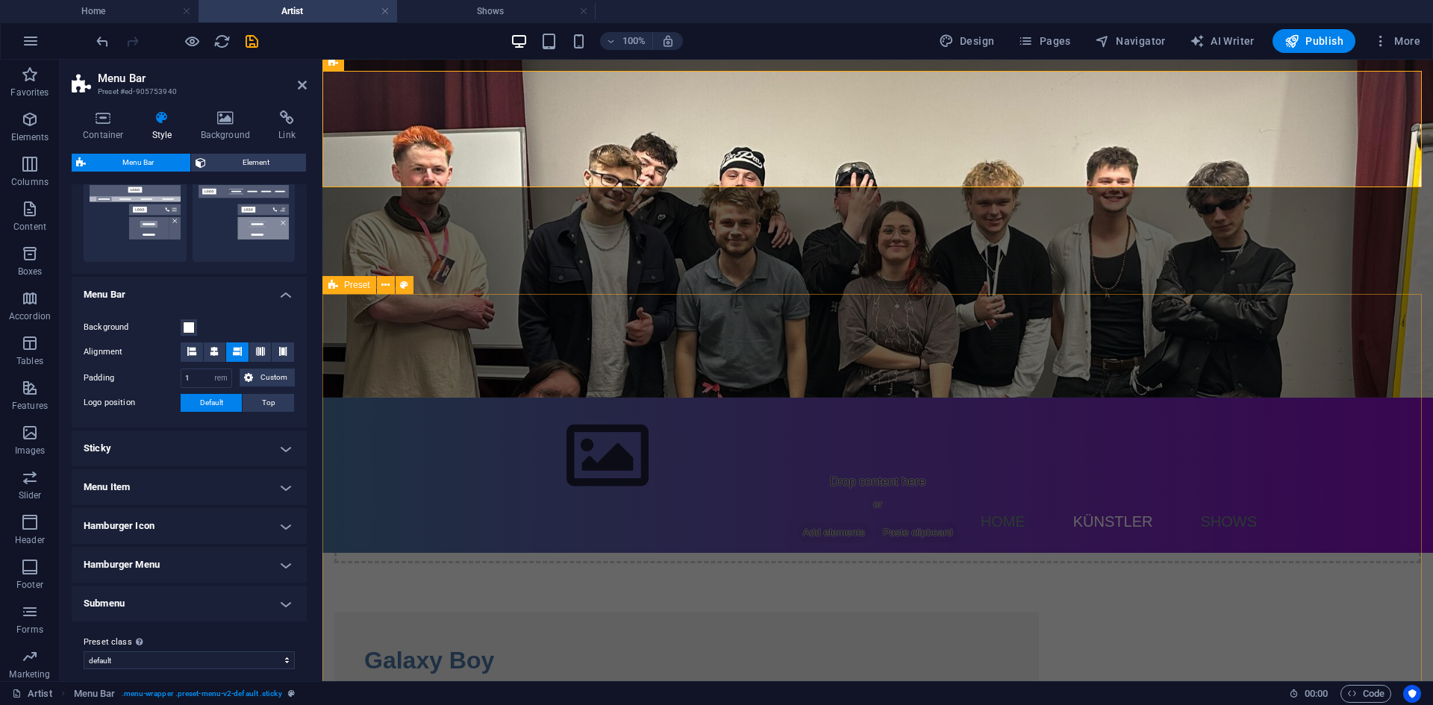
scroll to position [0, 0]
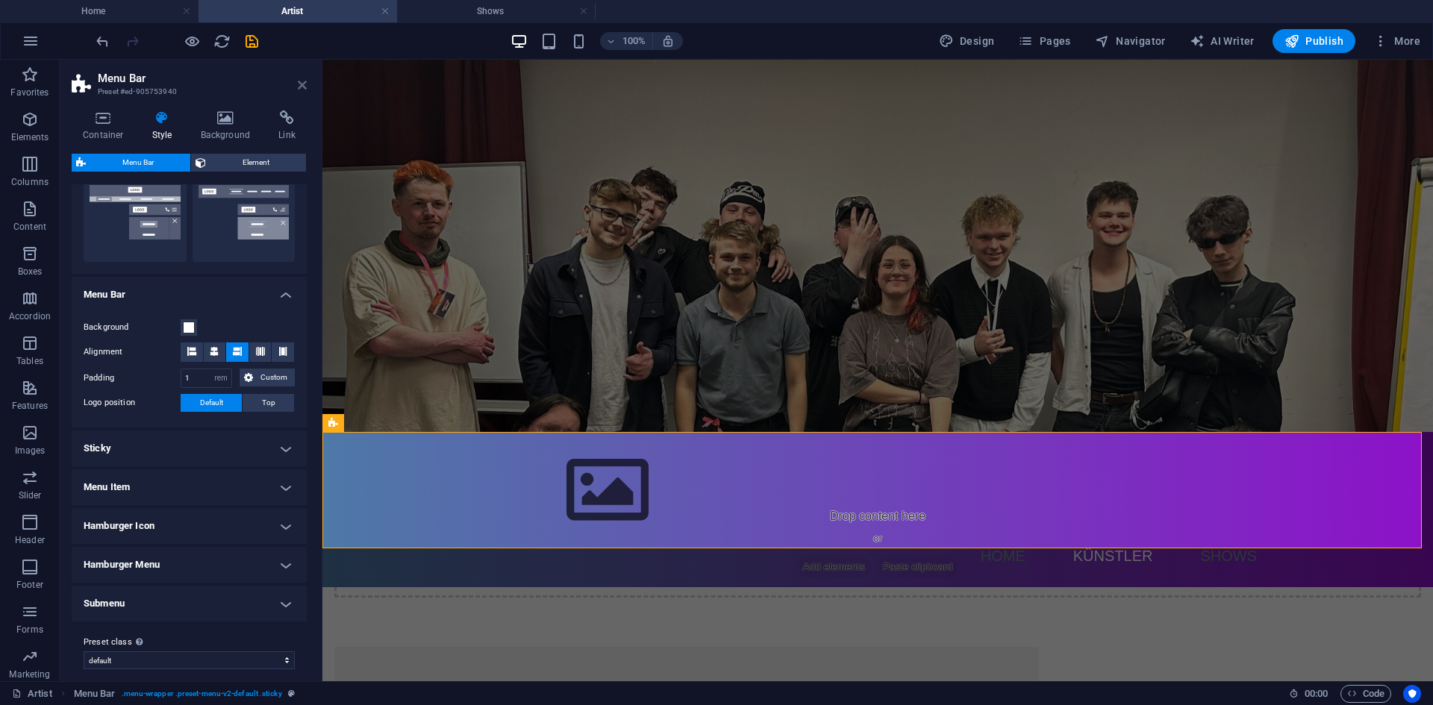
click at [306, 86] on icon at bounding box center [302, 85] width 9 height 12
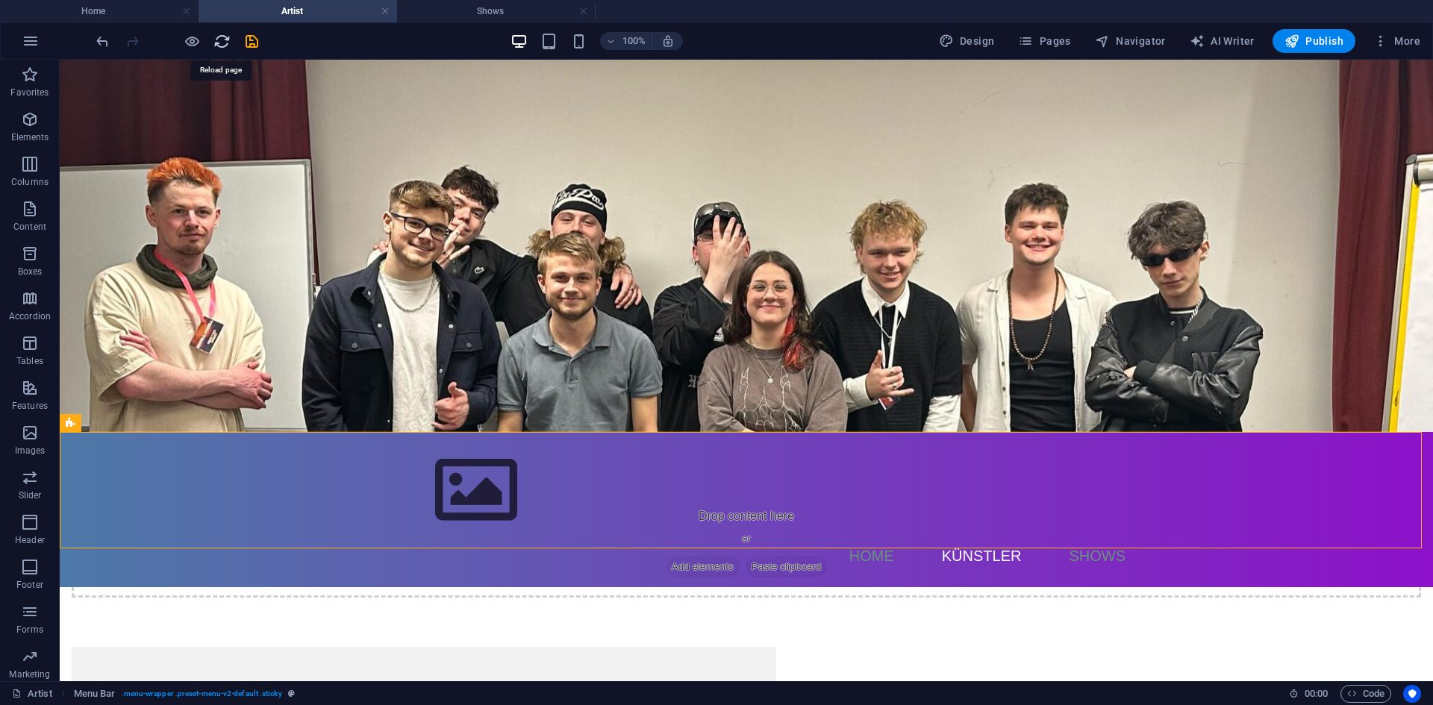
click at [230, 40] on icon "reload" at bounding box center [221, 41] width 17 height 17
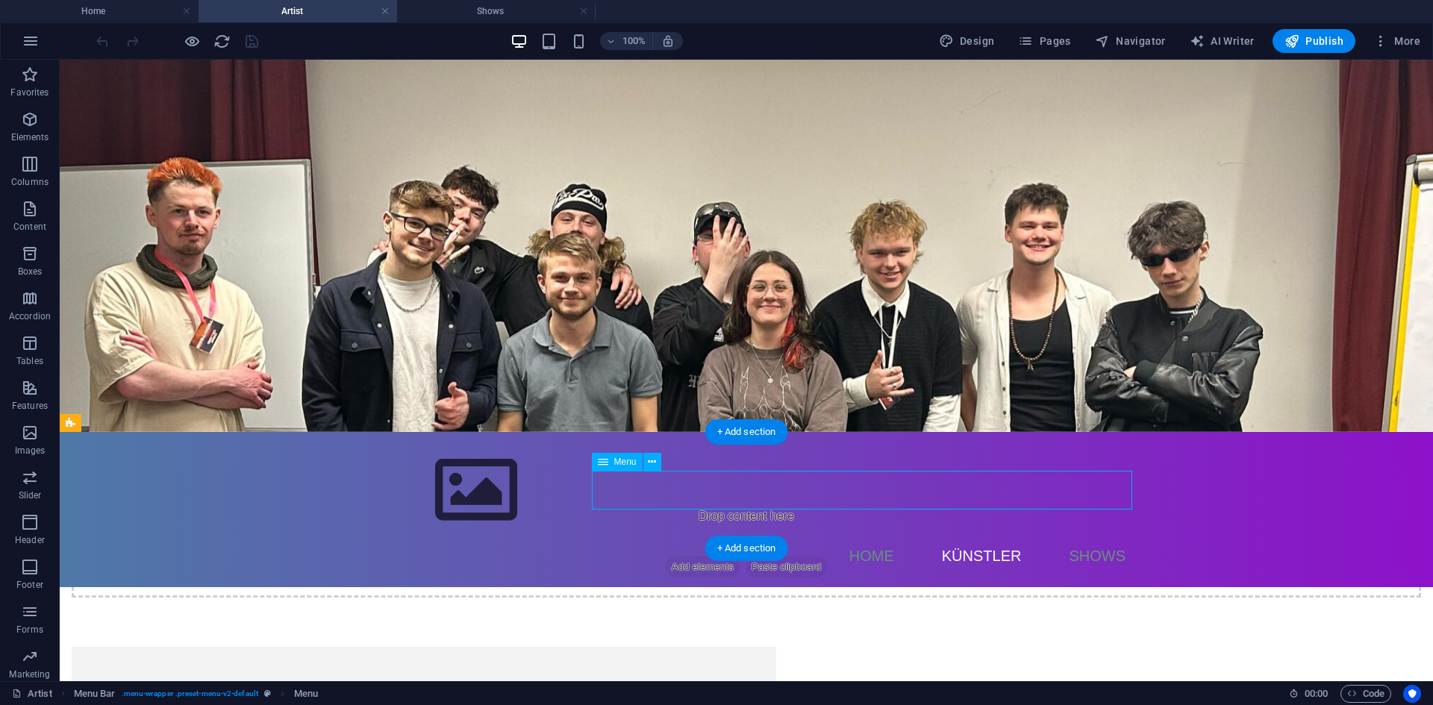
select select
select select "1"
select select
select select "2"
select select
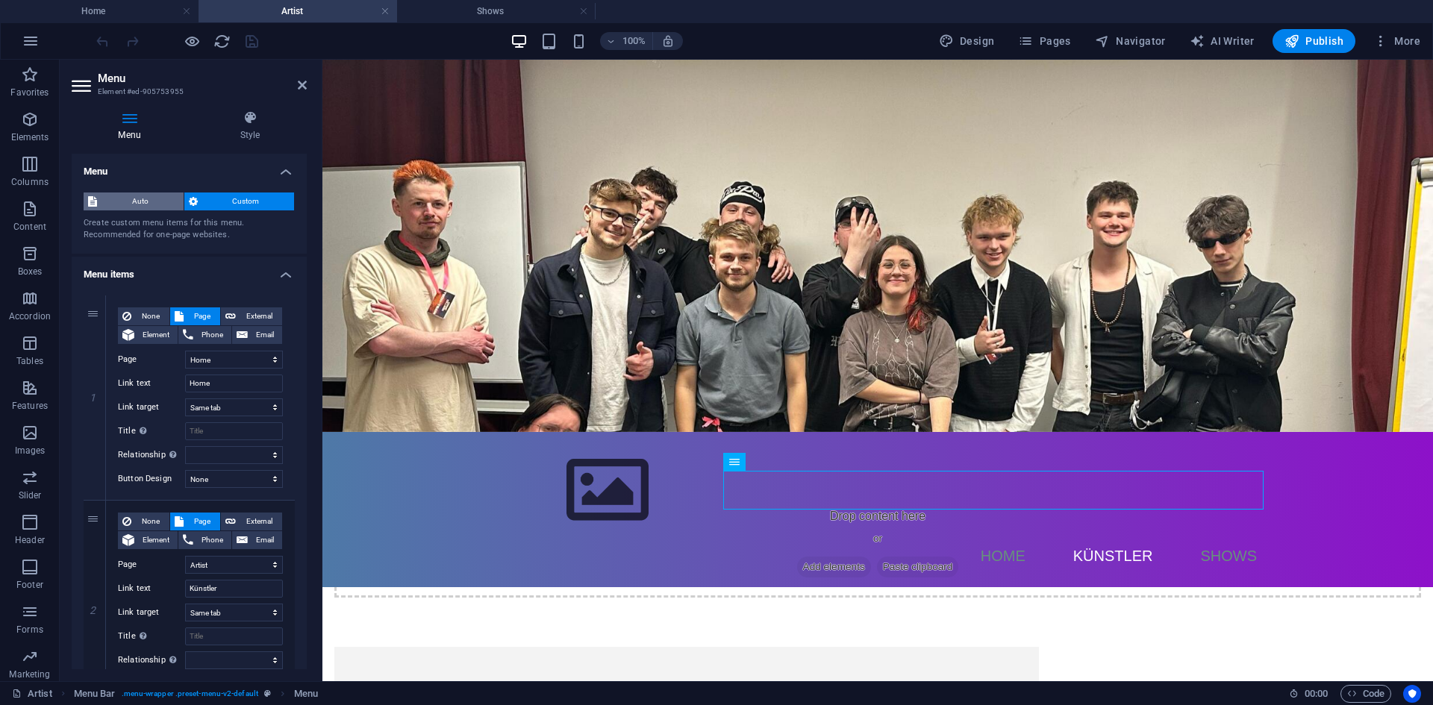
click at [167, 205] on span "Auto" at bounding box center [140, 202] width 78 height 18
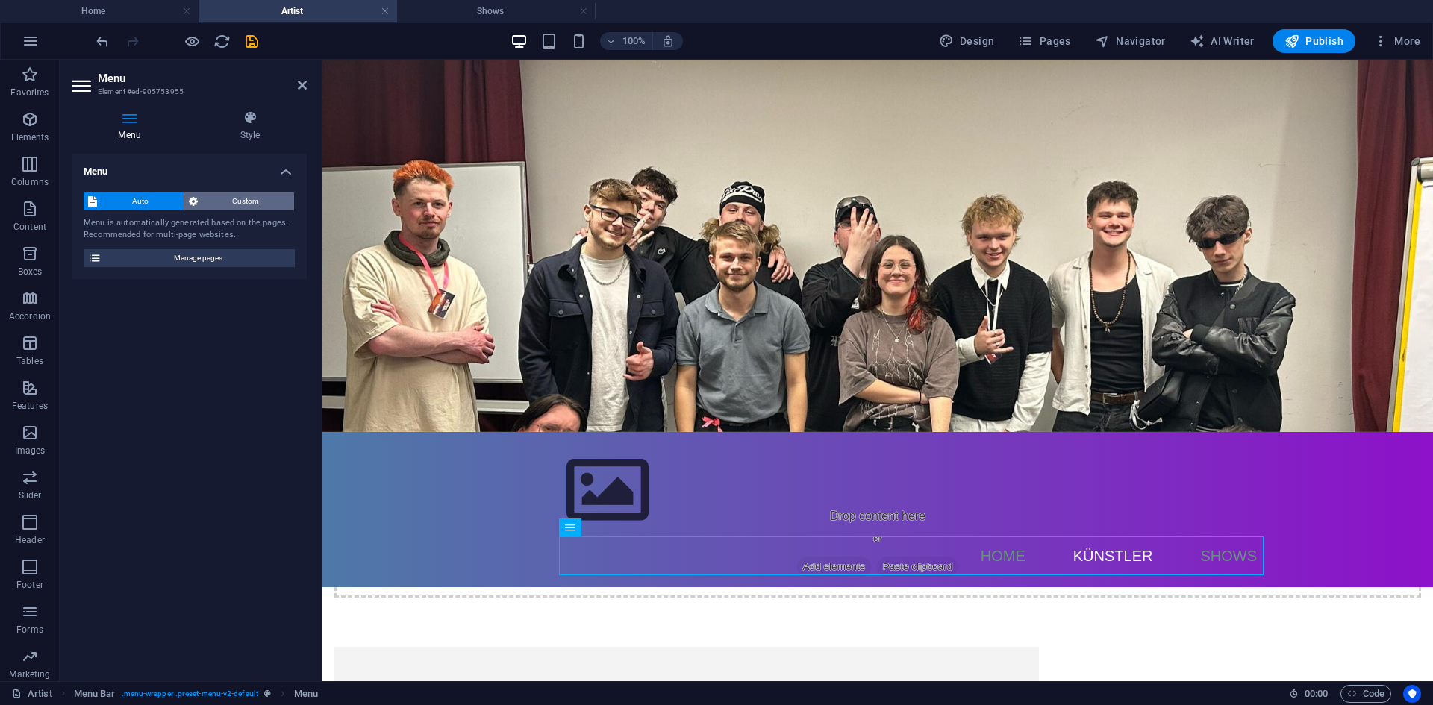
click at [225, 201] on span "Custom" at bounding box center [246, 202] width 88 height 18
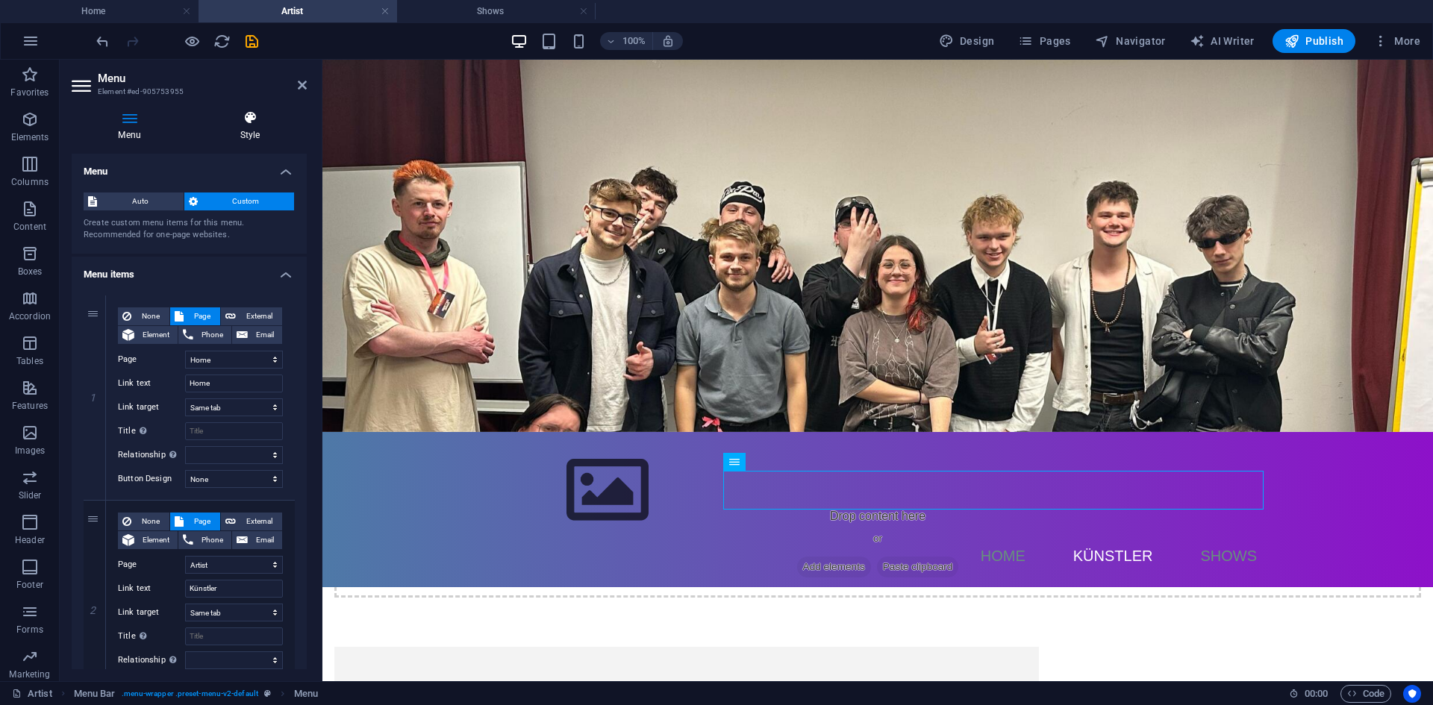
click at [255, 131] on h4 "Style" at bounding box center [249, 125] width 113 height 31
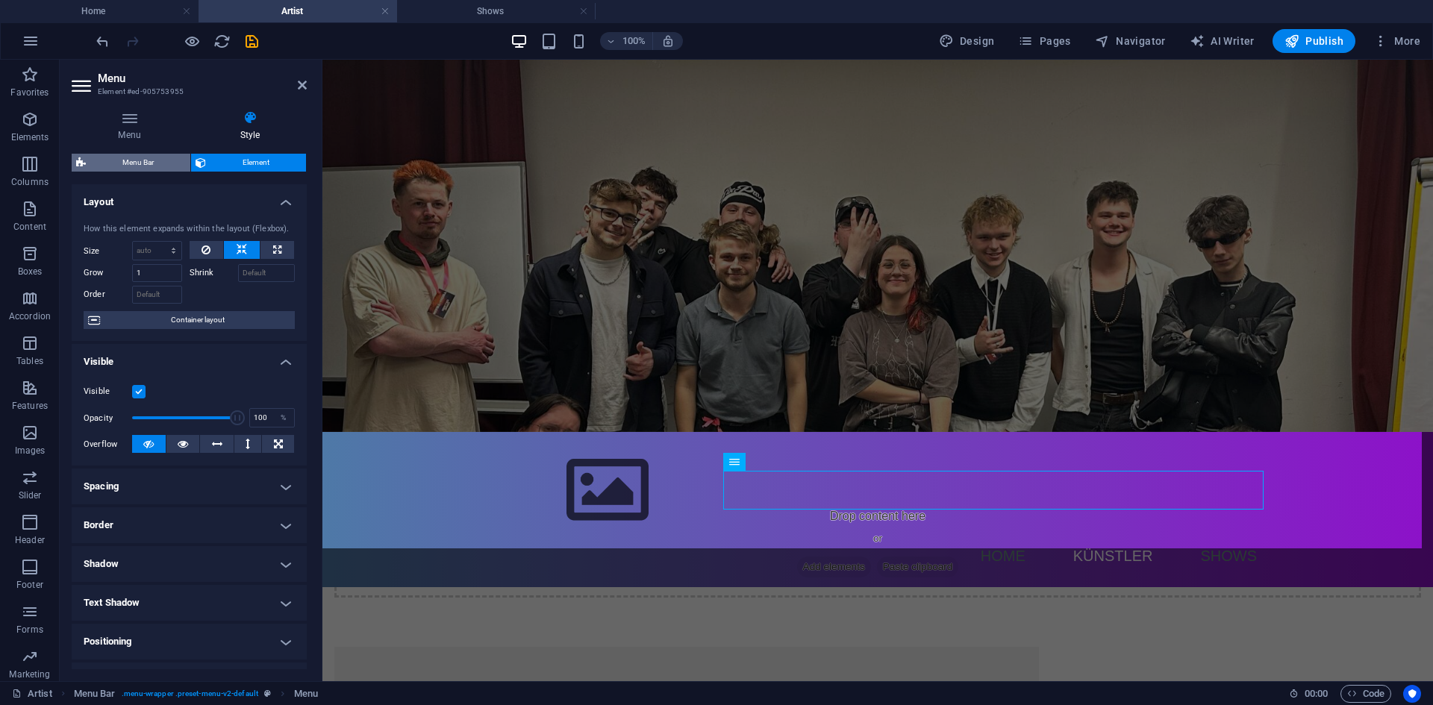
click at [157, 159] on span "Menu Bar" at bounding box center [138, 163] width 96 height 18
select select "rem"
select select "preset-menu-v2-default"
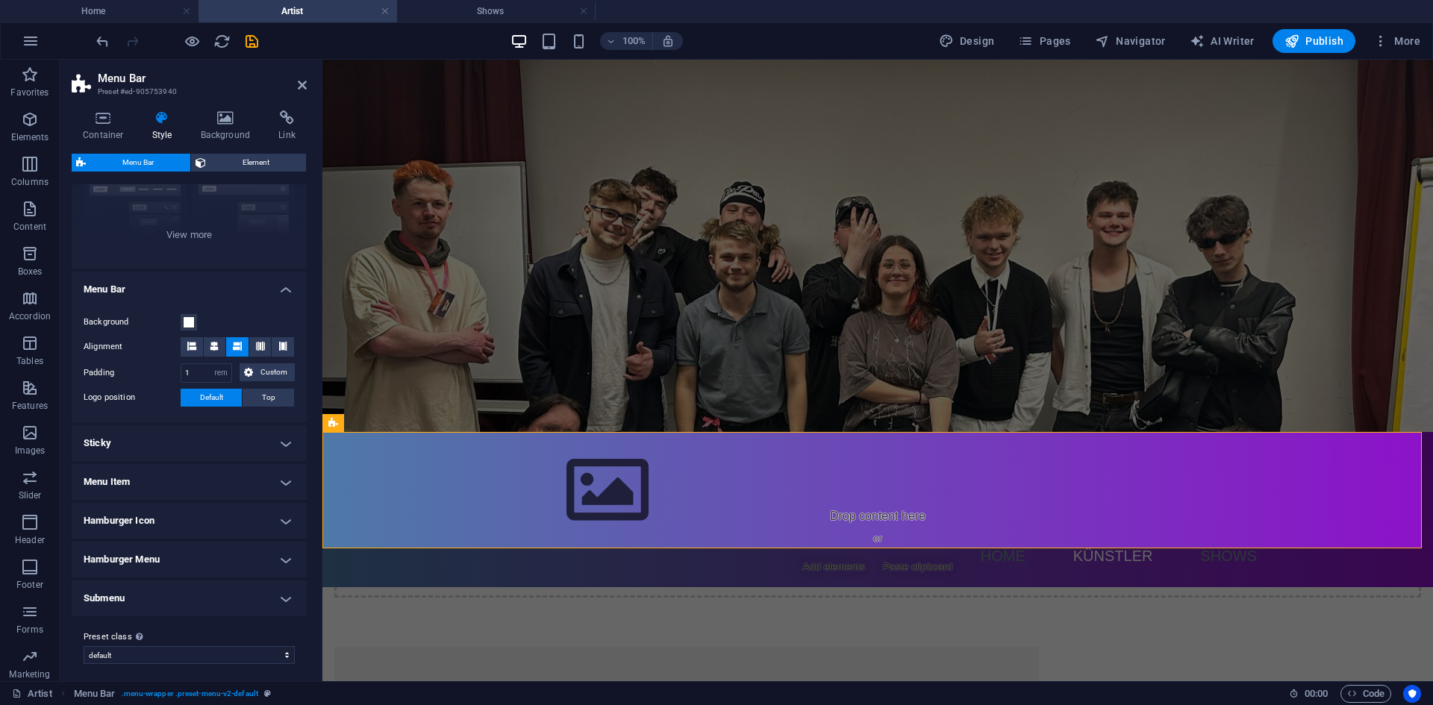
scroll to position [173, 0]
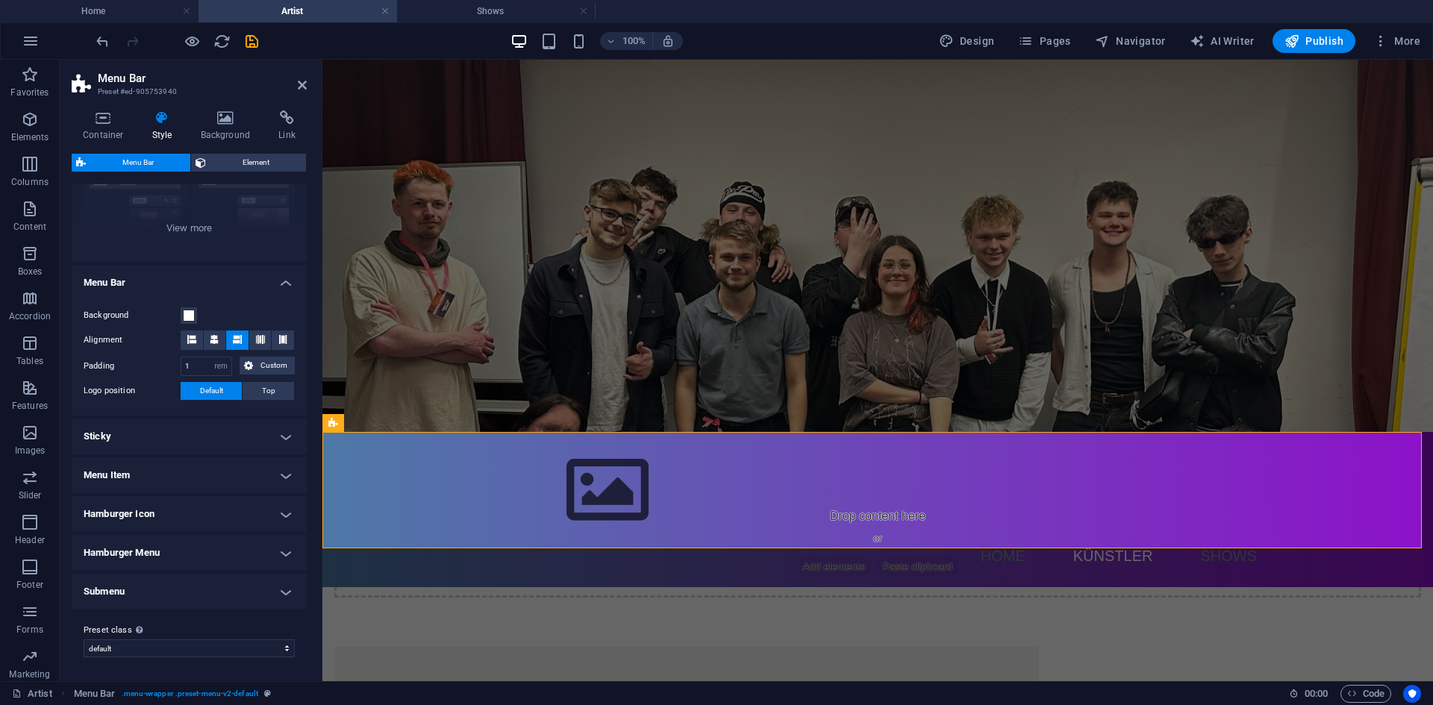
click at [254, 480] on h4 "Menu Item" at bounding box center [189, 475] width 235 height 36
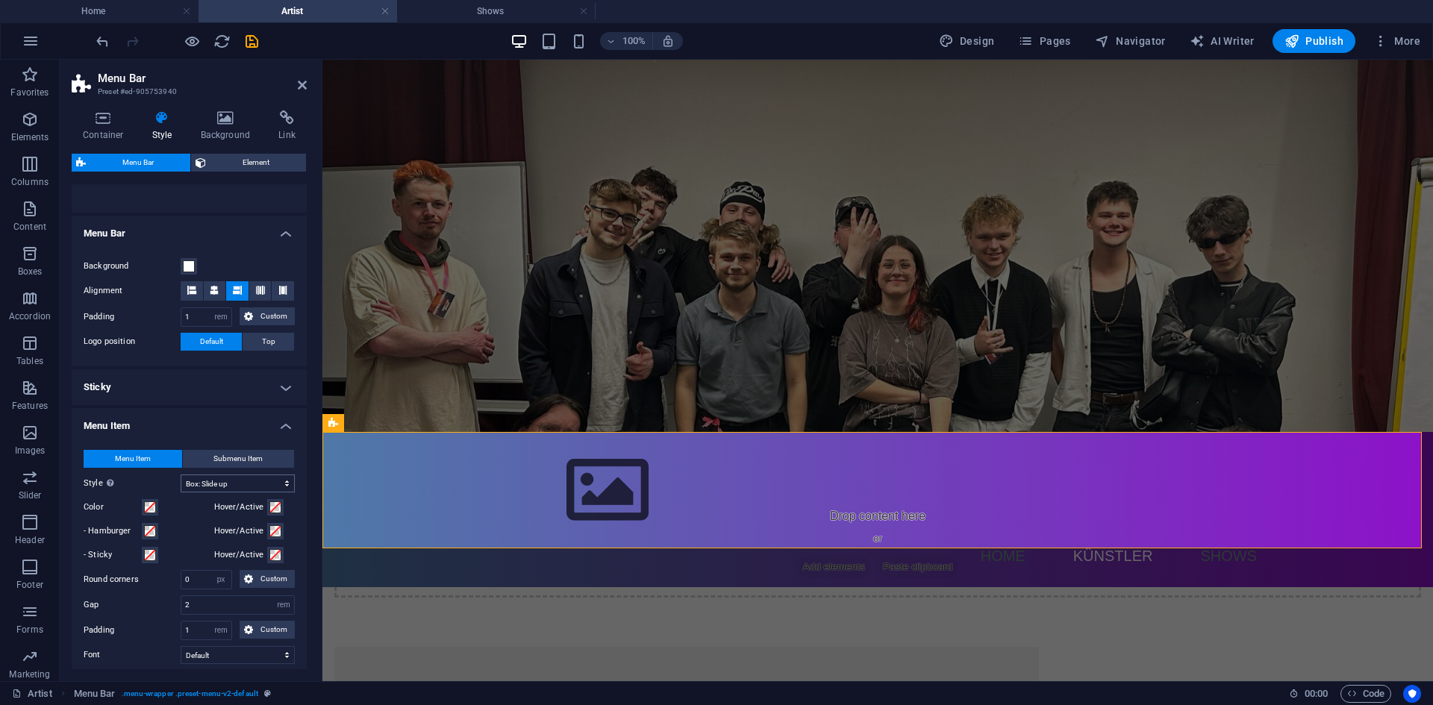
scroll to position [248, 0]
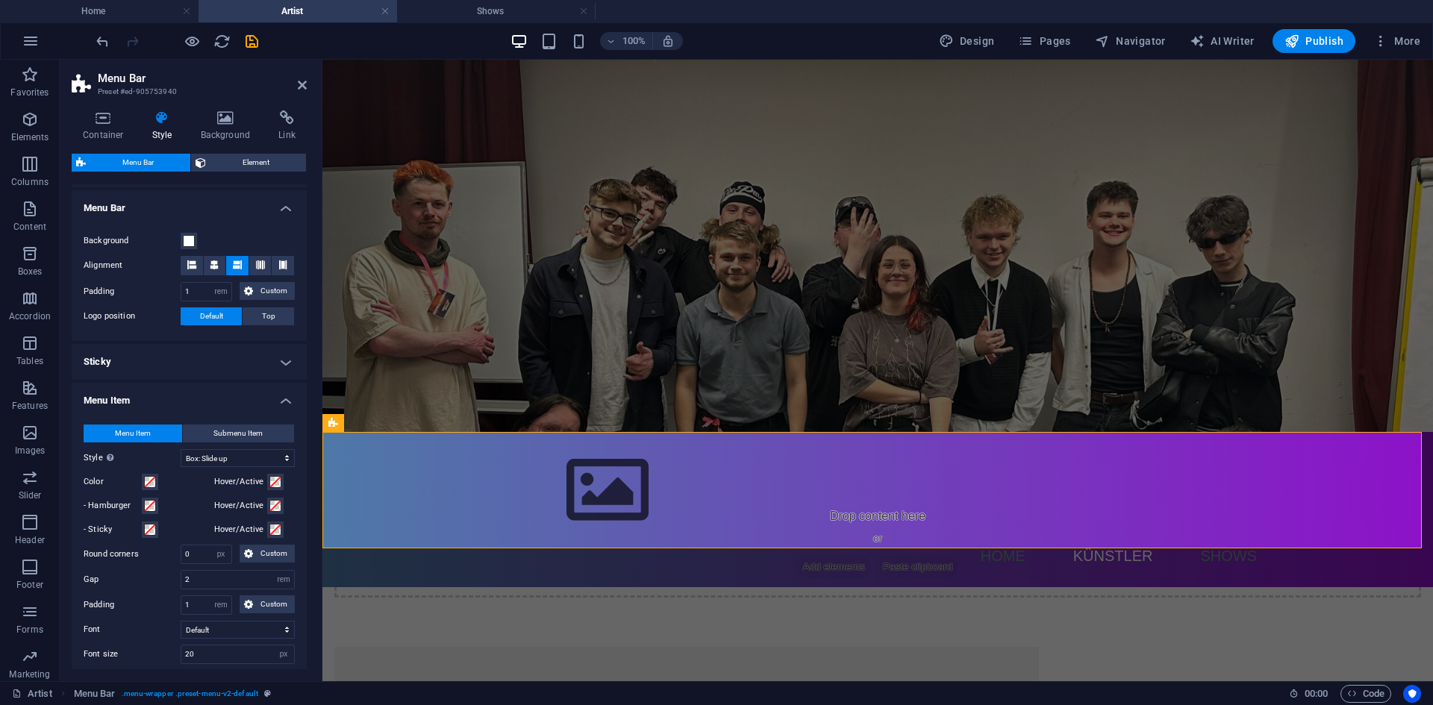
click at [220, 351] on h4 "Sticky" at bounding box center [189, 362] width 235 height 36
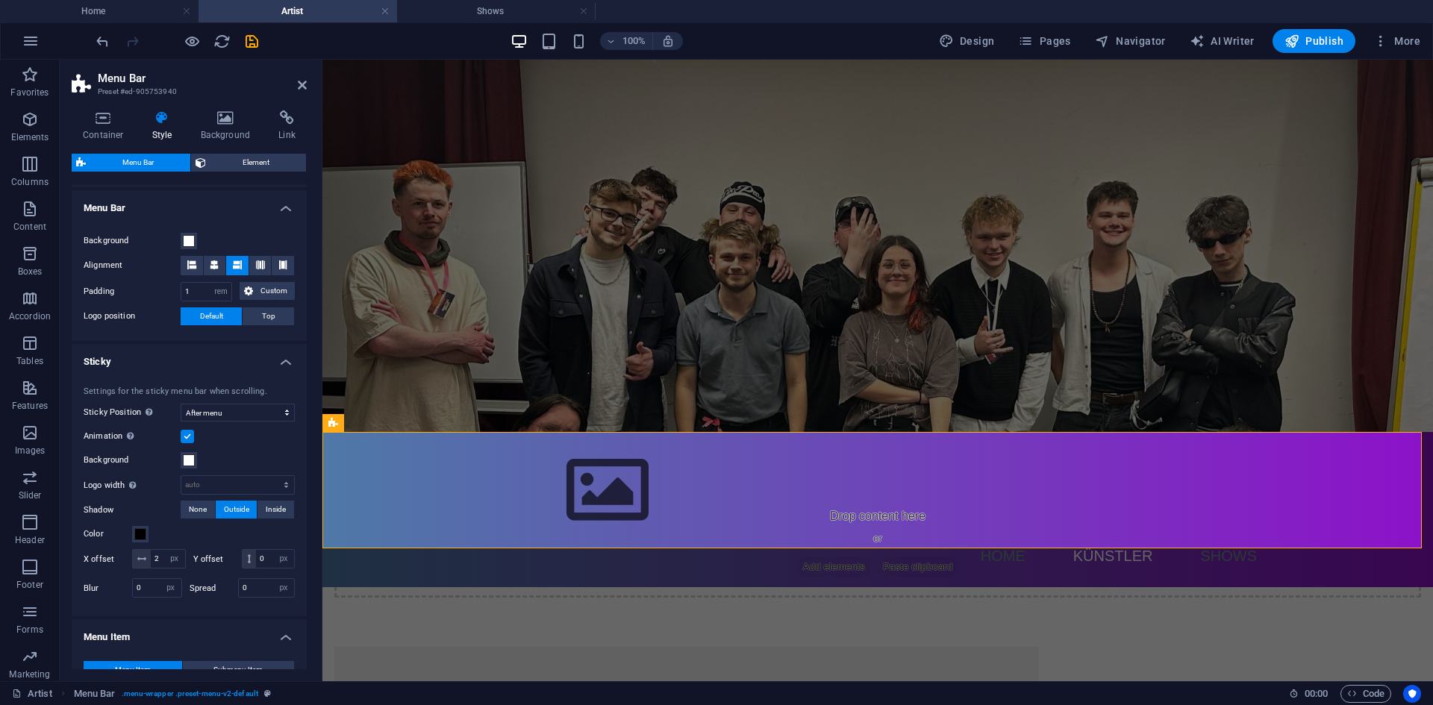
click at [220, 351] on h4 "Sticky" at bounding box center [189, 357] width 235 height 27
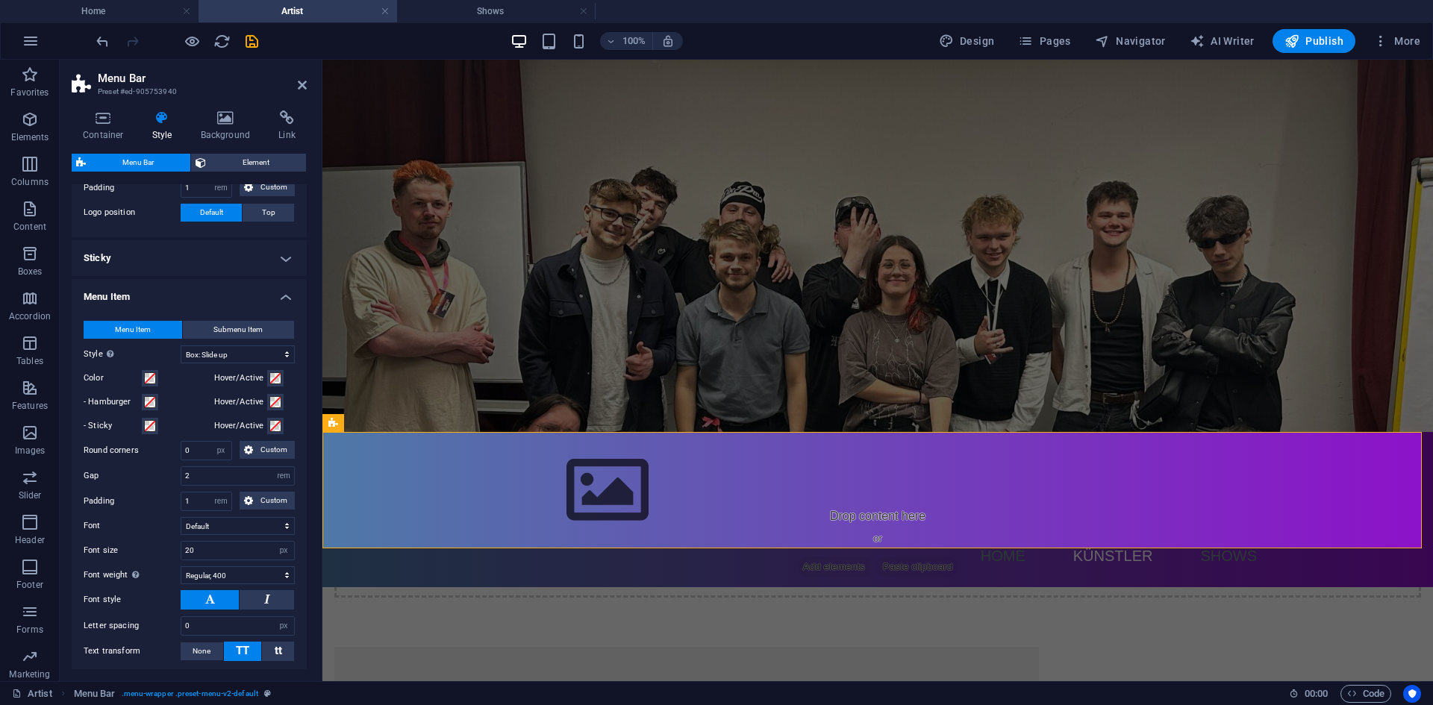
scroll to position [397, 0]
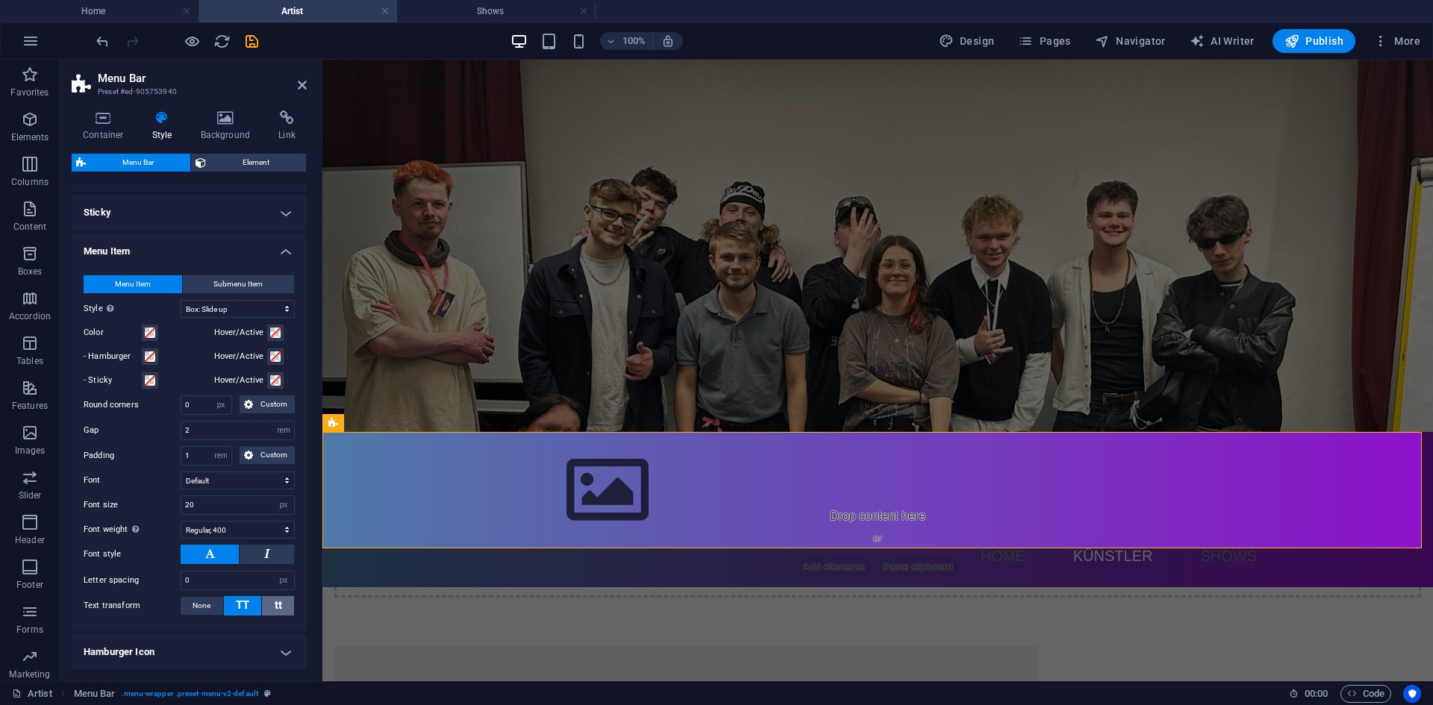
click at [275, 609] on span "tt" at bounding box center [278, 604] width 7 height 13
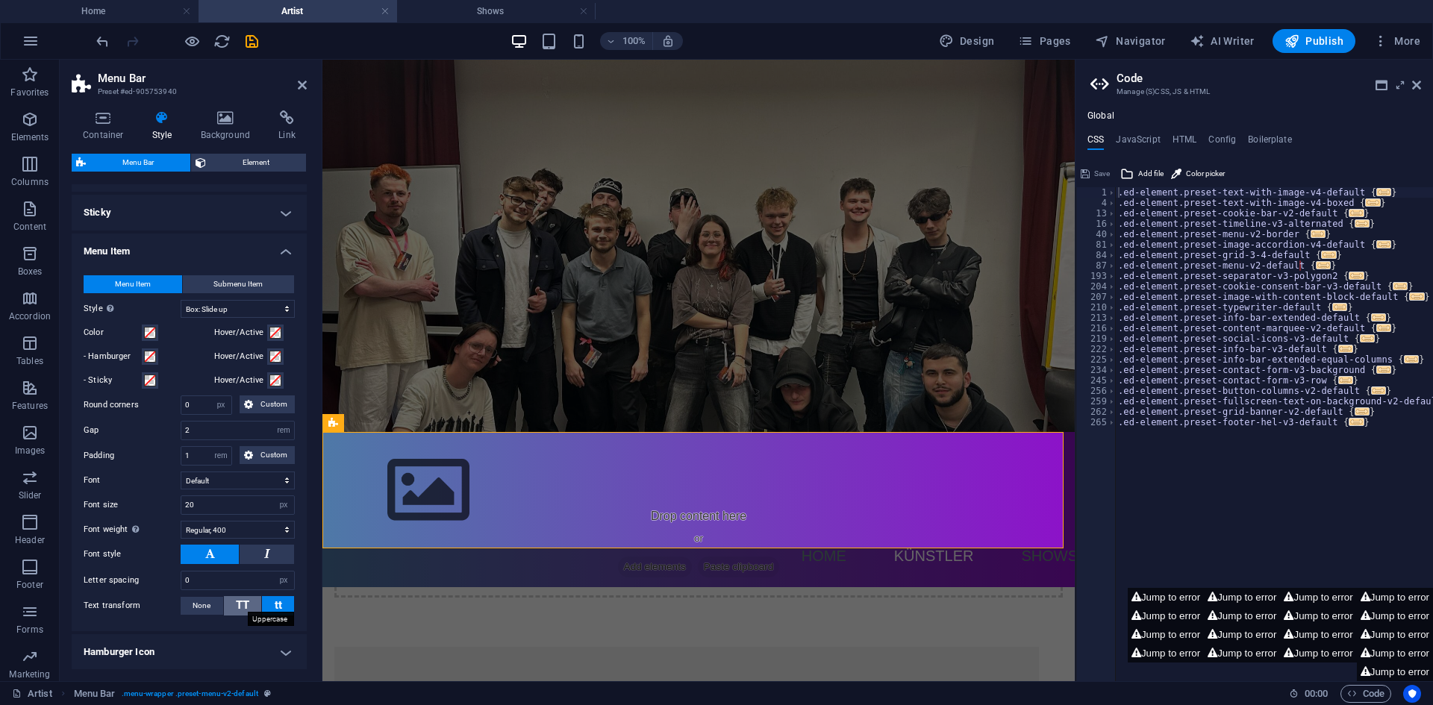
click at [244, 609] on span "TT" at bounding box center [242, 604] width 13 height 13
click at [213, 607] on button "None" at bounding box center [202, 606] width 43 height 18
click at [239, 602] on span "TT" at bounding box center [242, 604] width 13 height 13
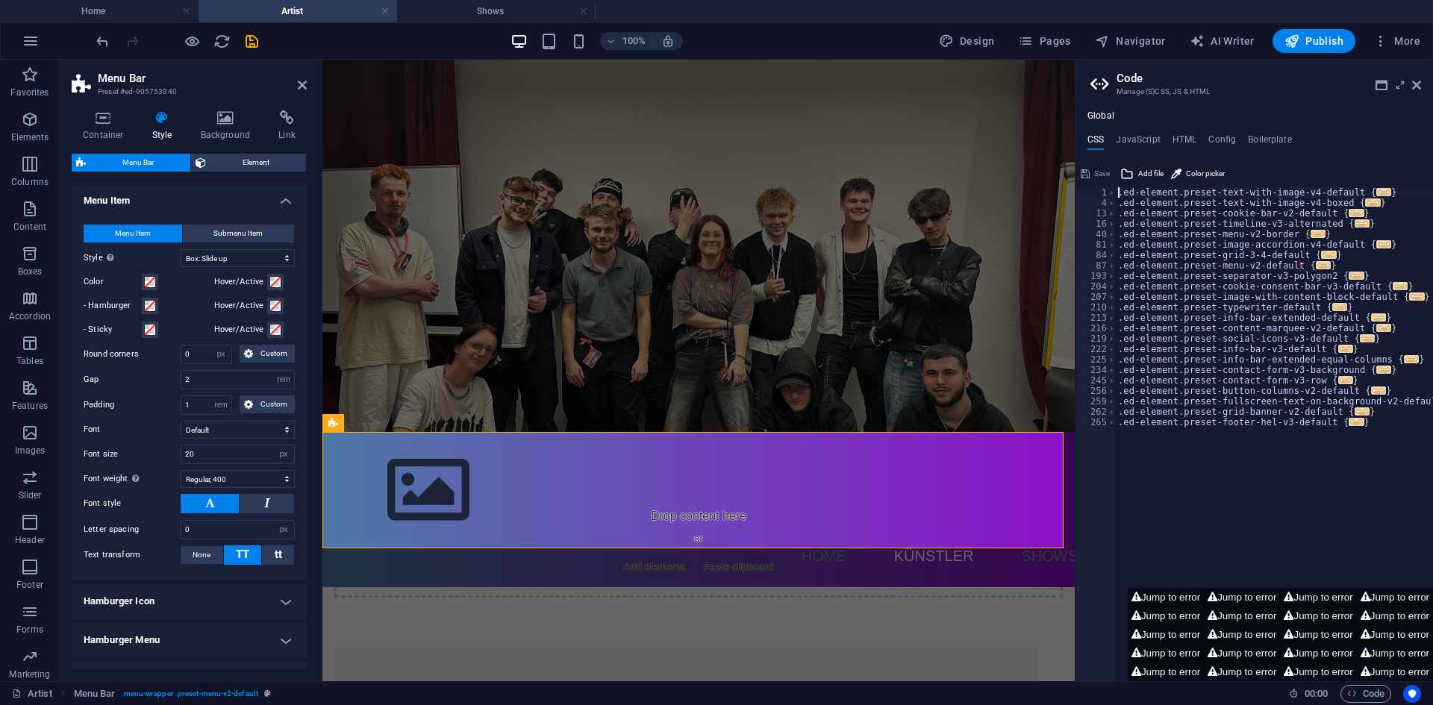
scroll to position [472, 0]
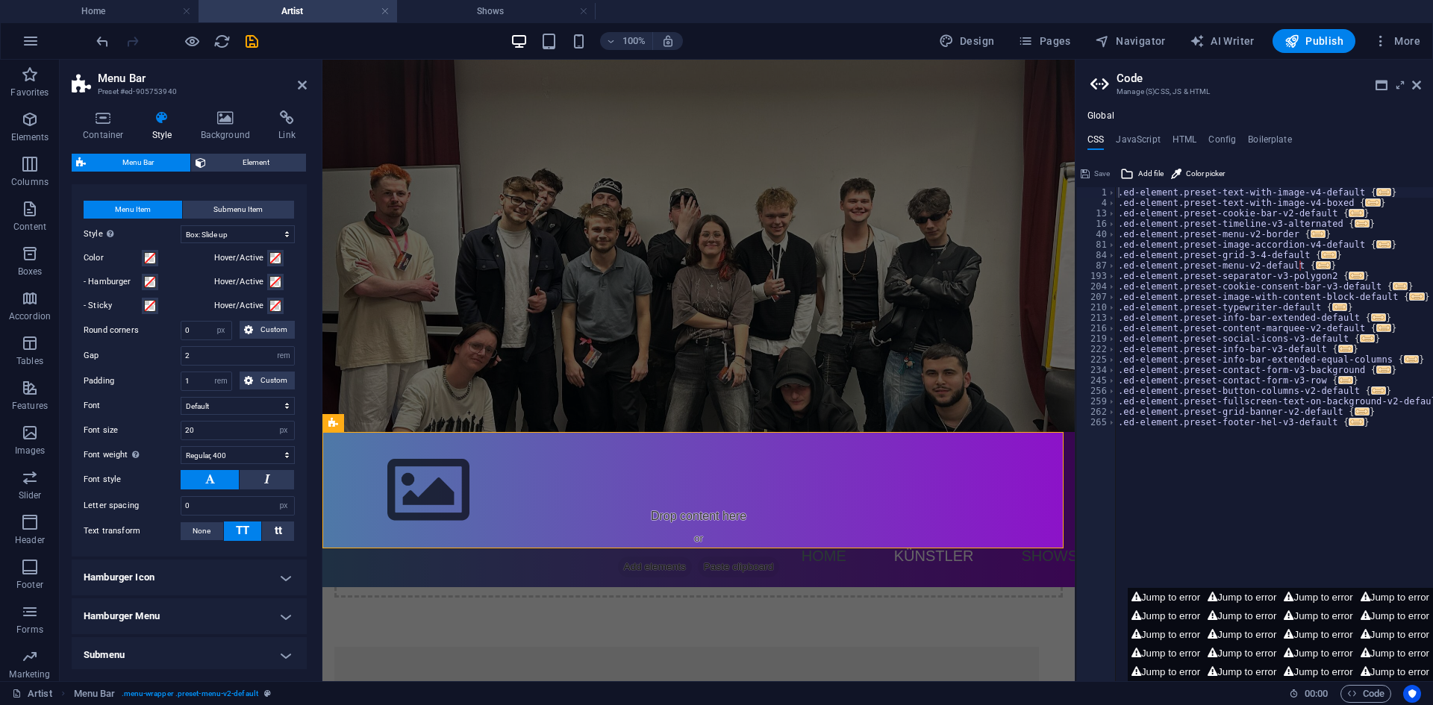
click at [284, 583] on h4 "Hamburger Icon" at bounding box center [189, 578] width 235 height 36
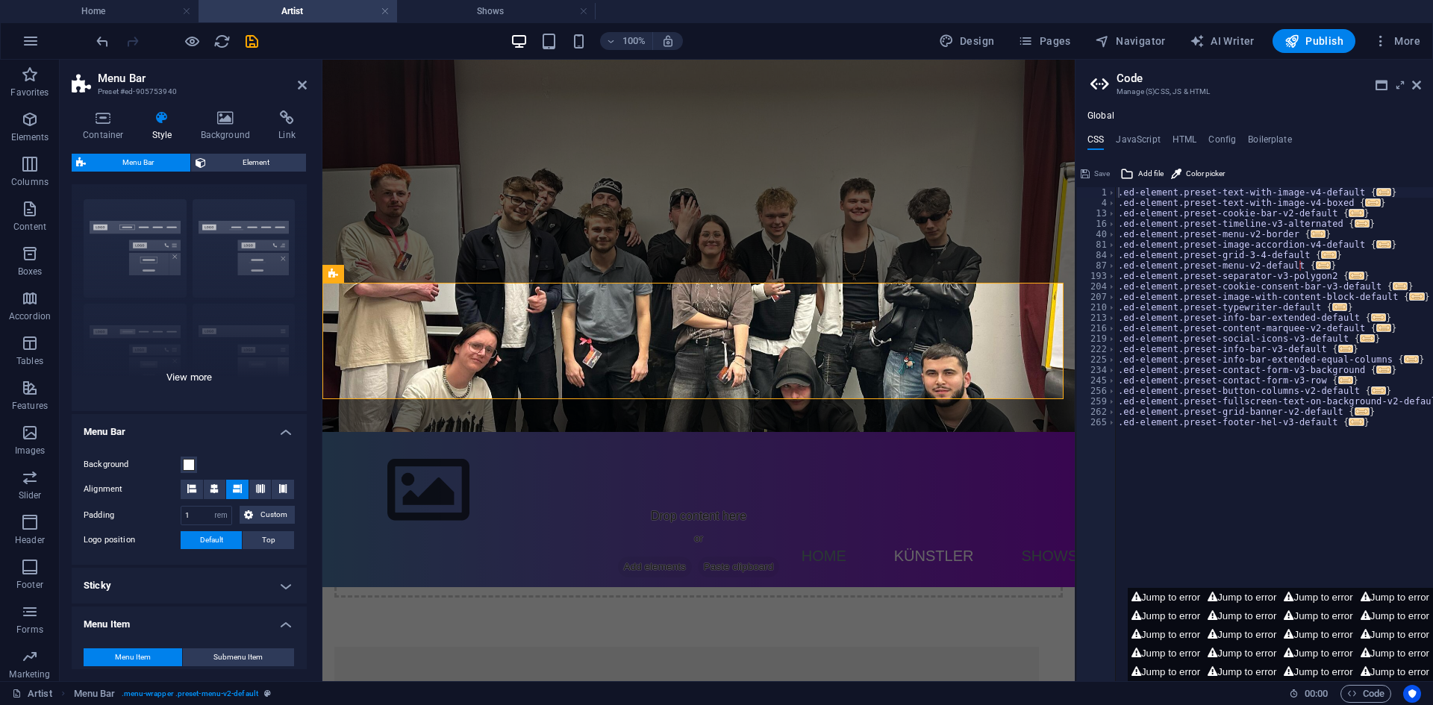
scroll to position [0, 0]
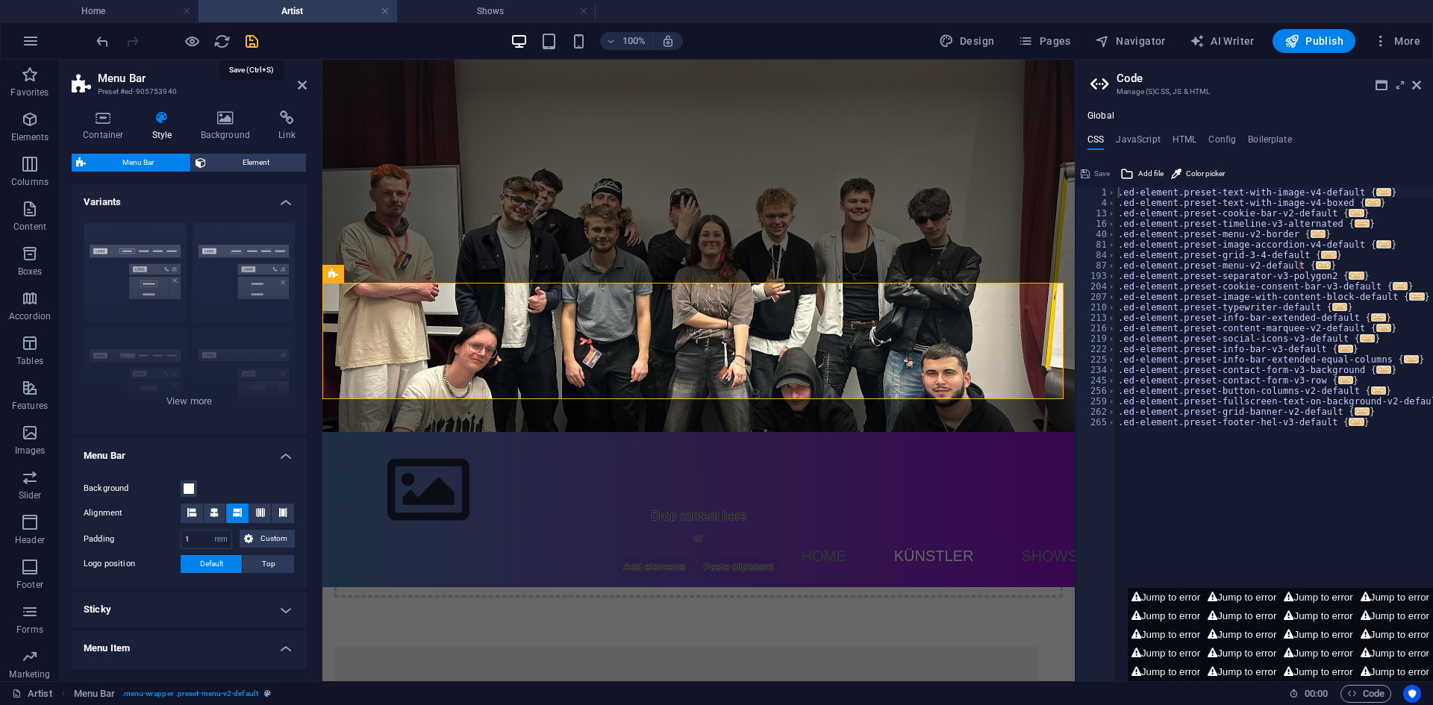
click at [248, 39] on icon "save" at bounding box center [251, 41] width 17 height 17
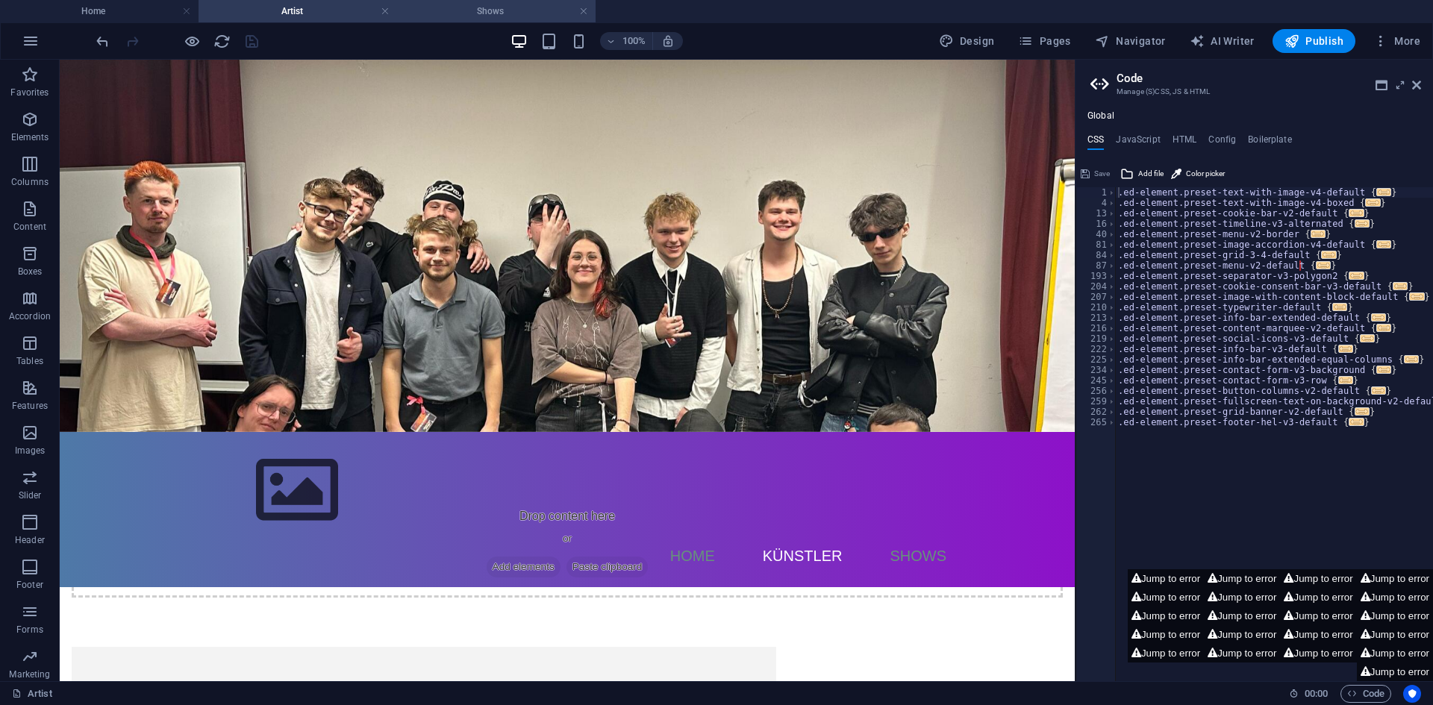
click at [463, 14] on h4 "Shows" at bounding box center [496, 11] width 198 height 16
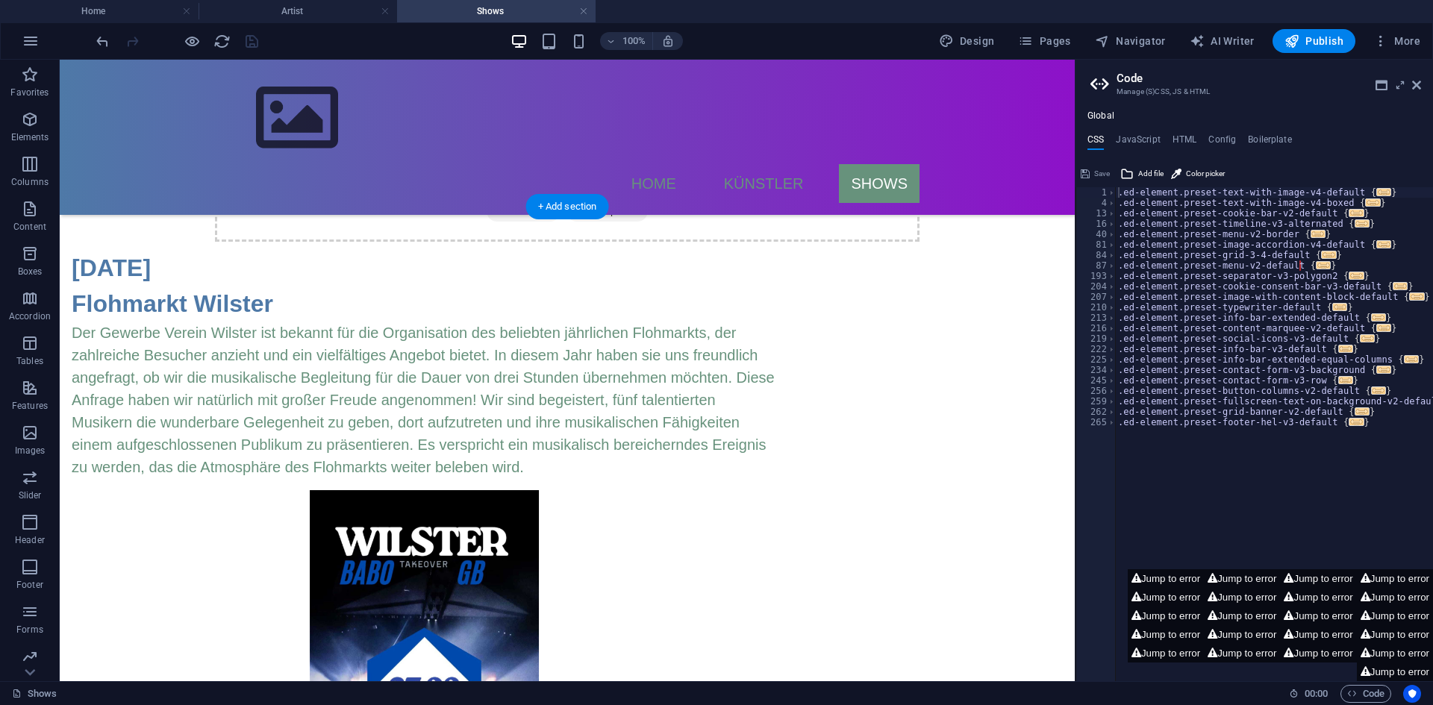
scroll to position [224, 0]
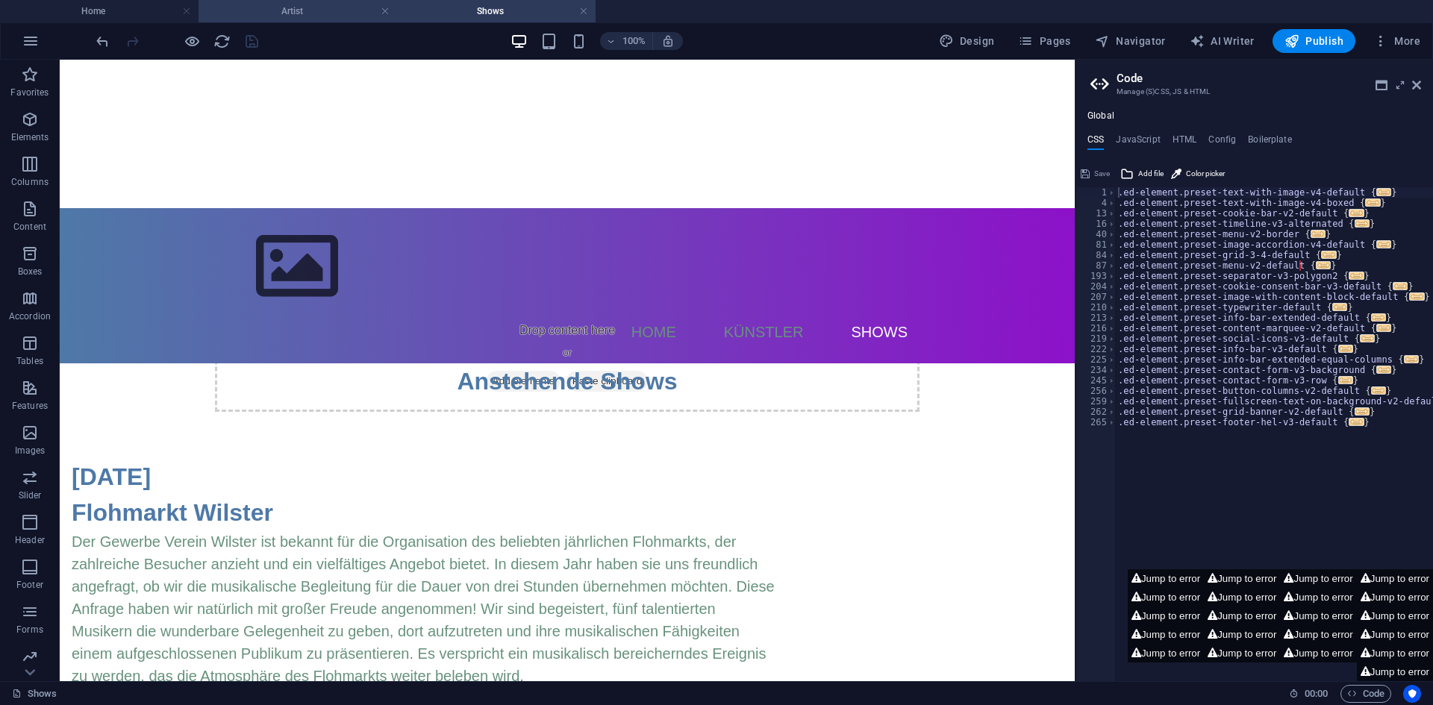
click at [311, 1] on li "Artist" at bounding box center [297, 11] width 198 height 22
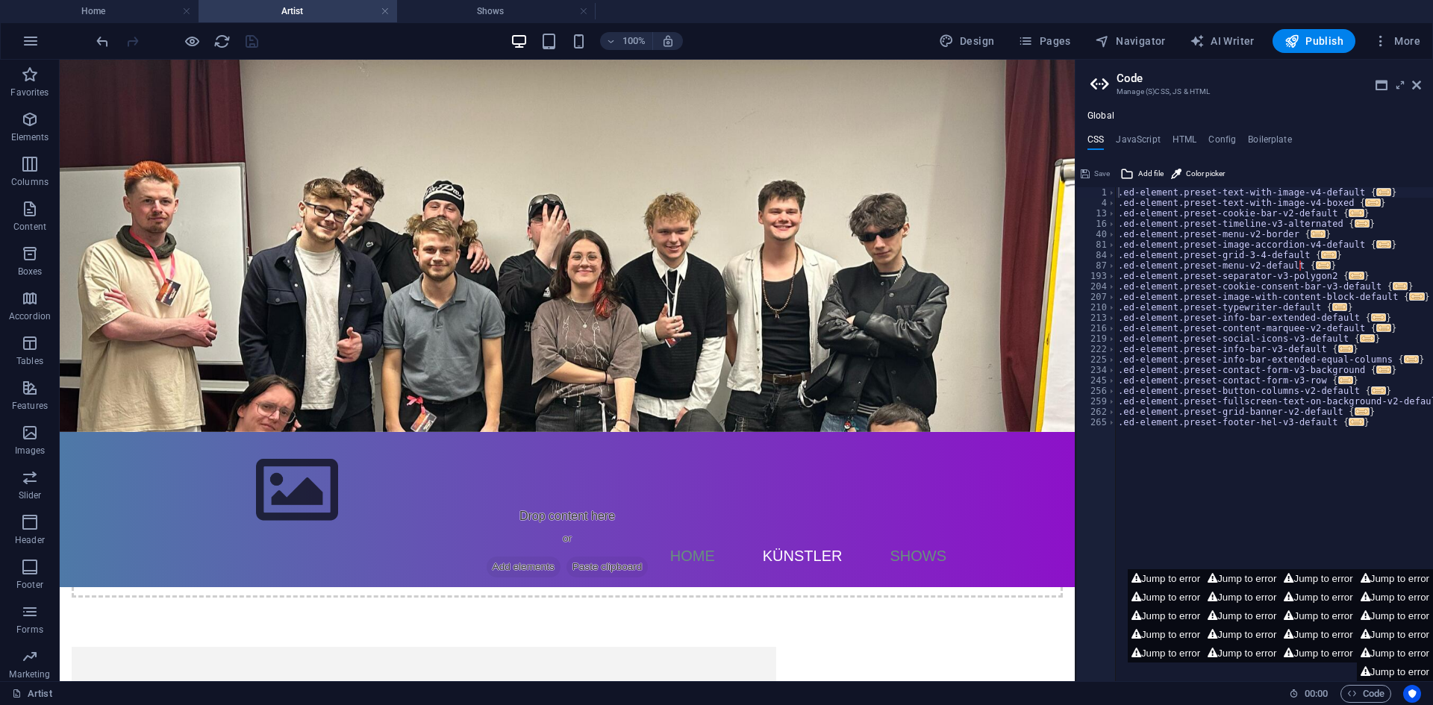
scroll to position [0, 0]
click at [122, 10] on h4 "Home" at bounding box center [99, 11] width 198 height 16
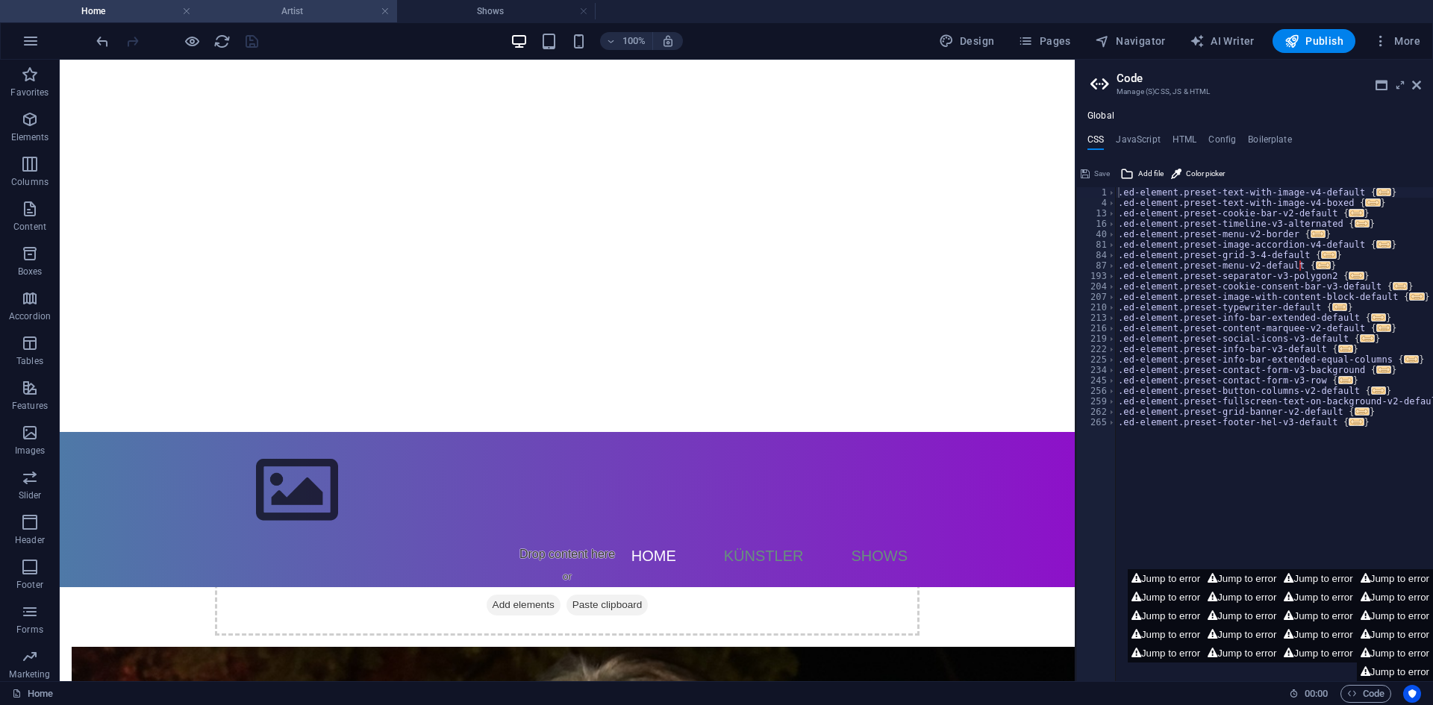
click at [325, 8] on h4 "Artist" at bounding box center [297, 11] width 198 height 16
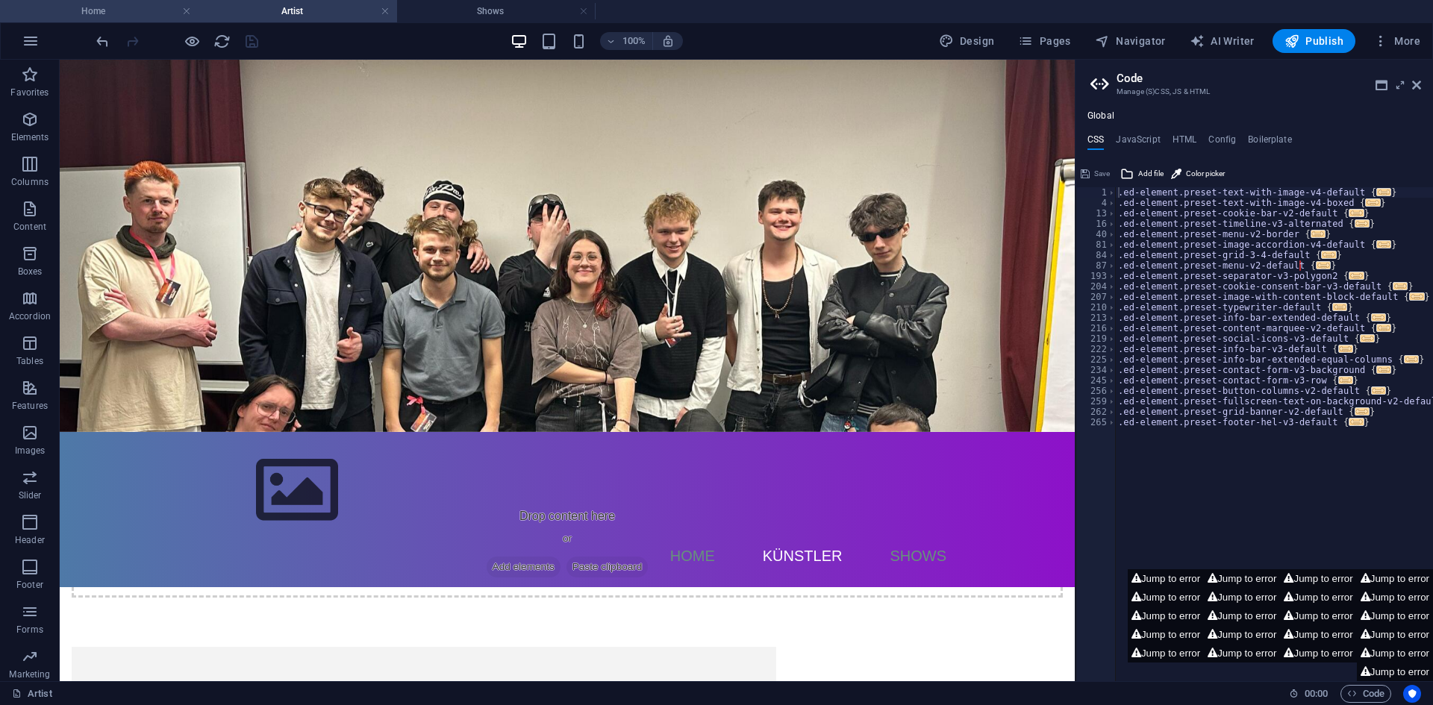
click at [138, 4] on h4 "Home" at bounding box center [99, 11] width 198 height 16
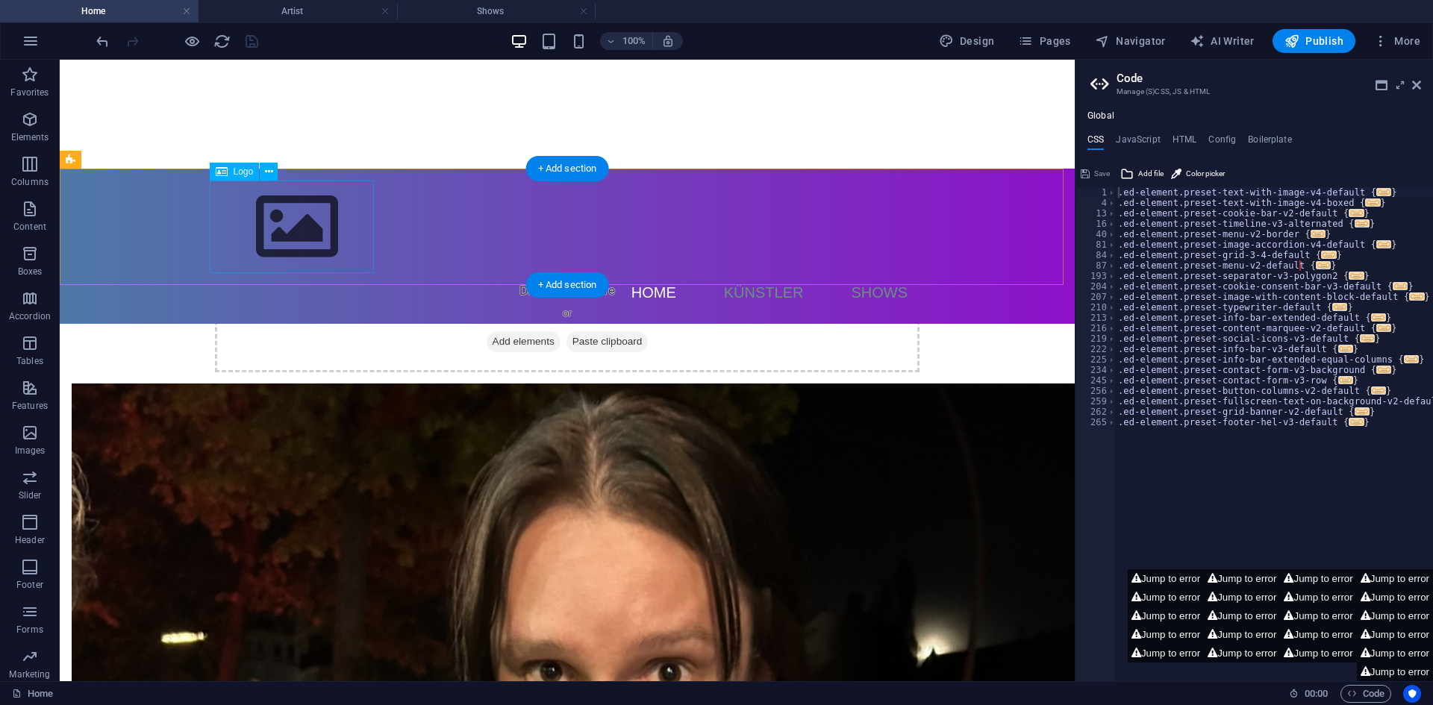
scroll to position [241, 0]
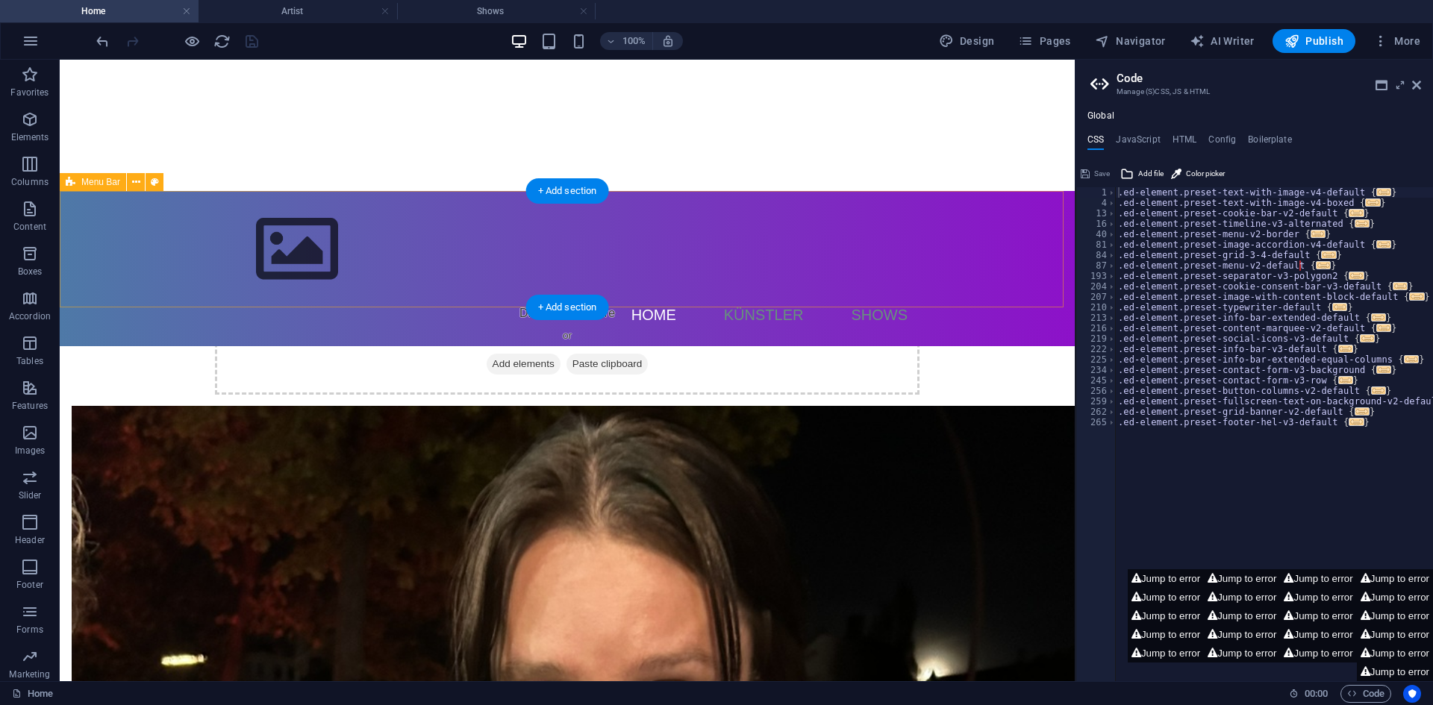
click at [148, 224] on div "Menu Home Künstler Shows" at bounding box center [567, 268] width 1015 height 155
select select "rem"
select select "preset-menu-v2-default"
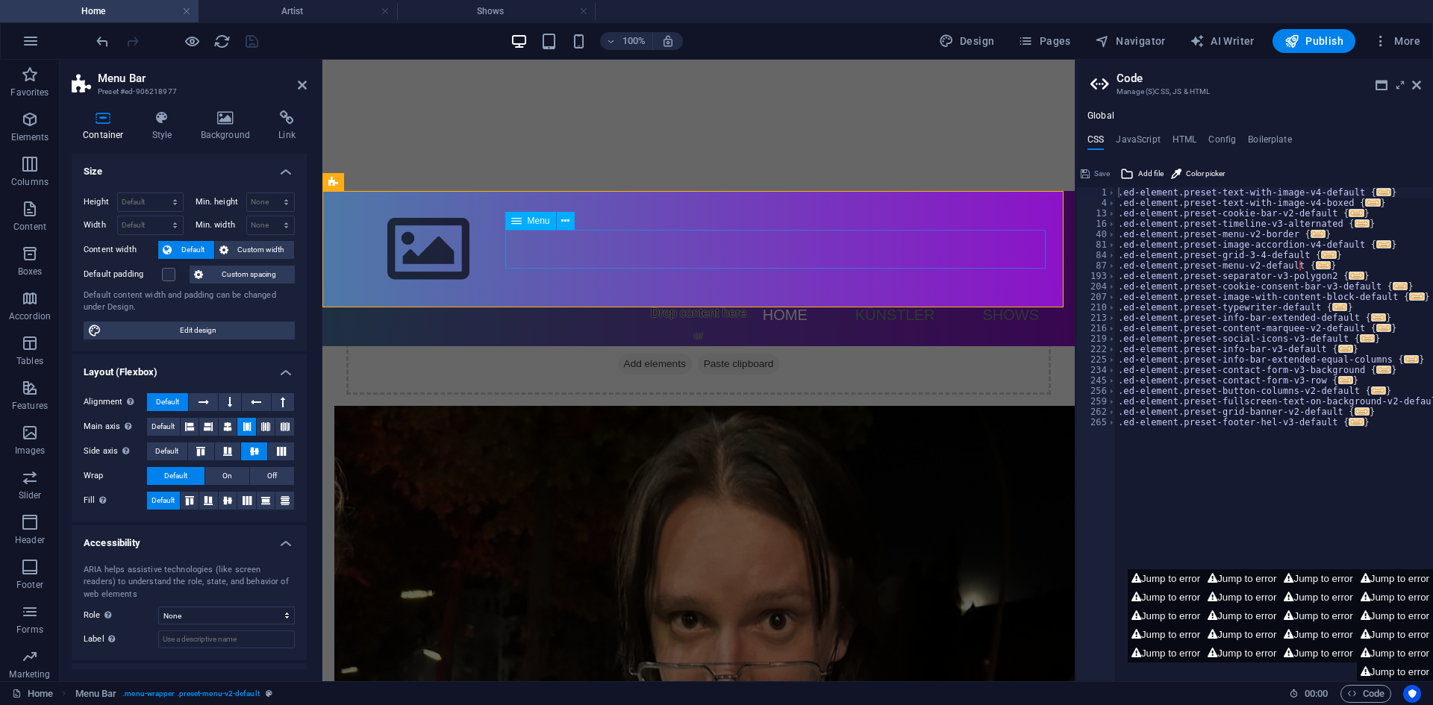
click at [783, 295] on nav "Home Künstler Shows" at bounding box center [698, 314] width 704 height 39
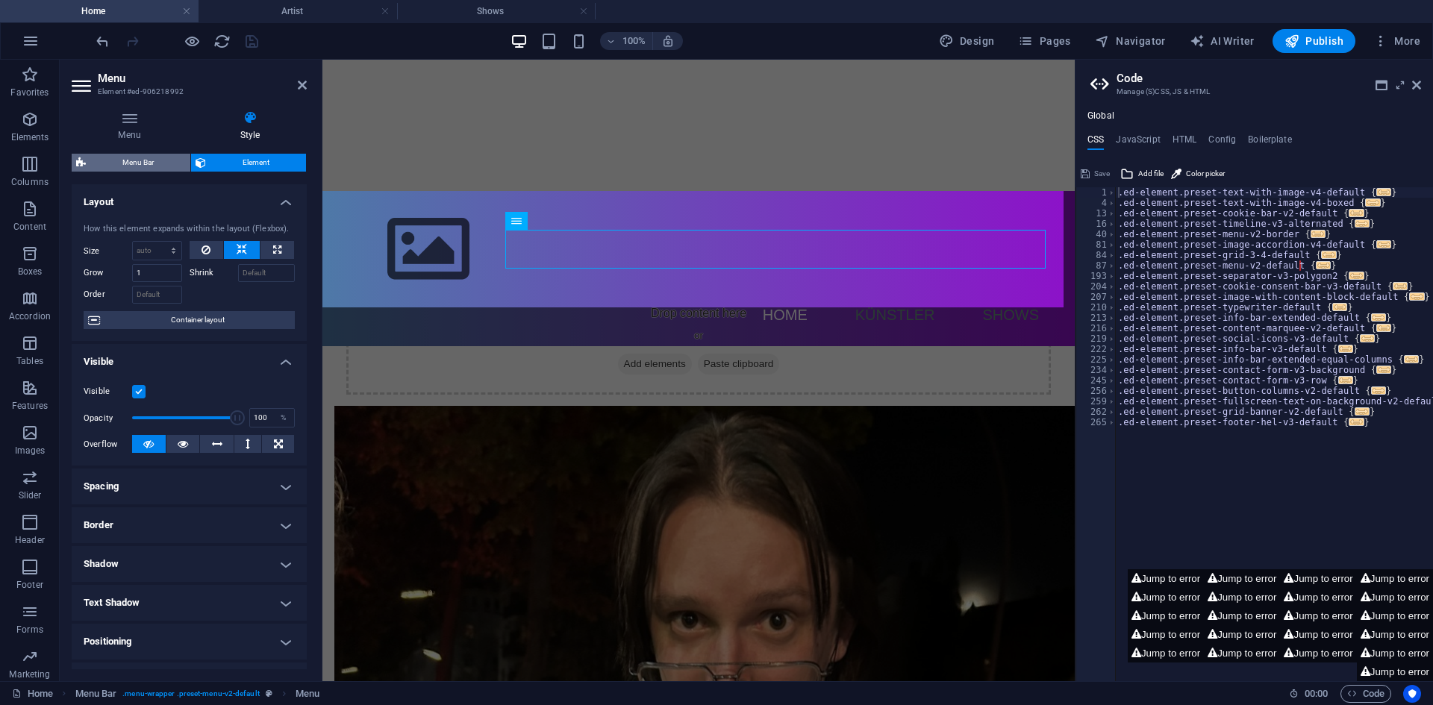
click at [140, 160] on span "Menu Bar" at bounding box center [138, 163] width 96 height 18
select select "rem"
select select "preset-menu-v2-default"
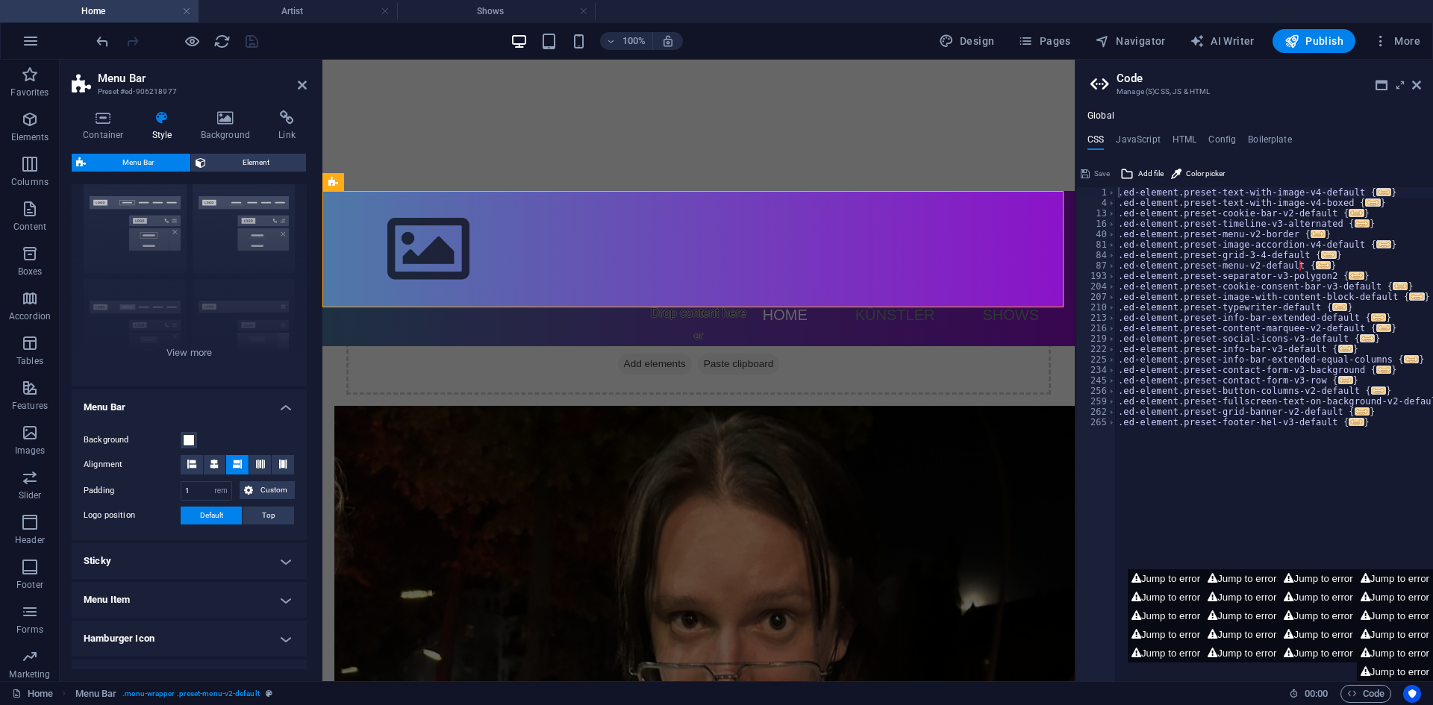
scroll to position [75, 0]
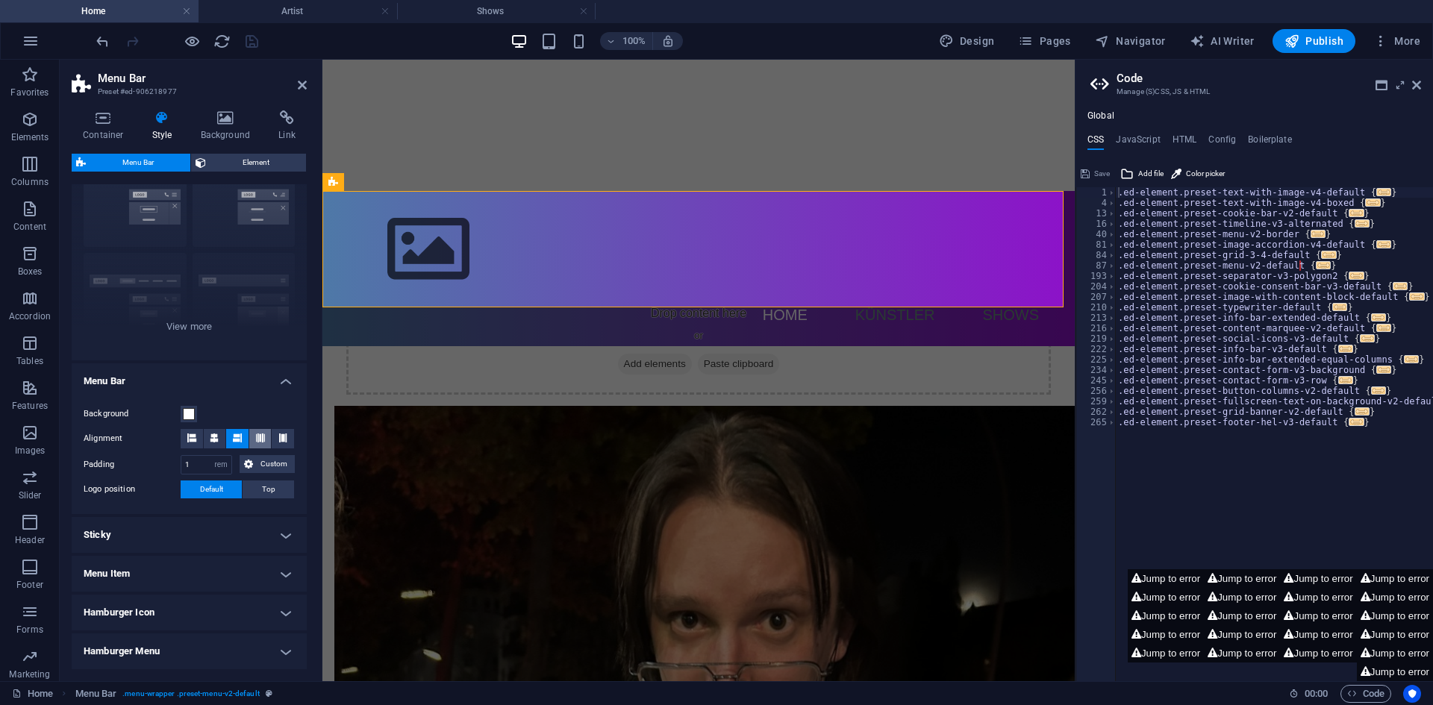
click at [266, 436] on button at bounding box center [260, 438] width 22 height 19
click at [260, 436] on icon at bounding box center [260, 438] width 9 height 9
click at [260, 435] on icon at bounding box center [260, 438] width 9 height 9
click at [739, 295] on nav "Home Künstler Shows" at bounding box center [698, 314] width 704 height 39
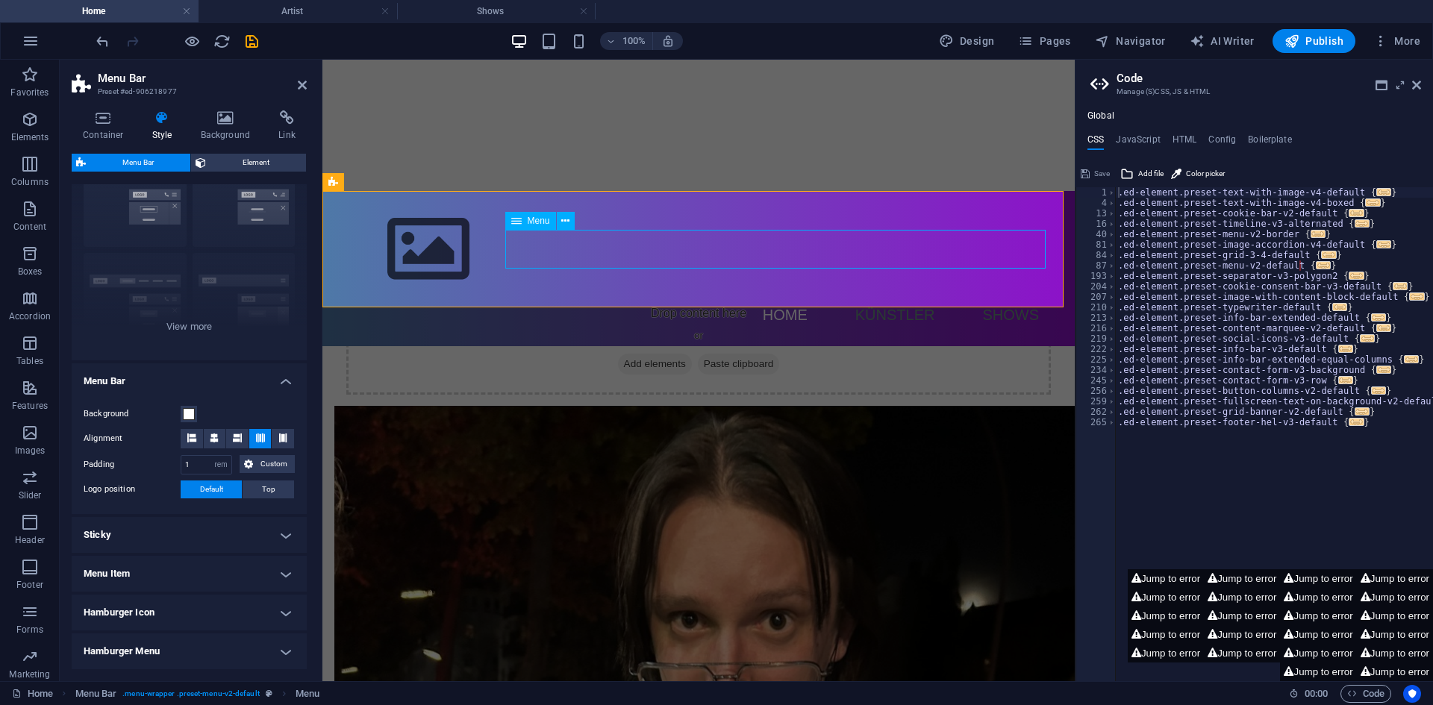
click at [739, 295] on nav "Home Künstler Shows" at bounding box center [698, 314] width 704 height 39
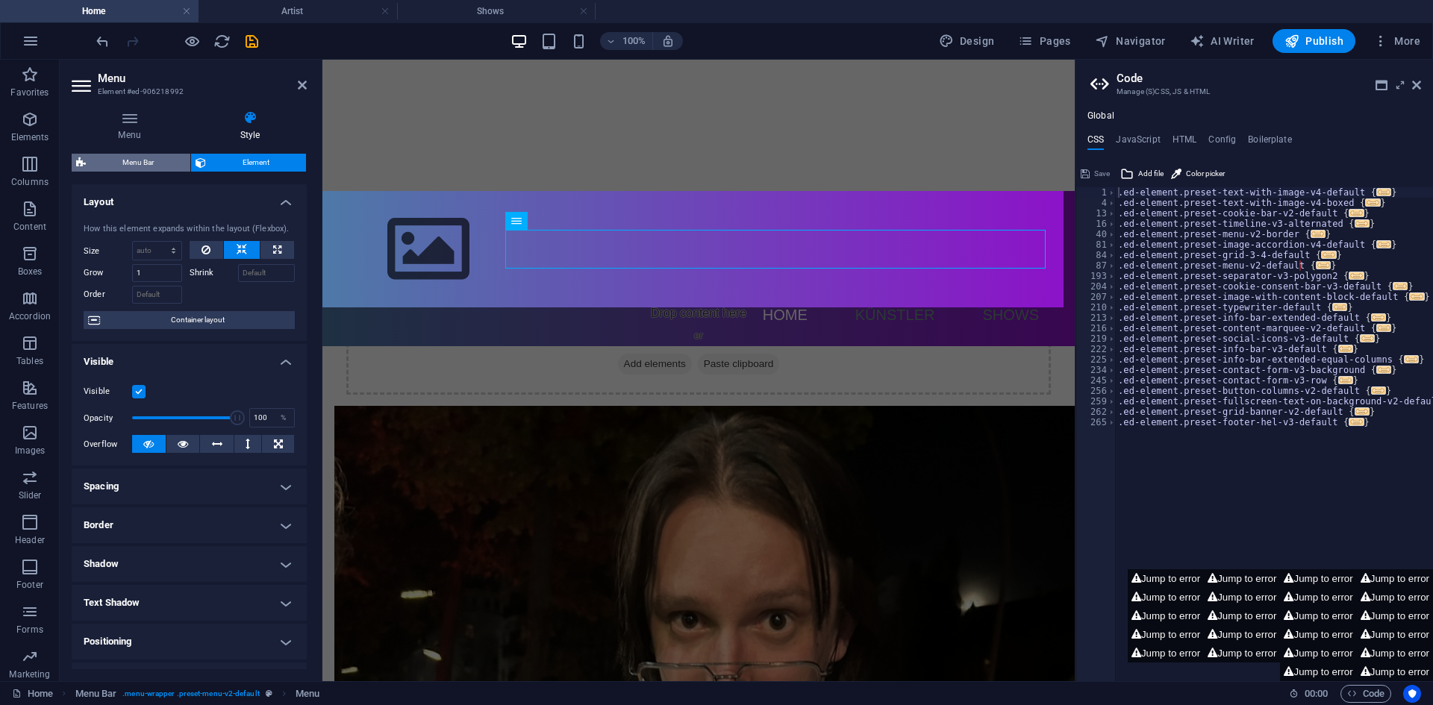
click at [173, 167] on span "Menu Bar" at bounding box center [138, 163] width 96 height 18
select select "rem"
select select "preset-menu-v2-default"
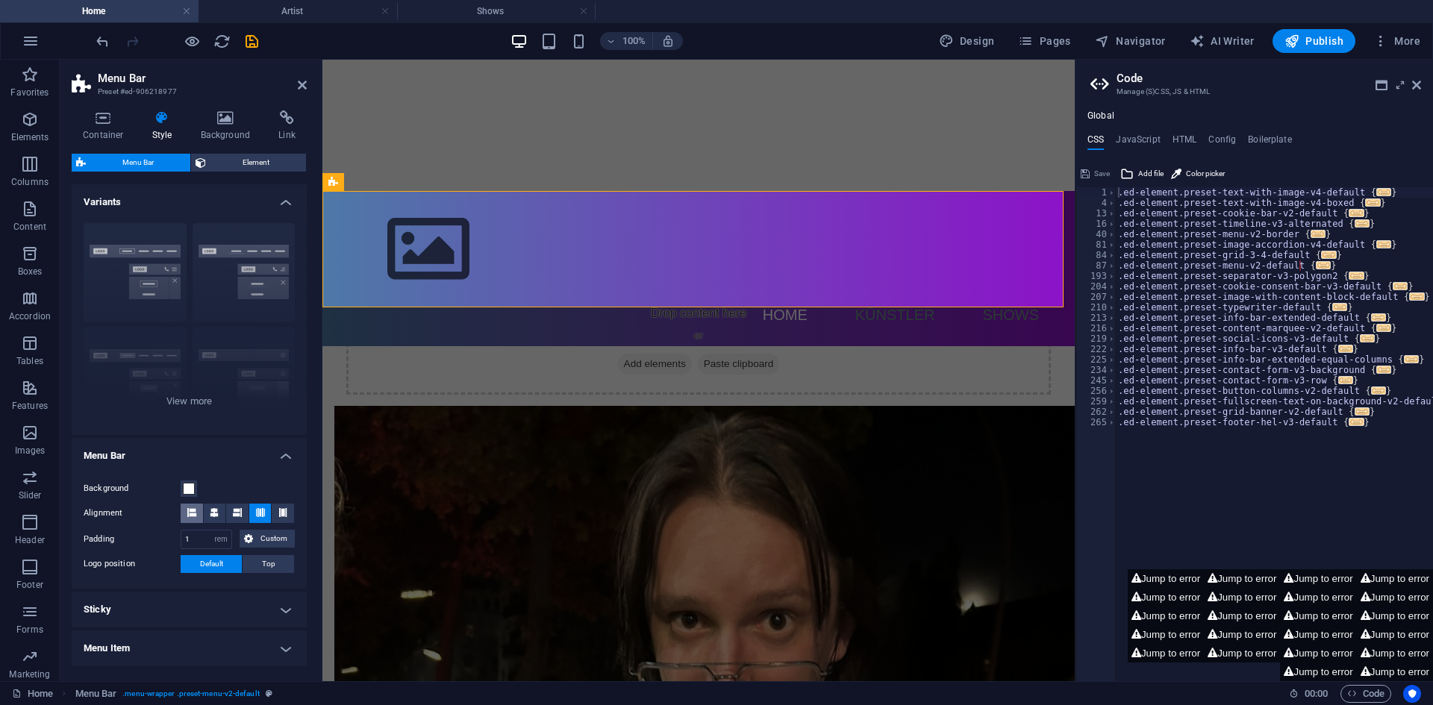
click at [198, 511] on button at bounding box center [192, 513] width 22 height 19
click at [196, 510] on button at bounding box center [192, 513] width 22 height 19
click at [226, 507] on button at bounding box center [237, 513] width 22 height 19
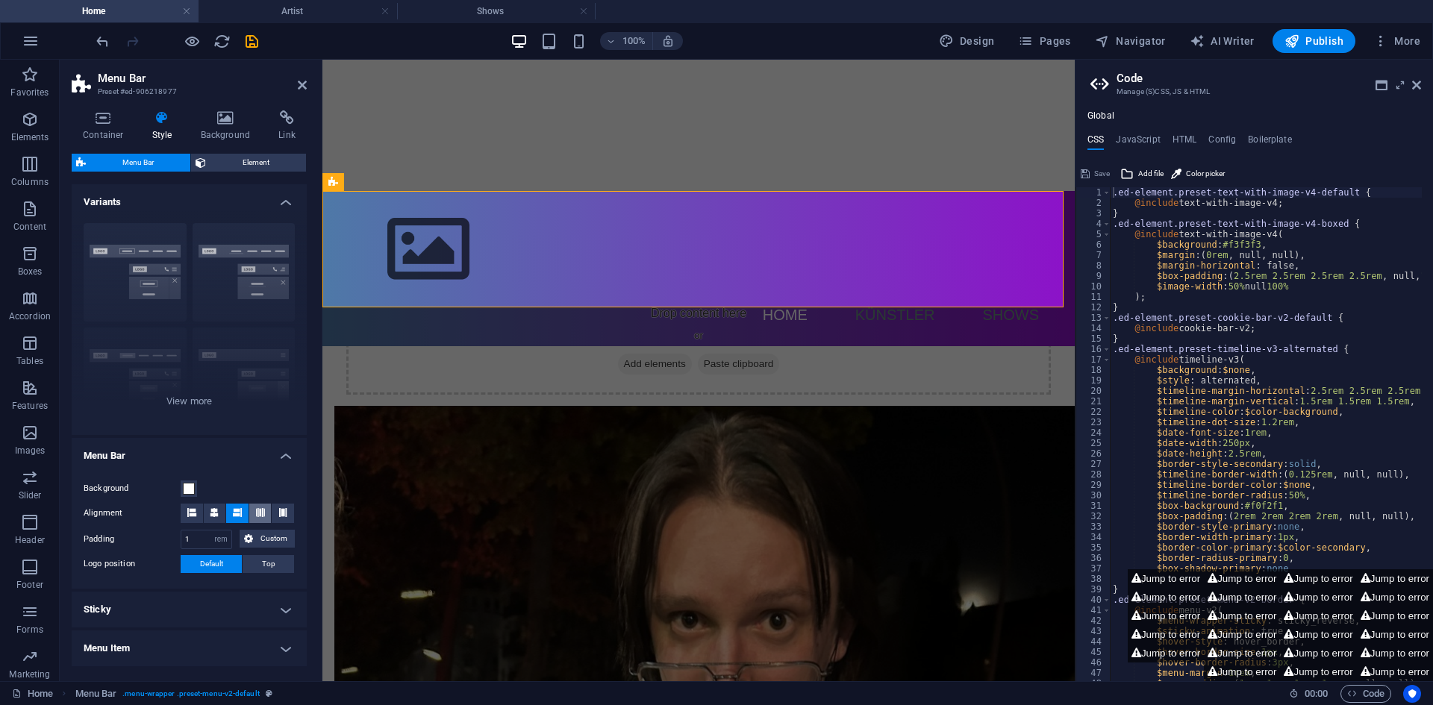
click at [250, 510] on button at bounding box center [260, 513] width 22 height 19
click at [272, 507] on button at bounding box center [283, 513] width 22 height 19
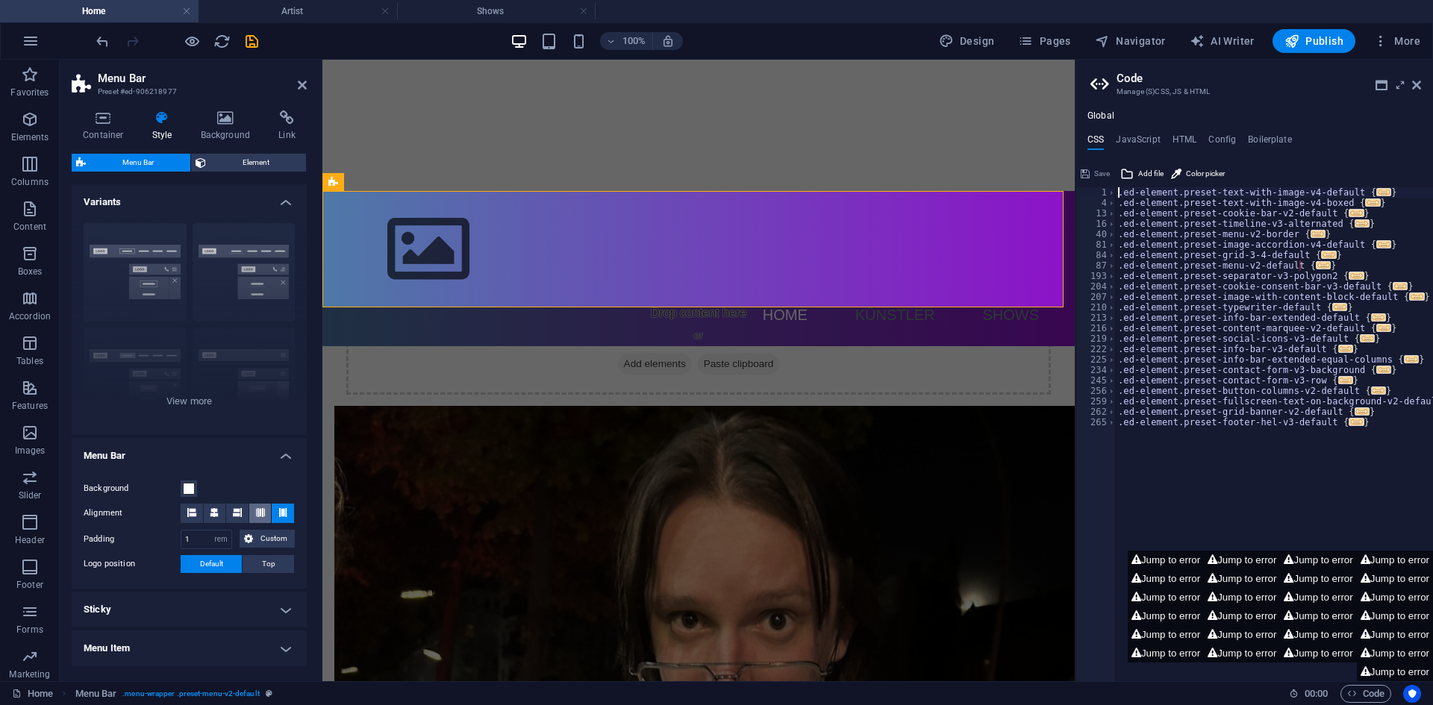
click at [264, 511] on button at bounding box center [260, 513] width 22 height 19
click at [245, 510] on button at bounding box center [237, 513] width 22 height 19
click at [261, 515] on icon at bounding box center [260, 512] width 9 height 9
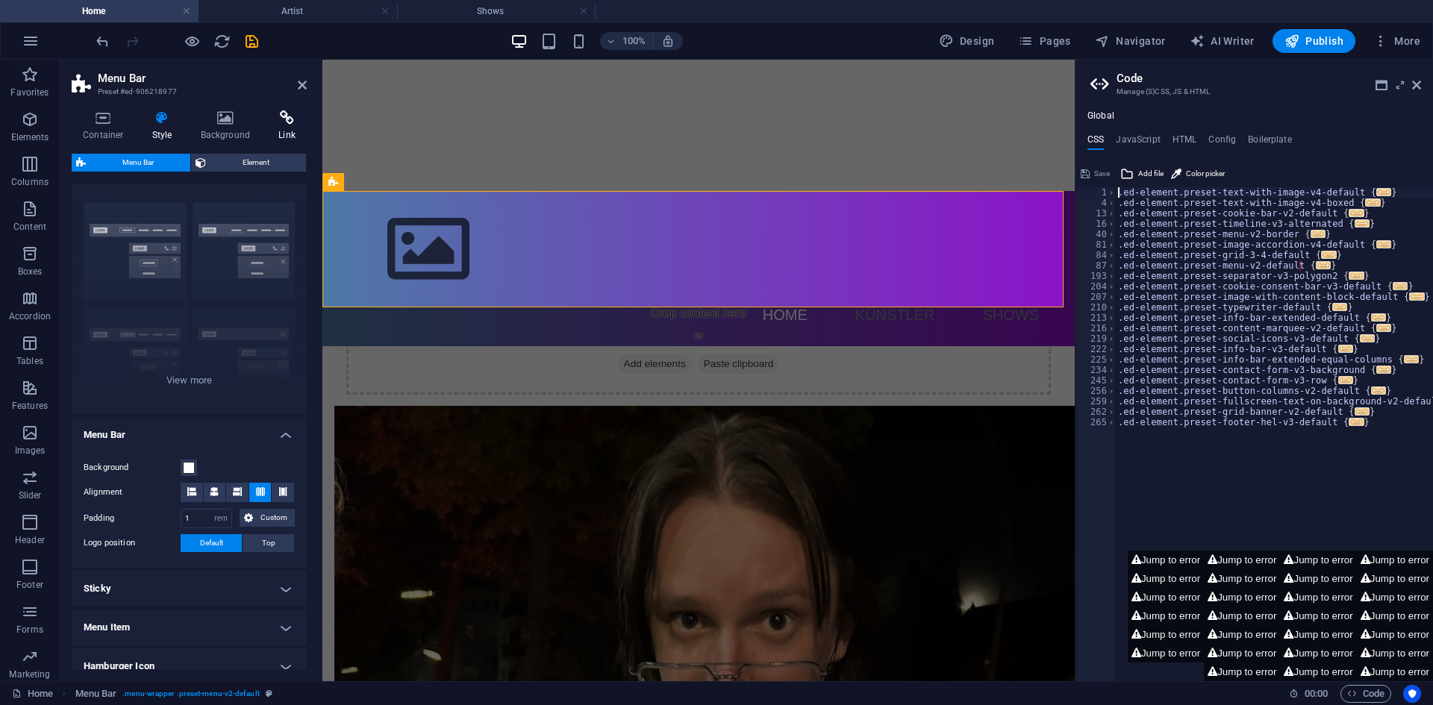
scroll to position [0, 0]
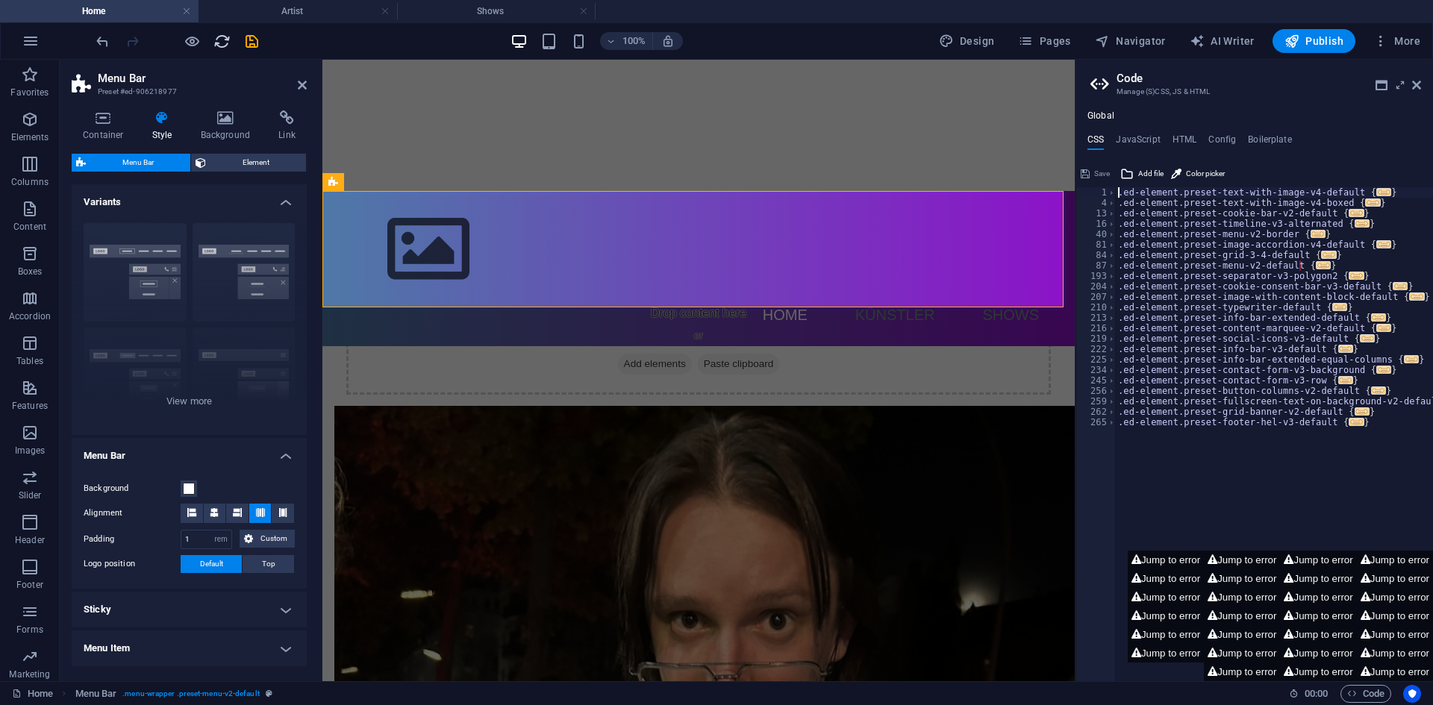
drag, startPoint x: 224, startPoint y: 40, endPoint x: 688, endPoint y: 14, distance: 464.9
click at [224, 40] on icon "reload" at bounding box center [221, 41] width 17 height 17
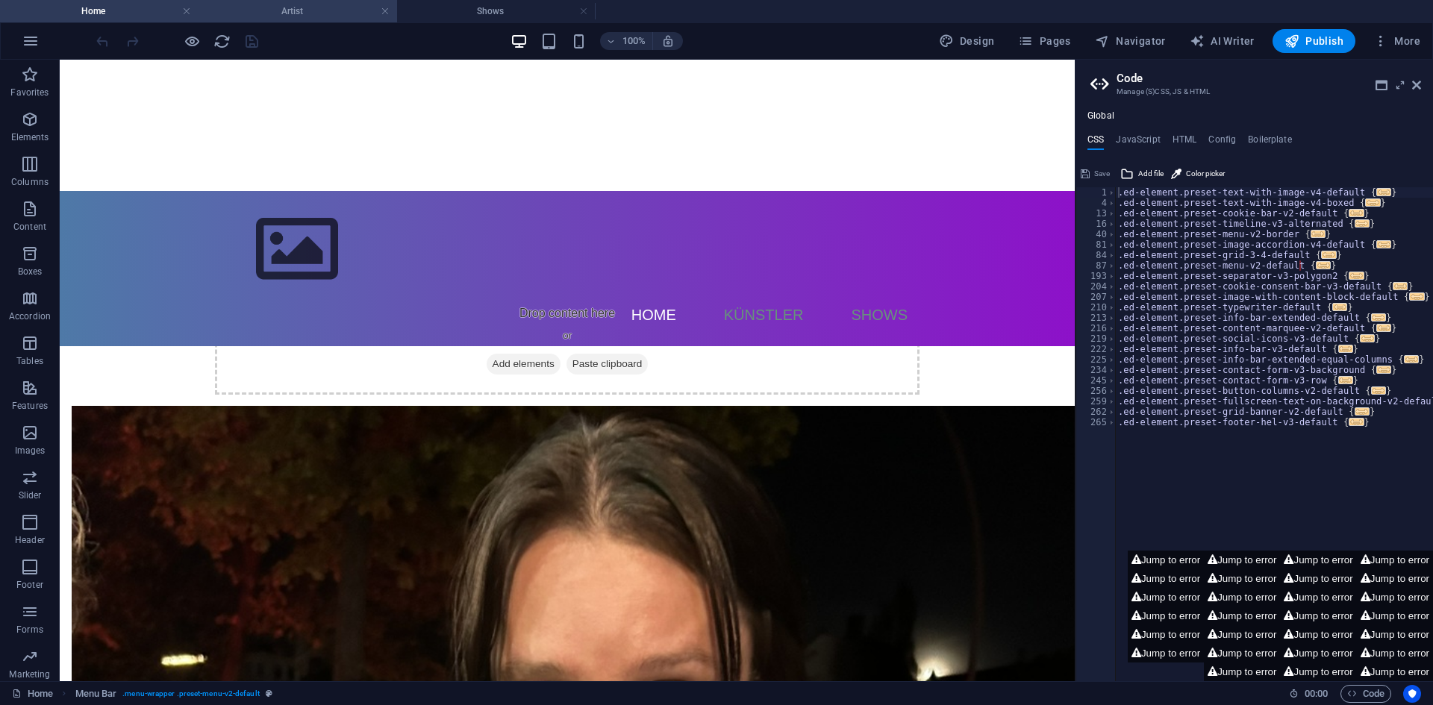
click at [299, 13] on h4 "Artist" at bounding box center [297, 11] width 198 height 16
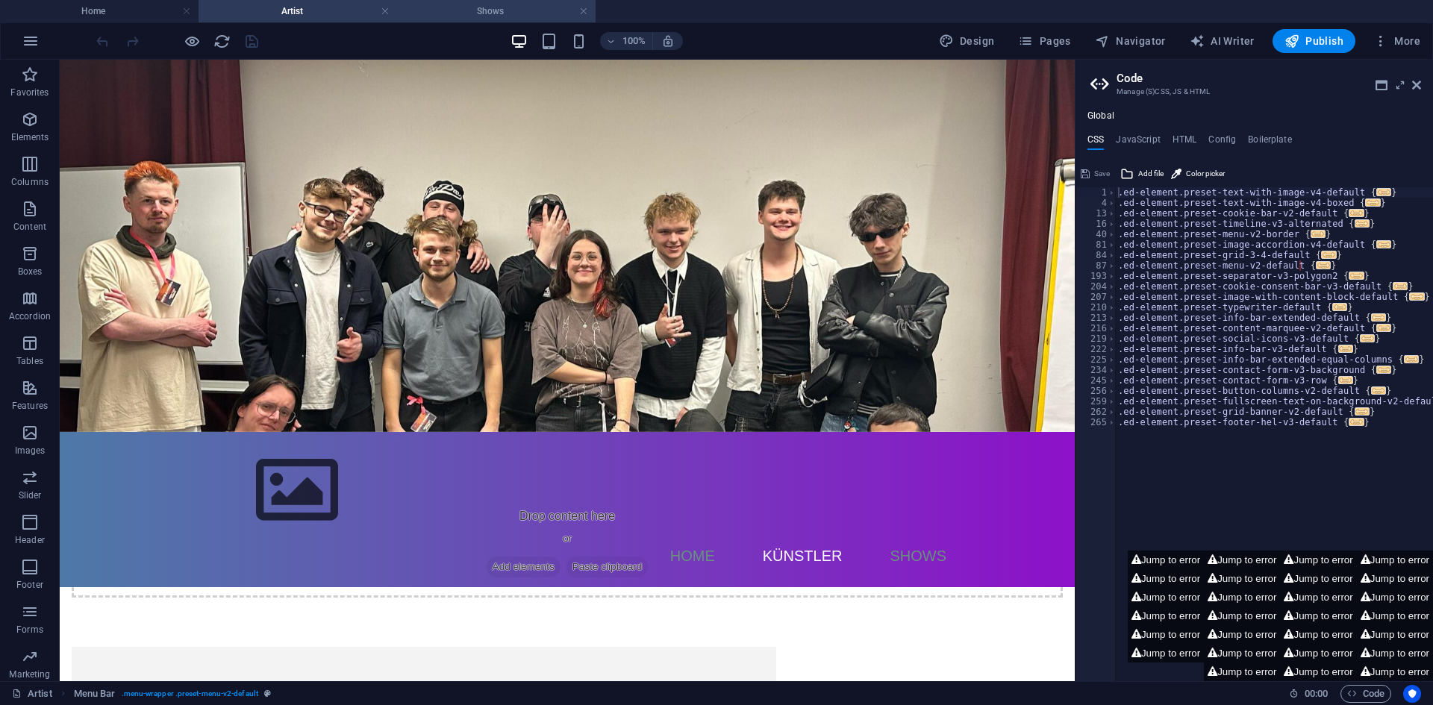
click at [456, 16] on h4 "Shows" at bounding box center [496, 11] width 198 height 16
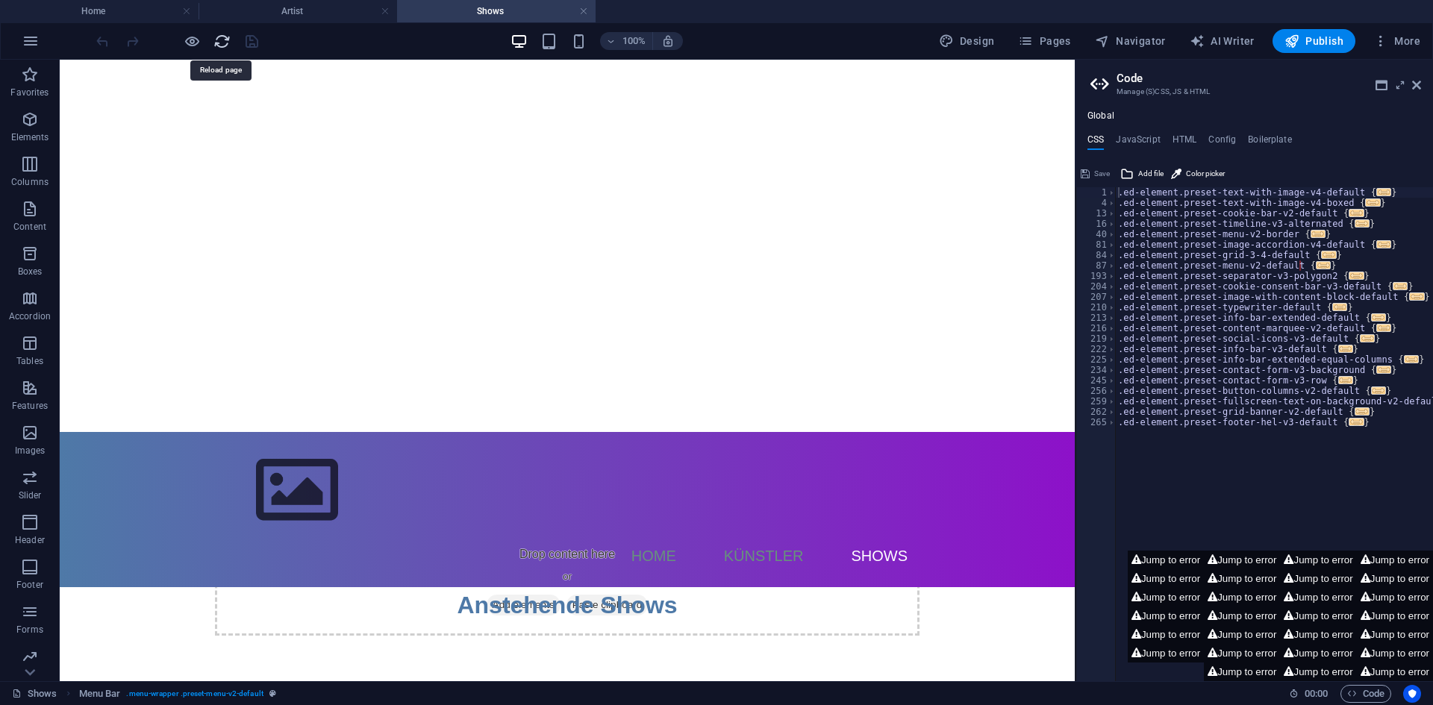
click at [230, 36] on icon "reload" at bounding box center [221, 41] width 17 height 17
click at [322, 14] on h4 "Artist" at bounding box center [297, 11] width 198 height 16
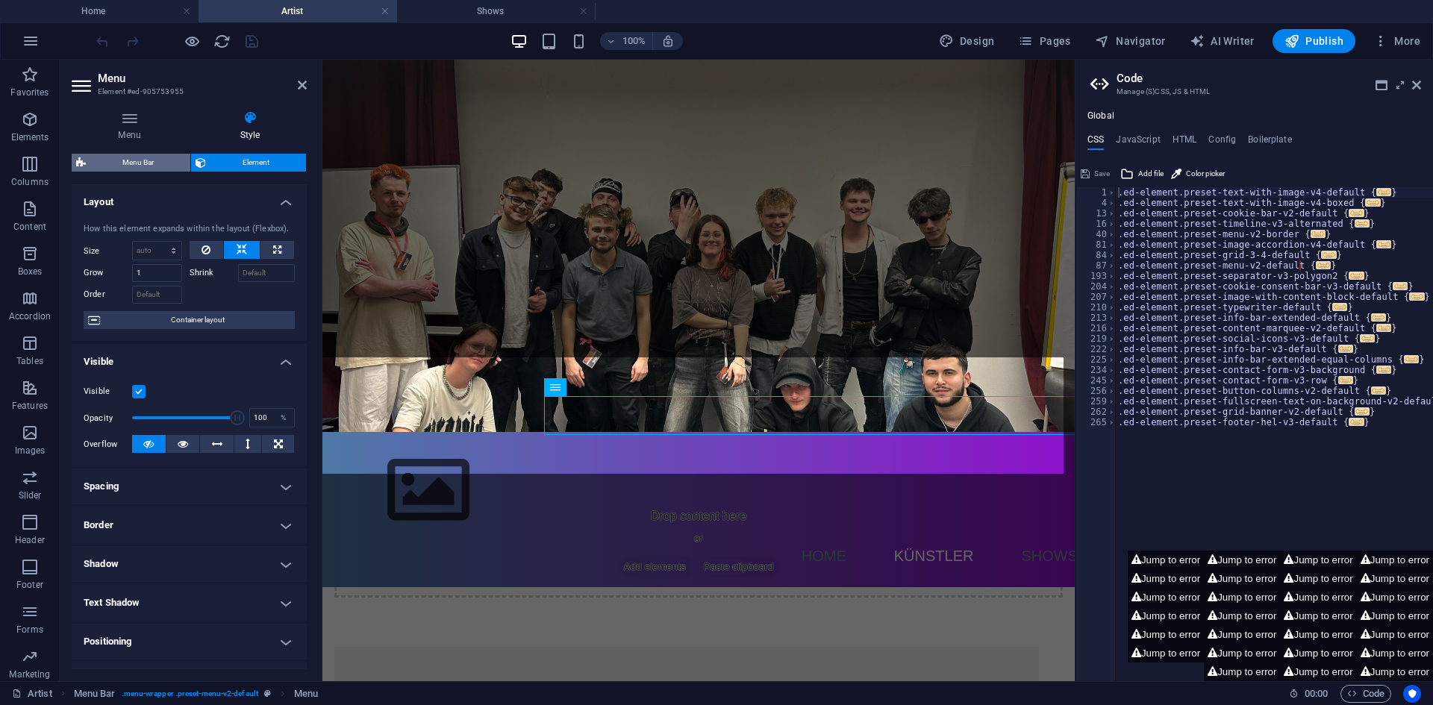
click at [153, 162] on span "Menu Bar" at bounding box center [138, 163] width 96 height 18
select select "rem"
select select "hover_box_bottom"
select select "px"
select select "rem"
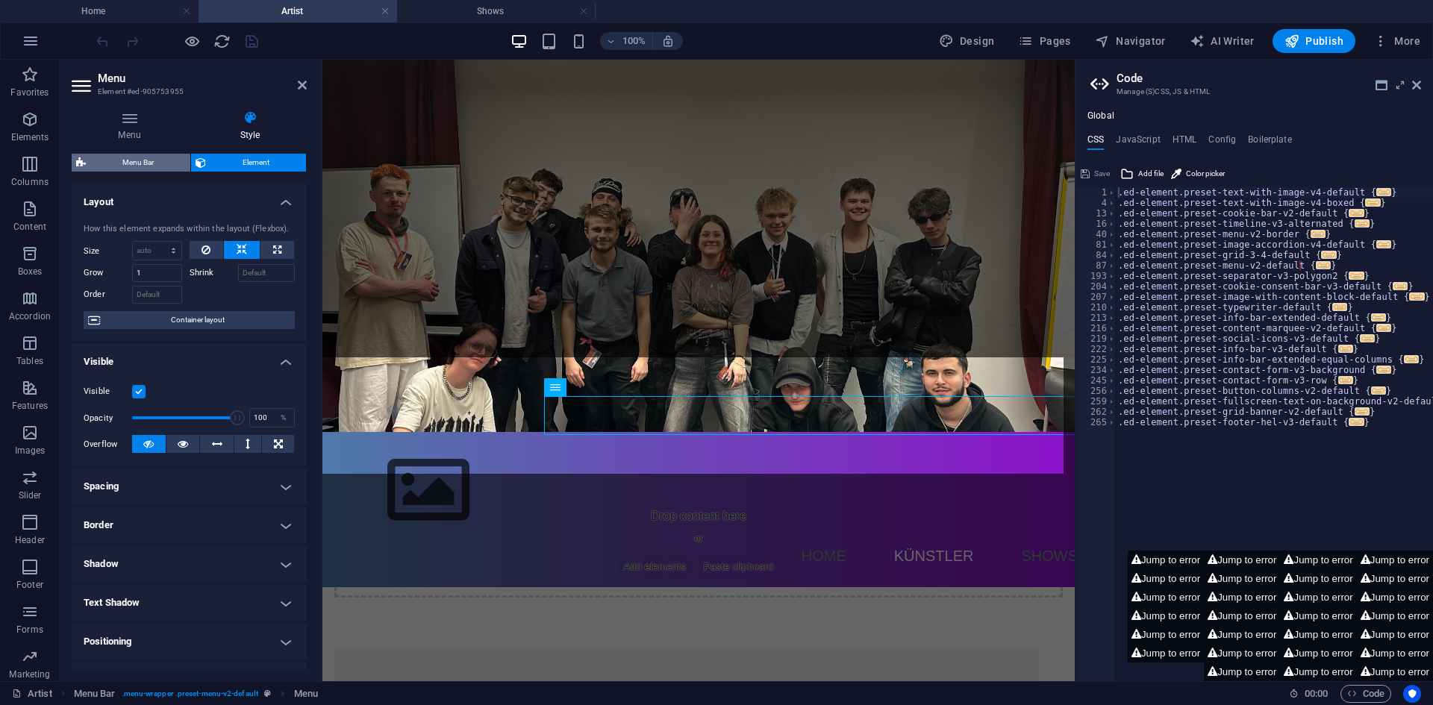
select select "rem"
select select "px"
select select "400"
select select "px"
select select "preset-menu-v2-default"
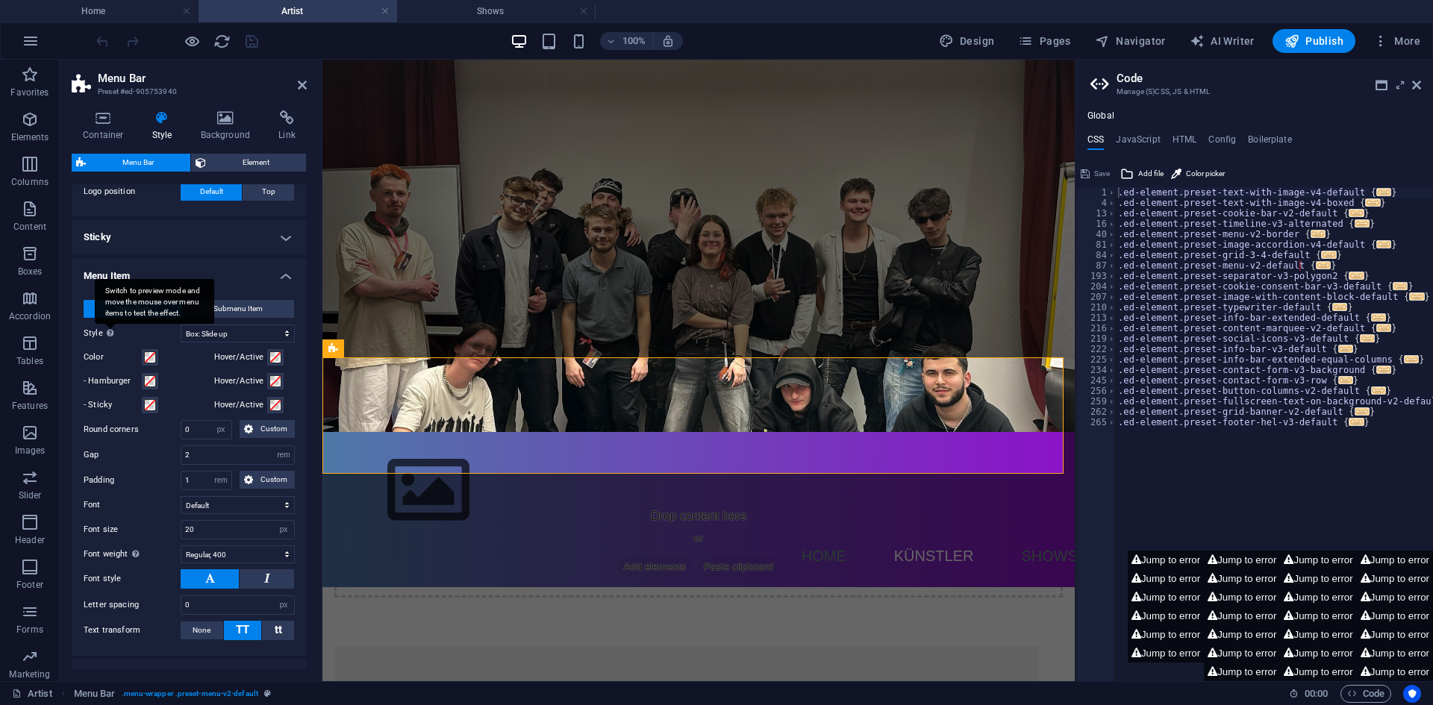
scroll to position [373, 0]
click at [226, 308] on span "Submenu Item" at bounding box center [237, 308] width 49 height 18
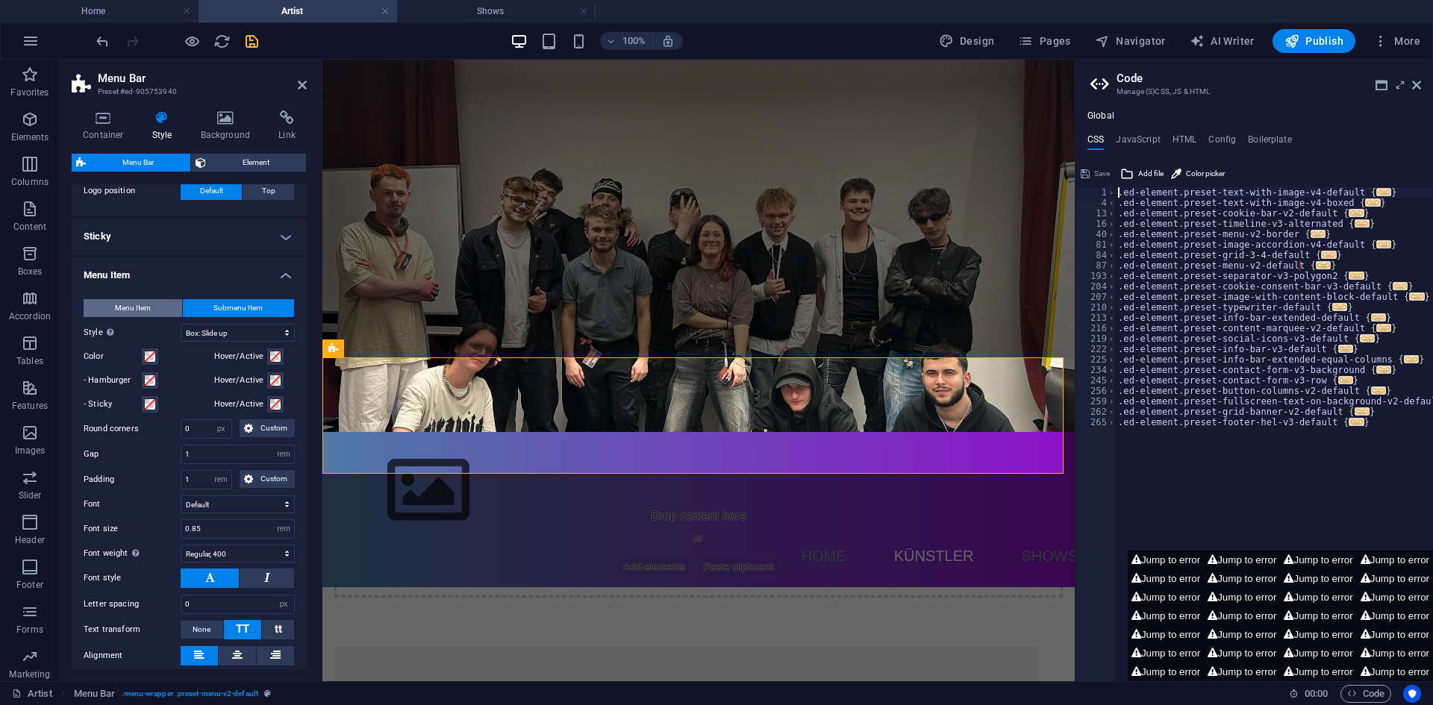
click at [153, 308] on button "Menu Item" at bounding box center [133, 308] width 98 height 18
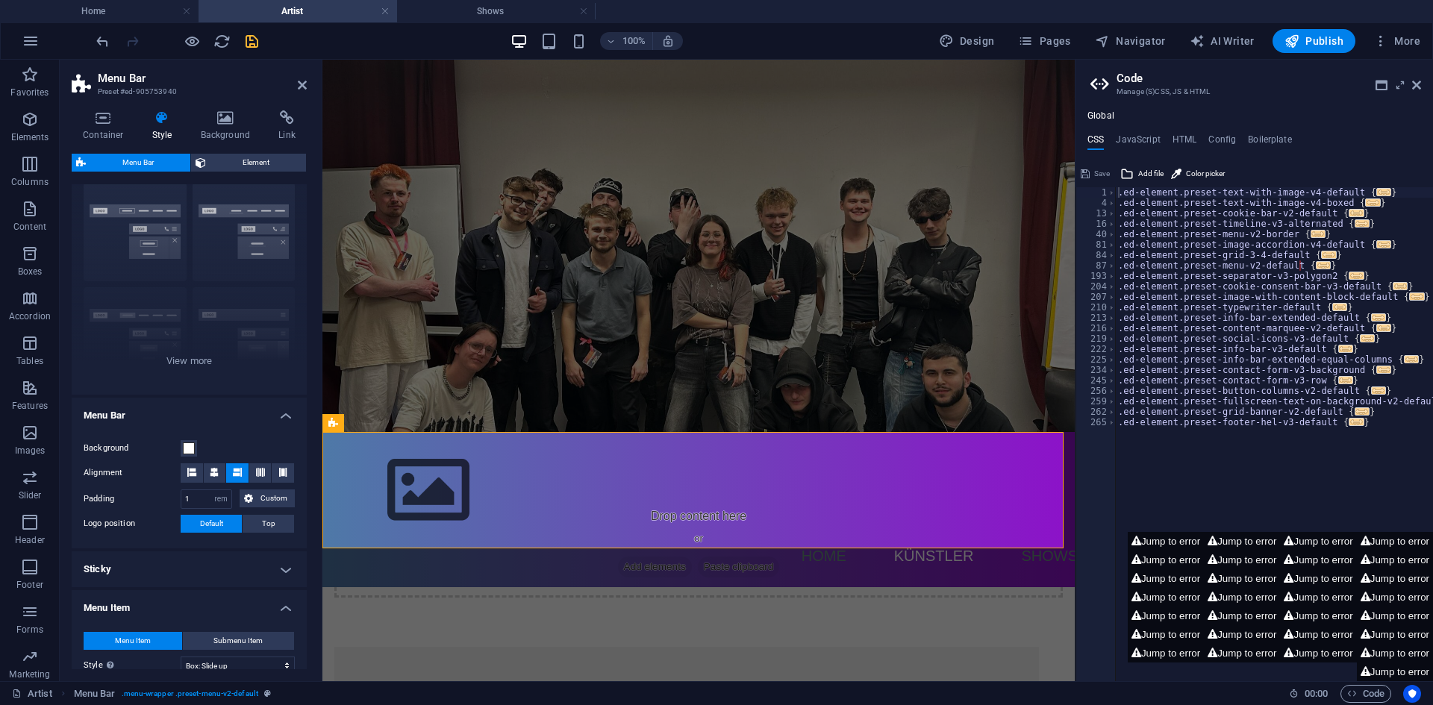
scroll to position [0, 0]
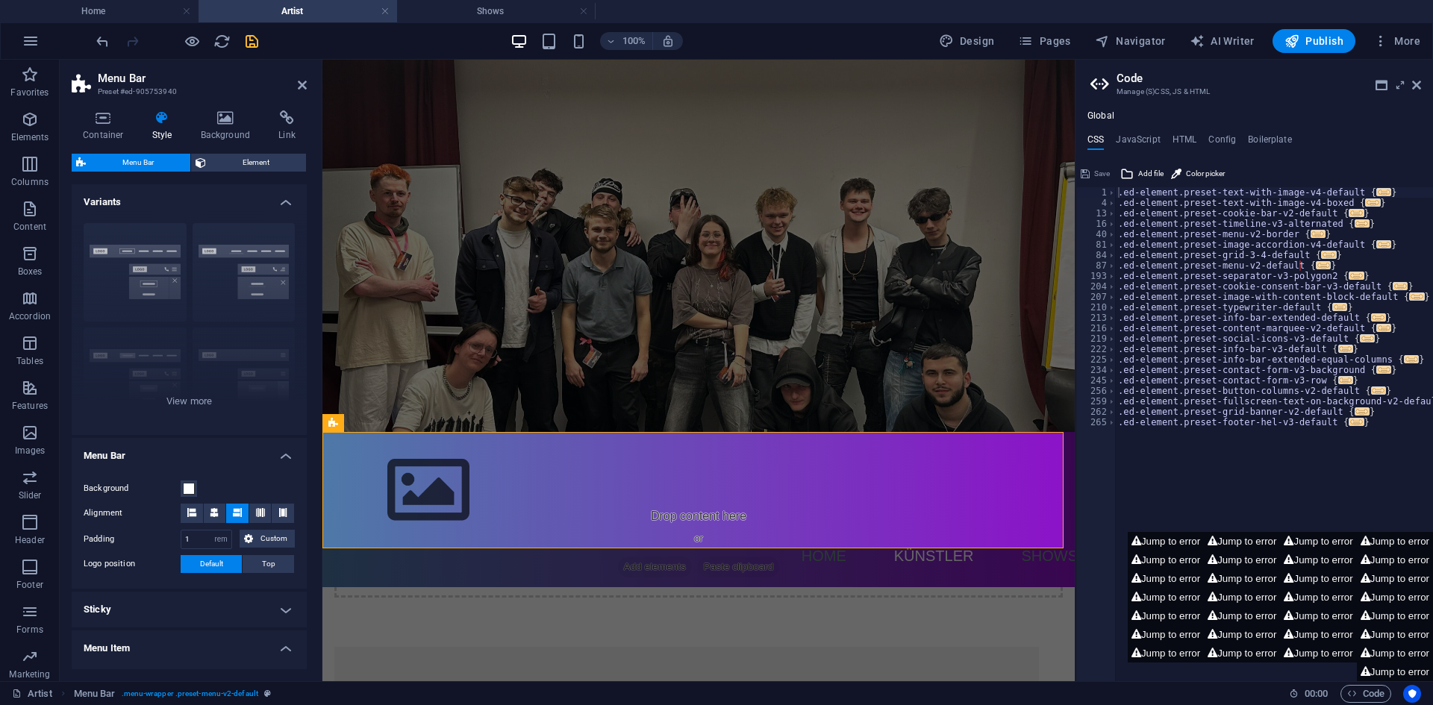
click at [410, 37] on div "100% Design Pages Navigator AI Writer Publish More" at bounding box center [759, 41] width 1333 height 24
click at [265, 507] on button at bounding box center [260, 513] width 22 height 19
click at [287, 507] on button at bounding box center [283, 513] width 22 height 19
click at [196, 513] on button at bounding box center [192, 513] width 22 height 19
click at [219, 511] on button at bounding box center [215, 513] width 22 height 19
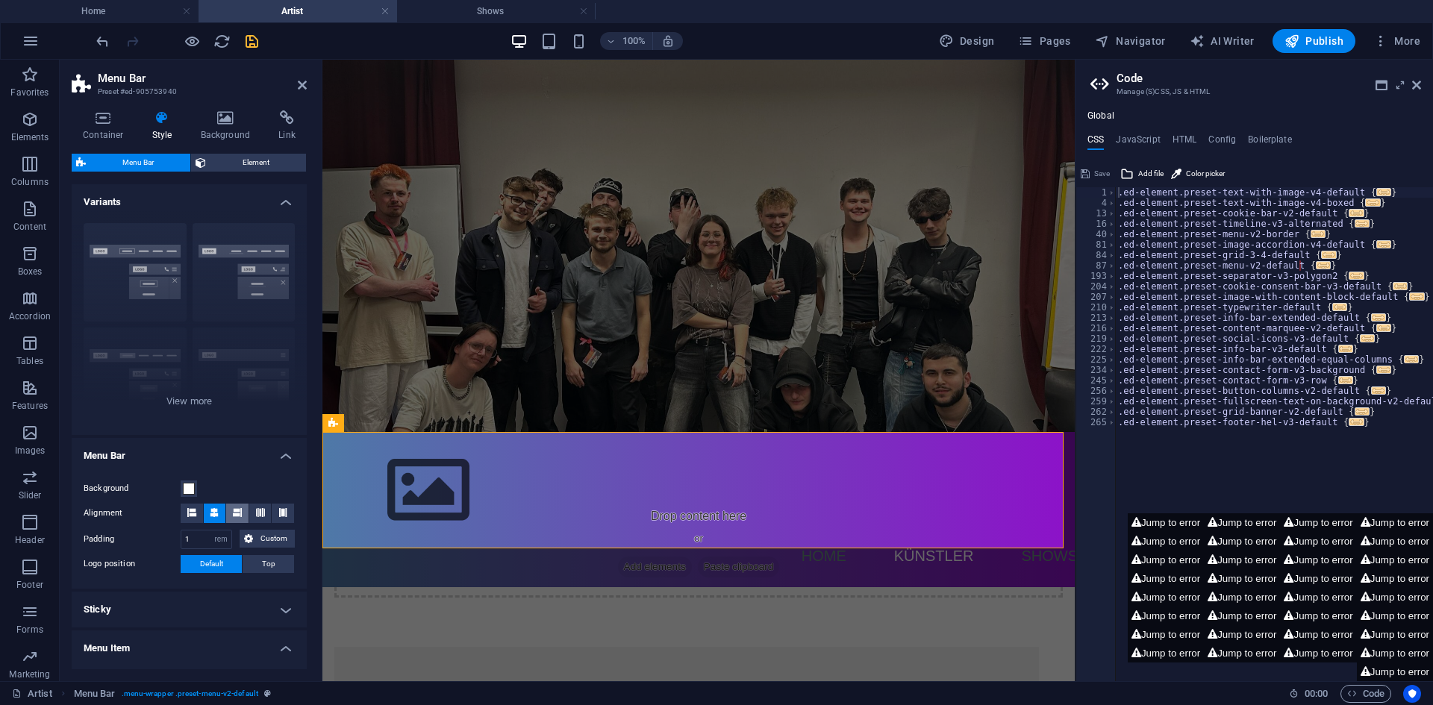
click at [228, 512] on button at bounding box center [237, 513] width 22 height 19
drag, startPoint x: 1332, startPoint y: 429, endPoint x: 1346, endPoint y: 421, distance: 16.4
click at [1349, 422] on span "..." at bounding box center [1356, 422] width 15 height 8
click at [1316, 411] on div ".ed-element.preset-text-with-image-v4-default { ... } .ed-element.preset-text-w…" at bounding box center [1274, 444] width 318 height 515
drag, startPoint x: 1123, startPoint y: 517, endPoint x: 1243, endPoint y: 580, distance: 135.5
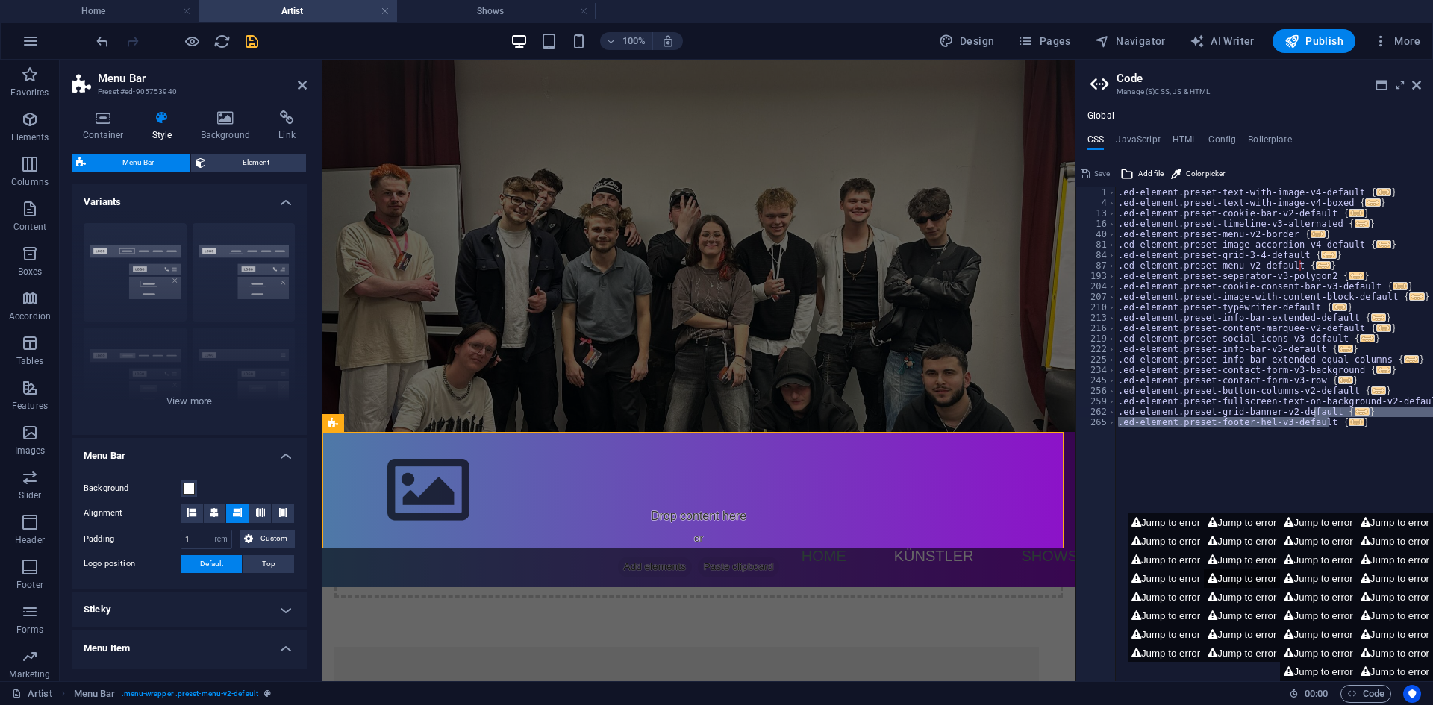
click at [1241, 579] on div "Jump to error Jump to error Jump to error Jump to error Jump to error Jump to e…" at bounding box center [1253, 597] width 357 height 168
click at [102, 131] on h4 "Container" at bounding box center [106, 125] width 69 height 31
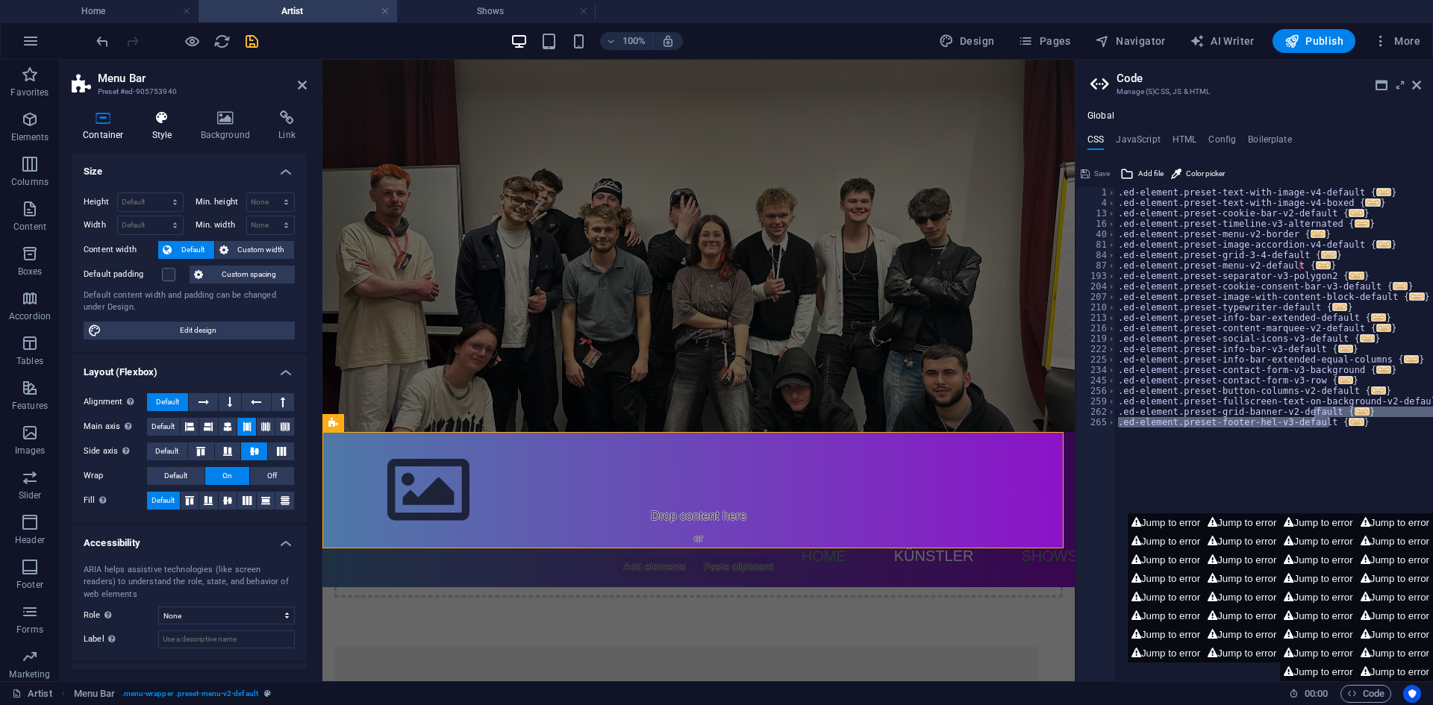
click at [155, 140] on h4 "Style" at bounding box center [165, 125] width 49 height 31
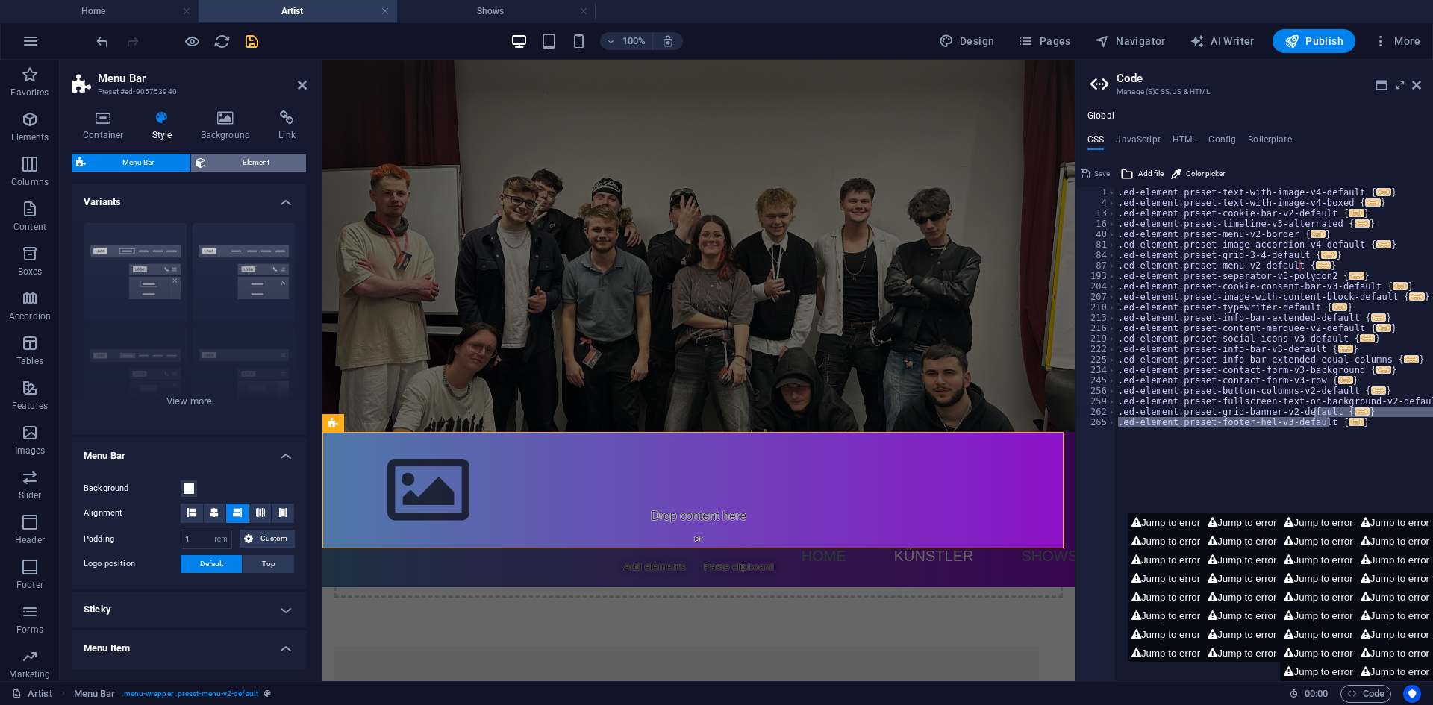
click at [221, 158] on span "Element" at bounding box center [255, 163] width 91 height 18
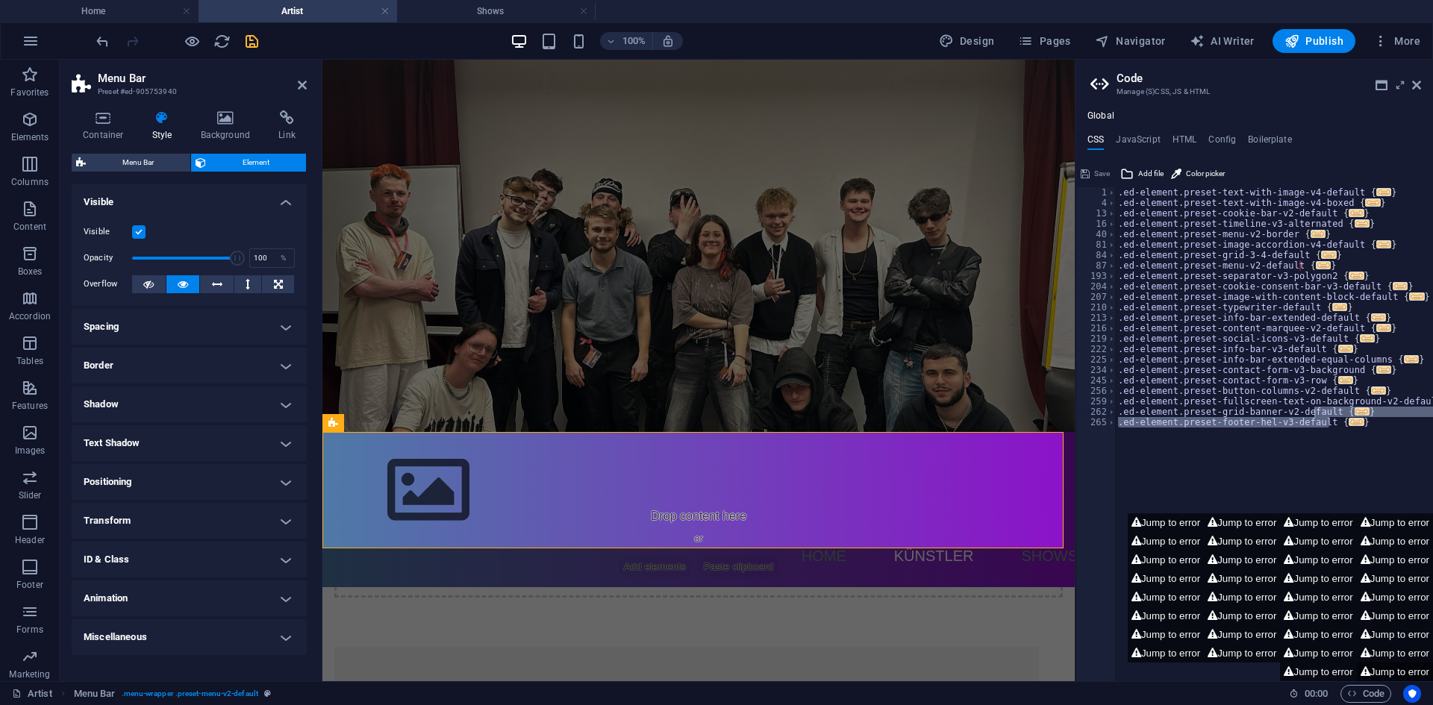
drag, startPoint x: 1144, startPoint y: 531, endPoint x: 1379, endPoint y: 677, distance: 276.8
click at [1371, 673] on div "Jump to error Jump to error Jump to error Jump to error Jump to error Jump to e…" at bounding box center [1253, 597] width 357 height 168
click at [1131, 525] on icon at bounding box center [1136, 523] width 10 height 10
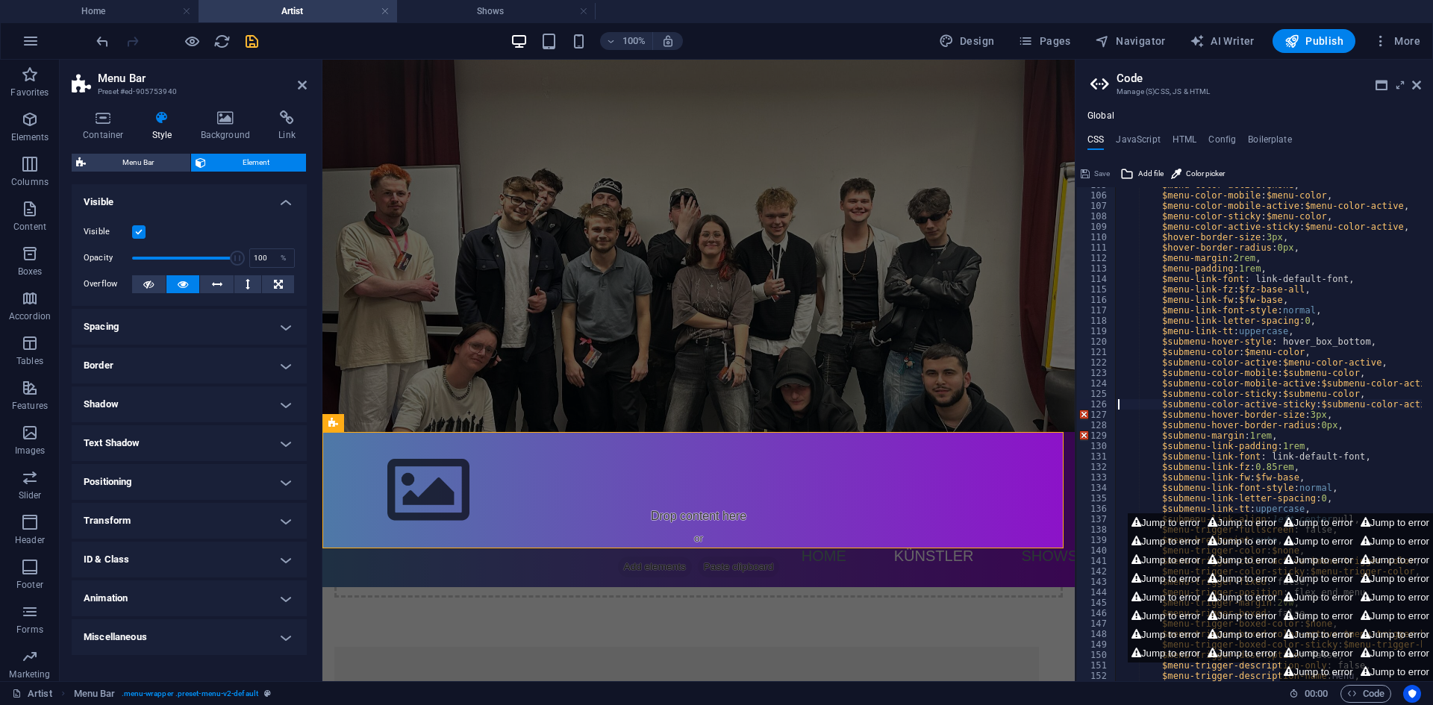
scroll to position [313, 0]
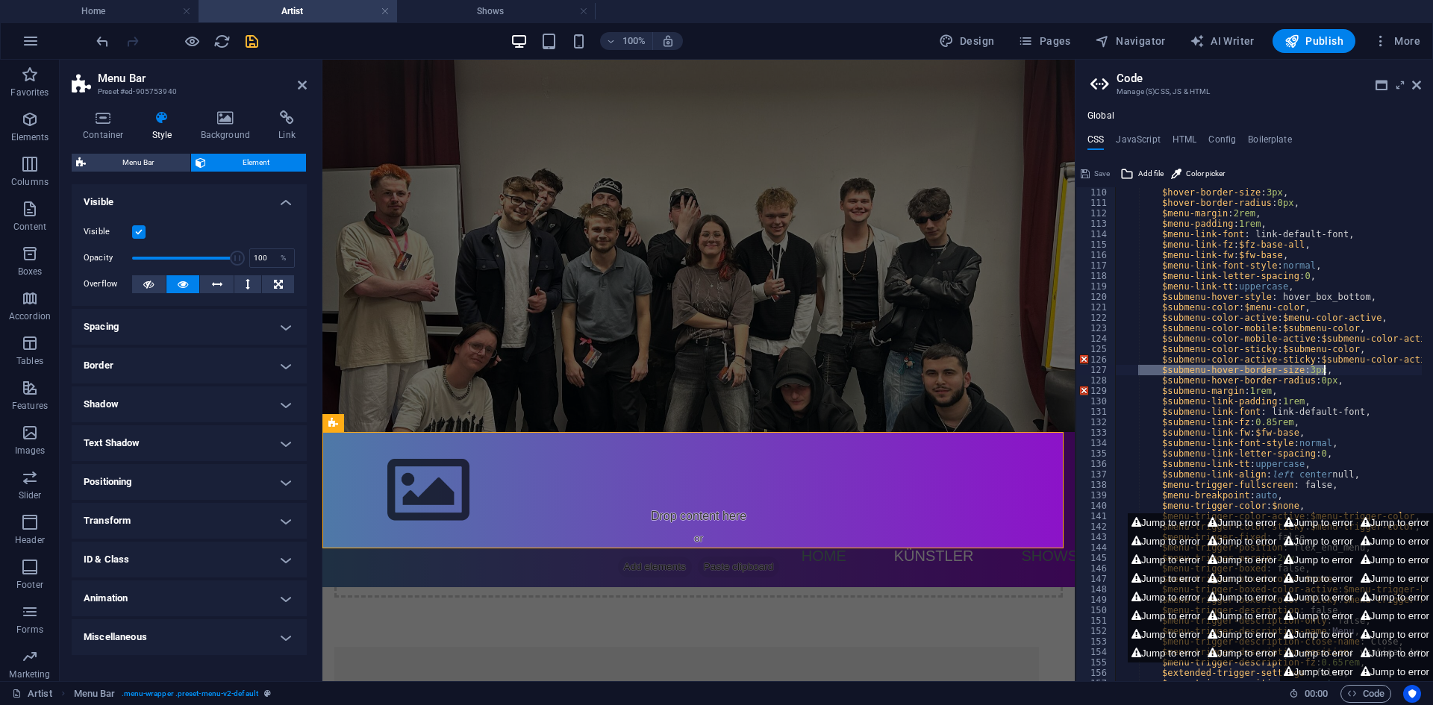
drag, startPoint x: 1155, startPoint y: 373, endPoint x: 1330, endPoint y: 372, distance: 174.6
click at [1330, 372] on div "$hover-border-size : 3px , $hover-border-radius : 0px , $menu-margin : 2rem , $…" at bounding box center [1296, 439] width 363 height 504
drag, startPoint x: 1154, startPoint y: 357, endPoint x: 1169, endPoint y: 355, distance: 15.0
click at [1169, 355] on div "$hover-border-size : 3px , $hover-border-radius : 0px , $menu-margin : 2rem , $…" at bounding box center [1296, 439] width 363 height 504
click at [1149, 390] on div "$hover-border-size : 3px , $hover-border-radius : 0px , $menu-margin : 2rem , $…" at bounding box center [1296, 439] width 363 height 504
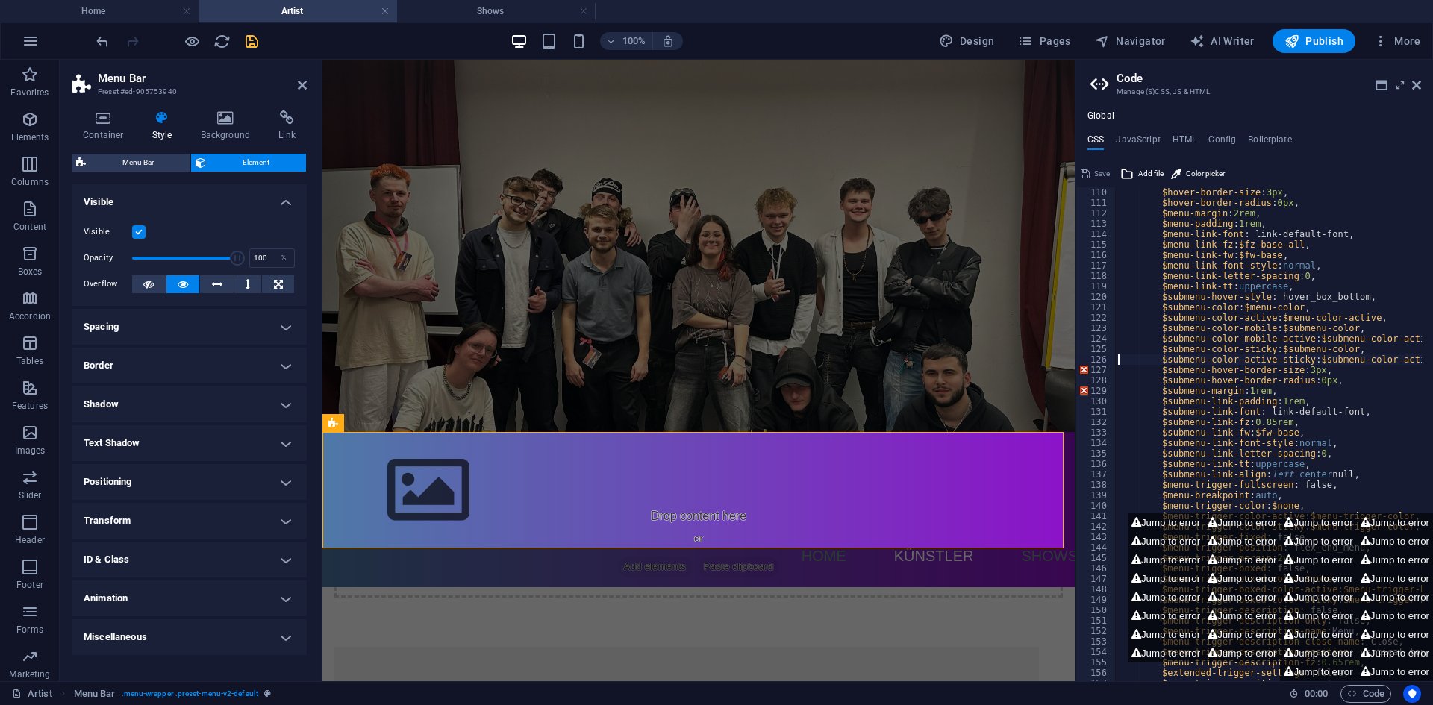
click at [1130, 361] on div "$hover-border-size : 3px , $hover-border-radius : 0px , $menu-margin : 2rem , $…" at bounding box center [1296, 439] width 363 height 504
click at [1136, 404] on div "$hover-border-size : 3px , $hover-border-radius : 0px , $menu-margin : 2rem , $…" at bounding box center [1296, 439] width 363 height 504
click at [1145, 318] on div "$hover-border-size : 3px , $hover-border-radius : 0px , $menu-margin : 2rem , $…" at bounding box center [1296, 439] width 363 height 504
click at [1136, 272] on div "$hover-border-size : 3px , $hover-border-radius : 0px , $menu-margin : 2rem , $…" at bounding box center [1296, 439] width 363 height 504
drag, startPoint x: 1108, startPoint y: 369, endPoint x: 1113, endPoint y: 381, distance: 12.1
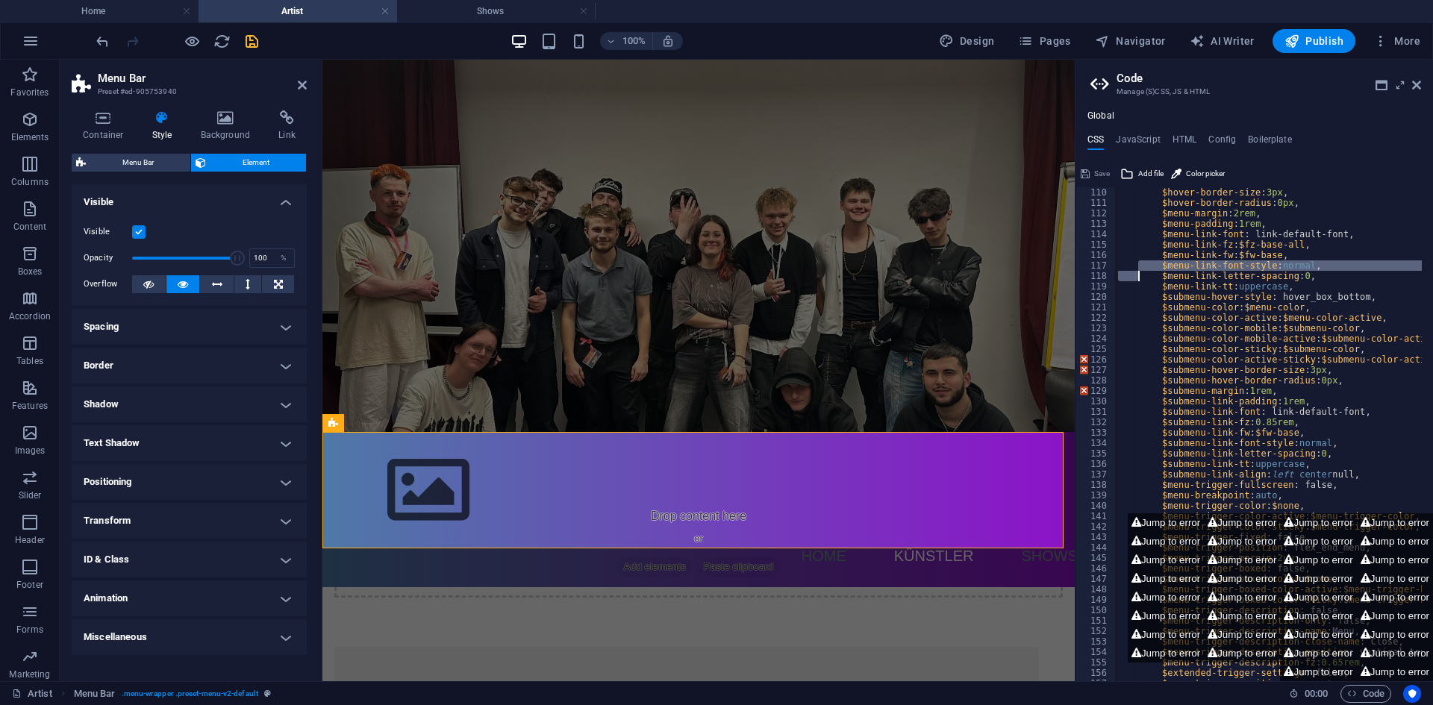
click at [1108, 370] on div "127" at bounding box center [1096, 370] width 40 height 10
click at [1129, 410] on div "$hover-border-size : 3px , $hover-border-radius : 0px , $menu-margin : 2rem , $…" at bounding box center [1296, 439] width 363 height 504
click at [1130, 442] on div "$hover-border-size : 3px , $hover-border-radius : 0px , $menu-margin : 2rem , $…" at bounding box center [1296, 439] width 363 height 504
click at [1130, 366] on div "$hover-border-size : 3px , $hover-border-radius : 0px , $menu-margin : 2rem , $…" at bounding box center [1296, 439] width 363 height 504
click at [1139, 332] on div "$hover-border-size : 3px , $hover-border-radius : 0px , $menu-margin : 2rem , $…" at bounding box center [1296, 439] width 363 height 504
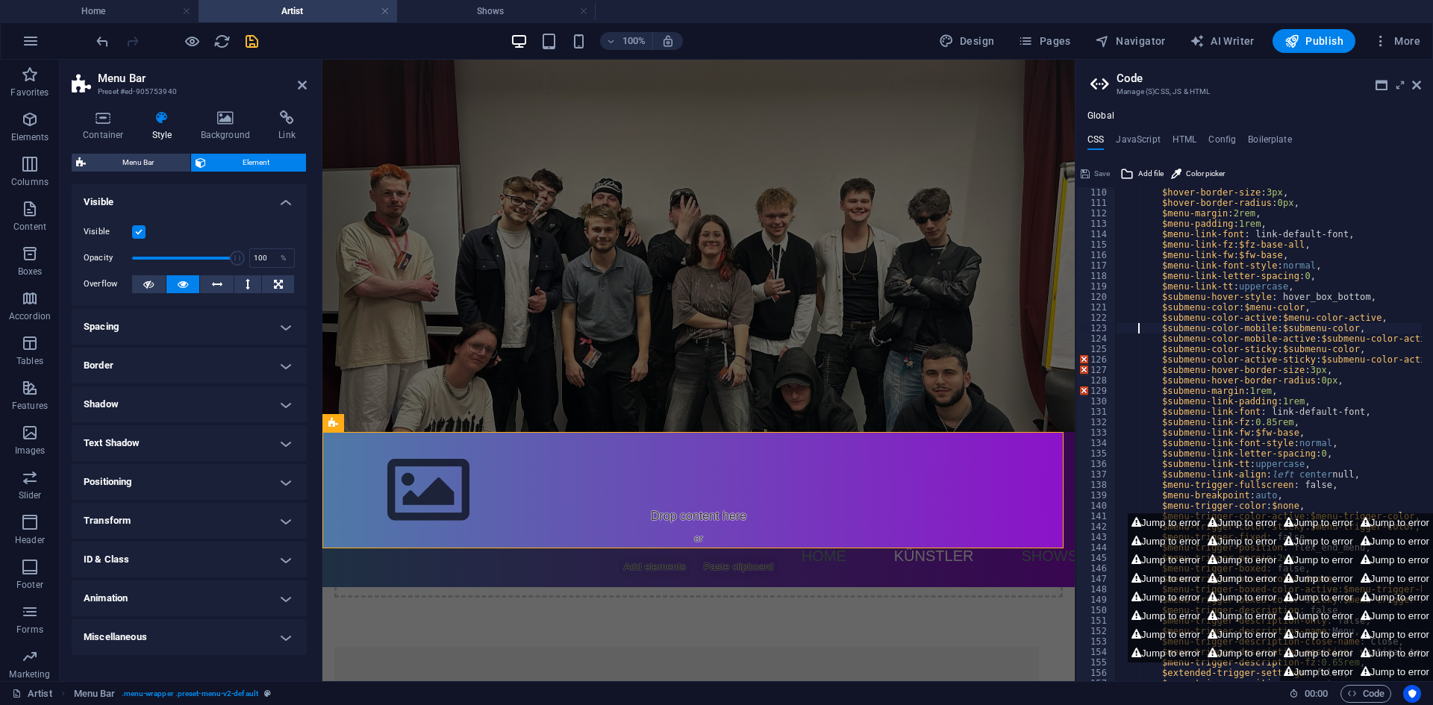
click at [1142, 302] on div "$hover-border-size : 3px , $hover-border-radius : 0px , $menu-margin : 2rem , $…" at bounding box center [1296, 439] width 363 height 504
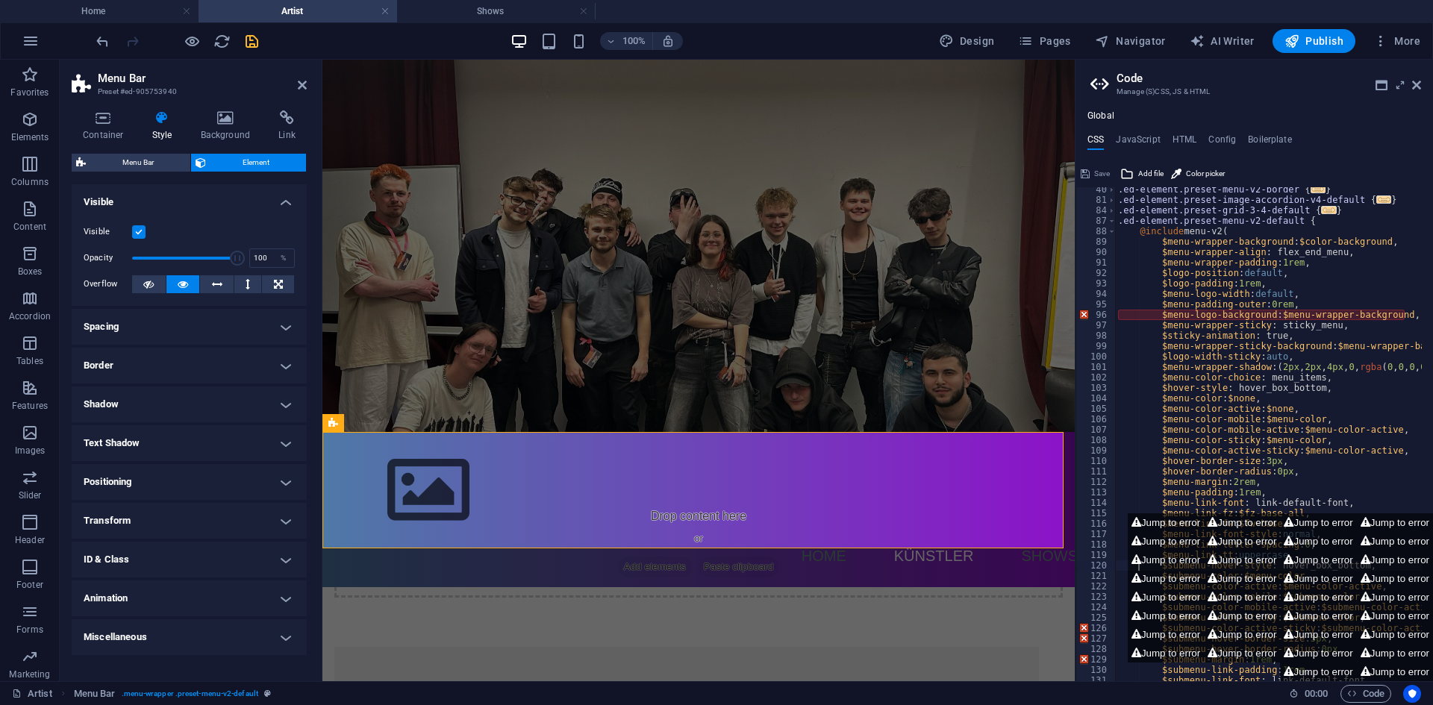
scroll to position [0, 0]
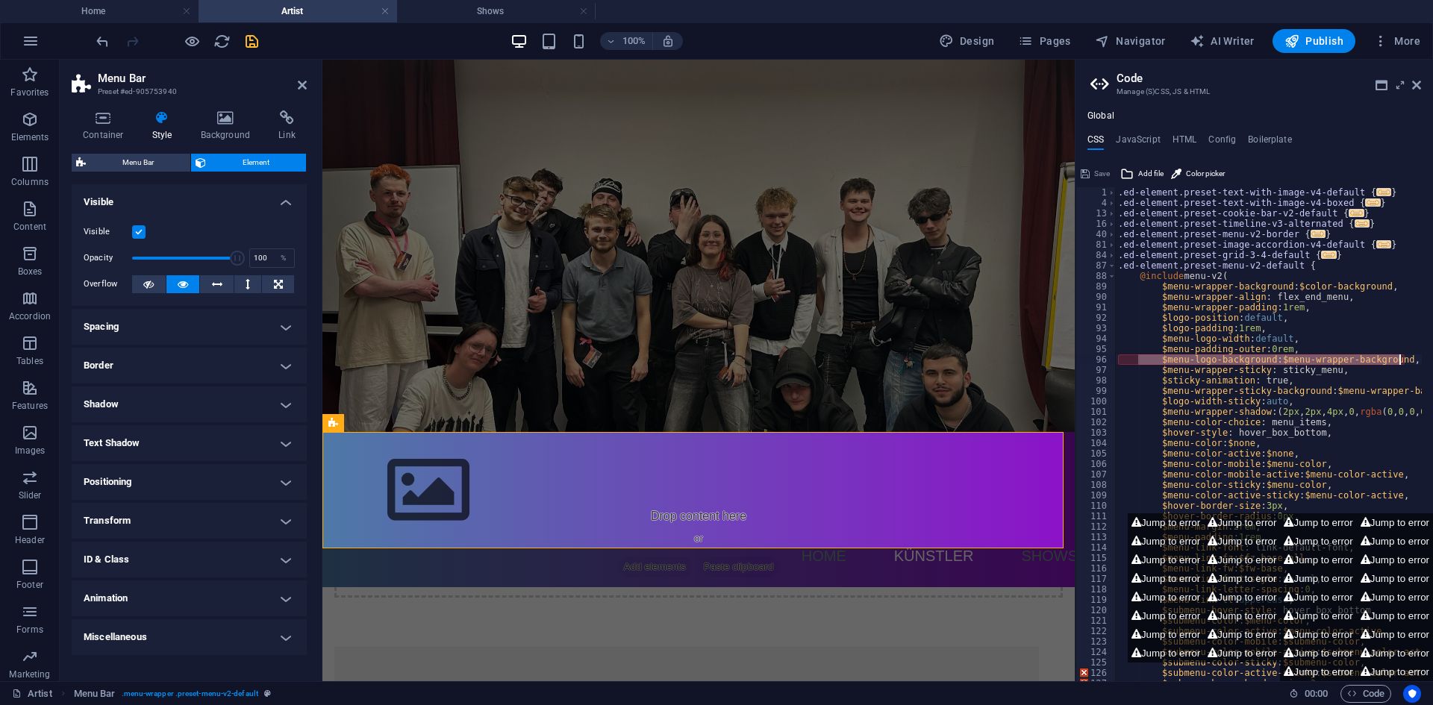
drag, startPoint x: 1145, startPoint y: 360, endPoint x: 1401, endPoint y: 359, distance: 255.9
click at [1401, 359] on div ".ed-element.preset-text-with-image-v4-default { ... } .ed-element.preset-text-w…" at bounding box center [1296, 439] width 363 height 504
click at [1389, 375] on div ".ed-element.preset-text-with-image-v4-default { ... } .ed-element.preset-text-w…" at bounding box center [1296, 439] width 363 height 504
drag, startPoint x: 1398, startPoint y: 357, endPoint x: 1154, endPoint y: 358, distance: 244.8
click at [1154, 358] on div ".ed-element.preset-text-with-image-v4-default { ... } .ed-element.preset-text-w…" at bounding box center [1296, 439] width 363 height 504
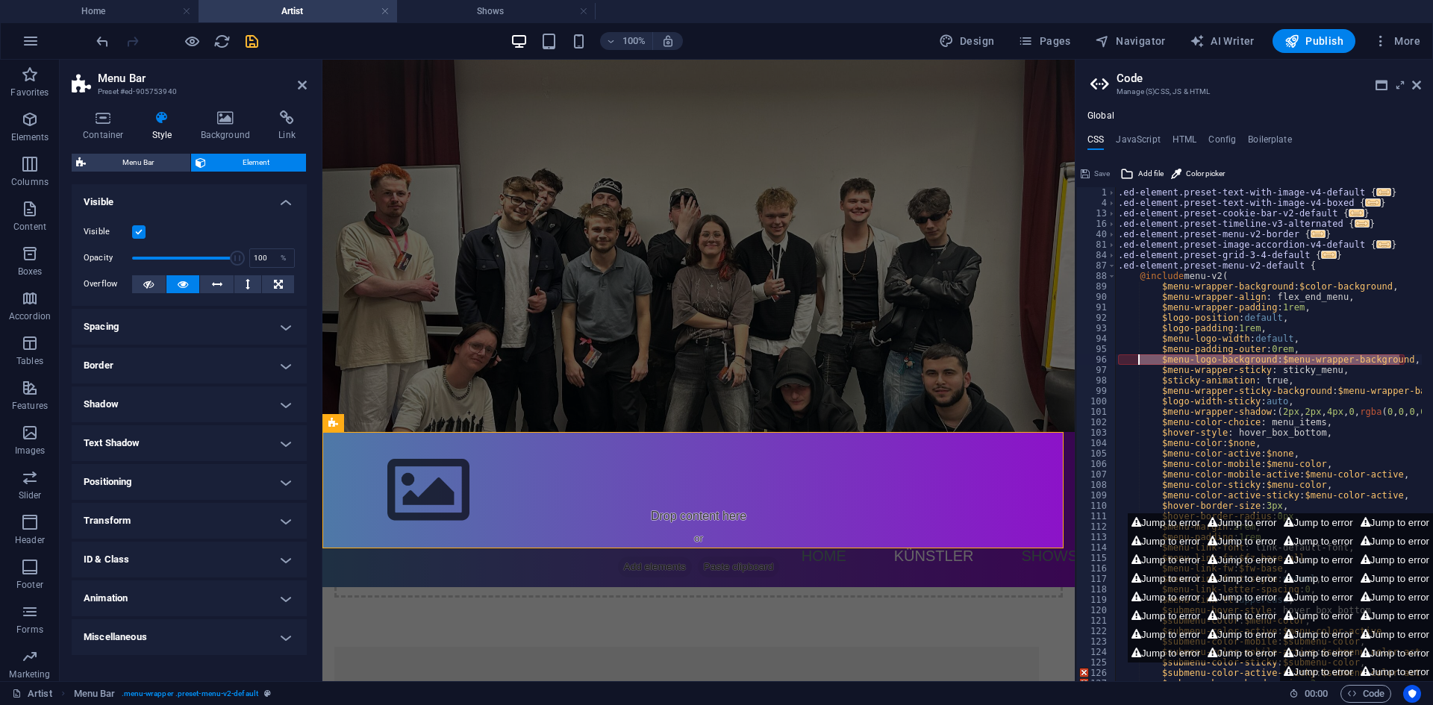
type textarea "$menu-logo-background: $menu-wrapper-background,"
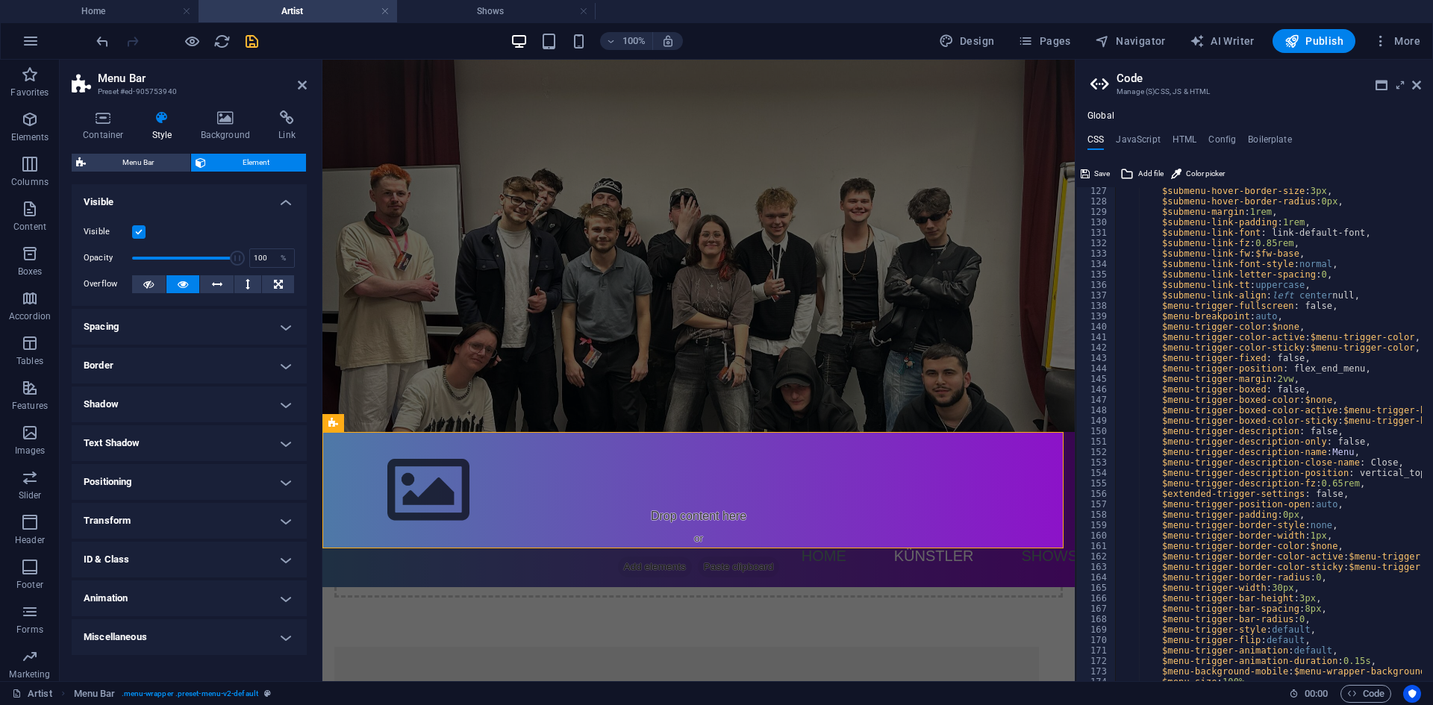
scroll to position [313, 0]
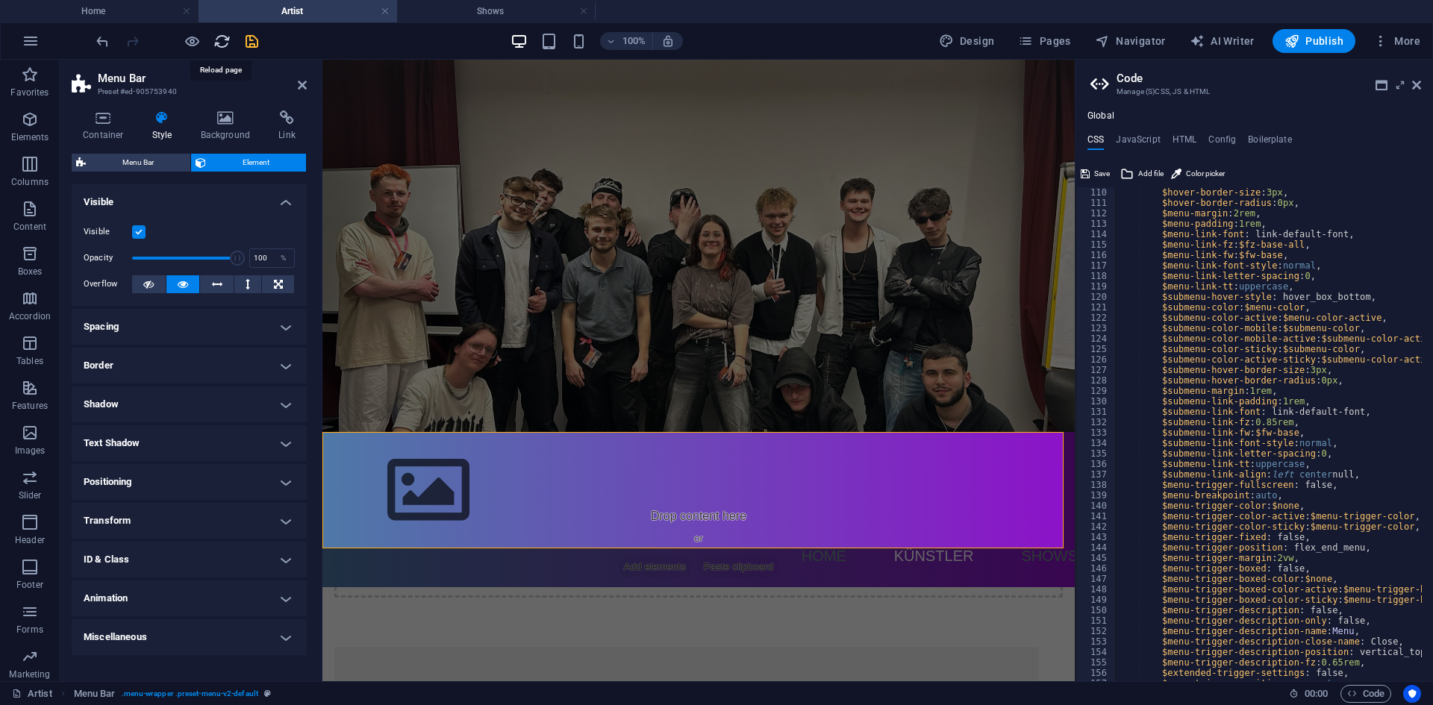
click at [216, 35] on icon "reload" at bounding box center [221, 41] width 17 height 17
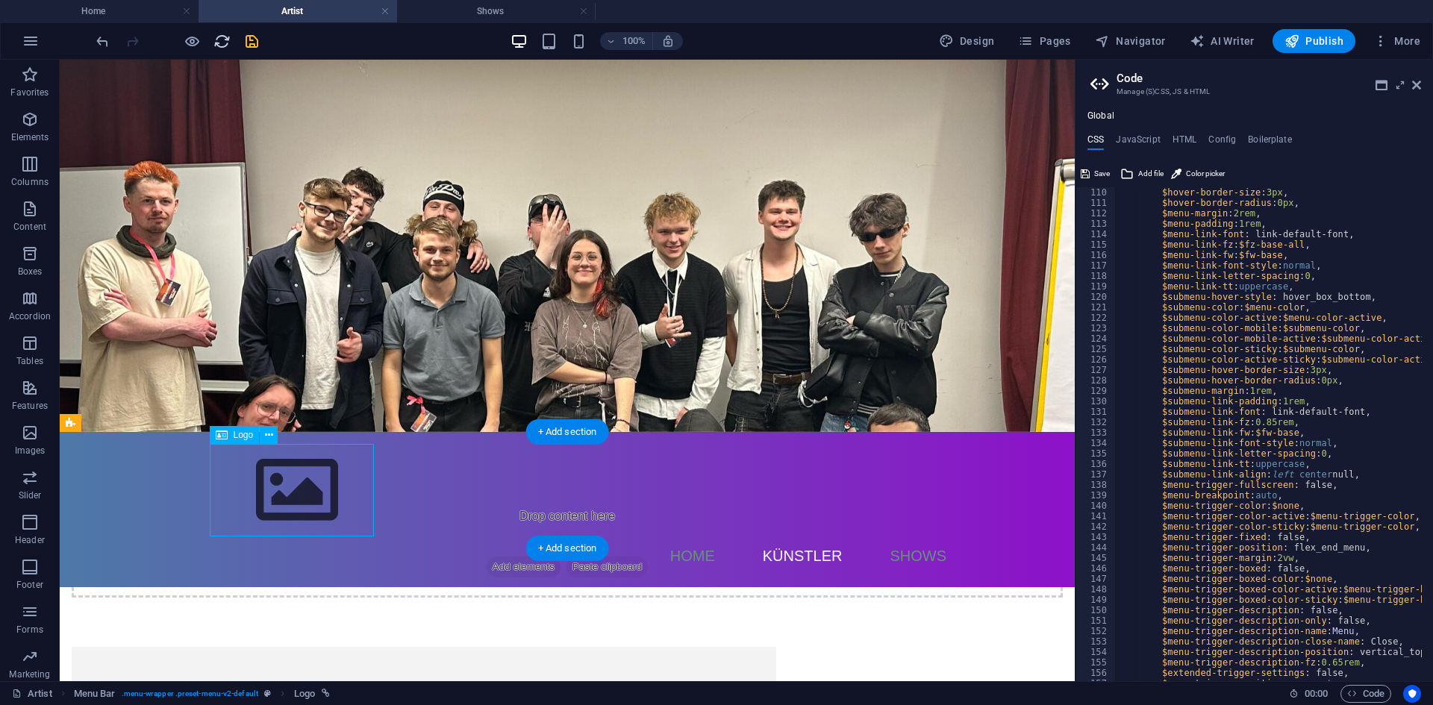
select select "px"
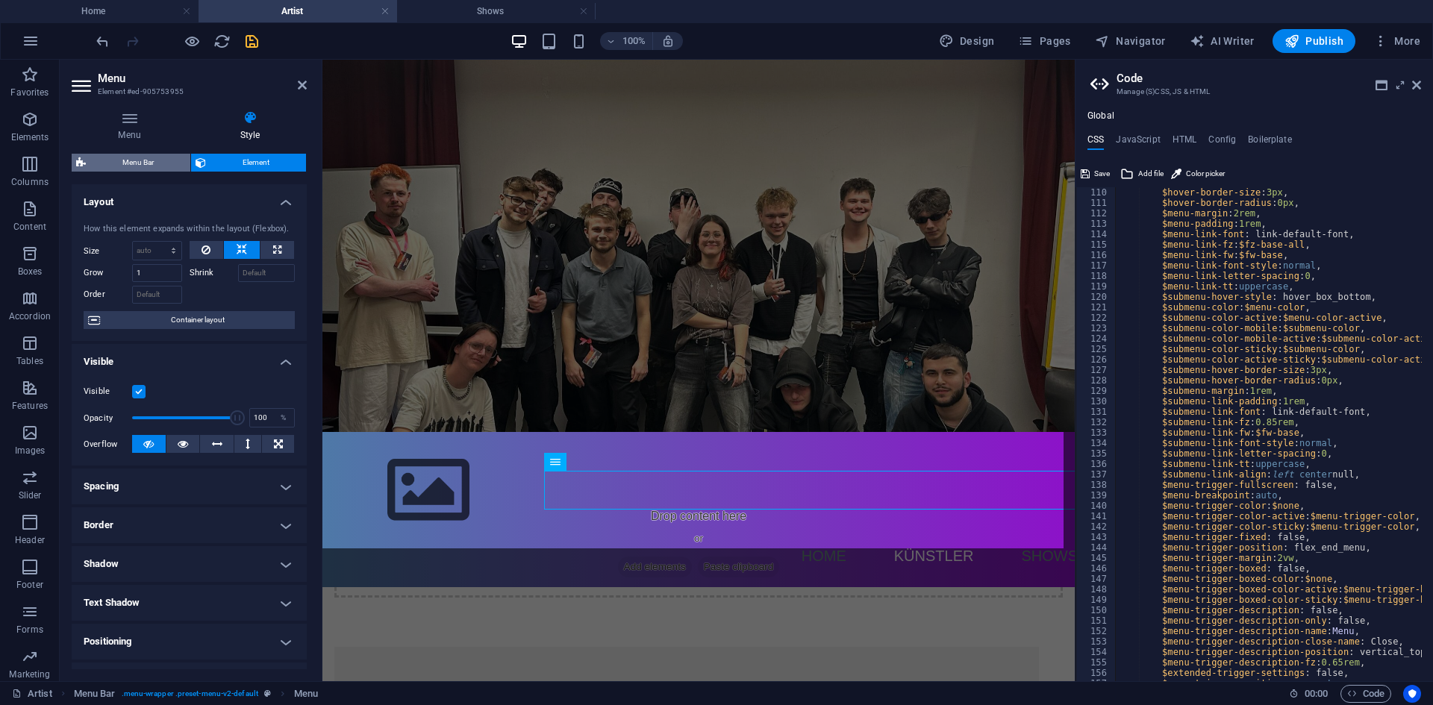
click at [150, 157] on span "Menu Bar" at bounding box center [138, 163] width 96 height 18
select select "rem"
select select "hover_box_bottom"
select select "px"
select select "rem"
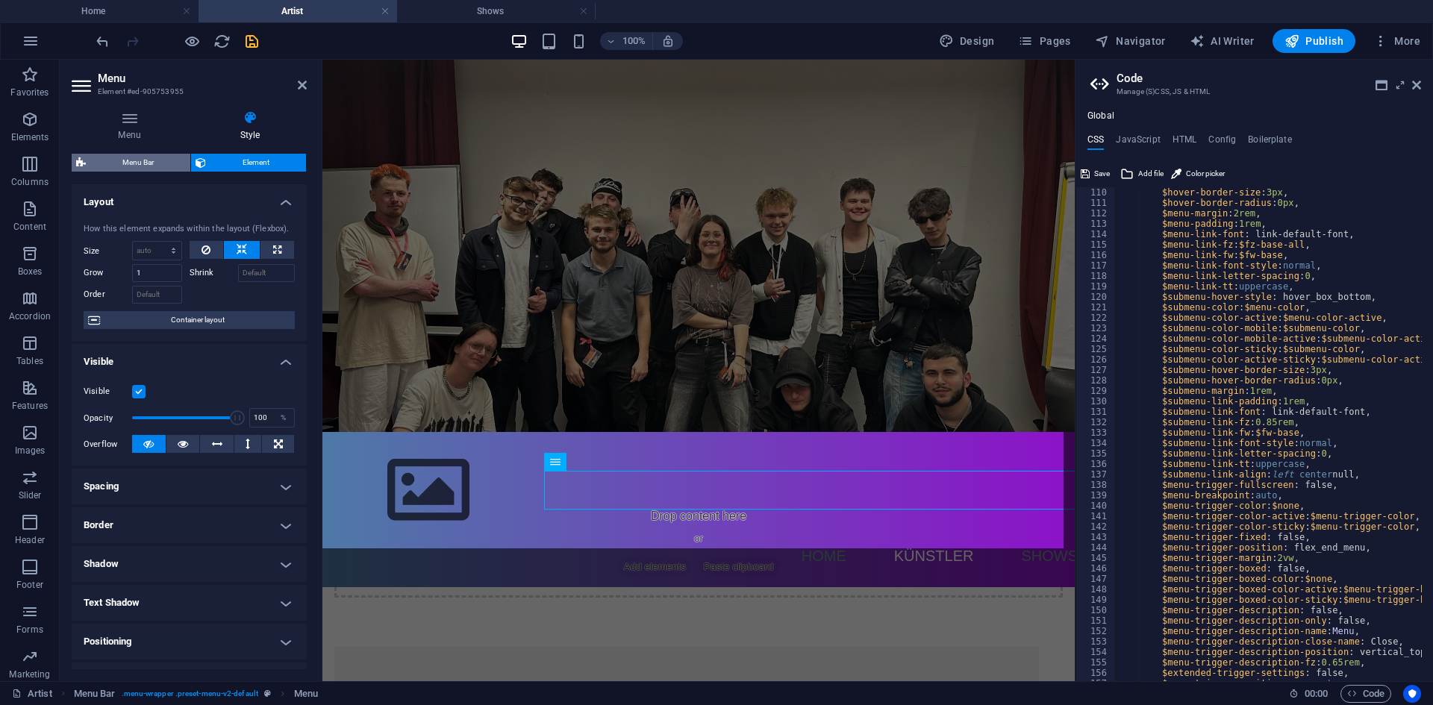
select select "rem"
select select "px"
select select "400"
select select "px"
select select "preset-menu-v2-default"
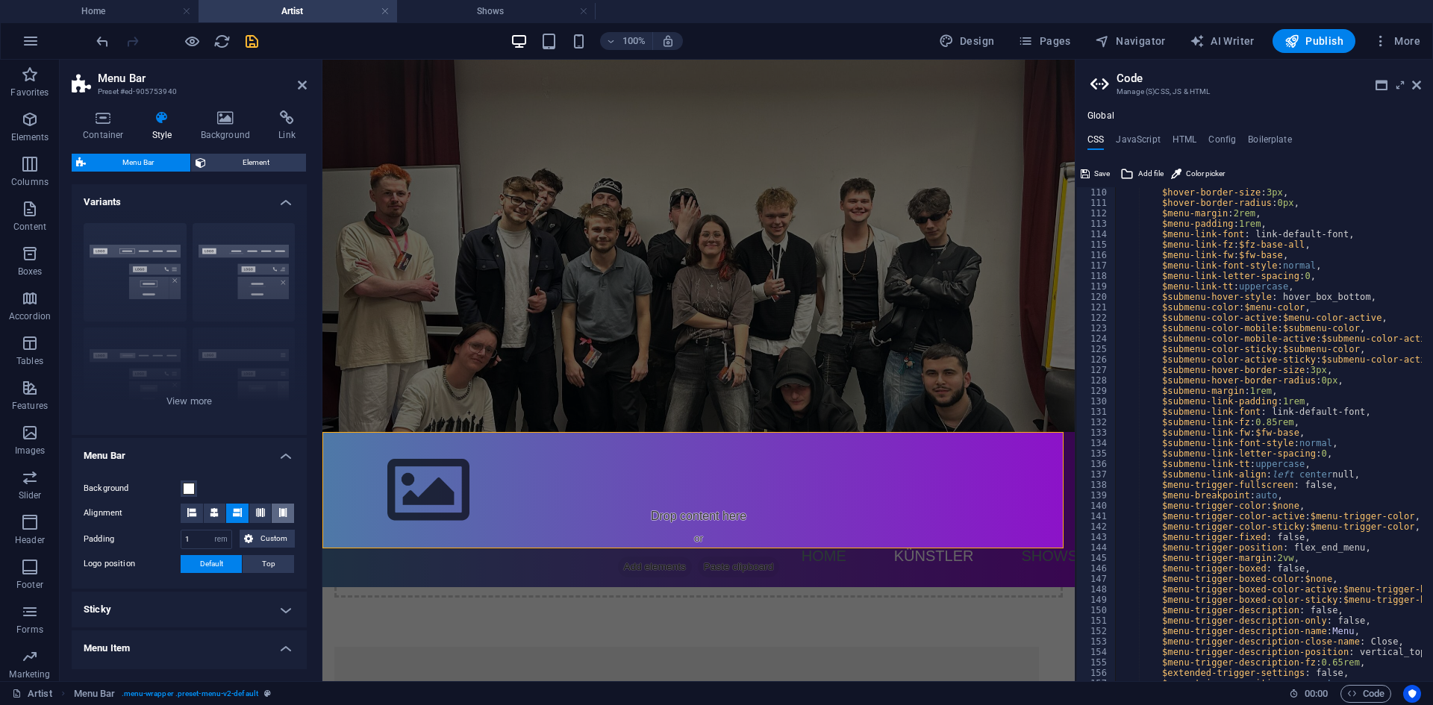
click at [278, 510] on icon at bounding box center [282, 512] width 9 height 9
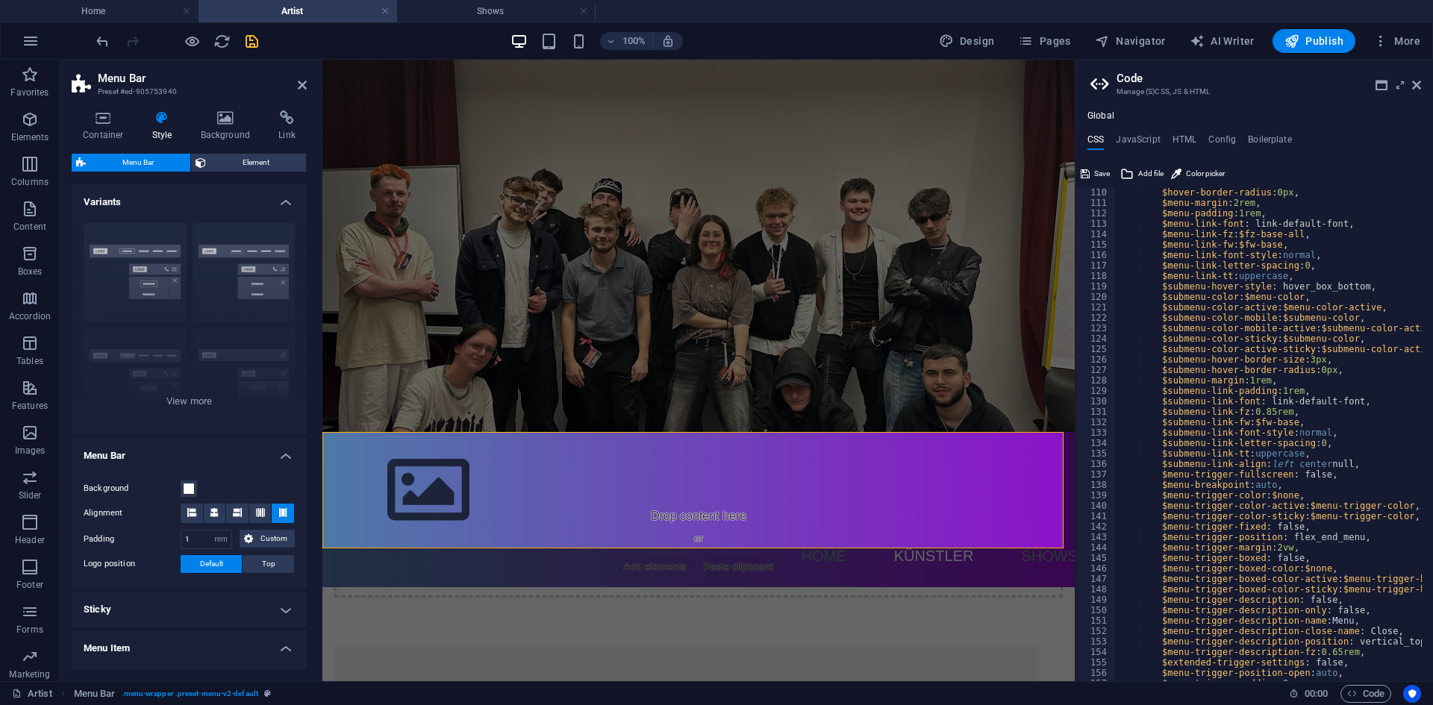
scroll to position [1139, 0]
type textarea ".ed-element.preset-text-with-image-v4-default {"
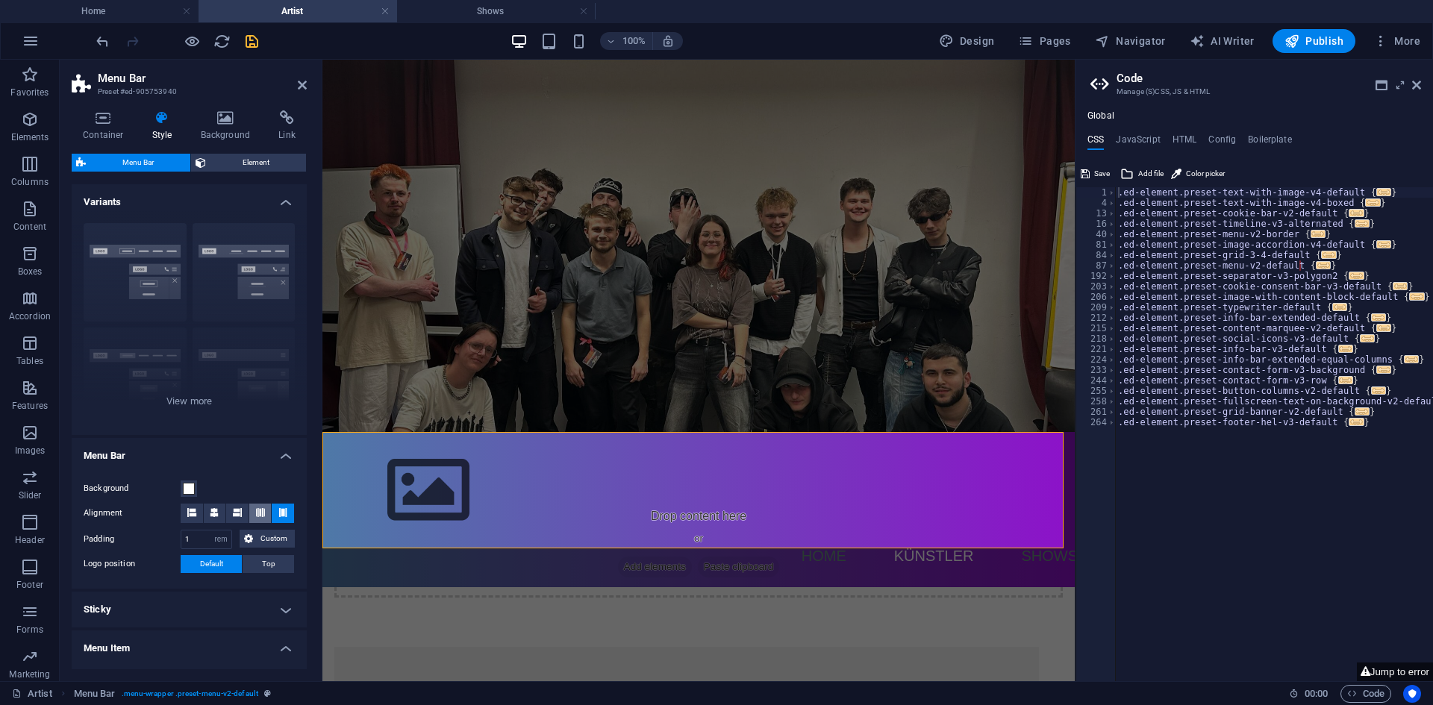
click at [266, 513] on button at bounding box center [260, 513] width 22 height 19
click at [223, 517] on button at bounding box center [215, 513] width 22 height 19
click at [233, 511] on icon at bounding box center [237, 512] width 9 height 9
click at [281, 512] on icon at bounding box center [282, 512] width 9 height 9
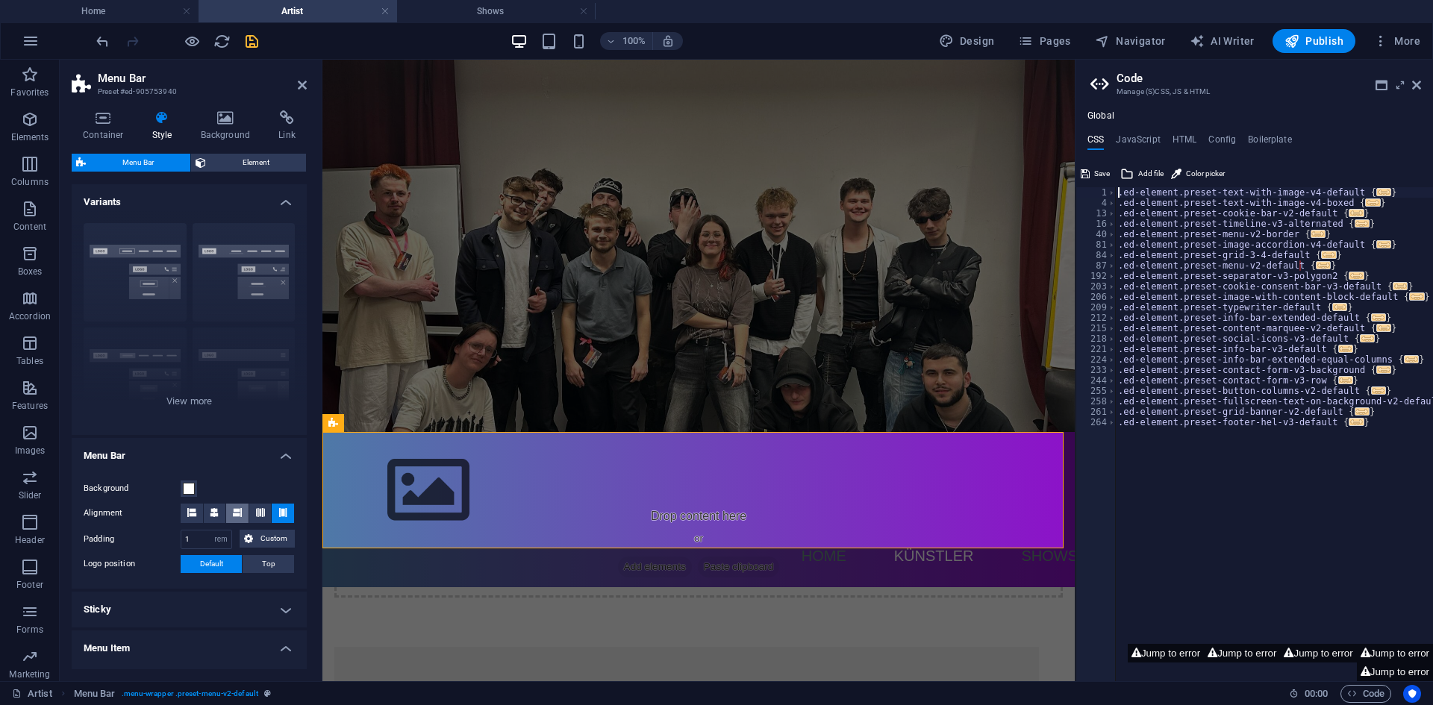
click at [246, 511] on button at bounding box center [237, 513] width 22 height 19
click at [1416, 93] on header "Code Manage (S)CSS, JS & HTML" at bounding box center [1255, 79] width 331 height 39
click at [1417, 87] on icon at bounding box center [1416, 85] width 9 height 12
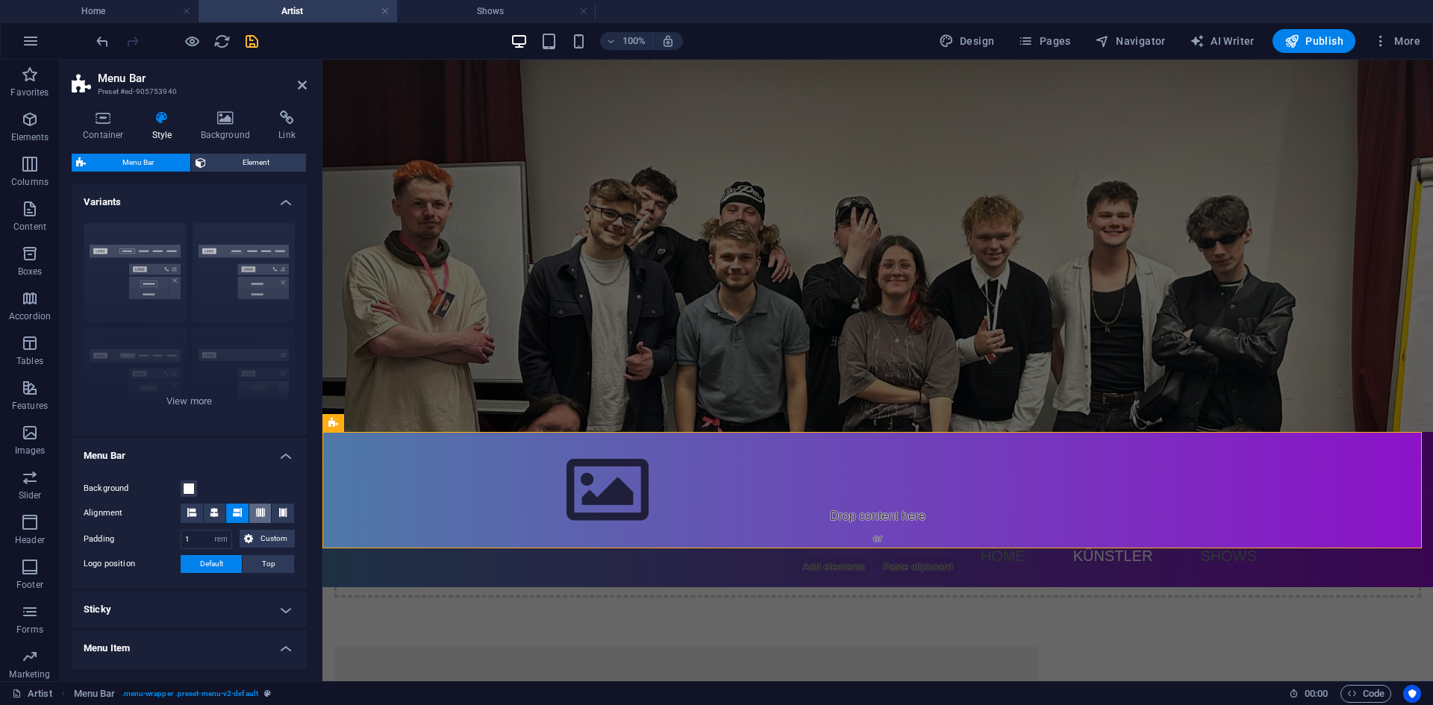
click at [257, 512] on icon at bounding box center [260, 512] width 9 height 9
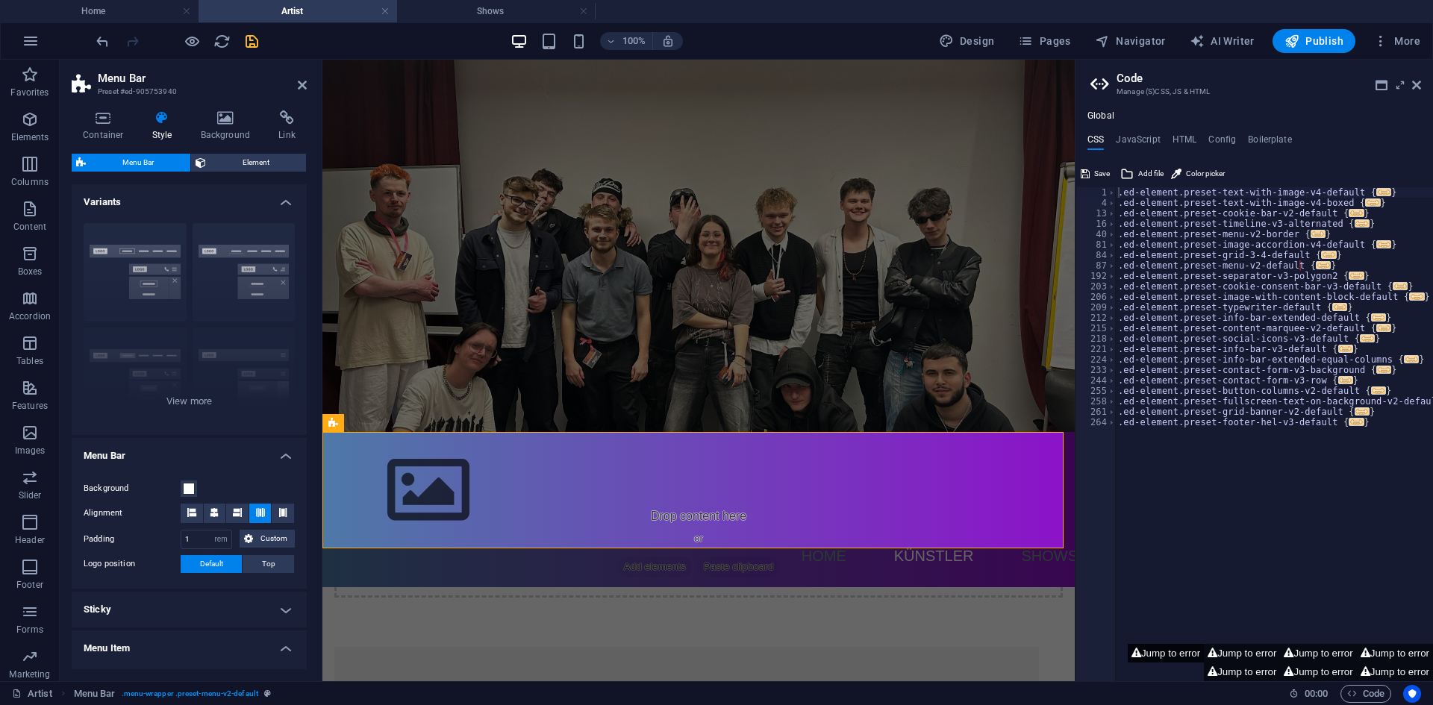
click at [1163, 654] on button "Jump to error" at bounding box center [1165, 653] width 76 height 19
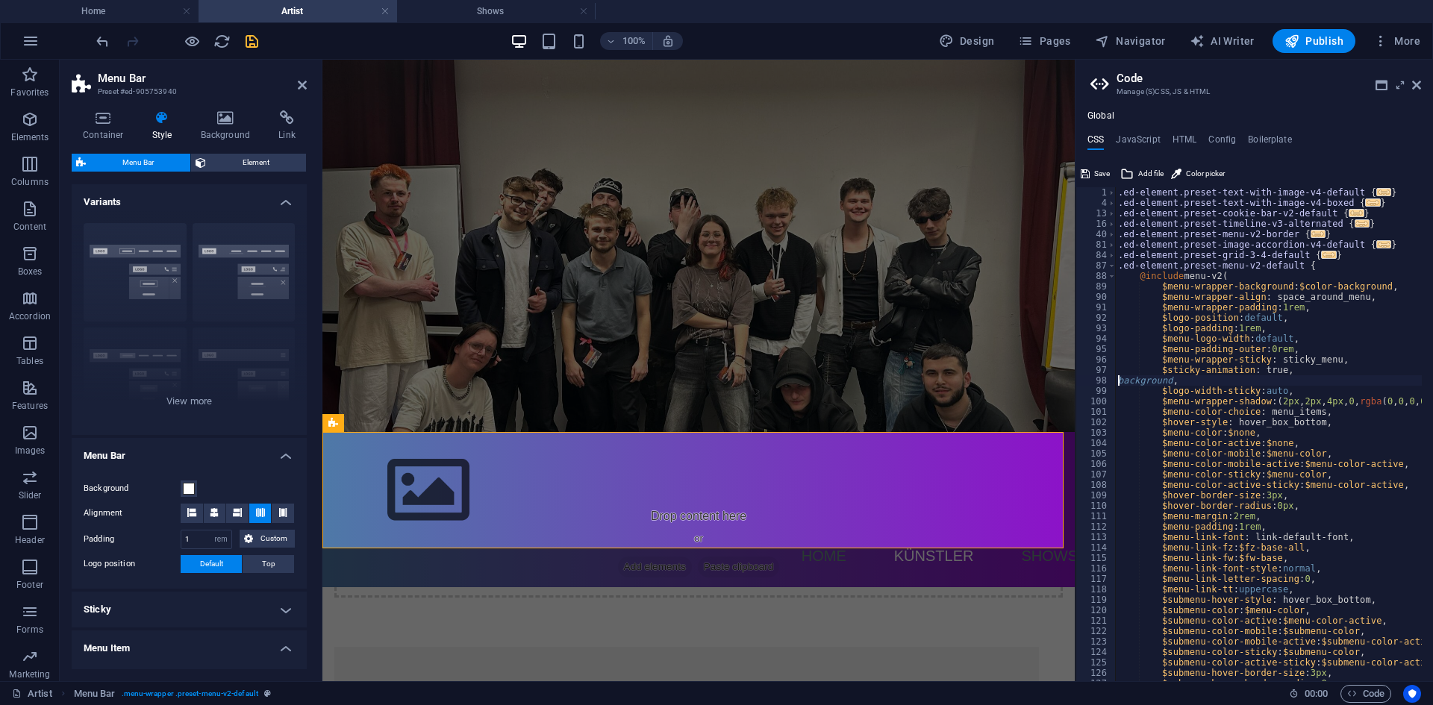
type textarea ","
click at [228, 516] on button at bounding box center [237, 513] width 22 height 19
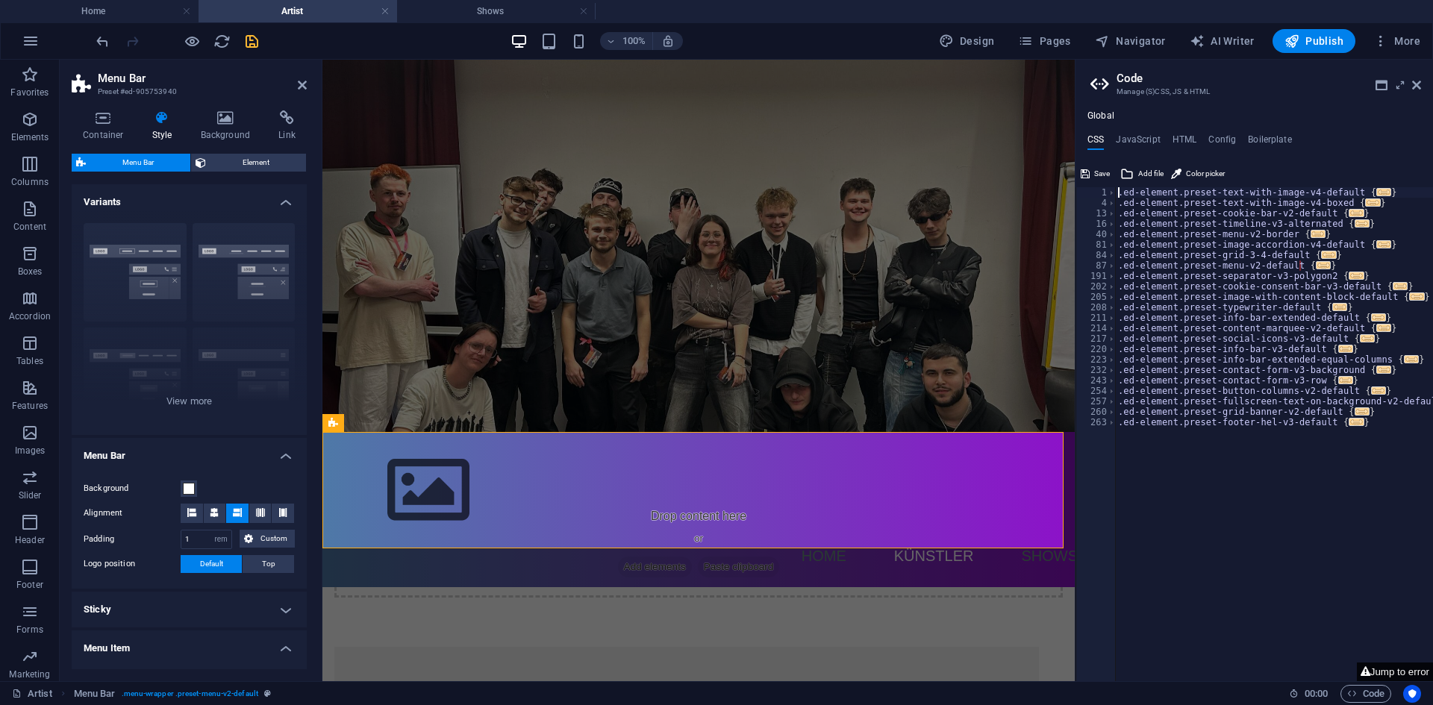
click at [1392, 665] on button "Jump to error" at bounding box center [1395, 672] width 76 height 19
type textarea "$menu-color-mobile: $menu-color,"
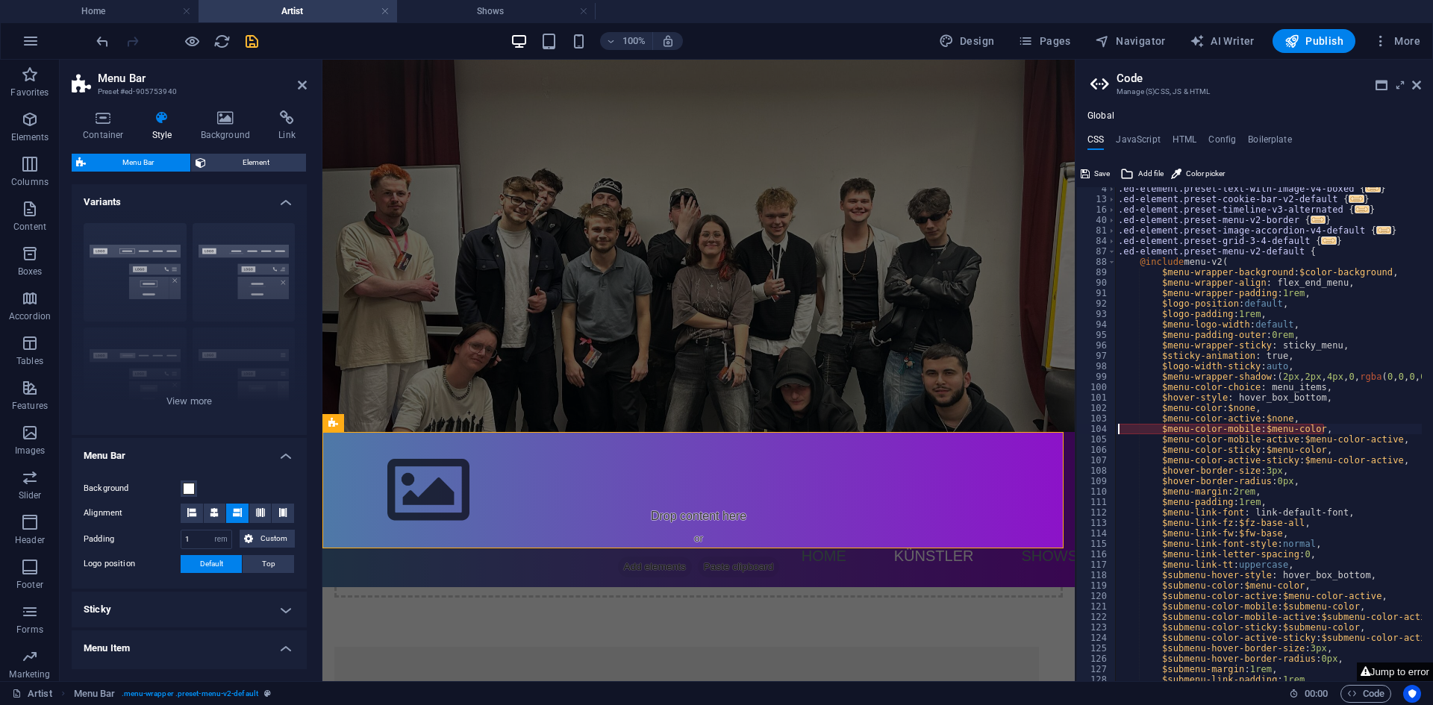
scroll to position [14, 0]
drag, startPoint x: 1322, startPoint y: 425, endPoint x: 1156, endPoint y: 434, distance: 166.6
click at [1156, 434] on div ".ed-element.preset-text-with-image-v4-boxed { ... } .ed-element.preset-cookie-b…" at bounding box center [1296, 441] width 363 height 515
click at [261, 508] on icon at bounding box center [260, 512] width 9 height 9
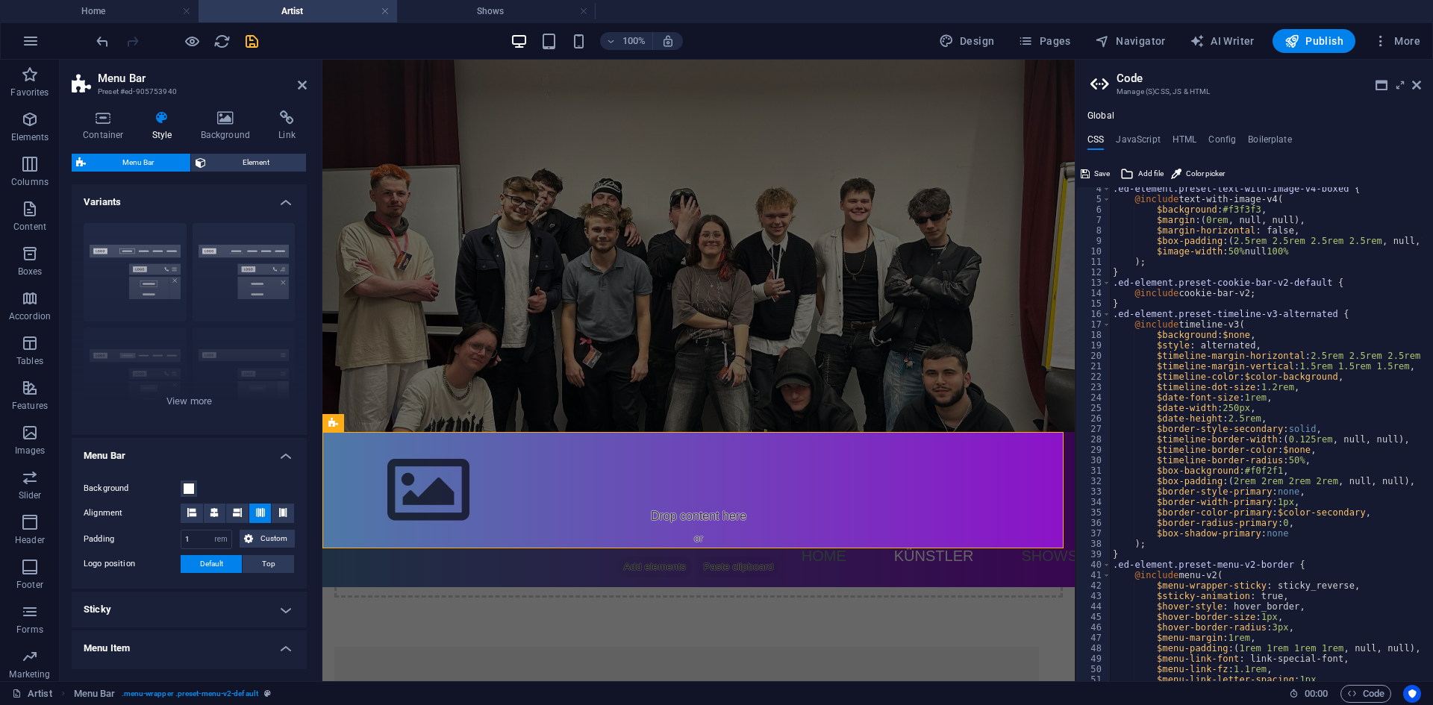
scroll to position [35, 0]
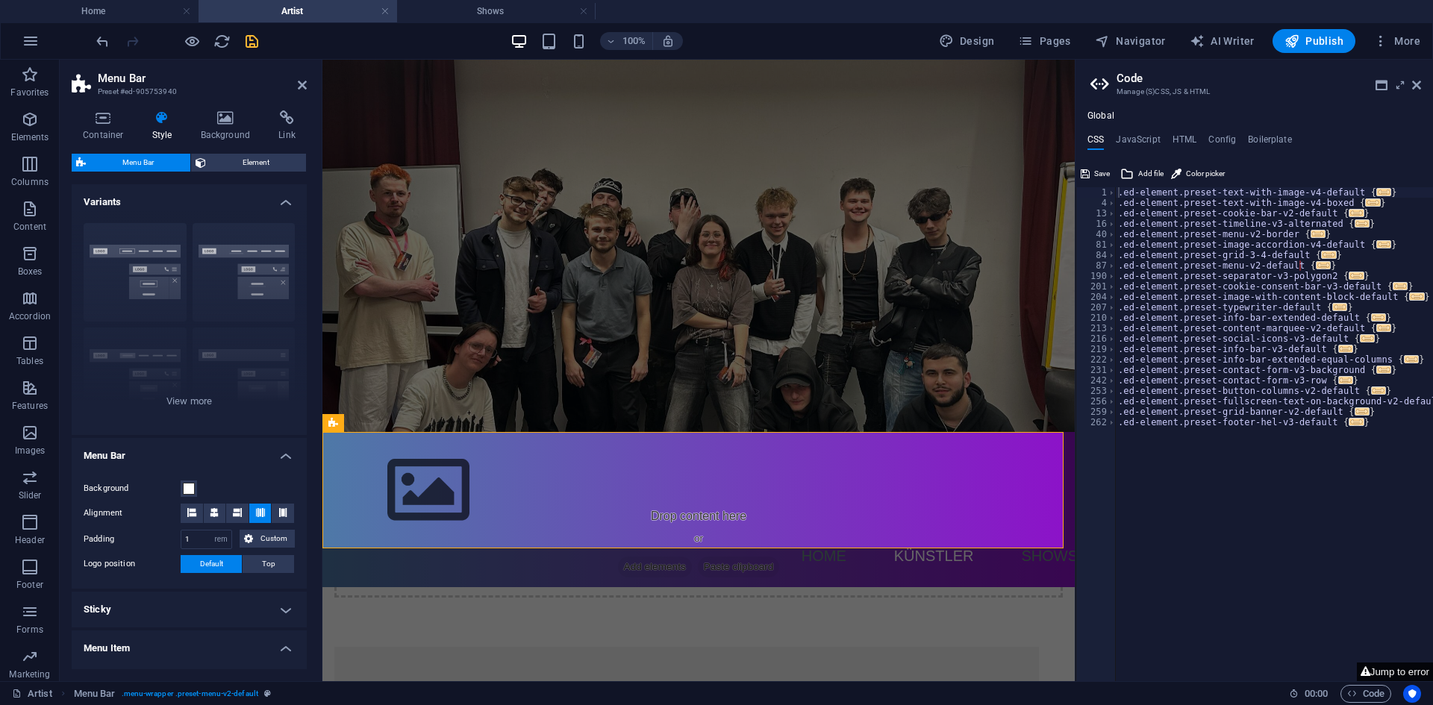
click at [1376, 671] on button "Jump to error" at bounding box center [1395, 672] width 76 height 19
type textarea "$menu-color-mobile-active: $menu-color-active,"
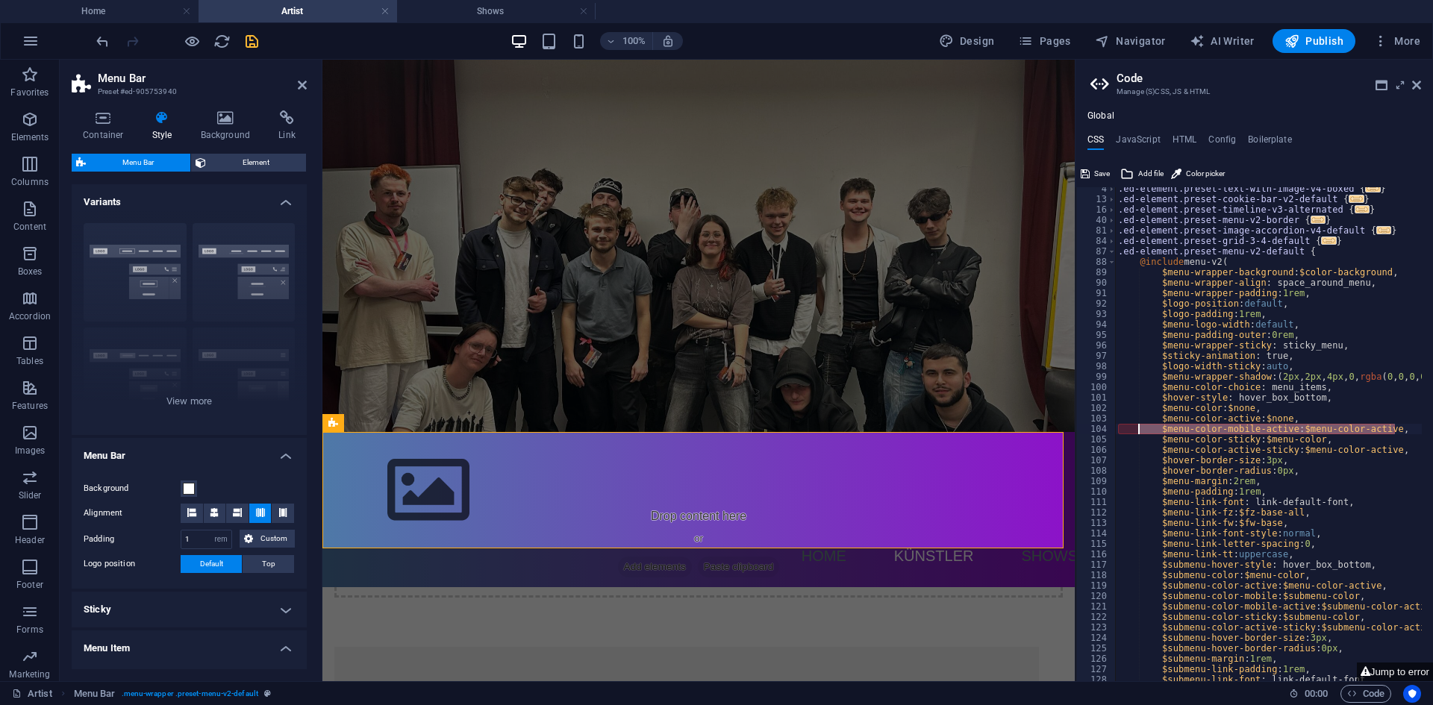
drag, startPoint x: 1395, startPoint y: 430, endPoint x: 1154, endPoint y: 429, distance: 240.3
click at [1154, 429] on div ".ed-element.preset-text-with-image-v4-boxed { ... } .ed-element.preset-cookie-b…" at bounding box center [1296, 441] width 363 height 515
click at [236, 514] on icon at bounding box center [237, 512] width 9 height 9
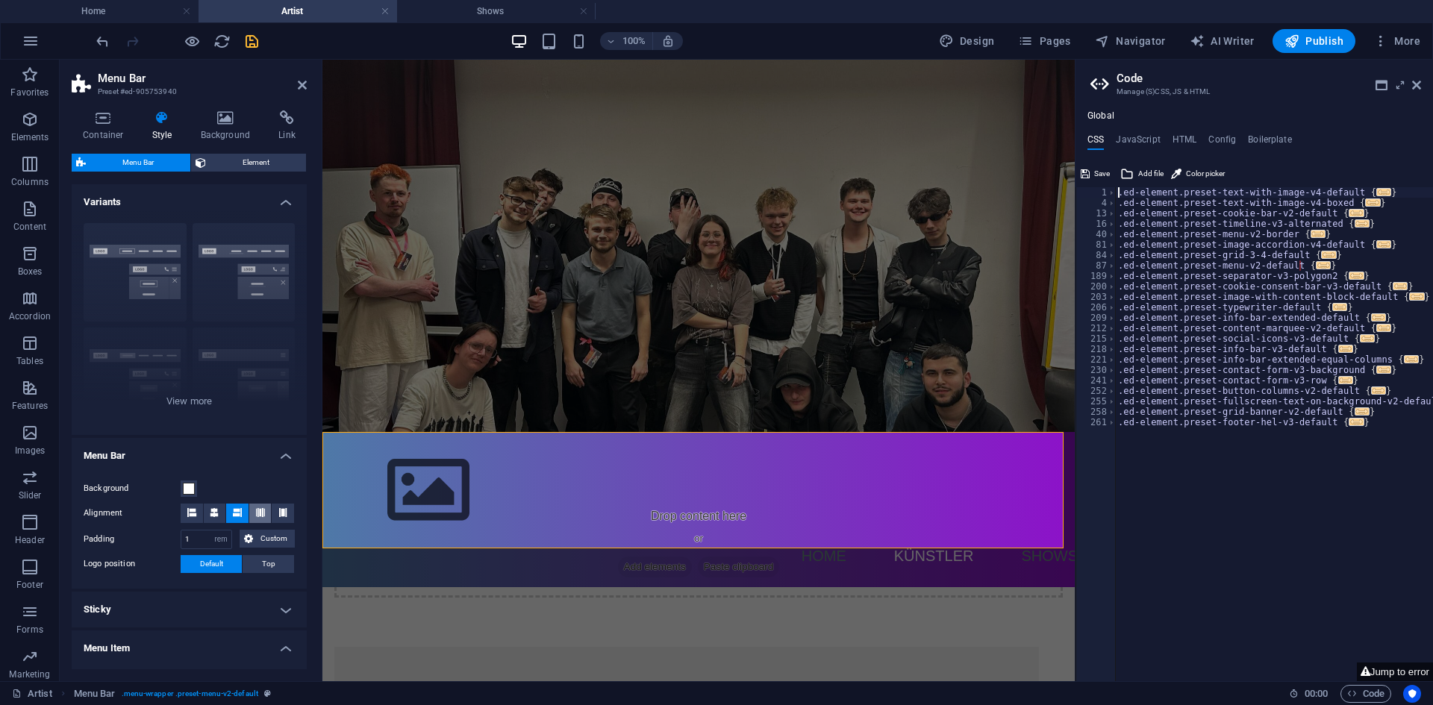
click at [263, 510] on button at bounding box center [260, 513] width 22 height 19
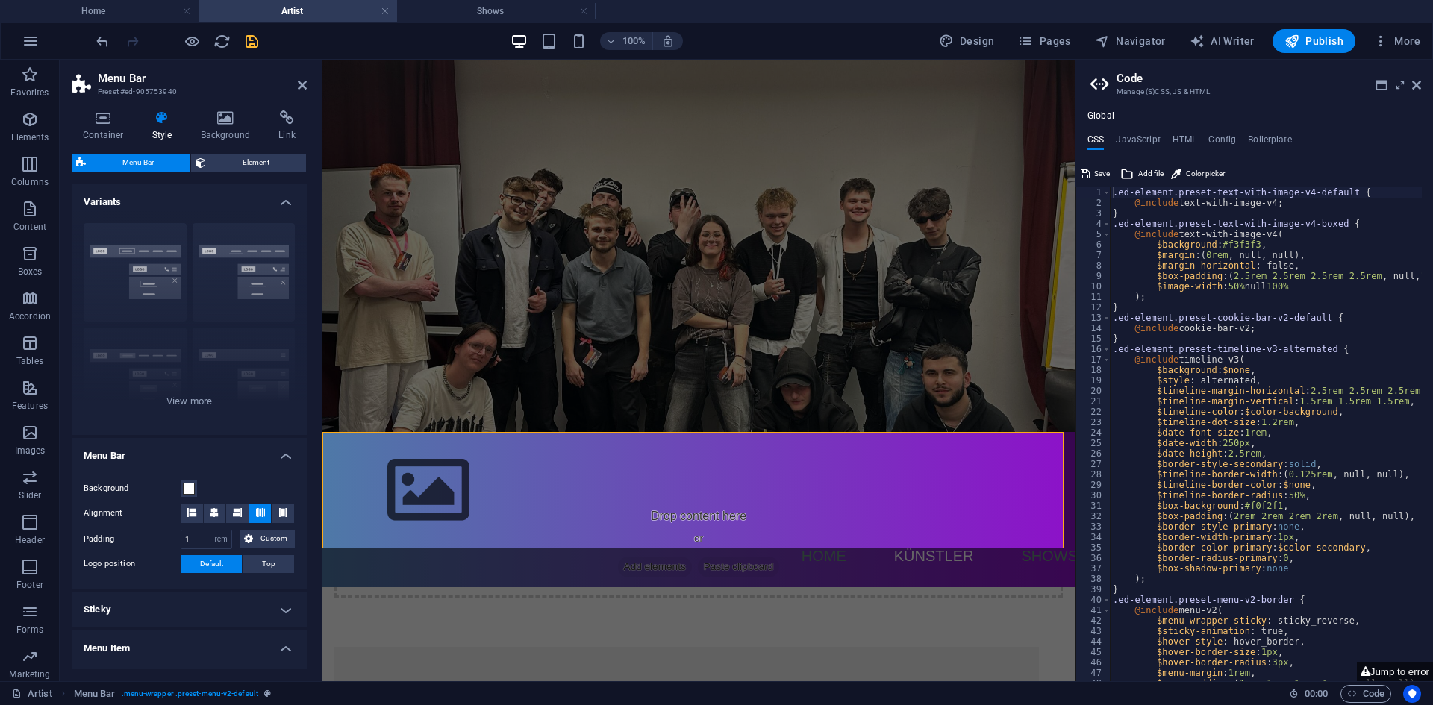
scroll to position [0, 0]
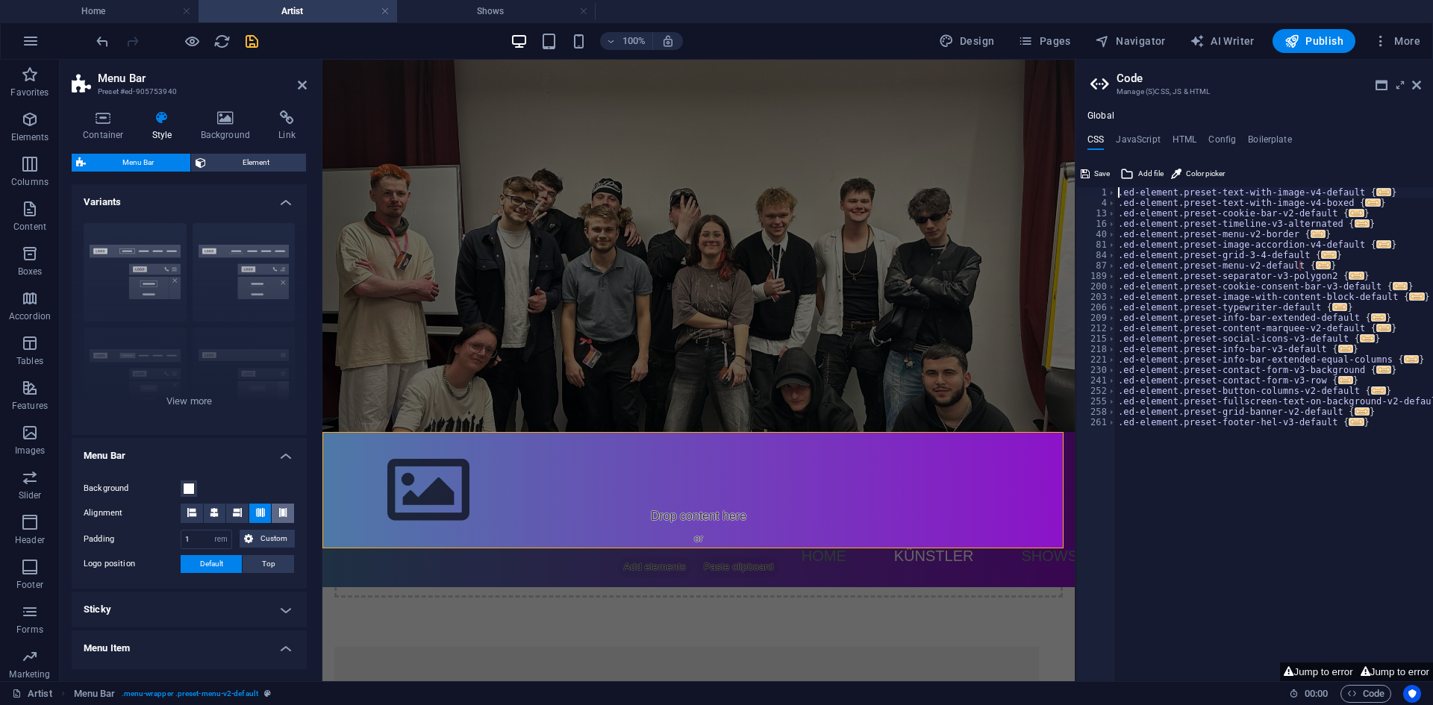
click at [284, 510] on icon at bounding box center [282, 512] width 9 height 9
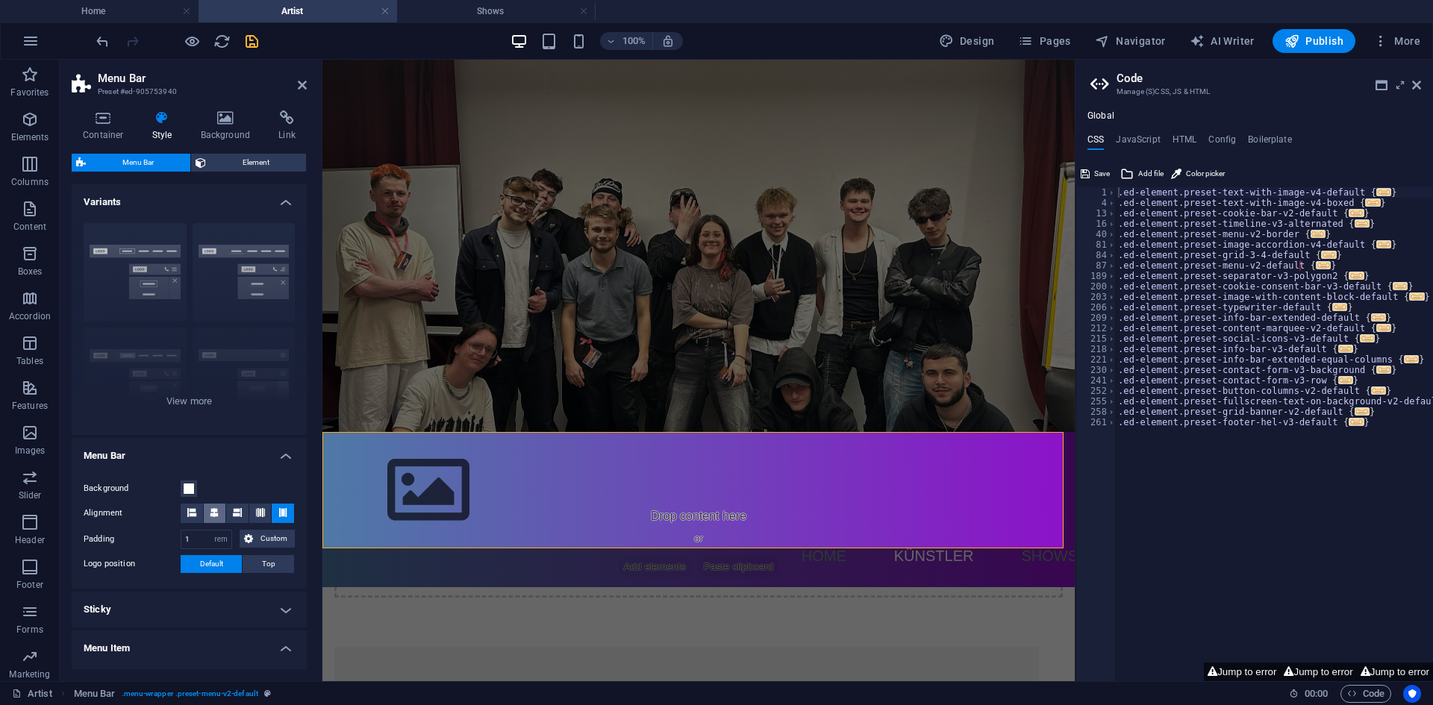
click at [221, 510] on button at bounding box center [215, 513] width 22 height 19
click at [1144, 672] on button "Jump to error" at bounding box center [1165, 672] width 76 height 19
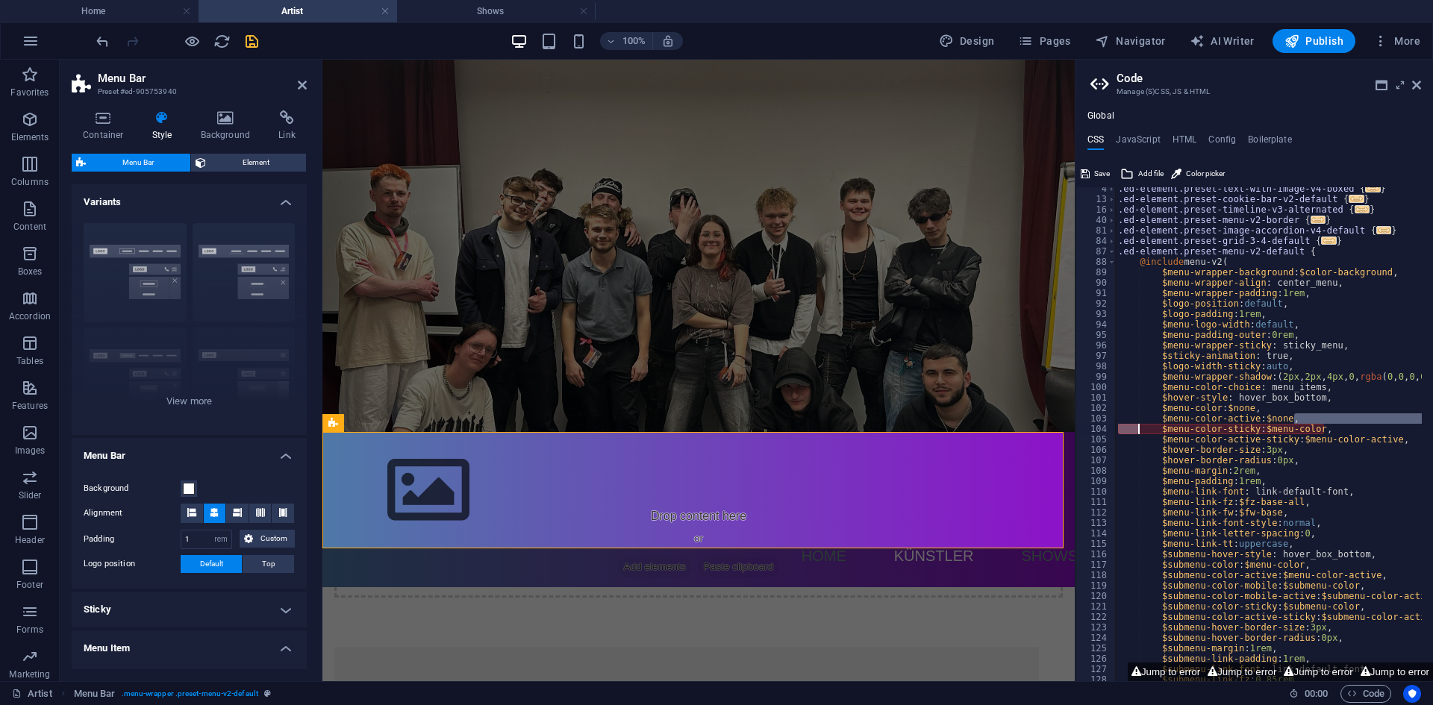
drag, startPoint x: 1321, startPoint y: 425, endPoint x: 1157, endPoint y: 431, distance: 165.0
click at [1157, 431] on div ".ed-element.preset-text-with-image-v4-boxed { ... } .ed-element.preset-cookie-b…" at bounding box center [1296, 441] width 363 height 515
click at [1345, 427] on div ".ed-element.preset-text-with-image-v4-boxed { ... } .ed-element.preset-cookie-b…" at bounding box center [1296, 441] width 363 height 515
type textarea "$menu-color-sticky: $menu-color,"
click at [223, 39] on icon "reload" at bounding box center [221, 41] width 17 height 17
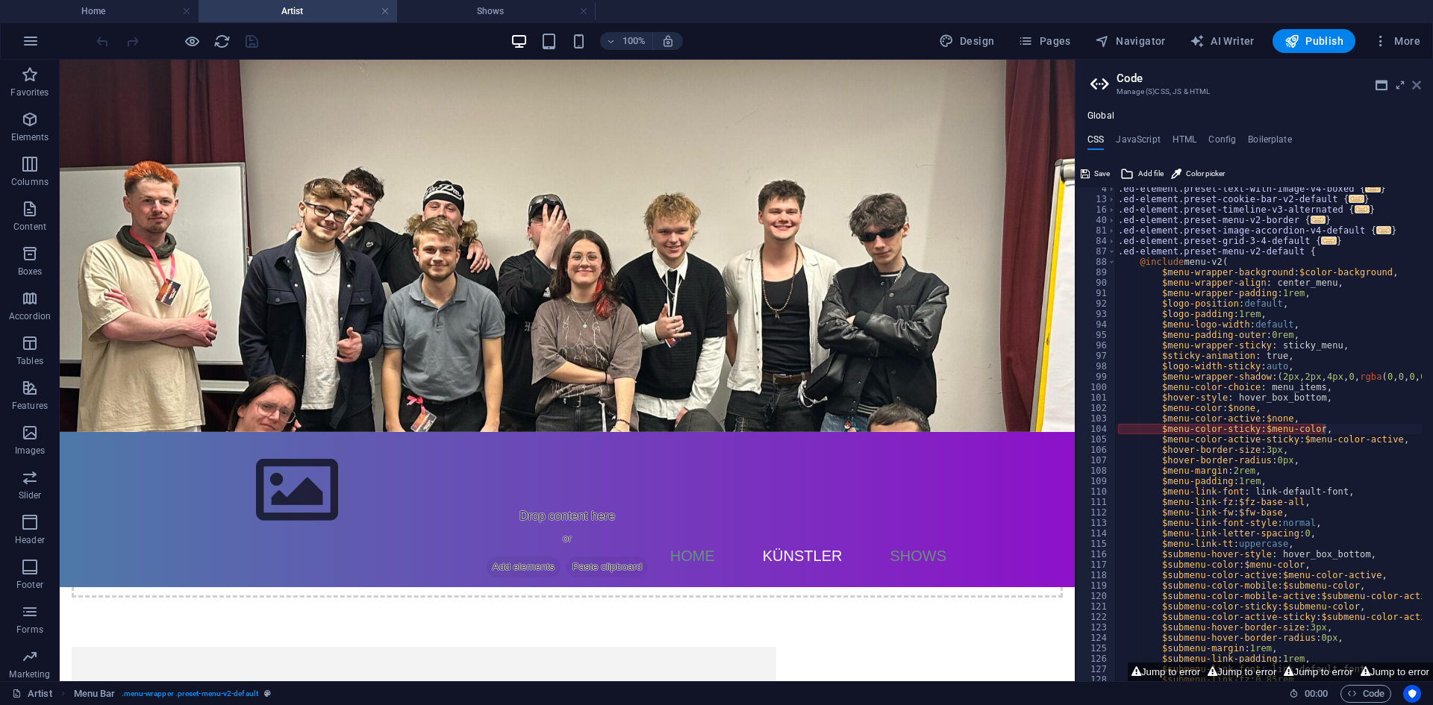
click at [1413, 85] on icon at bounding box center [1416, 85] width 9 height 12
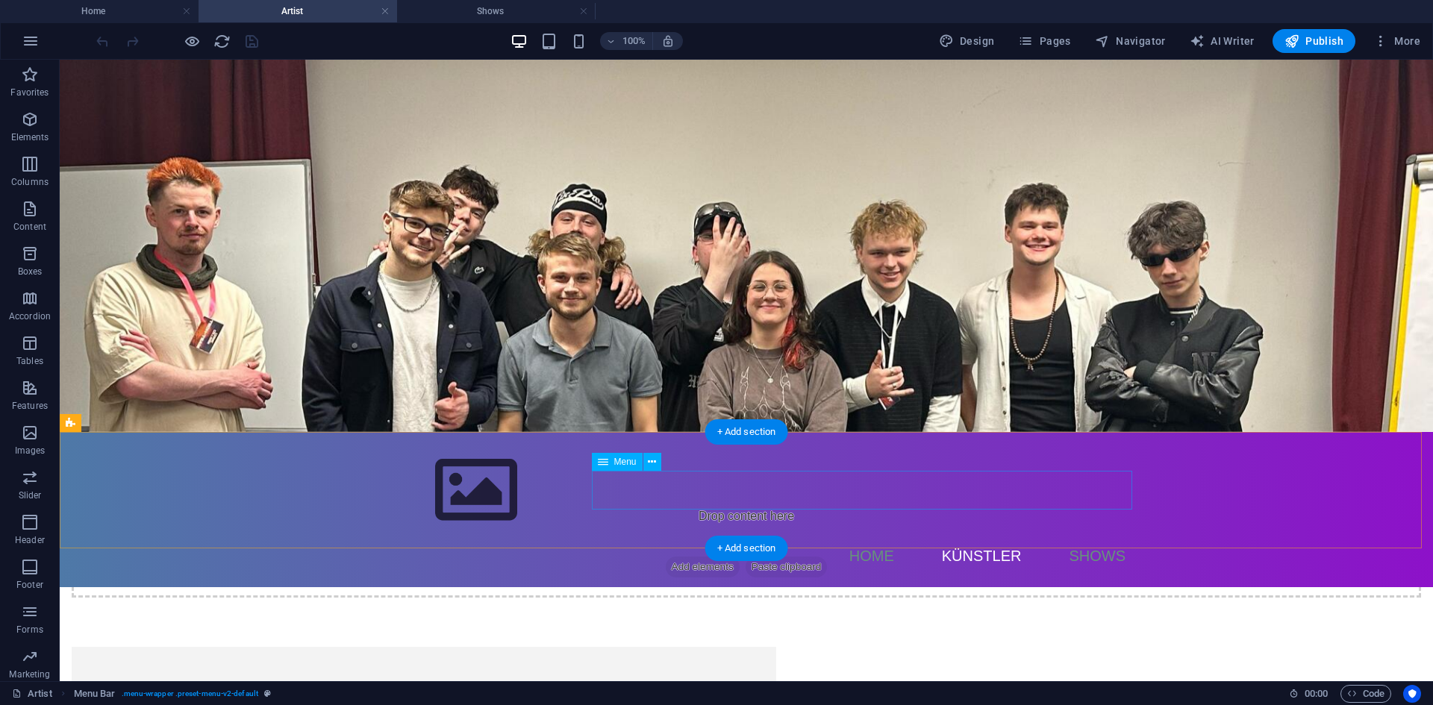
select select
select select "1"
select select
select select "2"
select select
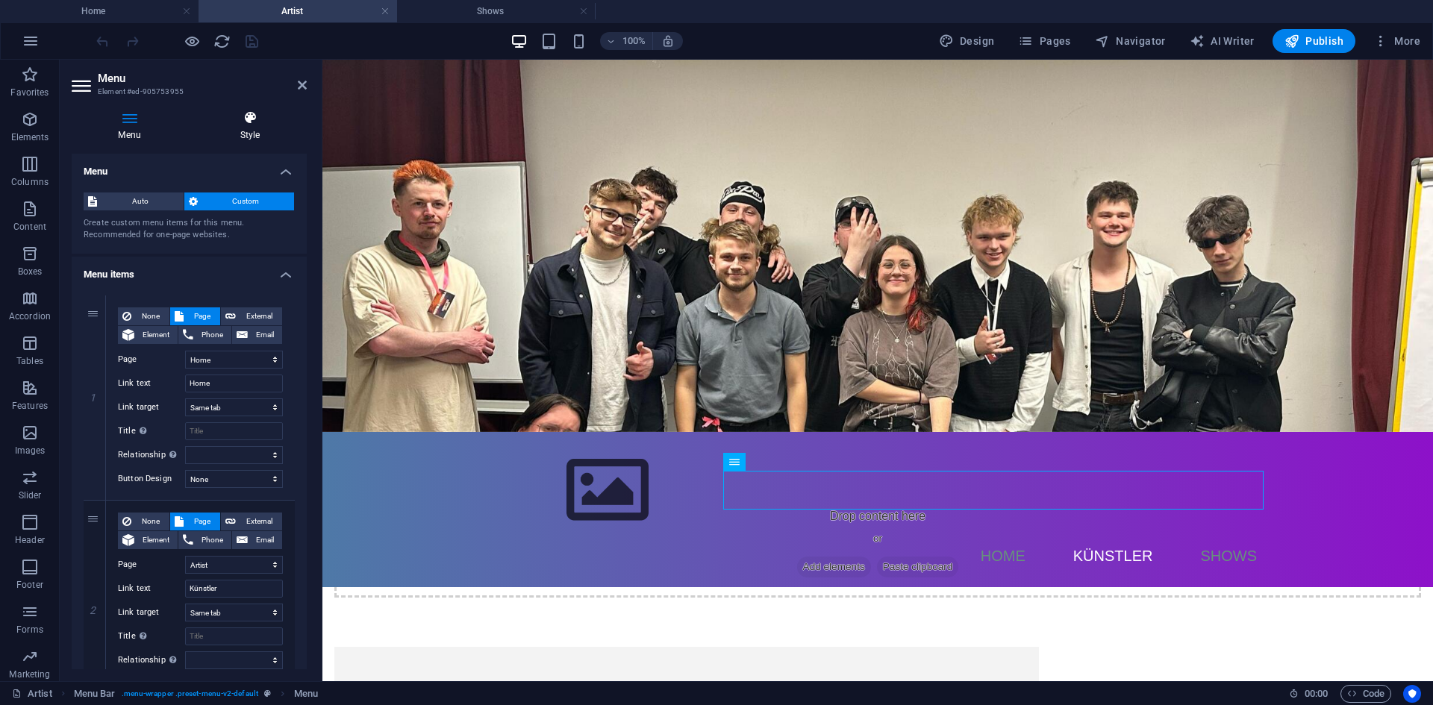
click at [248, 120] on icon at bounding box center [249, 117] width 113 height 15
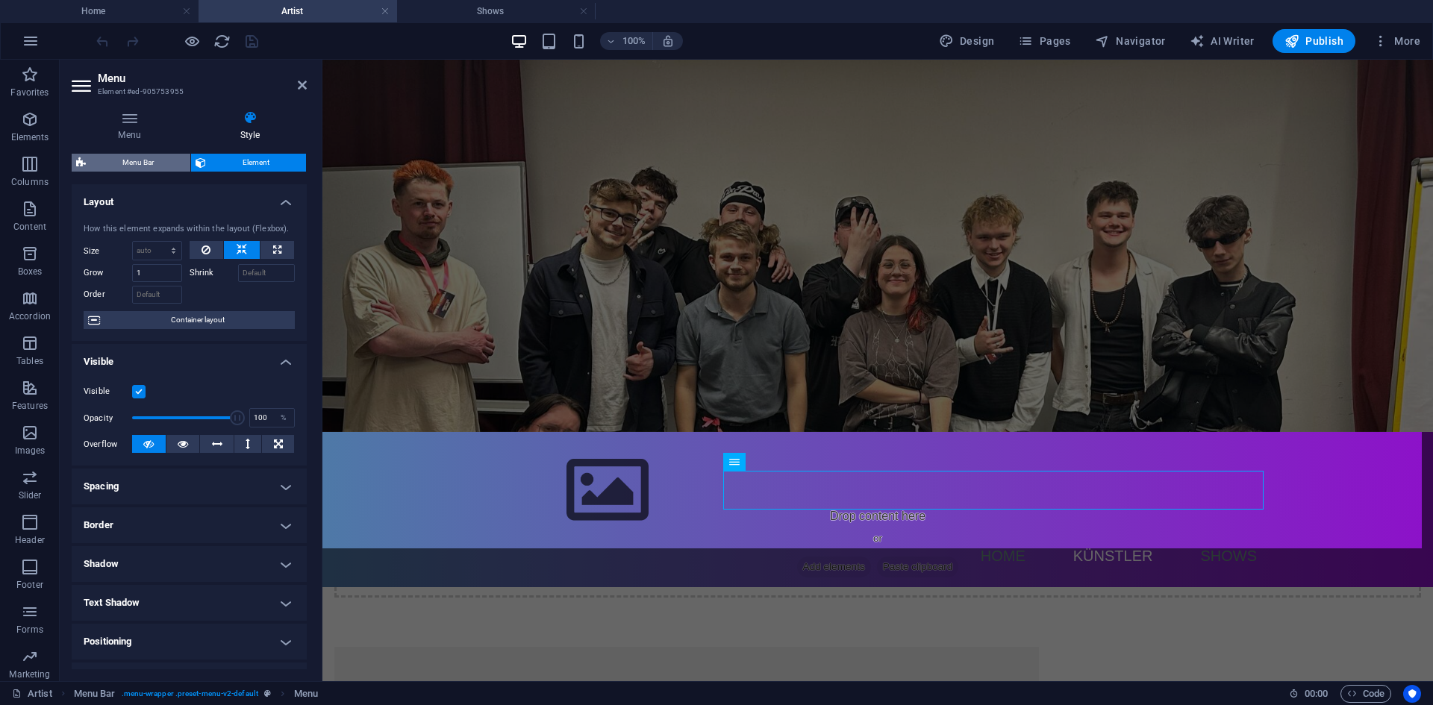
click at [146, 157] on span "Menu Bar" at bounding box center [138, 163] width 96 height 18
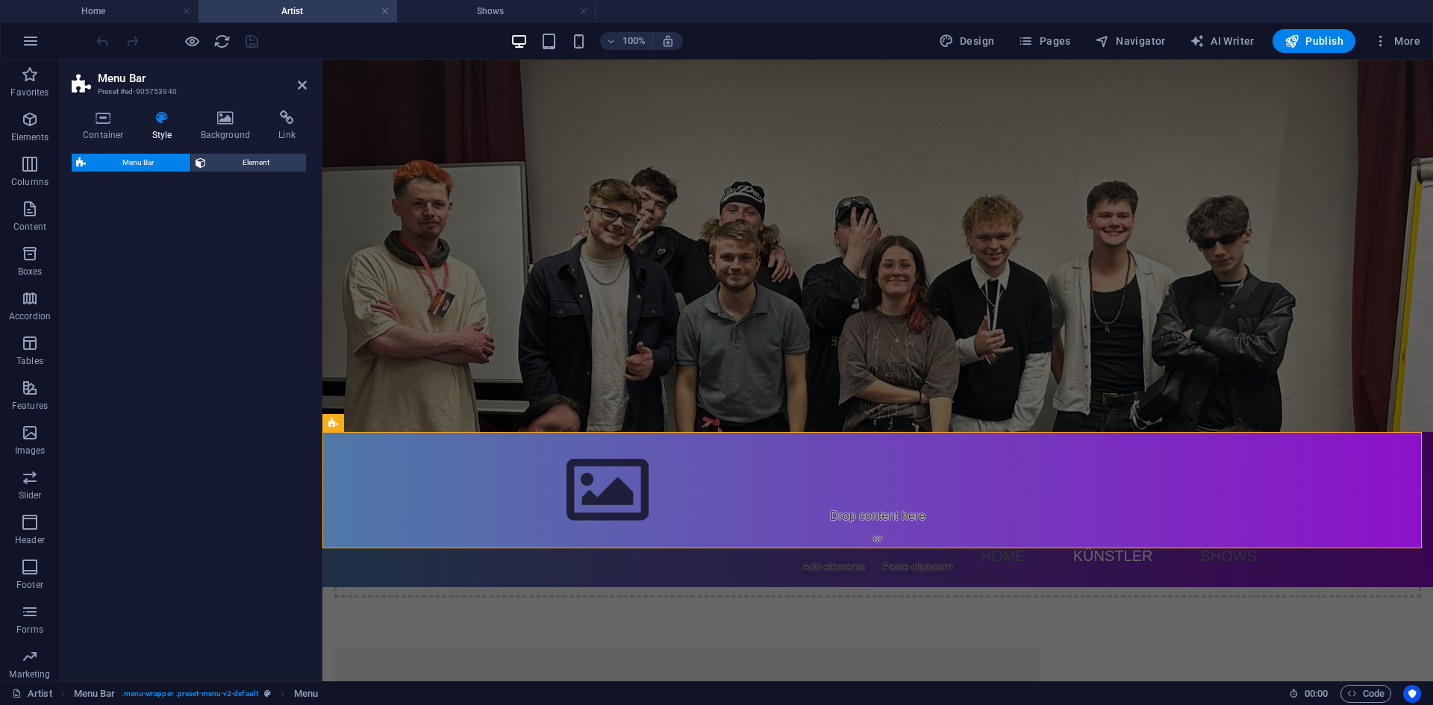
select select "rem"
select select "preset-menu-v2-default"
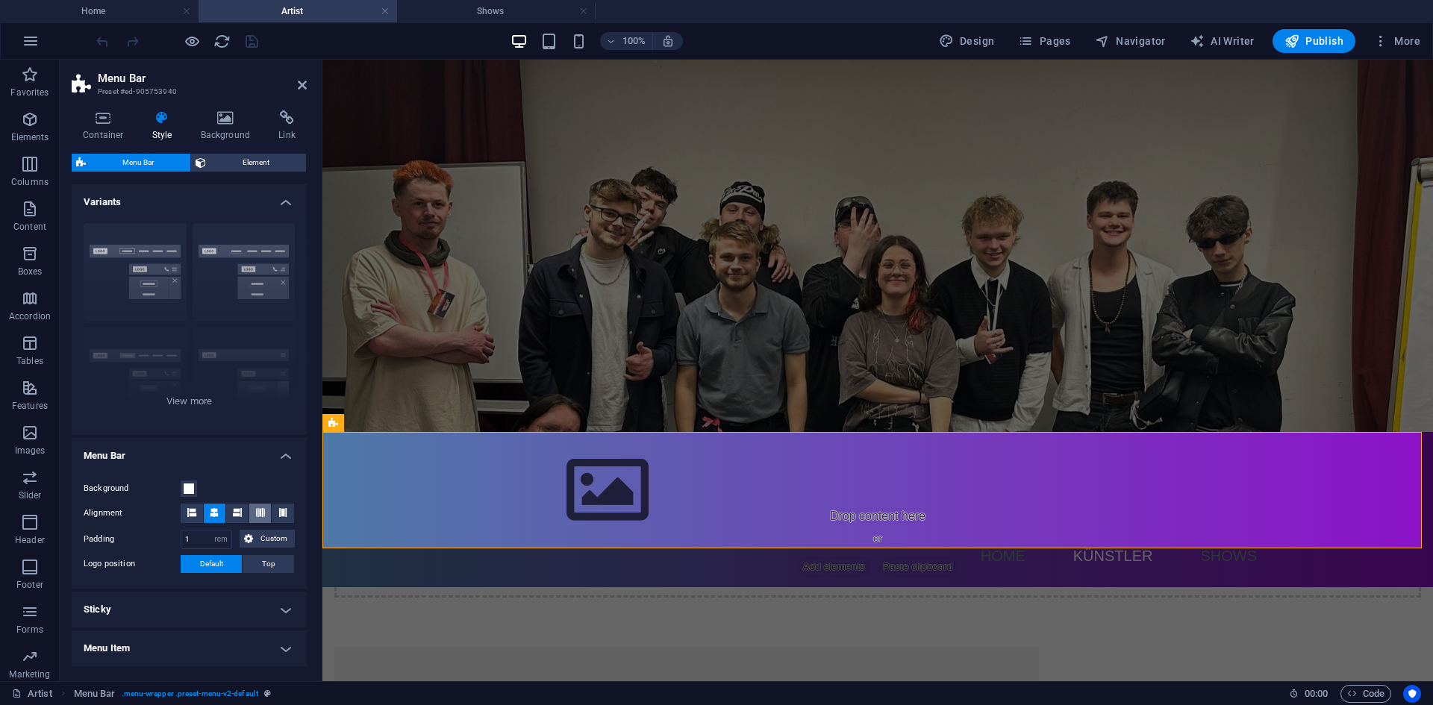
click at [266, 514] on button at bounding box center [260, 513] width 22 height 19
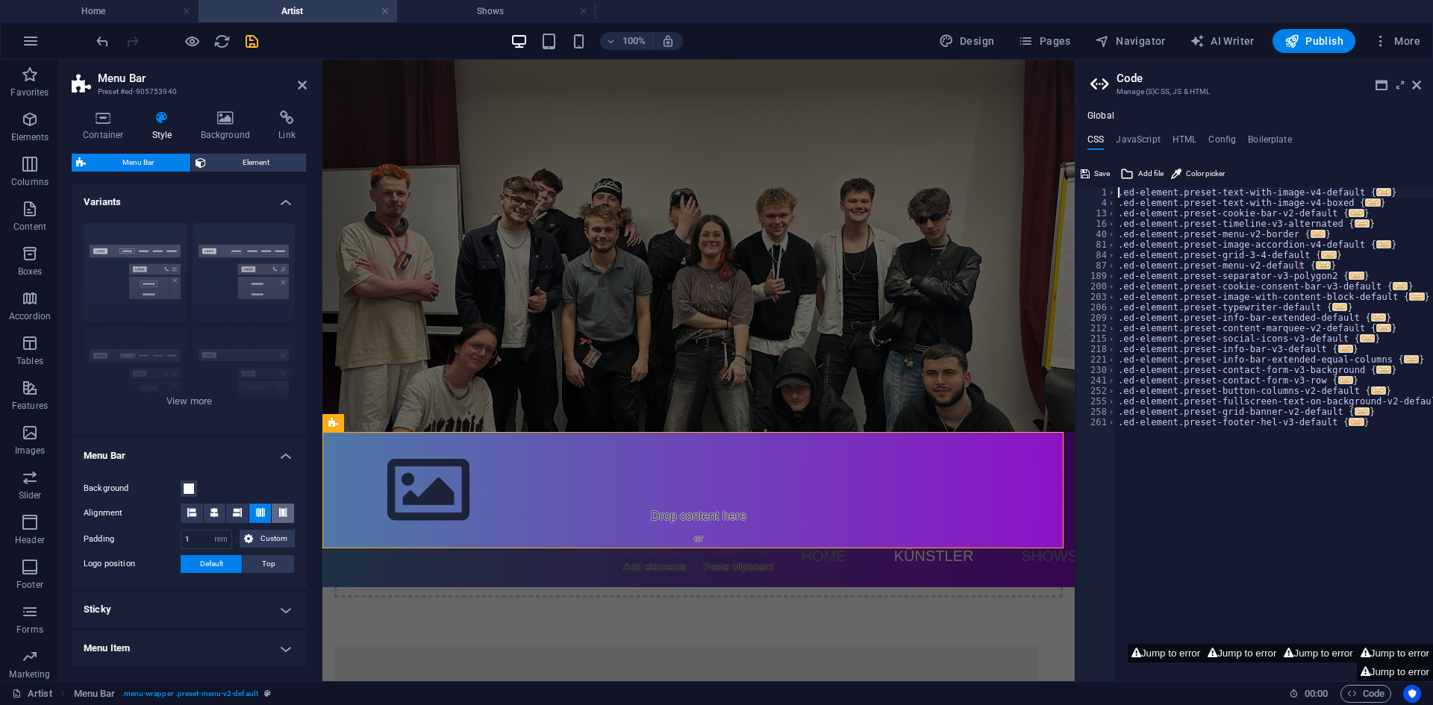
click at [272, 508] on button at bounding box center [283, 513] width 22 height 19
click at [221, 504] on button at bounding box center [215, 513] width 22 height 19
click at [195, 507] on span at bounding box center [191, 513] width 9 height 19
click at [236, 37] on div at bounding box center [176, 41] width 167 height 24
click at [218, 31] on div at bounding box center [176, 41] width 167 height 24
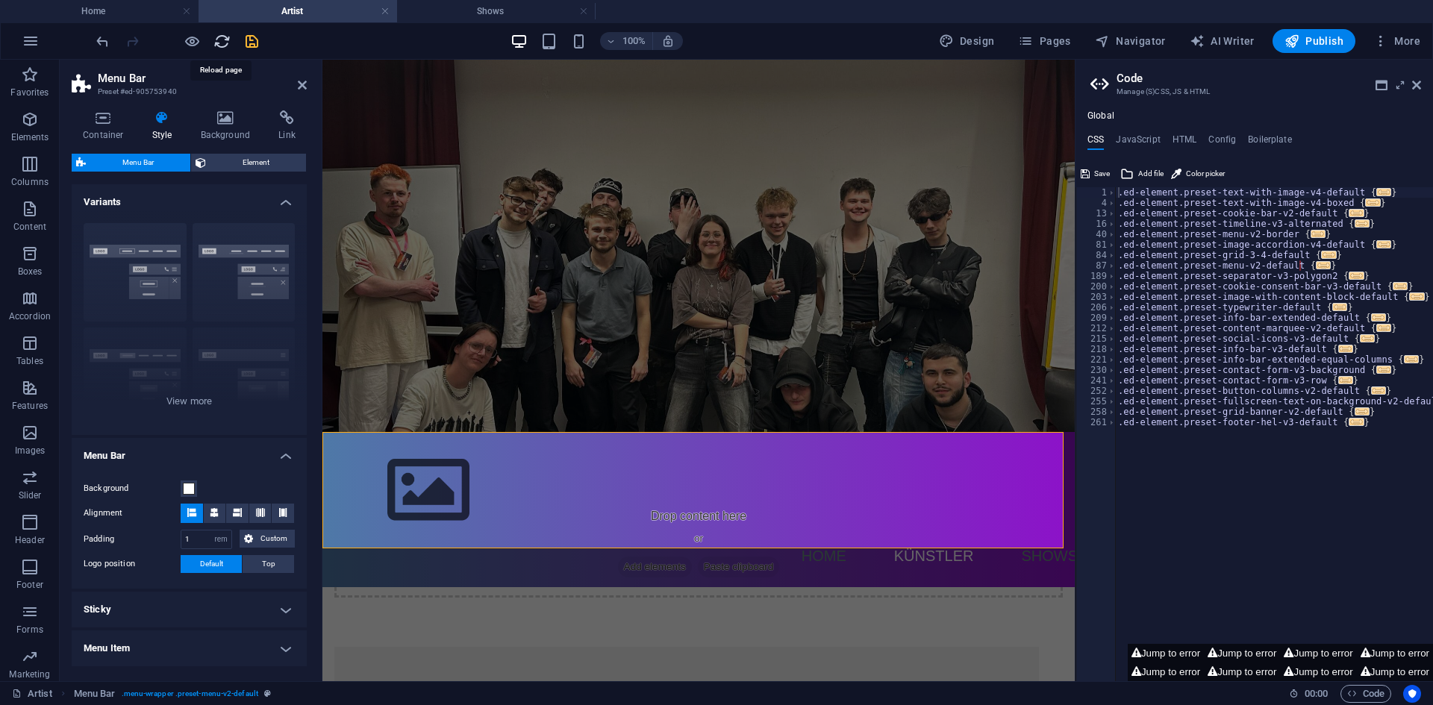
click at [217, 38] on icon "reload" at bounding box center [221, 41] width 17 height 17
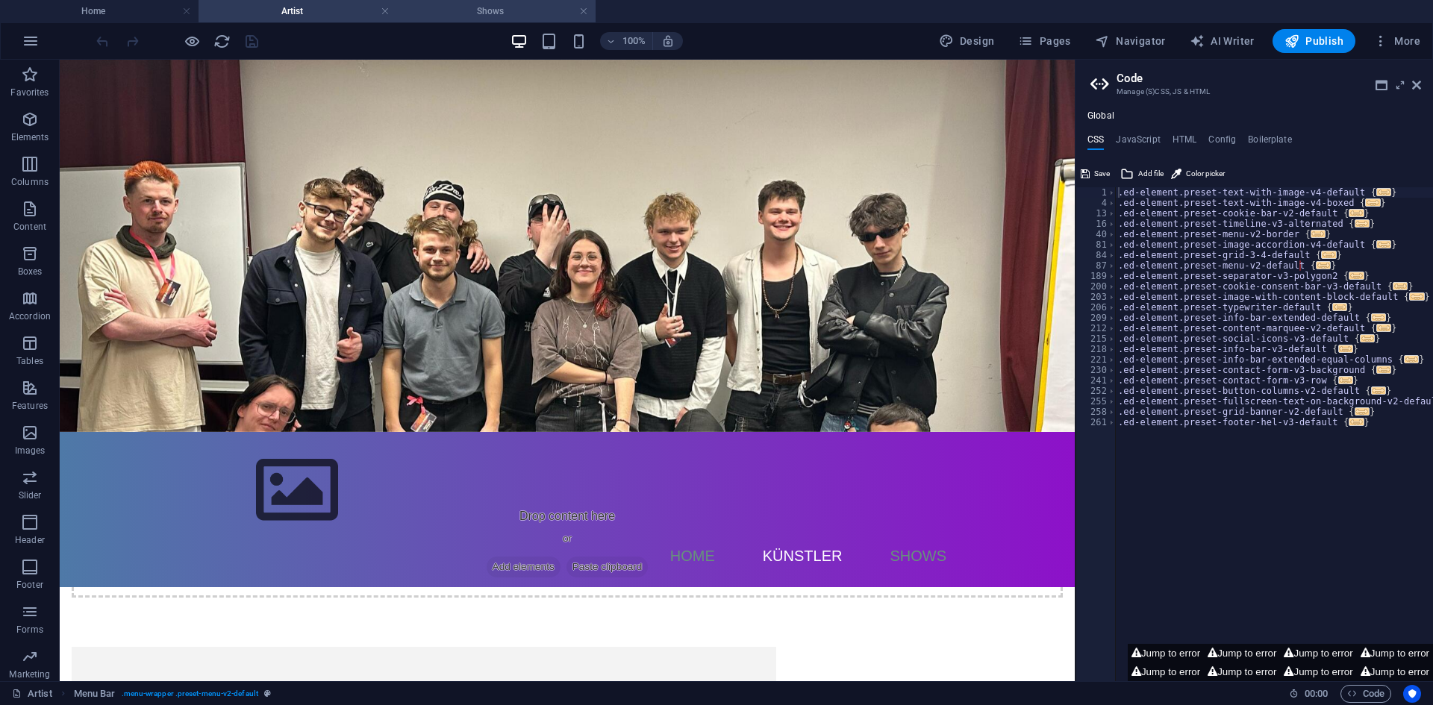
click at [440, 14] on h4 "Shows" at bounding box center [496, 11] width 198 height 16
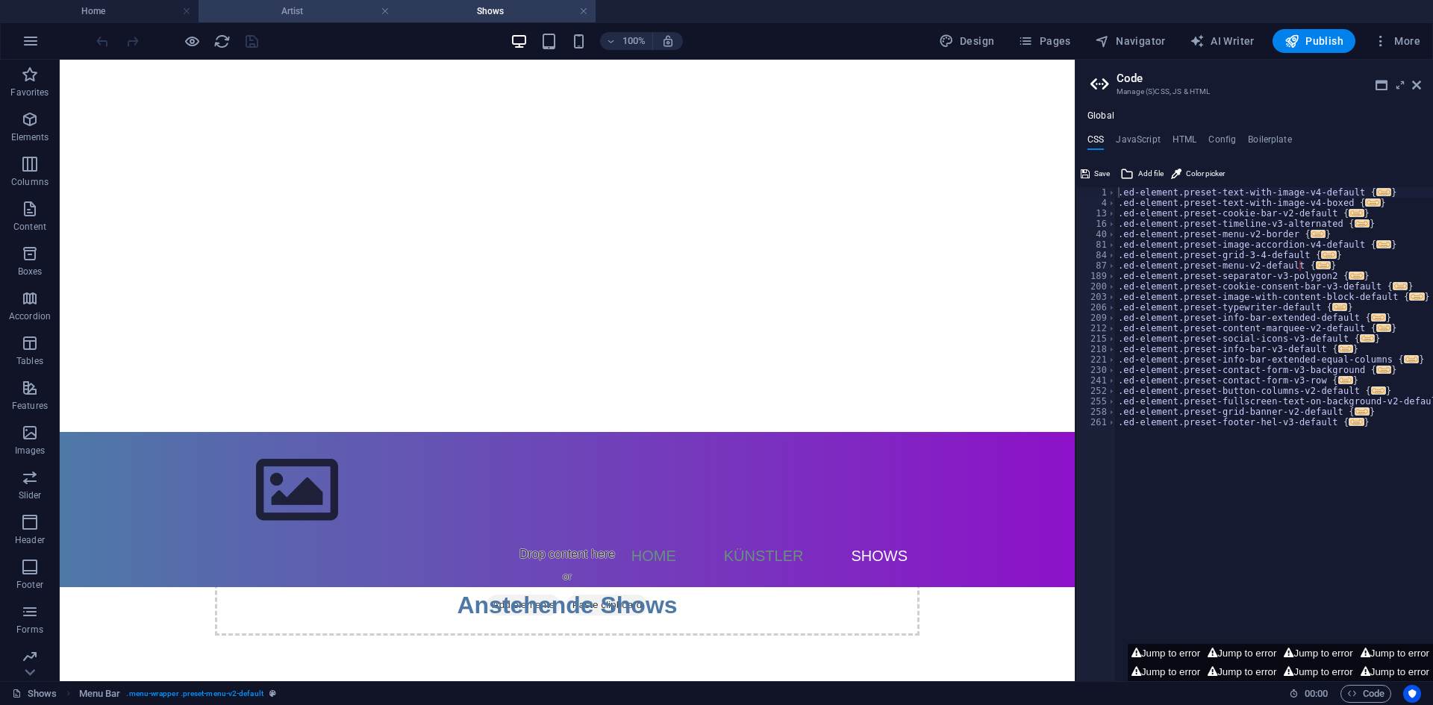
click at [295, 10] on h4 "Artist" at bounding box center [297, 11] width 198 height 16
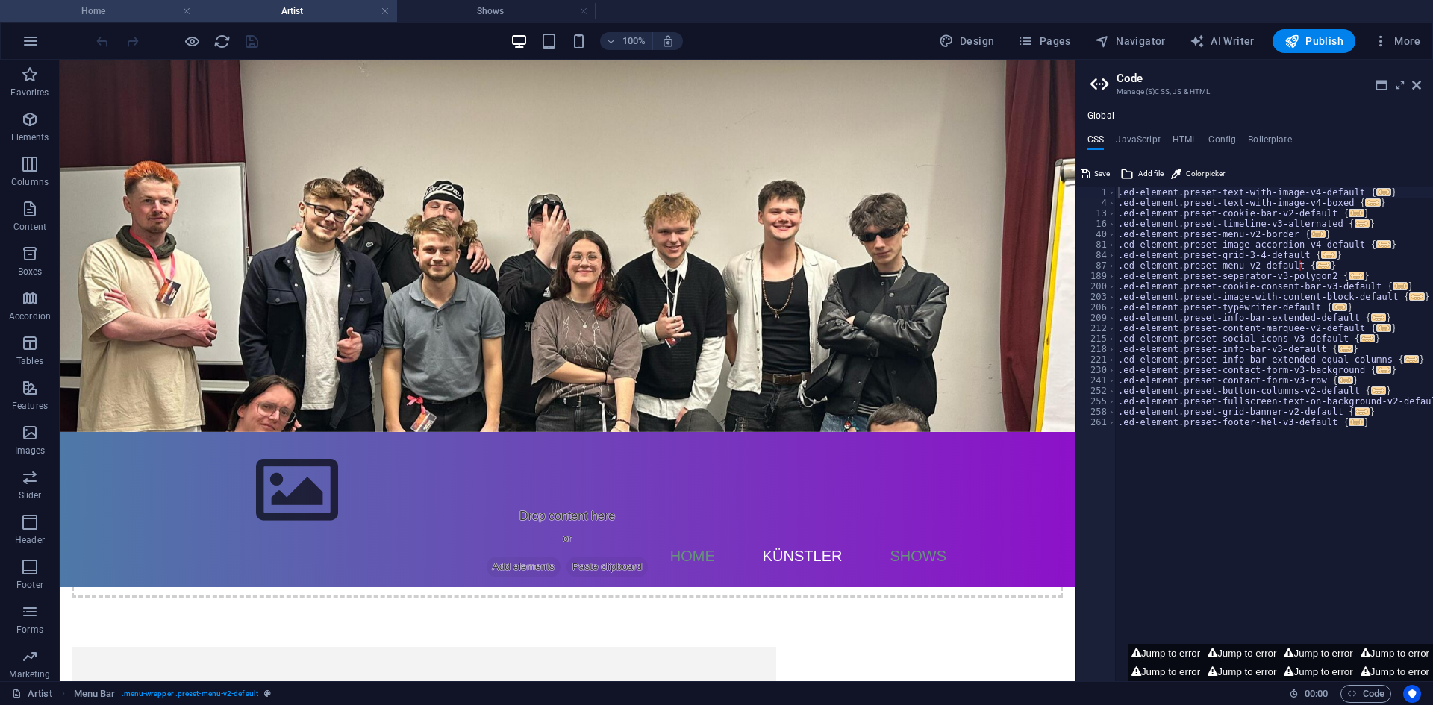
click at [146, 12] on h4 "Home" at bounding box center [99, 11] width 198 height 16
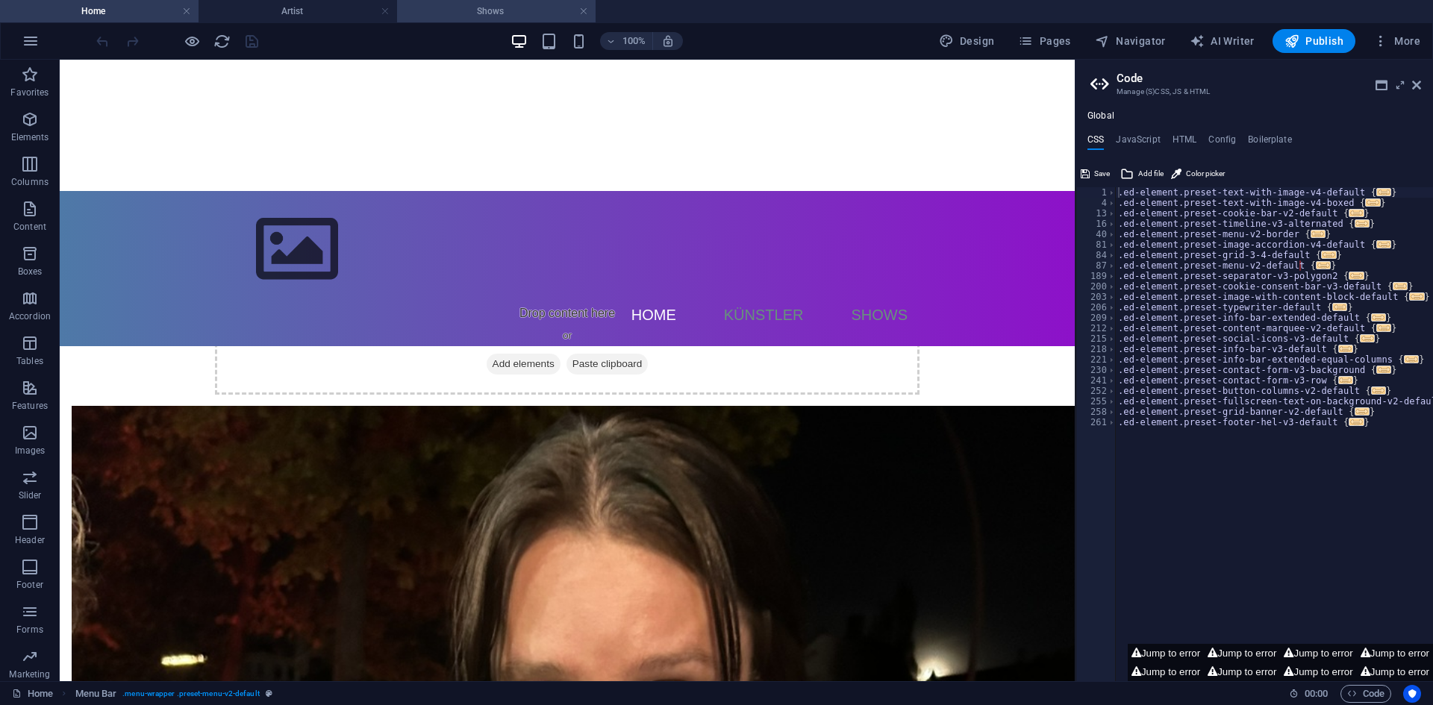
click at [457, 6] on h4 "Shows" at bounding box center [496, 11] width 198 height 16
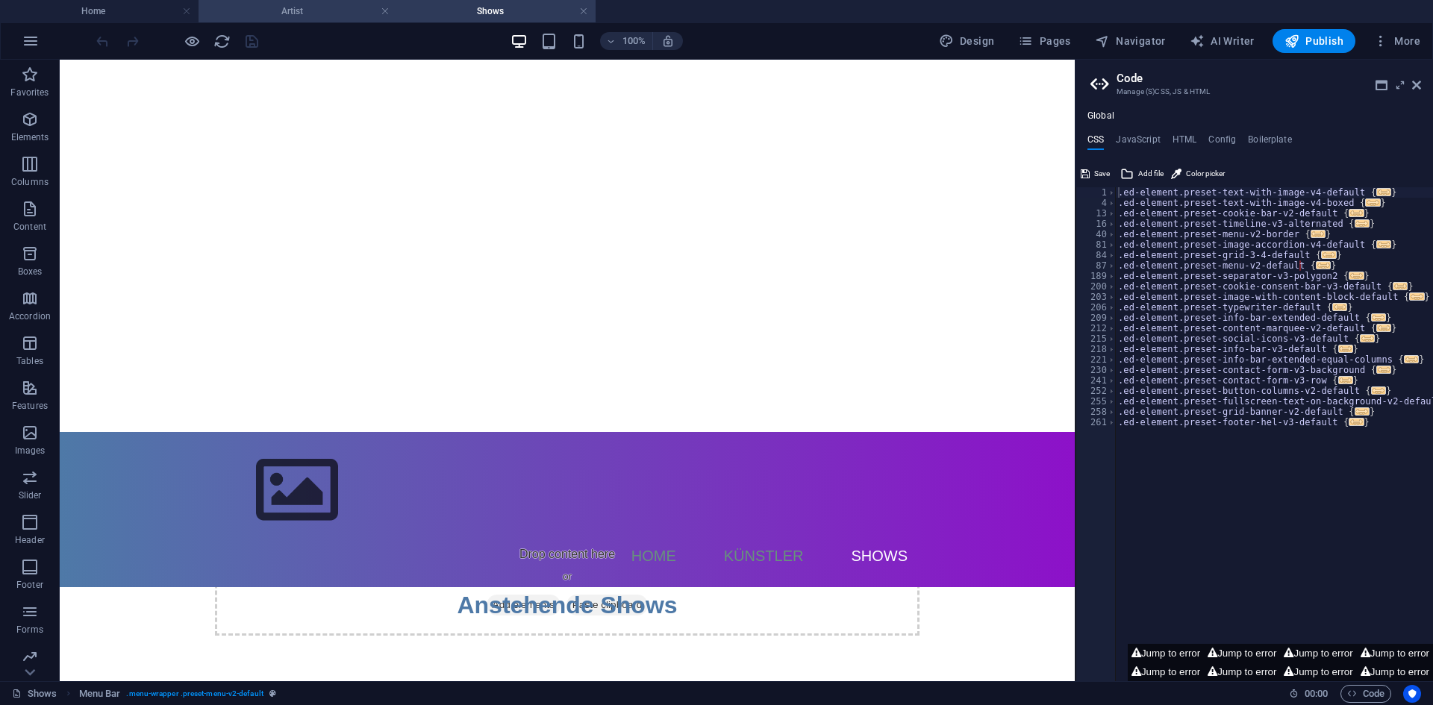
click at [295, 10] on h4 "Artist" at bounding box center [297, 11] width 198 height 16
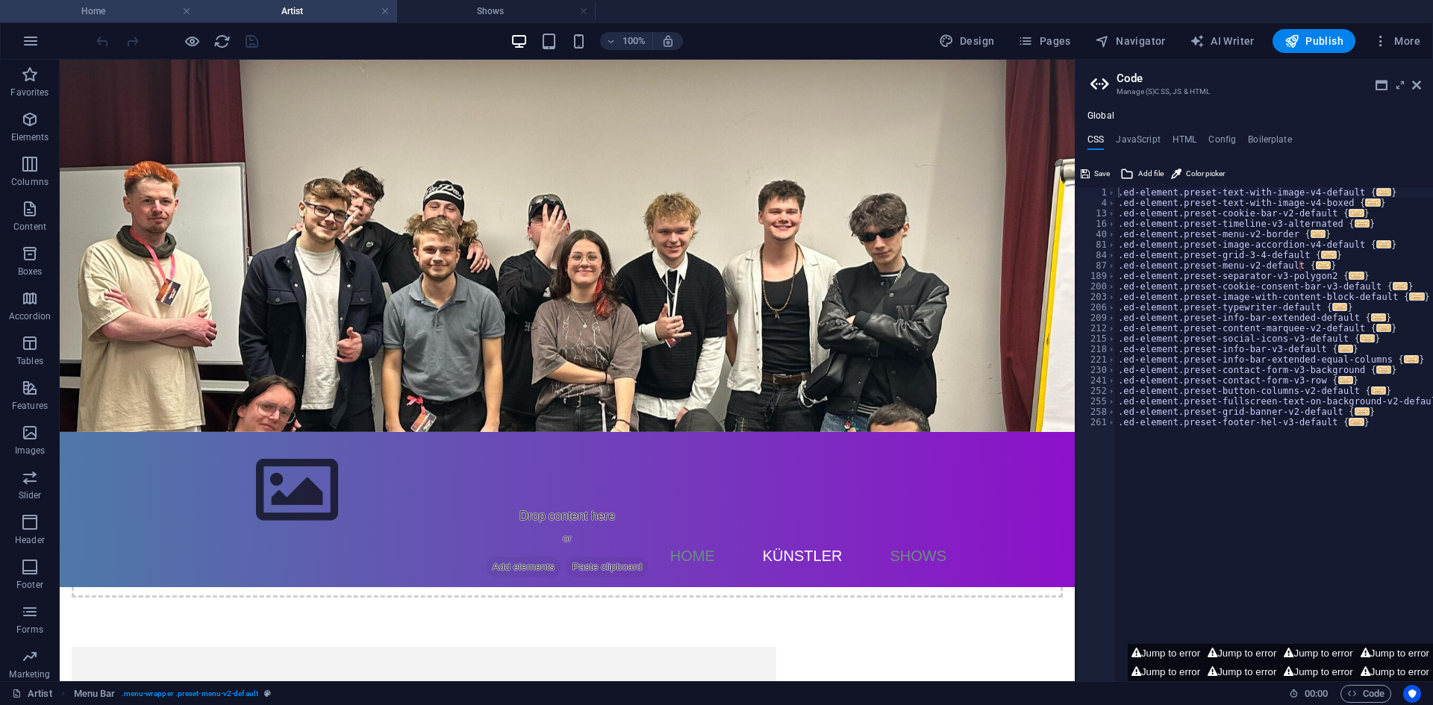
click at [163, 10] on h4 "Home" at bounding box center [99, 11] width 198 height 16
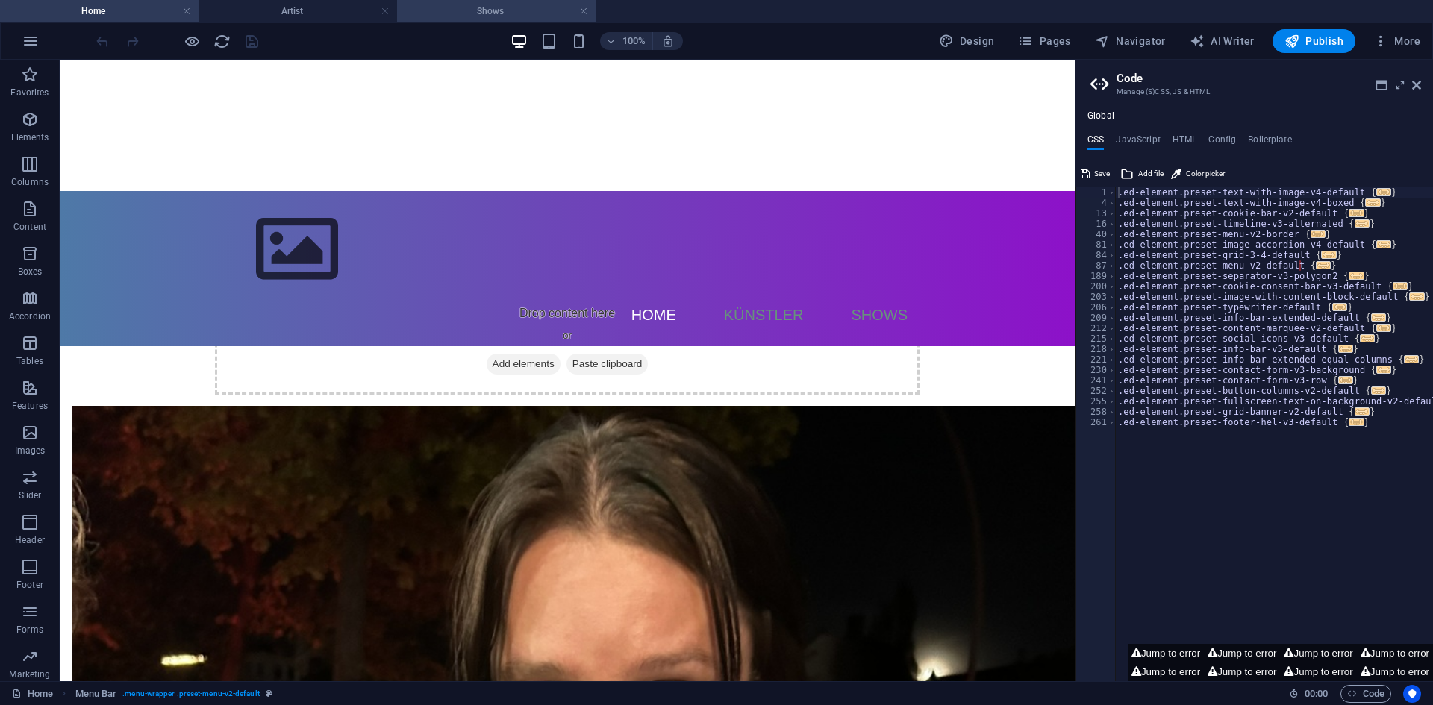
click at [491, 4] on h4 "Shows" at bounding box center [496, 11] width 198 height 16
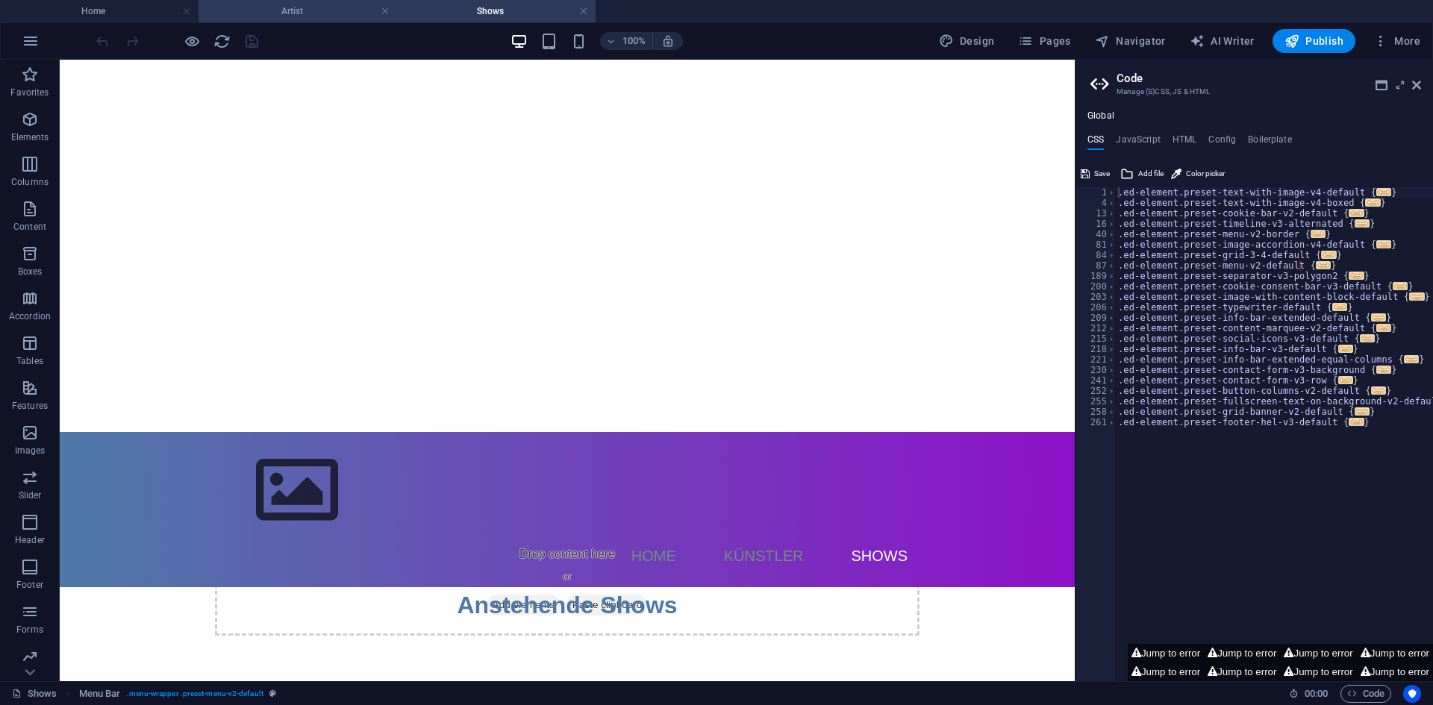
click at [354, 13] on h4 "Artist" at bounding box center [297, 11] width 198 height 16
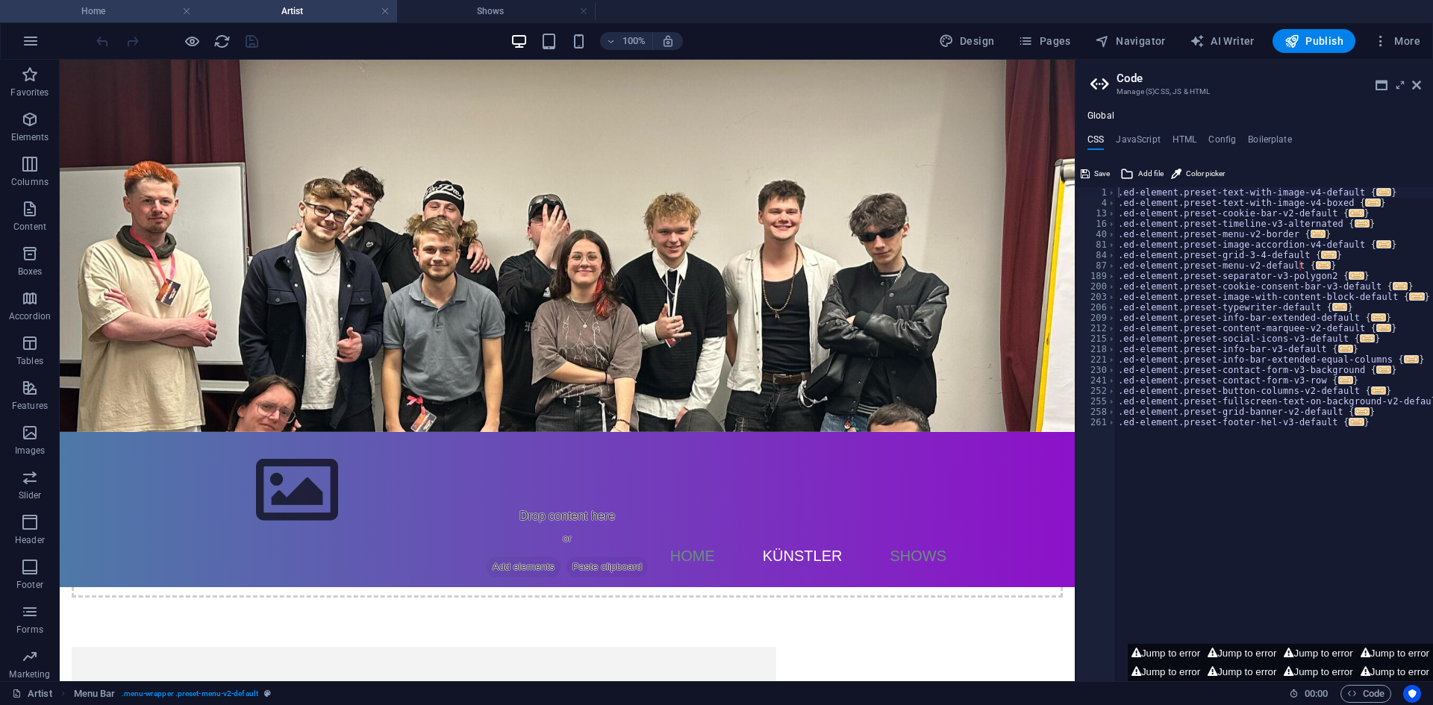
click at [69, 13] on h4 "Home" at bounding box center [99, 11] width 198 height 16
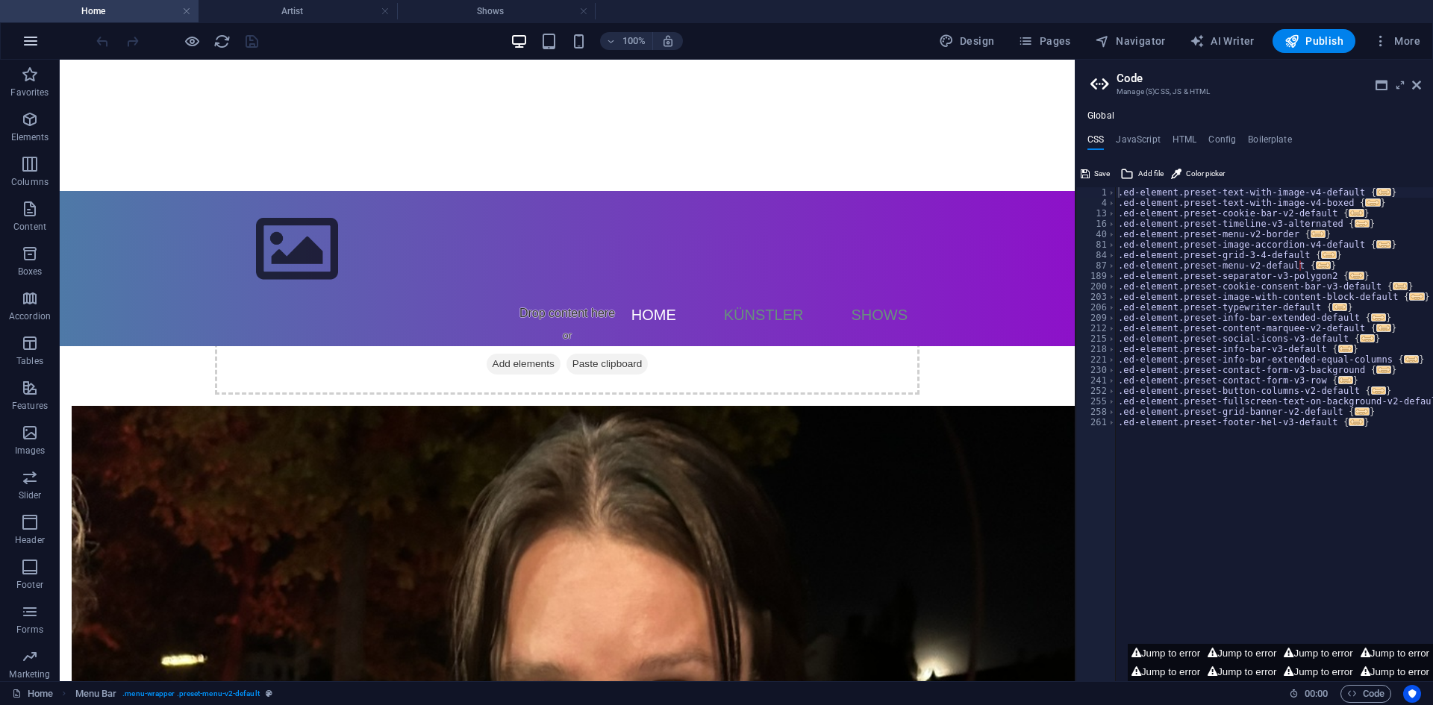
click at [34, 40] on icon "button" at bounding box center [31, 41] width 18 height 18
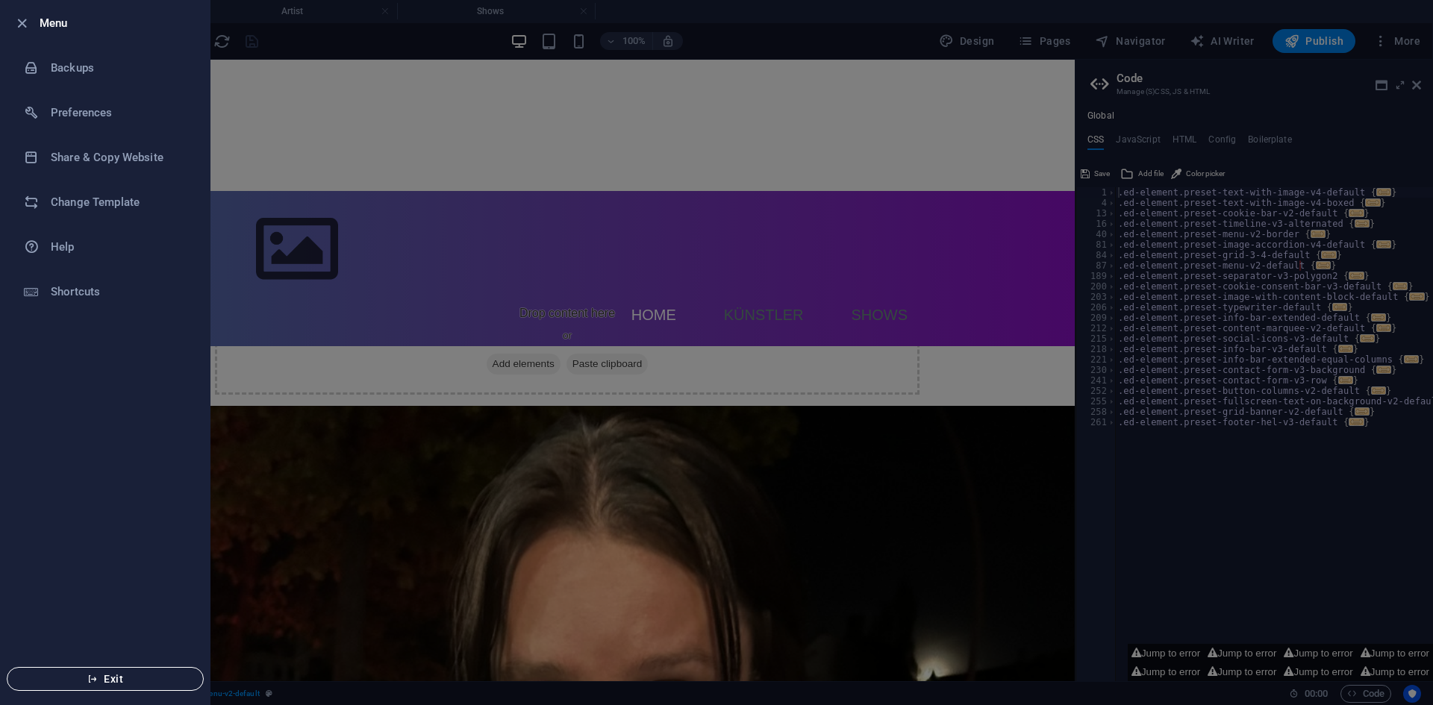
click at [143, 681] on span "Exit" at bounding box center [105, 679] width 172 height 12
